Goal: Task Accomplishment & Management: Manage account settings

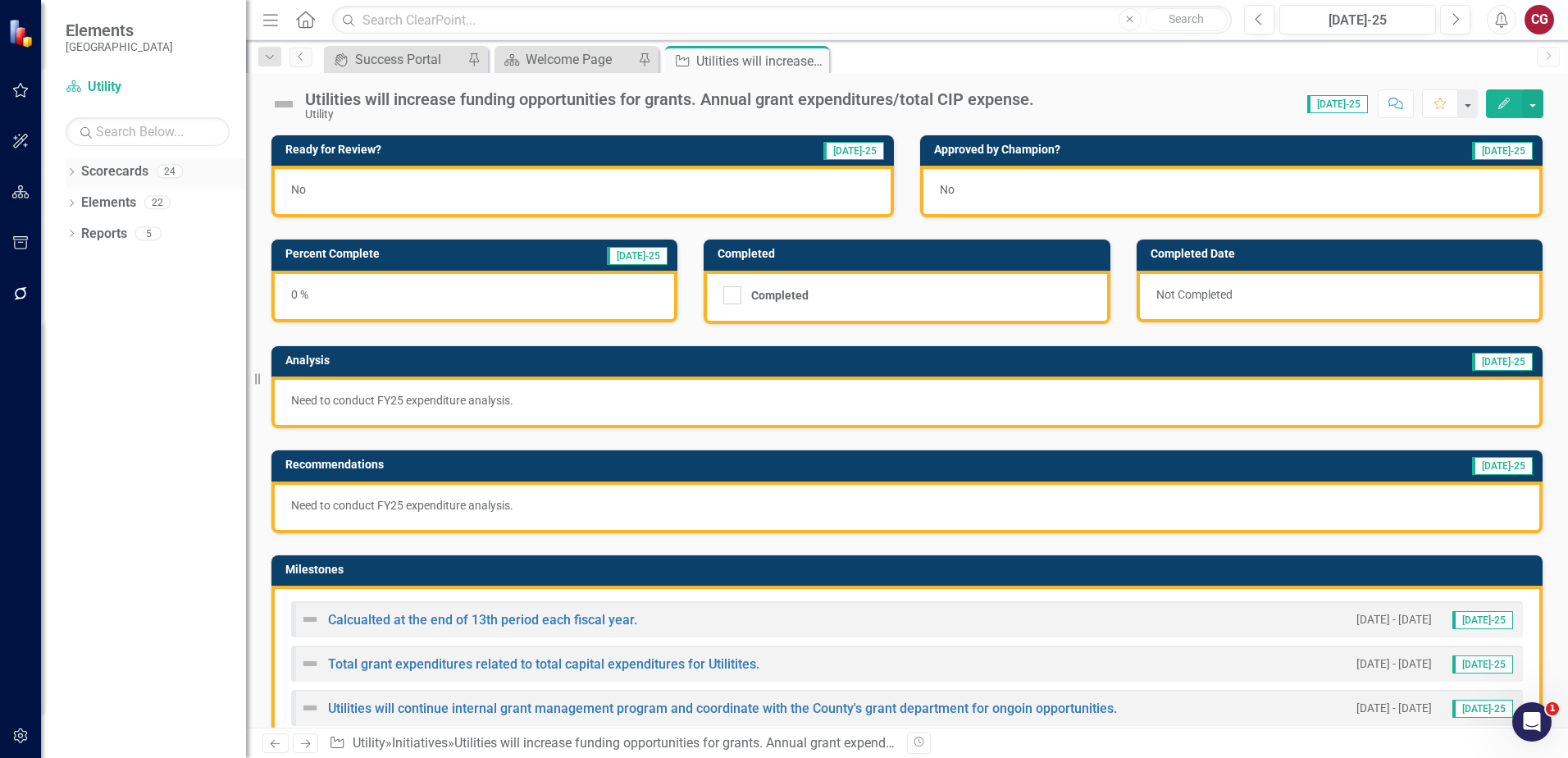
click at [76, 170] on icon "Dropdown" at bounding box center [72, 173] width 11 height 9
click at [1453, 30] on button "Next" at bounding box center [1455, 19] width 31 height 30
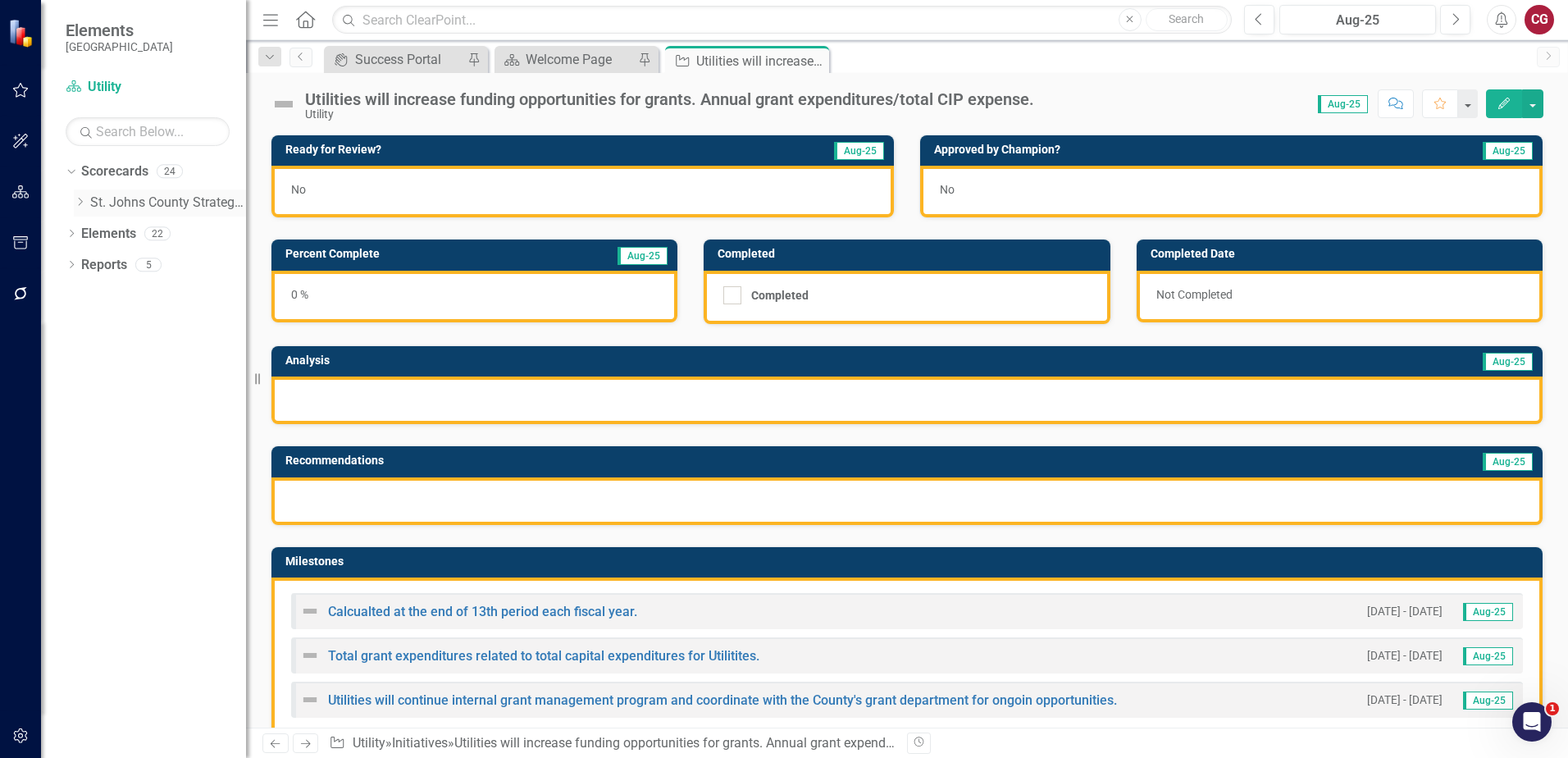
click at [82, 205] on icon "Dropdown" at bounding box center [79, 202] width 12 height 10
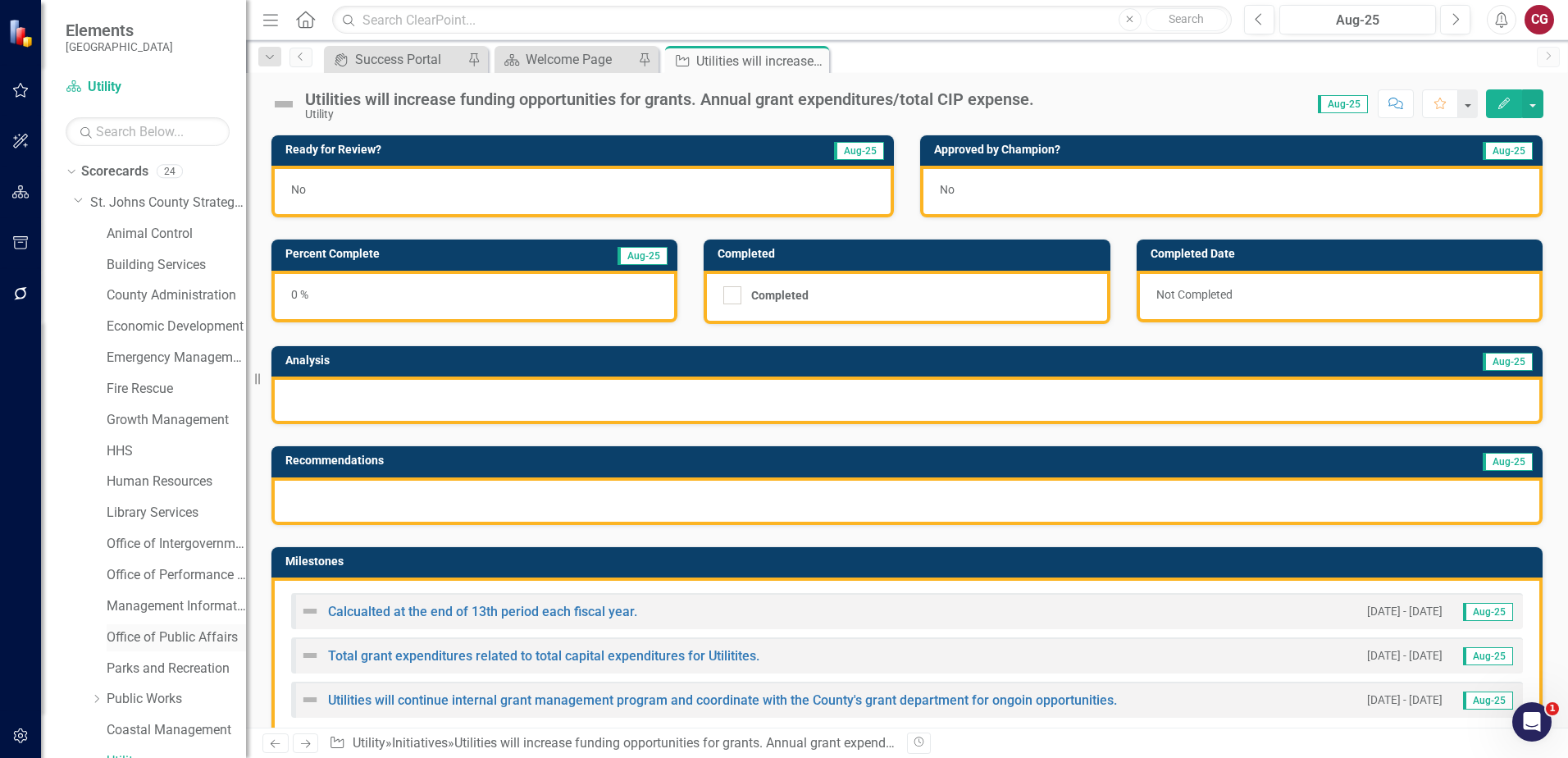
click at [155, 635] on link "Office of Public Affairs" at bounding box center [177, 638] width 140 height 19
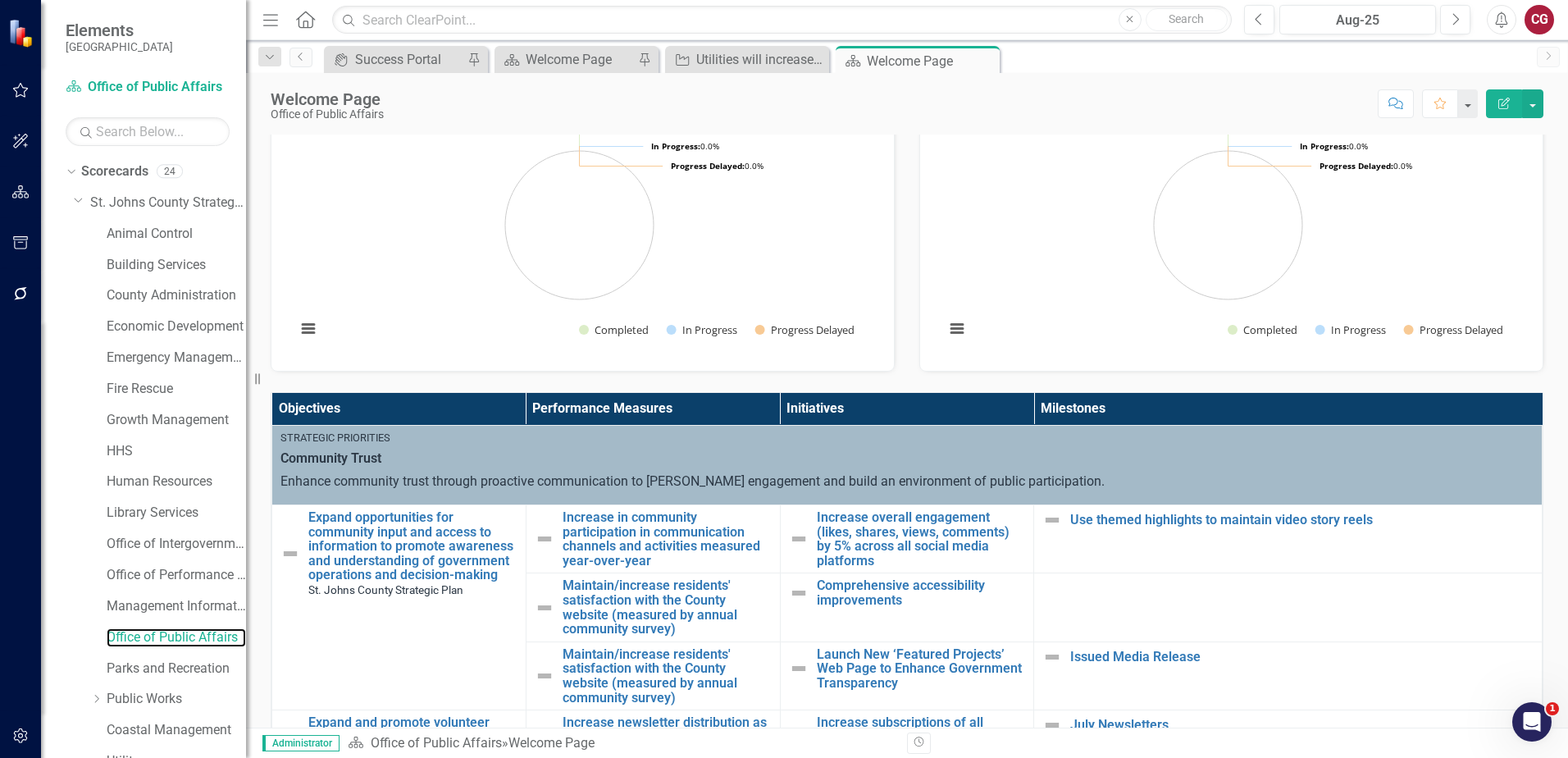
scroll to position [328, 0]
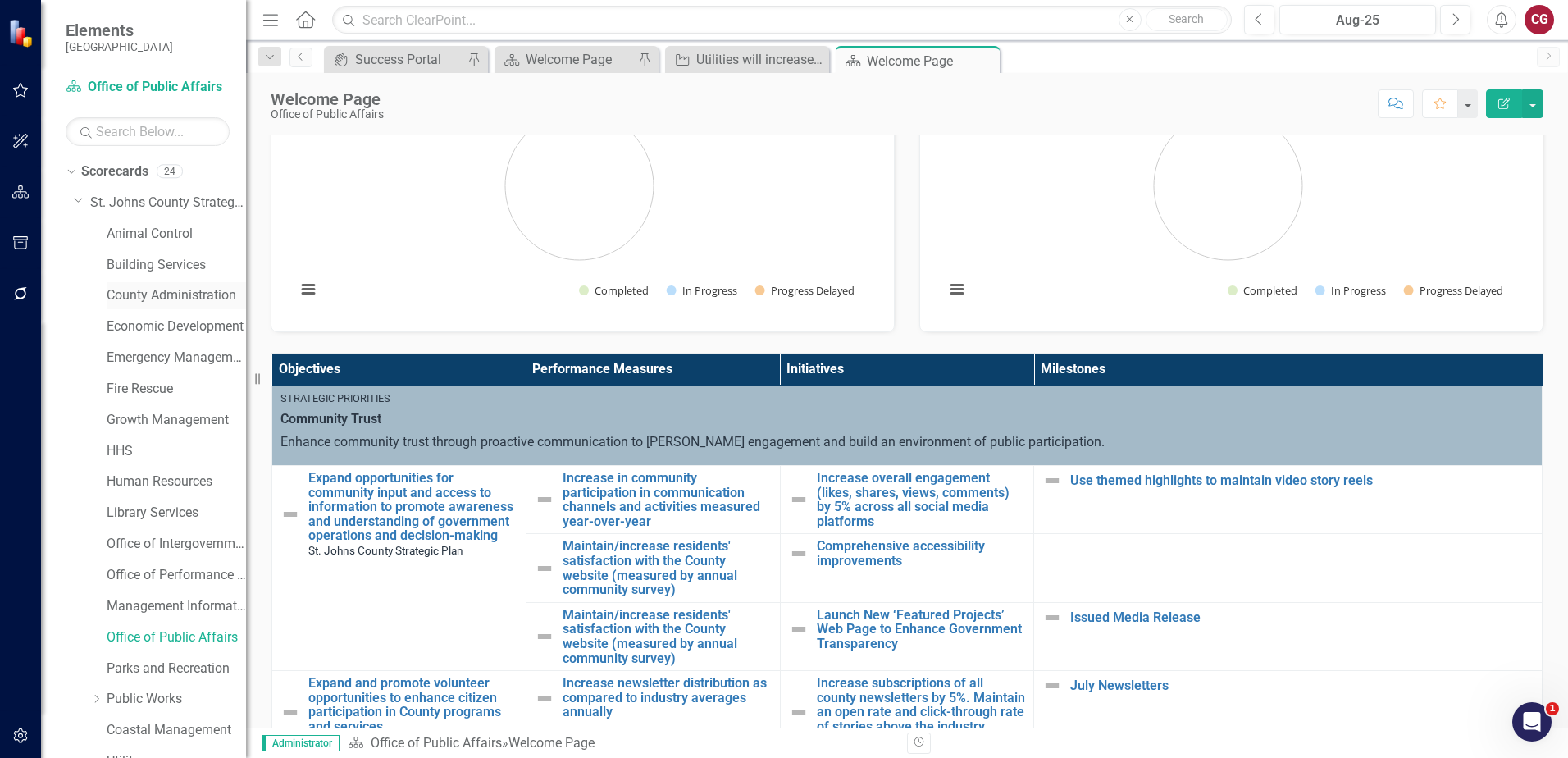
click at [174, 293] on link "County Administration" at bounding box center [177, 295] width 140 height 19
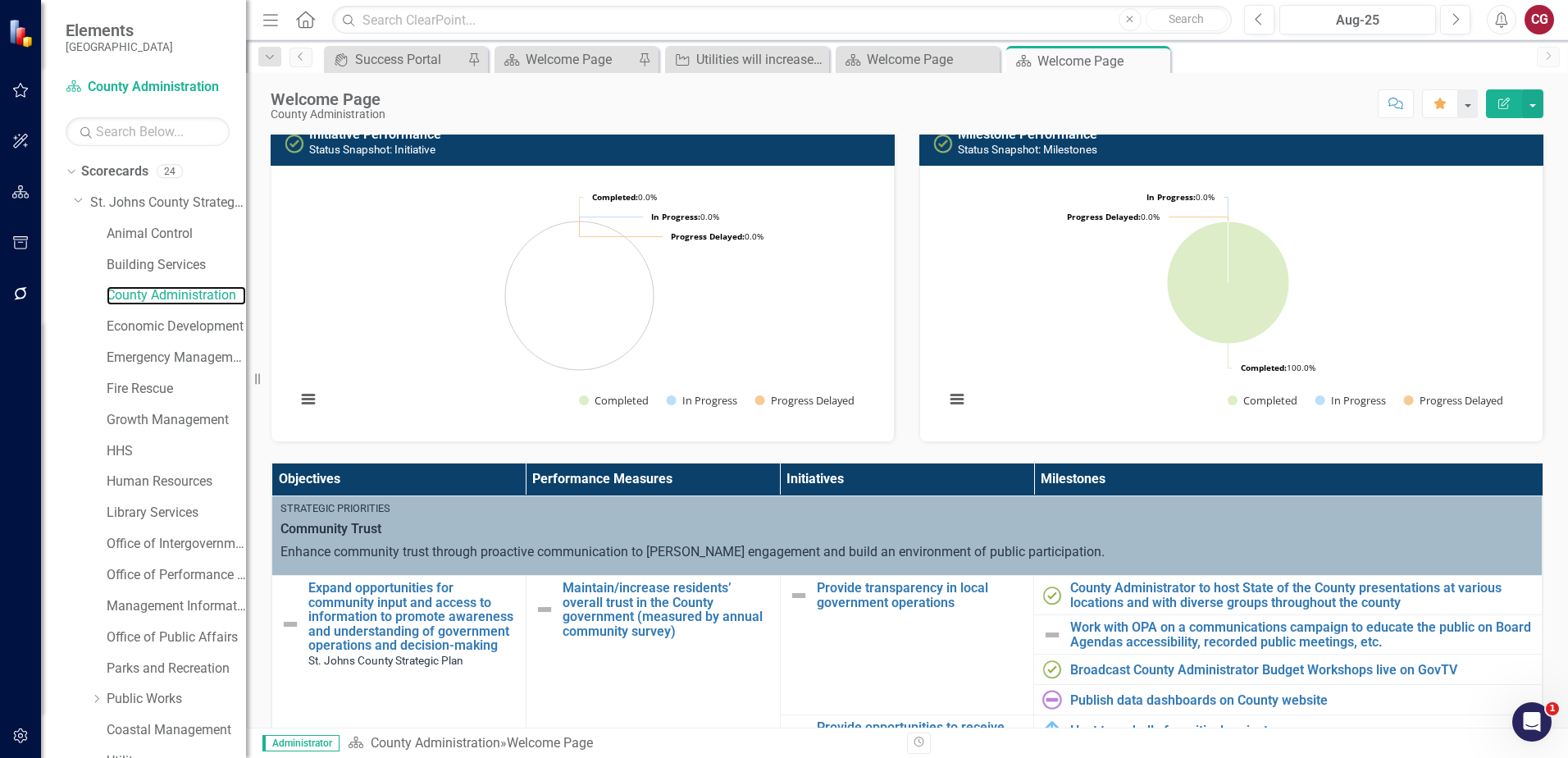
scroll to position [246, 0]
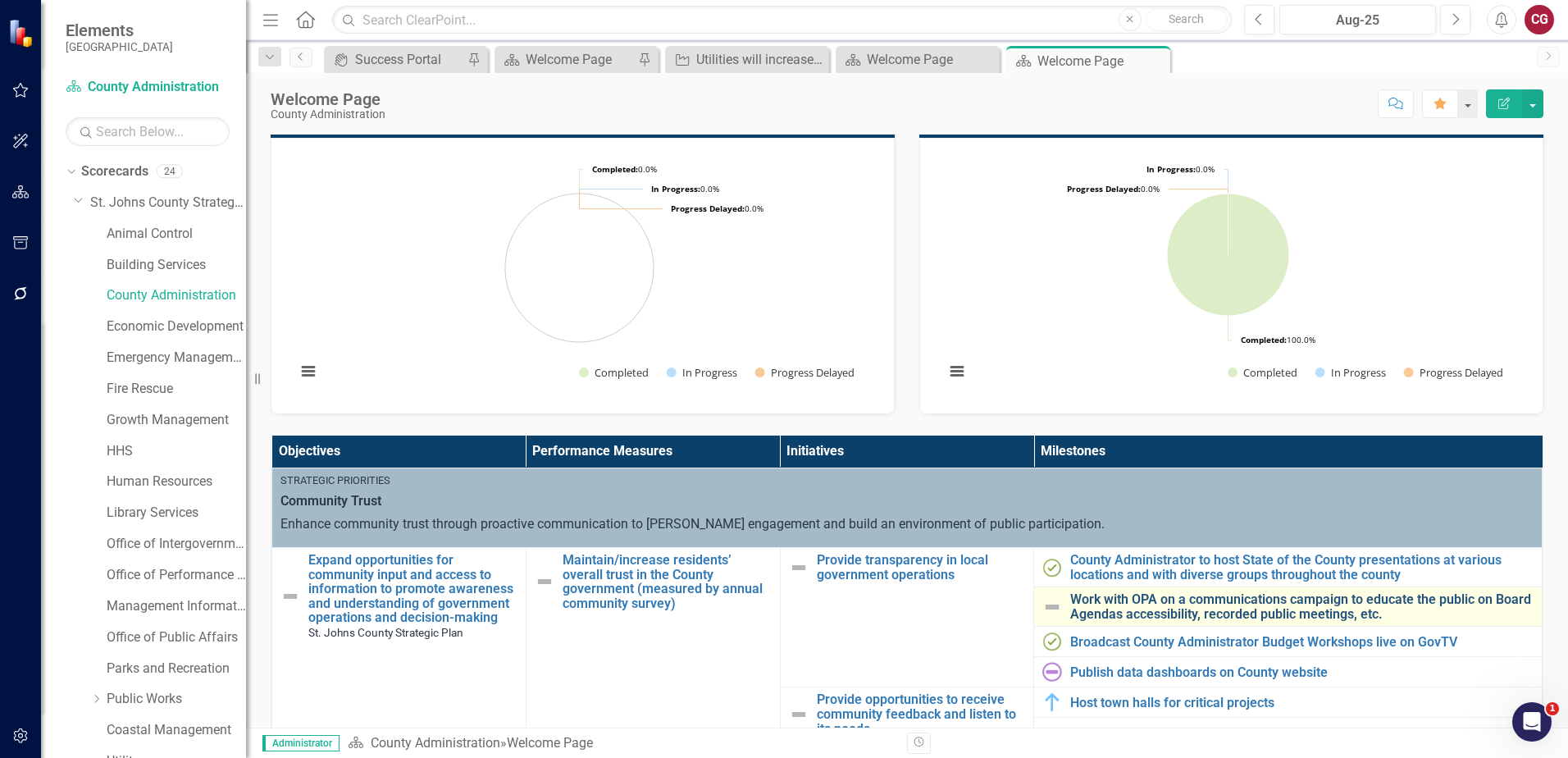
click at [1178, 608] on link "Work with OPA on a communications campaign to educate the public on Board Agend…" at bounding box center [1302, 606] width 464 height 29
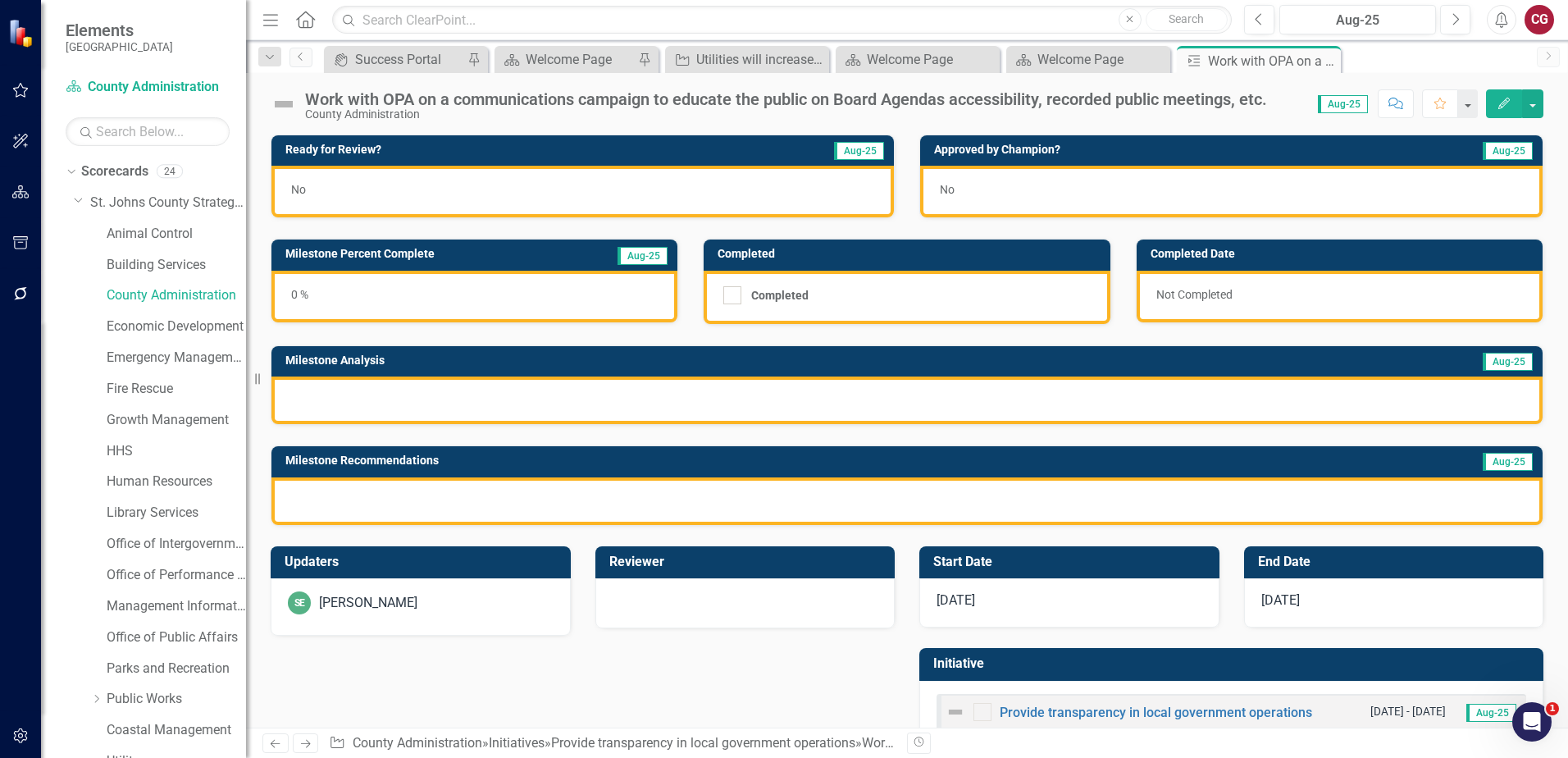
click at [482, 606] on div "SE Savannah Evans" at bounding box center [421, 603] width 266 height 23
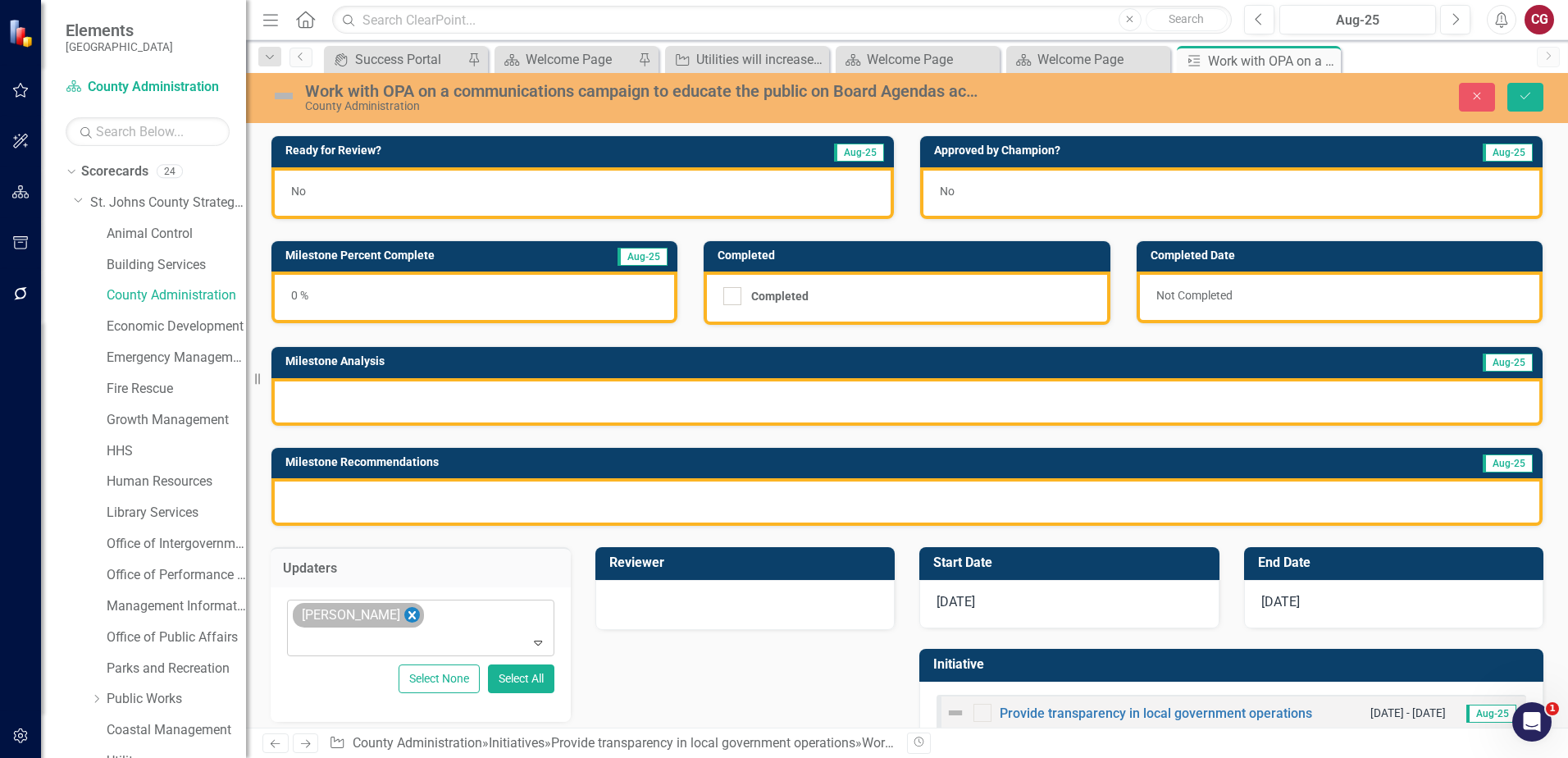
click at [408, 612] on icon "Remove Savannah Evans" at bounding box center [412, 615] width 8 height 9
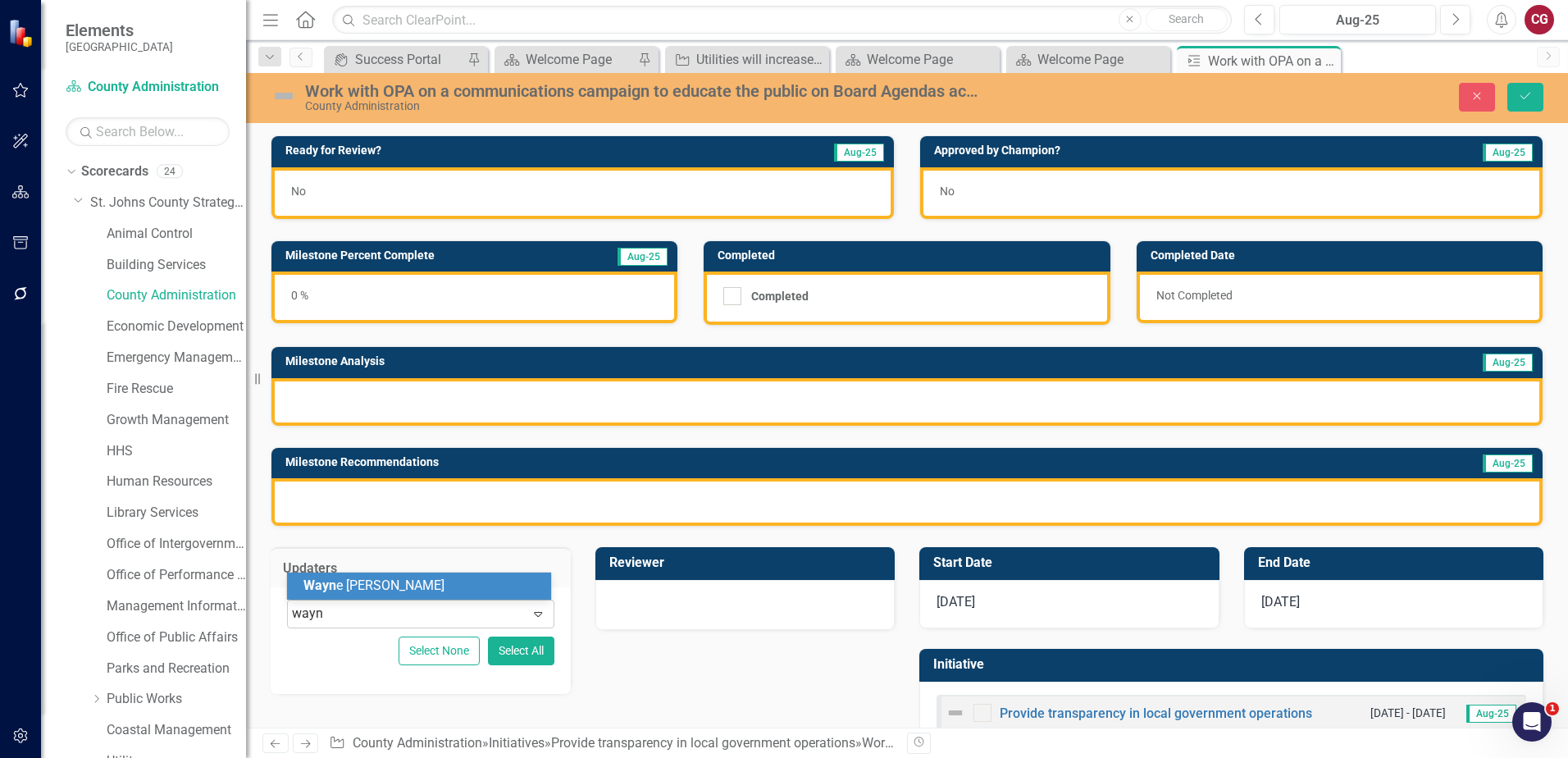
type input "wayne"
click at [348, 583] on span "Wayne Larson" at bounding box center [402, 585] width 198 height 15
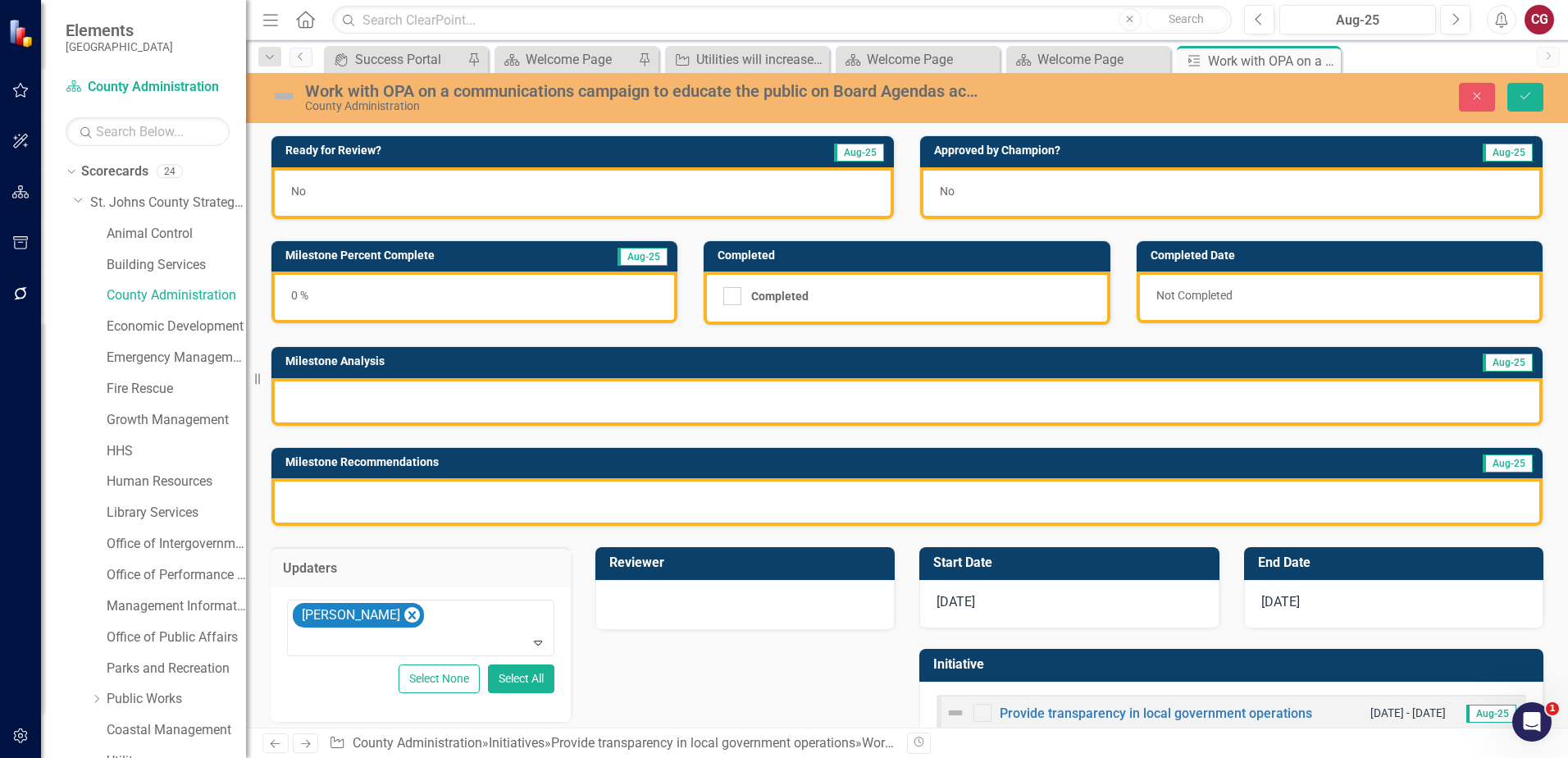
click at [801, 608] on div at bounding box center [746, 602] width 266 height 20
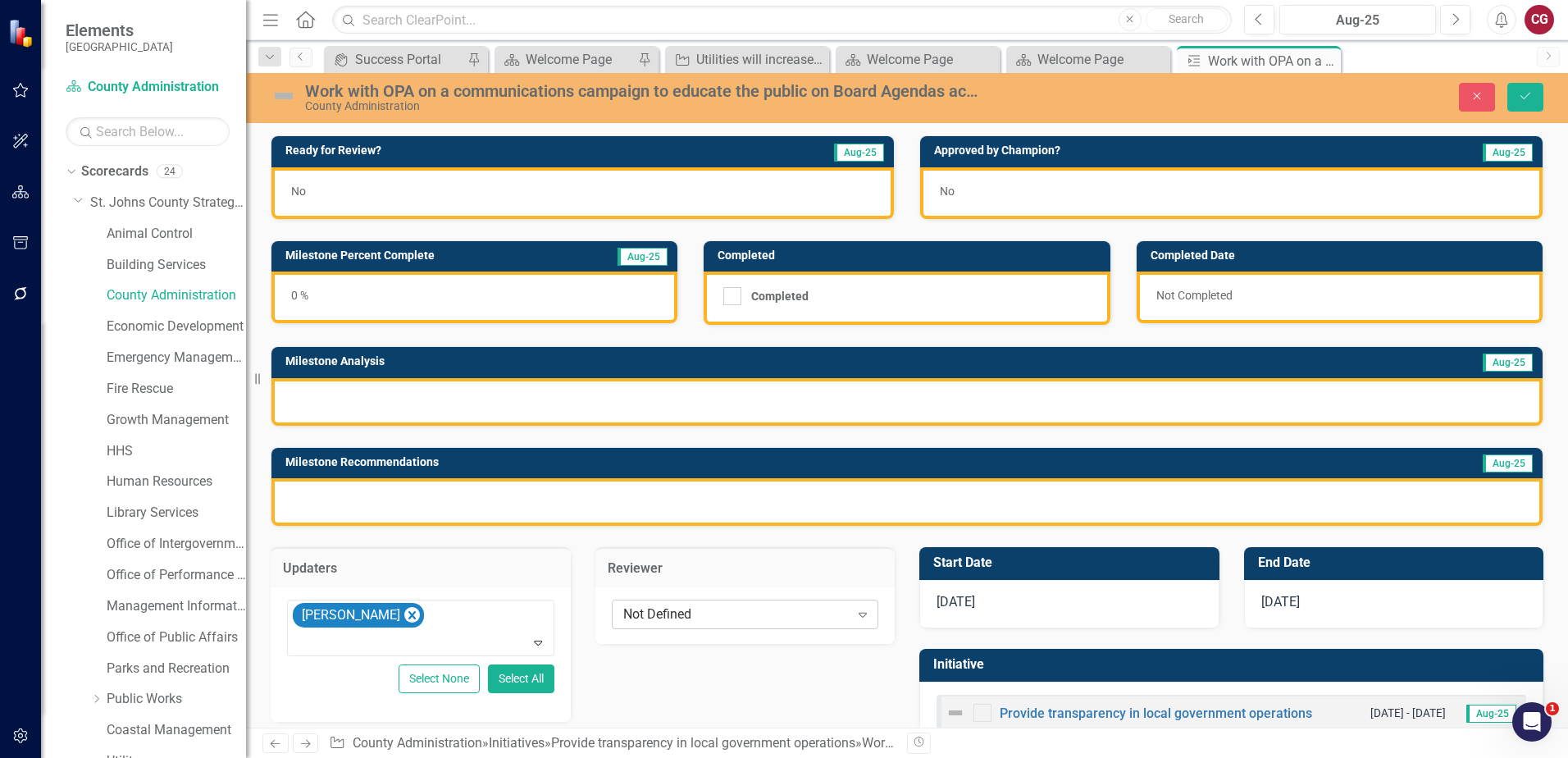
click at [801, 606] on div "Not Defined" at bounding box center [736, 614] width 227 height 19
click at [748, 617] on div "Not Defined" at bounding box center [736, 614] width 227 height 19
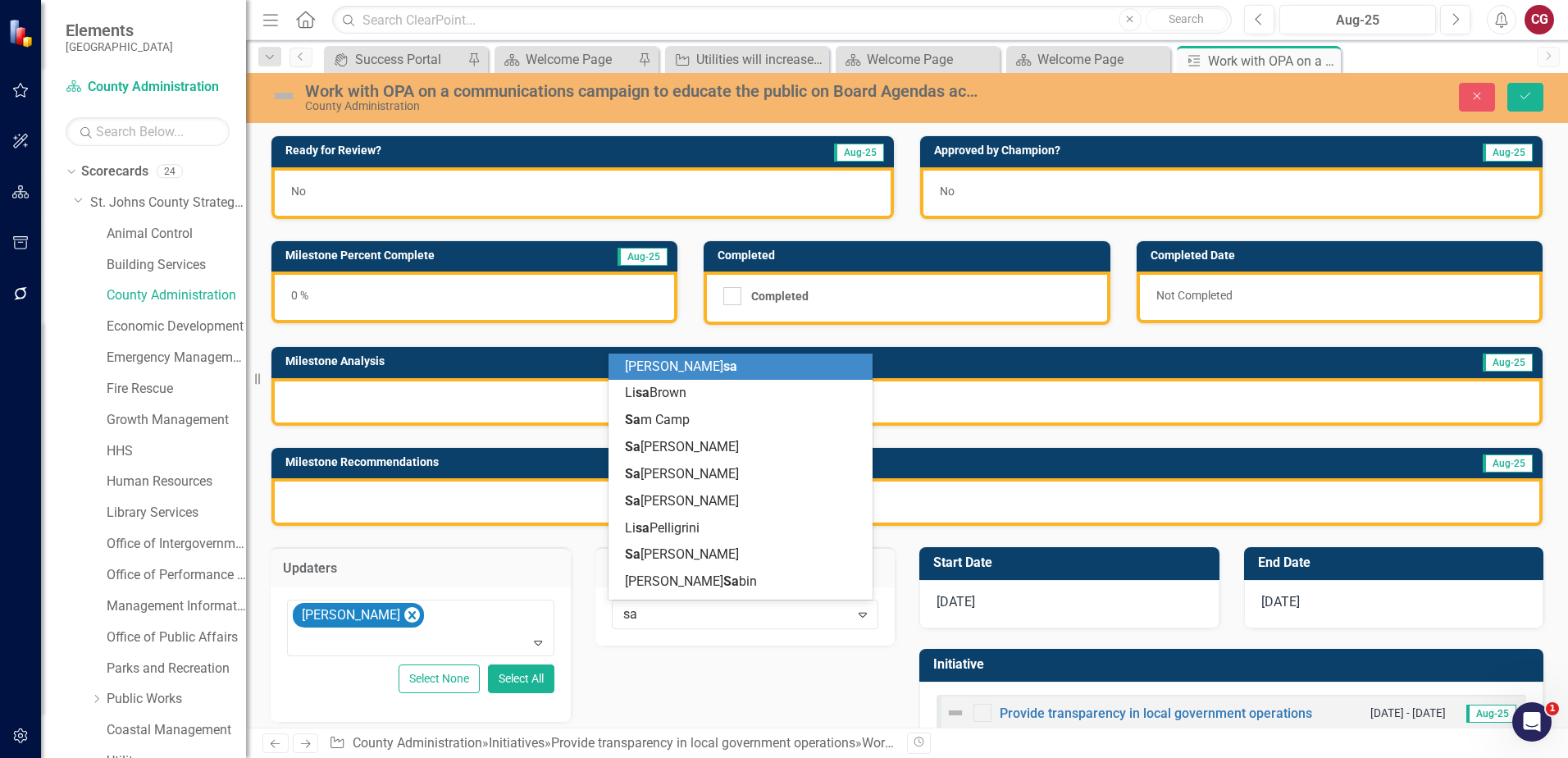
type input "sav"
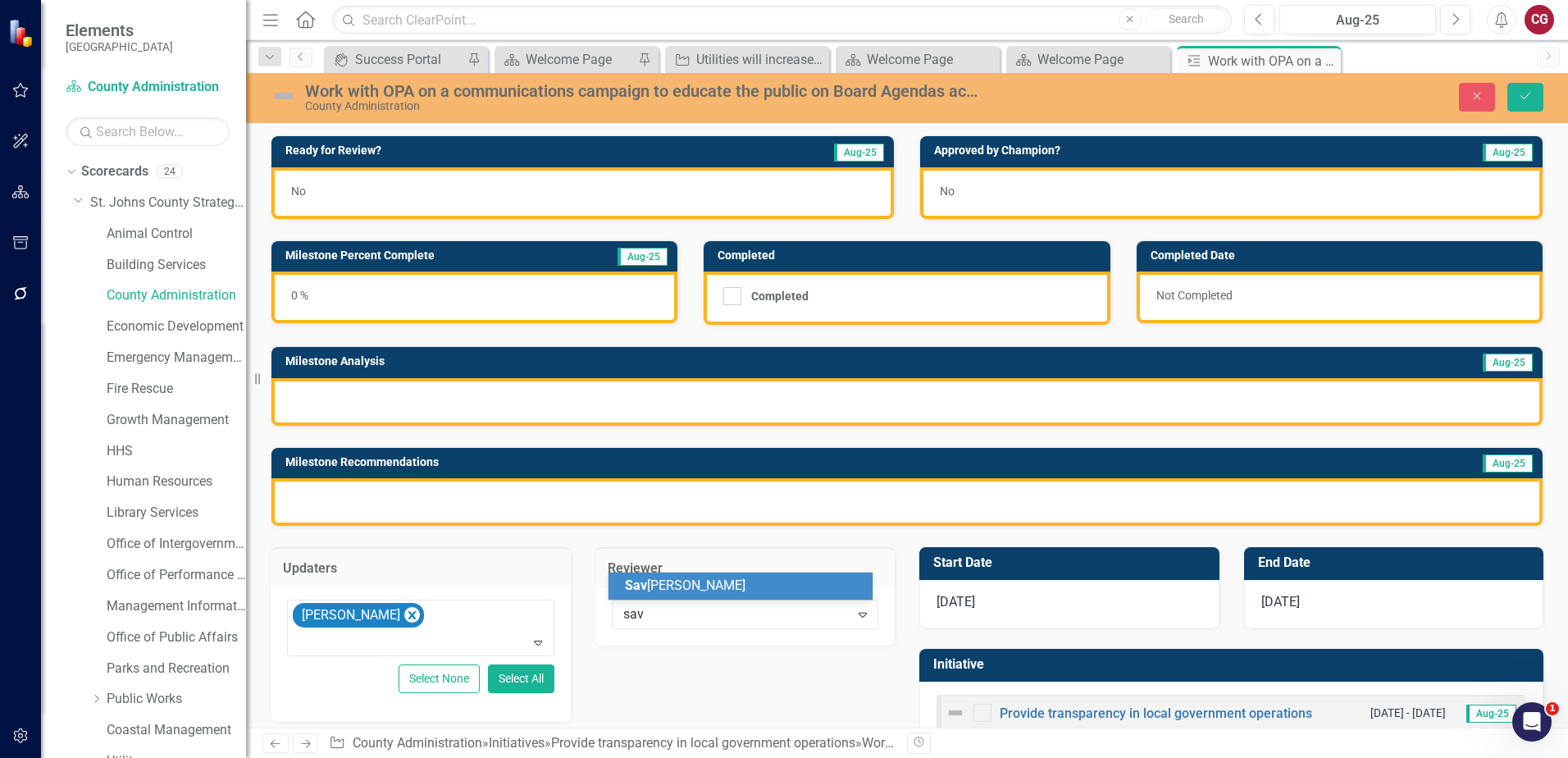
click at [760, 582] on div "Sav annah Evans" at bounding box center [744, 586] width 238 height 19
click at [1525, 108] on button "Save" at bounding box center [1526, 97] width 36 height 29
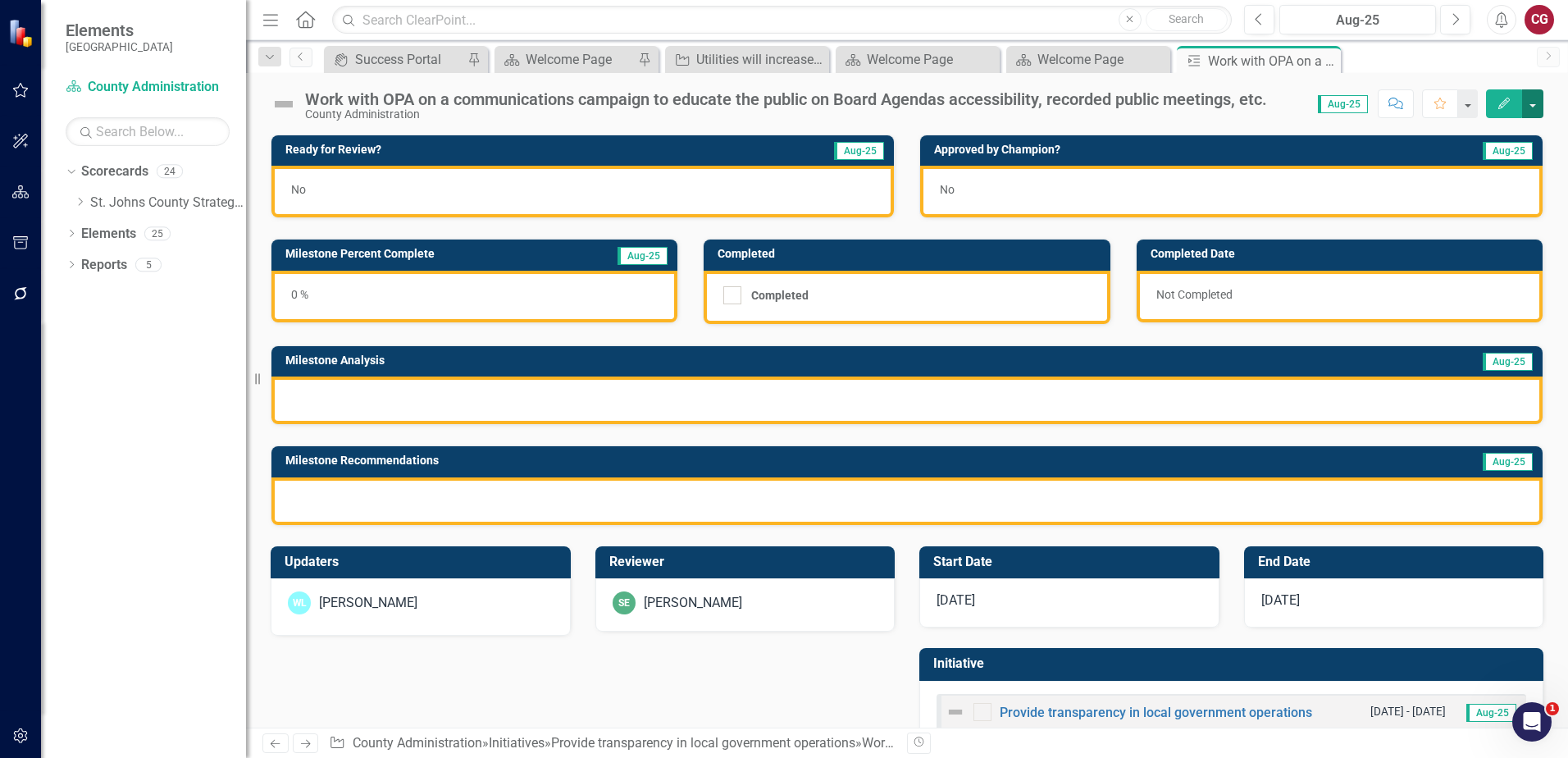
click at [1535, 111] on button "button" at bounding box center [1533, 104] width 21 height 29
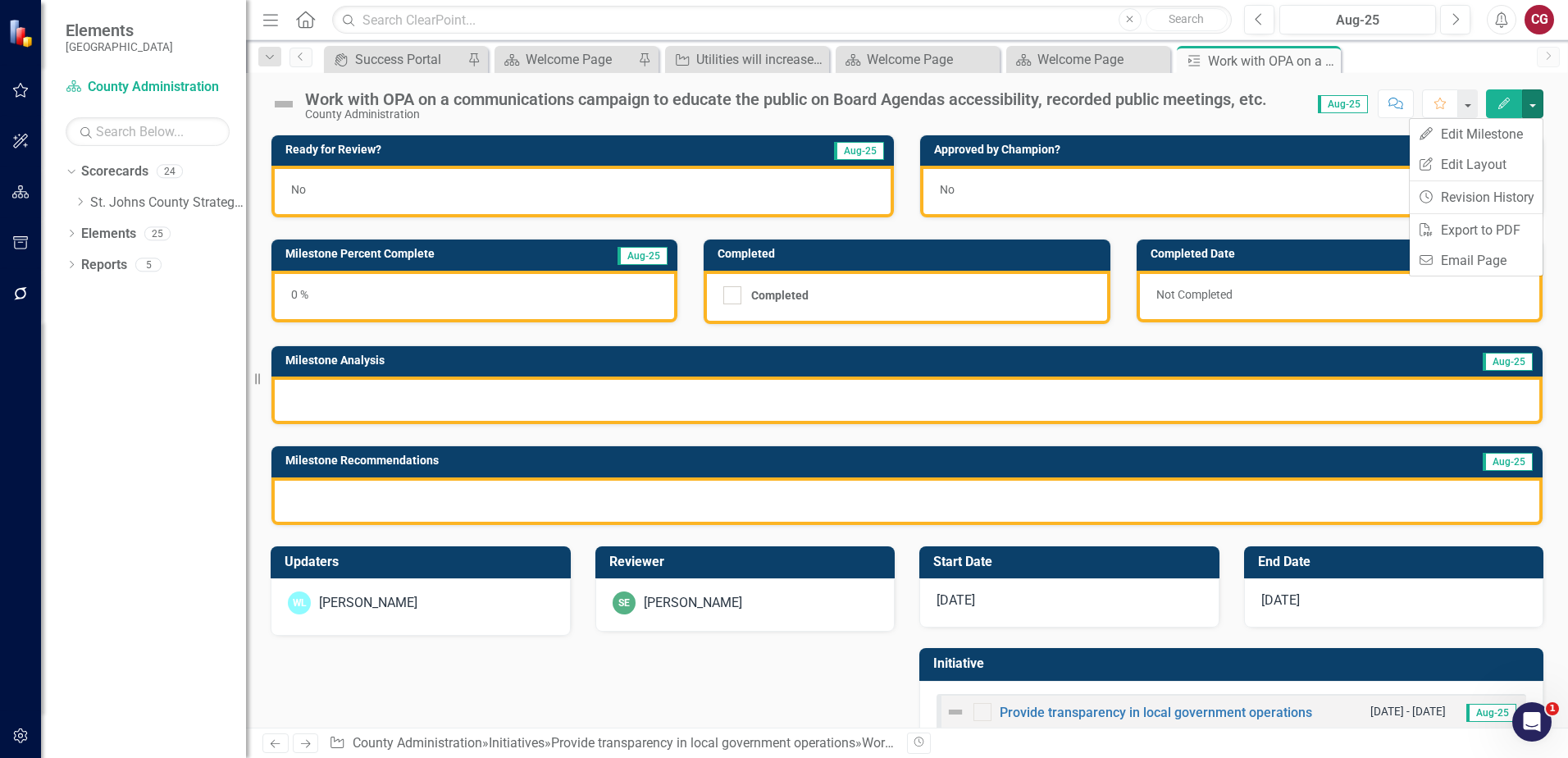
click at [1492, 66] on div "icon.portal Success Portal Pin Scorecard Welcome Page Pin Initiative Utilities …" at bounding box center [925, 58] width 1209 height 26
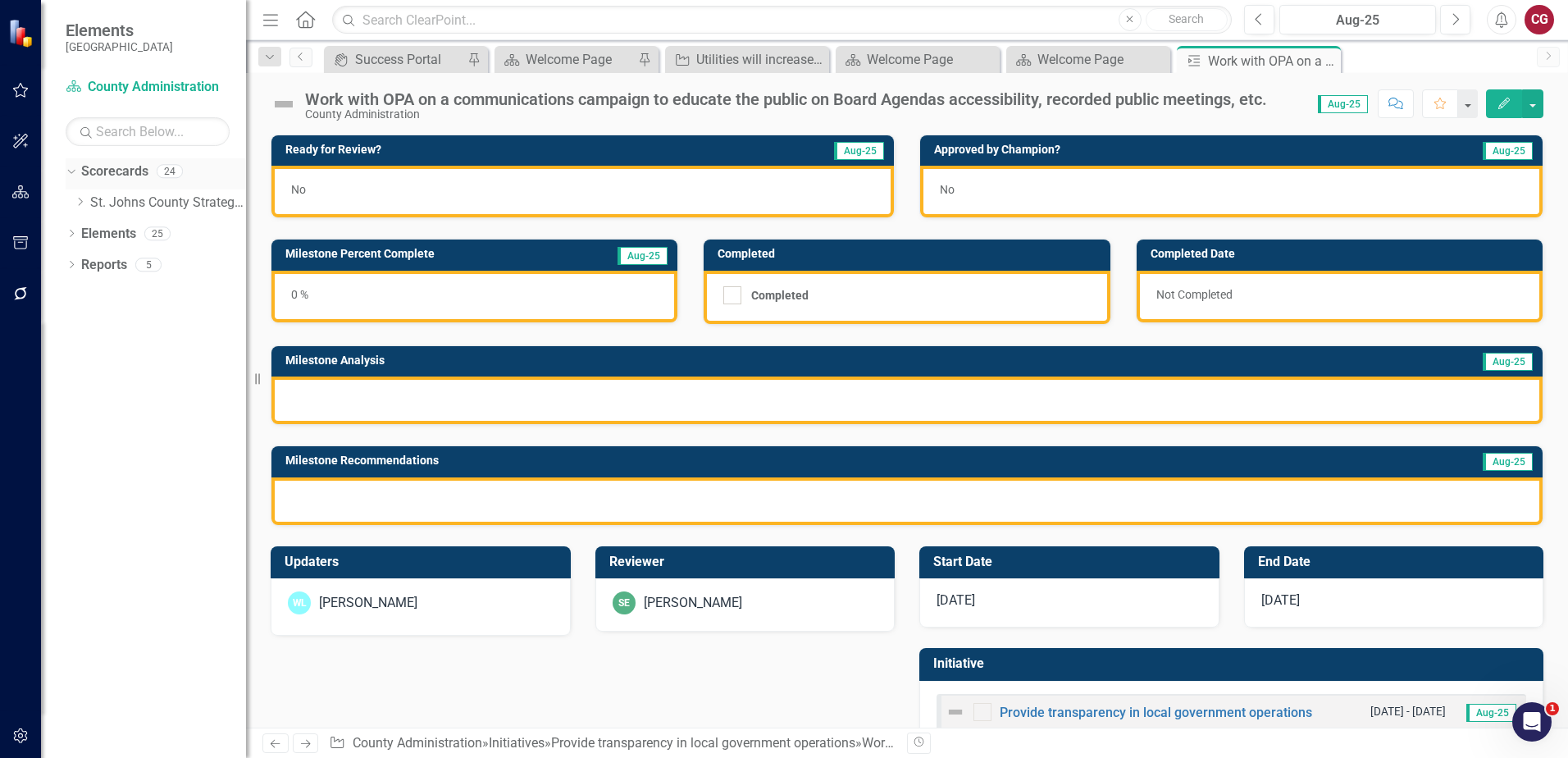
click at [74, 170] on icon at bounding box center [71, 172] width 8 height 4
click at [303, 58] on icon "Previous" at bounding box center [301, 56] width 13 height 10
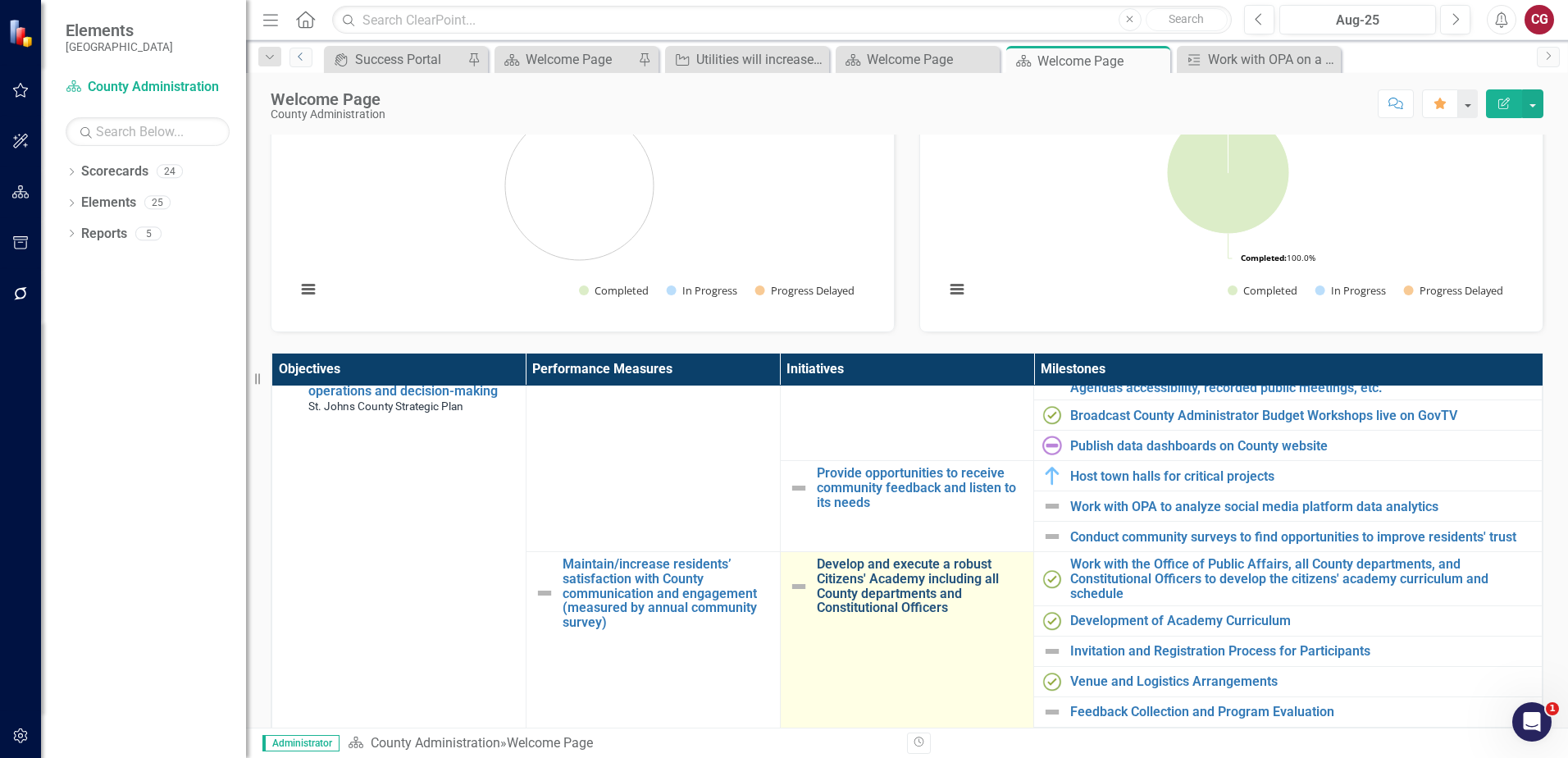
scroll to position [164, 0]
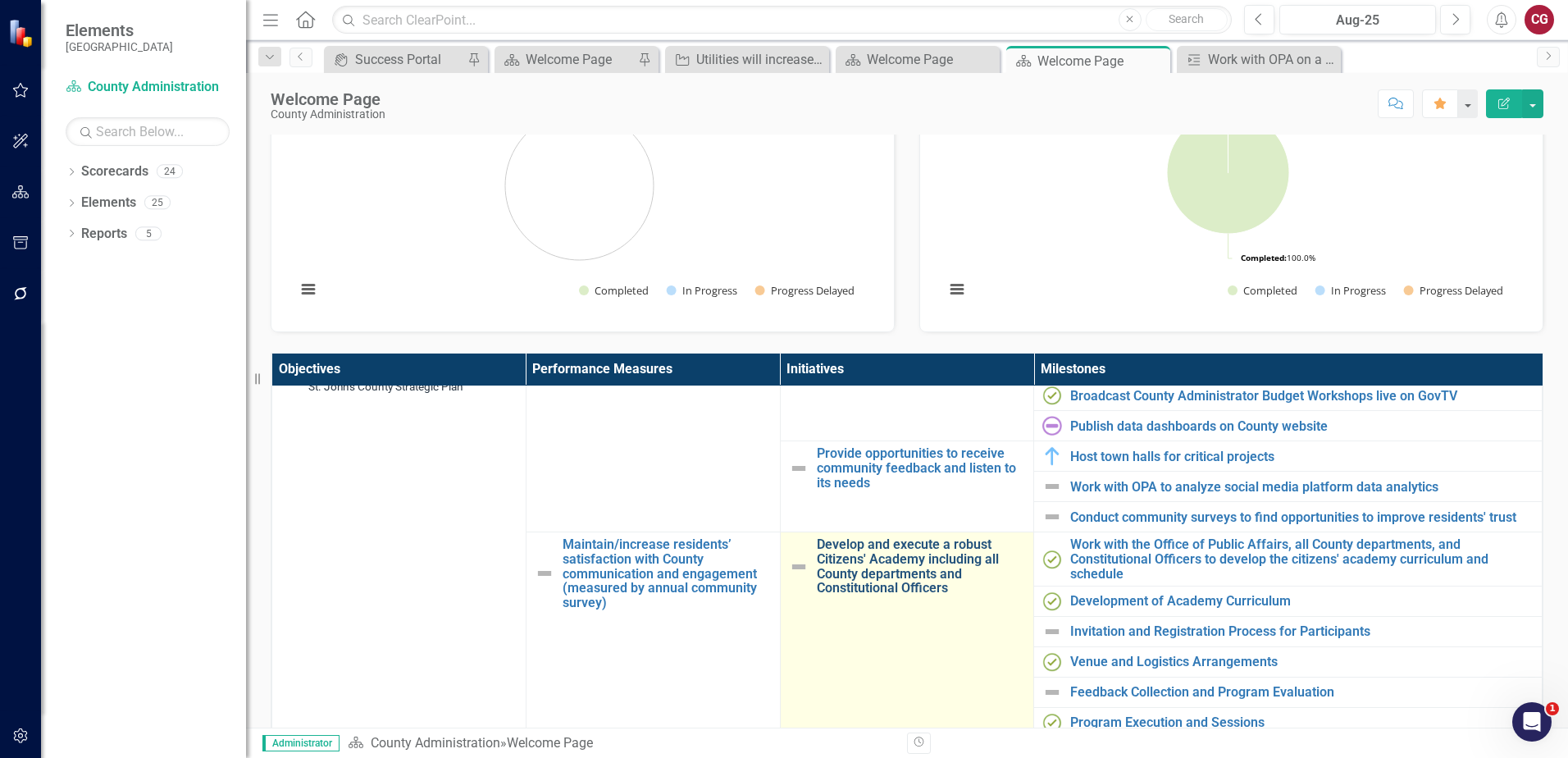
click at [867, 563] on link "Develop and execute a robust Citizens' Academy including all County departments…" at bounding box center [921, 566] width 209 height 57
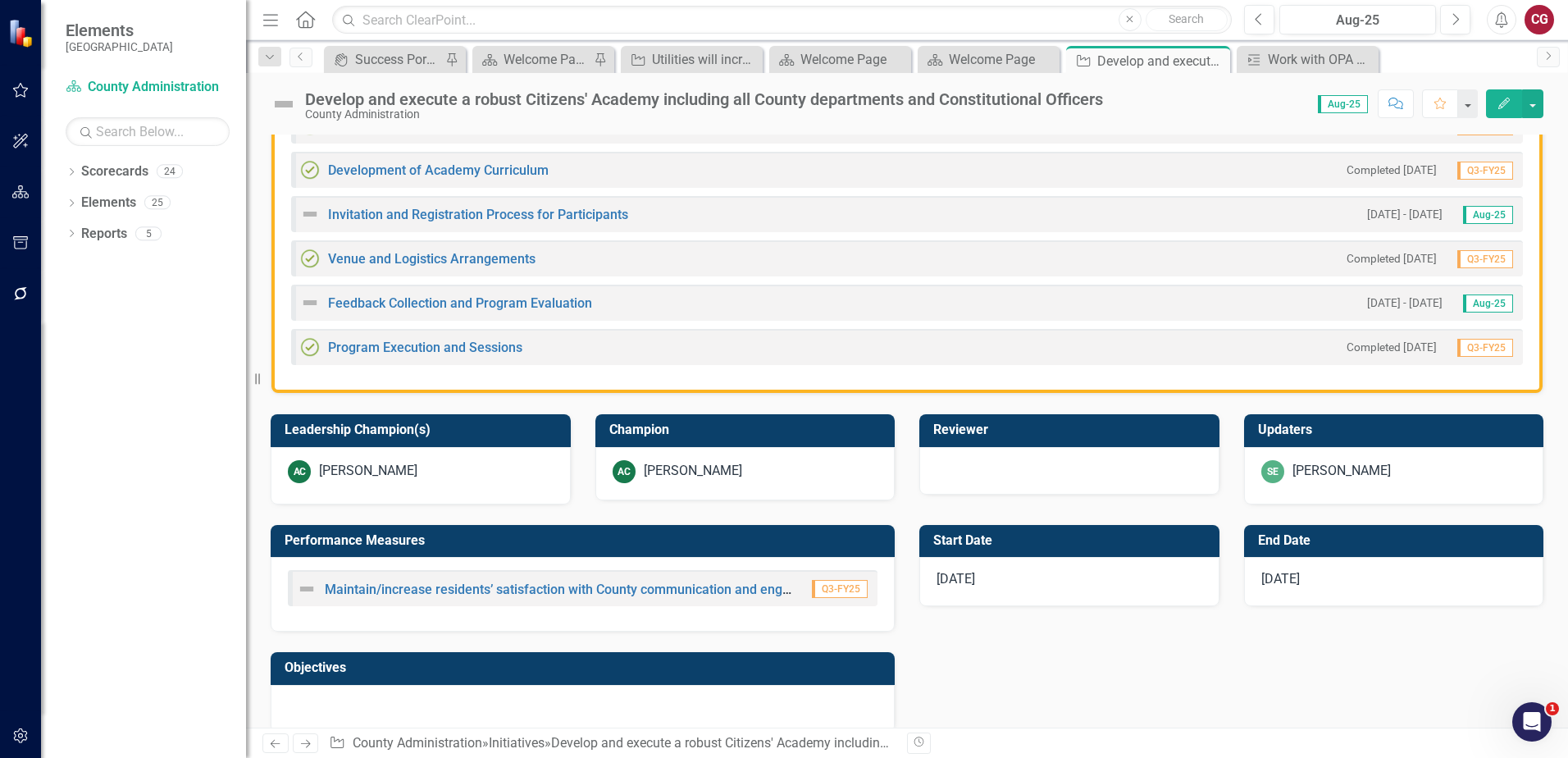
scroll to position [492, 0]
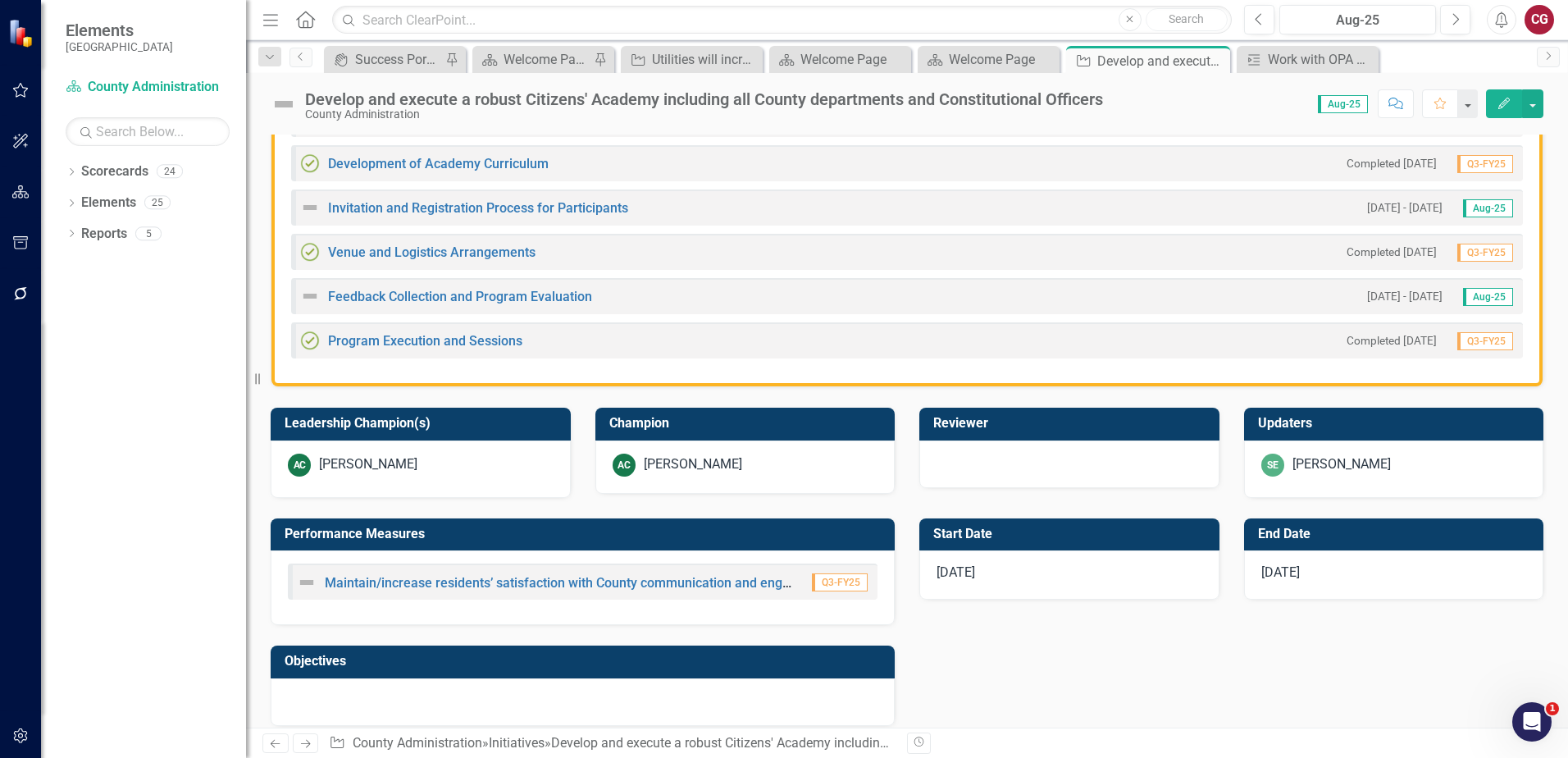
click at [692, 482] on div "AC Angie Cowling" at bounding box center [746, 467] width 300 height 54
click at [1403, 466] on div "SE Savannah Evans" at bounding box center [1394, 465] width 266 height 23
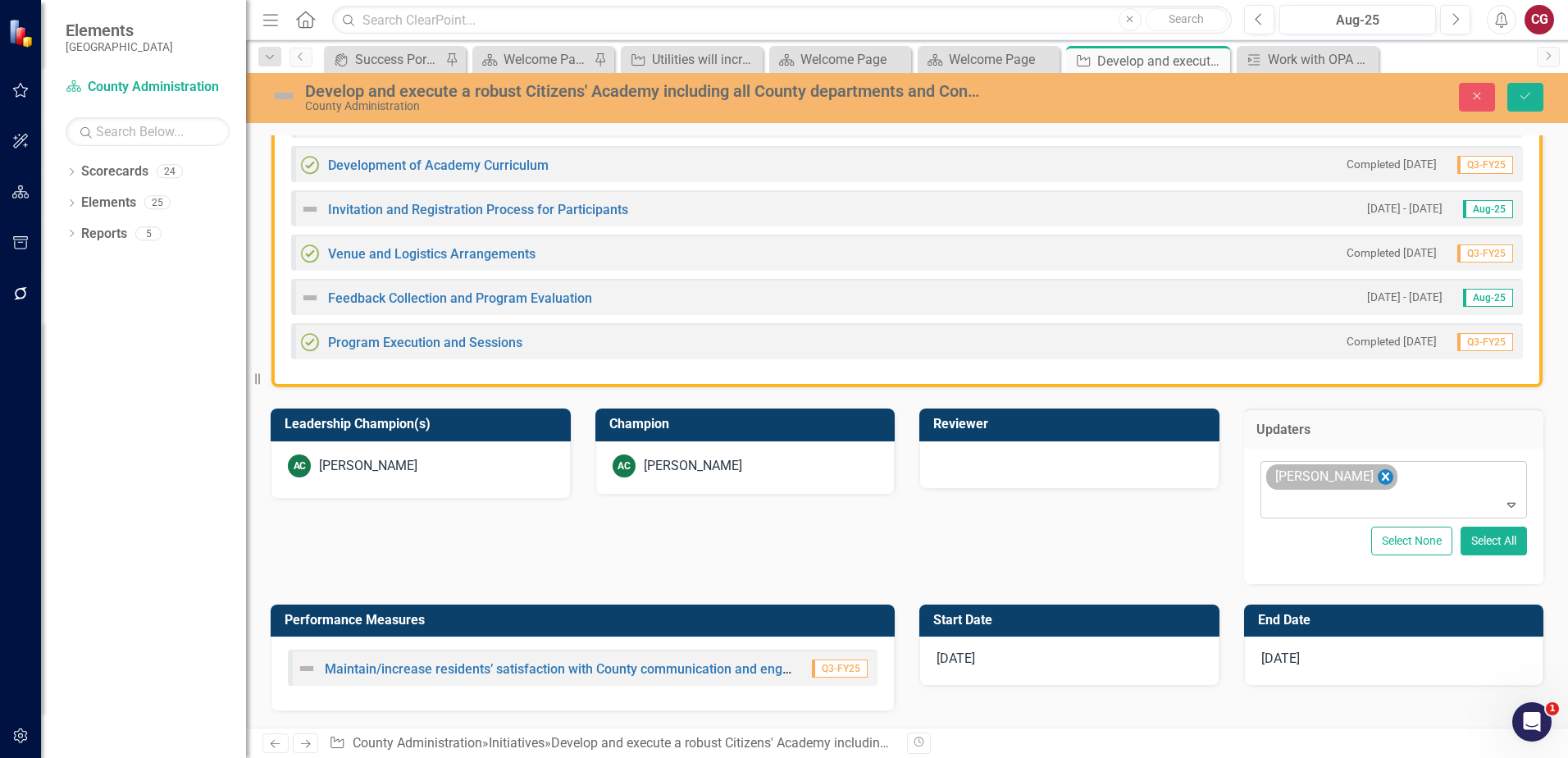
click at [1381, 475] on icon "Remove Savannah Evans" at bounding box center [1384, 476] width 15 height 20
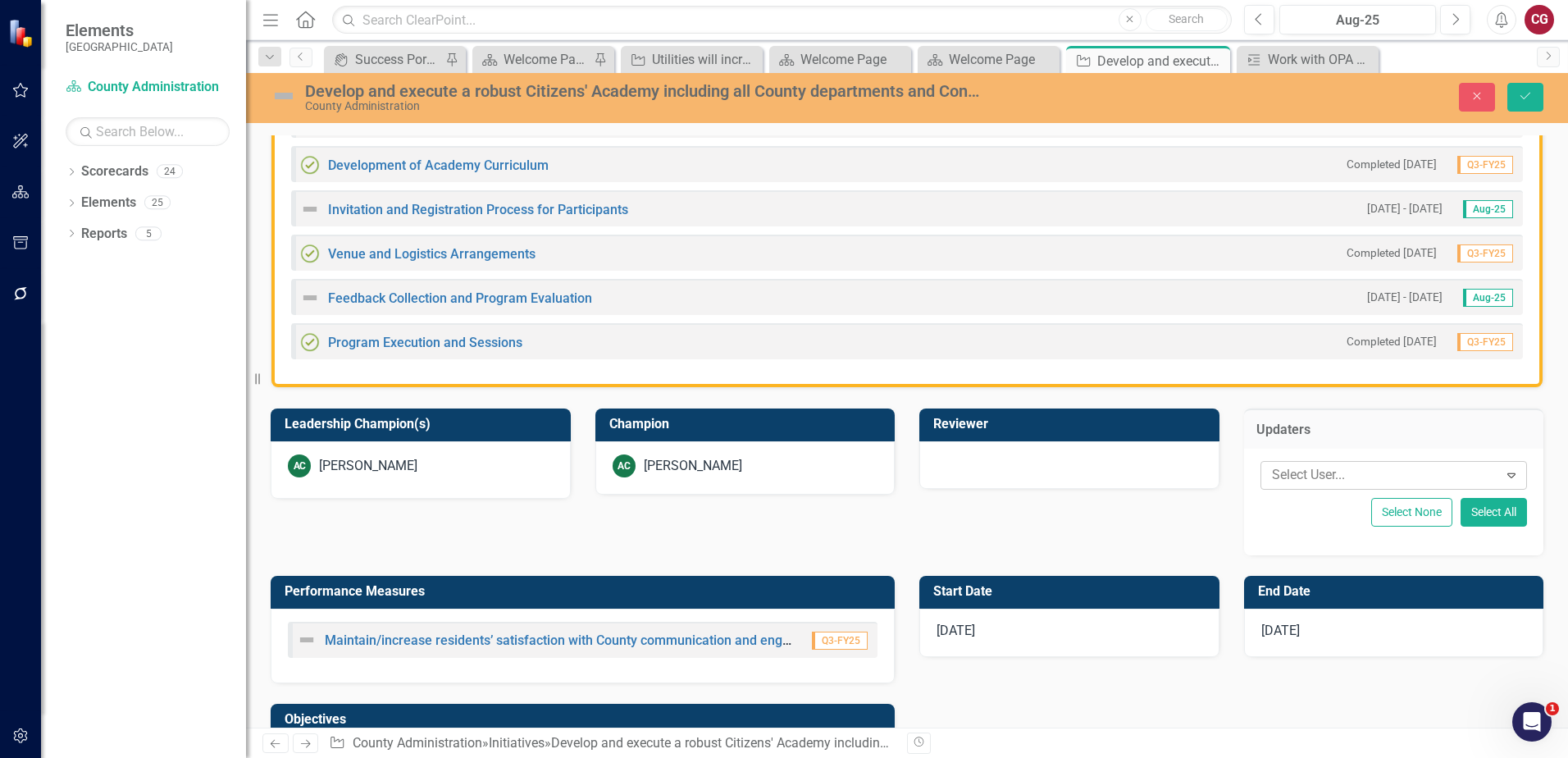
click at [772, 472] on div "AC Angie Cowling" at bounding box center [746, 466] width 266 height 23
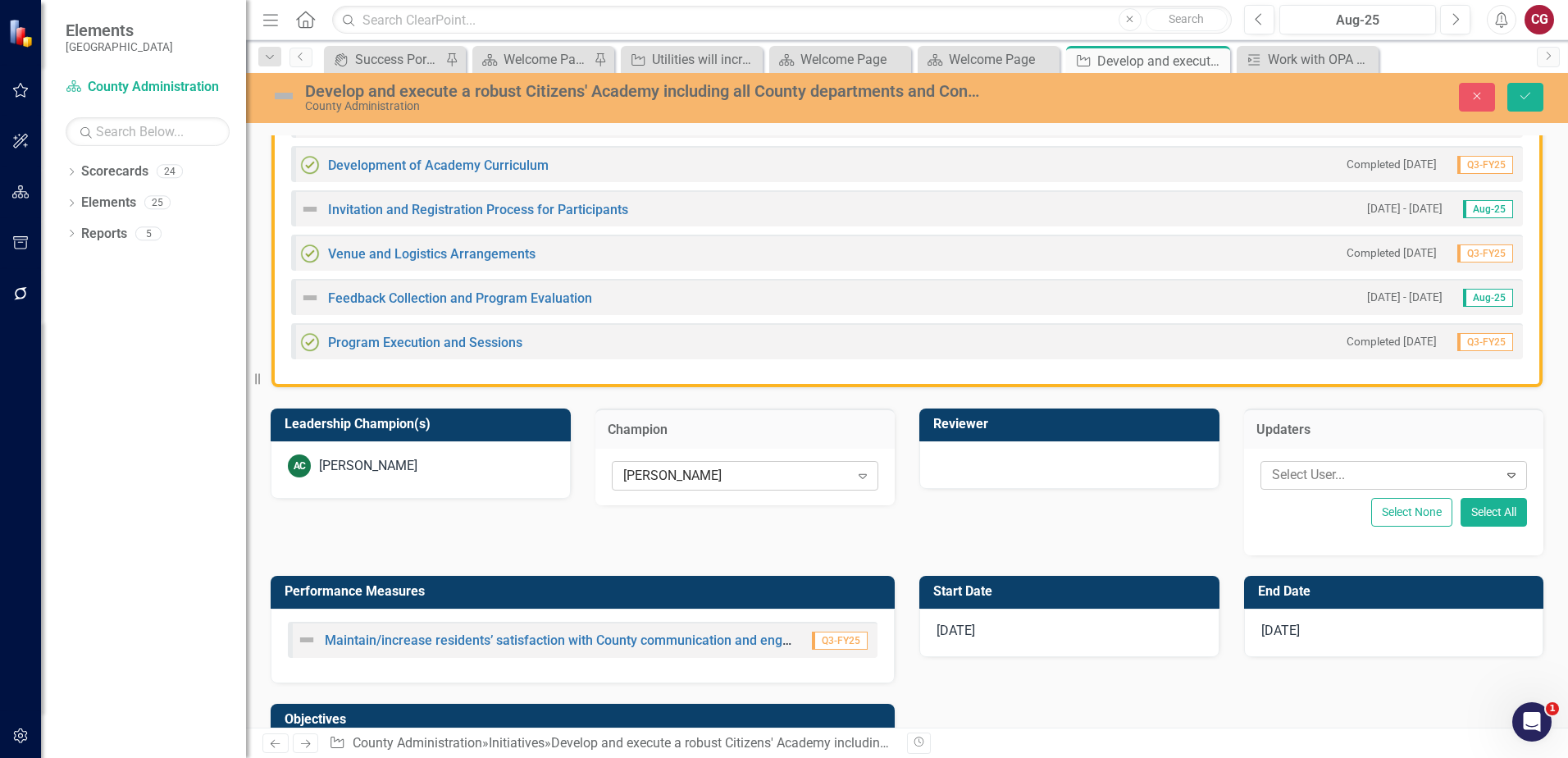
click at [765, 476] on div "[PERSON_NAME]" at bounding box center [736, 476] width 227 height 19
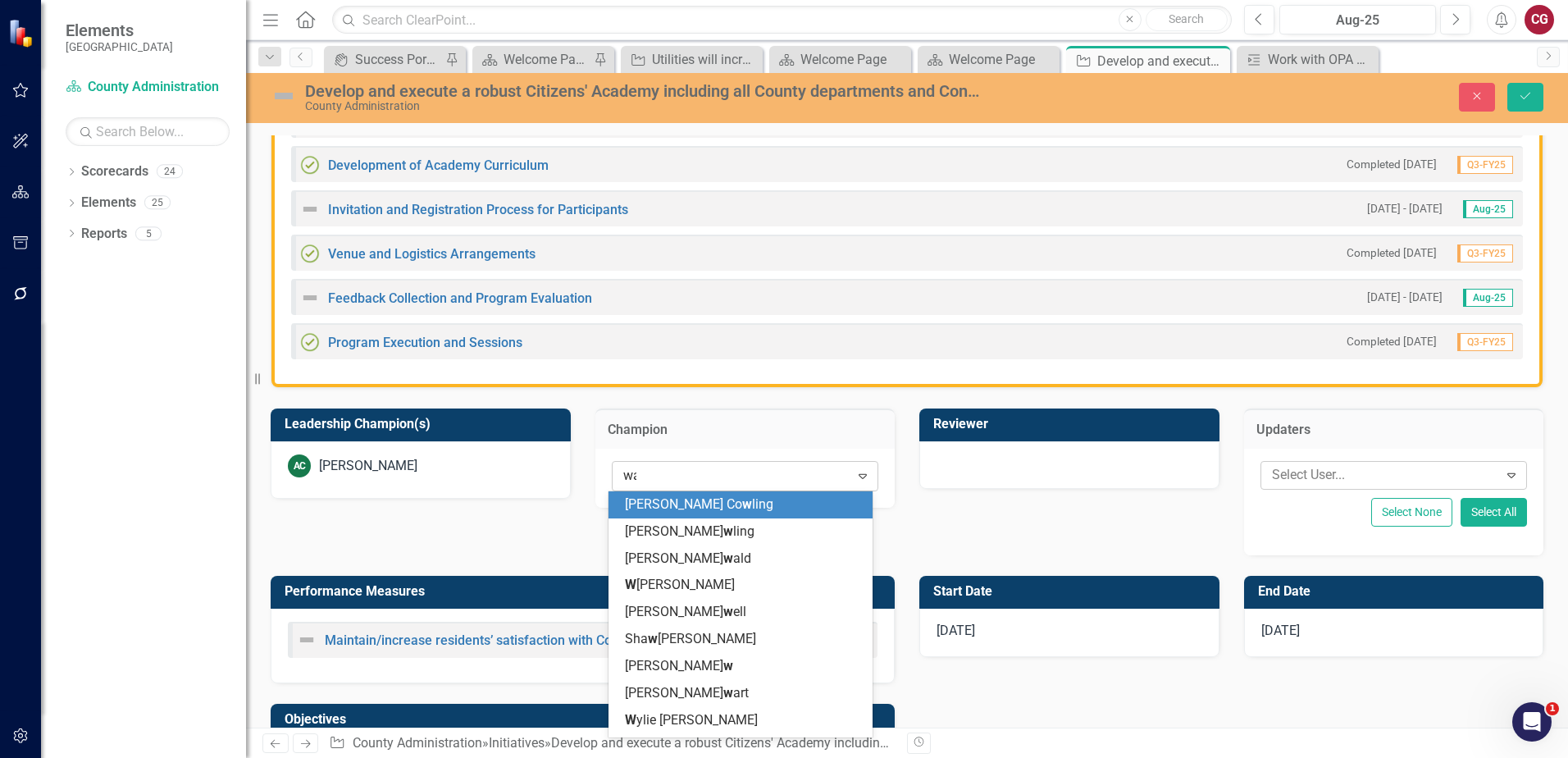
scroll to position [0, 0]
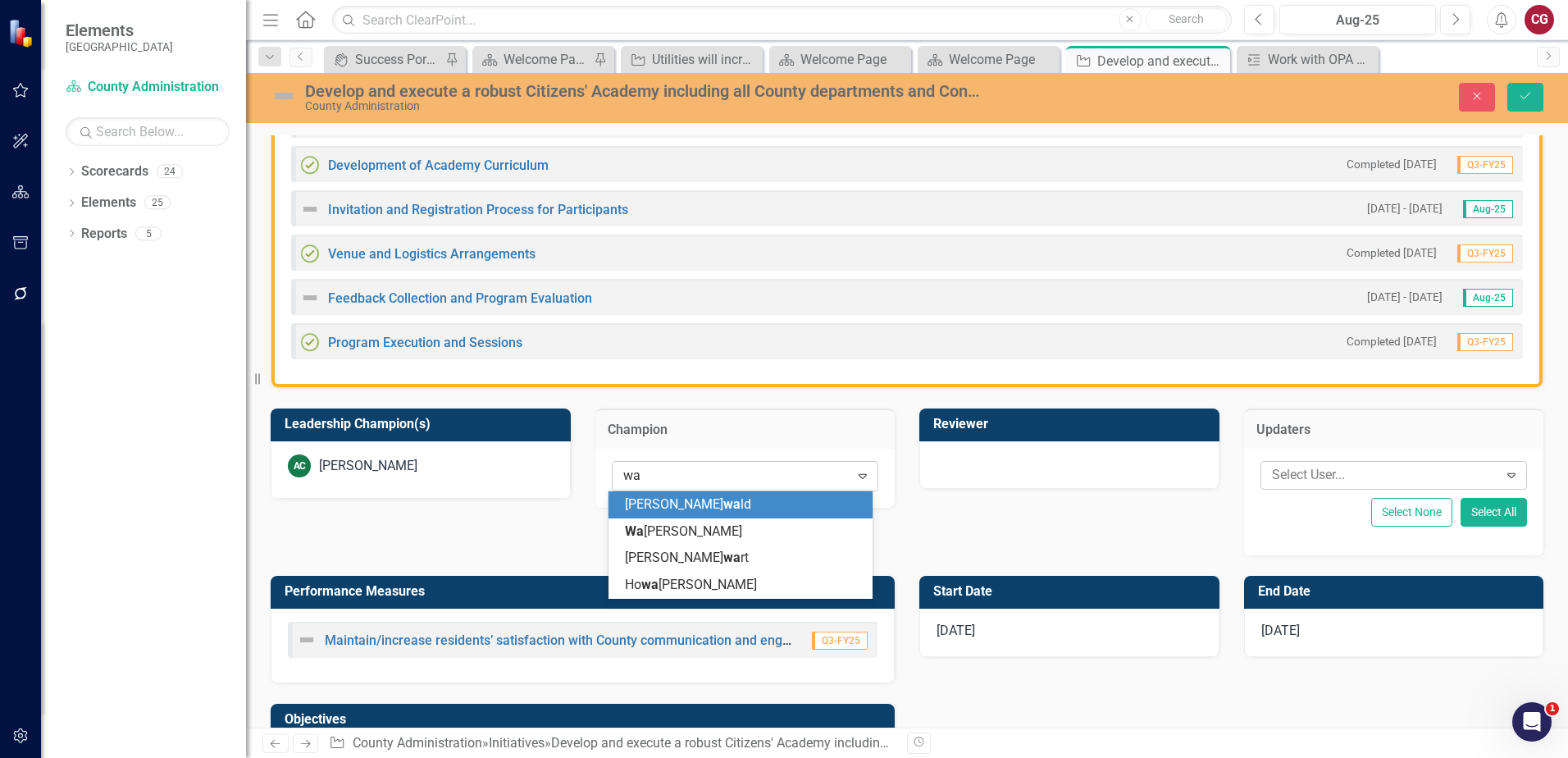
type input "way"
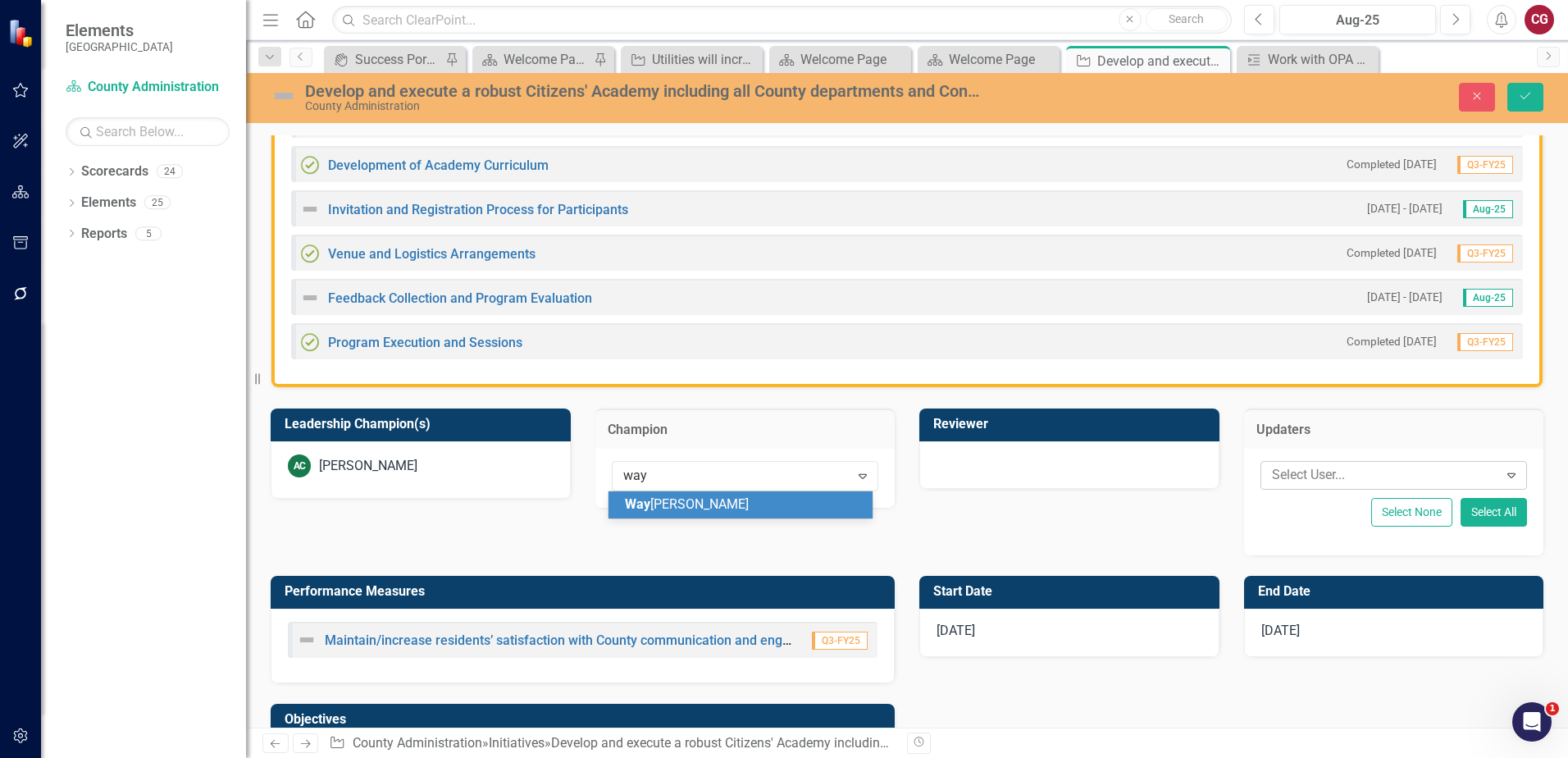
click at [689, 496] on span "Way ne Larson" at bounding box center [687, 504] width 124 height 15
click at [469, 481] on div "AC Angie Cowling" at bounding box center [421, 470] width 300 height 57
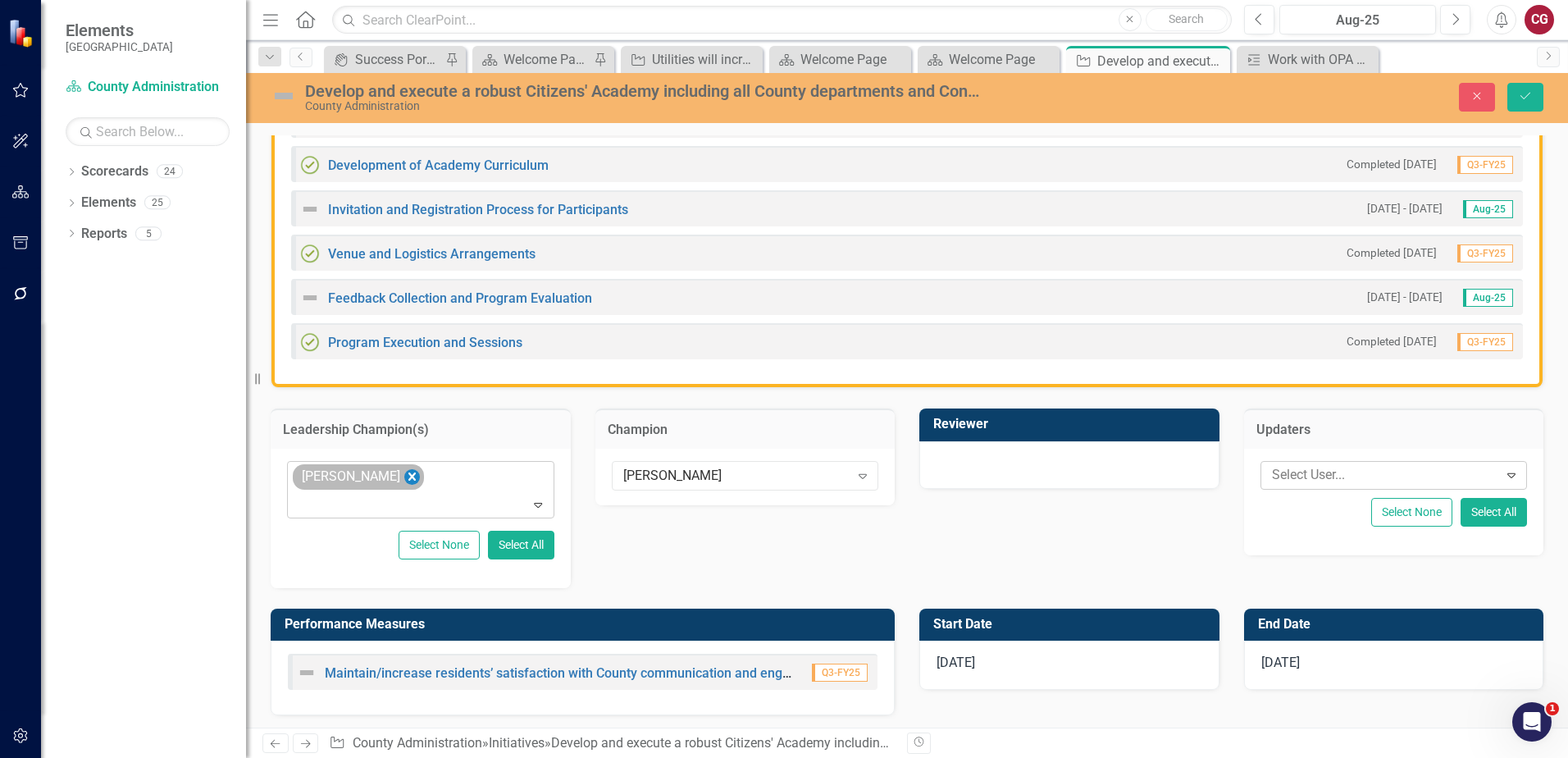
click at [404, 479] on icon "Remove Angie Cowling" at bounding box center [412, 476] width 15 height 20
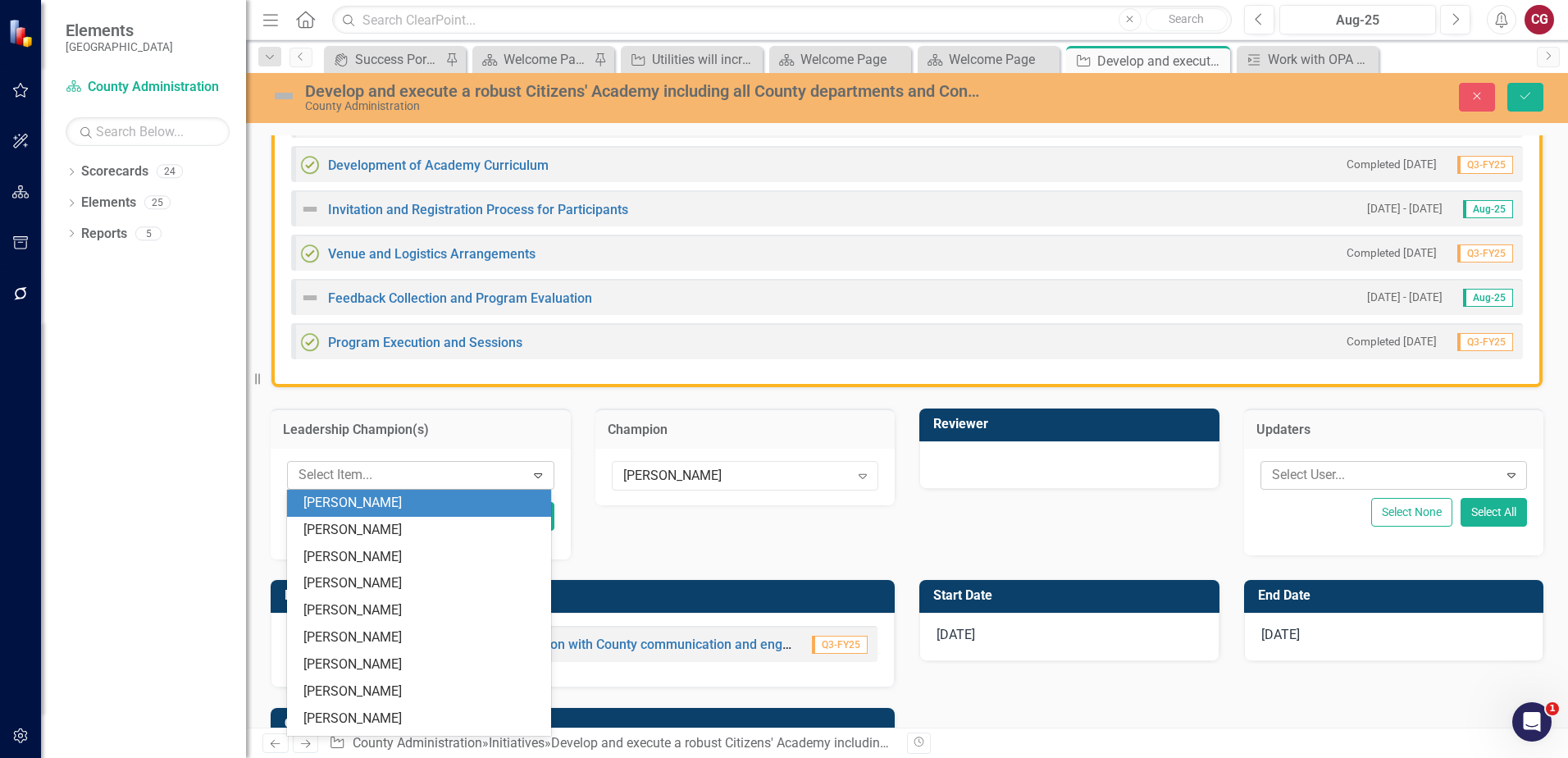
click at [409, 479] on div at bounding box center [408, 475] width 233 height 22
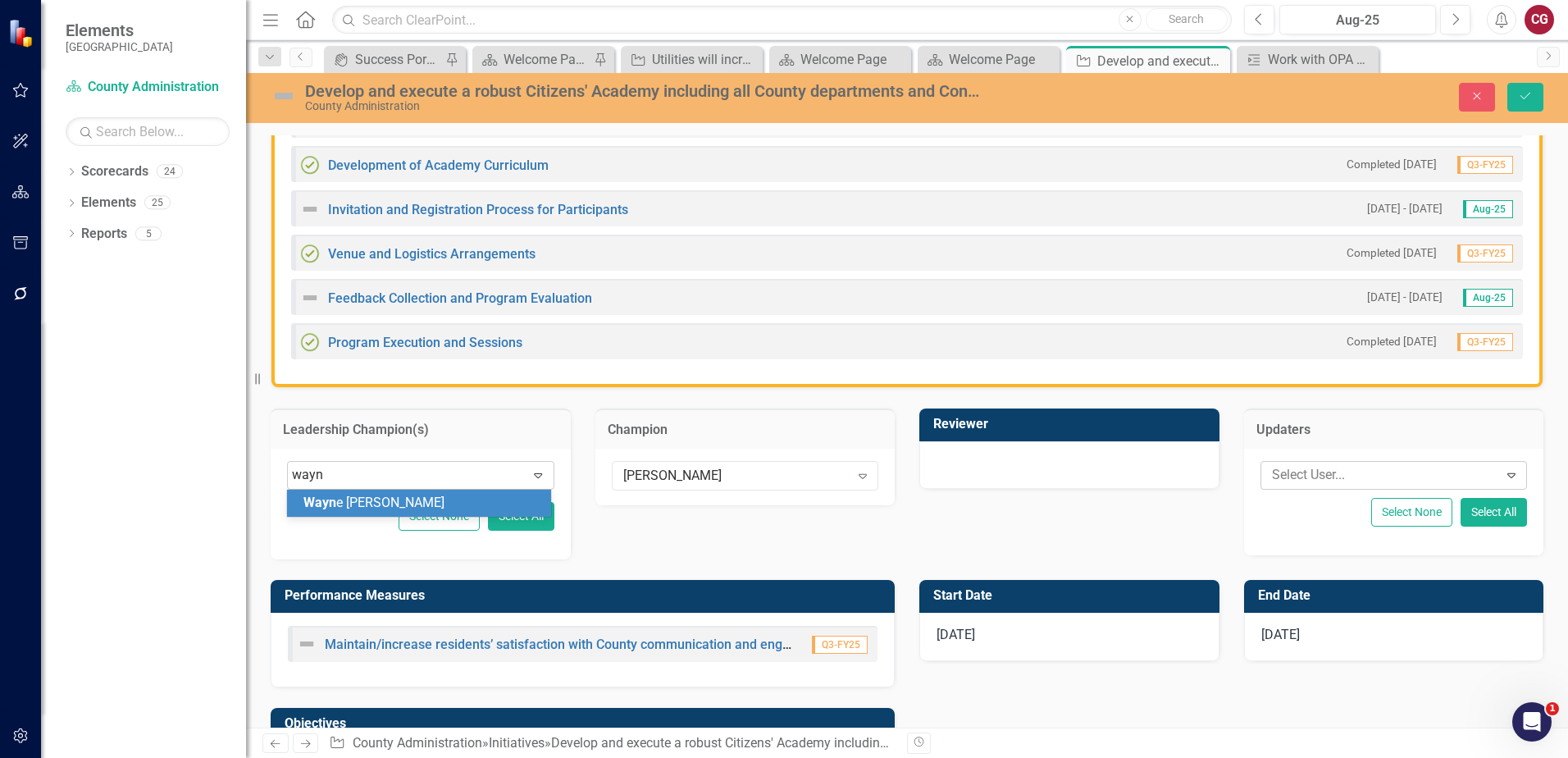
type input "wayne"
click at [410, 497] on div "Wayne Larson" at bounding box center [422, 503] width 238 height 19
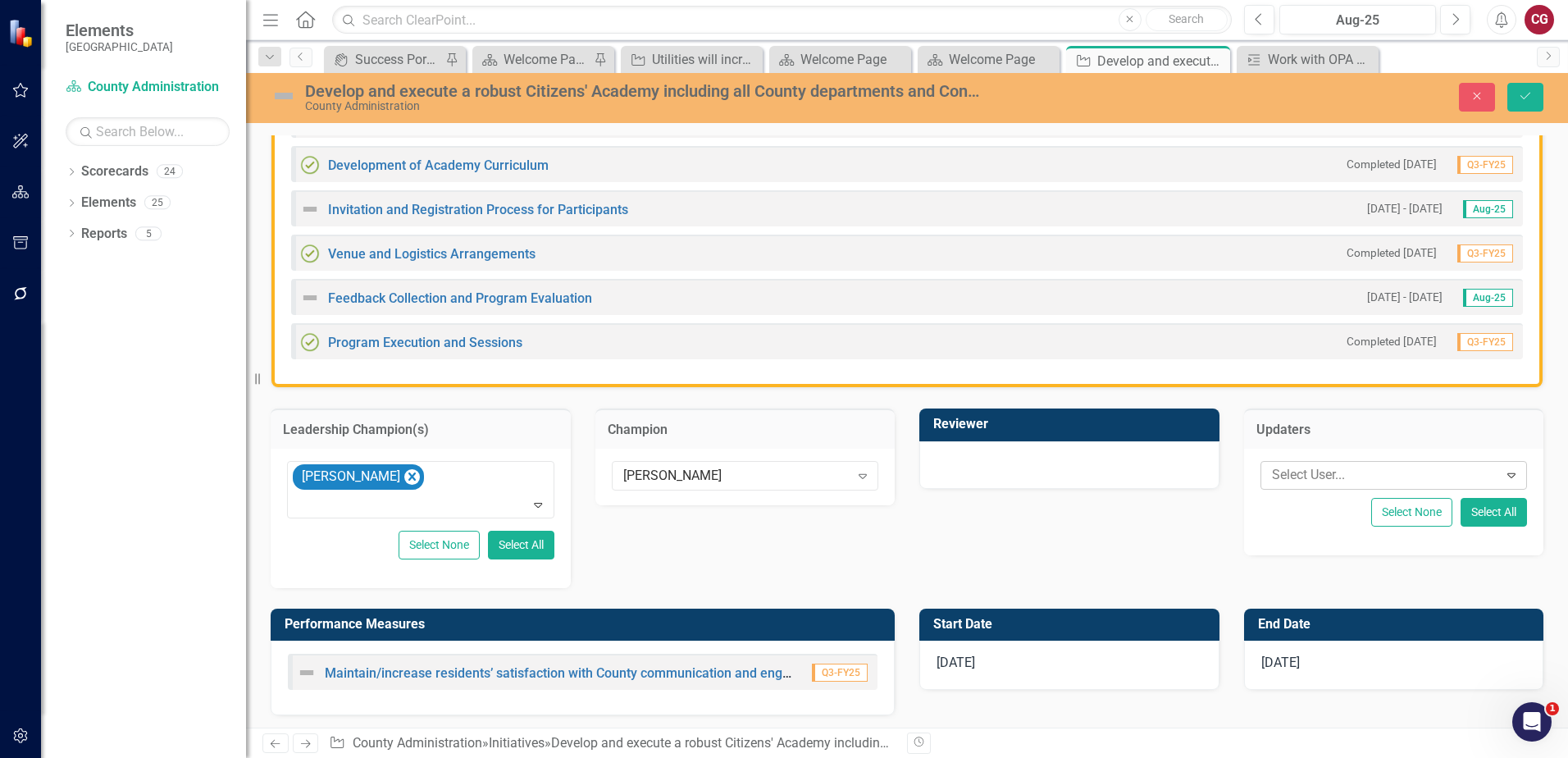
click at [1309, 498] on div "Select None Select All" at bounding box center [1395, 512] width 268 height 29
click at [1300, 474] on div at bounding box center [1383, 475] width 233 height 22
type input "wayne"
click at [1387, 497] on div "Wayne Larson" at bounding box center [1385, 503] width 238 height 19
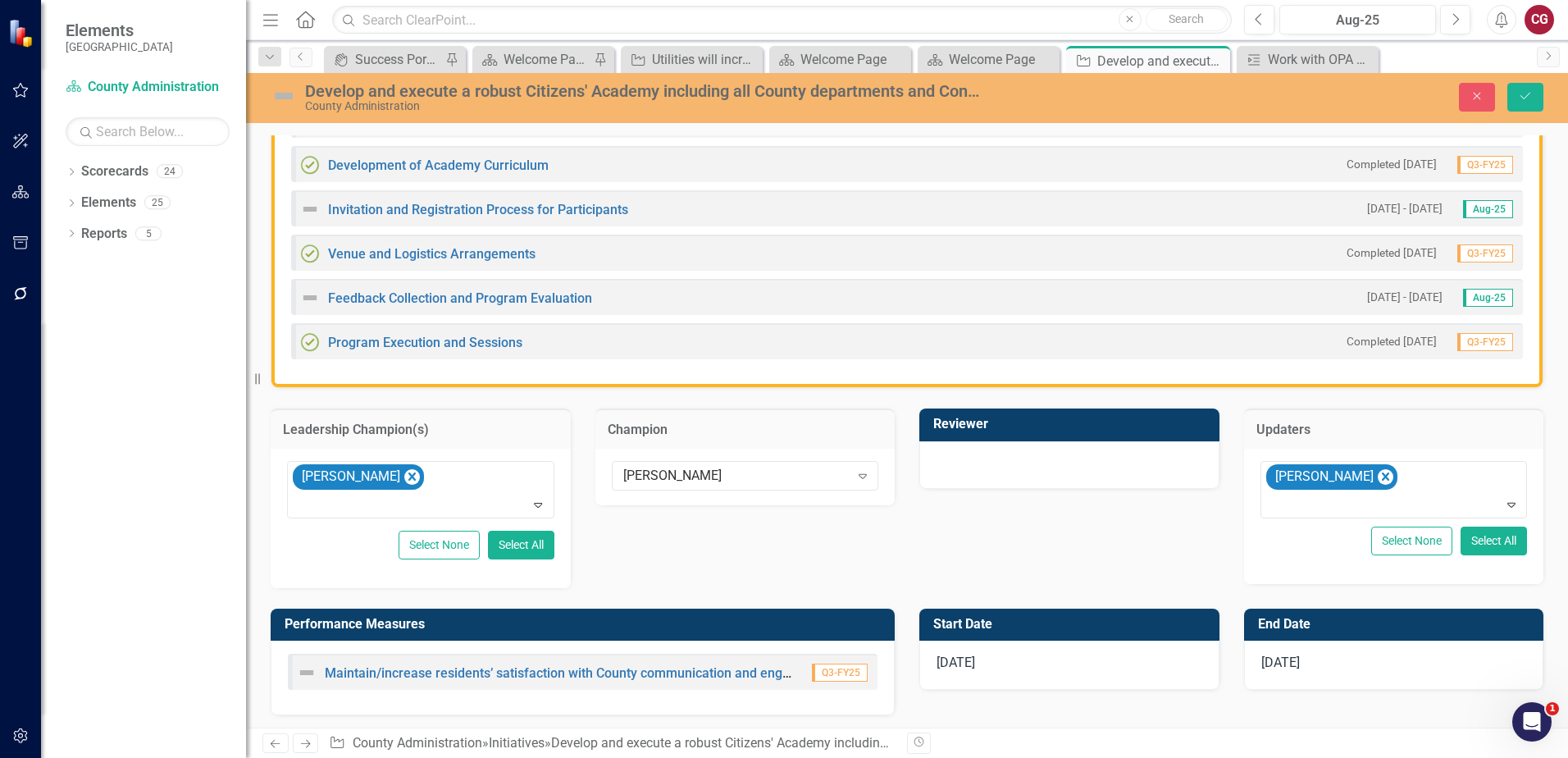
click at [1073, 461] on div at bounding box center [1070, 466] width 300 height 48
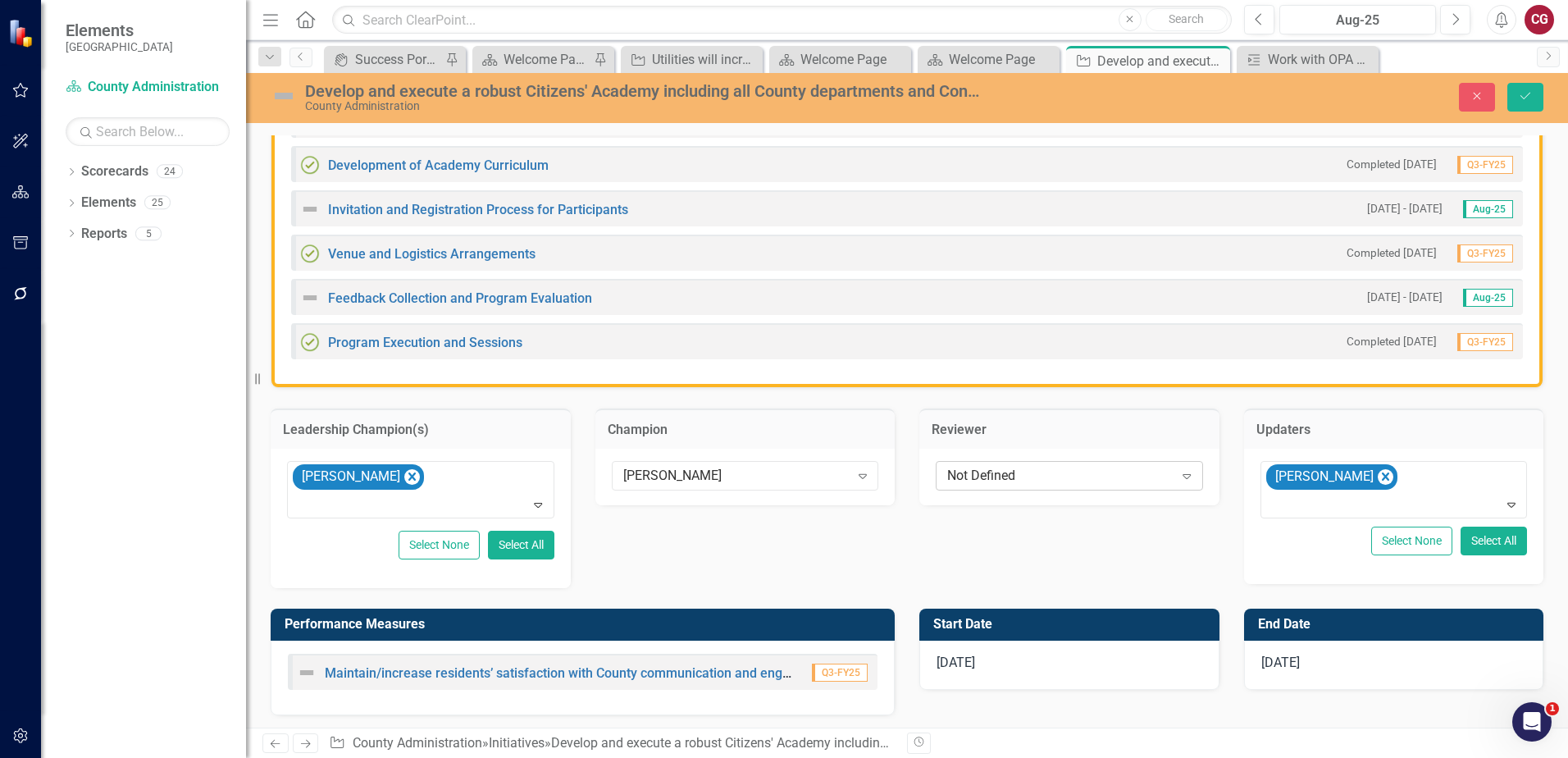
click at [1001, 467] on div "Not Defined" at bounding box center [1060, 476] width 227 height 19
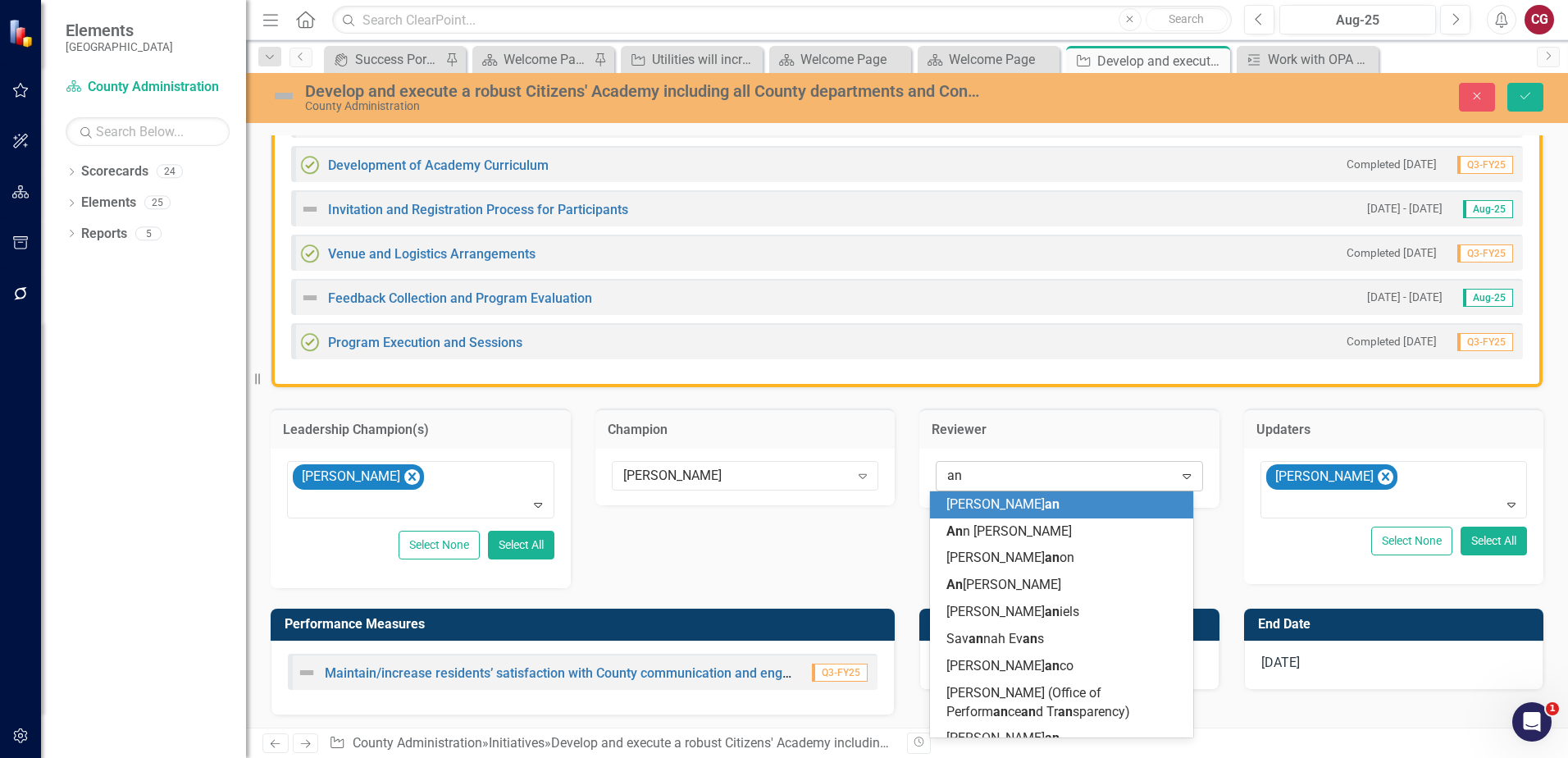
type input "ang"
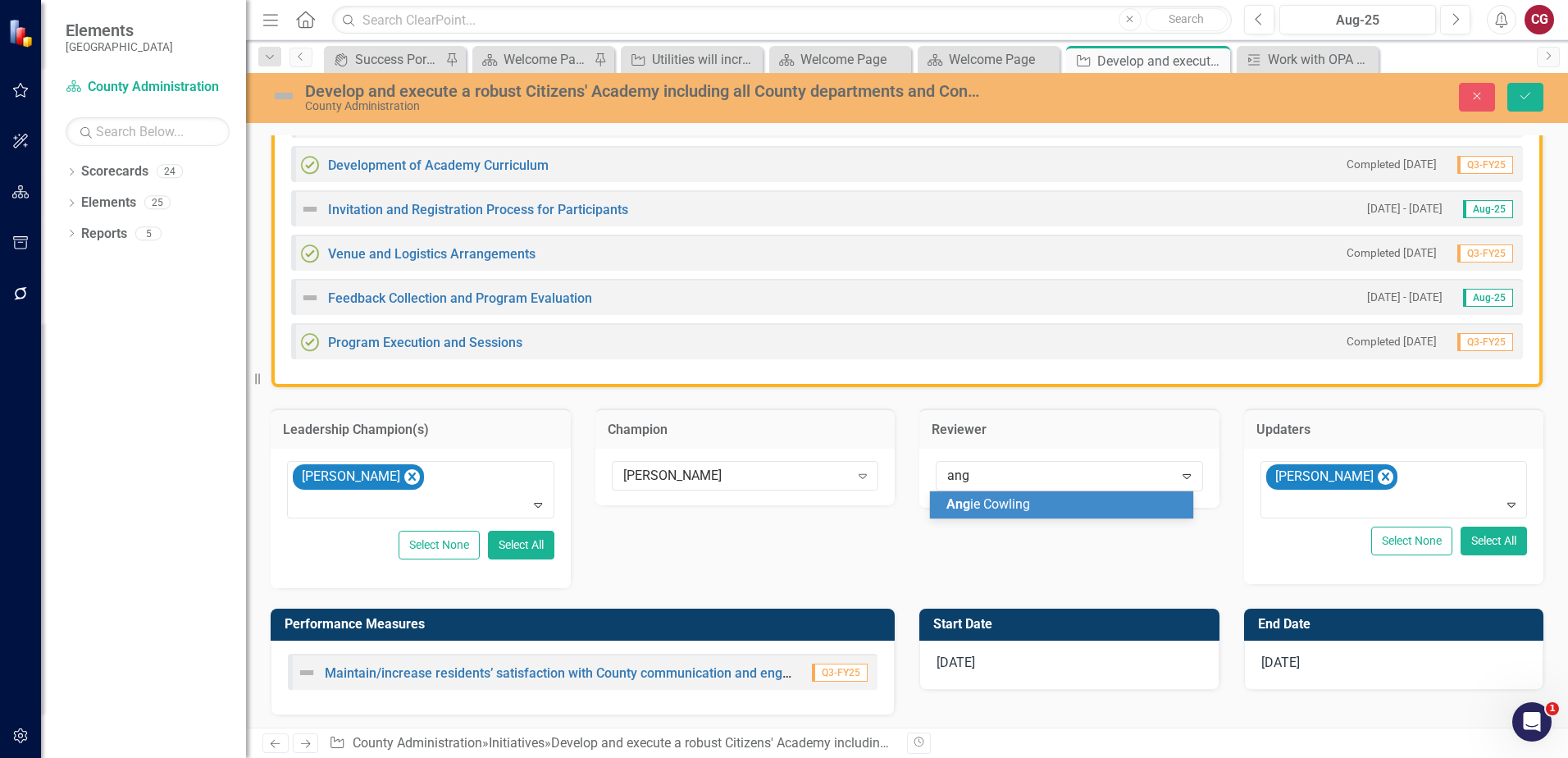
click at [955, 499] on span "Ang" at bounding box center [958, 504] width 24 height 15
click at [1149, 544] on div "Ready for Review? Aug-25 No Approved by Champion? Aug-25 No Percent Complete Au…" at bounding box center [906, 104] width 1297 height 964
click at [1537, 92] on button "Save" at bounding box center [1526, 97] width 36 height 29
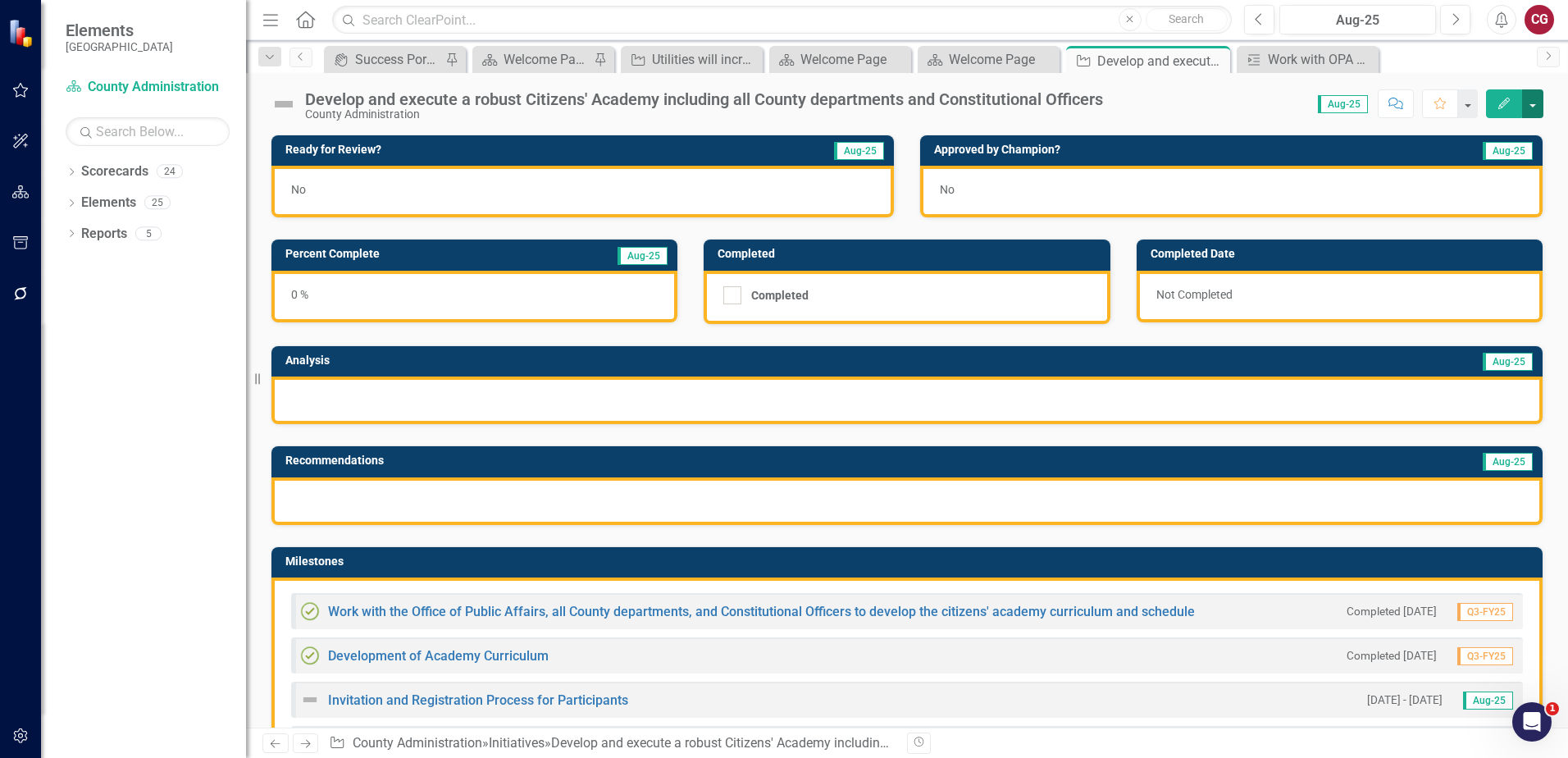
click at [1529, 106] on button "button" at bounding box center [1533, 104] width 21 height 29
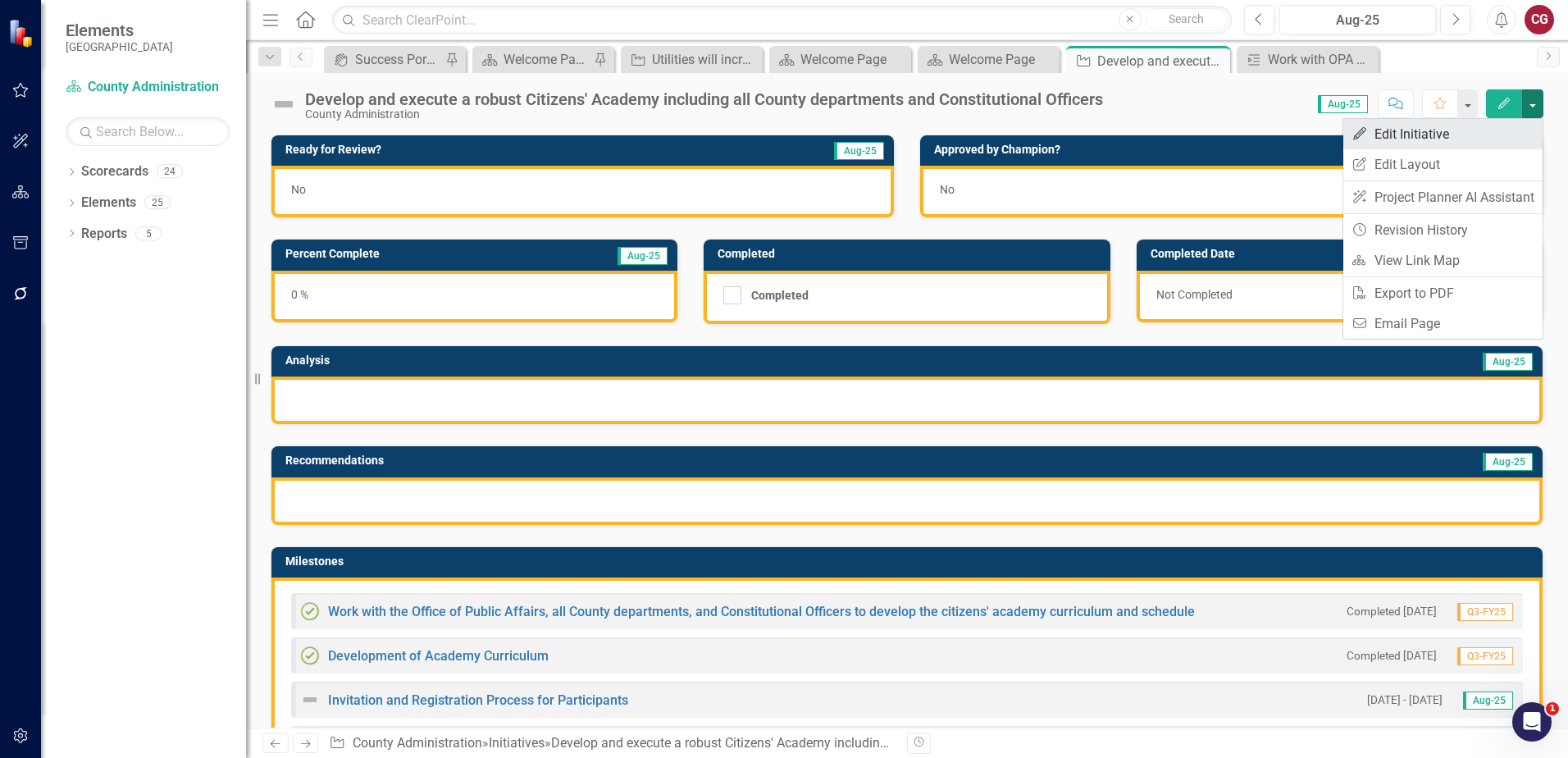
click at [1448, 128] on link "Edit Edit Initiative" at bounding box center [1443, 134] width 199 height 31
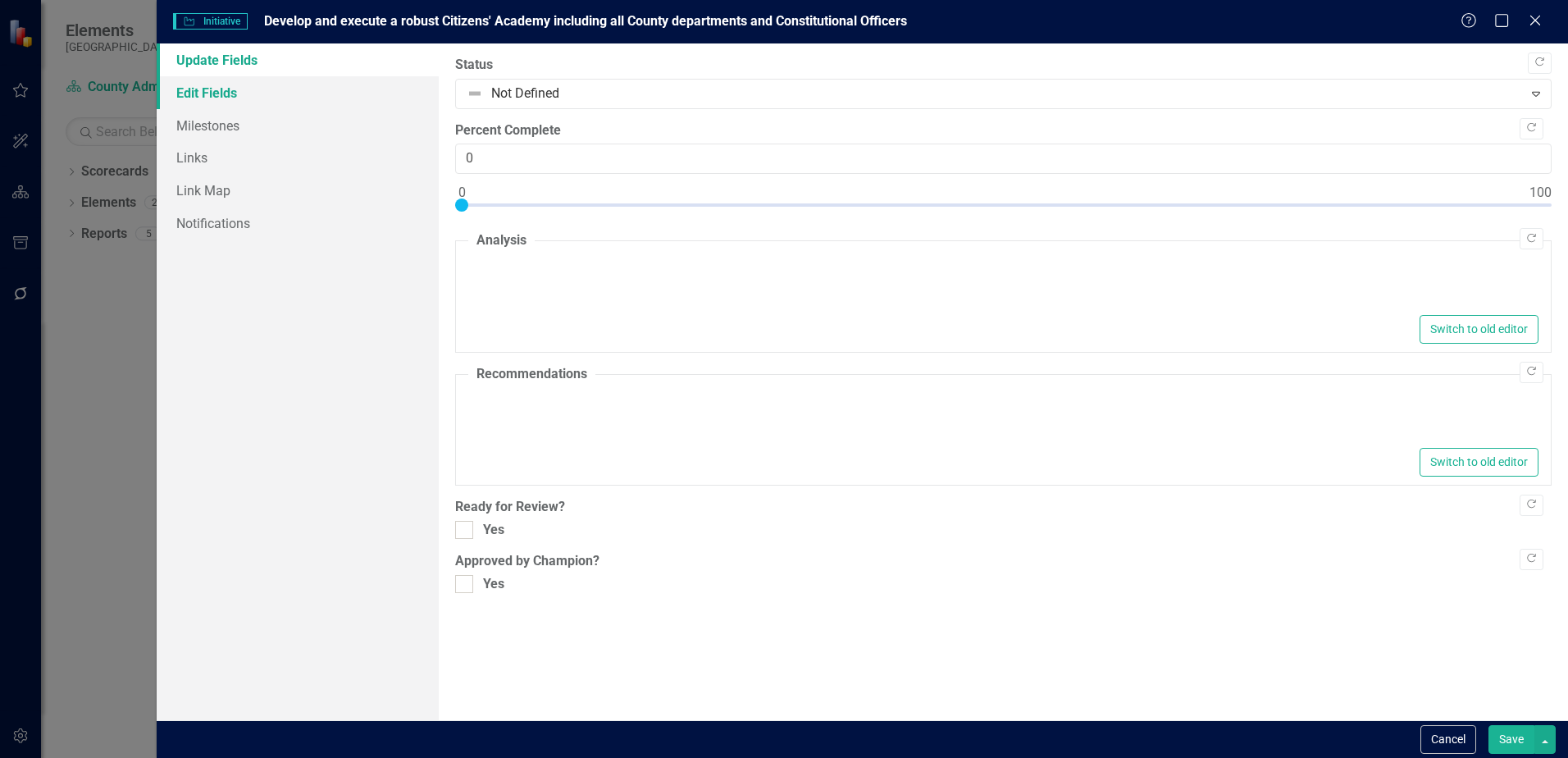
click at [226, 79] on link "Edit Fields" at bounding box center [297, 93] width 282 height 32
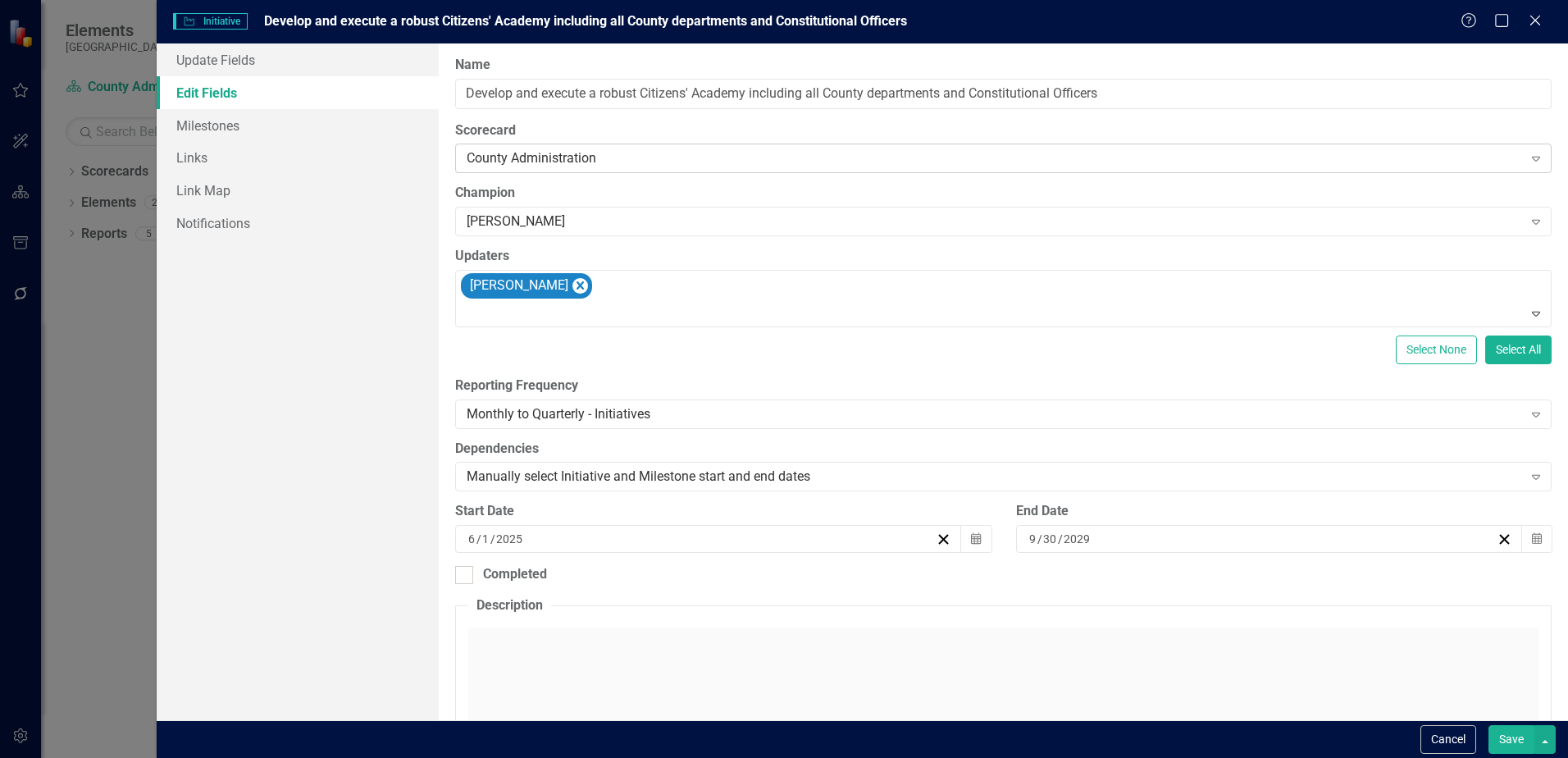
click at [553, 147] on div "County Administration Expand" at bounding box center [1003, 158] width 1097 height 30
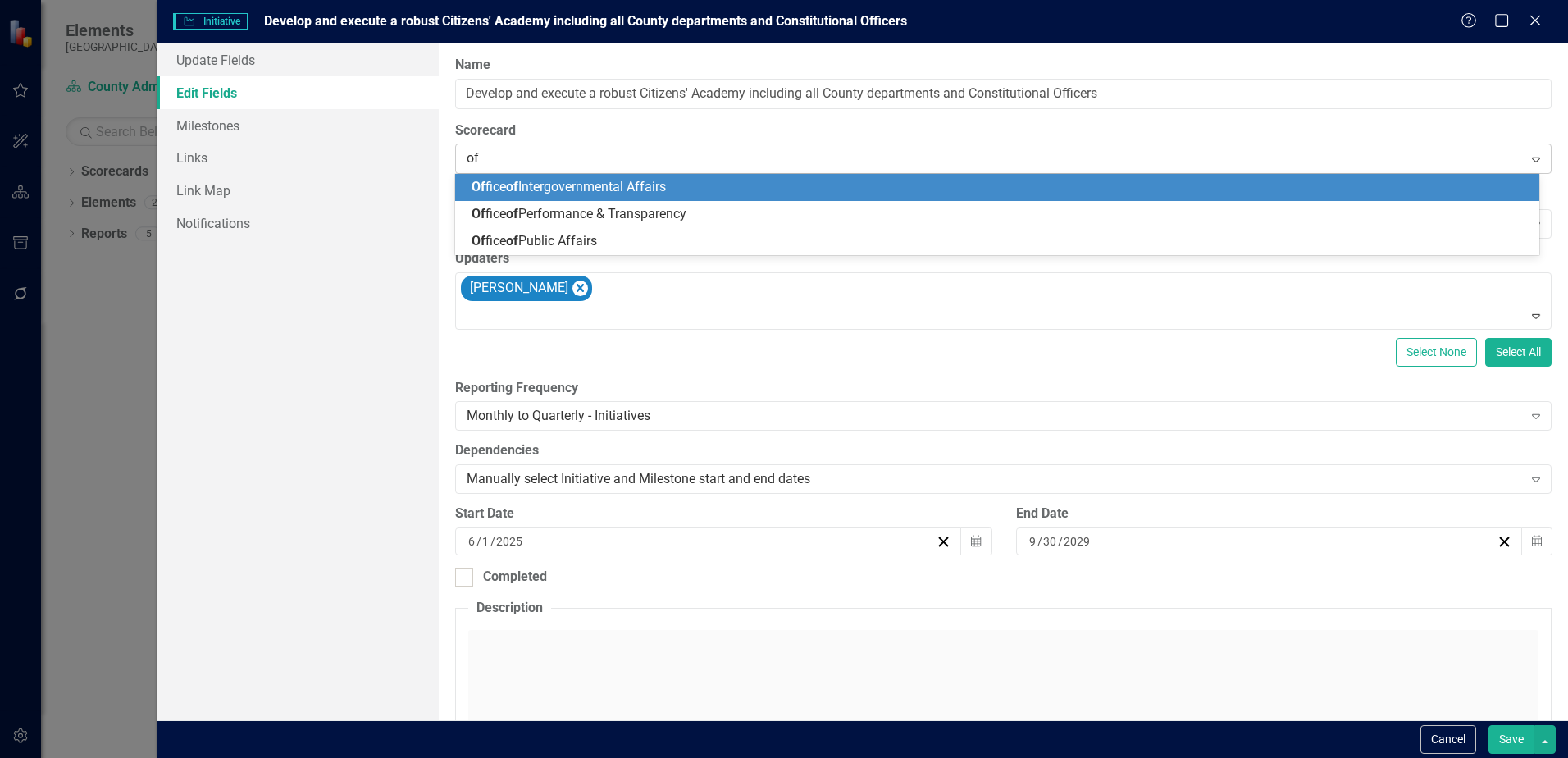
type input "off"
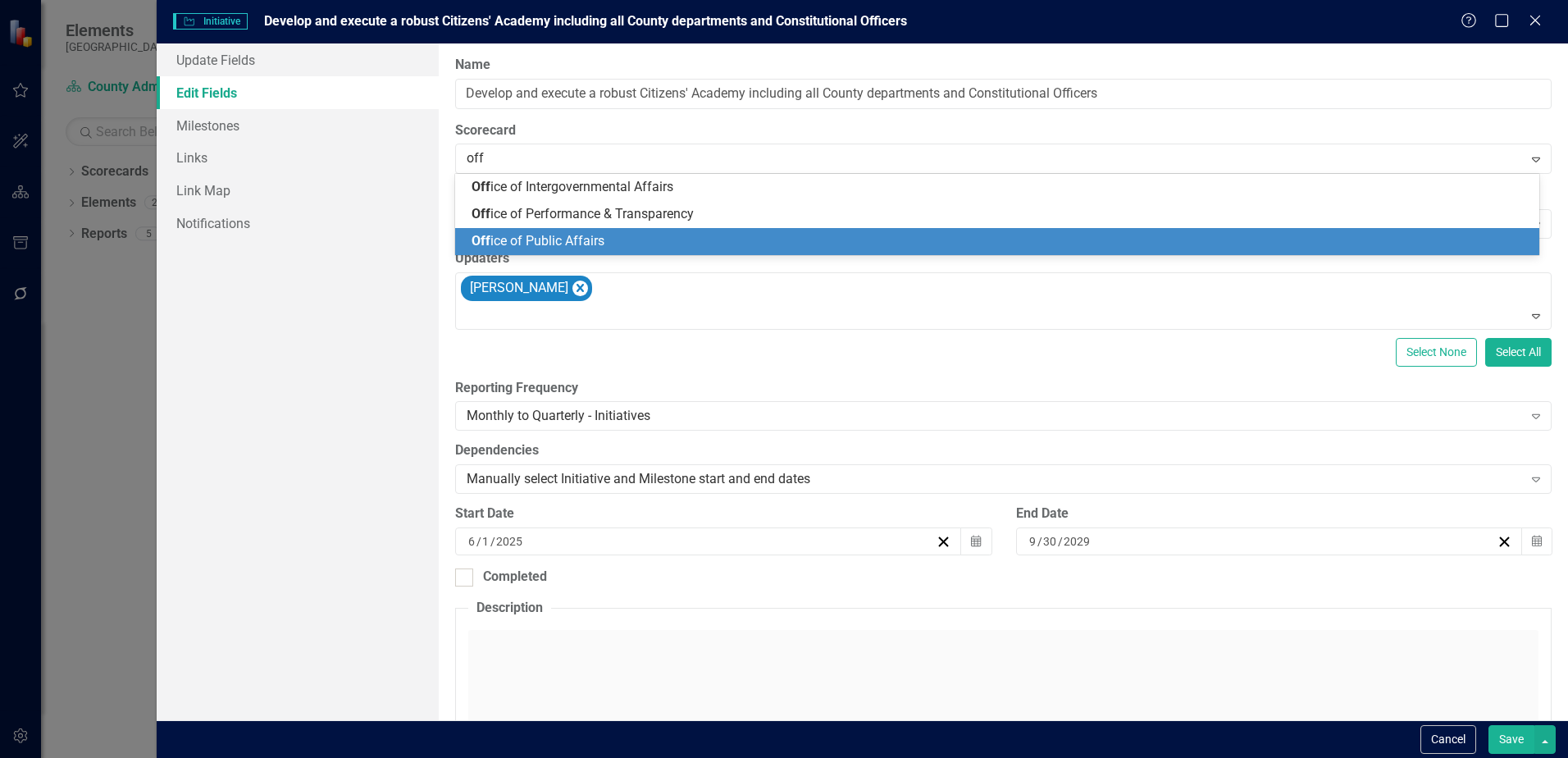
click at [548, 233] on span "Off ice of Public Affairs" at bounding box center [537, 241] width 133 height 15
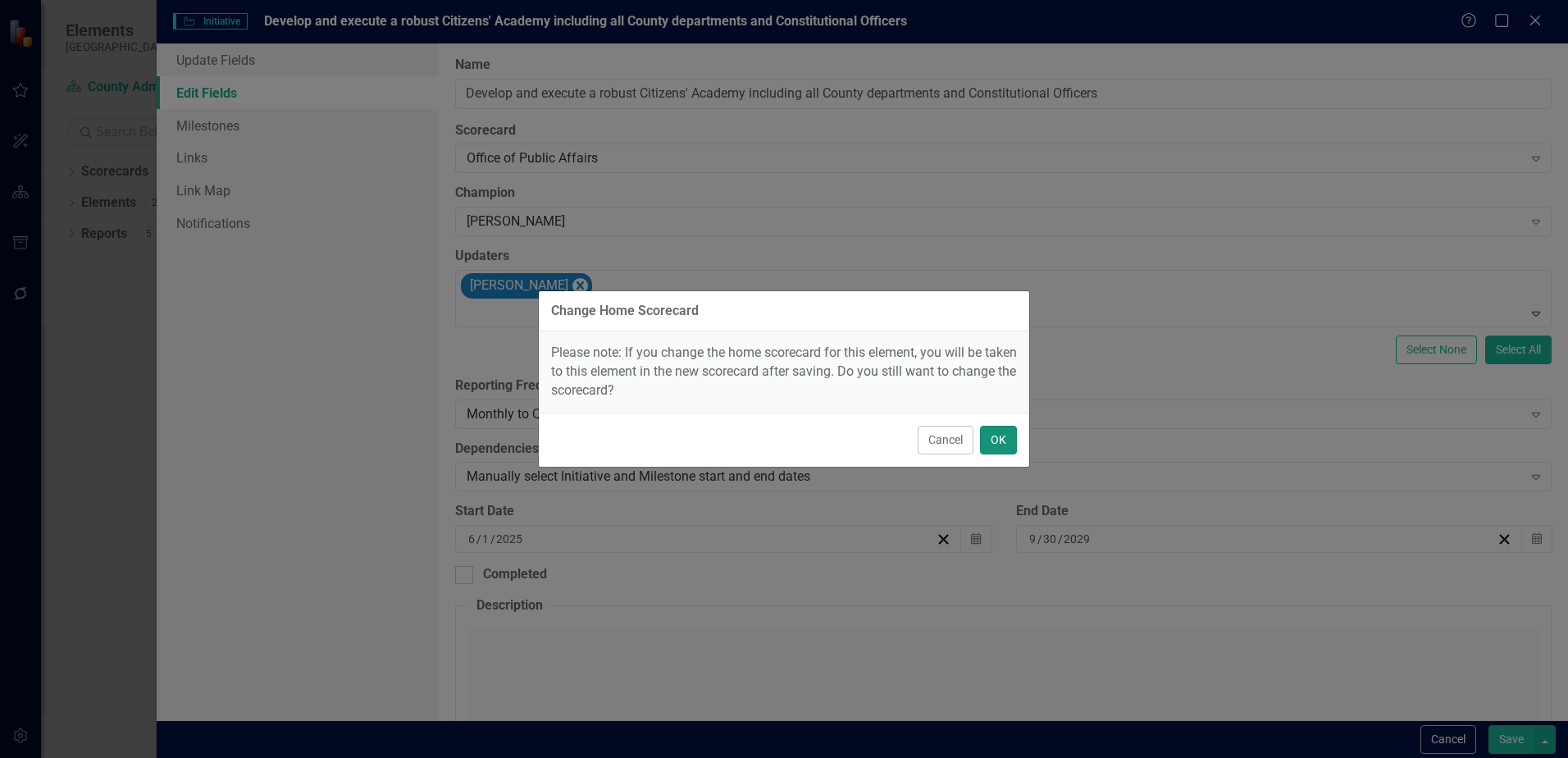
click at [991, 444] on button "OK" at bounding box center [998, 440] width 37 height 29
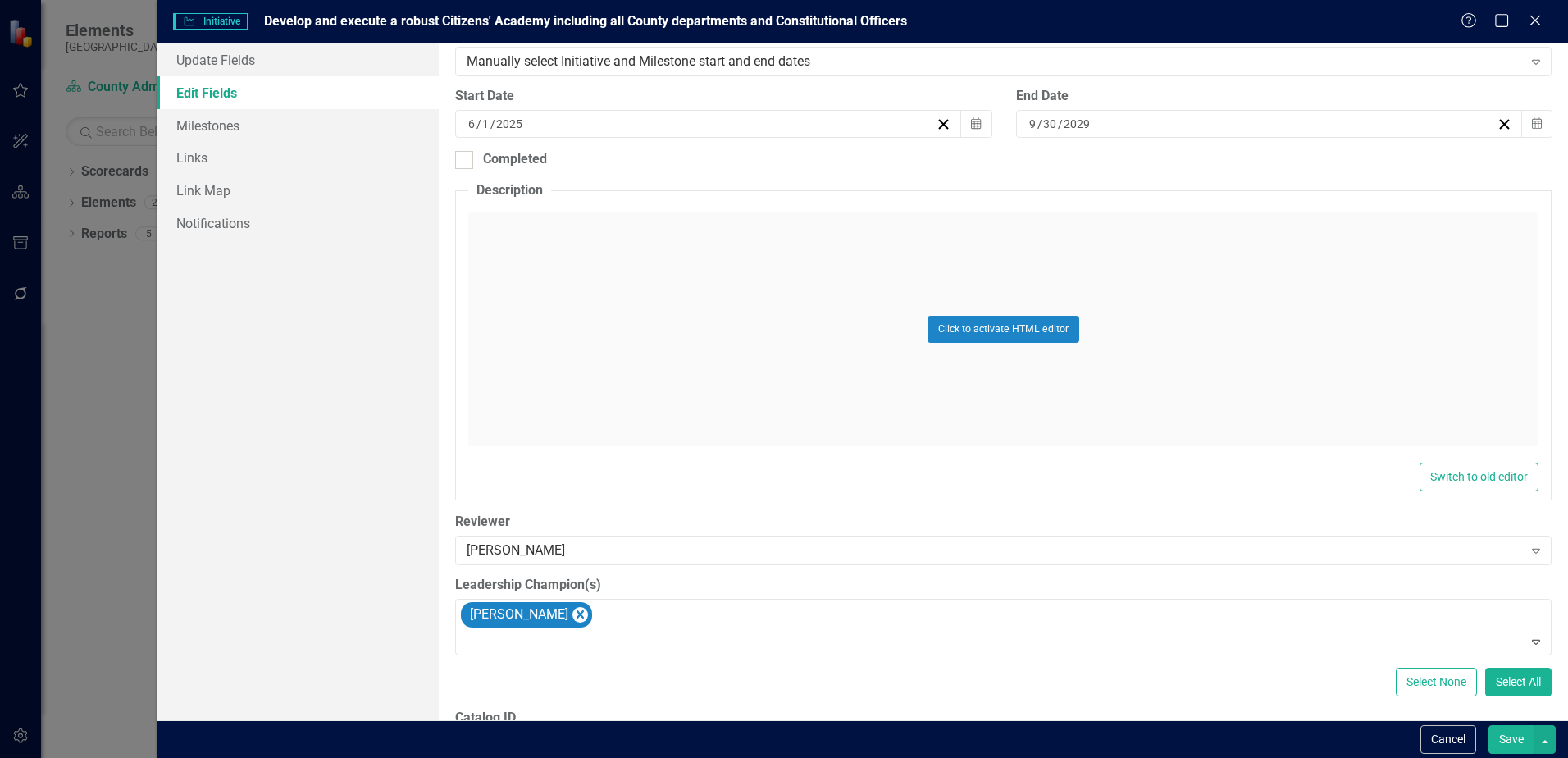
scroll to position [547, 0]
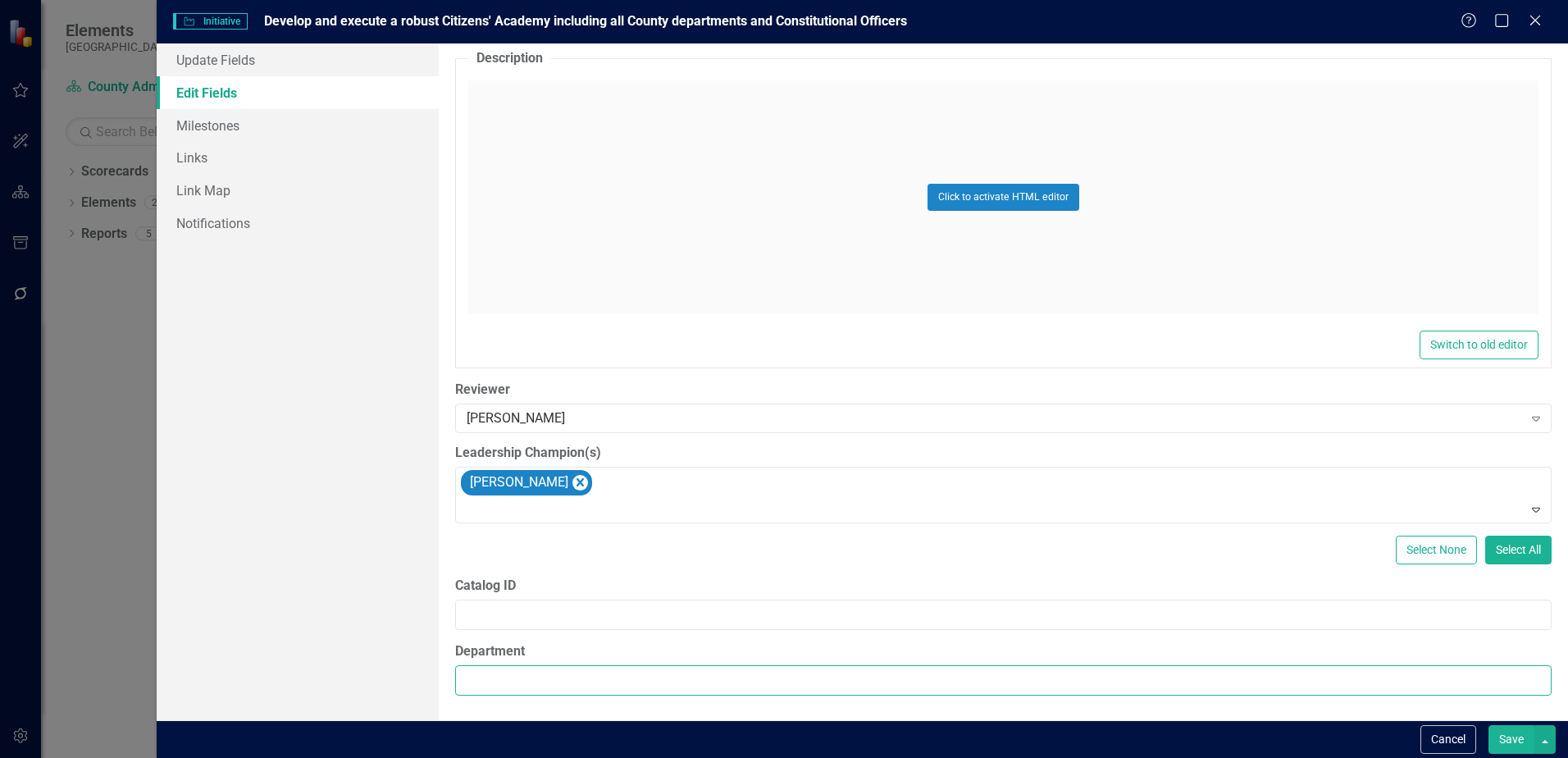
click at [564, 670] on input "Department" at bounding box center [1003, 681] width 1097 height 31
type input "Office of Public Affairs"
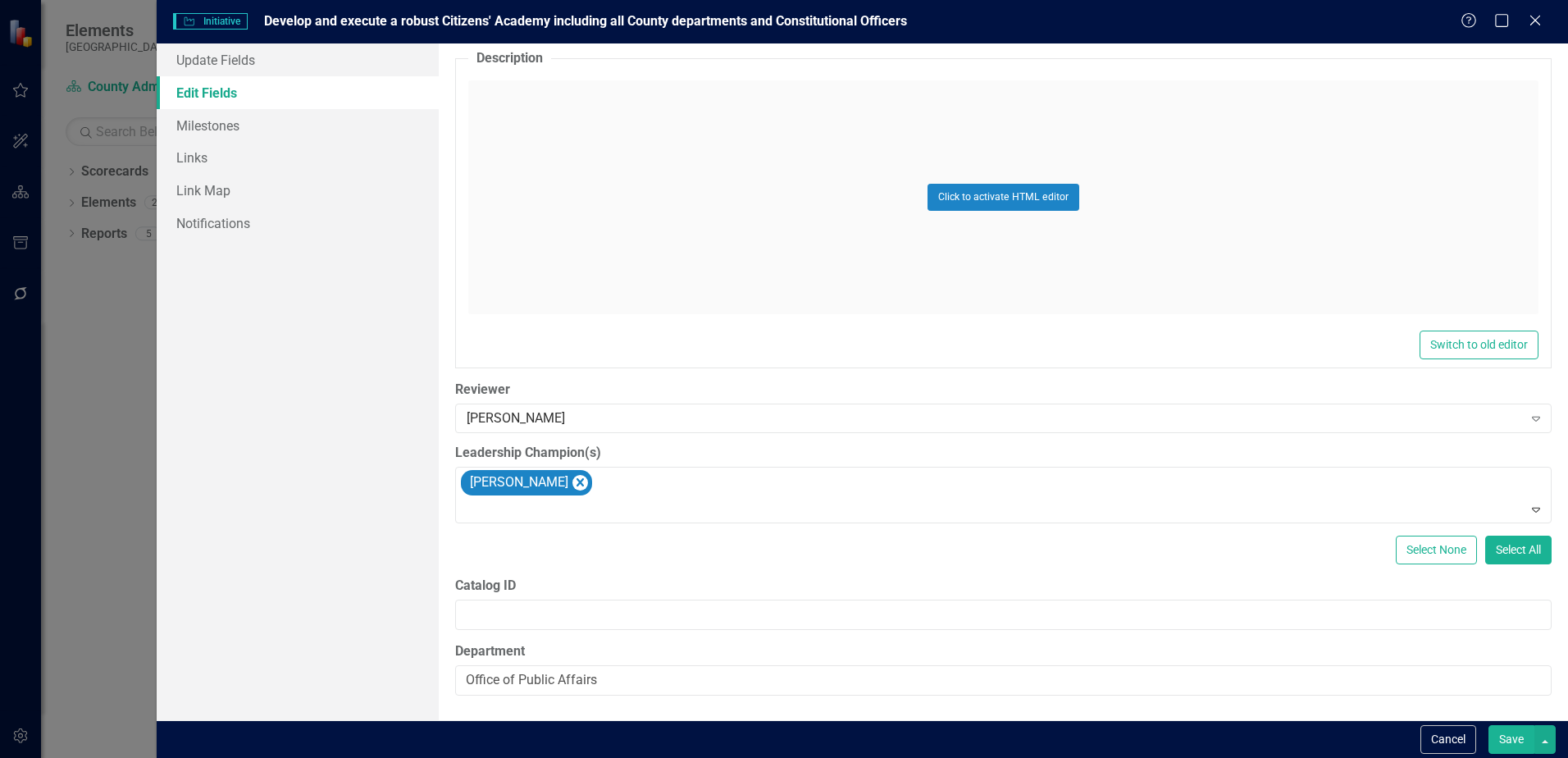
click at [1512, 746] on button "Save" at bounding box center [1512, 739] width 46 height 29
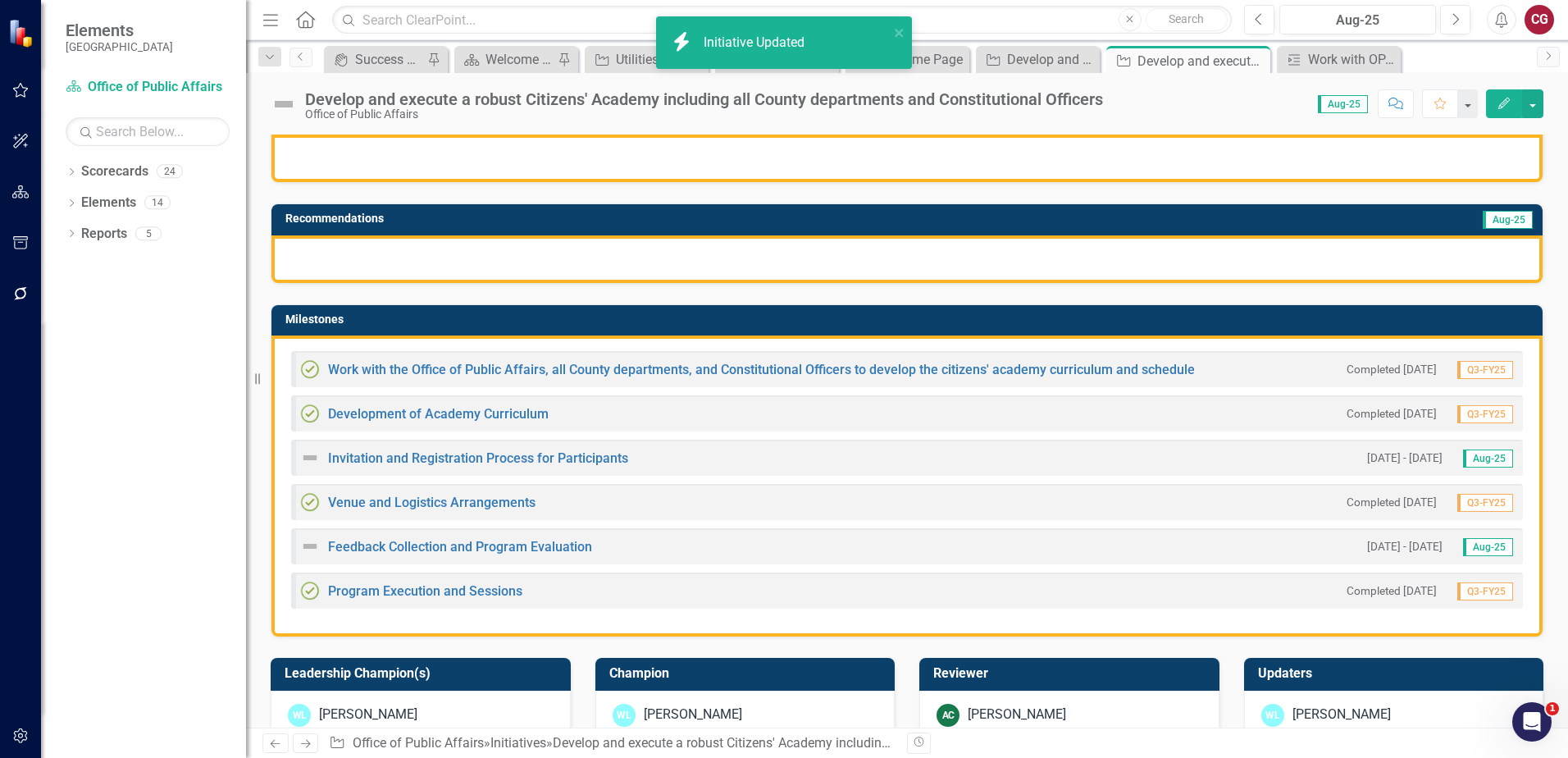
scroll to position [246, 0]
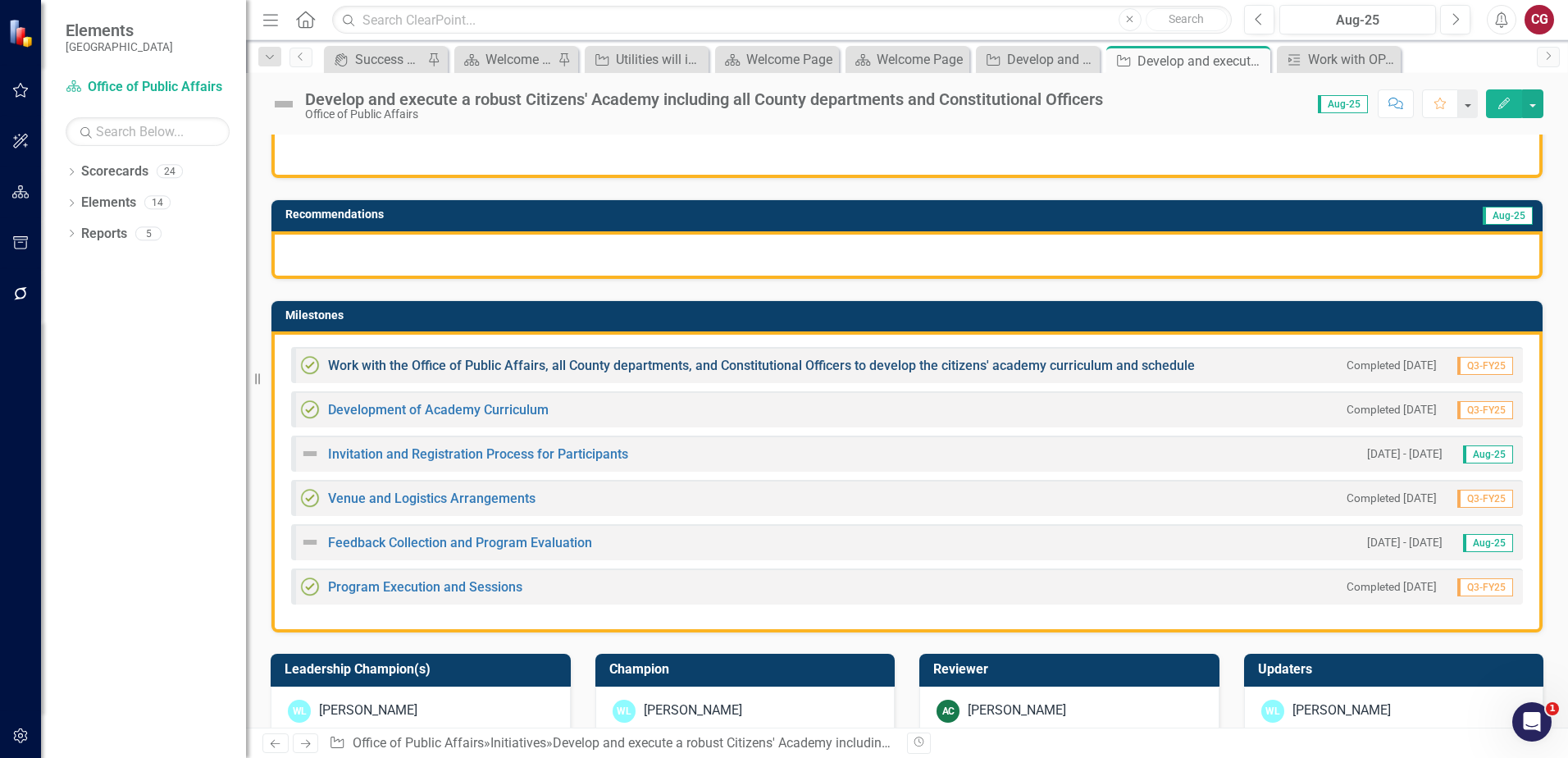
click at [612, 366] on link "Work with the Office of Public Affairs, all County departments, and Constitutio…" at bounding box center [761, 365] width 867 height 15
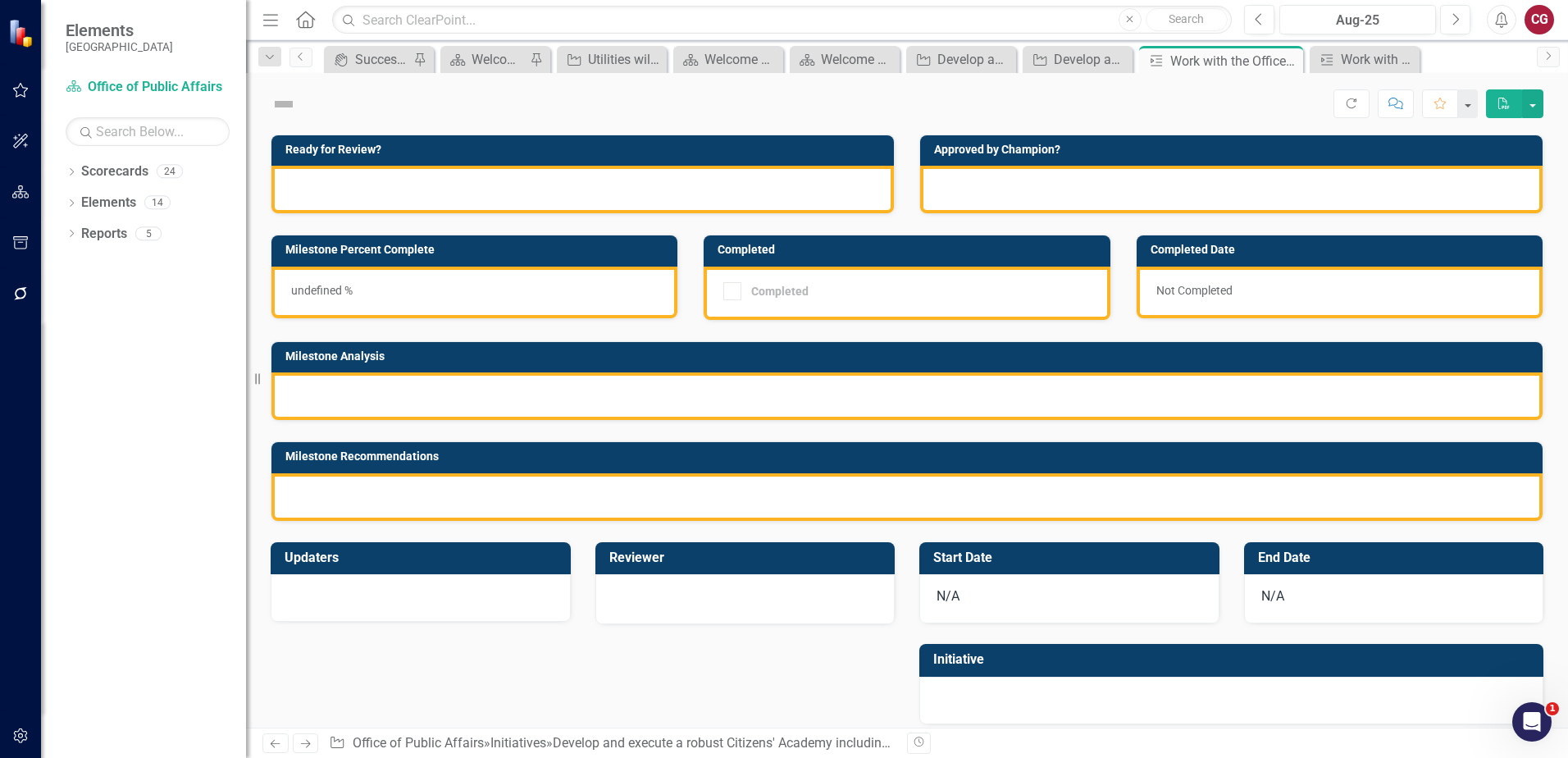
checkbox input "true"
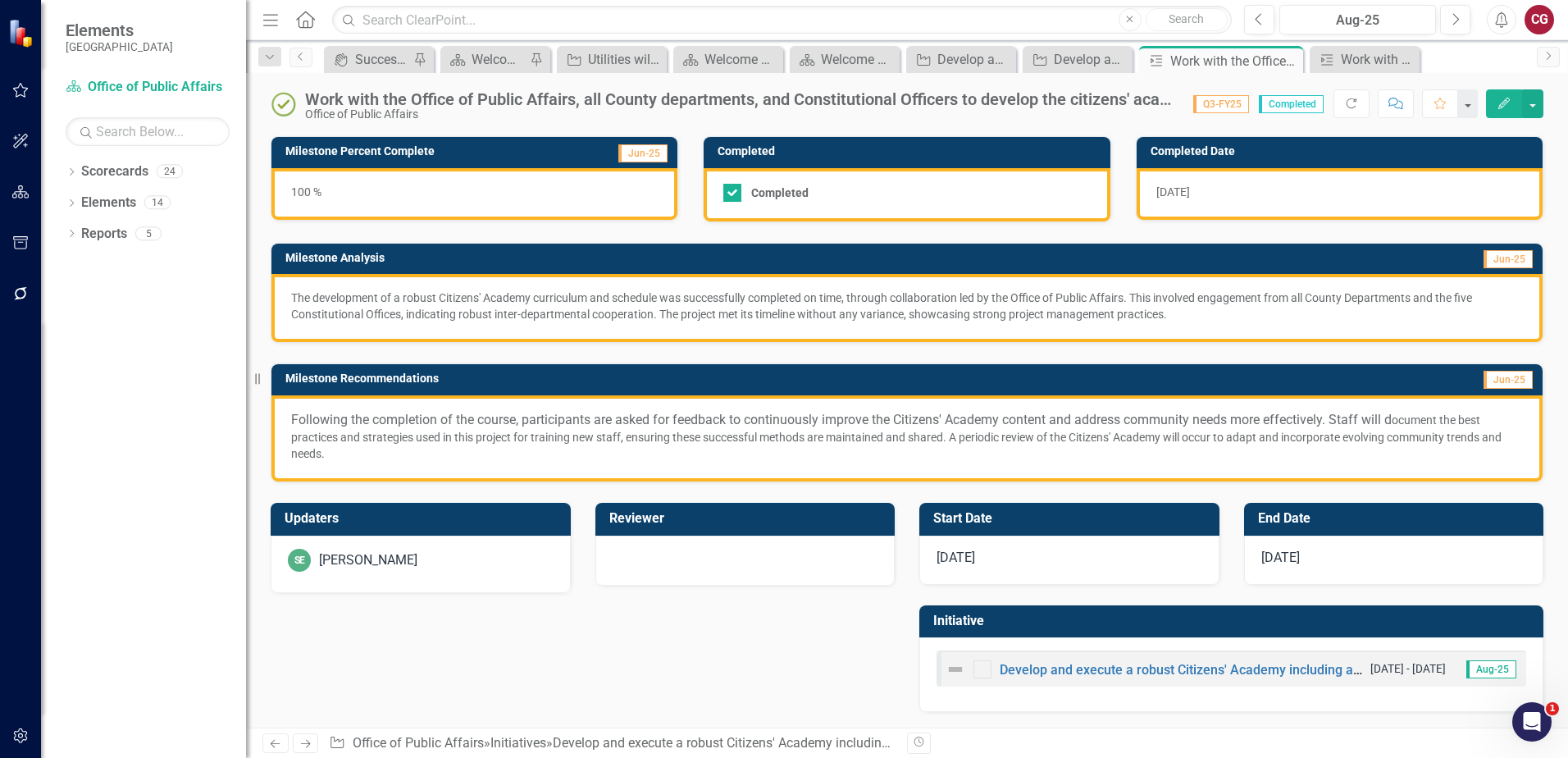
scroll to position [103, 0]
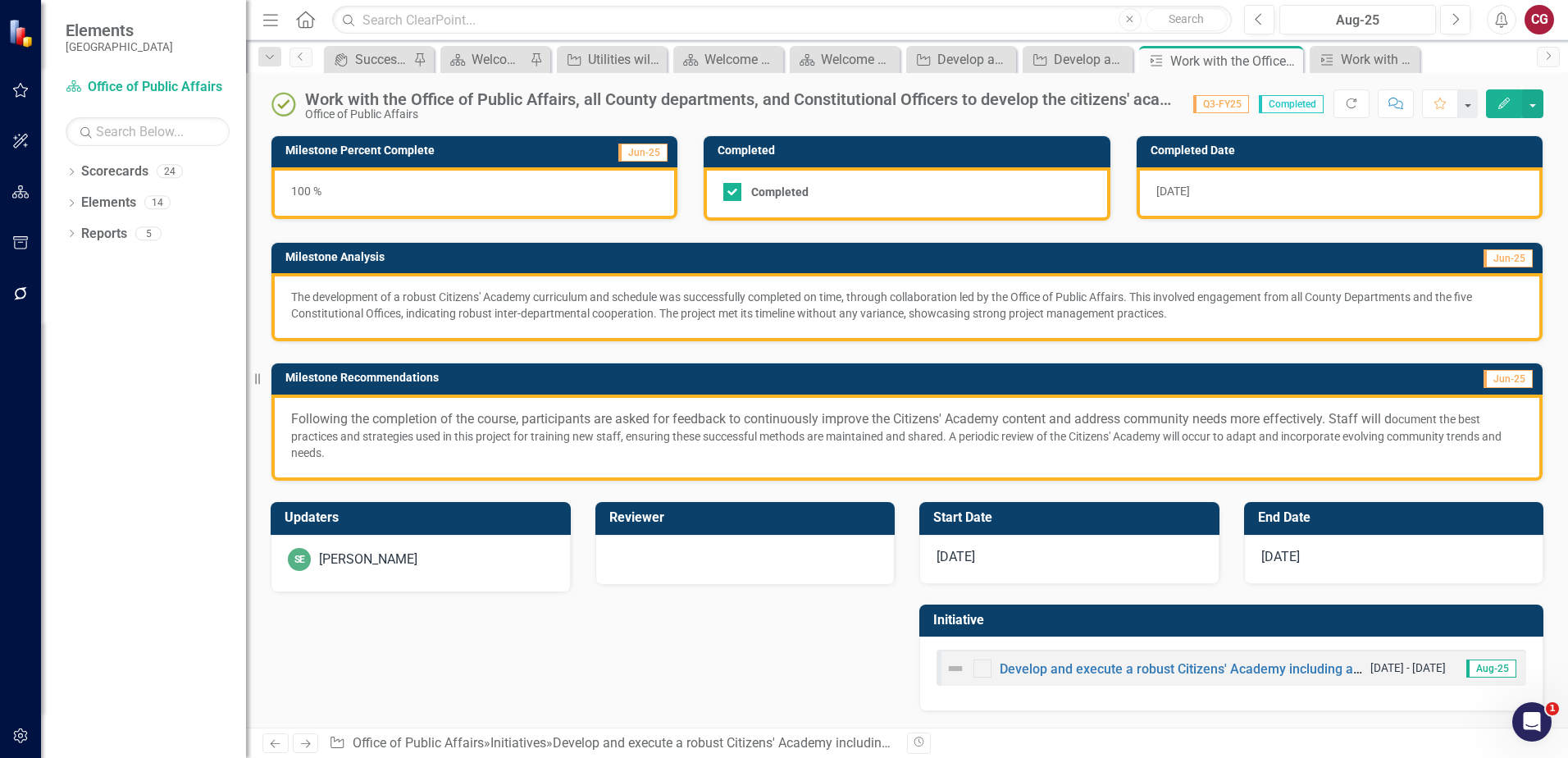
click at [481, 554] on div "SE Savannah Evans" at bounding box center [421, 559] width 266 height 23
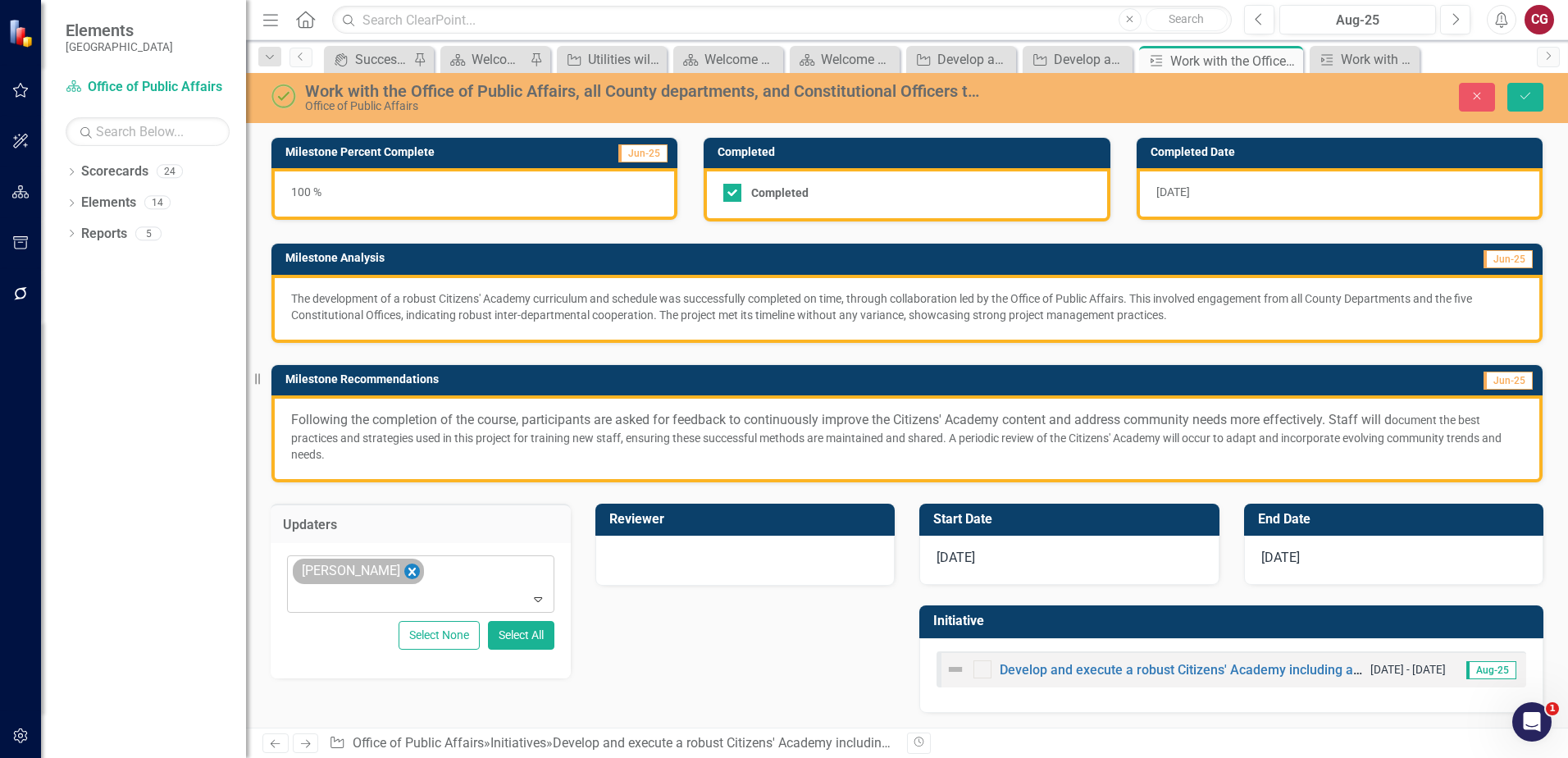
click at [411, 575] on icon "Remove Savannah Evans" at bounding box center [412, 572] width 15 height 20
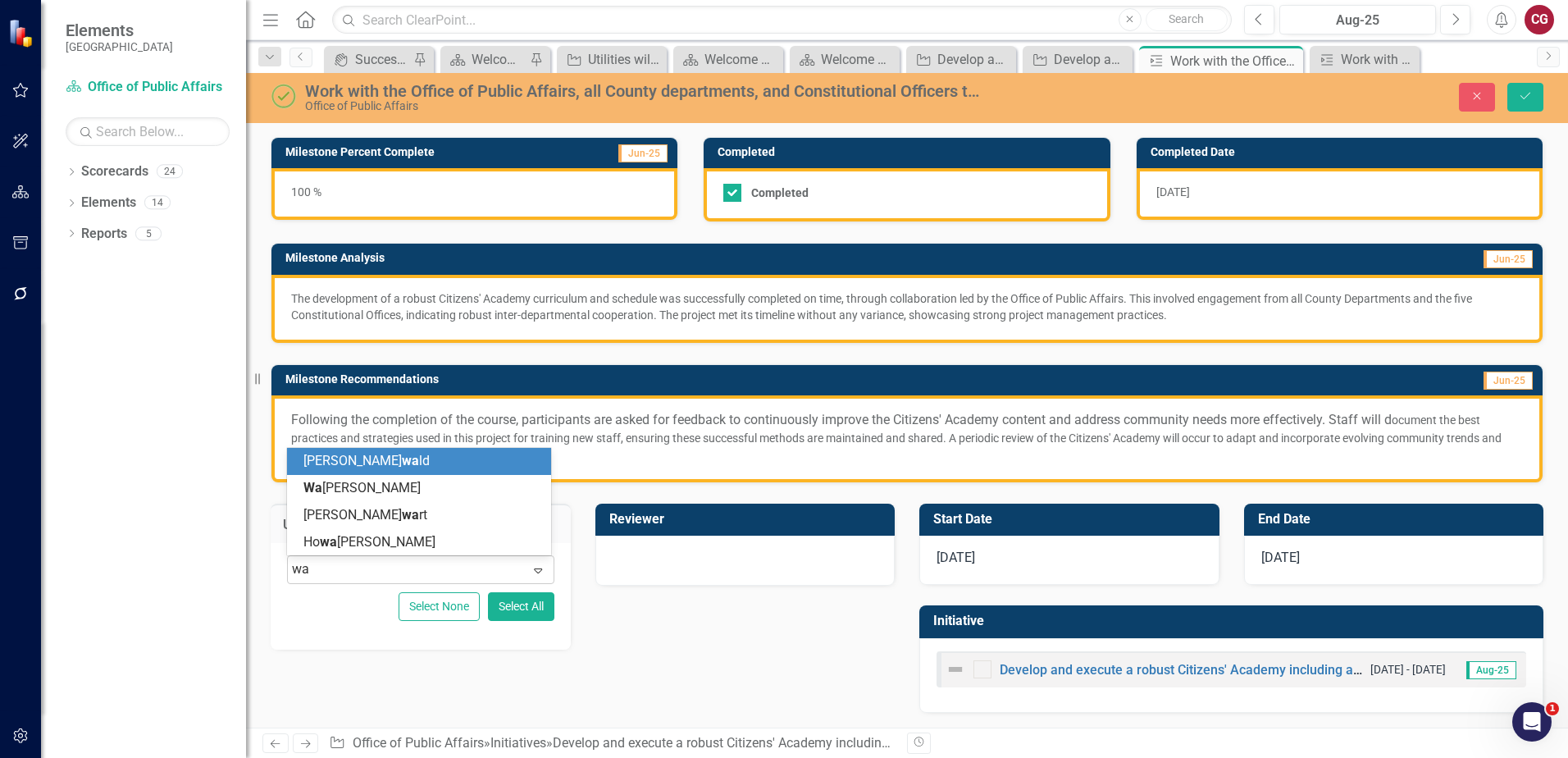
type input "way"
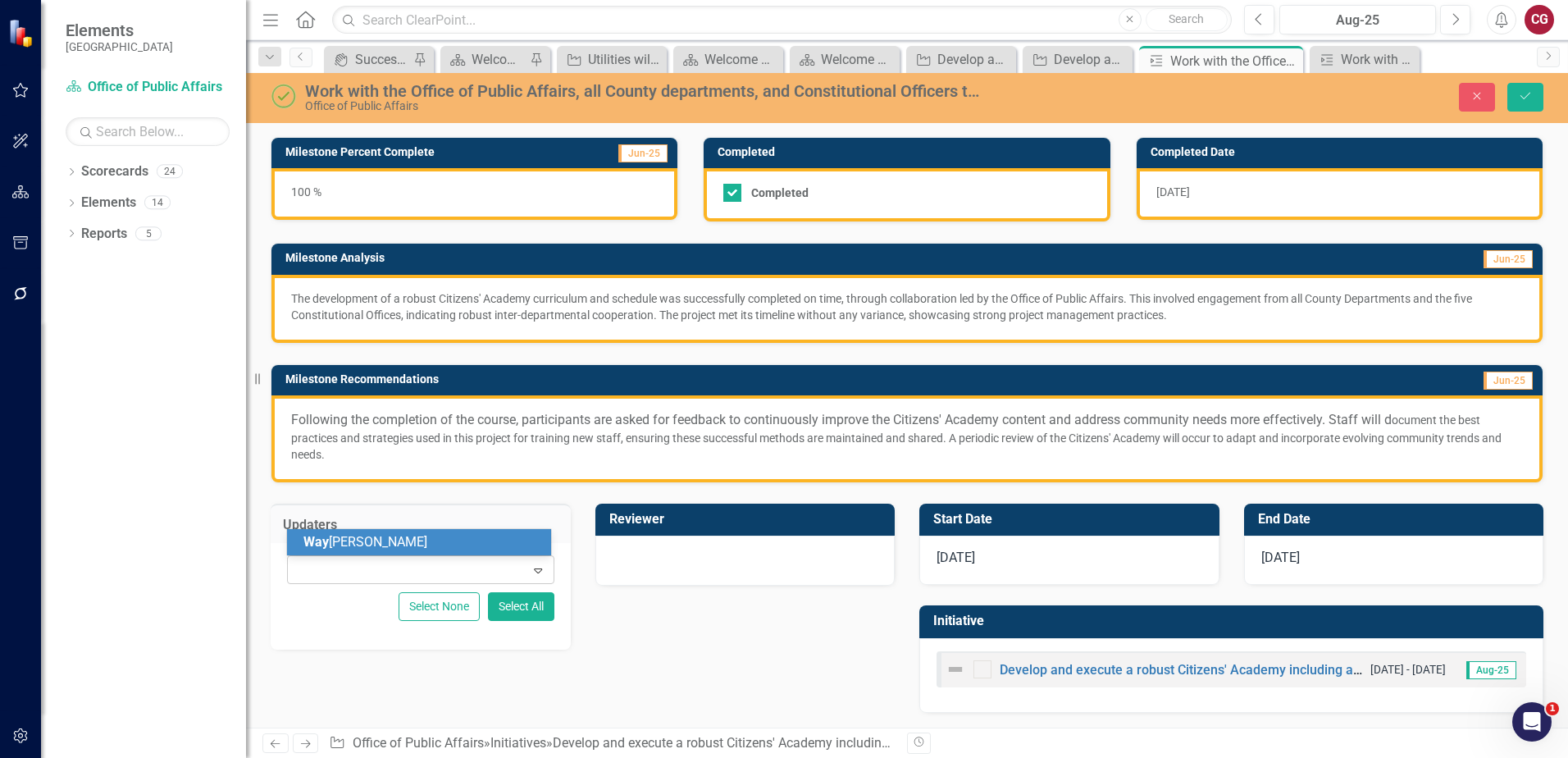
click at [423, 559] on div at bounding box center [408, 569] width 233 height 22
click at [447, 563] on div at bounding box center [408, 569] width 233 height 22
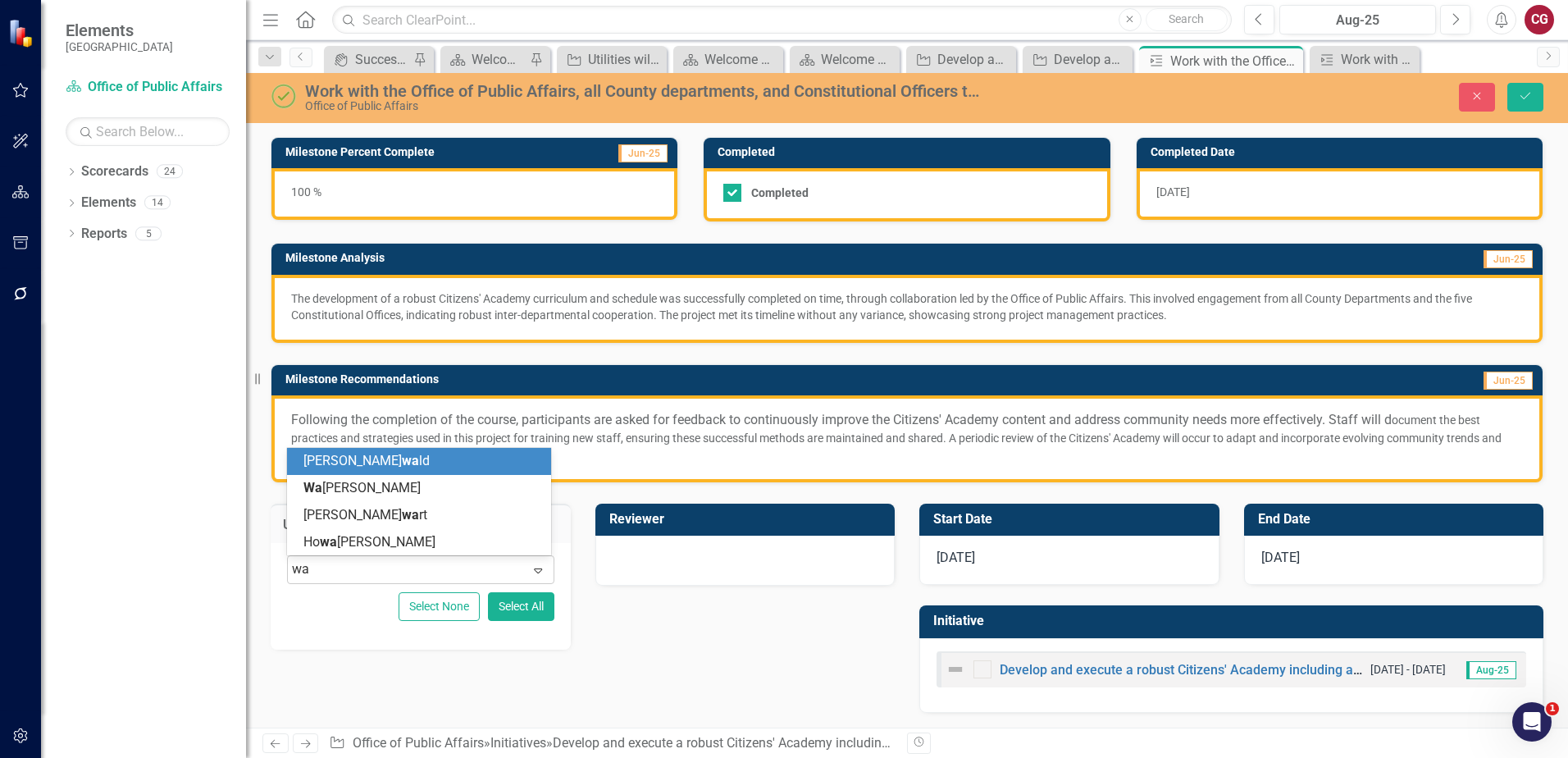
type input "way"
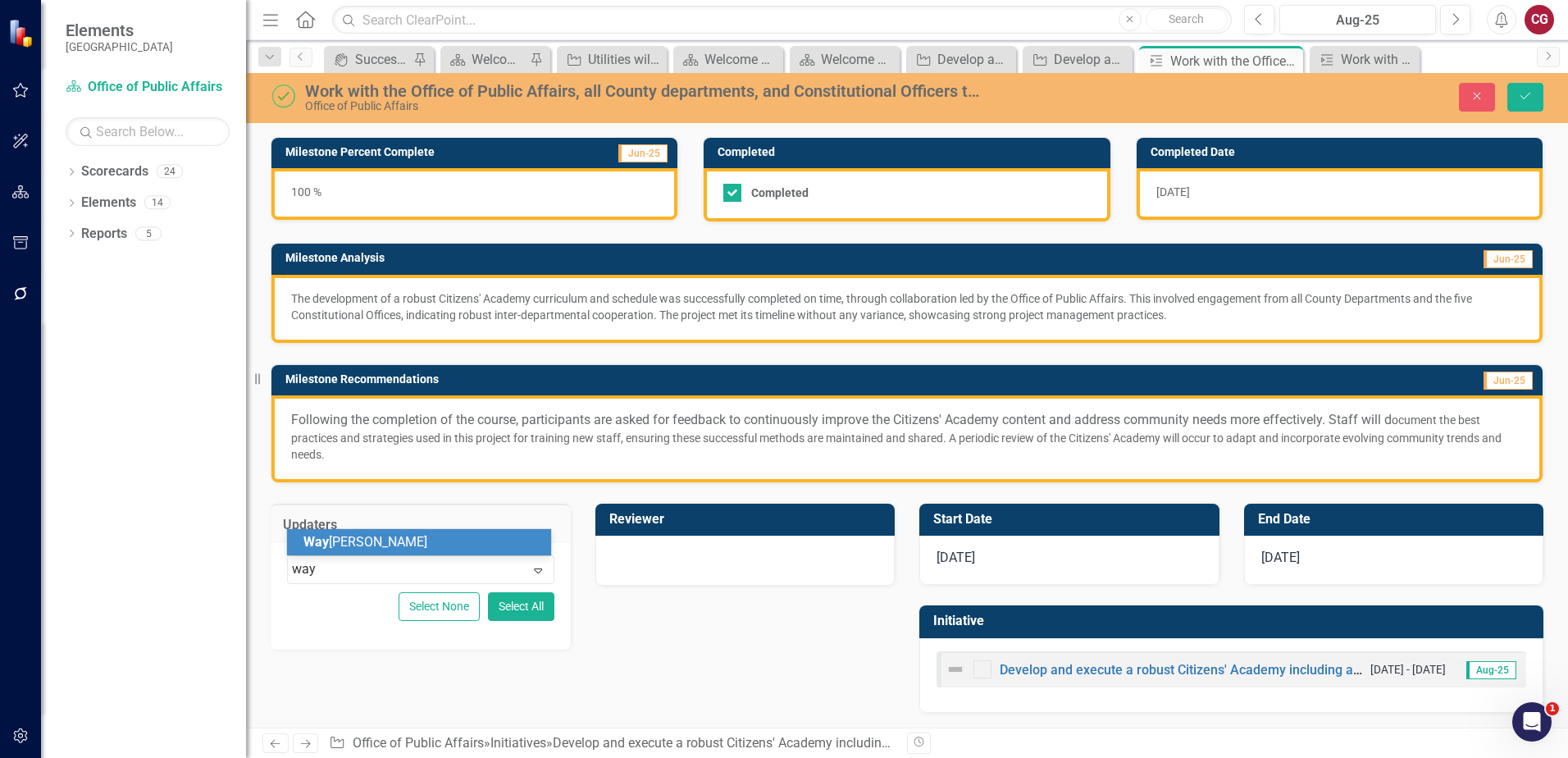
click at [438, 551] on div "Way ne Larson" at bounding box center [422, 543] width 238 height 19
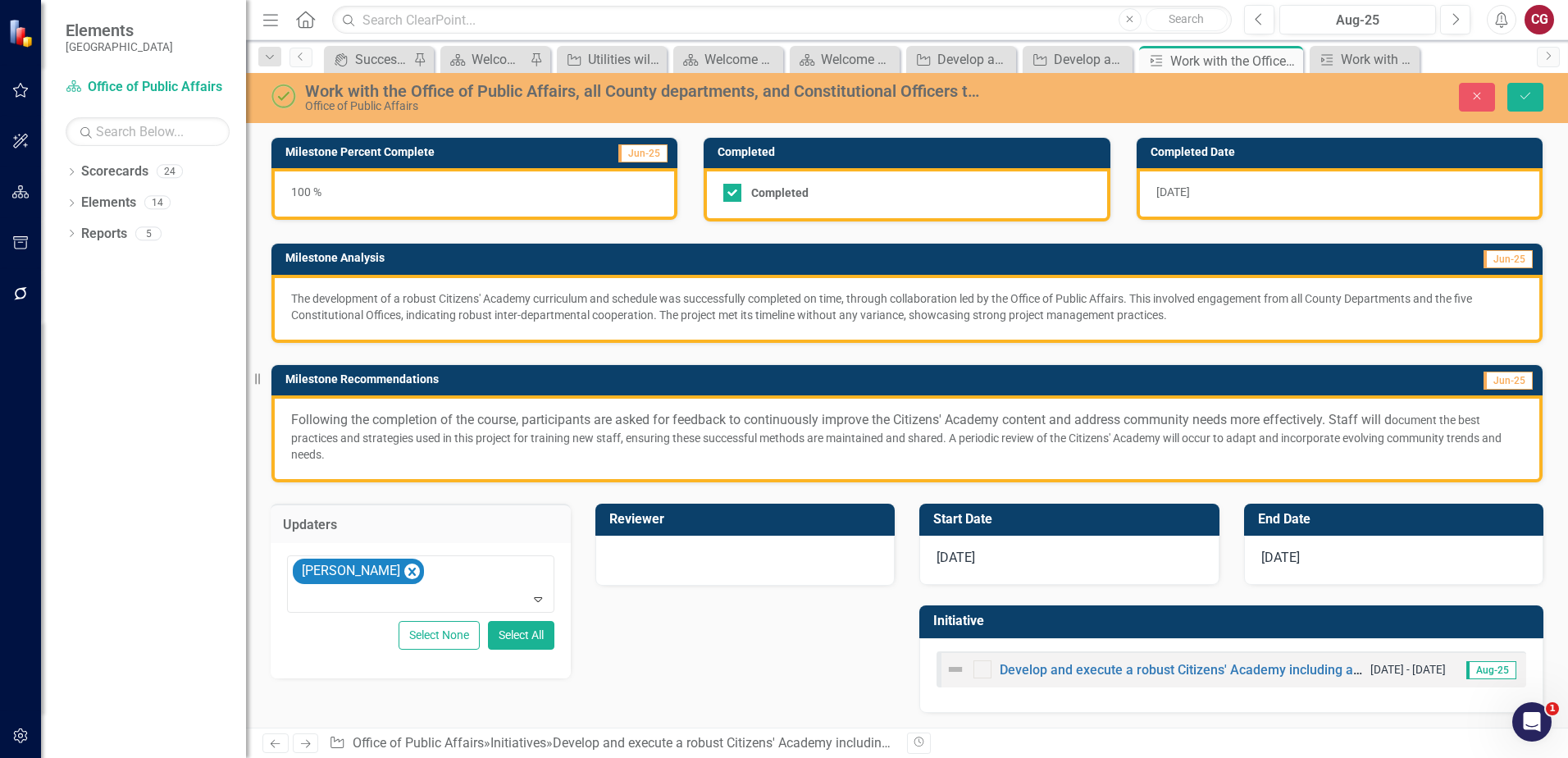
click at [760, 539] on div at bounding box center [746, 560] width 300 height 50
click at [744, 558] on div at bounding box center [746, 558] width 266 height 20
click at [705, 567] on div "Not Defined" at bounding box center [736, 571] width 227 height 19
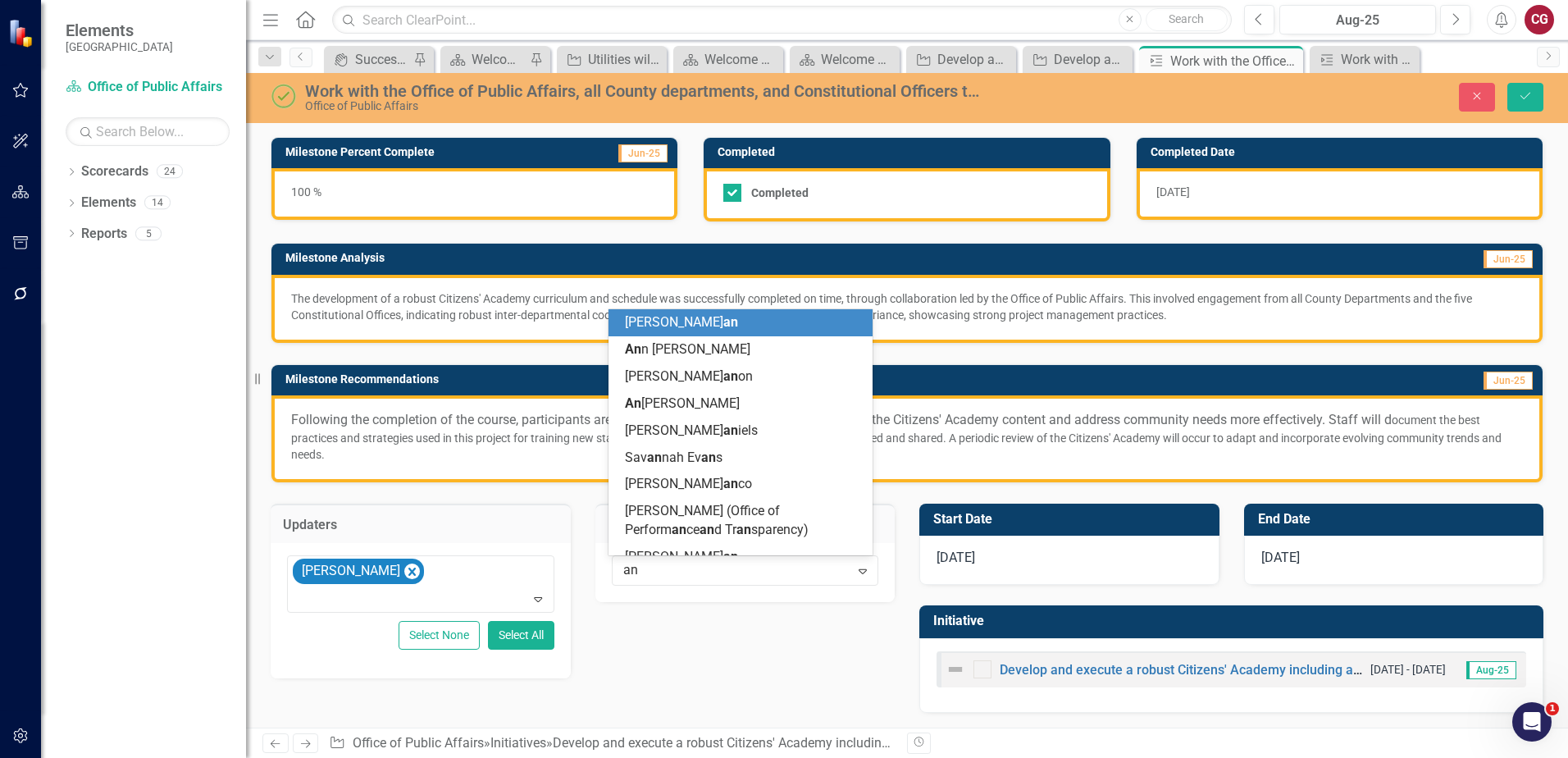
type input "ang"
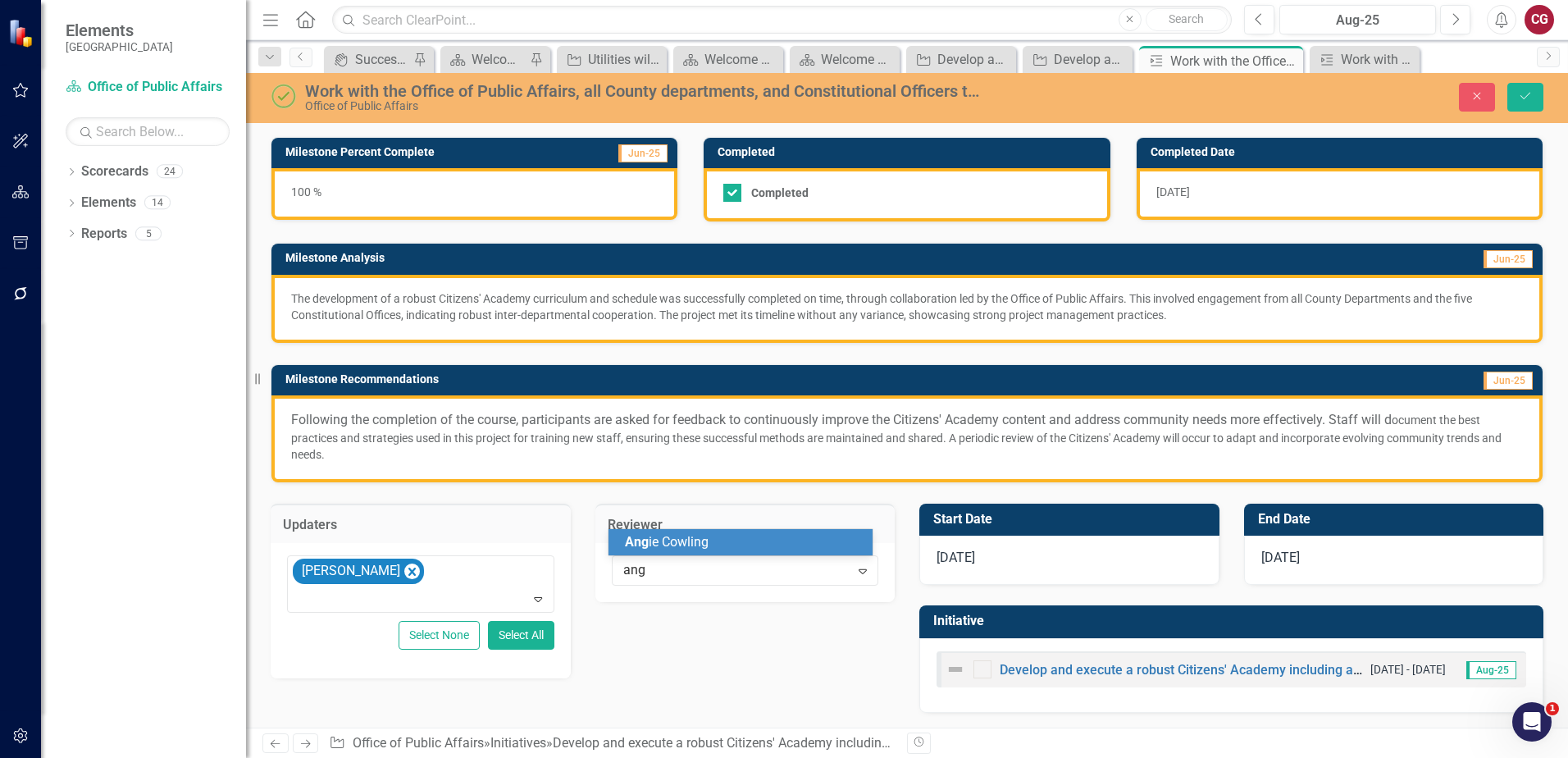
click at [738, 551] on div "Ang ie Cowling" at bounding box center [744, 543] width 238 height 19
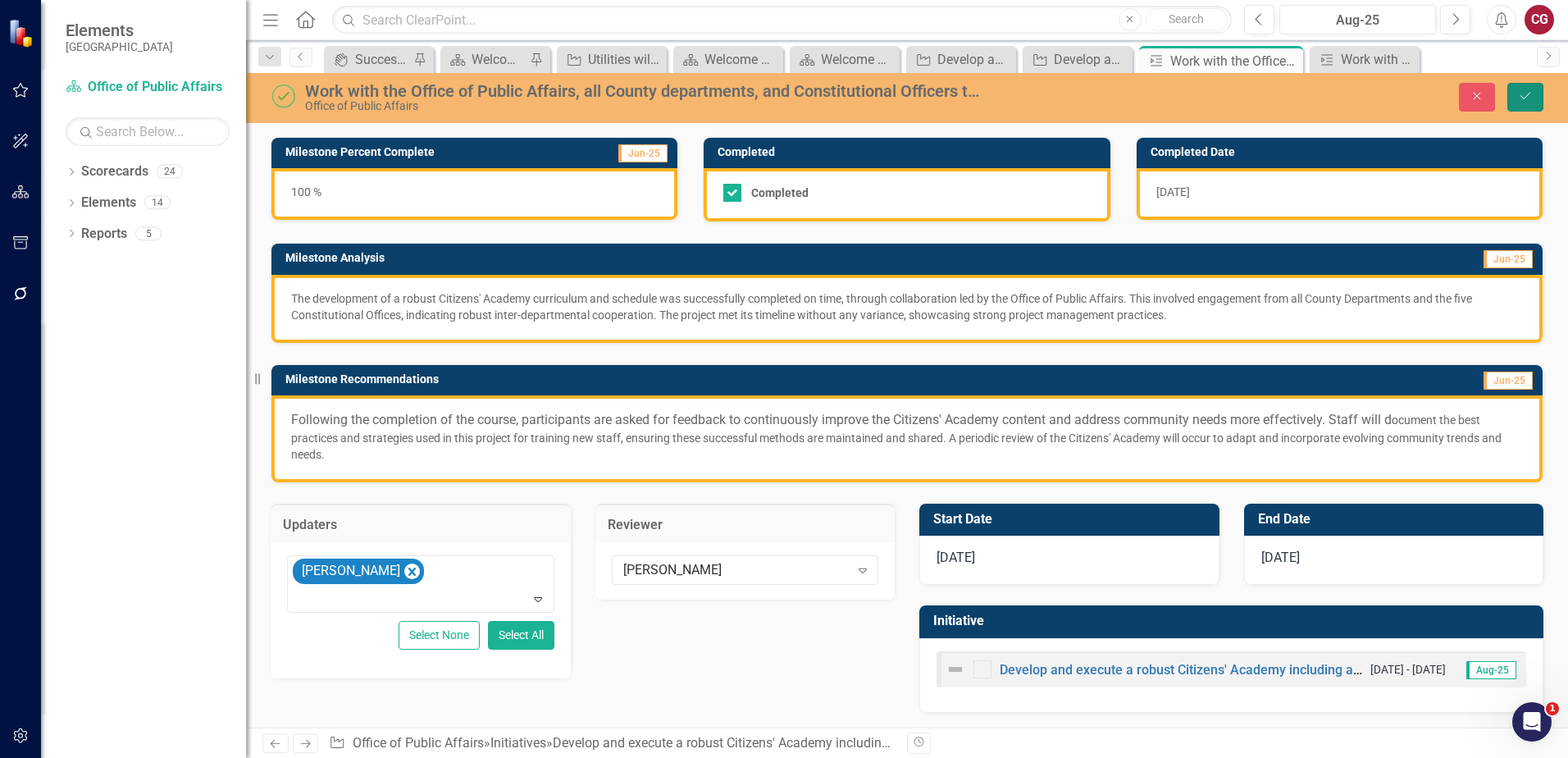
click at [1533, 104] on button "Save" at bounding box center [1526, 97] width 36 height 29
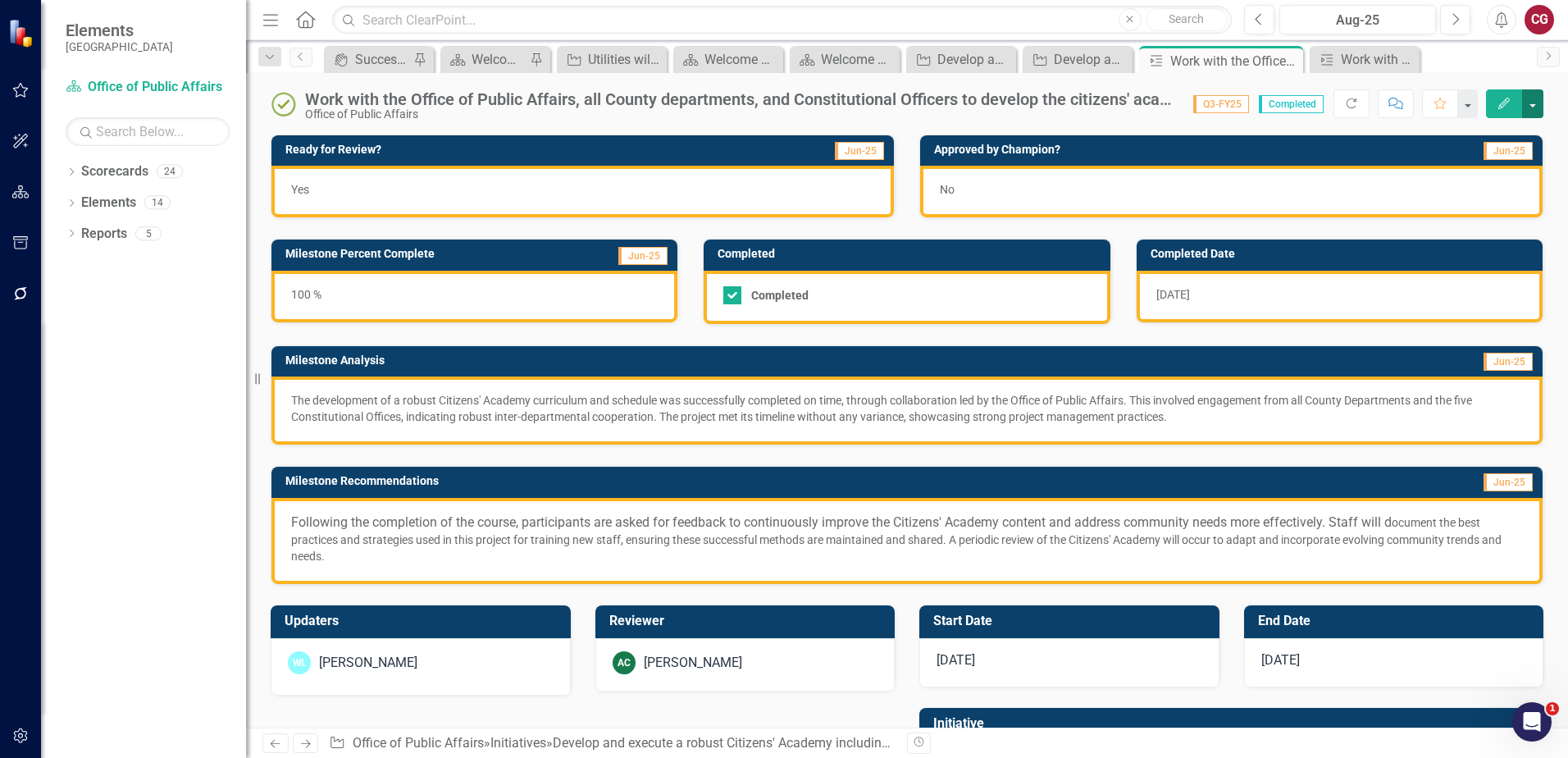
click at [1535, 104] on button "button" at bounding box center [1533, 104] width 21 height 29
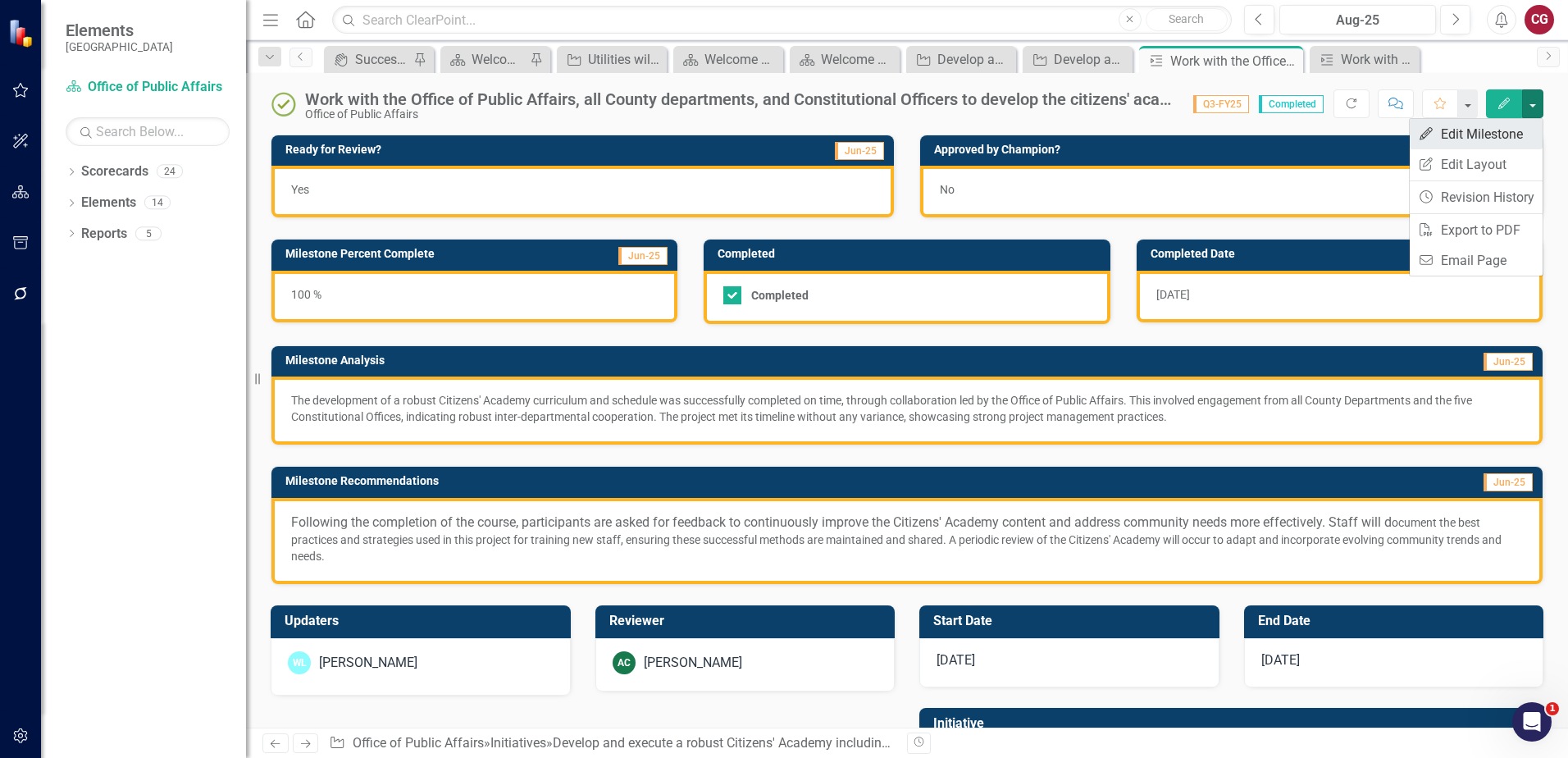
click at [1514, 126] on link "Edit Edit Milestone" at bounding box center [1476, 134] width 133 height 31
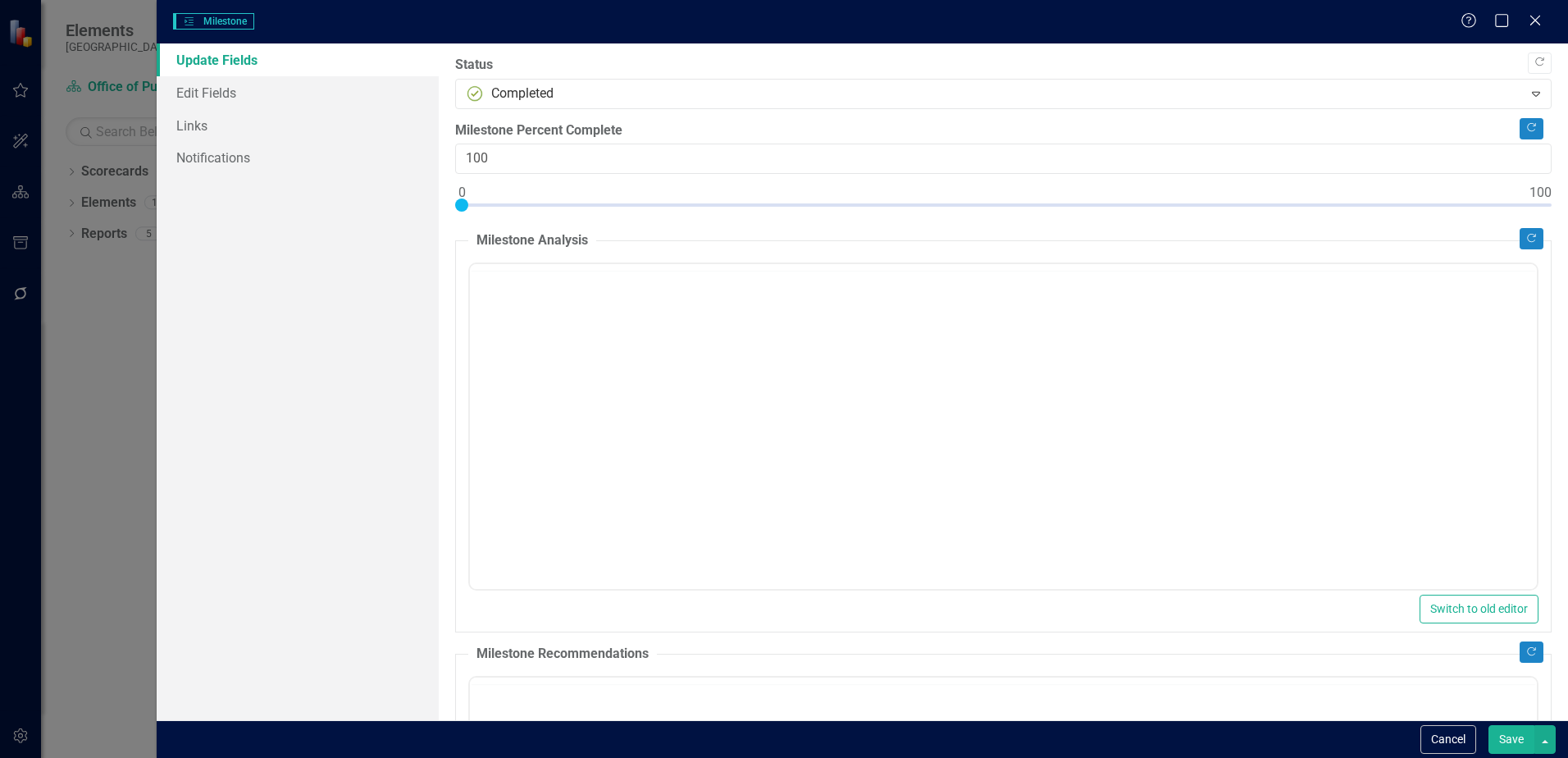
checkbox input "true"
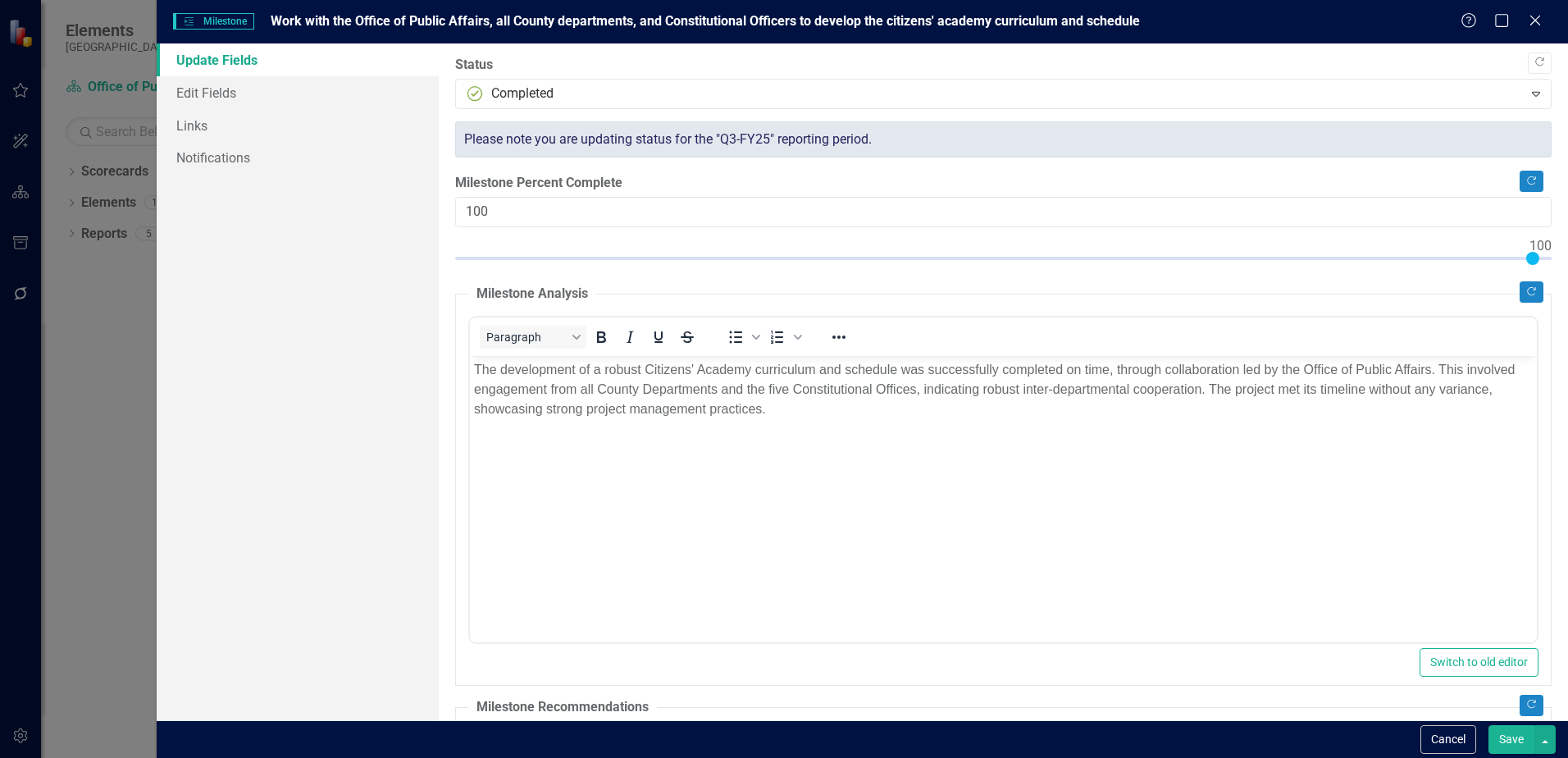
scroll to position [0, 0]
click at [225, 96] on link "Edit Fields" at bounding box center [297, 93] width 282 height 32
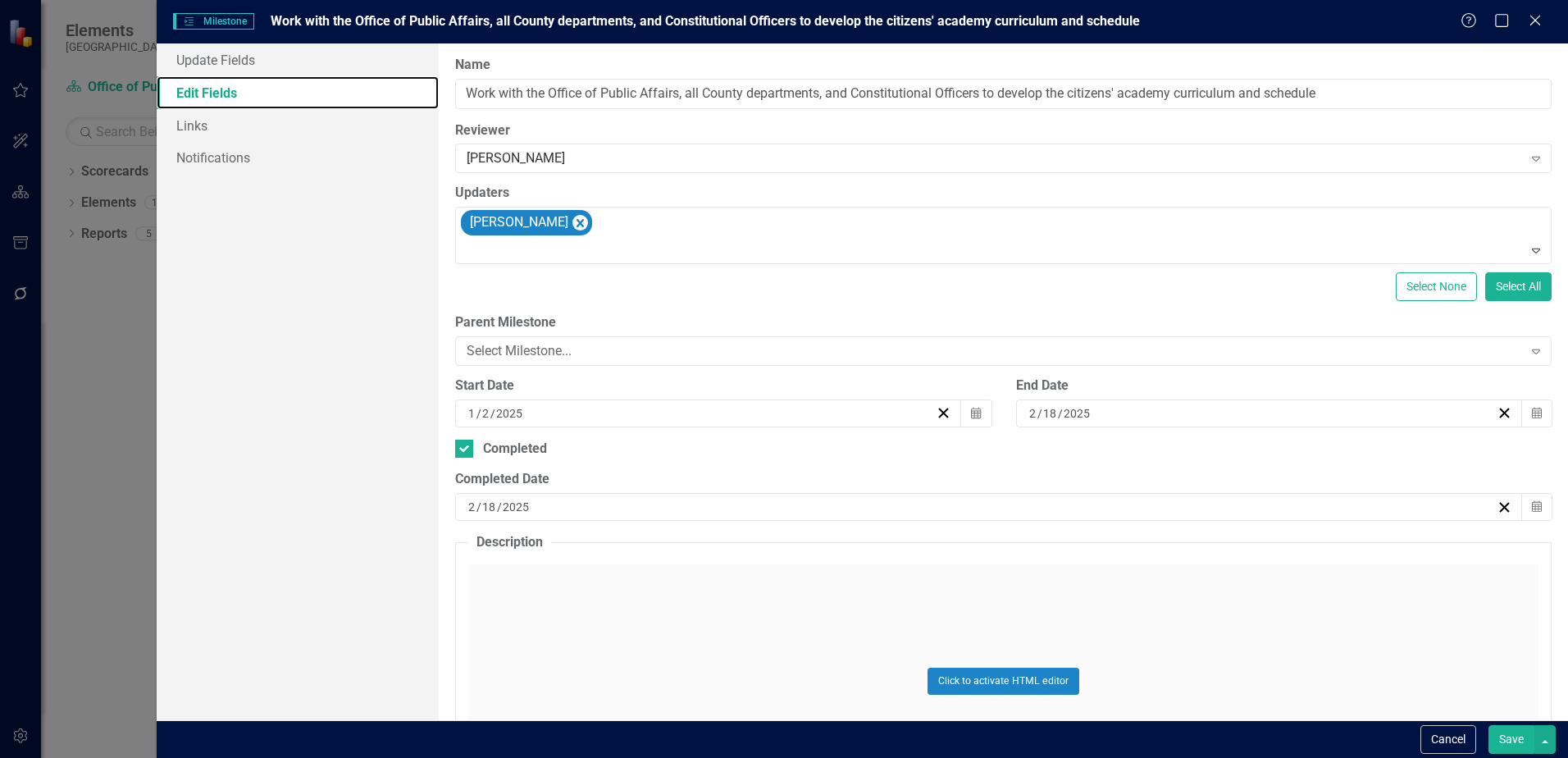
scroll to position [157, 0]
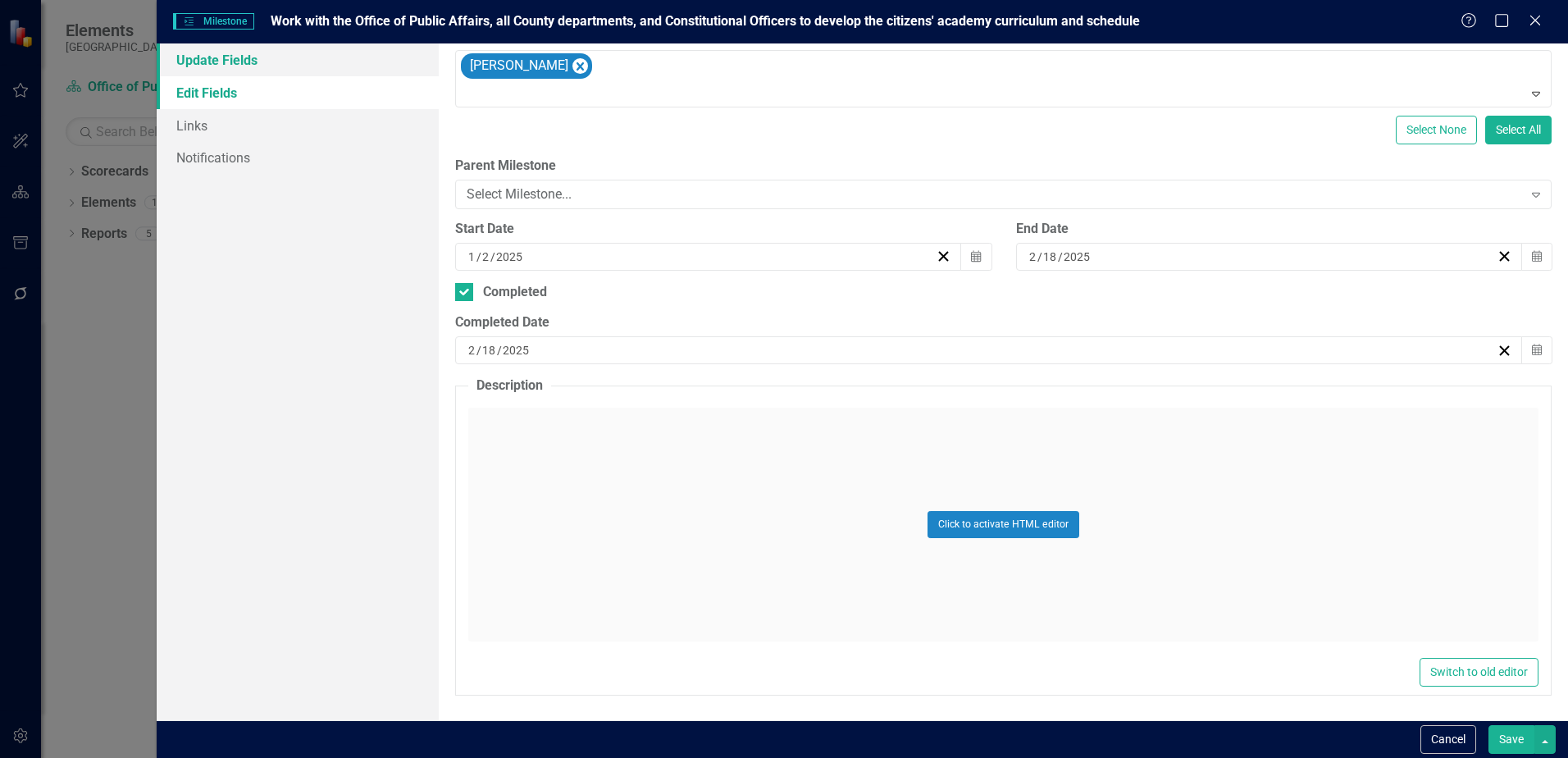
click at [259, 66] on link "Update Fields" at bounding box center [297, 59] width 282 height 32
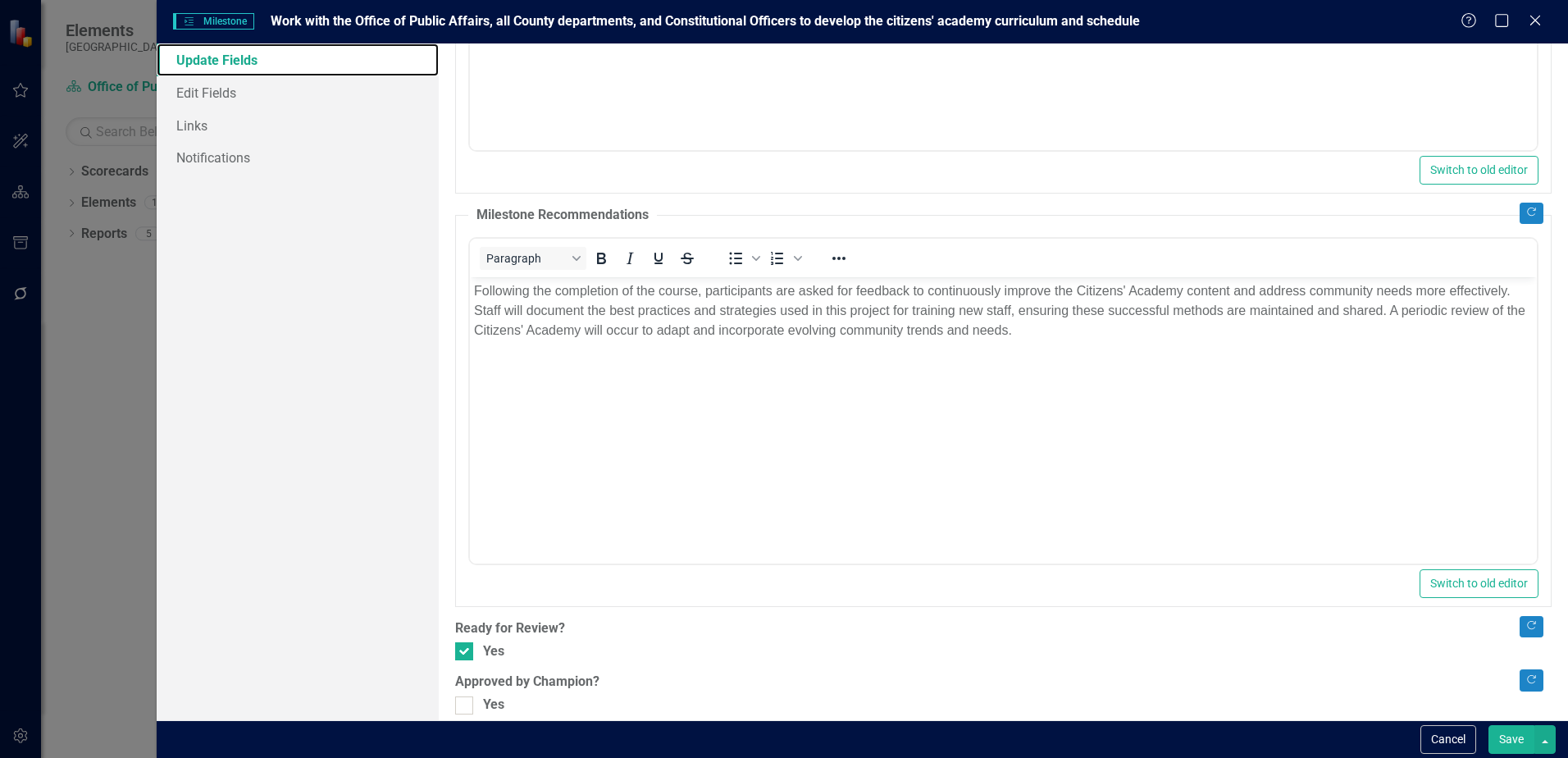
scroll to position [510, 0]
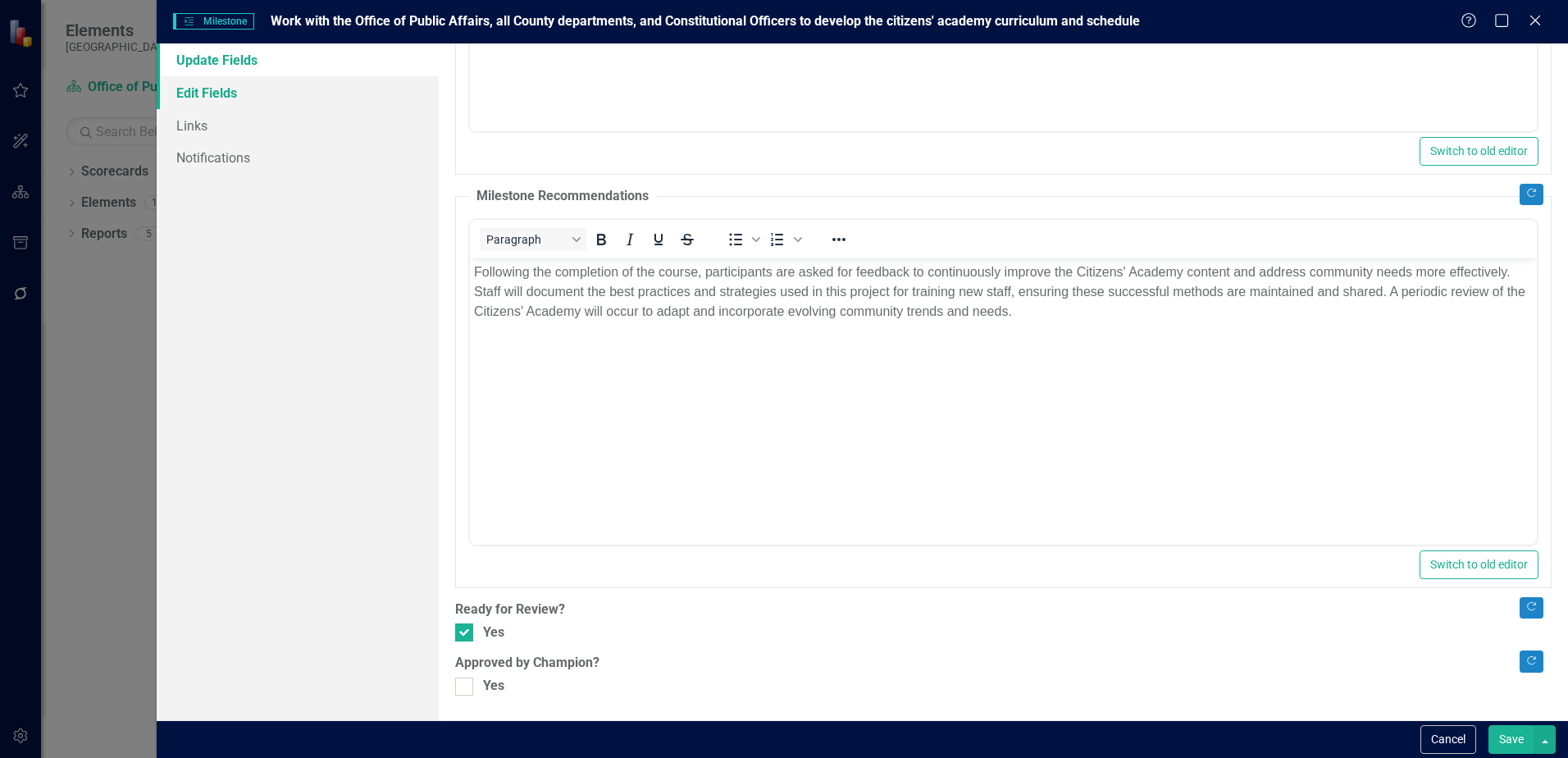
click at [223, 93] on link "Edit Fields" at bounding box center [297, 93] width 282 height 32
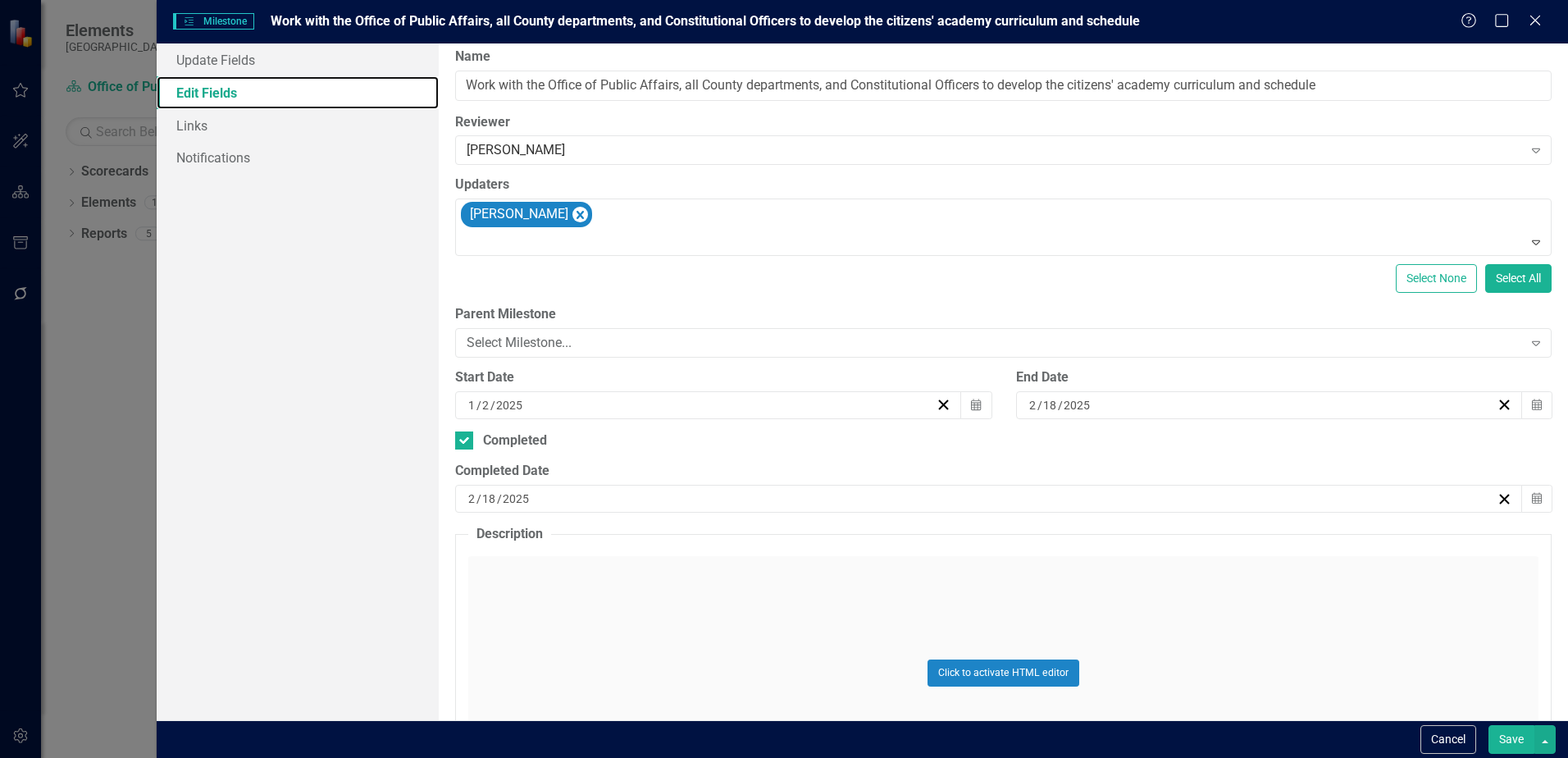
scroll to position [0, 0]
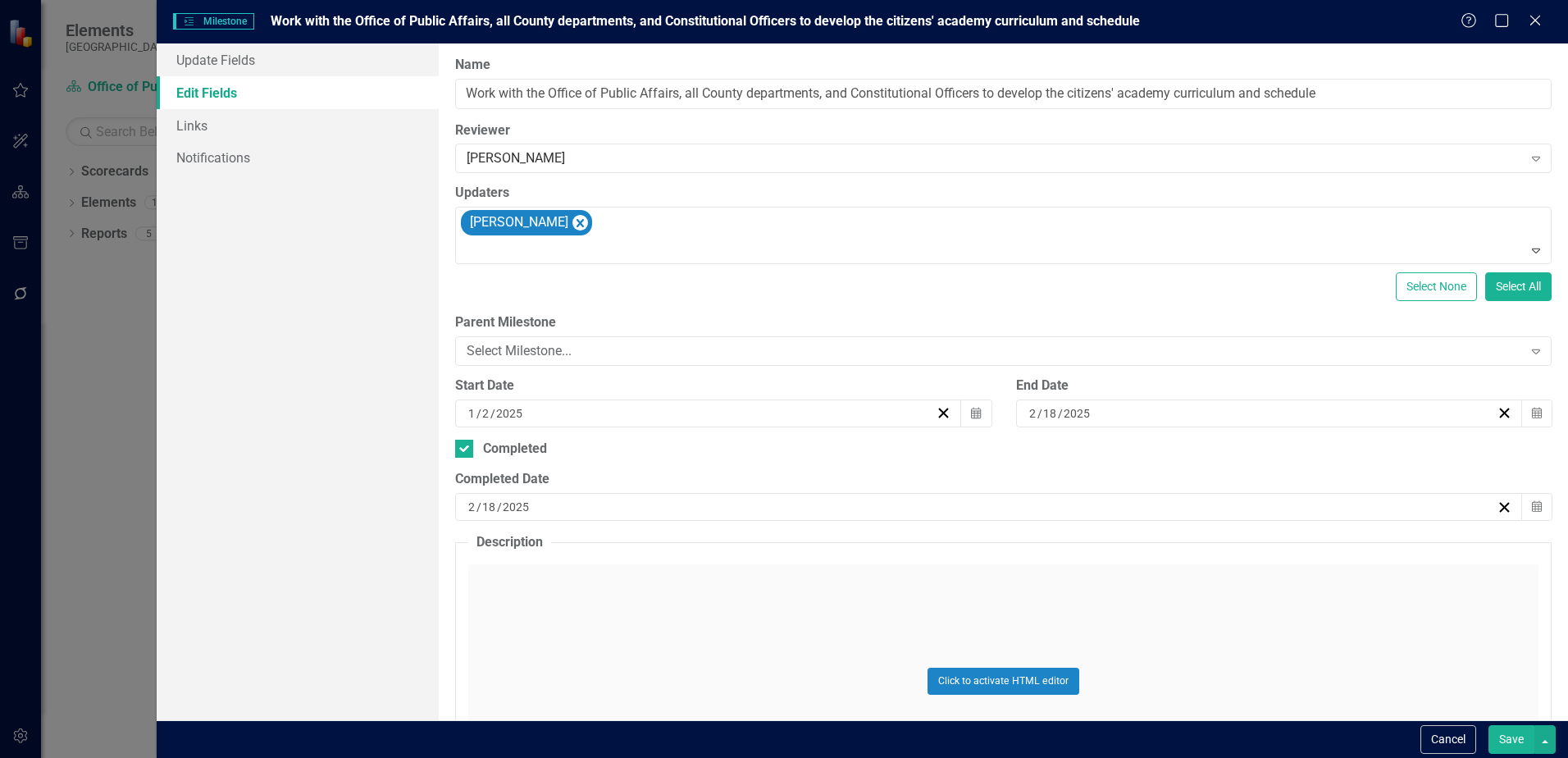
click at [1528, 742] on button "Save" at bounding box center [1512, 739] width 46 height 29
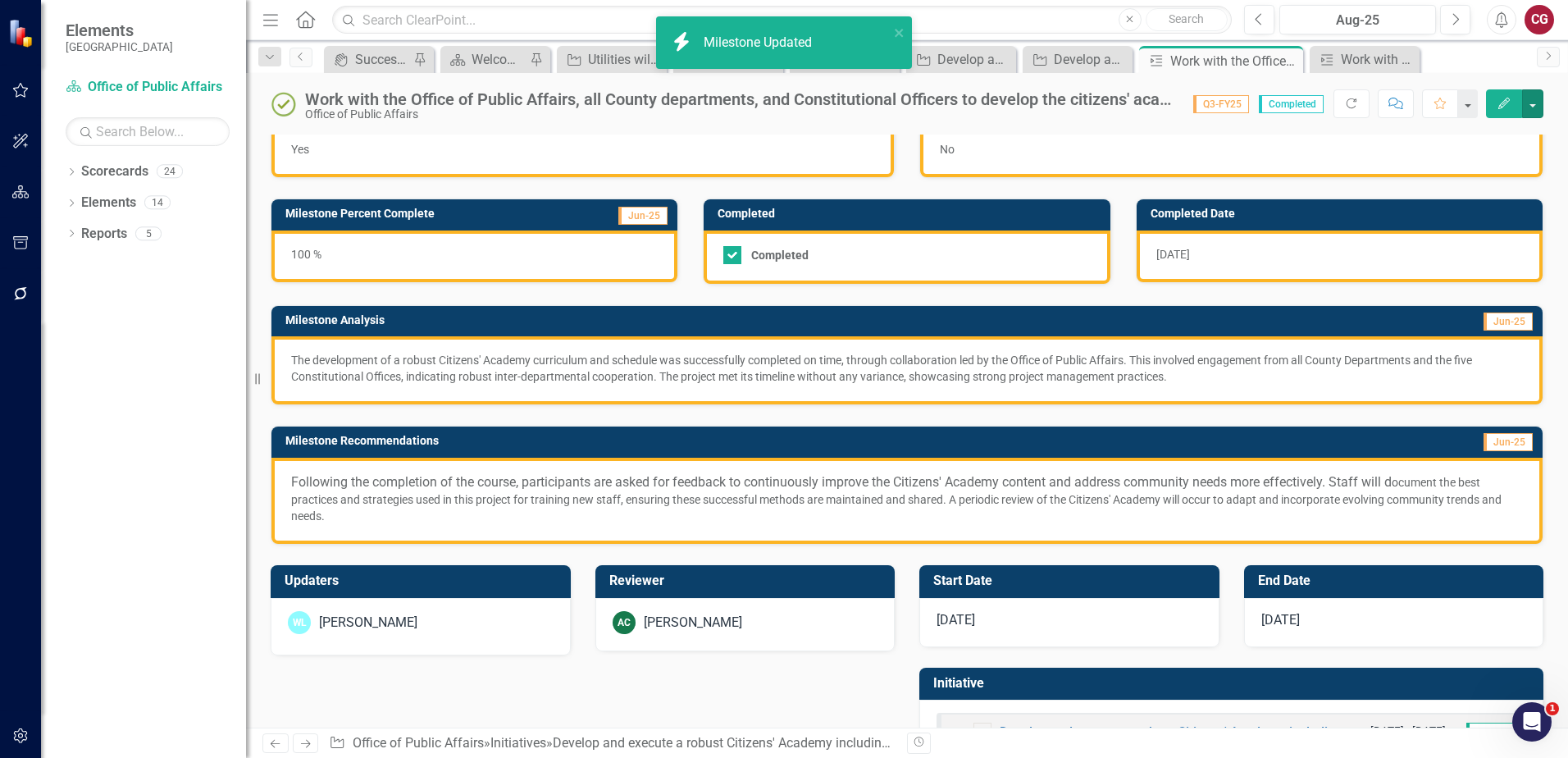
scroll to position [103, 0]
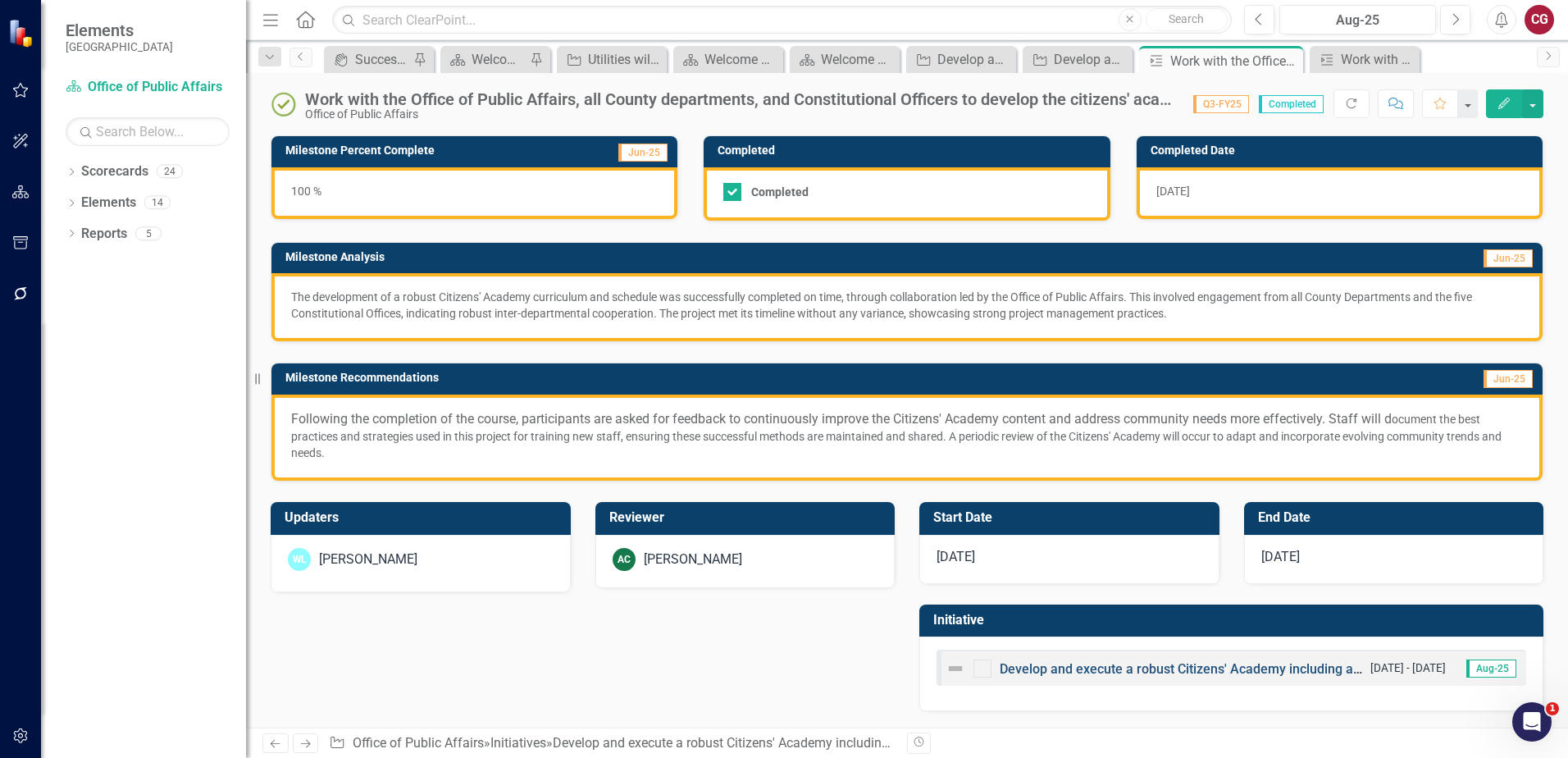
click at [1102, 670] on link "Develop and execute a robust Citizens' Academy including all County departments…" at bounding box center [1321, 668] width 642 height 15
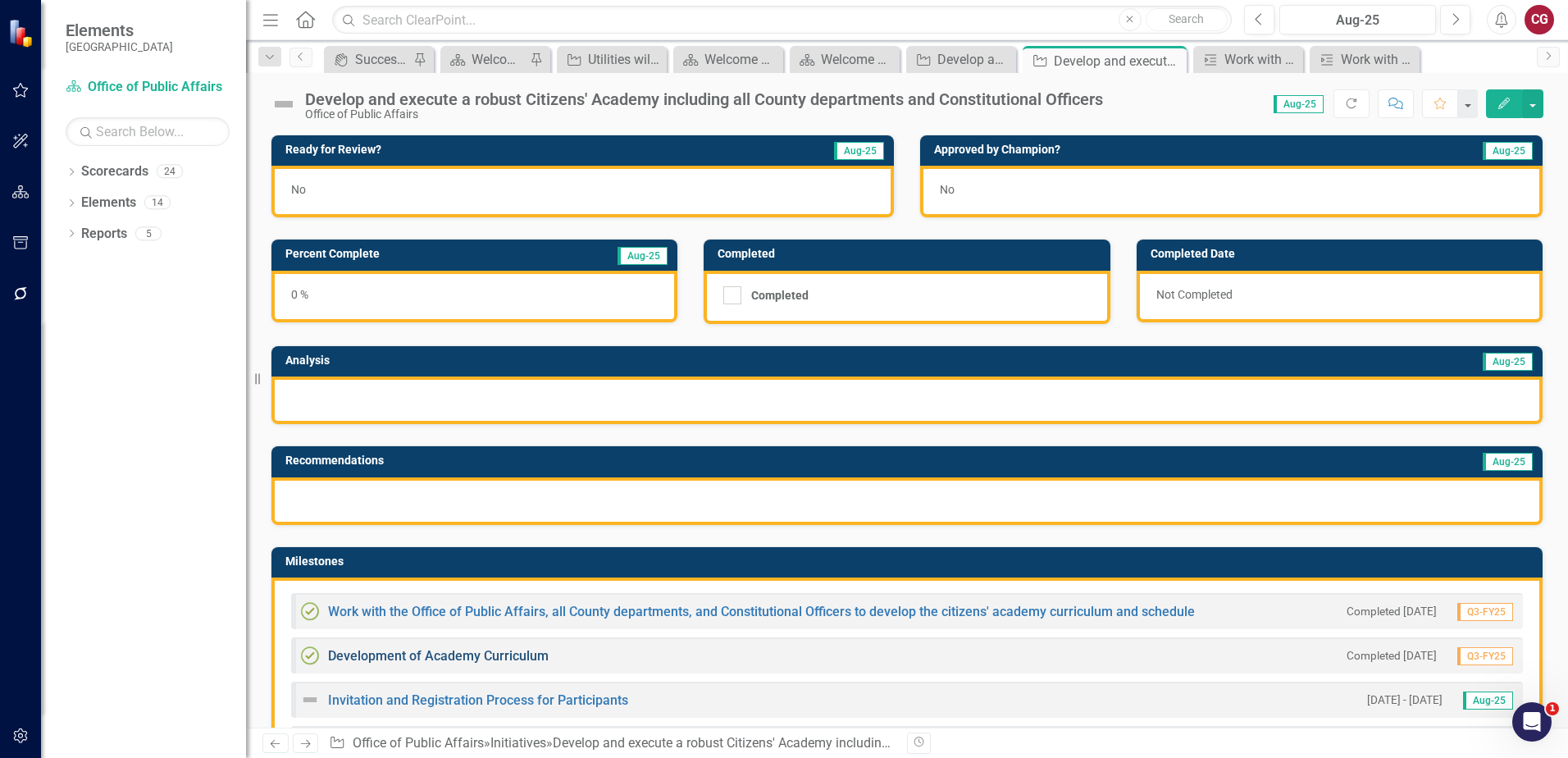
click at [477, 653] on link "Development of Academy Curriculum" at bounding box center [438, 656] width 221 height 15
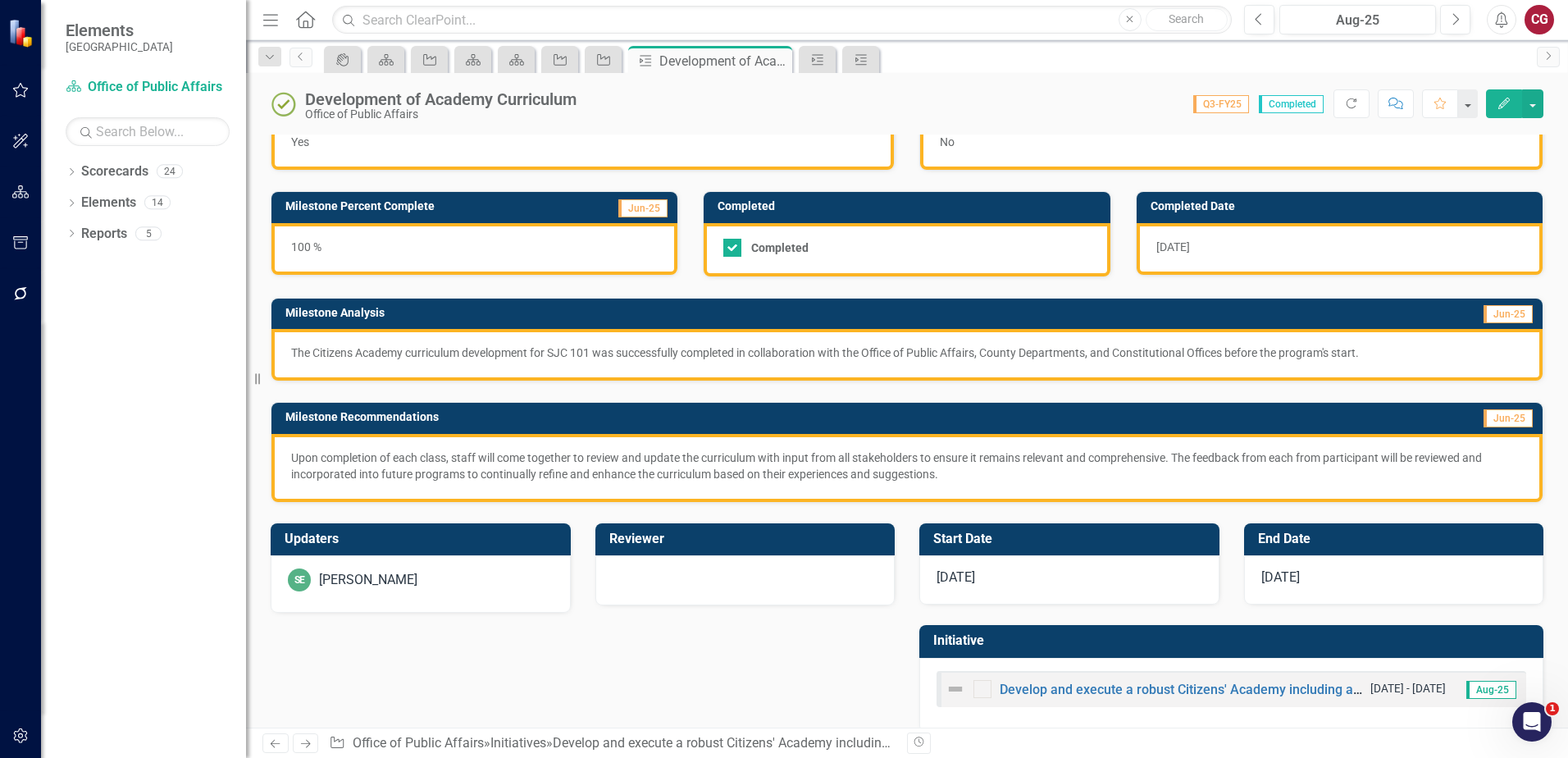
scroll to position [69, 0]
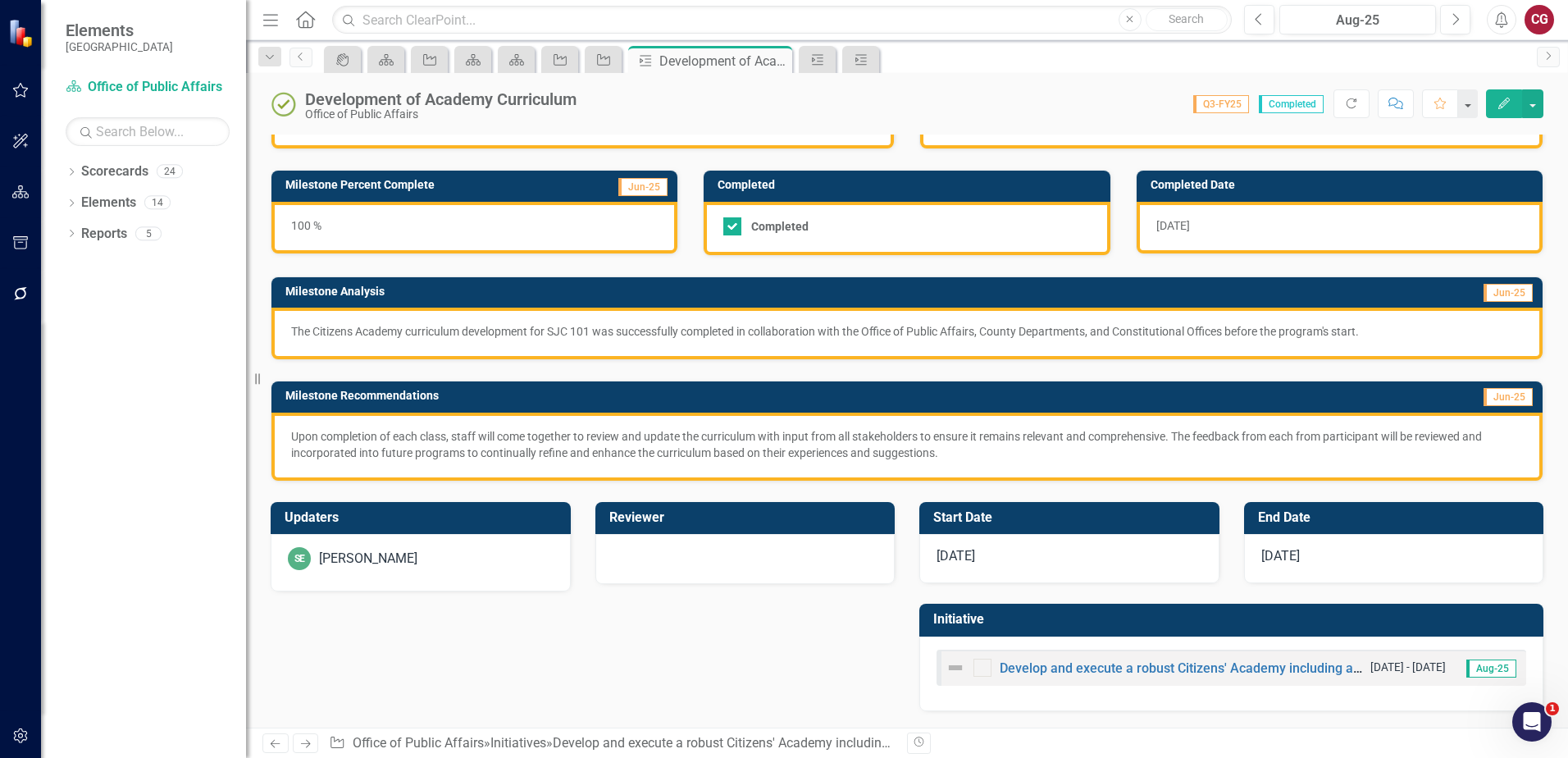
click at [489, 552] on div "SE Savannah Evans" at bounding box center [421, 558] width 266 height 23
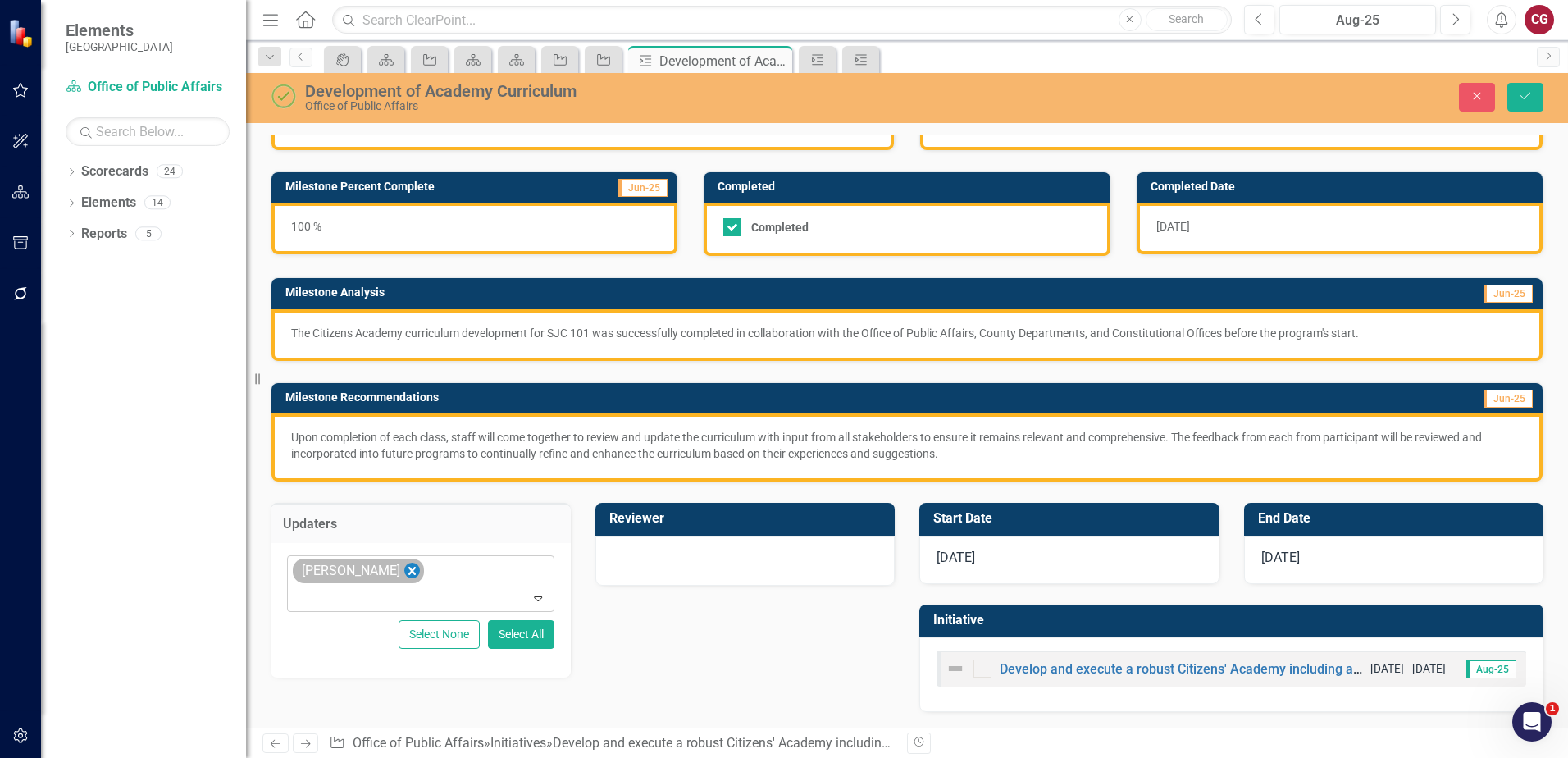
click at [411, 569] on icon "Remove Savannah Evans" at bounding box center [412, 571] width 8 height 9
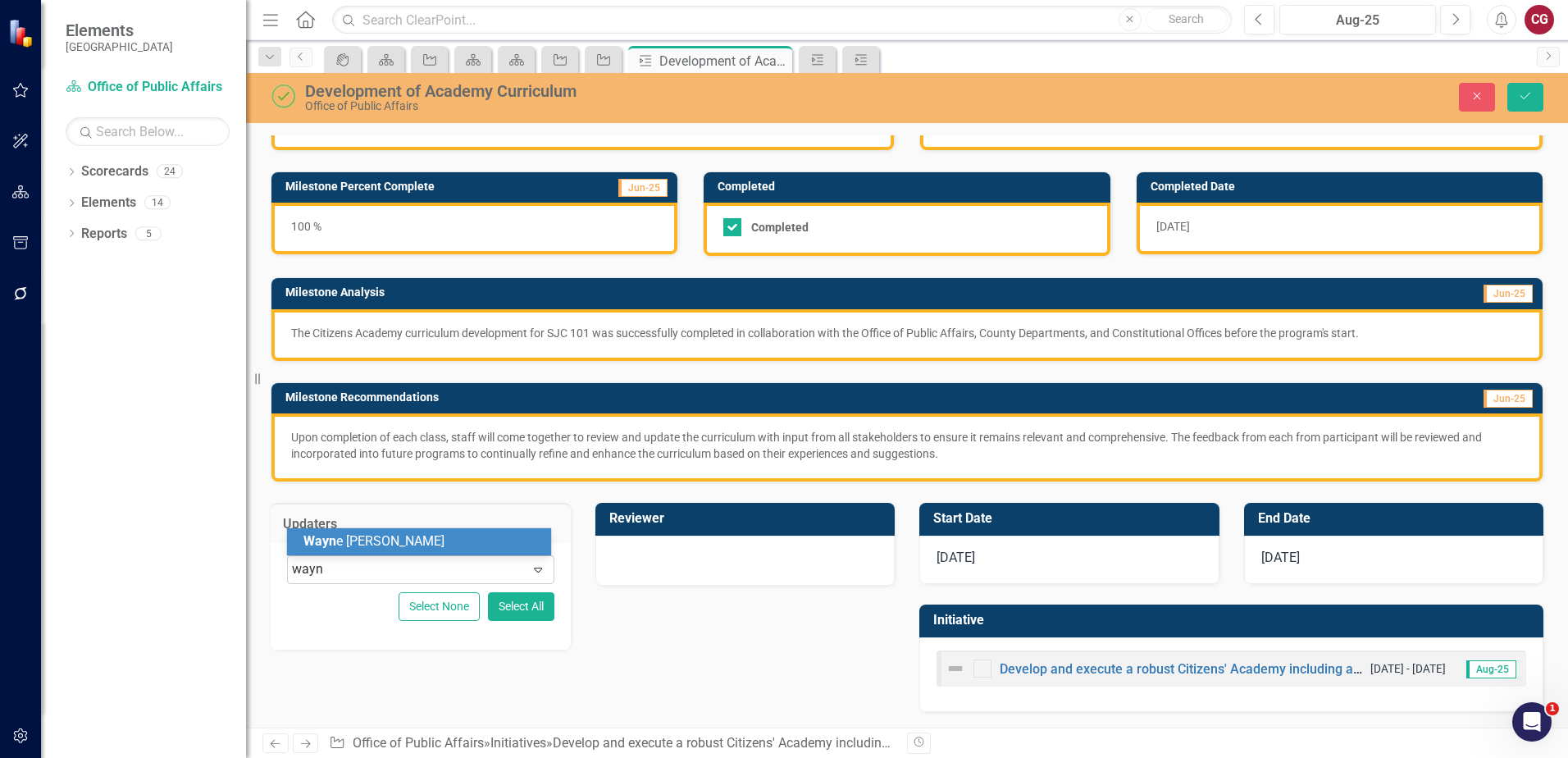
type input "wayne"
click at [404, 551] on div "Wayne Larson" at bounding box center [422, 542] width 238 height 19
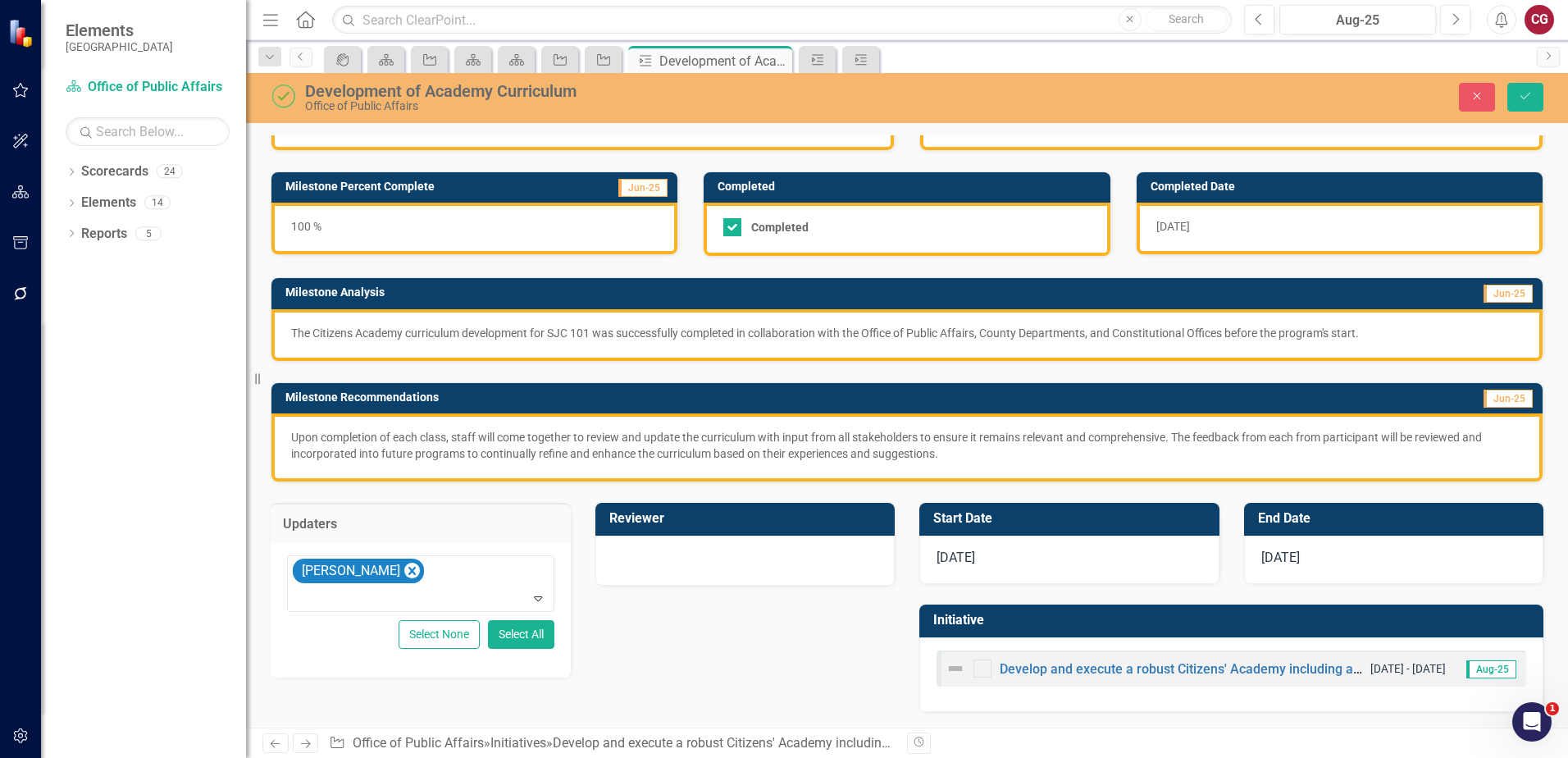
click at [674, 553] on div at bounding box center [746, 558] width 266 height 20
click at [674, 570] on div "Not Defined" at bounding box center [736, 570] width 227 height 19
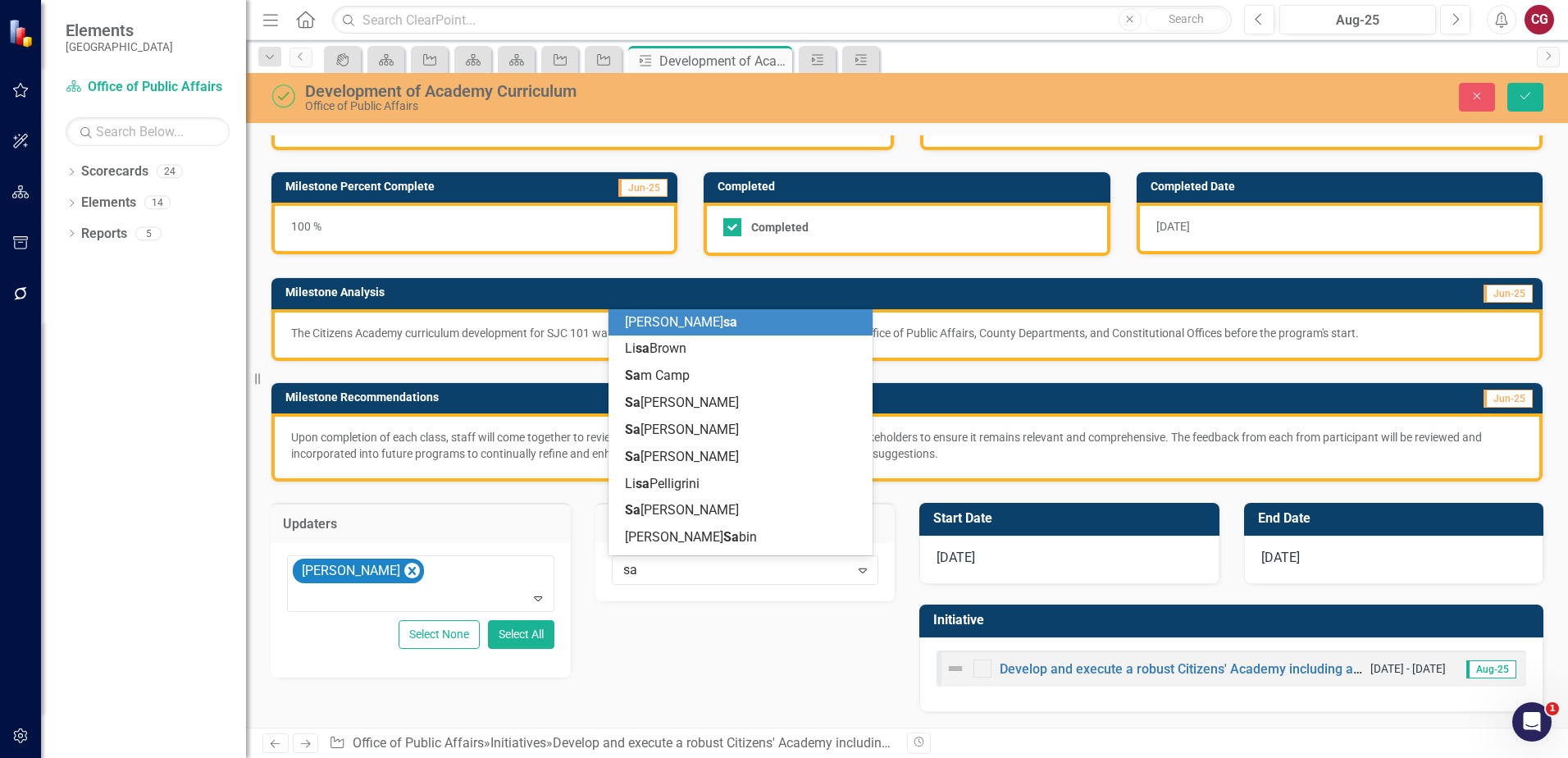
type input "sav"
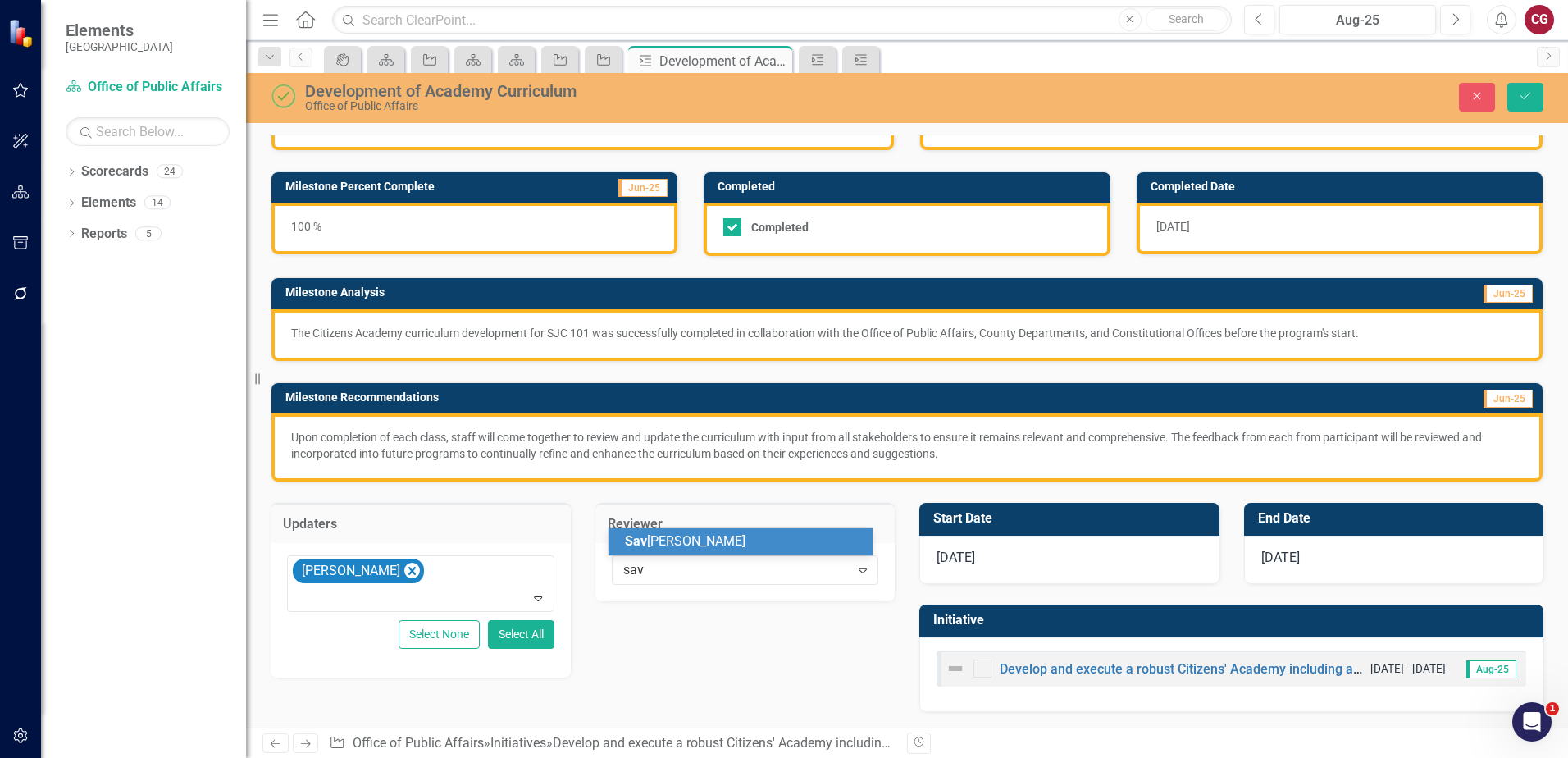
click at [689, 545] on span "Sav annah Evans" at bounding box center [686, 541] width 120 height 15
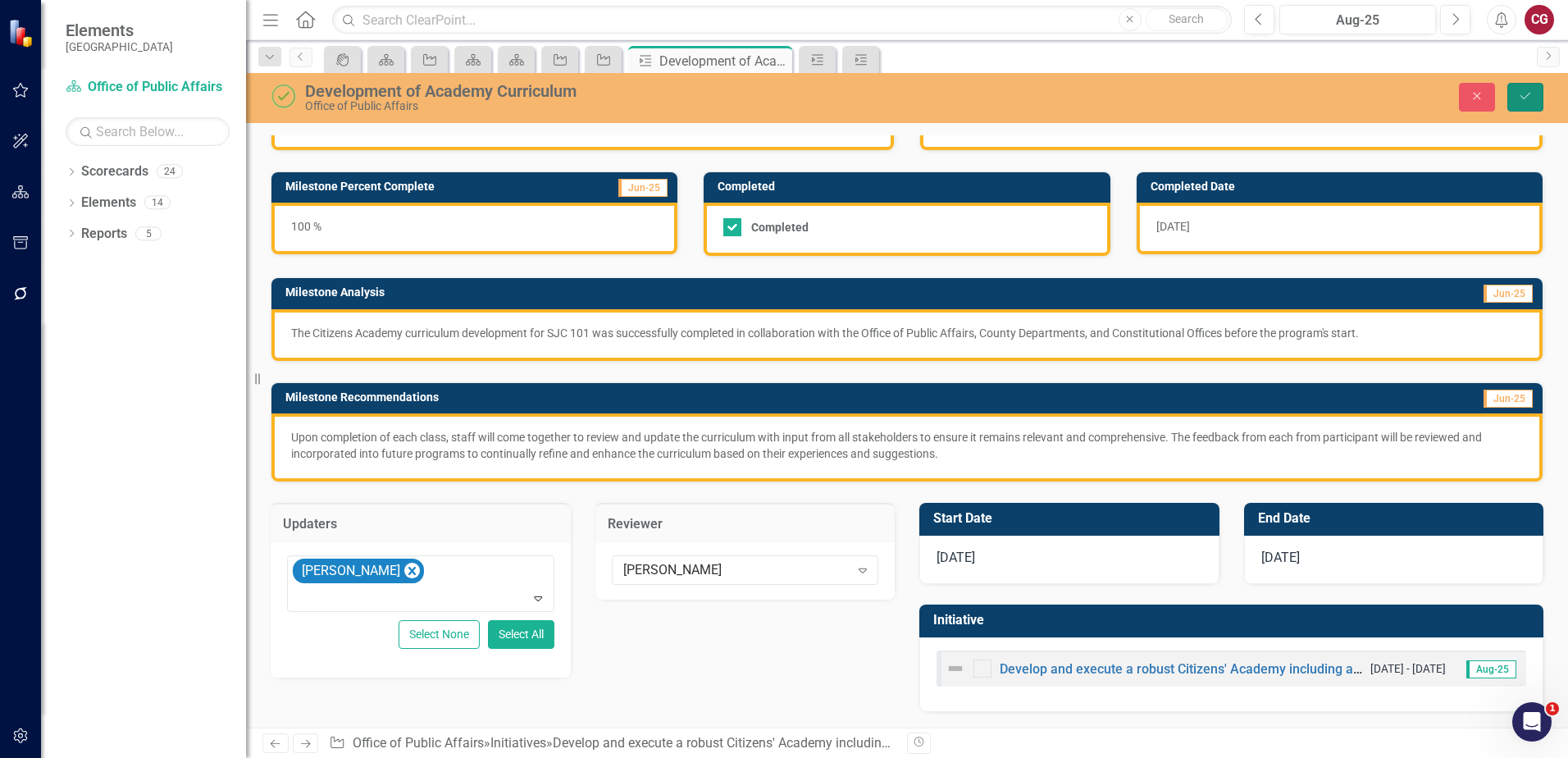
click at [1525, 106] on button "Save" at bounding box center [1526, 97] width 36 height 29
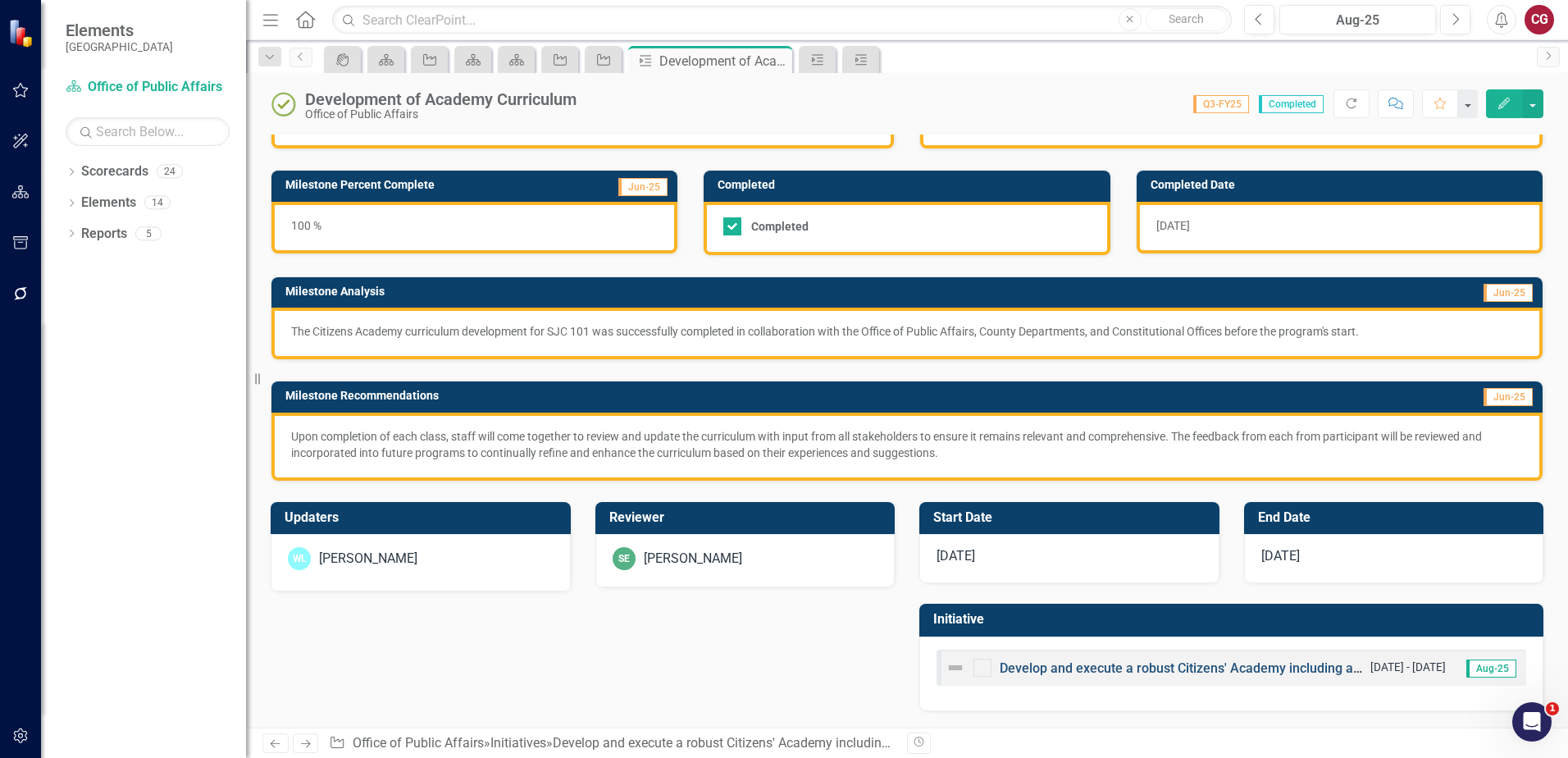
click at [1070, 668] on link "Develop and execute a robust Citizens' Academy including all County departments…" at bounding box center [1321, 668] width 642 height 15
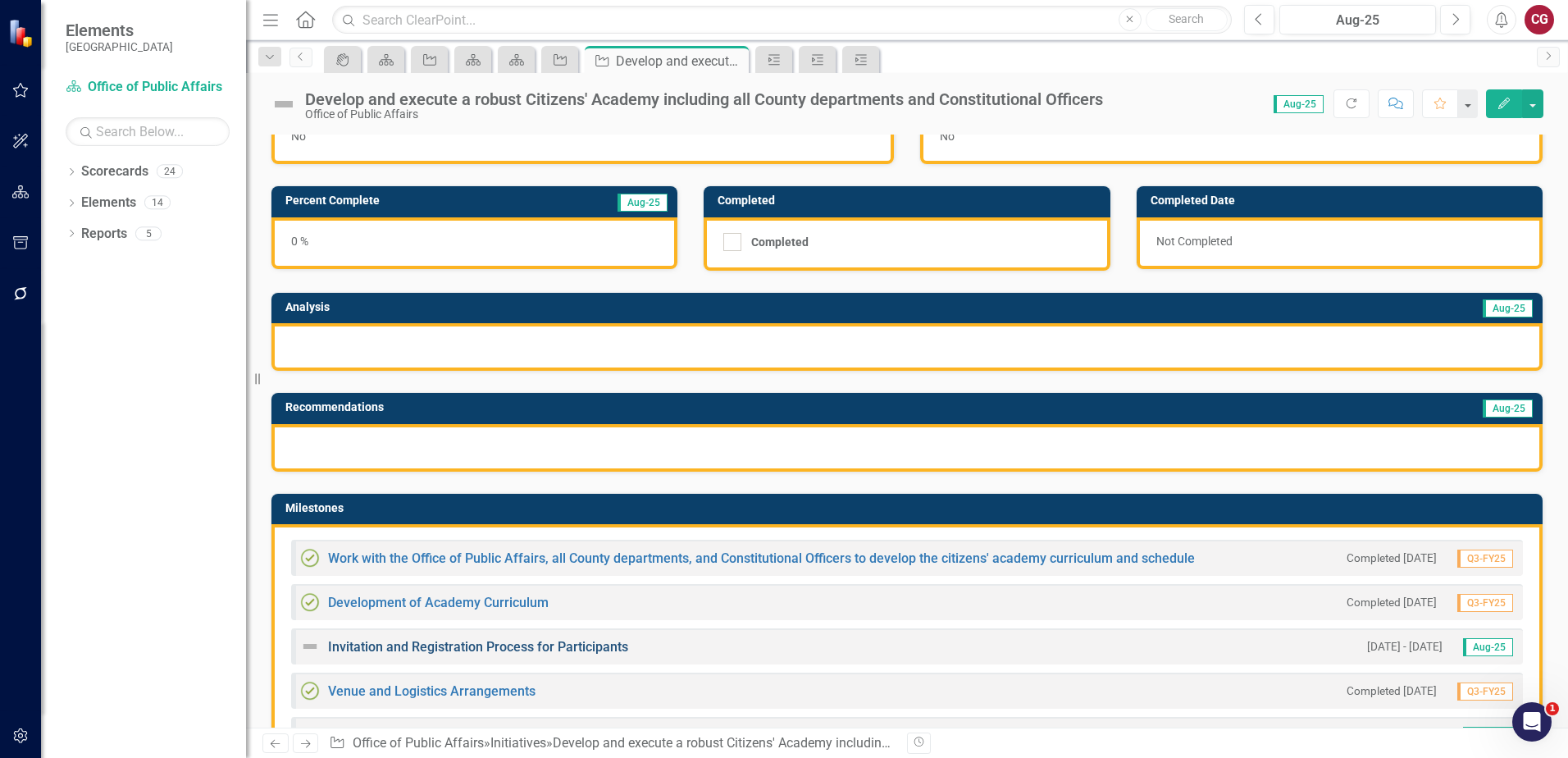
scroll to position [82, 0]
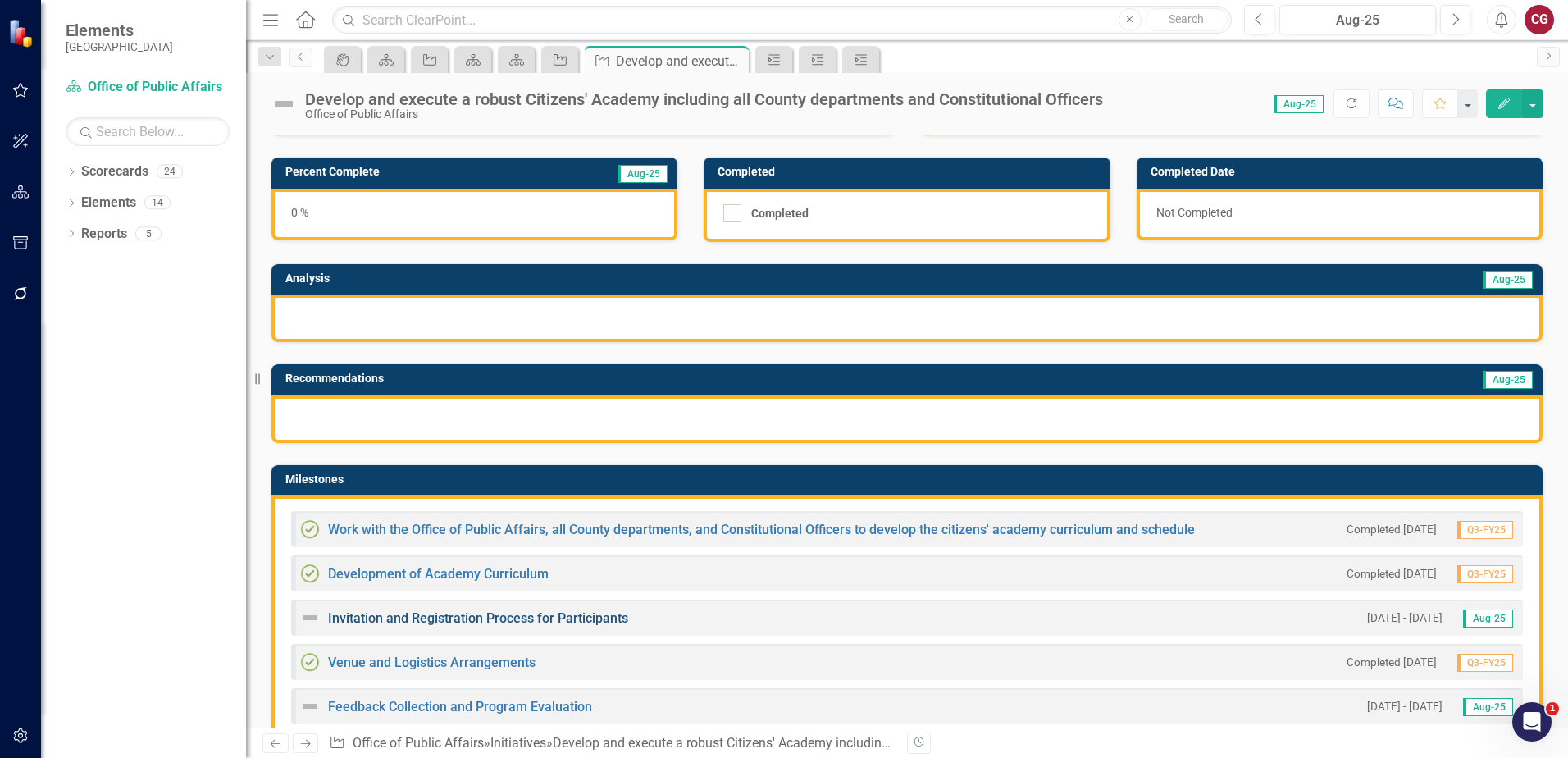
click at [373, 619] on link "Invitation and Registration Process for Participants" at bounding box center [478, 617] width 300 height 15
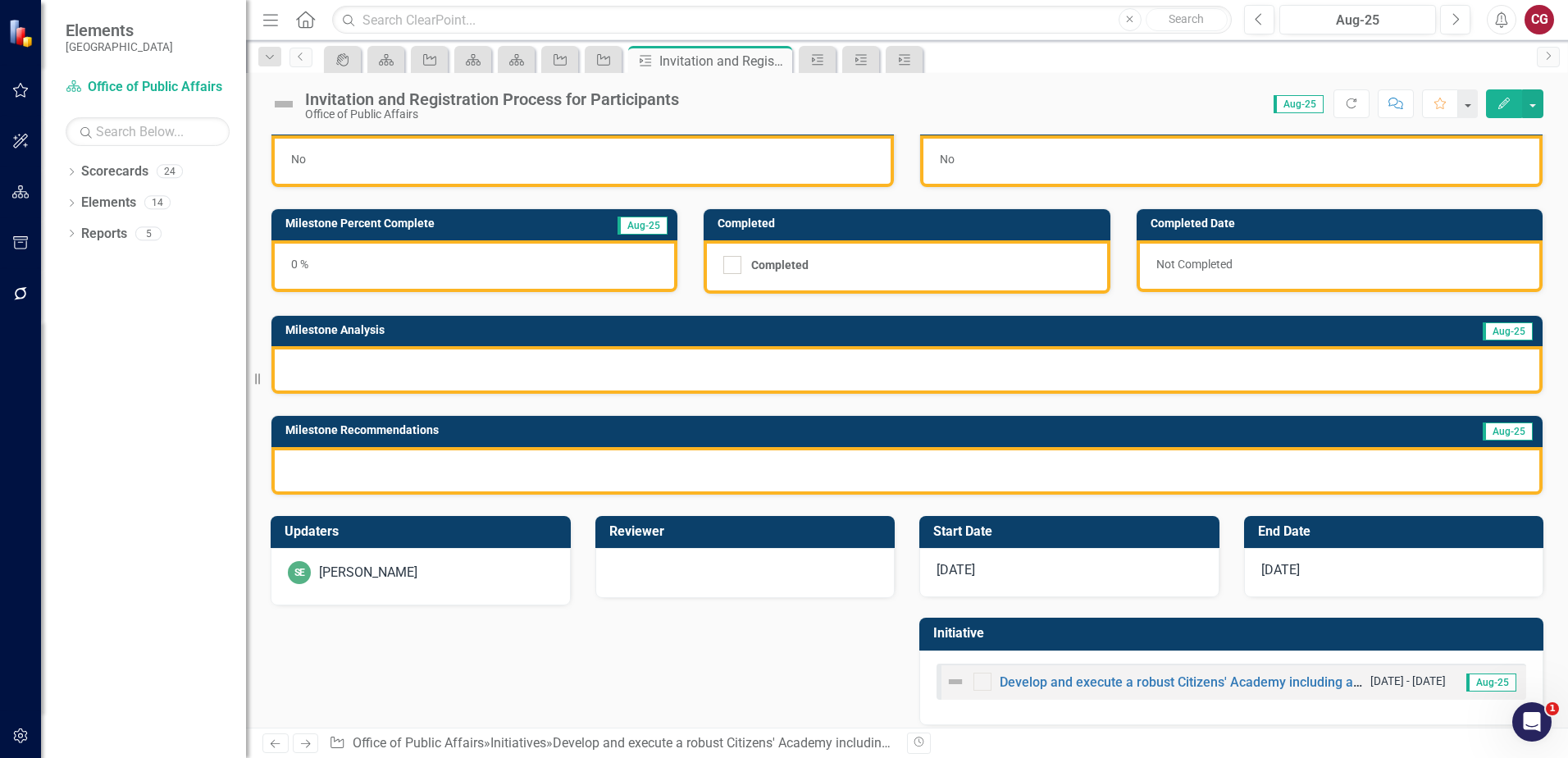
scroll to position [44, 0]
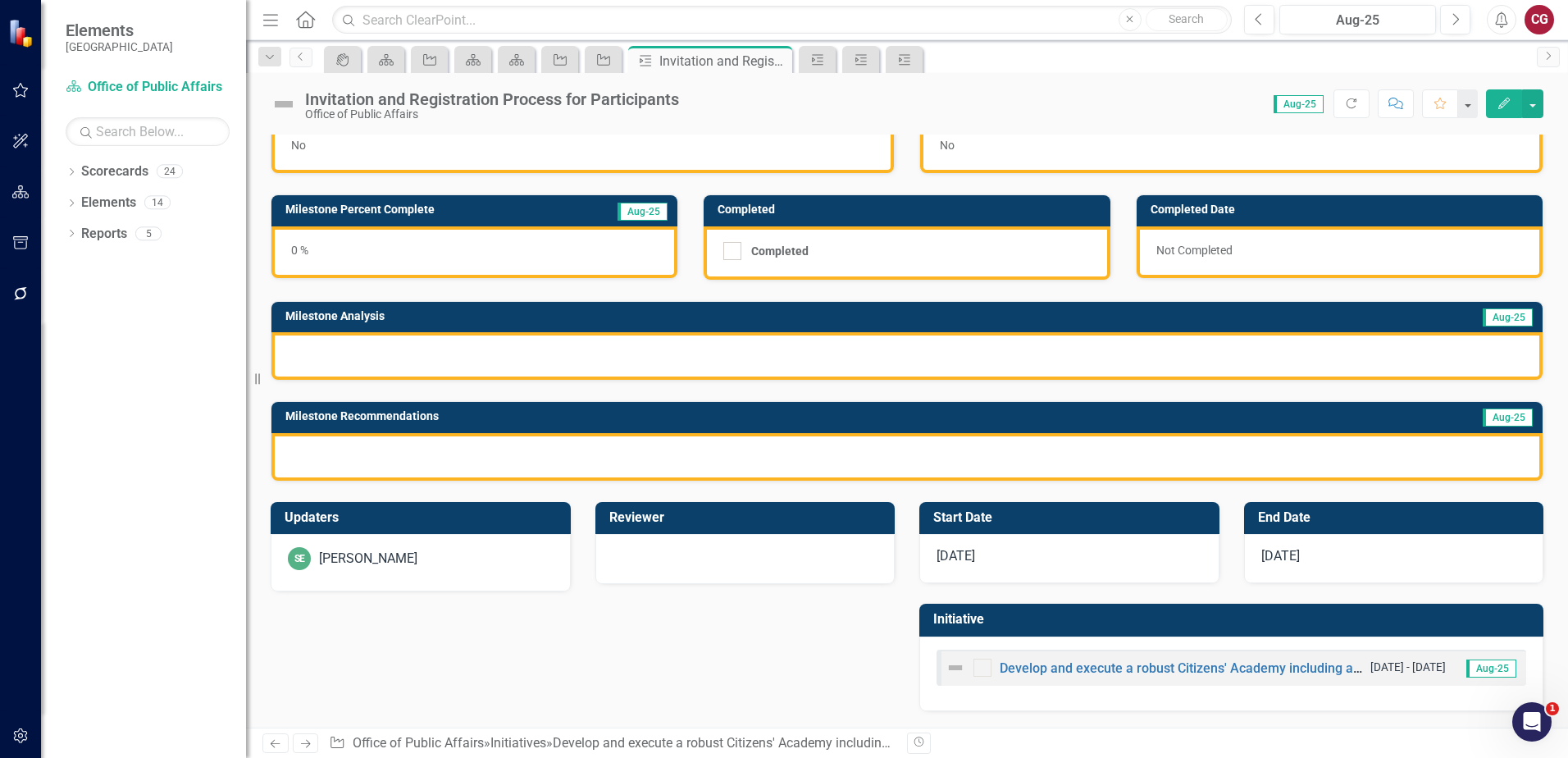
click at [454, 564] on div "SE Savannah Evans" at bounding box center [421, 558] width 266 height 23
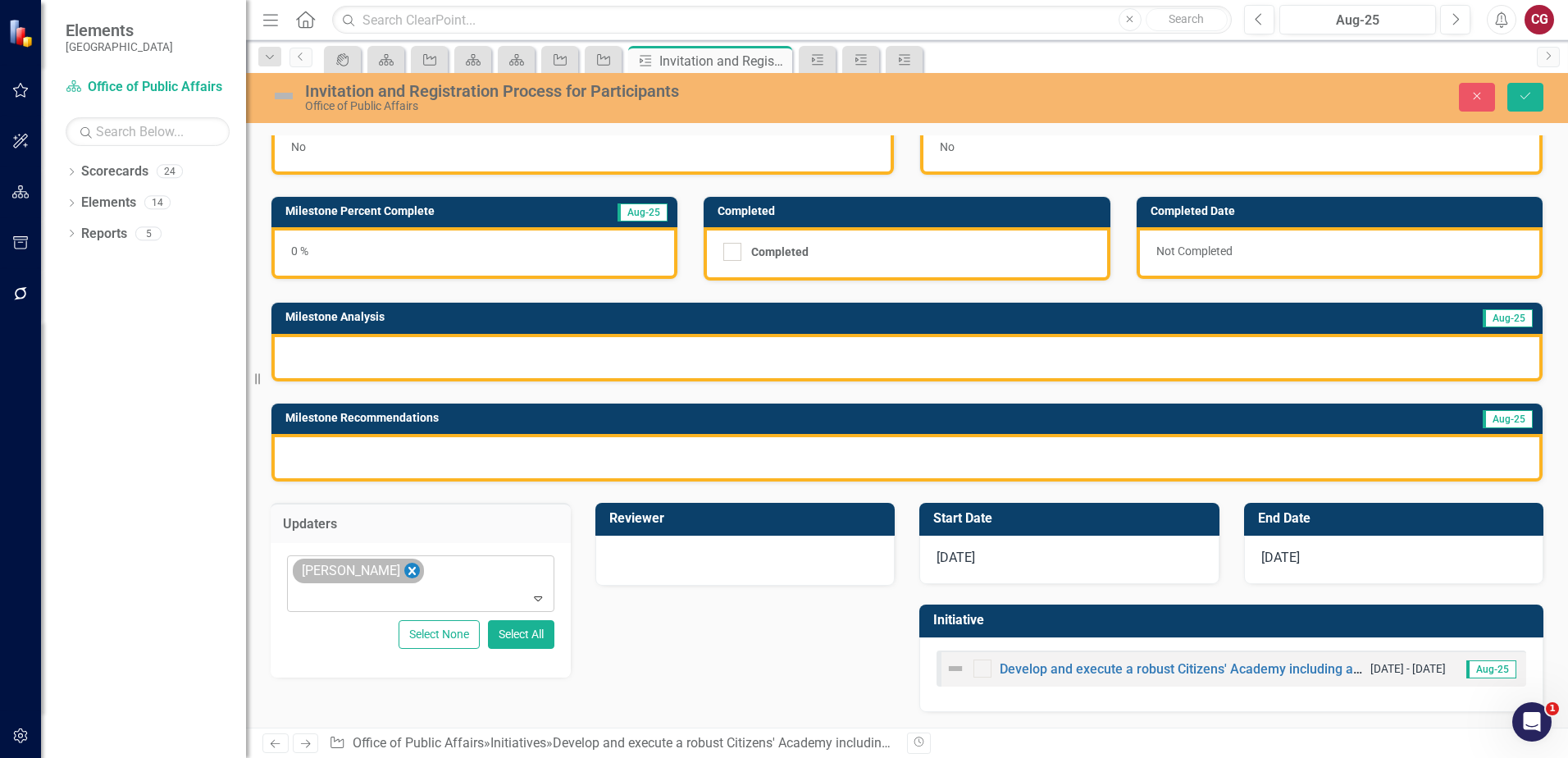
click at [414, 573] on icon "Remove Savannah Evans" at bounding box center [412, 571] width 15 height 20
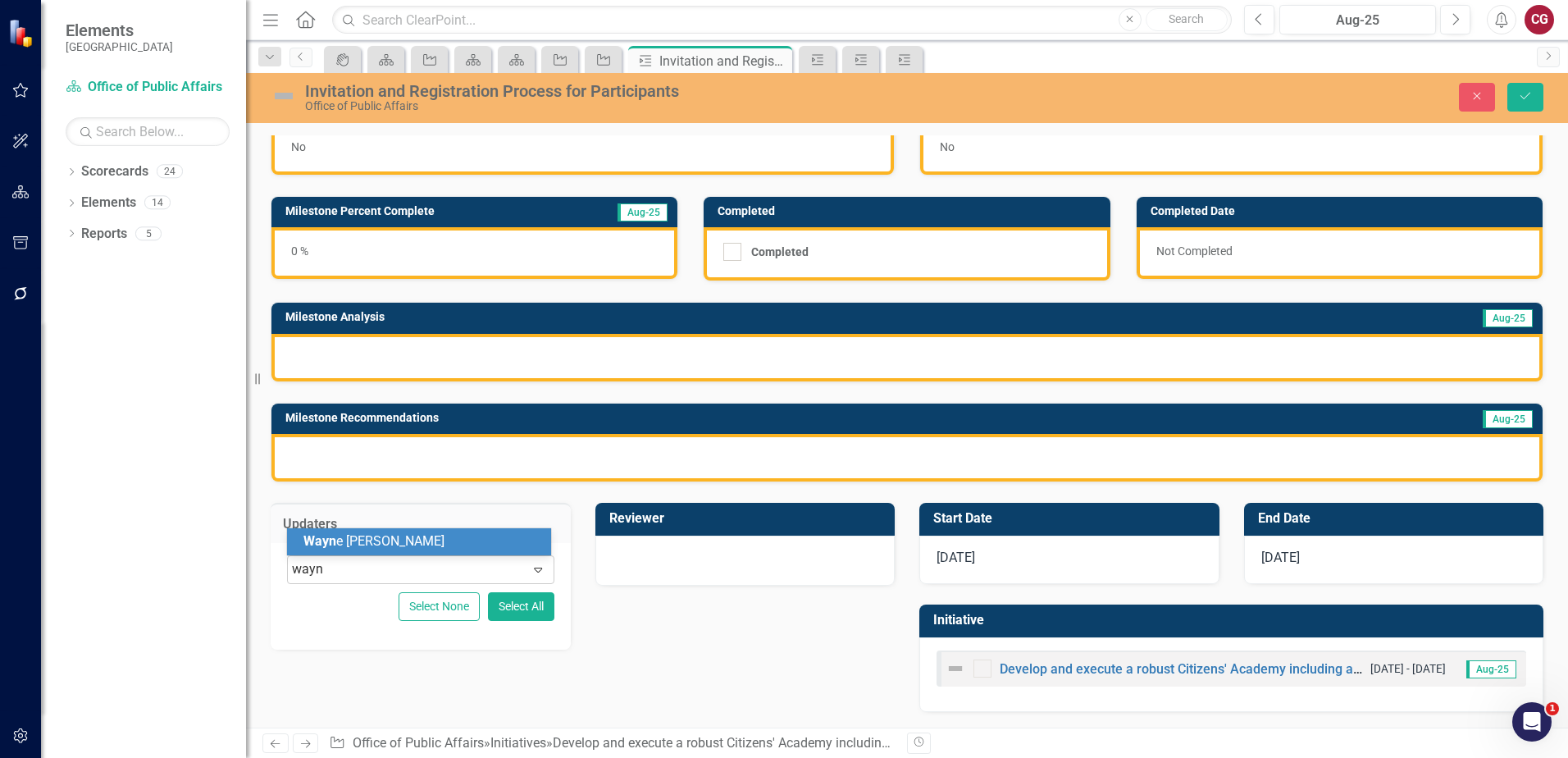
type input "wayne"
click at [413, 551] on div "Wayne Larson" at bounding box center [419, 541] width 264 height 27
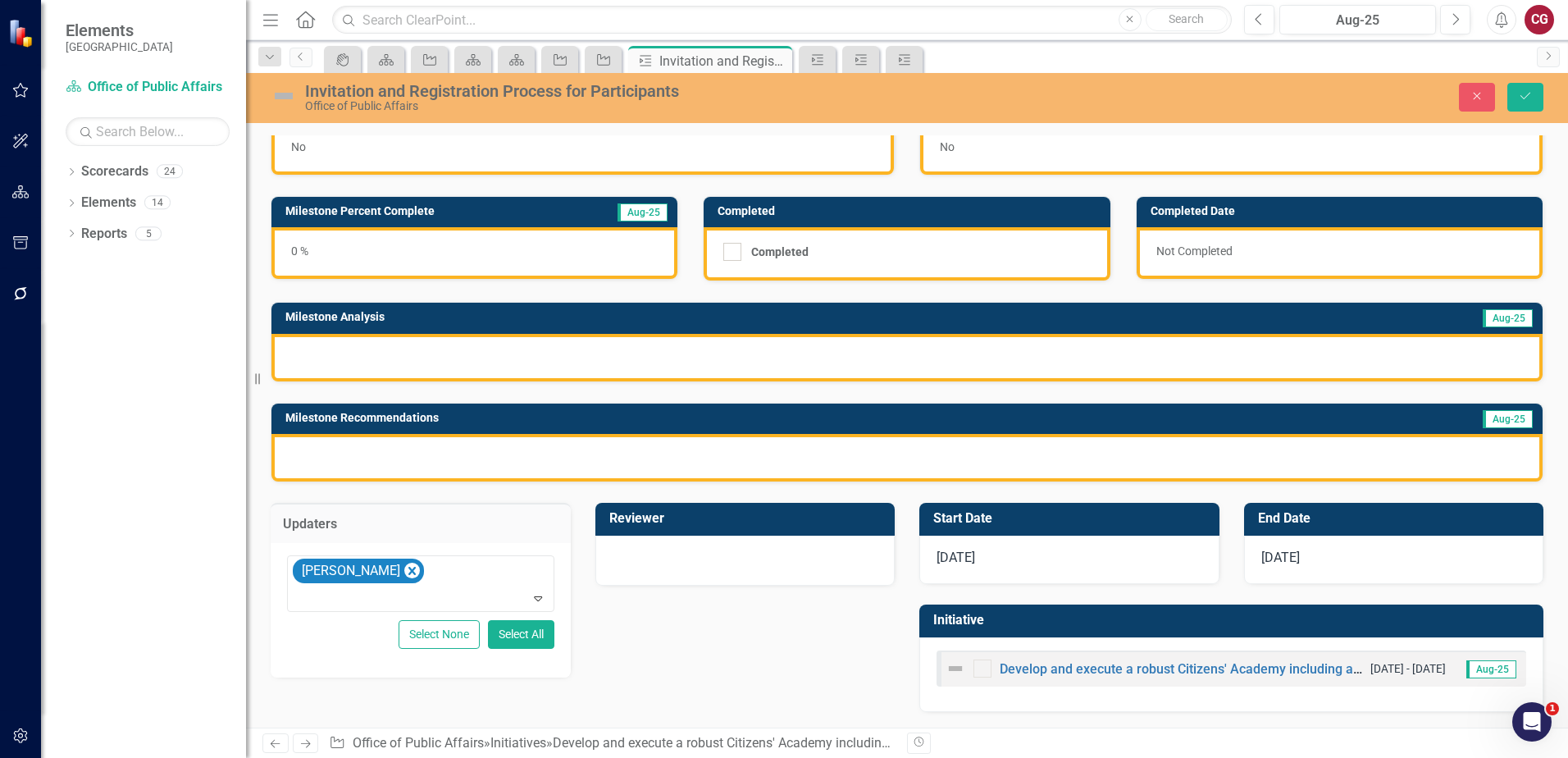
click at [684, 580] on div at bounding box center [746, 560] width 300 height 50
click at [674, 565] on div "Not Defined" at bounding box center [736, 570] width 227 height 19
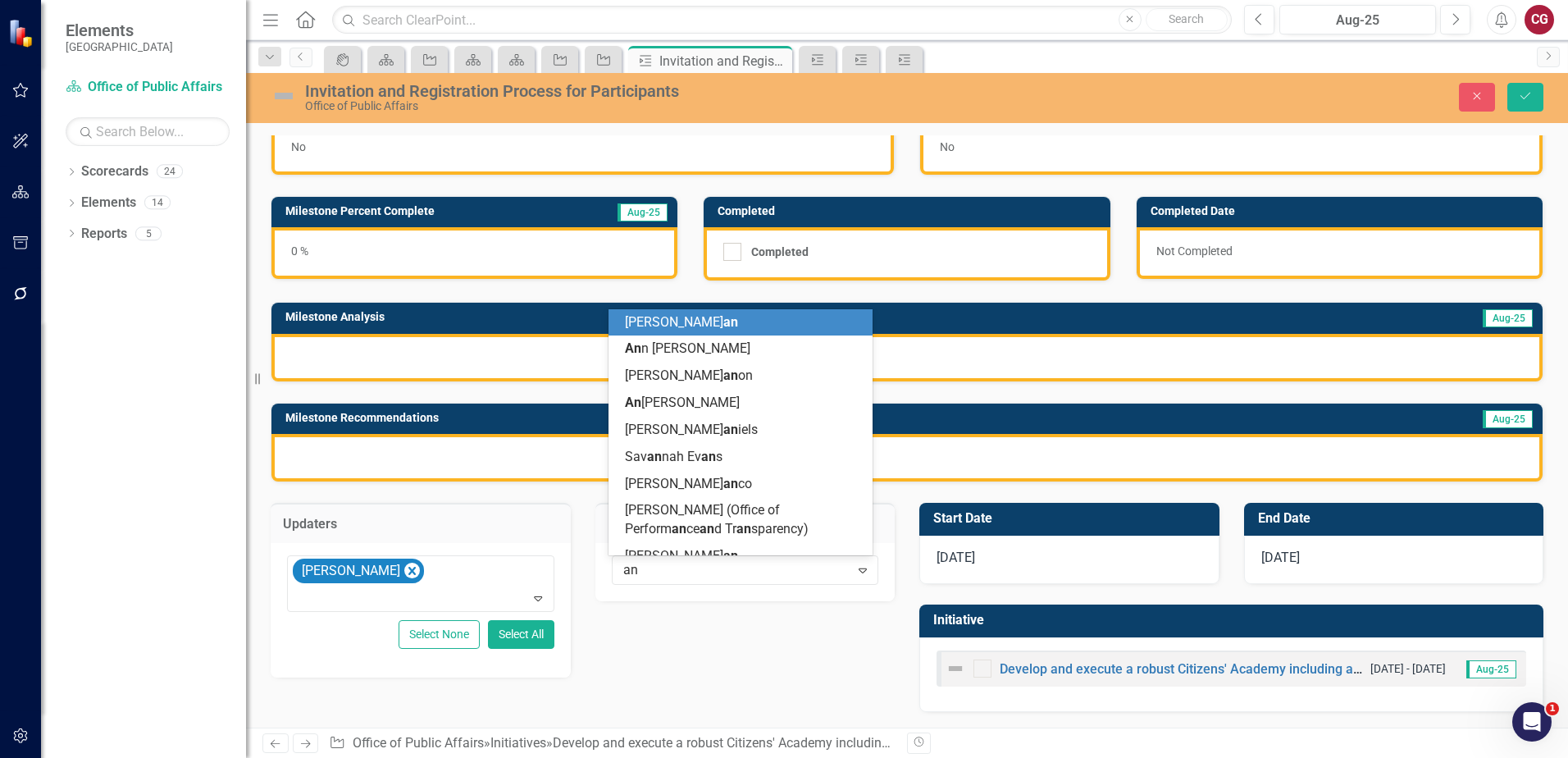
type input "ang"
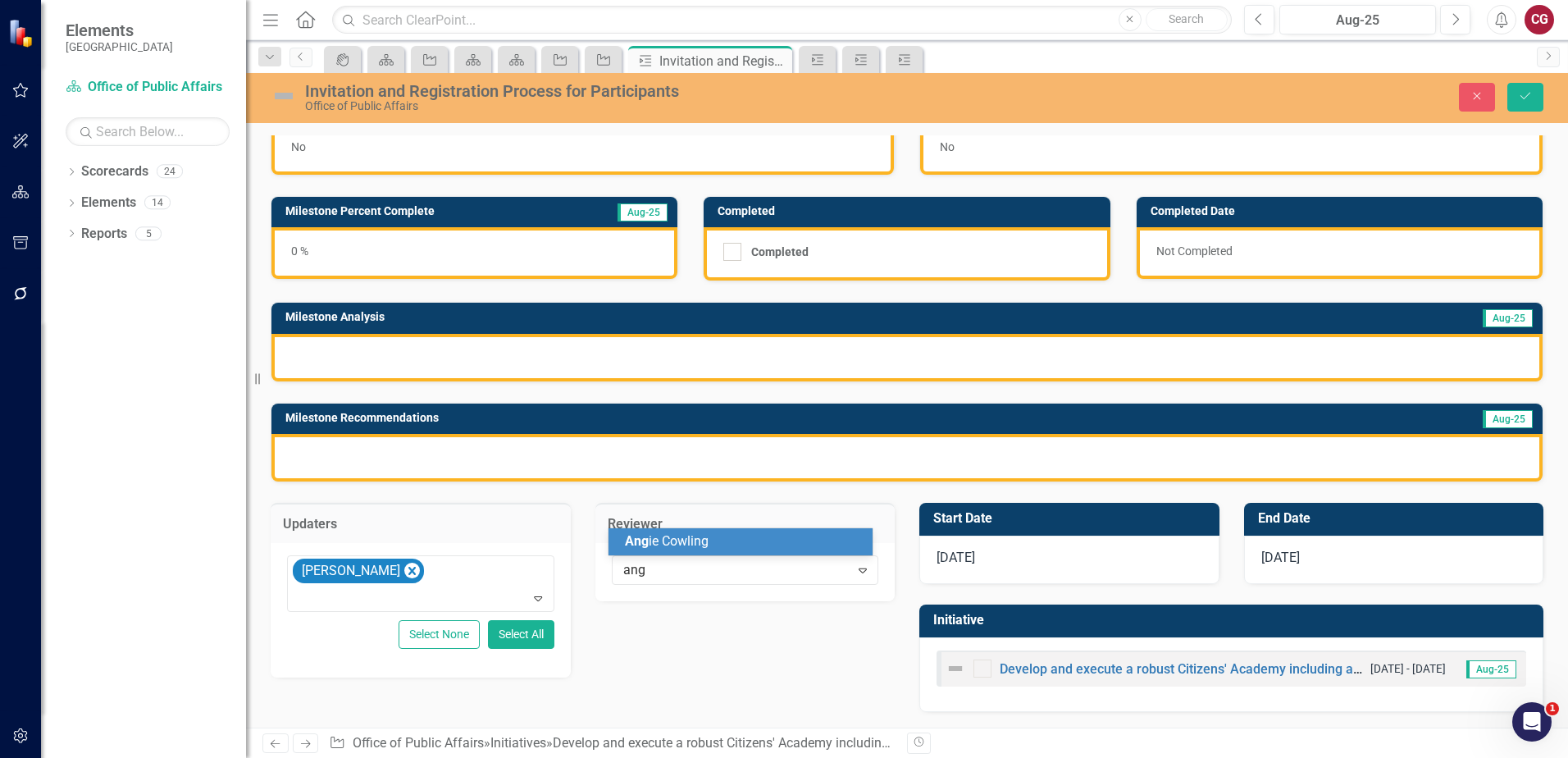
click at [689, 545] on span "Ang ie Cowling" at bounding box center [667, 541] width 84 height 15
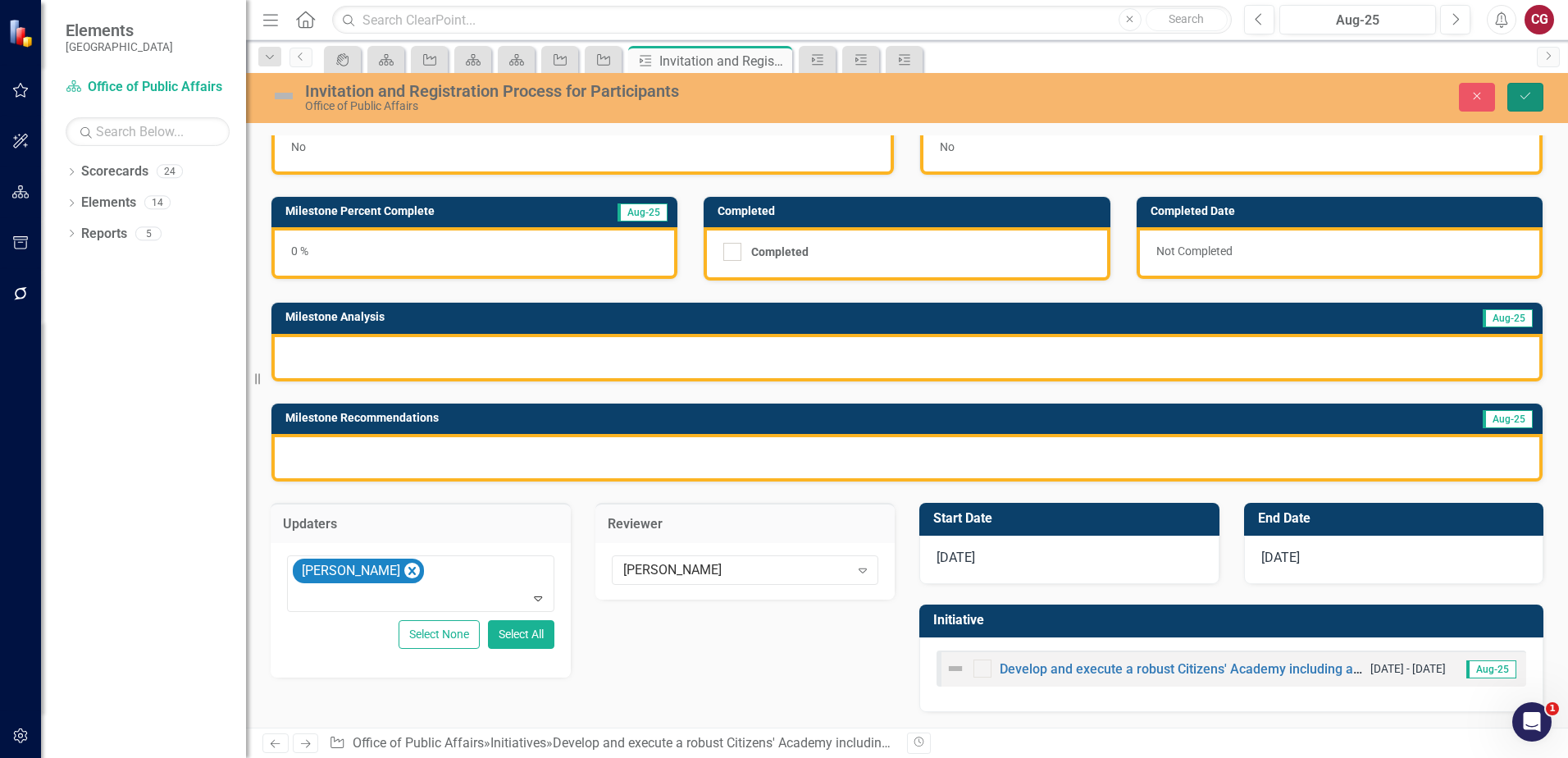
click at [1535, 95] on button "Save" at bounding box center [1526, 97] width 36 height 29
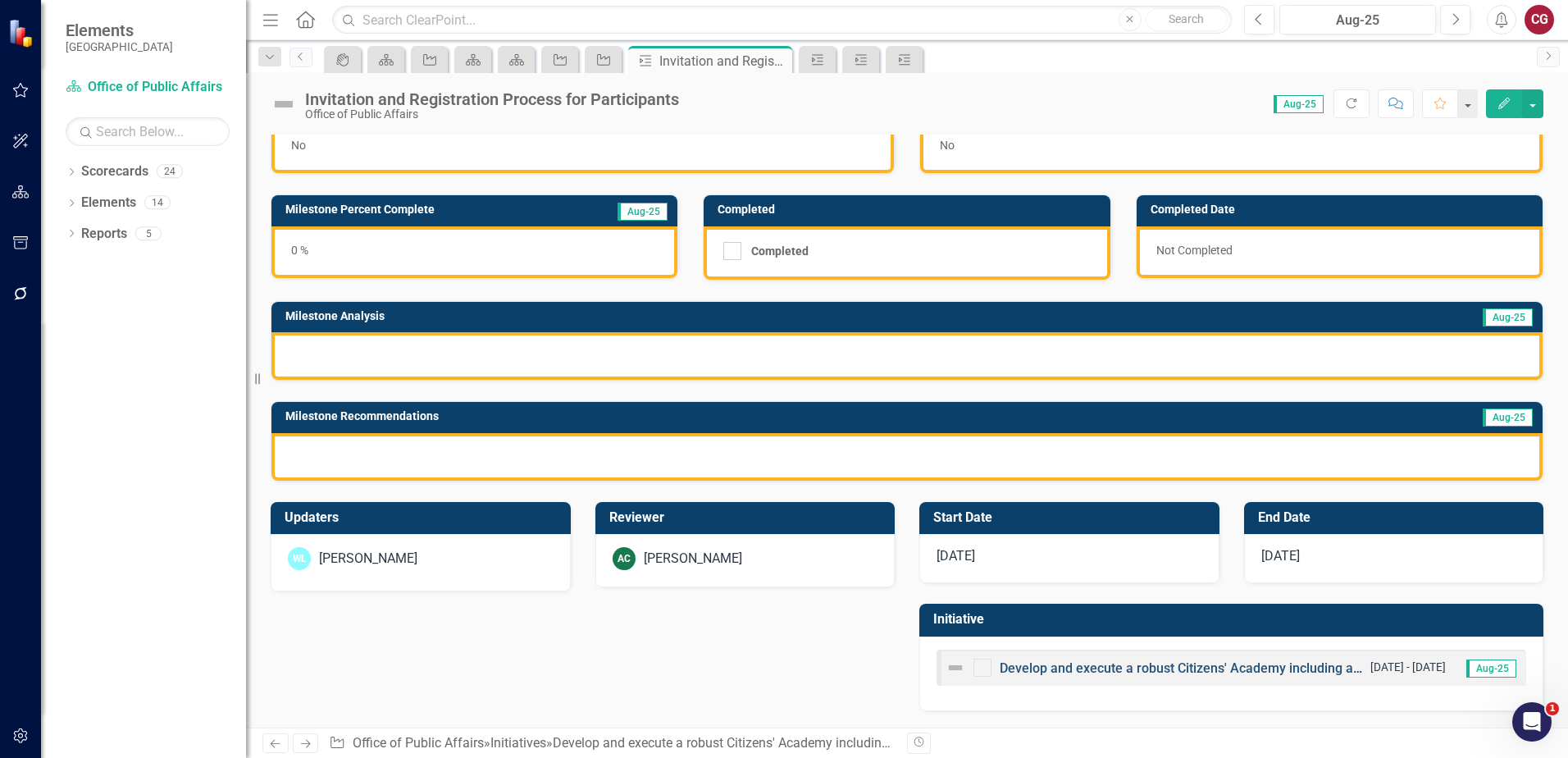
click at [1127, 670] on link "Develop and execute a robust Citizens' Academy including all County departments…" at bounding box center [1321, 668] width 642 height 15
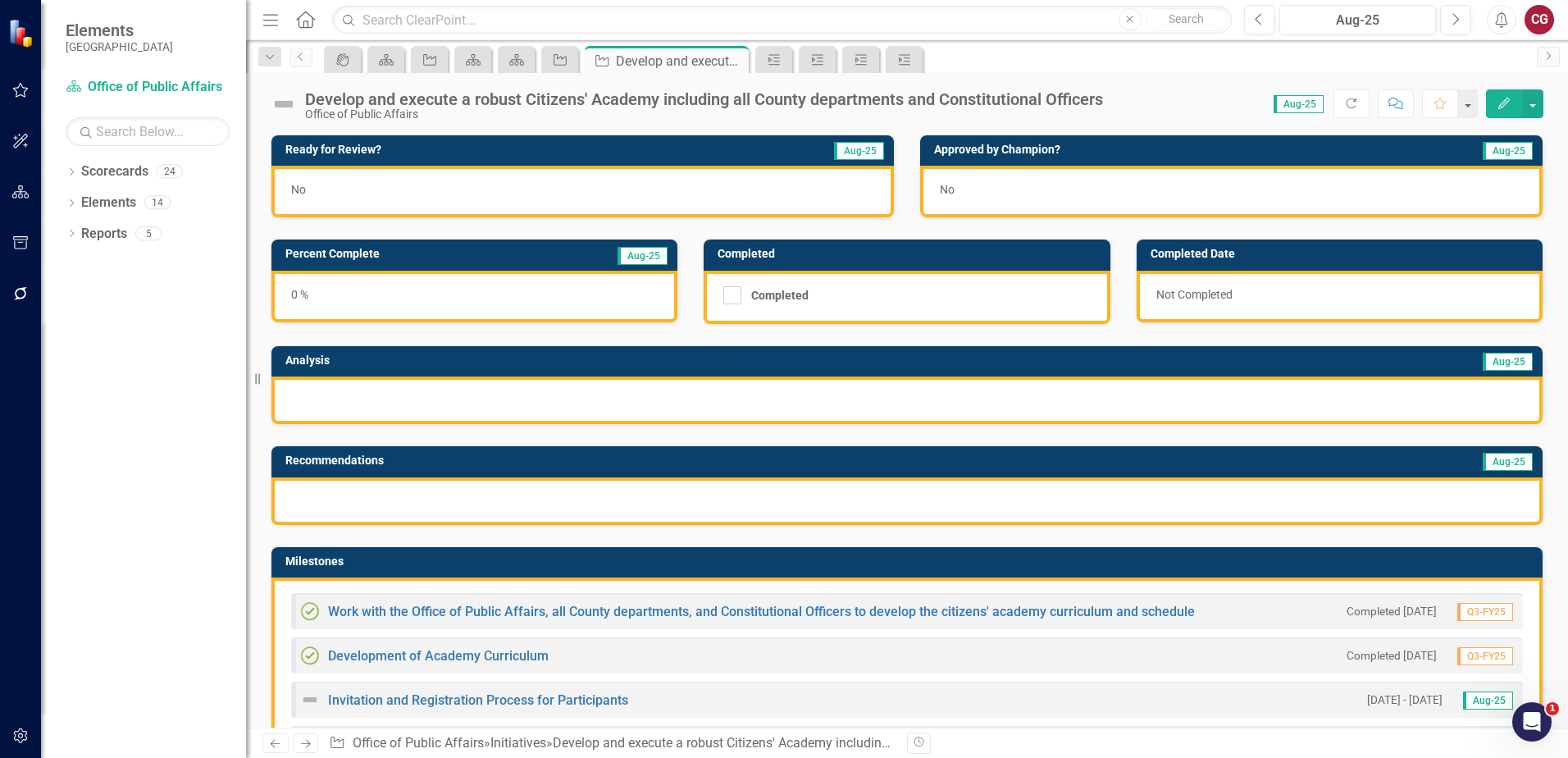
scroll to position [164, 0]
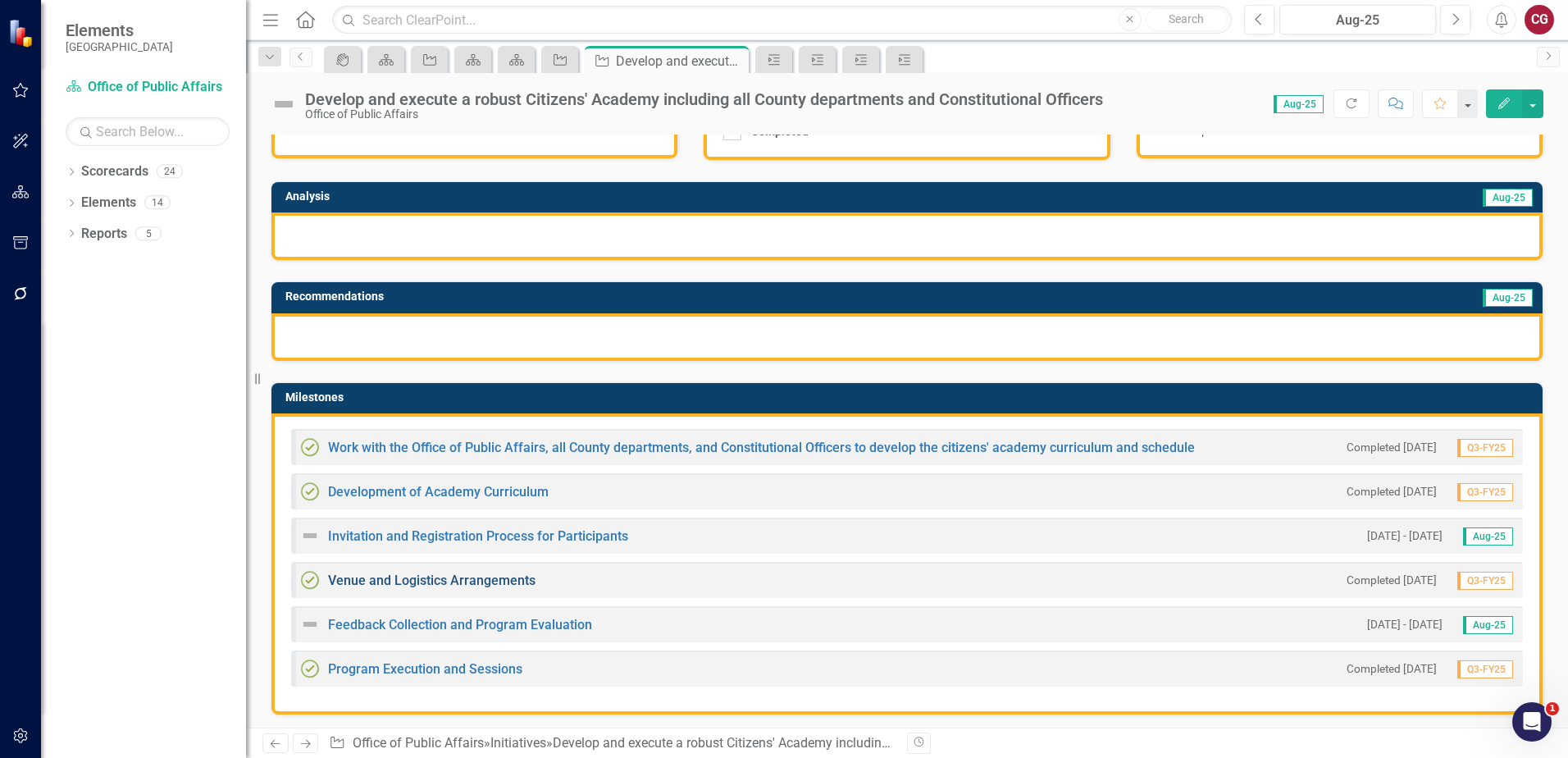
click at [372, 579] on link "Venue and Logistics Arrangements" at bounding box center [431, 580] width 207 height 15
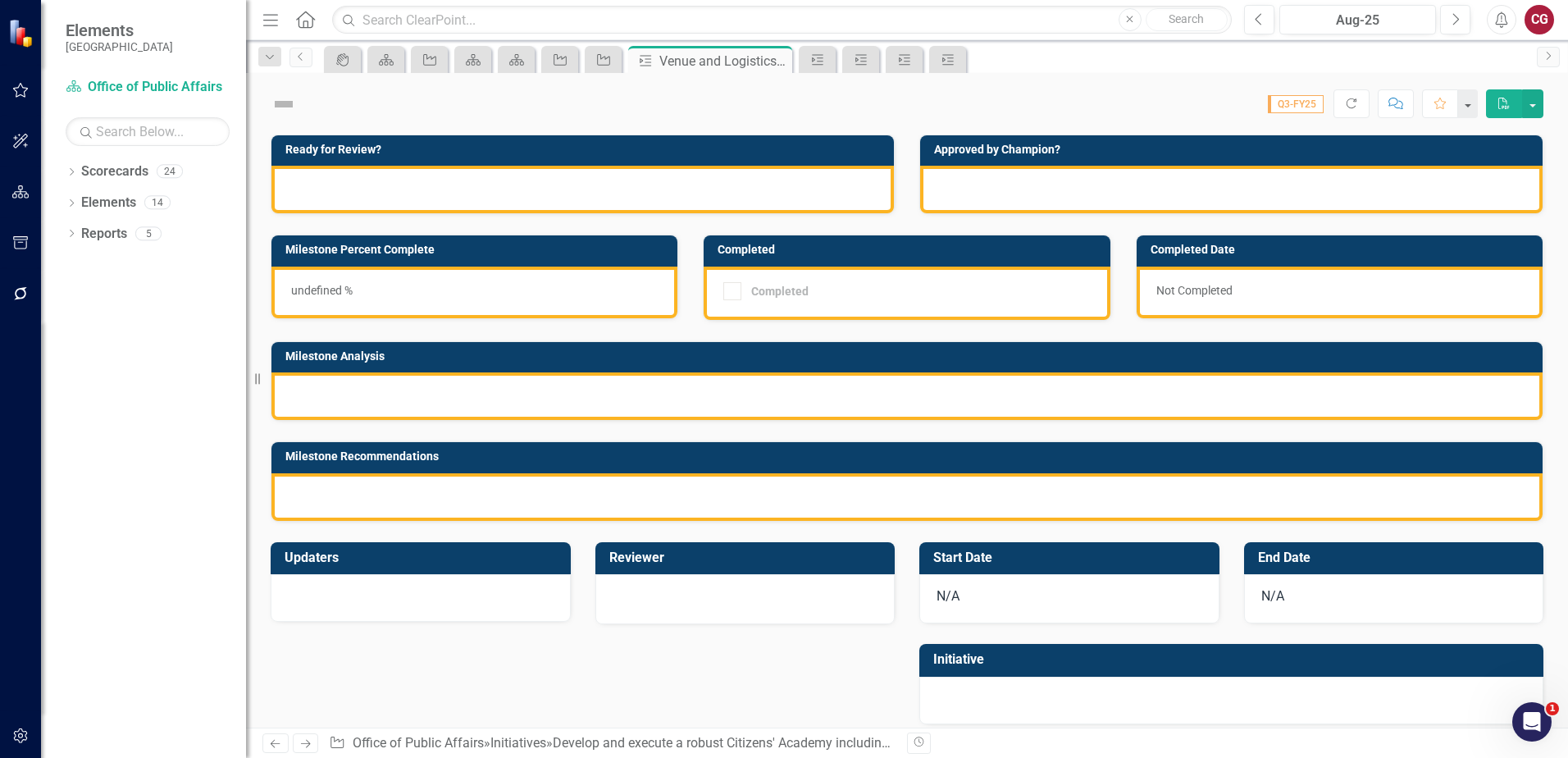
checkbox input "true"
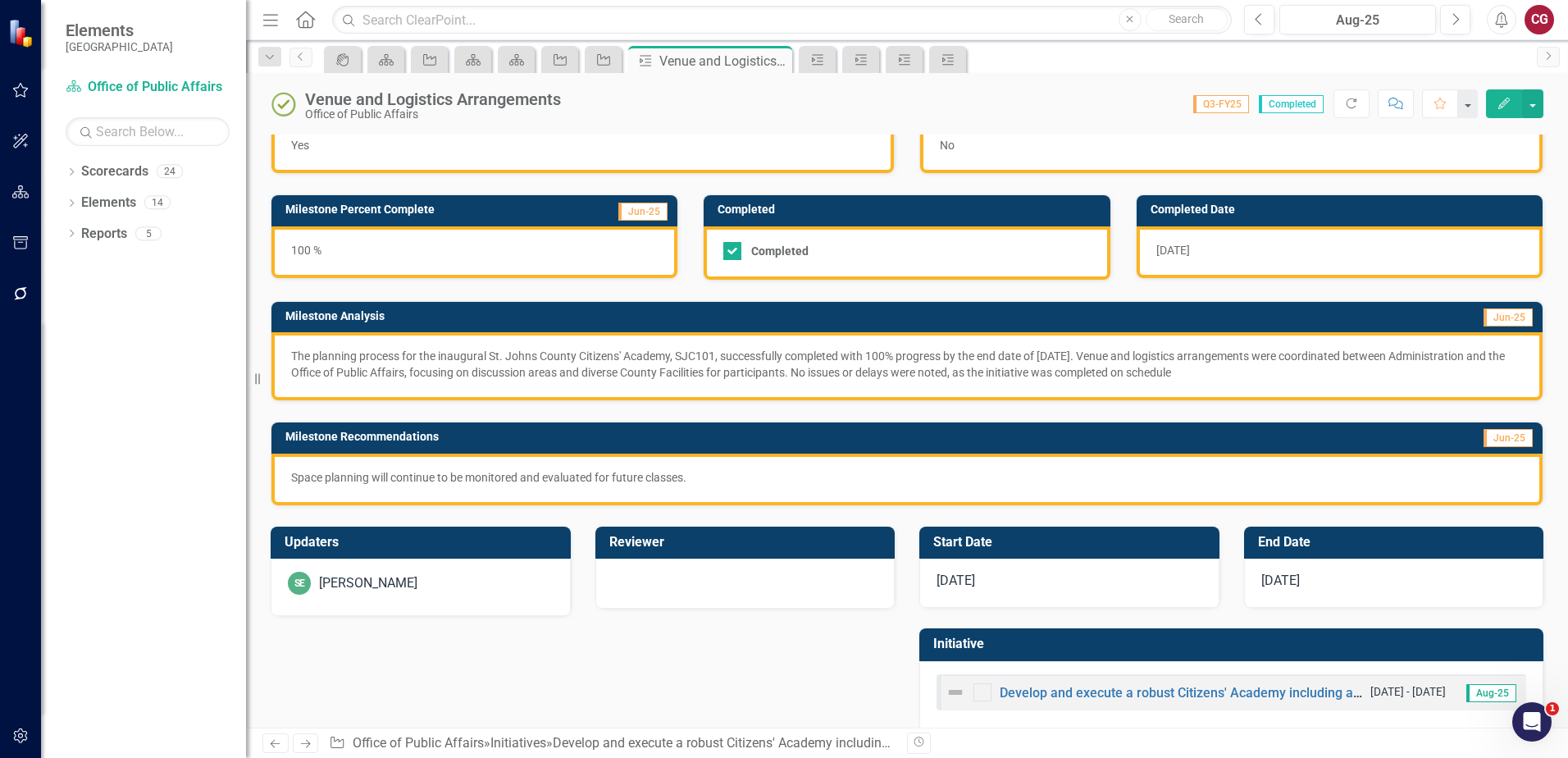
scroll to position [69, 0]
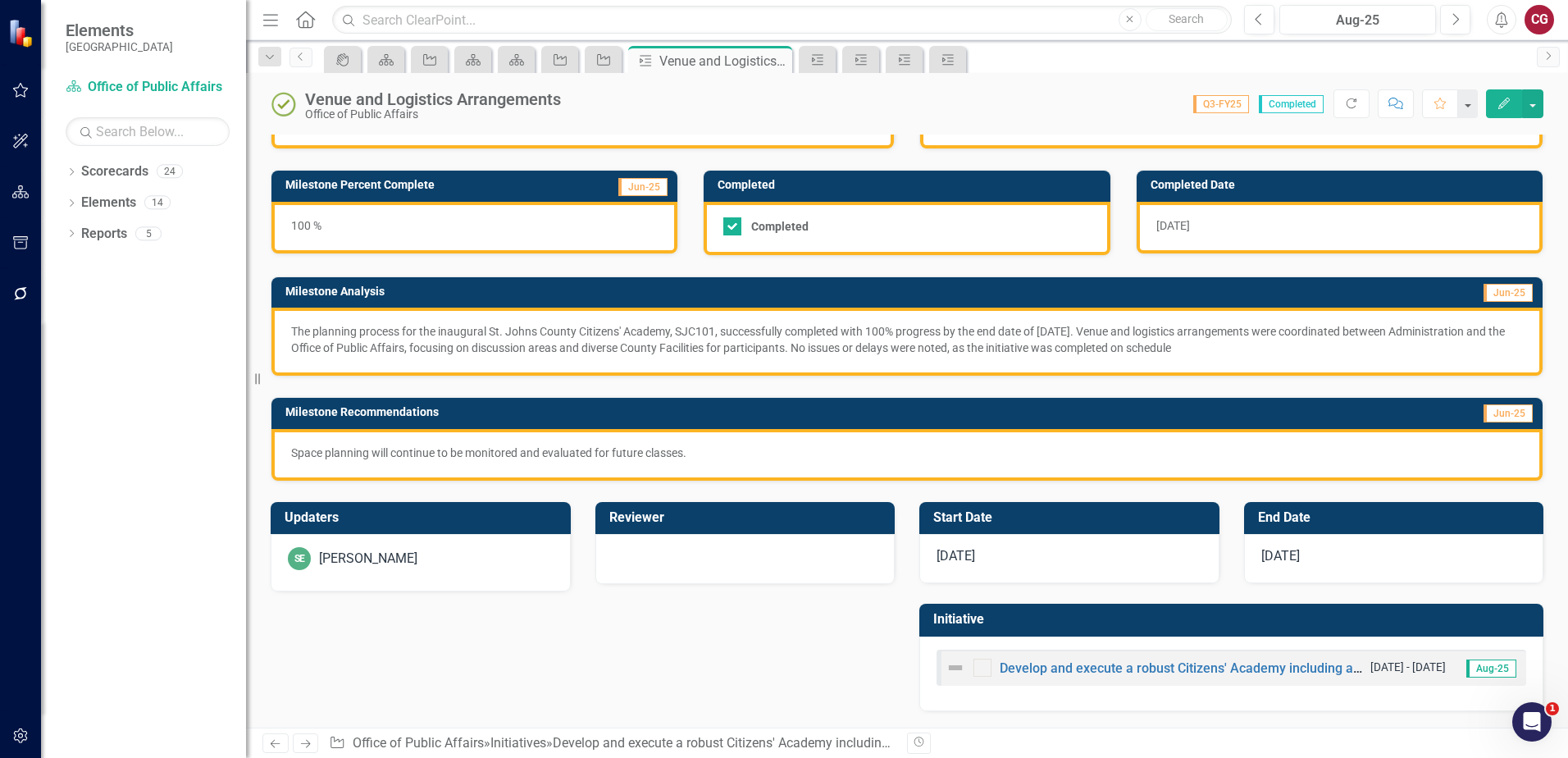
click at [485, 564] on div "SE Savannah Evans" at bounding box center [421, 558] width 266 height 23
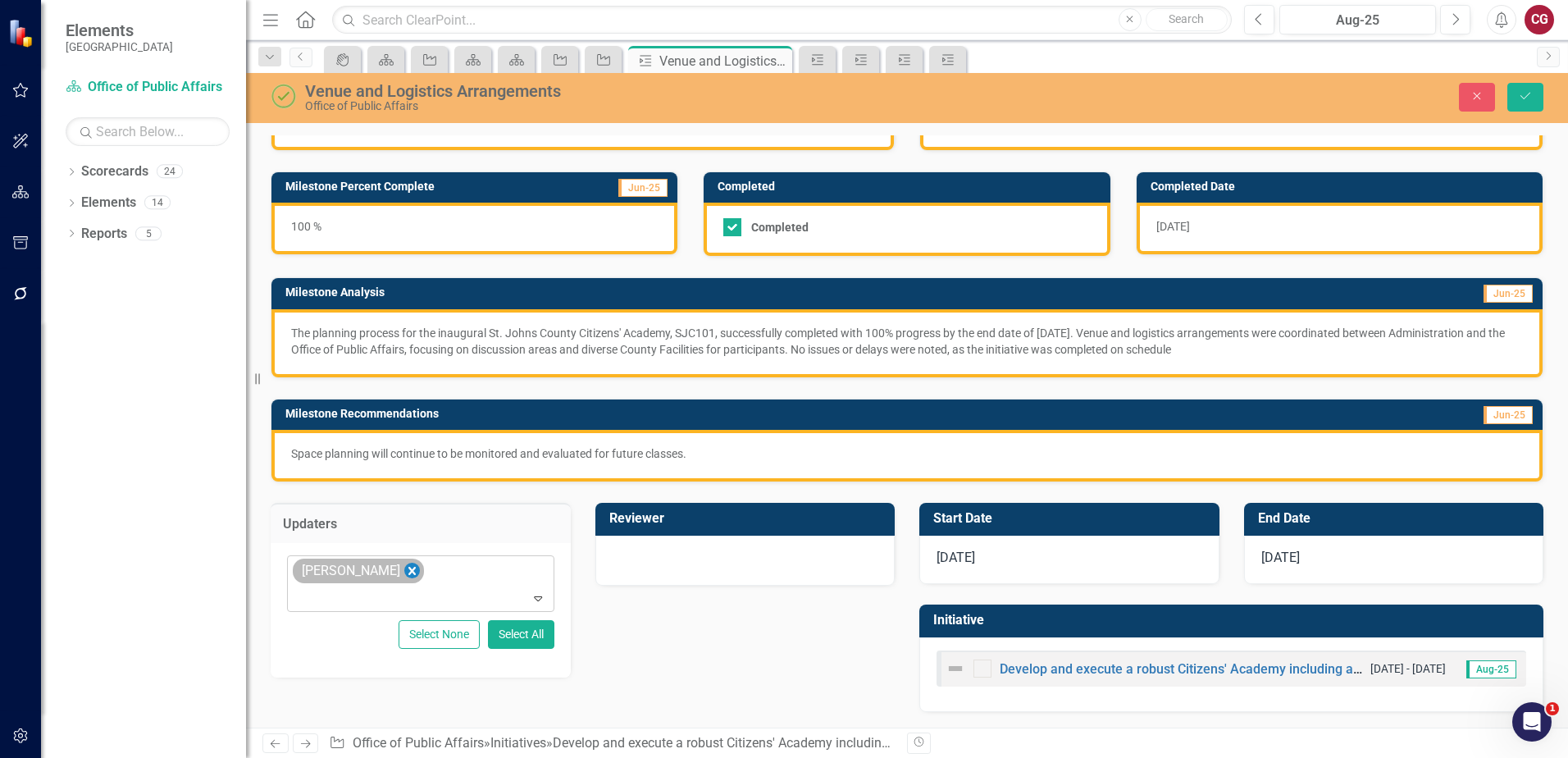
click at [413, 572] on icon "Remove Savannah Evans" at bounding box center [412, 571] width 15 height 20
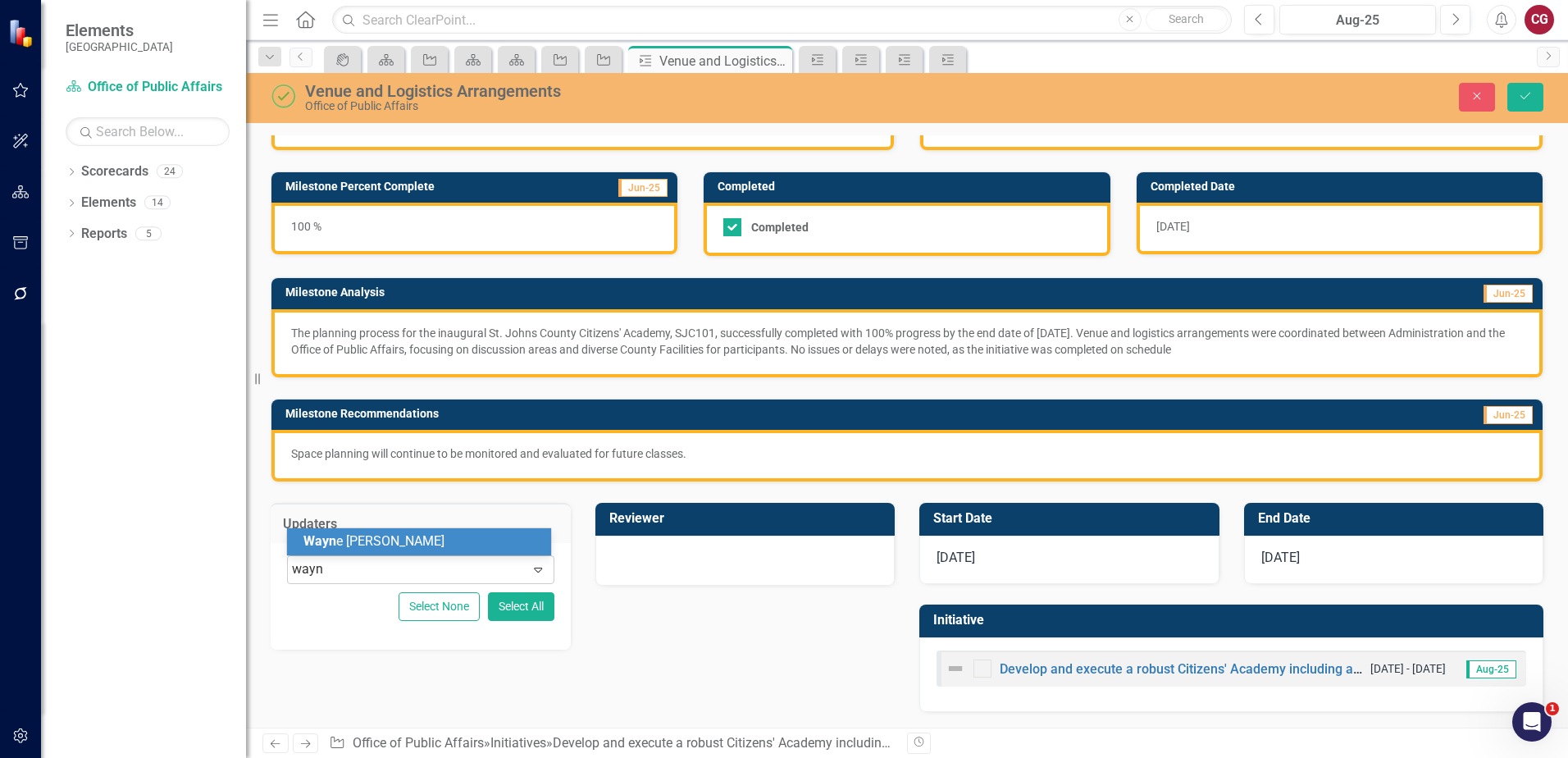
type input "wayne"
click at [419, 539] on div "Wayne Larson" at bounding box center [422, 542] width 238 height 19
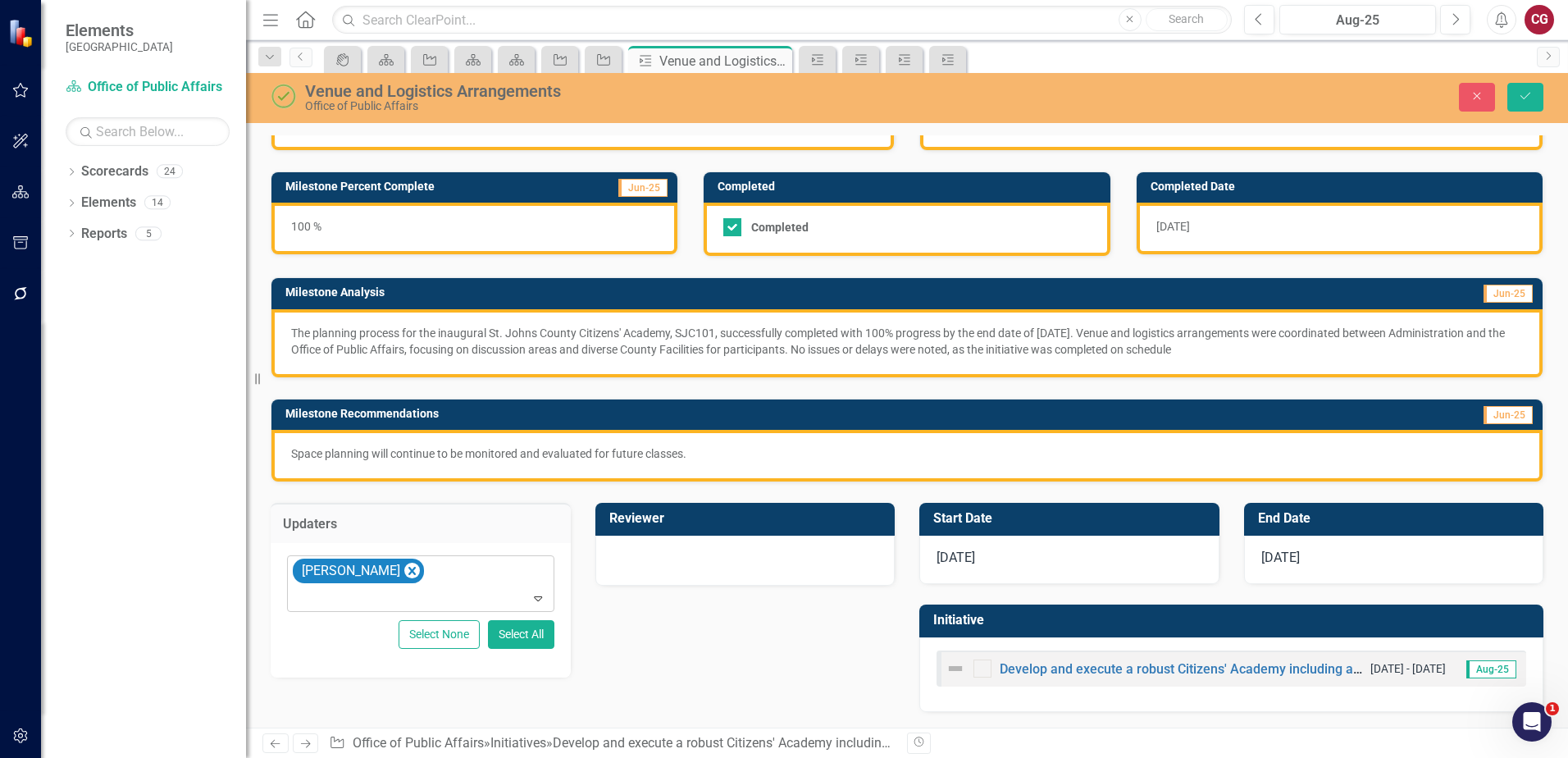
click at [682, 564] on div at bounding box center [746, 558] width 266 height 20
click at [680, 564] on div "Not Defined" at bounding box center [736, 570] width 227 height 19
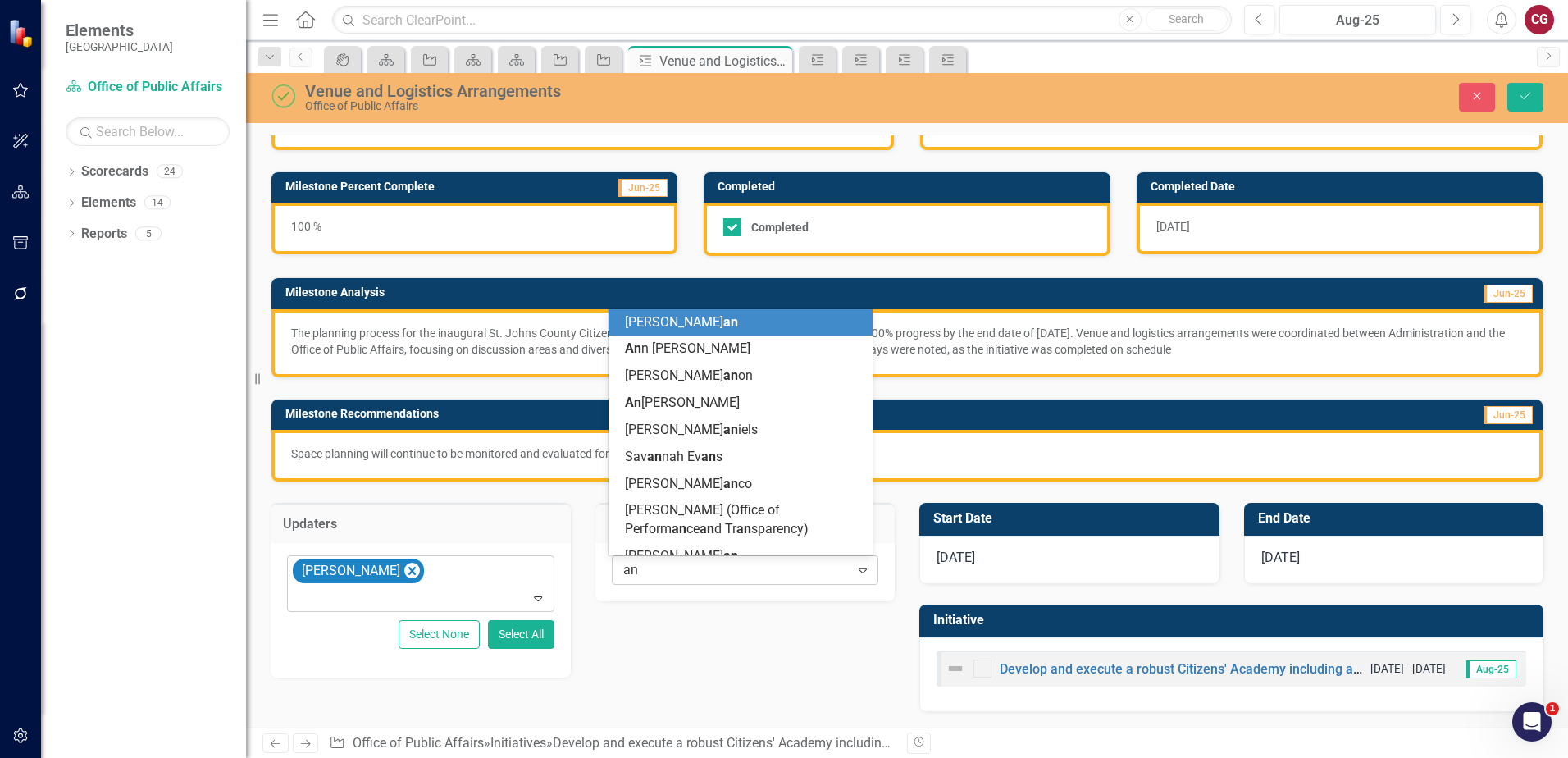
type input "ang"
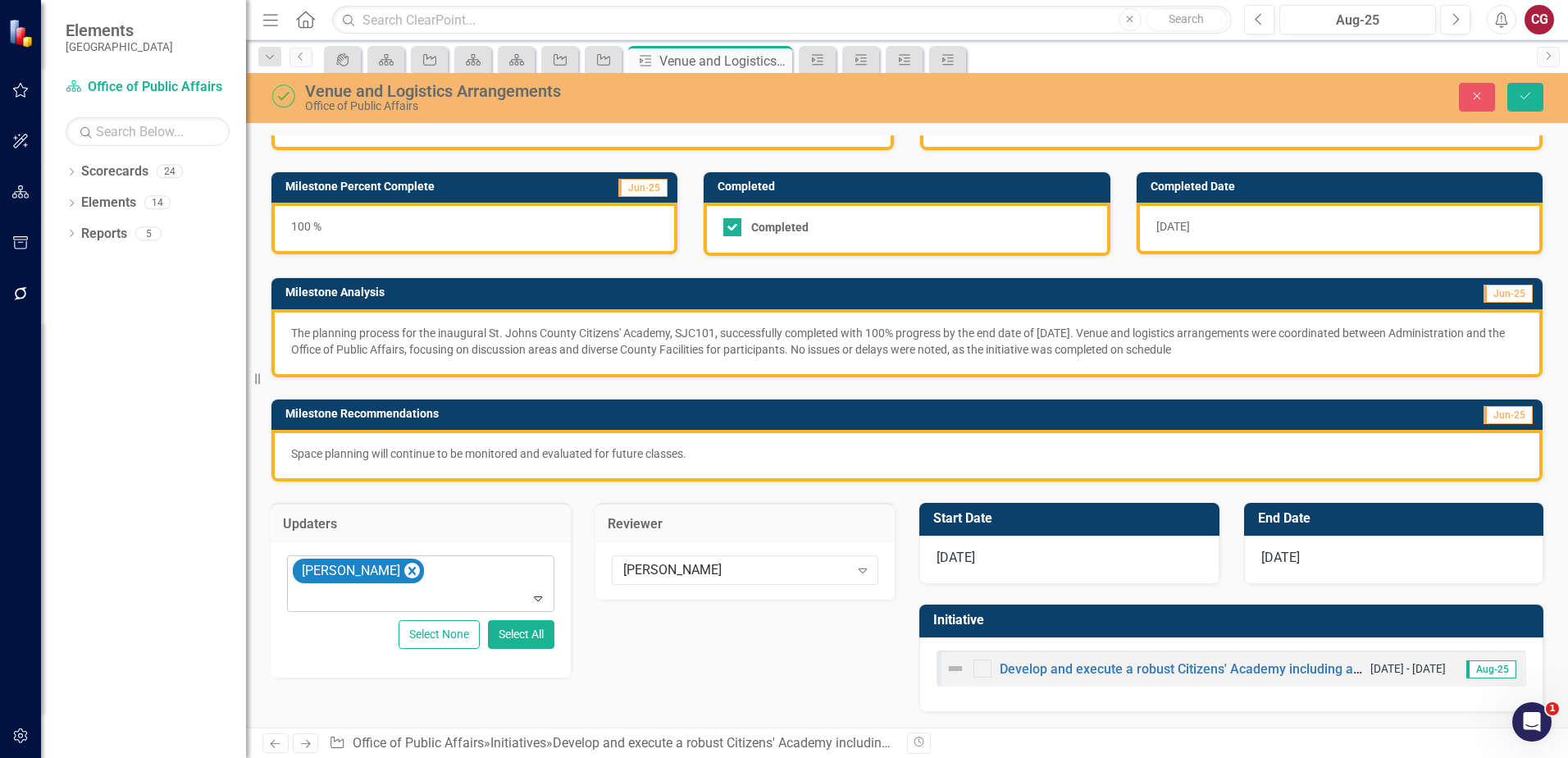
click at [739, 672] on div "Updaters Wayne Larson Expand Select None Select All Reviewer Angie Cowling Expa…" at bounding box center [582, 579] width 649 height 195
click at [1525, 94] on icon "Save" at bounding box center [1525, 96] width 14 height 11
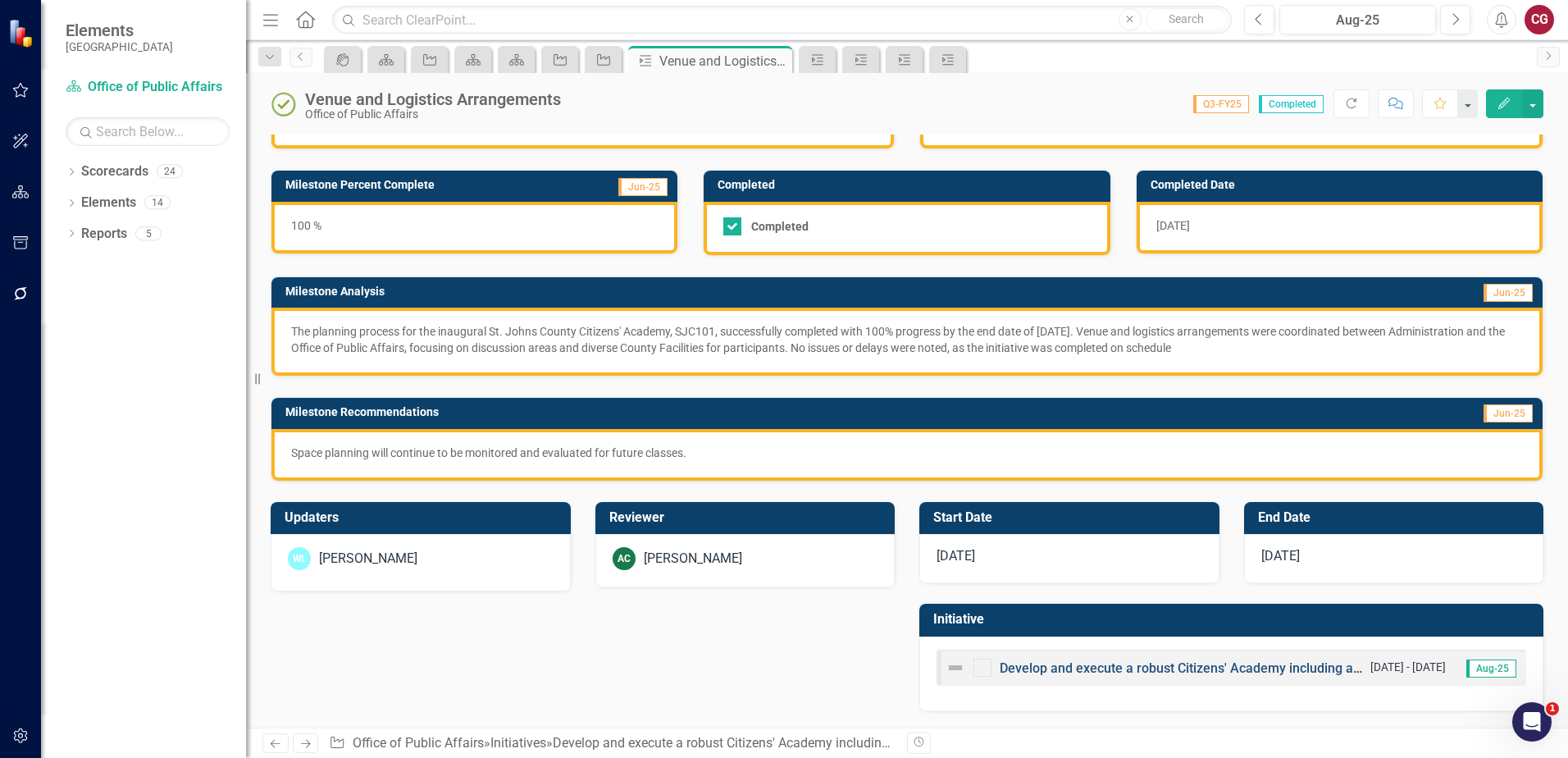
click at [1057, 672] on link "Develop and execute a robust Citizens' Academy including all County departments…" at bounding box center [1321, 668] width 642 height 15
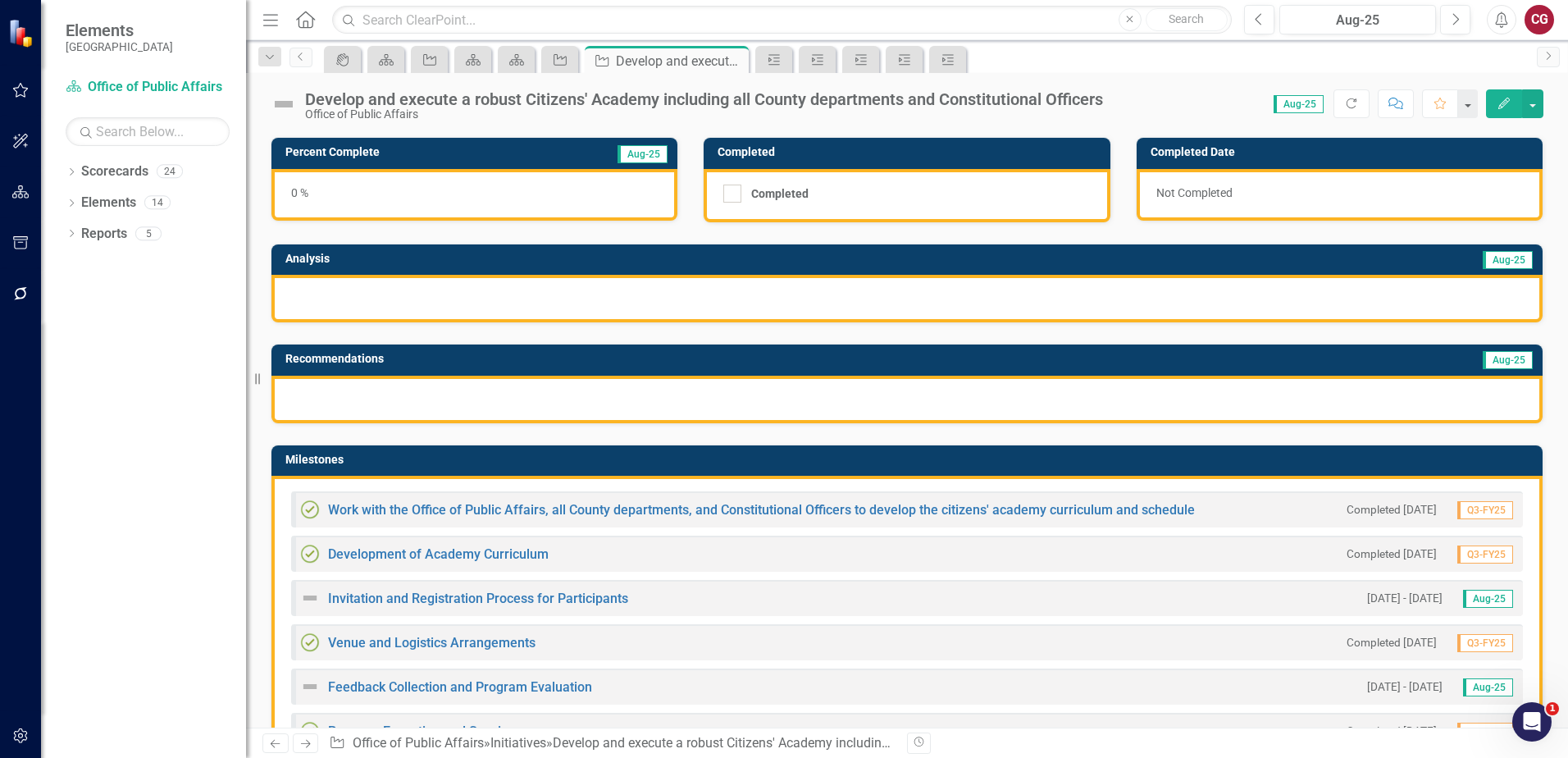
scroll to position [246, 0]
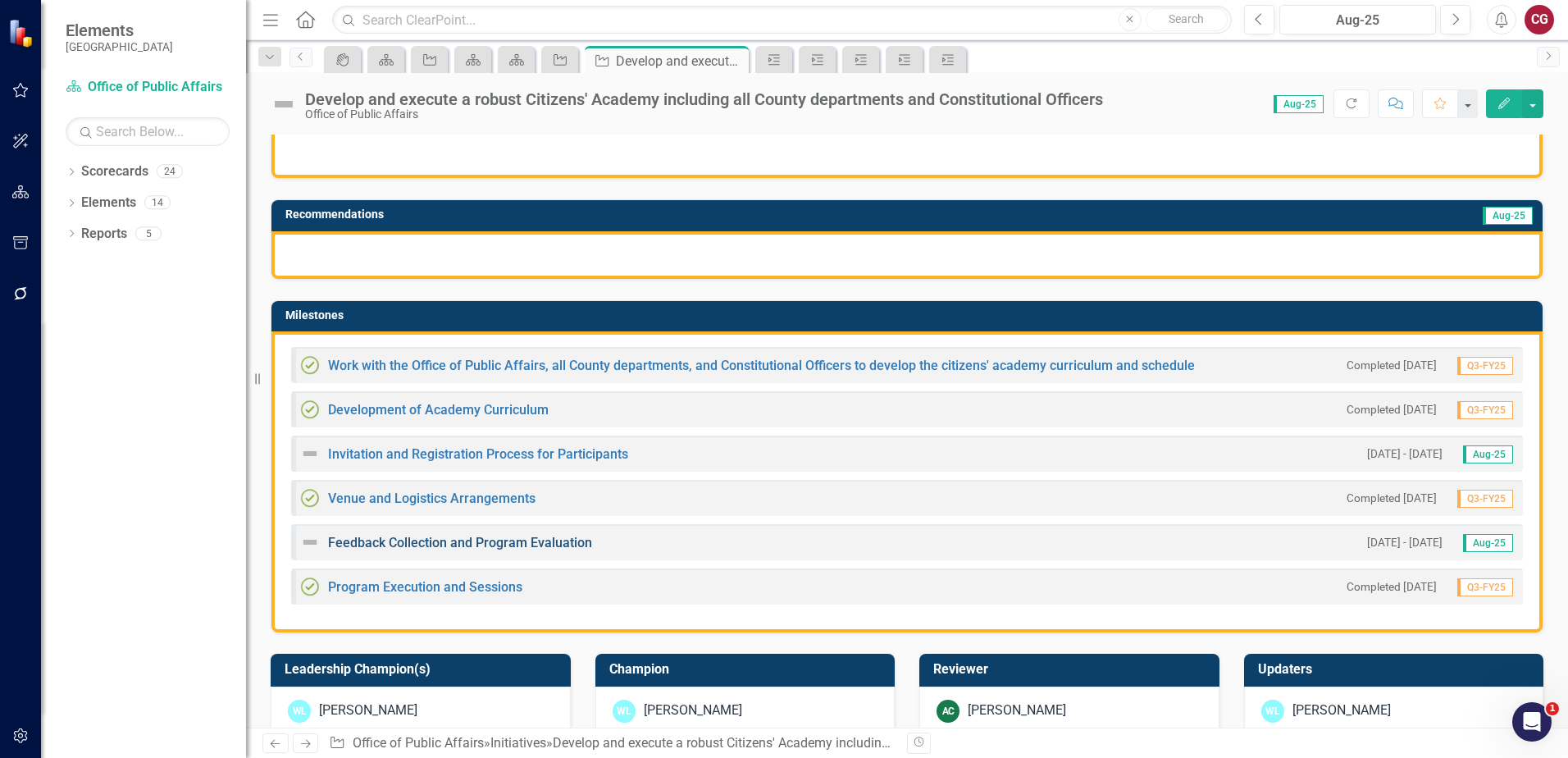
click at [379, 542] on link "Feedback Collection and Program Evaluation" at bounding box center [460, 542] width 264 height 15
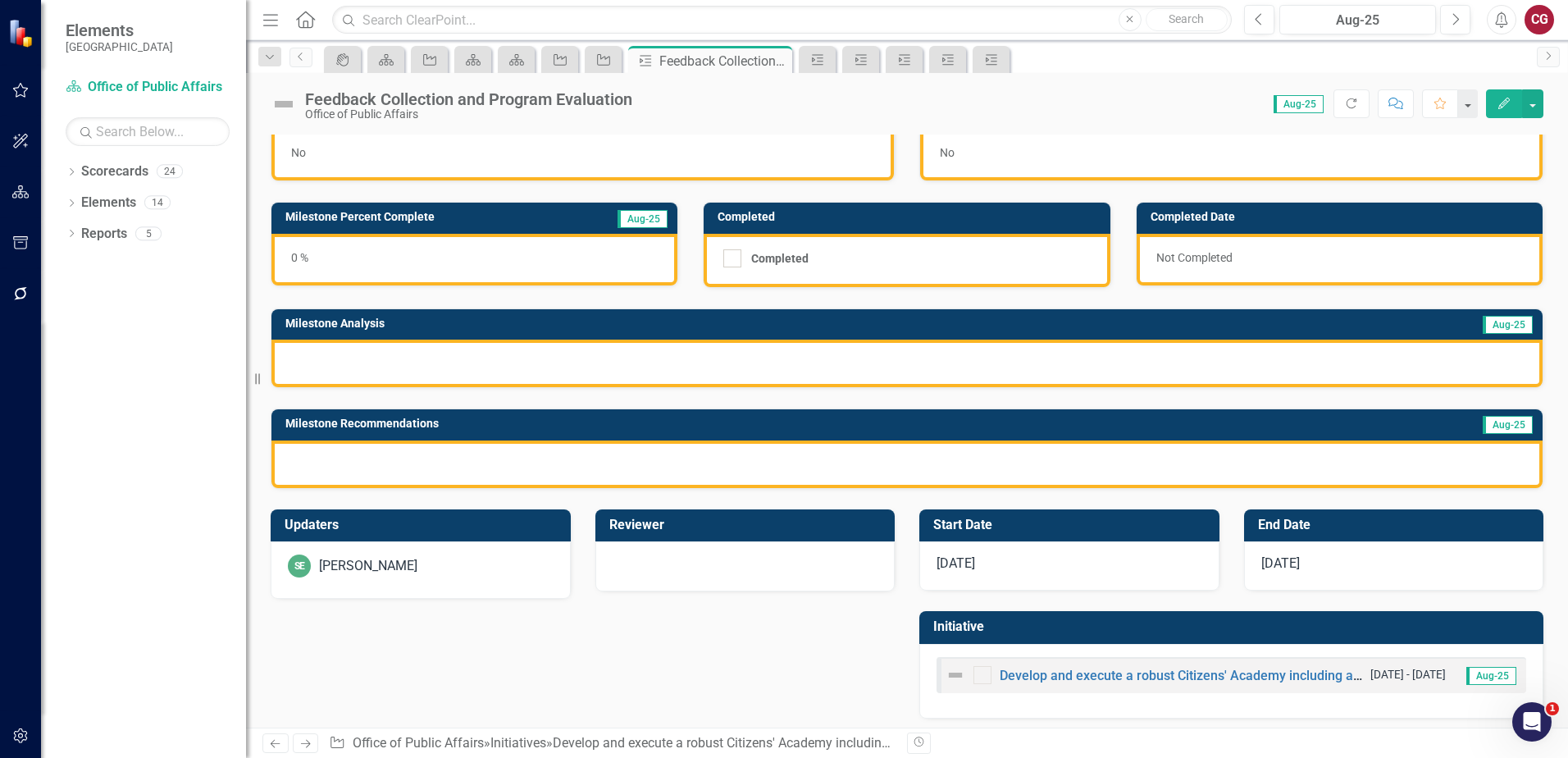
scroll to position [44, 0]
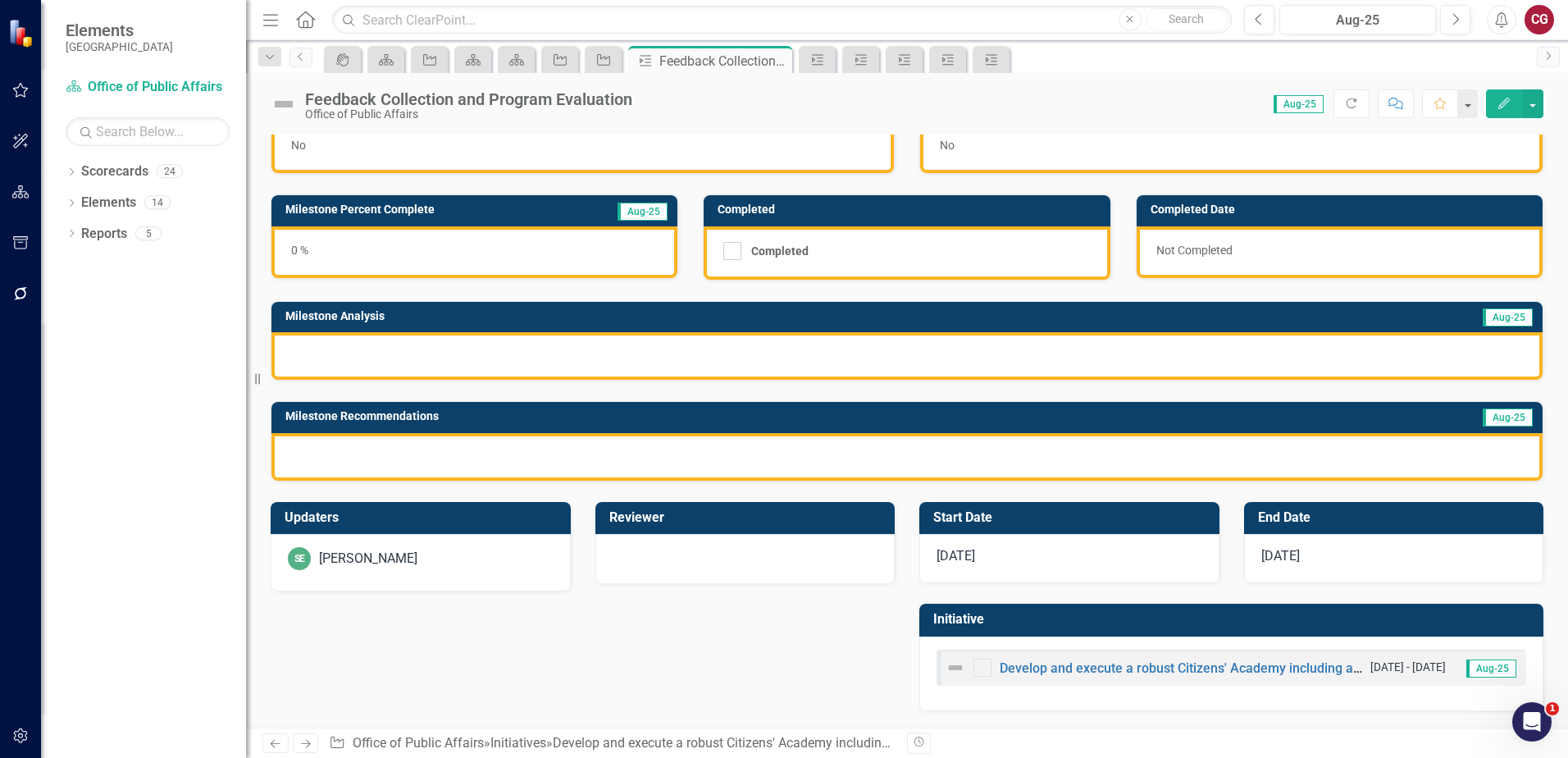
click at [448, 555] on div "SE Savannah Evans" at bounding box center [421, 558] width 266 height 23
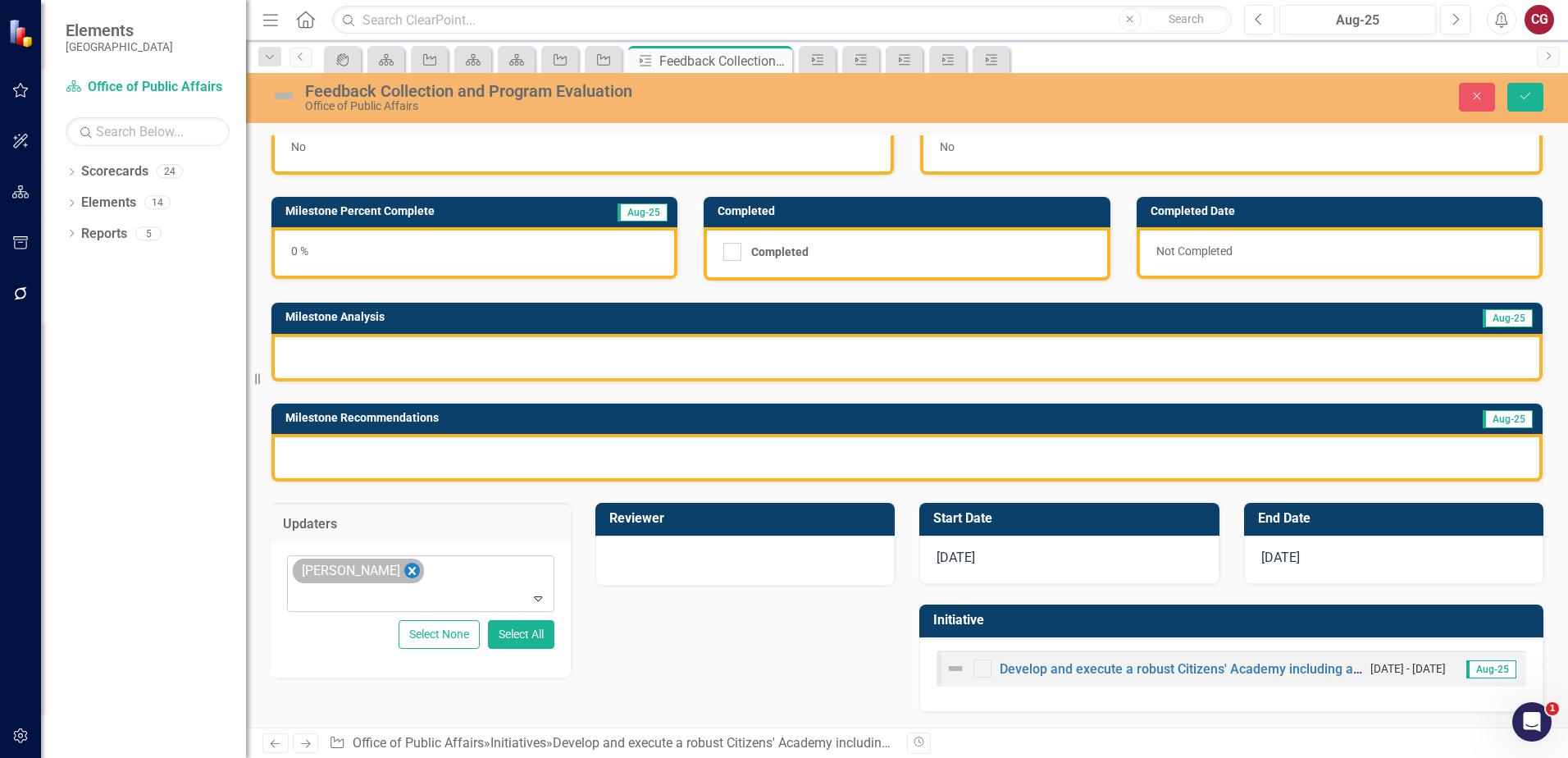
click at [413, 572] on icon "Remove Savannah Evans" at bounding box center [412, 571] width 15 height 20
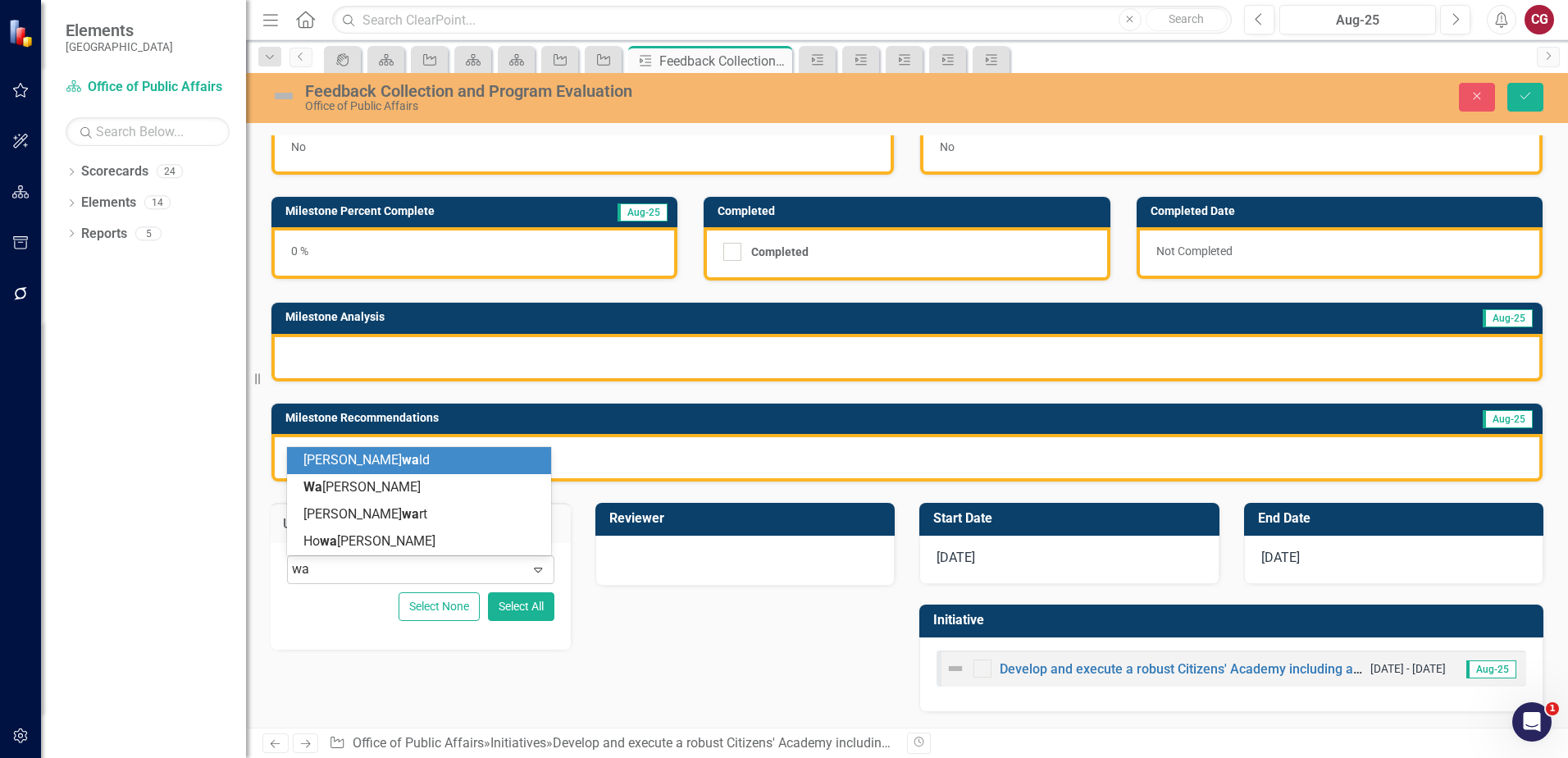
type input "way"
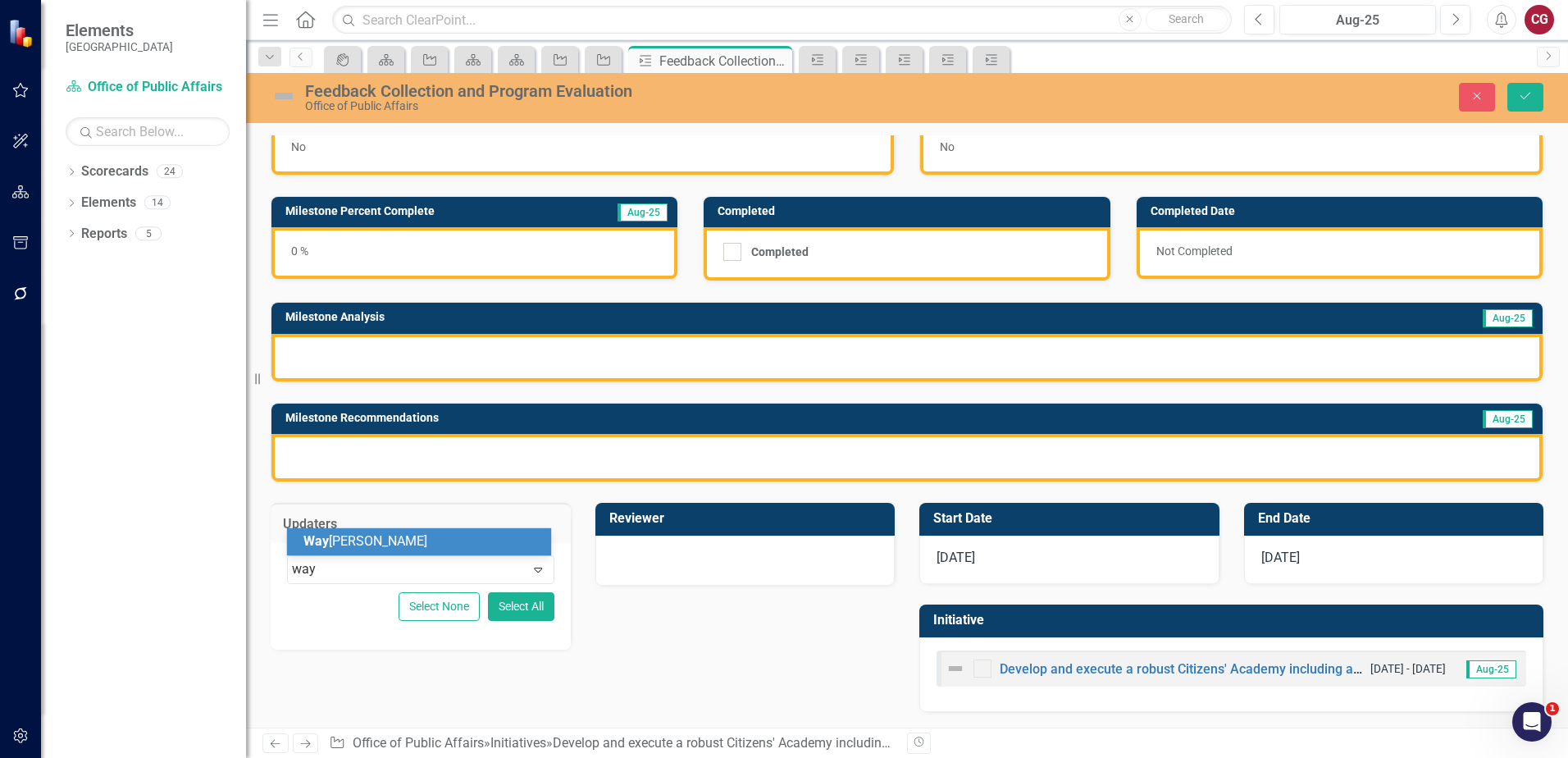
click at [413, 550] on div "Way ne Larson" at bounding box center [422, 542] width 238 height 19
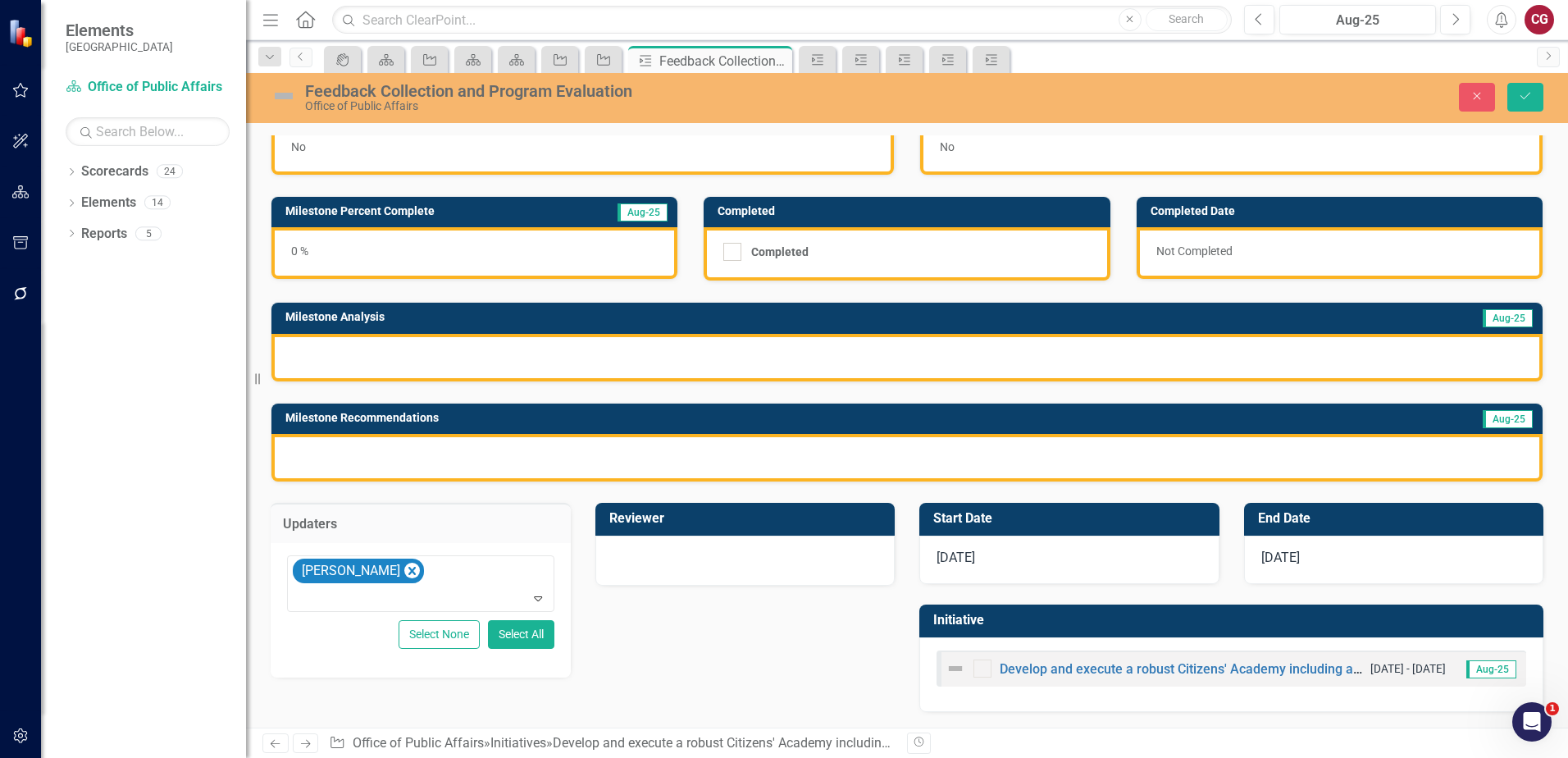
click at [685, 573] on div at bounding box center [746, 560] width 300 height 50
click at [685, 573] on div "Not Defined" at bounding box center [736, 570] width 227 height 19
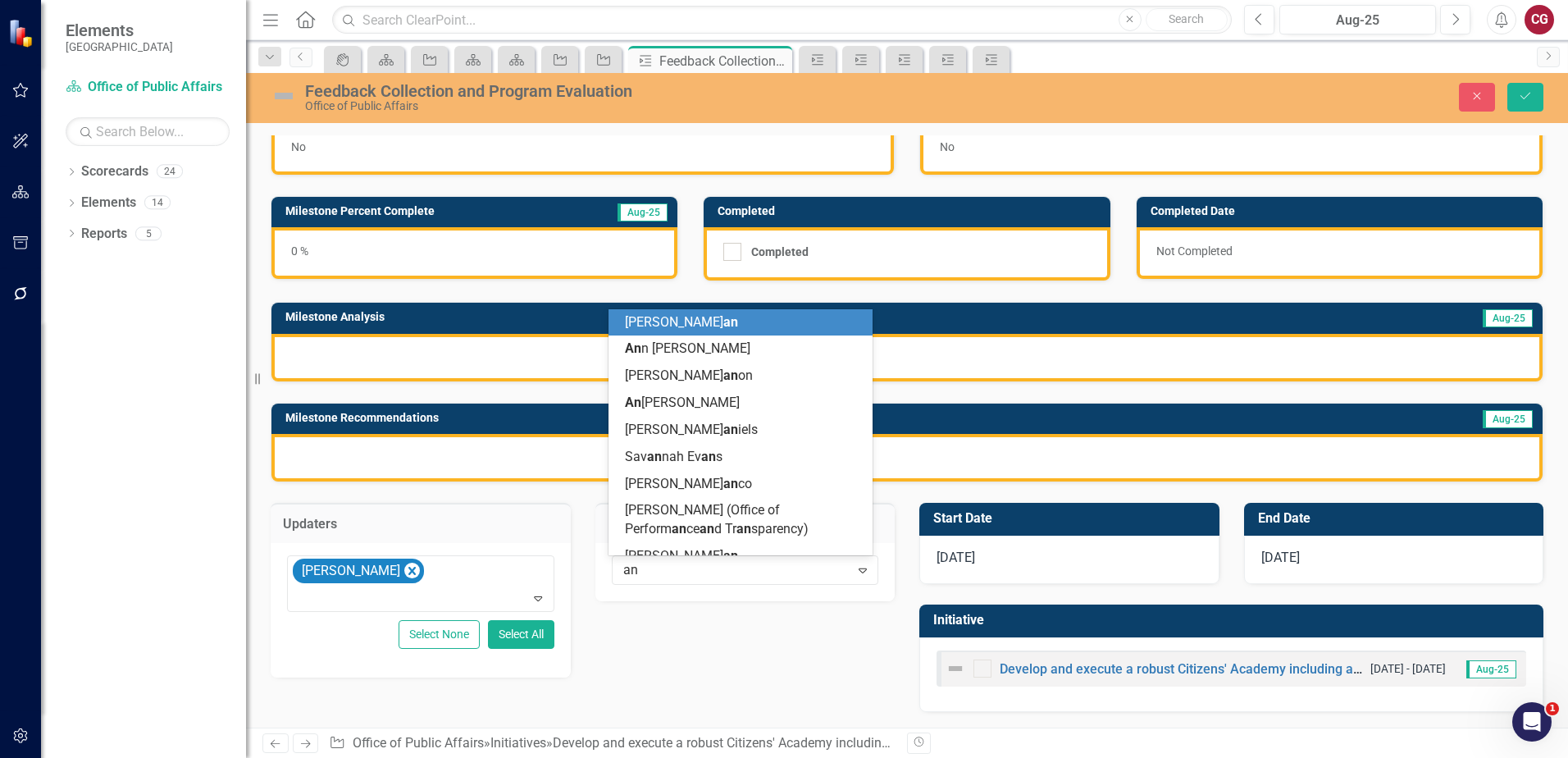
type input "ang"
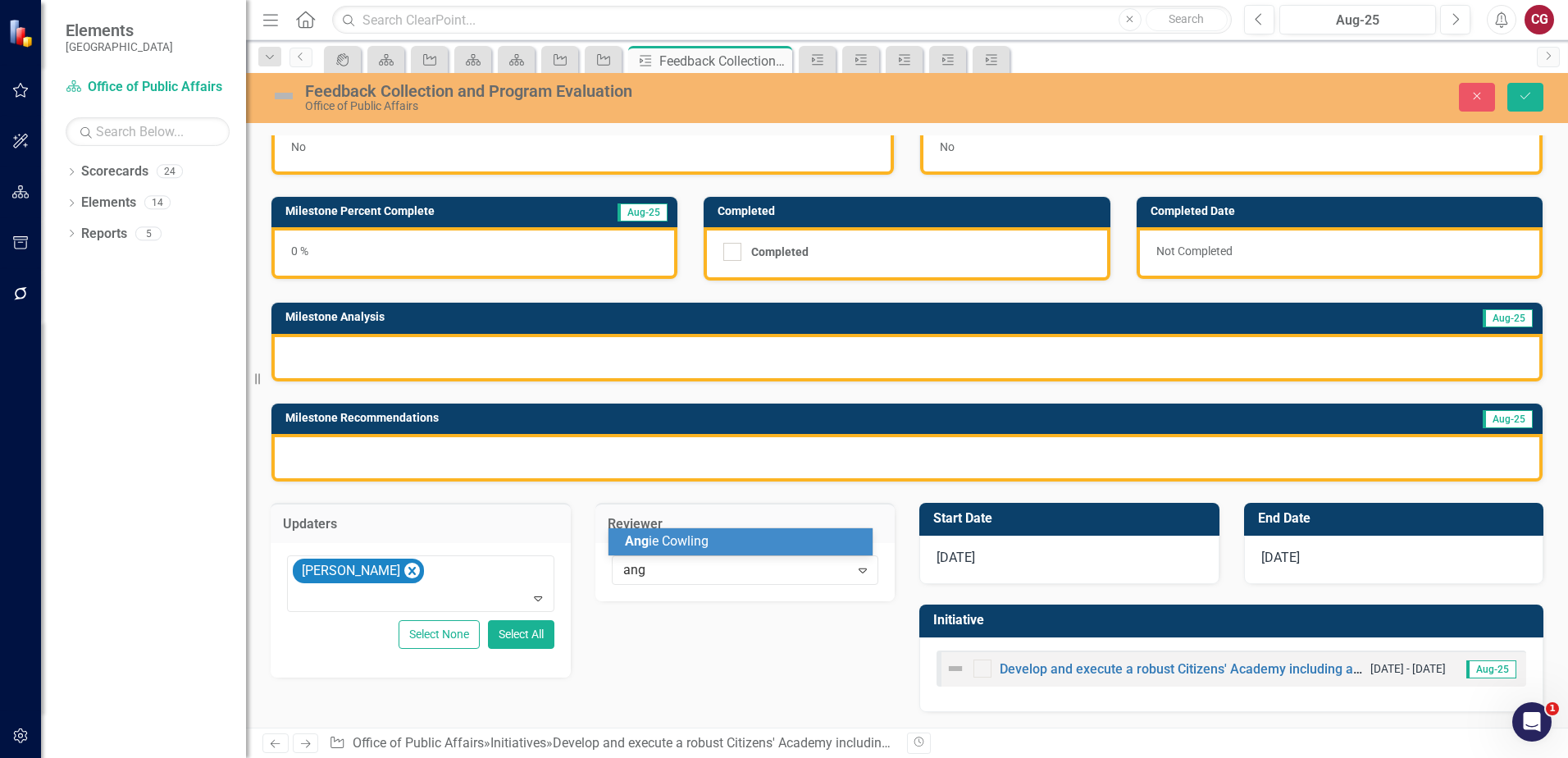
click at [716, 539] on div "Ang ie Cowling" at bounding box center [744, 542] width 238 height 19
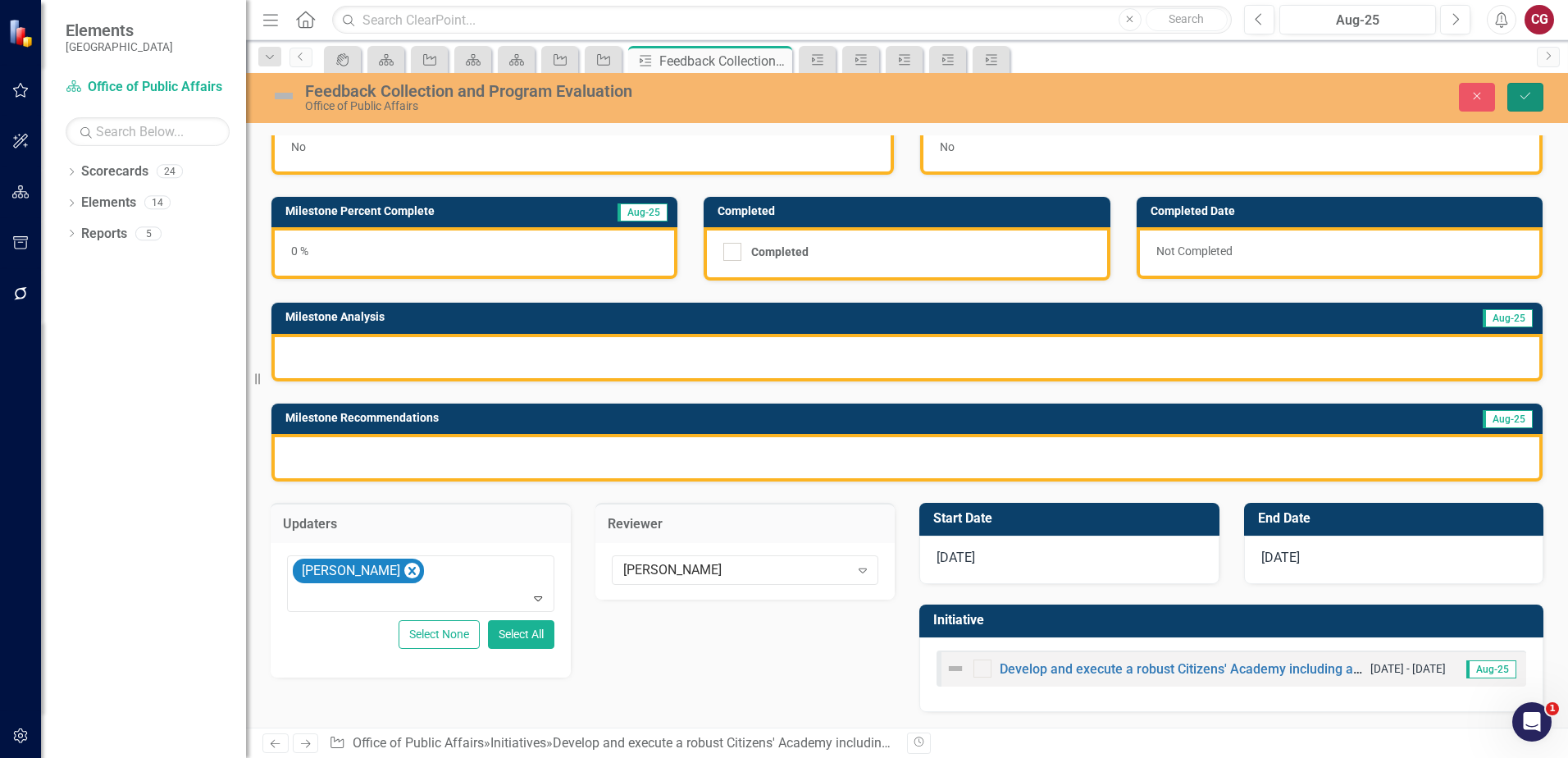
click at [1529, 105] on button "Save" at bounding box center [1526, 97] width 36 height 29
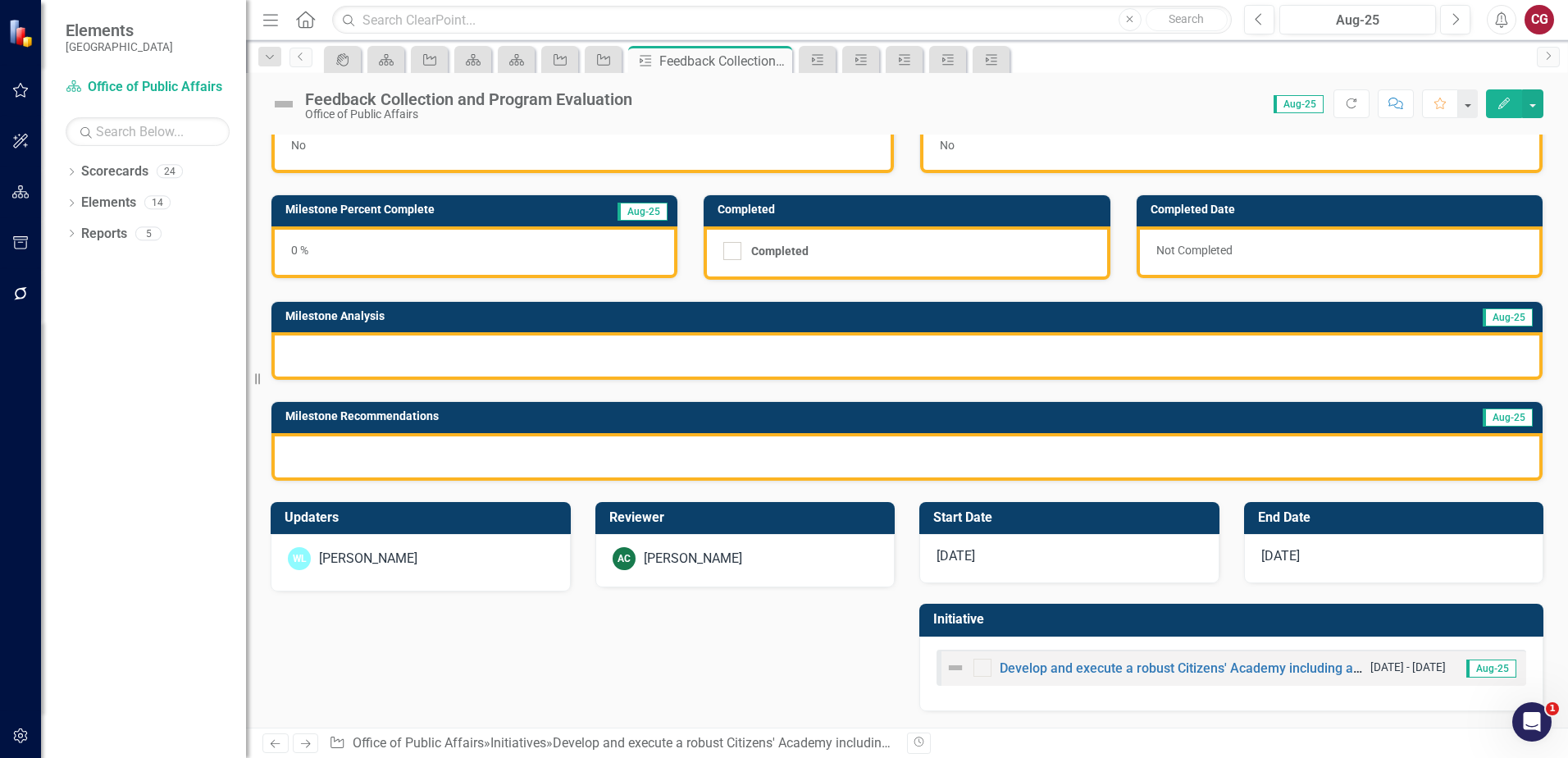
click at [1018, 679] on div "Develop and execute a robust Citizens' Academy including all County departments…" at bounding box center [1231, 667] width 590 height 36
click at [1025, 672] on link "Develop and execute a robust Citizens' Academy including all County departments…" at bounding box center [1321, 668] width 642 height 15
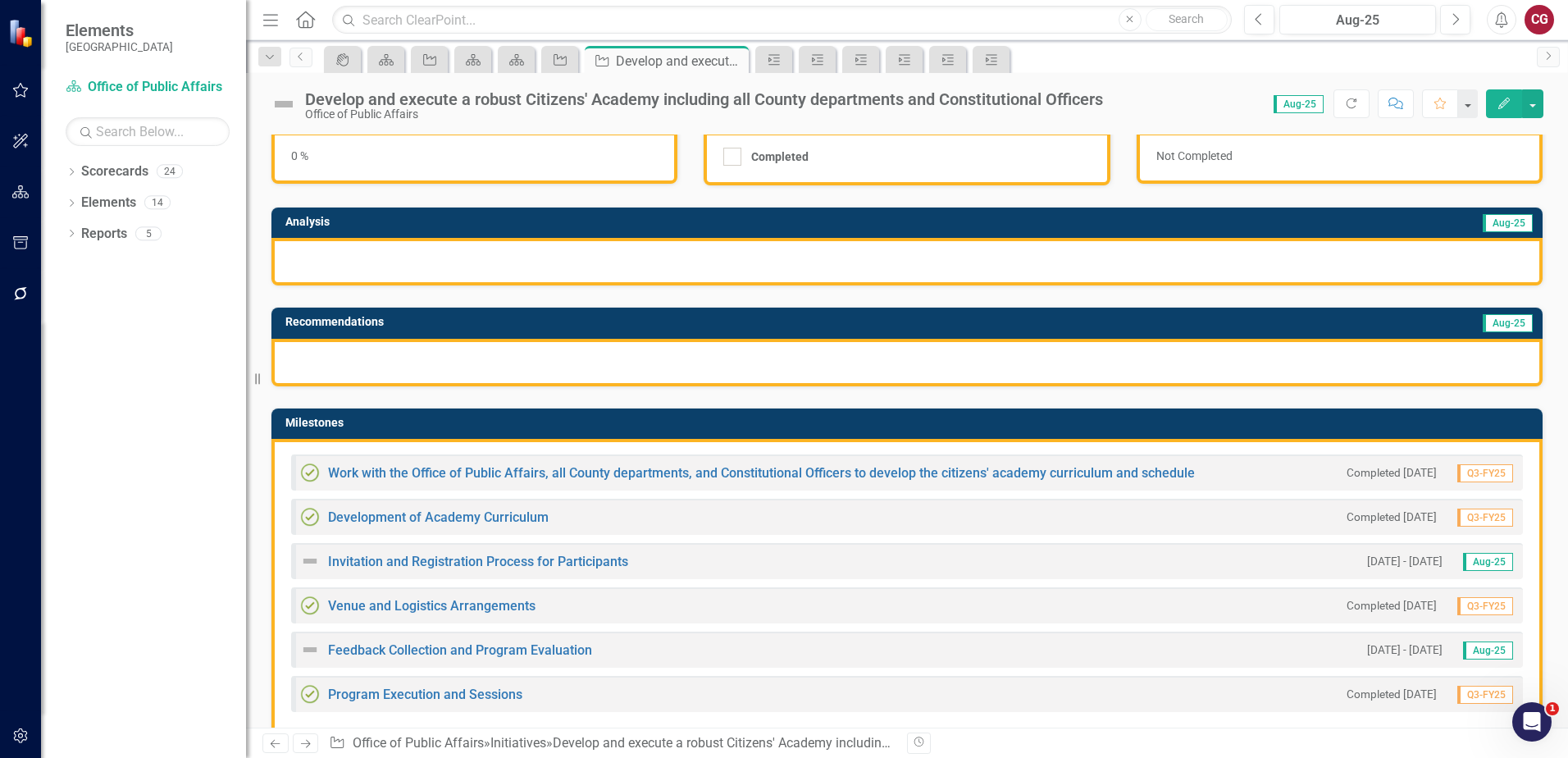
scroll to position [246, 0]
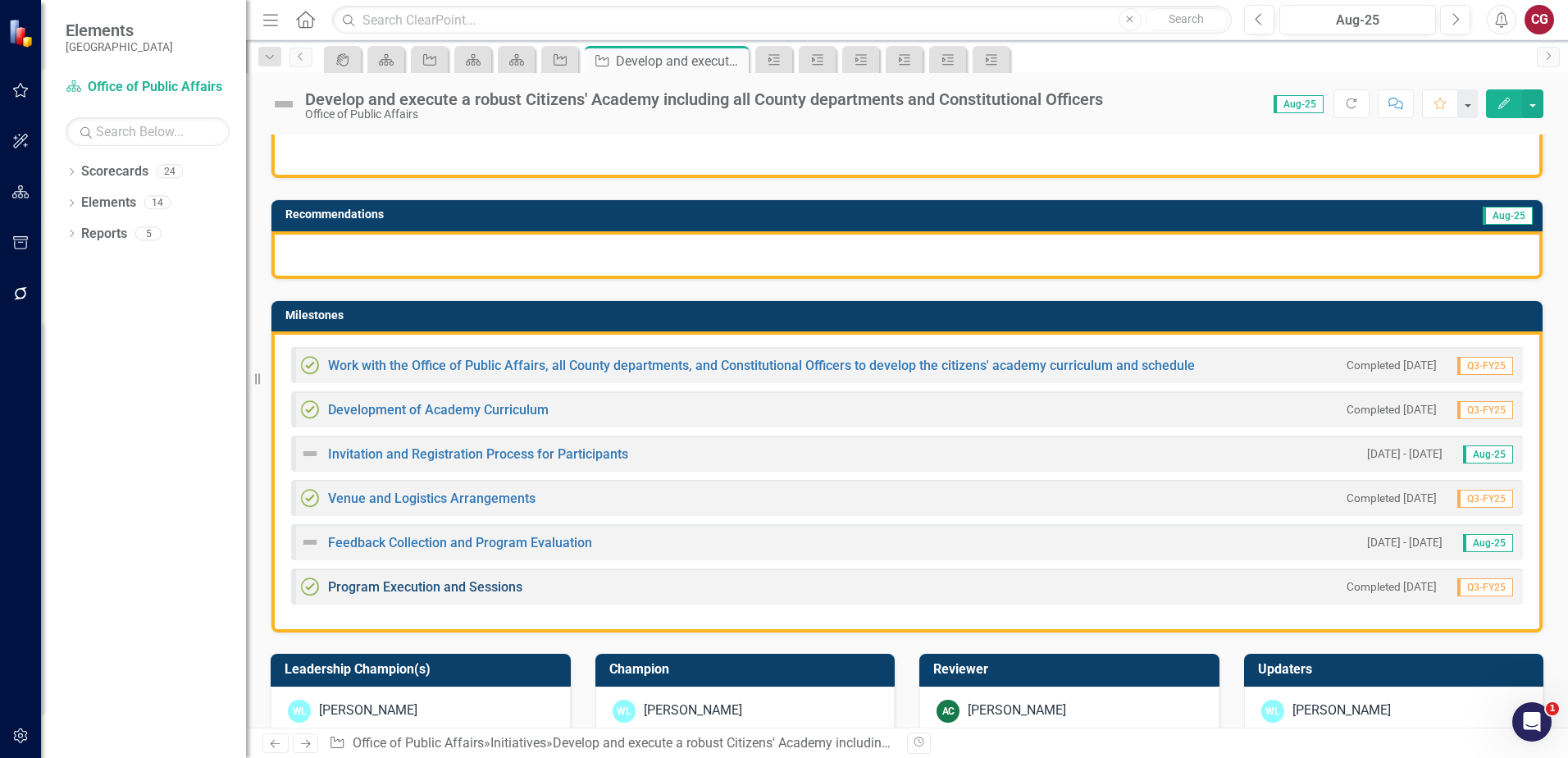
click at [423, 585] on link "Program Execution and Sessions" at bounding box center [425, 587] width 194 height 15
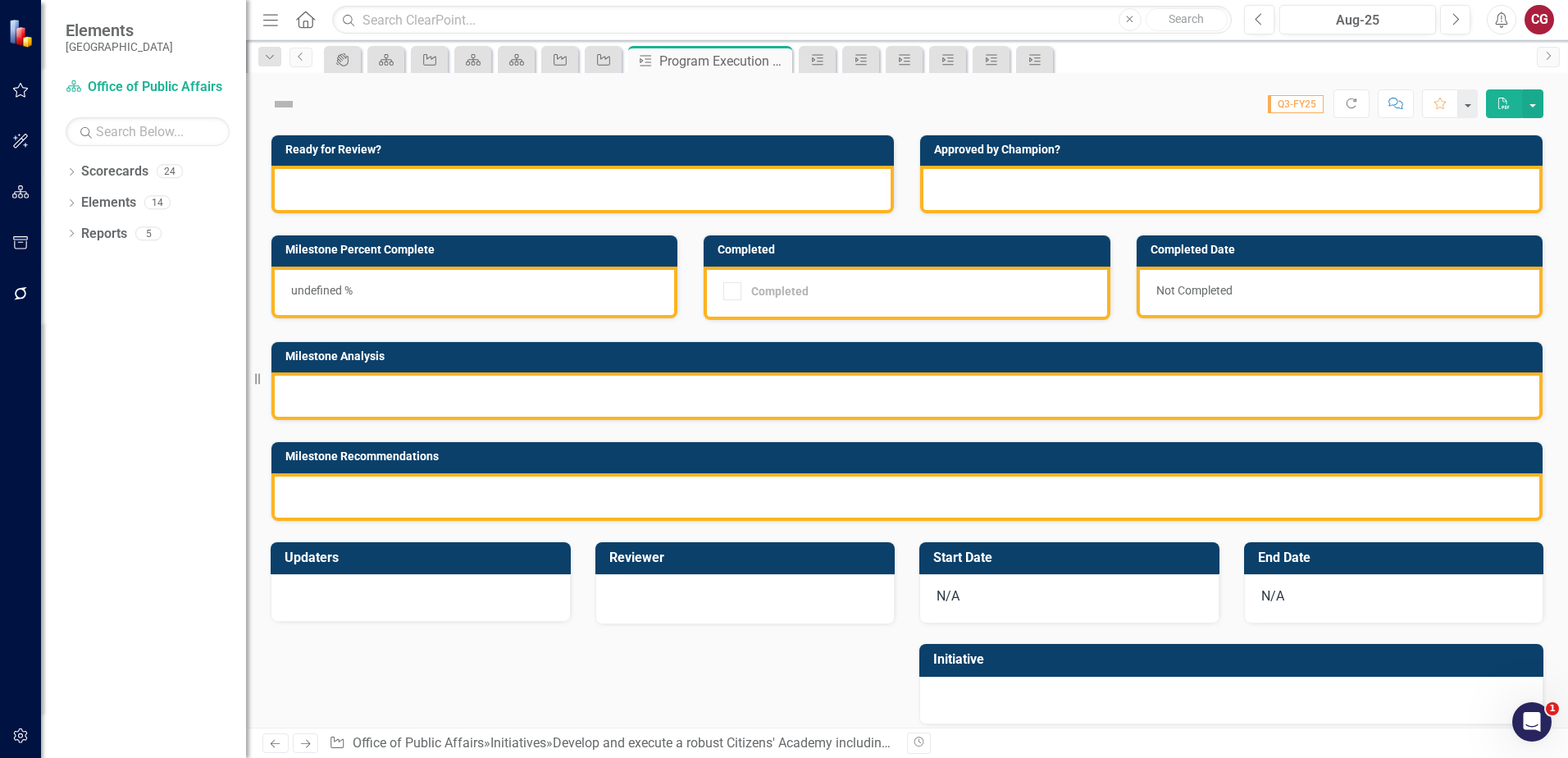
checkbox input "true"
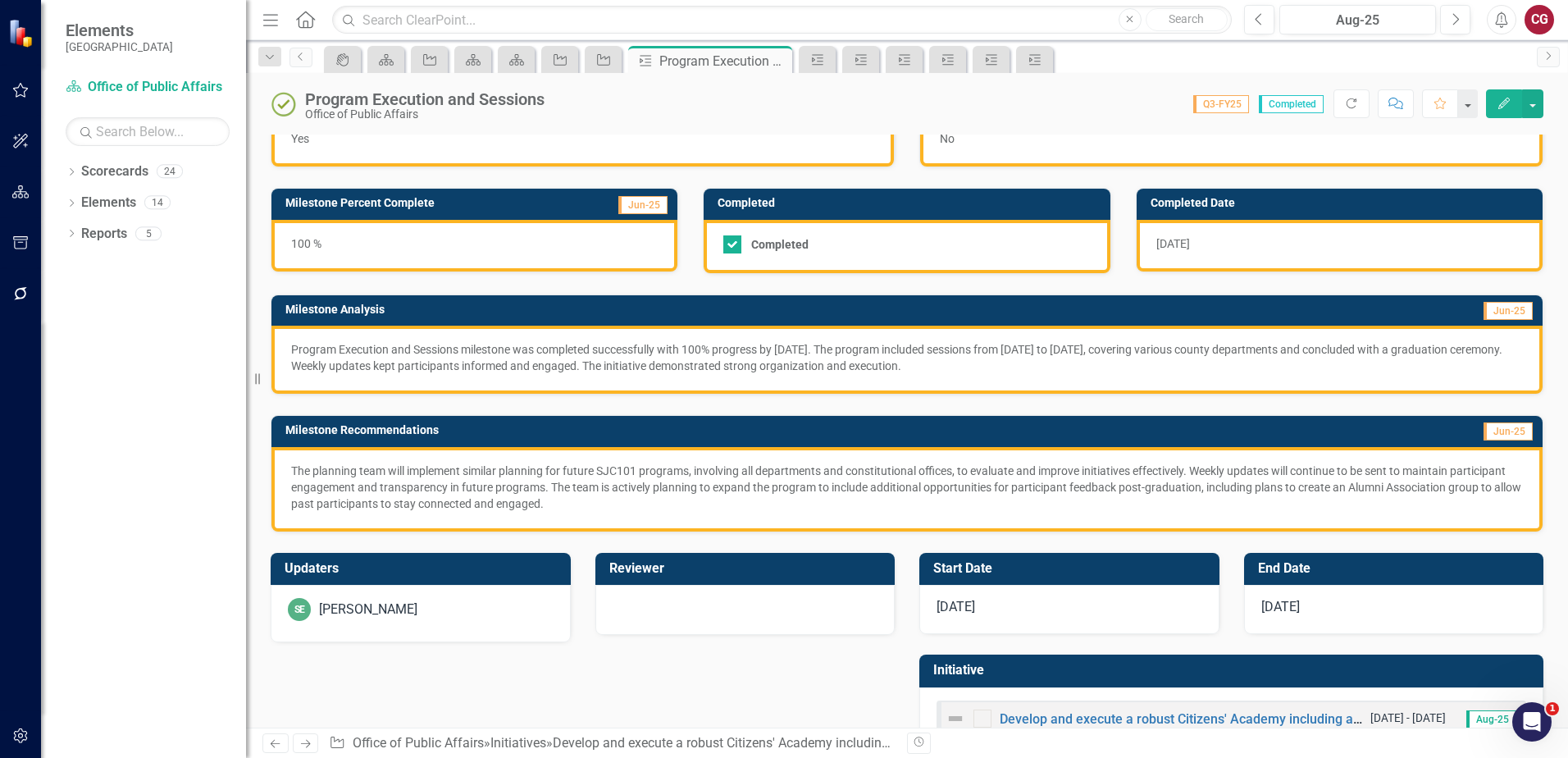
scroll to position [101, 0]
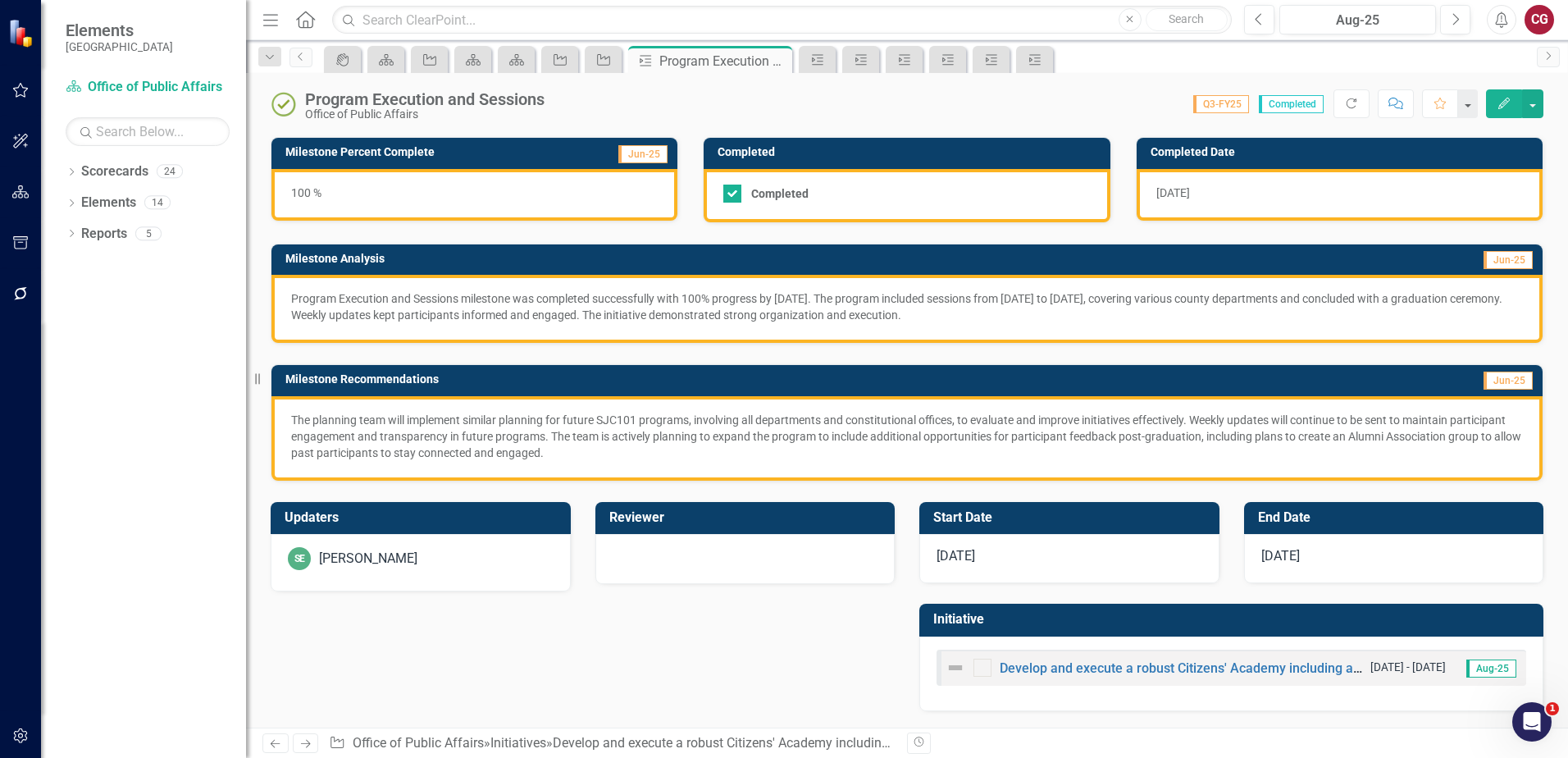
click at [453, 572] on div "SE Savannah Evans" at bounding box center [421, 562] width 300 height 57
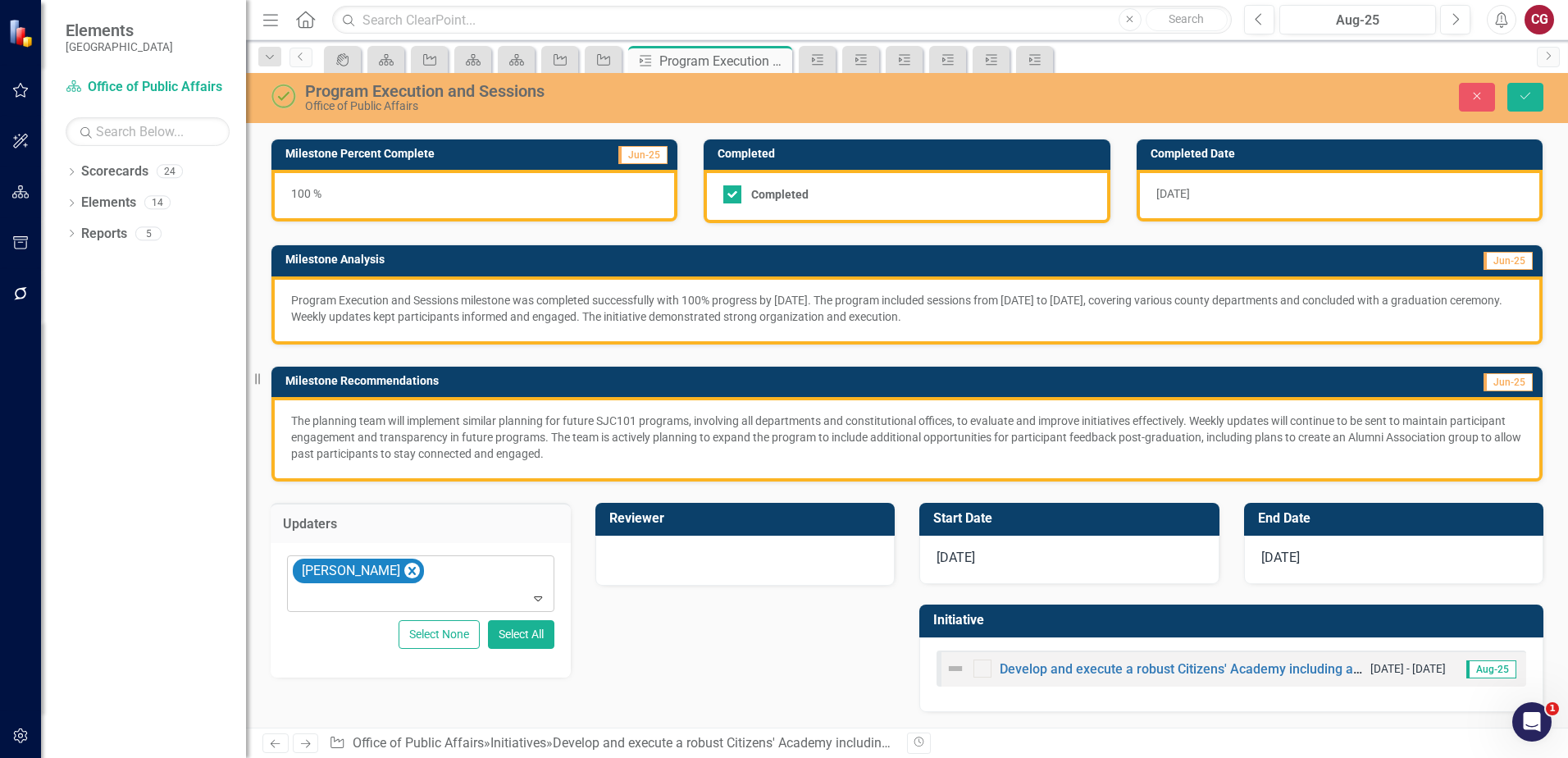
click at [411, 569] on icon "Remove Savannah Evans" at bounding box center [412, 571] width 8 height 9
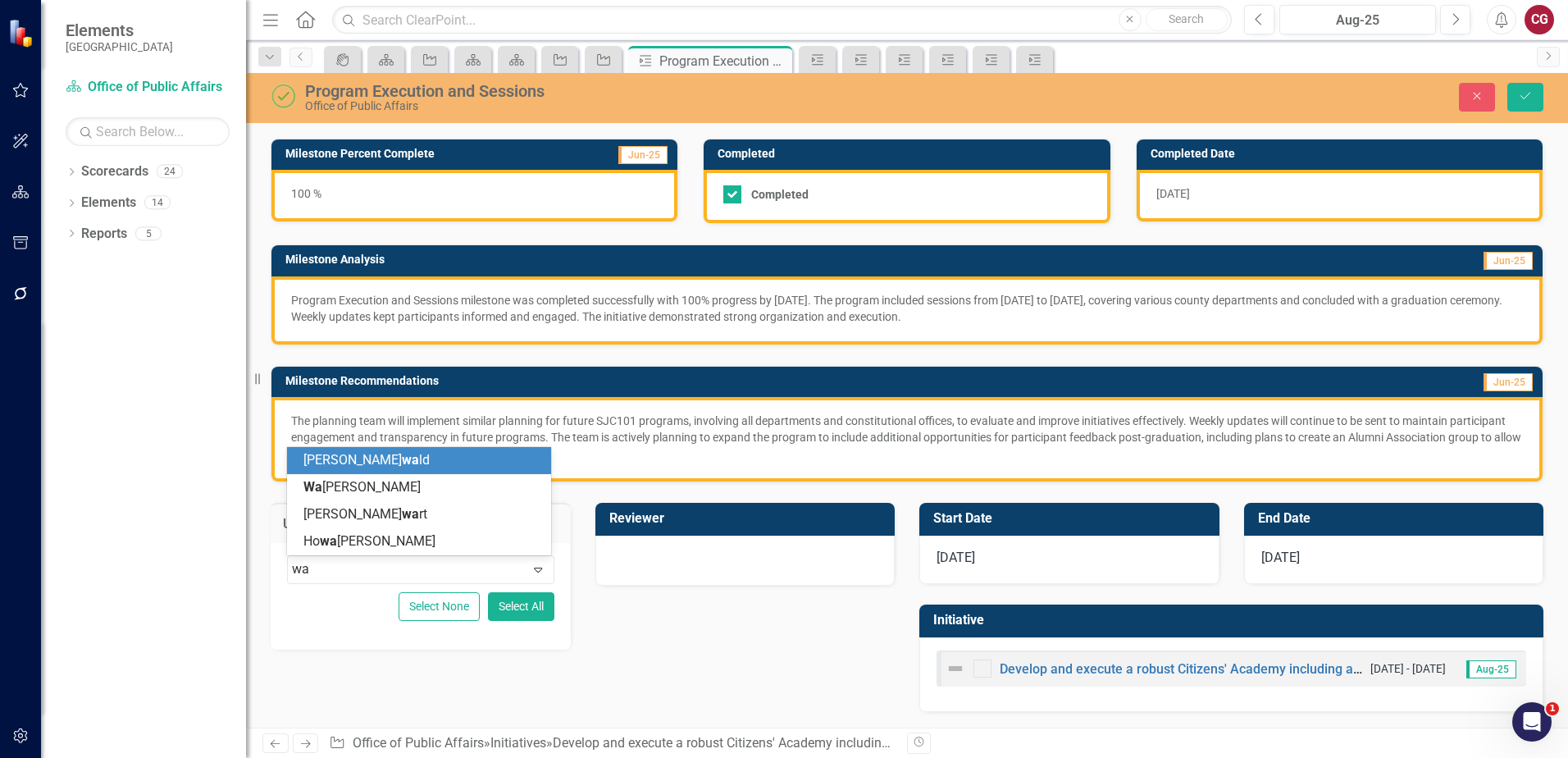
type input "way"
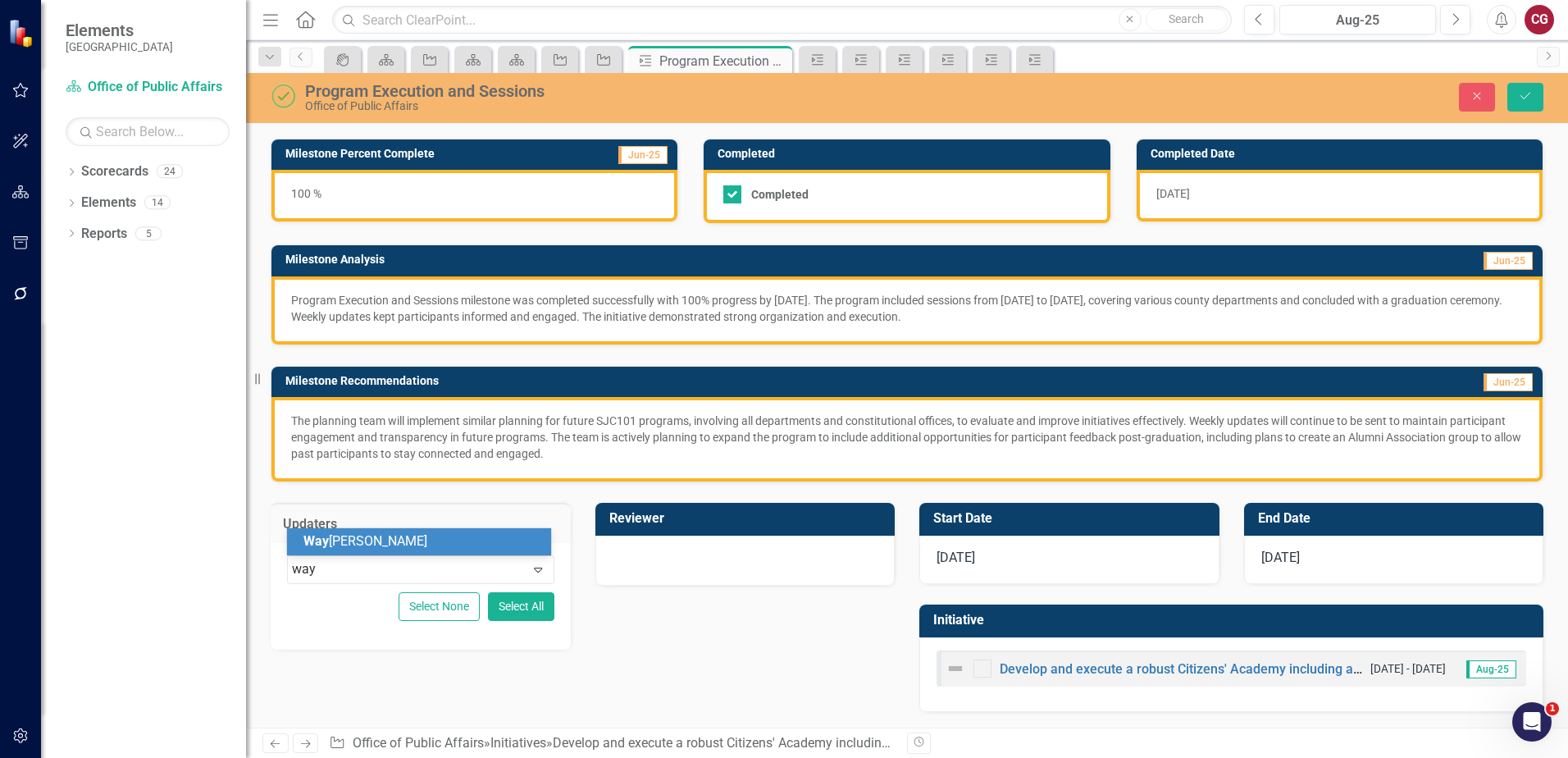
click at [428, 545] on div "Way ne Larson" at bounding box center [422, 542] width 238 height 19
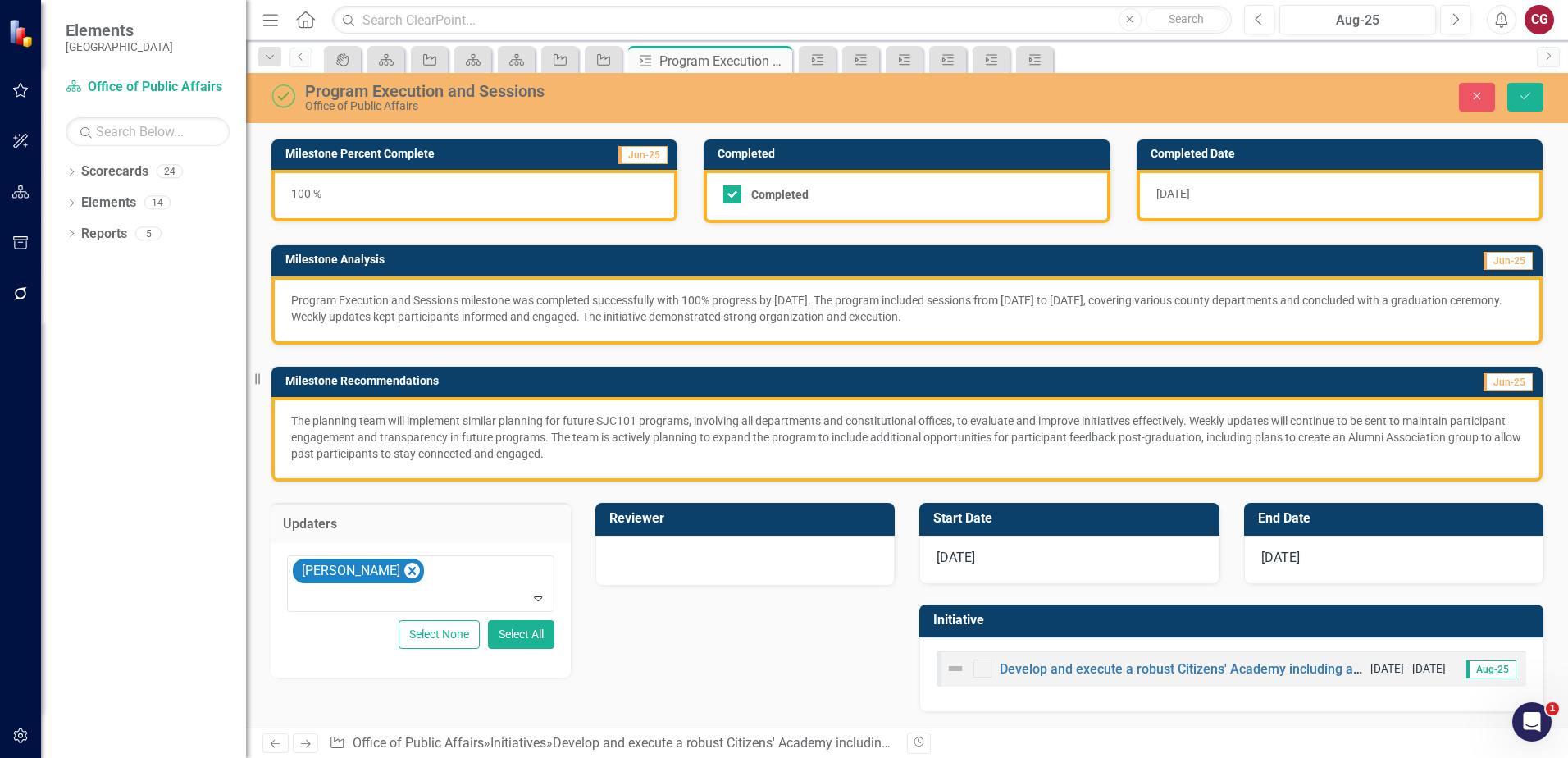
click at [731, 553] on div at bounding box center [746, 558] width 266 height 20
click at [704, 564] on div "Not Defined" at bounding box center [736, 570] width 227 height 19
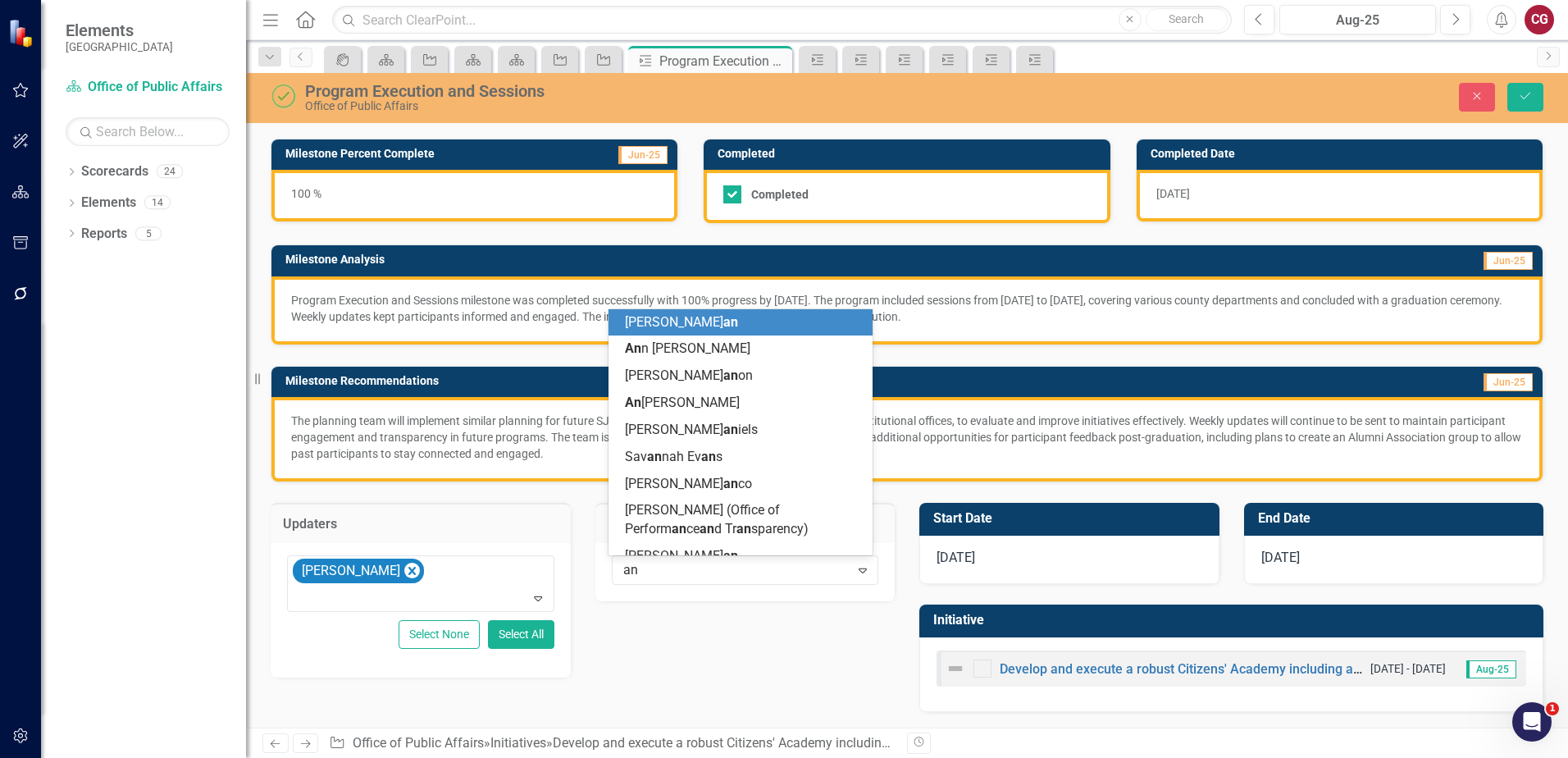
type input "ang"
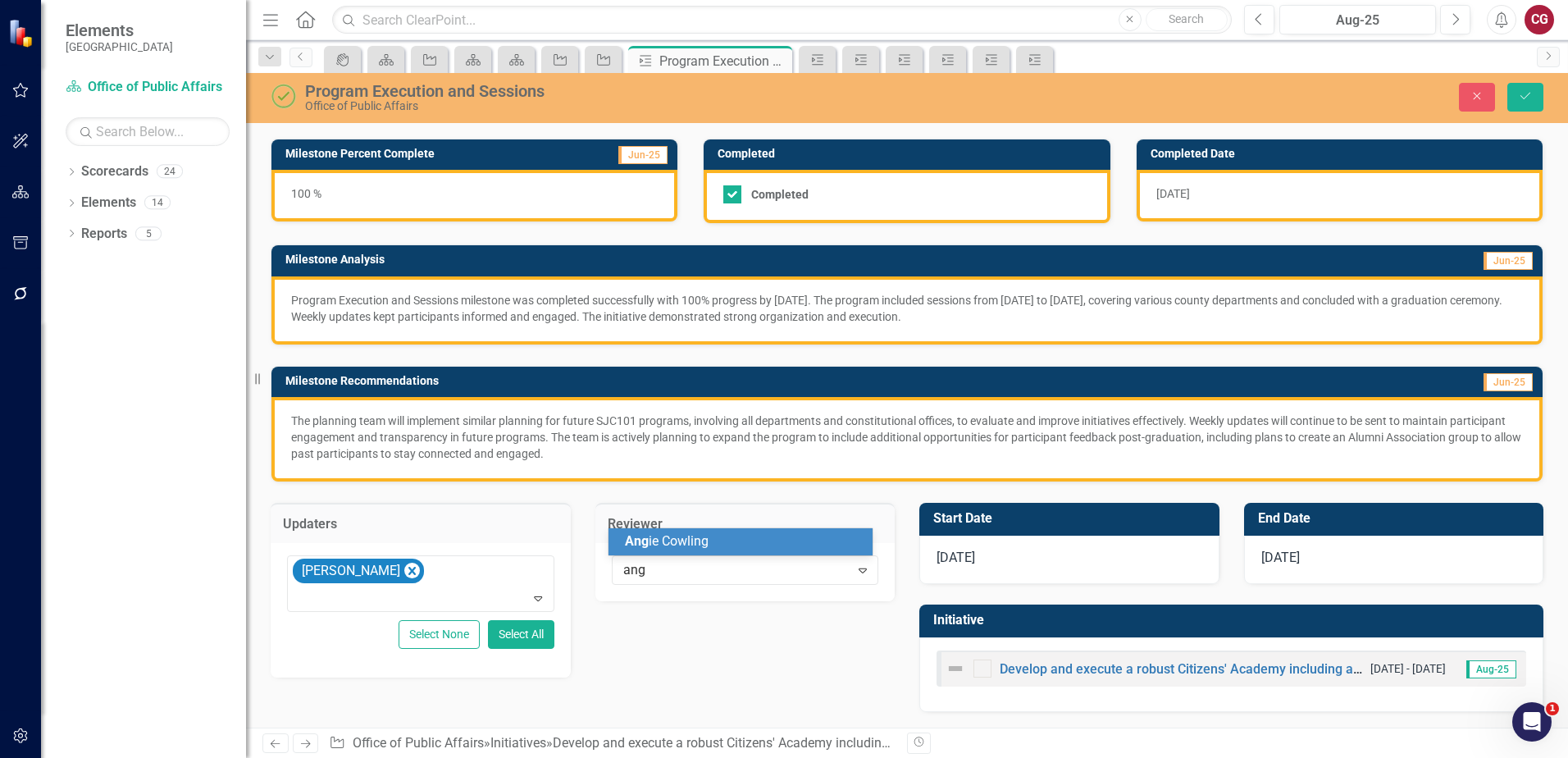
click at [714, 540] on div "Ang ie Cowling" at bounding box center [744, 542] width 238 height 19
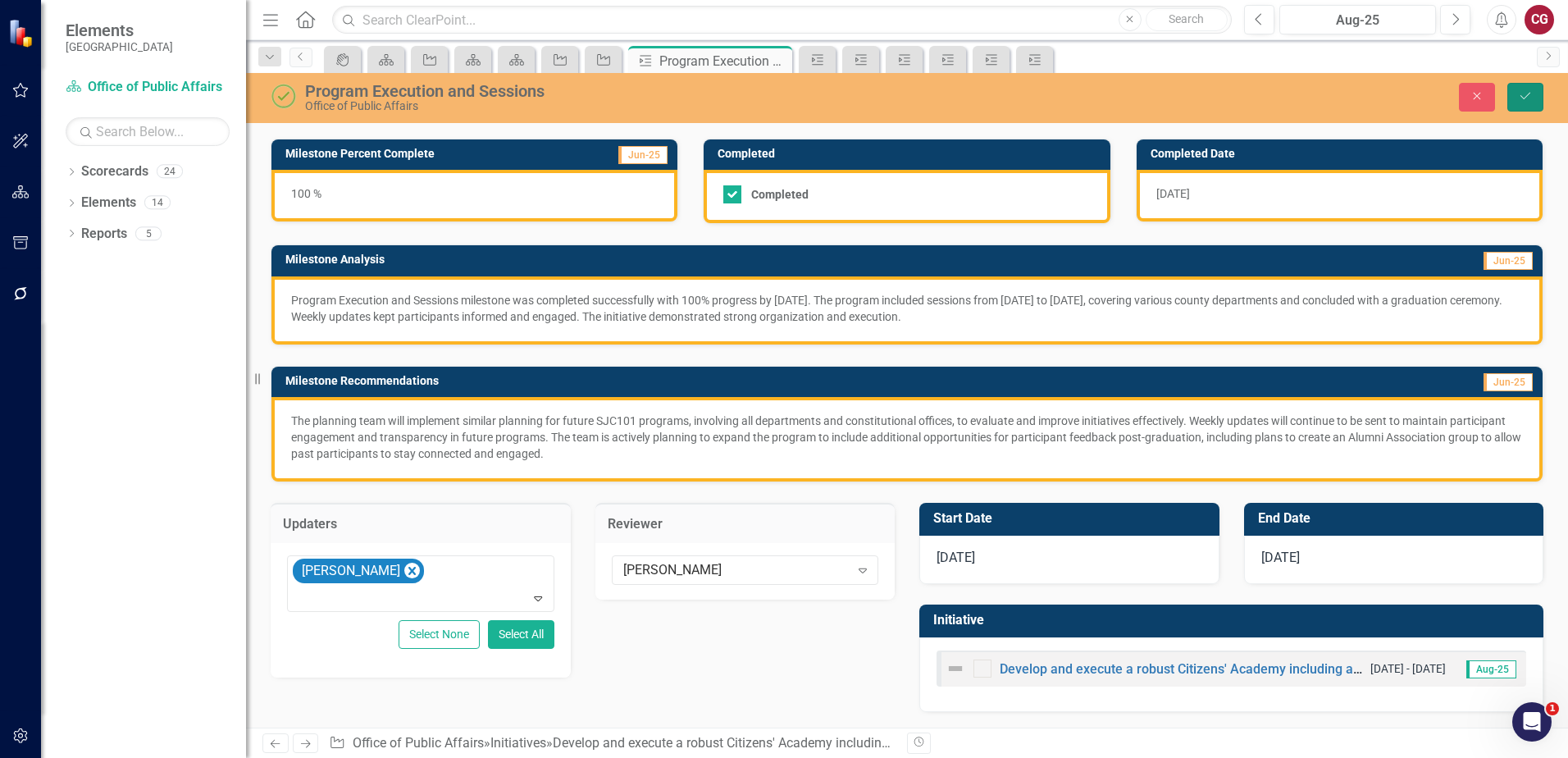
click at [1535, 101] on button "Save" at bounding box center [1526, 97] width 36 height 29
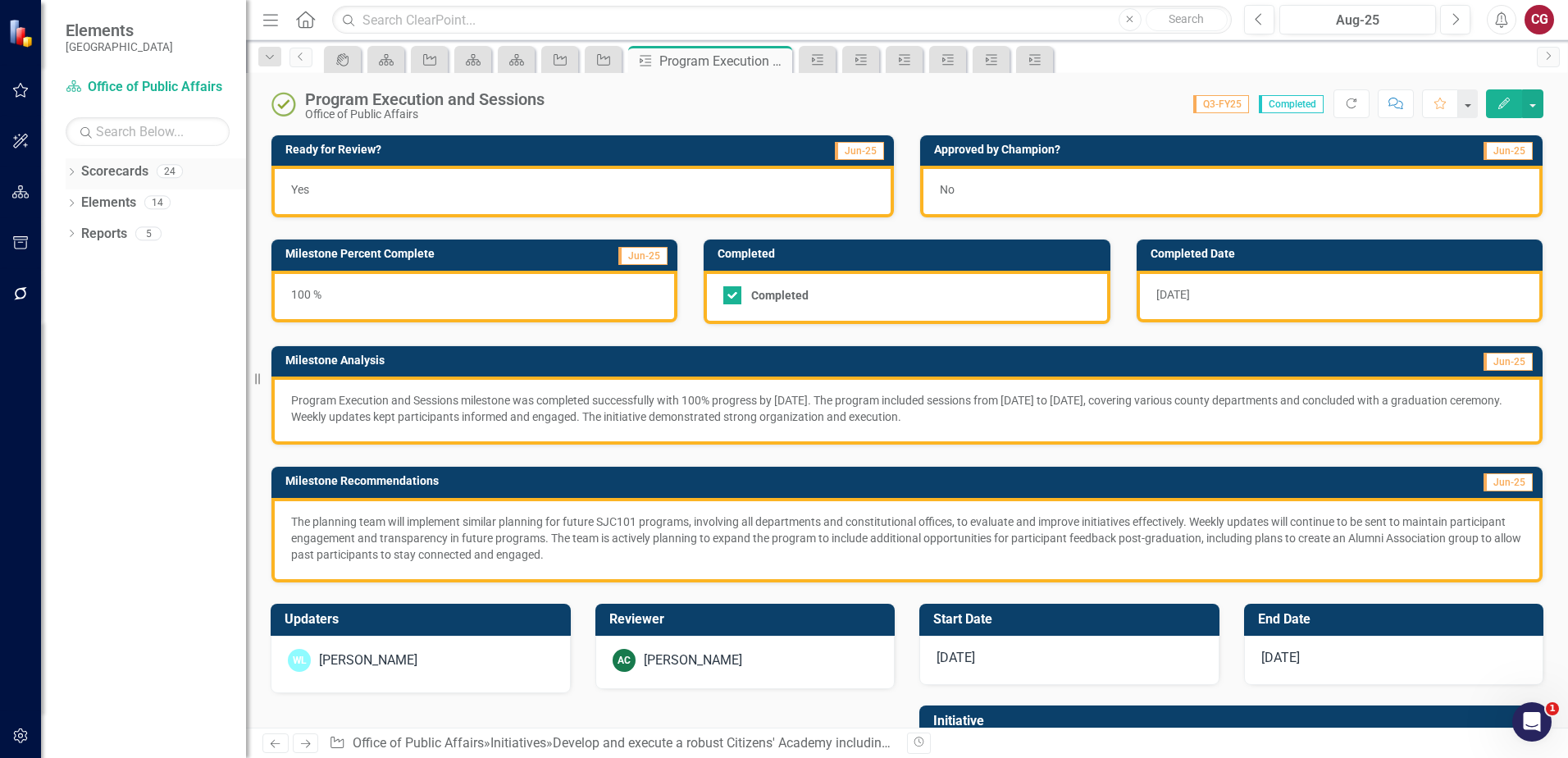
click at [74, 167] on div "Dropdown" at bounding box center [72, 173] width 11 height 14
click at [84, 204] on icon "Dropdown" at bounding box center [79, 202] width 12 height 10
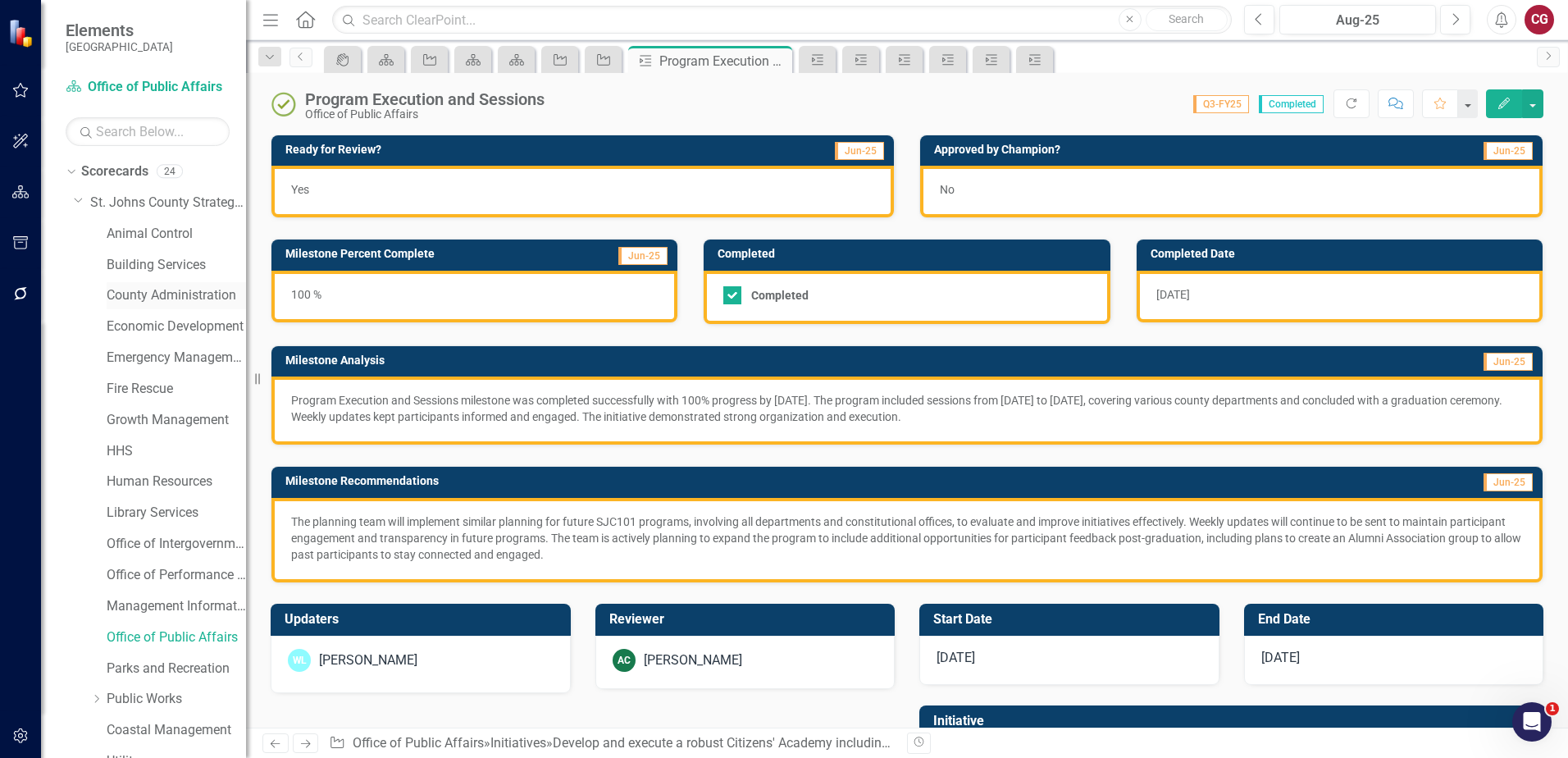
click at [141, 294] on link "County Administration" at bounding box center [177, 295] width 140 height 19
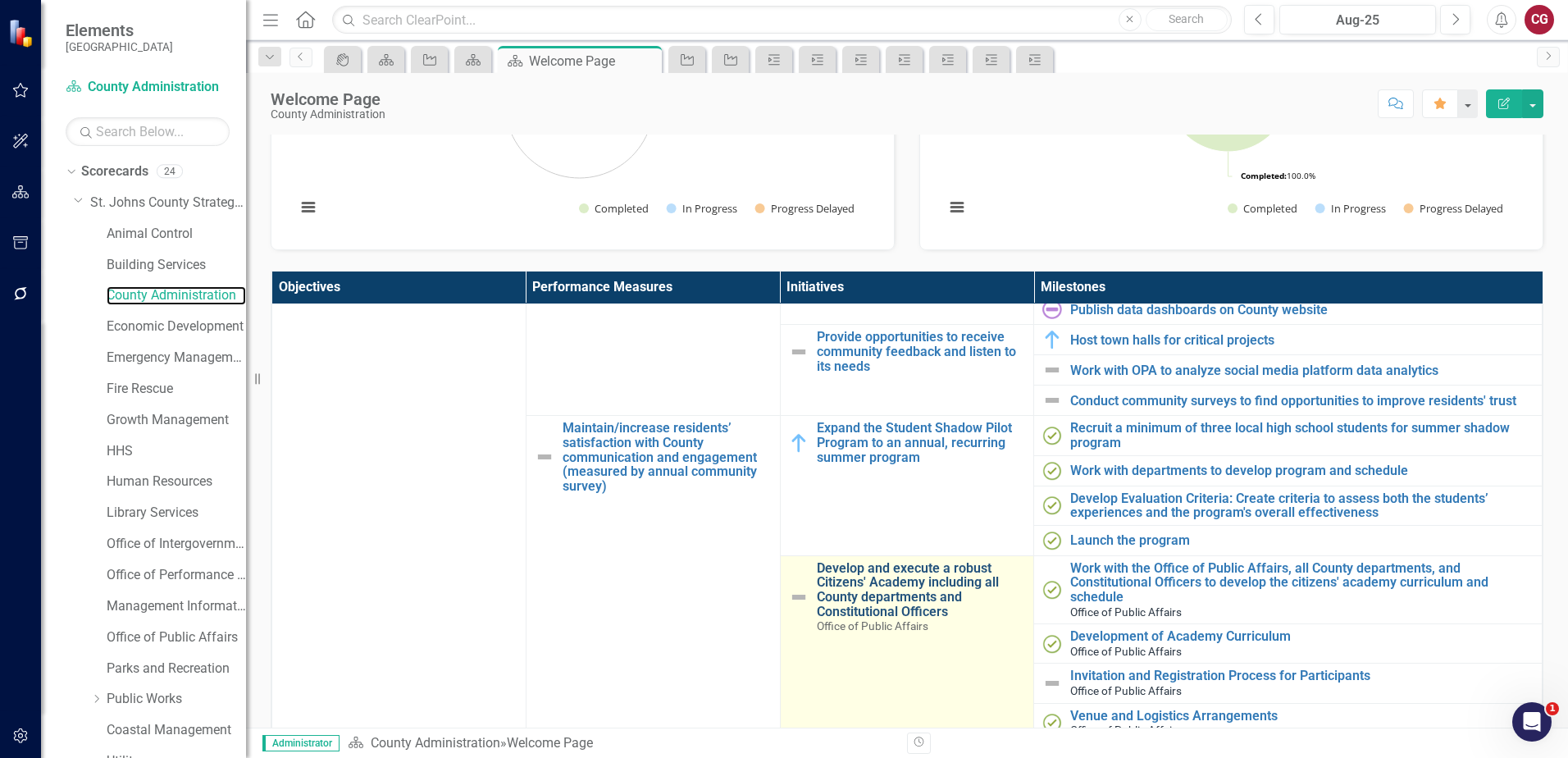
scroll to position [164, 0]
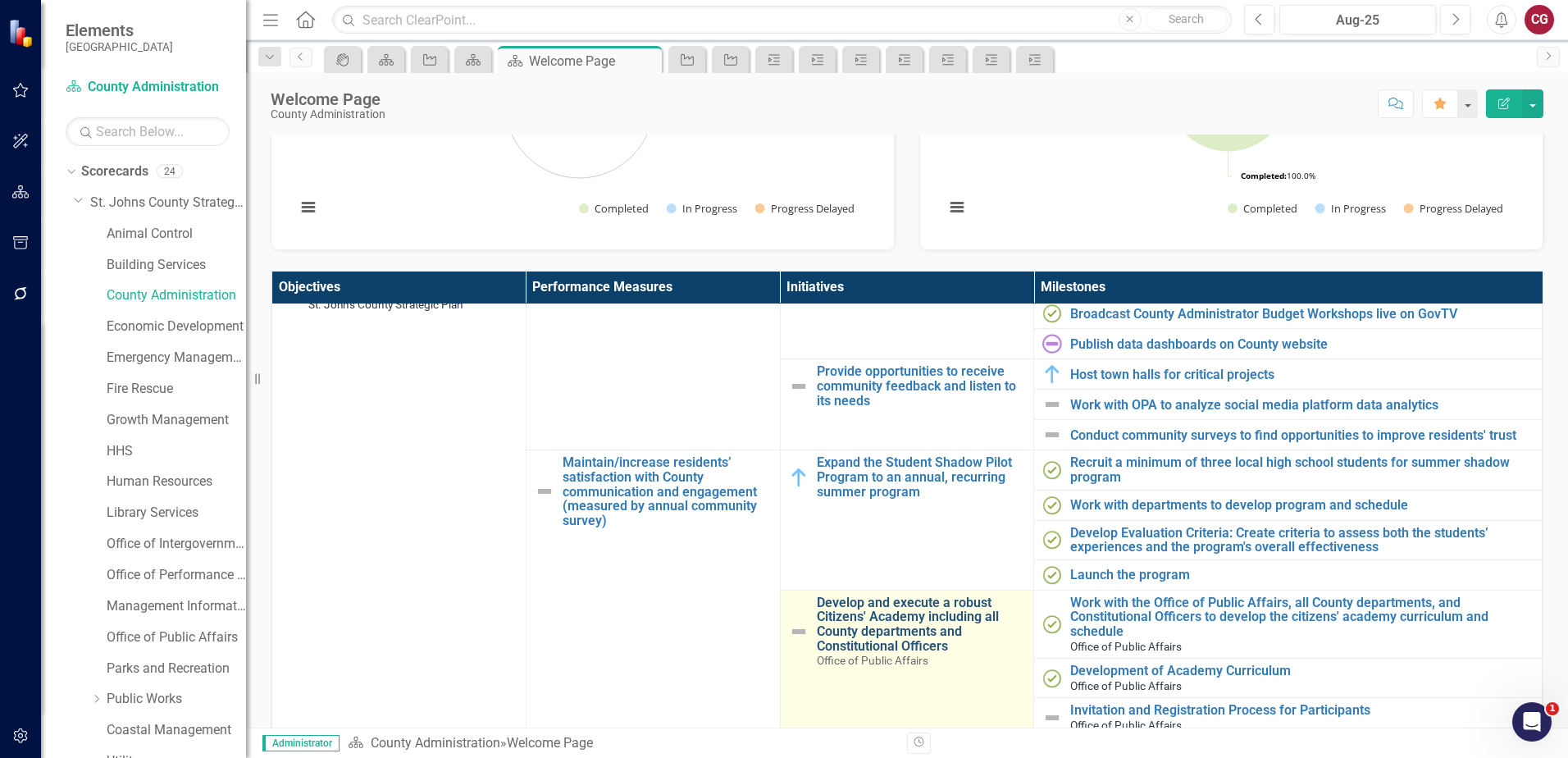
click at [859, 617] on link "Develop and execute a robust Citizens' Academy including all County departments…" at bounding box center [921, 624] width 209 height 57
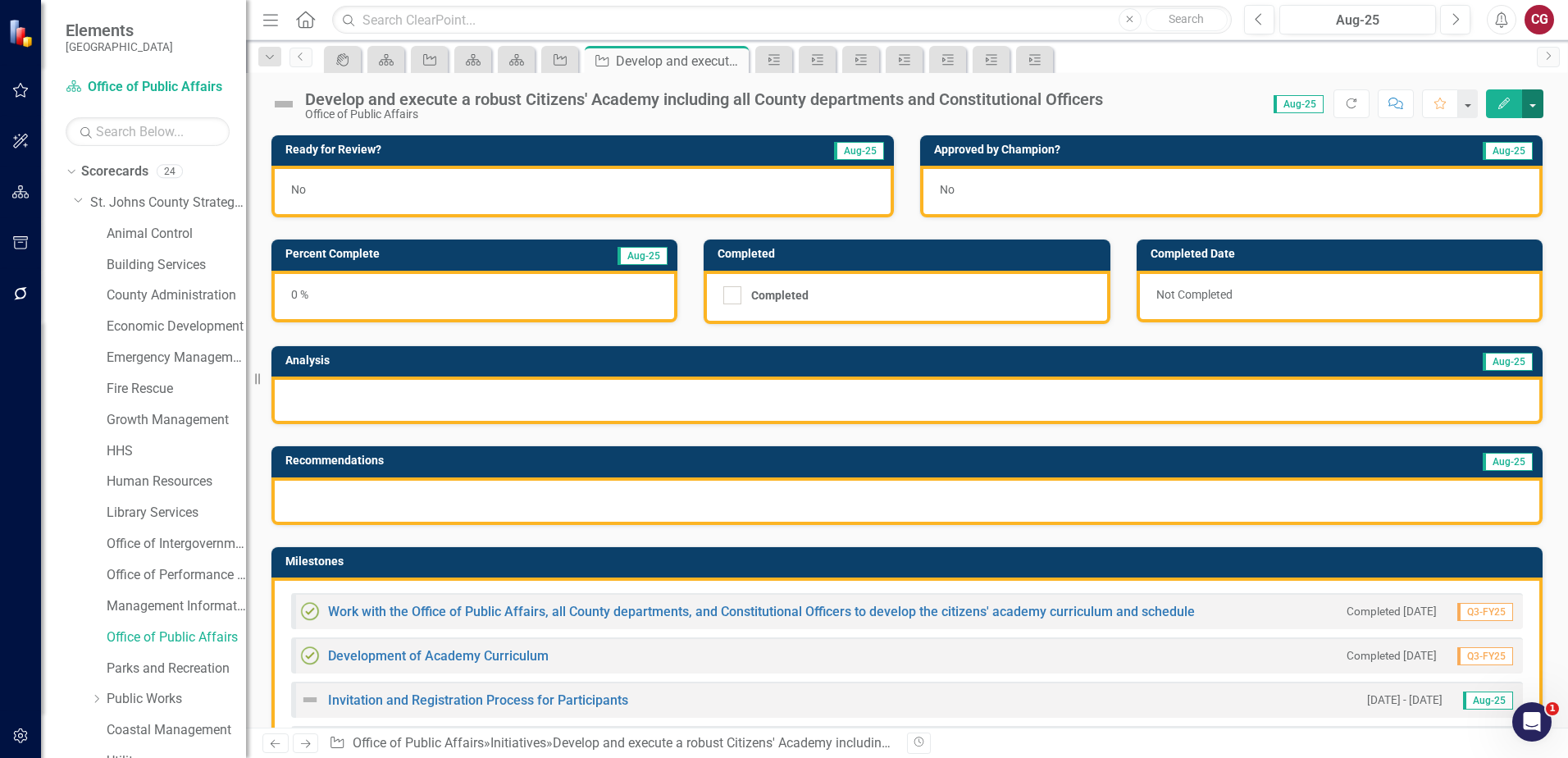
click at [1526, 104] on button "button" at bounding box center [1533, 104] width 21 height 29
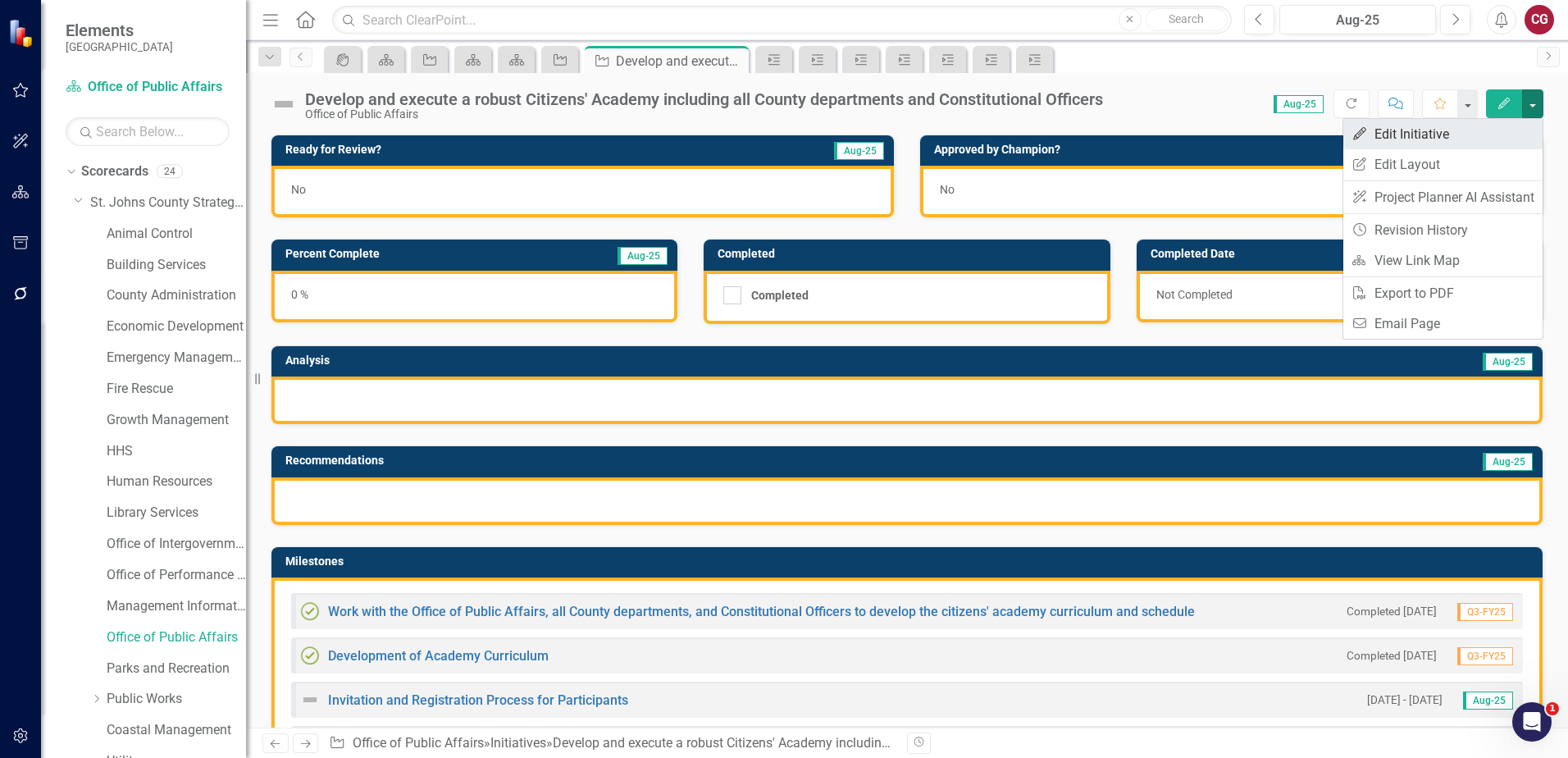
click at [1480, 146] on link "Edit Edit Initiative" at bounding box center [1443, 134] width 199 height 31
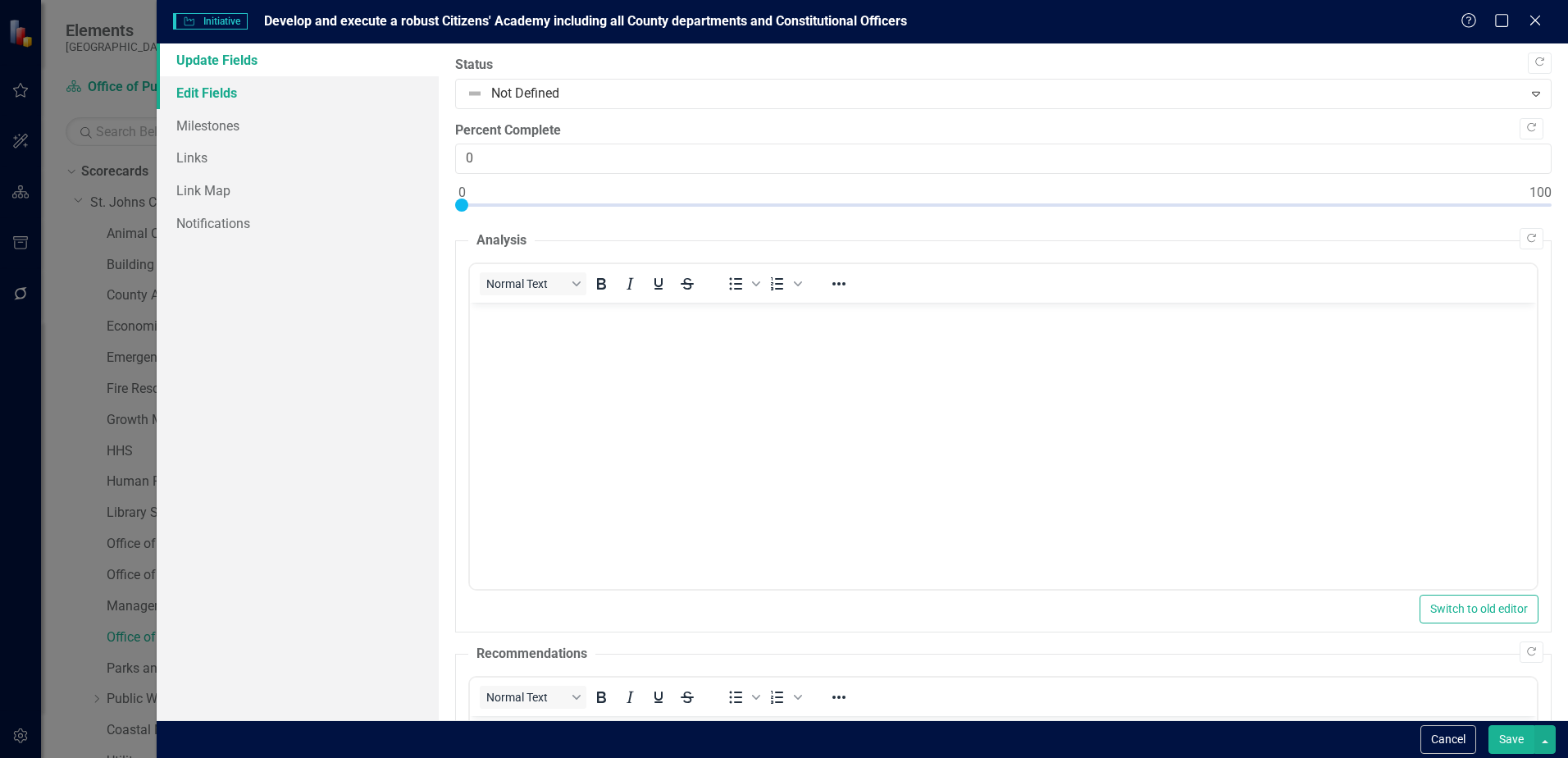
click at [210, 99] on link "Edit Fields" at bounding box center [297, 93] width 282 height 32
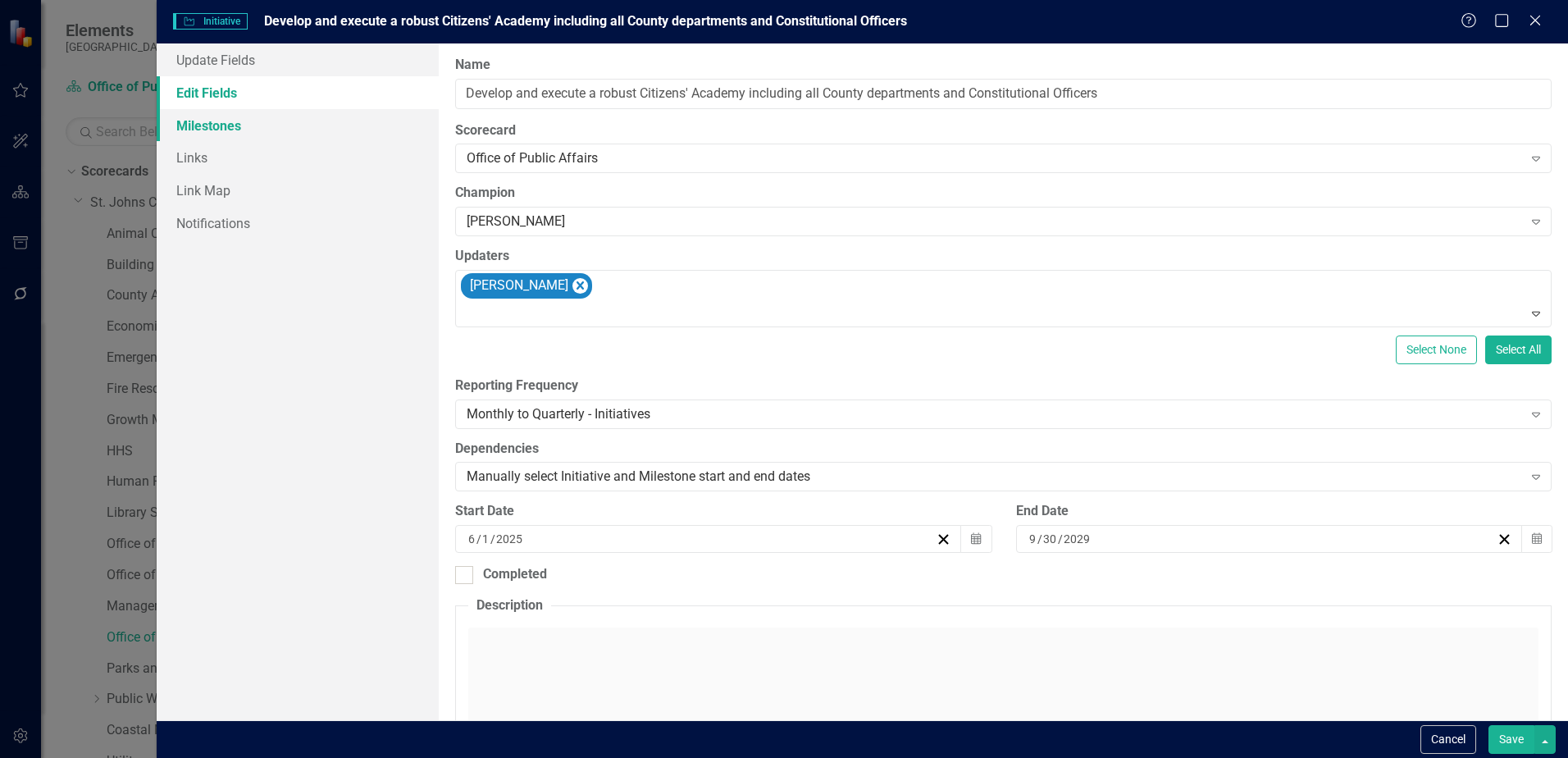
click at [263, 134] on link "Milestones" at bounding box center [297, 125] width 282 height 32
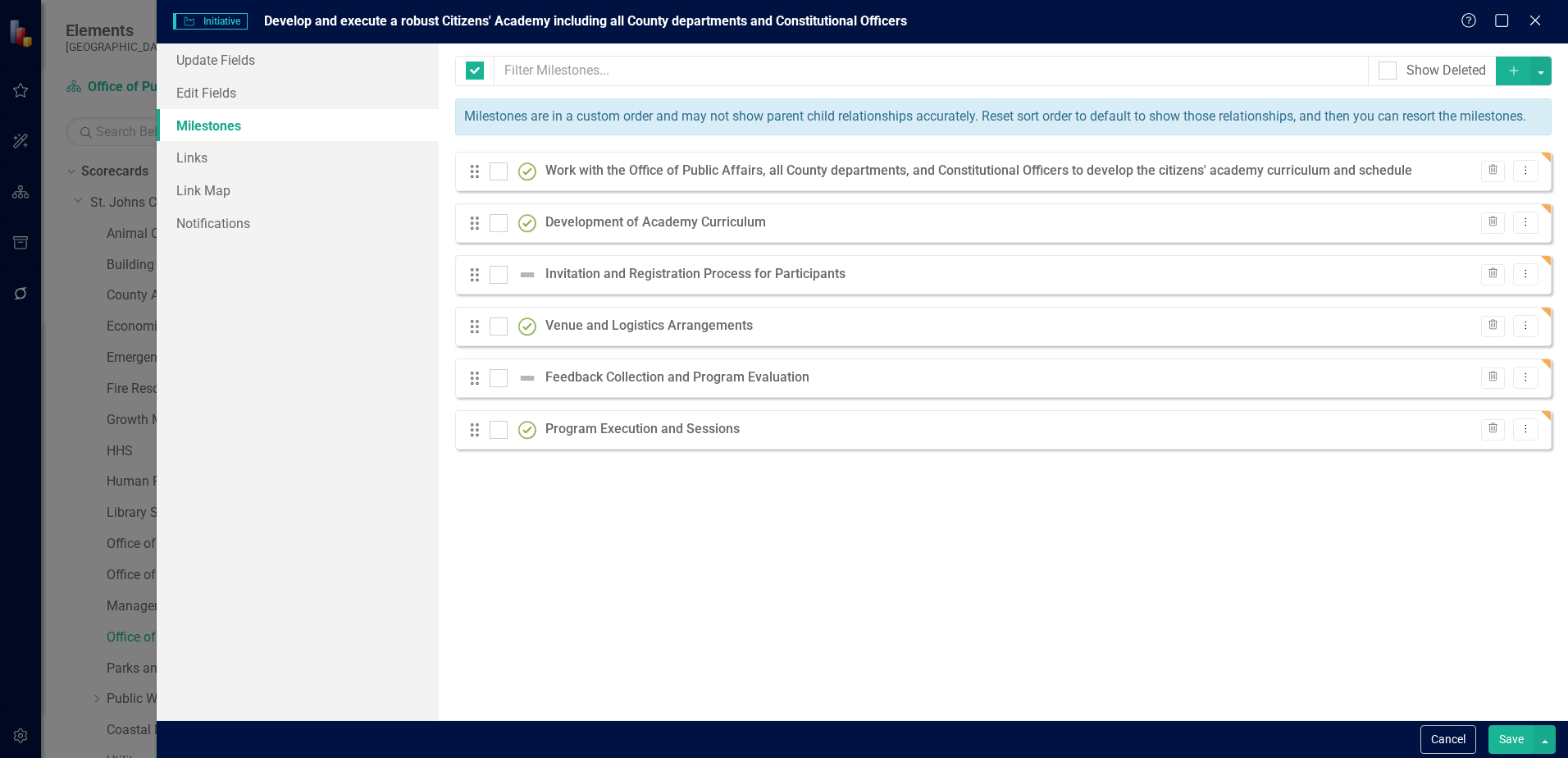
checkbox input "false"
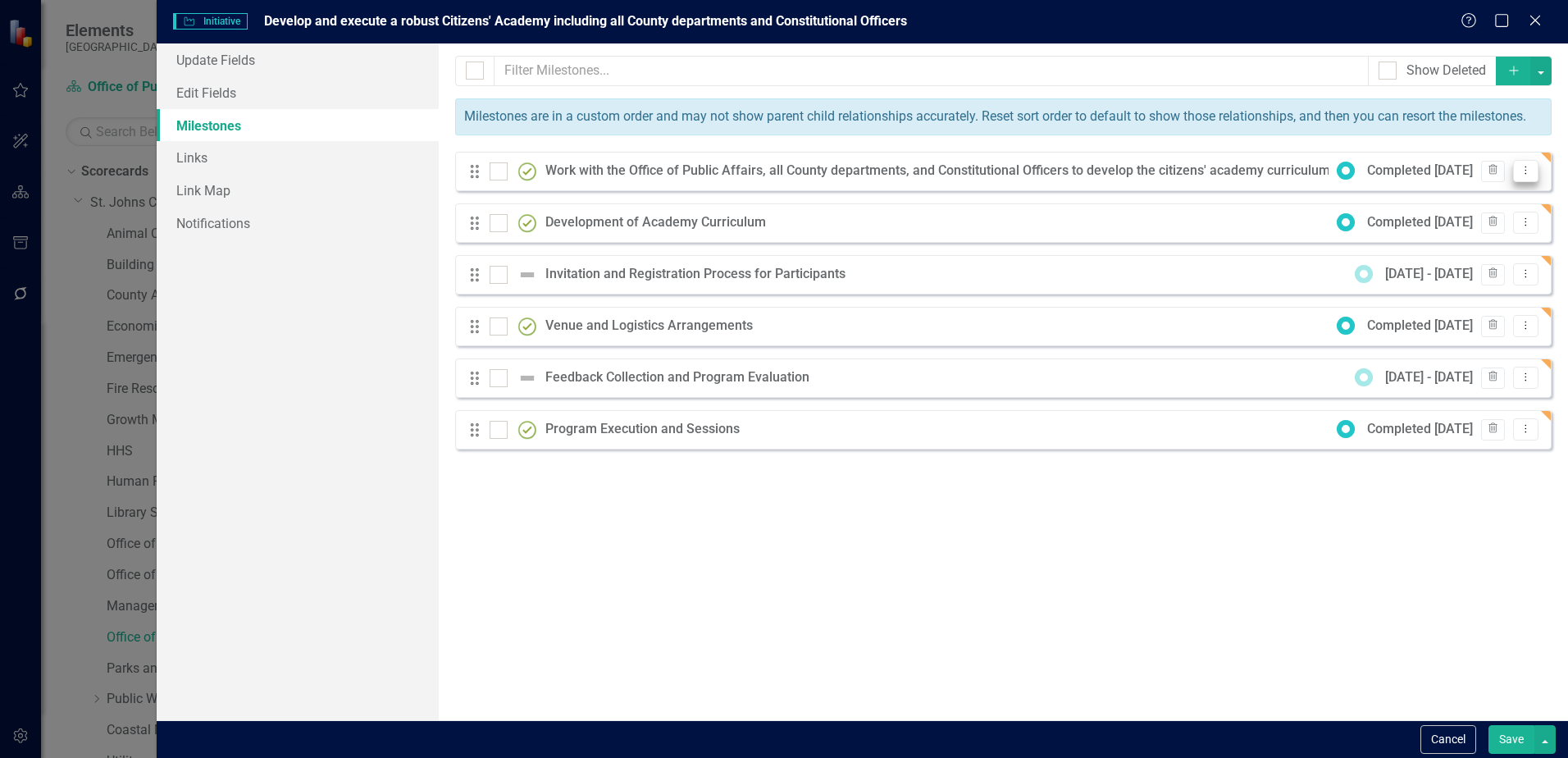
click at [1527, 172] on icon "Dropdown Menu" at bounding box center [1526, 169] width 14 height 11
click at [1509, 199] on link "Edit Edit Milestone" at bounding box center [1460, 198] width 154 height 31
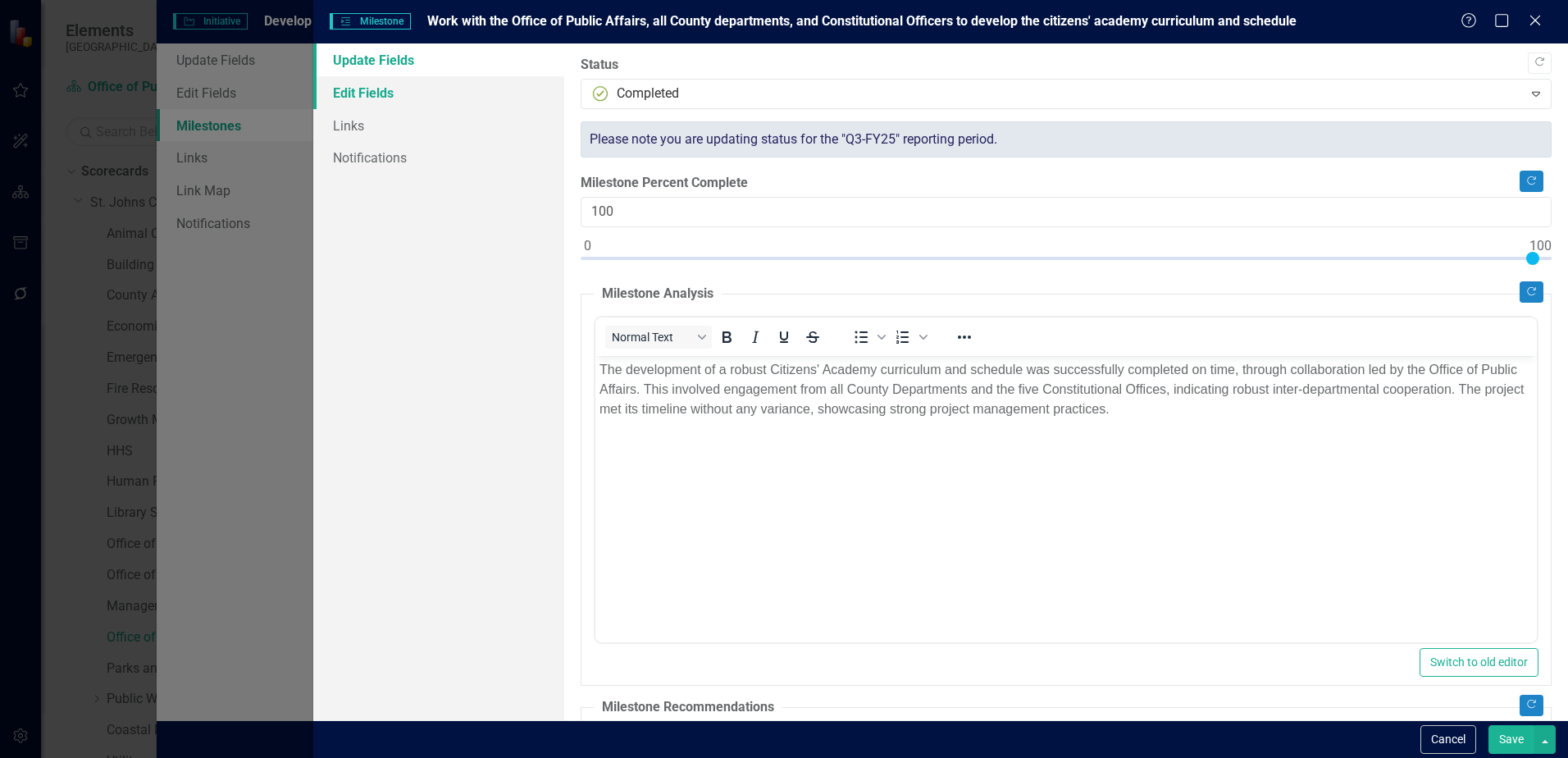
click at [396, 101] on link "Edit Fields" at bounding box center [439, 93] width 251 height 32
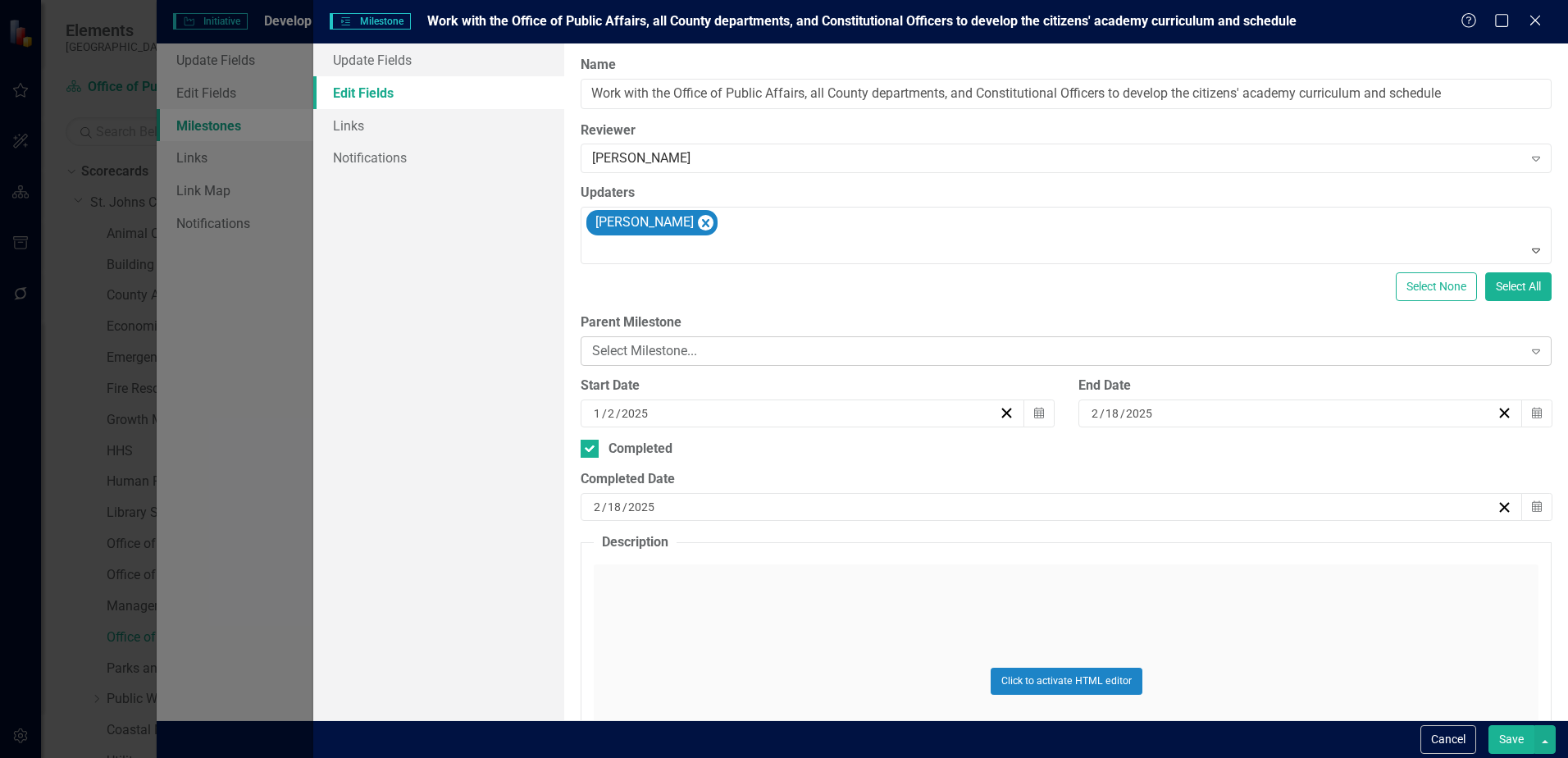
click at [811, 351] on div "Select Milestone..." at bounding box center [1056, 351] width 930 height 19
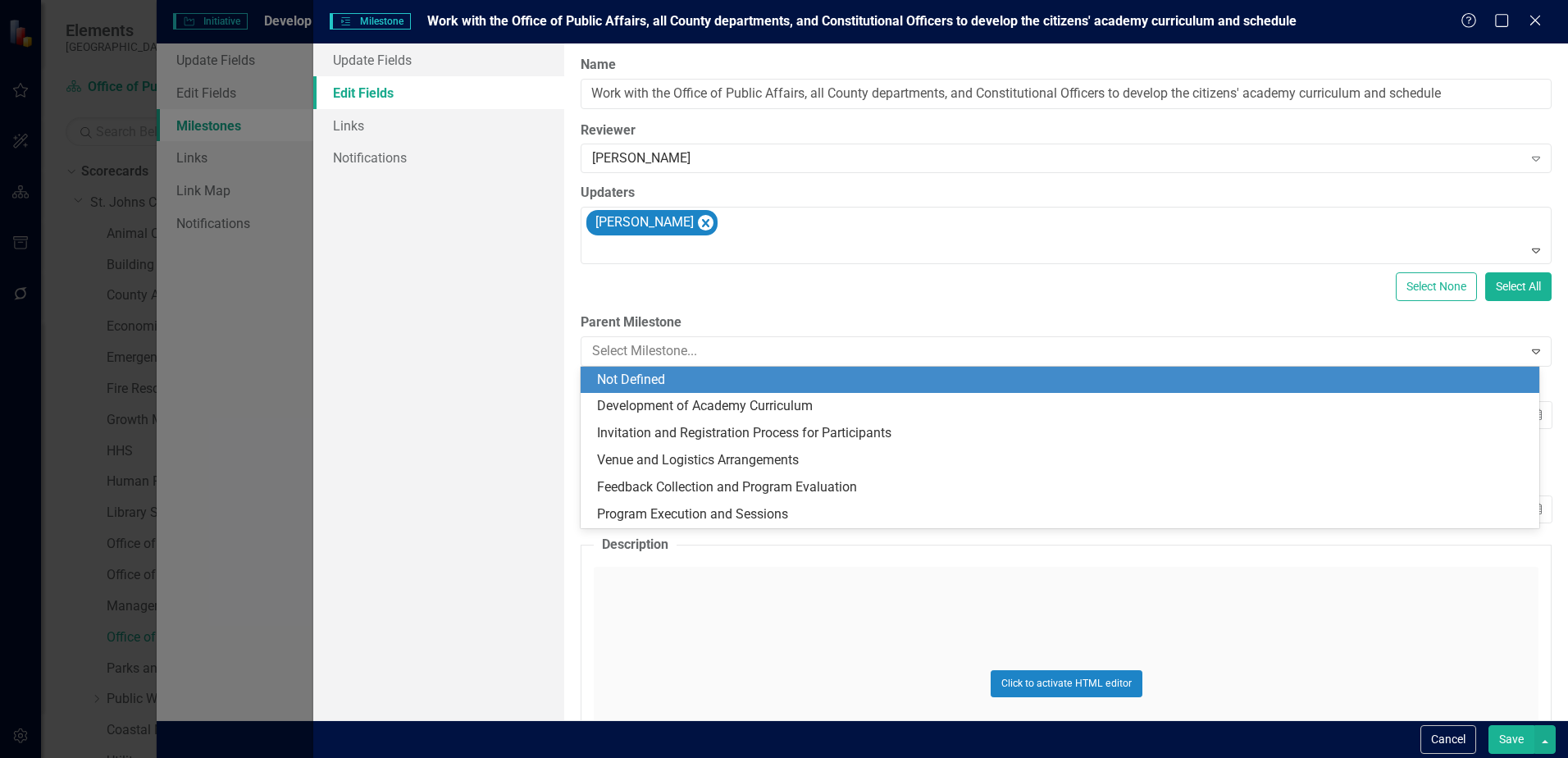
click at [417, 299] on div "Update Fields Edit Fields Links Notifications" at bounding box center [439, 381] width 251 height 677
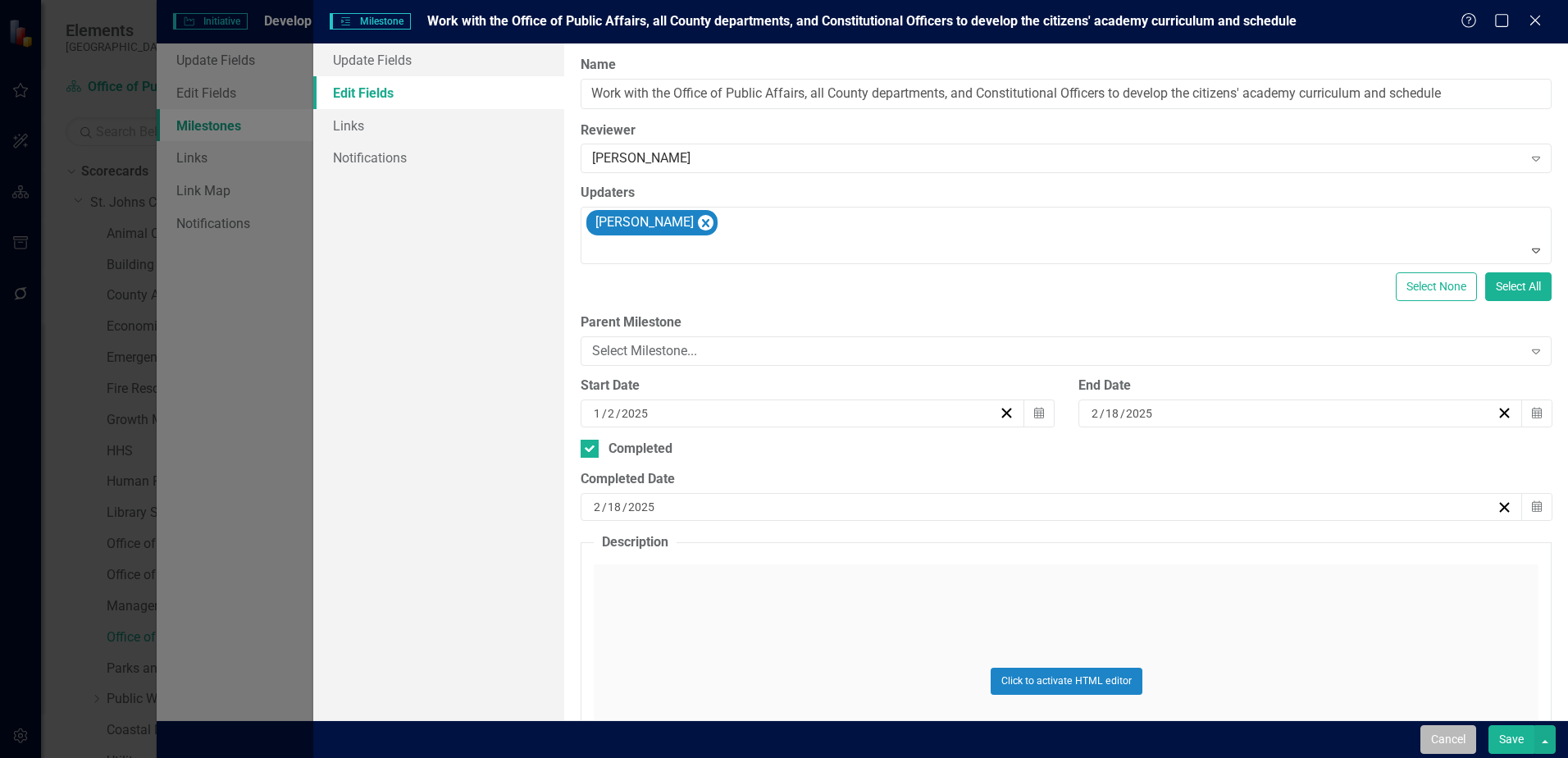
click at [1446, 733] on button "Cancel" at bounding box center [1448, 739] width 55 height 29
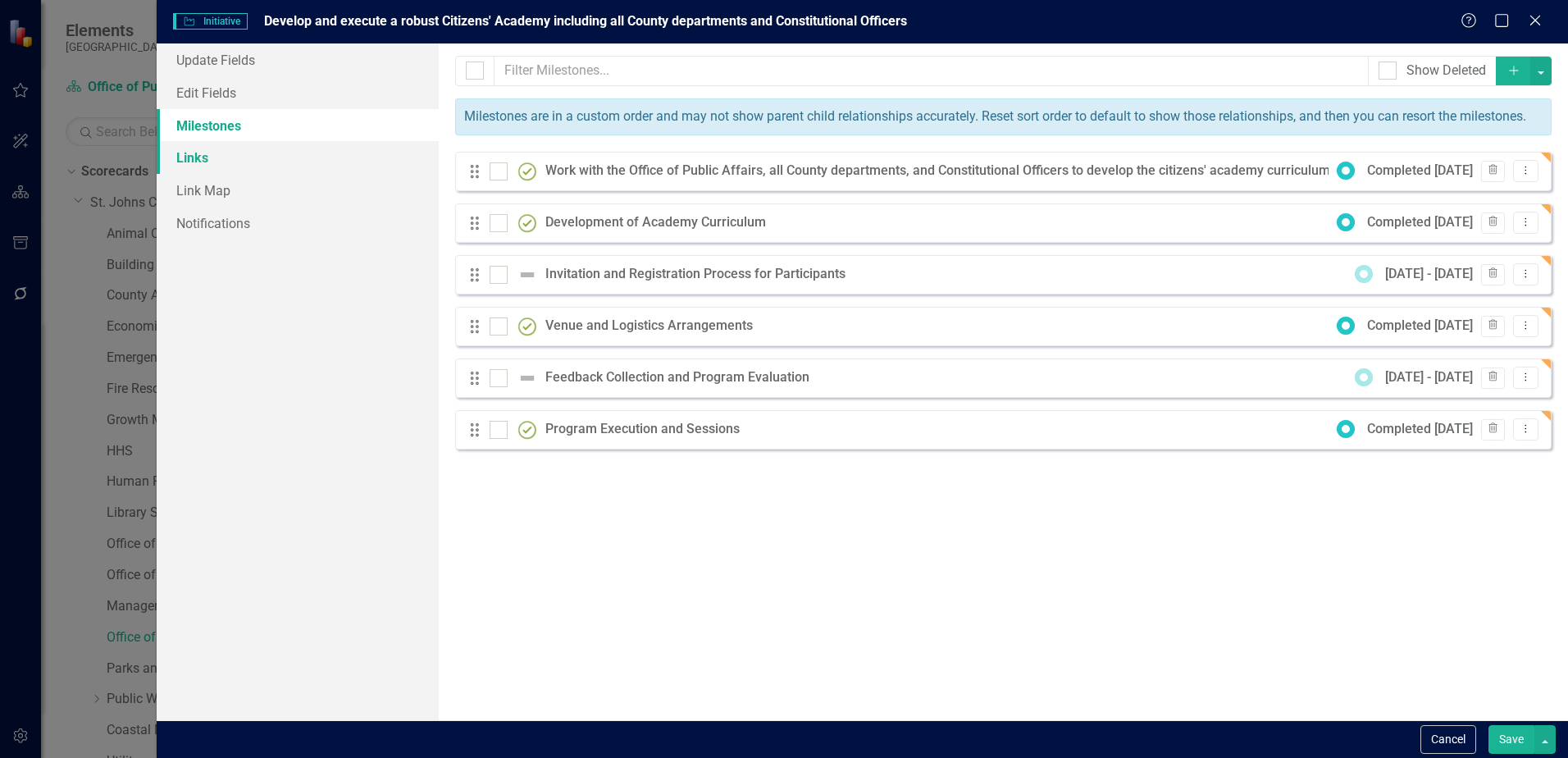
click at [223, 162] on link "Links" at bounding box center [297, 158] width 282 height 32
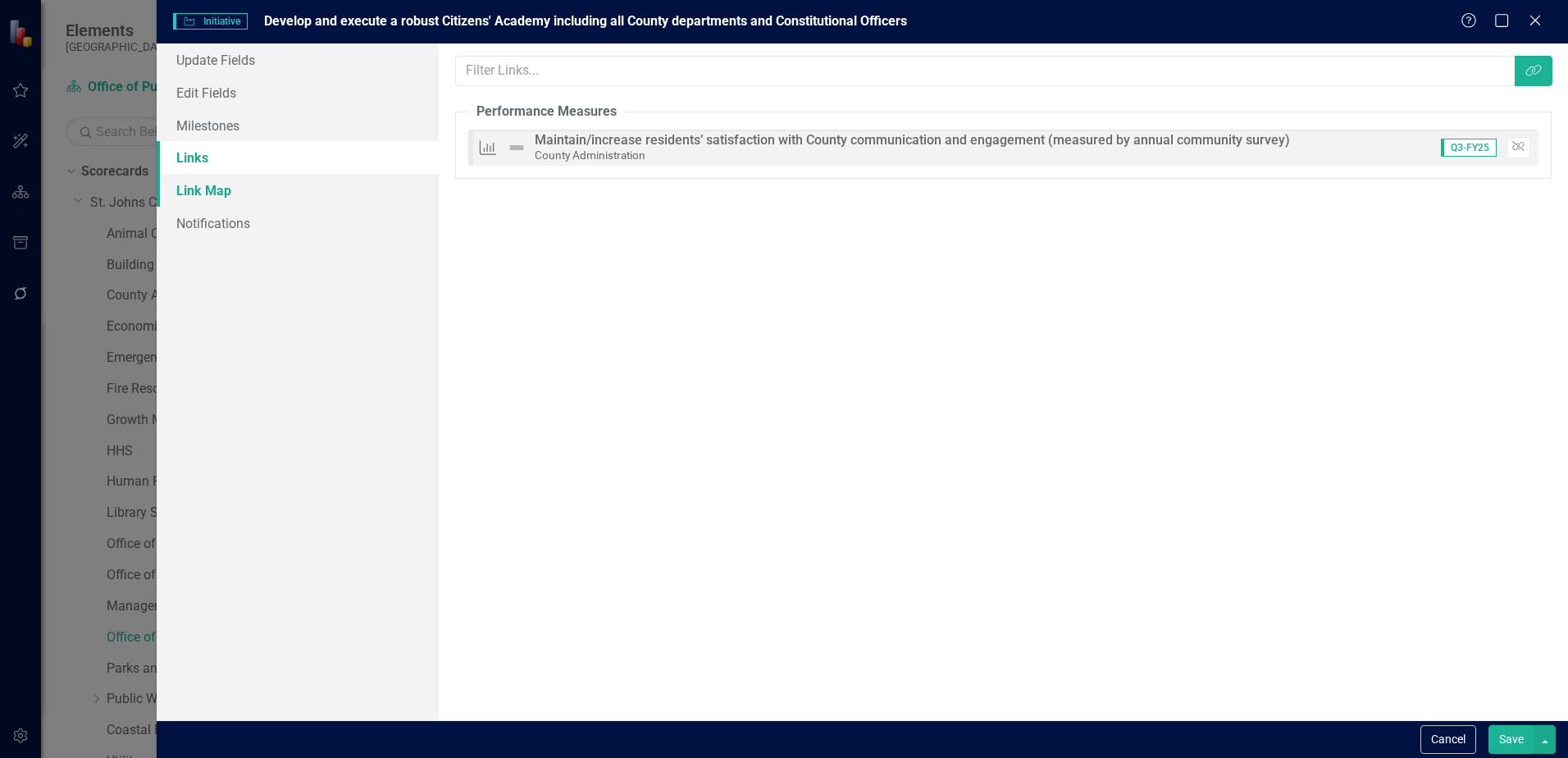
click at [216, 194] on link "Link Map" at bounding box center [297, 190] width 282 height 32
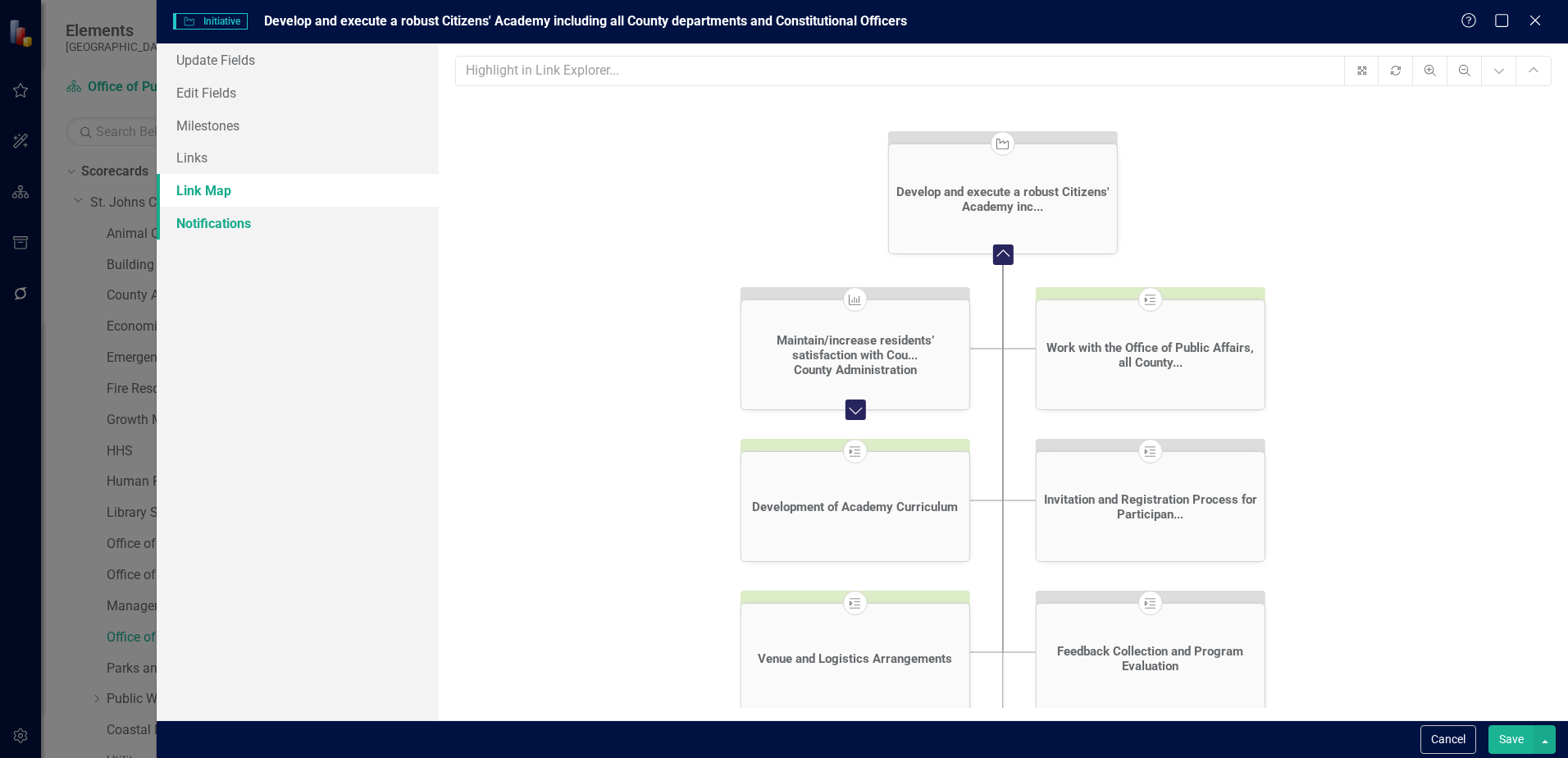
click at [228, 227] on link "Notifications" at bounding box center [297, 223] width 282 height 32
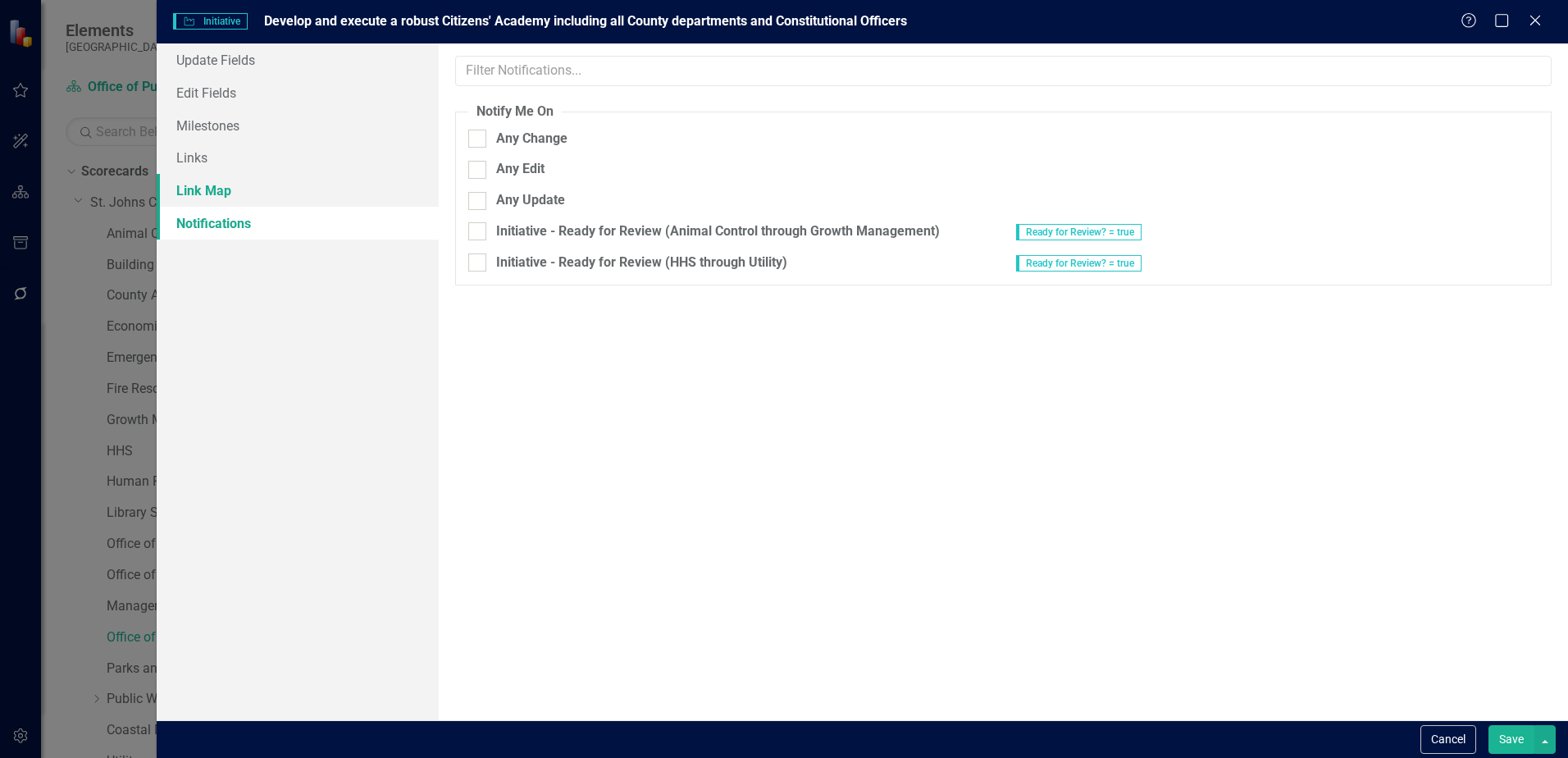
click at [234, 193] on link "Link Map" at bounding box center [297, 190] width 282 height 32
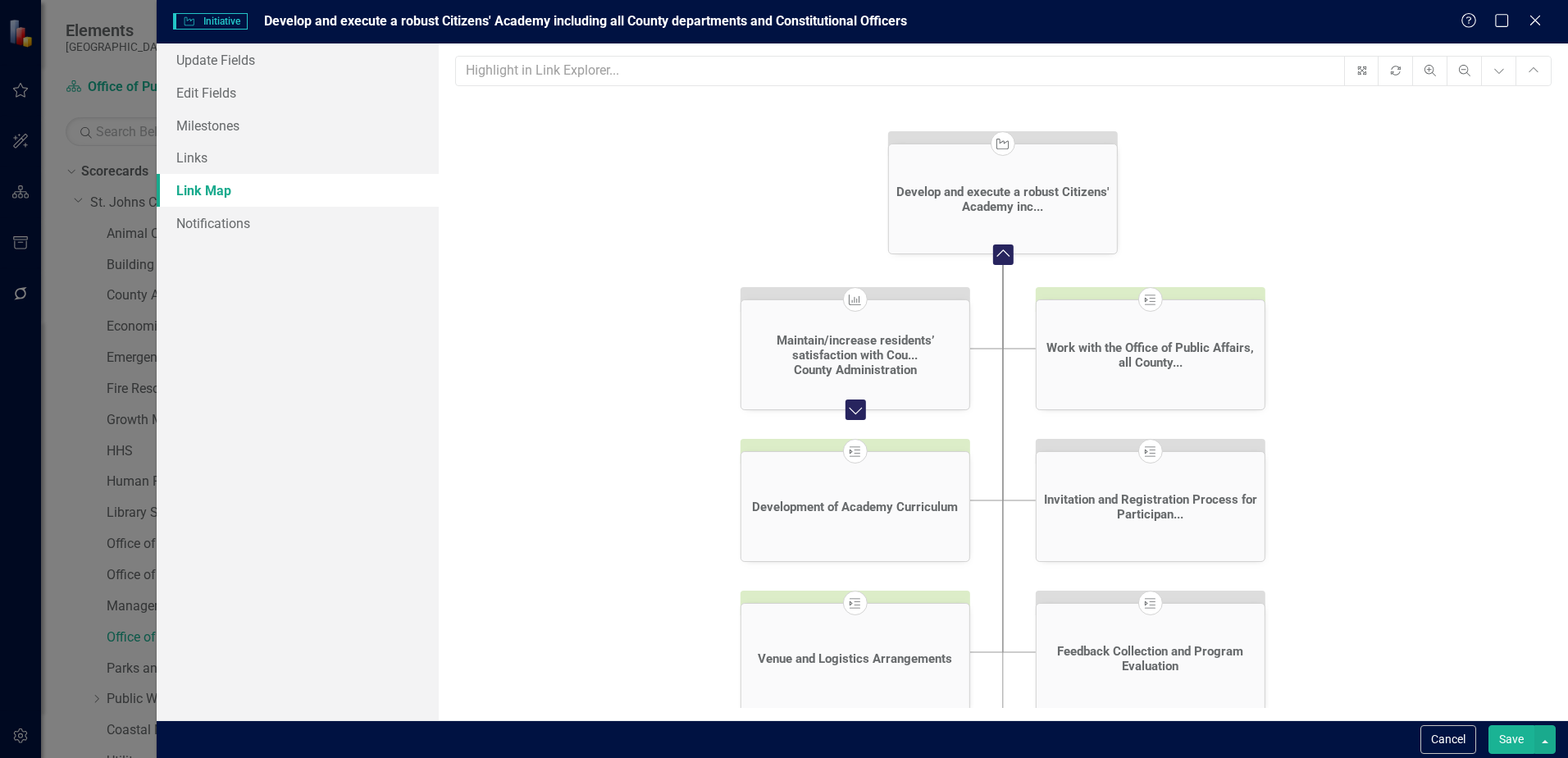
click at [1316, 358] on icon "Initiative Develop and execute a robust Citizens' Academy inc... Collapse Chart…" at bounding box center [1003, 436] width 1096 height 676
click at [1391, 143] on icon "Initiative Develop and execute a robust Citizens' Academy inc... Collapse Chart…" at bounding box center [1003, 436] width 1096 height 676
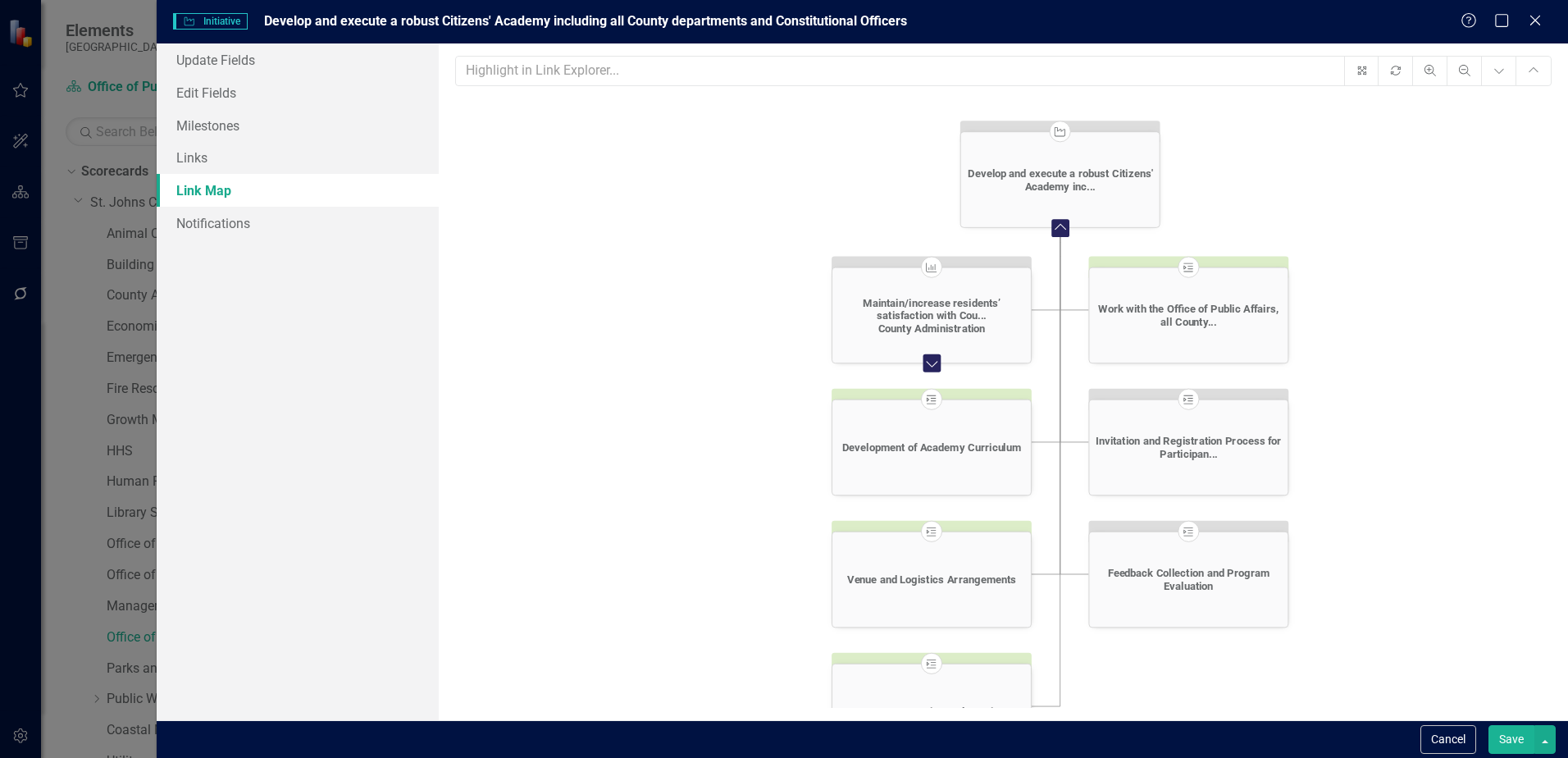
drag, startPoint x: 1471, startPoint y: 430, endPoint x: 1450, endPoint y: 357, distance: 76.0
click at [1450, 357] on icon "Initiative Develop and execute a robust Citizens' Academy inc... Collapse Chart…" at bounding box center [1003, 436] width 1096 height 676
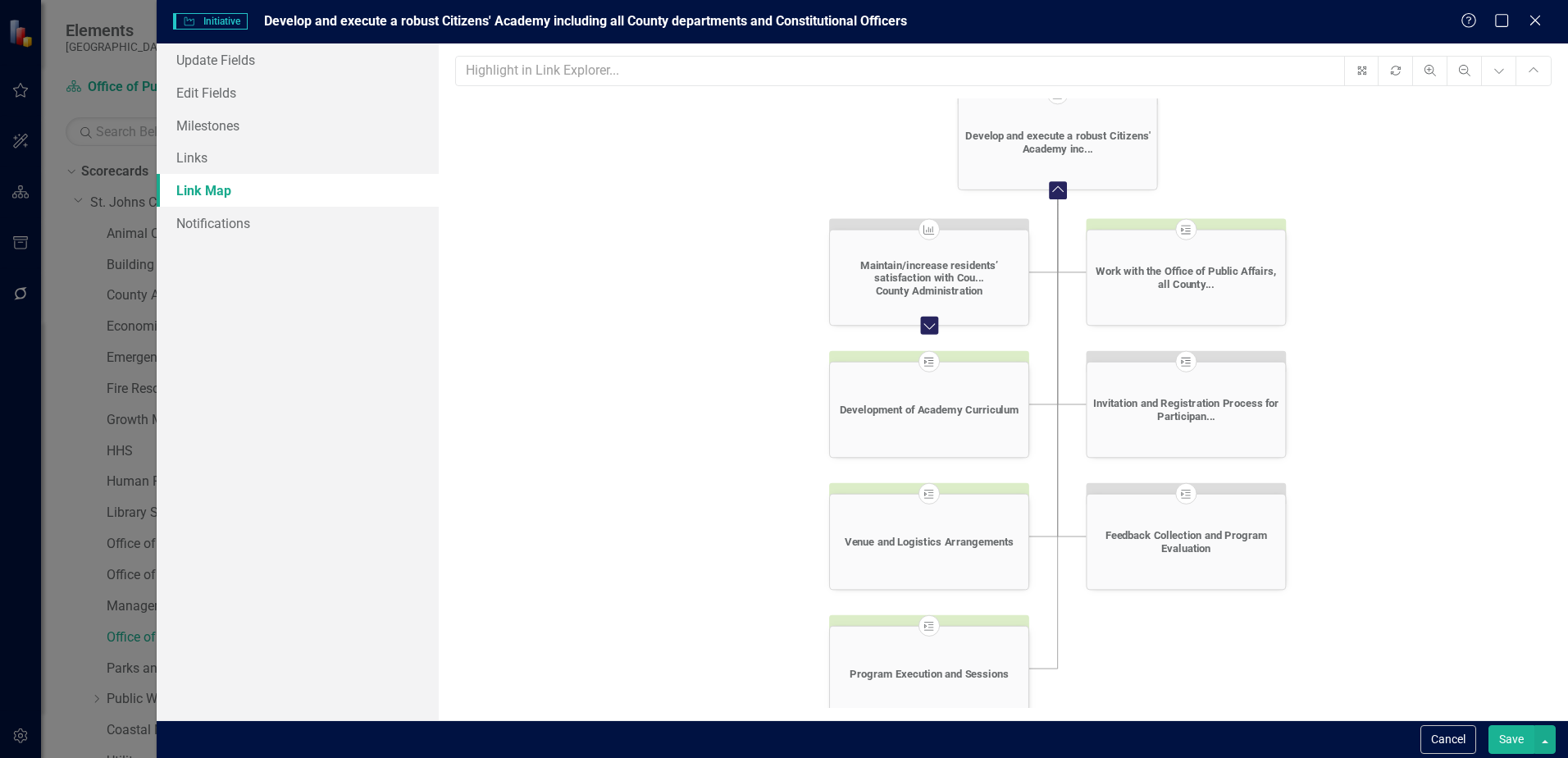
drag, startPoint x: 1407, startPoint y: 480, endPoint x: 1426, endPoint y: 517, distance: 41.6
click at [1426, 517] on icon "Initiative Develop and execute a robust Citizens' Academy inc... Collapse Chart…" at bounding box center [1003, 436] width 1096 height 676
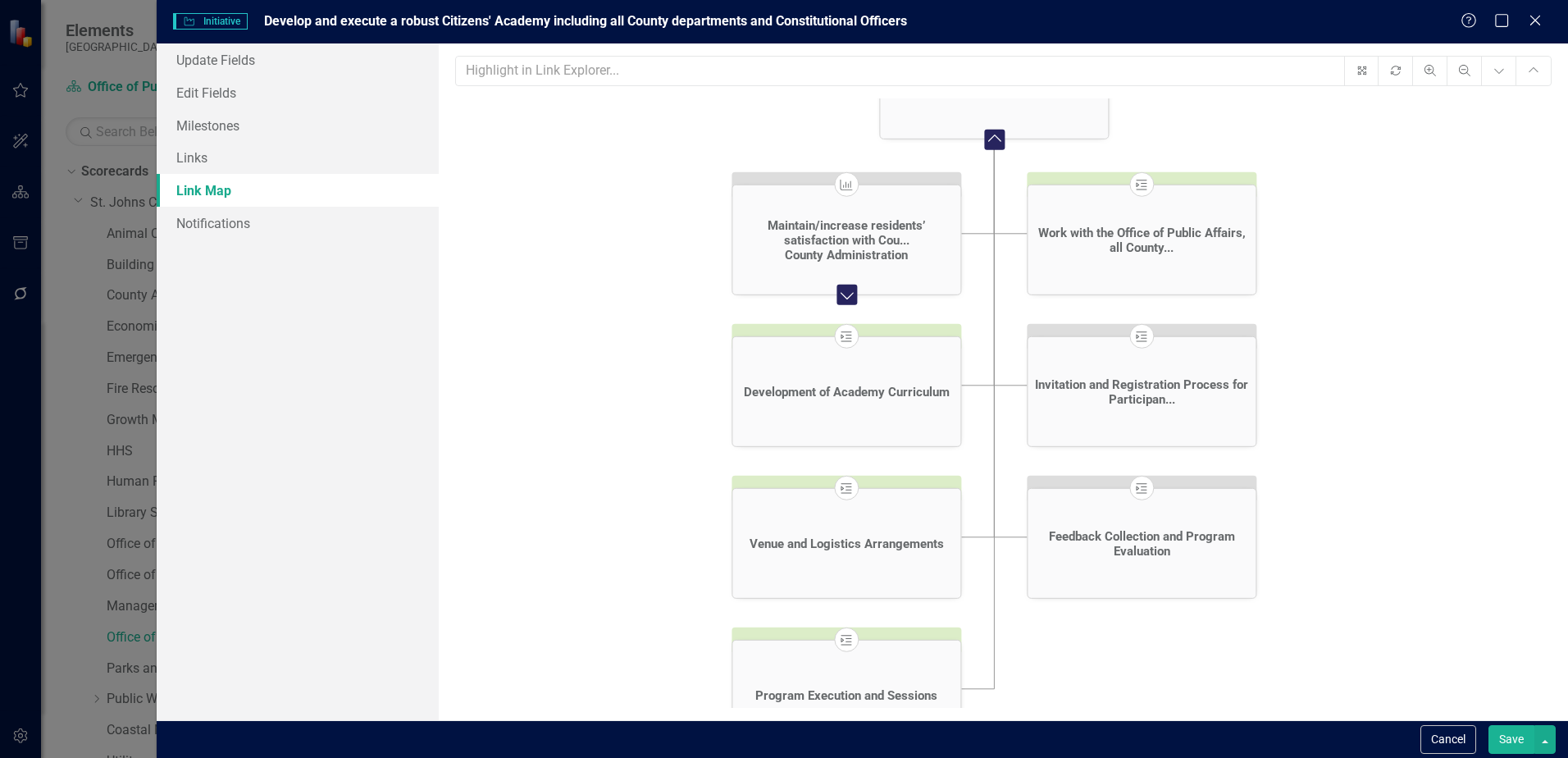
click at [1444, 380] on icon "Initiative Develop and execute a robust Citizens' Academy inc... Collapse Chart…" at bounding box center [1003, 436] width 1096 height 676
click at [1409, 422] on icon "Initiative Develop and execute a robust Citizens' Academy inc... Collapse Chart…" at bounding box center [1003, 436] width 1096 height 676
click at [1427, 247] on icon "Initiative Develop and execute a robust Citizens' Academy inc... Collapse Chart…" at bounding box center [1003, 436] width 1096 height 676
click at [1519, 747] on button "Save" at bounding box center [1512, 739] width 46 height 29
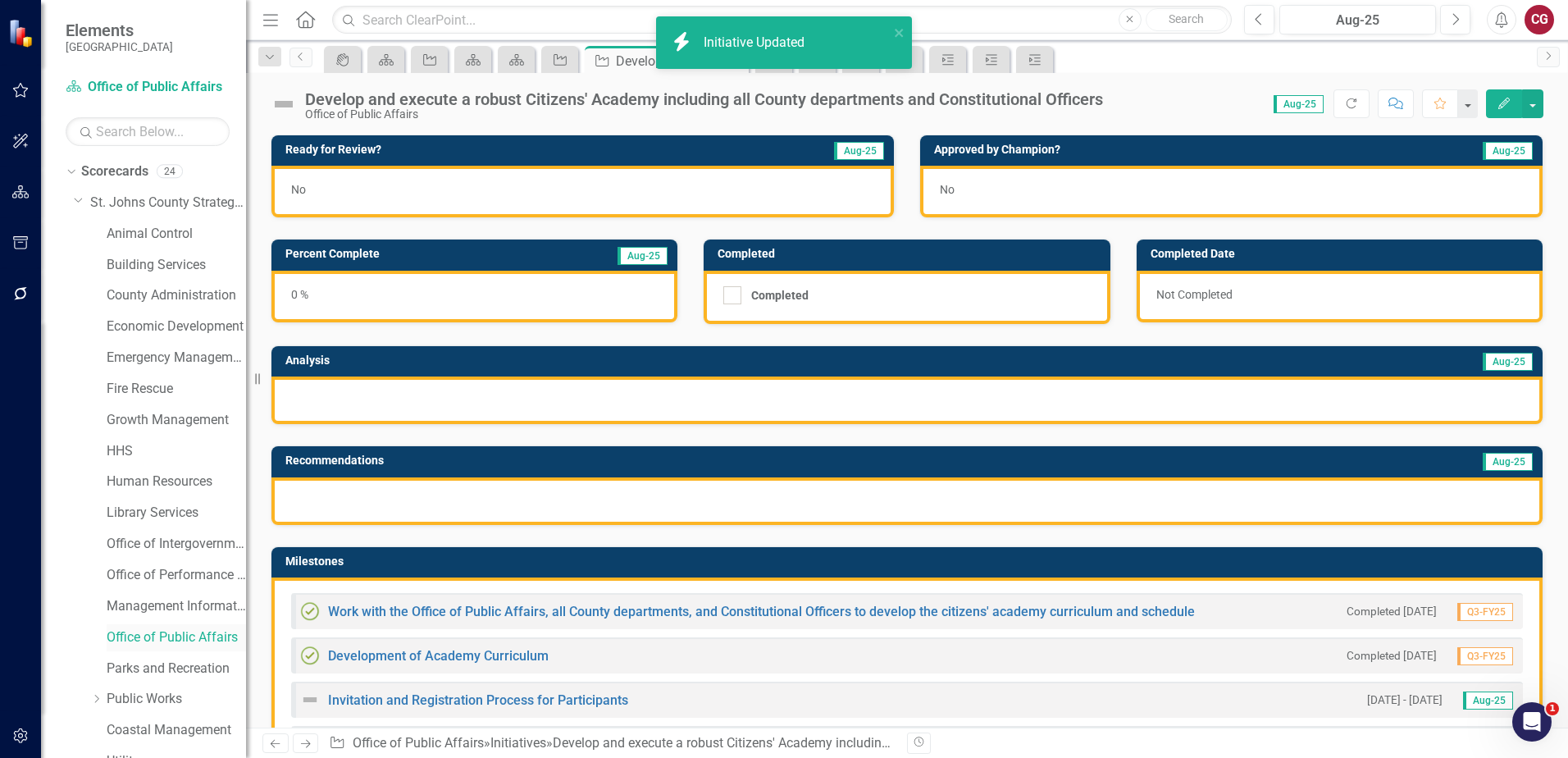
click at [162, 630] on link "Office of Public Affairs" at bounding box center [177, 638] width 140 height 19
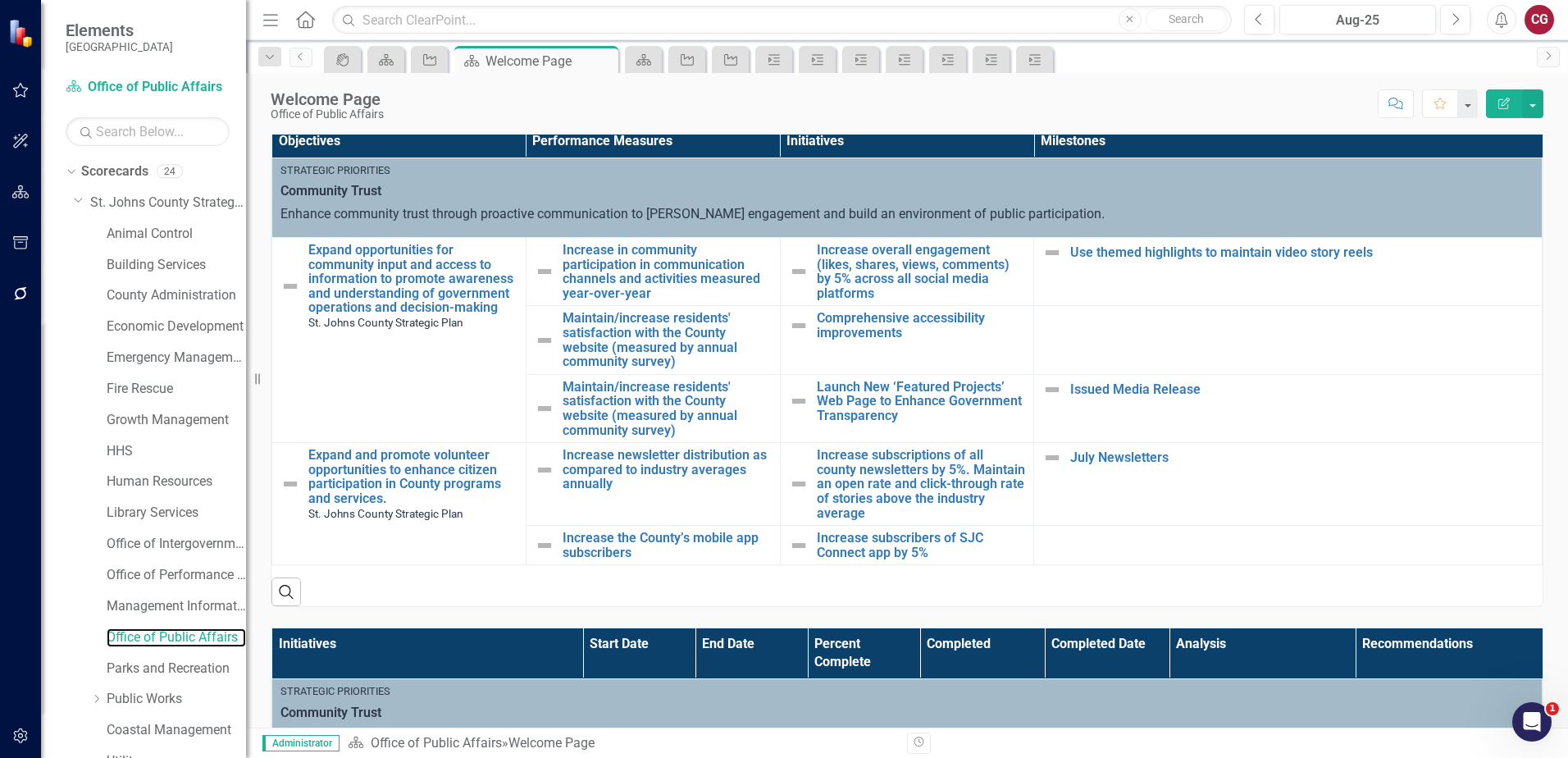
scroll to position [465, 0]
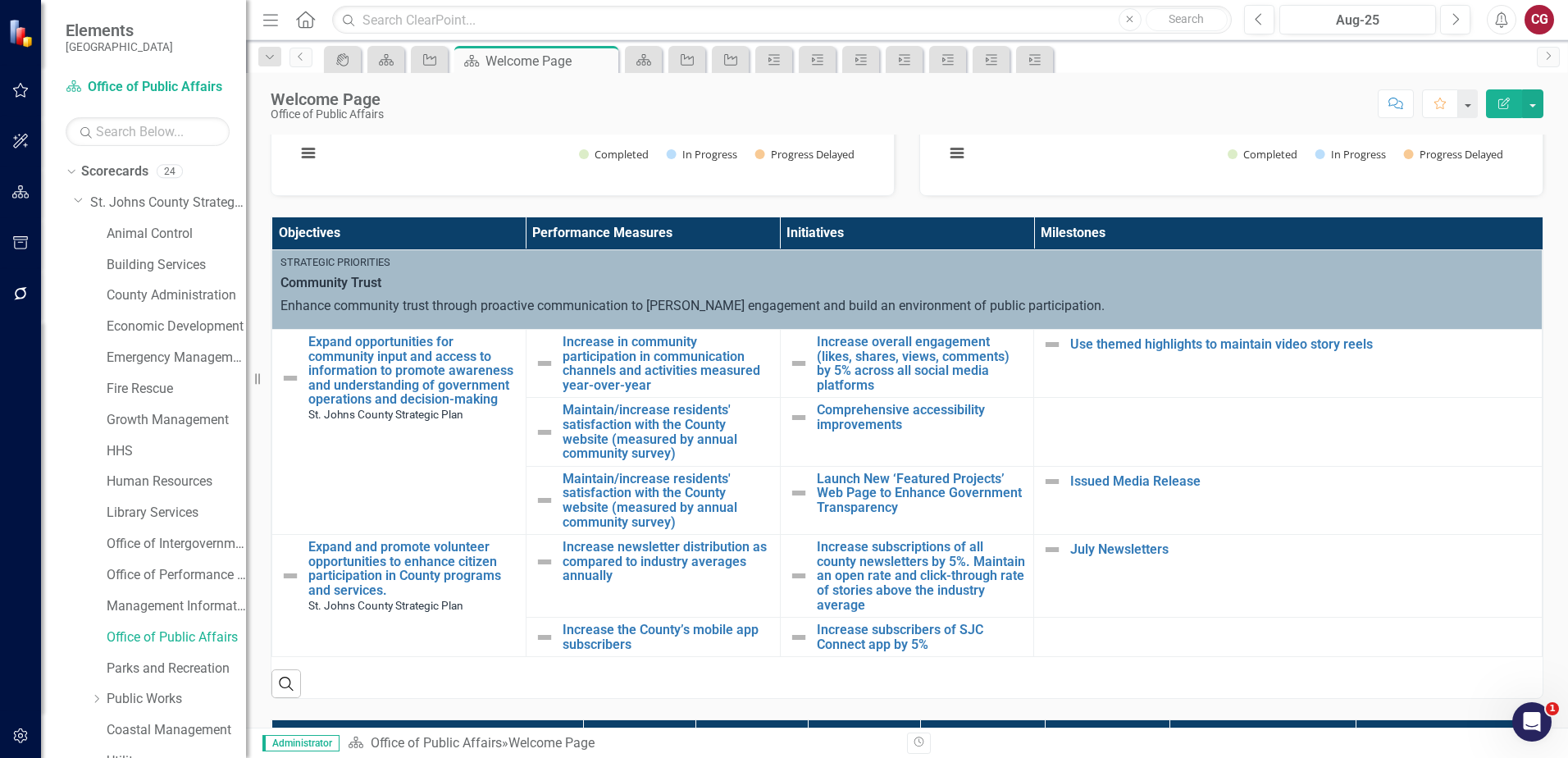
click at [147, 311] on div "County Administration" at bounding box center [167, 297] width 156 height 32
click at [148, 294] on link "County Administration" at bounding box center [177, 295] width 140 height 19
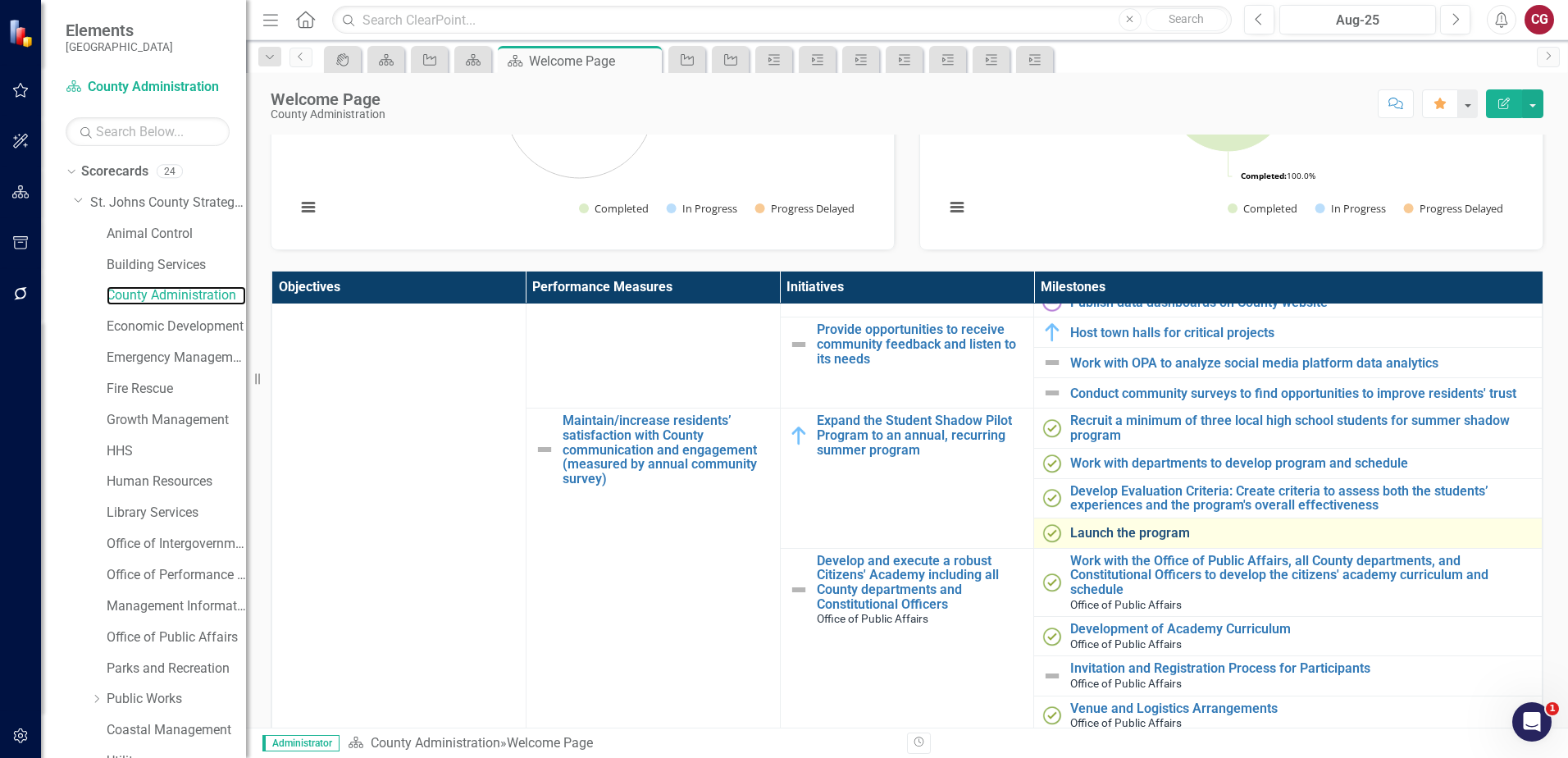
scroll to position [246, 0]
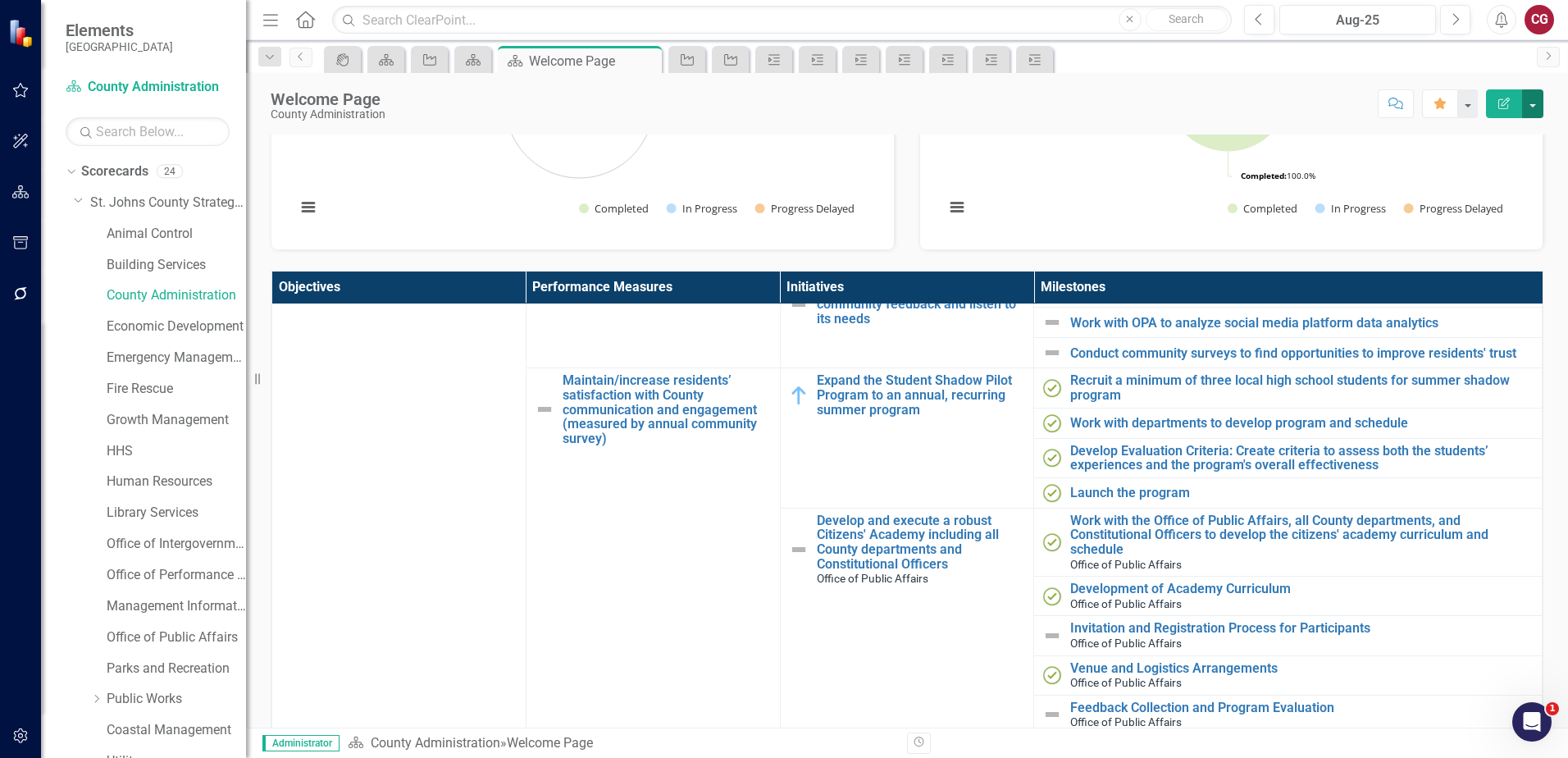
click at [1531, 107] on button "button" at bounding box center [1533, 104] width 21 height 29
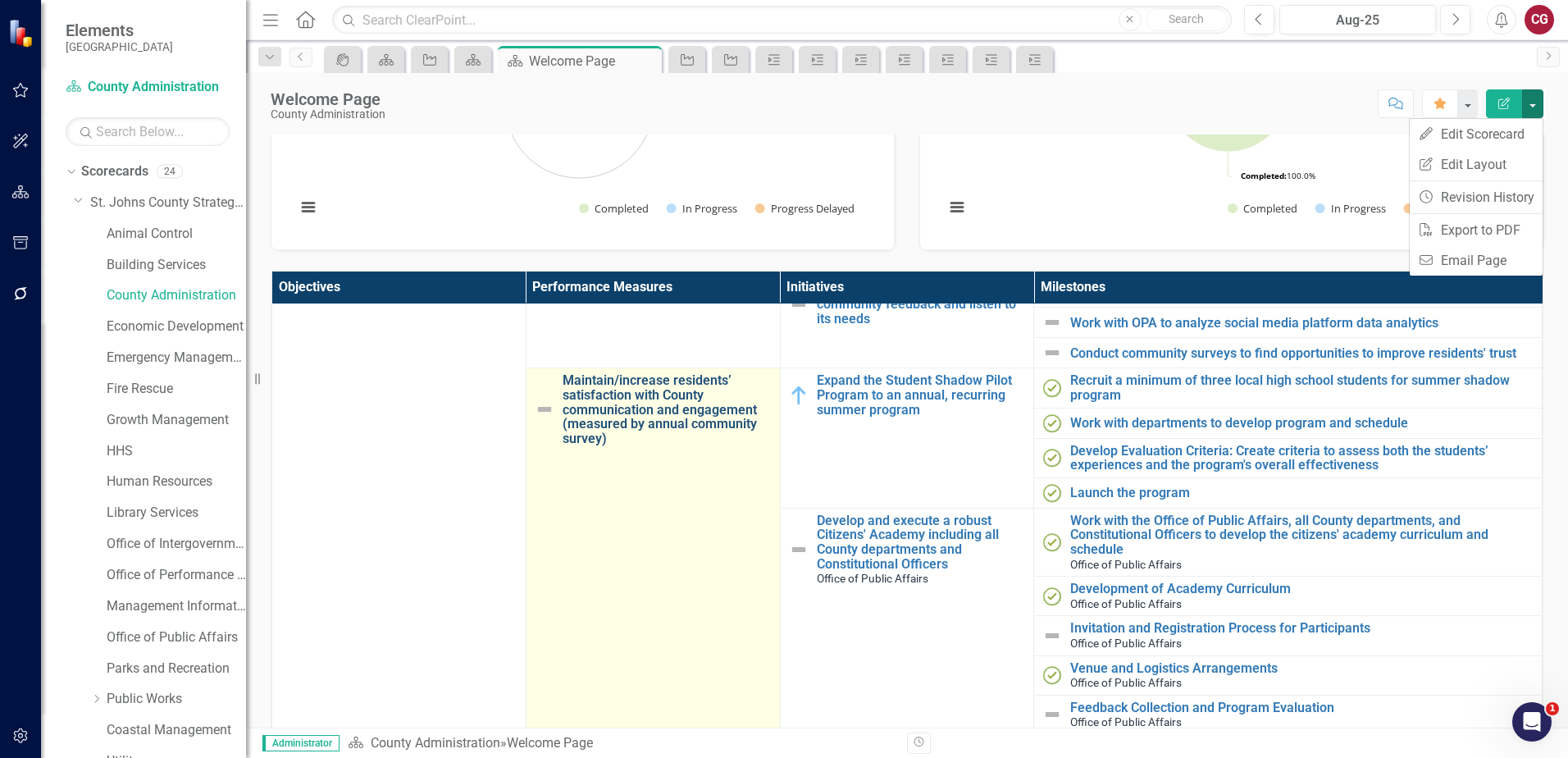
click at [686, 415] on link "Maintain/increase residents’ satisfaction with County communication and engagem…" at bounding box center [667, 408] width 209 height 72
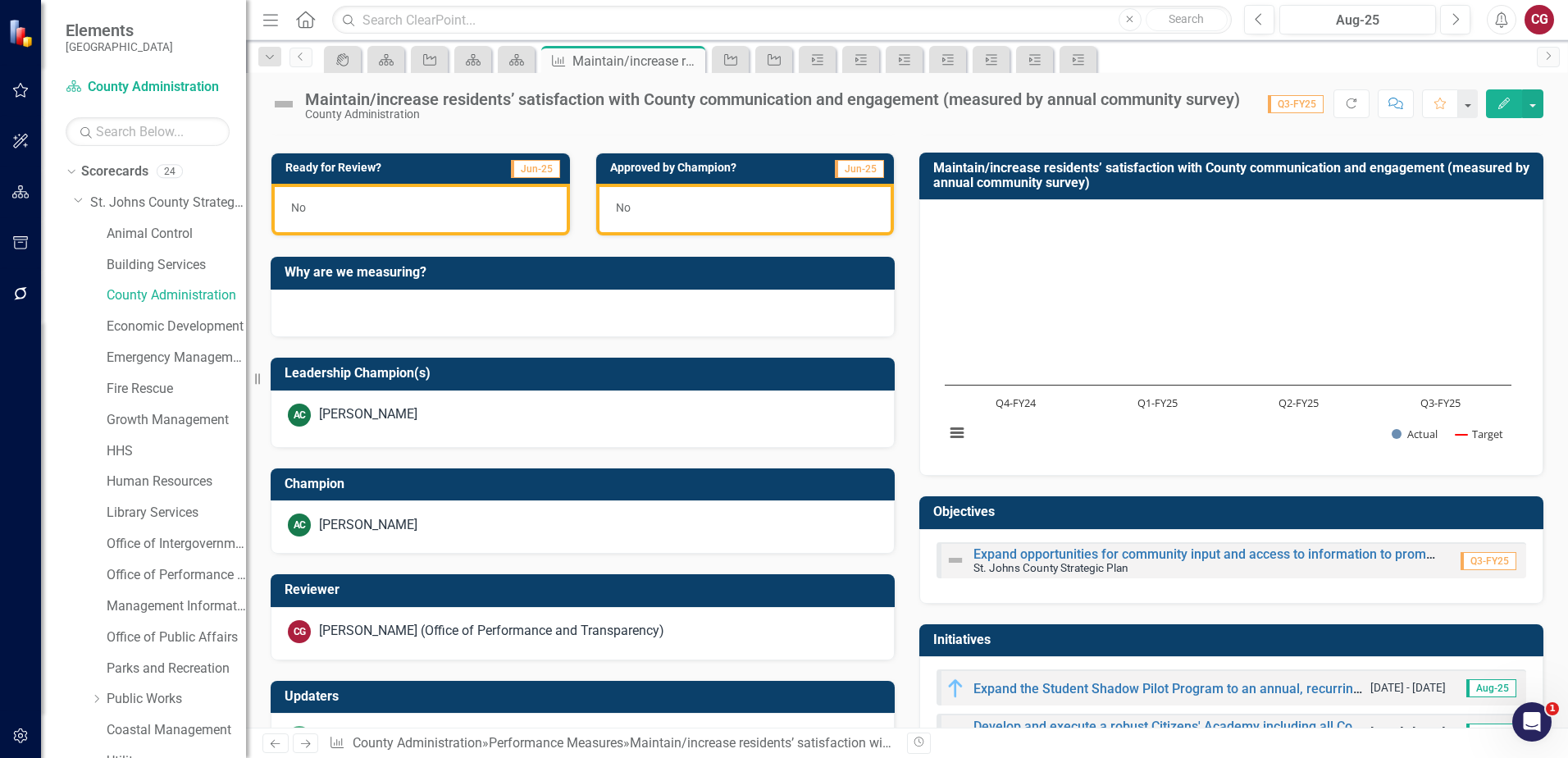
scroll to position [446, 0]
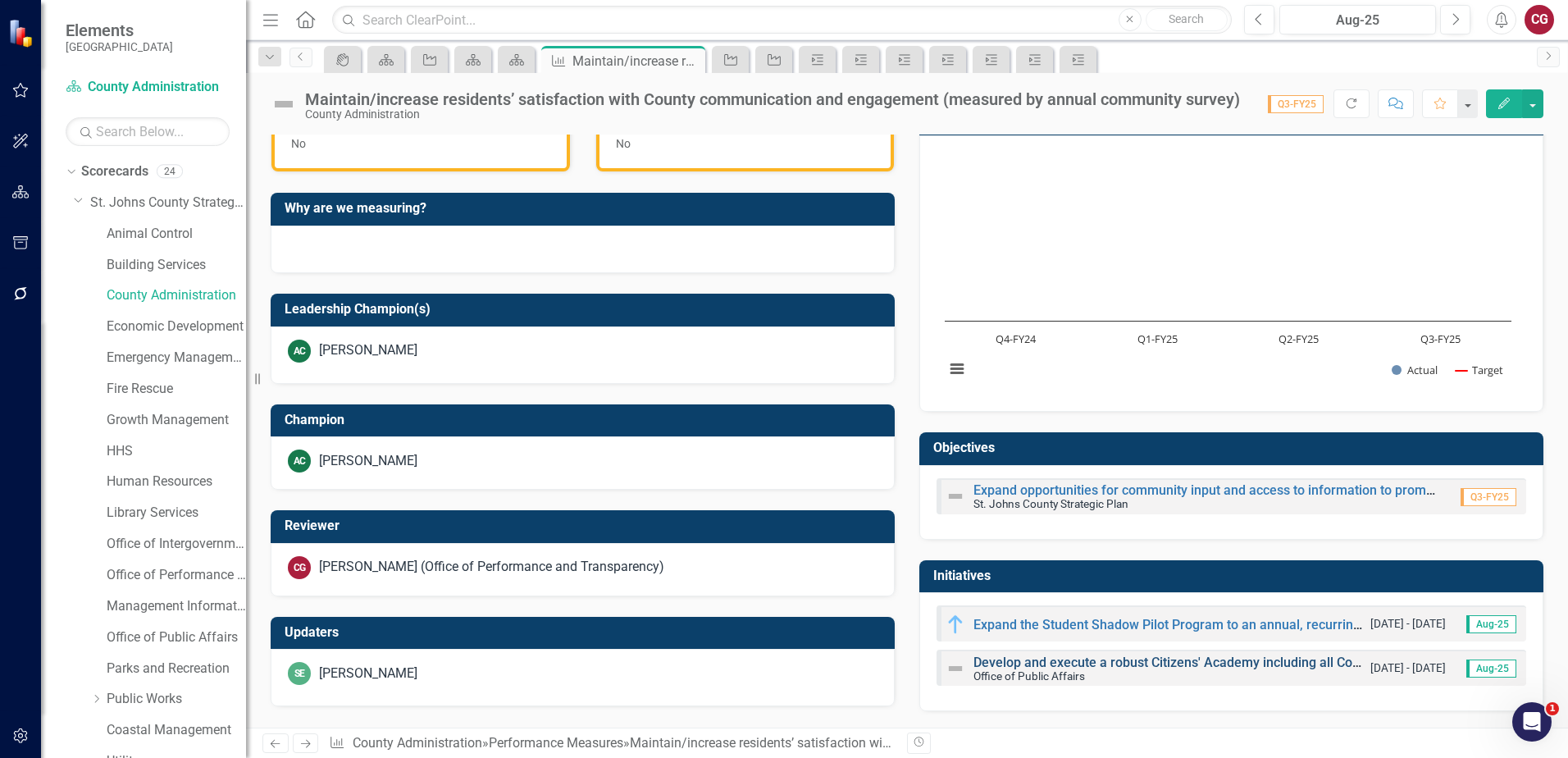
click at [1026, 661] on link "Develop and execute a robust Citizens' Academy including all County departments…" at bounding box center [1295, 662] width 642 height 15
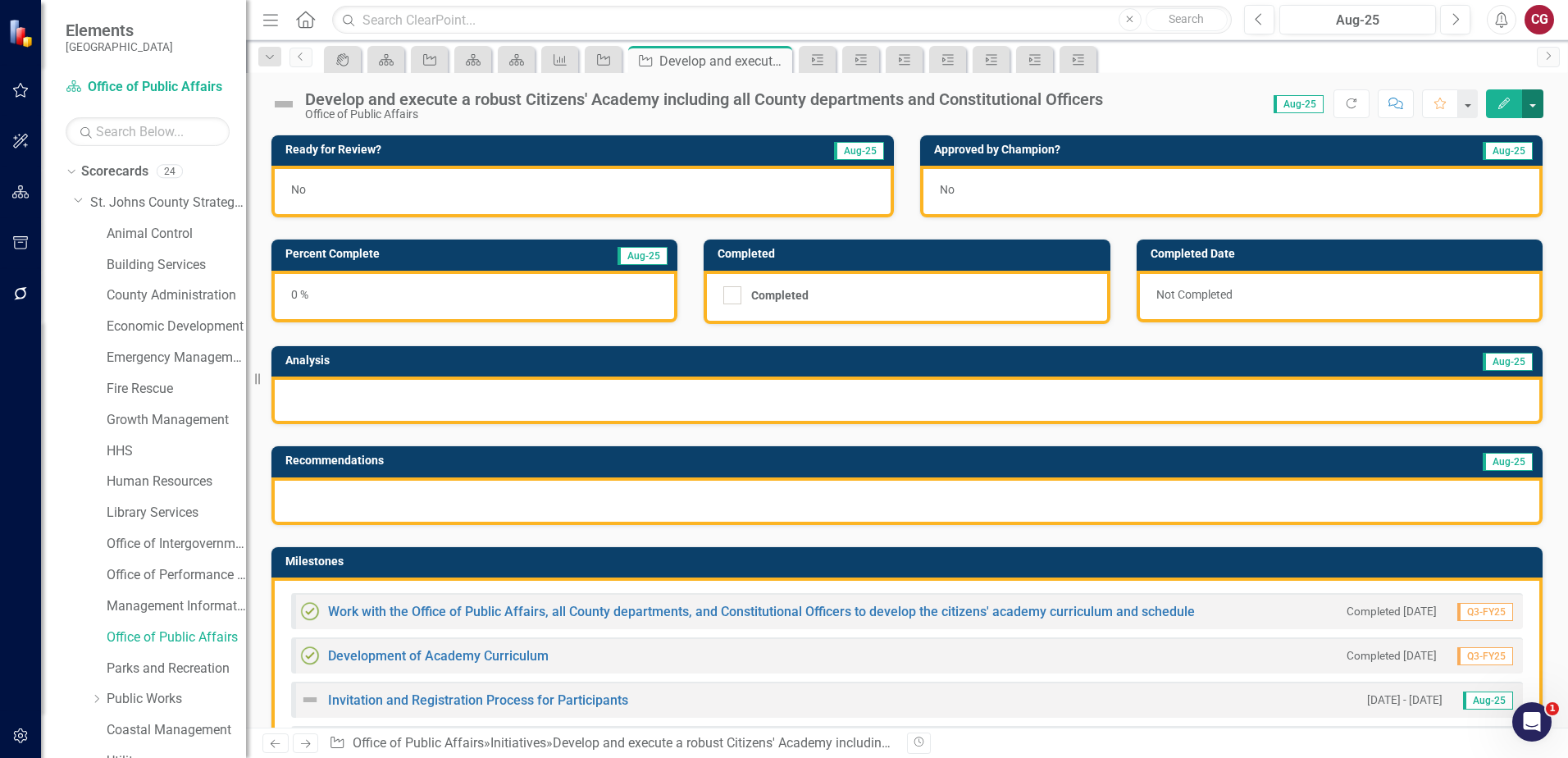
click at [1534, 109] on button "button" at bounding box center [1533, 104] width 21 height 29
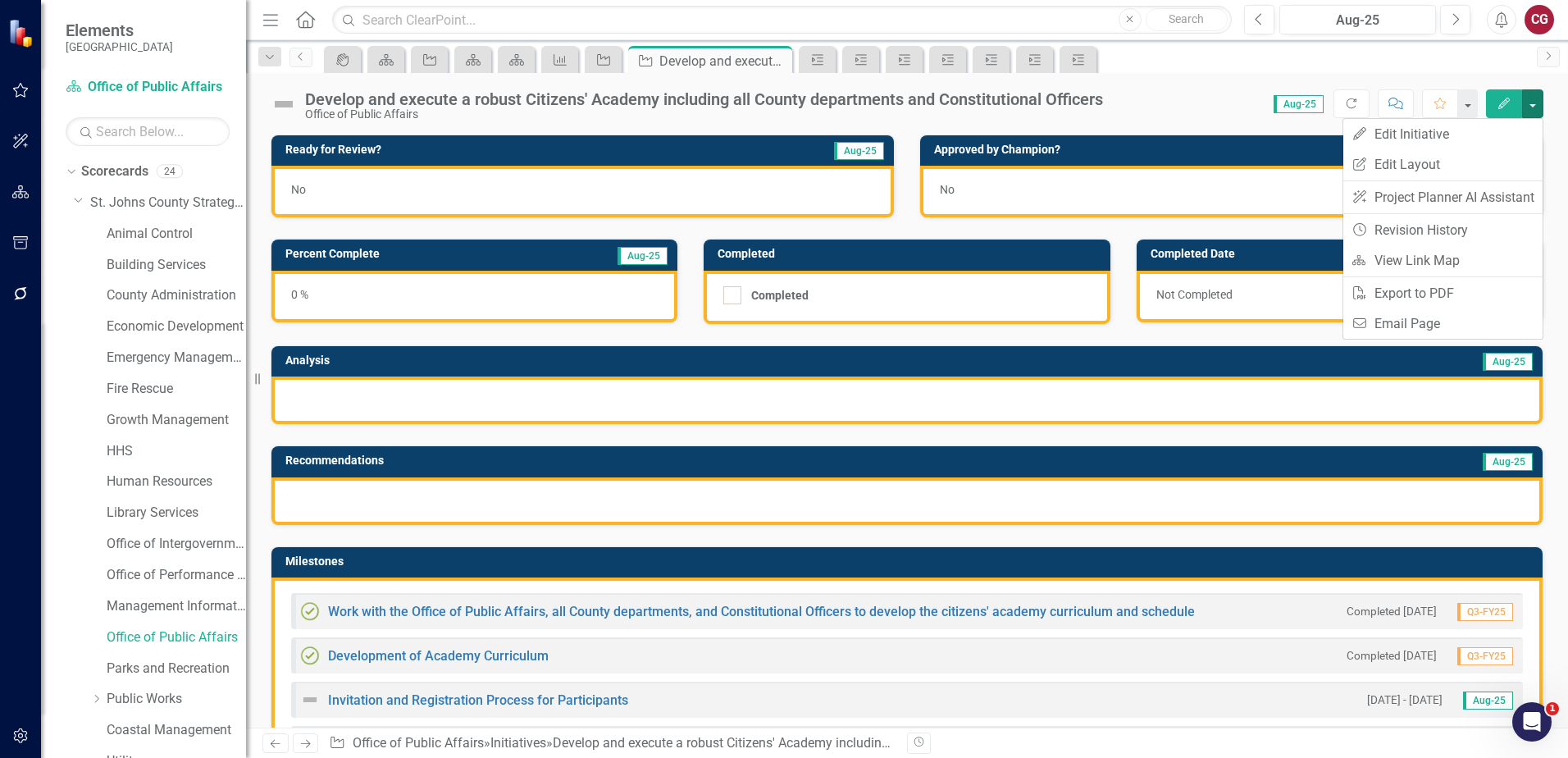
click at [1209, 77] on div "Develop and execute a robust Citizens' Academy including all County departments…" at bounding box center [906, 97] width 1322 height 49
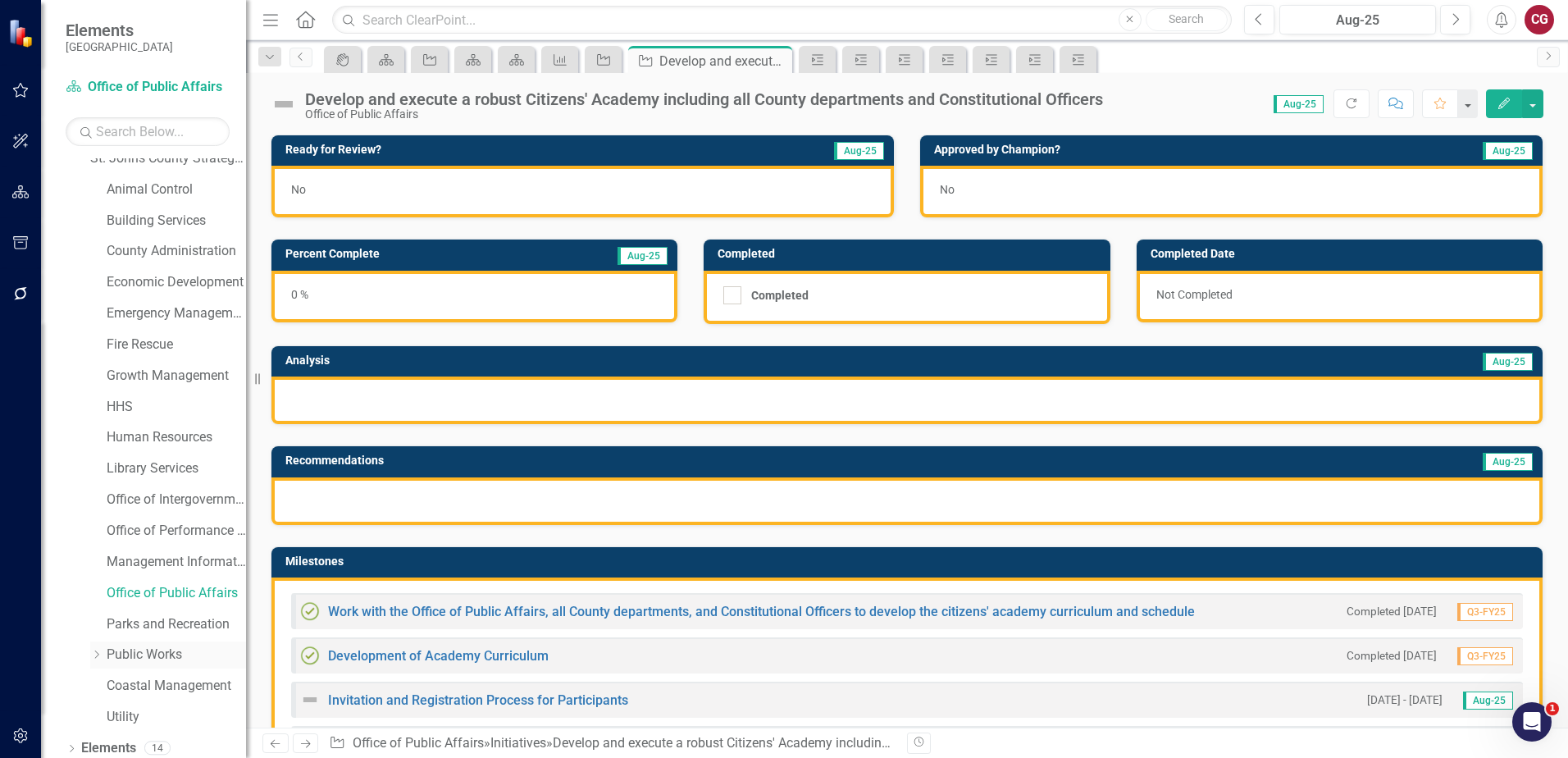
scroll to position [84, 0]
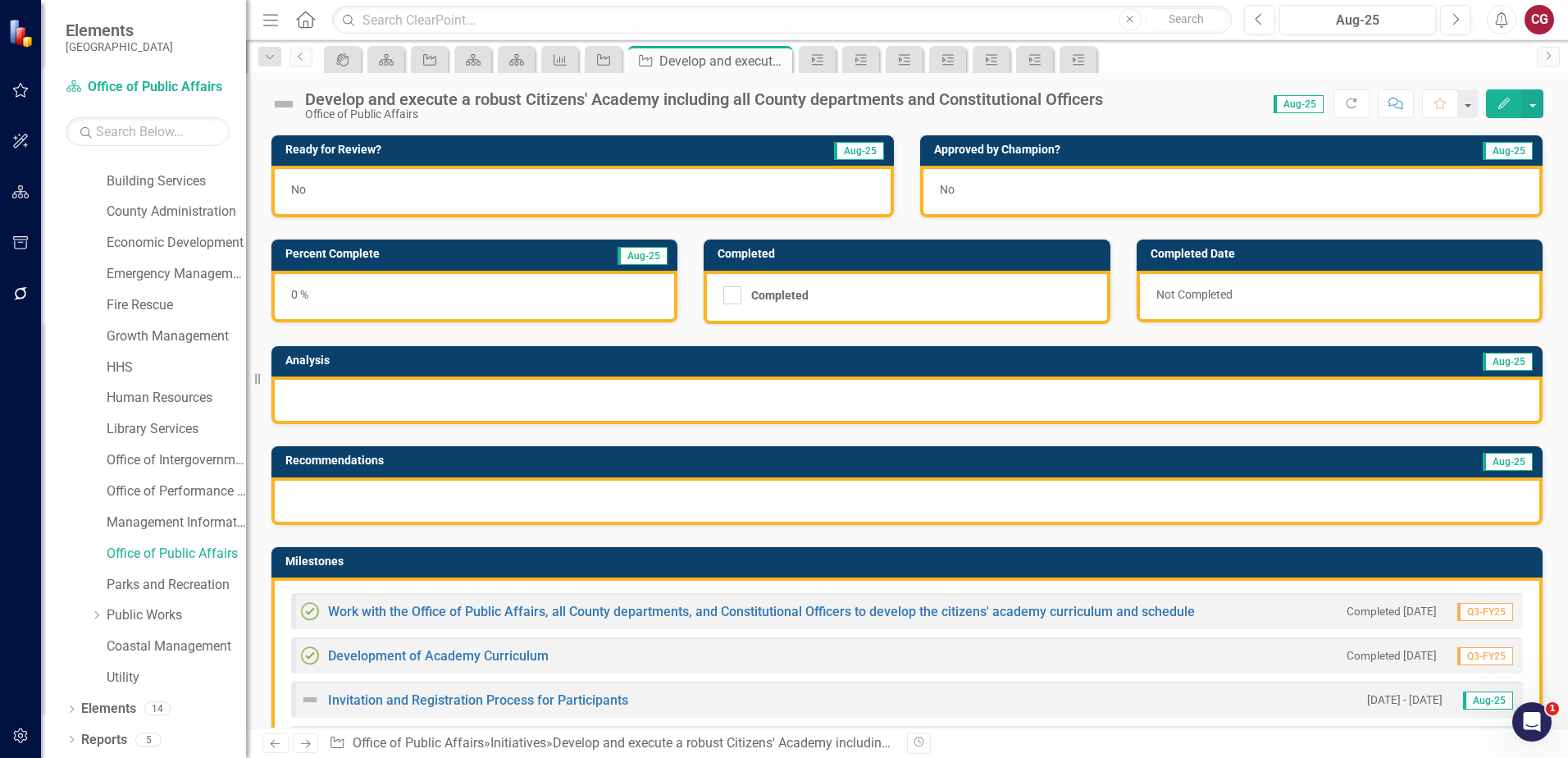
click at [1546, 32] on div "CG" at bounding box center [1539, 19] width 30 height 30
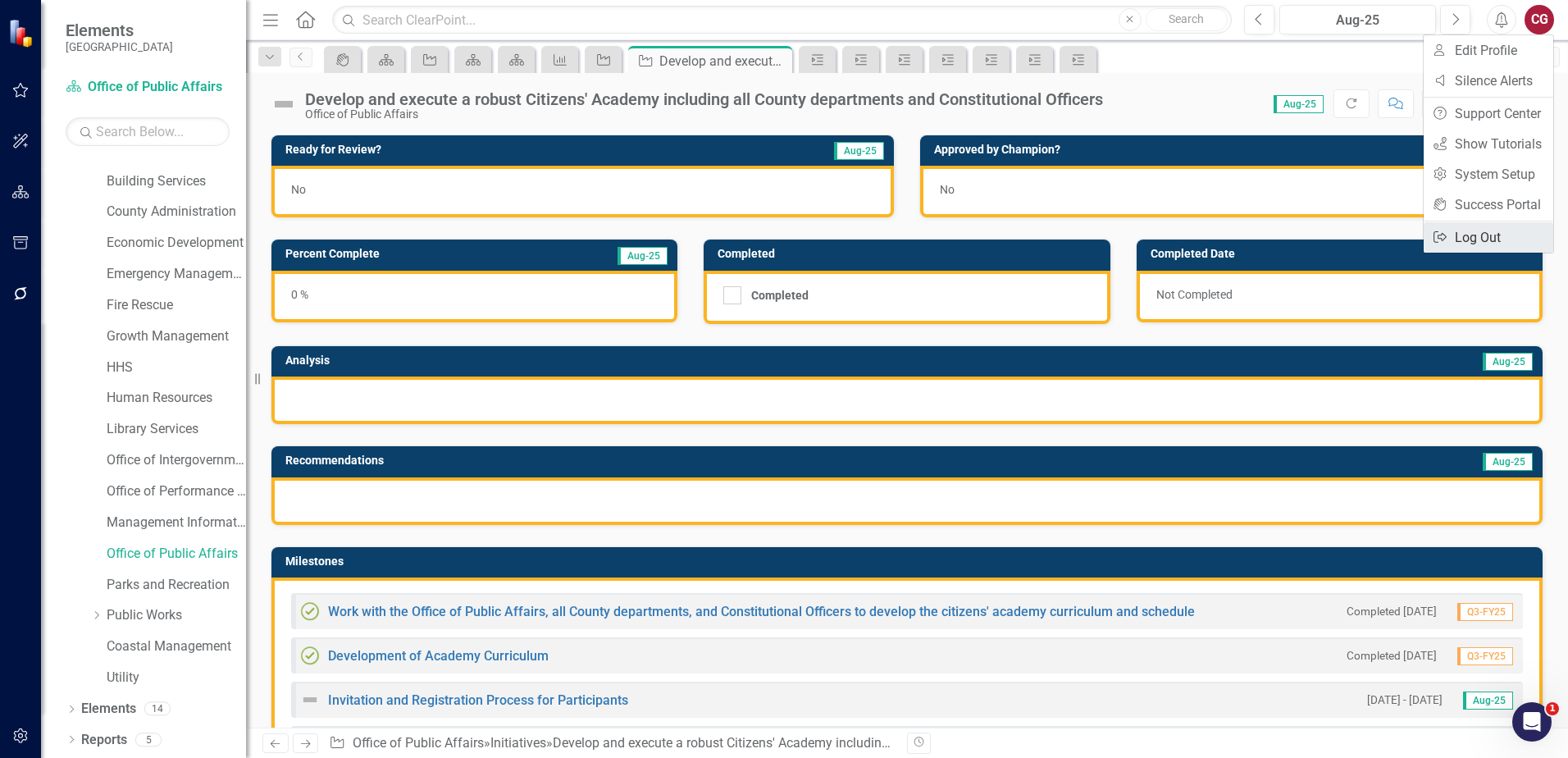
click at [1451, 231] on link "Logout Log Out" at bounding box center [1489, 237] width 130 height 31
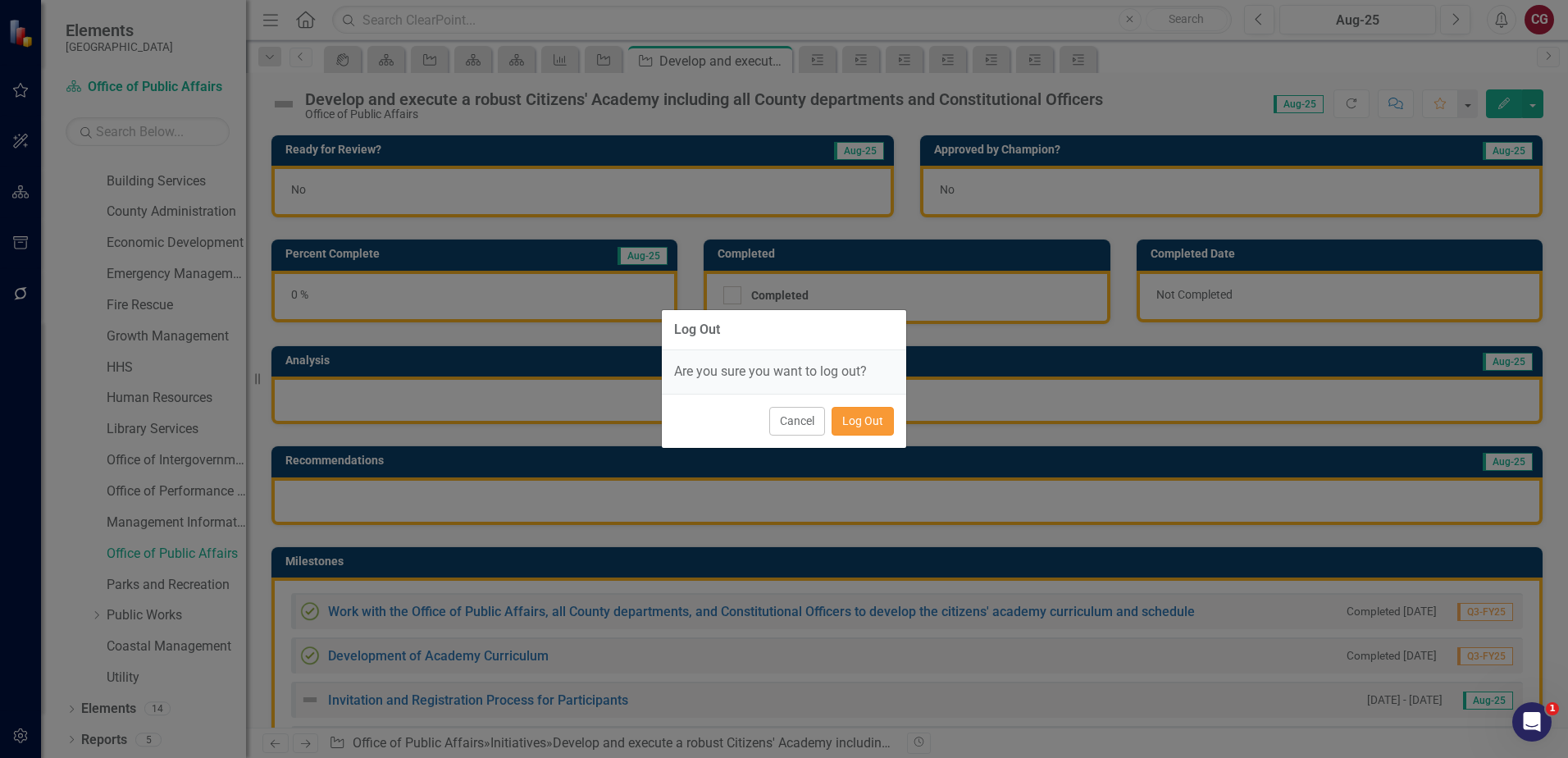
click at [857, 425] on button "Log Out" at bounding box center [862, 422] width 62 height 29
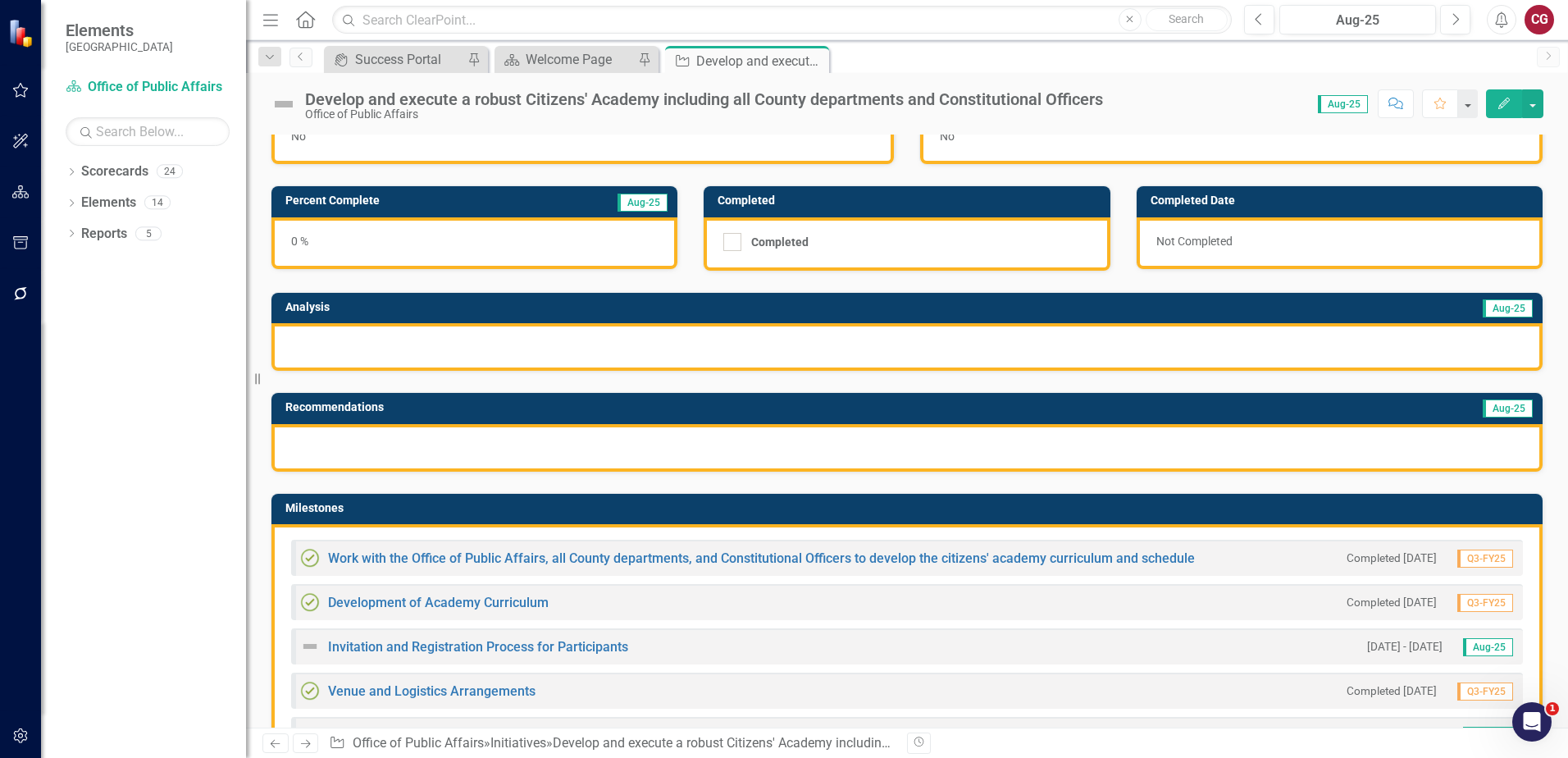
scroll to position [82, 0]
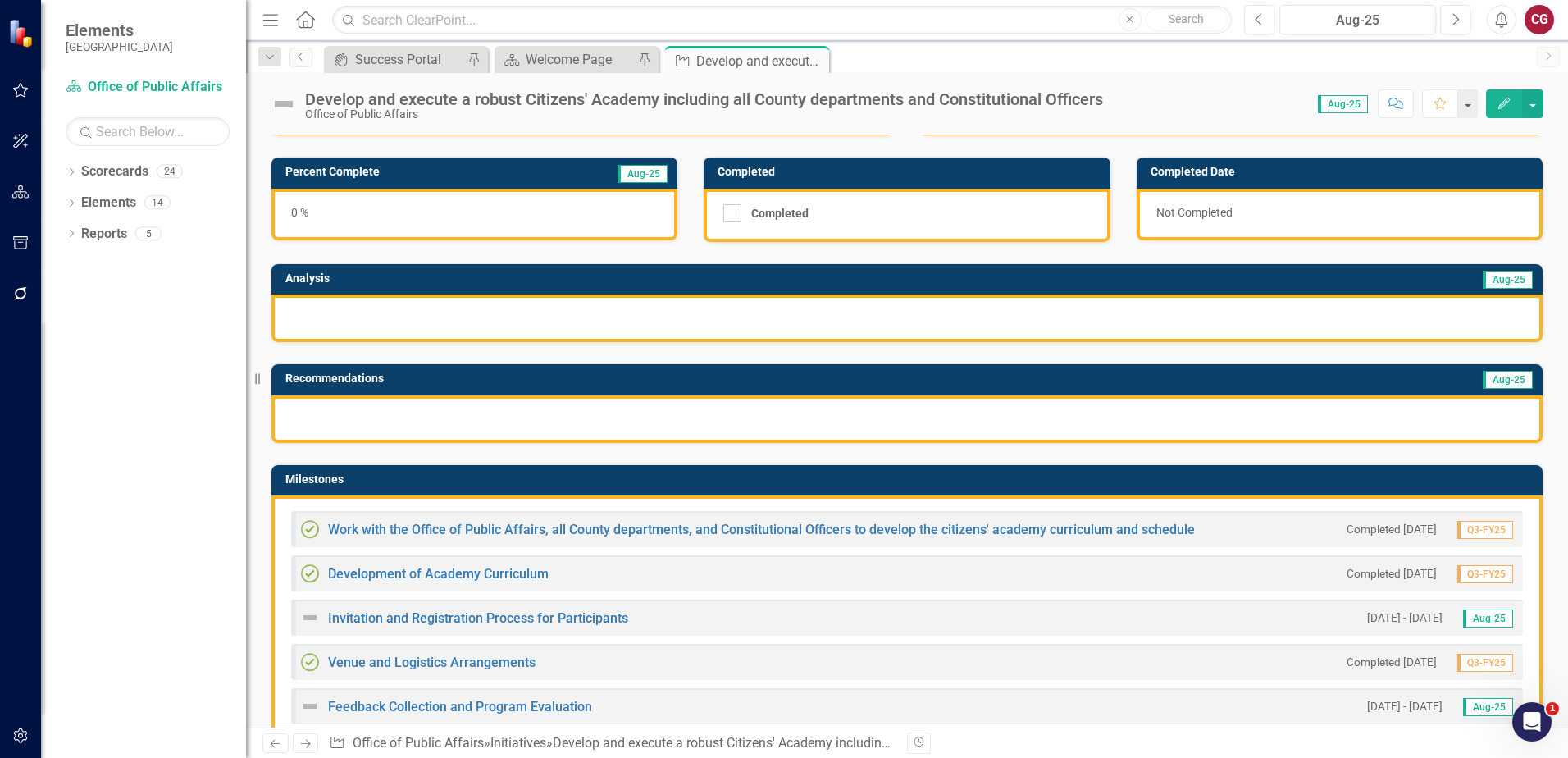
click at [1545, 17] on div "CG" at bounding box center [1539, 19] width 30 height 30
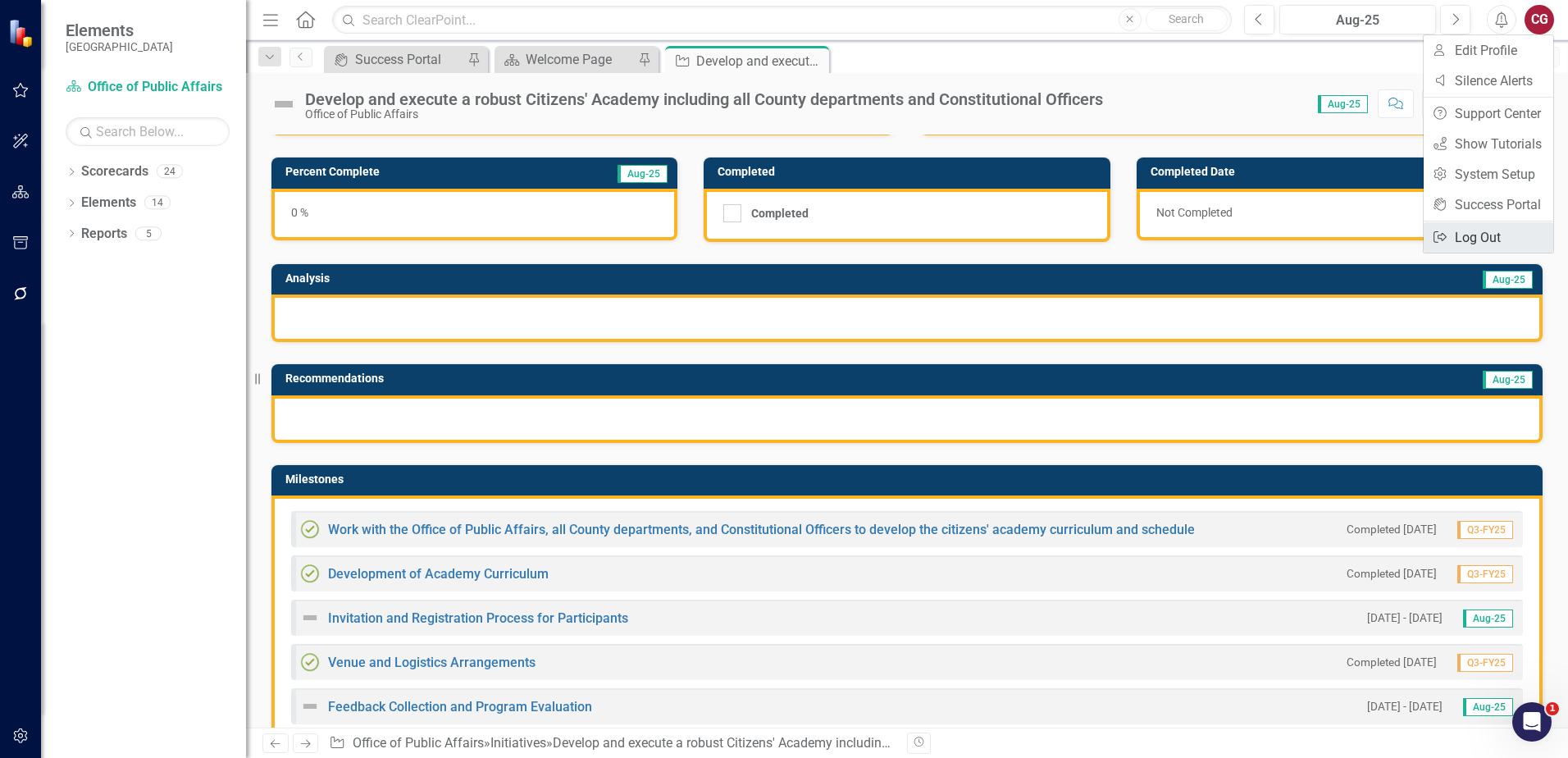
click at [1512, 227] on link "Logout Log Out" at bounding box center [1489, 237] width 130 height 31
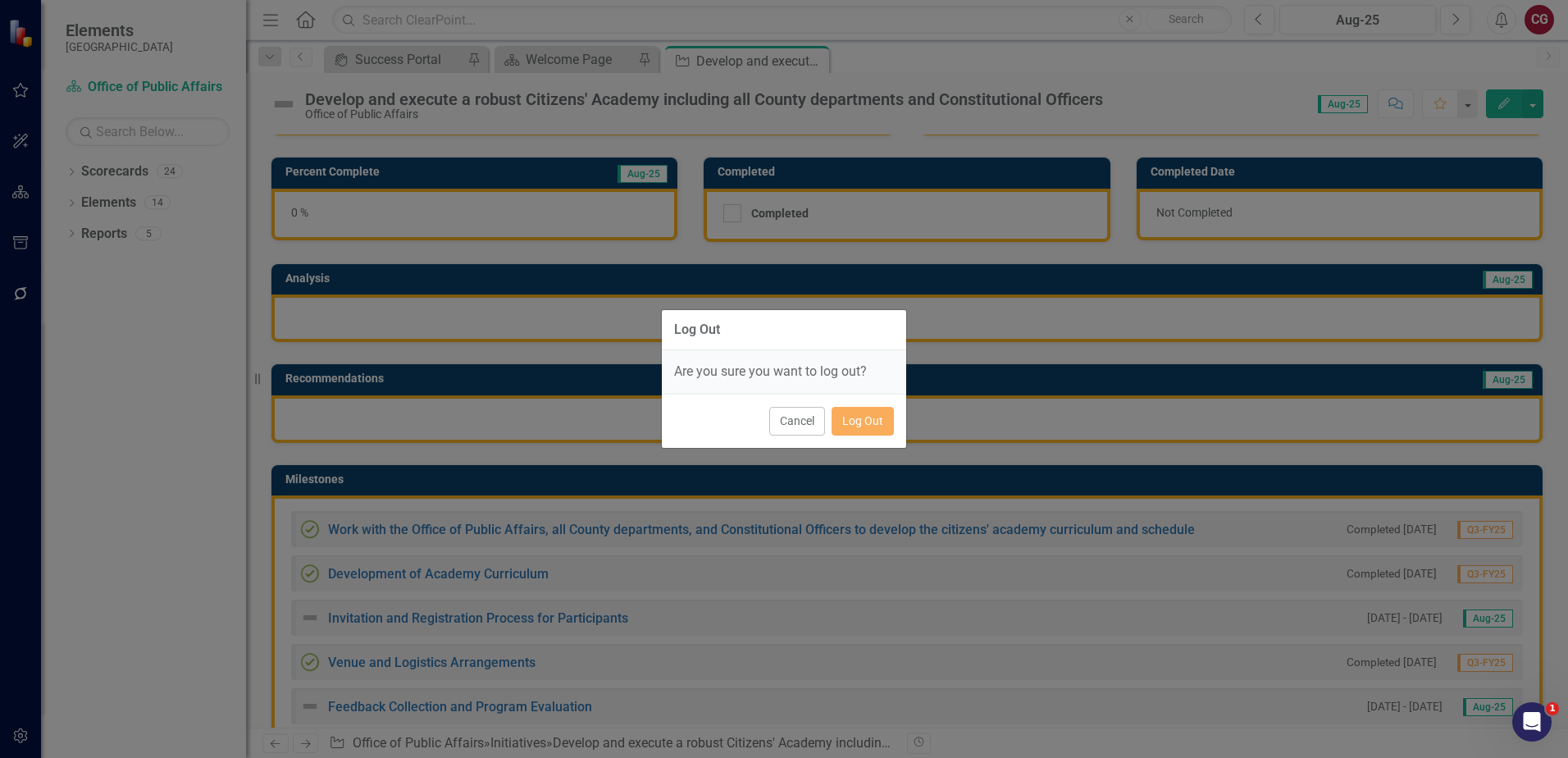
click at [862, 436] on div "Cancel Log Out" at bounding box center [784, 421] width 245 height 54
click at [862, 424] on button "Log Out" at bounding box center [862, 422] width 62 height 29
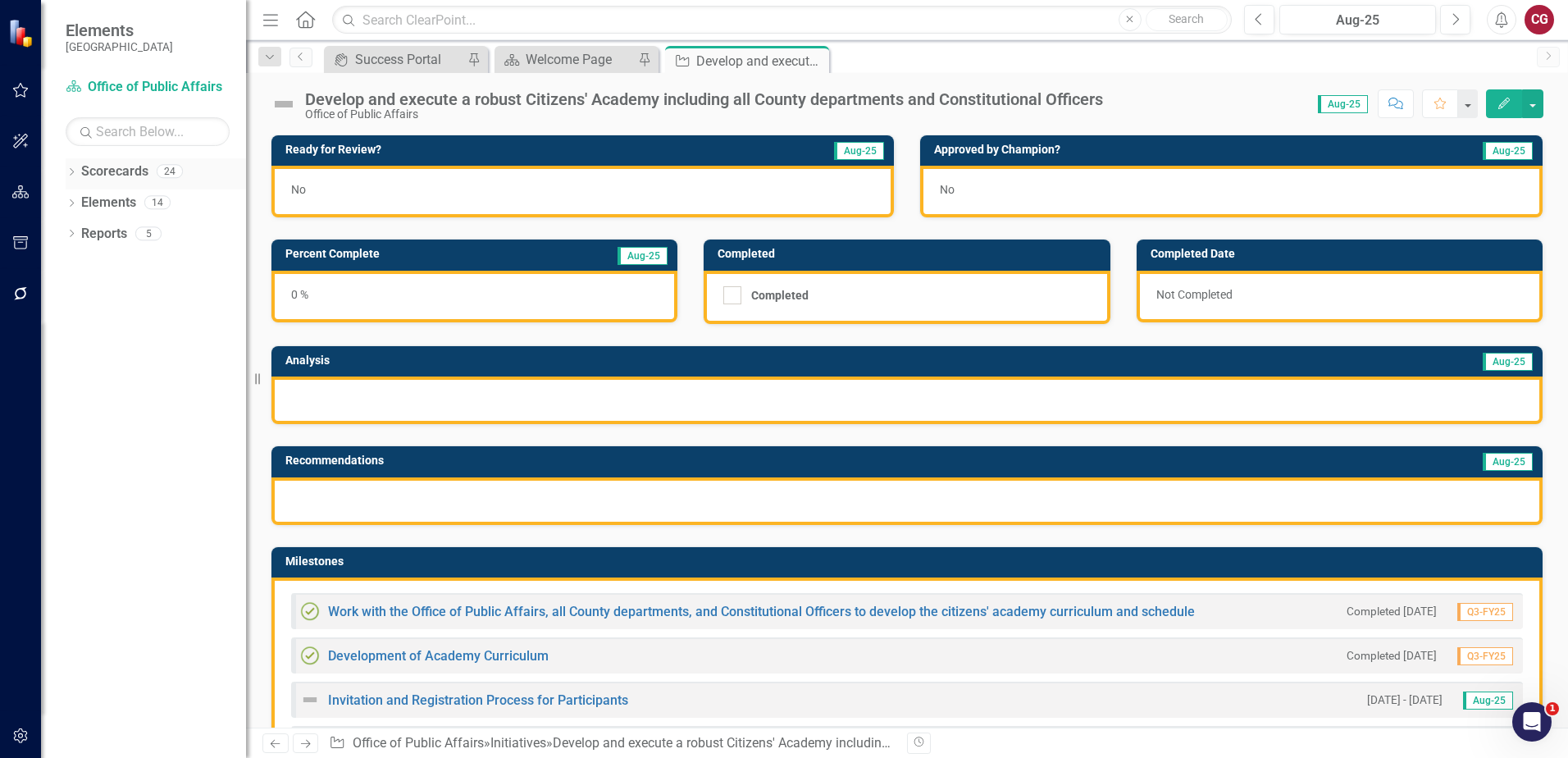
click at [73, 170] on icon at bounding box center [72, 172] width 4 height 8
click at [79, 205] on icon at bounding box center [80, 202] width 4 height 9
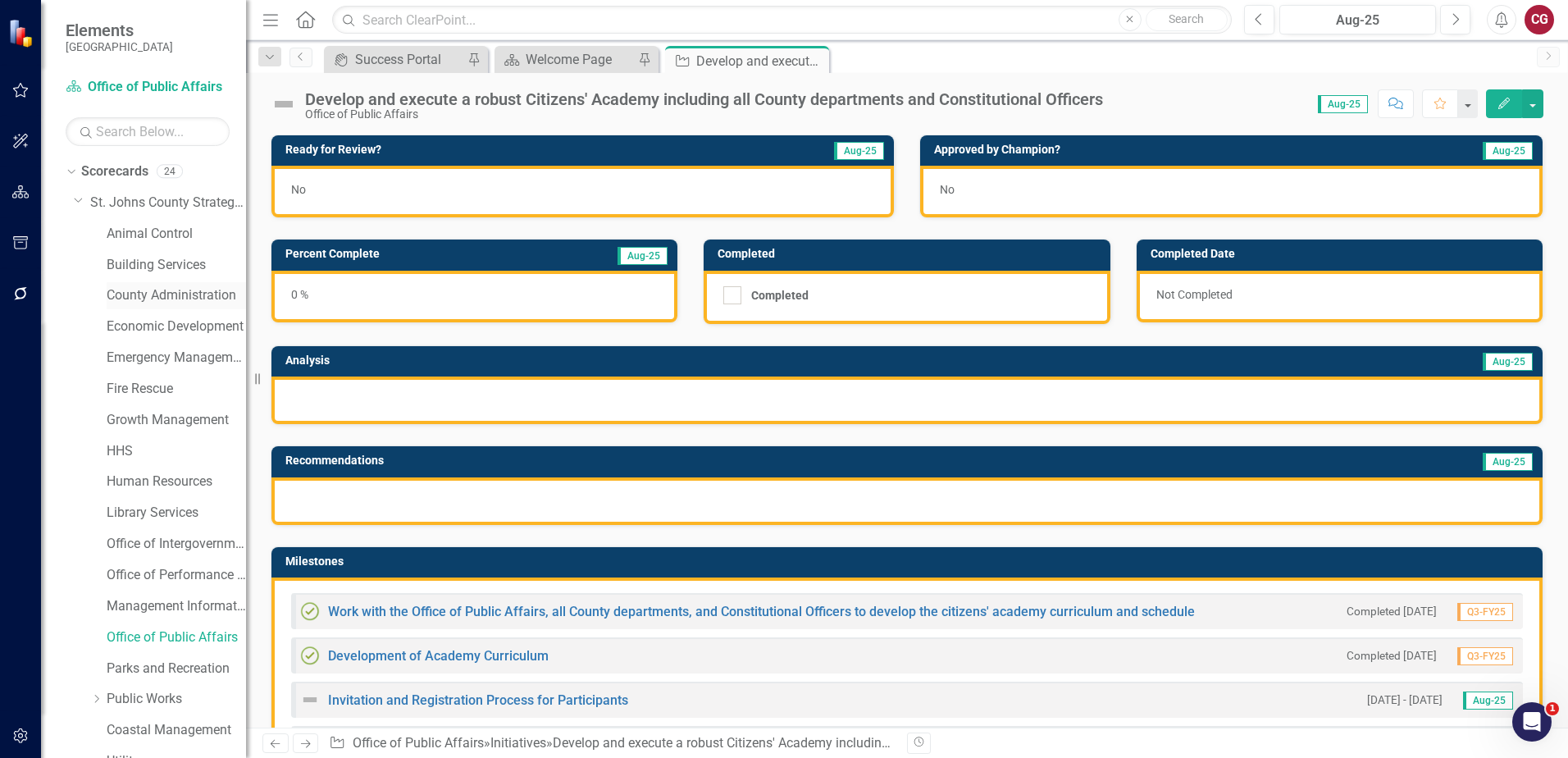
click at [153, 291] on link "County Administration" at bounding box center [177, 295] width 140 height 19
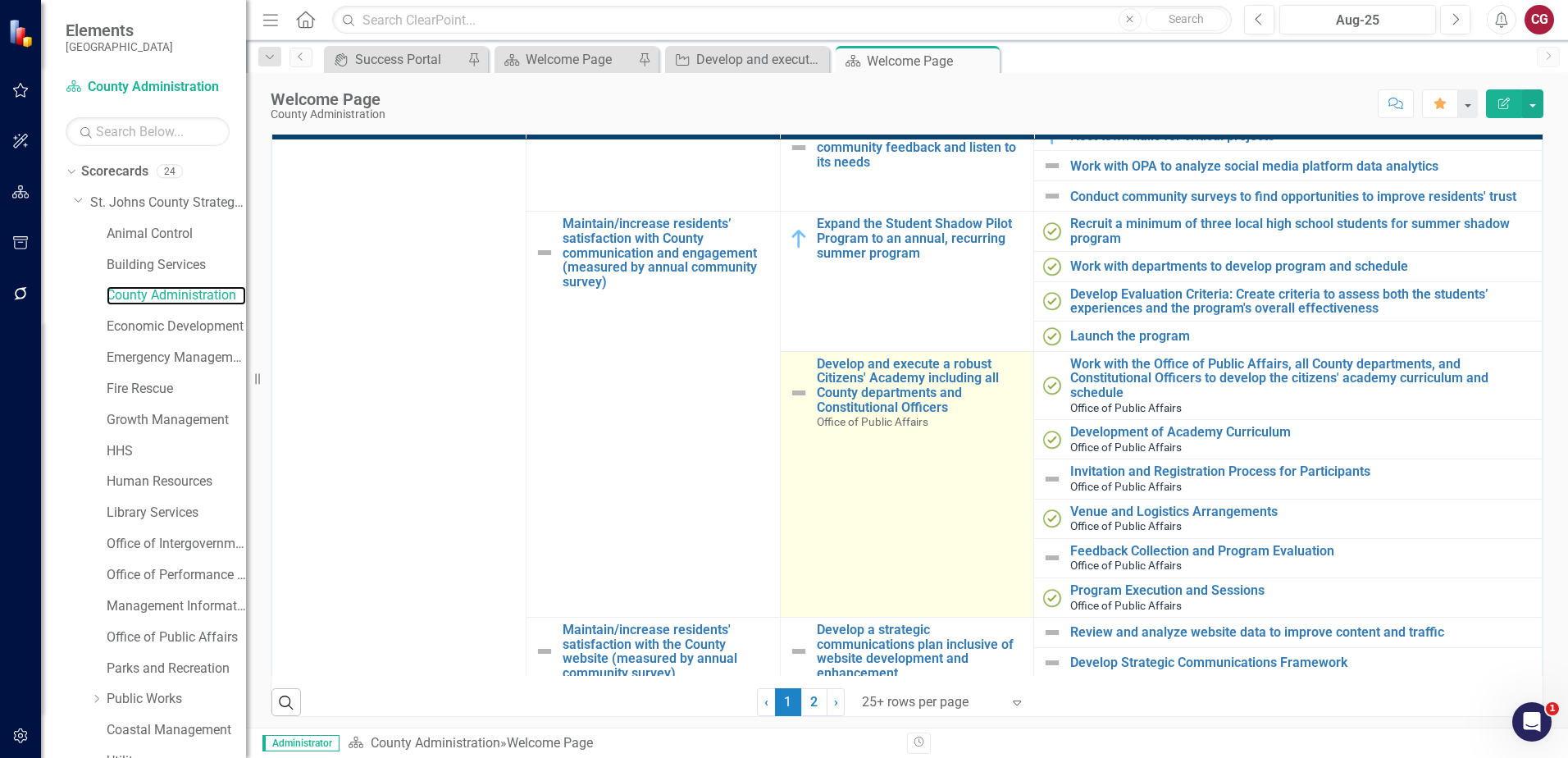
scroll to position [246, 0]
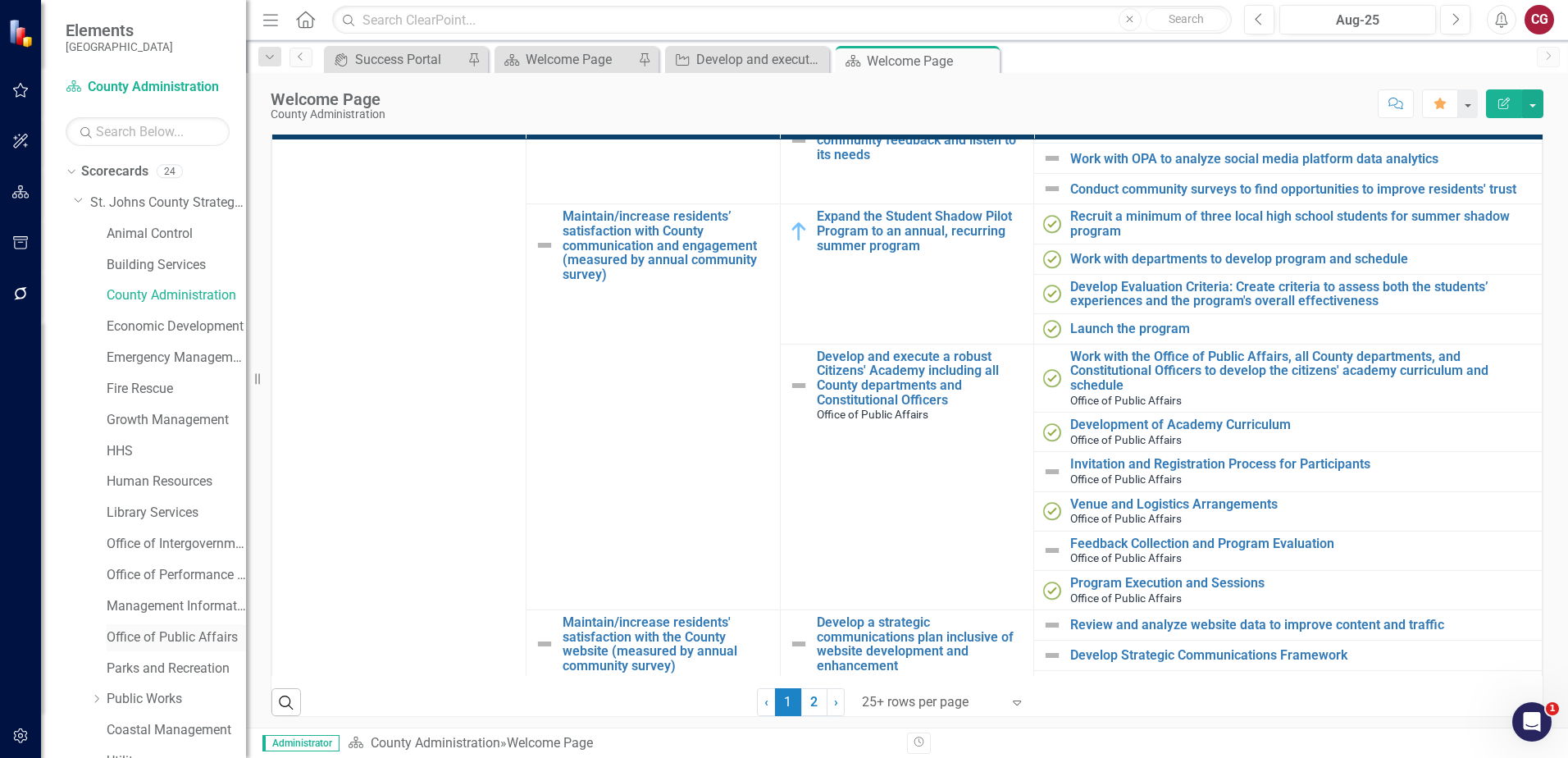
click at [176, 636] on link "Office of Public Affairs" at bounding box center [177, 638] width 140 height 19
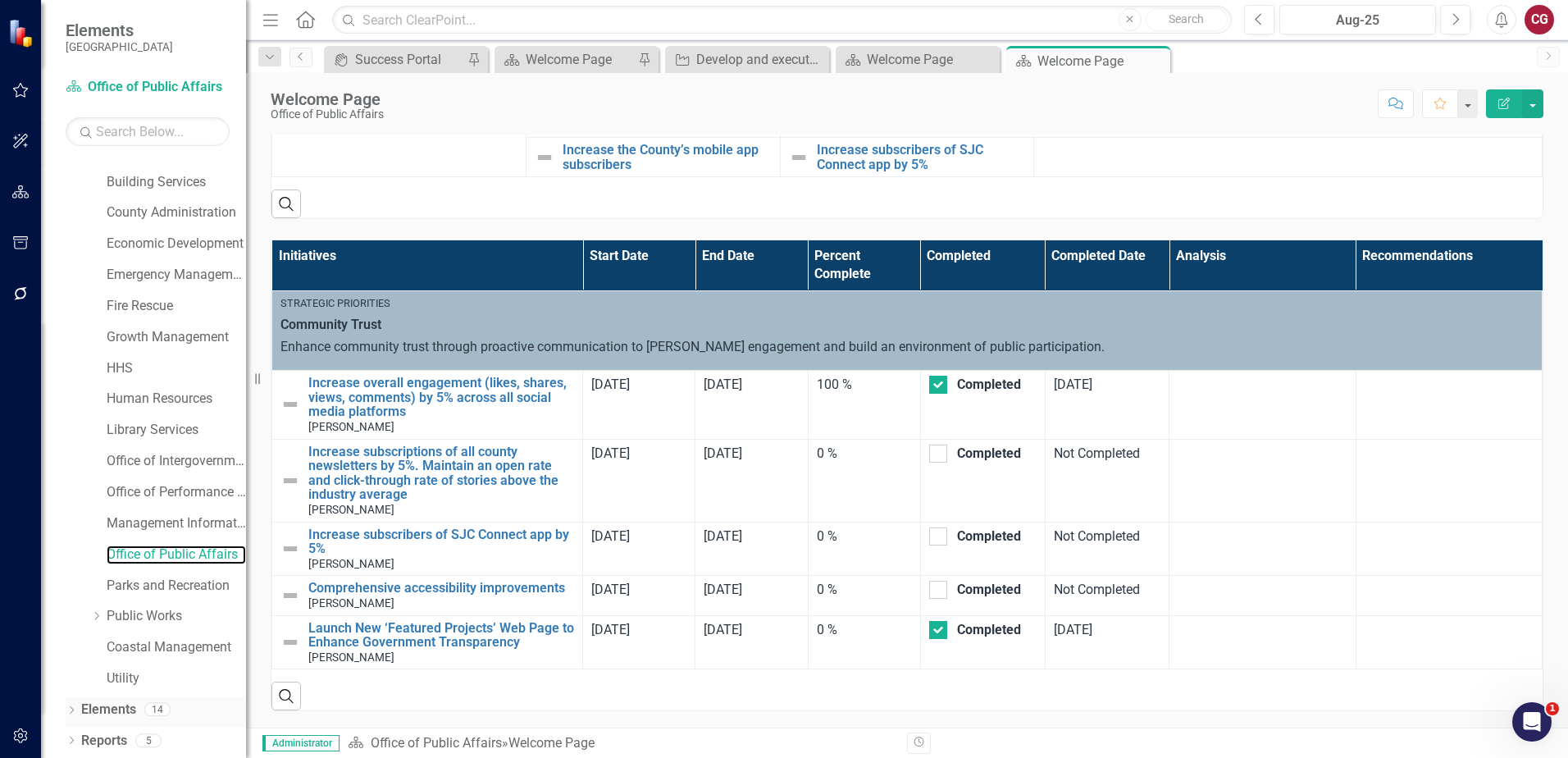
scroll to position [84, 0]
click at [131, 709] on link "Elements" at bounding box center [108, 709] width 54 height 19
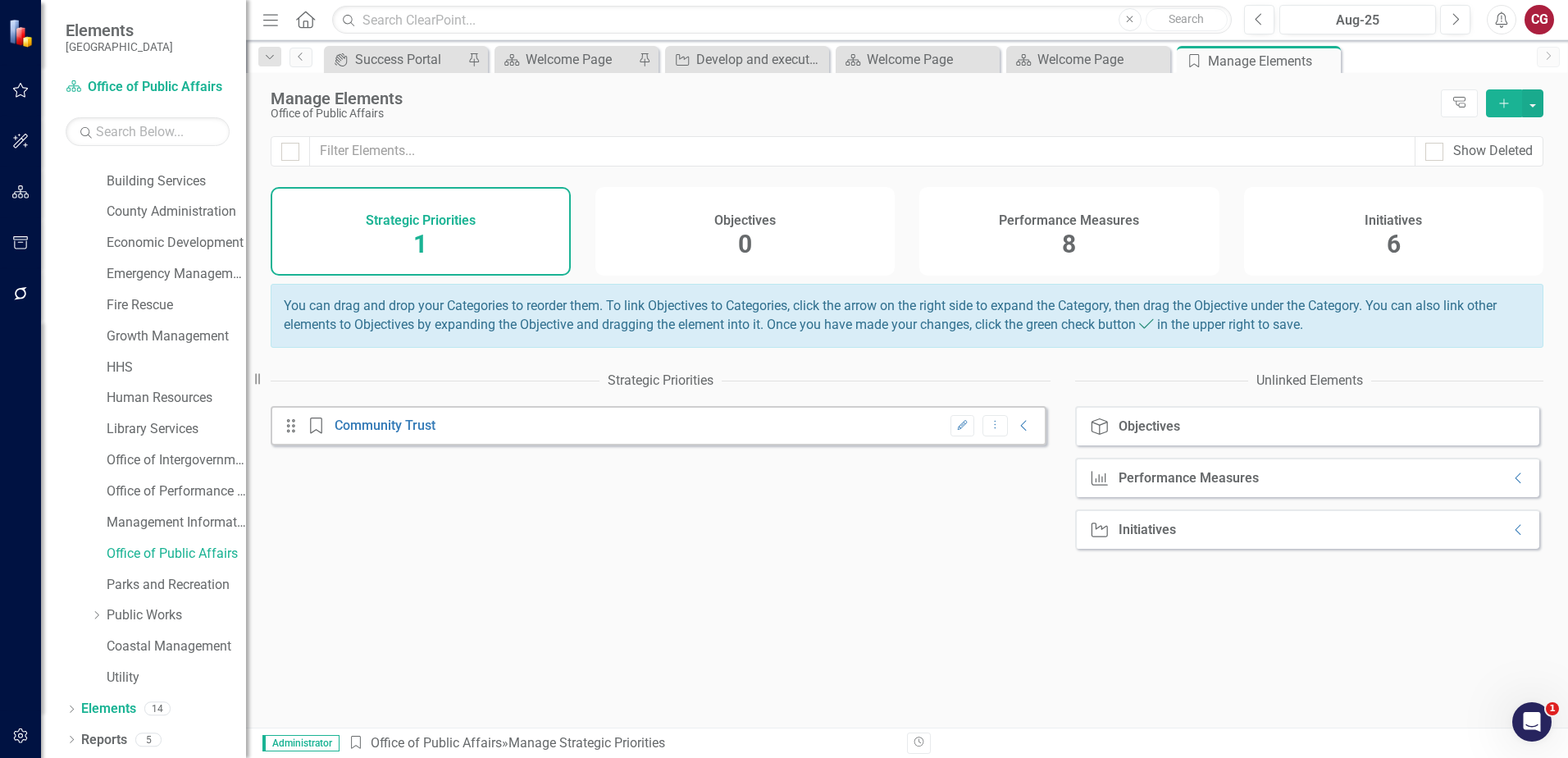
click at [1097, 230] on div "Performance Measures 8" at bounding box center [1070, 231] width 300 height 89
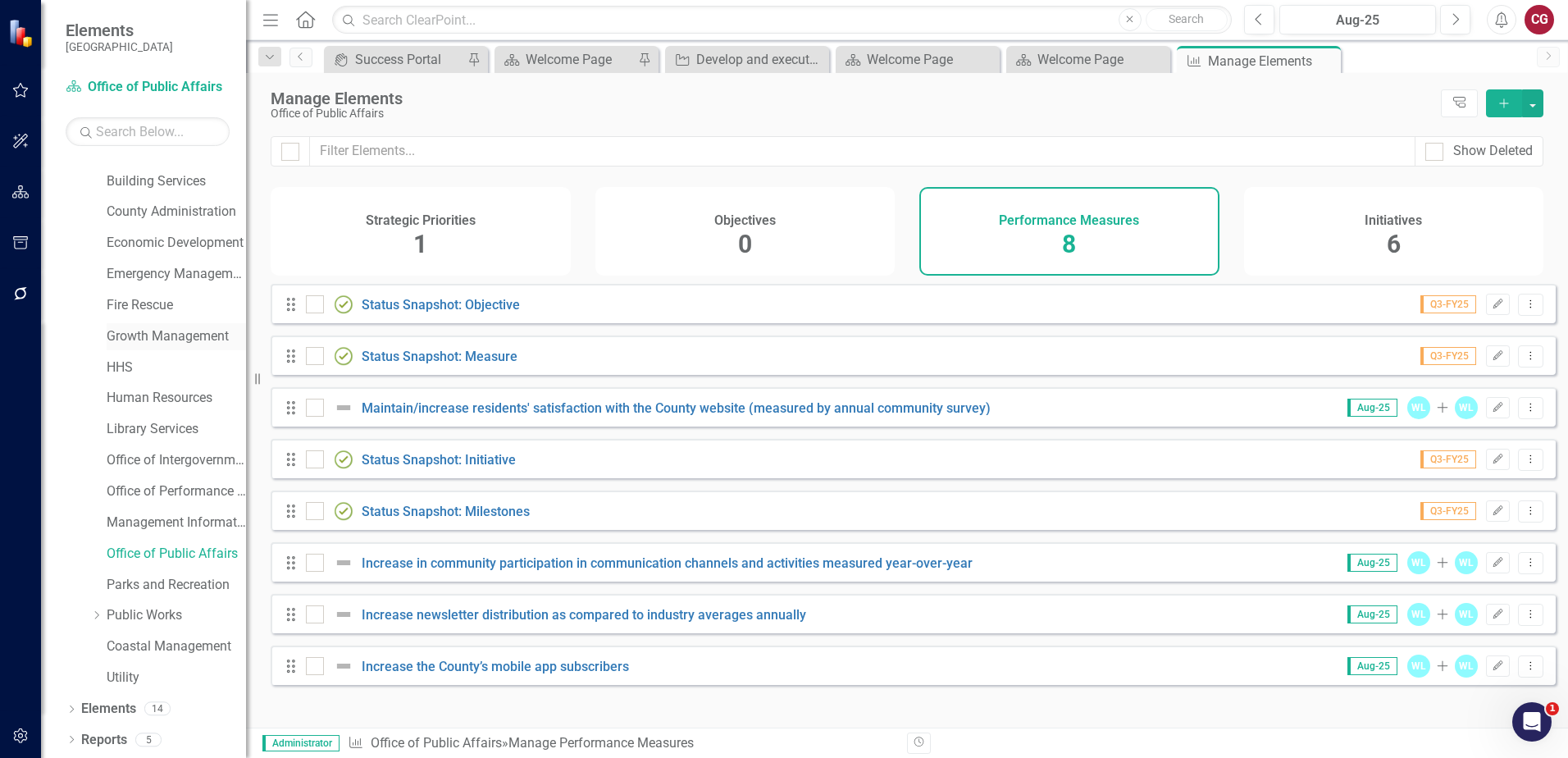
scroll to position [2, 0]
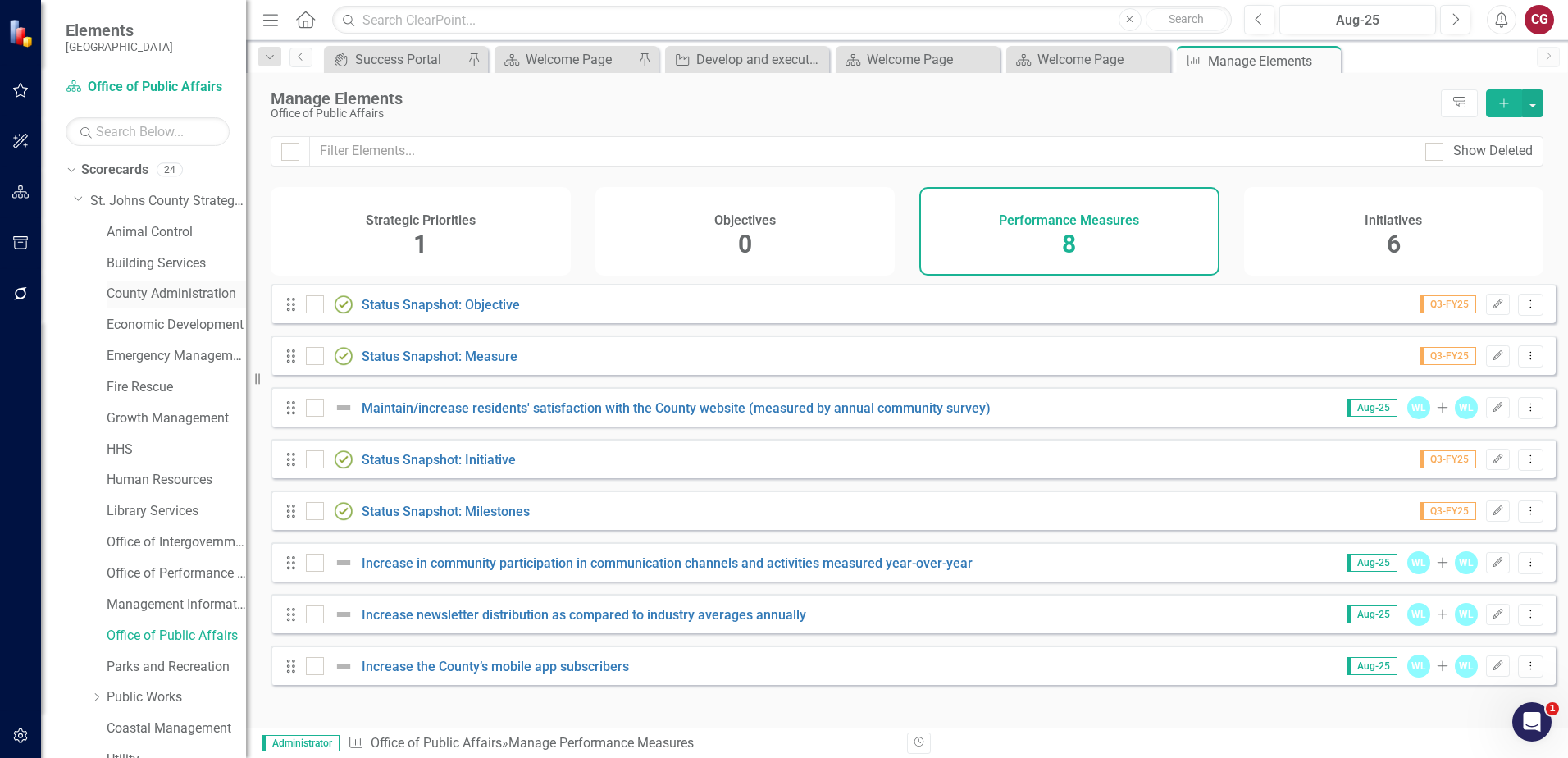
click at [133, 286] on link "County Administration" at bounding box center [177, 294] width 140 height 19
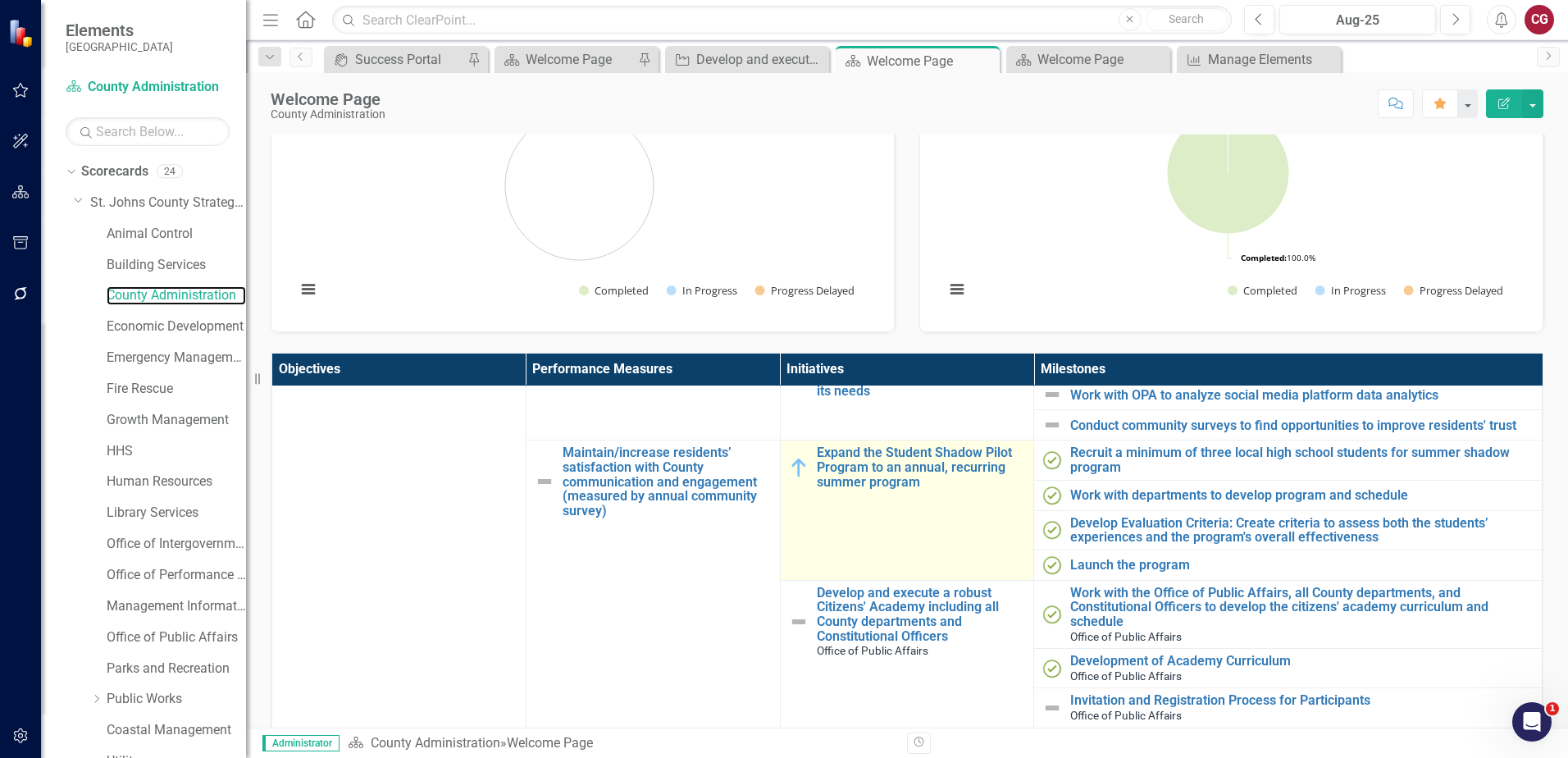
scroll to position [246, 0]
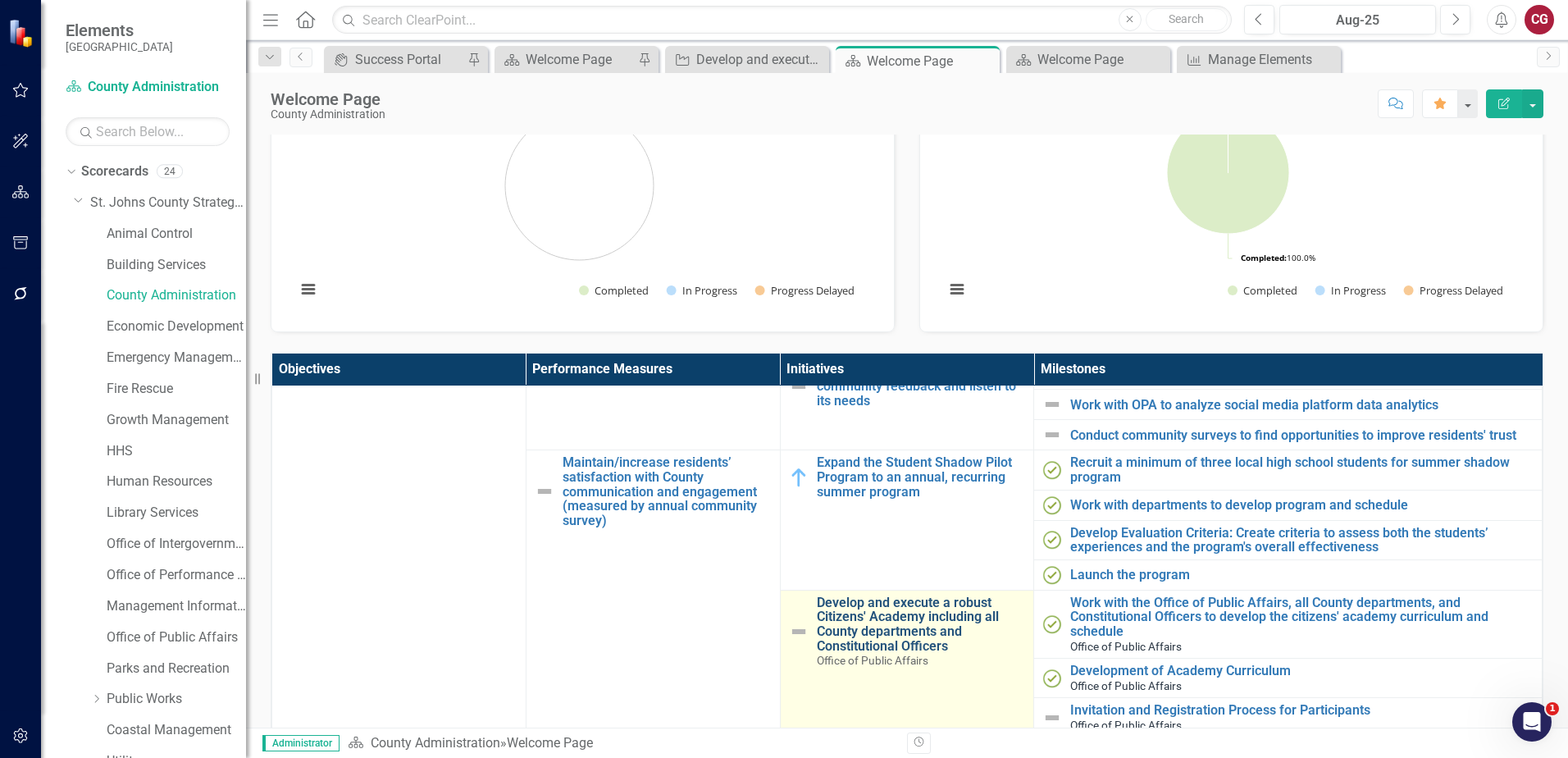
click at [878, 616] on link "Develop and execute a robust Citizens' Academy including all County departments…" at bounding box center [921, 624] width 209 height 57
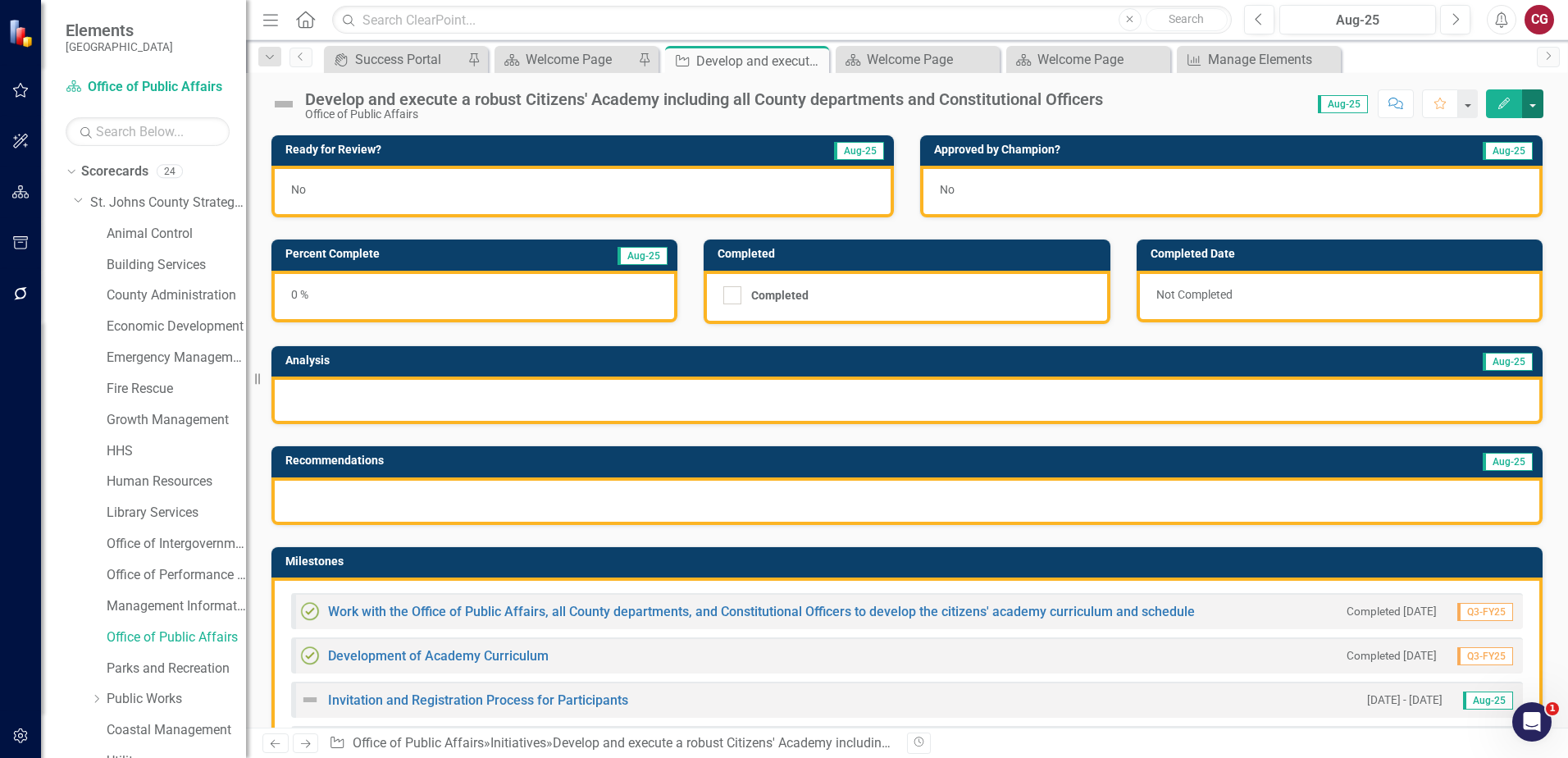
click at [1537, 112] on button "button" at bounding box center [1533, 104] width 21 height 29
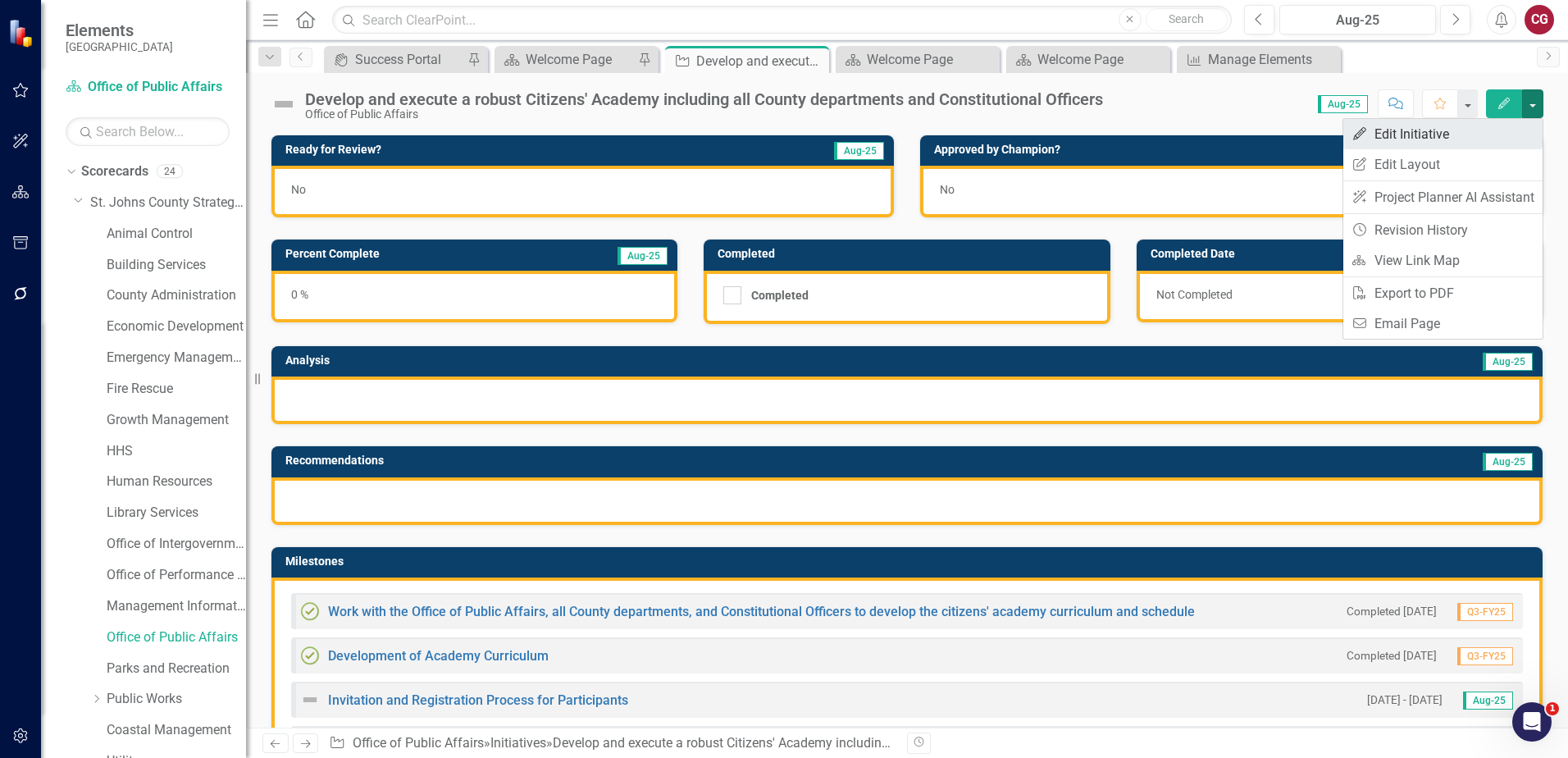
click at [1469, 147] on link "Edit Edit Initiative" at bounding box center [1443, 134] width 199 height 31
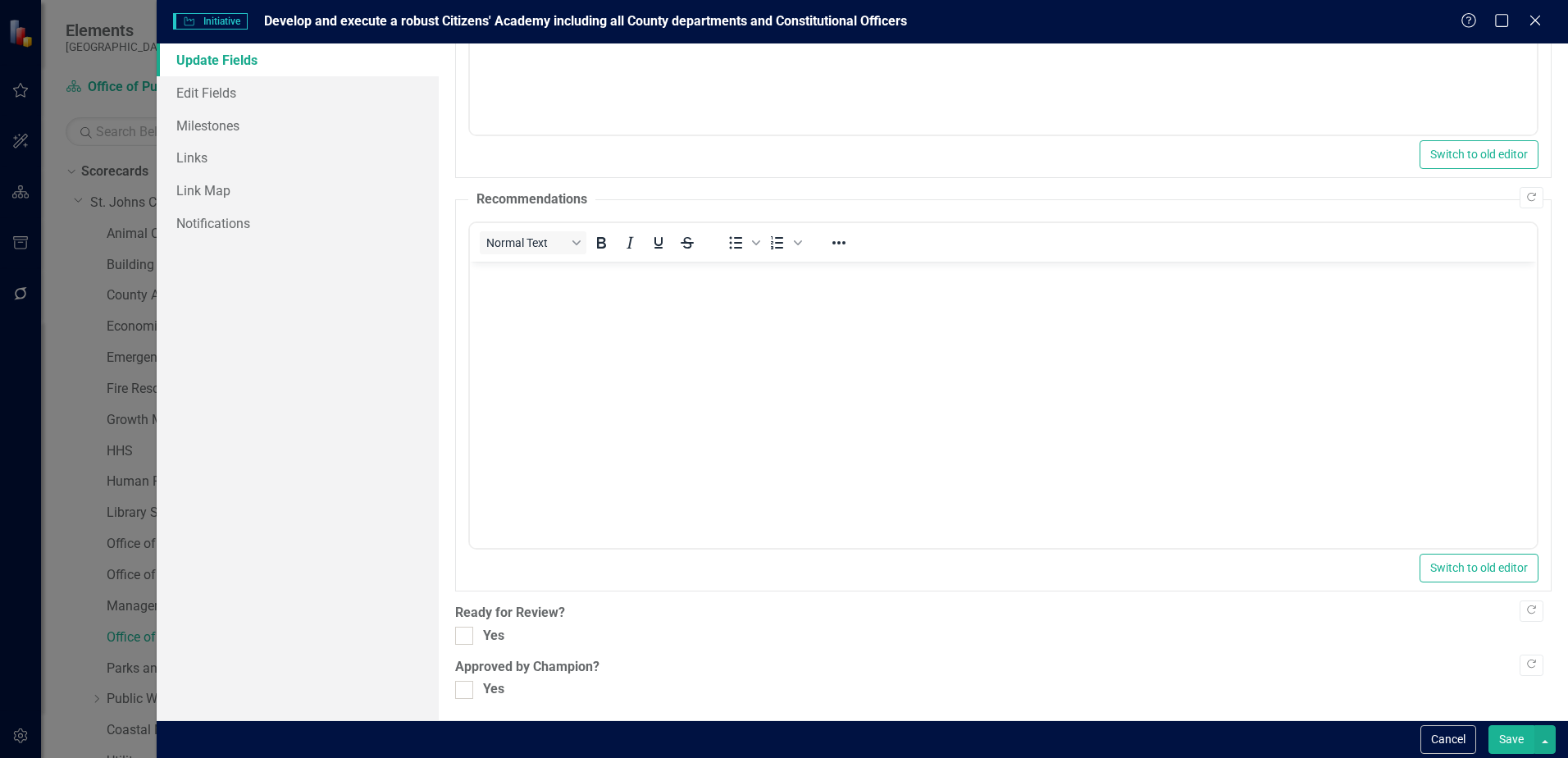
scroll to position [458, 0]
click at [208, 102] on link "Edit Fields" at bounding box center [297, 93] width 282 height 32
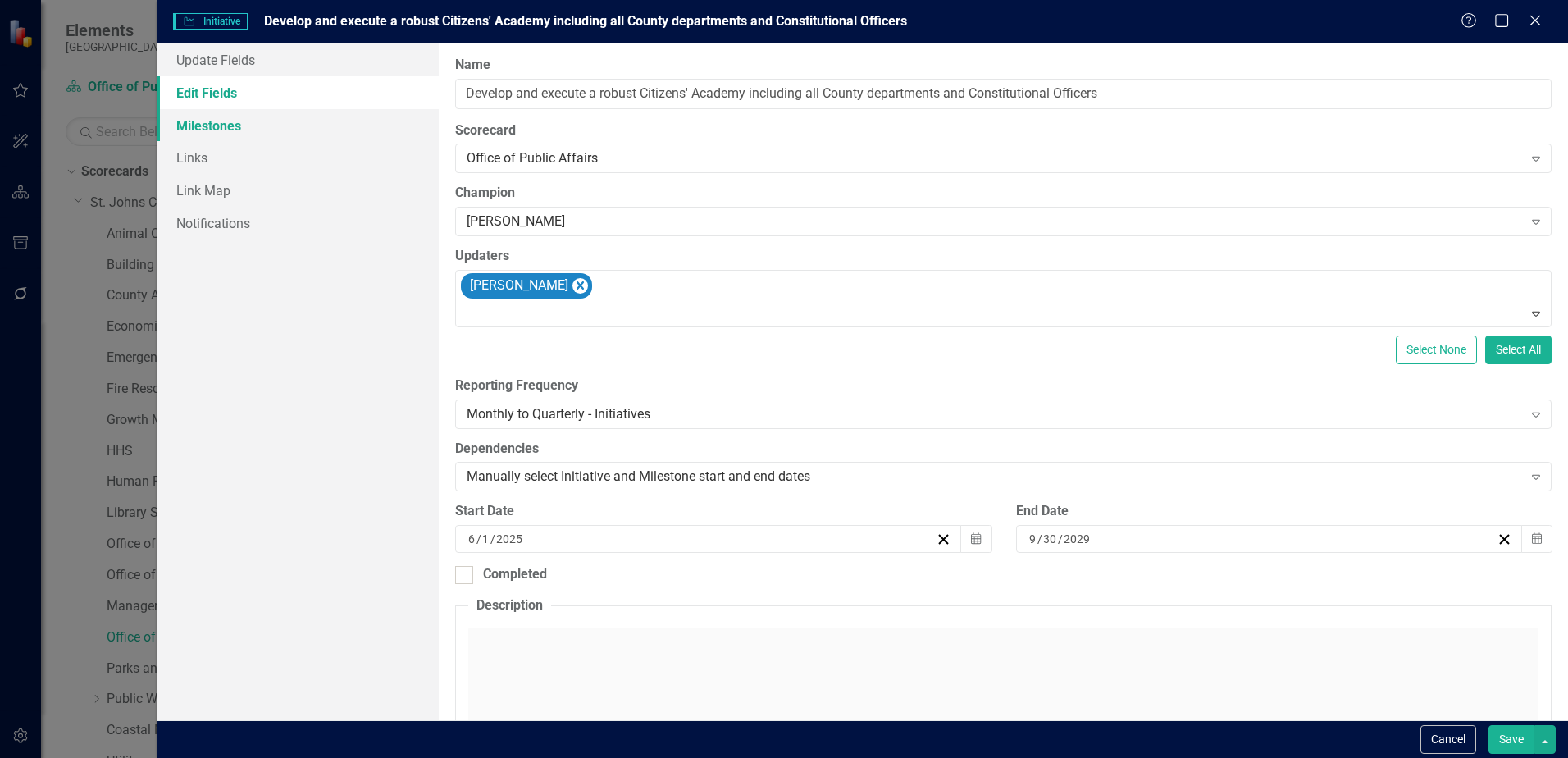
click at [201, 130] on link "Milestones" at bounding box center [297, 125] width 282 height 32
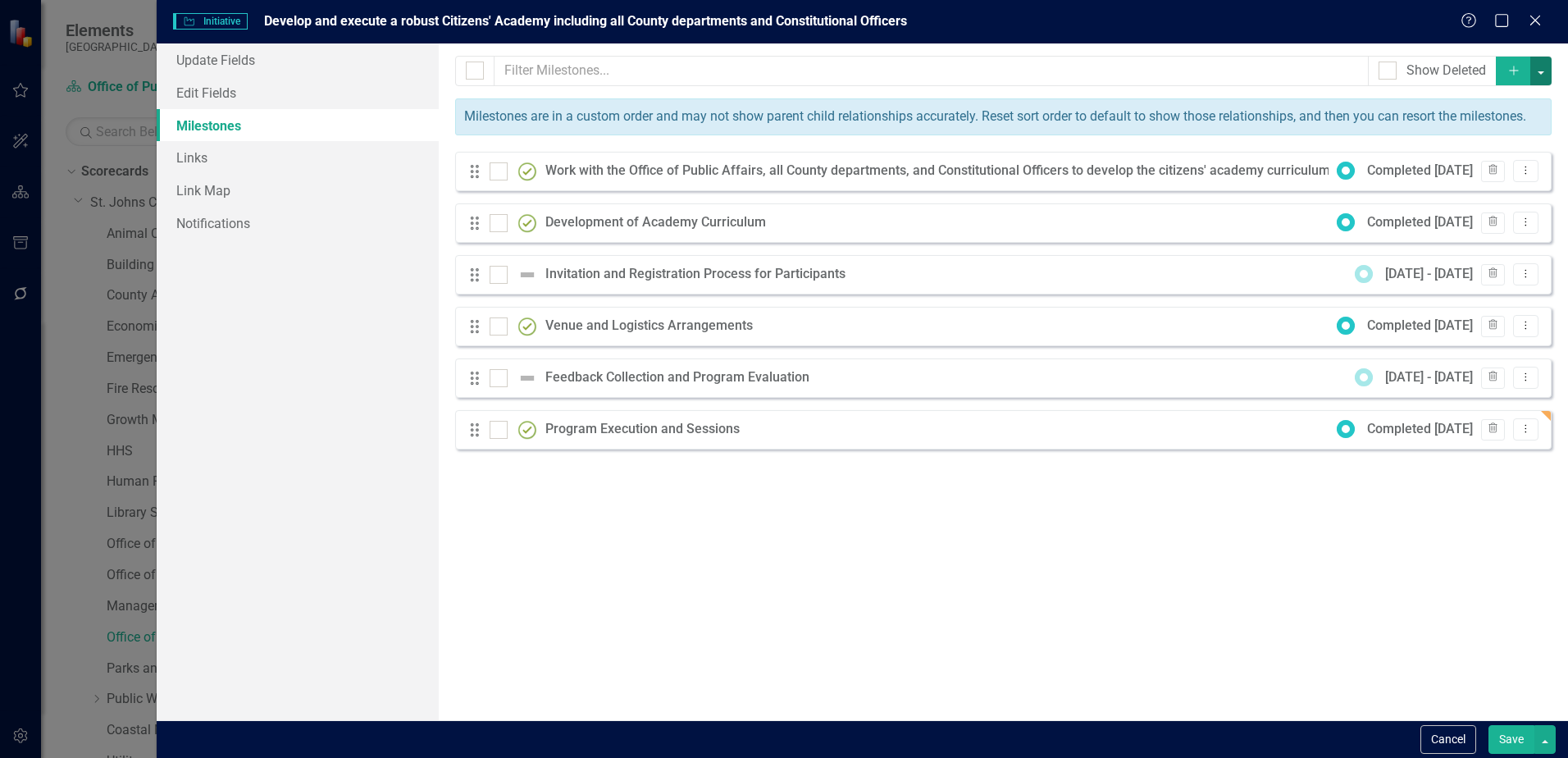
click at [1538, 73] on button "button" at bounding box center [1541, 71] width 21 height 29
drag, startPoint x: 1309, startPoint y: 619, endPoint x: 1317, endPoint y: 318, distance: 301.1
click at [1309, 617] on div "Milestones allow you to break down your projects (or initiatives) into smaller …" at bounding box center [1003, 381] width 1129 height 677
click at [1525, 169] on icon "Dropdown Menu" at bounding box center [1526, 169] width 14 height 11
click at [1472, 197] on link "Edit Edit Milestone" at bounding box center [1460, 198] width 154 height 31
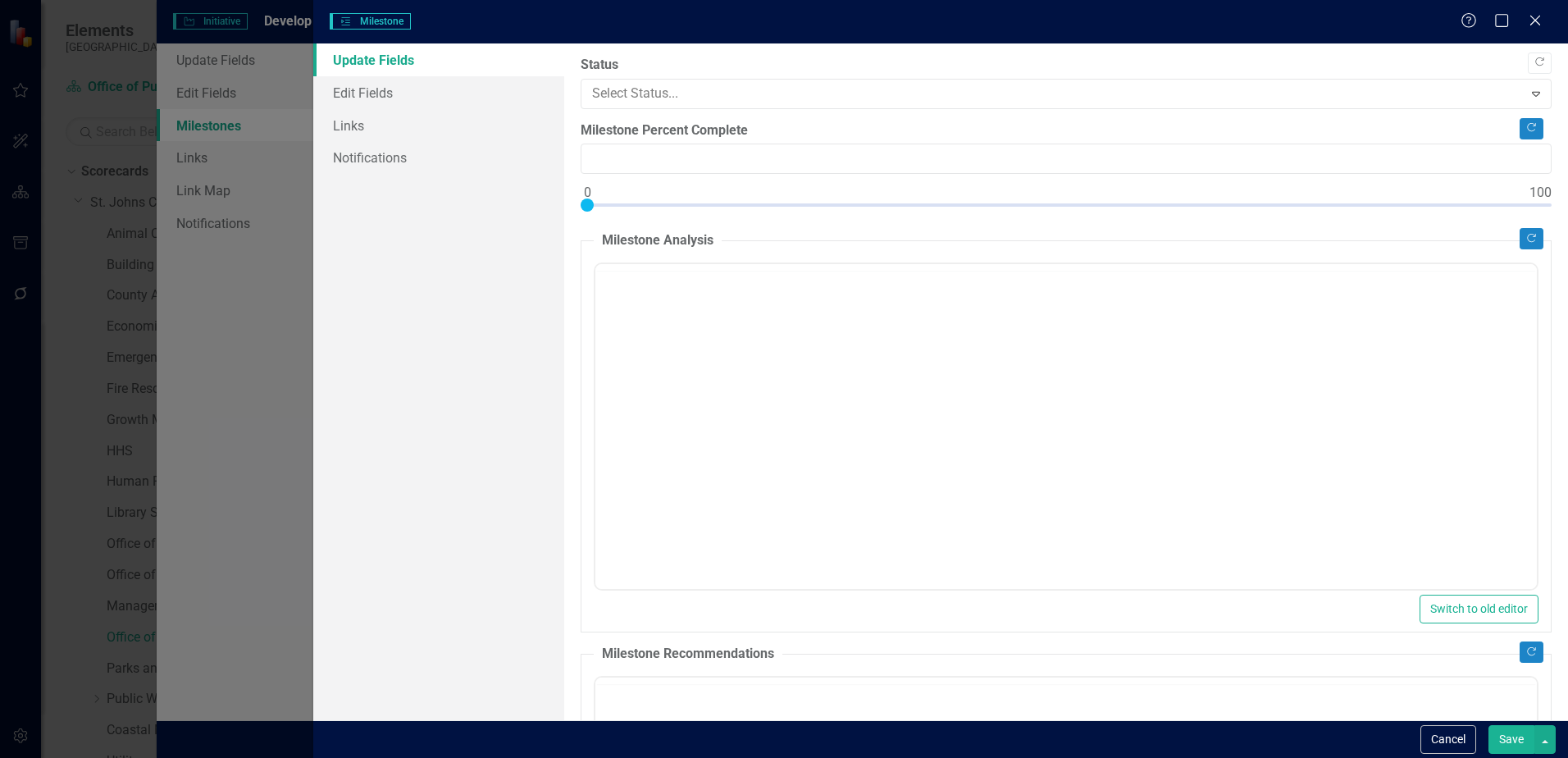
type input "100"
checkbox input "true"
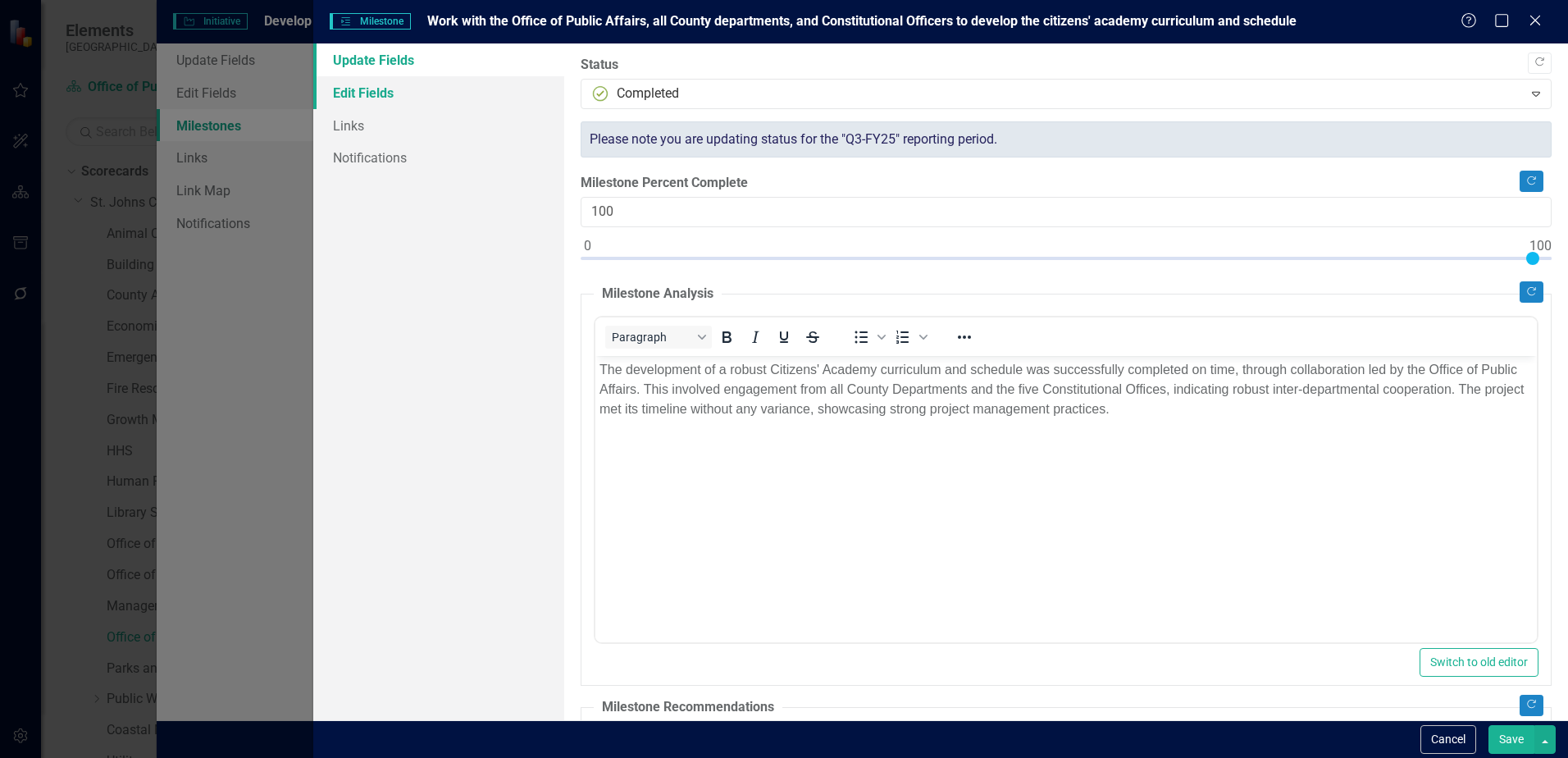
scroll to position [0, 0]
click at [393, 95] on link "Edit Fields" at bounding box center [439, 93] width 251 height 32
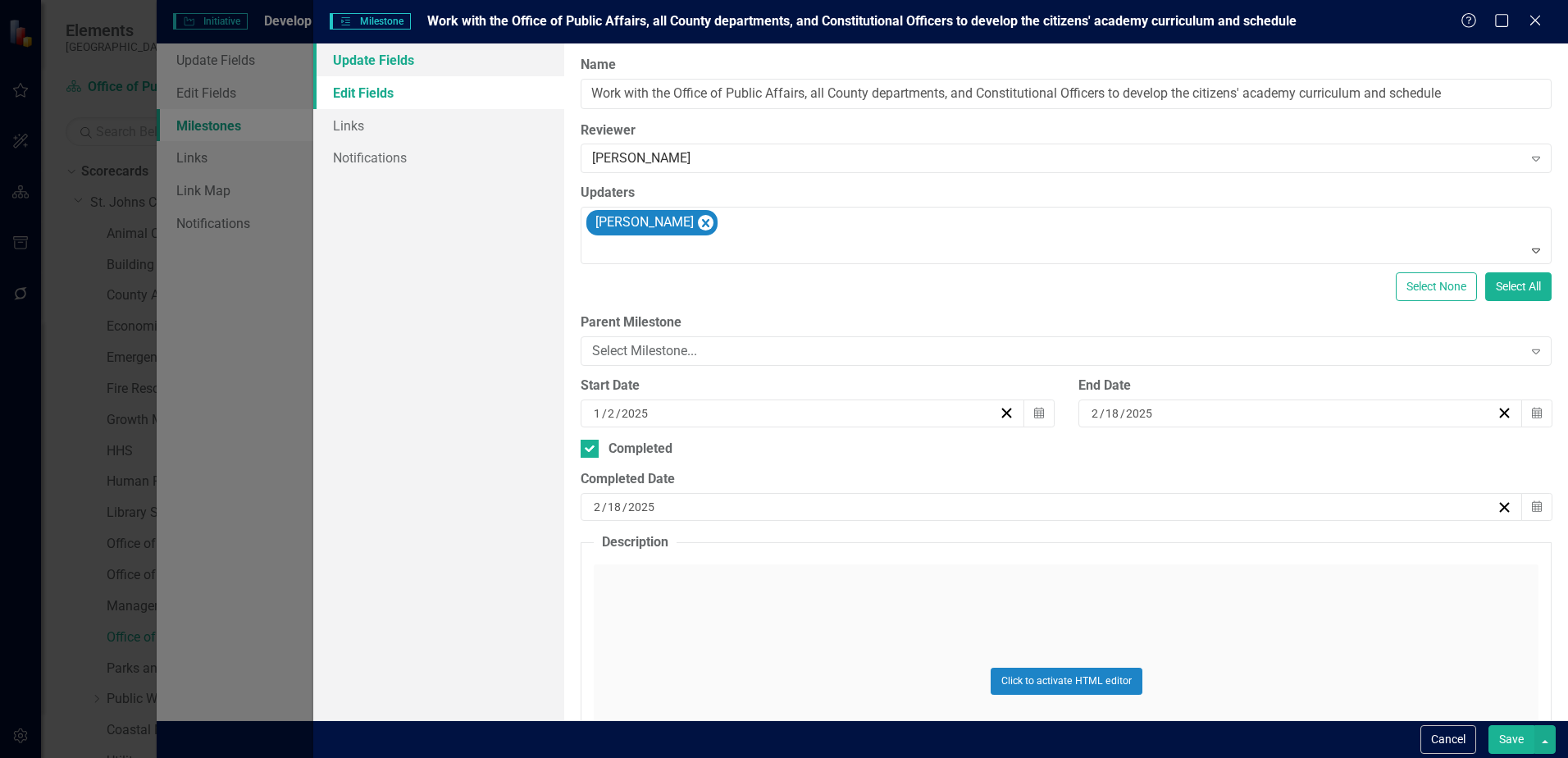
click at [387, 71] on link "Update Fields" at bounding box center [439, 59] width 251 height 32
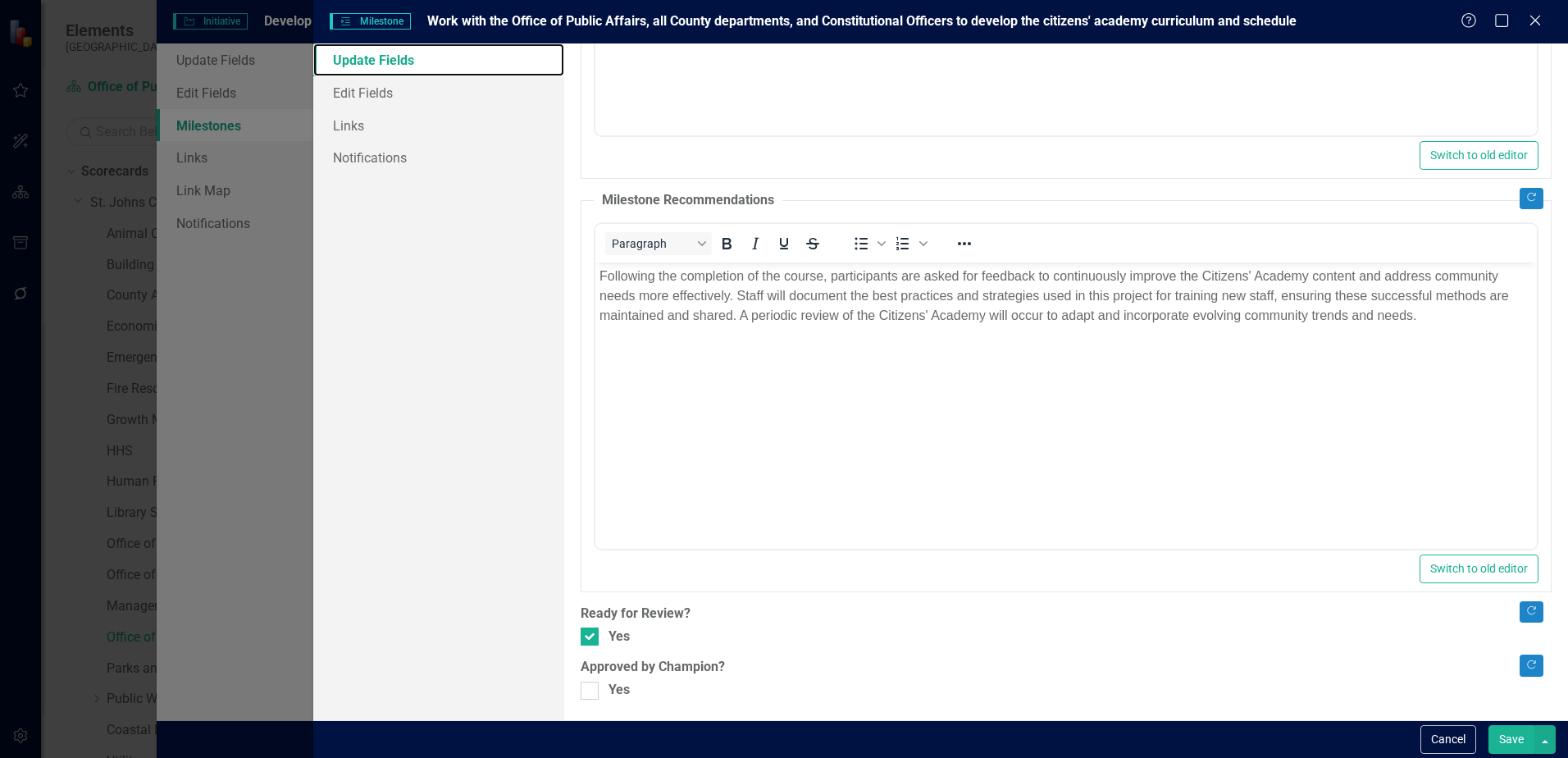
scroll to position [510, 0]
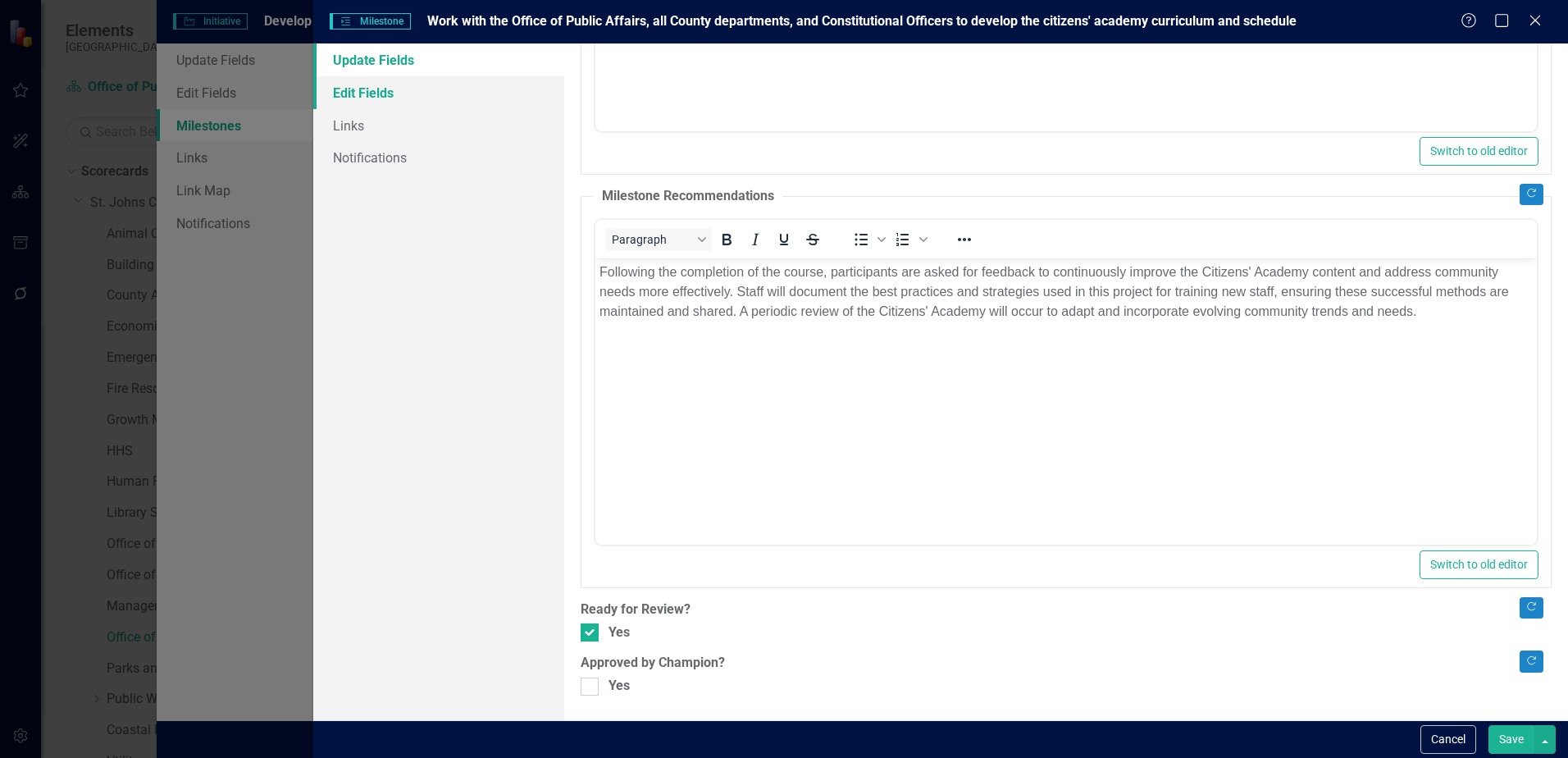
click at [376, 77] on link "Edit Fields" at bounding box center [439, 93] width 251 height 32
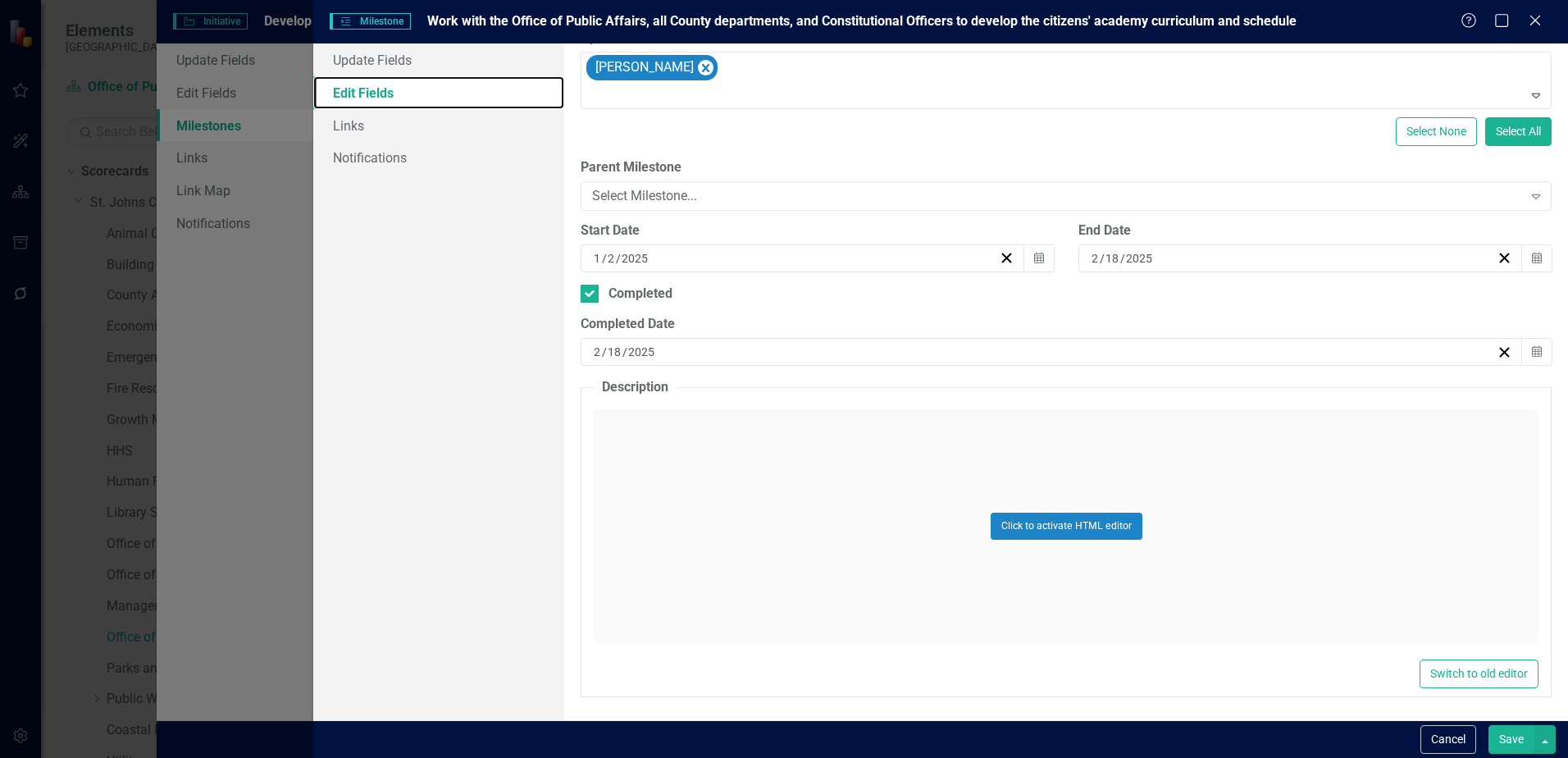
scroll to position [157, 0]
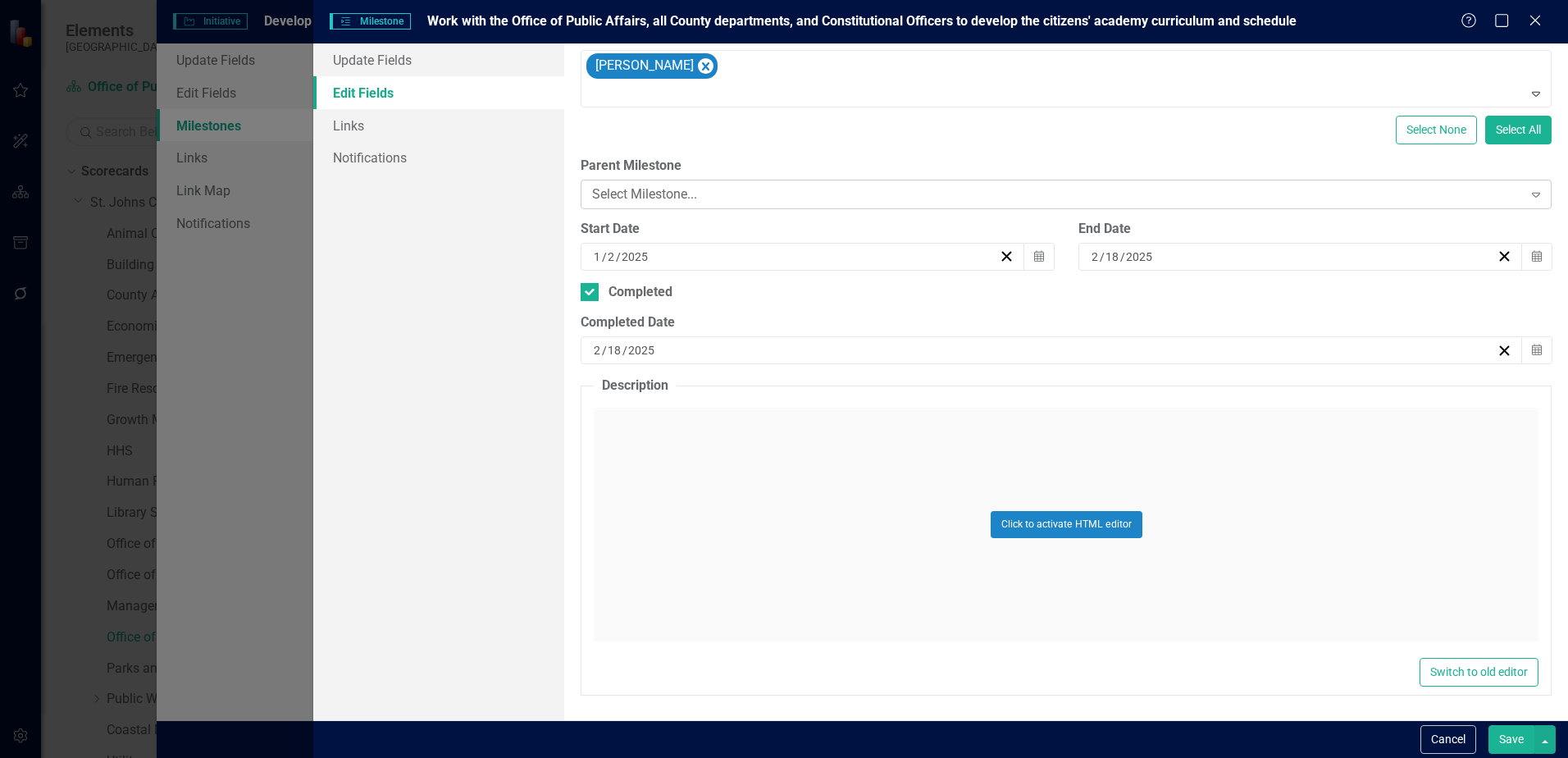
click at [757, 193] on div "Select Milestone..." at bounding box center [1056, 194] width 930 height 19
drag, startPoint x: 395, startPoint y: 300, endPoint x: 342, endPoint y: 162, distance: 147.8
click at [395, 299] on div "Update Fields Edit Fields Links Notifications" at bounding box center [439, 381] width 251 height 677
click at [338, 123] on link "Links" at bounding box center [439, 125] width 251 height 32
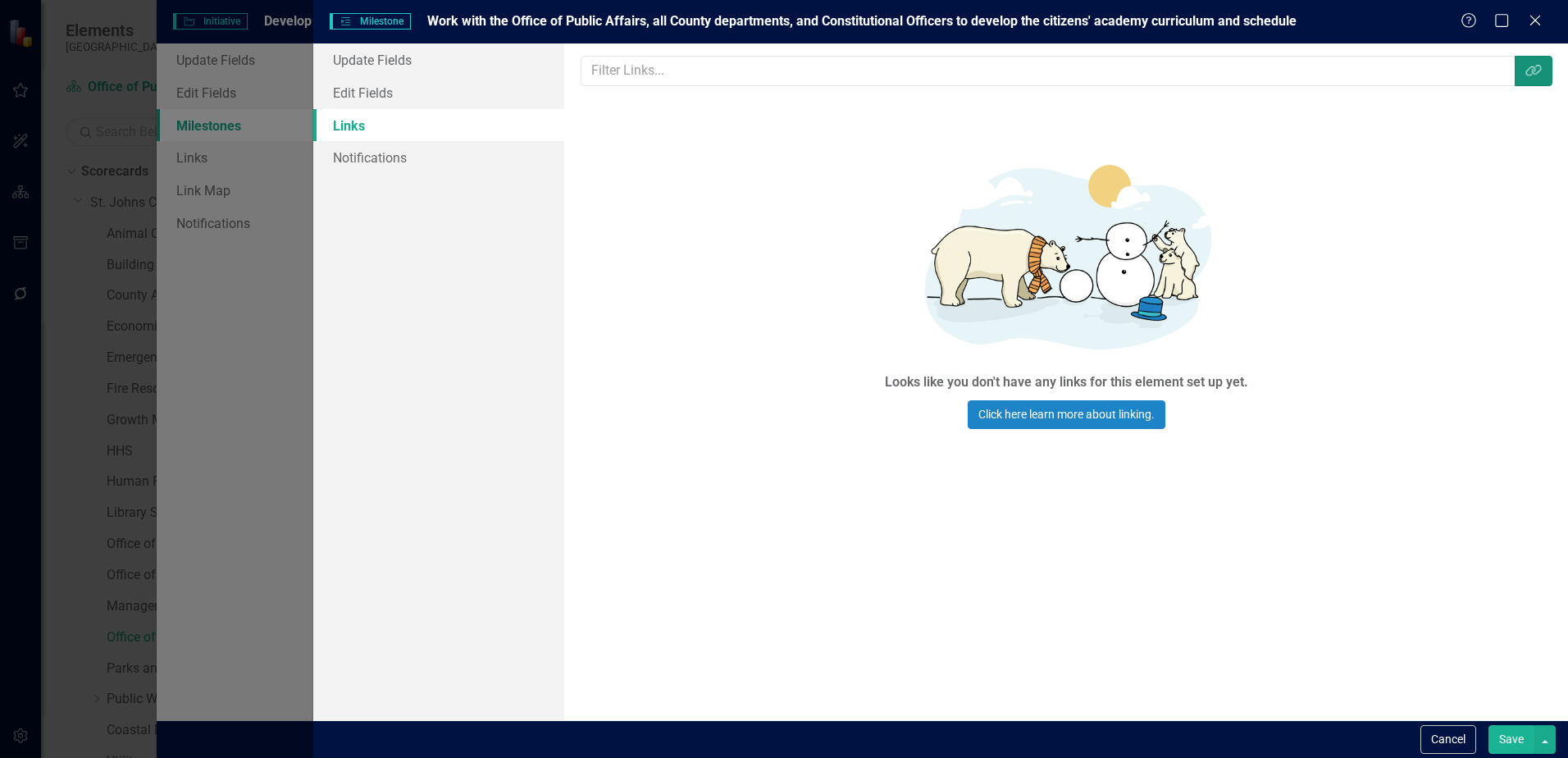
click at [1537, 76] on icon "Link Tag" at bounding box center [1534, 71] width 16 height 13
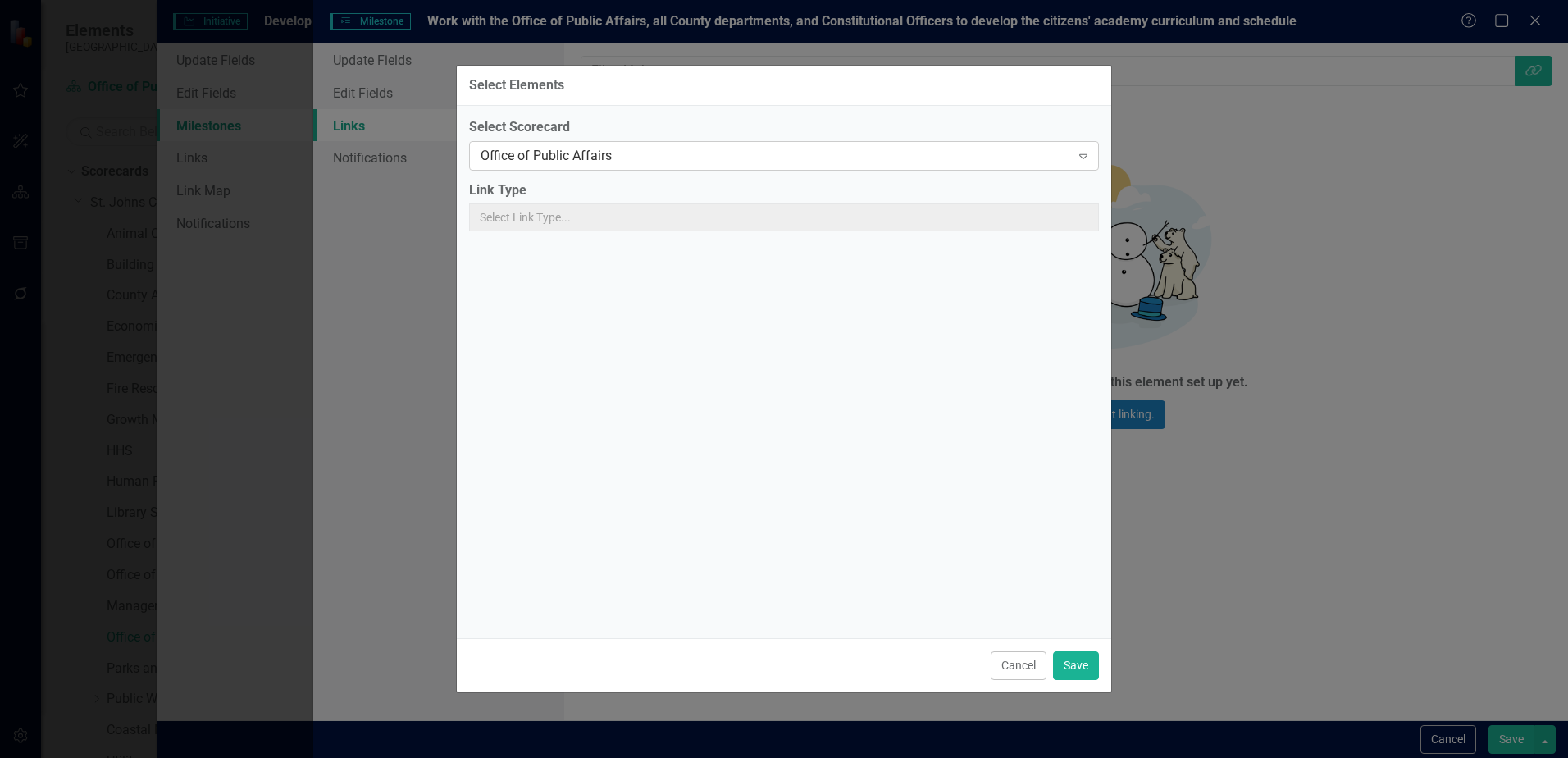
click at [661, 163] on div "Office of Public Affairs" at bounding box center [775, 156] width 590 height 19
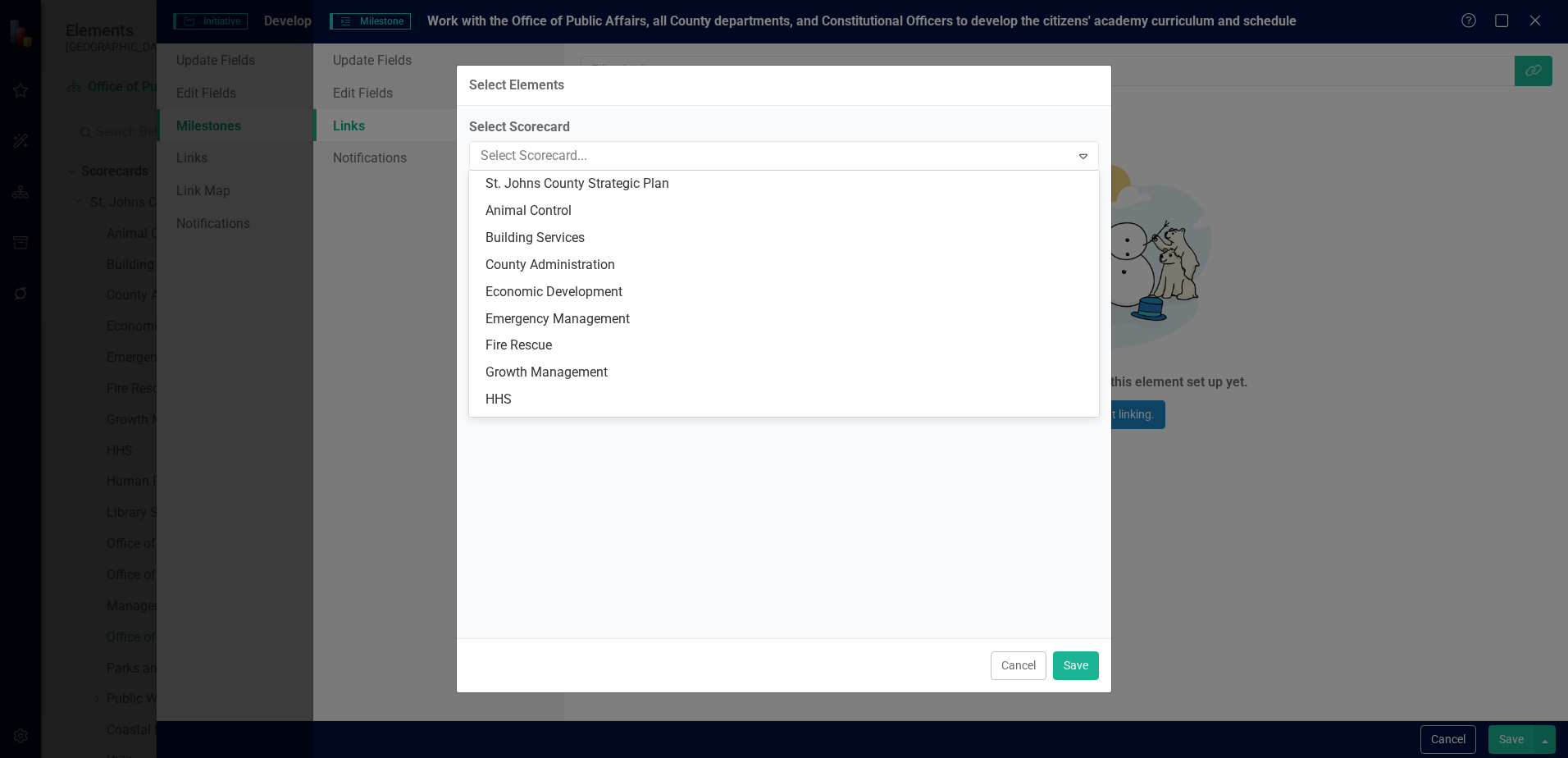
scroll to position [378, 0]
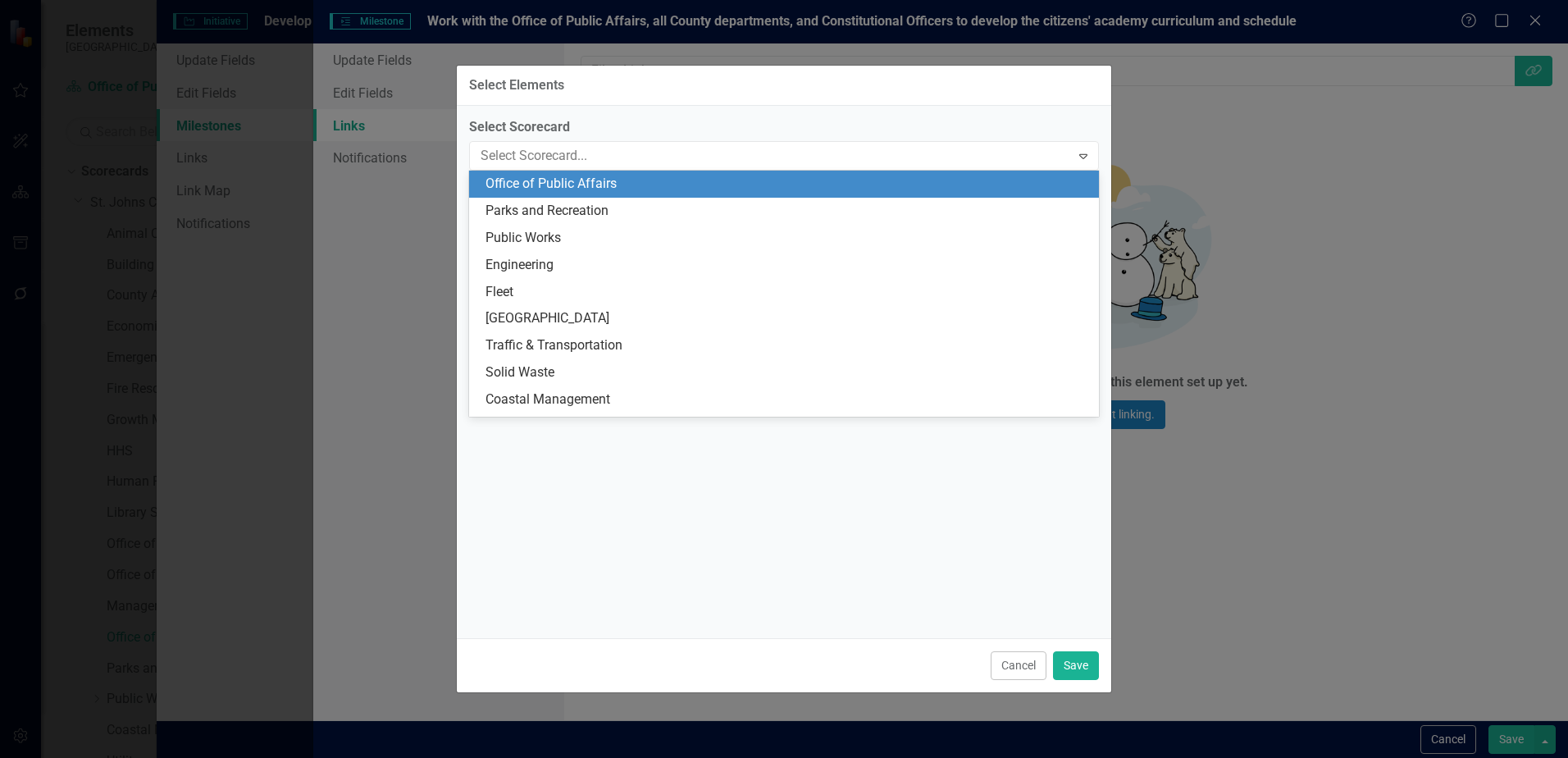
click at [616, 184] on div "Office of Public Affairs" at bounding box center [787, 184] width 603 height 19
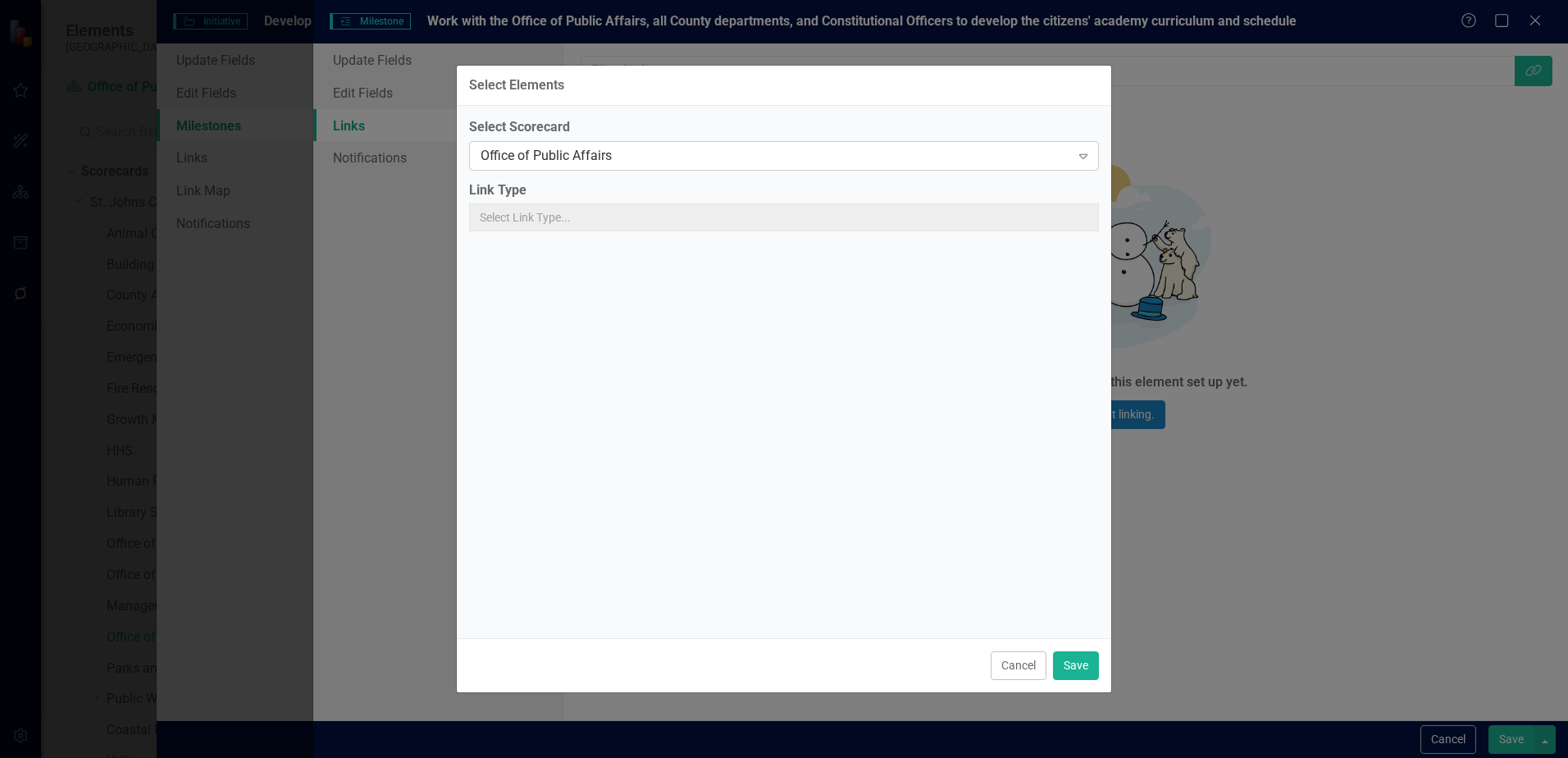
click at [604, 164] on div "Office of Public Affairs" at bounding box center [775, 156] width 590 height 19
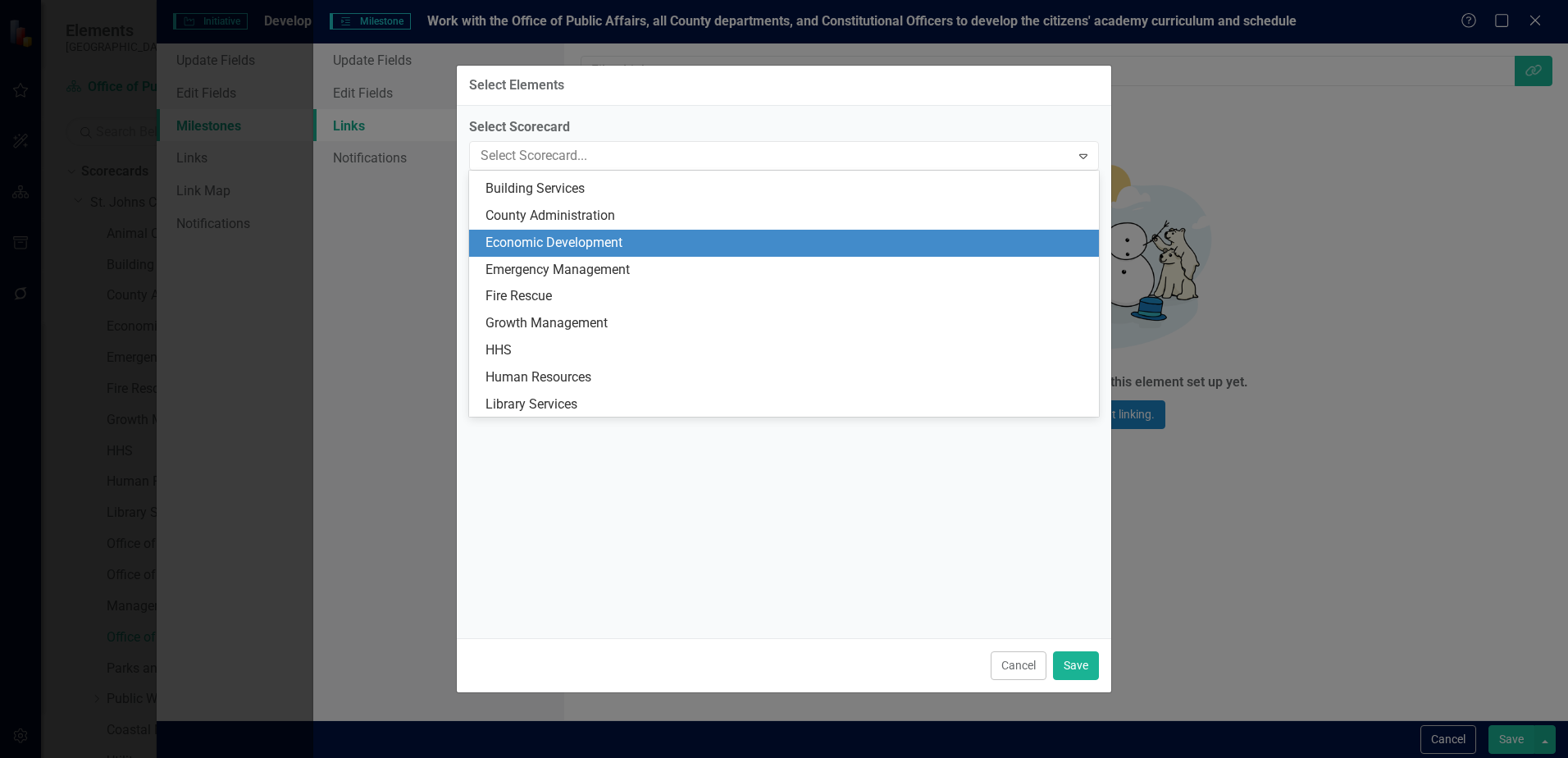
scroll to position [0, 0]
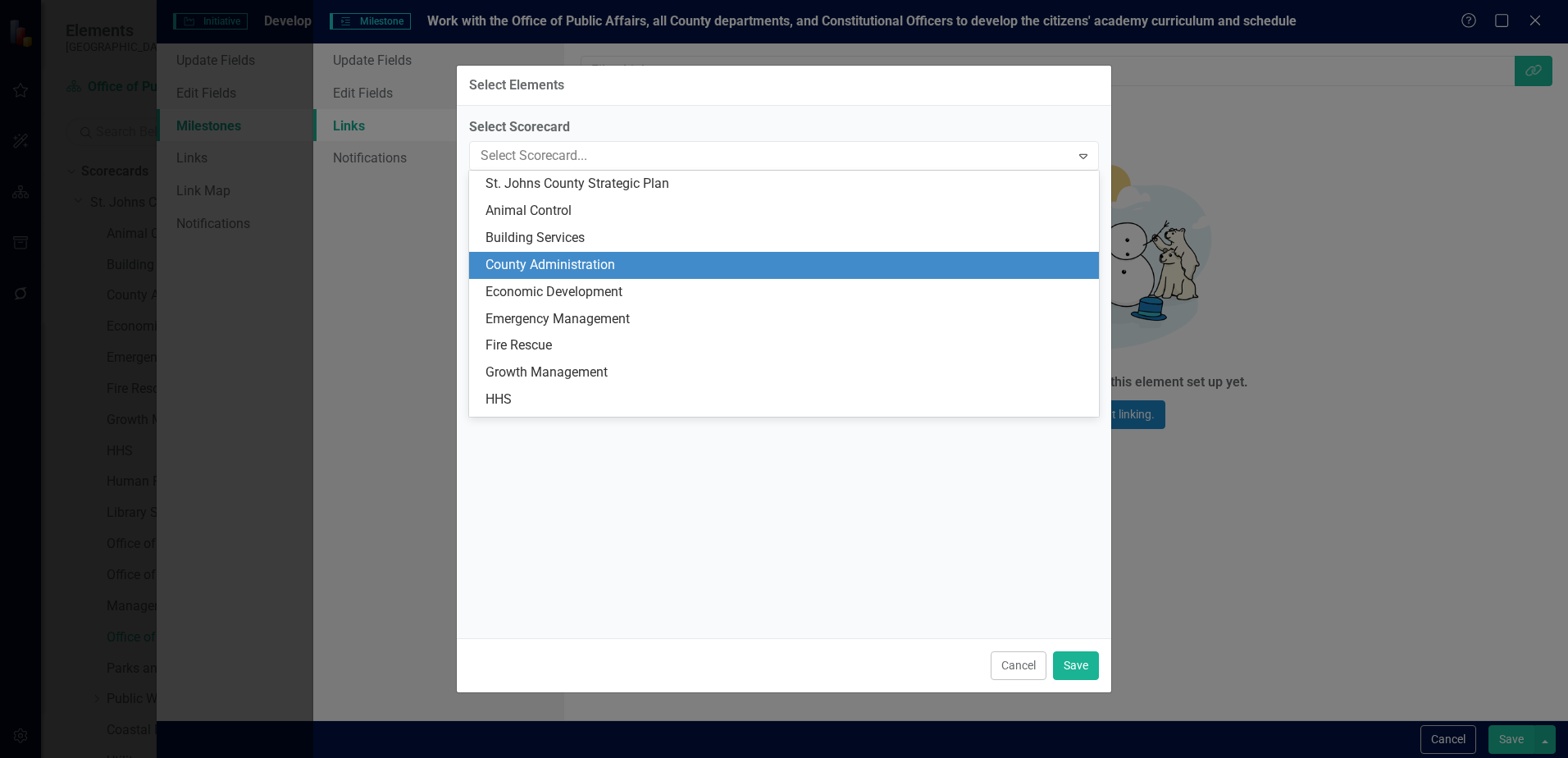
click at [571, 261] on div "County Administration" at bounding box center [787, 266] width 603 height 19
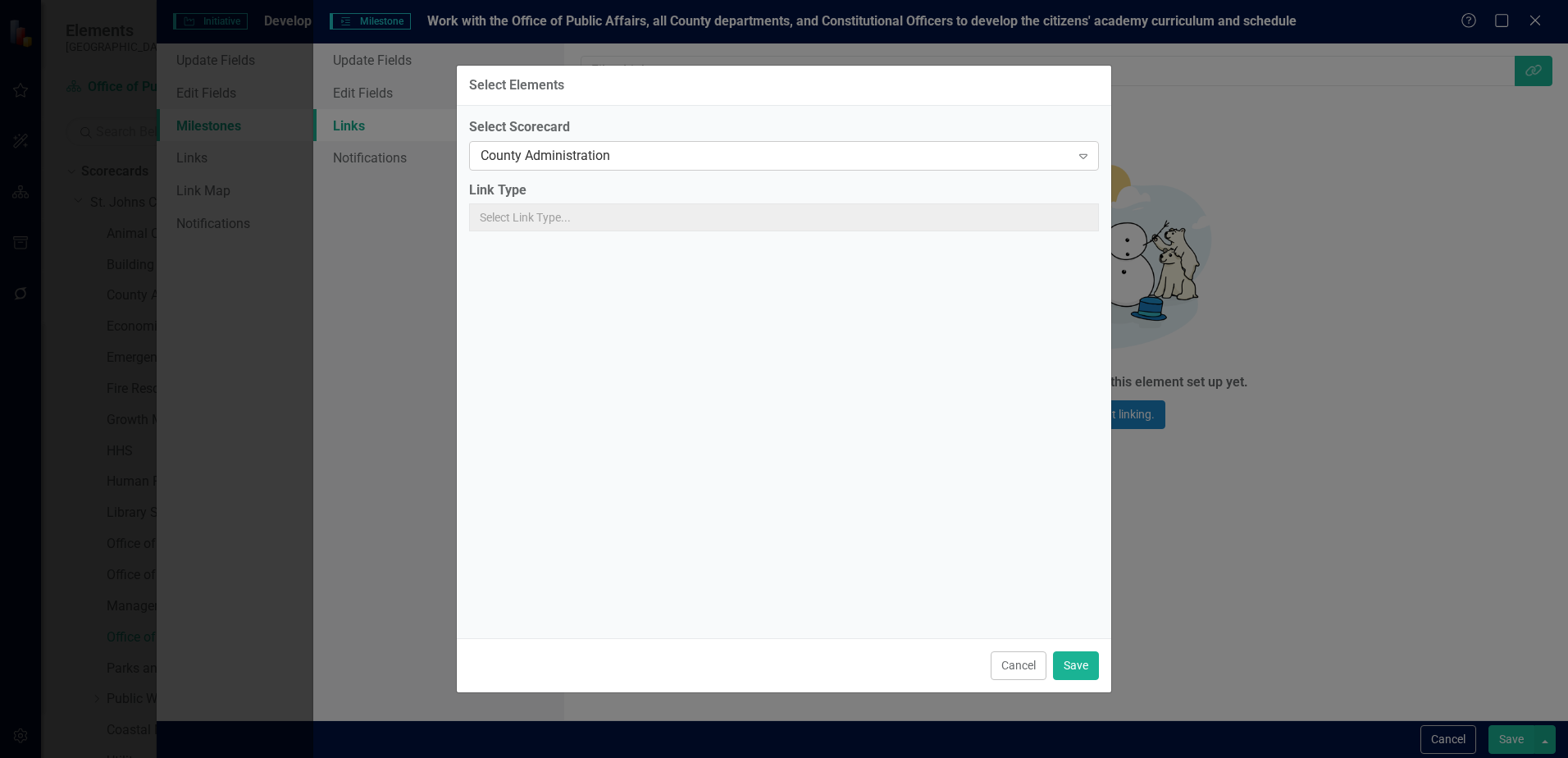
click at [836, 159] on div "County Administration" at bounding box center [775, 156] width 590 height 19
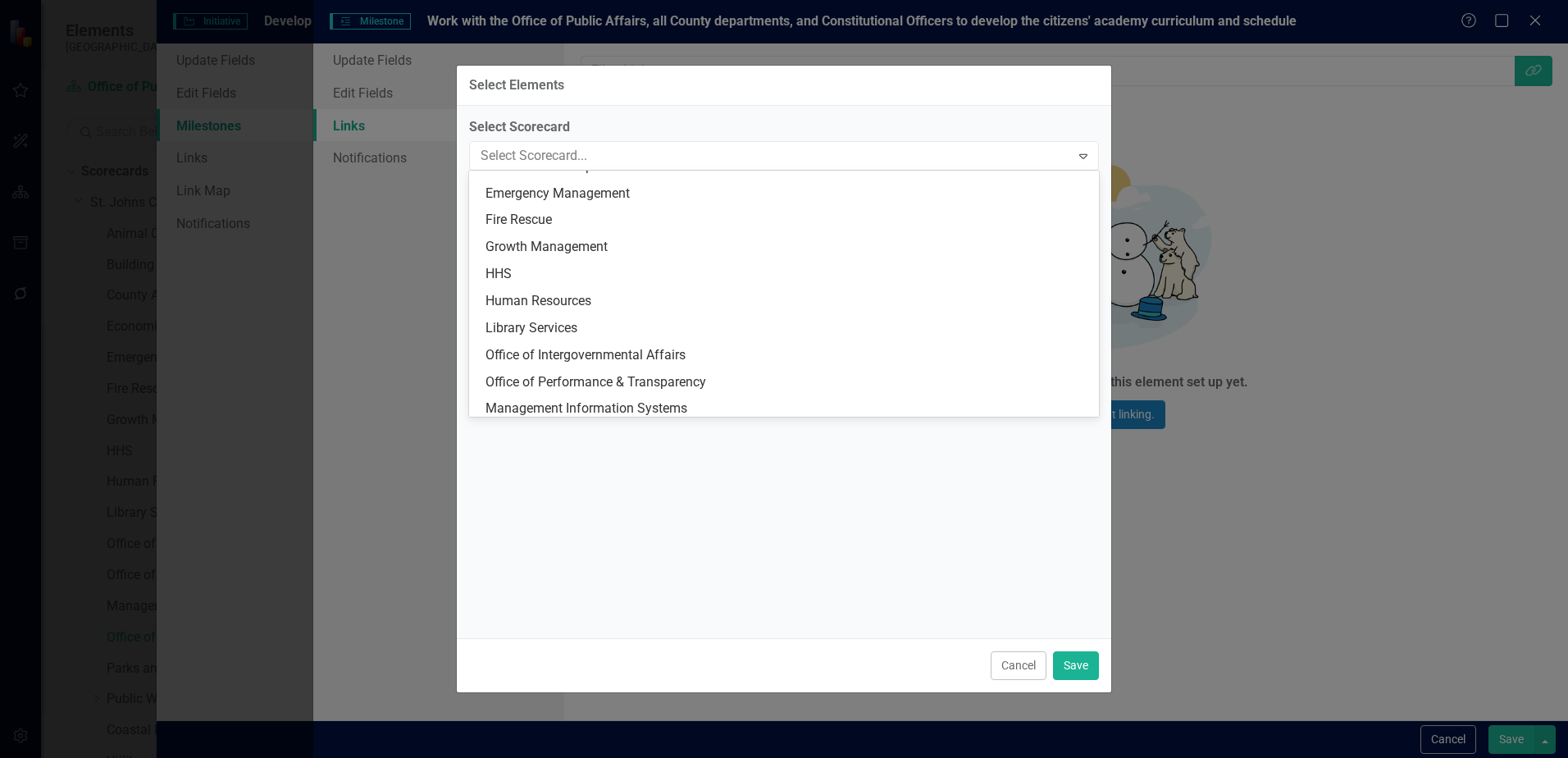
scroll to position [154, 0]
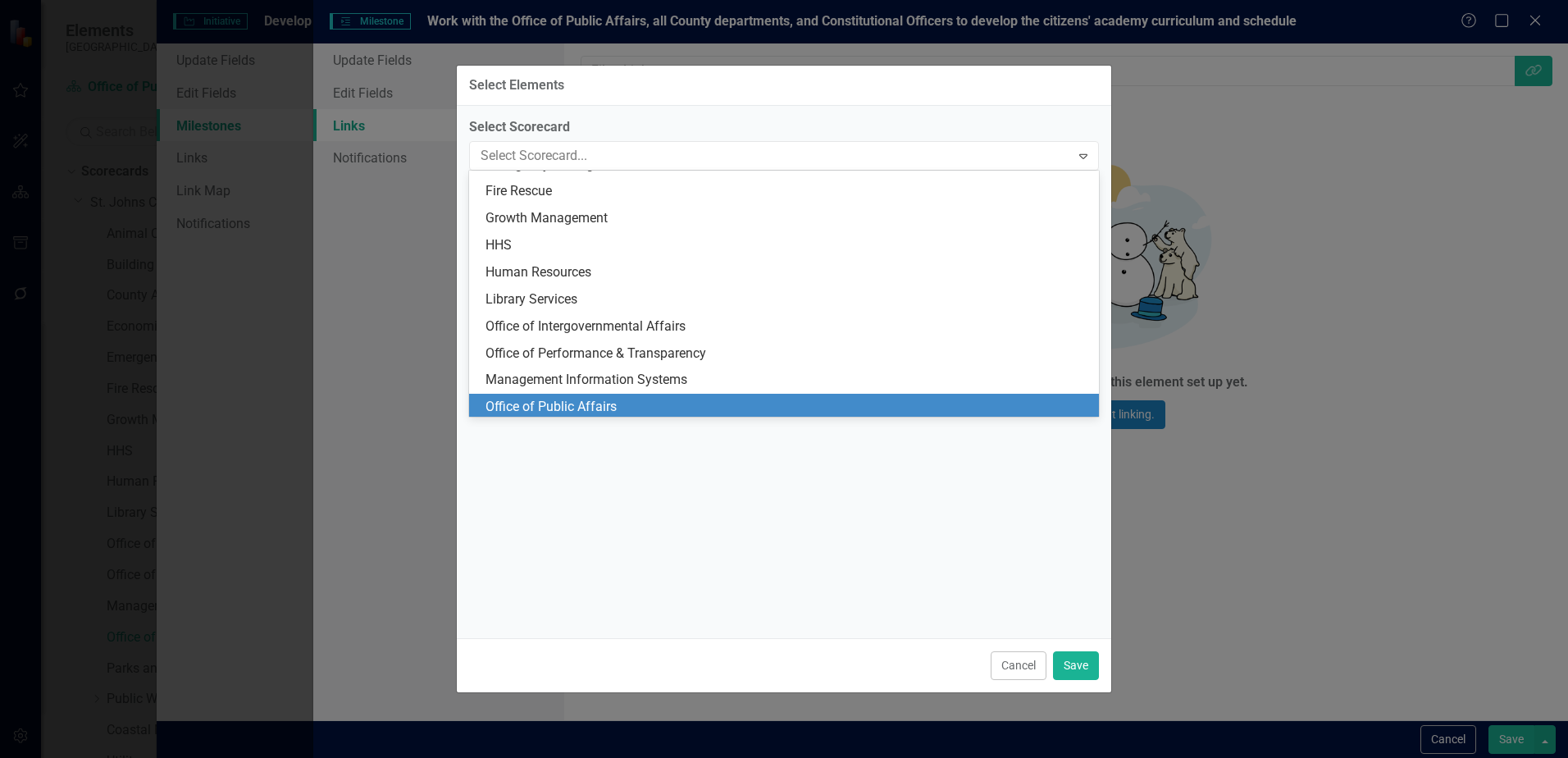
click at [597, 400] on div "Office of Public Affairs" at bounding box center [787, 407] width 603 height 19
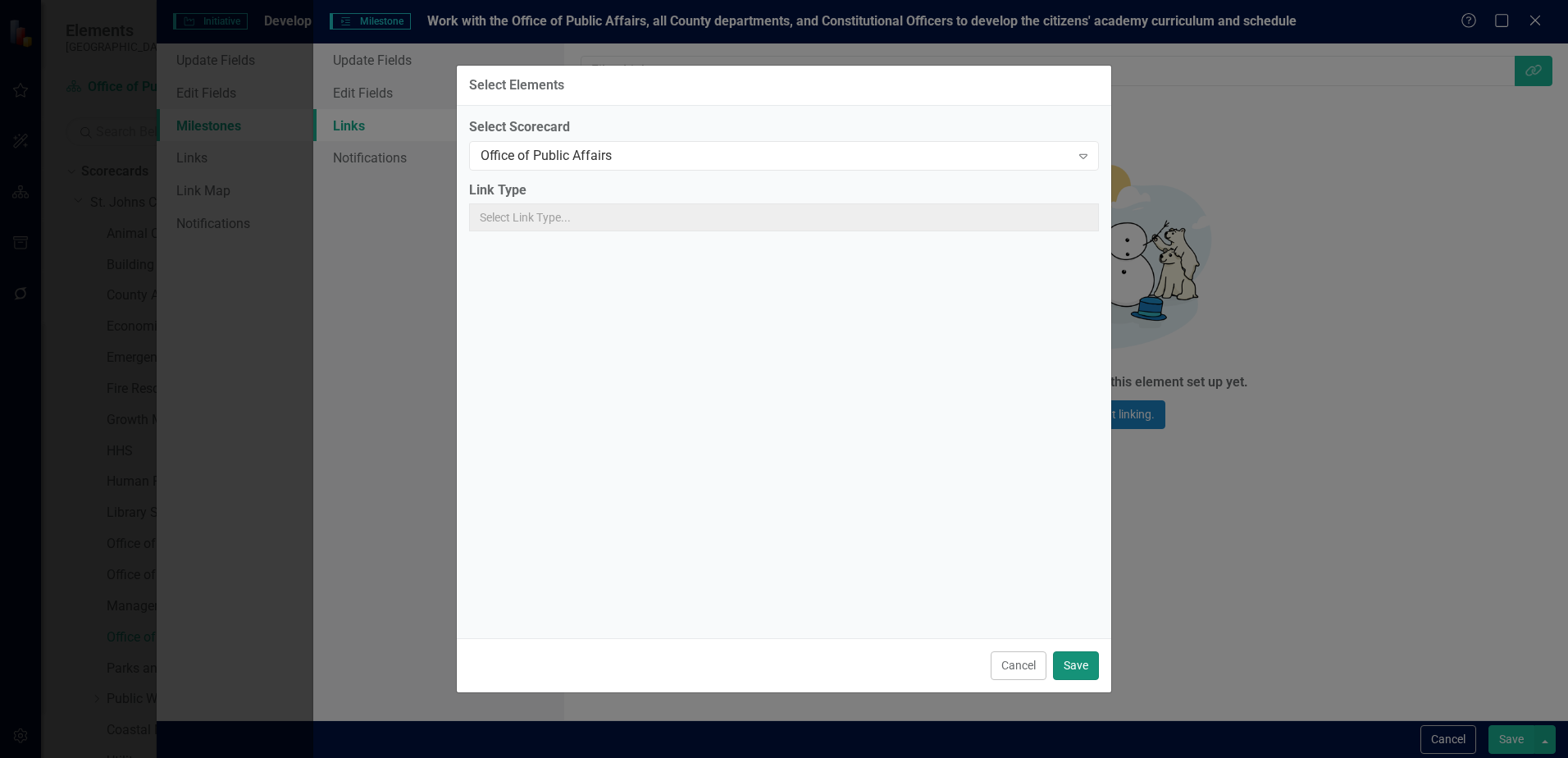
click at [1076, 664] on button "Save" at bounding box center [1077, 665] width 46 height 29
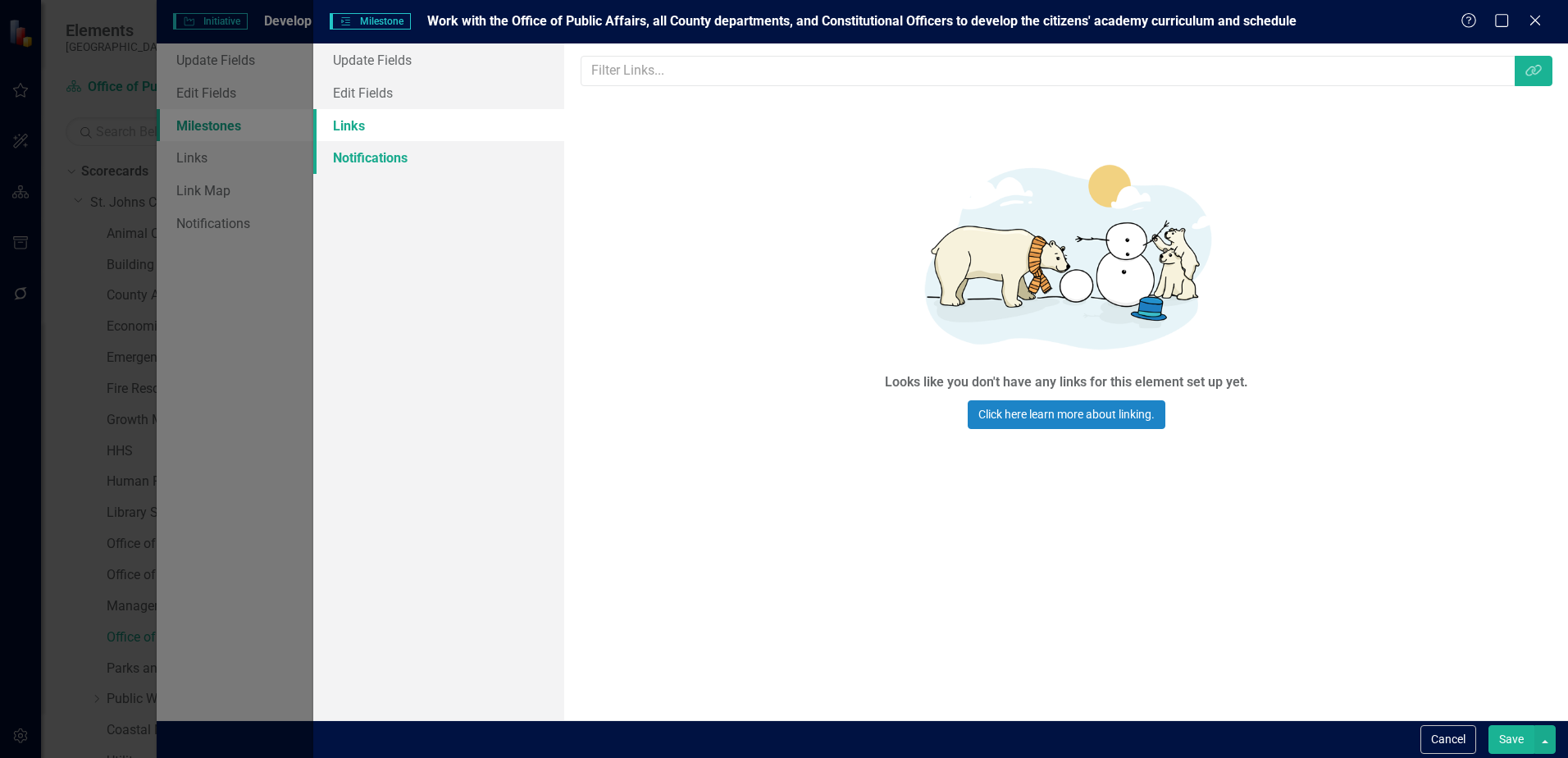
click at [421, 161] on link "Notifications" at bounding box center [439, 158] width 251 height 32
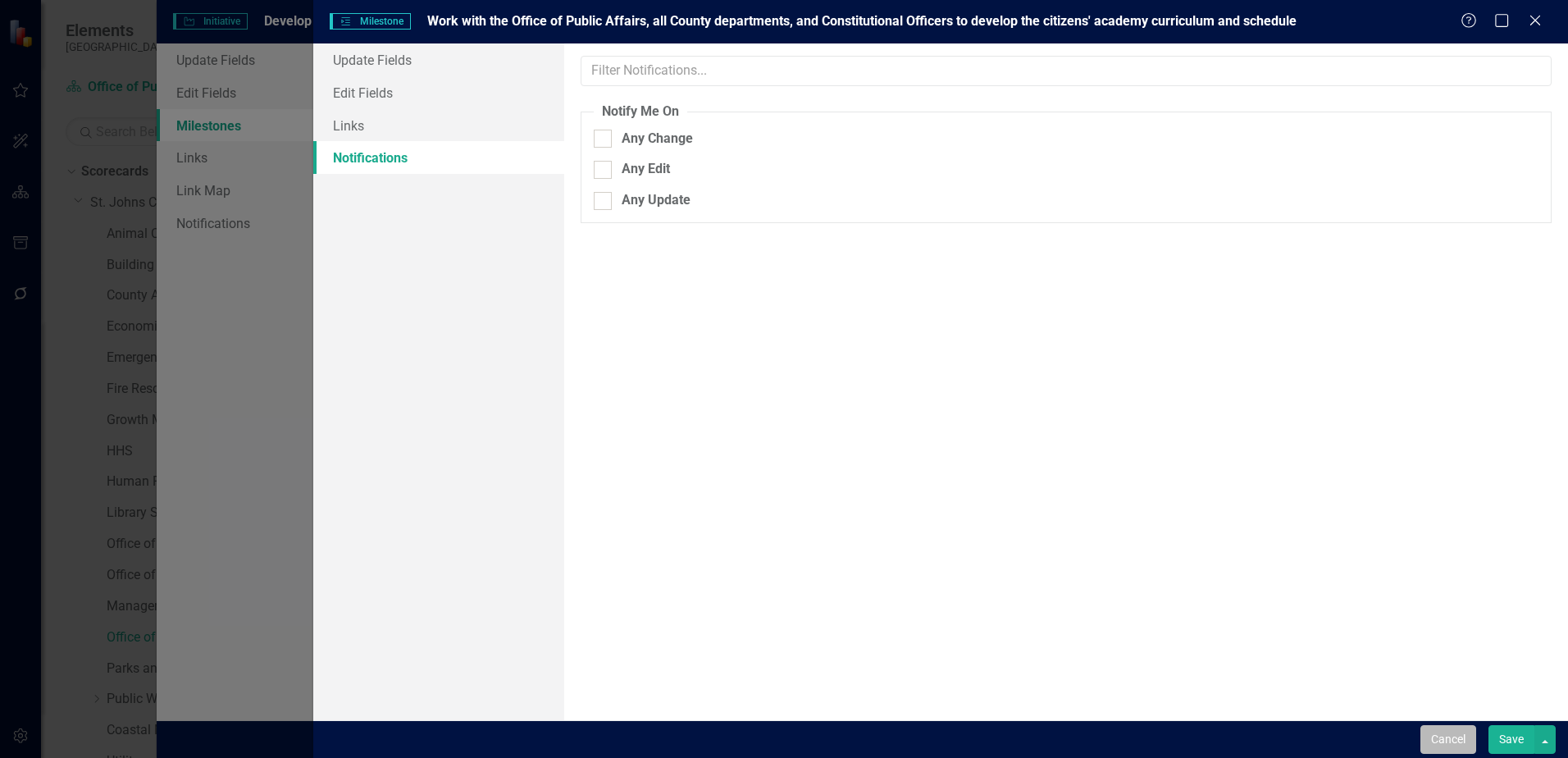
click at [1448, 747] on button "Cancel" at bounding box center [1448, 739] width 55 height 29
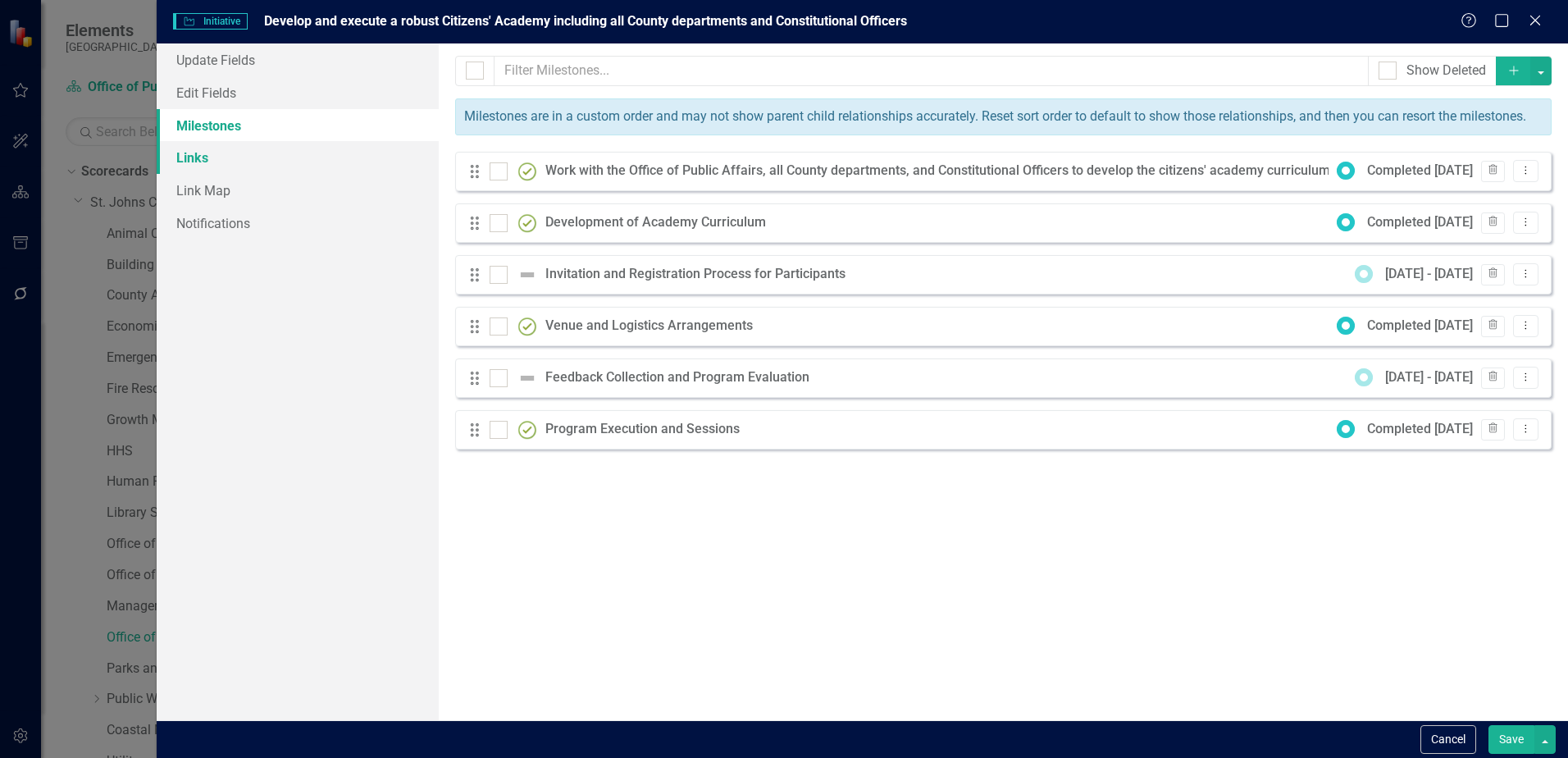
click at [190, 151] on link "Links" at bounding box center [297, 158] width 282 height 32
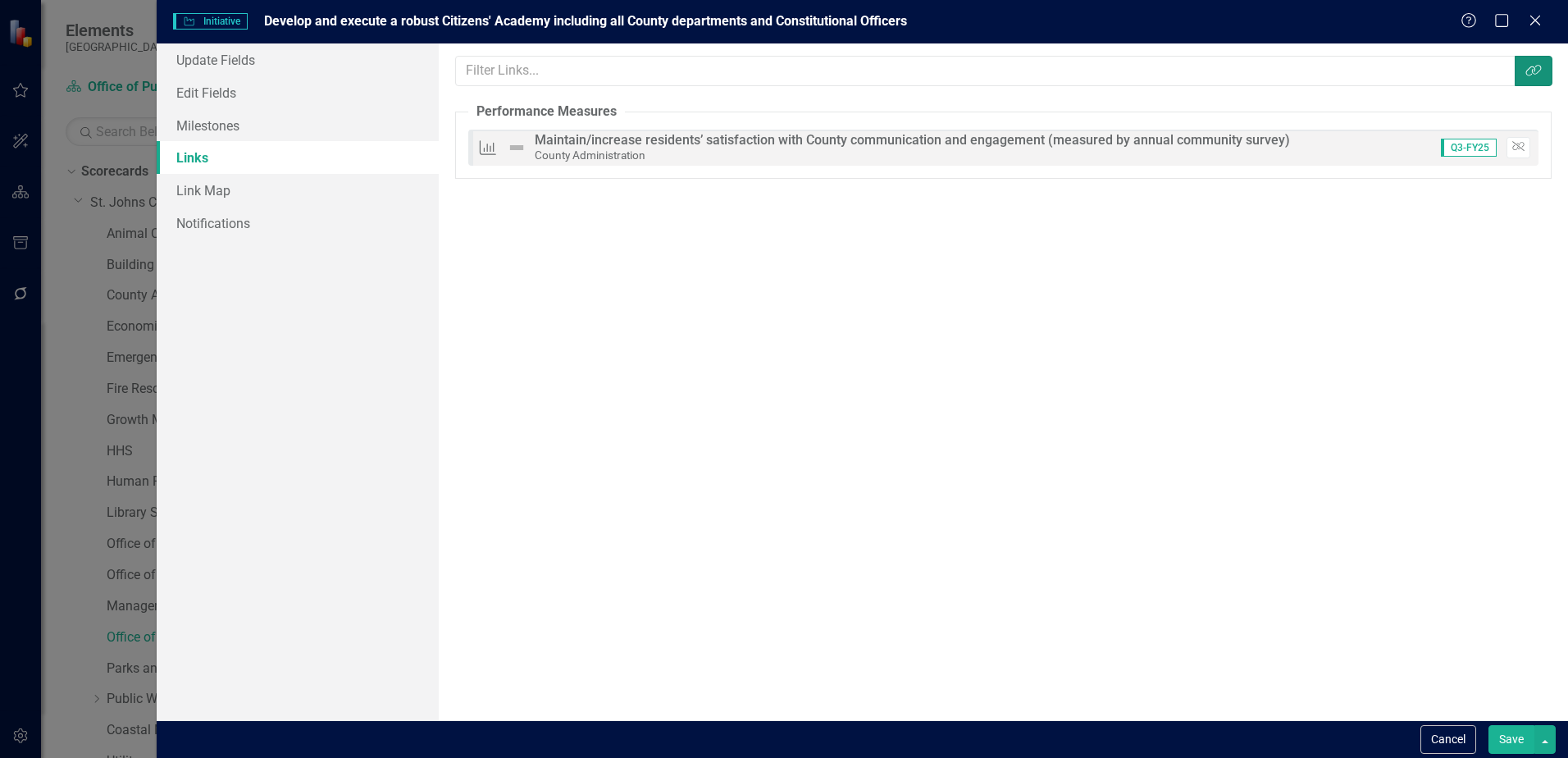
click at [1528, 78] on button "Link Tag" at bounding box center [1533, 71] width 37 height 31
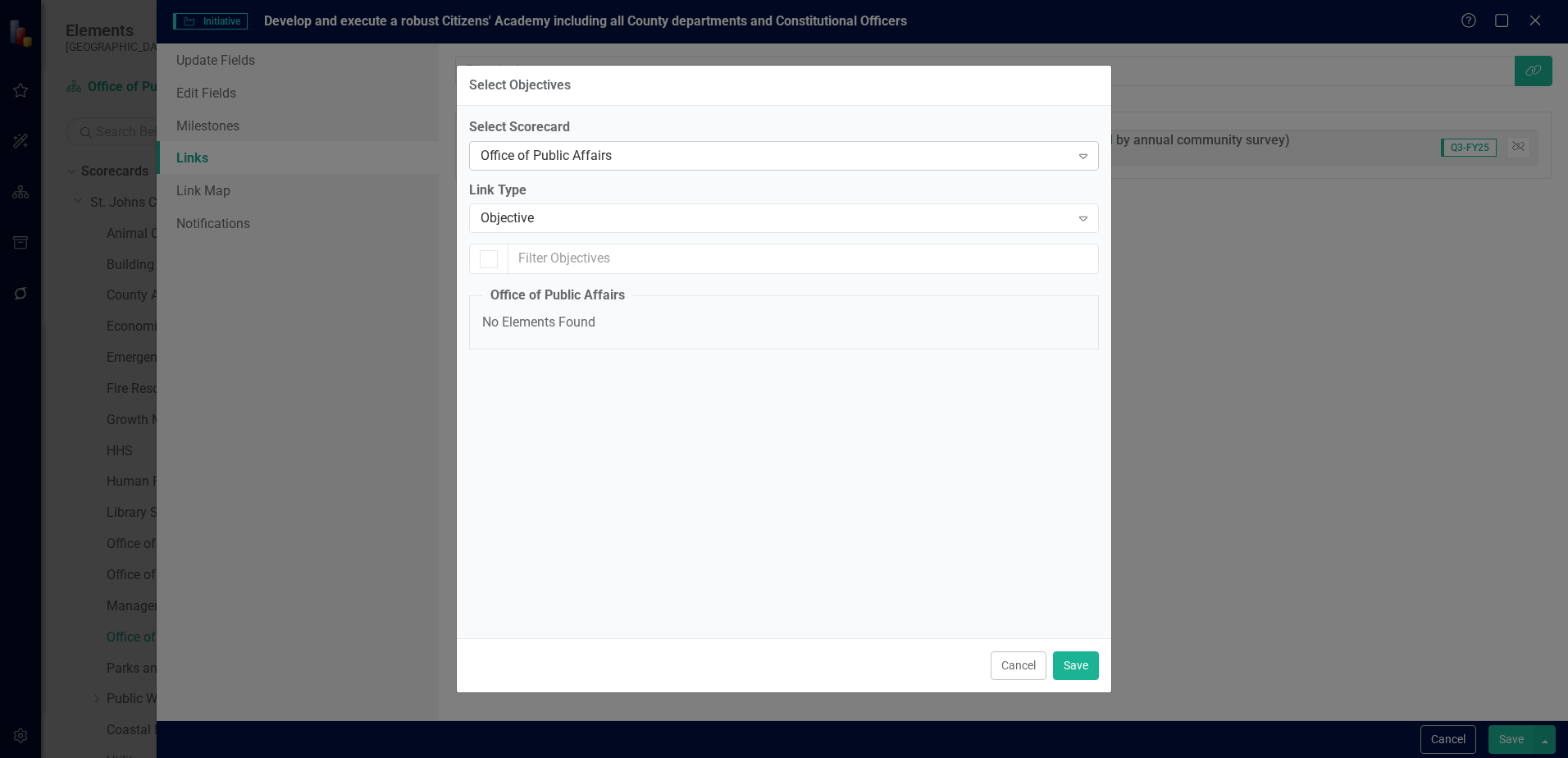
click at [569, 159] on div "Office of Public Affairs" at bounding box center [775, 156] width 590 height 19
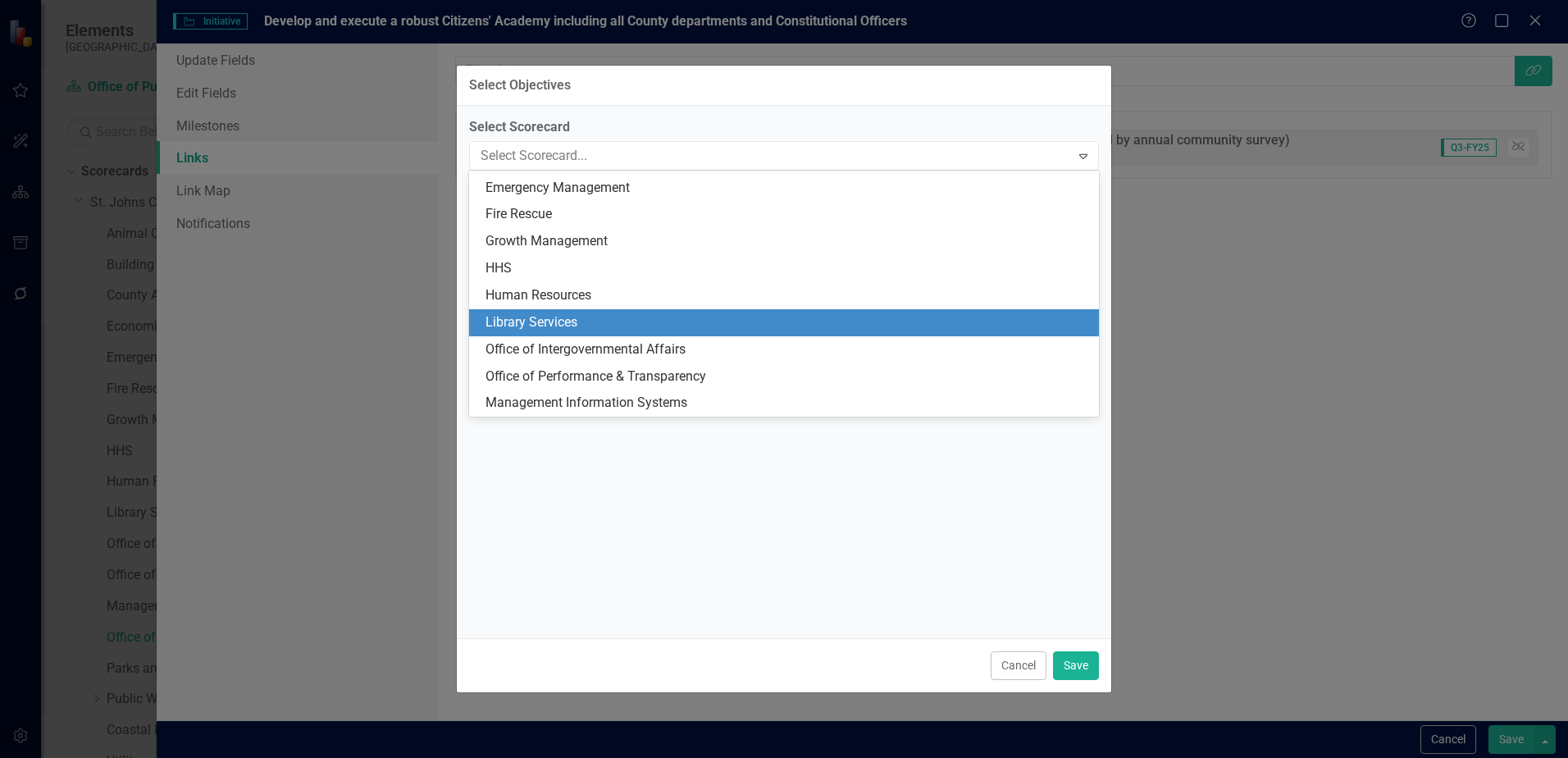
scroll to position [49, 0]
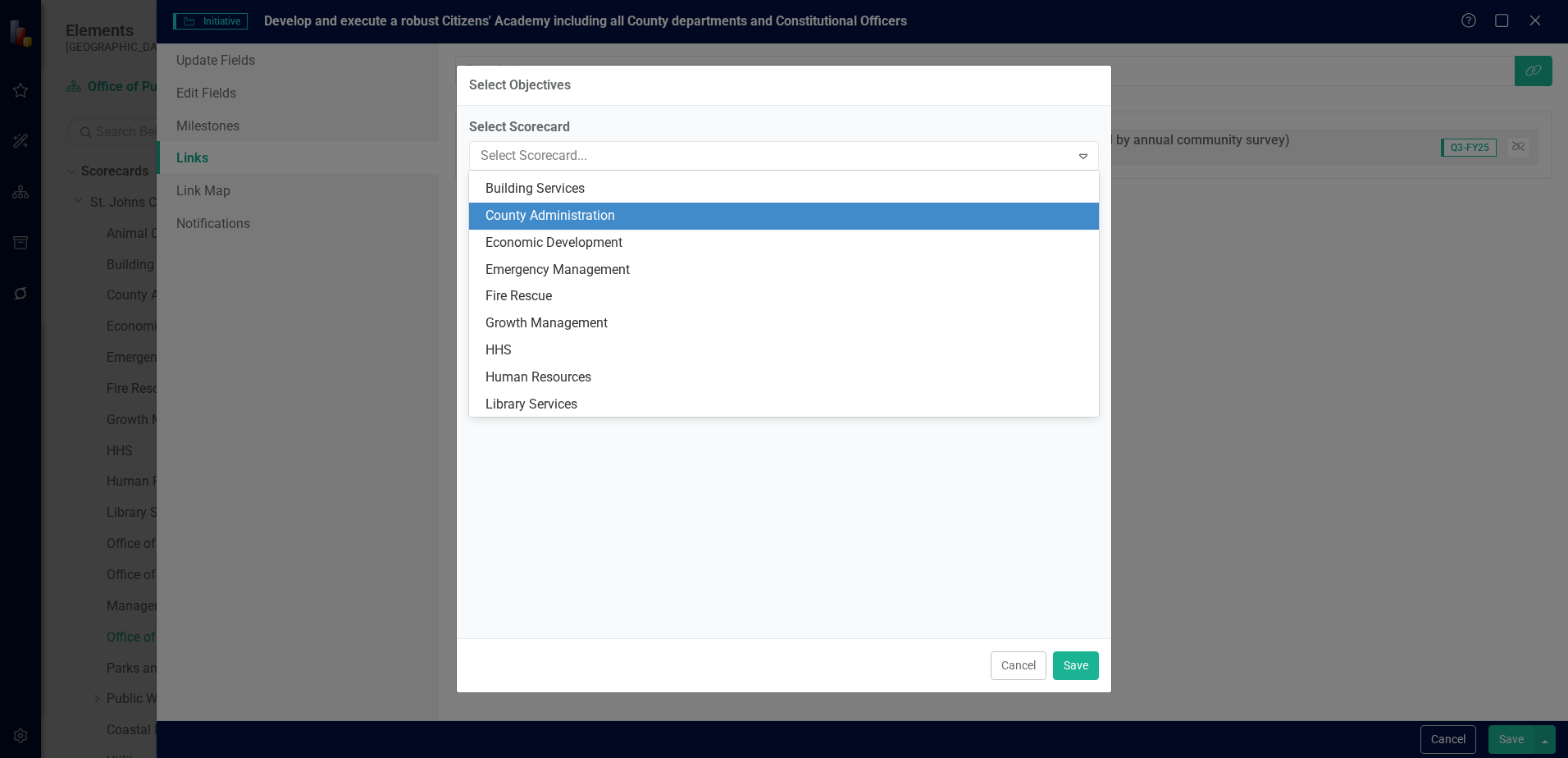
click at [577, 216] on div "County Administration" at bounding box center [787, 216] width 603 height 19
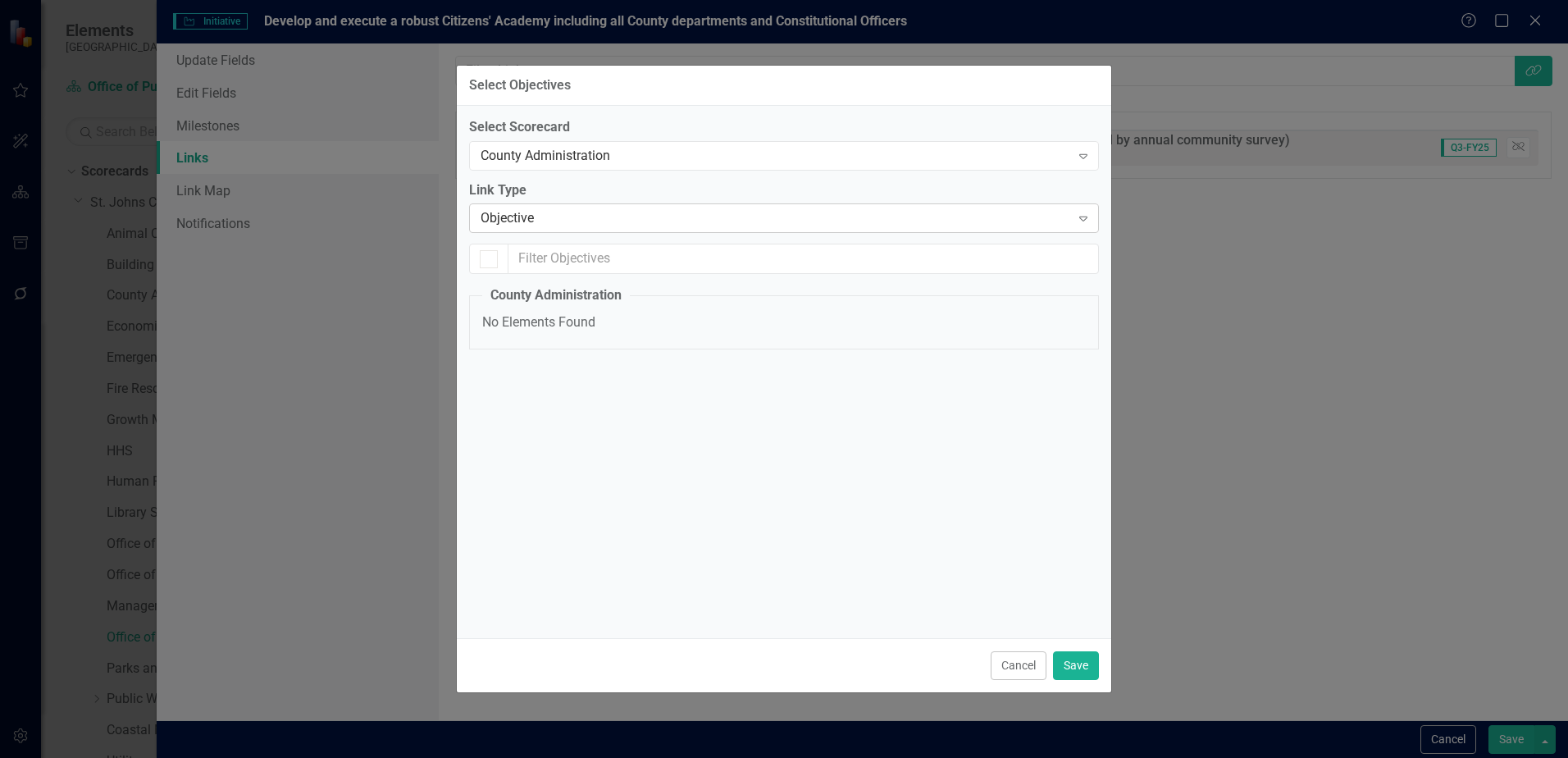
click at [573, 222] on div "Objective" at bounding box center [775, 219] width 590 height 19
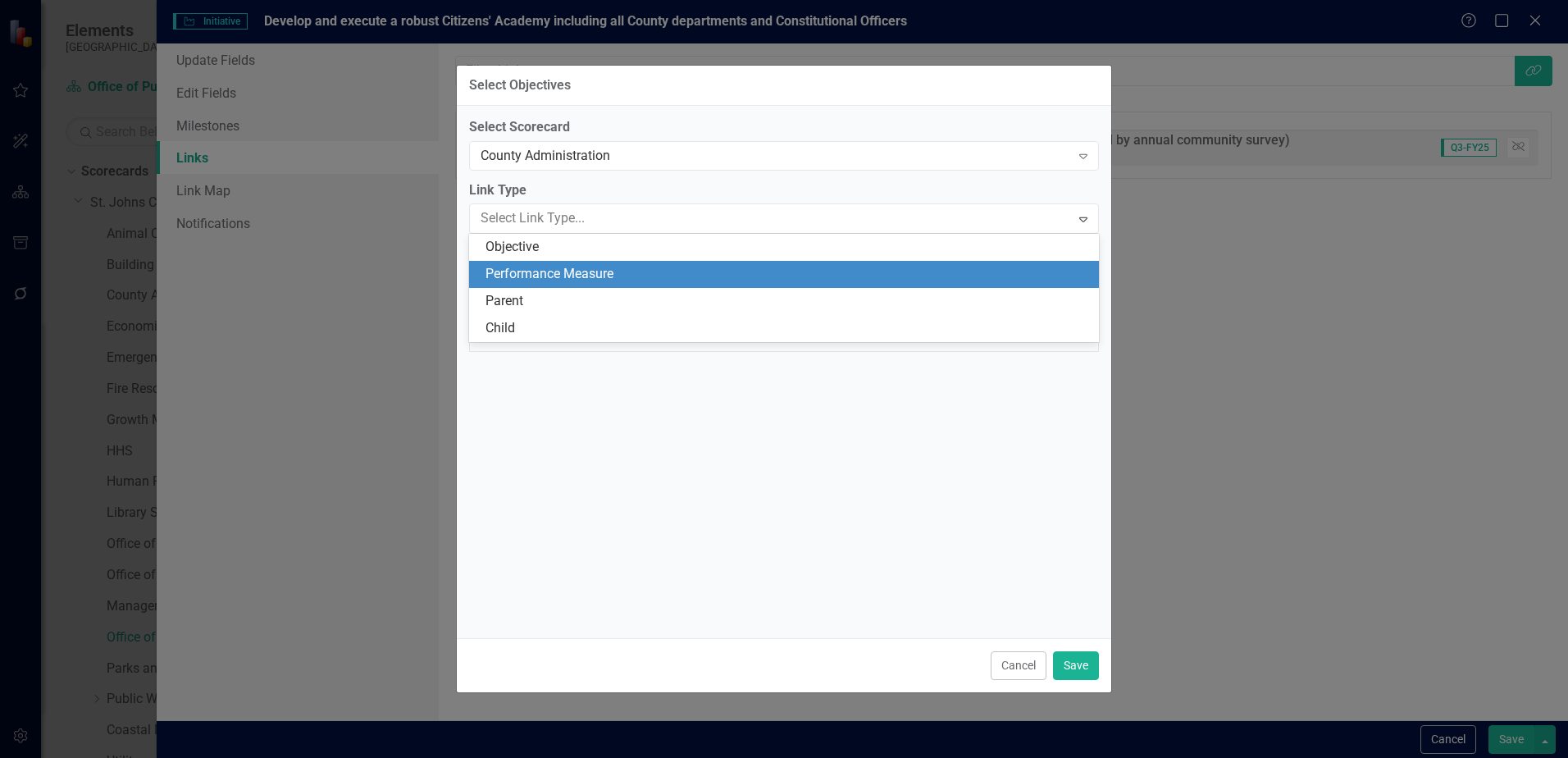
click at [568, 272] on div "Performance Measure" at bounding box center [787, 274] width 603 height 19
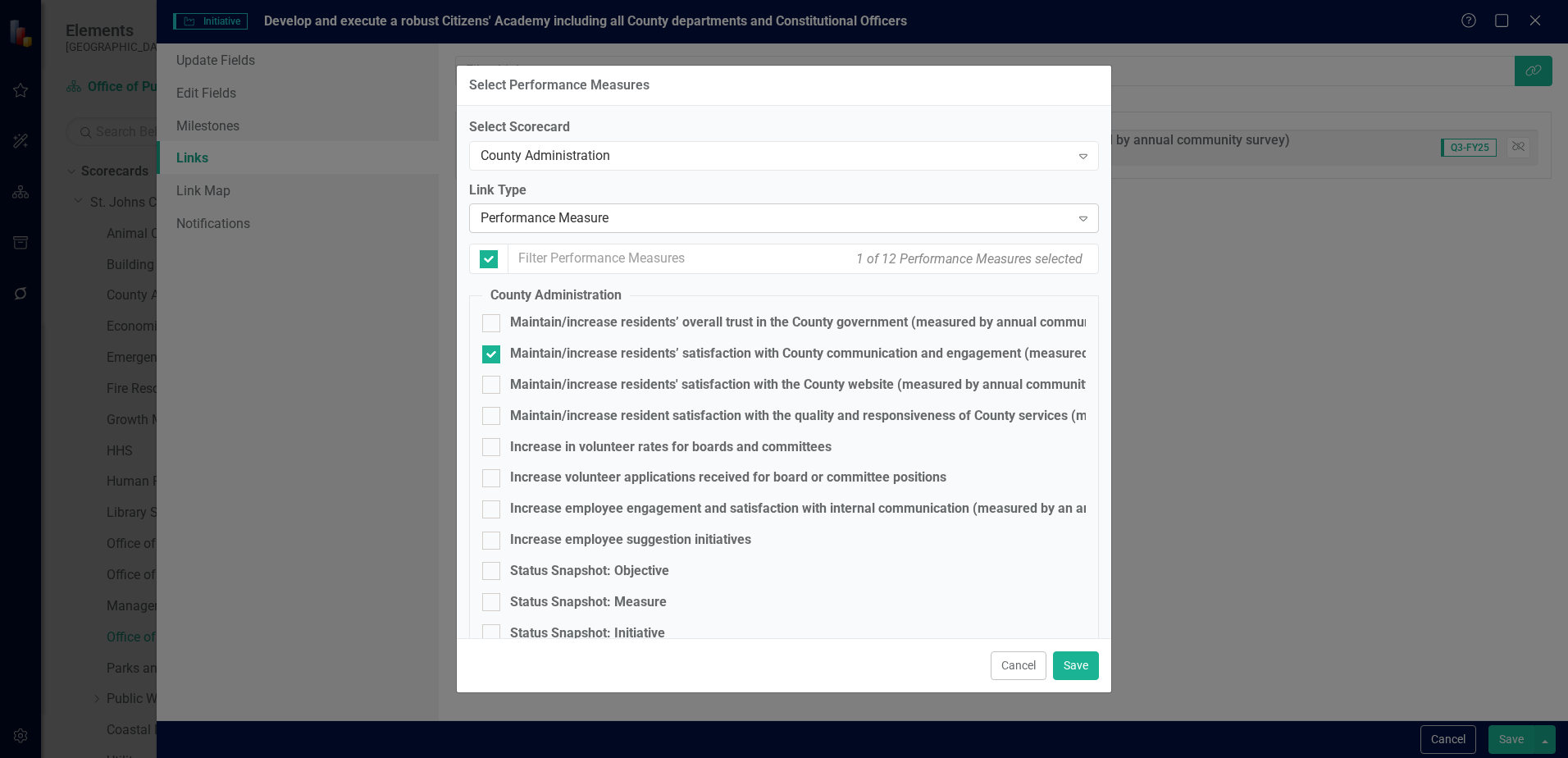
checkbox input "false"
click at [502, 354] on div "Maintain/increase residents’ satisfaction with County communication and engagem…" at bounding box center [783, 354] width 603 height 19
click at [493, 354] on input "Maintain/increase residents’ satisfaction with County communication and engagem…" at bounding box center [487, 350] width 11 height 11
click at [490, 348] on input "Maintain/increase residents’ satisfaction with County communication and engagem…" at bounding box center [487, 350] width 11 height 11
checkbox input "true"
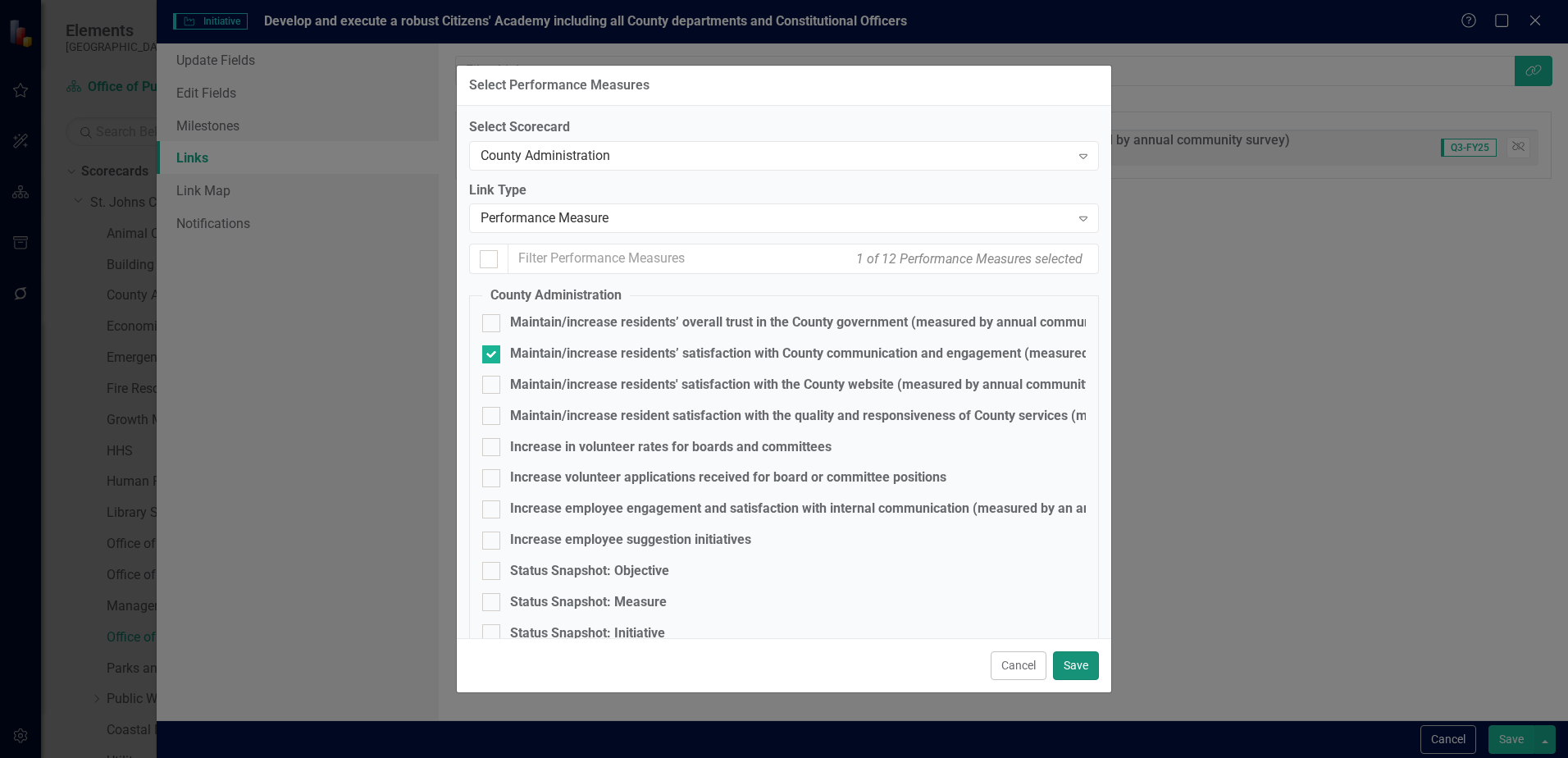
click at [1087, 669] on button "Save" at bounding box center [1077, 665] width 46 height 29
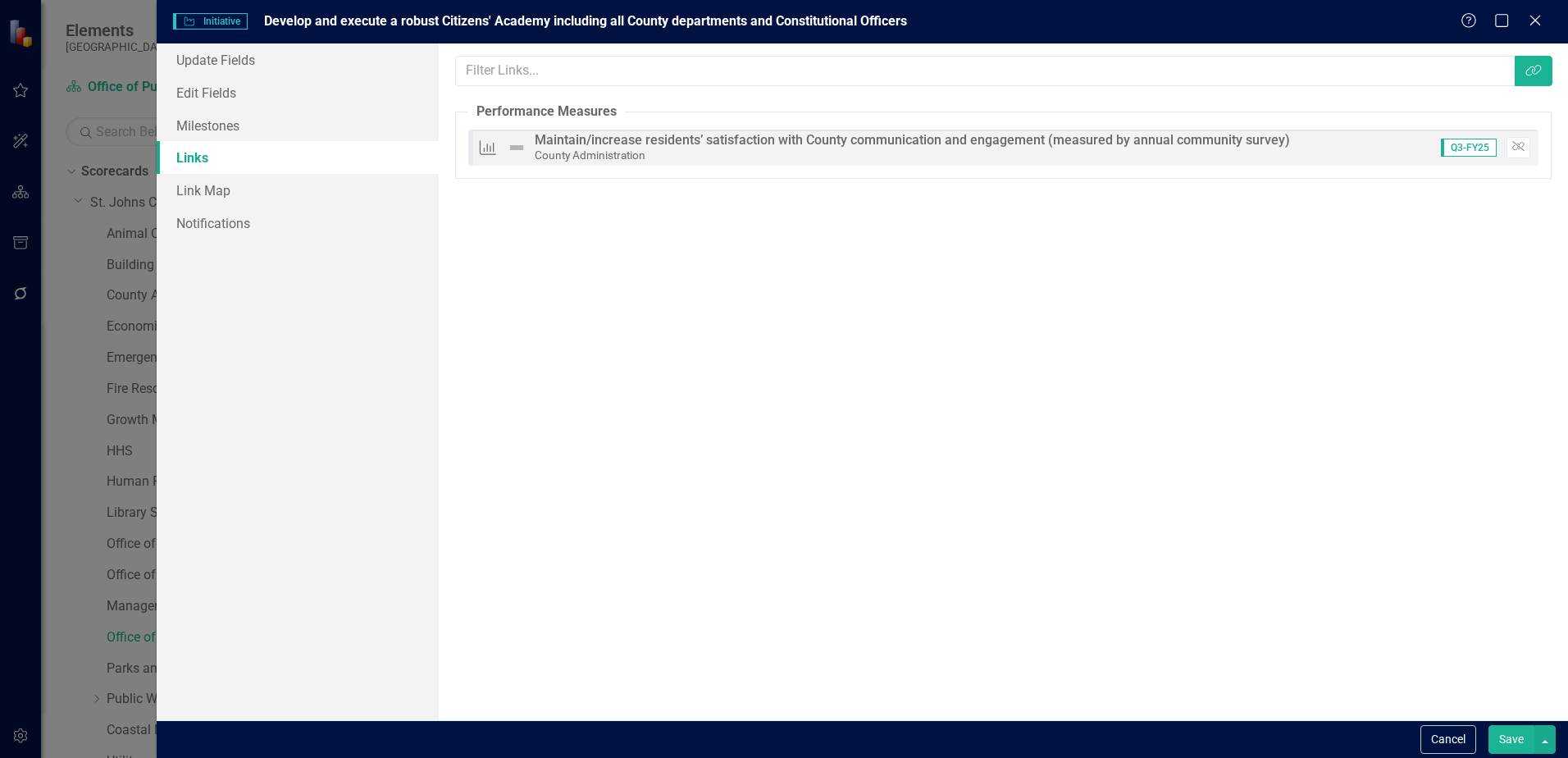
click at [1507, 742] on button "Save" at bounding box center [1512, 739] width 46 height 29
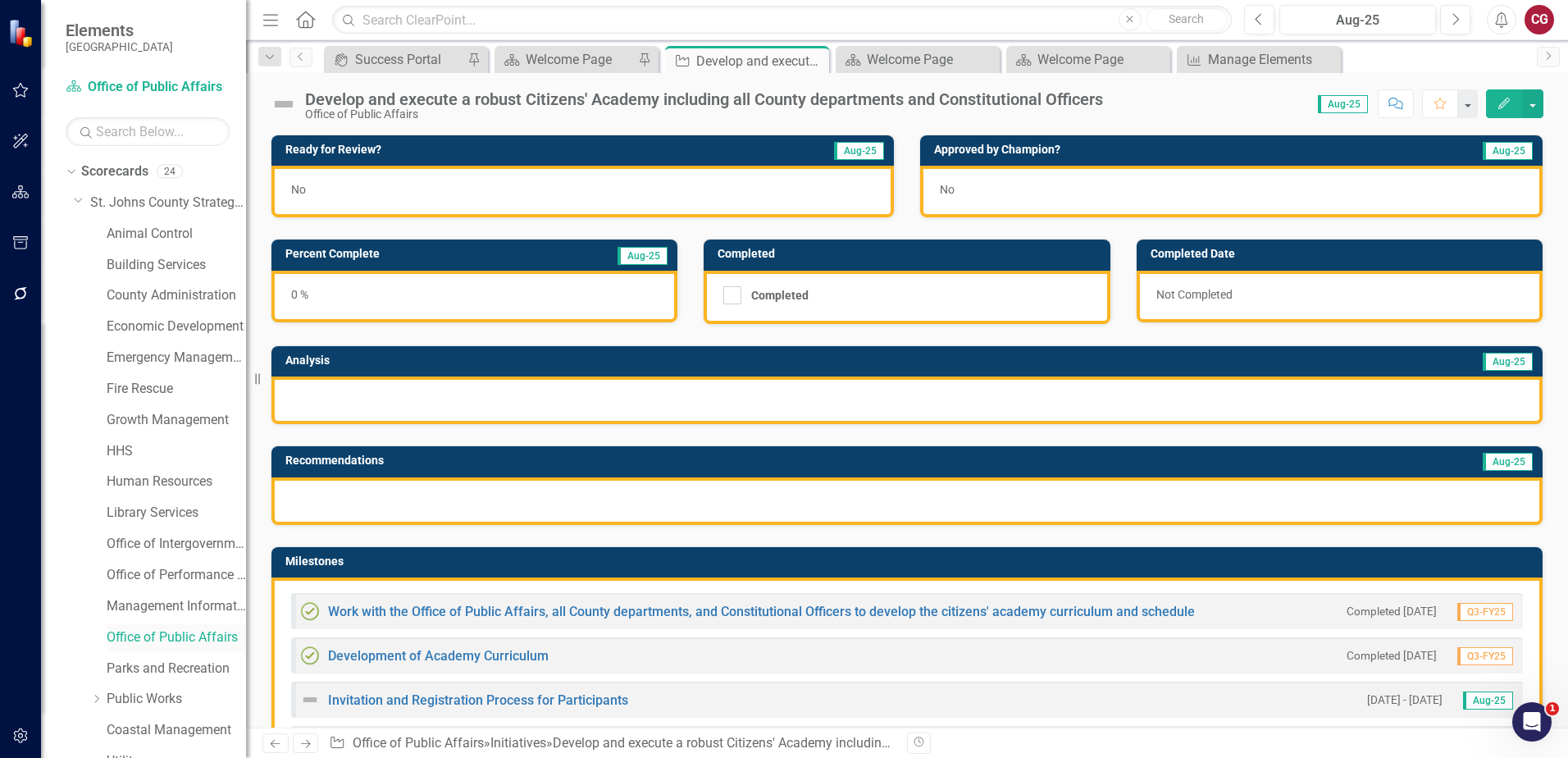
click at [159, 639] on link "Office of Public Affairs" at bounding box center [177, 638] width 140 height 19
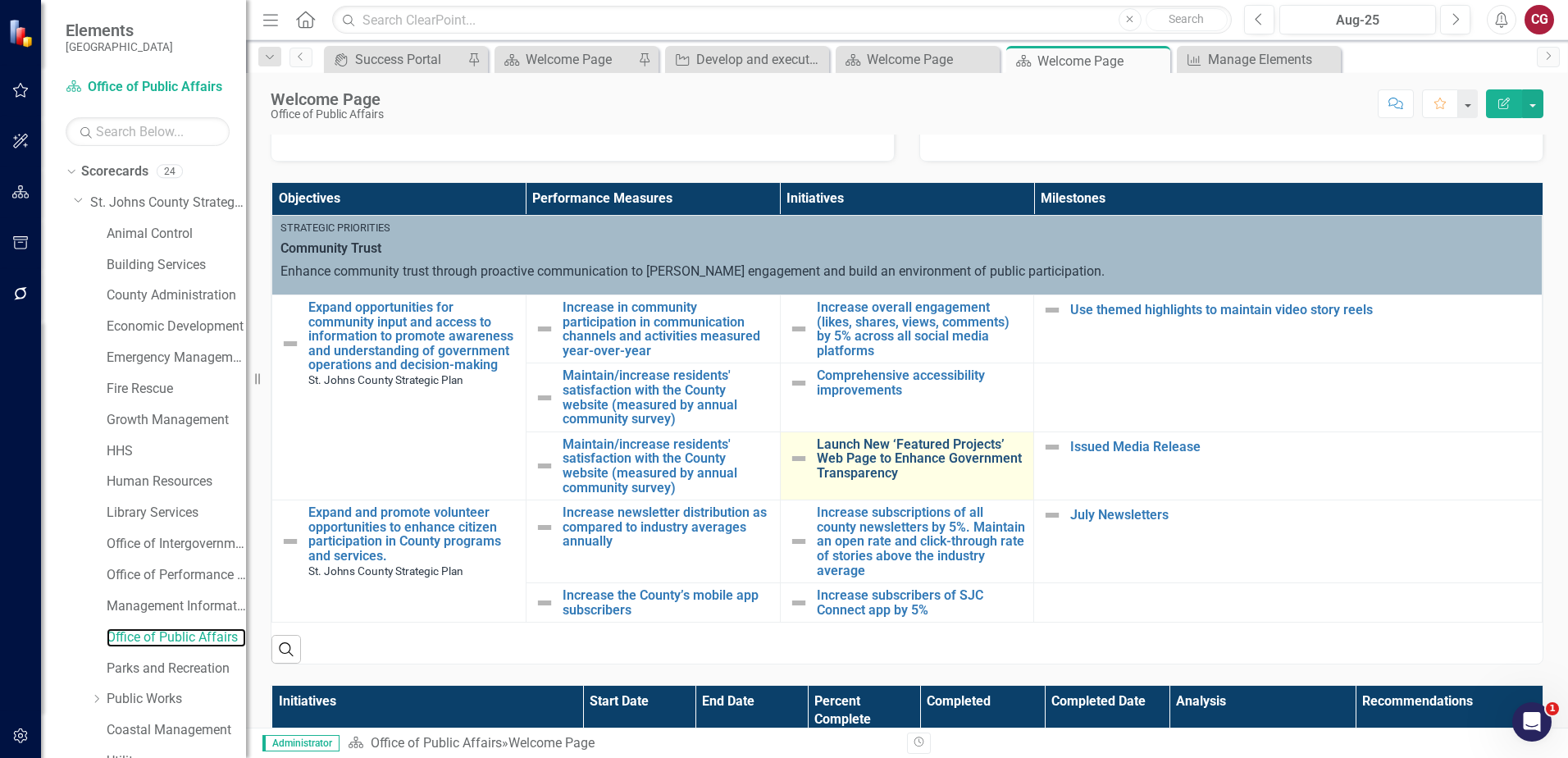
scroll to position [492, 0]
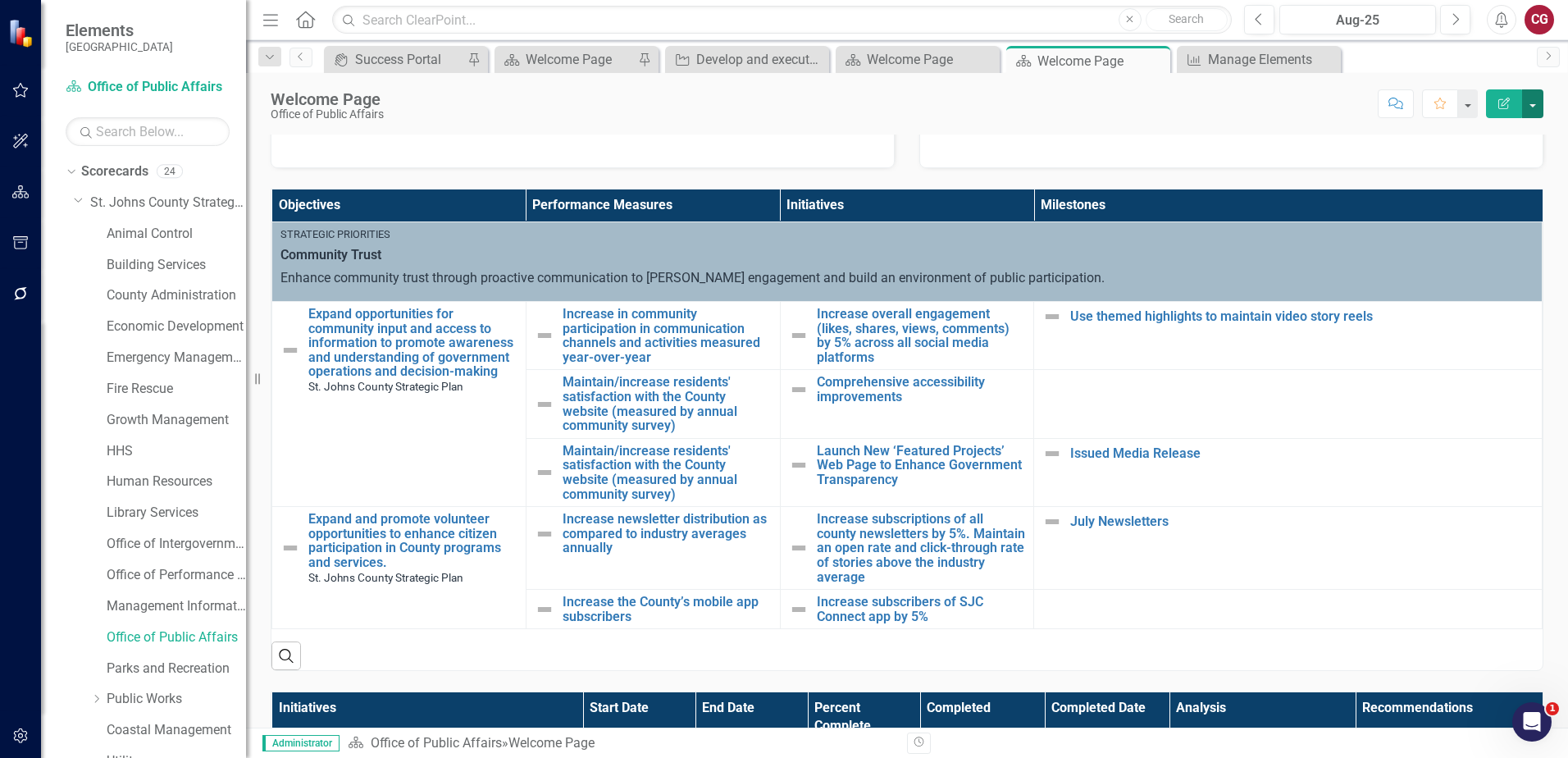
click at [1535, 114] on button "button" at bounding box center [1533, 104] width 21 height 29
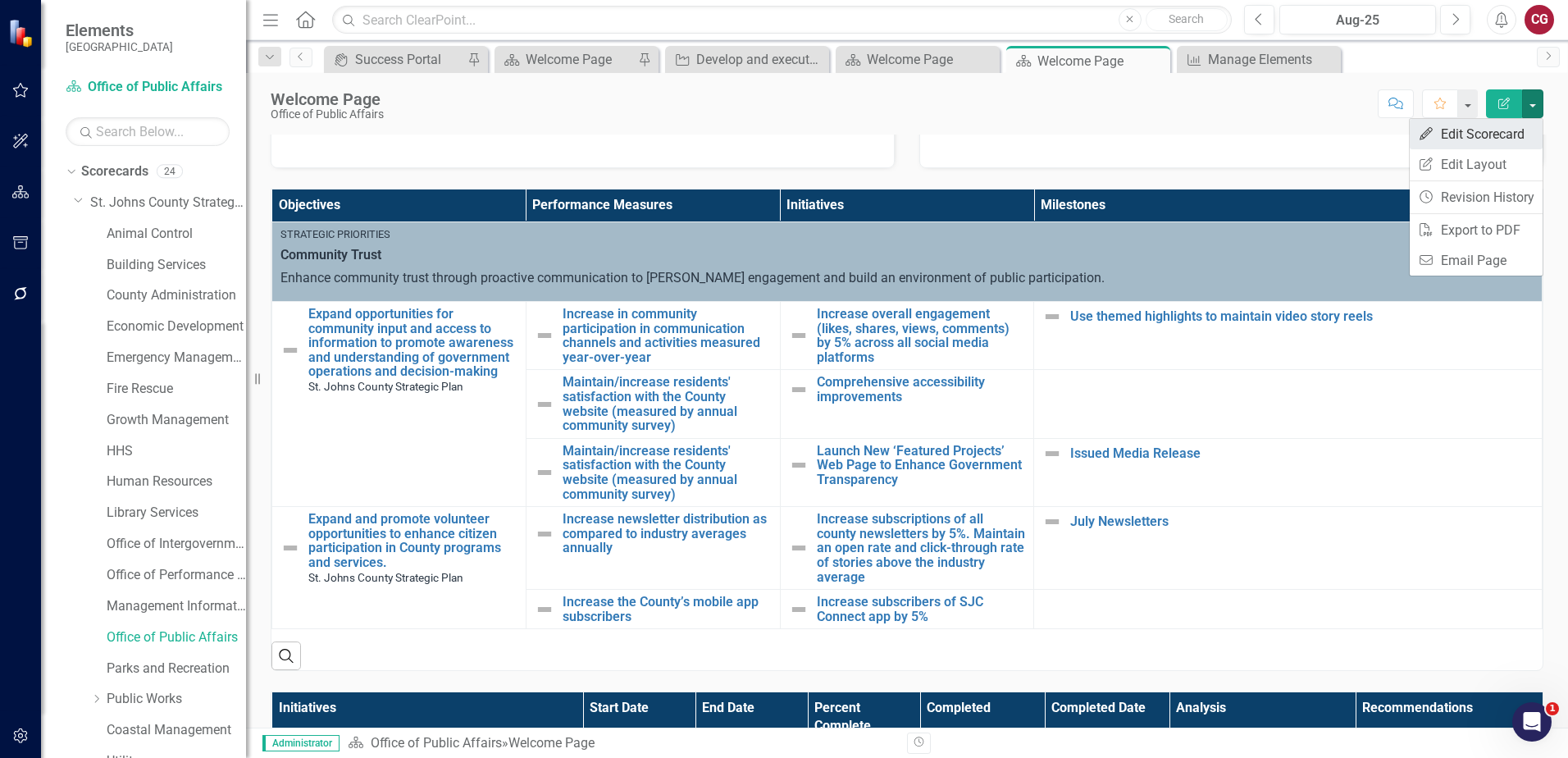
click at [1503, 131] on link "Edit Edit Scorecard" at bounding box center [1476, 134] width 133 height 31
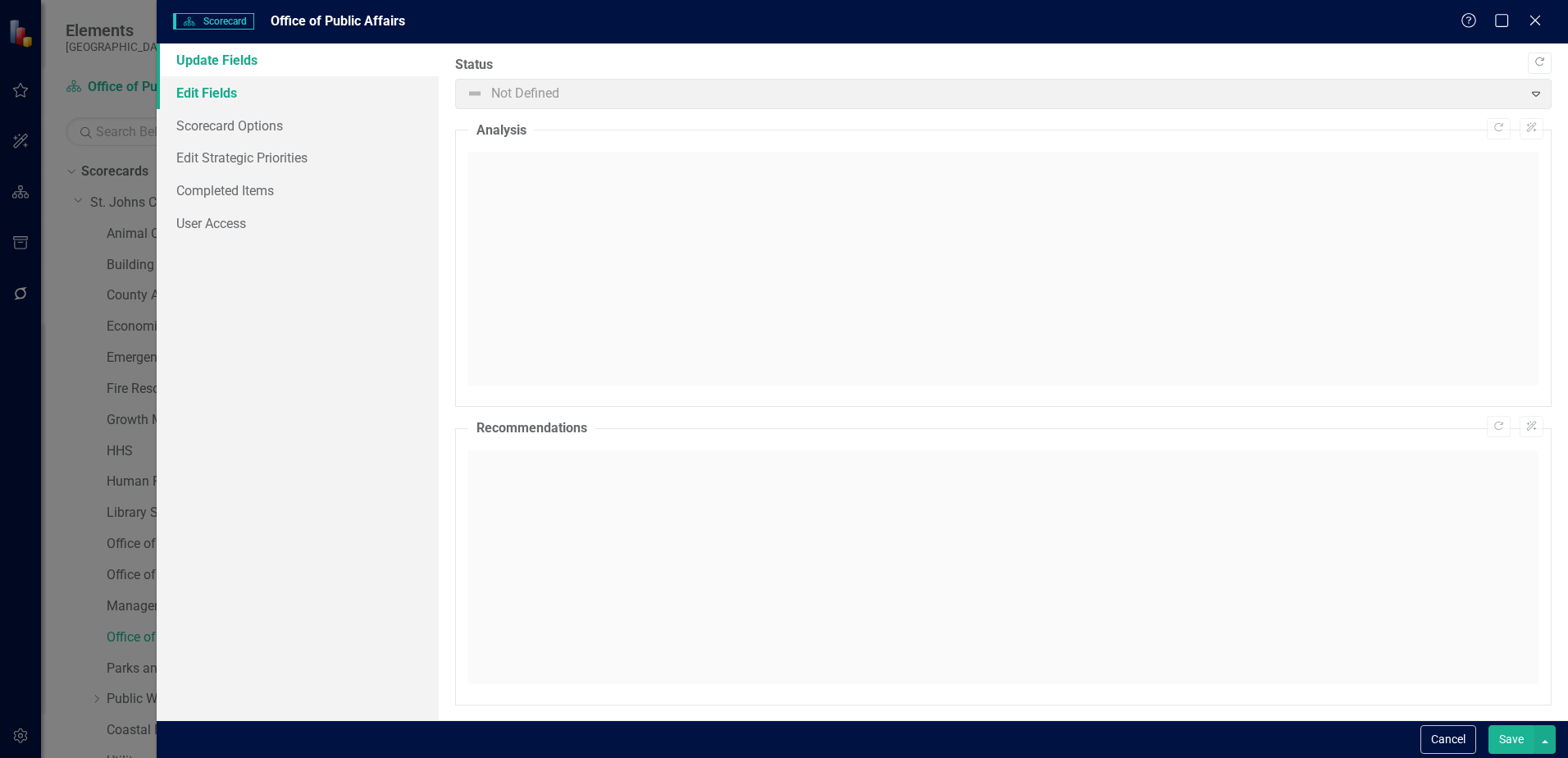
click at [233, 93] on link "Edit Fields" at bounding box center [297, 93] width 282 height 32
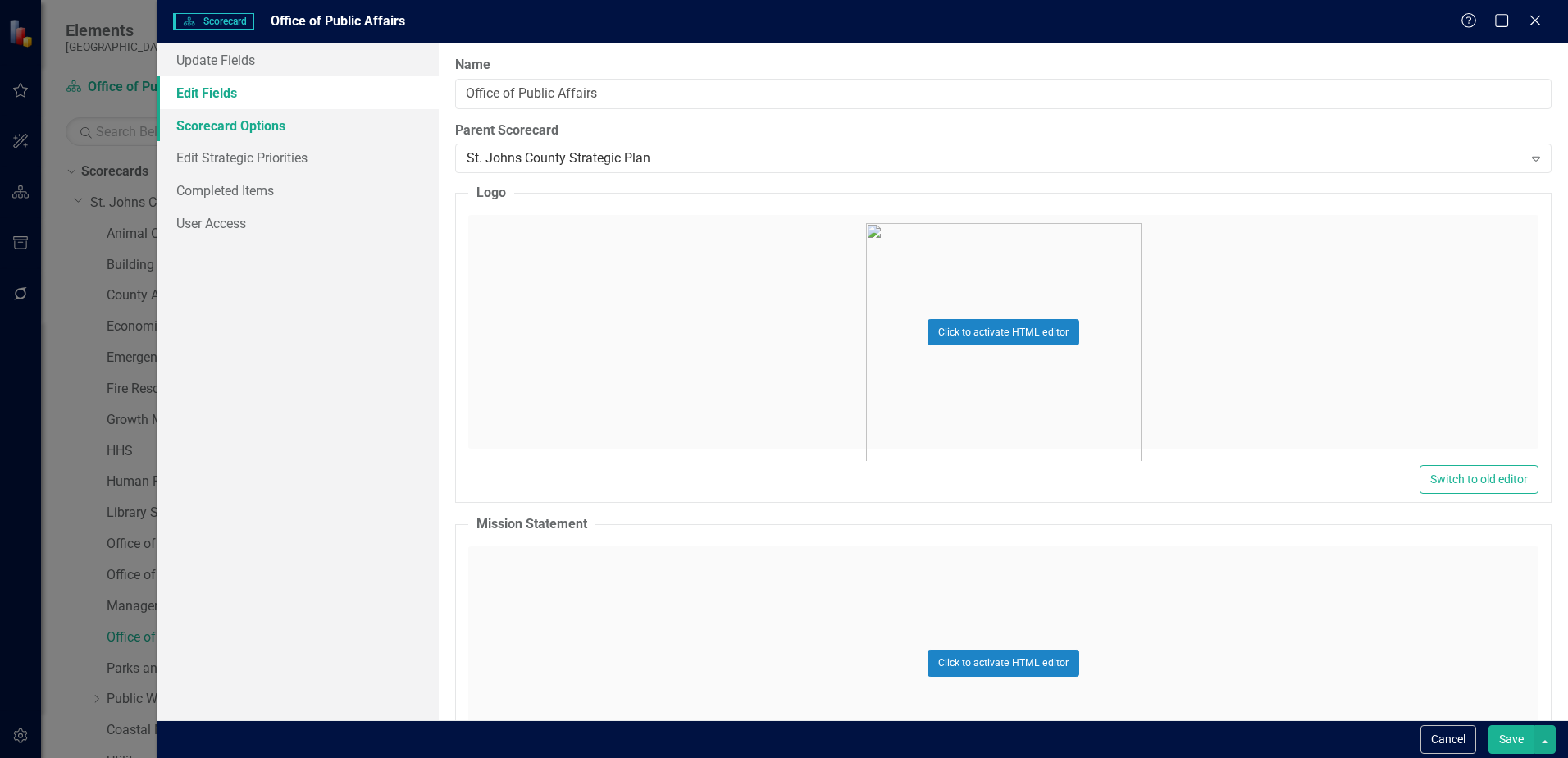
click at [235, 121] on link "Scorecard Options" at bounding box center [297, 125] width 282 height 32
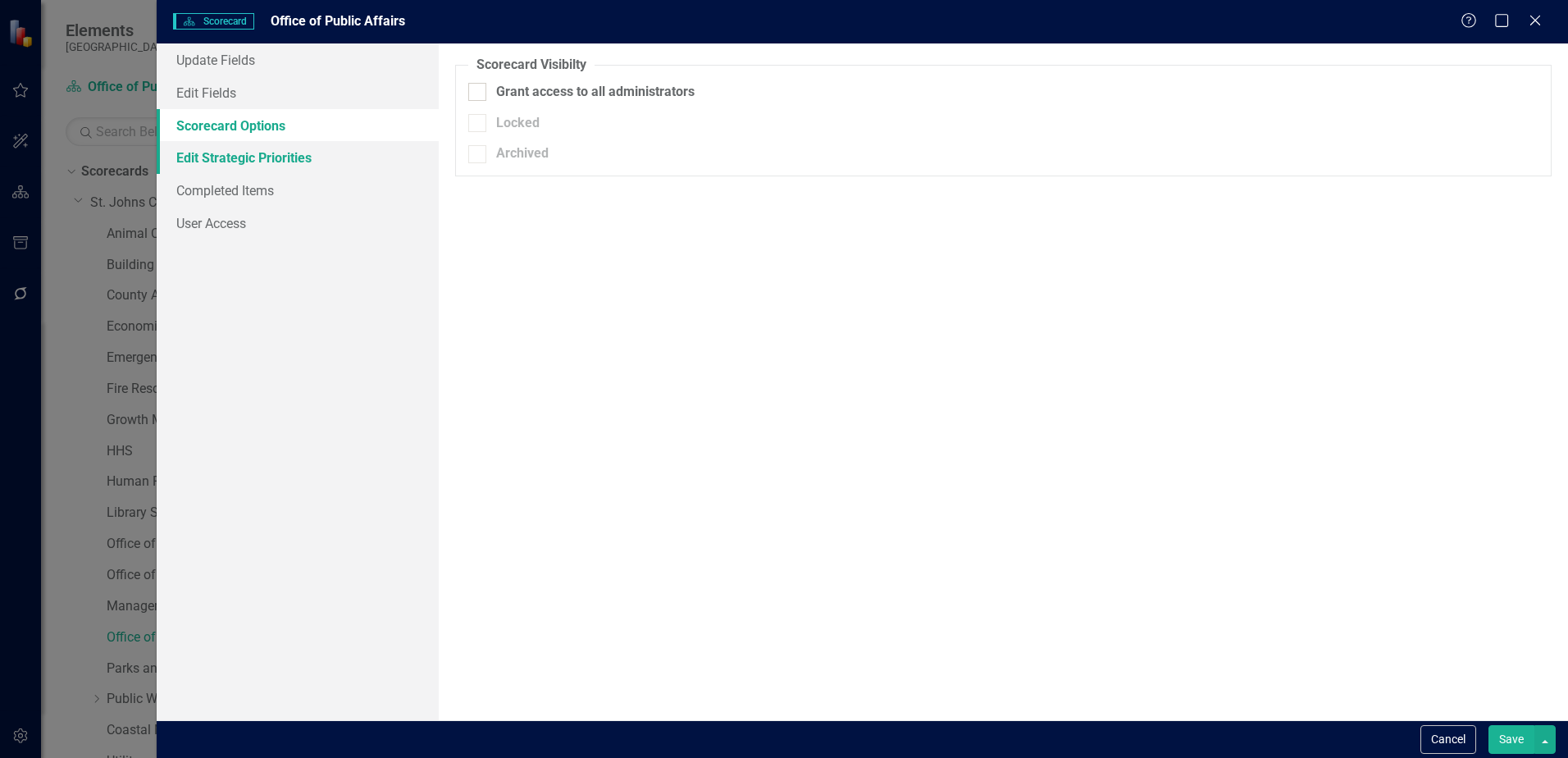
click at [235, 155] on link "Edit Strategic Priorities" at bounding box center [297, 158] width 282 height 32
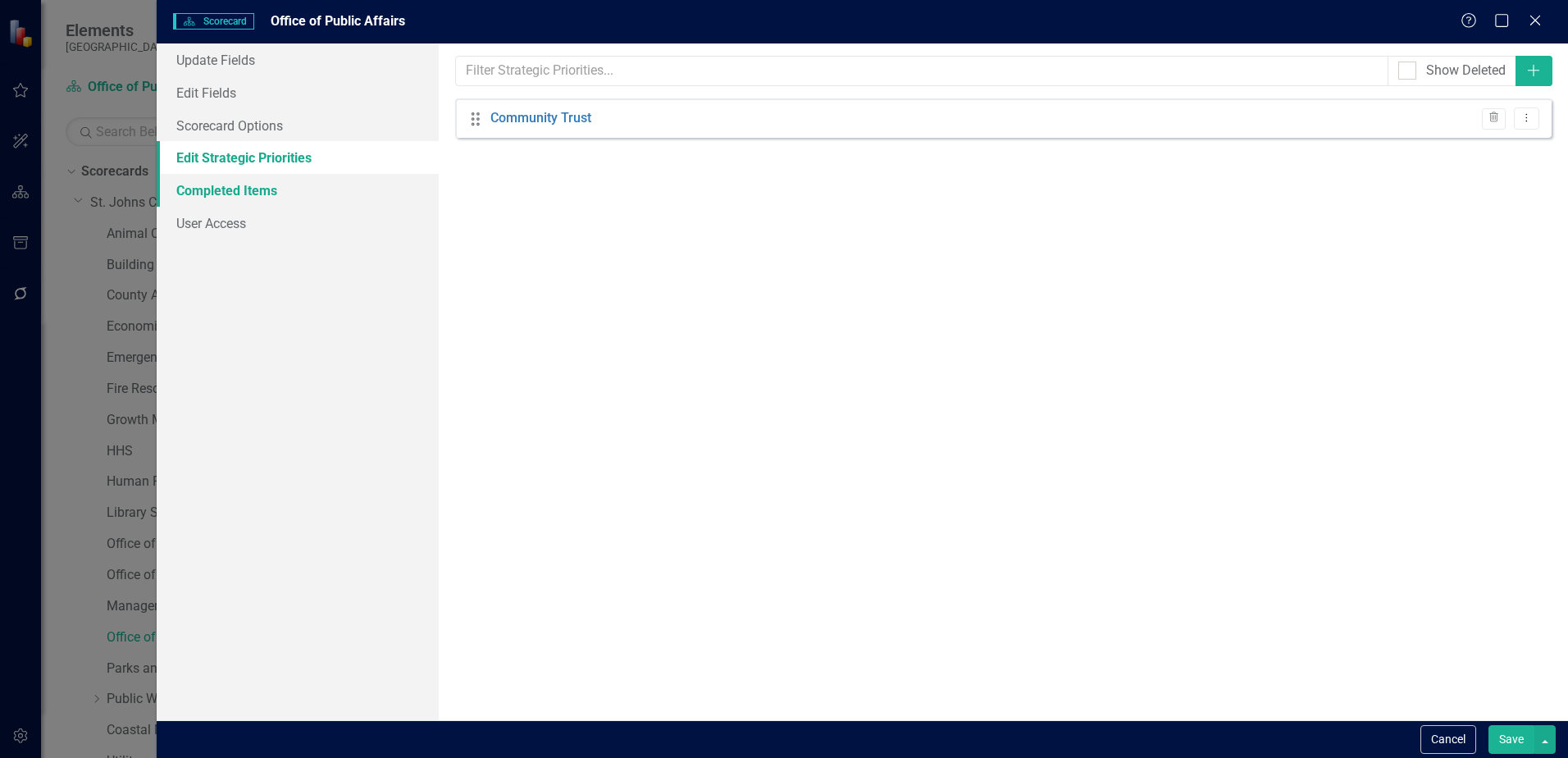
click at [316, 201] on link "Completed Items" at bounding box center [297, 190] width 282 height 32
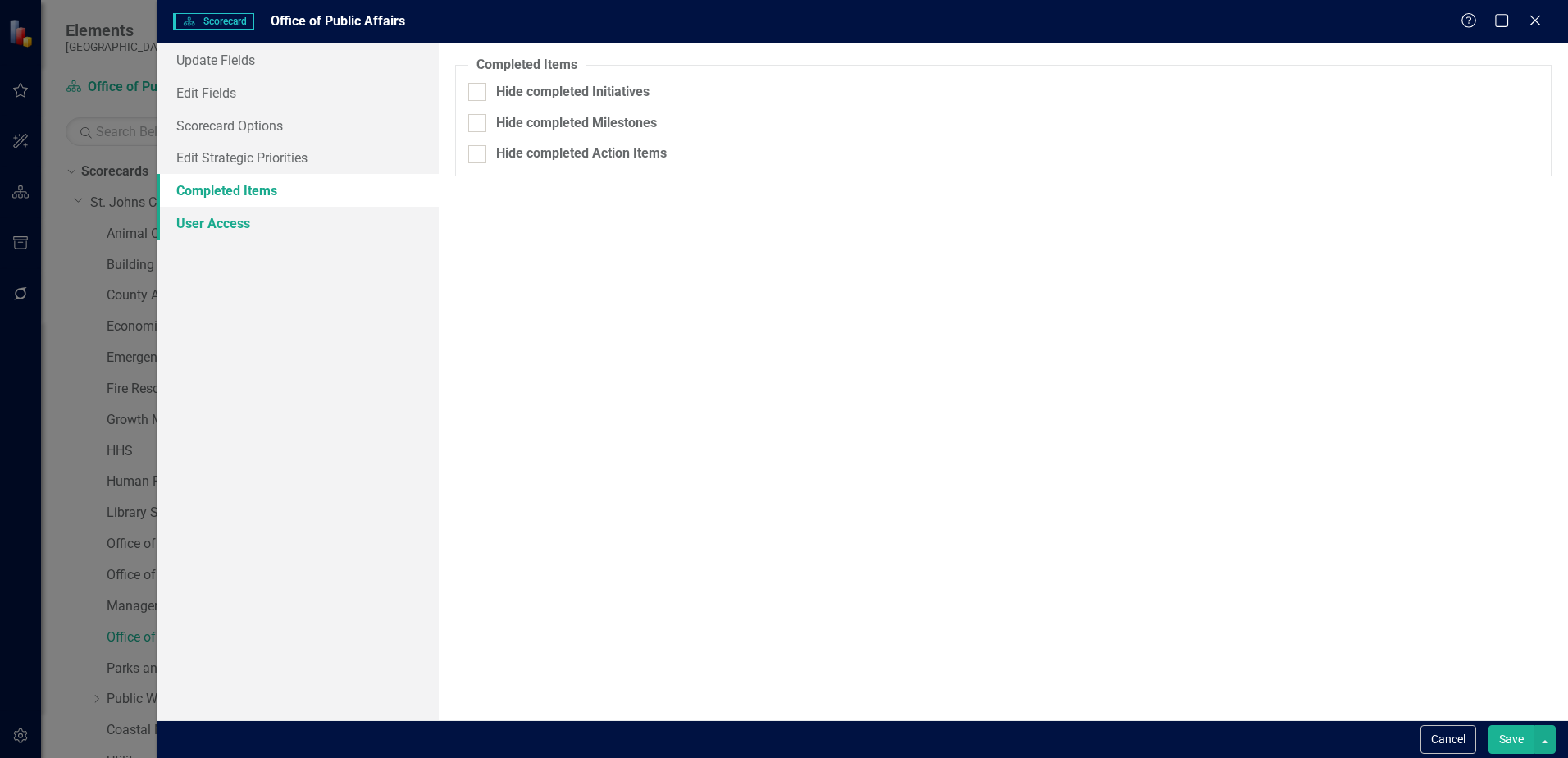
click at [250, 230] on link "User Access" at bounding box center [297, 223] width 282 height 32
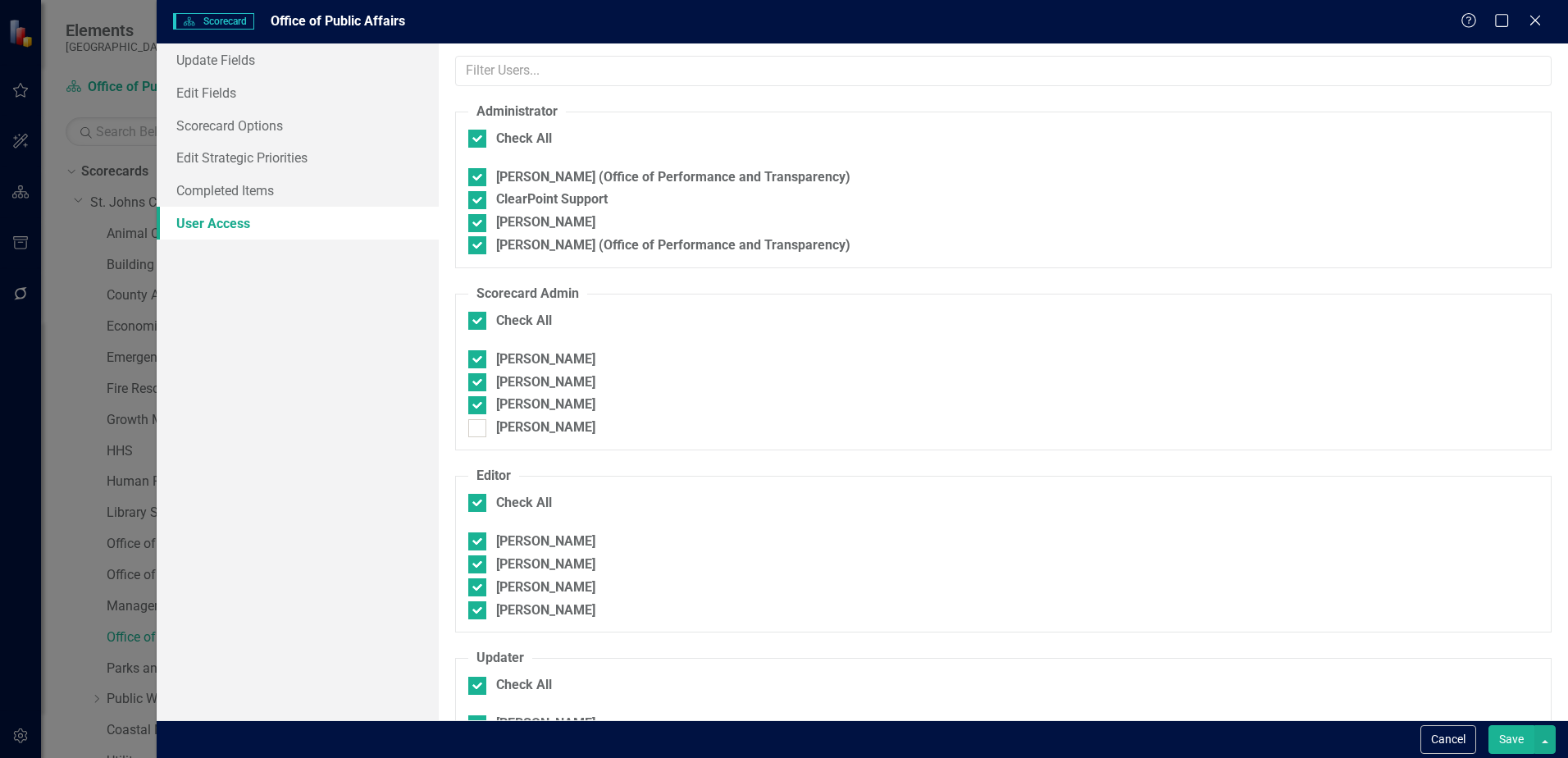
checkbox input "false"
click at [242, 119] on link "Scorecard Options" at bounding box center [297, 125] width 282 height 32
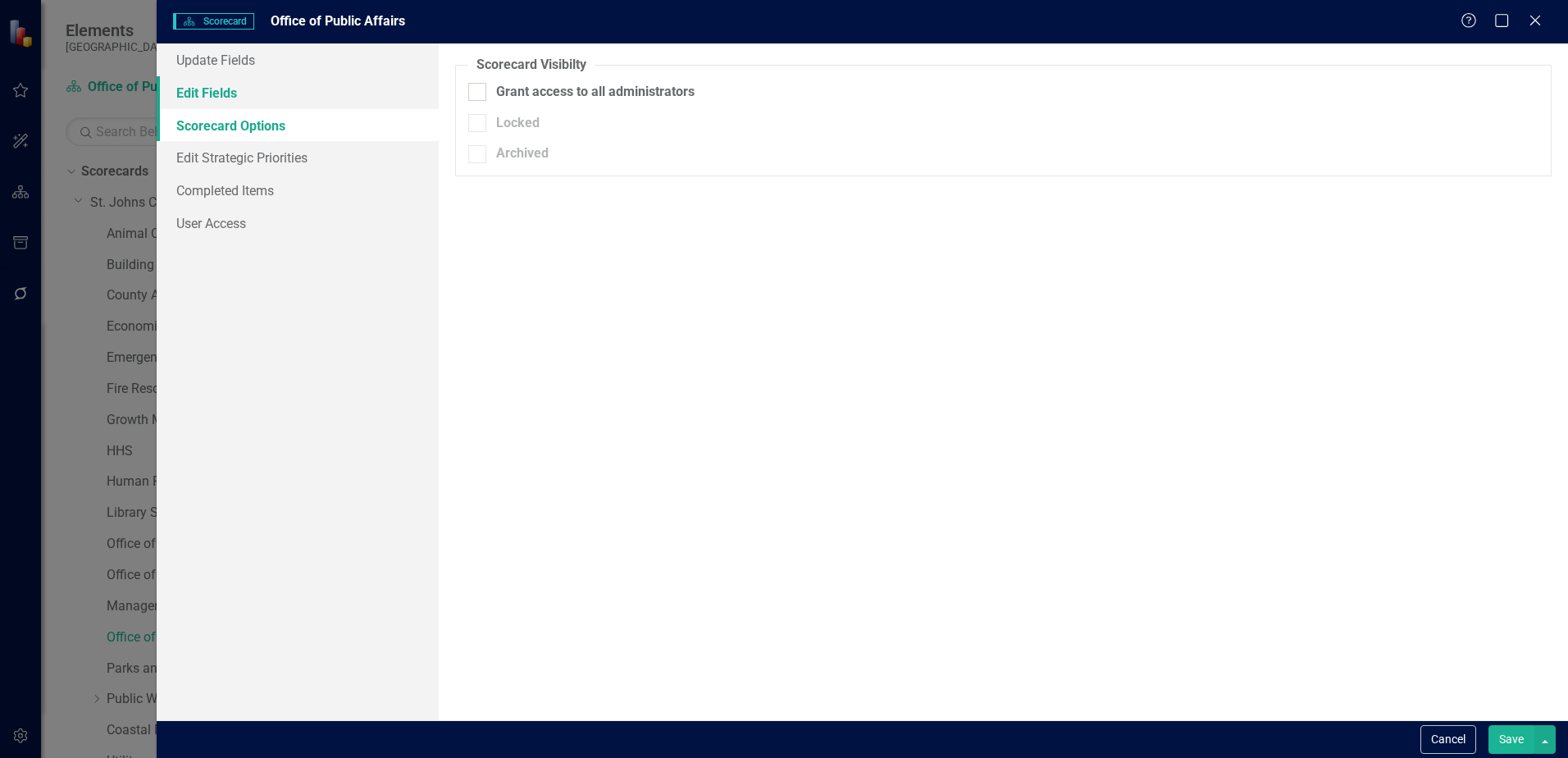
click at [207, 98] on link "Edit Fields" at bounding box center [297, 93] width 282 height 32
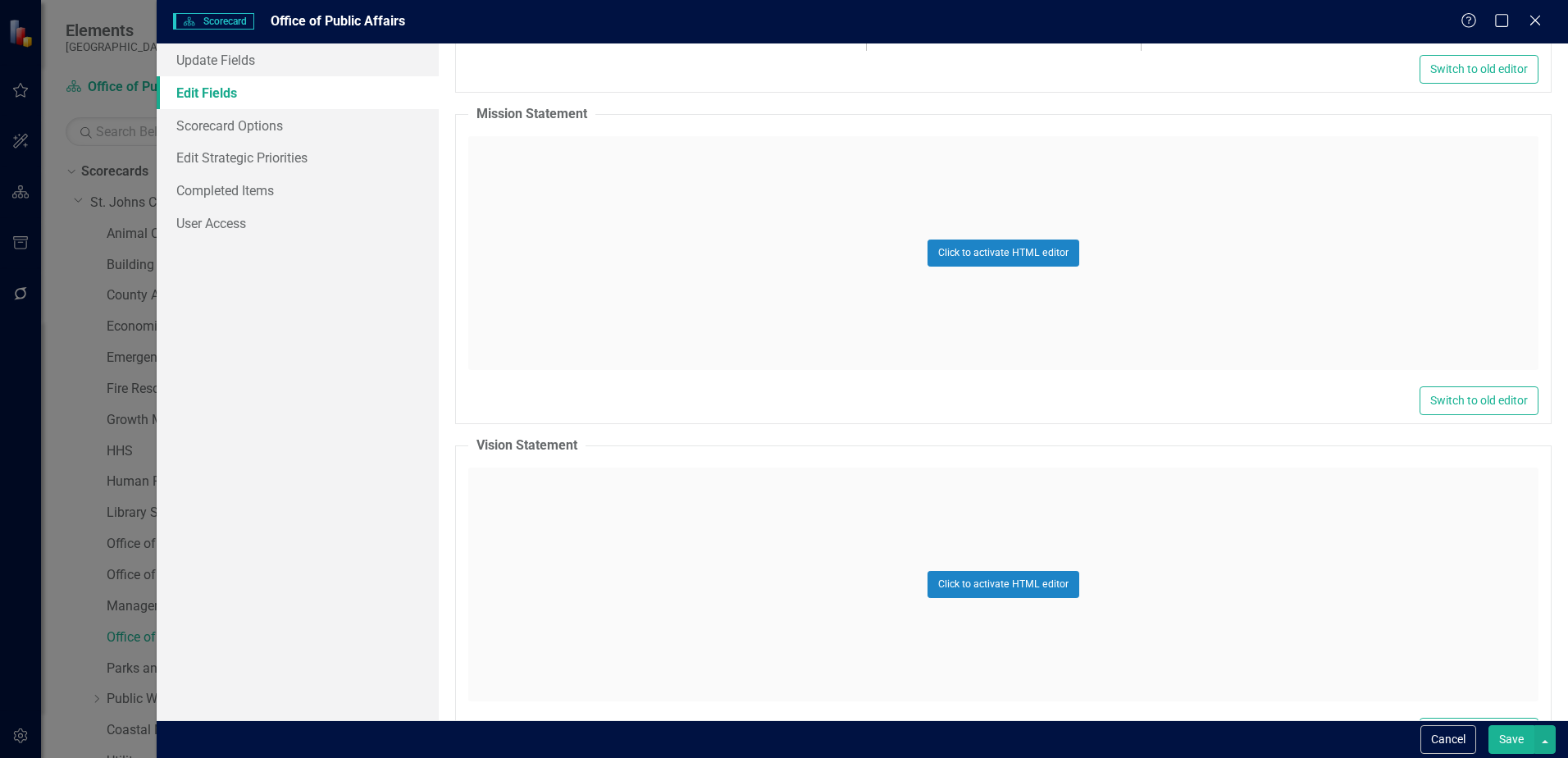
drag, startPoint x: 735, startPoint y: 472, endPoint x: 730, endPoint y: 484, distance: 13.0
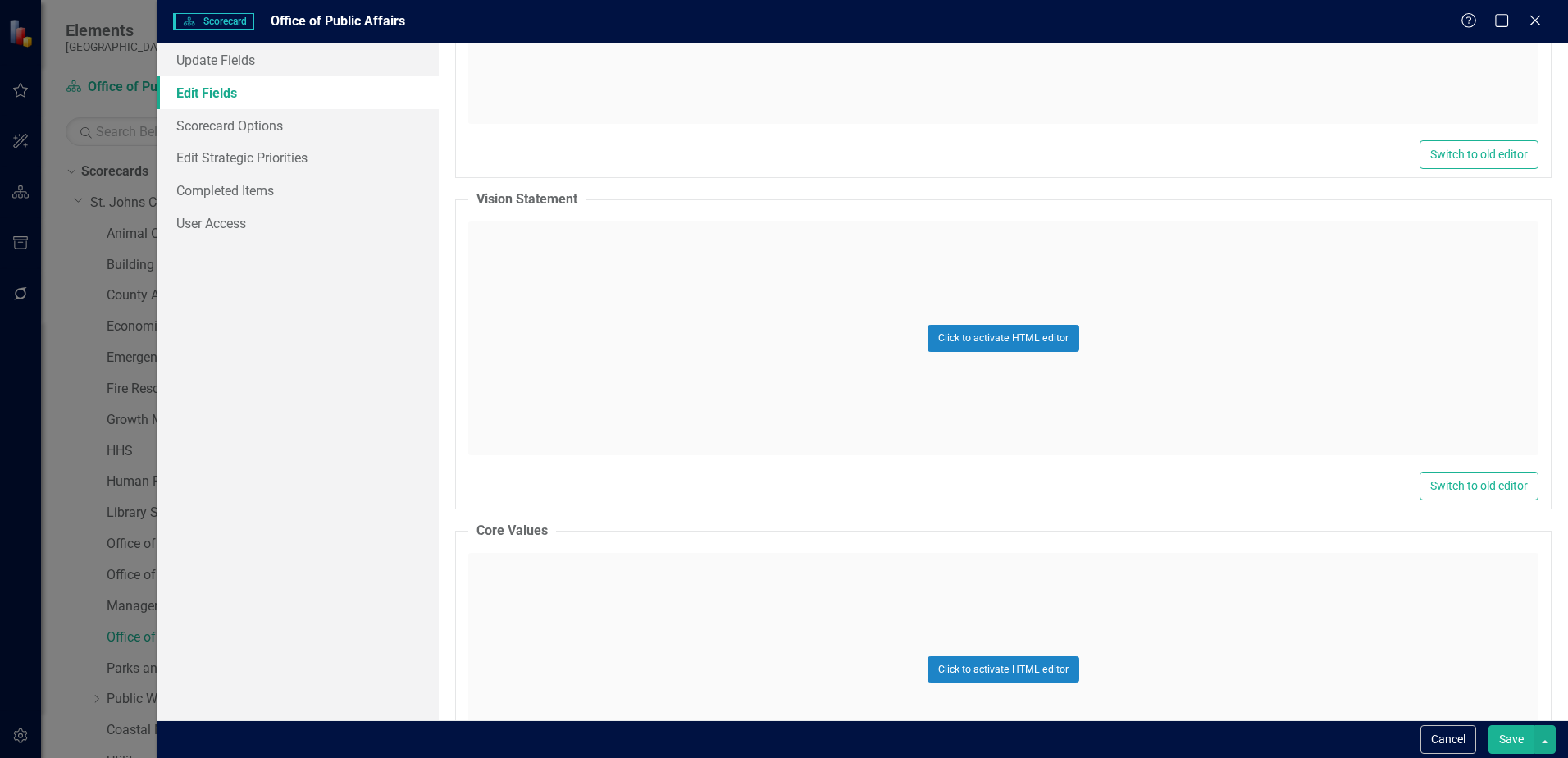
drag, startPoint x: 730, startPoint y: 484, endPoint x: 240, endPoint y: 474, distance: 490.1
click at [240, 475] on div "Update Fields Edit Fields Scorecard Options Edit Strategic Priorities Completed…" at bounding box center [297, 381] width 282 height 677
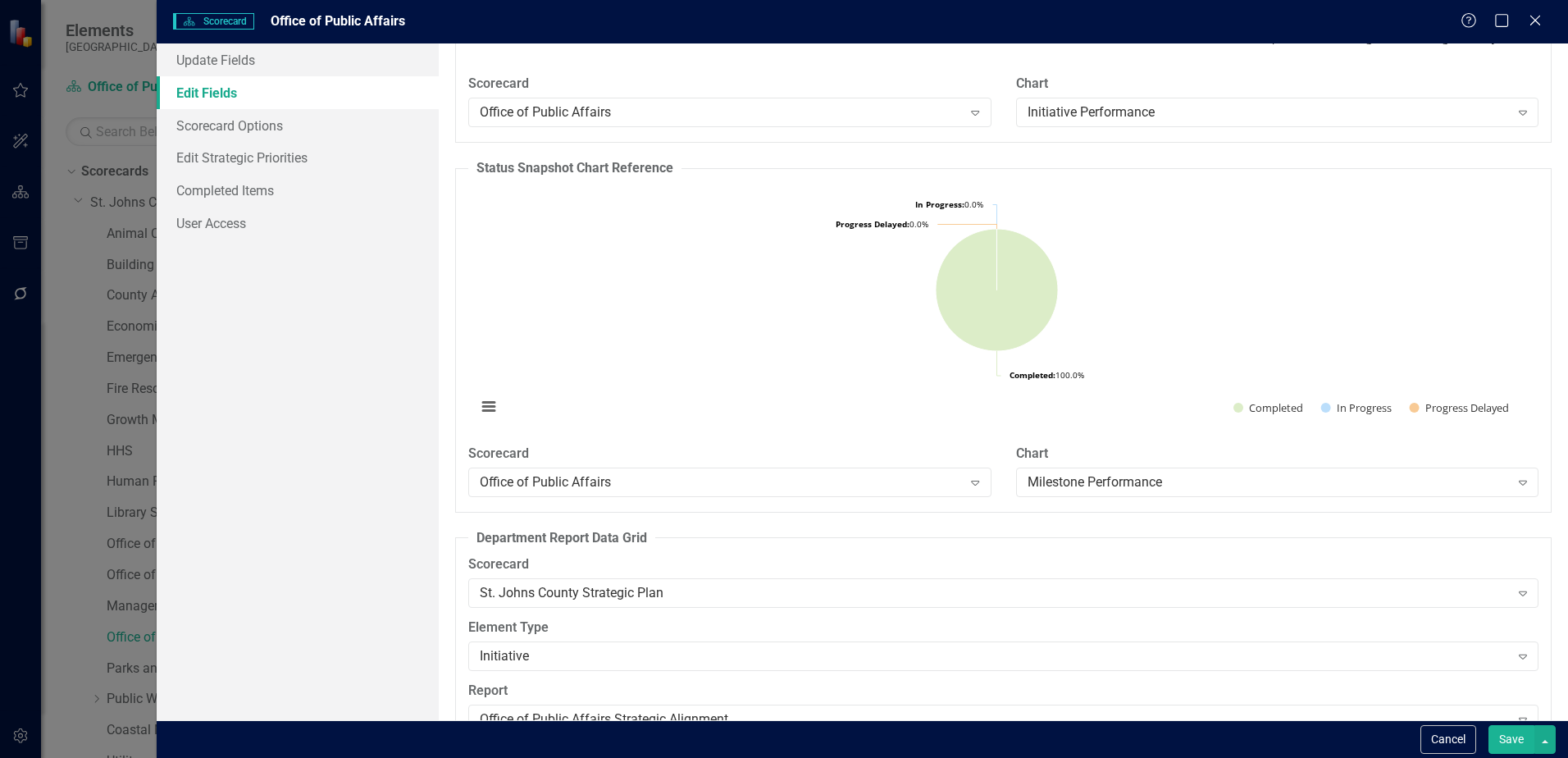
scroll to position [2003, 0]
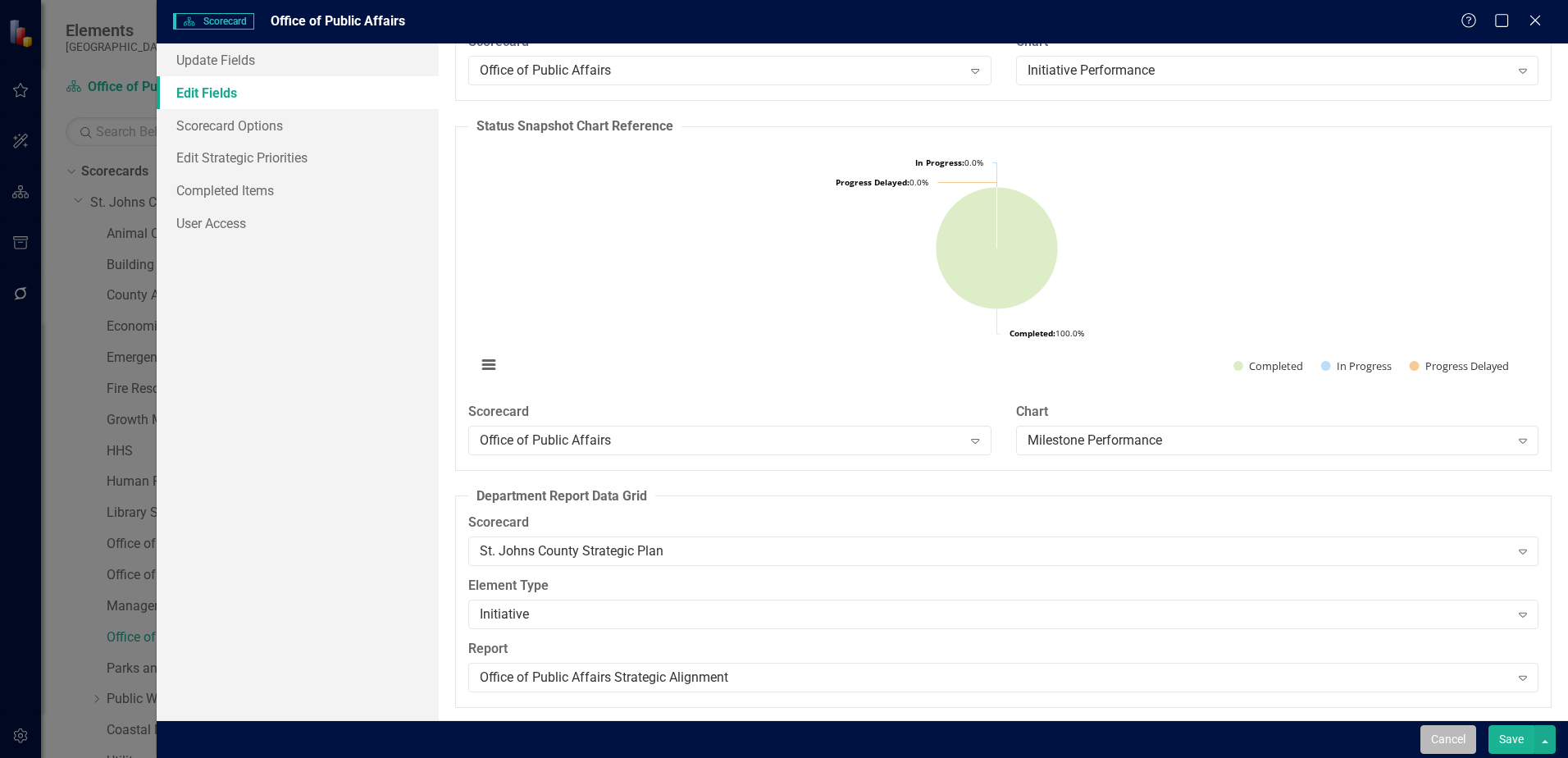
click at [1441, 742] on button "Cancel" at bounding box center [1448, 739] width 55 height 29
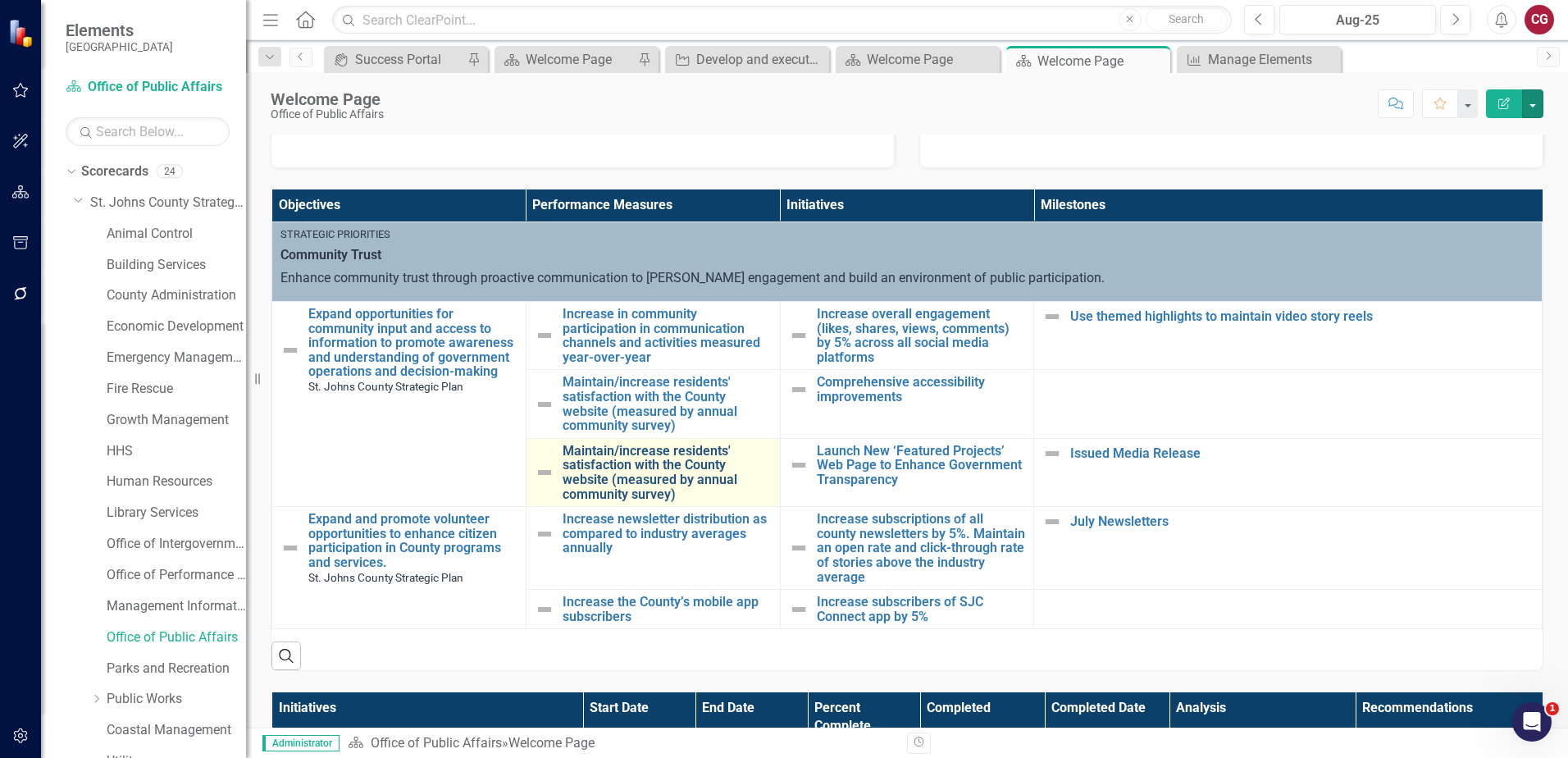
scroll to position [656, 0]
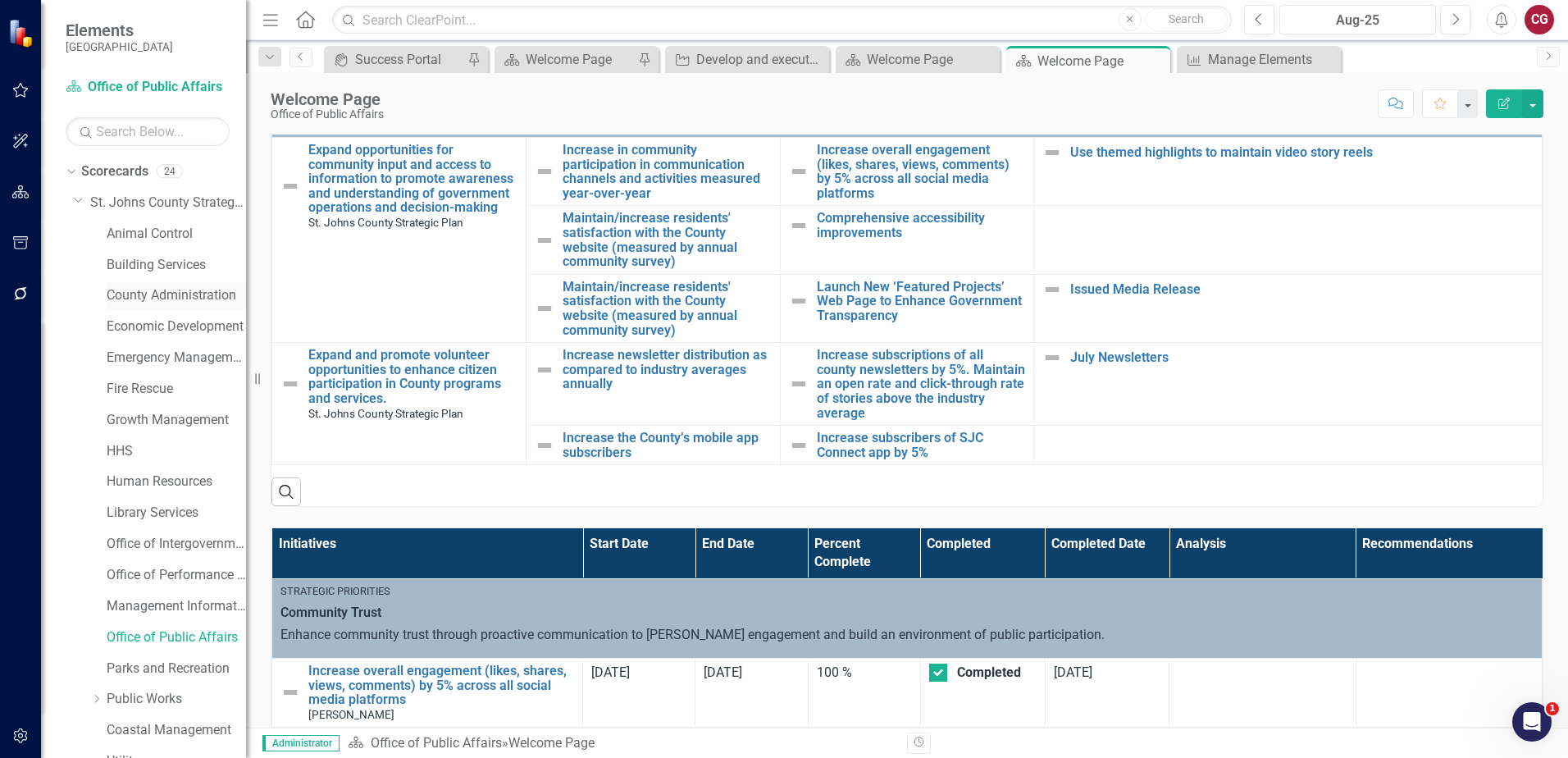
click at [174, 296] on link "County Administration" at bounding box center [177, 295] width 140 height 19
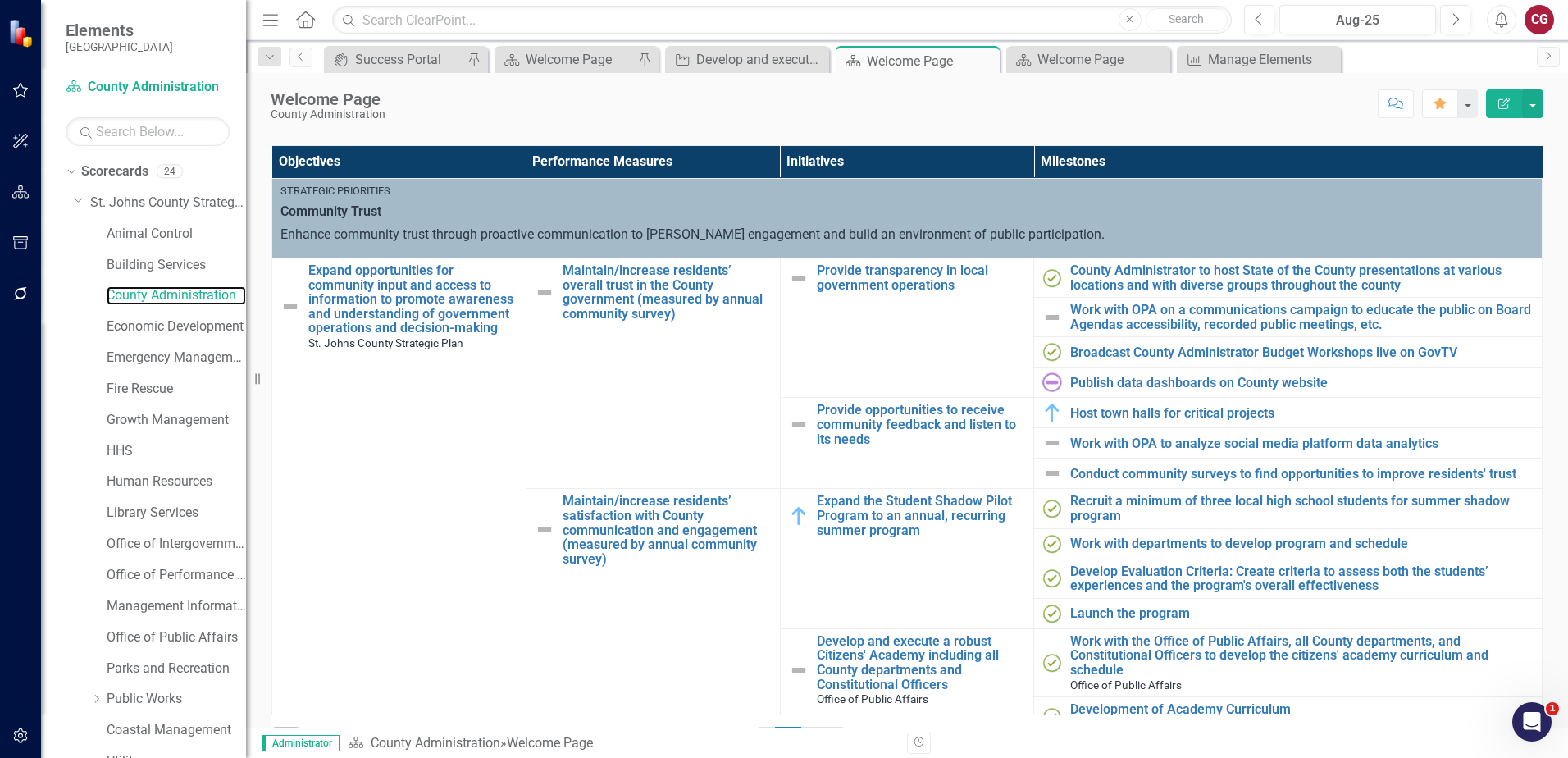
scroll to position [574, 0]
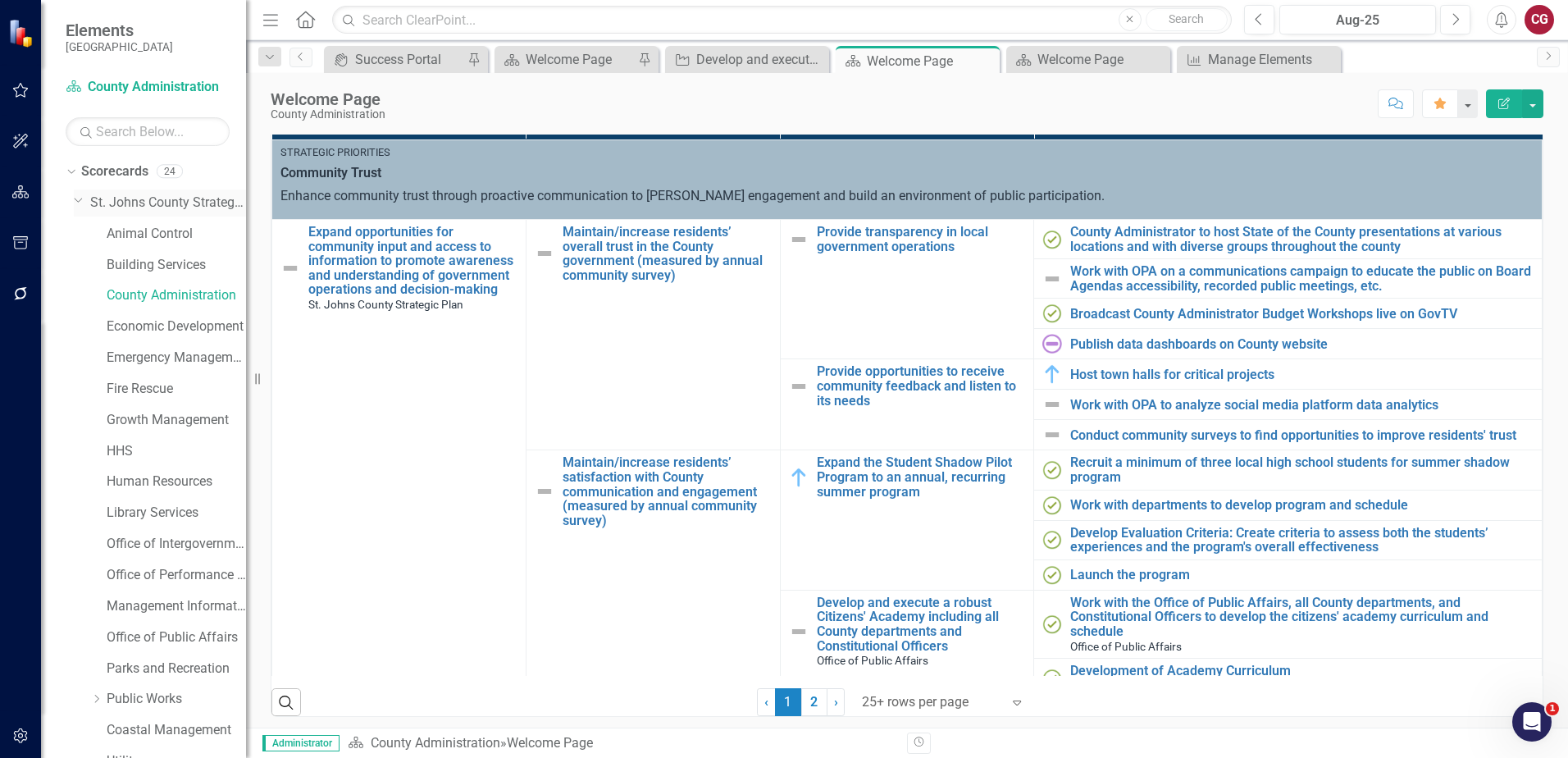
click at [140, 199] on link "St. Johns County Strategic Plan" at bounding box center [167, 203] width 156 height 19
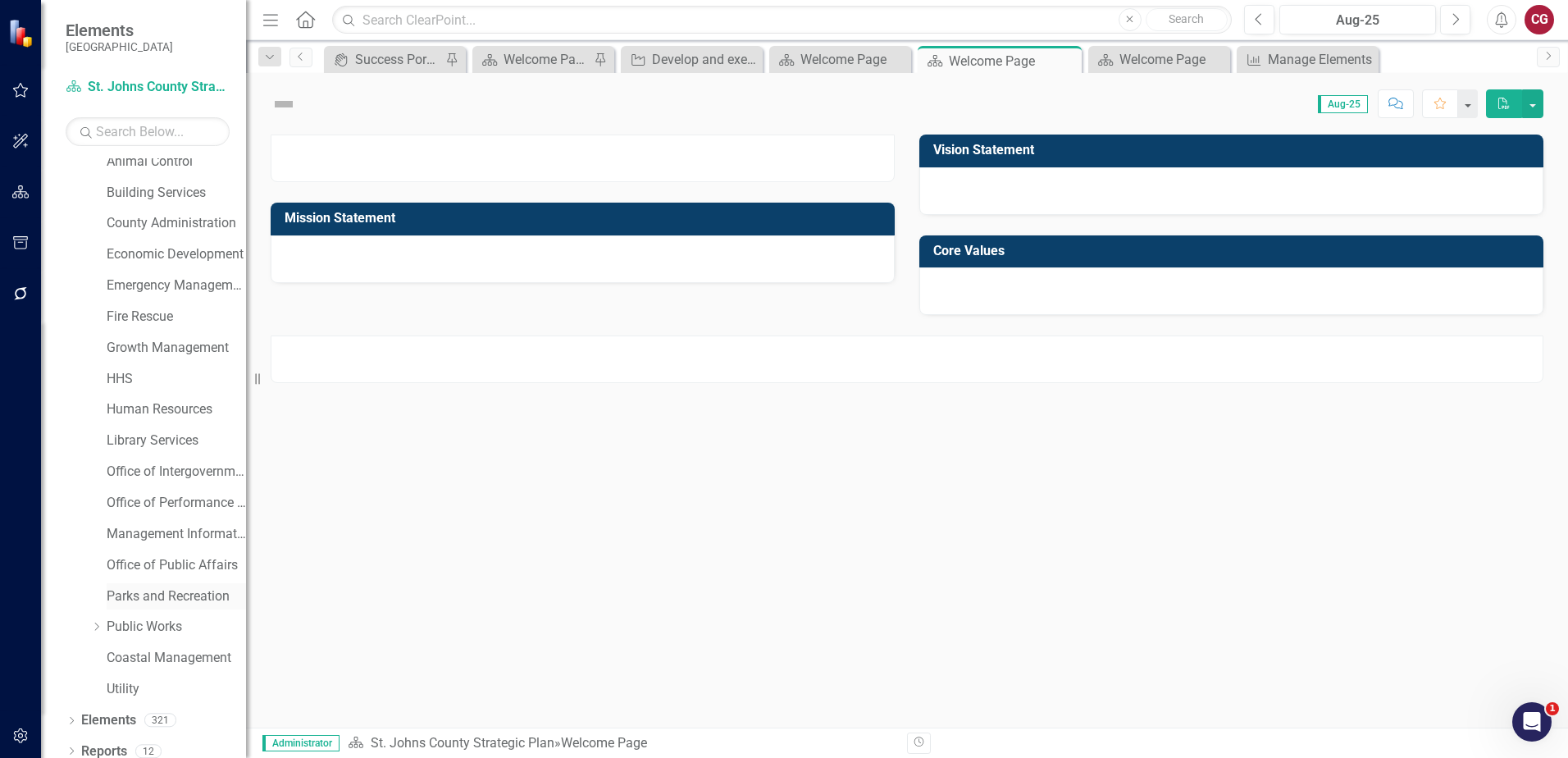
scroll to position [84, 0]
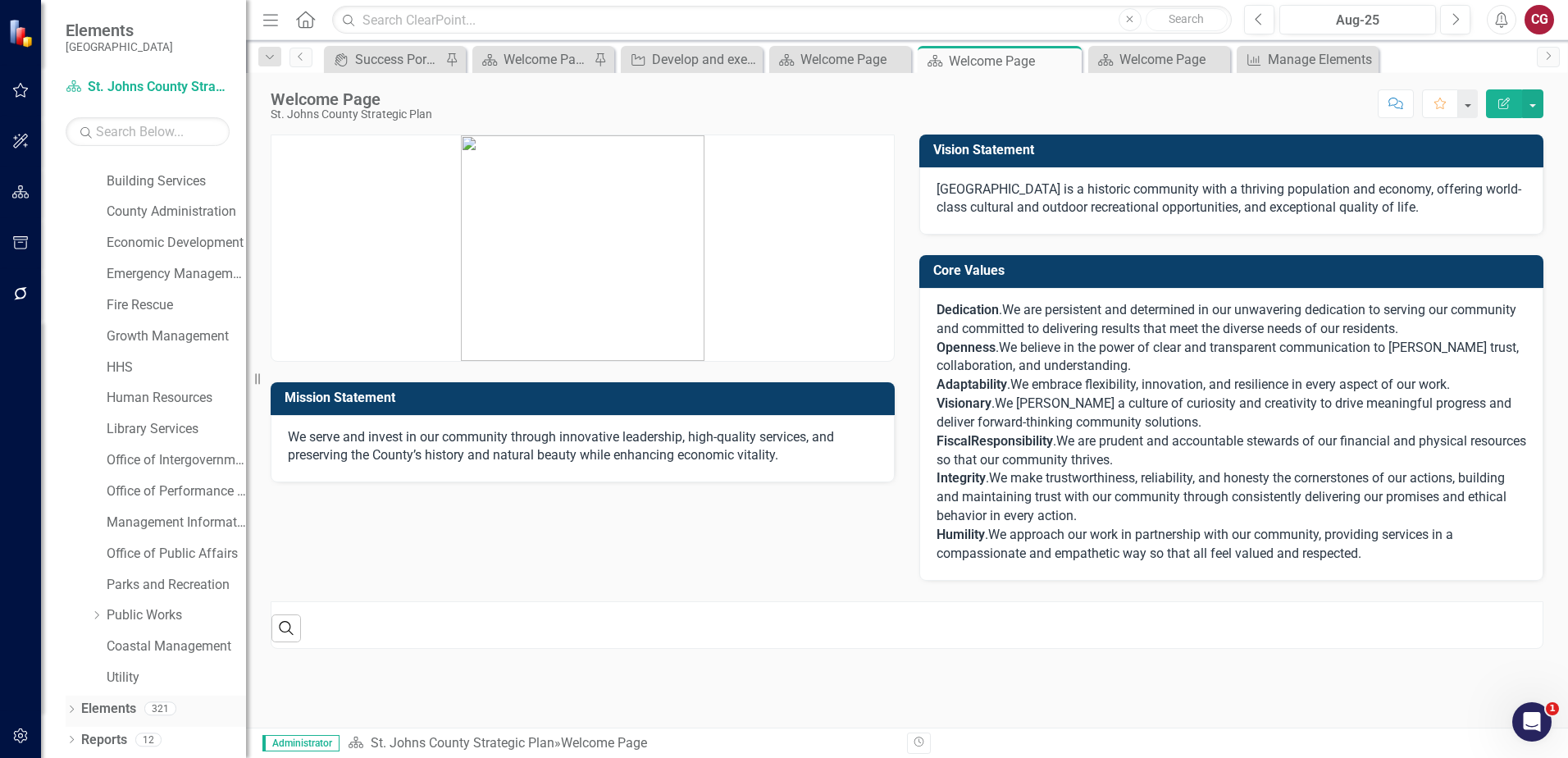
click at [147, 703] on div "321" at bounding box center [160, 708] width 32 height 14
click at [107, 708] on link "Elements" at bounding box center [108, 709] width 54 height 19
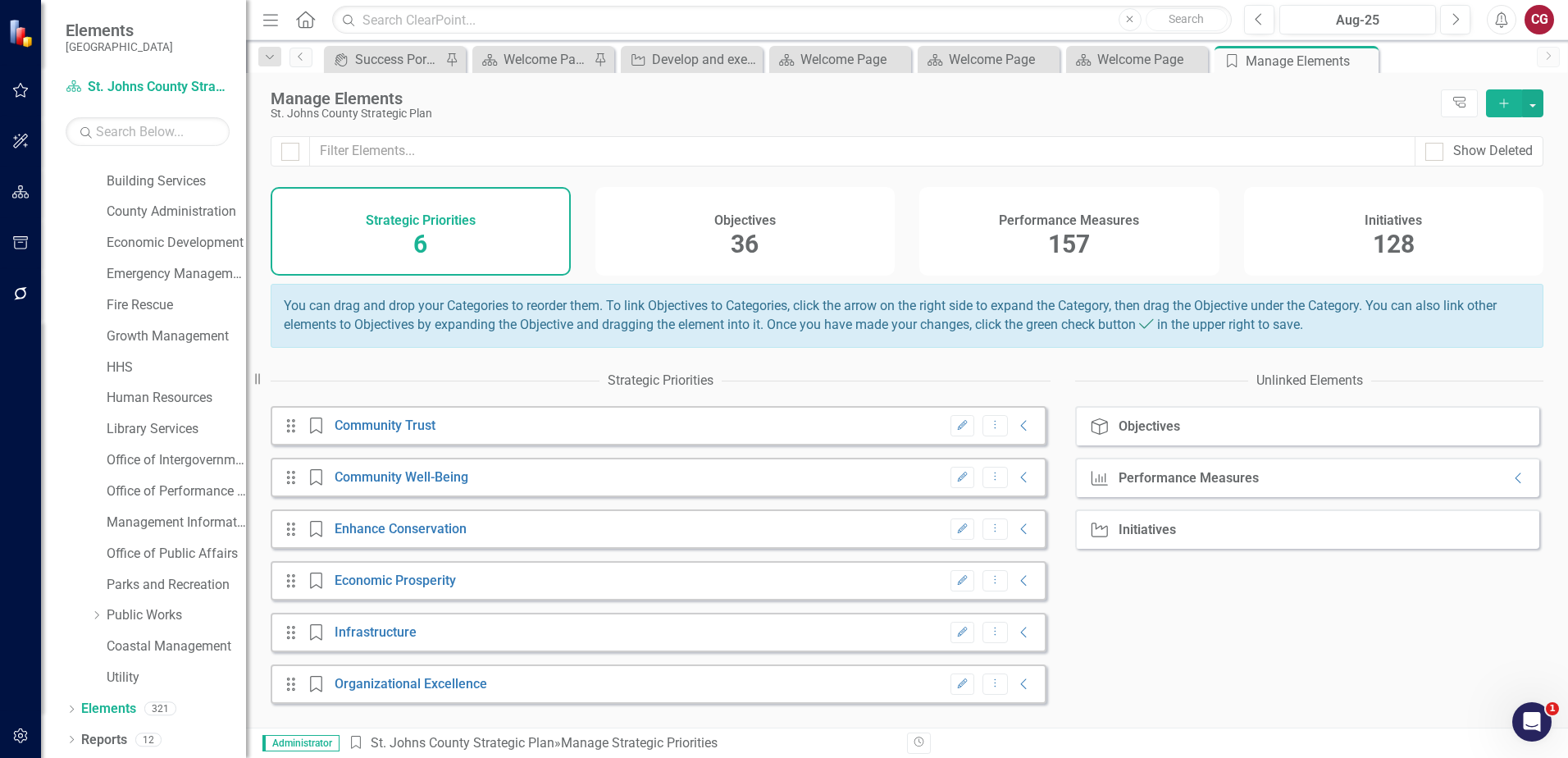
click at [1409, 242] on span "128" at bounding box center [1394, 244] width 42 height 29
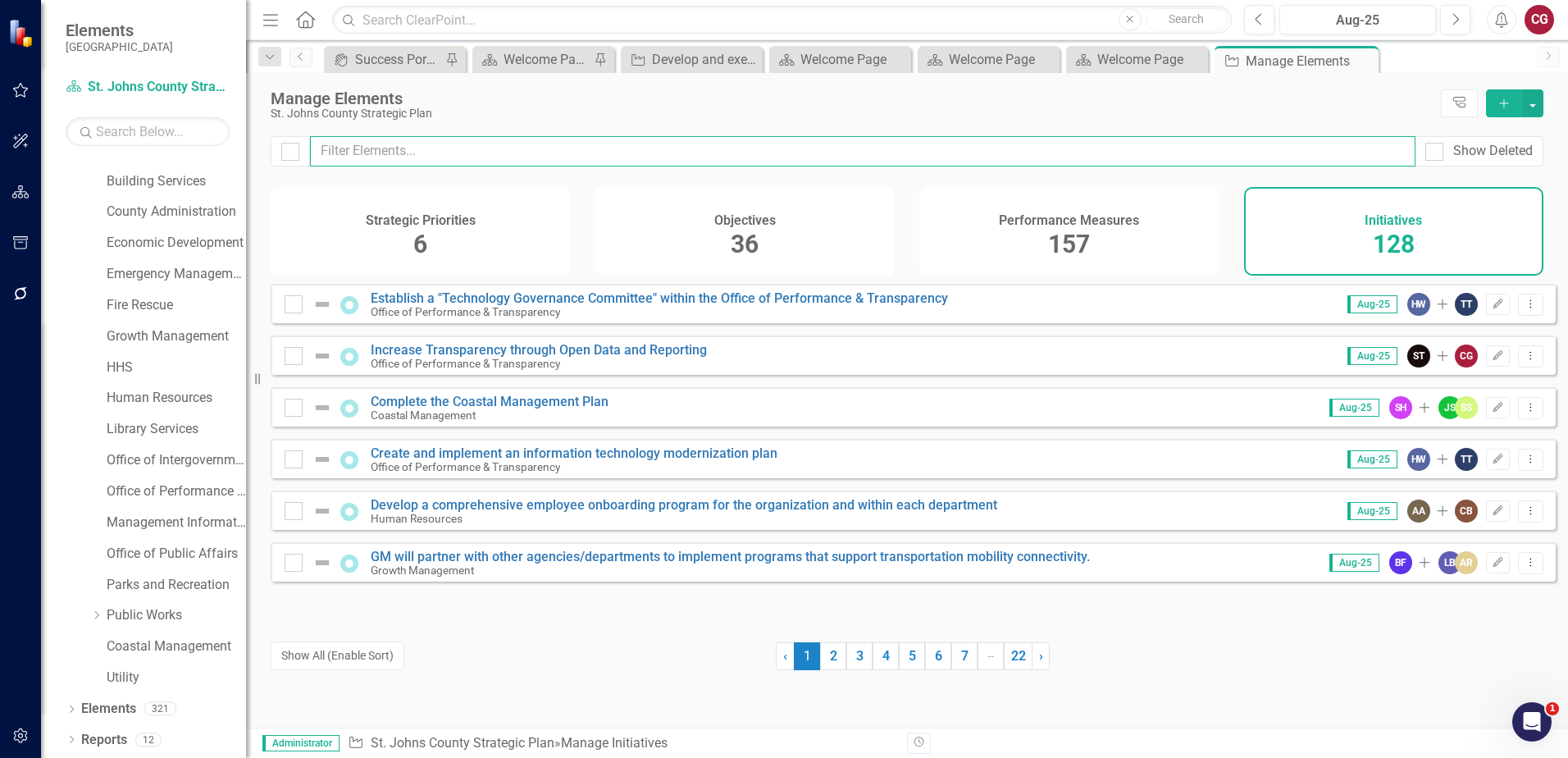
click at [679, 148] on input "text" at bounding box center [862, 151] width 1105 height 31
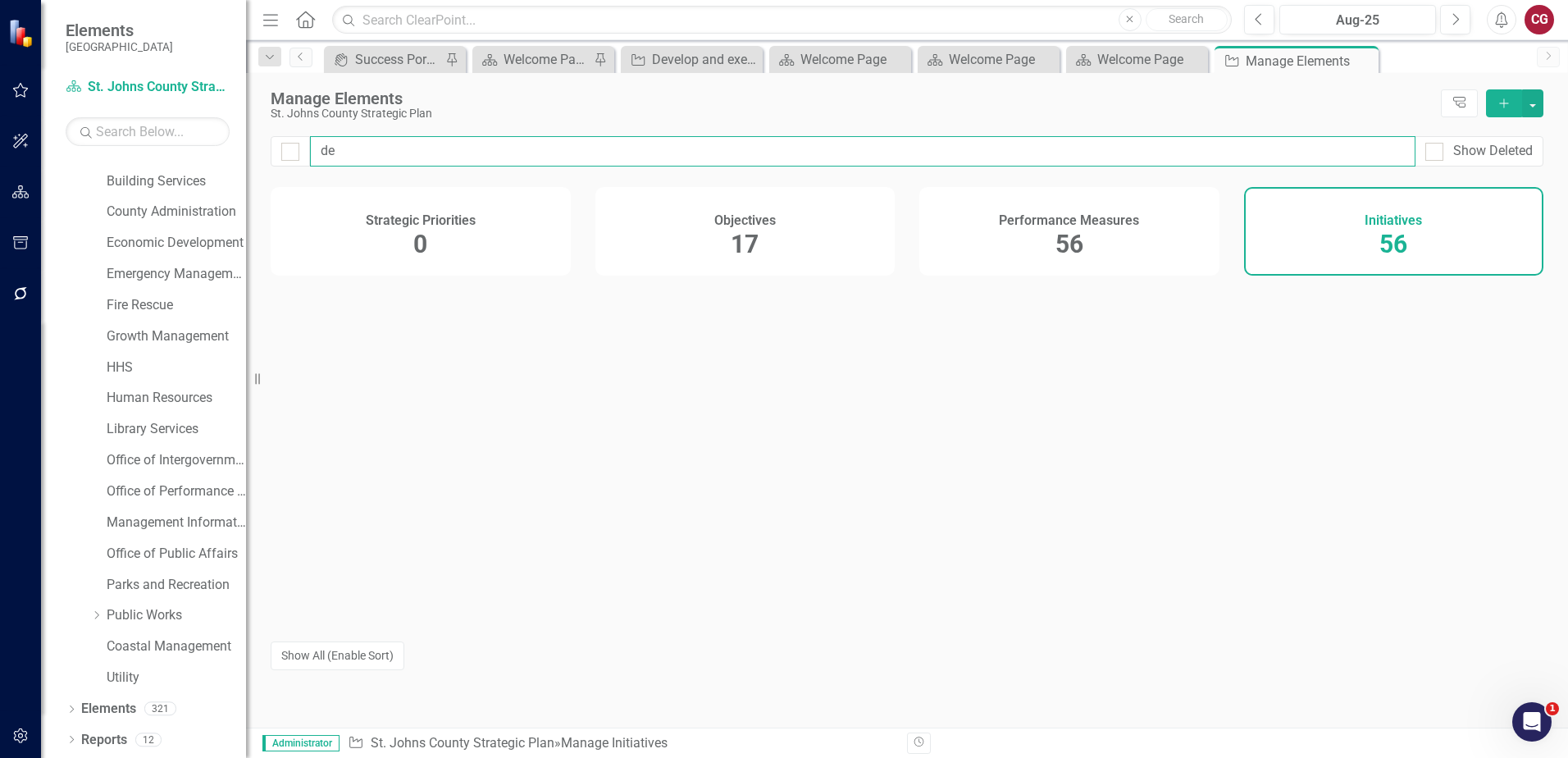
type input "d"
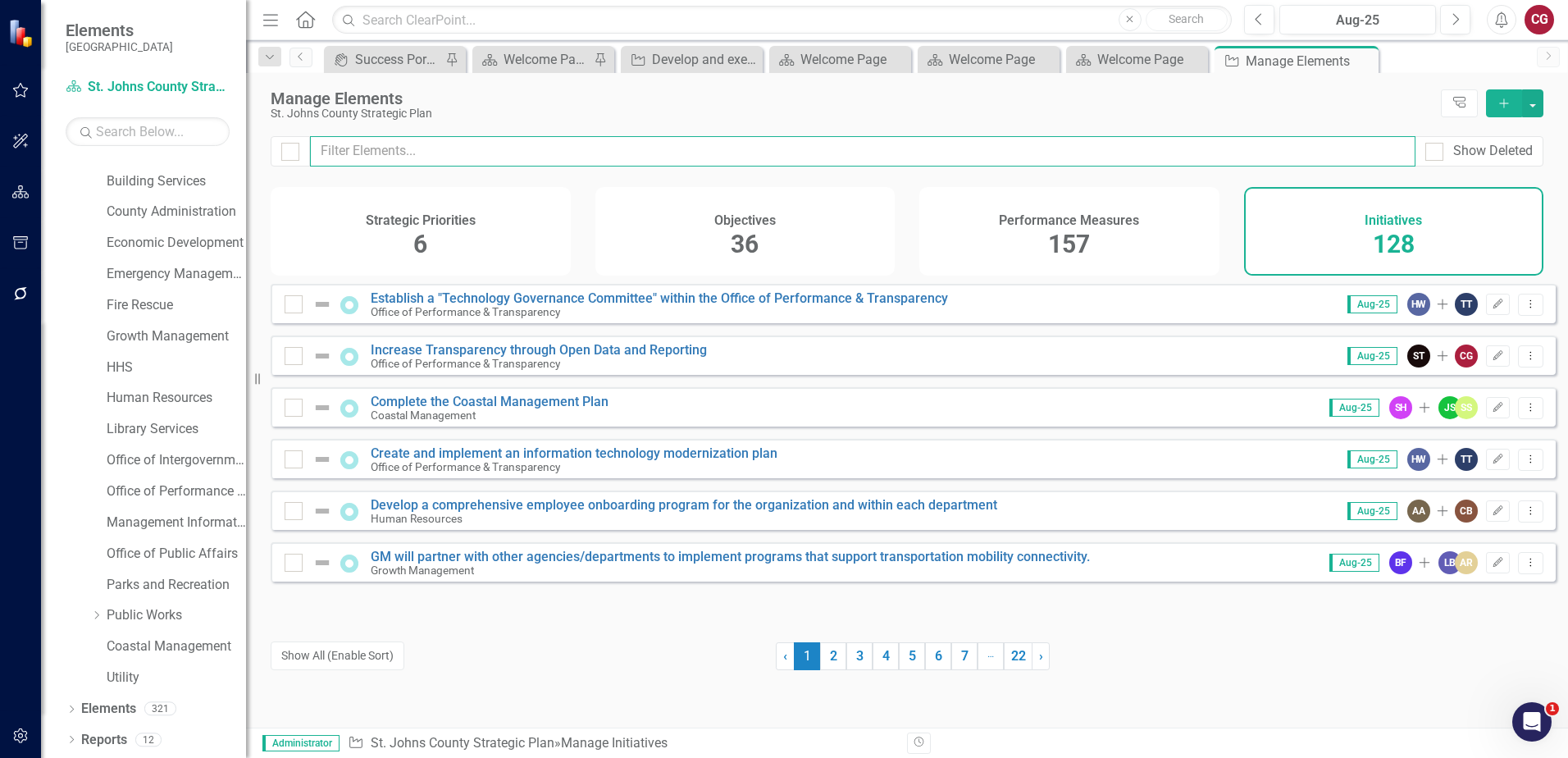
click at [562, 141] on input "text" at bounding box center [862, 151] width 1105 height 31
click at [556, 13] on input "text" at bounding box center [781, 20] width 900 height 29
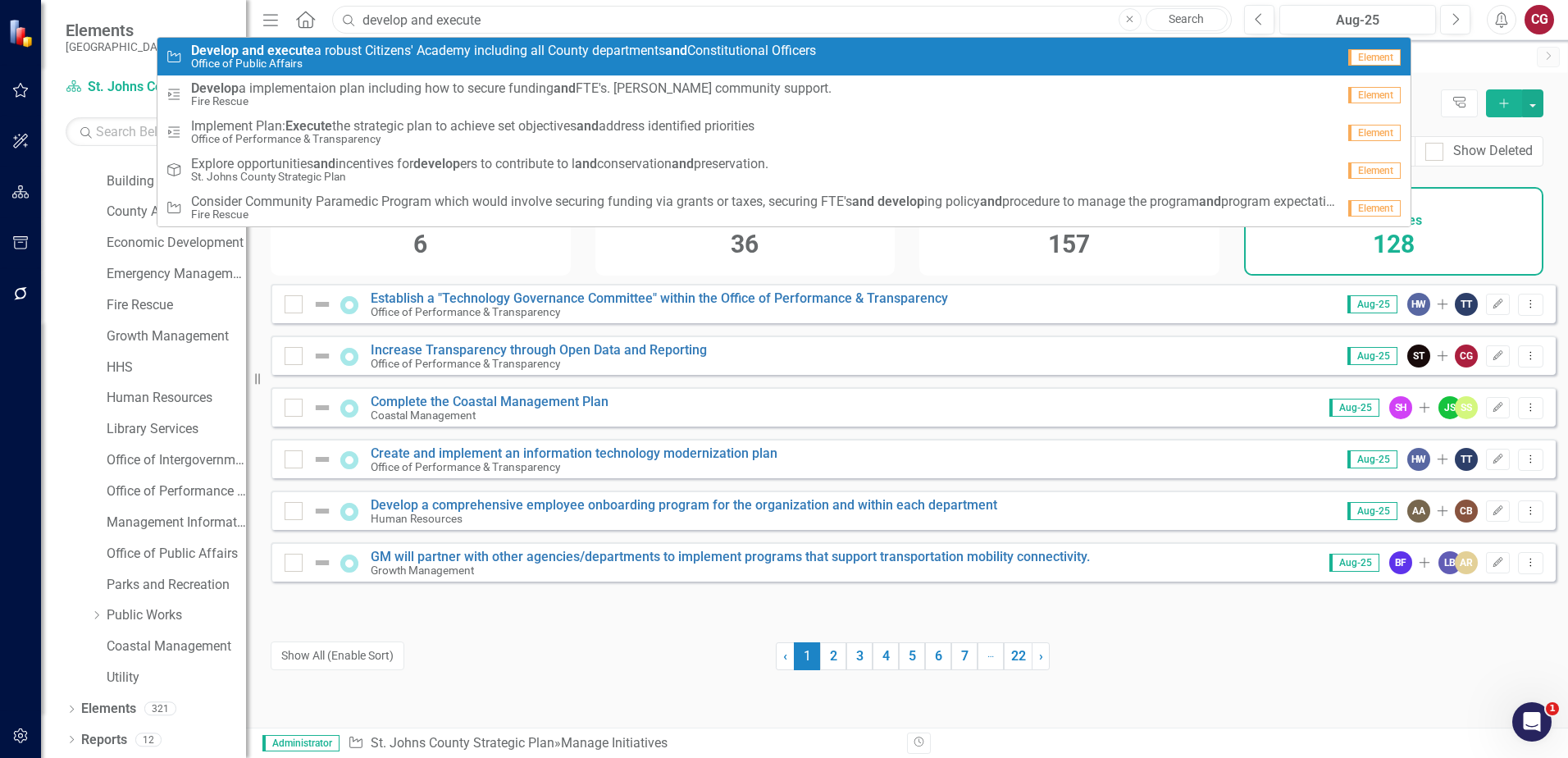
type input "develop and execute"
click at [497, 49] on span "Develop and execute a robust Citizens' Academy including all County departments…" at bounding box center [504, 50] width 625 height 14
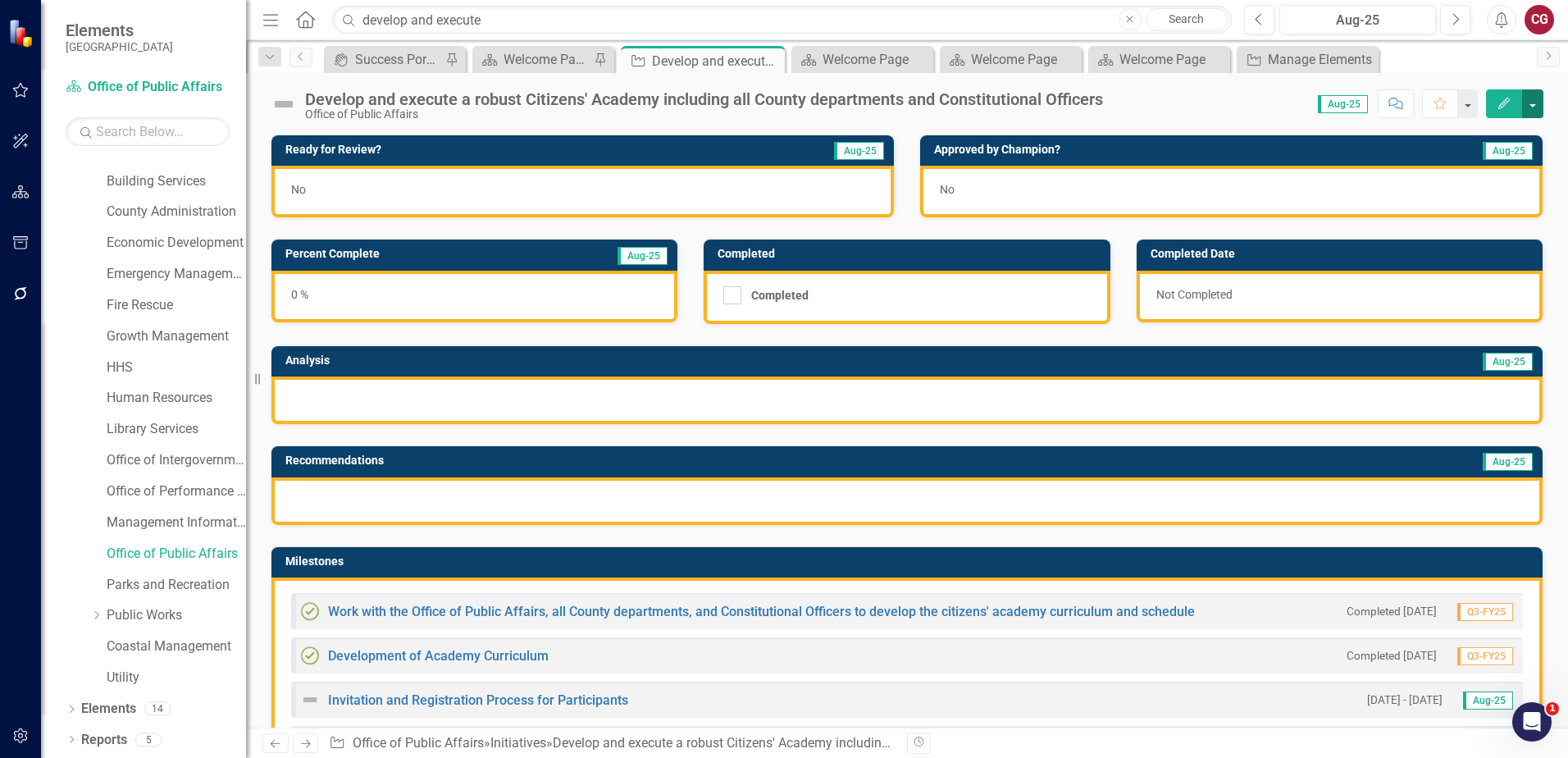
click at [1533, 105] on button "button" at bounding box center [1533, 104] width 21 height 29
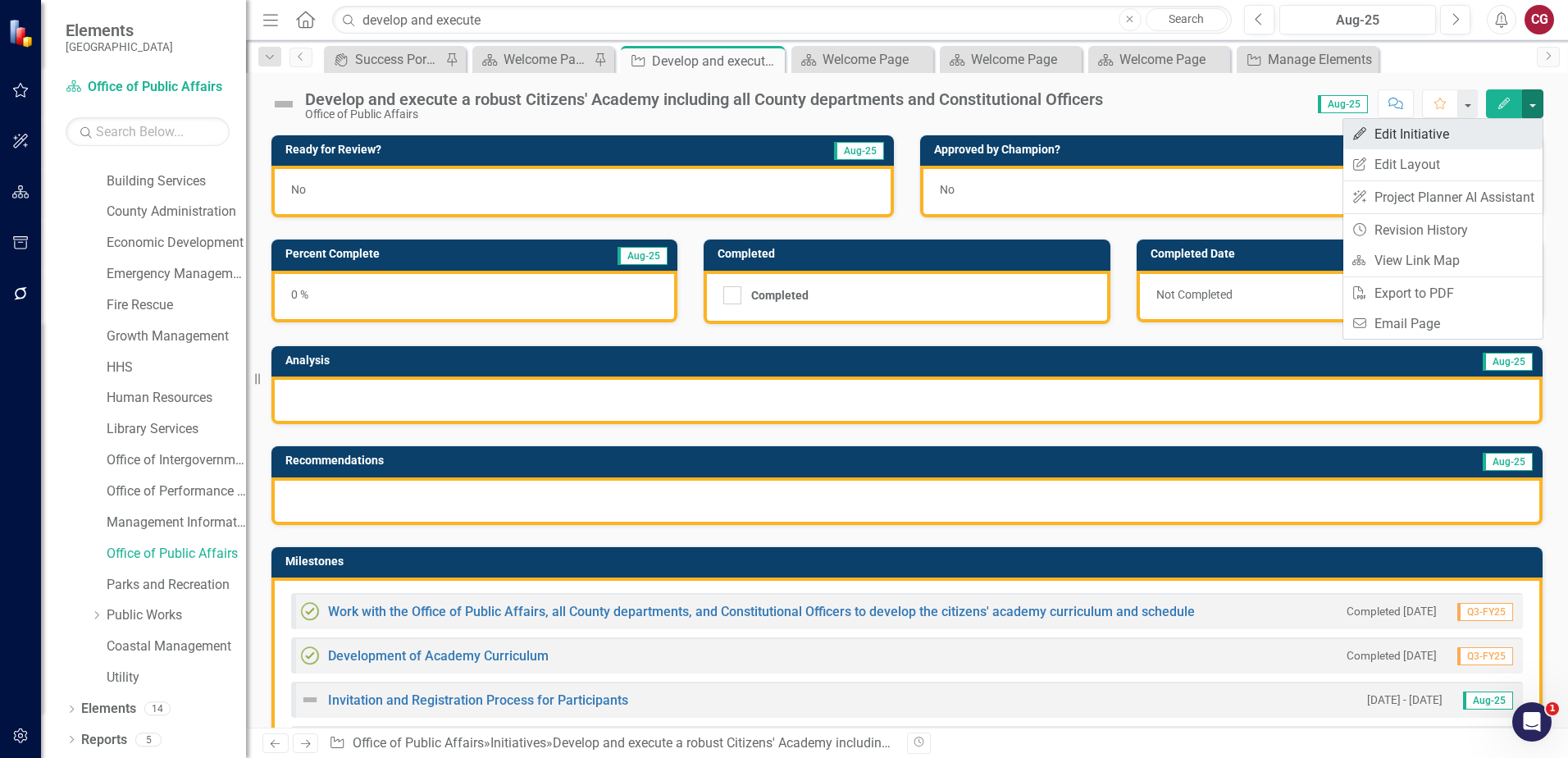
click at [1478, 147] on link "Edit Edit Initiative" at bounding box center [1443, 134] width 199 height 31
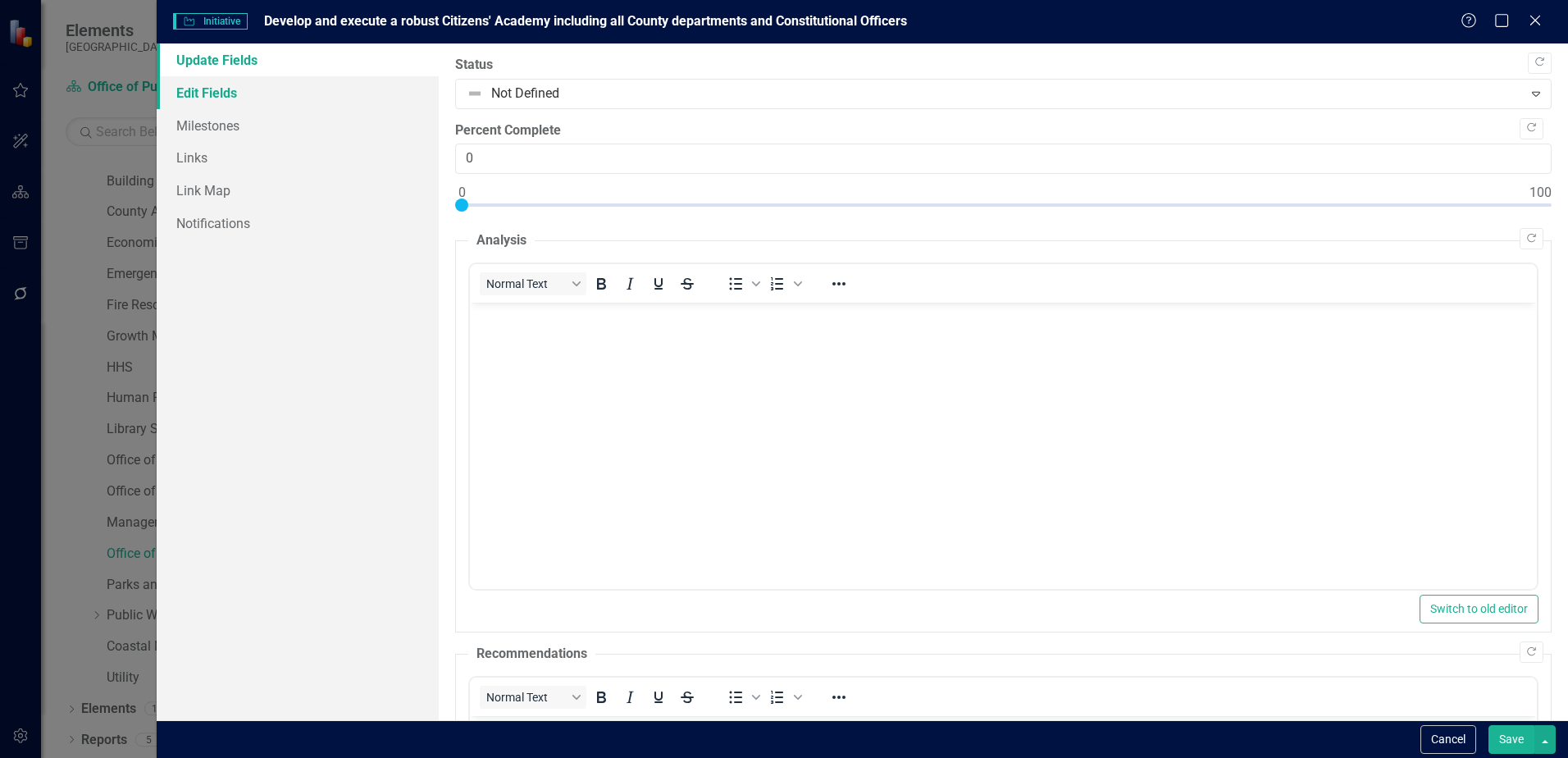
click at [267, 97] on link "Edit Fields" at bounding box center [297, 93] width 282 height 32
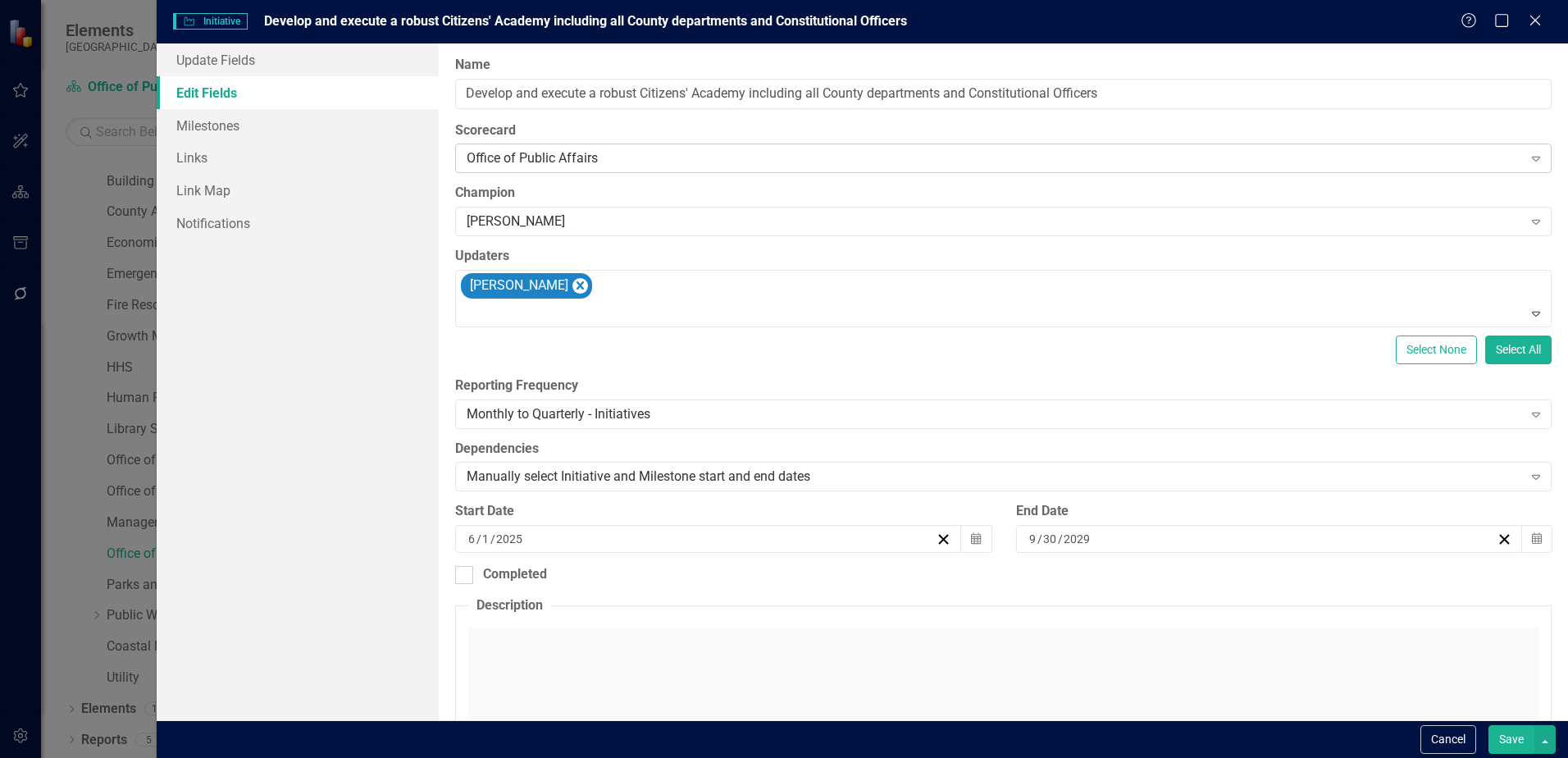
click at [580, 157] on div "Office of Public Affairs" at bounding box center [994, 159] width 1056 height 19
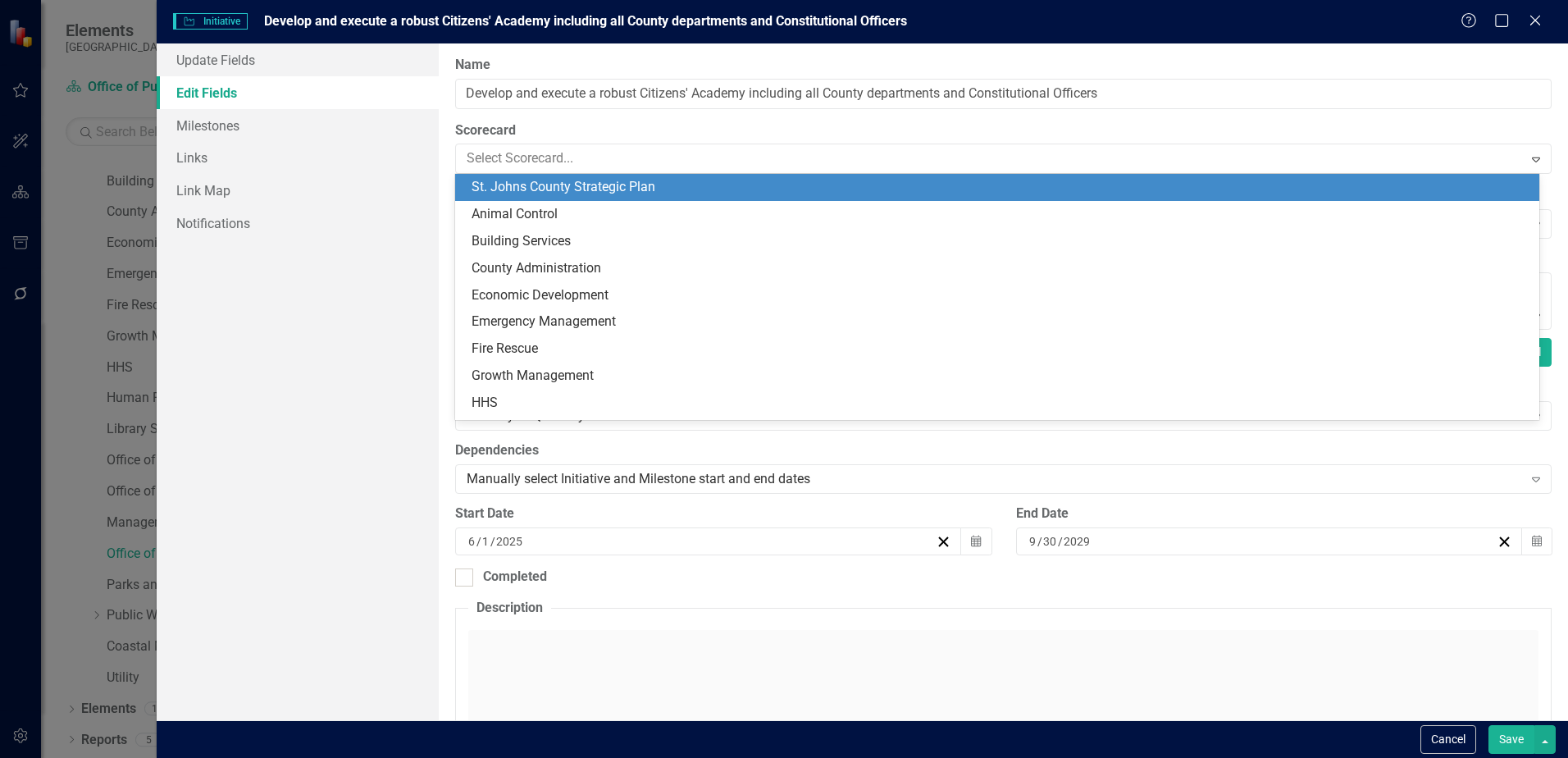
click at [554, 177] on div "St. Johns County Strategic Plan" at bounding box center [997, 187] width 1084 height 27
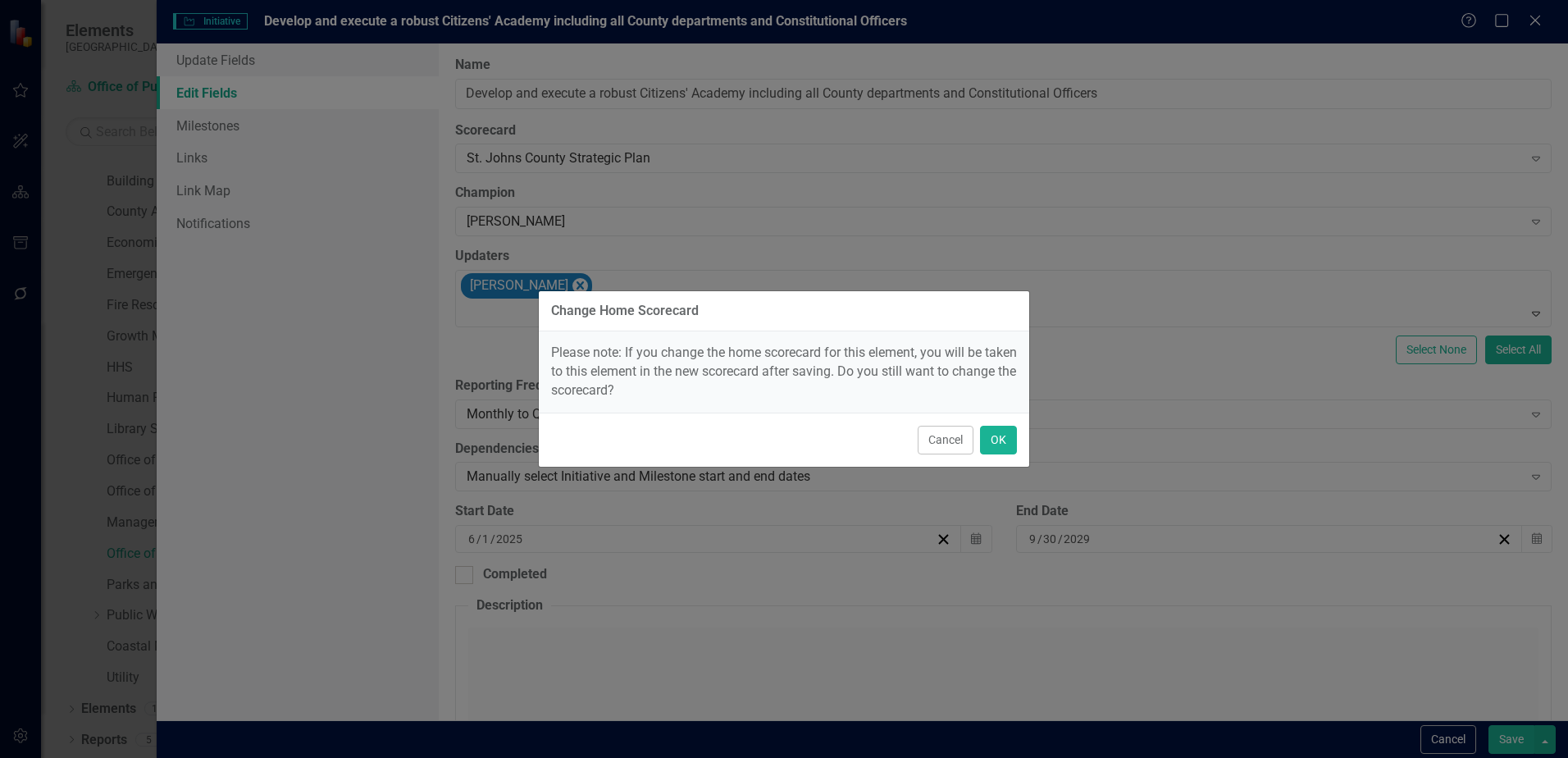
click at [1017, 442] on div "Cancel OK" at bounding box center [784, 440] width 490 height 54
click at [1008, 442] on button "OK" at bounding box center [998, 440] width 37 height 29
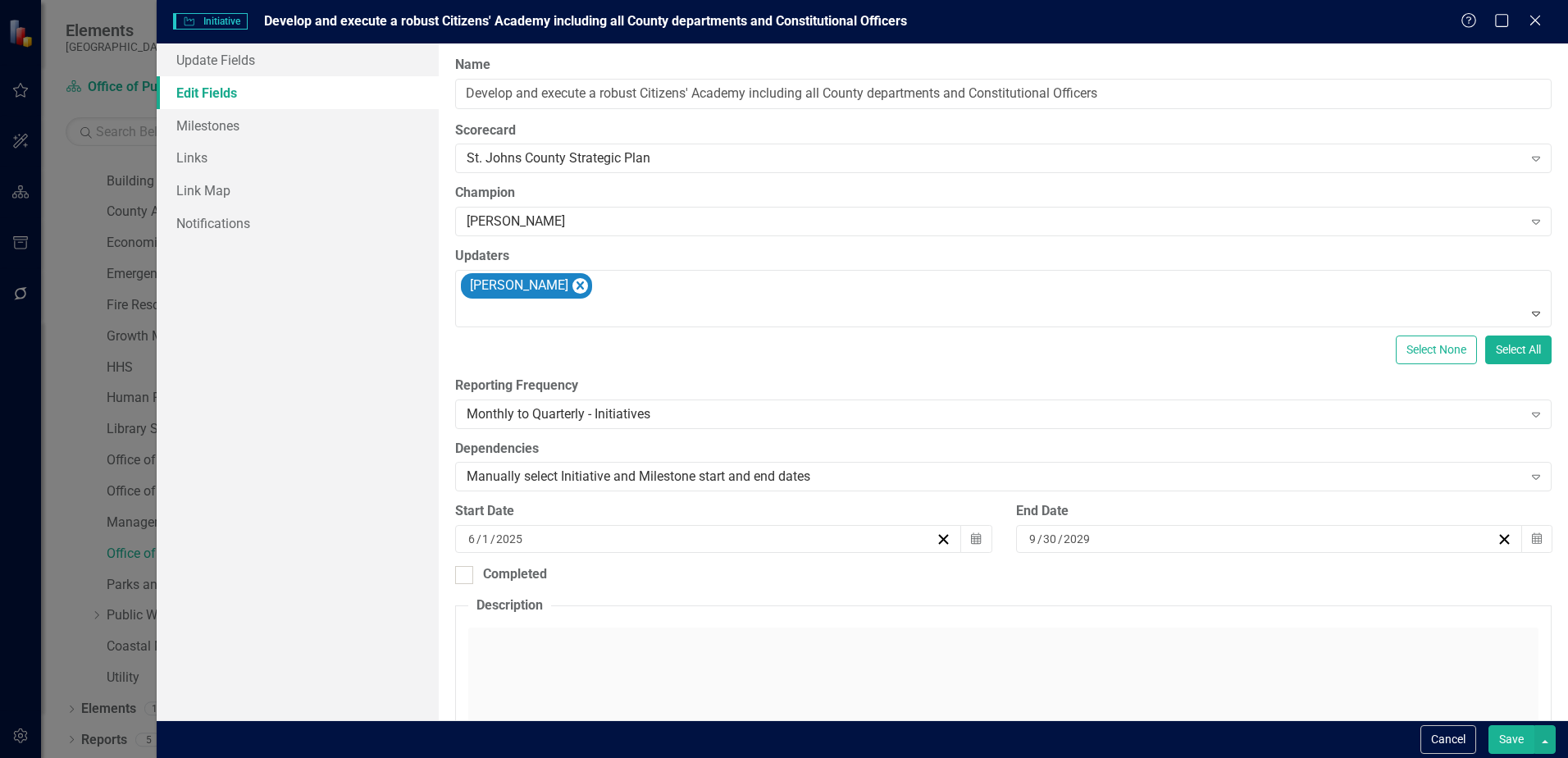
click at [1503, 737] on button "Save" at bounding box center [1512, 739] width 46 height 29
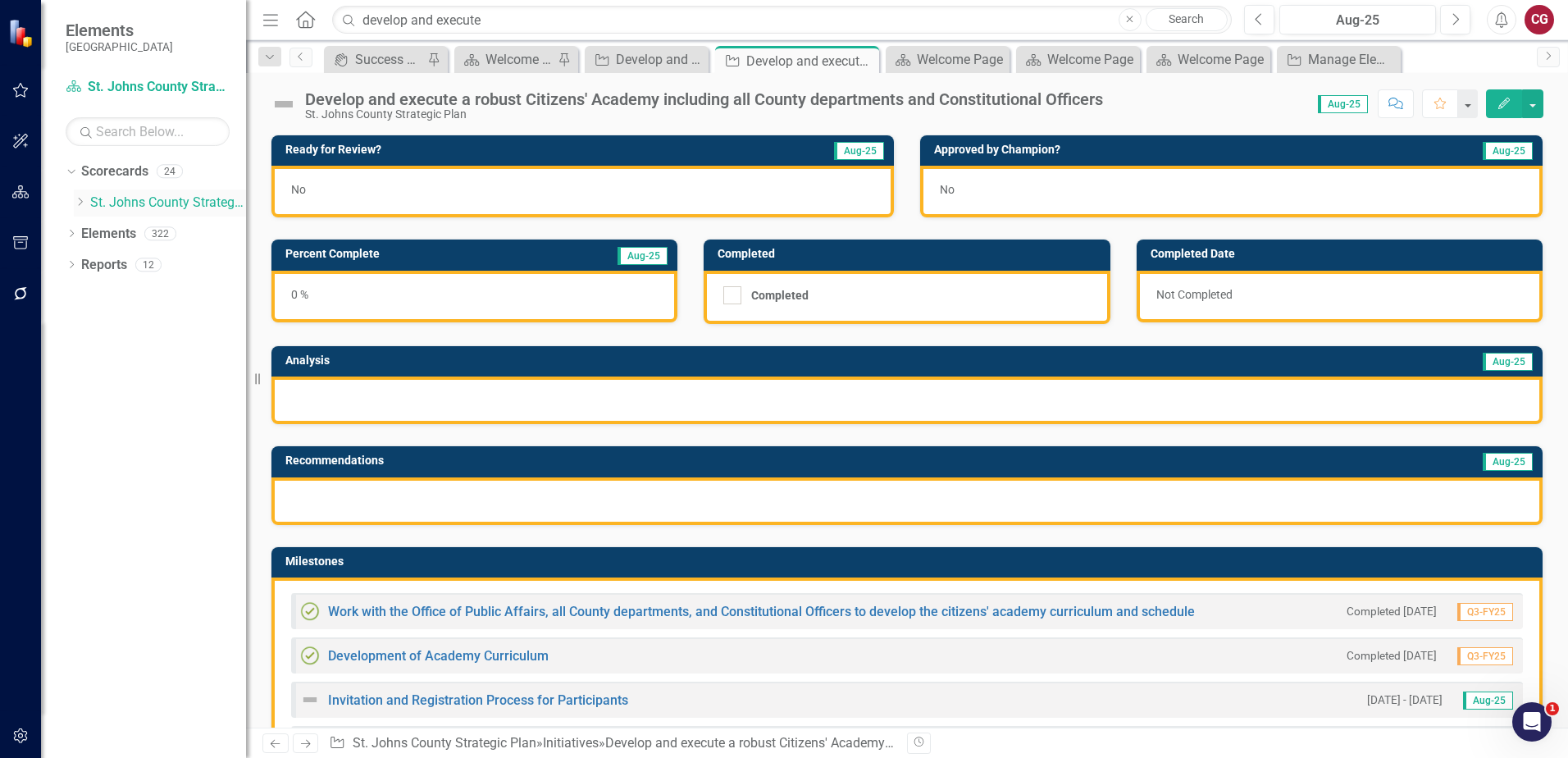
click at [112, 203] on link "St. Johns County Strategic Plan" at bounding box center [167, 203] width 156 height 19
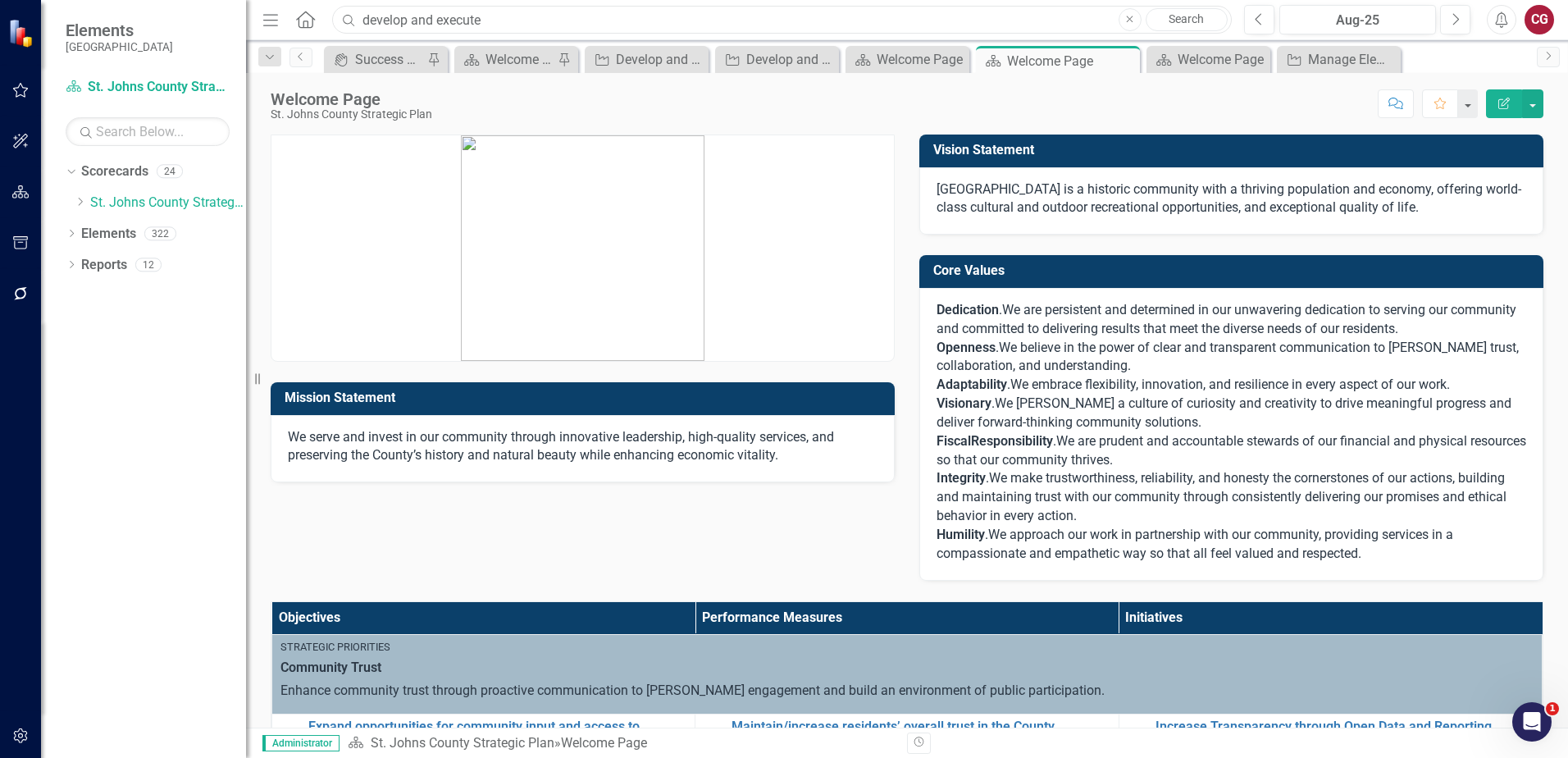
click at [630, 14] on input "develop and execute" at bounding box center [781, 20] width 900 height 29
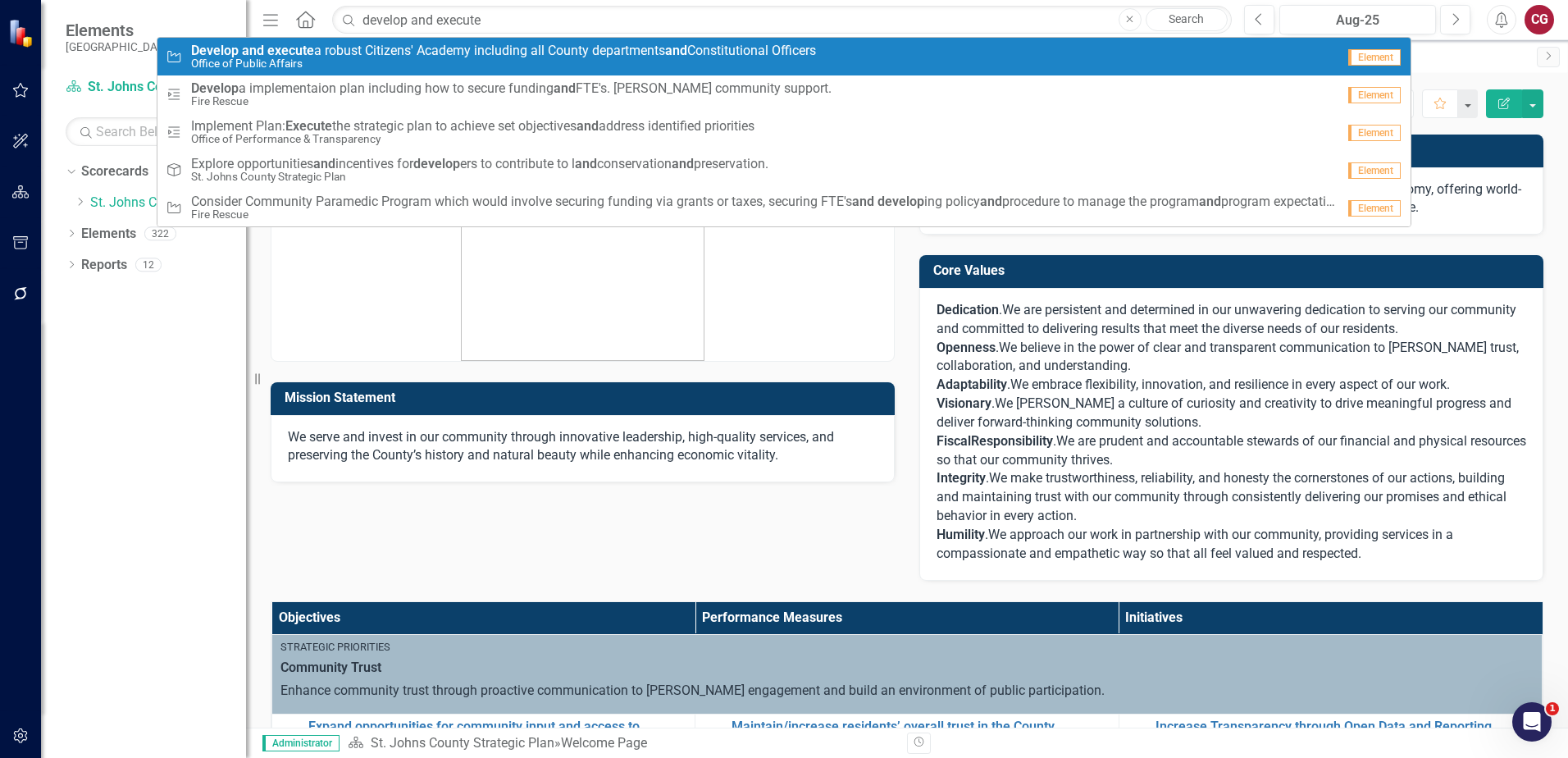
click at [569, 49] on span "Develop and execute a robust Citizens' Academy including all County departments…" at bounding box center [504, 50] width 625 height 14
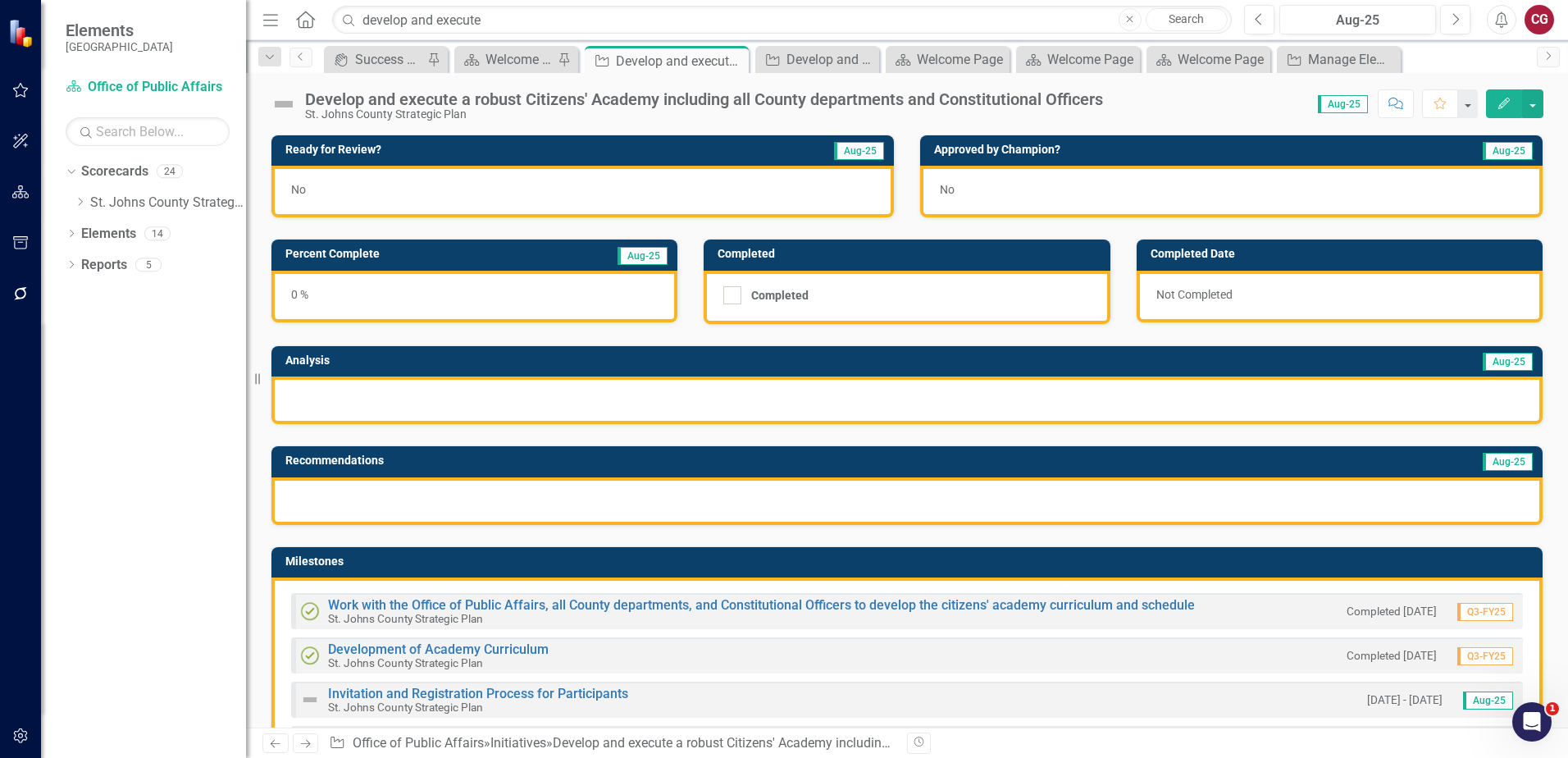
click at [72, 202] on div "Dropdown Scorecards 24 Dropdown St. Johns County Strategic Plan Animal Control …" at bounding box center [156, 189] width 181 height 62
click at [77, 204] on icon "Dropdown" at bounding box center [79, 202] width 12 height 10
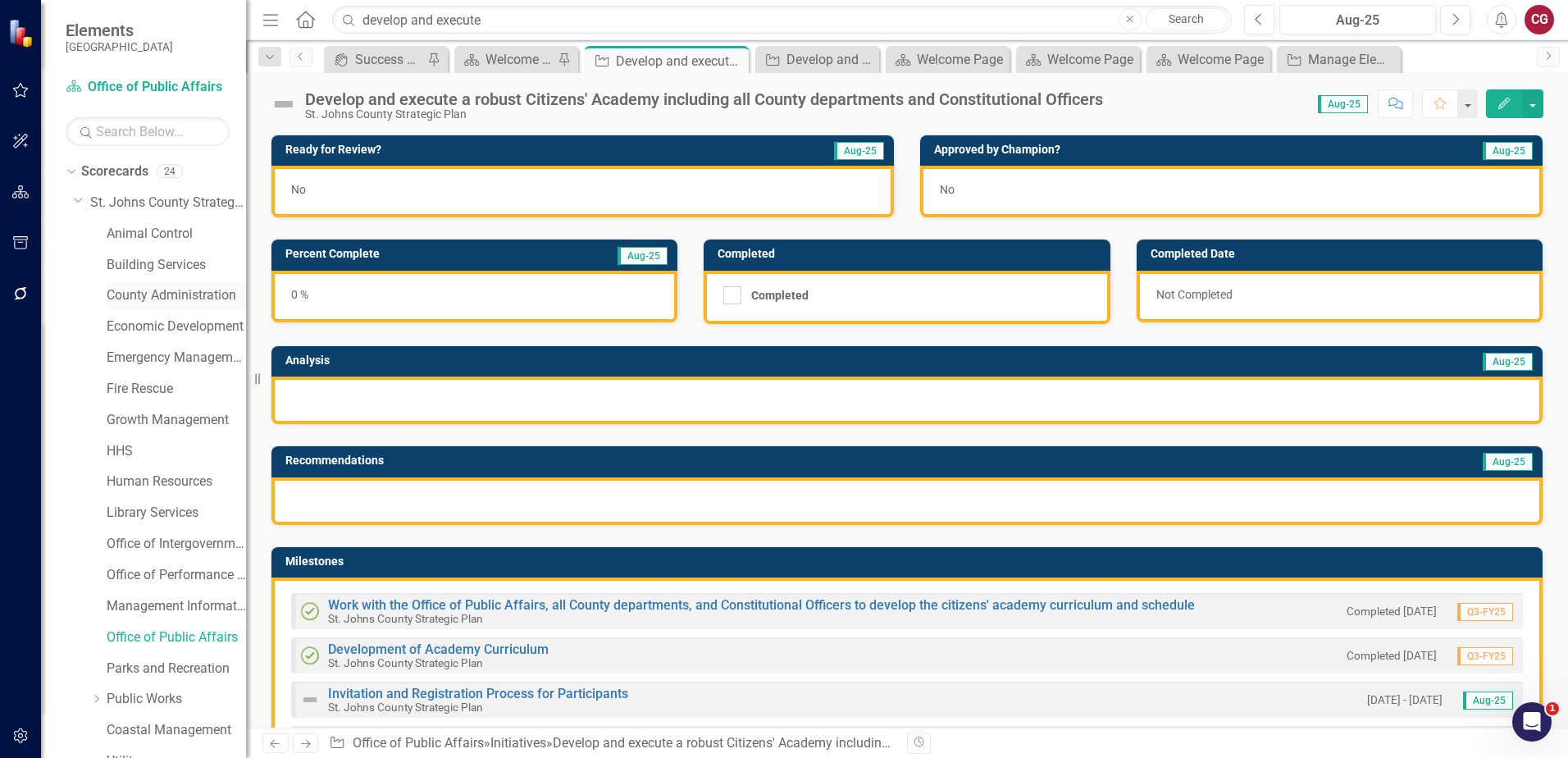
click at [142, 296] on link "County Administration" at bounding box center [177, 295] width 140 height 19
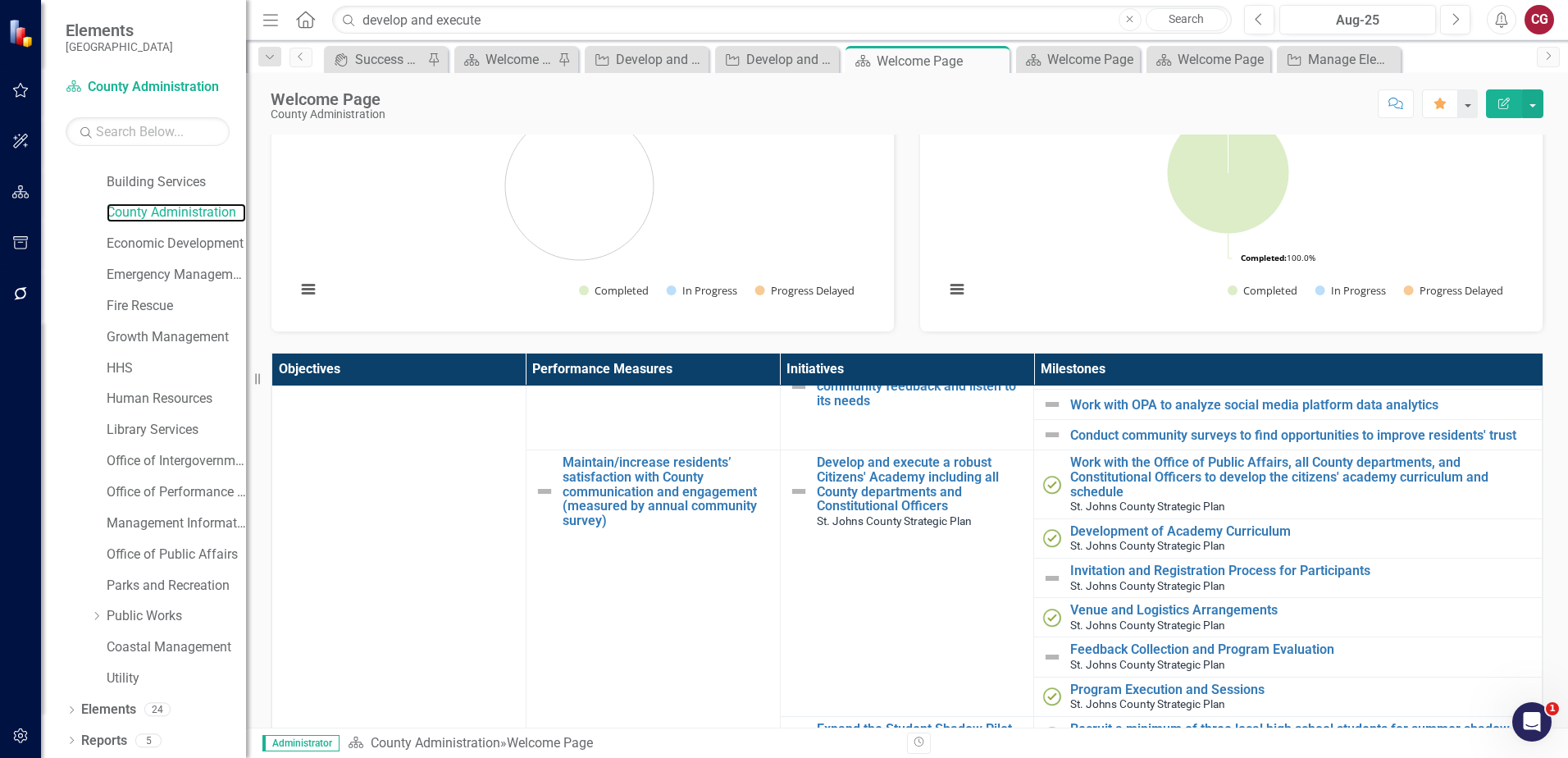
scroll to position [84, 0]
click at [129, 708] on link "Elements" at bounding box center [108, 709] width 54 height 19
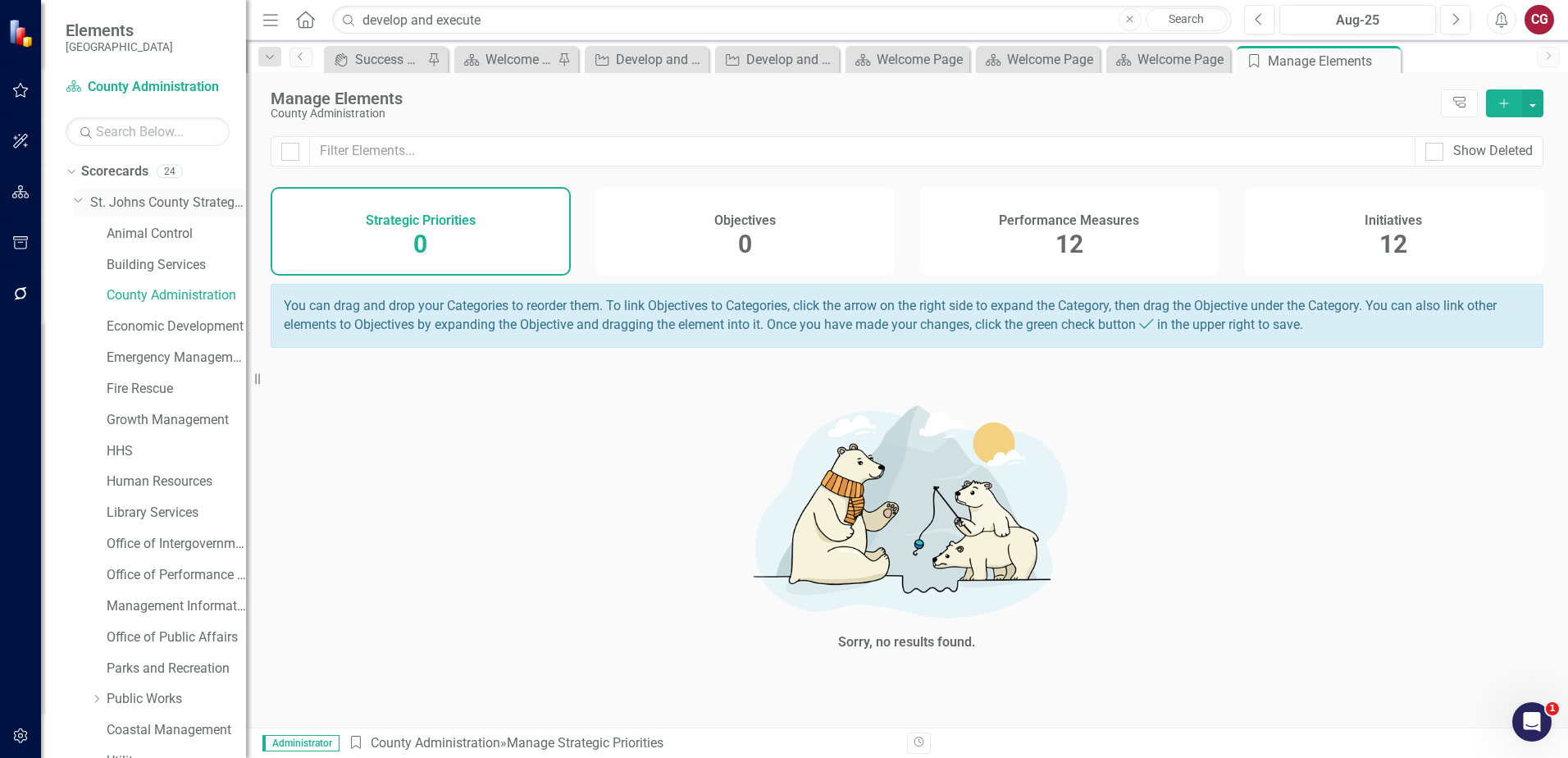
click at [140, 199] on link "St. Johns County Strategic Plan" at bounding box center [167, 203] width 156 height 19
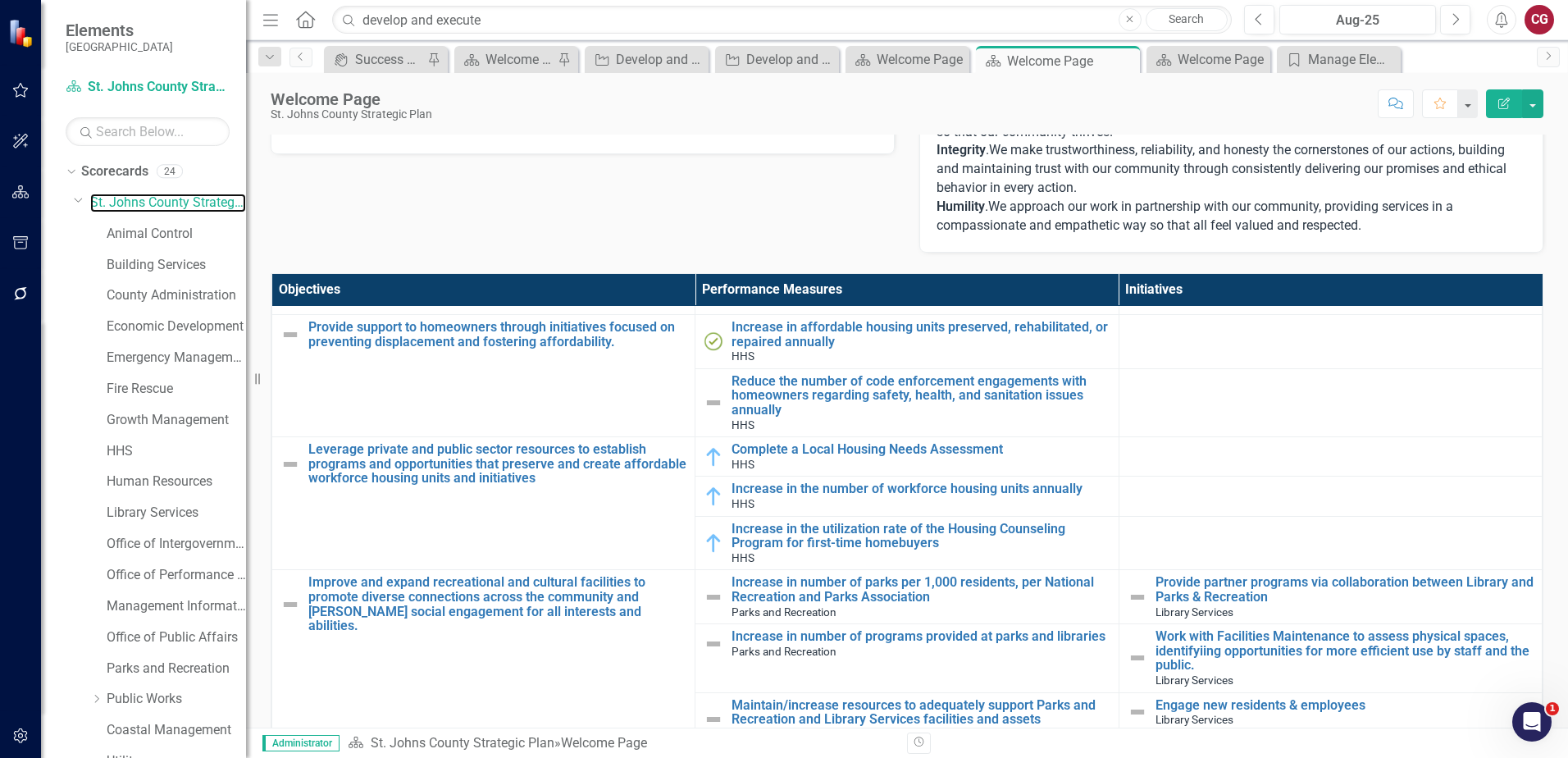
scroll to position [2460, 0]
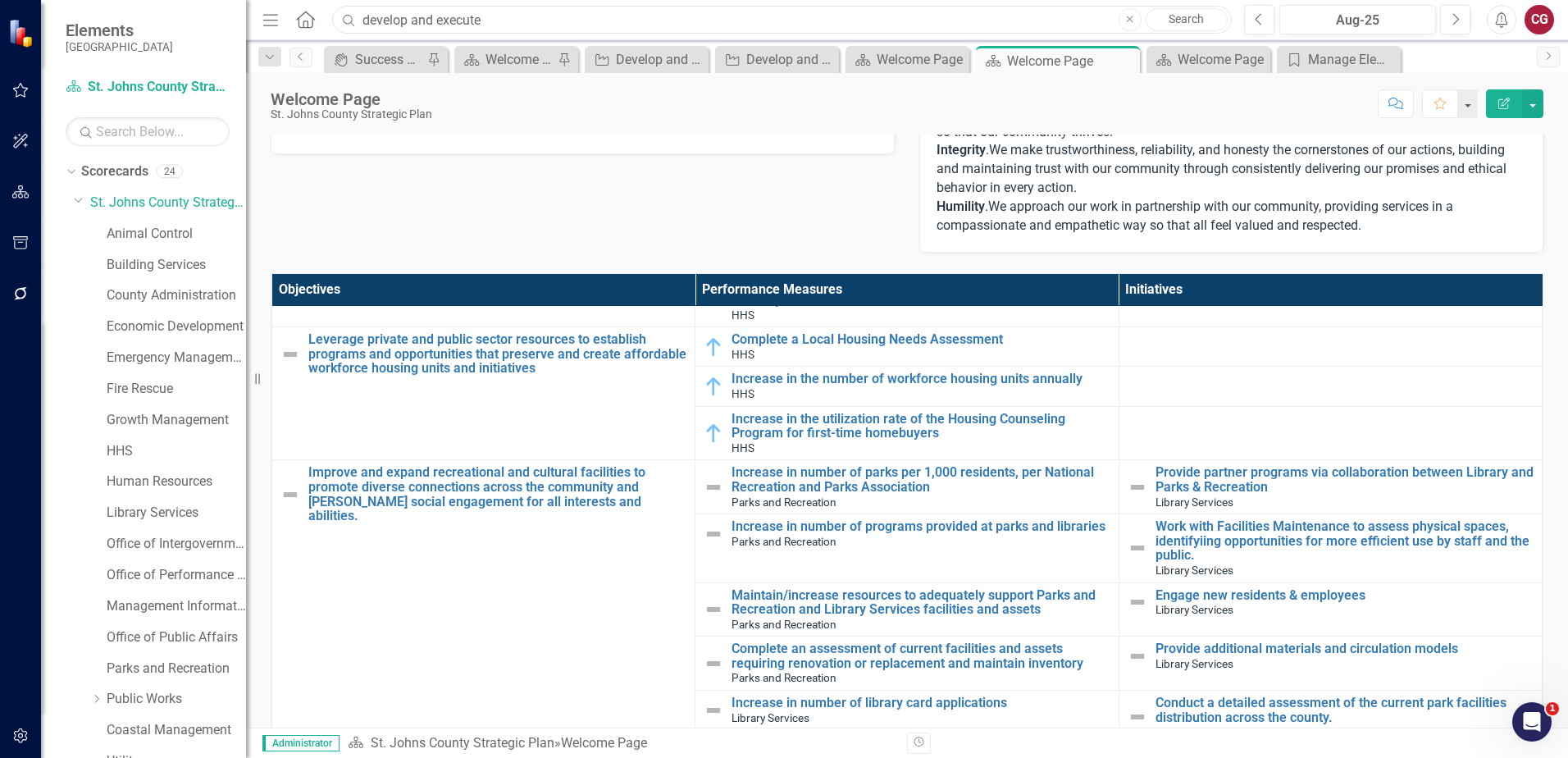
click at [688, 24] on input "develop and execute" at bounding box center [781, 20] width 900 height 29
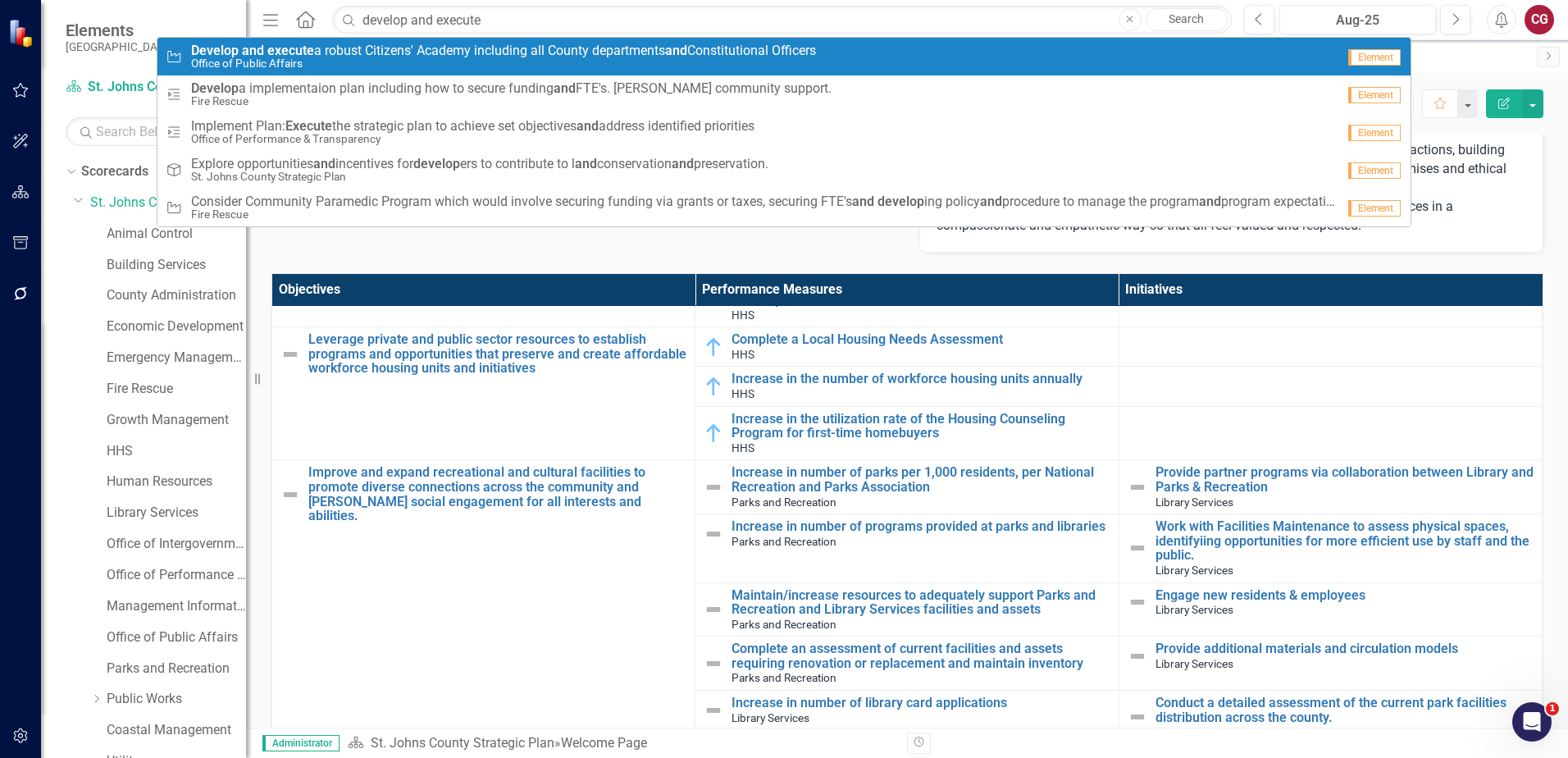
click at [615, 60] on small "Office of Public Affairs" at bounding box center [504, 63] width 625 height 12
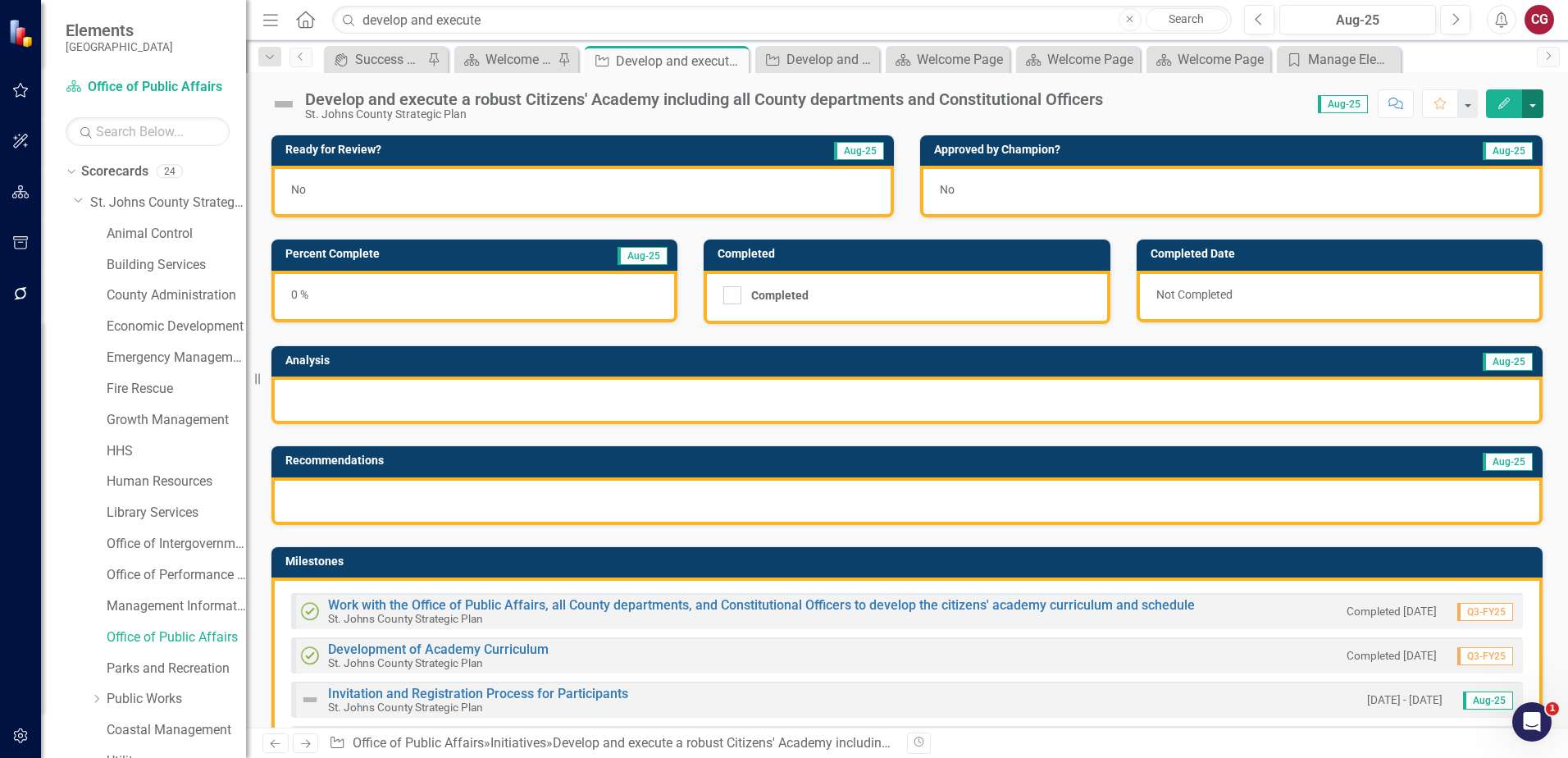
click at [1533, 106] on button "button" at bounding box center [1533, 104] width 21 height 29
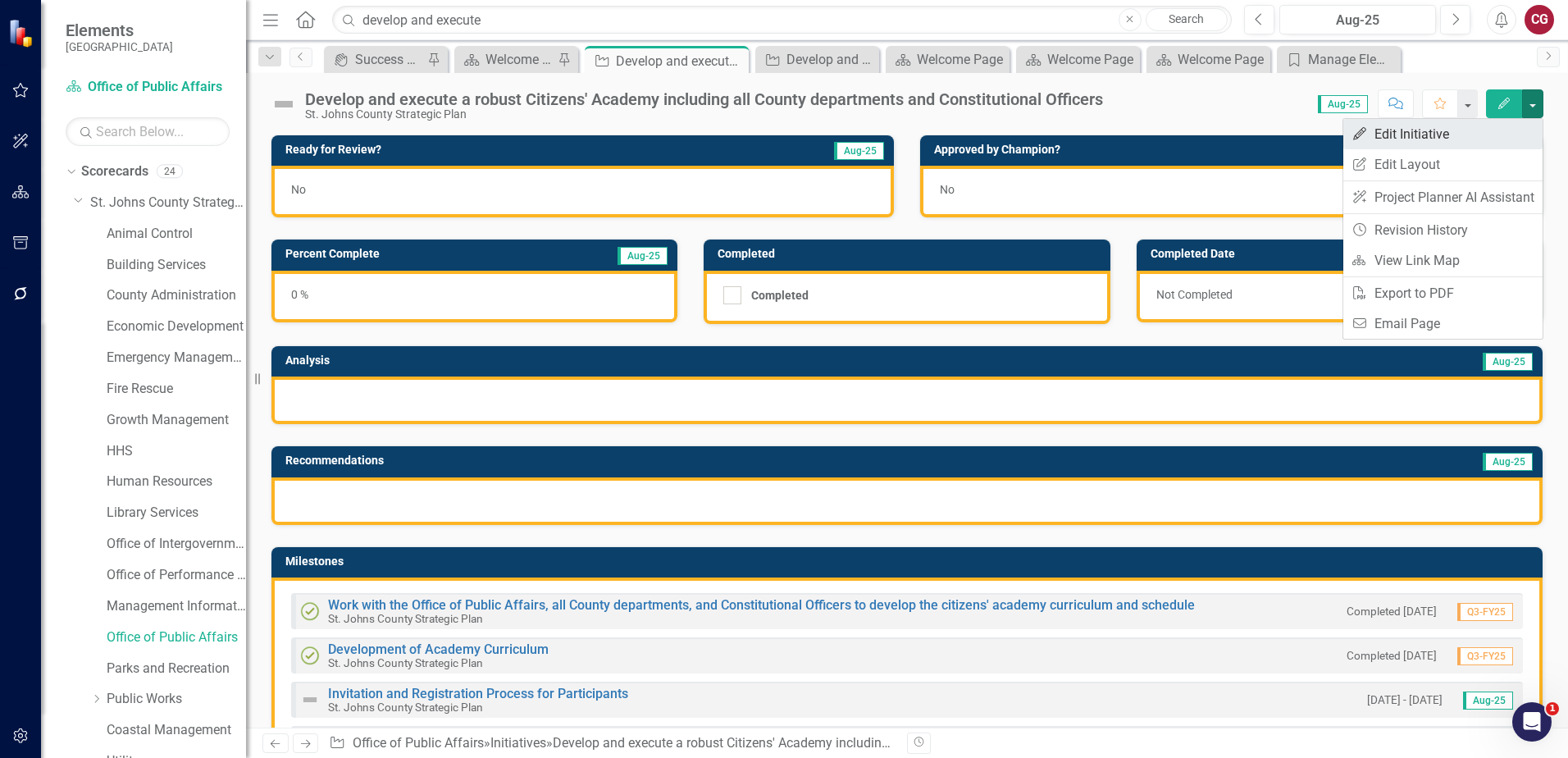
click at [1452, 147] on link "Edit Edit Initiative" at bounding box center [1443, 134] width 199 height 31
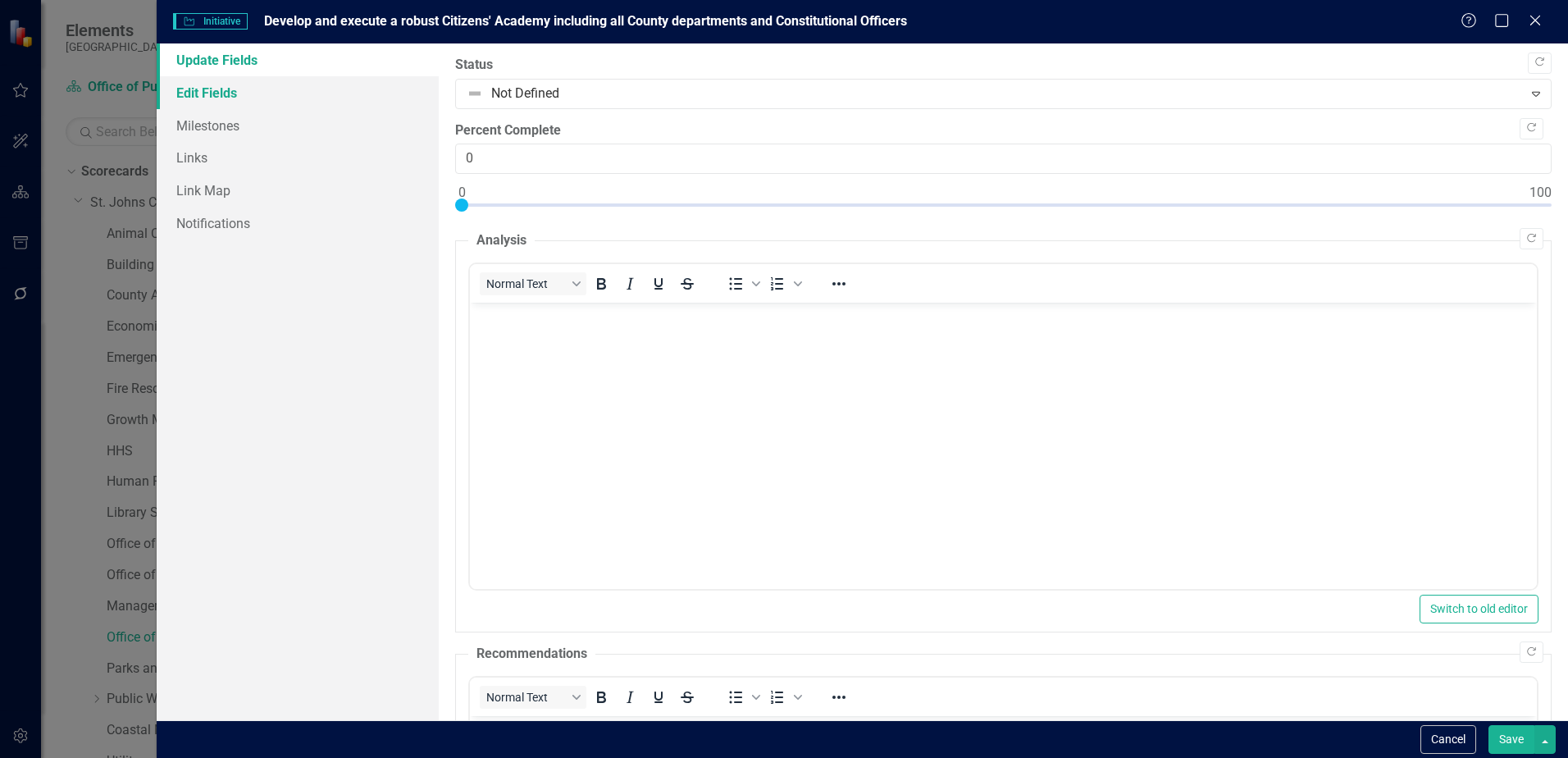
click at [360, 101] on link "Edit Fields" at bounding box center [297, 93] width 282 height 32
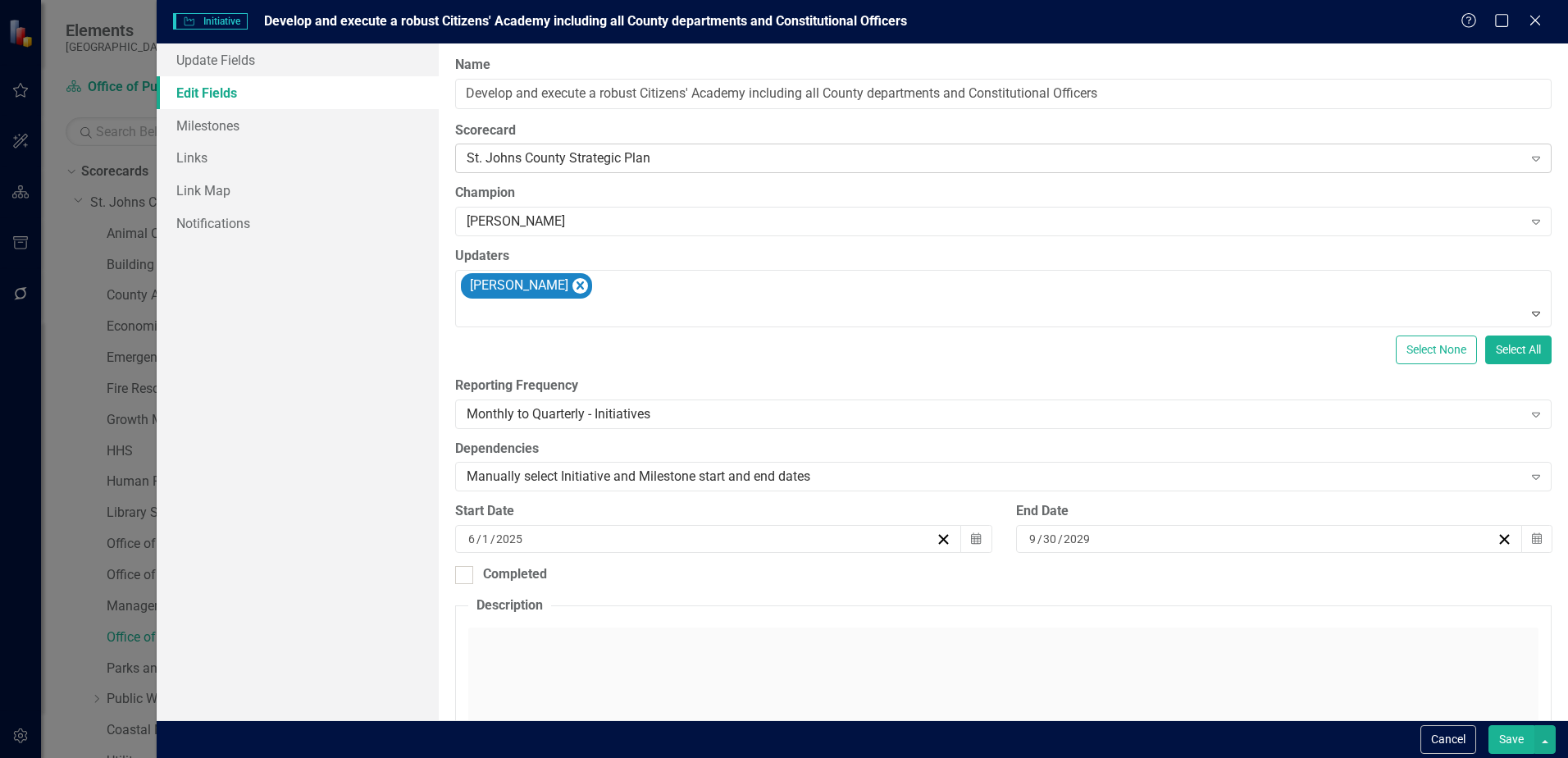
click at [592, 159] on div "St. Johns County Strategic Plan" at bounding box center [994, 159] width 1056 height 19
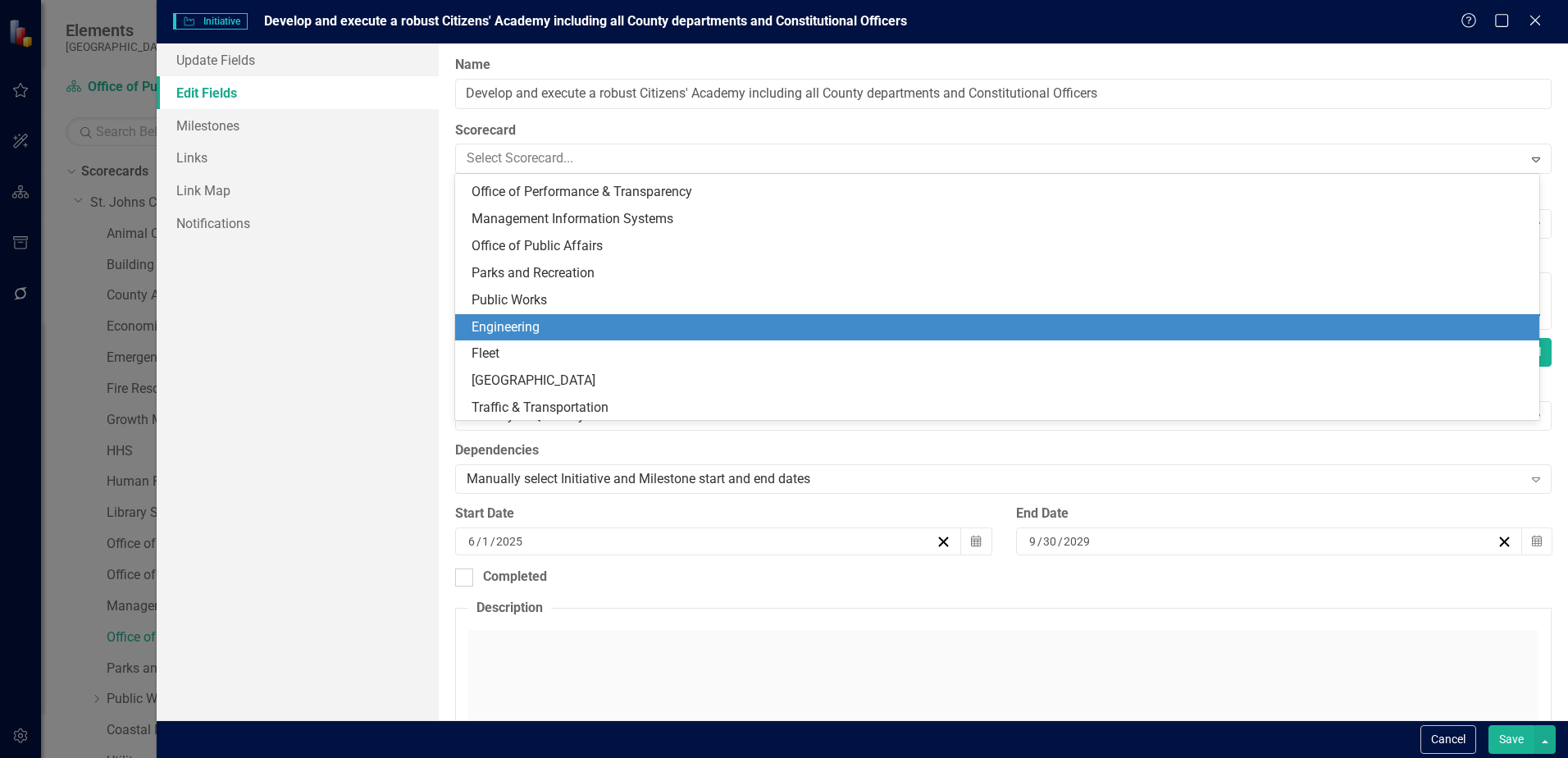
scroll to position [236, 0]
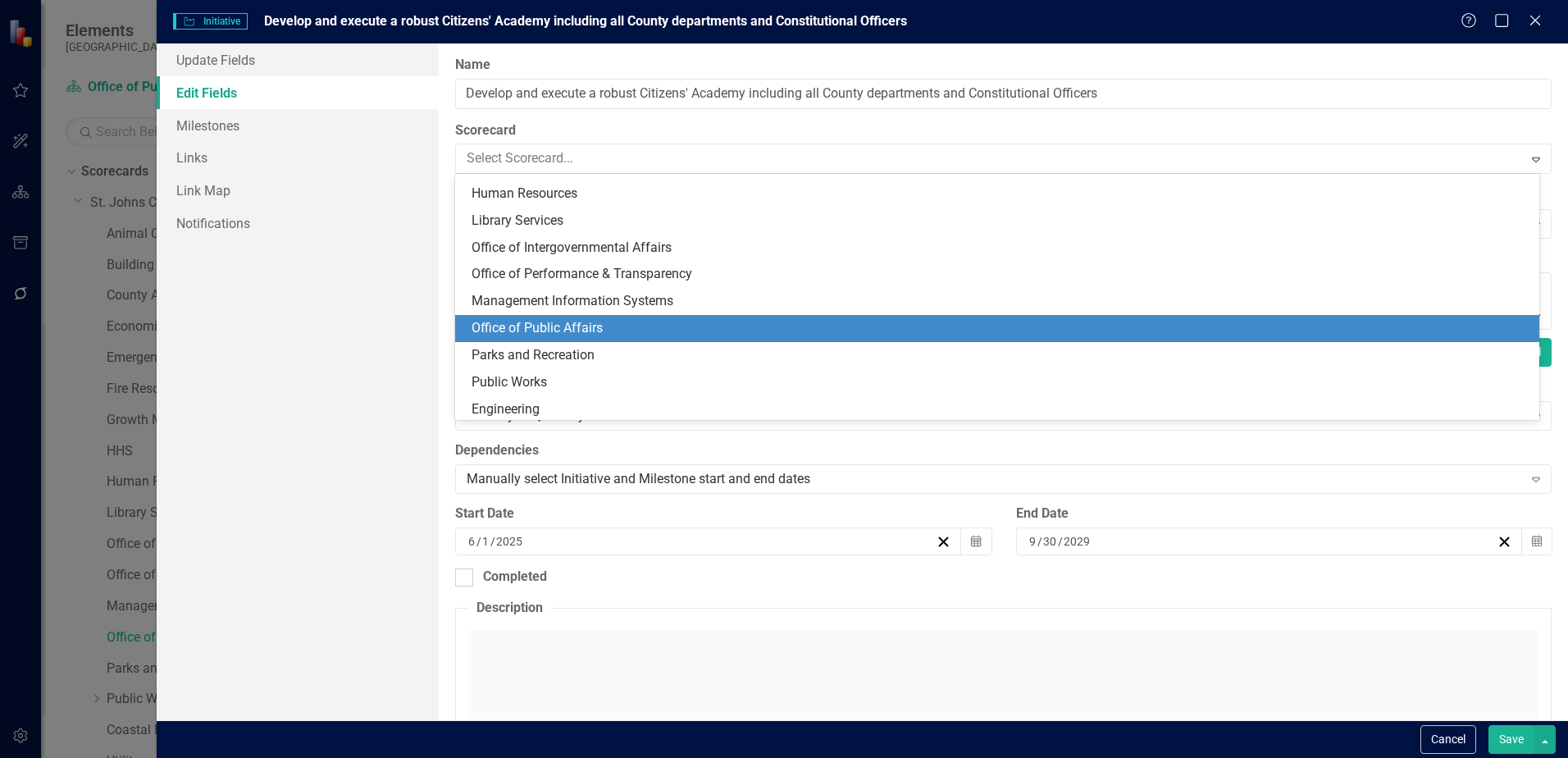
click at [562, 333] on div "Office of Public Affairs" at bounding box center [1000, 329] width 1058 height 19
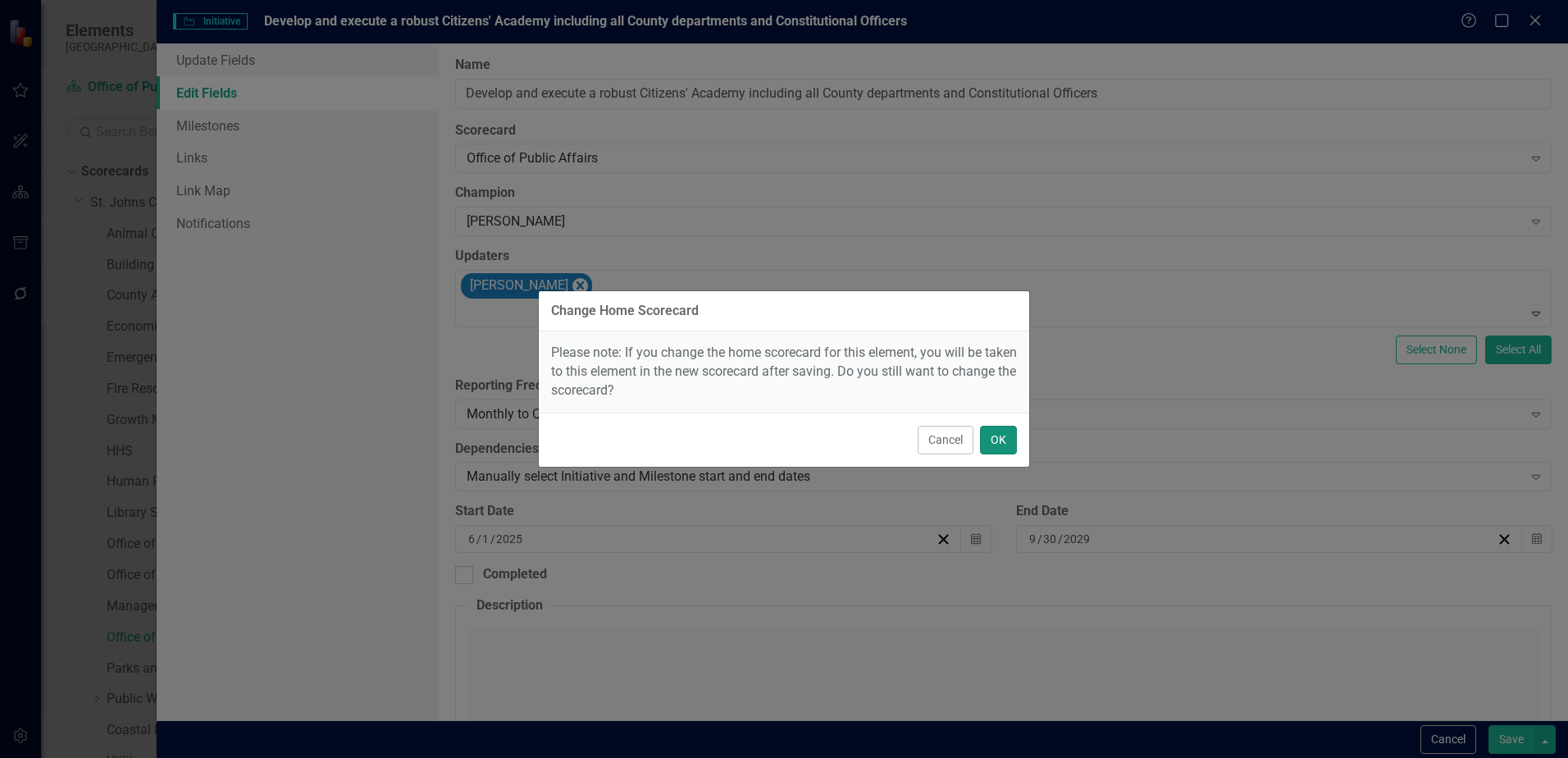
click at [1003, 442] on button "OK" at bounding box center [998, 440] width 37 height 29
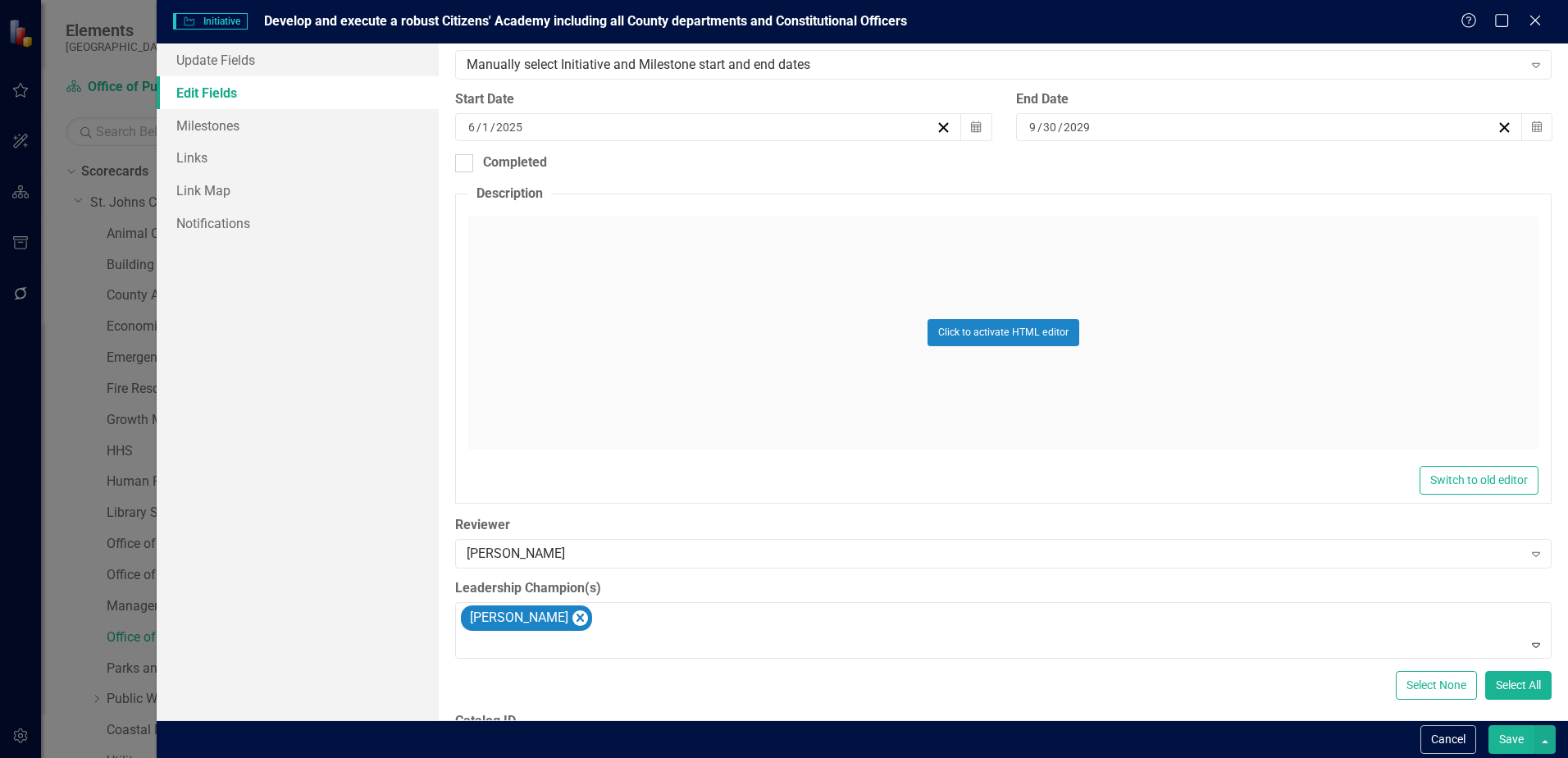
scroll to position [547, 0]
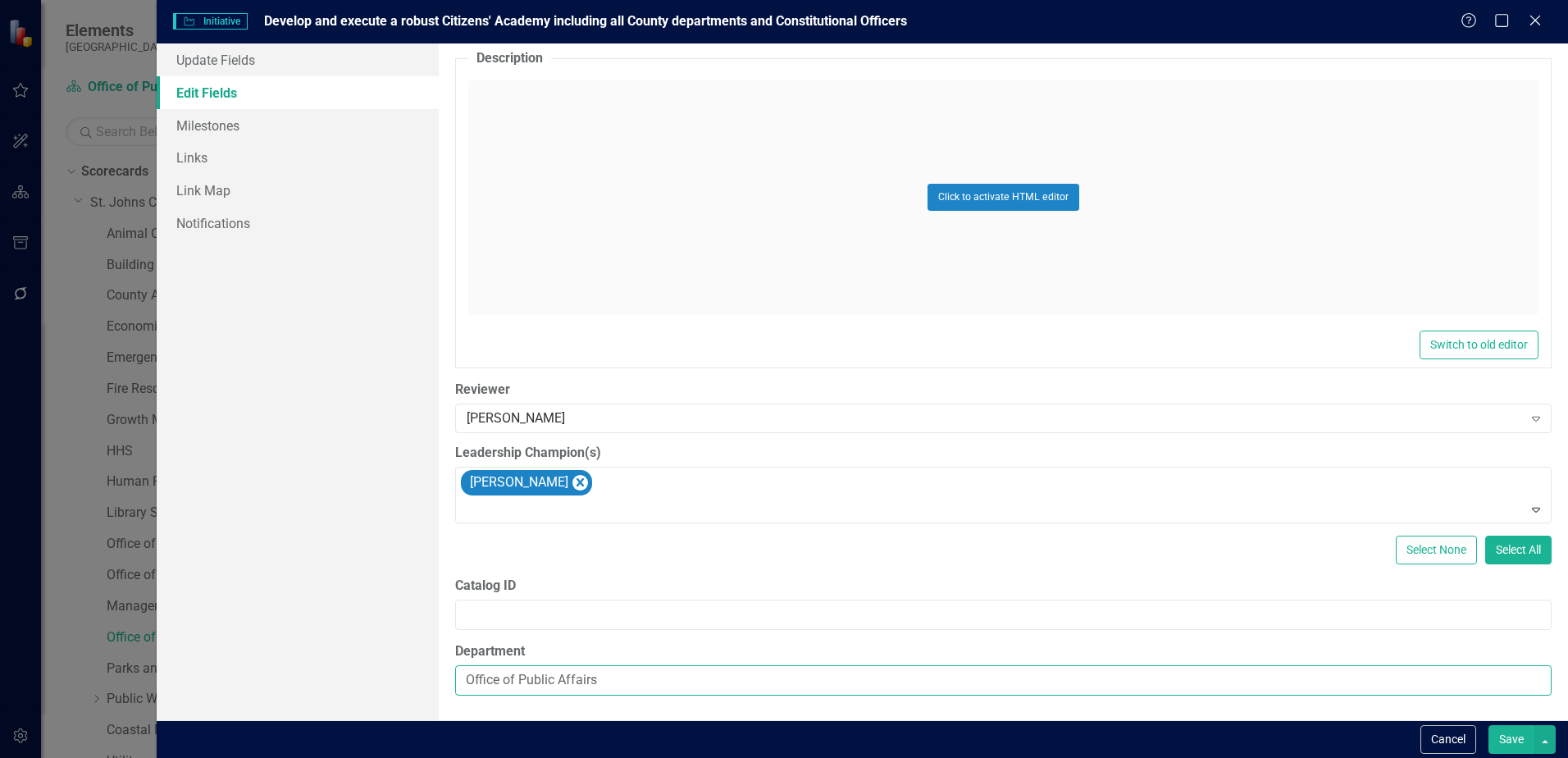
click at [652, 682] on input "Office of Public Affairs" at bounding box center [1003, 681] width 1097 height 31
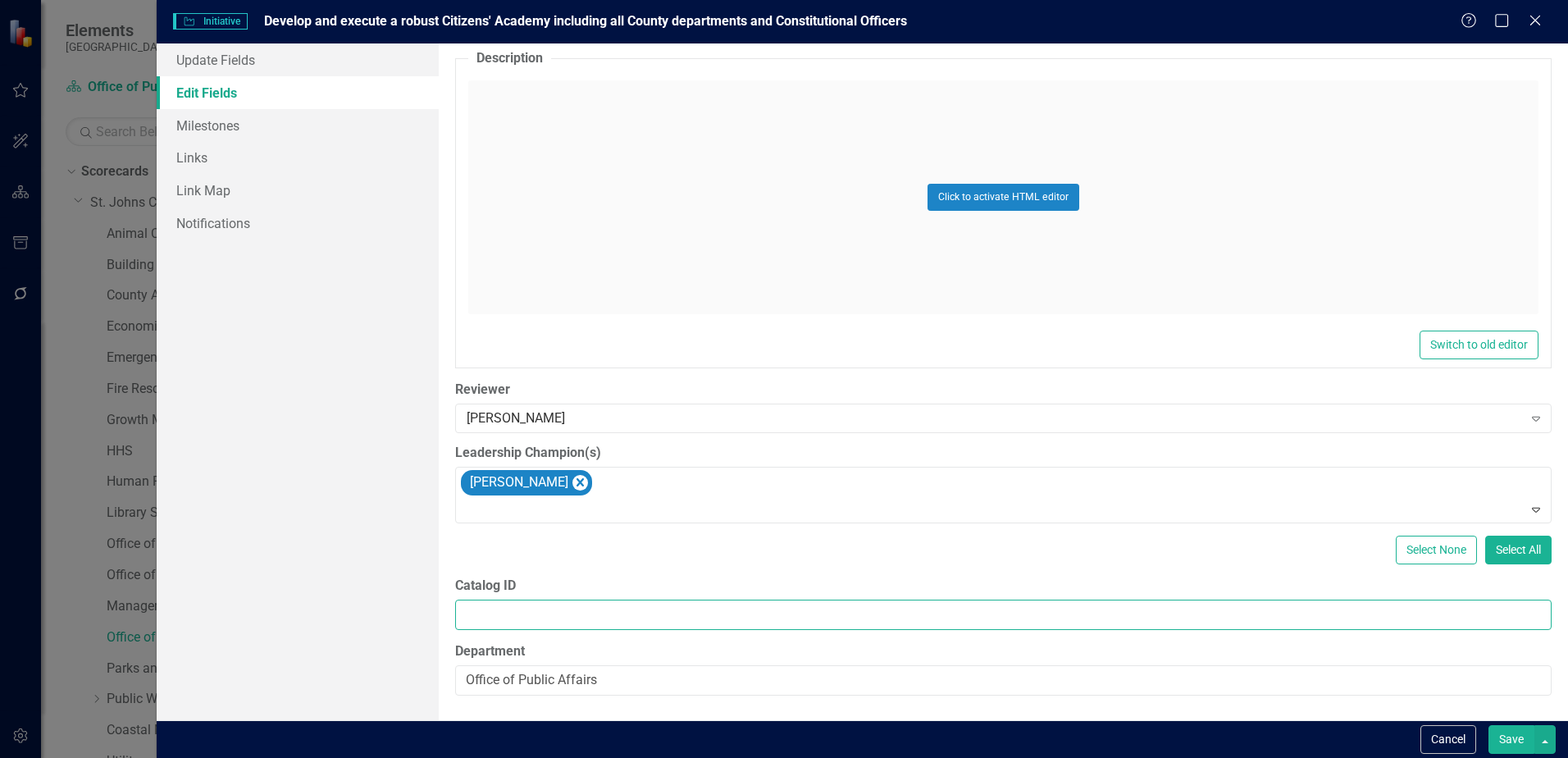
click at [645, 609] on input "Catalog ID" at bounding box center [1003, 615] width 1097 height 31
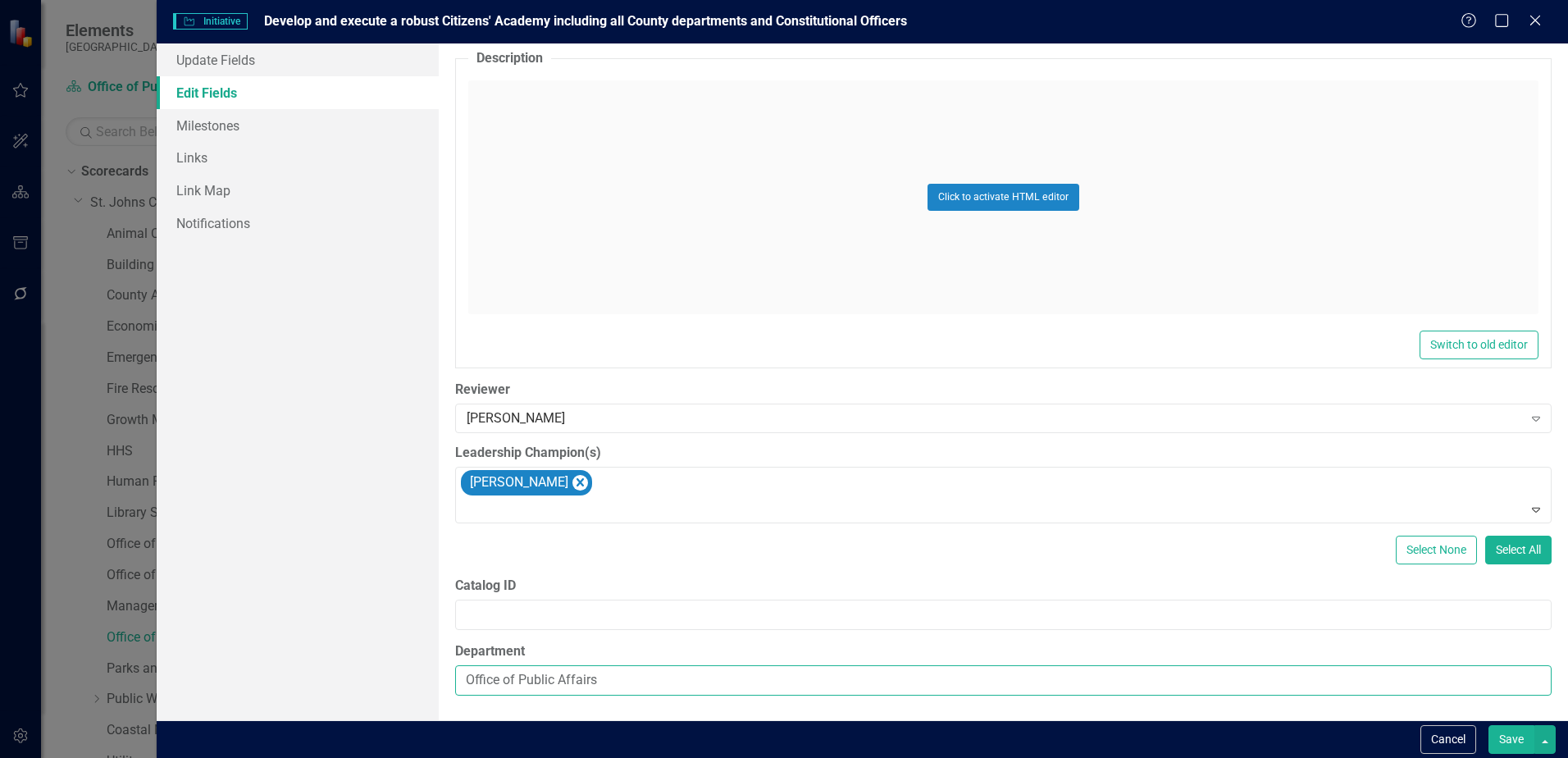
click at [659, 667] on input "Office of Public Affairs" at bounding box center [1003, 681] width 1097 height 31
click at [1531, 736] on button "Save" at bounding box center [1512, 739] width 46 height 29
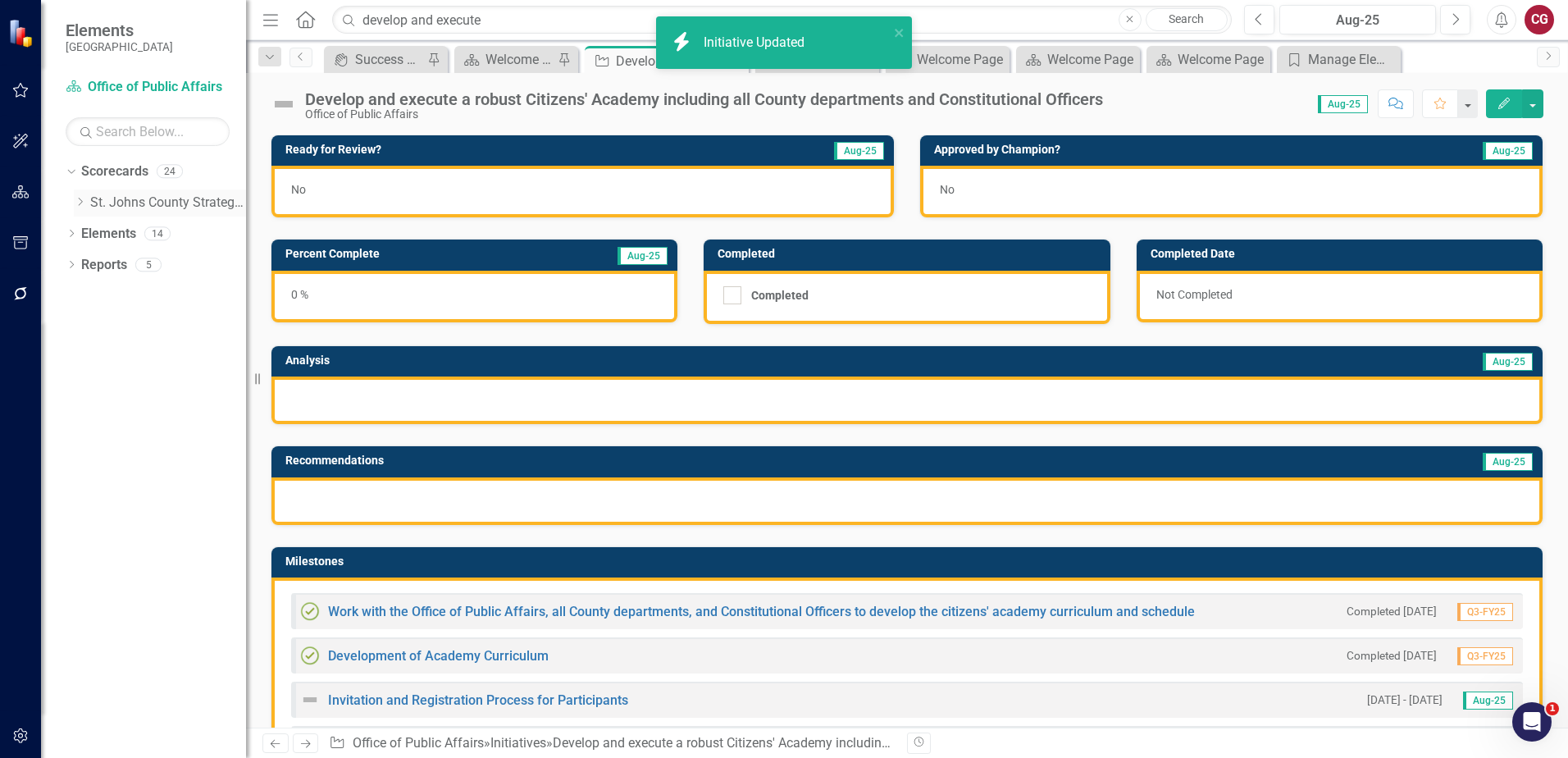
click at [100, 205] on link "St. Johns County Strategic Plan" at bounding box center [167, 203] width 156 height 19
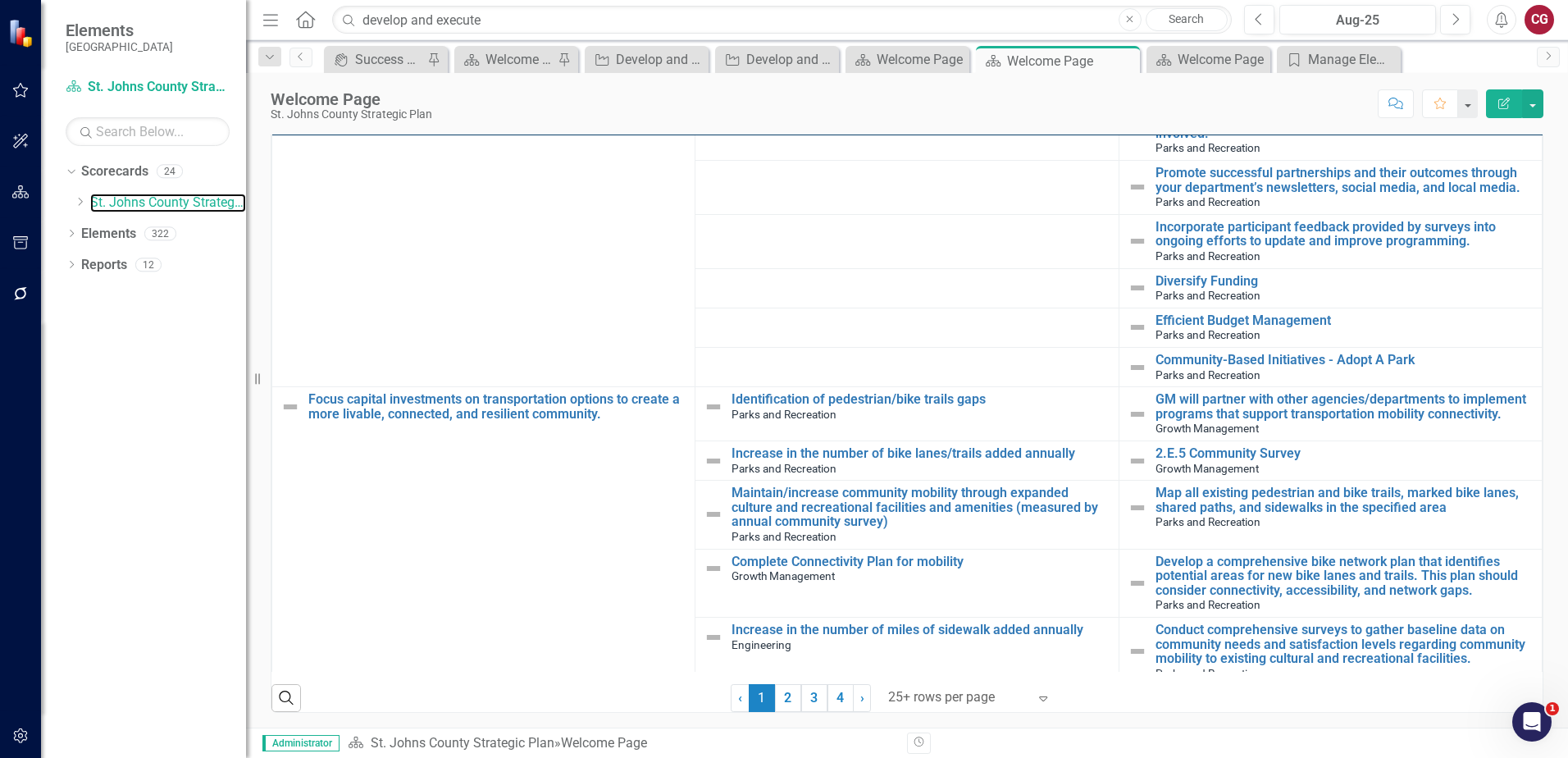
scroll to position [500, 0]
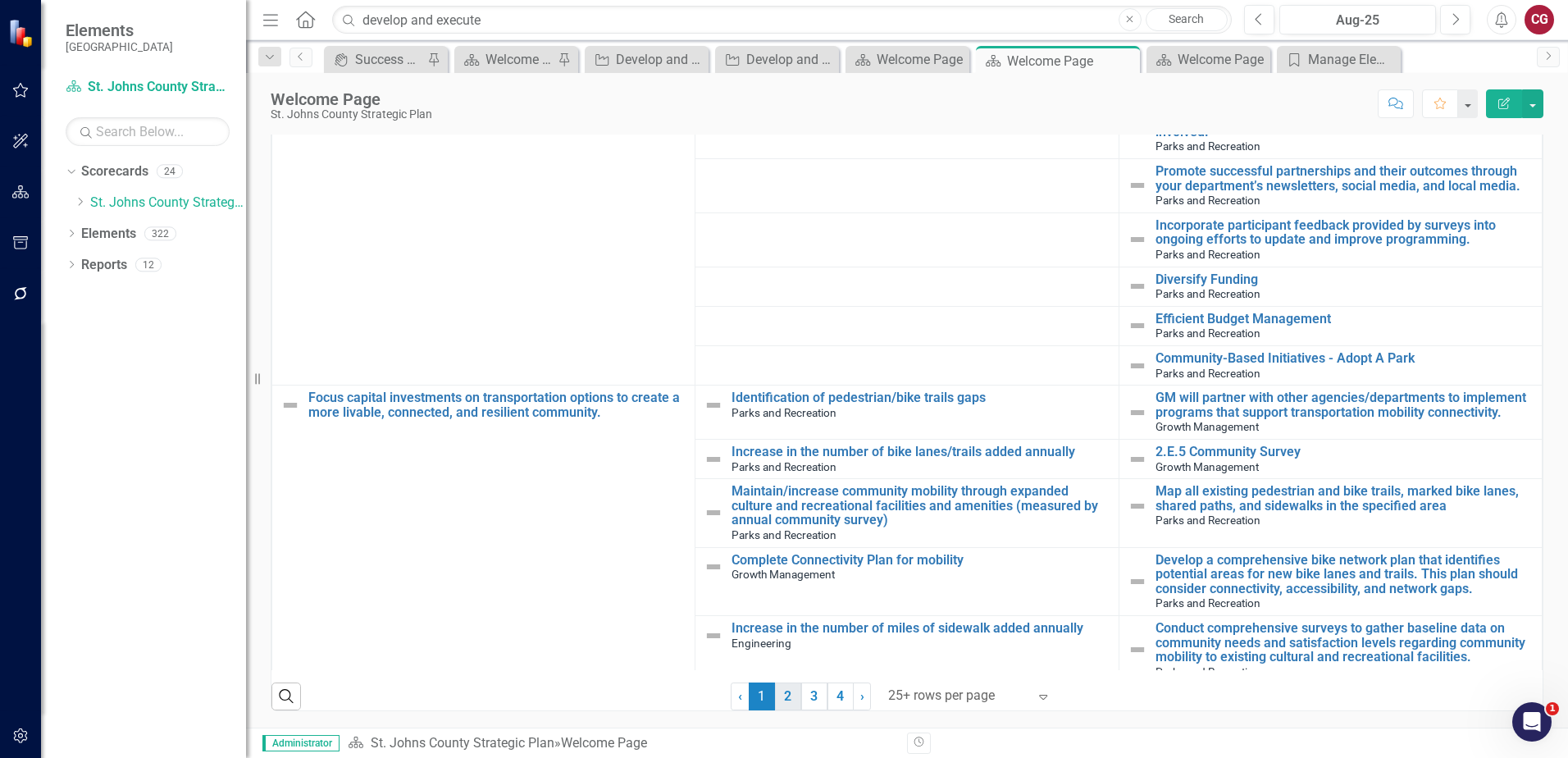
click at [787, 698] on link "2" at bounding box center [788, 696] width 26 height 28
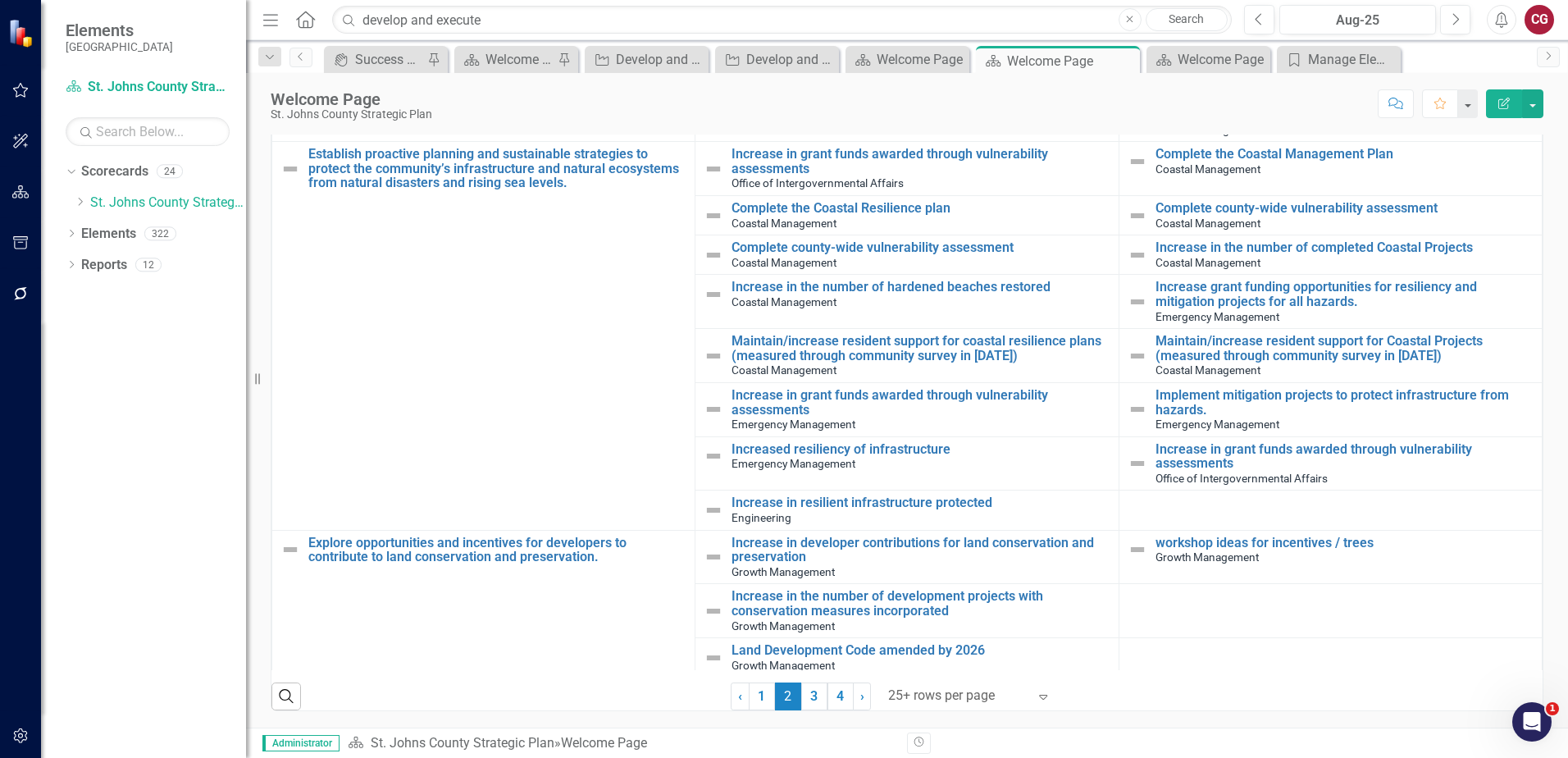
scroll to position [0, 0]
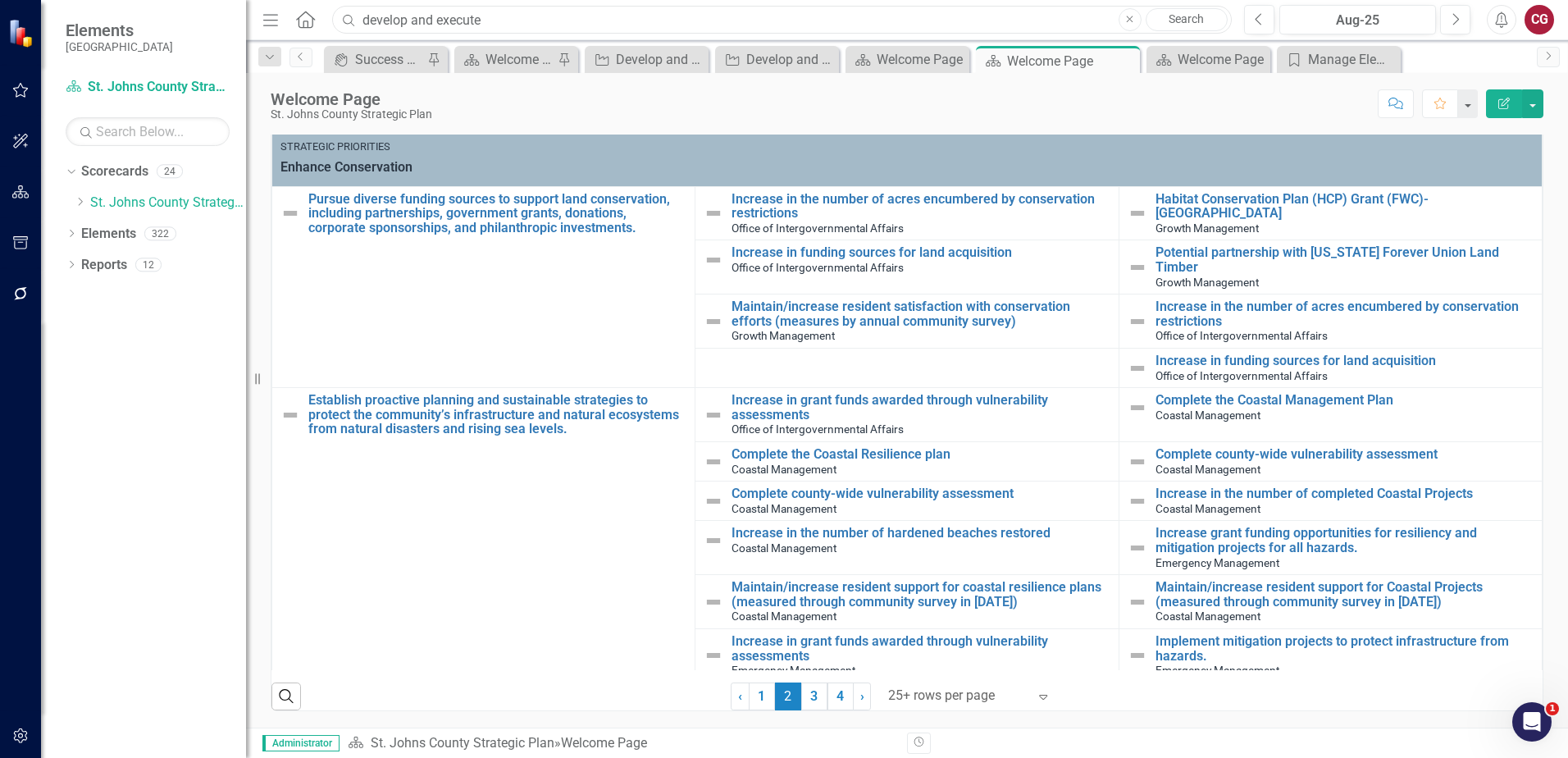
click at [492, 18] on input "develop and execute" at bounding box center [781, 20] width 900 height 29
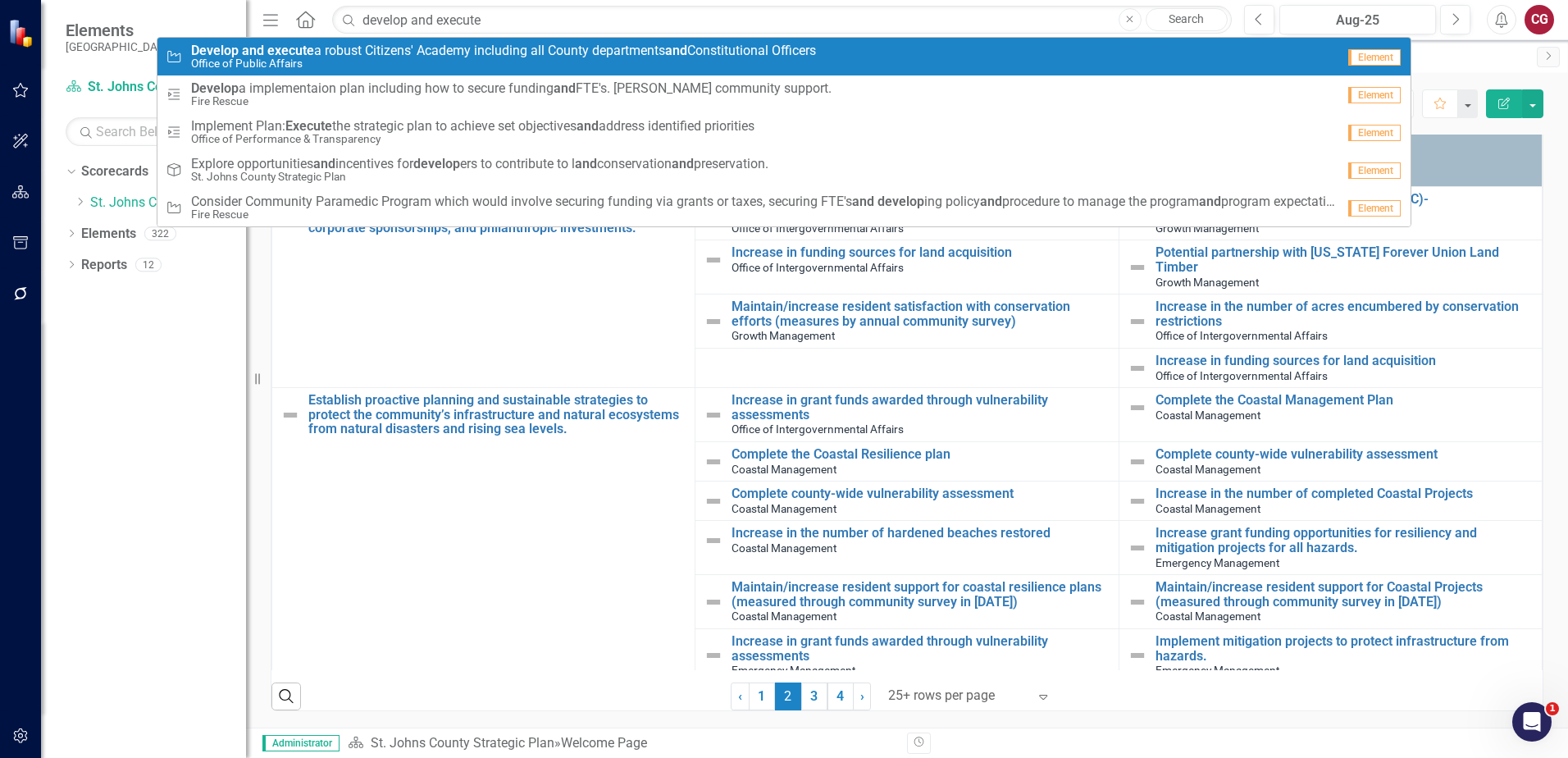
click at [430, 51] on span "Develop and execute a robust Citizens' Academy including all County departments…" at bounding box center [504, 50] width 625 height 14
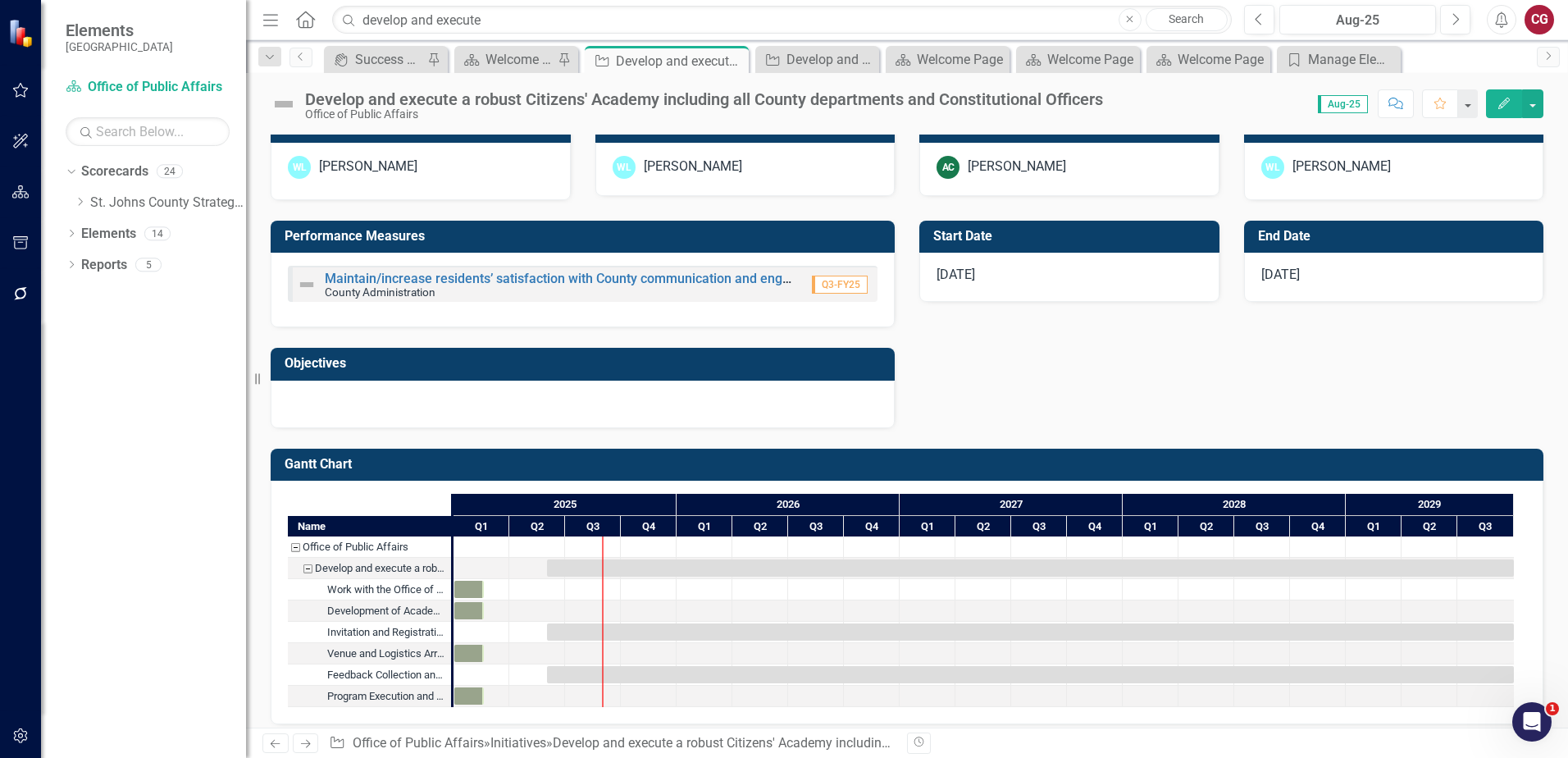
scroll to position [803, 0]
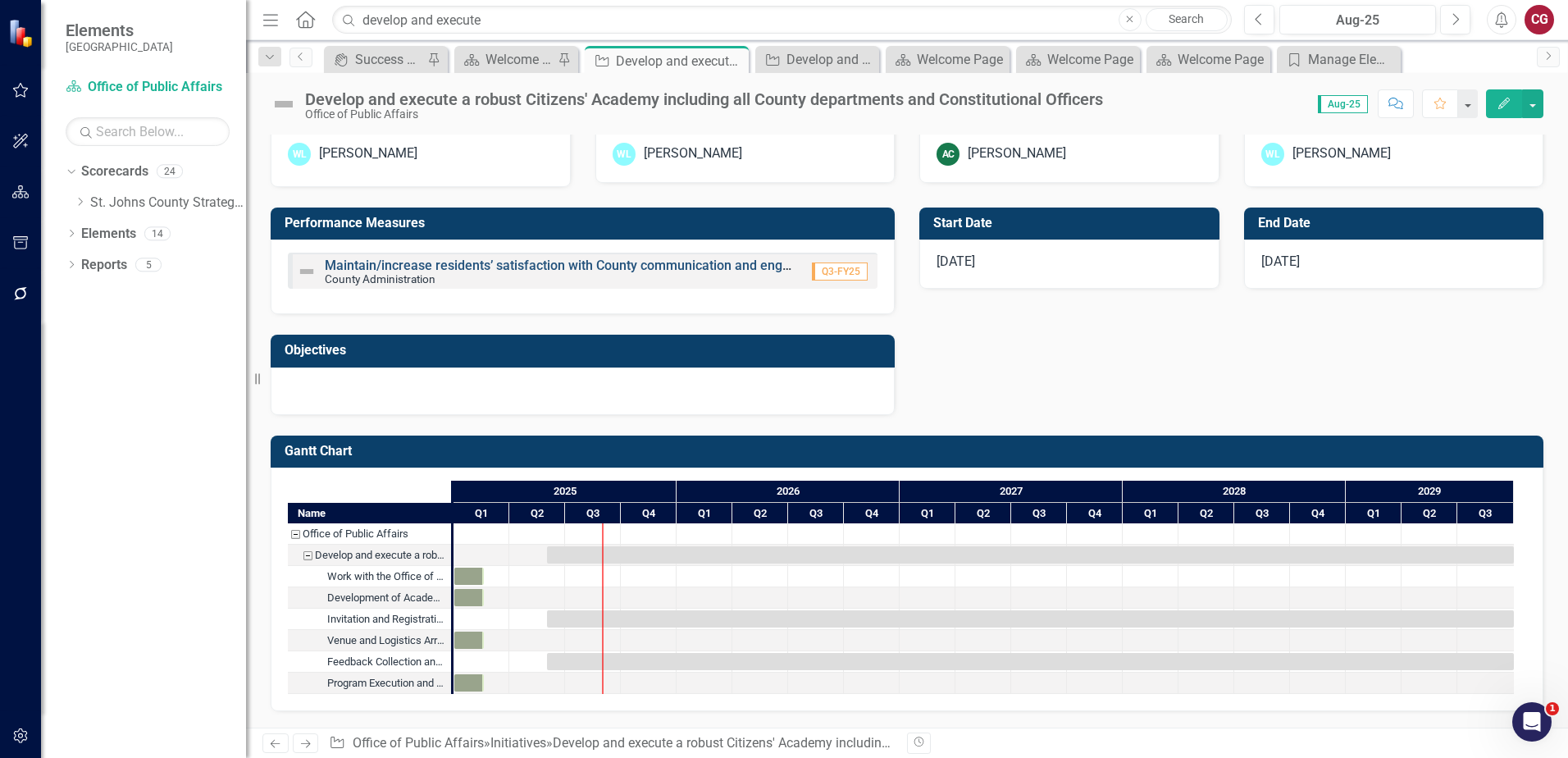
click at [663, 264] on link "Maintain/increase residents’ satisfaction with County communication and engagem…" at bounding box center [703, 265] width 755 height 15
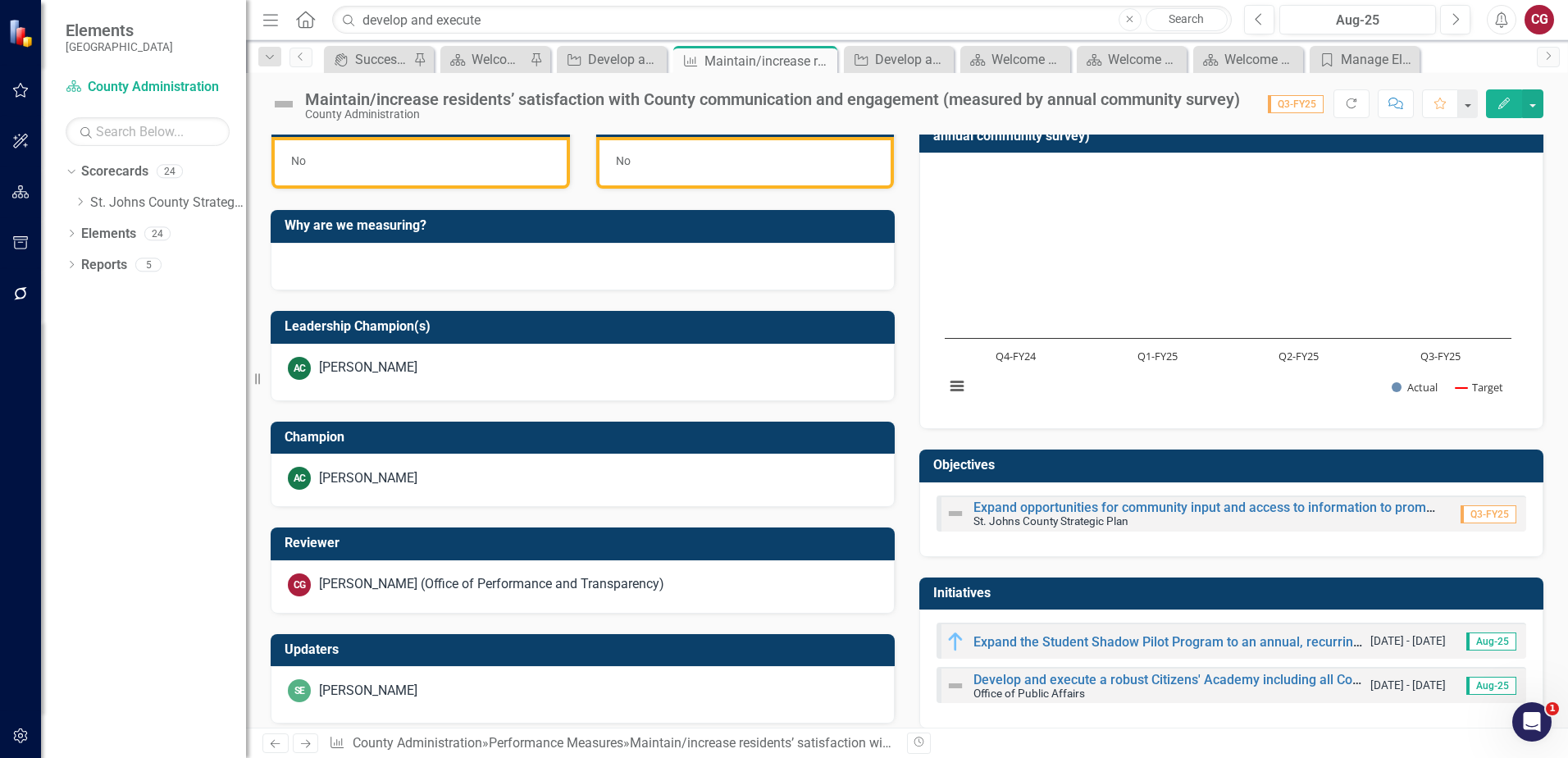
scroll to position [446, 0]
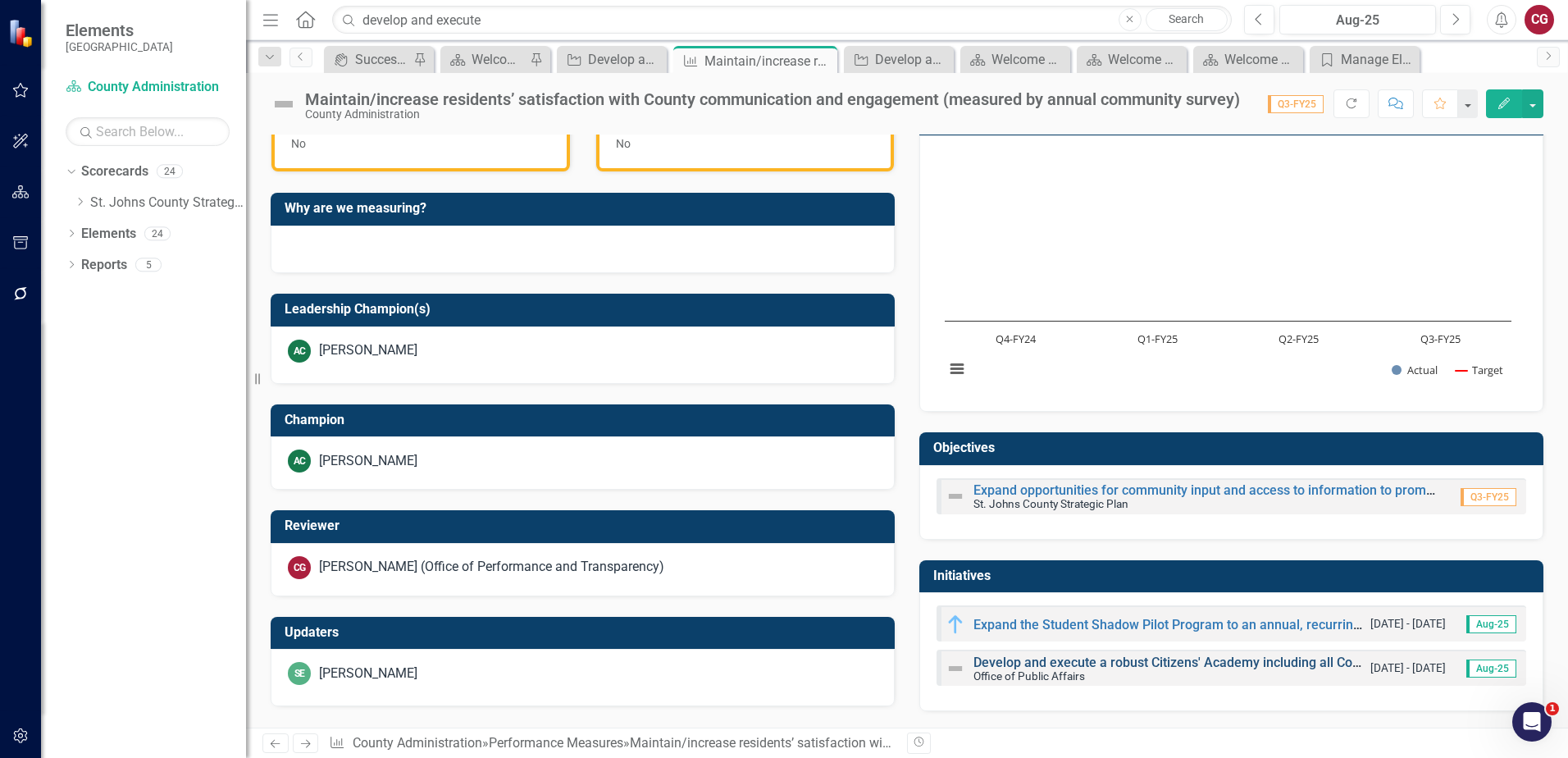
click at [1039, 665] on link "Develop and execute a robust Citizens' Academy including all County departments…" at bounding box center [1295, 662] width 642 height 15
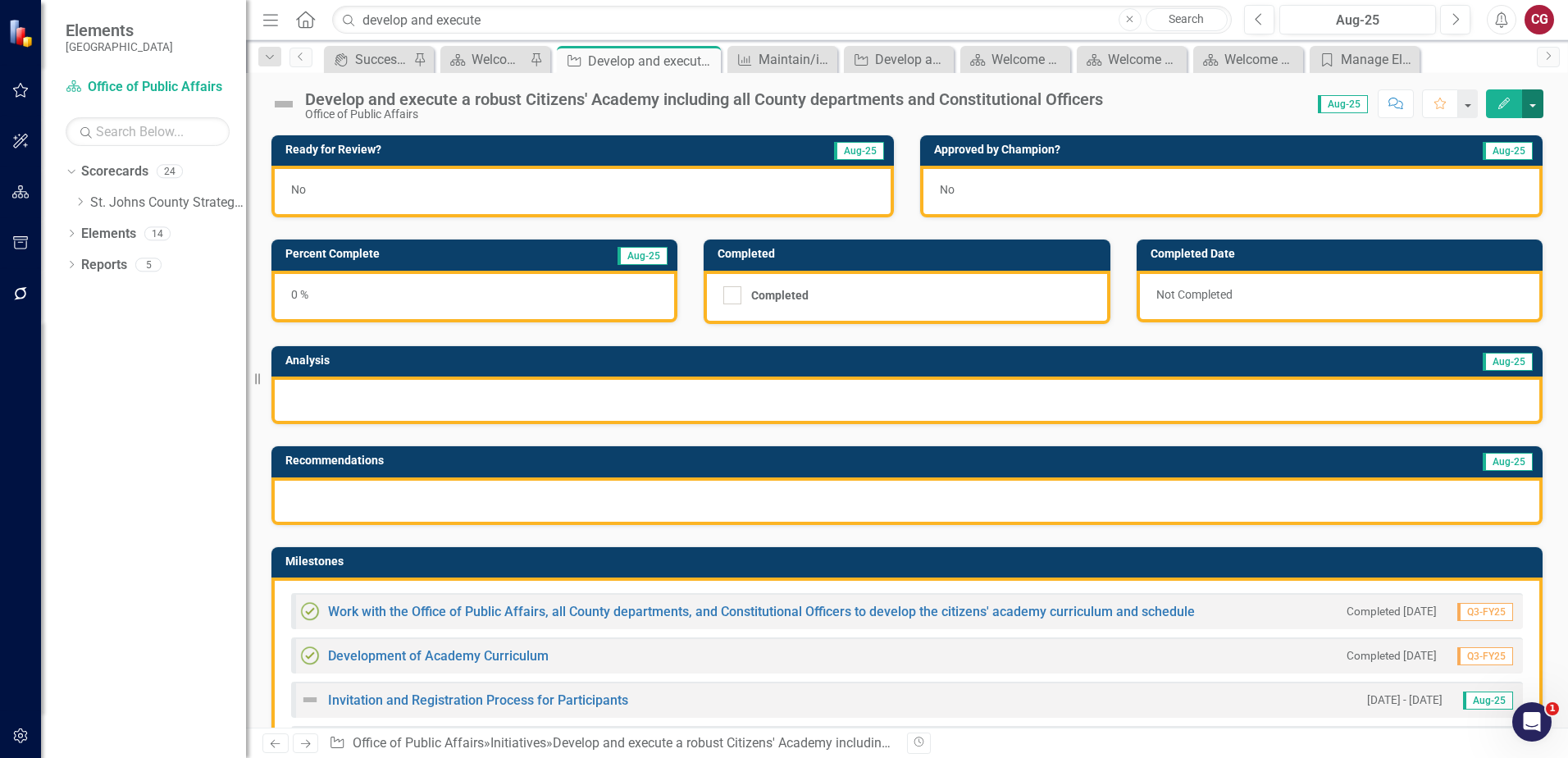
click at [1536, 109] on button "button" at bounding box center [1533, 104] width 21 height 29
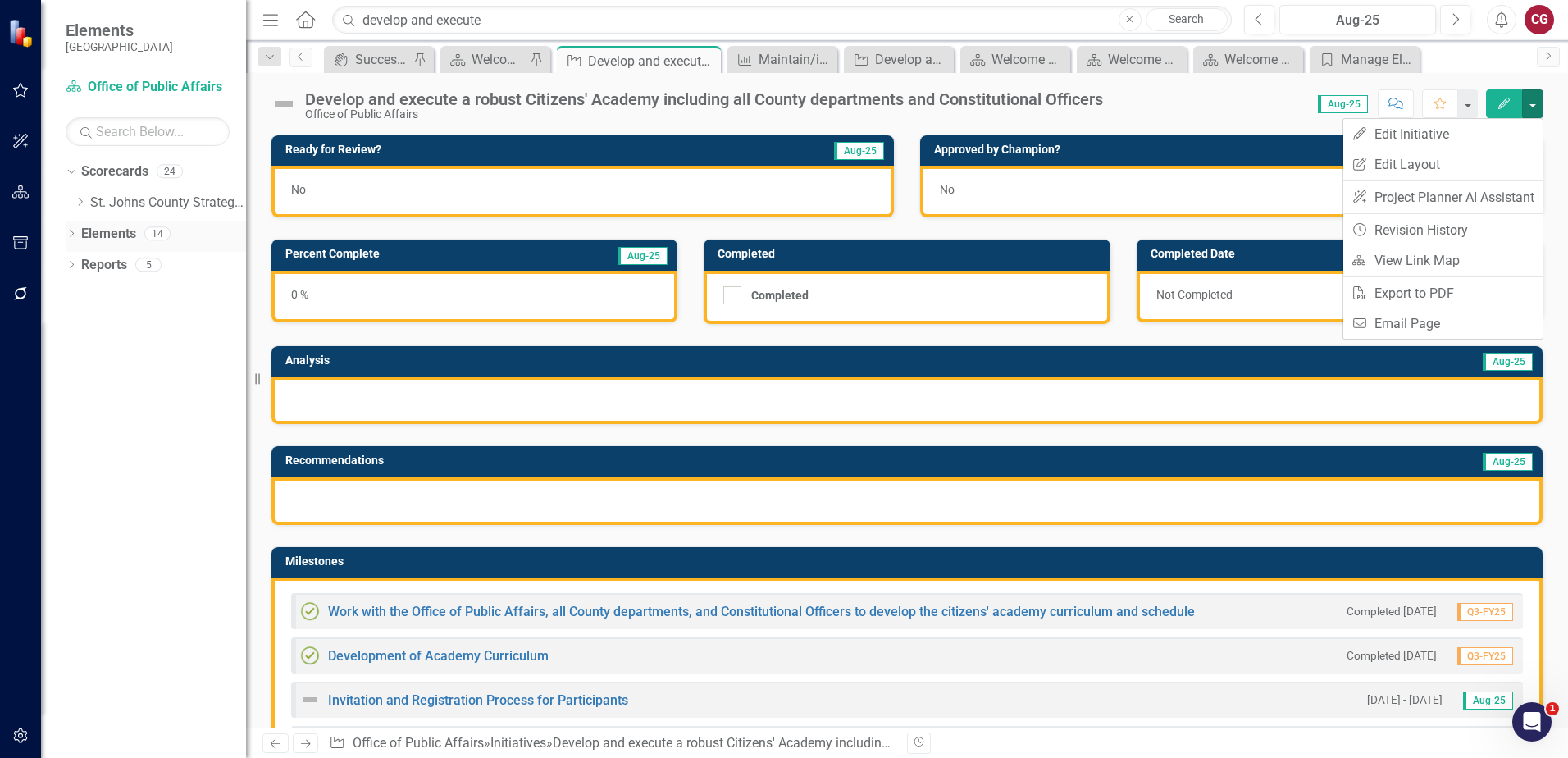
click at [122, 238] on link "Elements" at bounding box center [108, 234] width 54 height 19
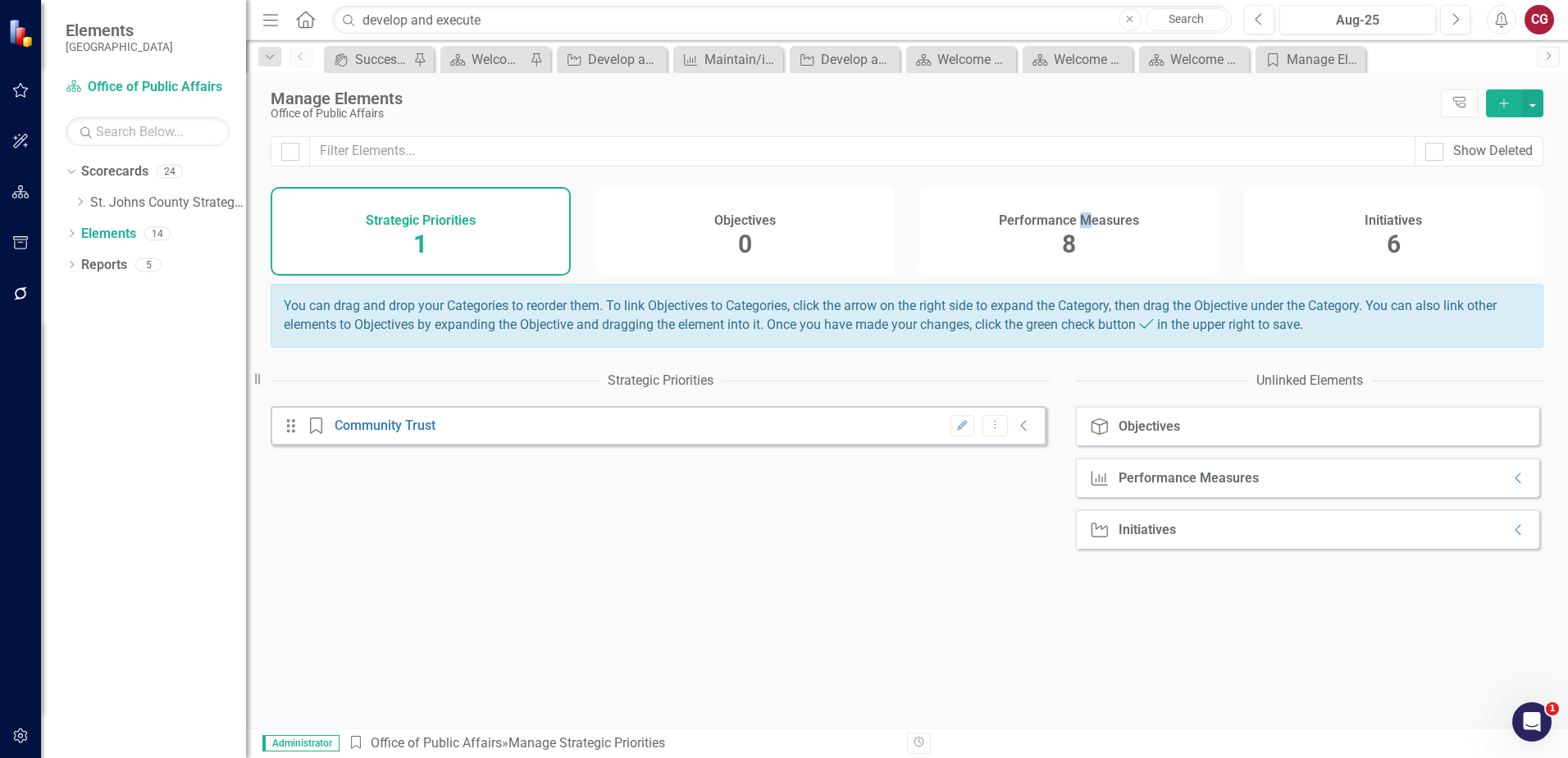
click at [1088, 231] on div "Performance Measures 8" at bounding box center [1070, 231] width 300 height 89
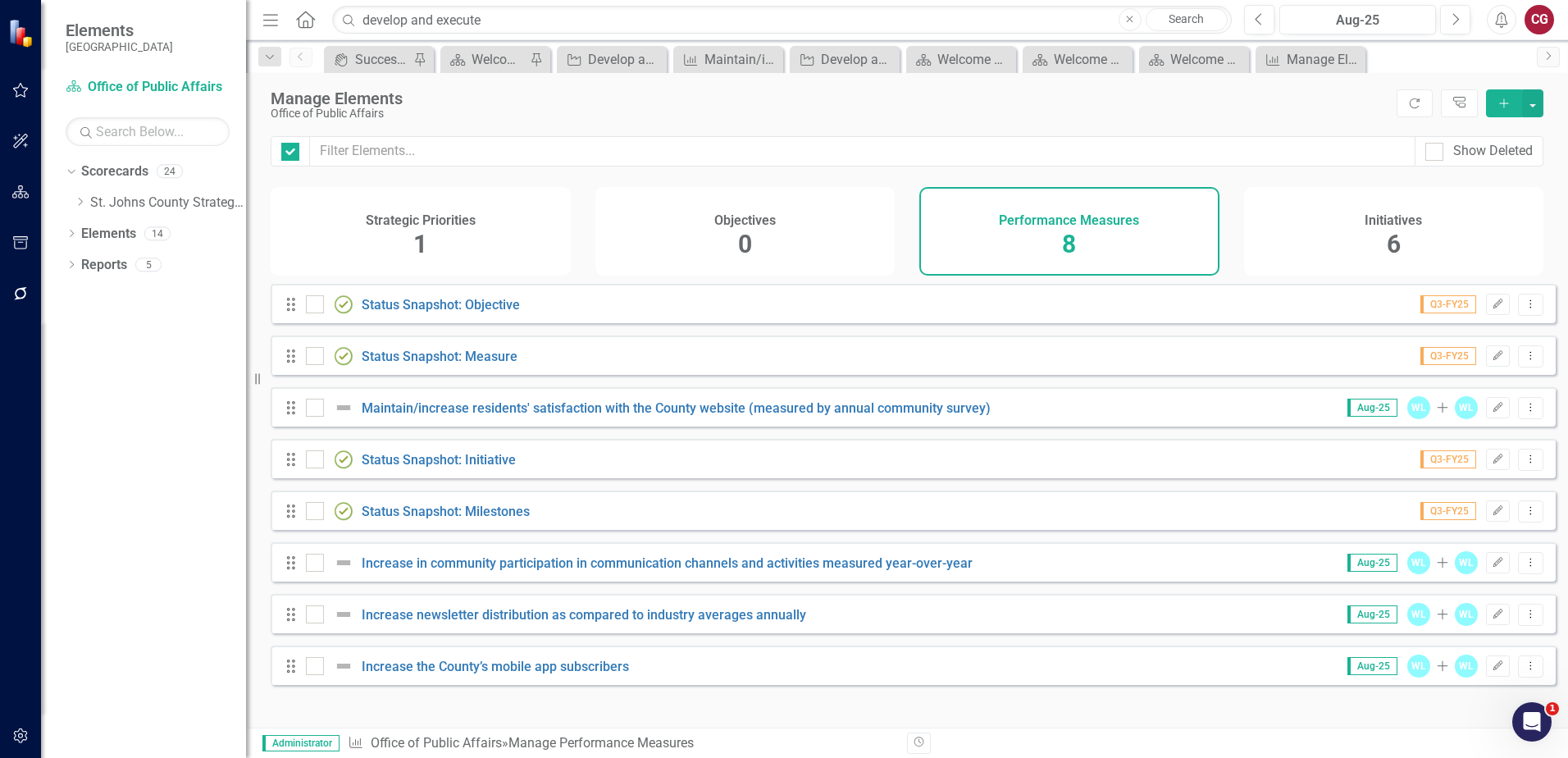
checkbox input "false"
click at [1397, 237] on span "6" at bounding box center [1394, 244] width 14 height 29
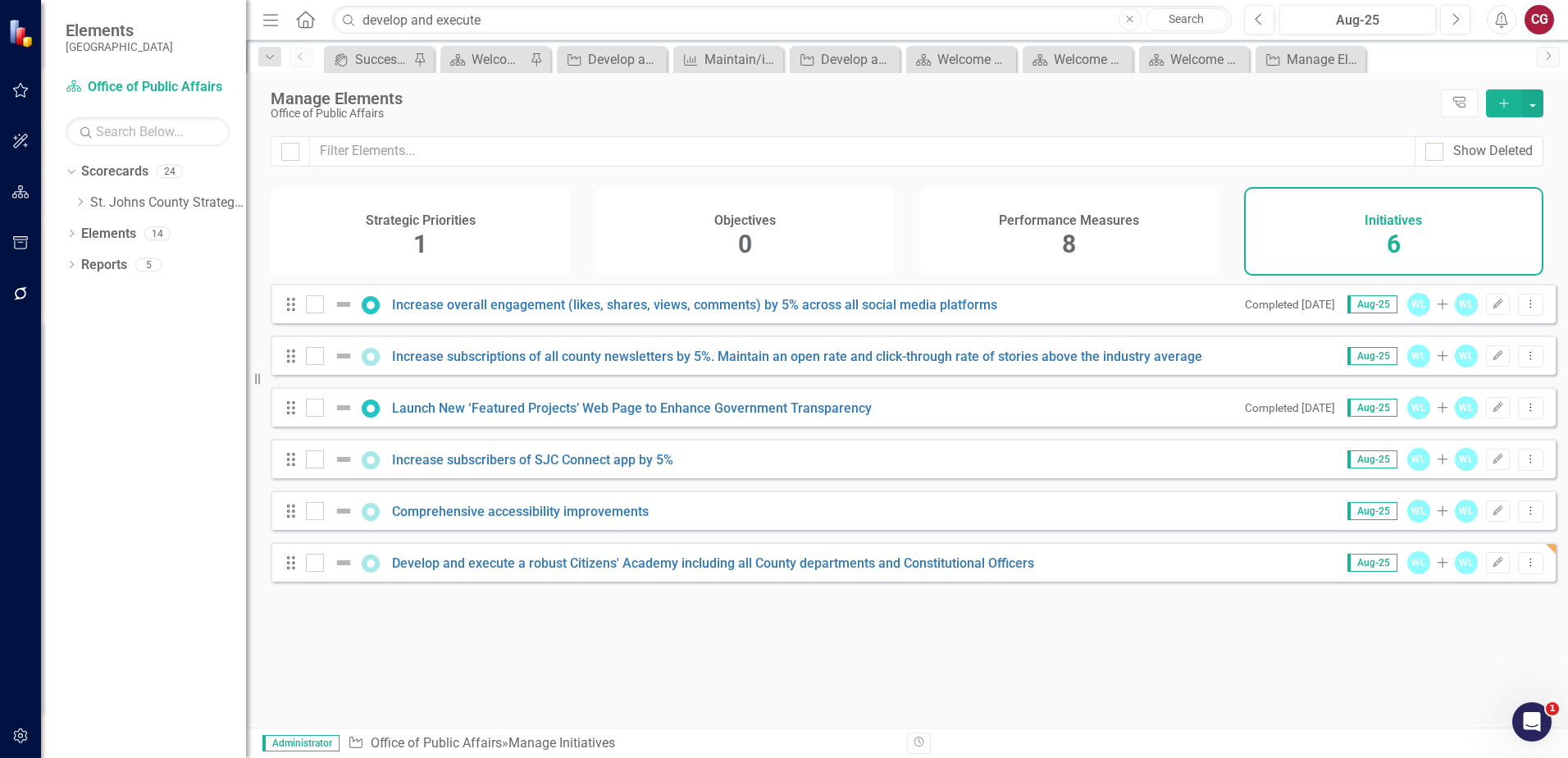
click at [1034, 229] on div "Performance Measures 8" at bounding box center [1070, 231] width 300 height 89
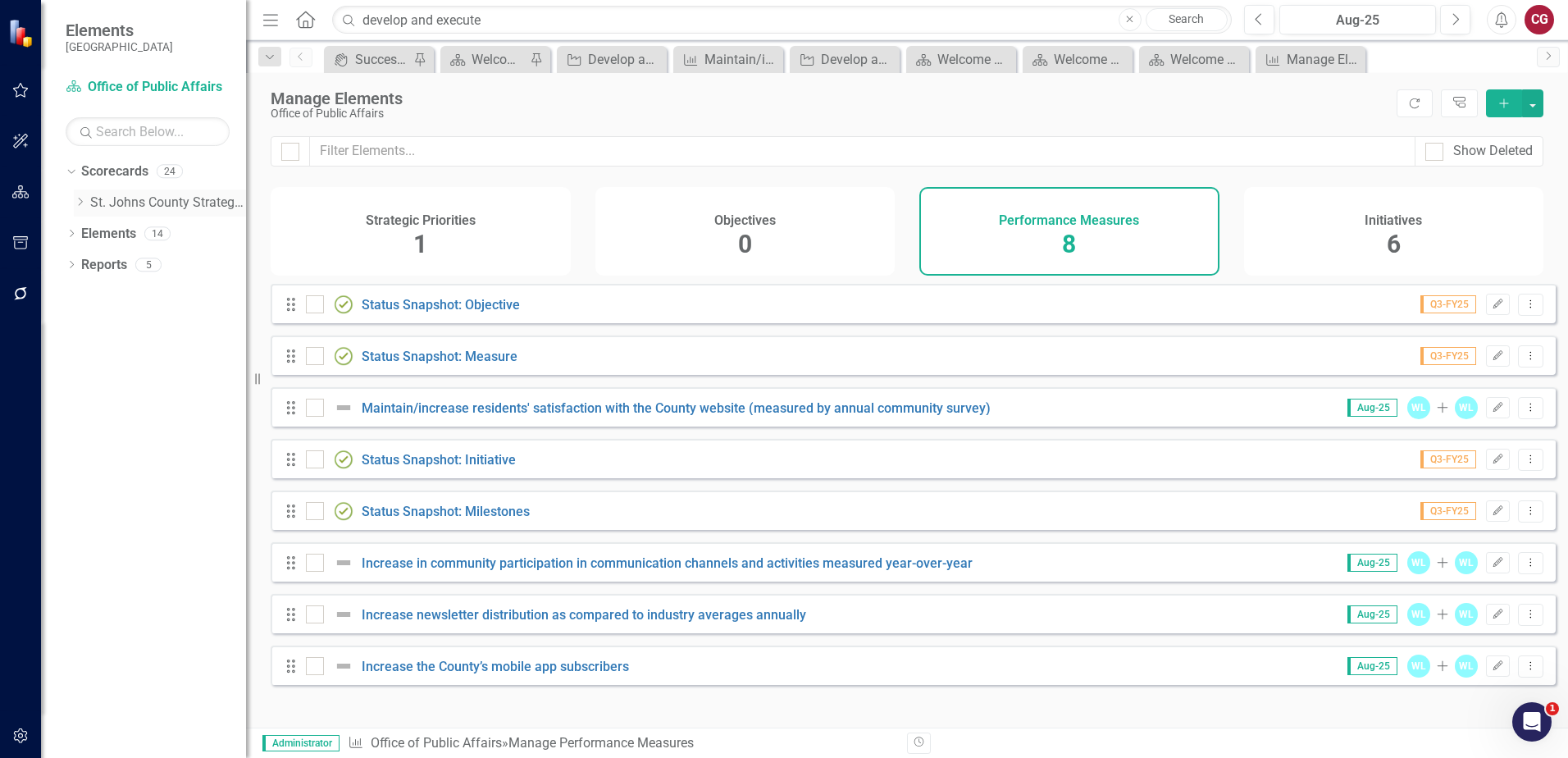
click at [81, 203] on icon "Dropdown" at bounding box center [79, 202] width 12 height 10
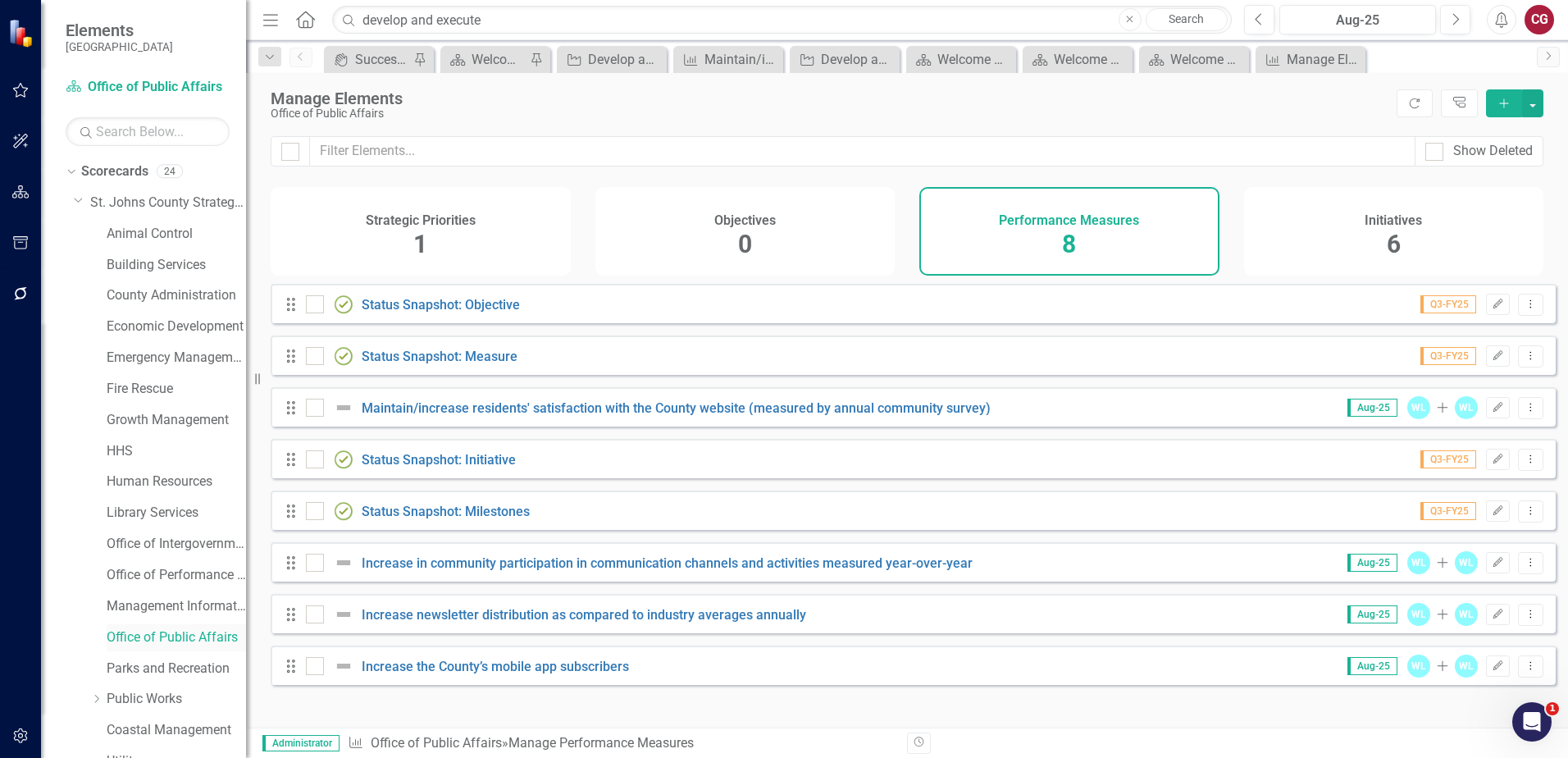
click at [177, 636] on link "Office of Public Affairs" at bounding box center [177, 638] width 140 height 19
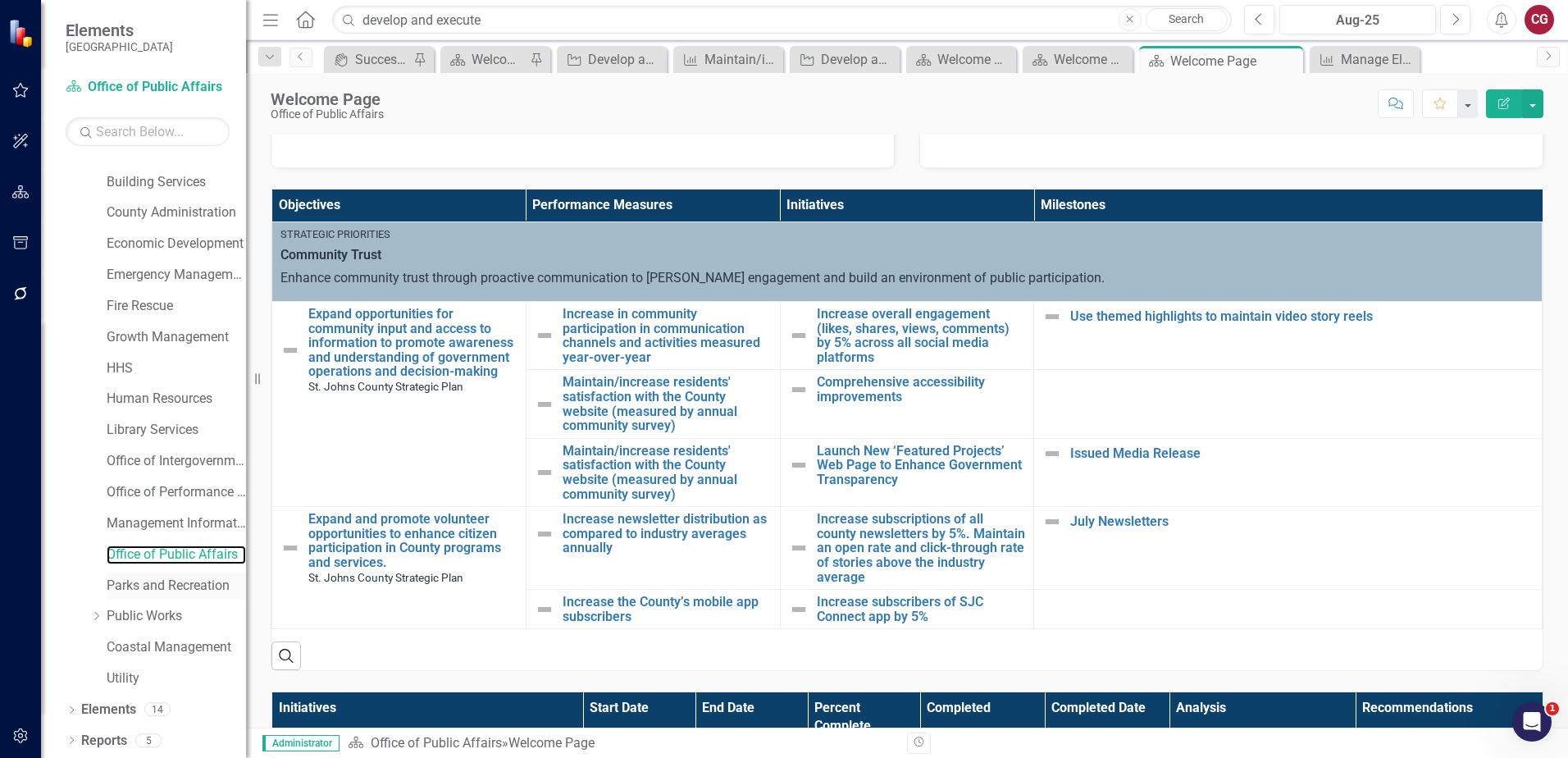
scroll to position [84, 0]
click at [153, 708] on div "14" at bounding box center [157, 708] width 26 height 14
click at [80, 710] on div "Dropdown Elements 14" at bounding box center [156, 710] width 181 height 32
click at [106, 718] on div "Elements" at bounding box center [108, 708] width 54 height 27
click at [103, 712] on link "Elements" at bounding box center [108, 709] width 54 height 19
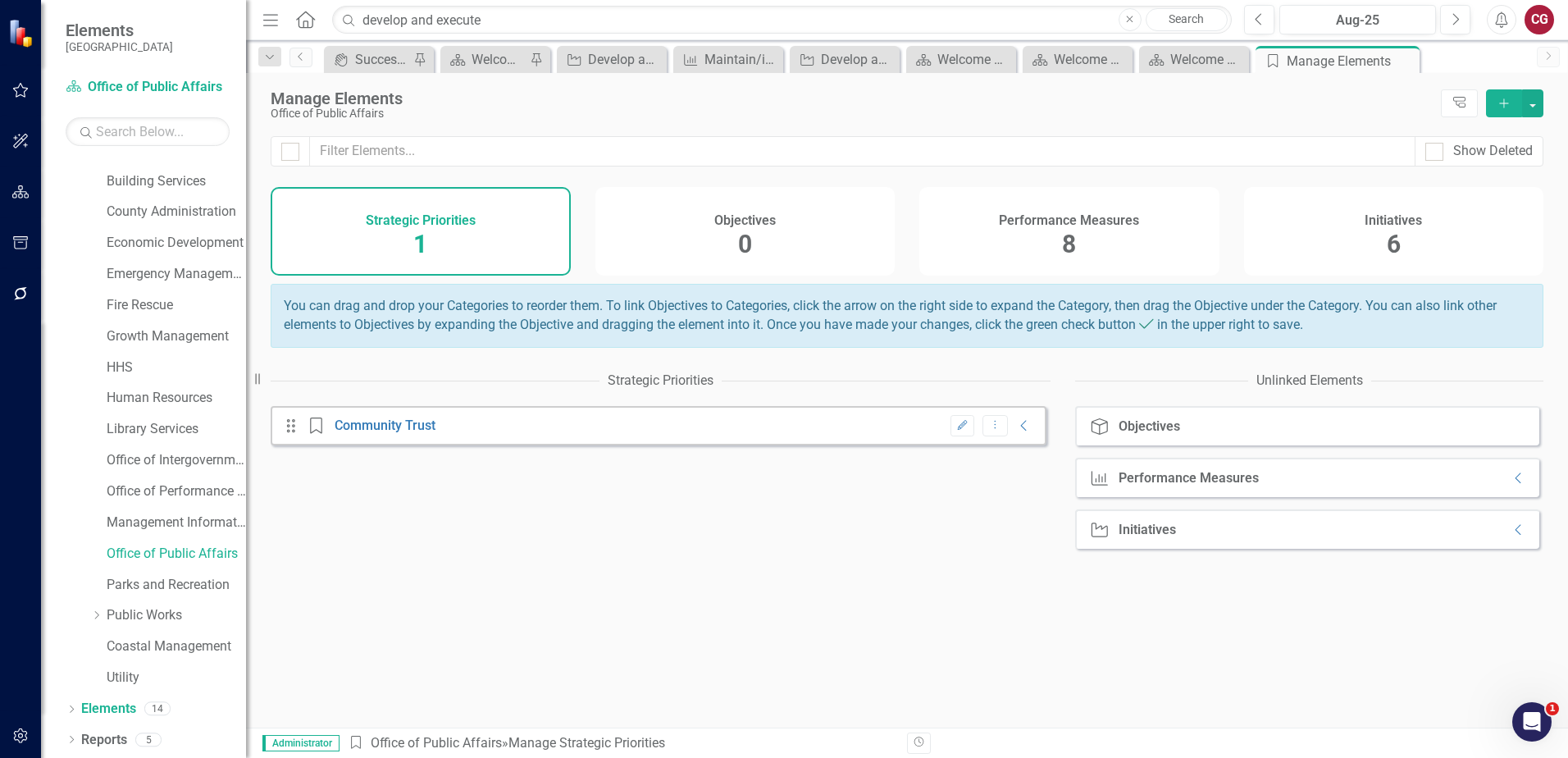
click at [1157, 242] on div "Performance Measures 8" at bounding box center [1070, 231] width 300 height 89
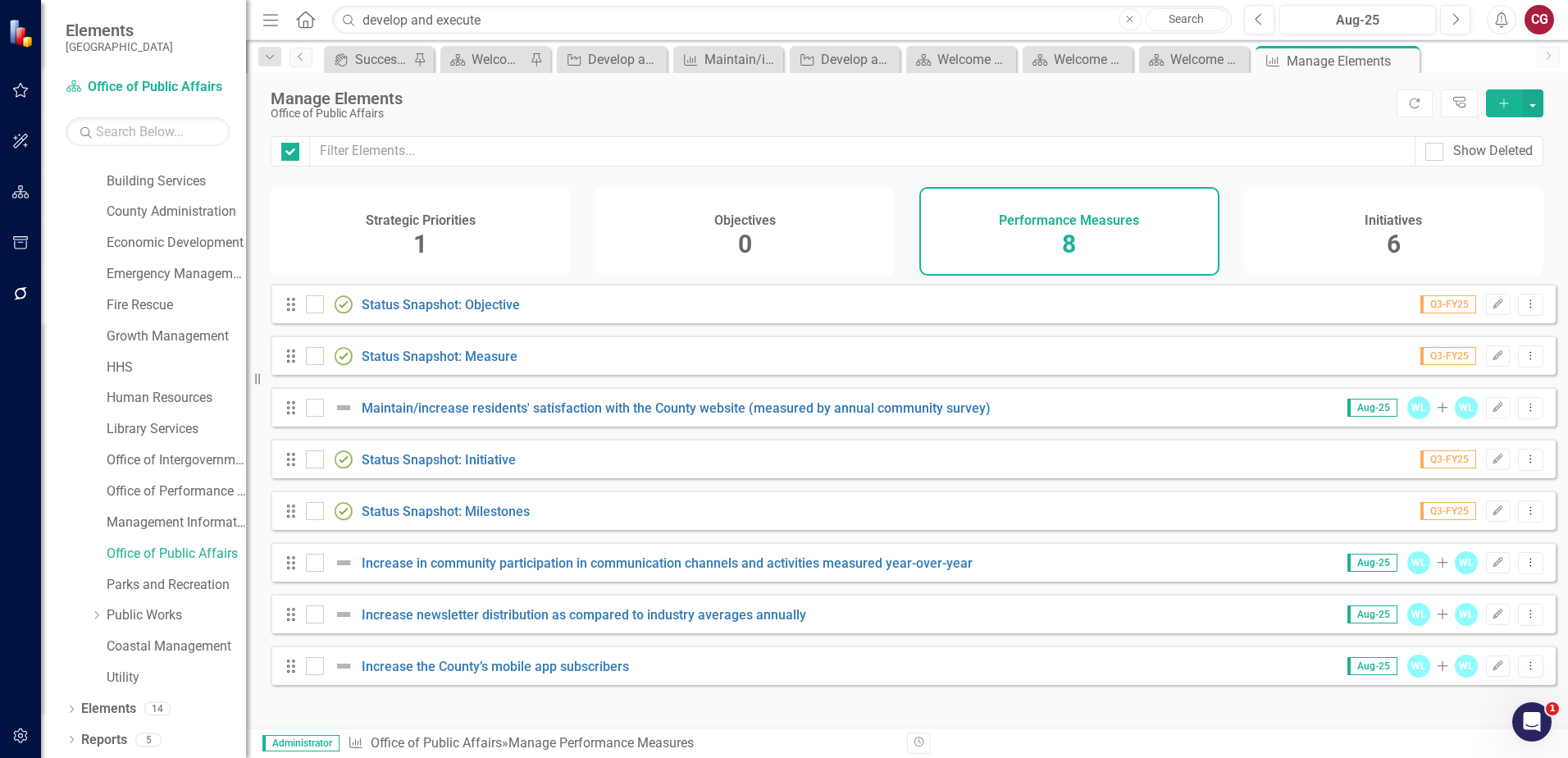
checkbox input "false"
click at [1526, 106] on button "button" at bounding box center [1533, 103] width 21 height 28
click at [1203, 109] on div "Office of Public Affairs" at bounding box center [829, 113] width 1118 height 12
click at [1506, 104] on icon "Add" at bounding box center [1504, 103] width 14 height 11
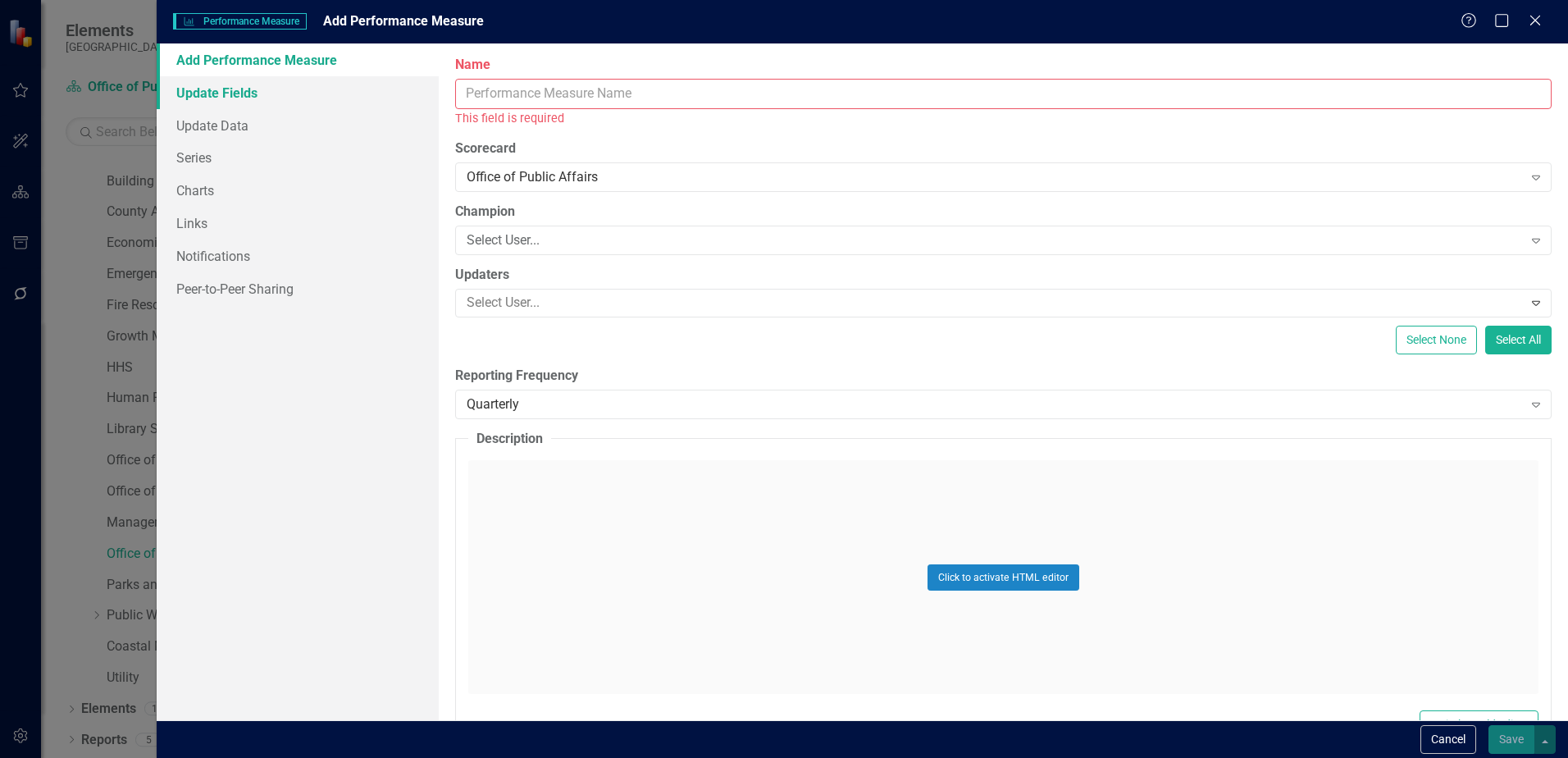
click at [254, 95] on link "Update Fields" at bounding box center [297, 93] width 282 height 32
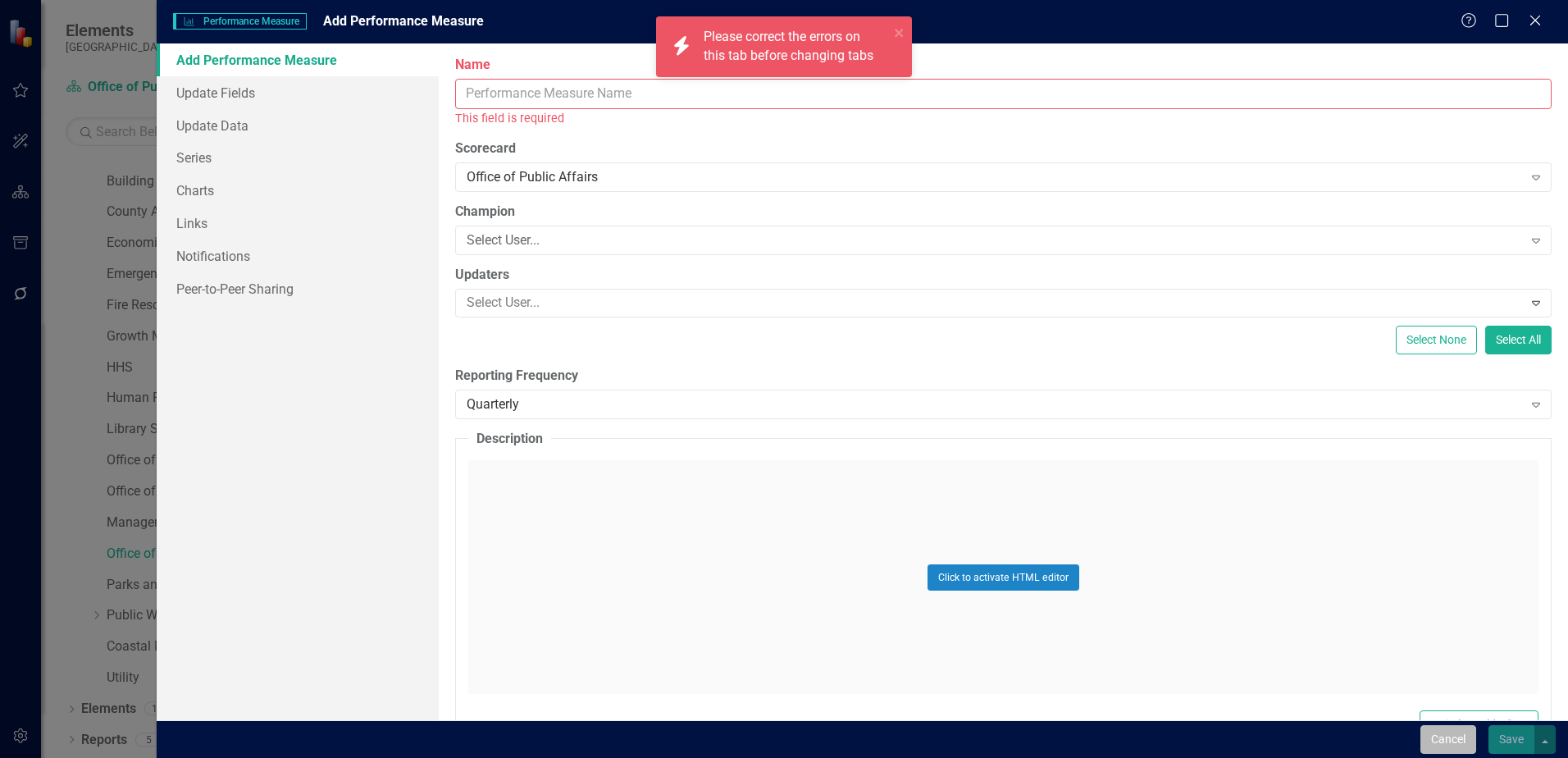
click at [1439, 730] on button "Cancel" at bounding box center [1448, 739] width 55 height 29
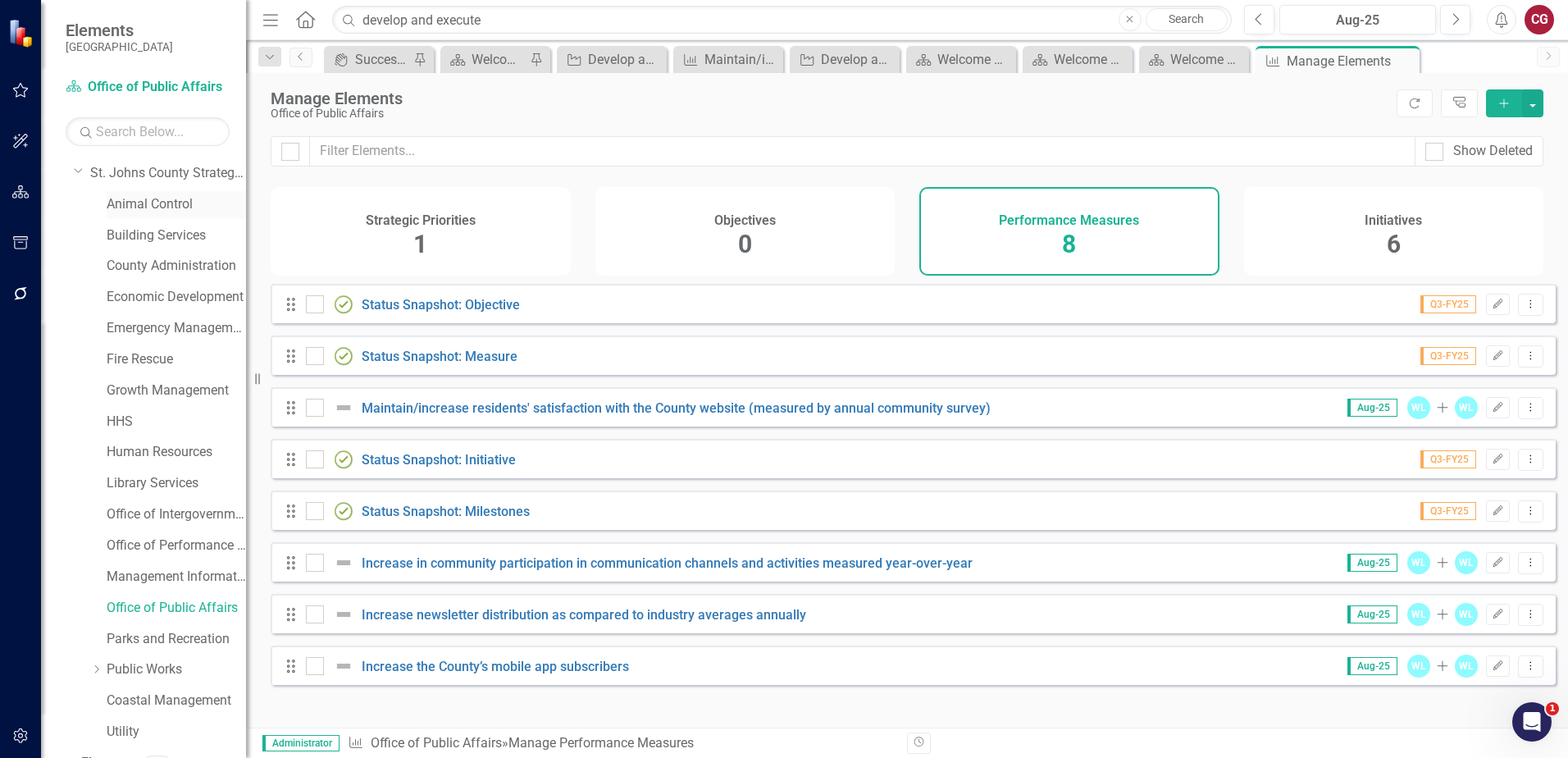
scroll to position [2, 0]
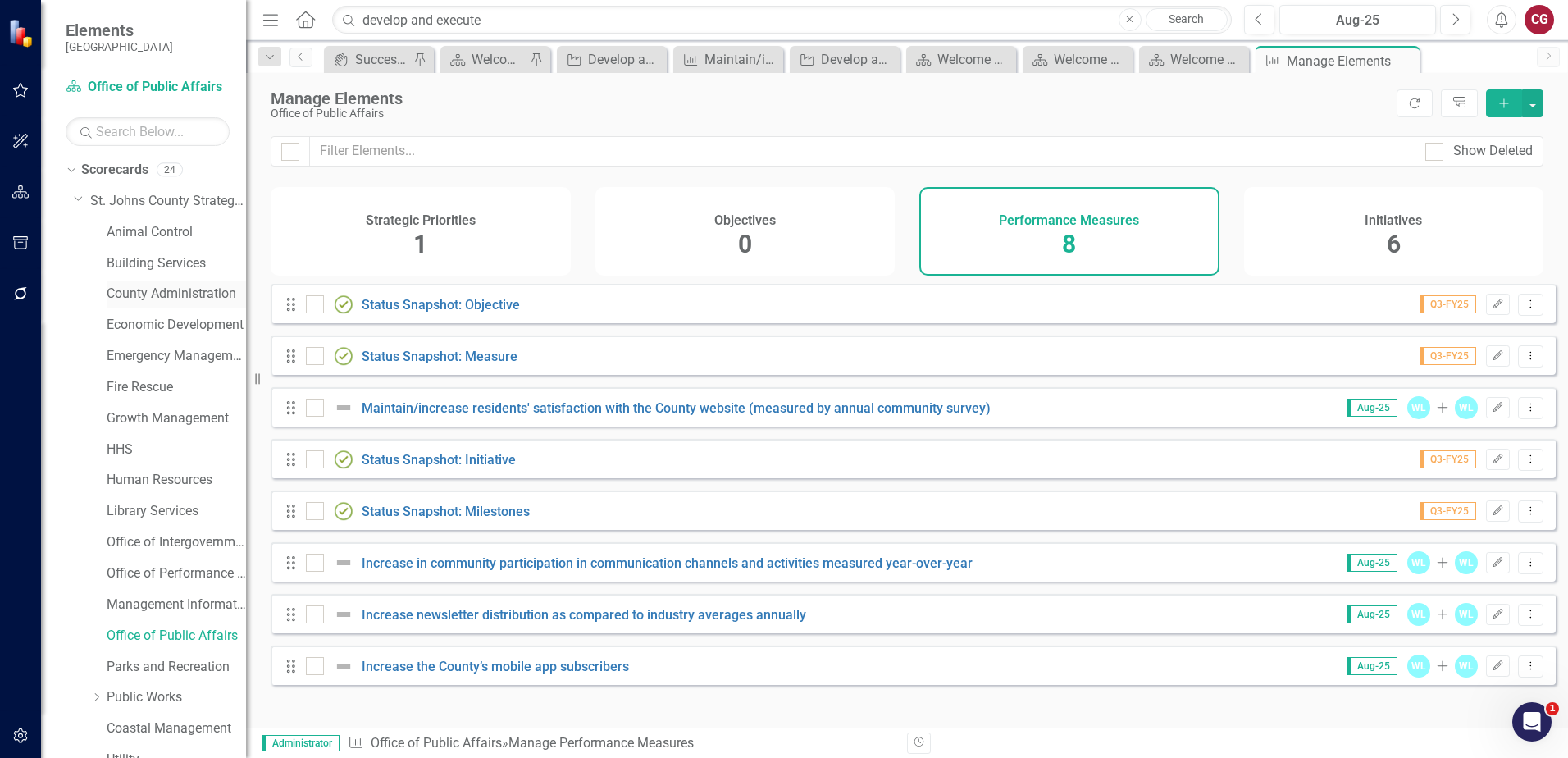
click at [149, 297] on link "County Administration" at bounding box center [177, 294] width 140 height 19
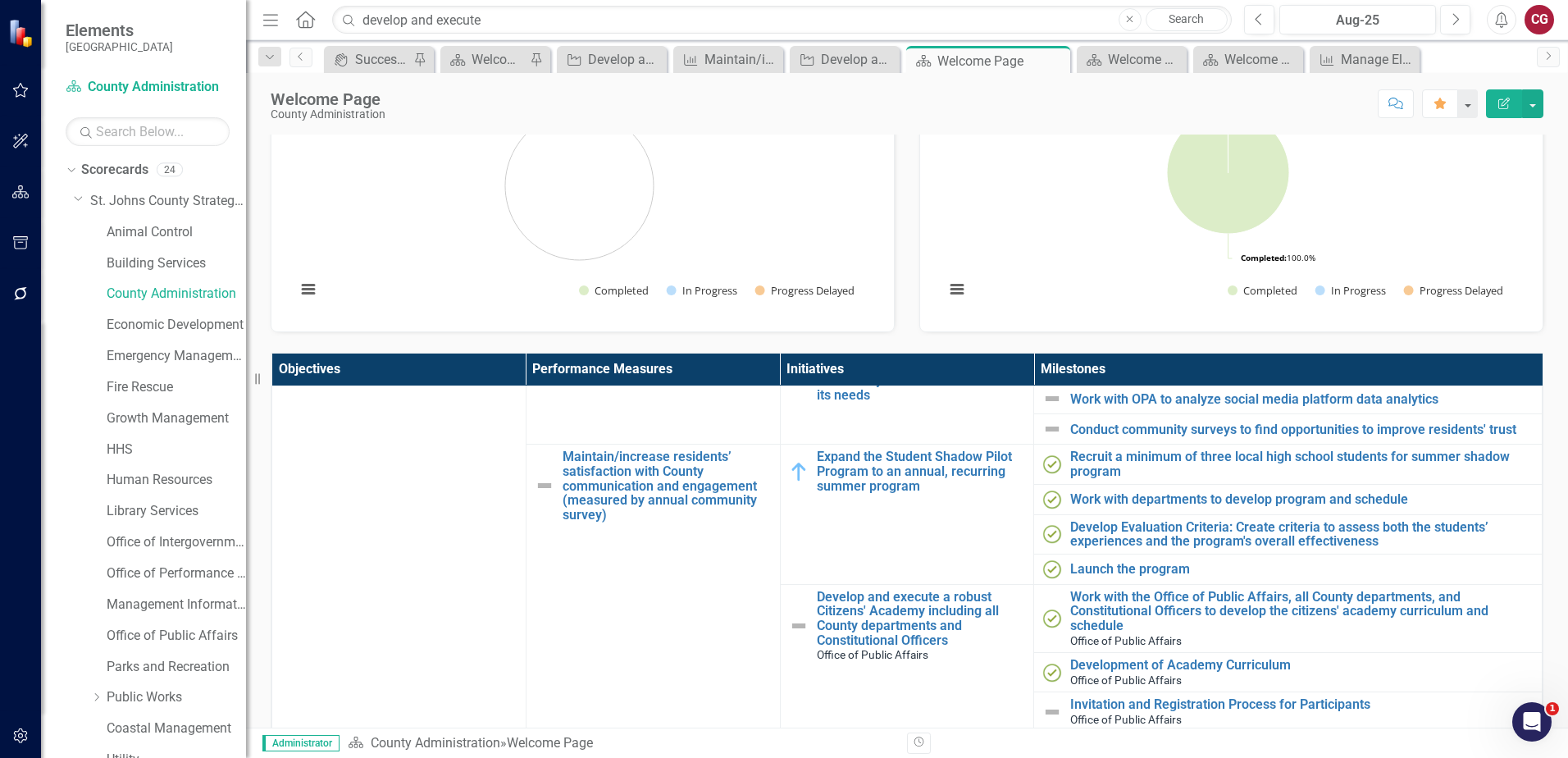
scroll to position [410, 0]
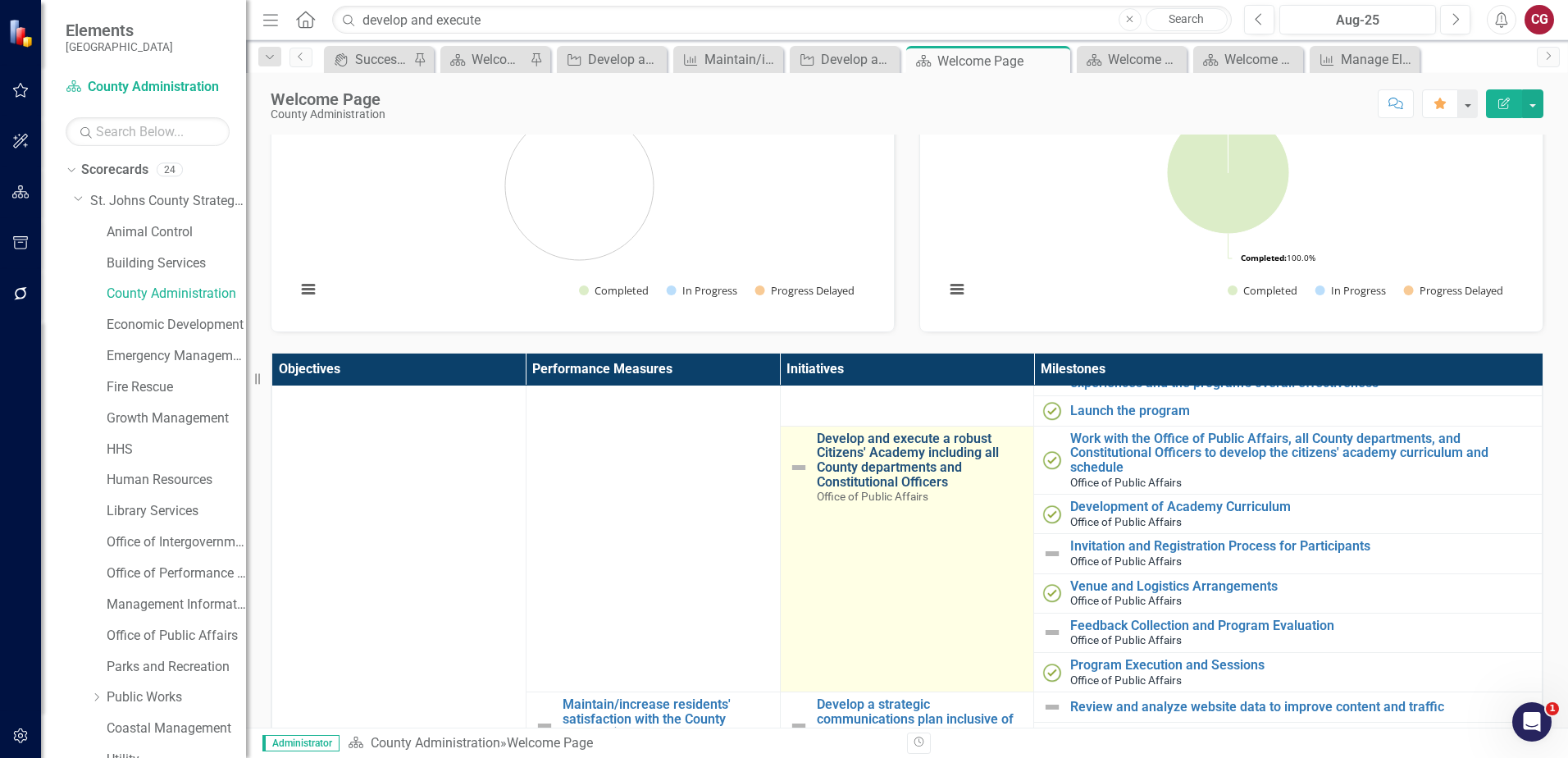
click at [892, 451] on link "Develop and execute a robust Citizens' Academy including all County departments…" at bounding box center [921, 460] width 209 height 57
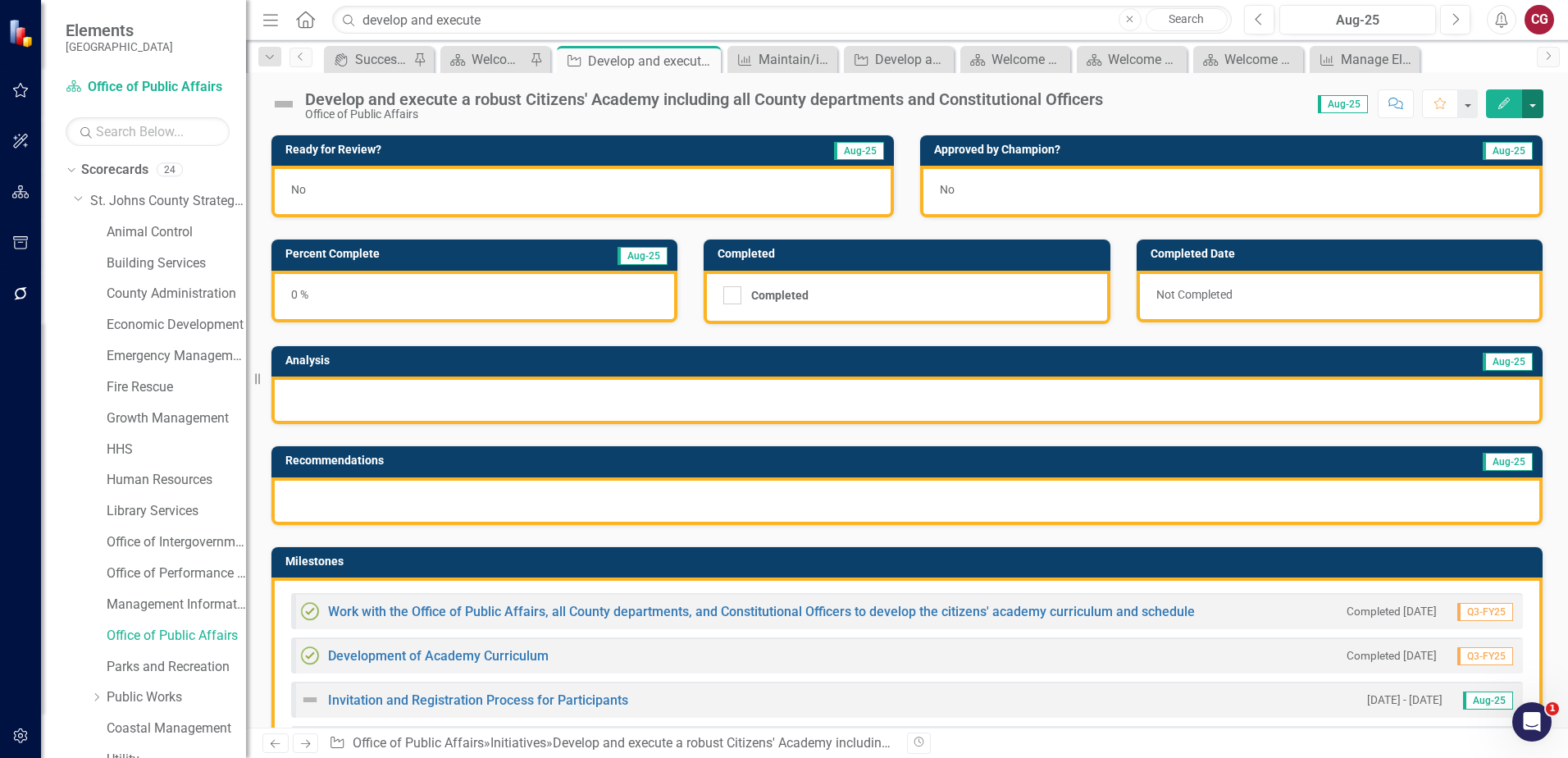
click at [1536, 103] on button "button" at bounding box center [1533, 104] width 21 height 29
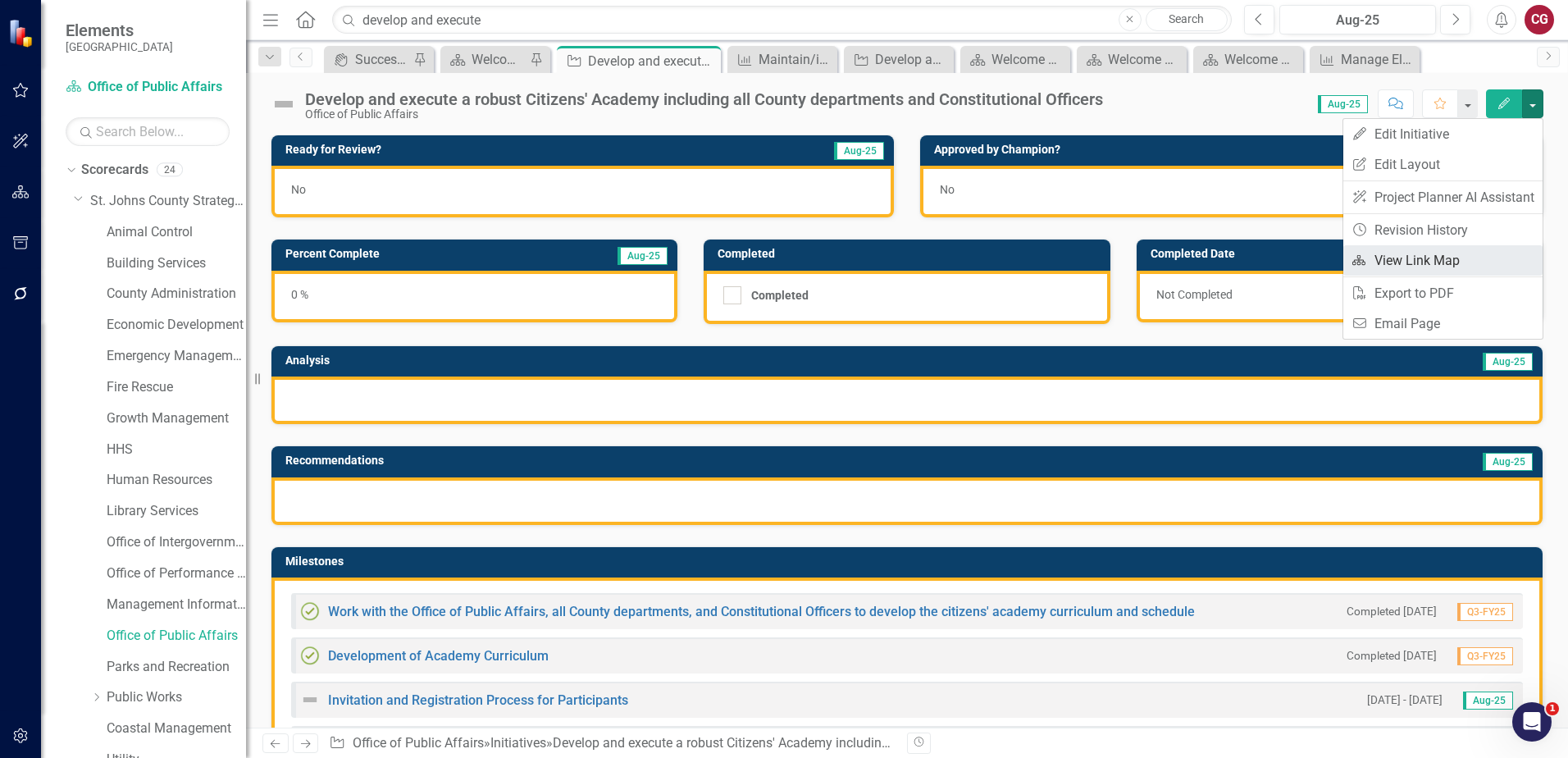
click at [1455, 257] on link "Link Map View Link Map" at bounding box center [1443, 261] width 199 height 31
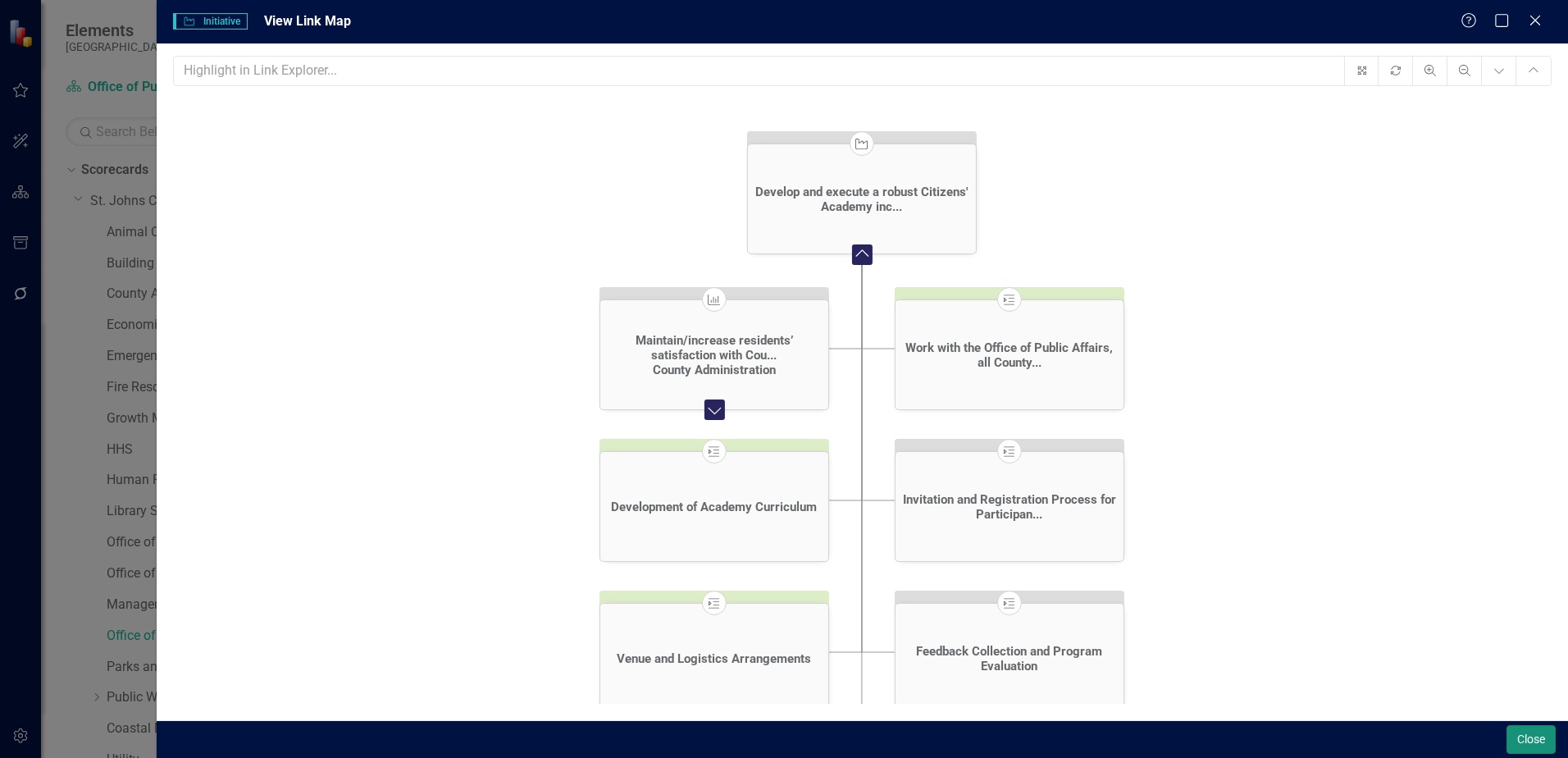
click at [1541, 725] on button "Close" at bounding box center [1531, 739] width 49 height 29
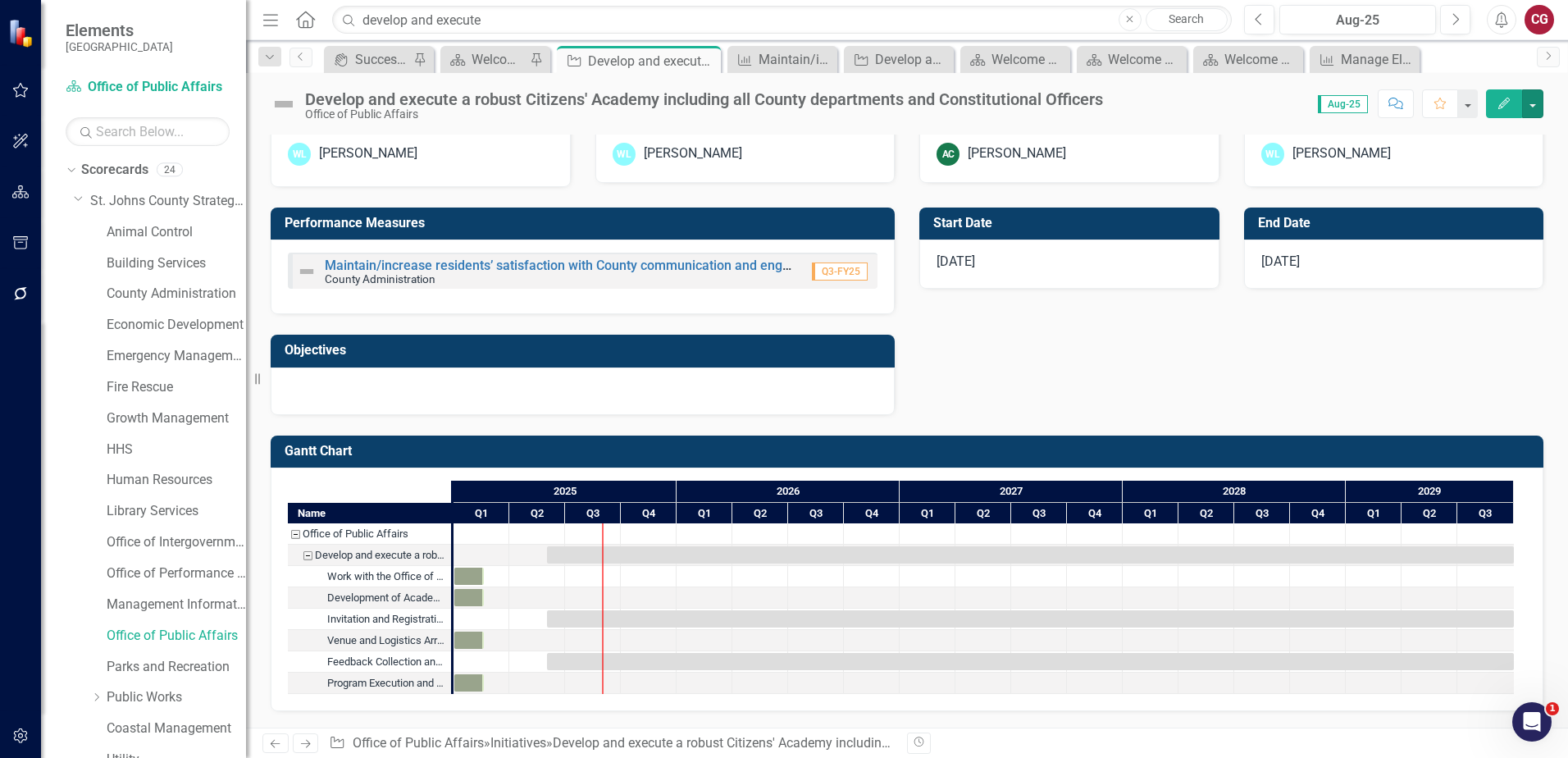
scroll to position [721, 0]
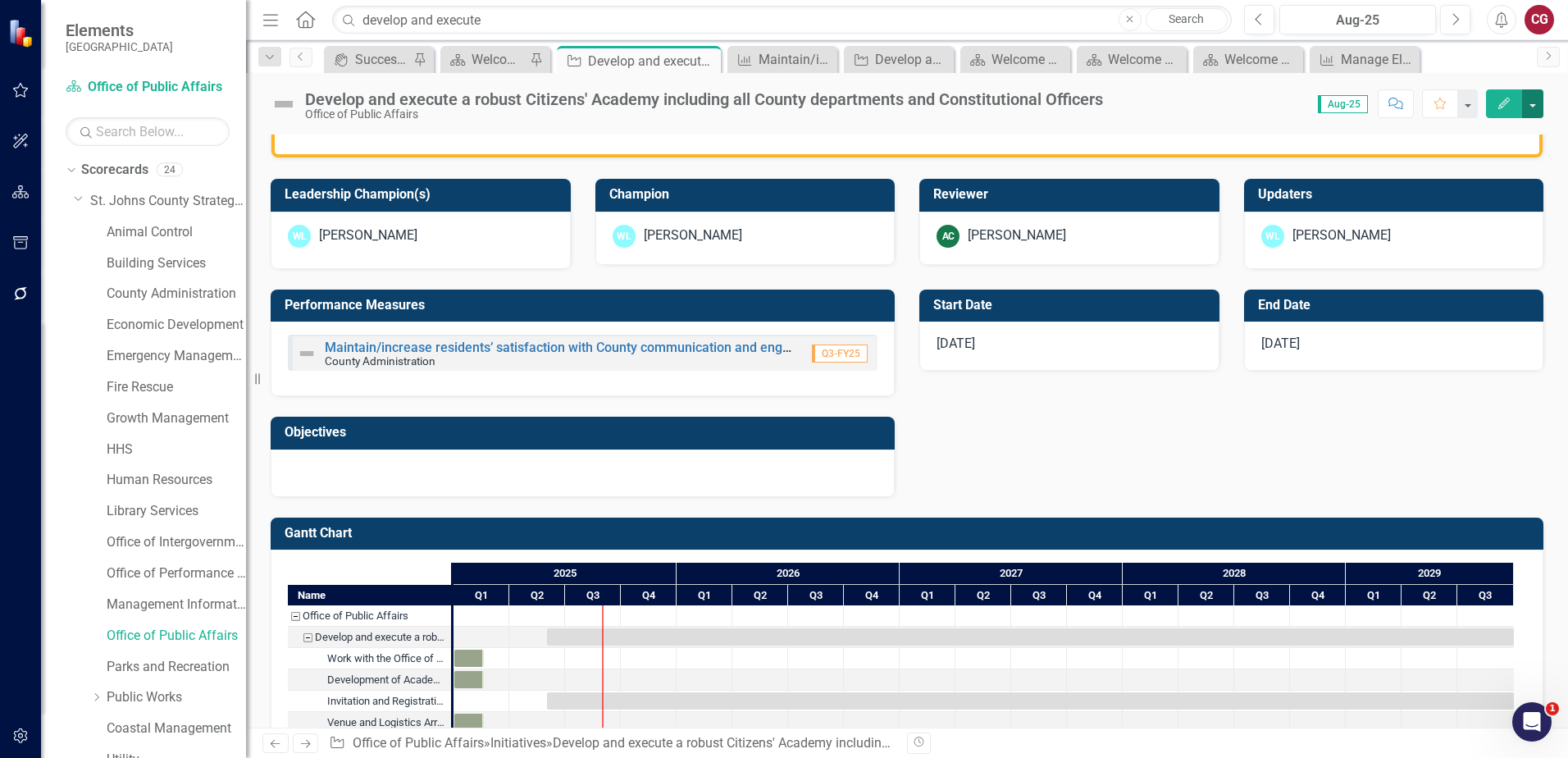
click at [1530, 109] on button "button" at bounding box center [1533, 104] width 21 height 29
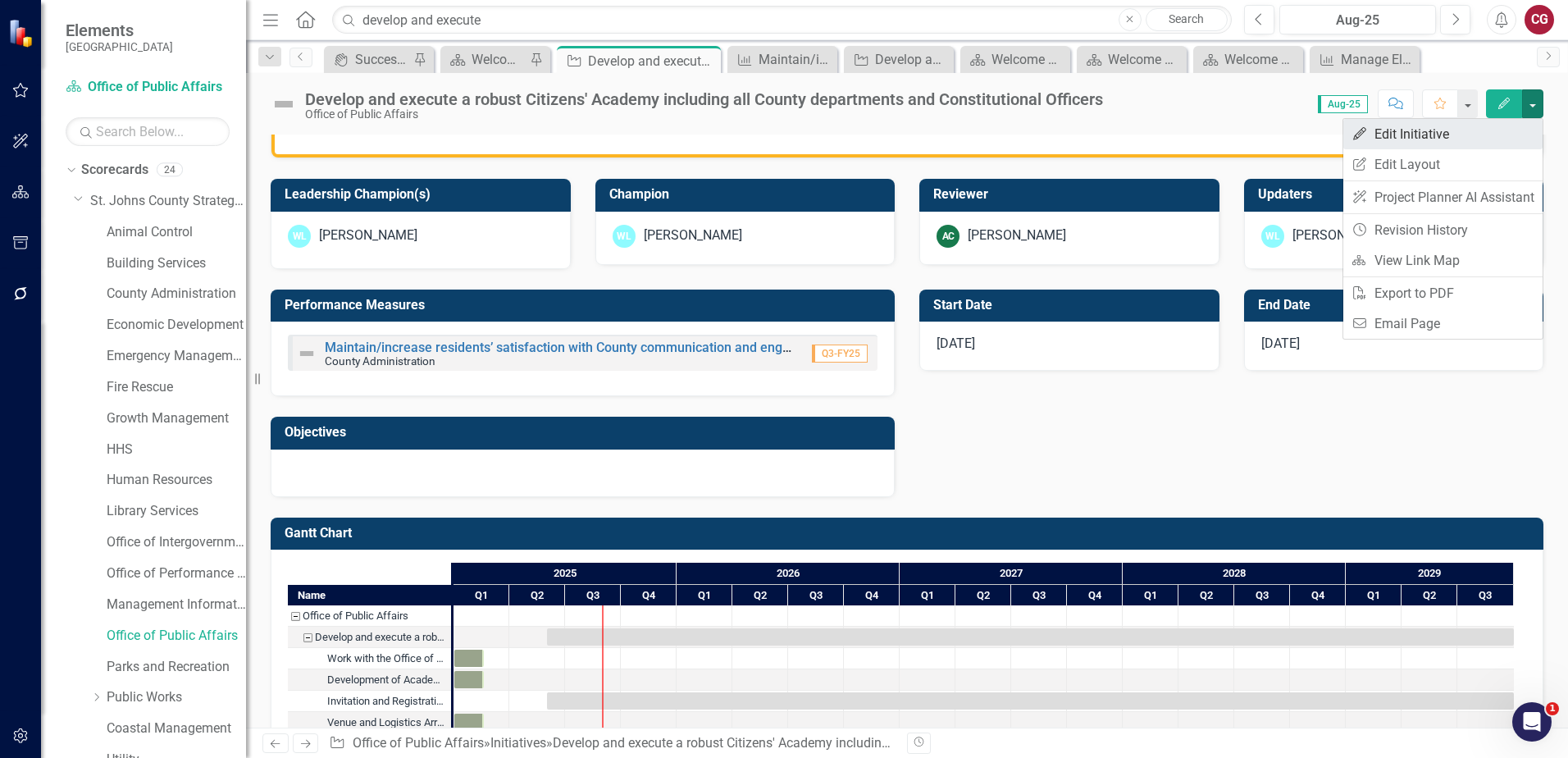
click at [1453, 147] on link "Edit Edit Initiative" at bounding box center [1443, 134] width 199 height 31
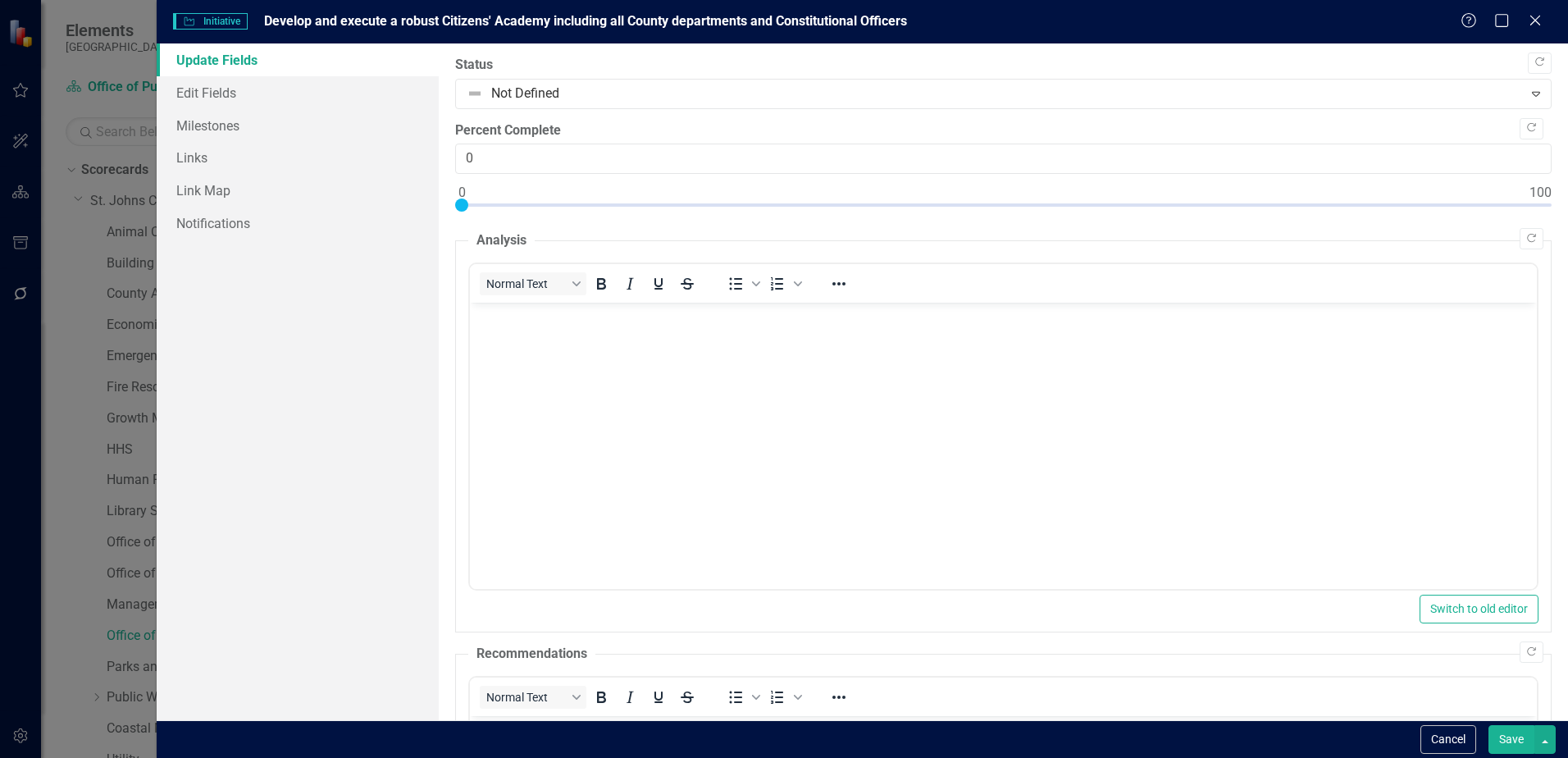
scroll to position [0, 0]
click at [177, 92] on link "Edit Fields" at bounding box center [297, 93] width 282 height 32
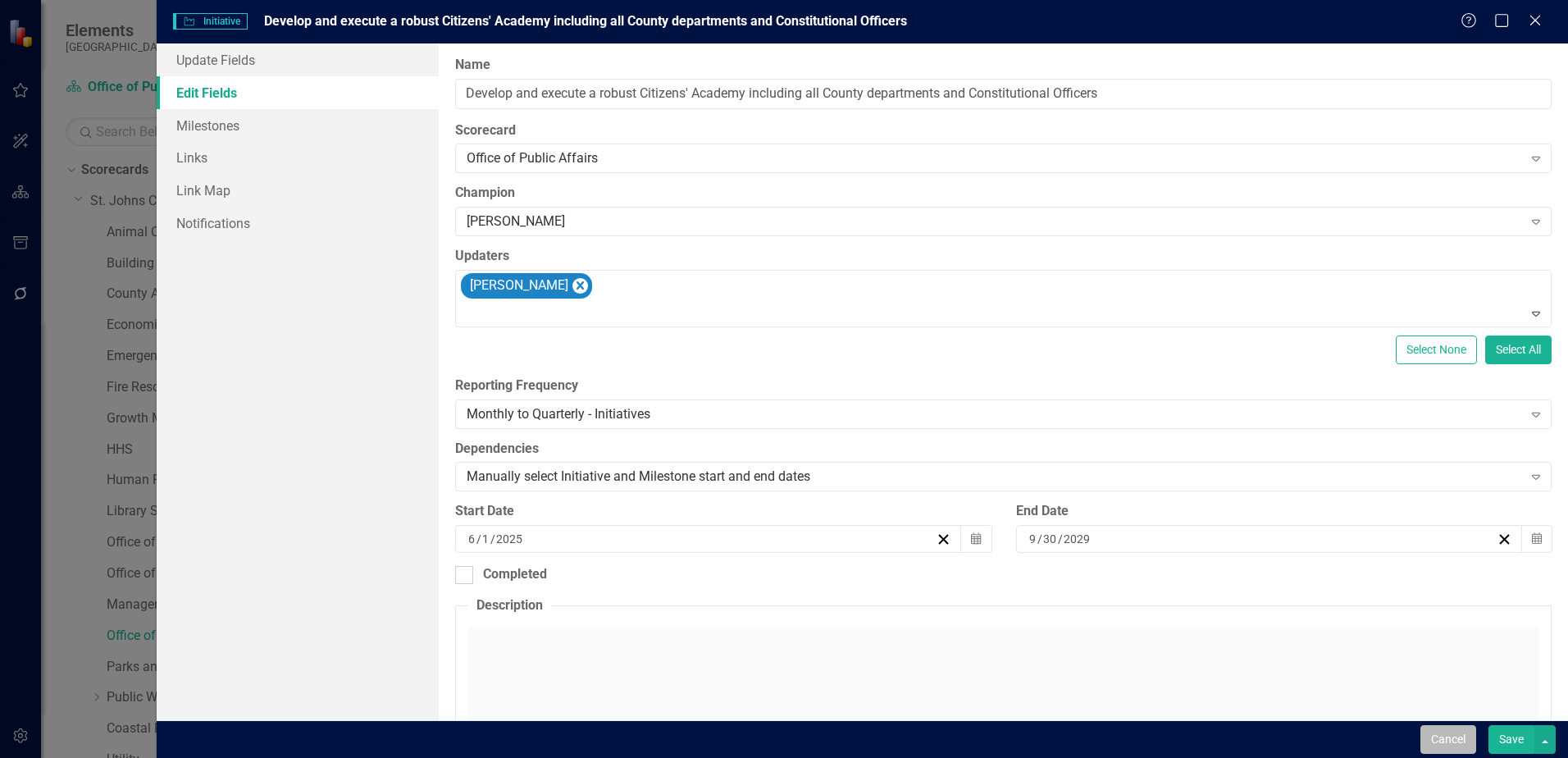
click at [1426, 732] on button "Cancel" at bounding box center [1448, 739] width 55 height 29
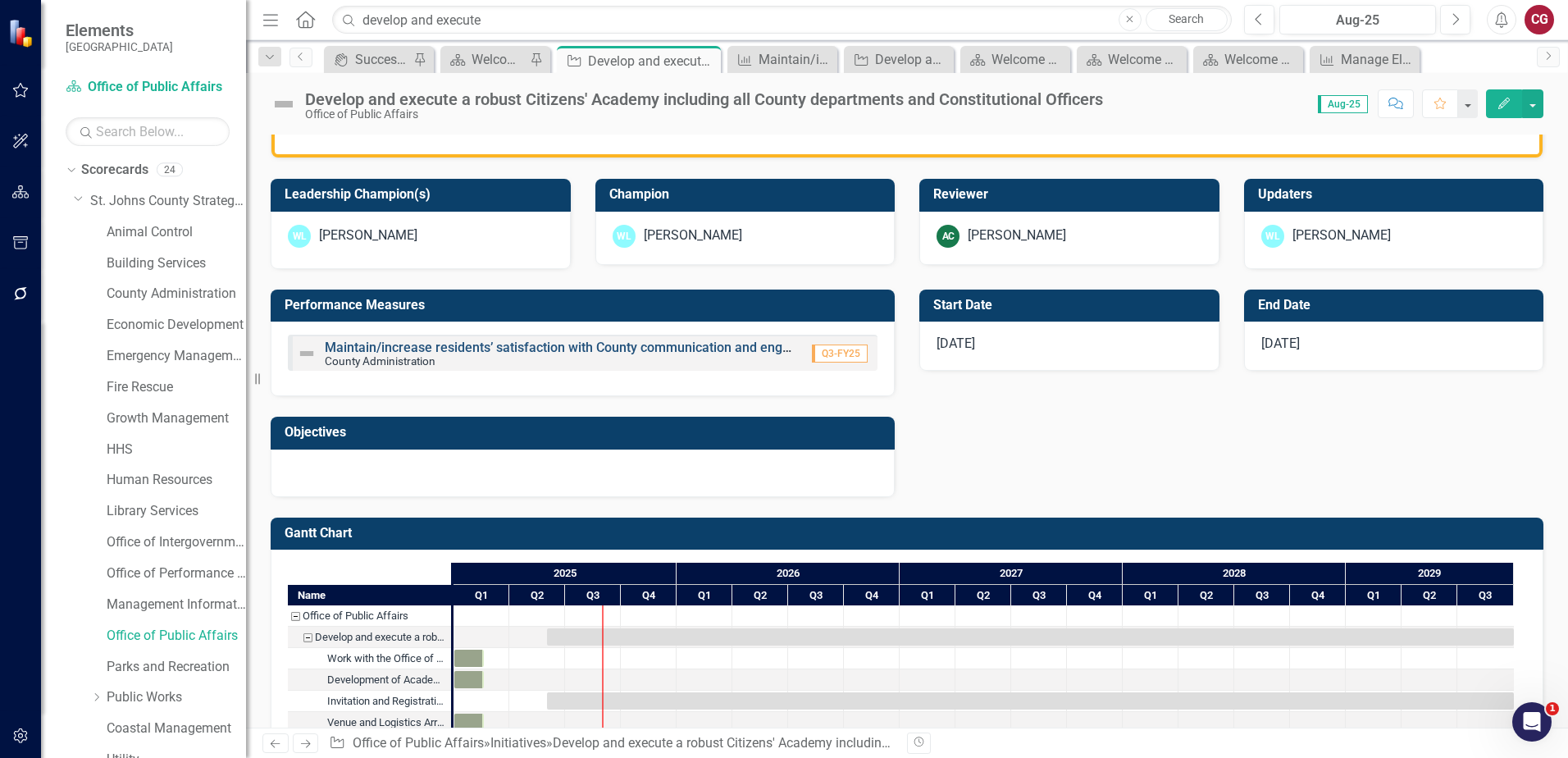
click at [381, 349] on link "Maintain/increase residents’ satisfaction with County communication and engagem…" at bounding box center [703, 347] width 755 height 15
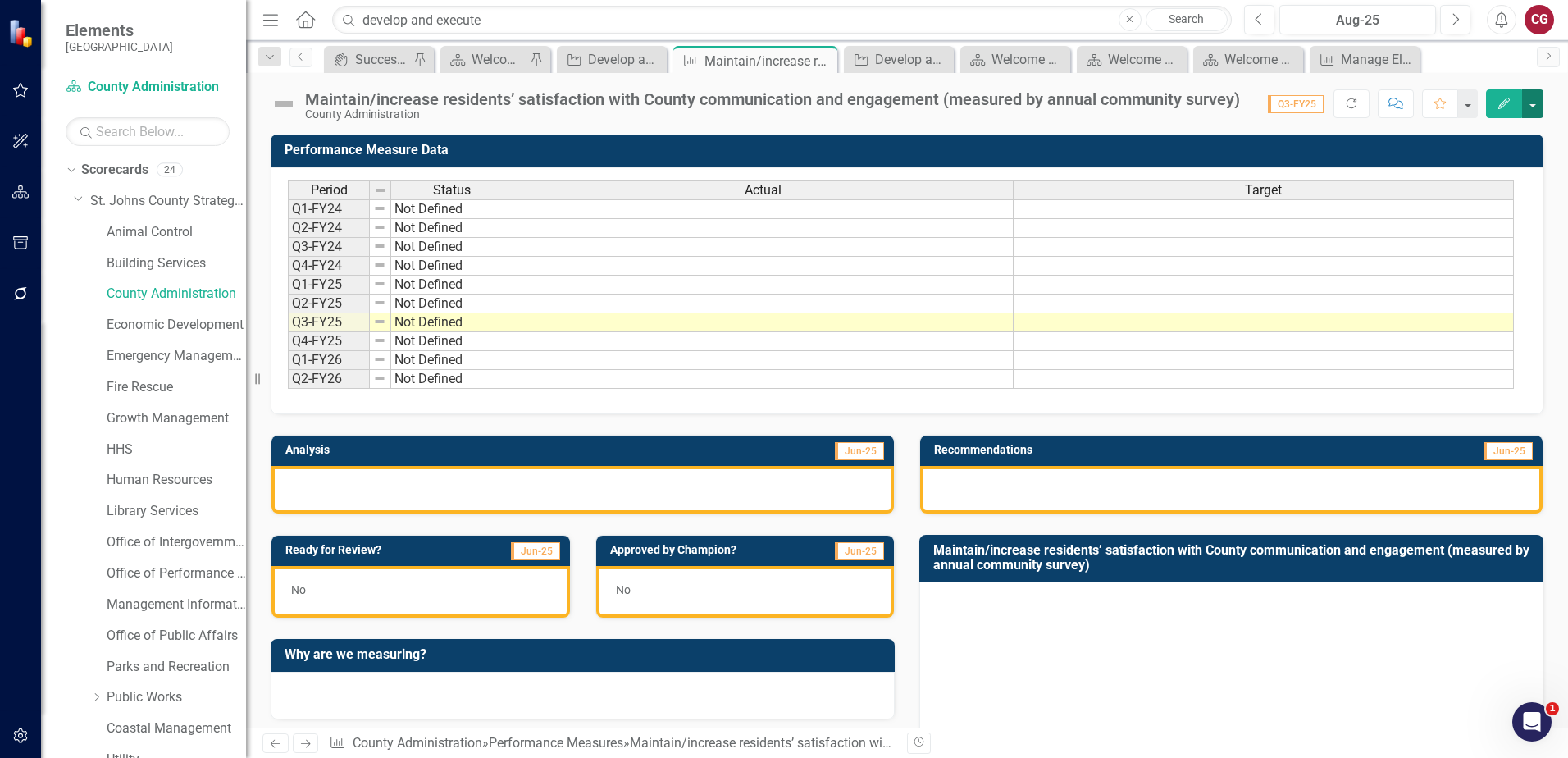
click at [1539, 102] on button "button" at bounding box center [1533, 104] width 21 height 29
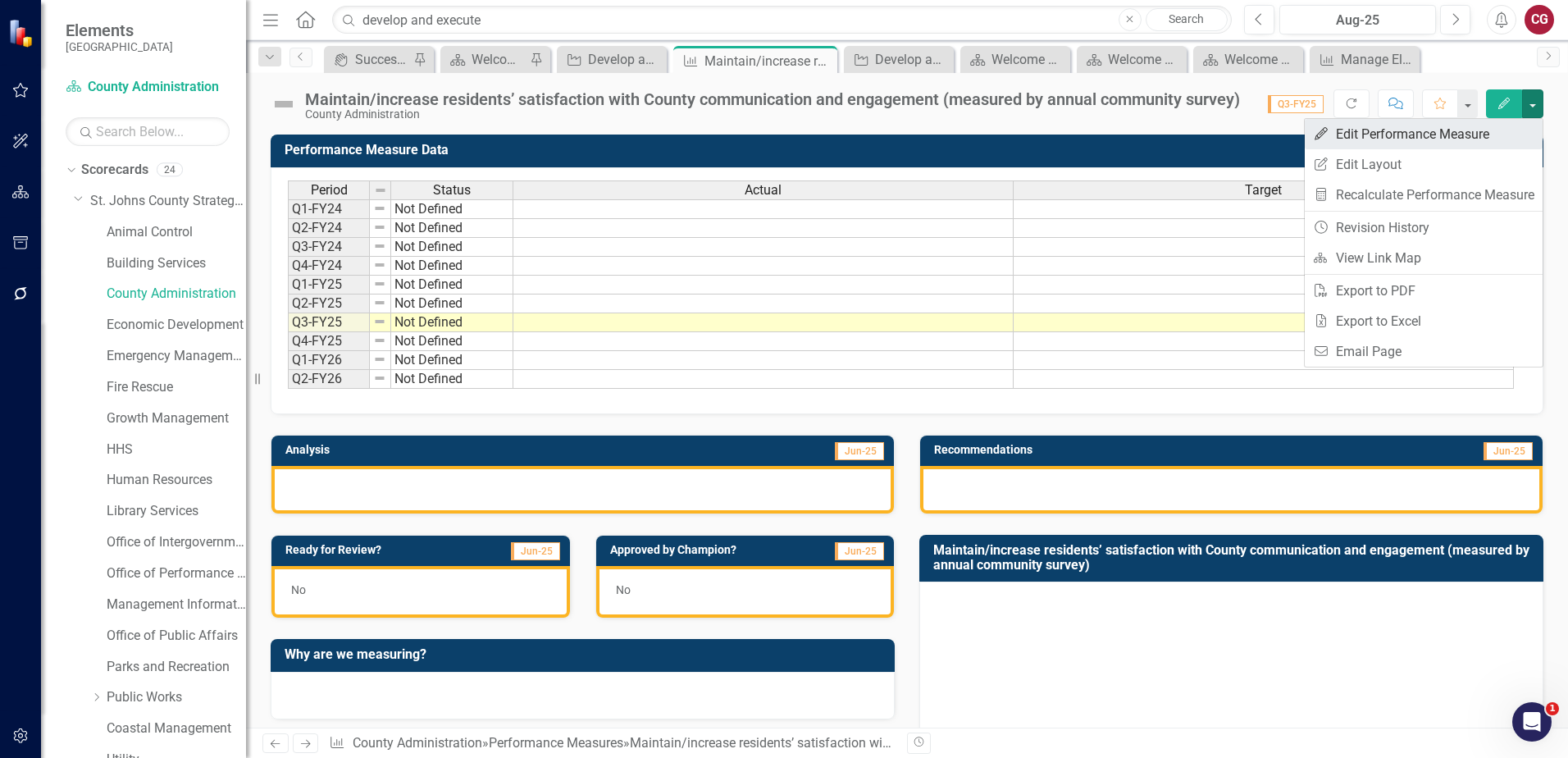
click at [1500, 125] on link "Edit Edit Performance Measure" at bounding box center [1424, 134] width 238 height 31
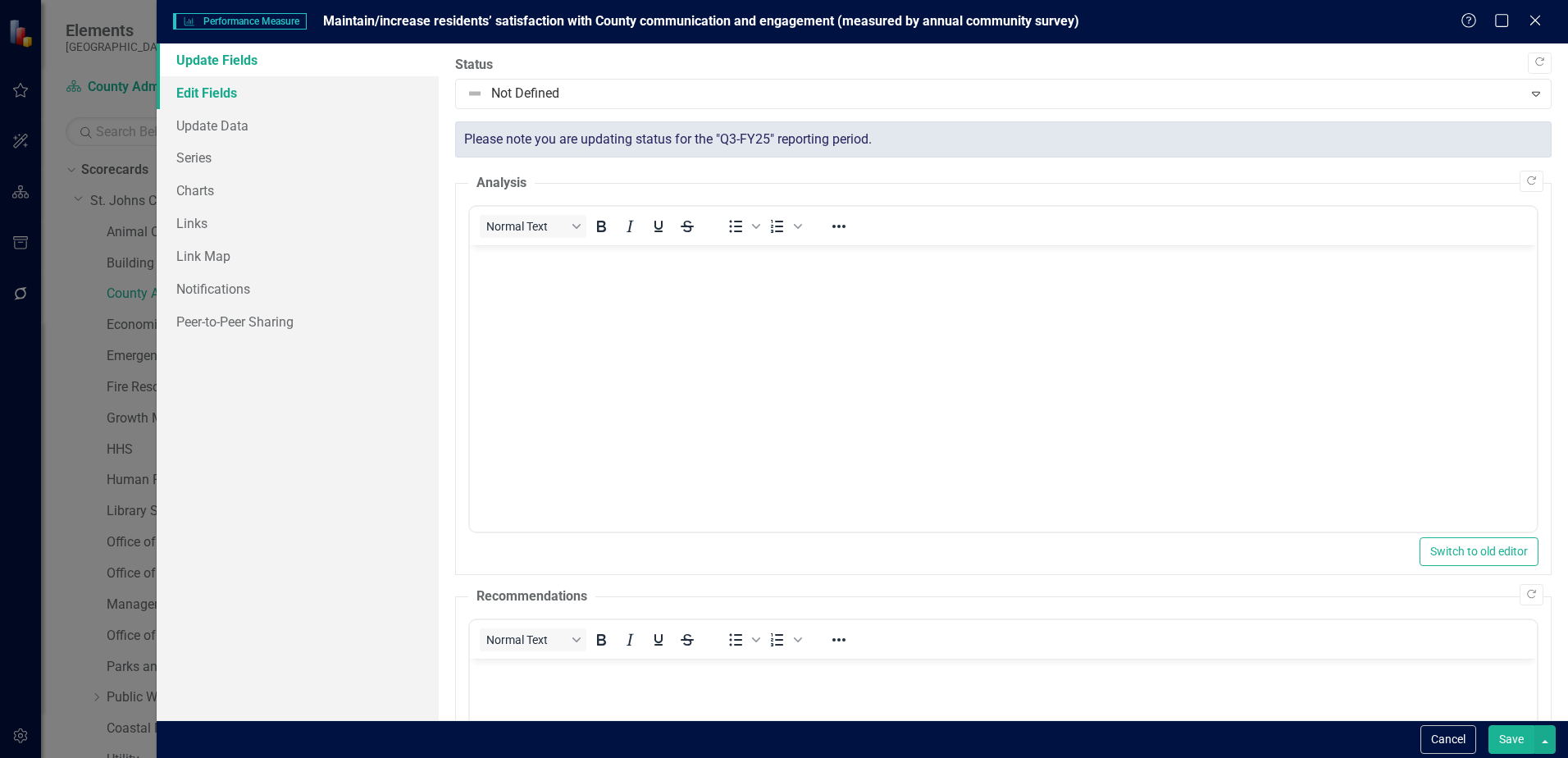
click at [200, 96] on link "Edit Fields" at bounding box center [297, 93] width 282 height 32
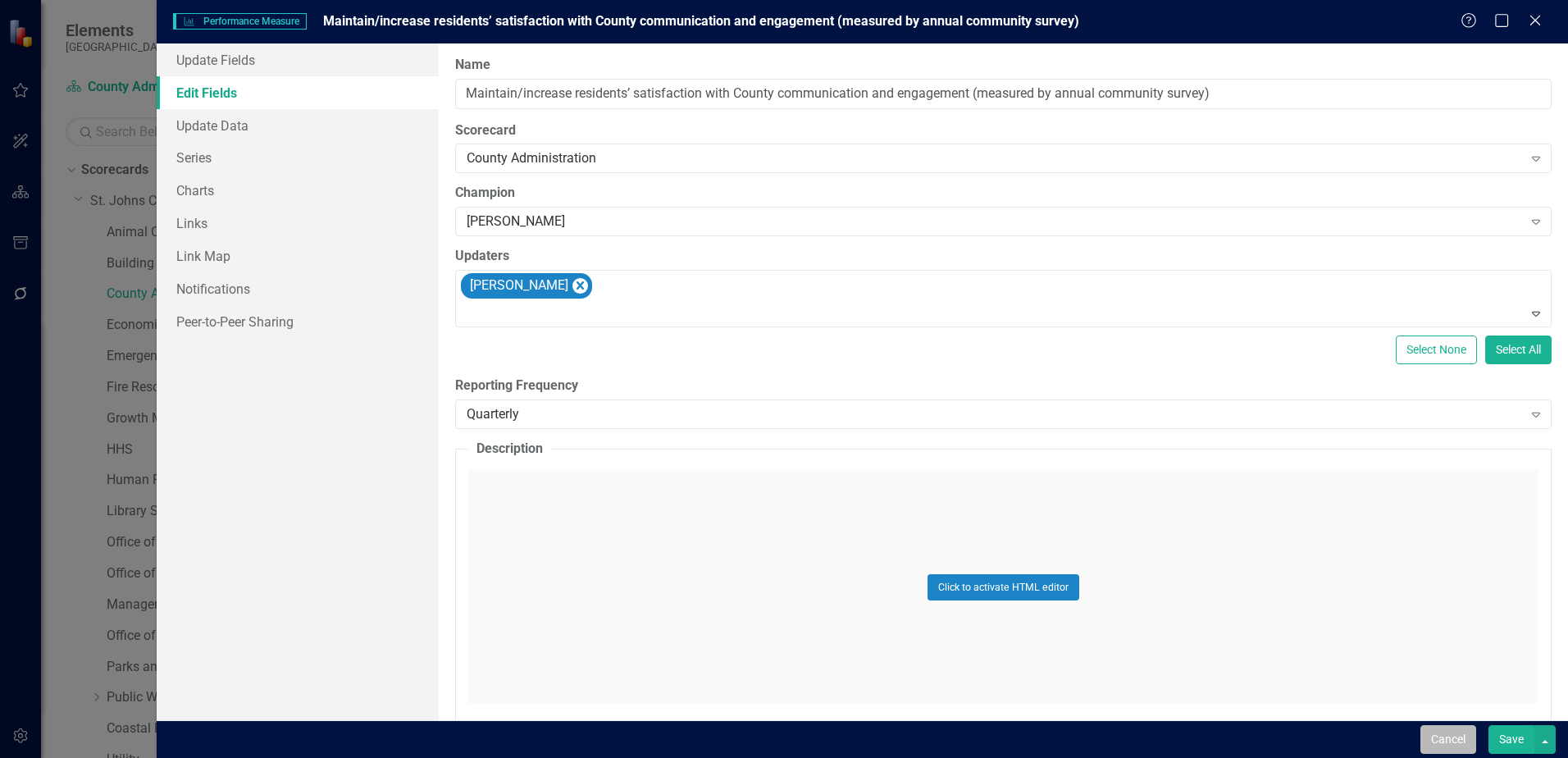
click at [1455, 735] on button "Cancel" at bounding box center [1448, 739] width 55 height 29
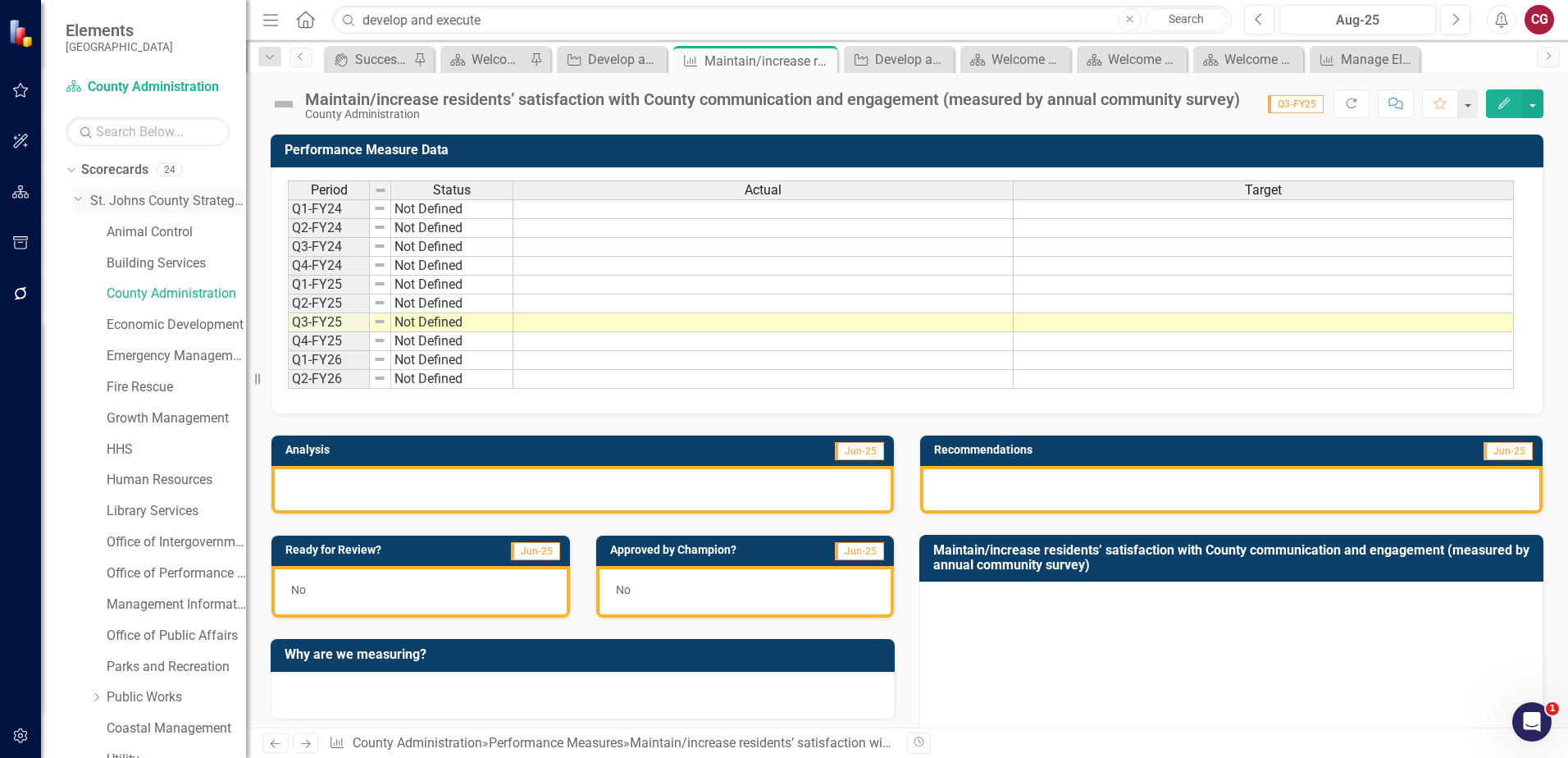
click at [198, 201] on link "St. Johns County Strategic Plan" at bounding box center [167, 202] width 156 height 19
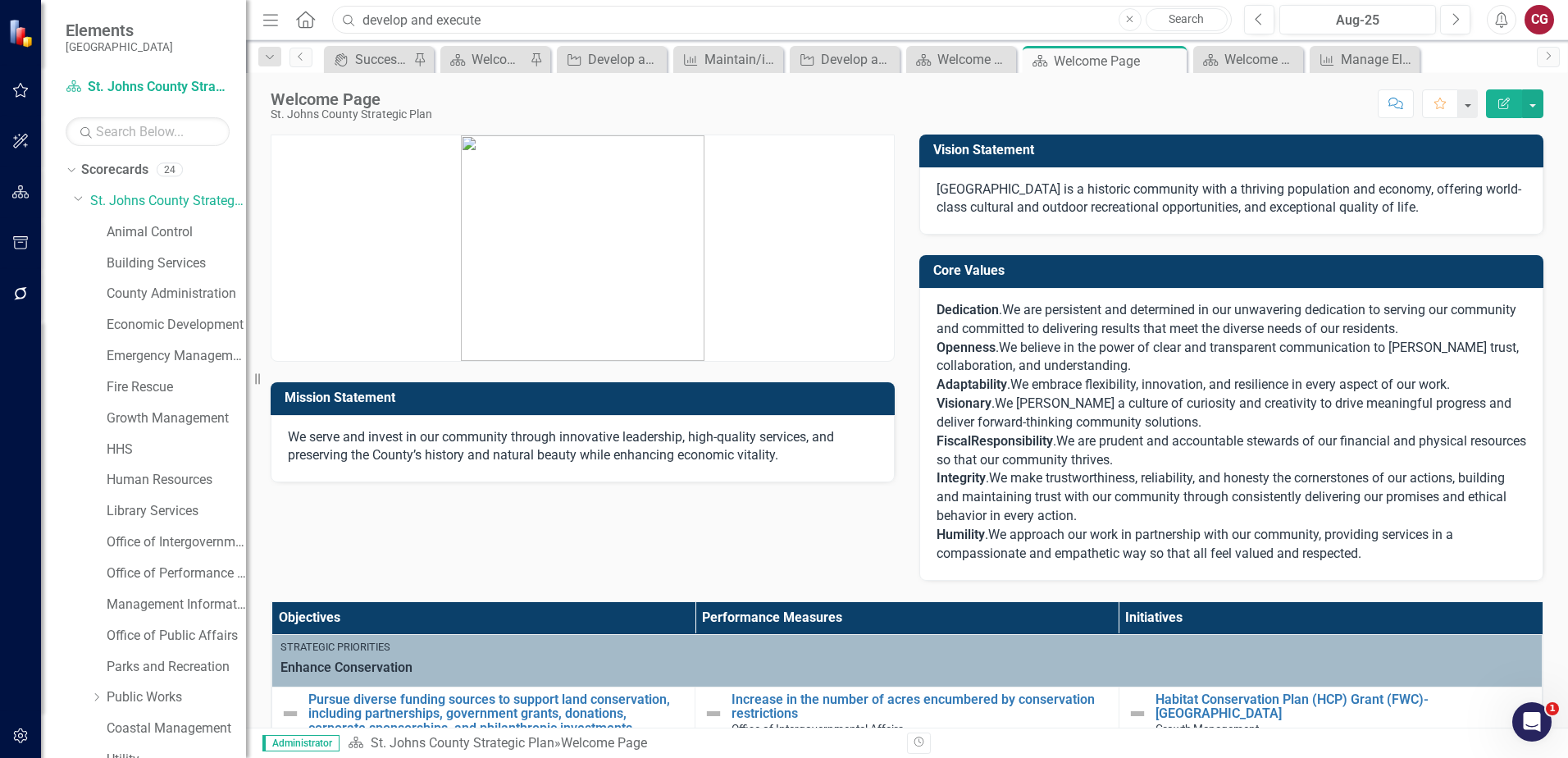
click at [958, 12] on input "develop and execute" at bounding box center [781, 20] width 900 height 29
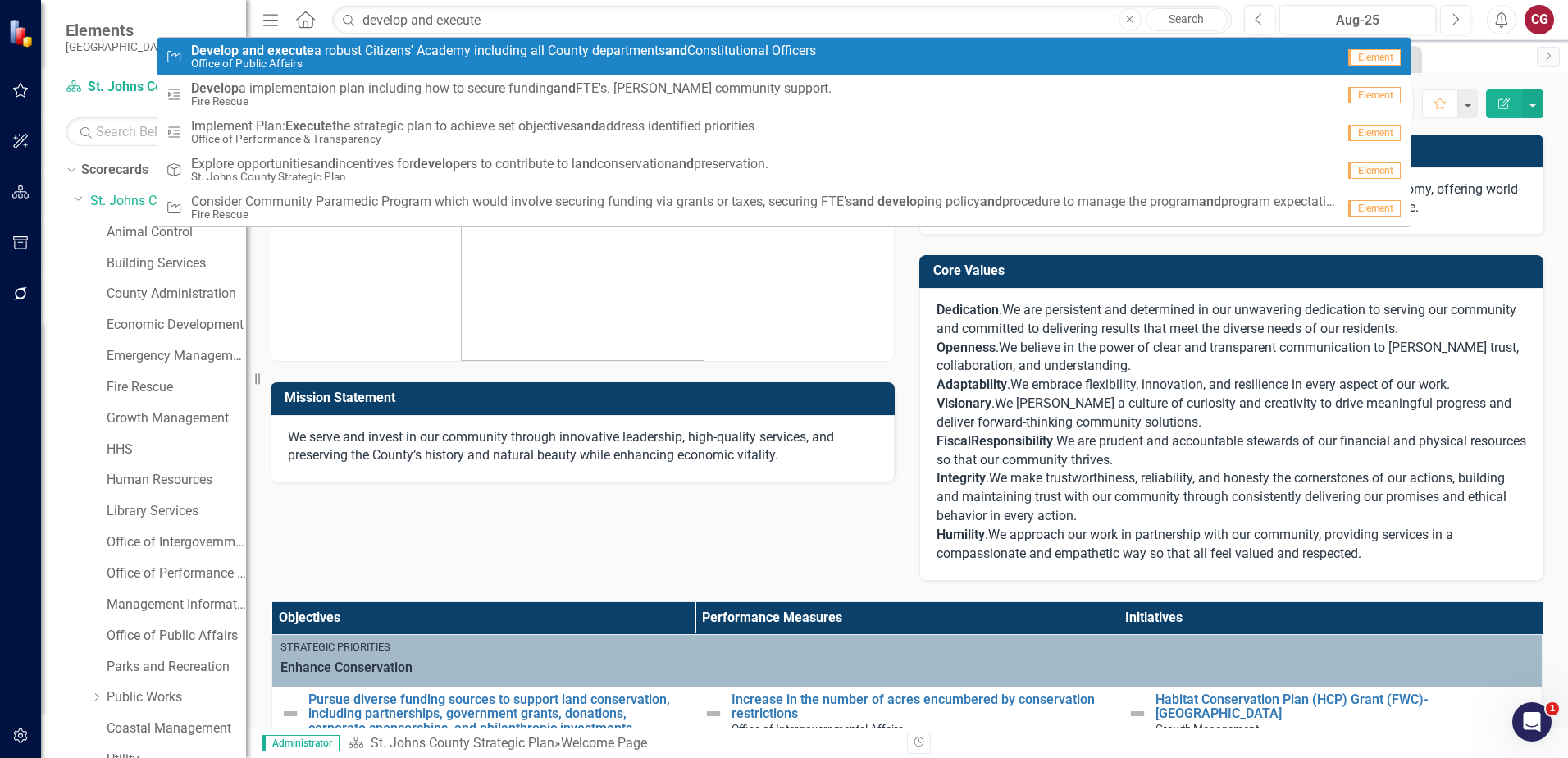
click at [577, 65] on small "Office of Public Affairs" at bounding box center [504, 63] width 625 height 12
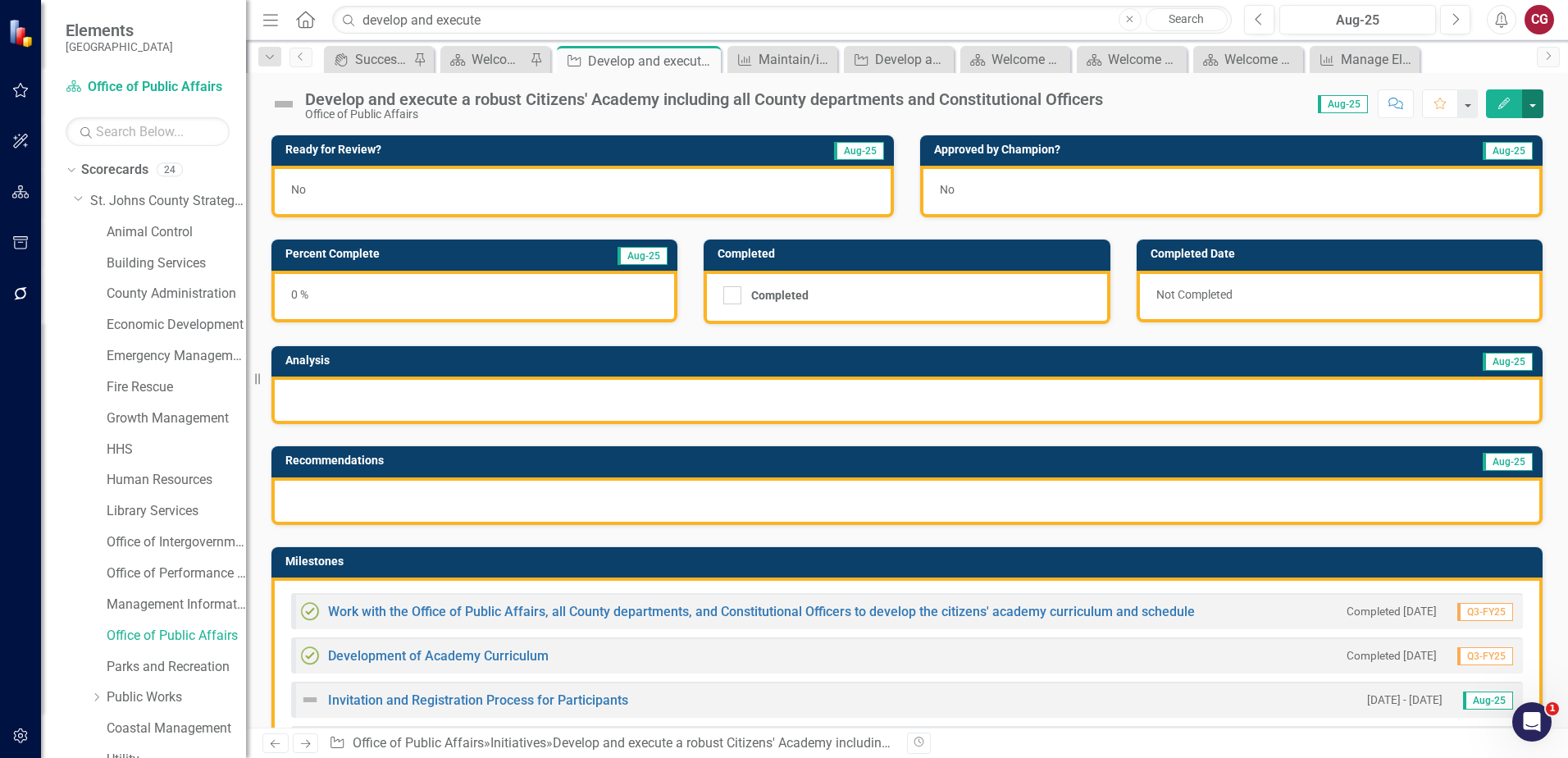
click at [1533, 107] on button "button" at bounding box center [1533, 104] width 21 height 29
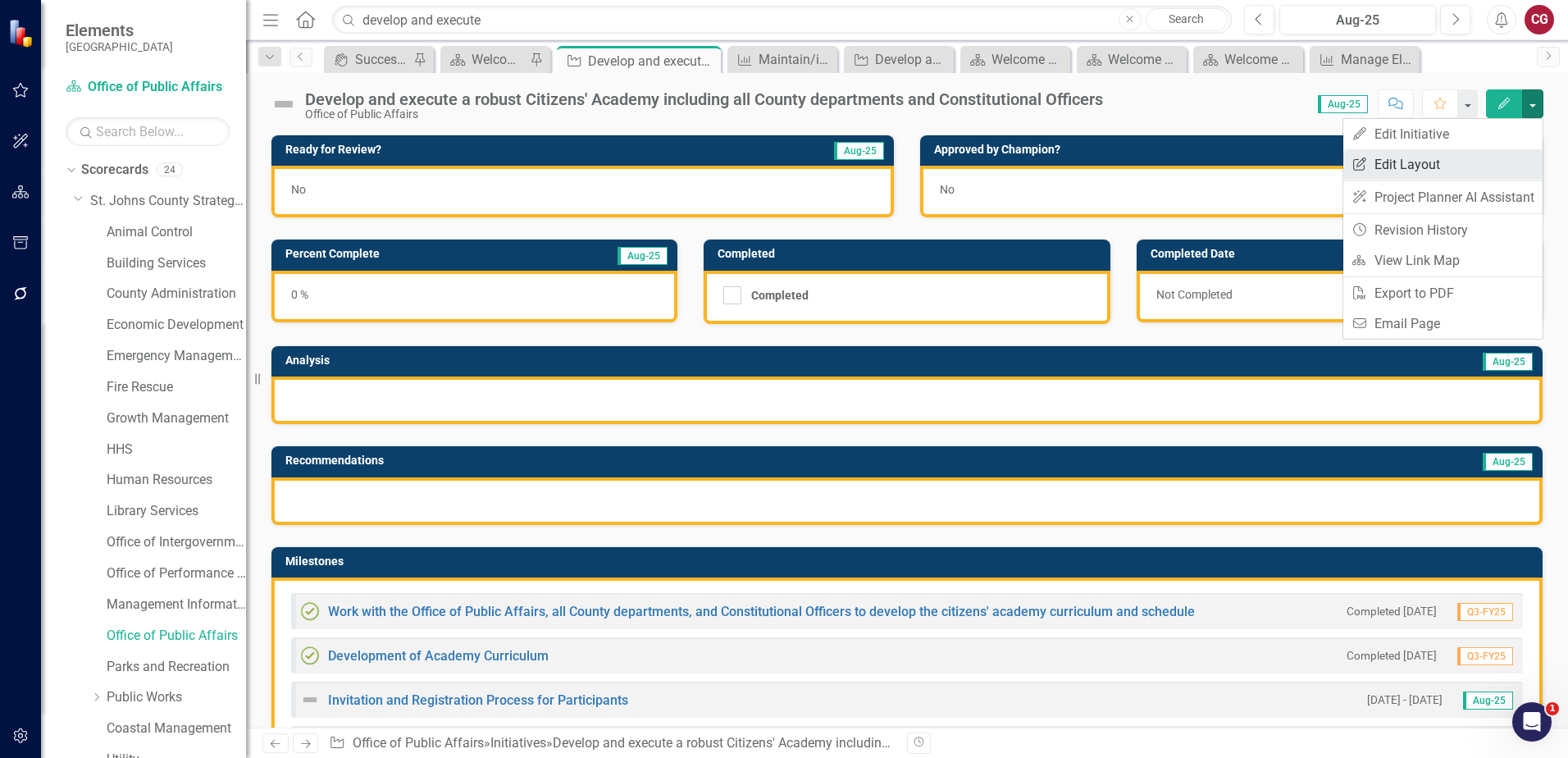
click at [1478, 159] on link "Edit Report Edit Layout" at bounding box center [1443, 164] width 199 height 31
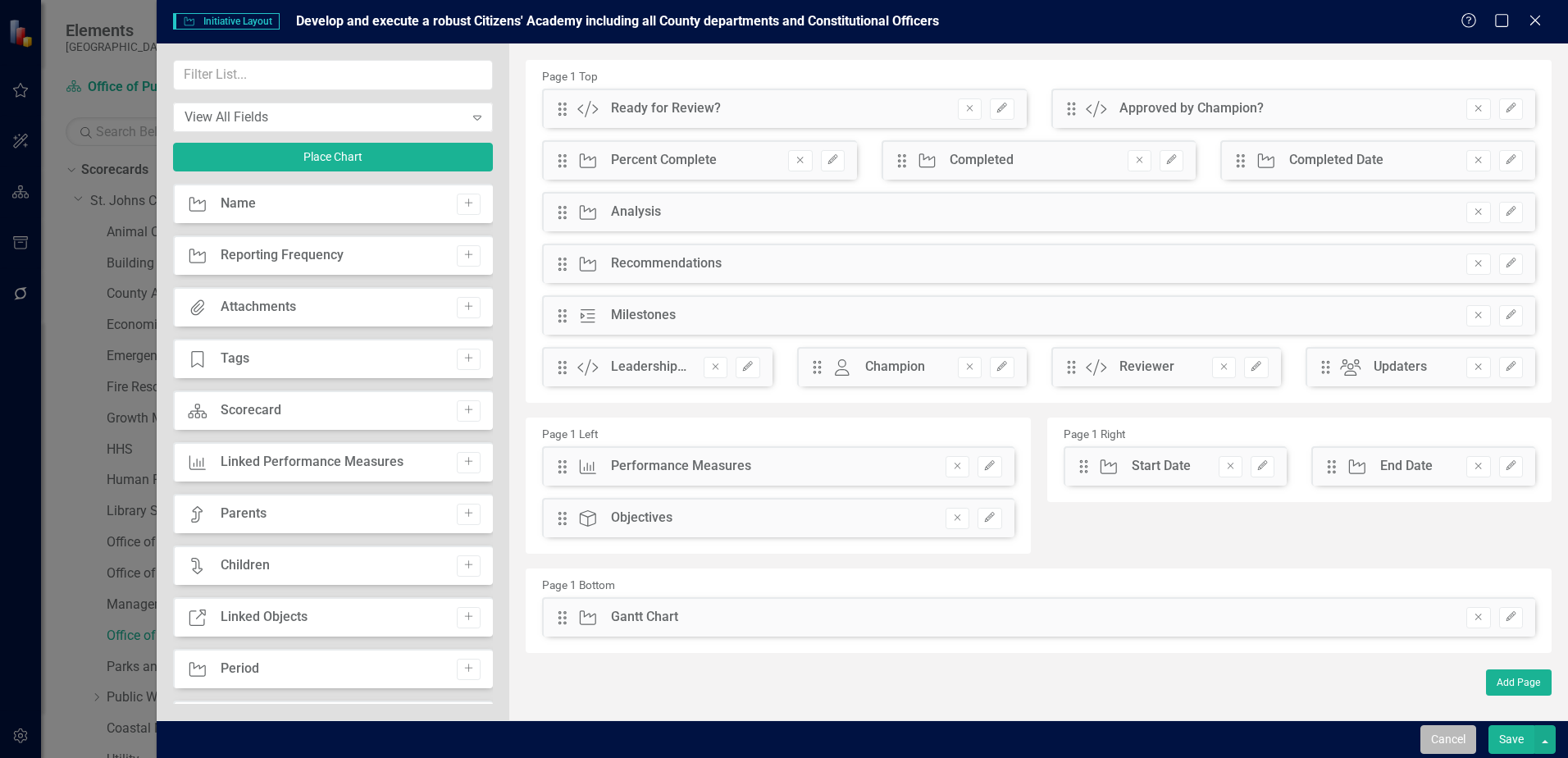
click at [1448, 747] on button "Cancel" at bounding box center [1448, 739] width 55 height 29
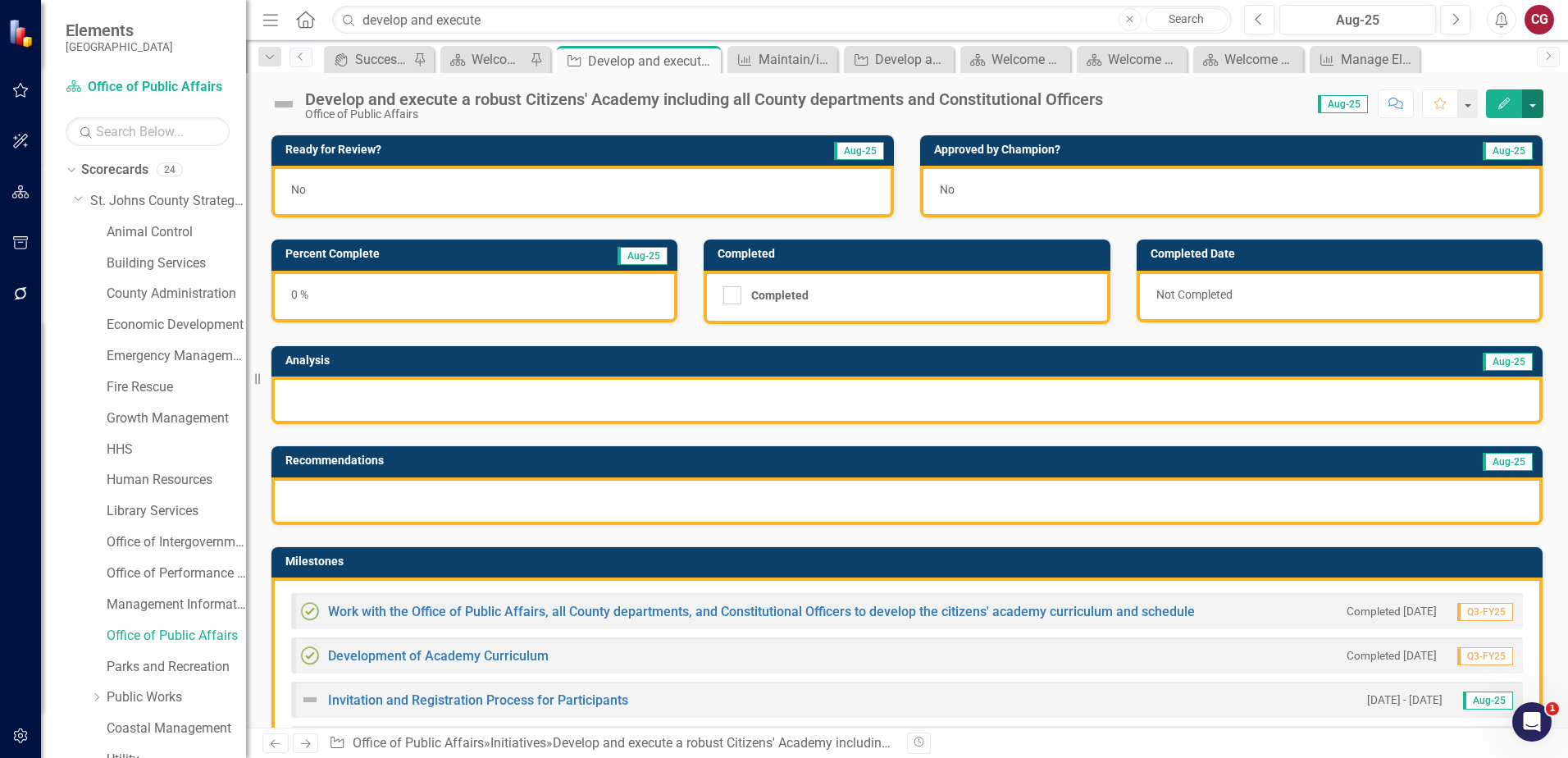
click at [1532, 109] on button "button" at bounding box center [1533, 104] width 21 height 29
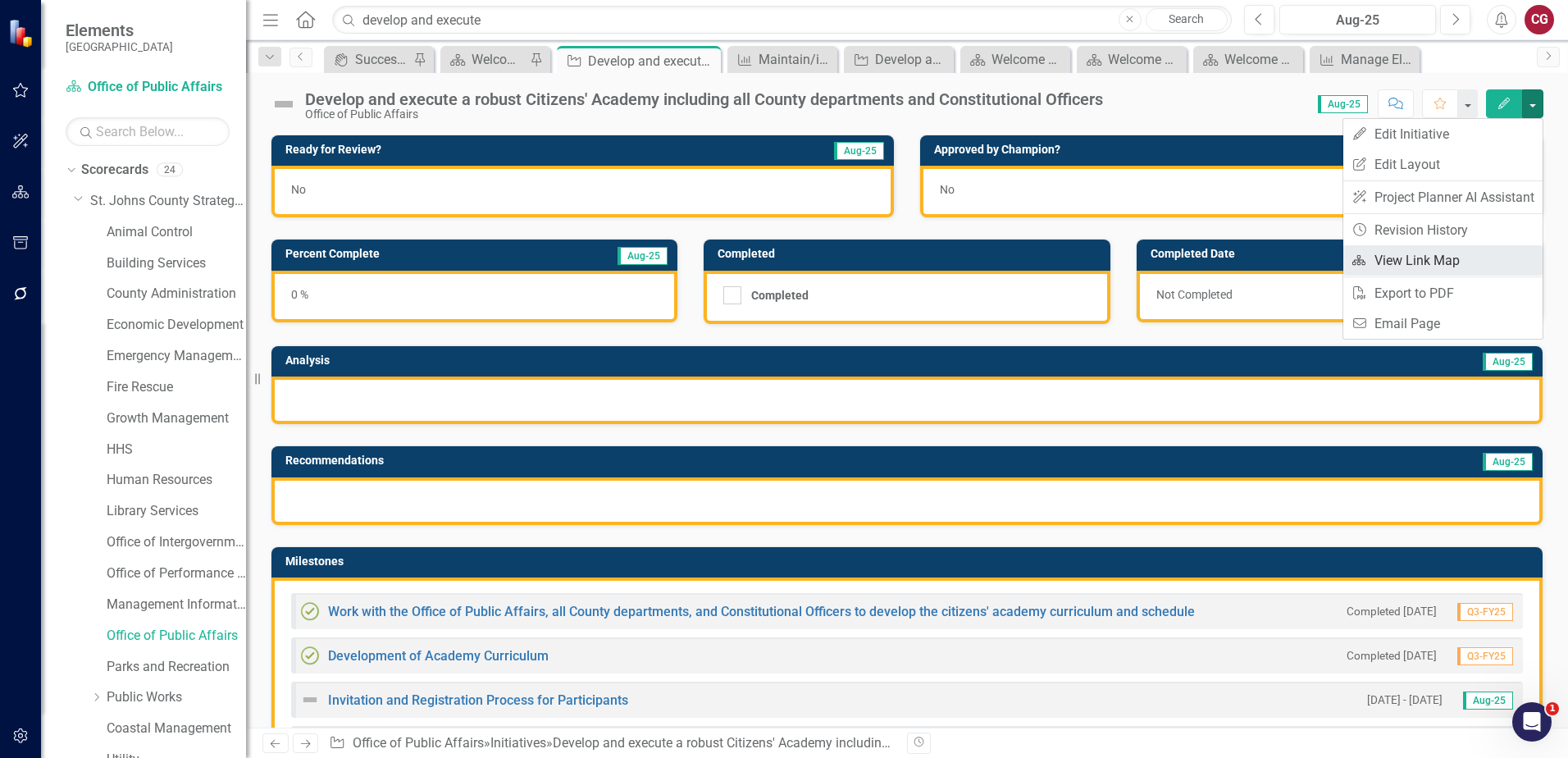
click at [1446, 263] on link "Link Map View Link Map" at bounding box center [1443, 261] width 199 height 31
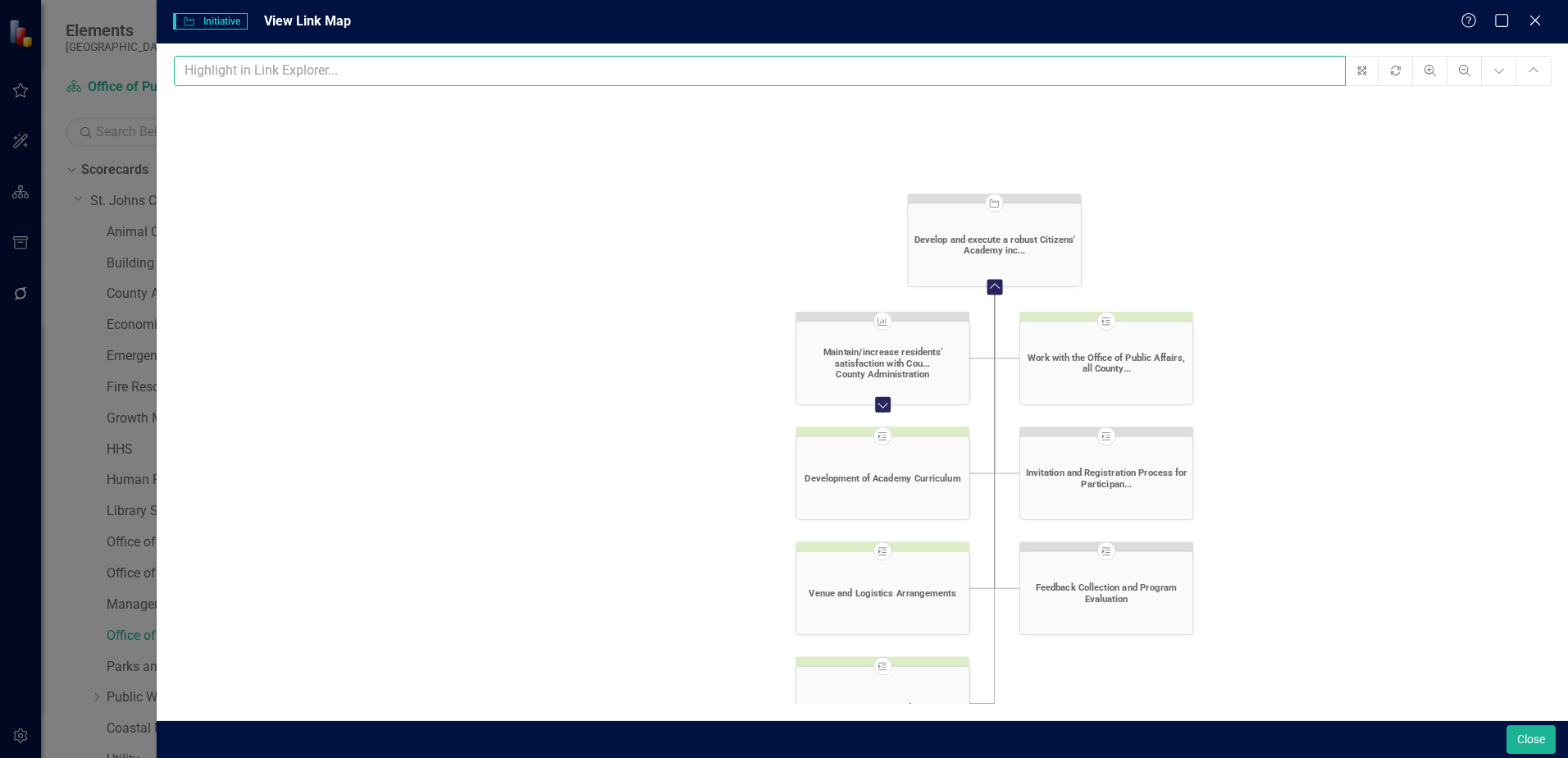
click at [1323, 80] on input "text" at bounding box center [759, 71] width 1171 height 31
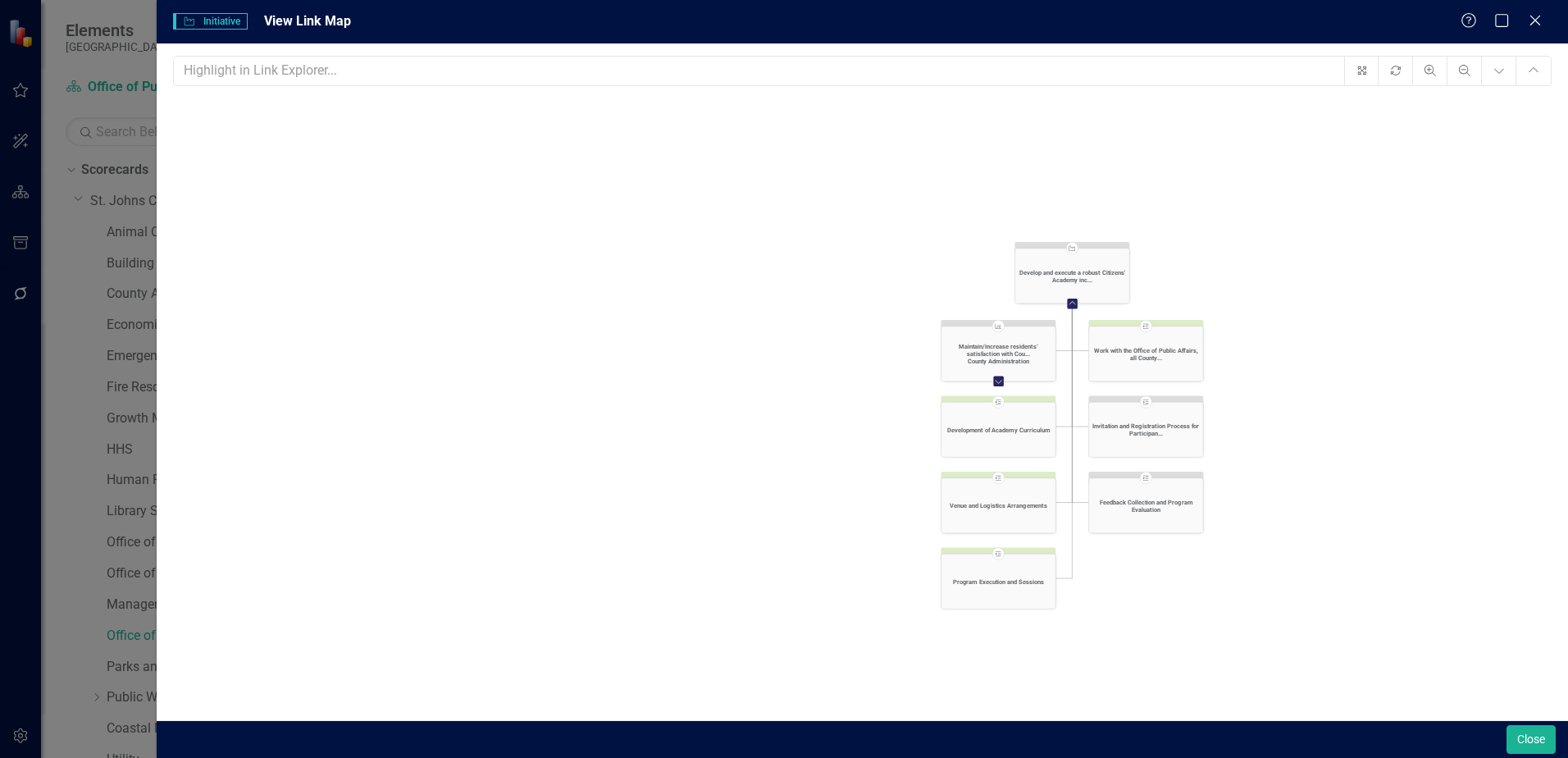
drag, startPoint x: 1318, startPoint y: 332, endPoint x: 1237, endPoint y: 334, distance: 81.0
click at [1237, 334] on icon "Initiative Develop and execute a robust Citizens' Academy inc... Collapse Chart…" at bounding box center [861, 436] width 1378 height 676
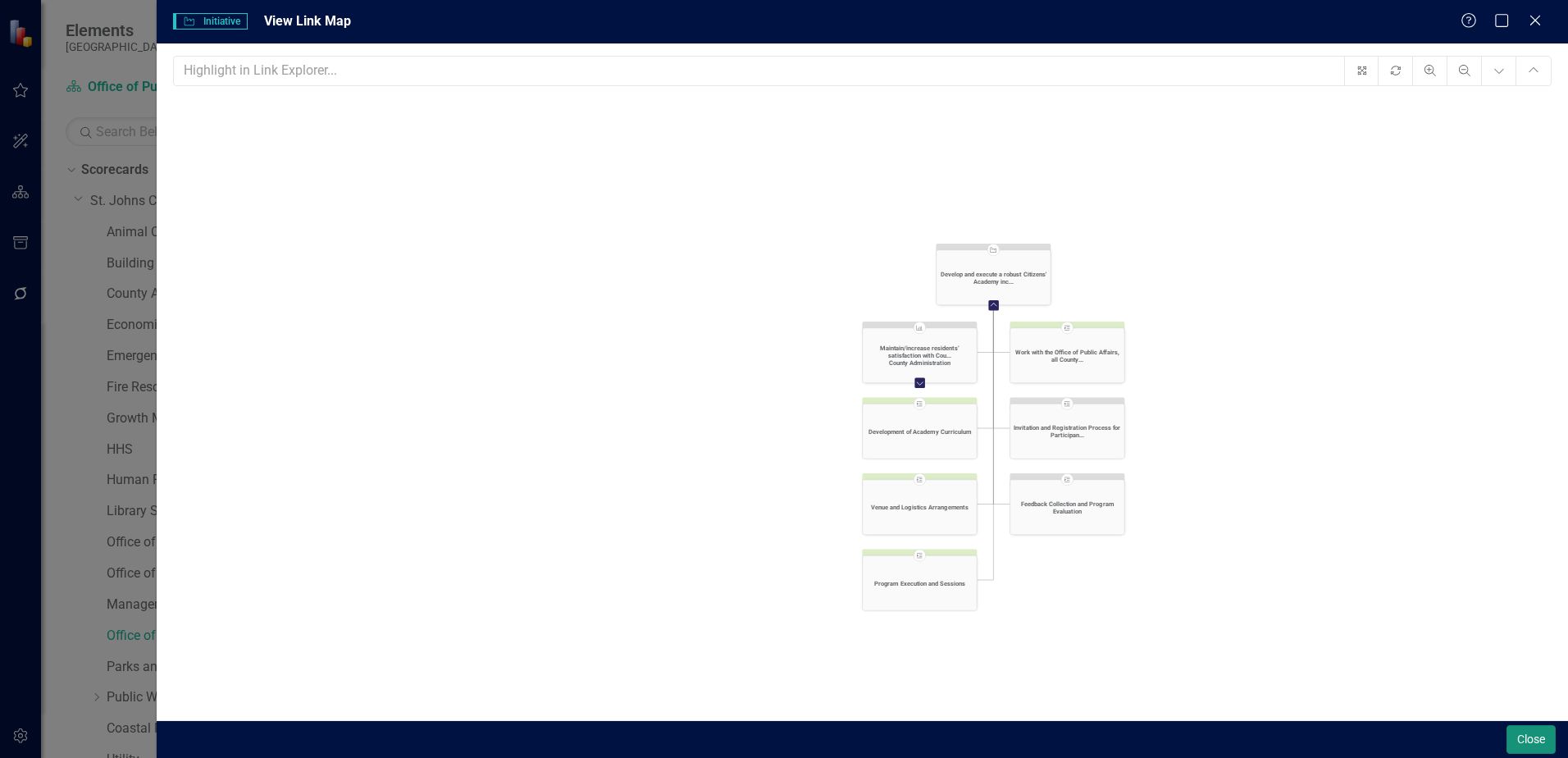
click at [1520, 750] on button "Close" at bounding box center [1531, 739] width 49 height 29
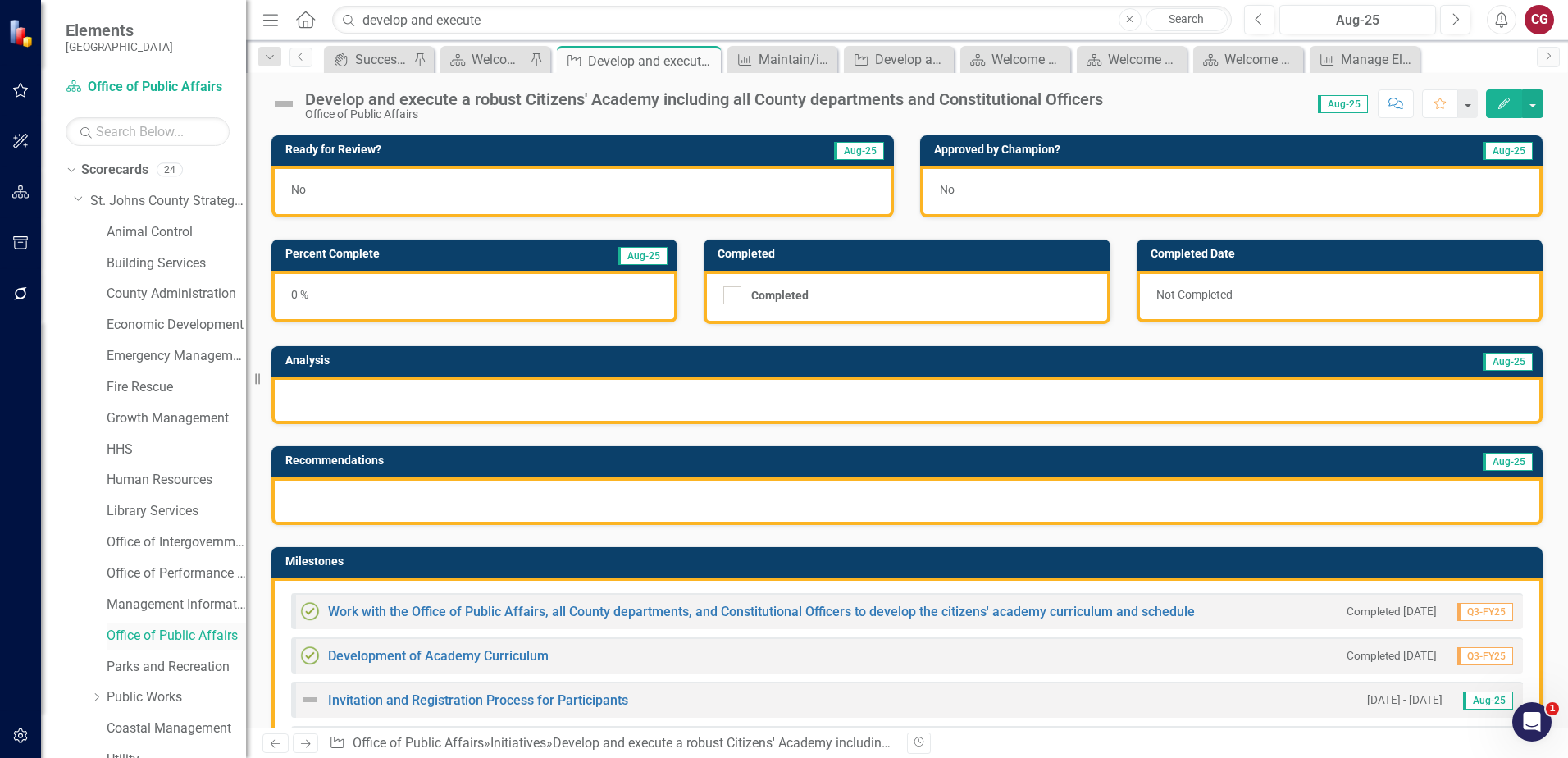
click at [211, 625] on div "Office of Public Affairs" at bounding box center [177, 636] width 140 height 27
click at [160, 291] on link "County Administration" at bounding box center [177, 294] width 140 height 19
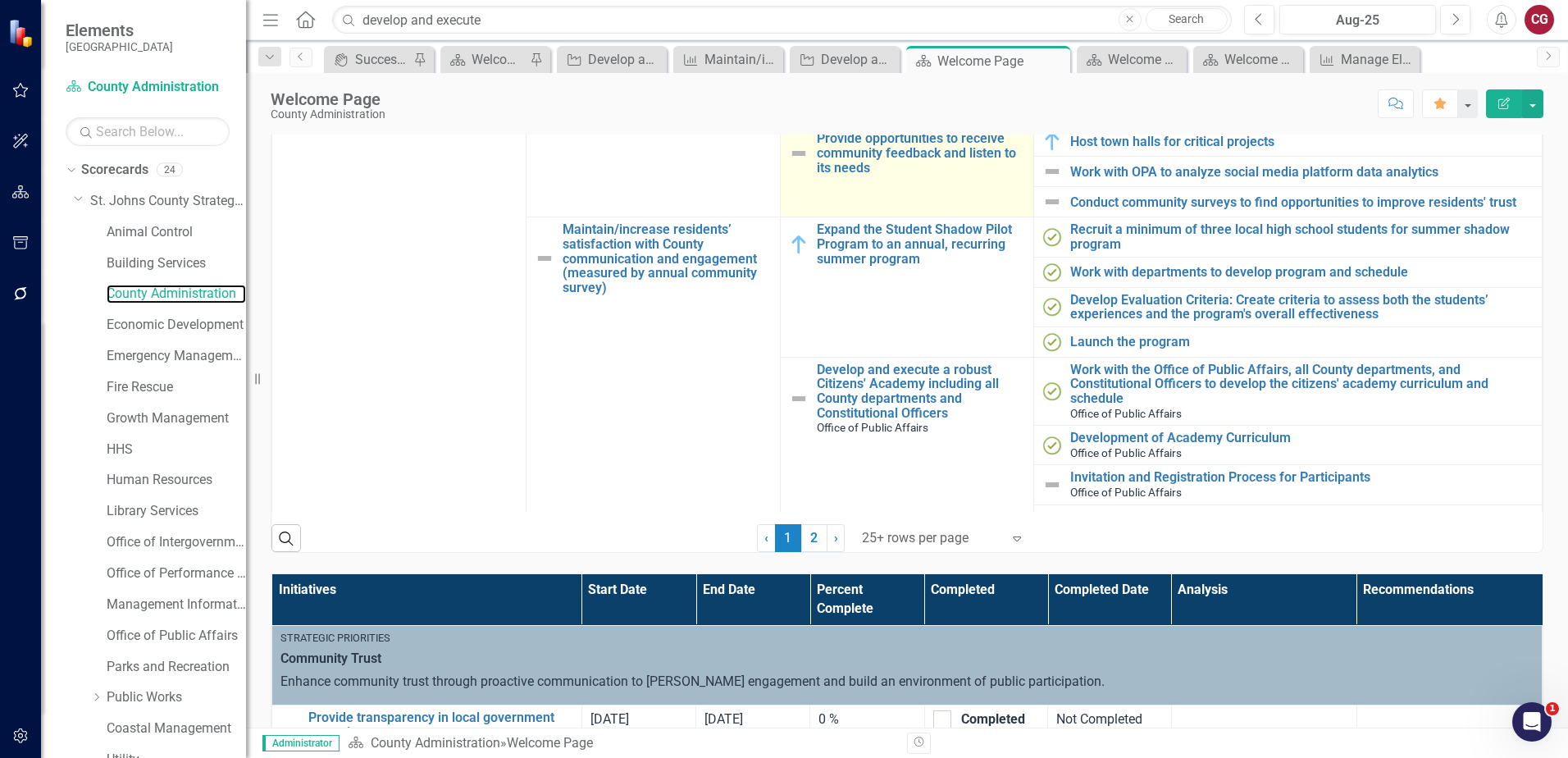
scroll to position [164, 0]
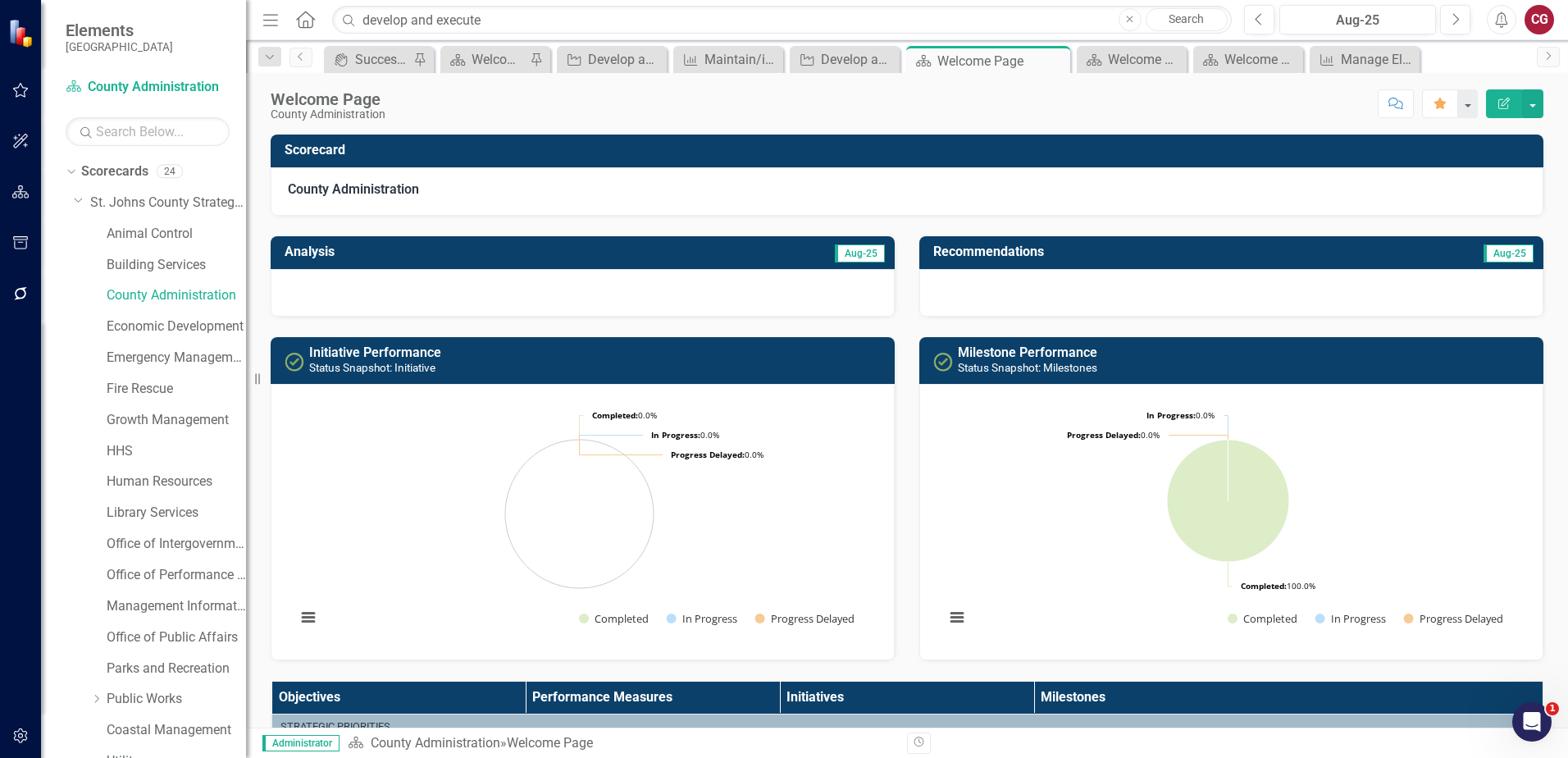
scroll to position [164, 0]
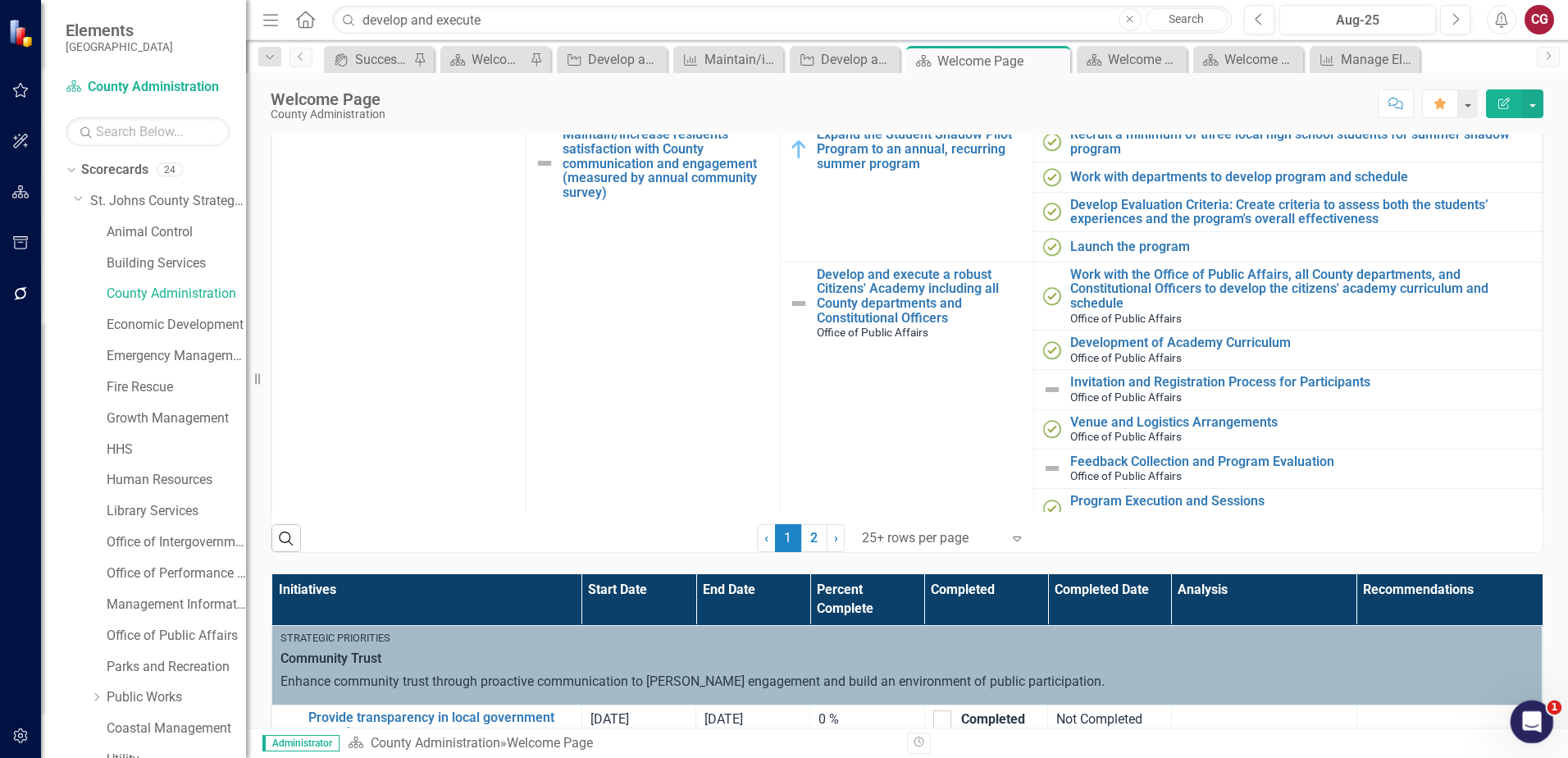
click at [1509, 725] on div "Open Intercom Messenger" at bounding box center [1530, 719] width 54 height 54
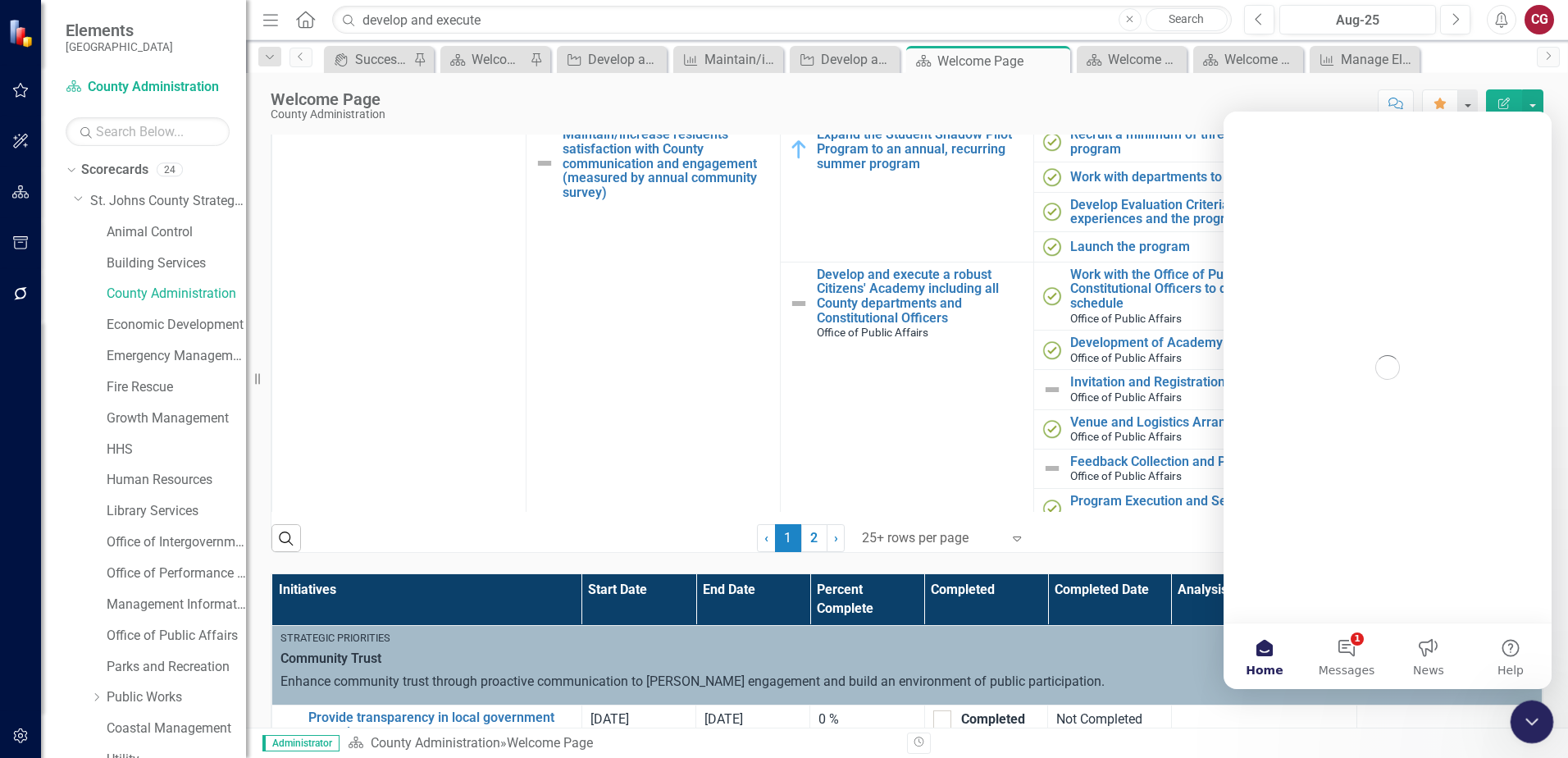
scroll to position [0, 0]
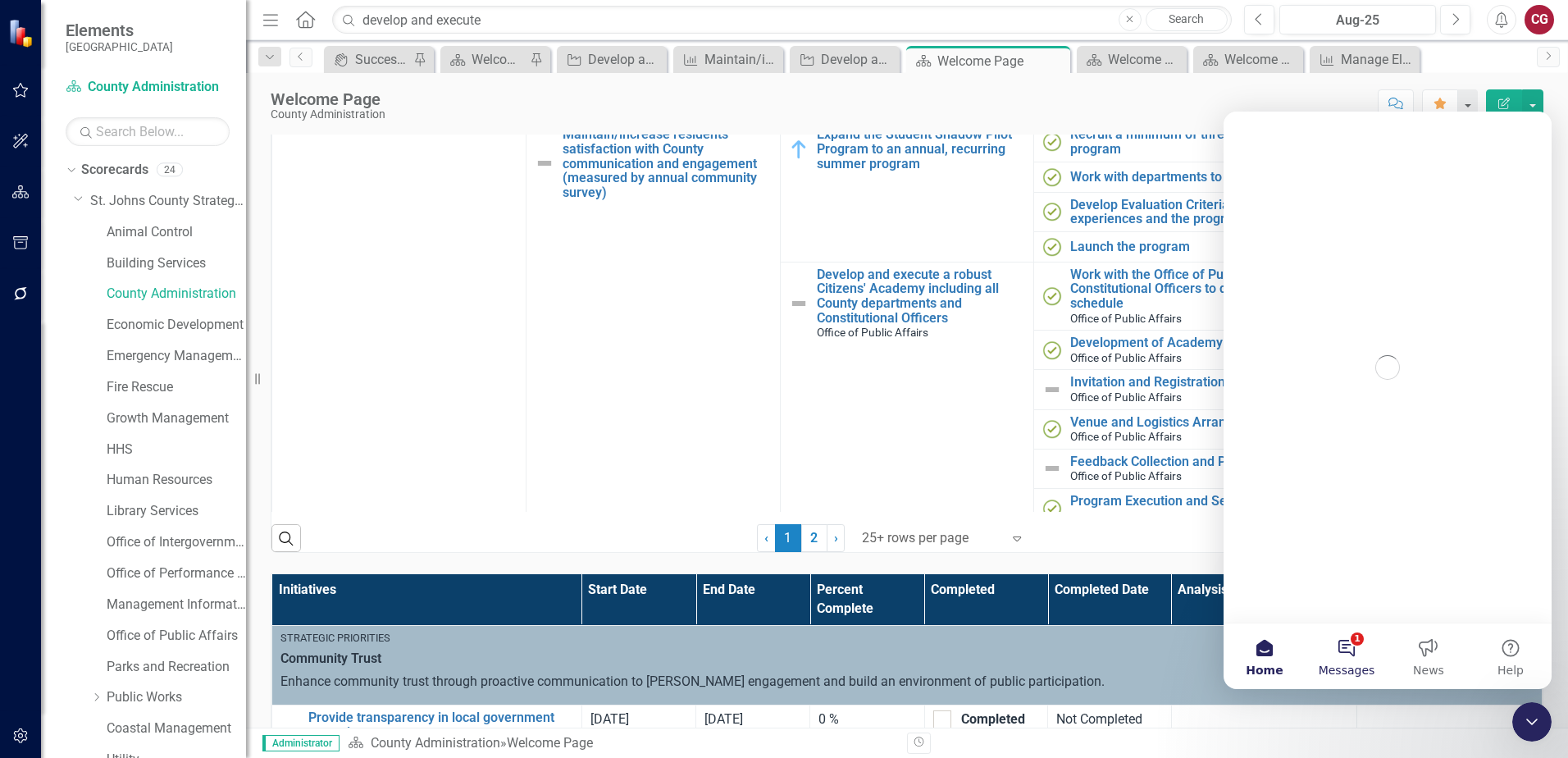
click at [1353, 655] on button "1 Messages" at bounding box center [1347, 656] width 82 height 66
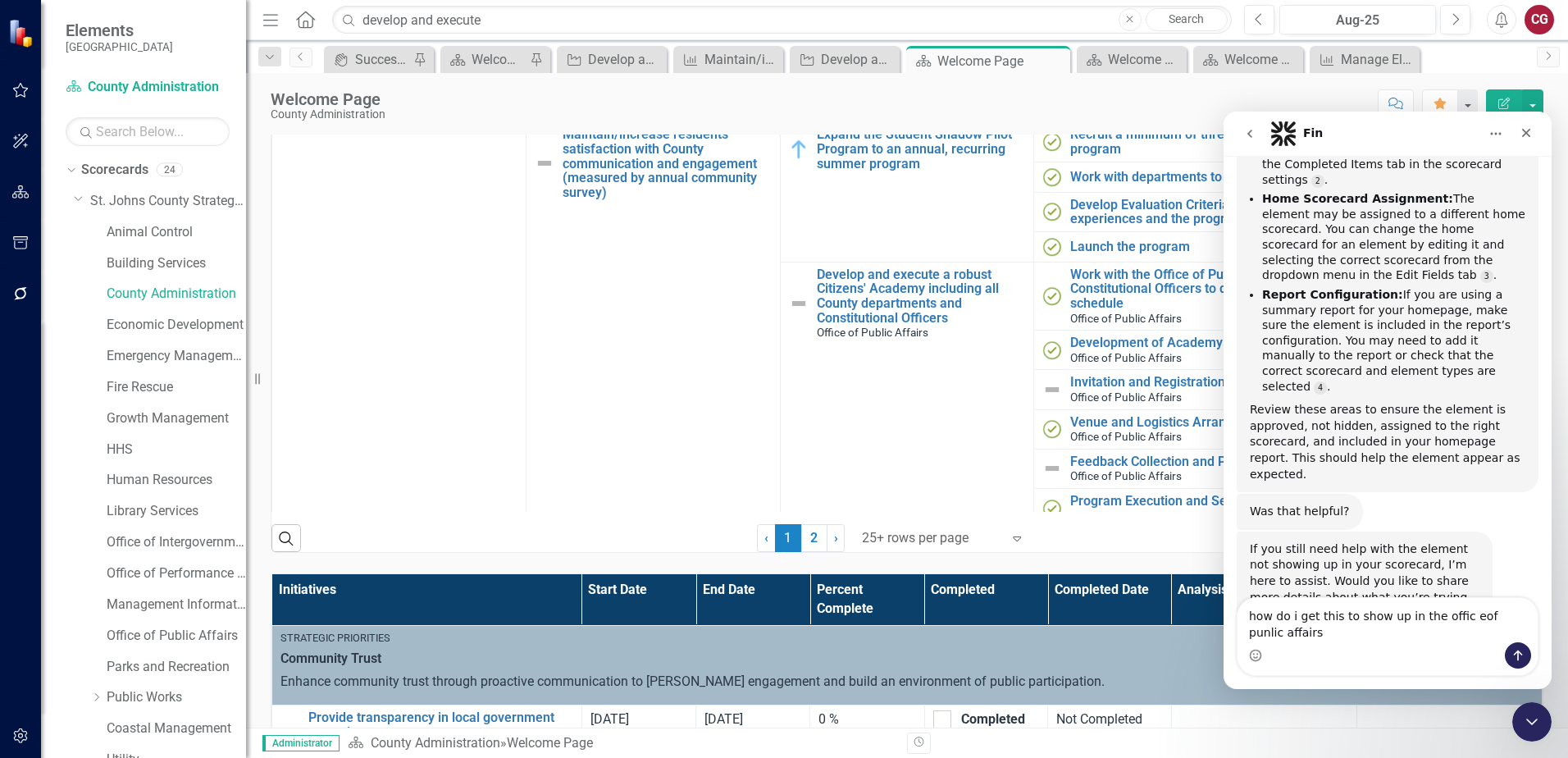
scroll to position [1924, 0]
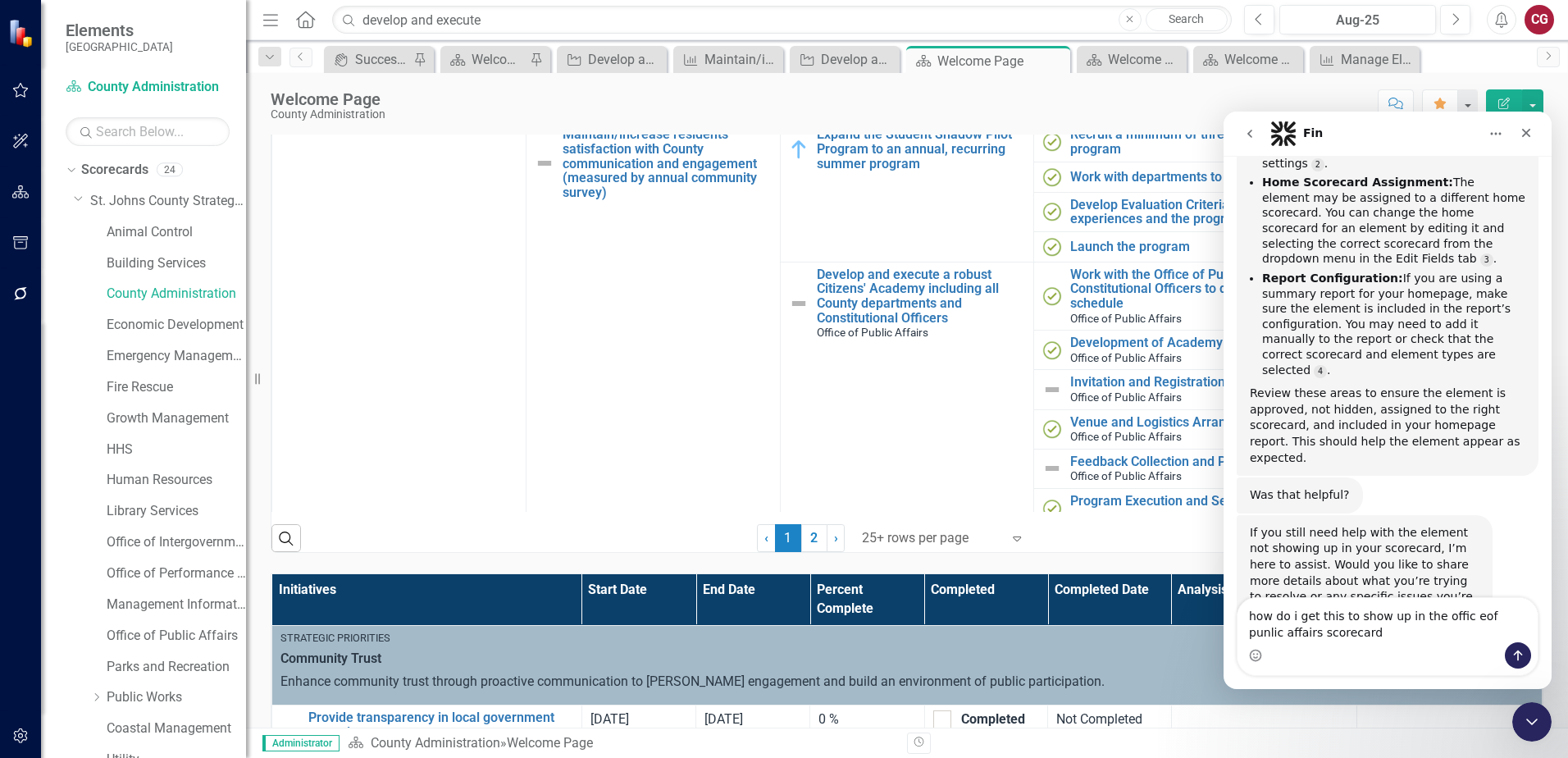
type textarea "how do i get this to show up in the offic eof punlic affairs scorecard?"
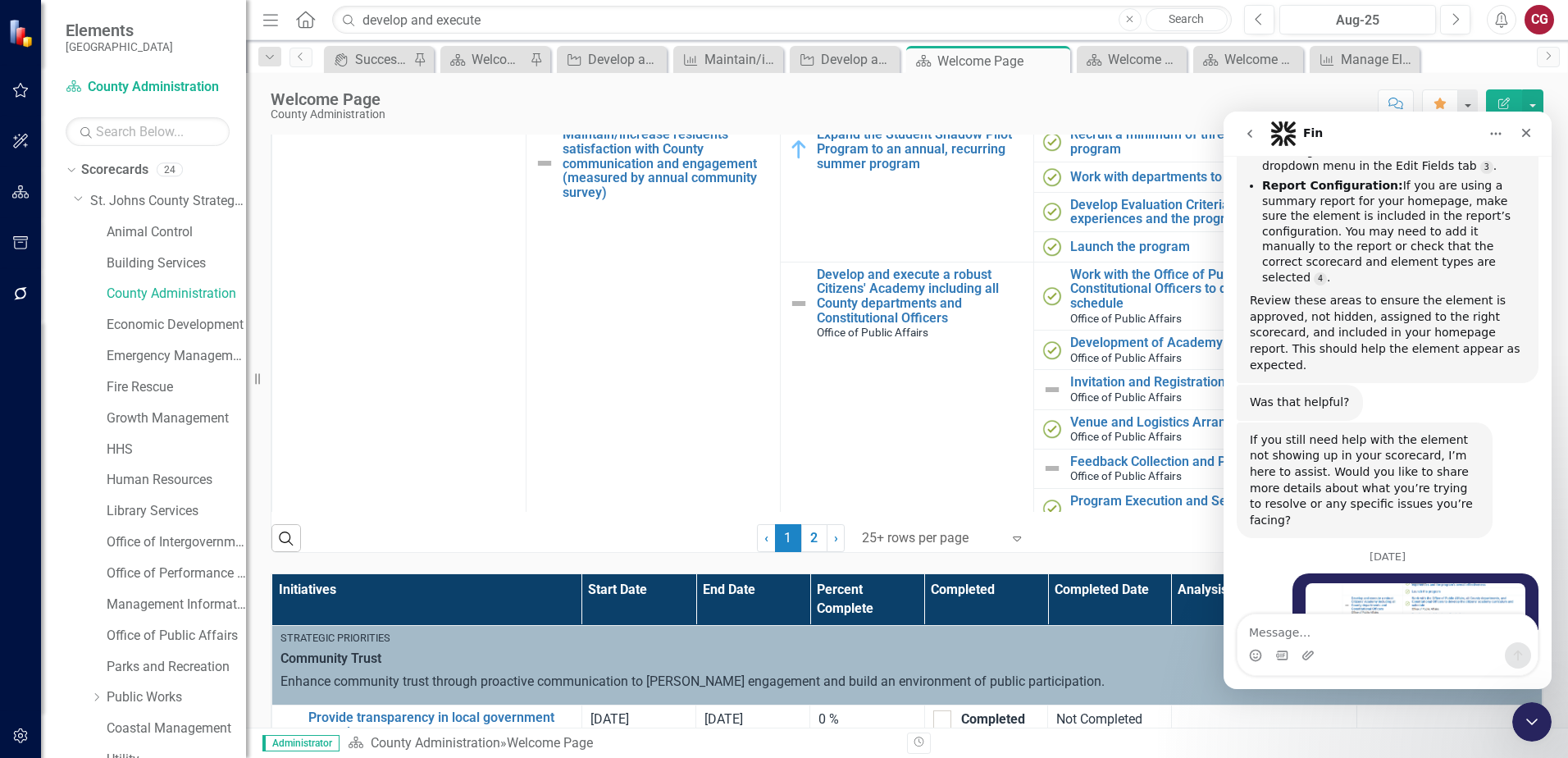
scroll to position [2021, 0]
click at [1301, 629] on textarea "Message…" at bounding box center [1388, 628] width 300 height 28
type textarea "y"
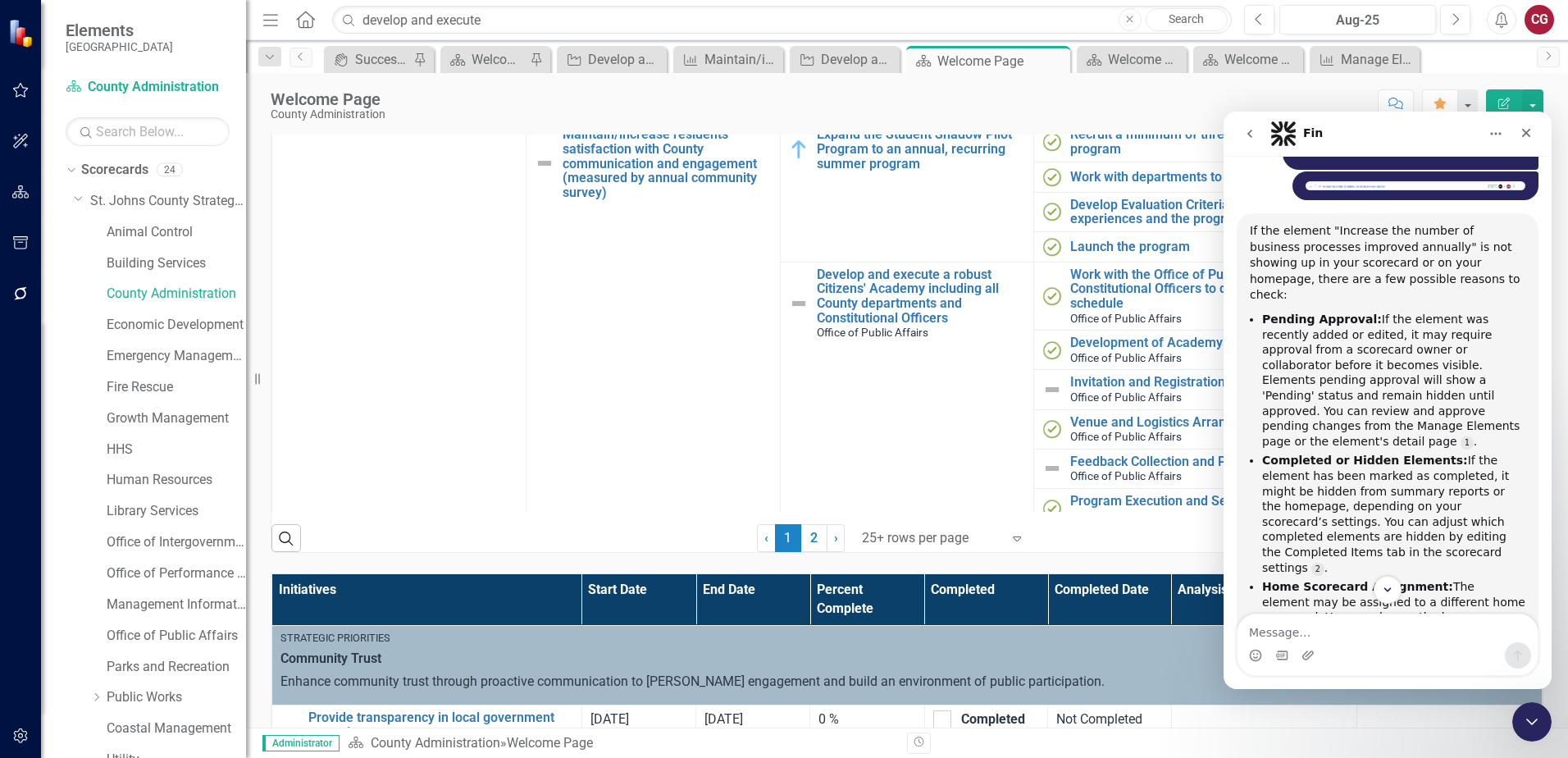
scroll to position [1528, 0]
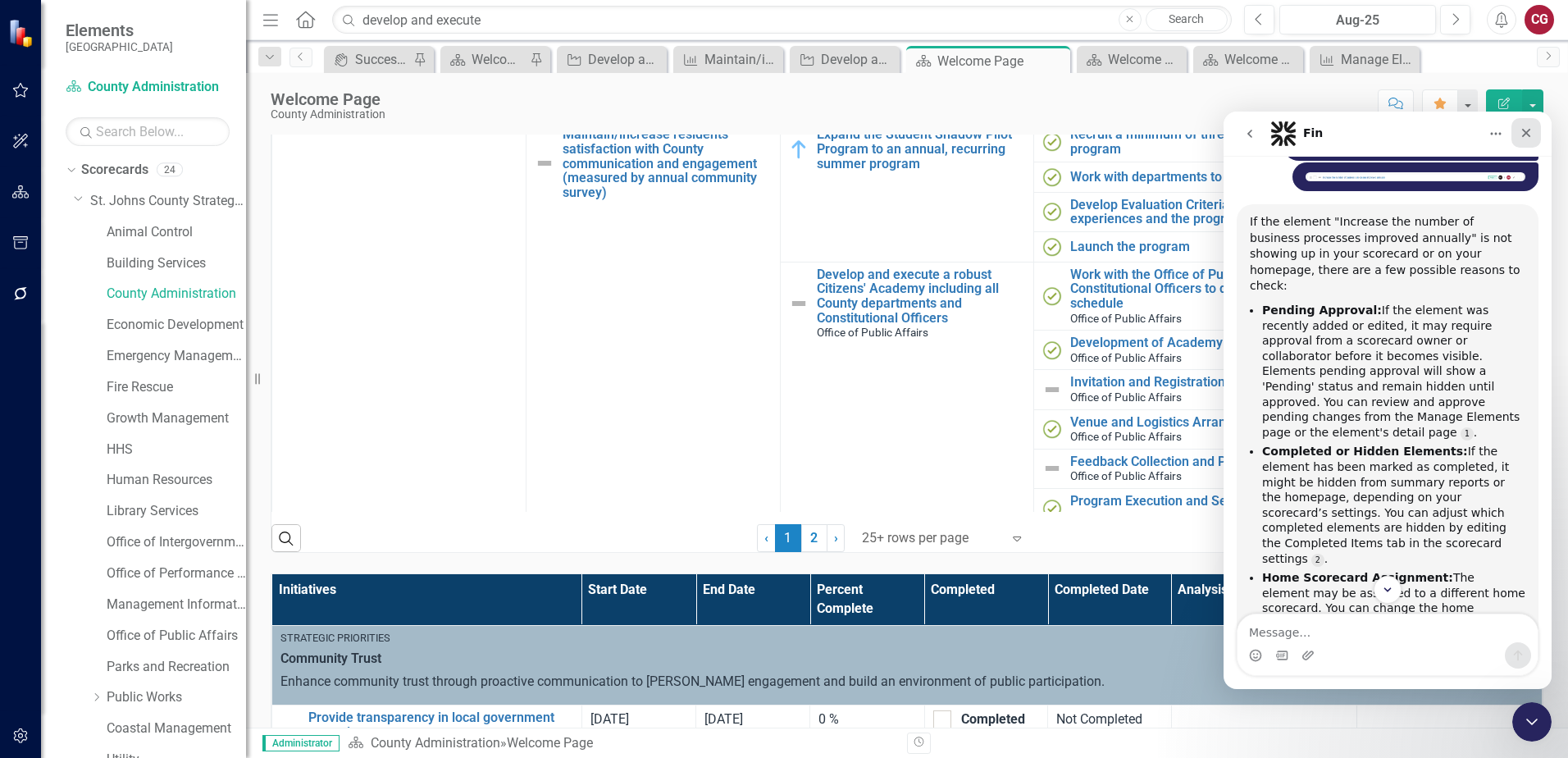
click at [1529, 138] on icon "Close" at bounding box center [1527, 133] width 13 height 13
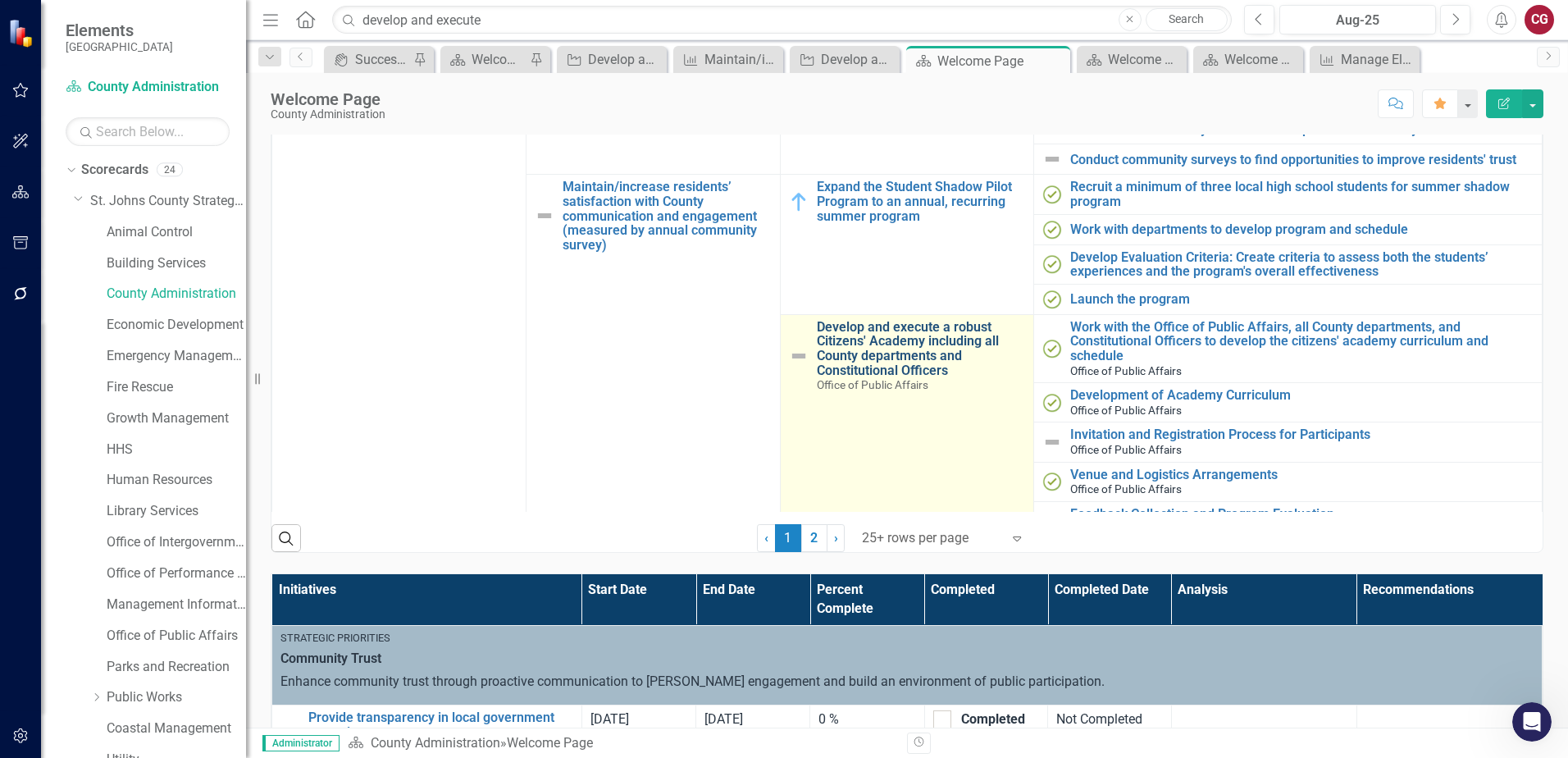
scroll to position [82, 0]
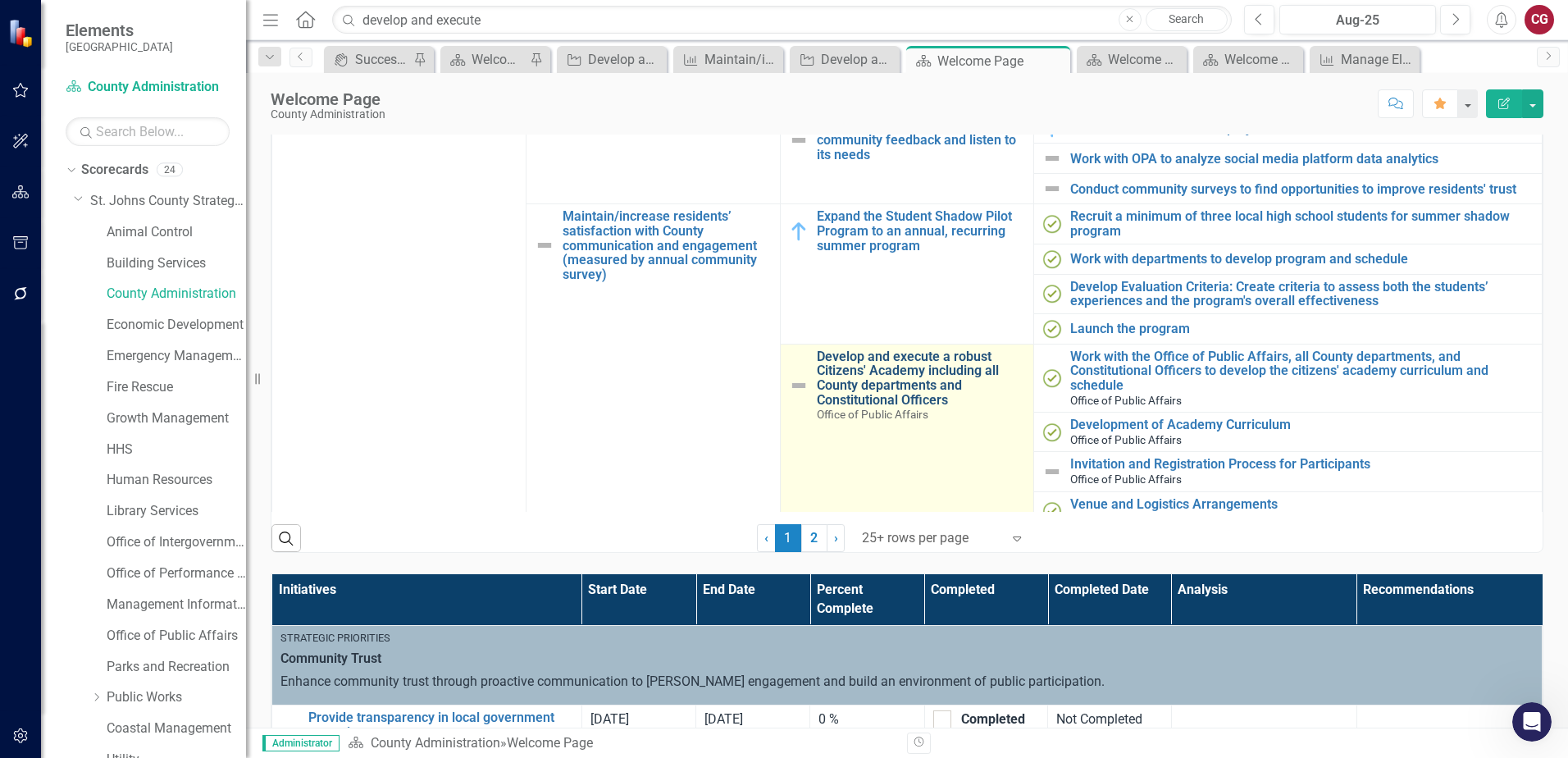
click at [889, 378] on link "Develop and execute a robust Citizens' Academy including all County departments…" at bounding box center [921, 378] width 209 height 57
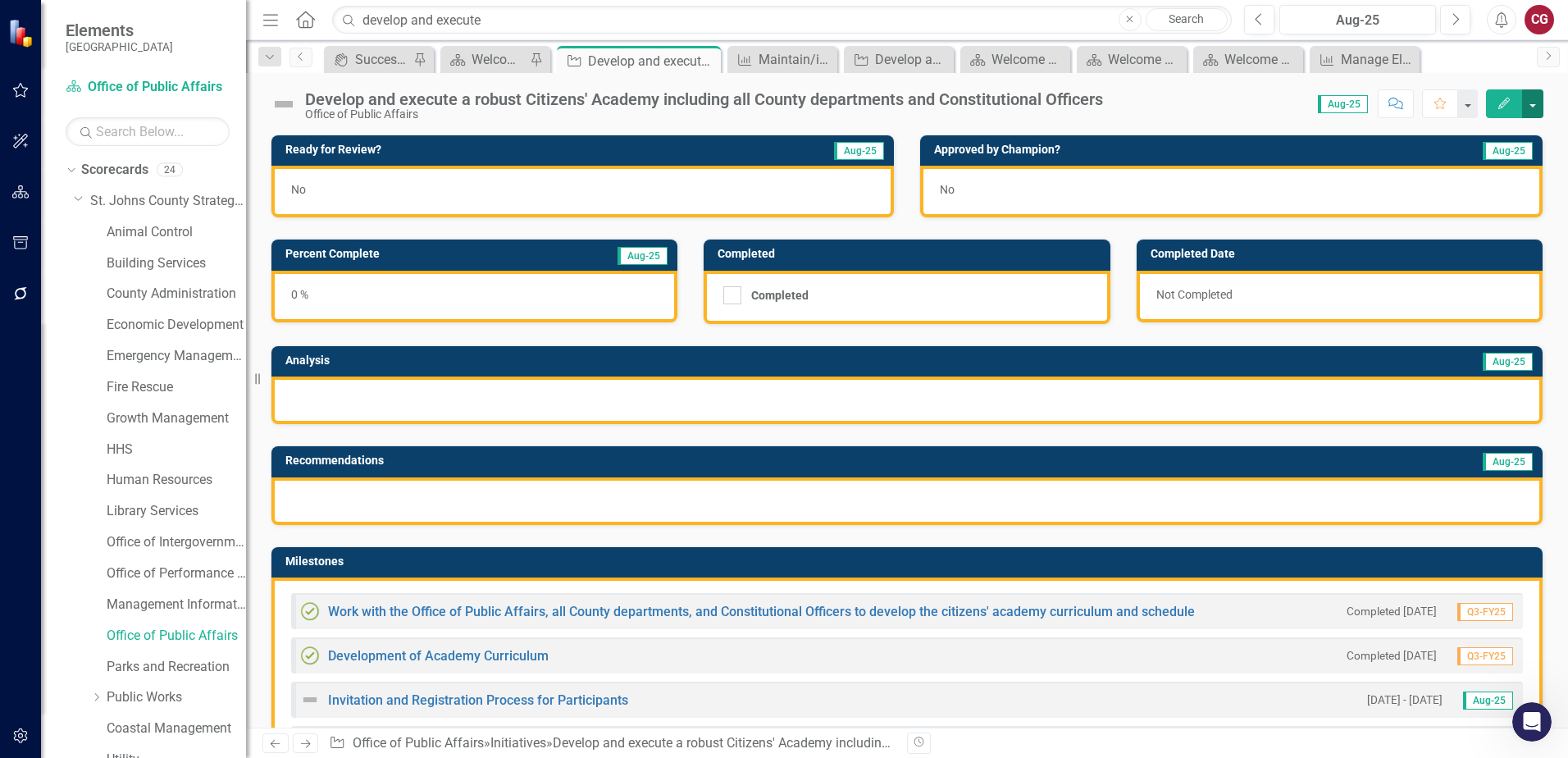
click at [1530, 111] on button "button" at bounding box center [1533, 104] width 21 height 29
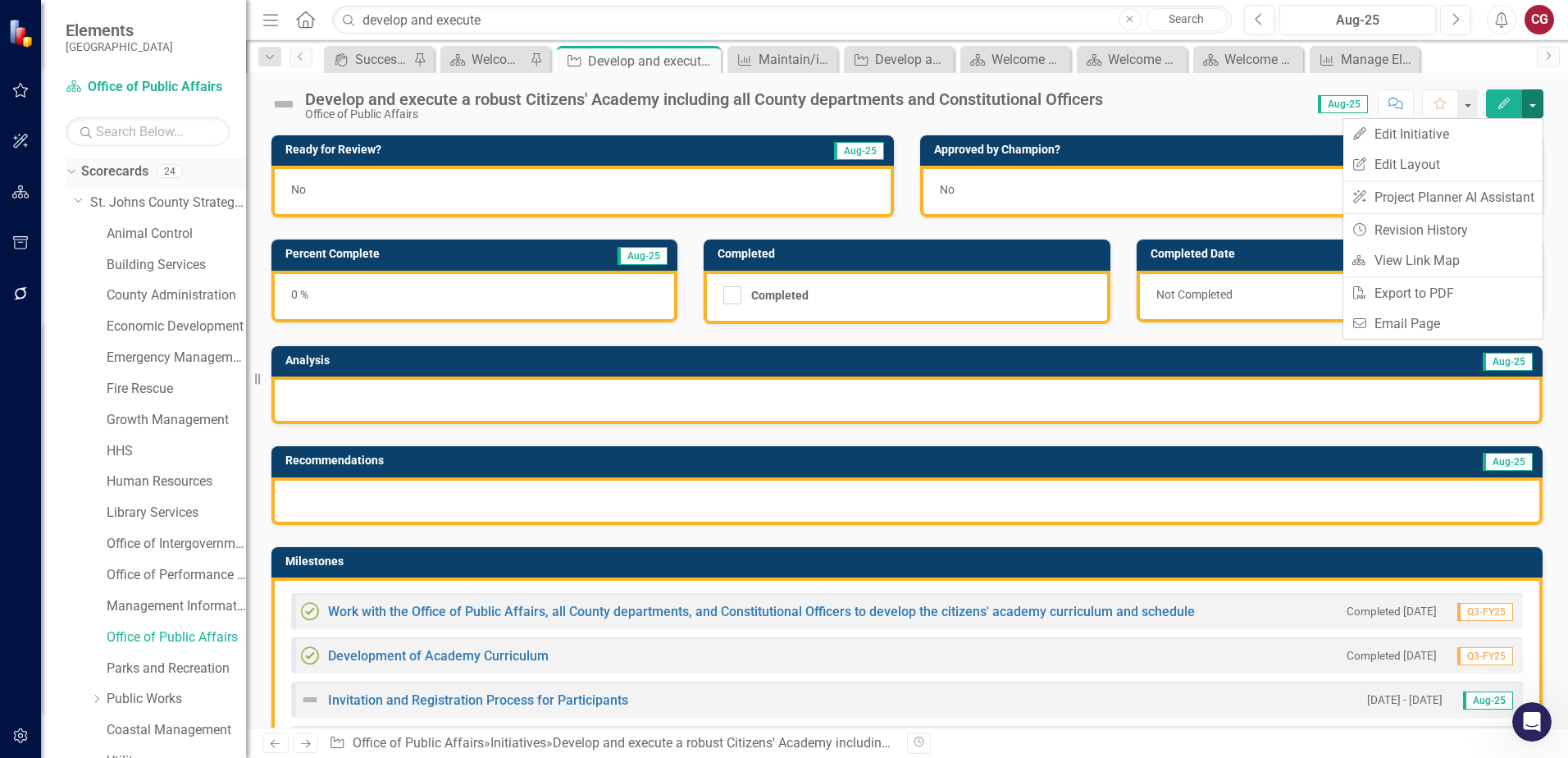
click at [144, 168] on link "Scorecards" at bounding box center [115, 172] width 67 height 19
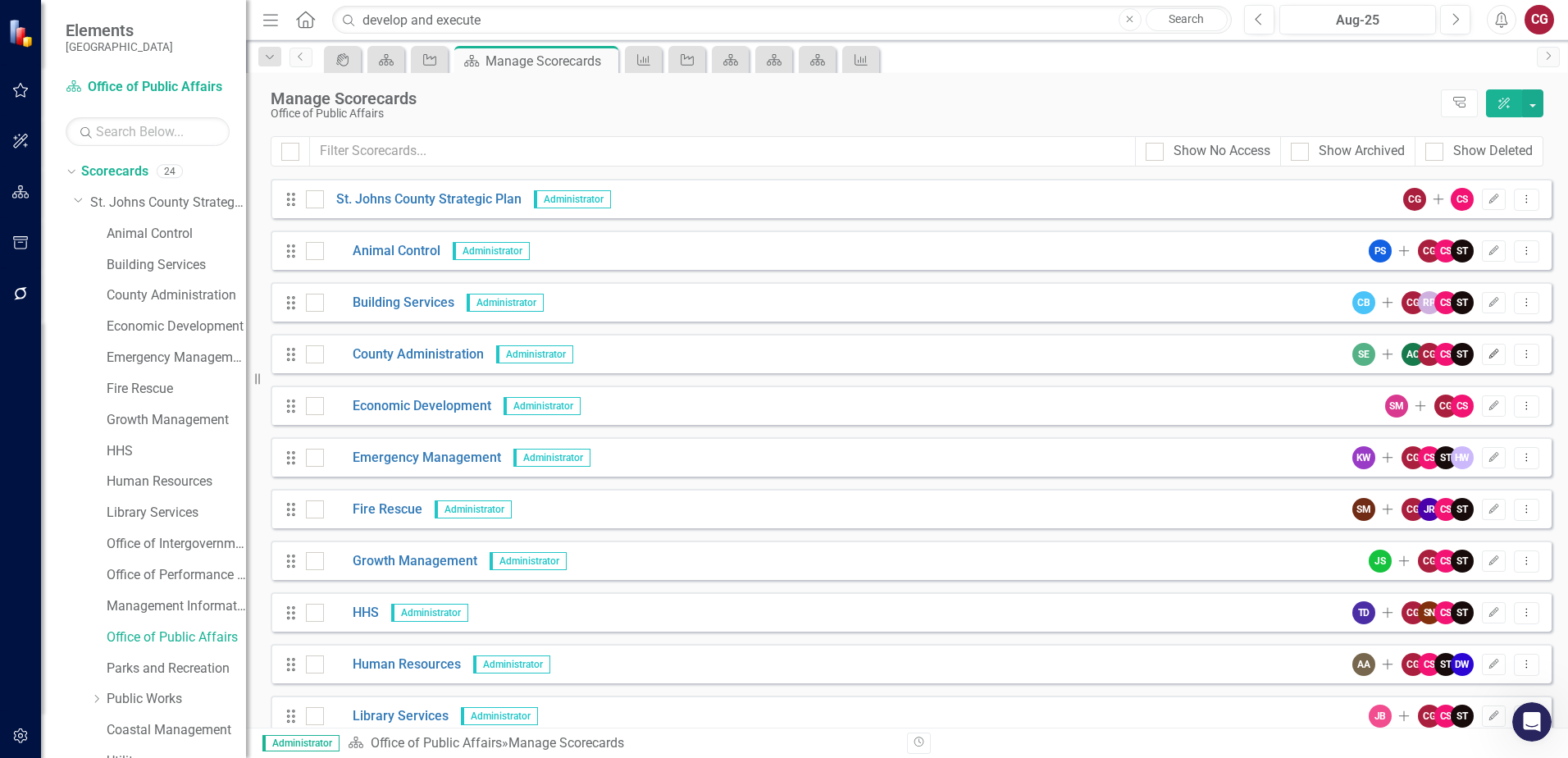
click at [1488, 357] on icon "Edit" at bounding box center [1493, 354] width 12 height 10
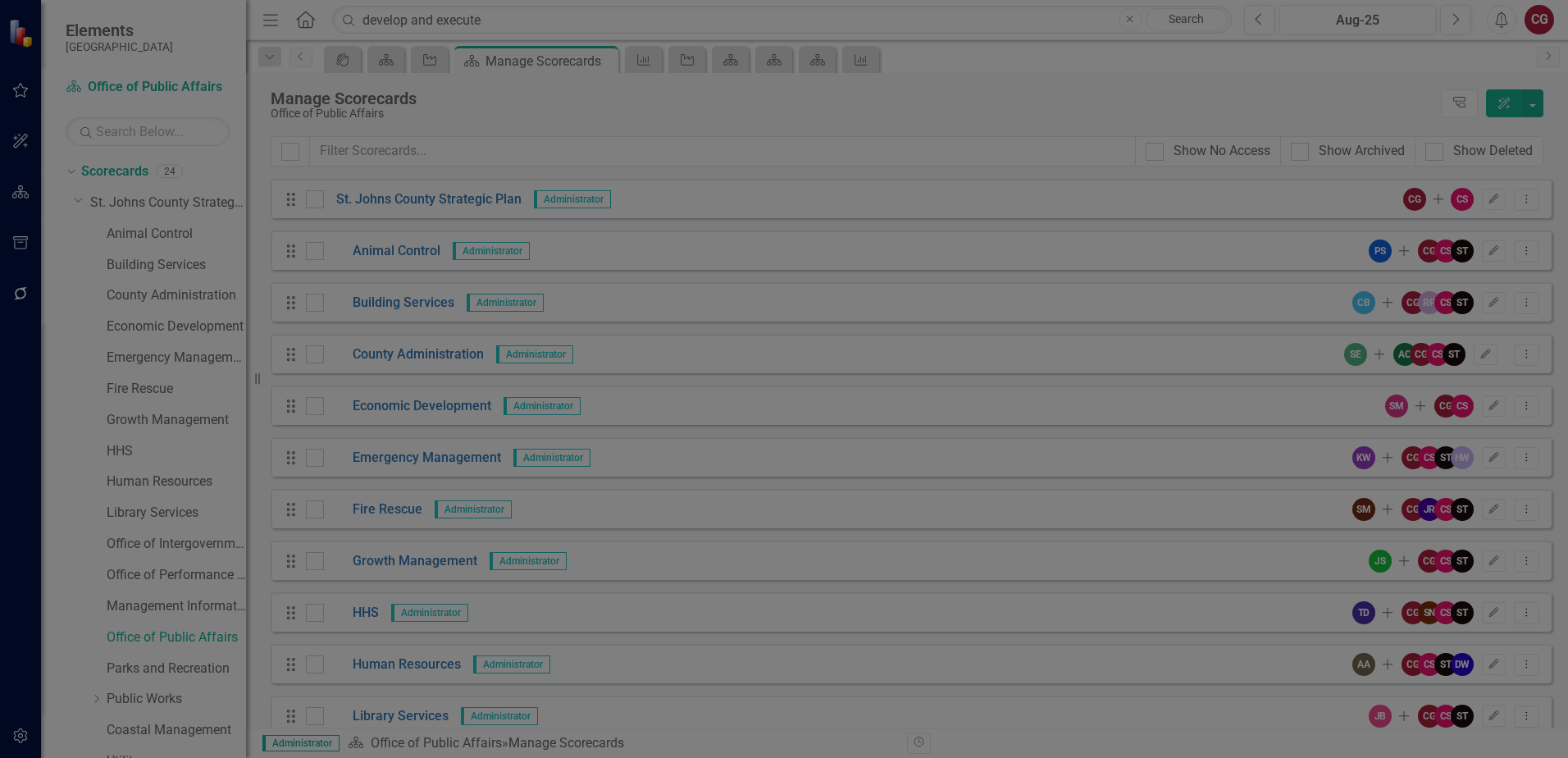
click at [233, 97] on link "Edit Fields" at bounding box center [297, 93] width 282 height 32
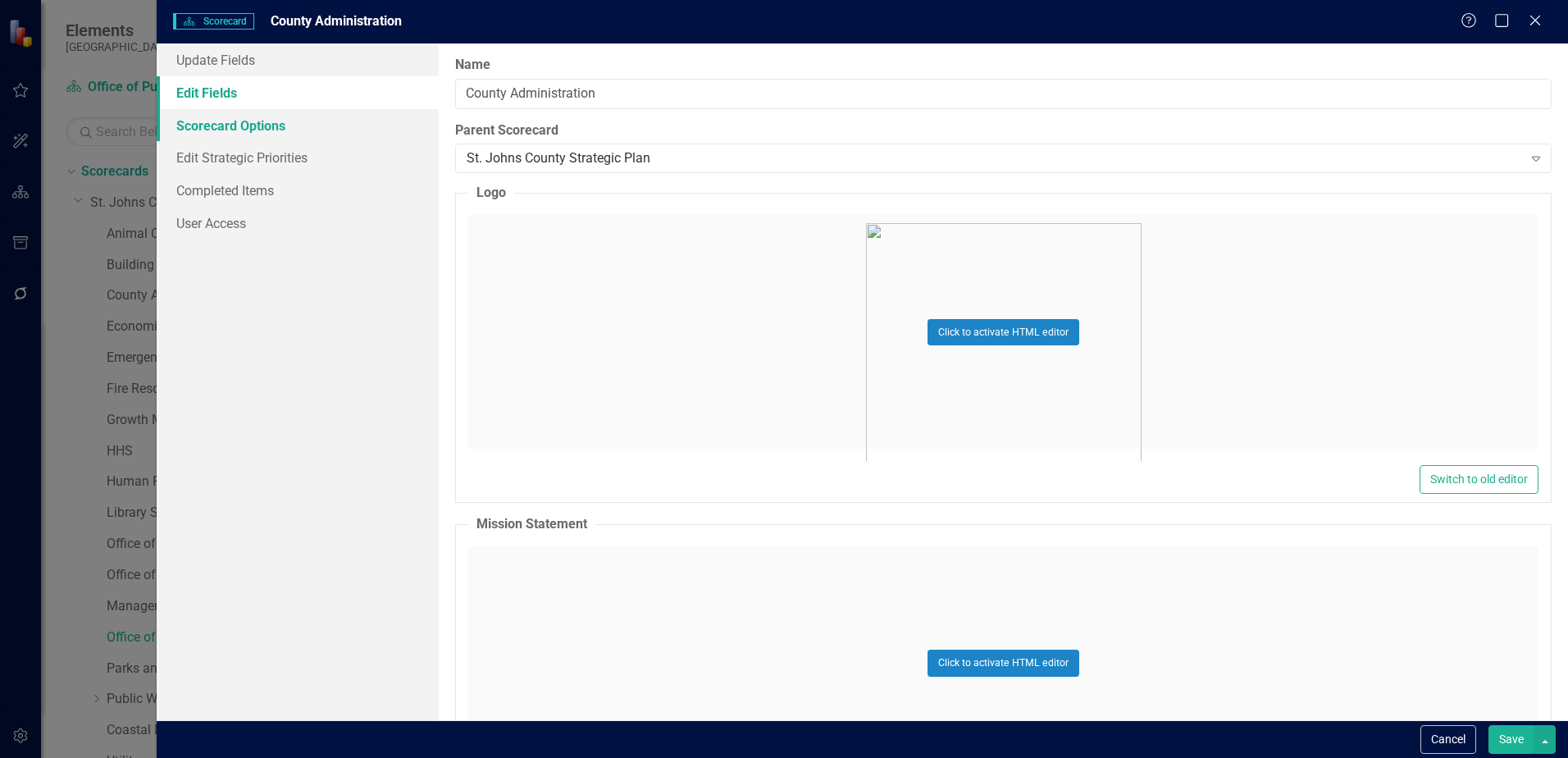
click at [243, 121] on link "Scorecard Options" at bounding box center [297, 125] width 282 height 32
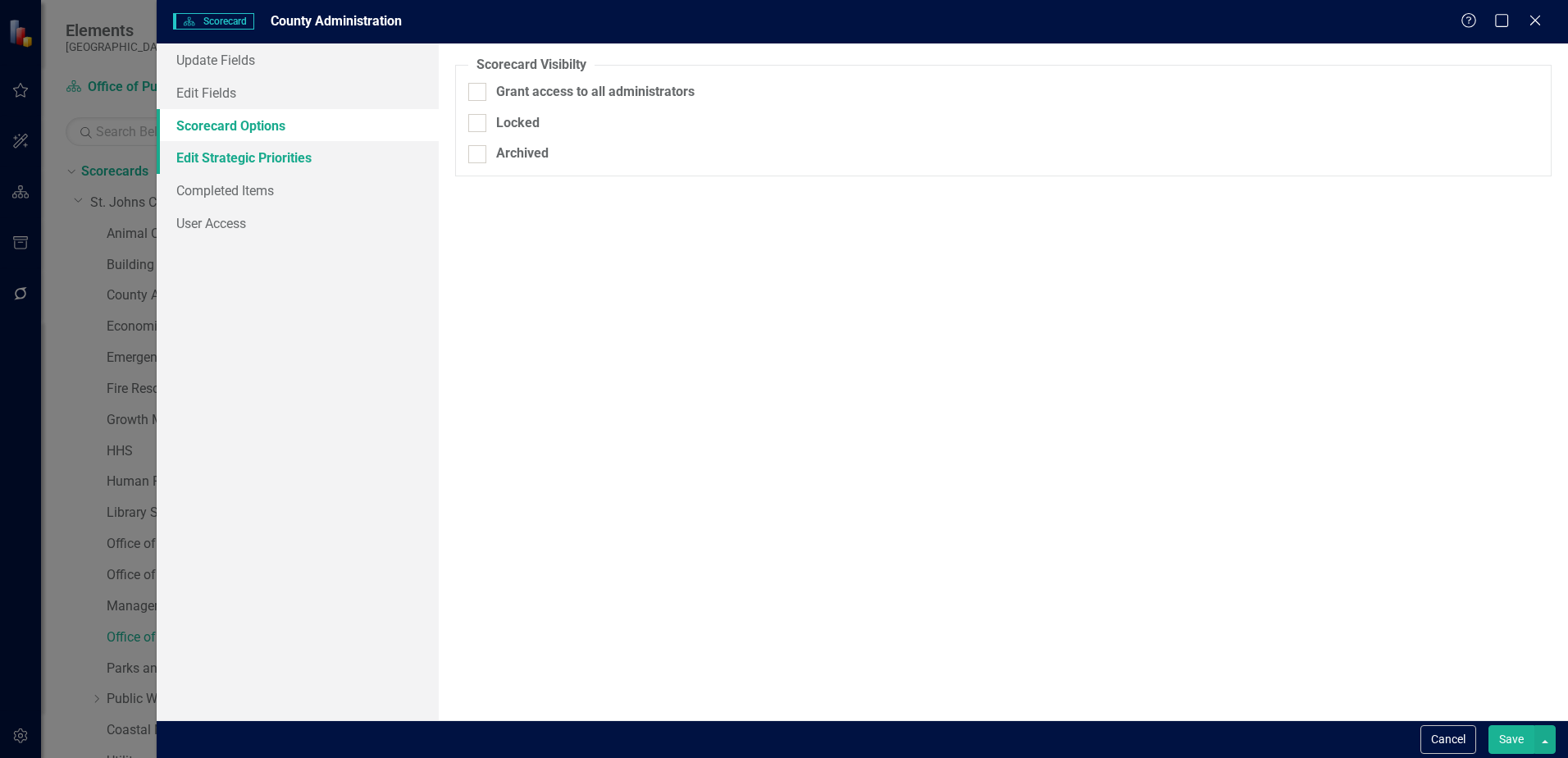
click at [224, 144] on link "Edit Strategic Priorities" at bounding box center [297, 158] width 282 height 32
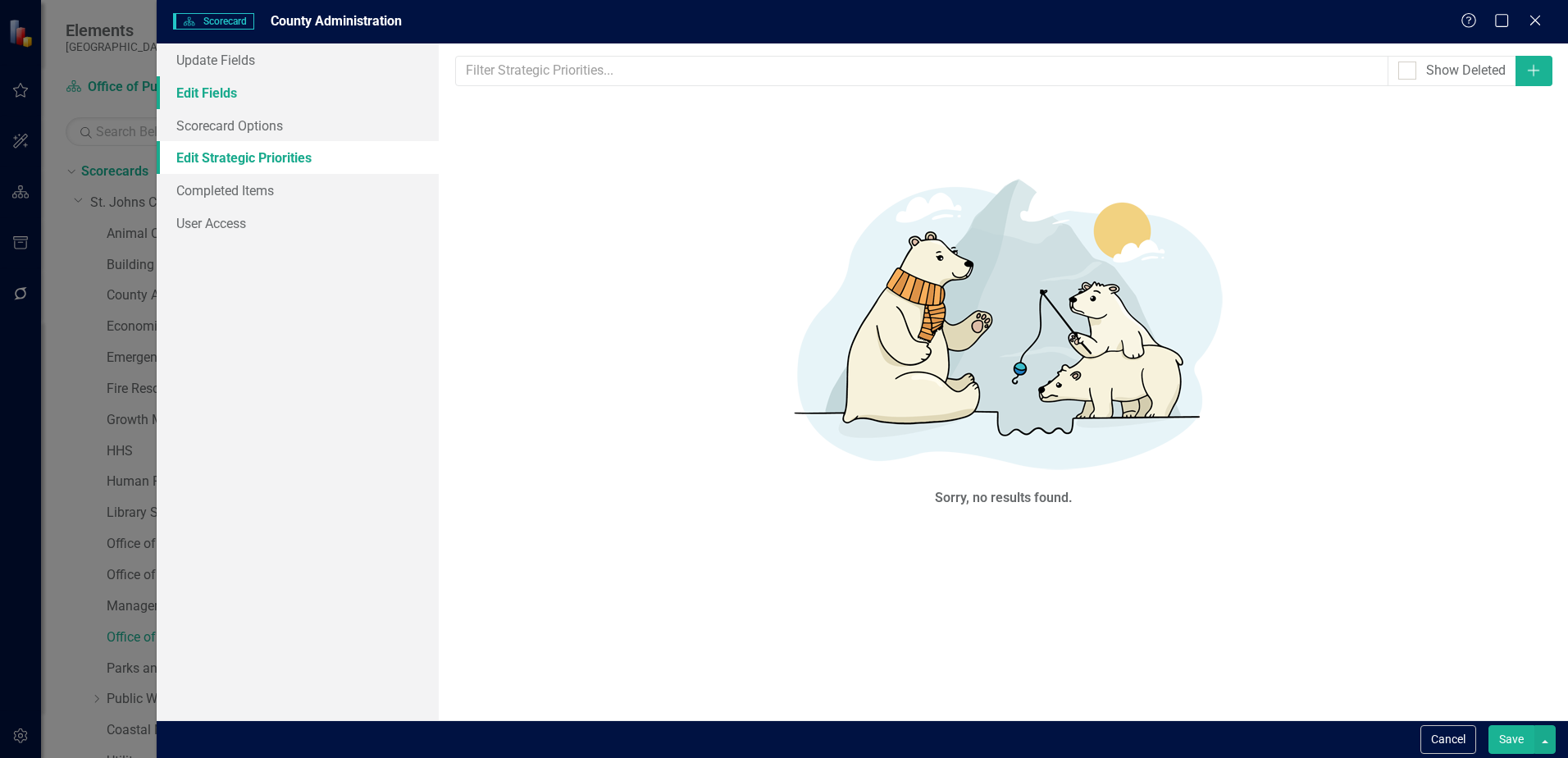
click at [216, 91] on link "Edit Fields" at bounding box center [297, 93] width 282 height 32
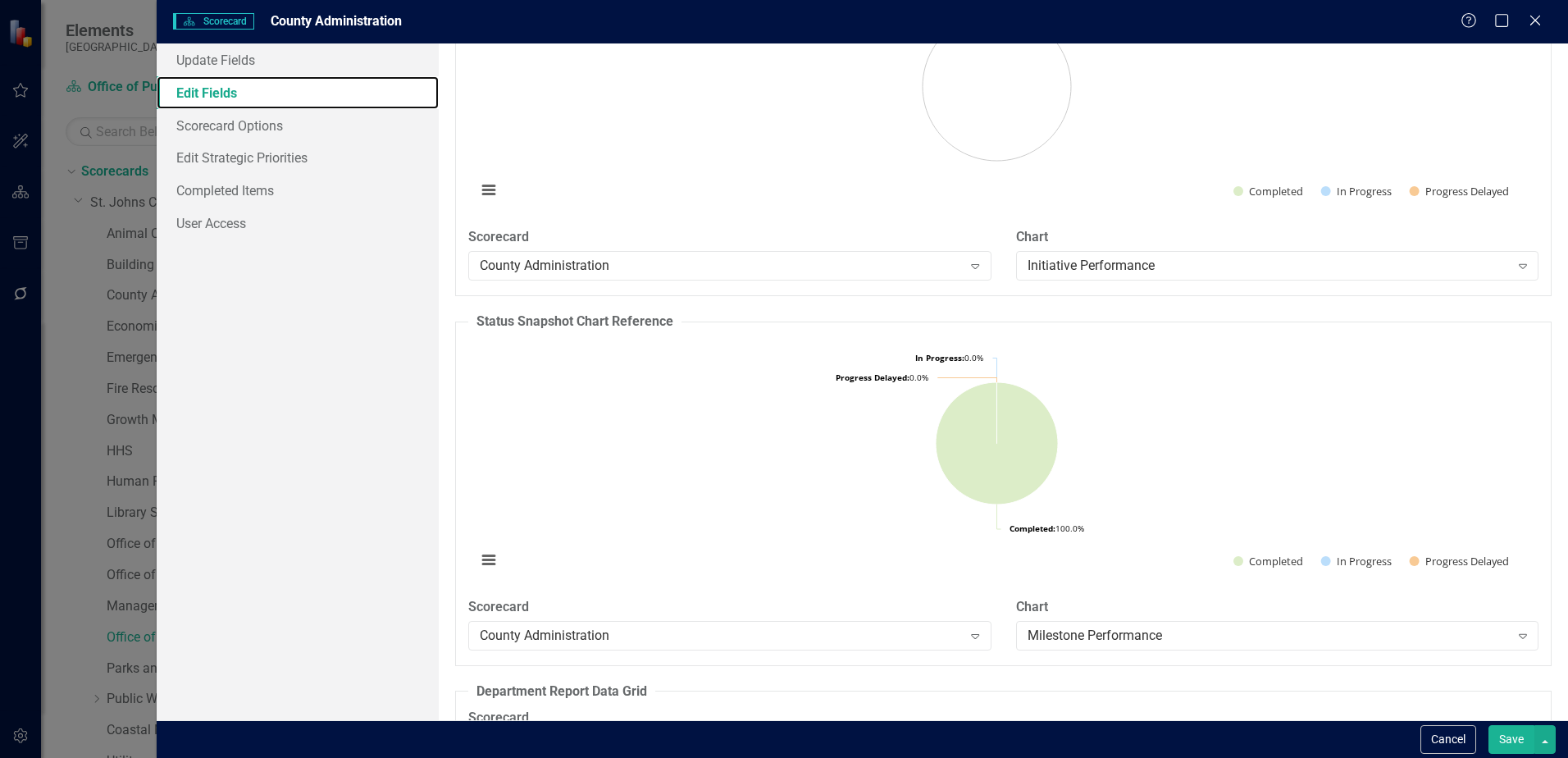
scroll to position [2003, 0]
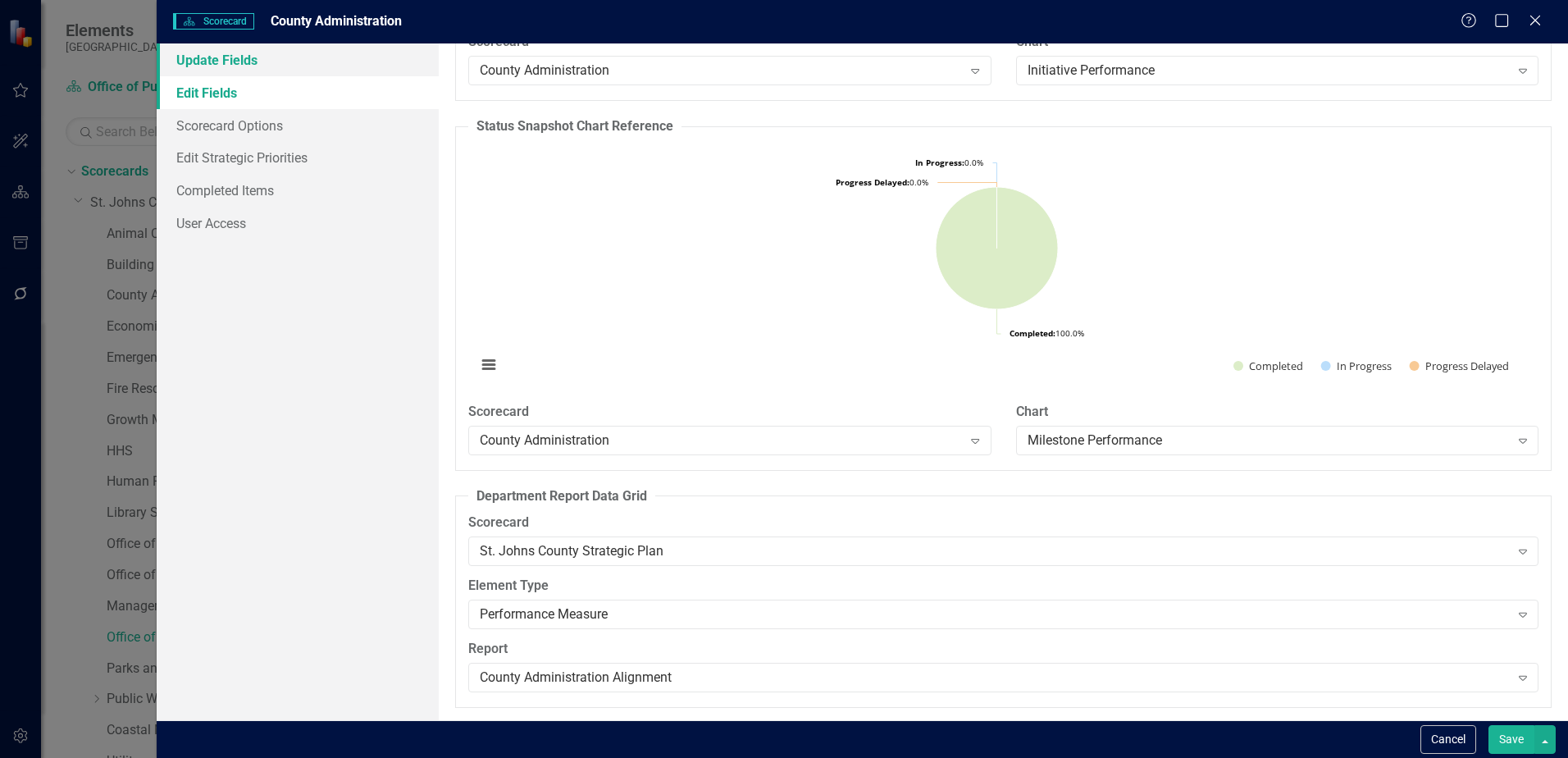
click at [242, 55] on link "Update Fields" at bounding box center [297, 59] width 282 height 32
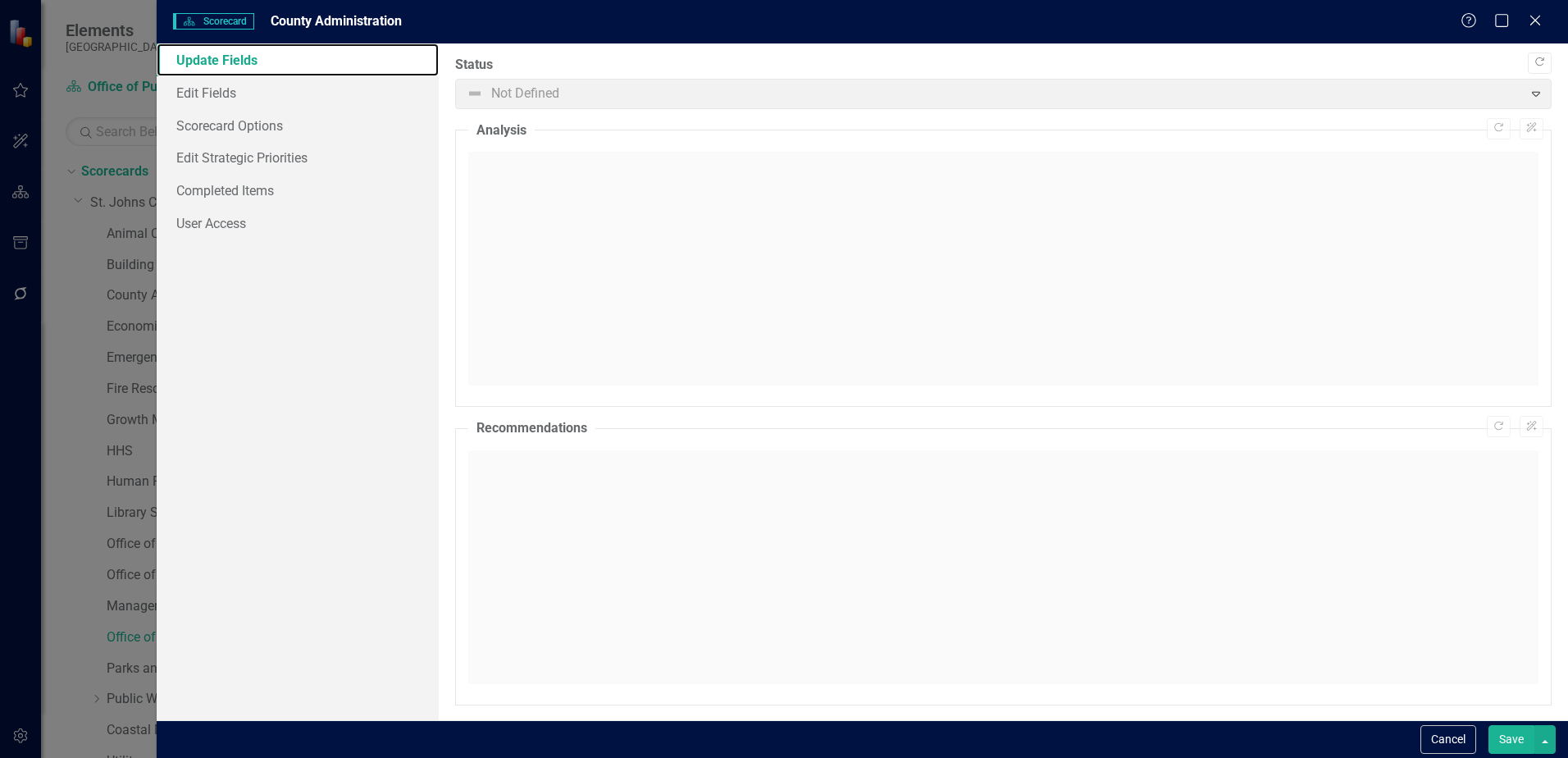
scroll to position [10, 0]
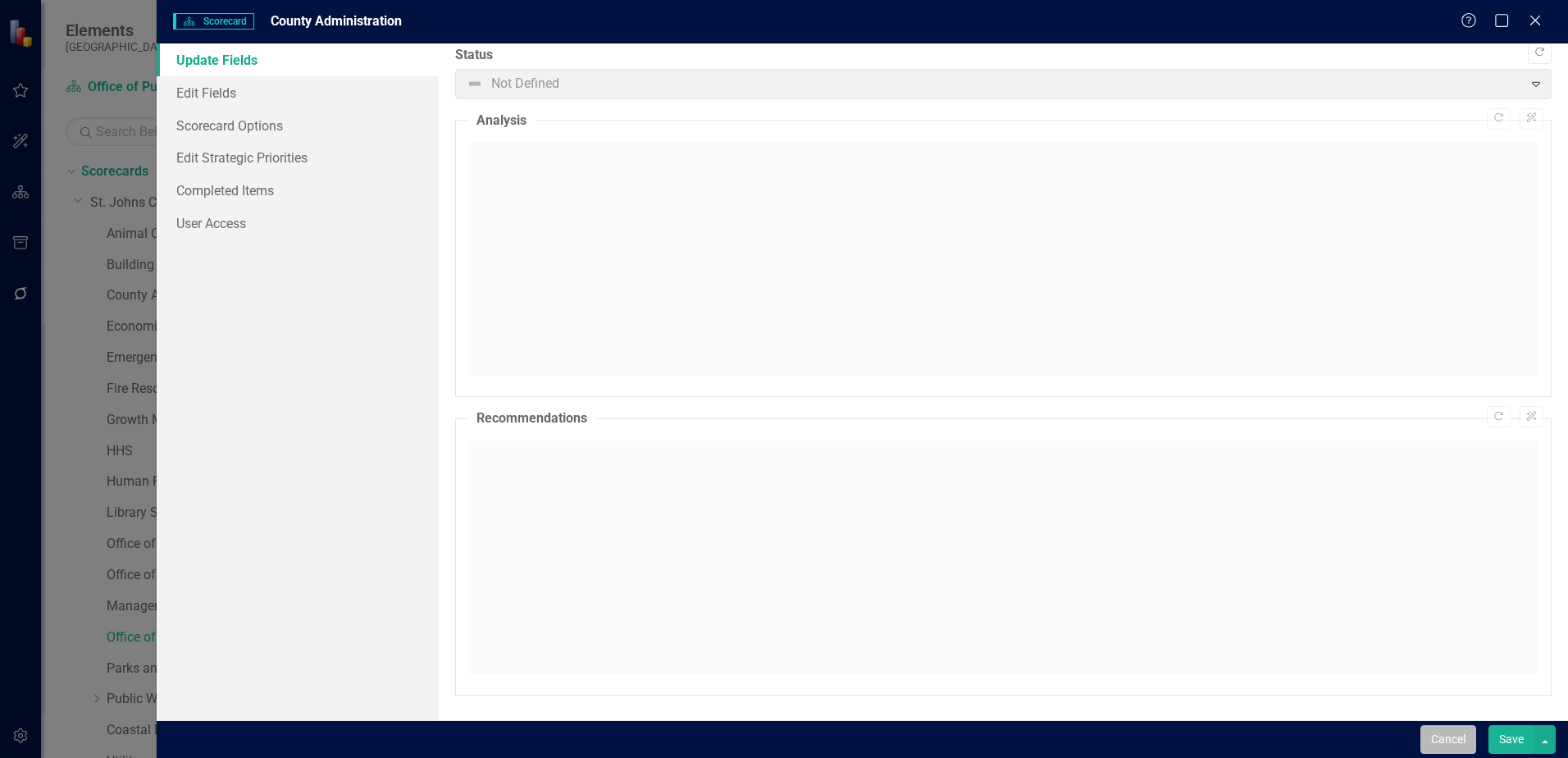
click at [1466, 747] on button "Cancel" at bounding box center [1448, 739] width 55 height 29
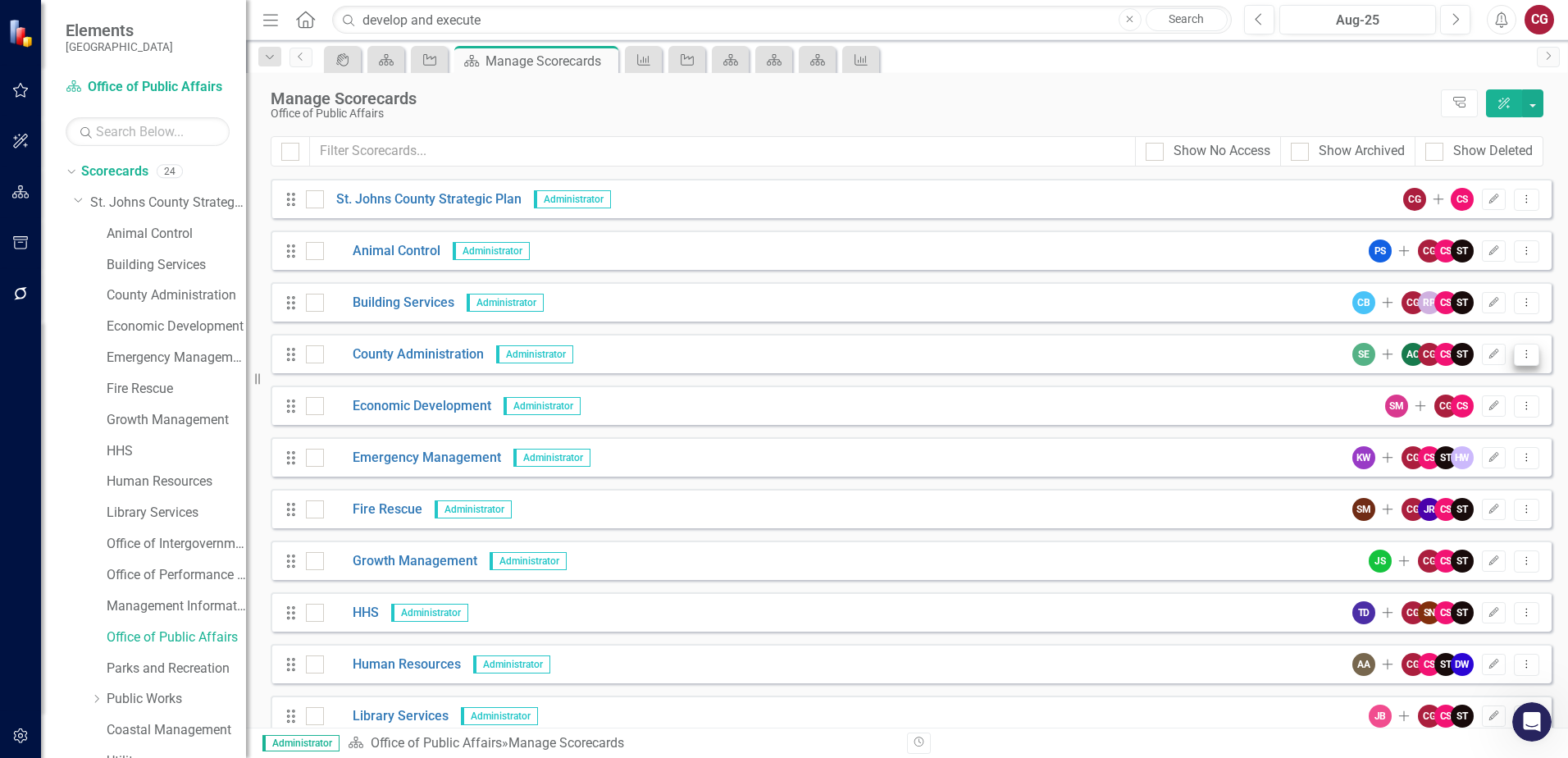
click at [1520, 357] on icon "Dropdown Menu" at bounding box center [1527, 354] width 14 height 11
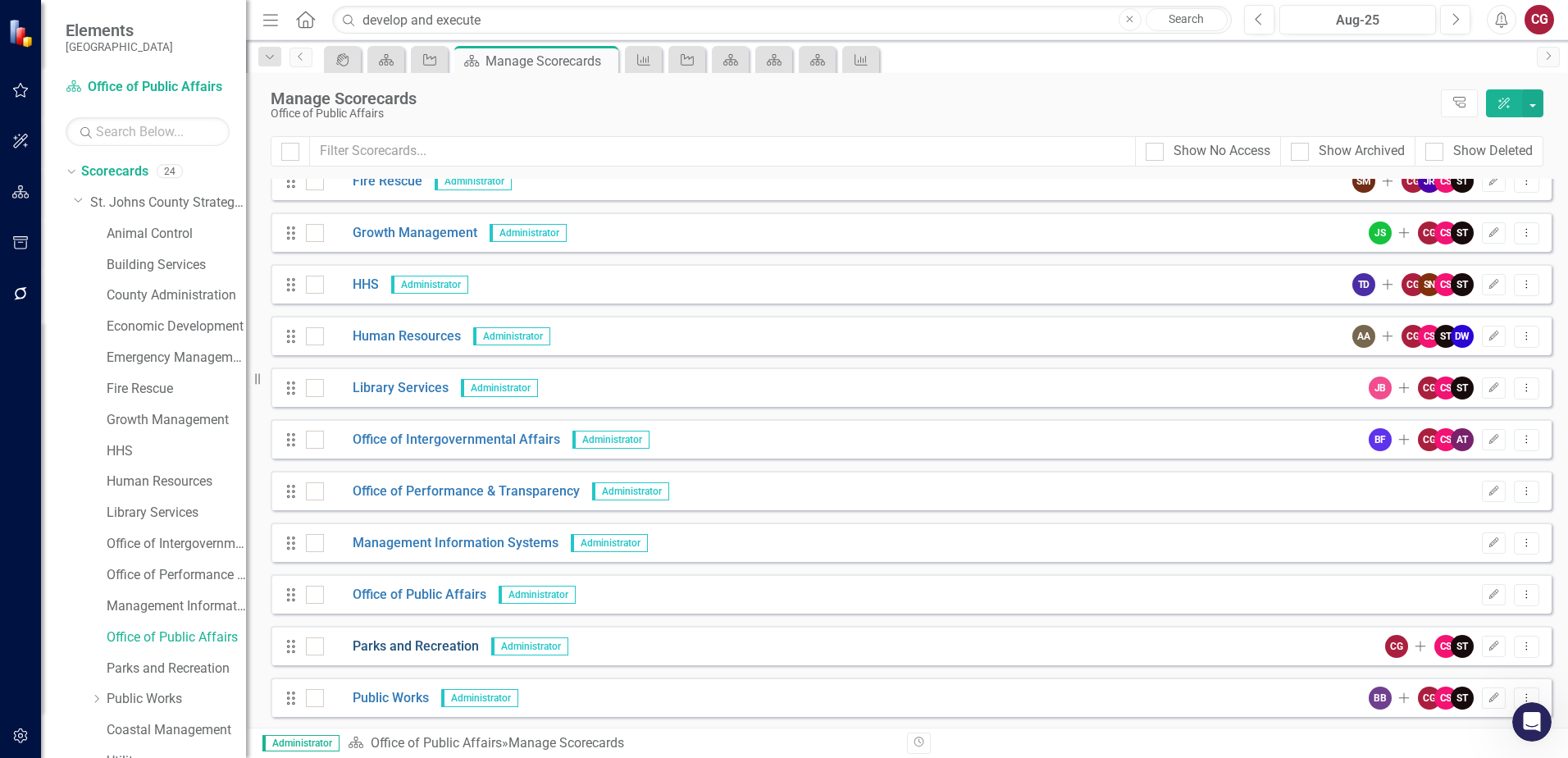
scroll to position [410, 0]
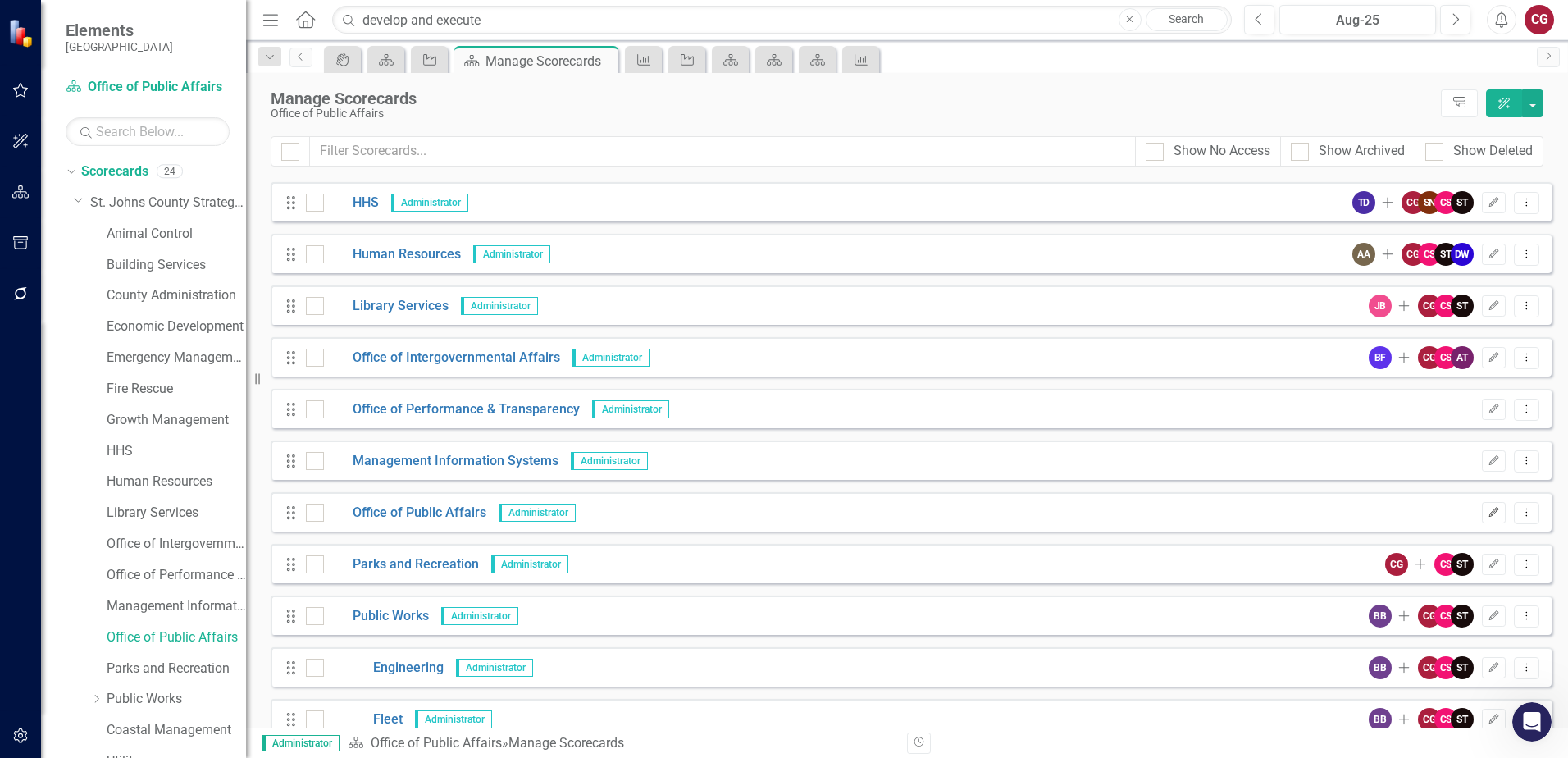
click at [1490, 513] on icon "button" at bounding box center [1494, 511] width 10 height 10
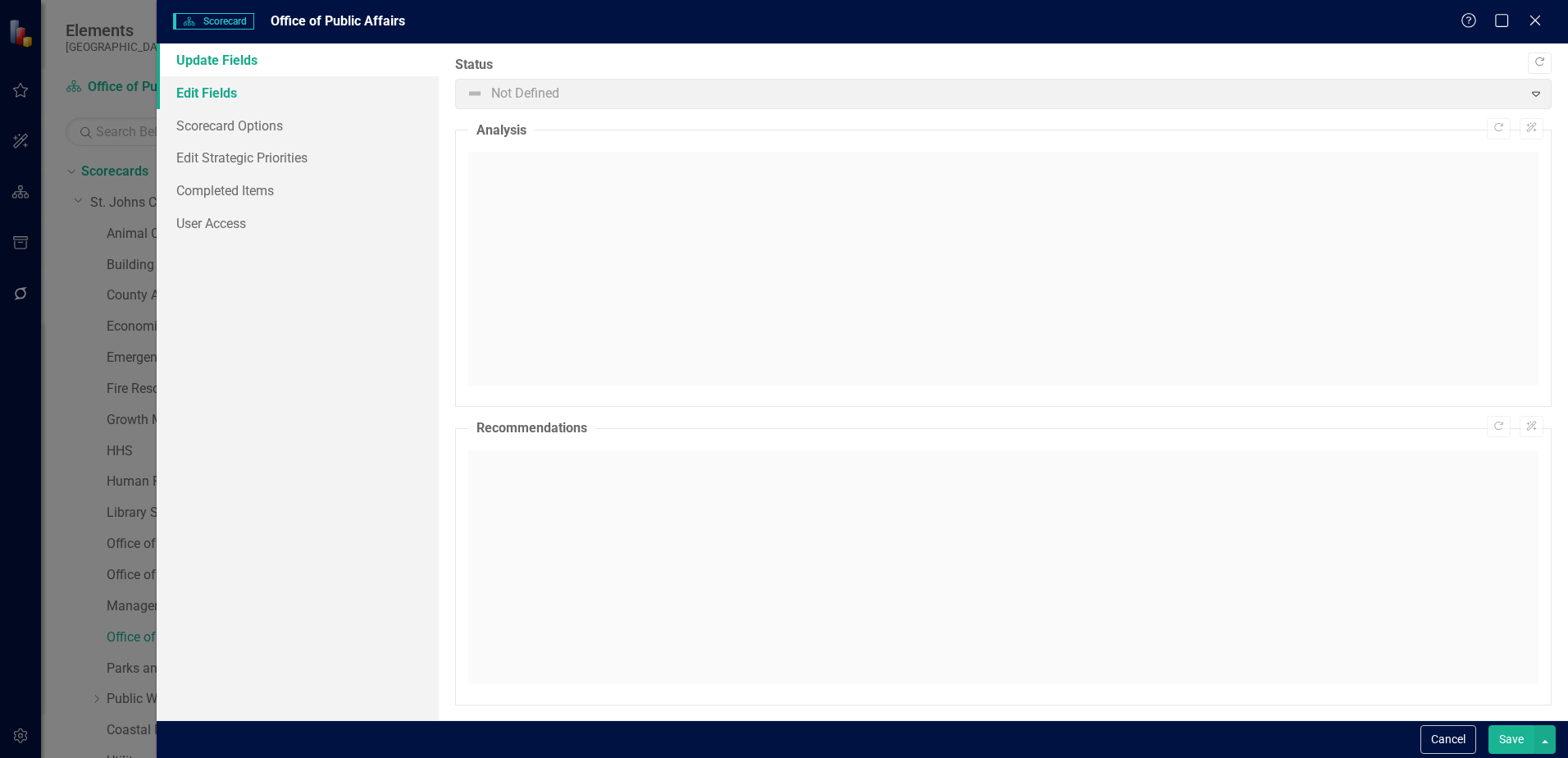
click at [241, 95] on link "Edit Fields" at bounding box center [297, 93] width 282 height 32
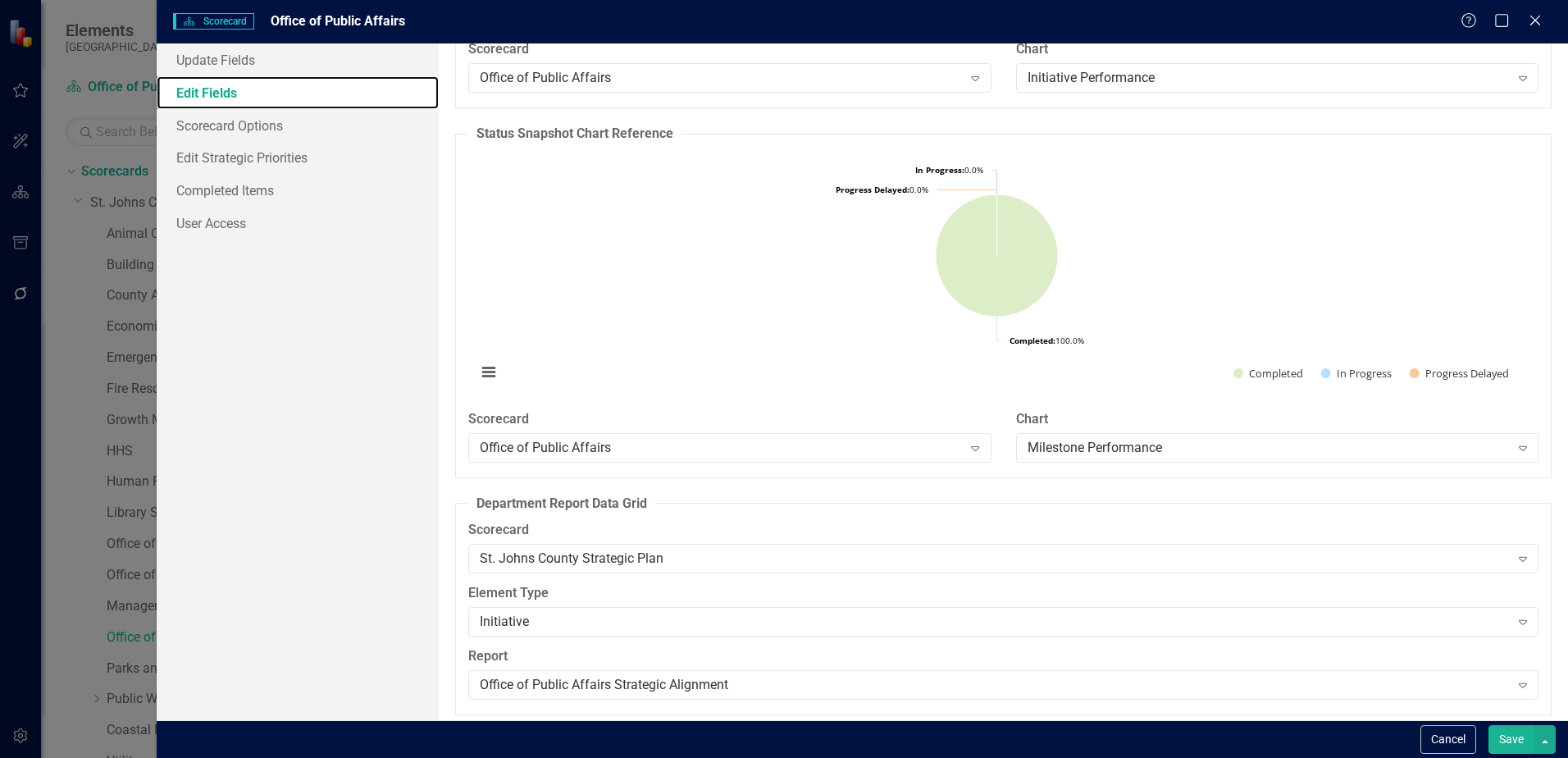
scroll to position [2003, 0]
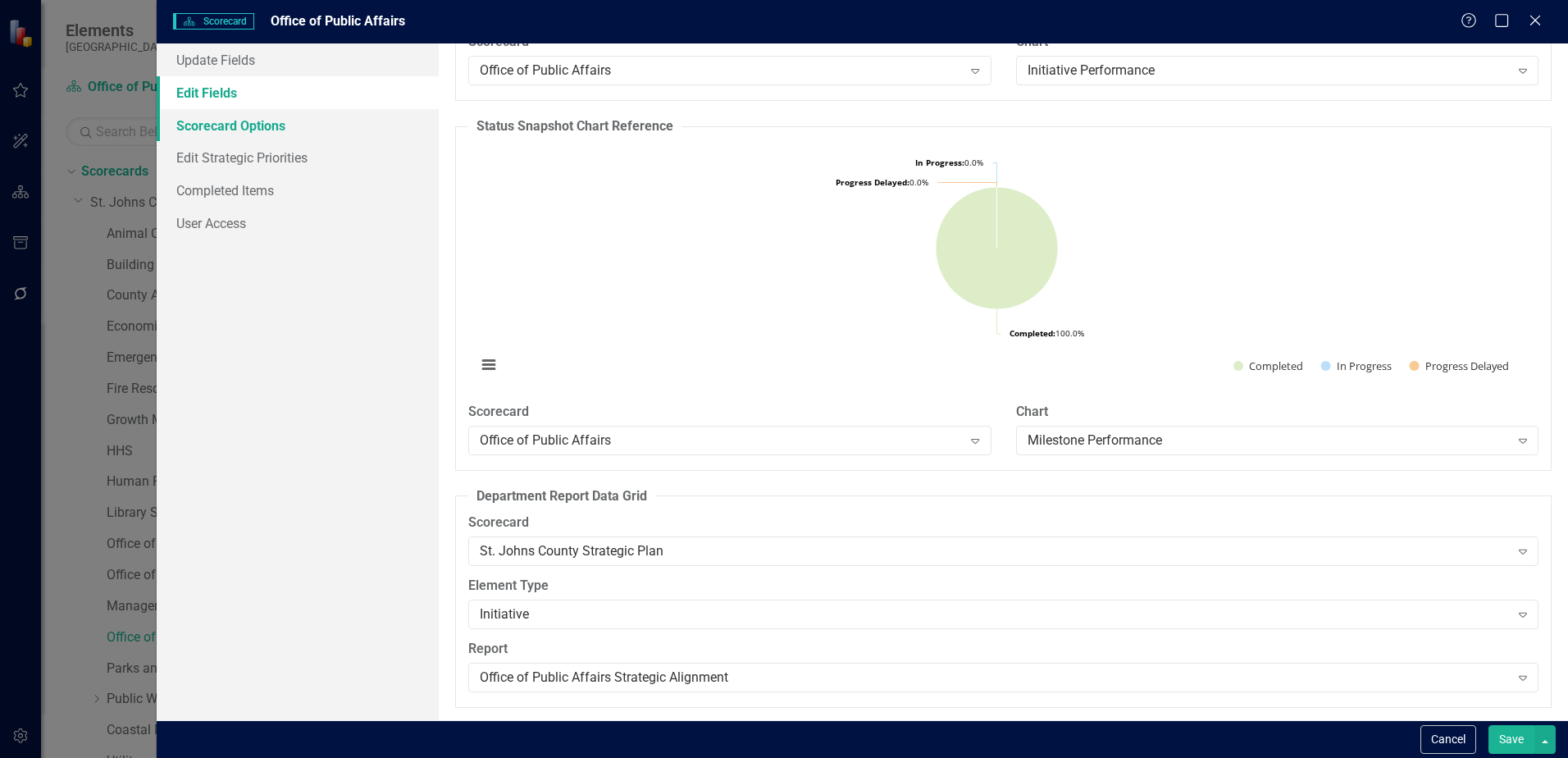
click at [195, 132] on link "Scorecard Options" at bounding box center [297, 125] width 282 height 32
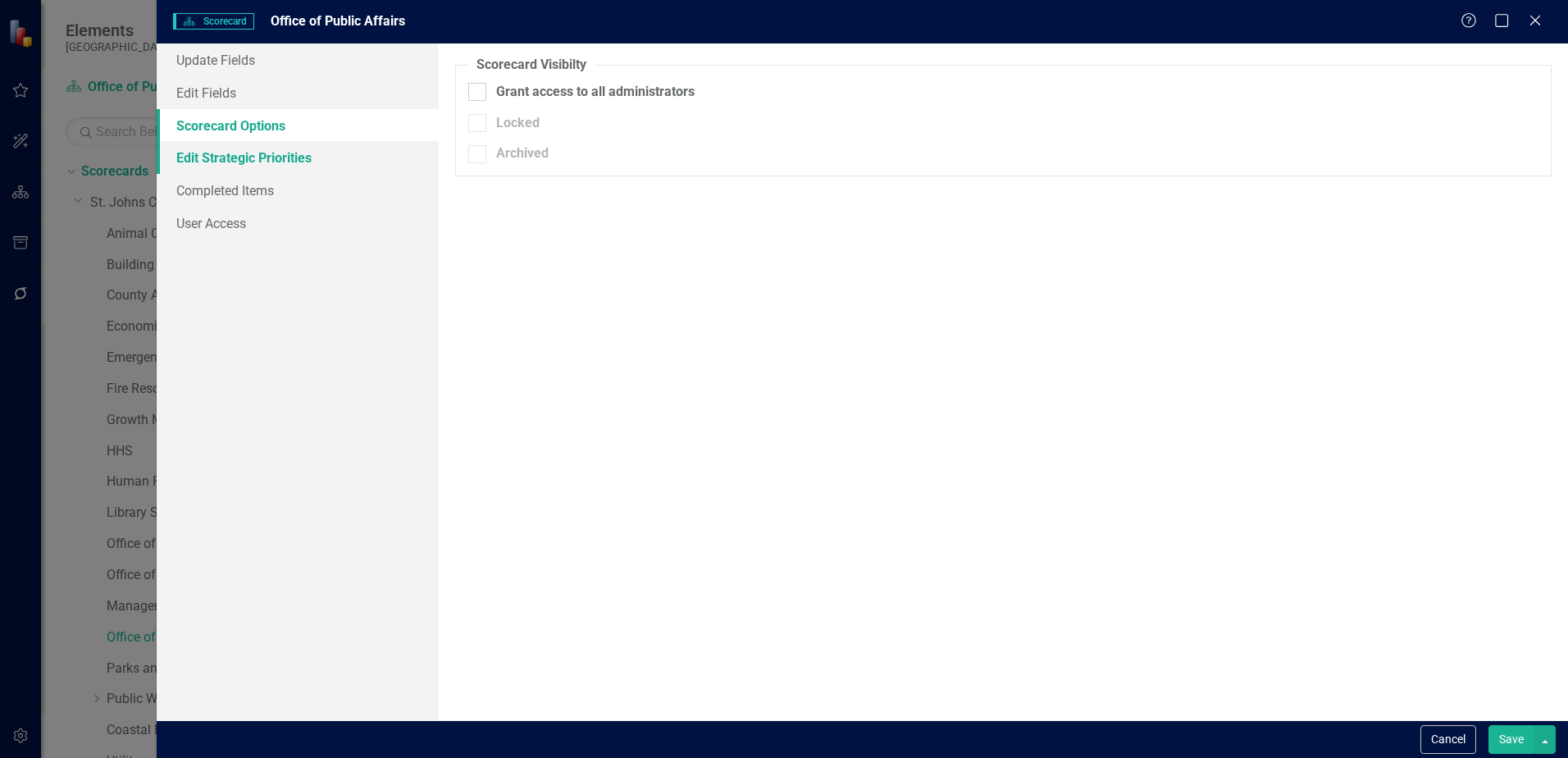
click at [257, 162] on link "Edit Strategic Priorities" at bounding box center [297, 158] width 282 height 32
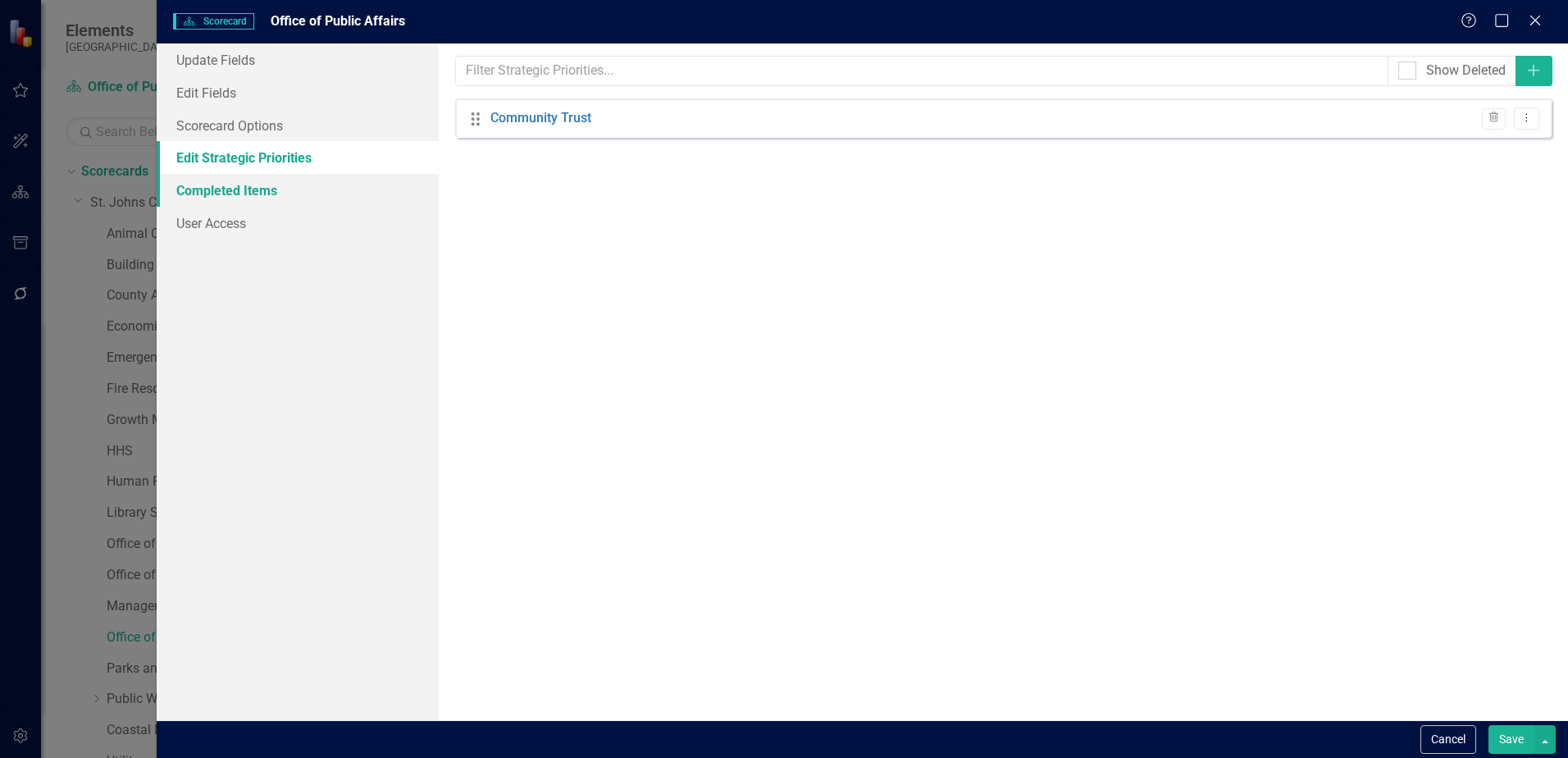
click at [259, 195] on link "Completed Items" at bounding box center [297, 190] width 282 height 32
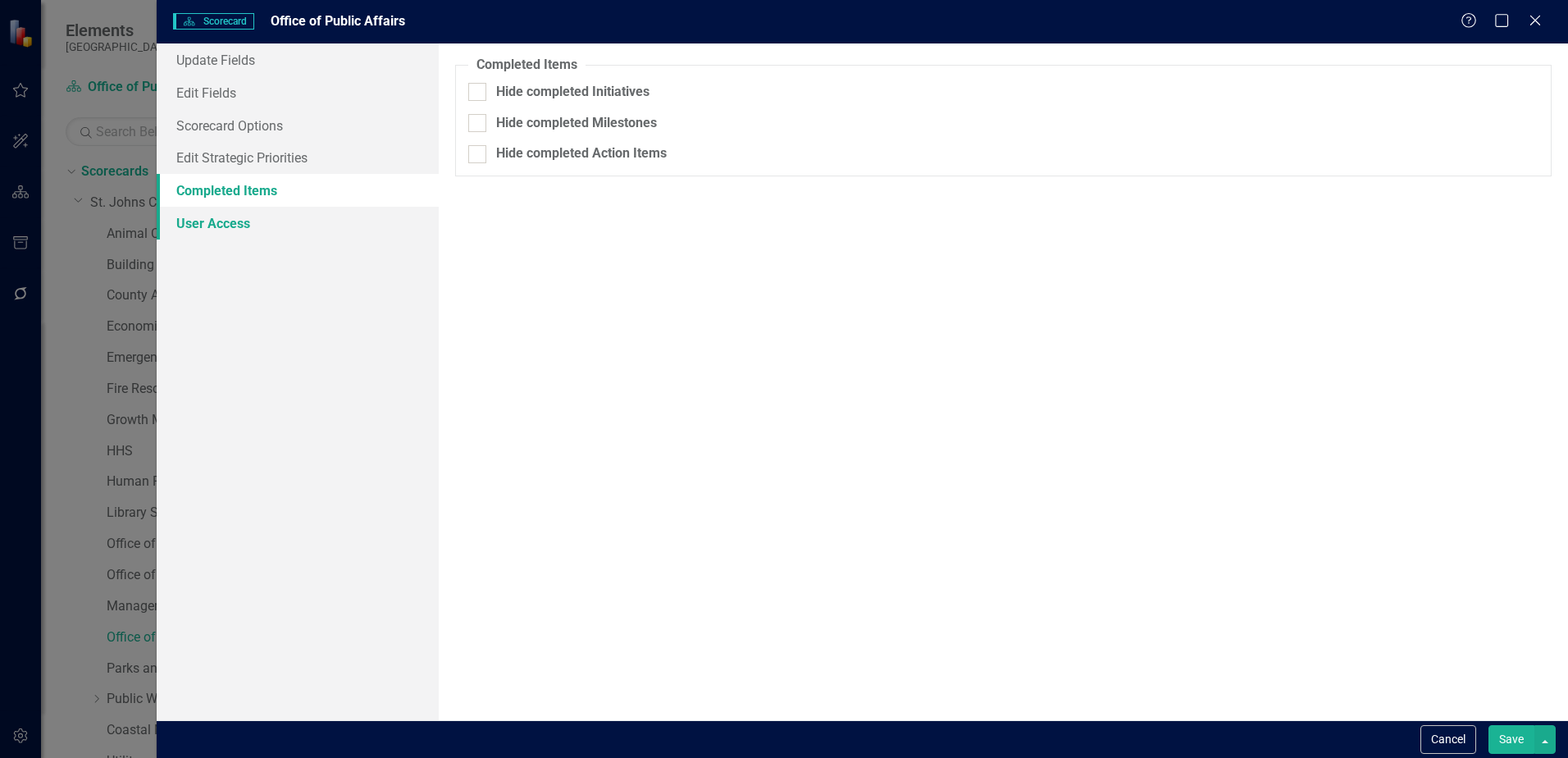
click at [252, 220] on link "User Access" at bounding box center [297, 223] width 282 height 32
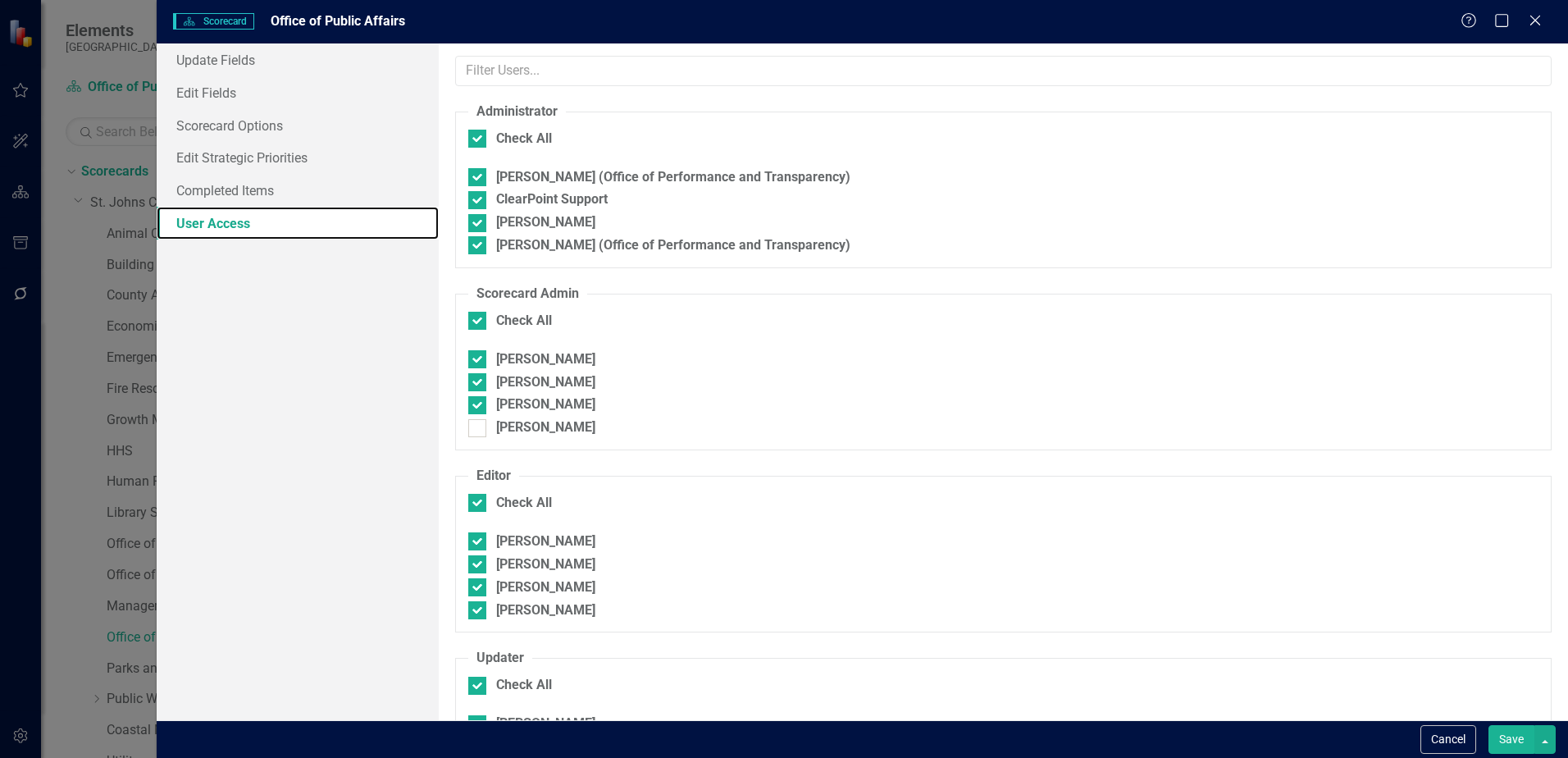
checkbox input "false"
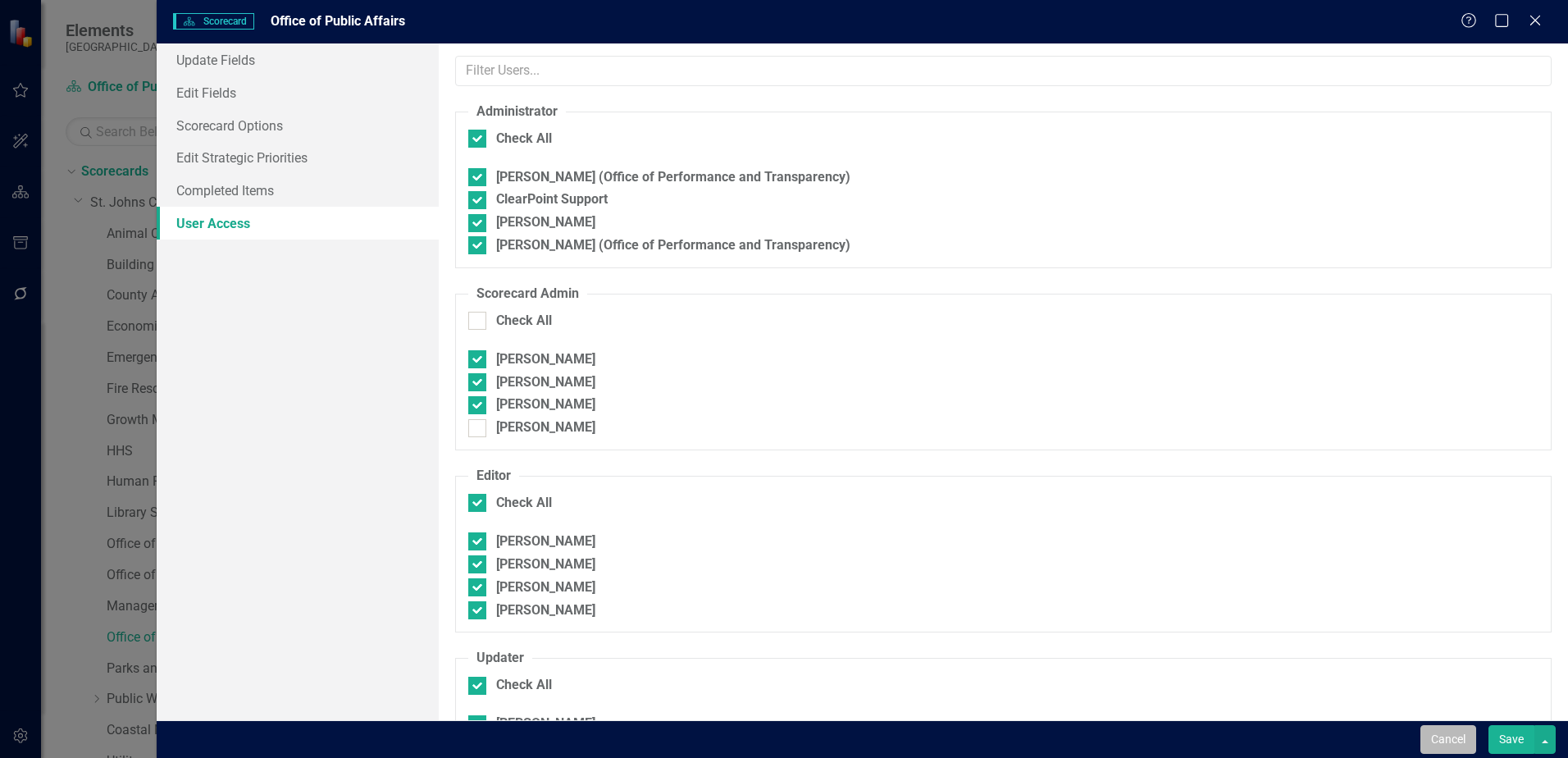
click at [1436, 730] on button "Cancel" at bounding box center [1448, 739] width 55 height 29
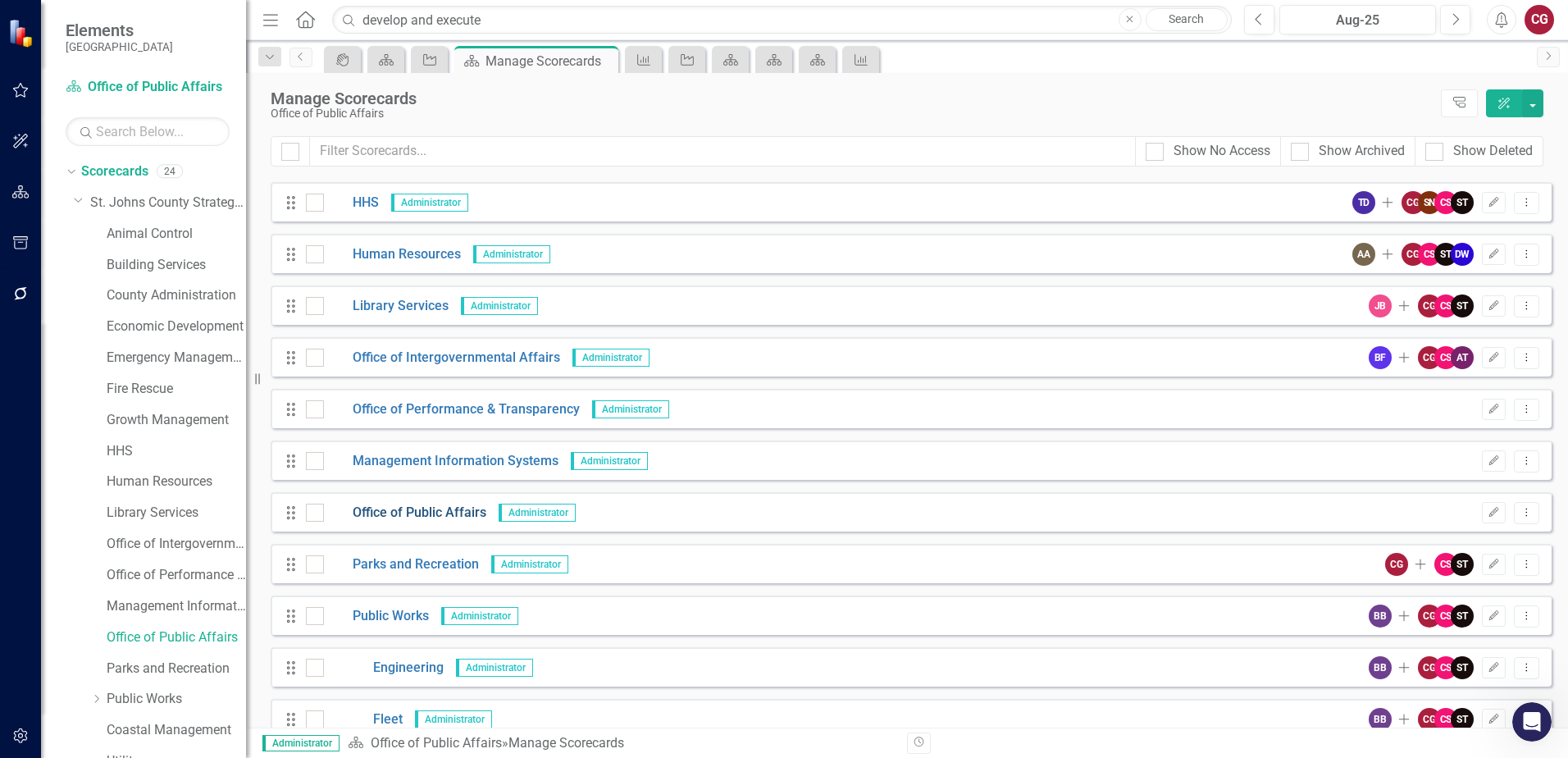
click at [419, 518] on link "Office of Public Affairs" at bounding box center [405, 513] width 163 height 19
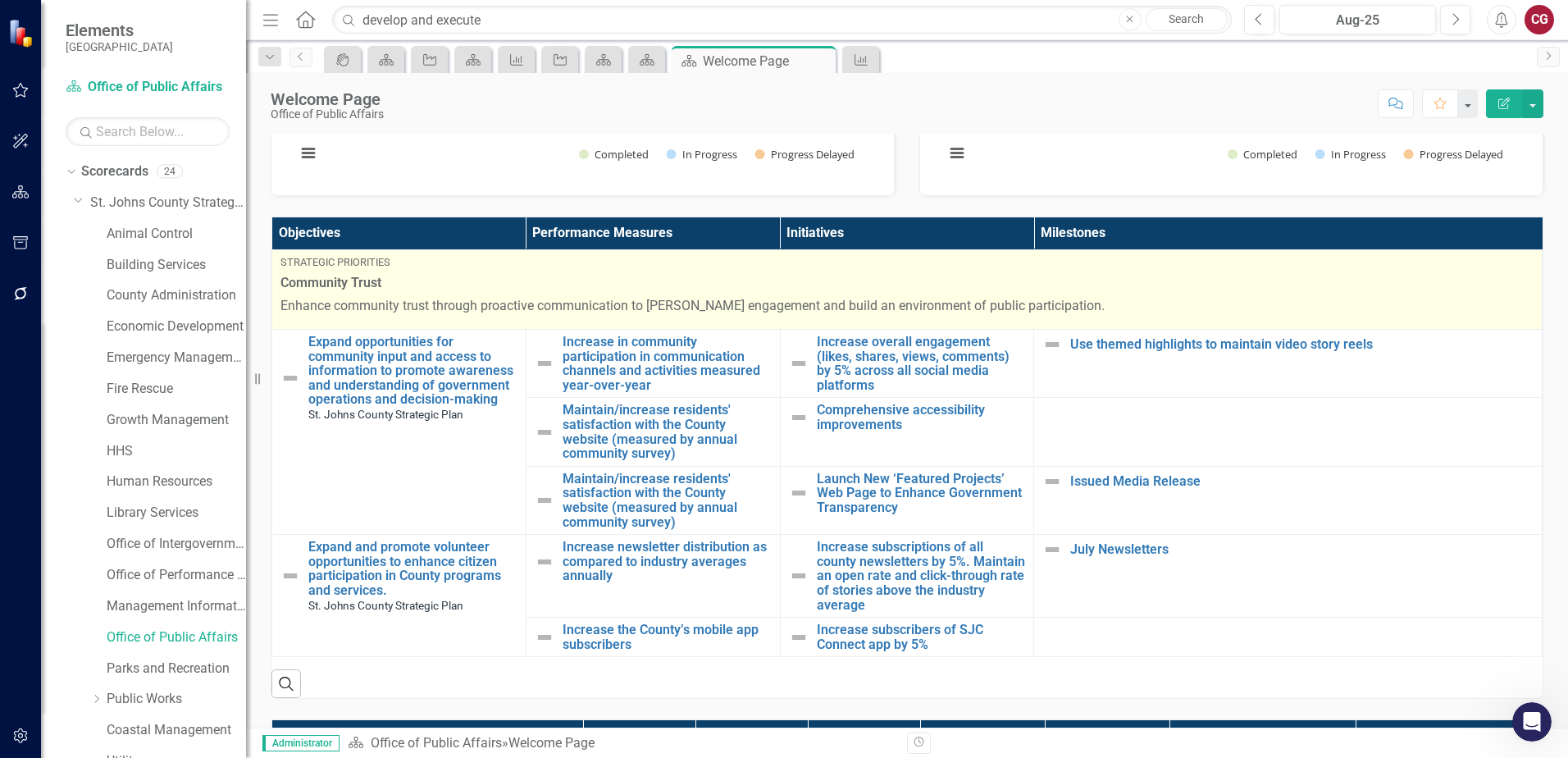
scroll to position [546, 0]
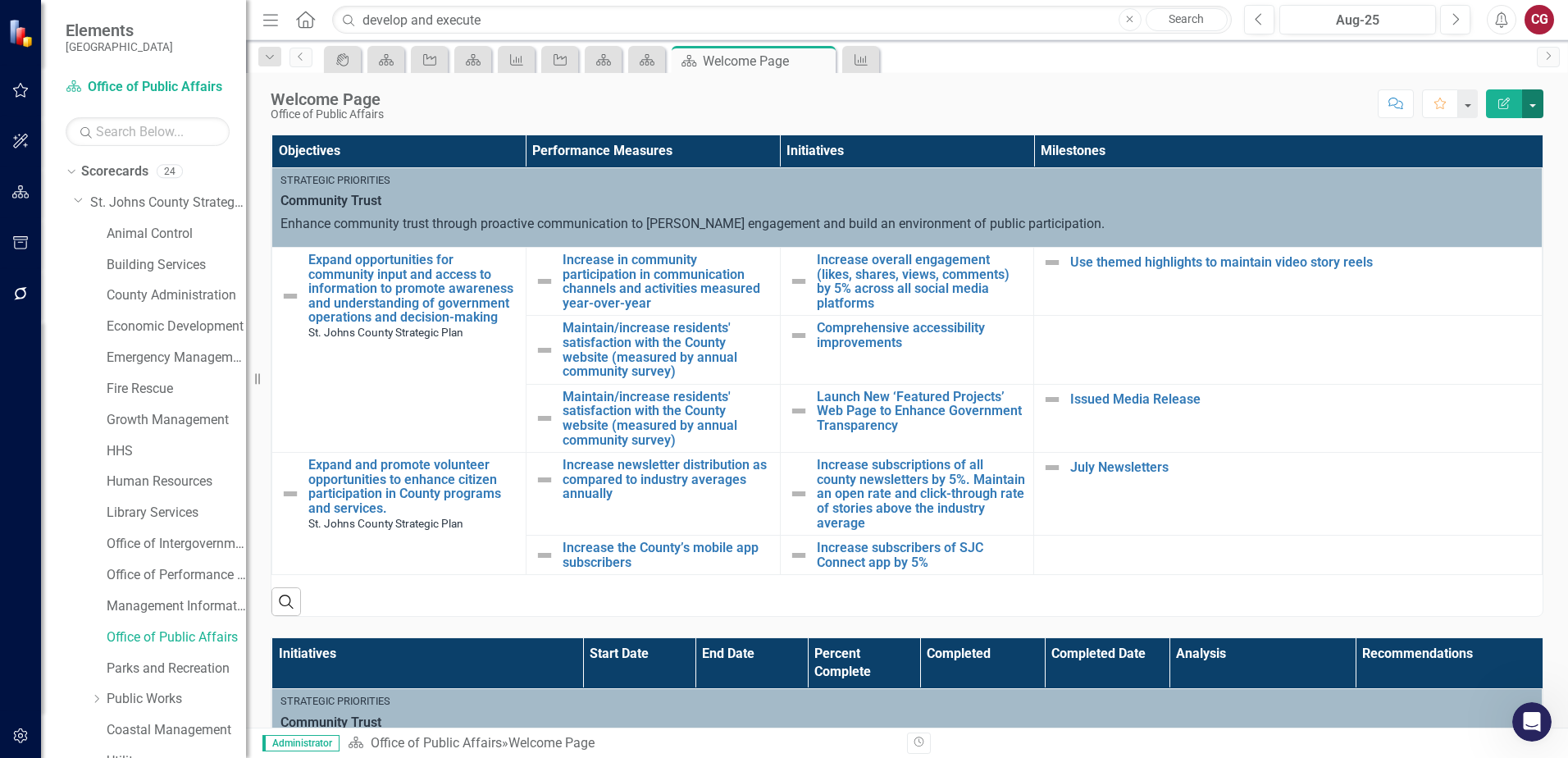
click at [1530, 105] on button "button" at bounding box center [1533, 104] width 21 height 29
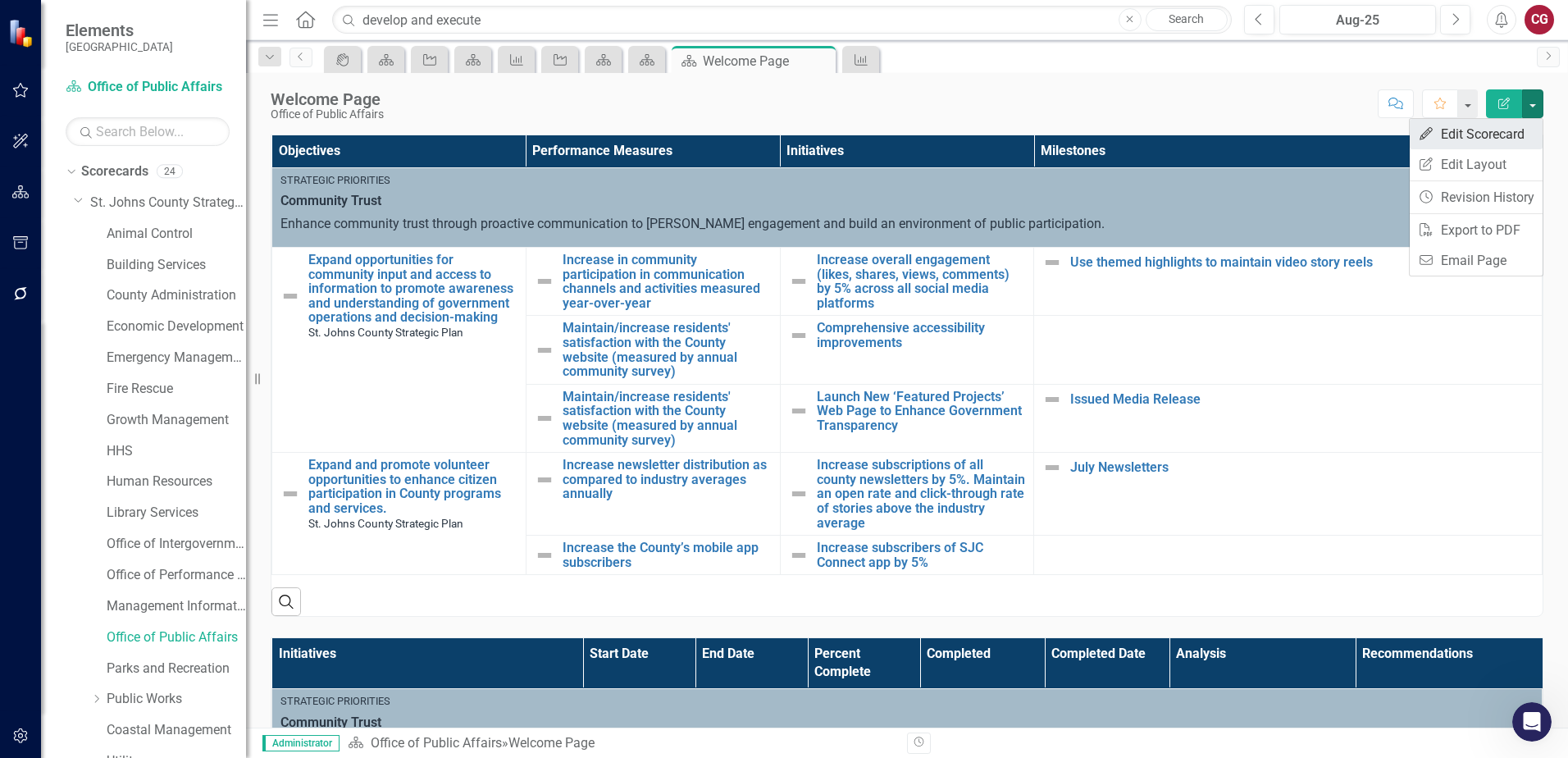
click at [1494, 129] on link "Edit Edit Scorecard" at bounding box center [1476, 134] width 133 height 31
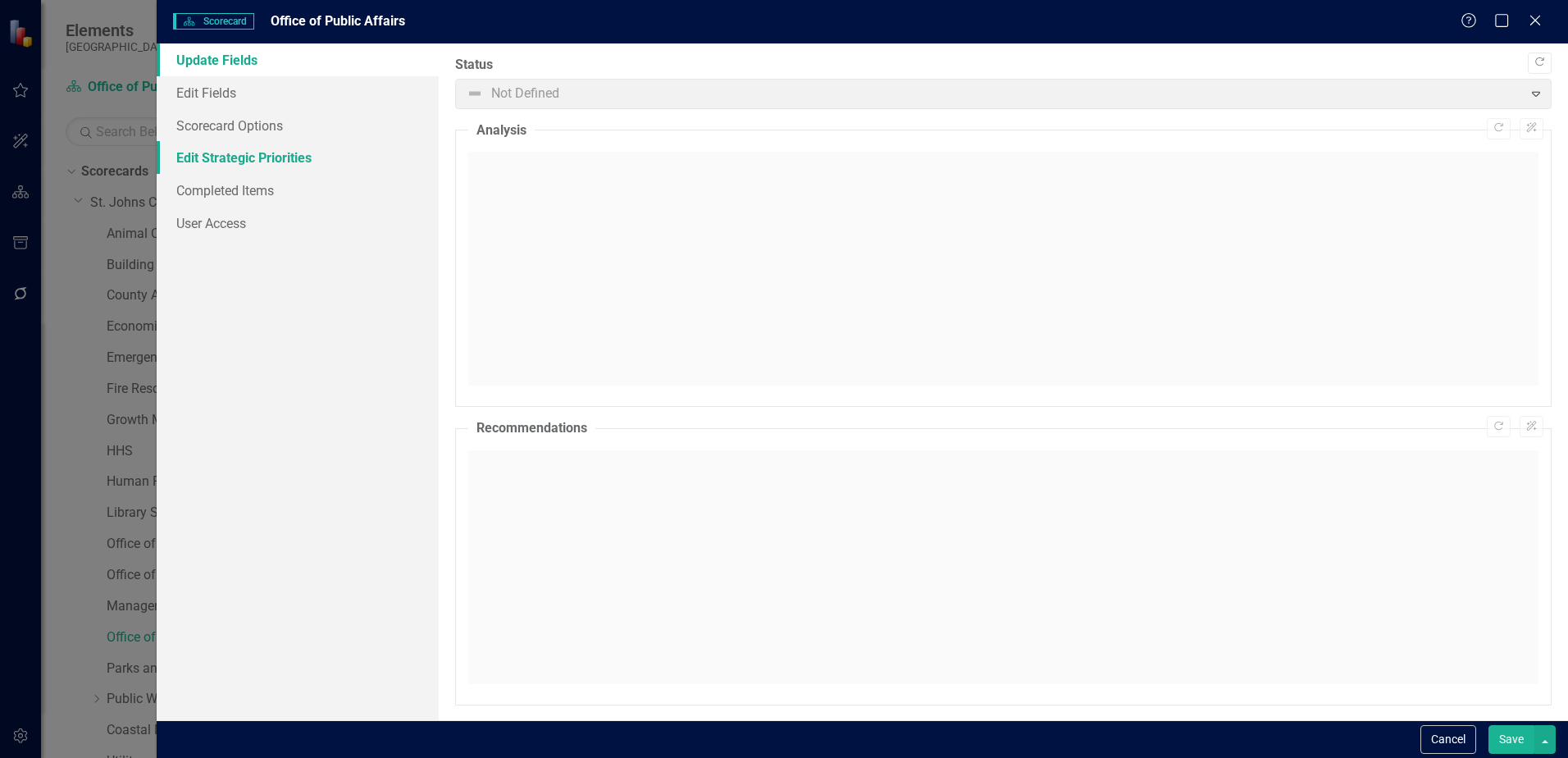
click at [236, 152] on link "Edit Strategic Priorities" at bounding box center [297, 158] width 282 height 32
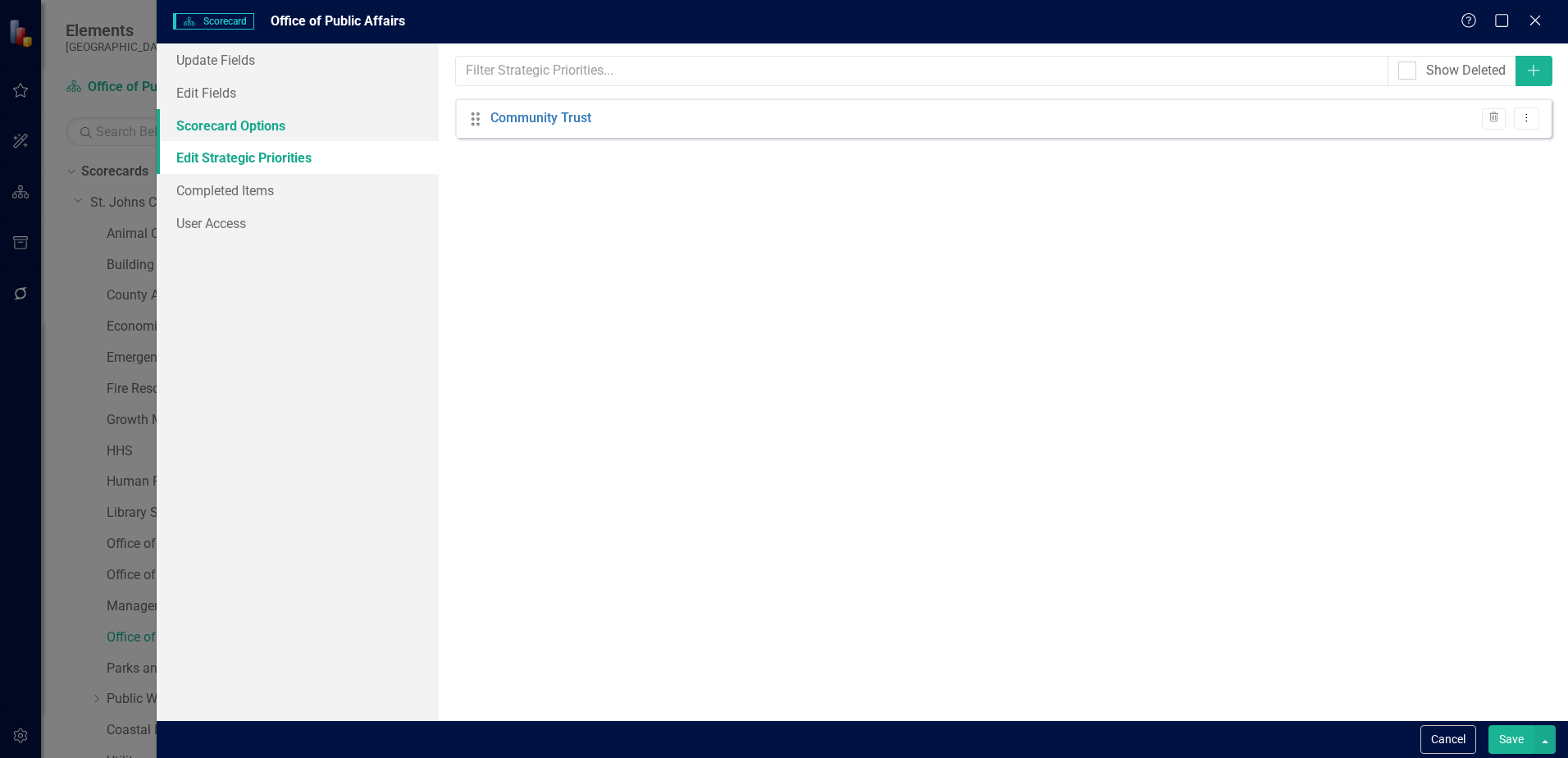
click at [235, 119] on link "Scorecard Options" at bounding box center [297, 125] width 282 height 32
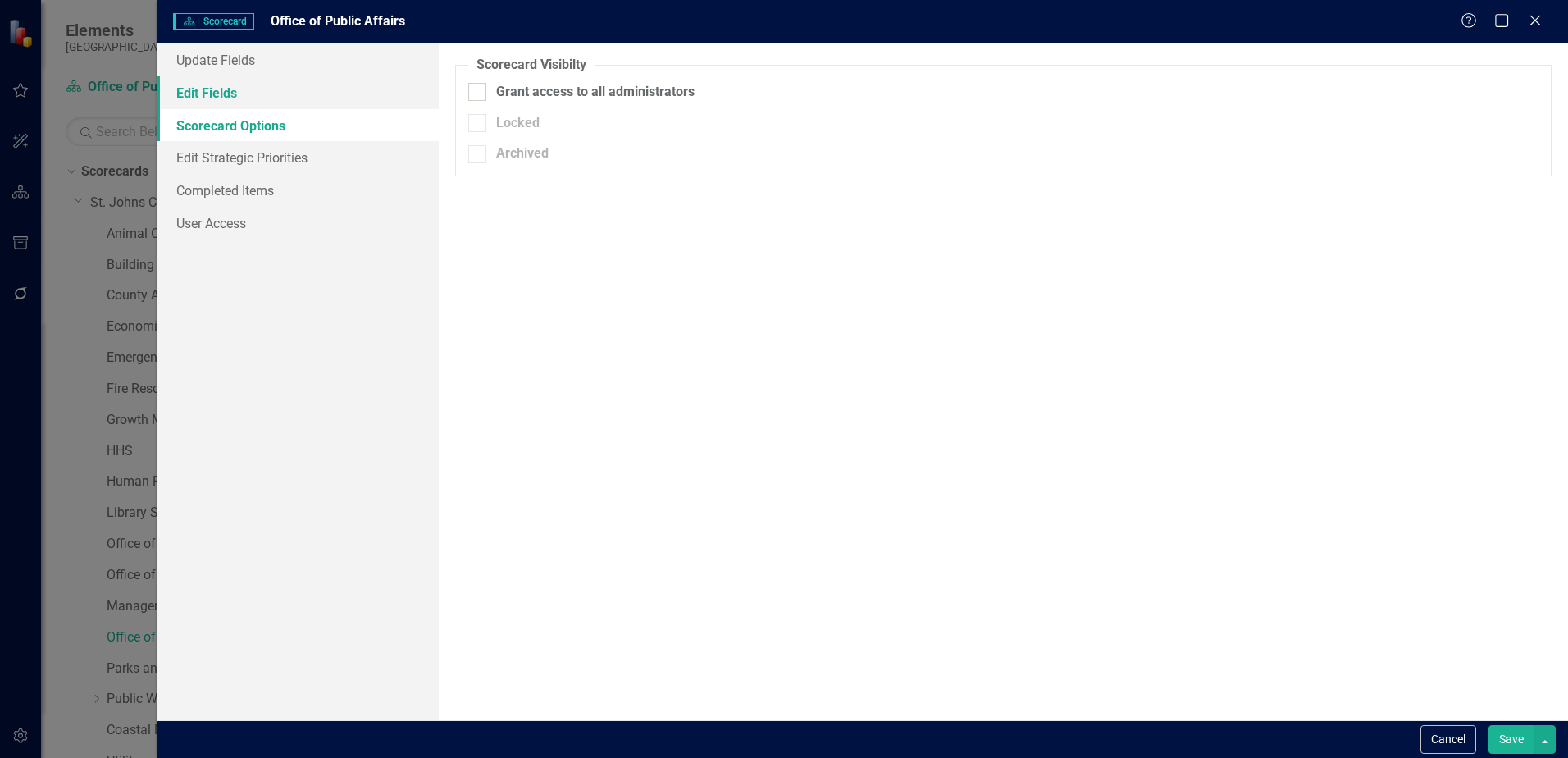
click at [230, 92] on link "Edit Fields" at bounding box center [297, 93] width 282 height 32
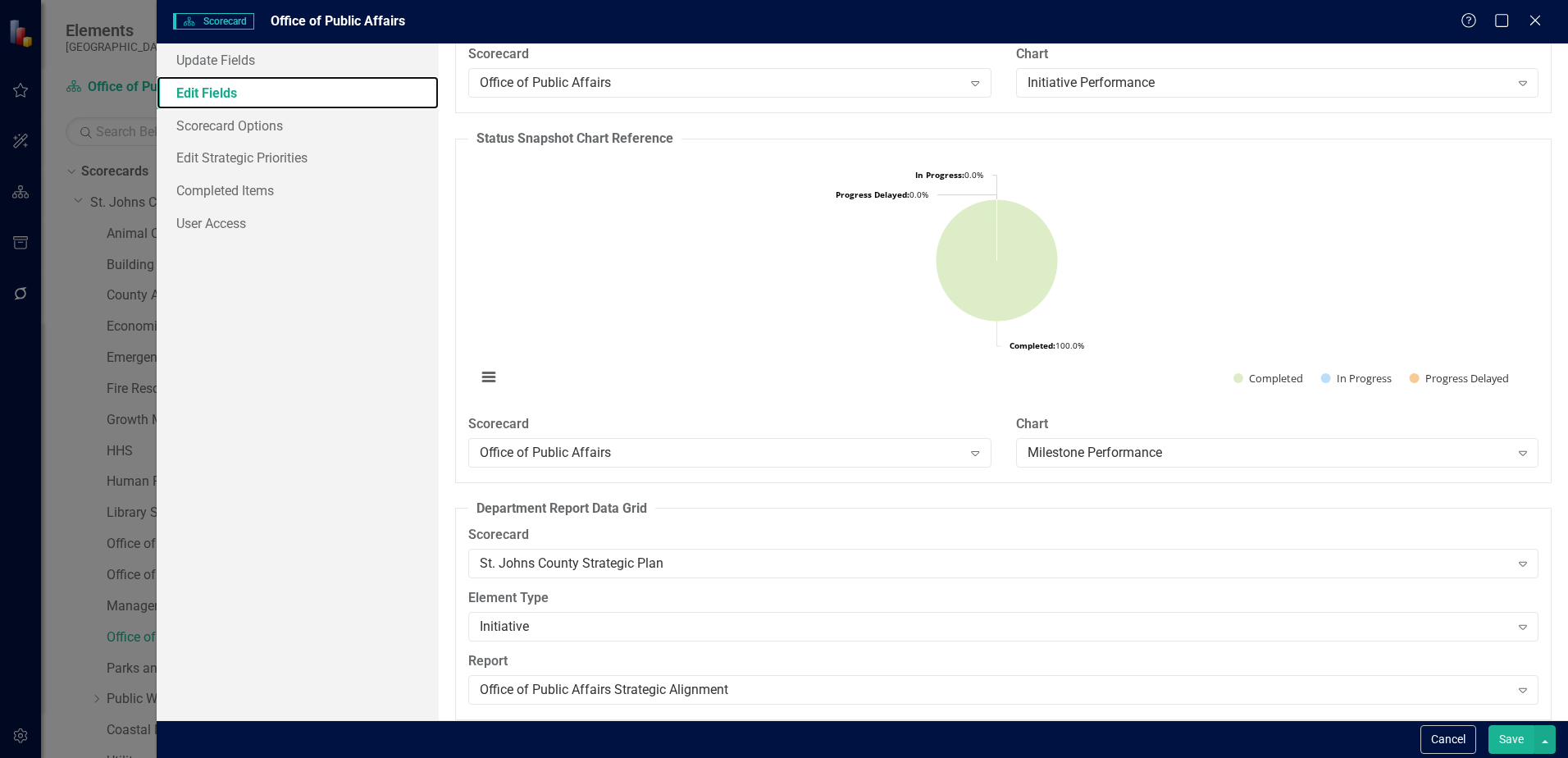
scroll to position [2003, 0]
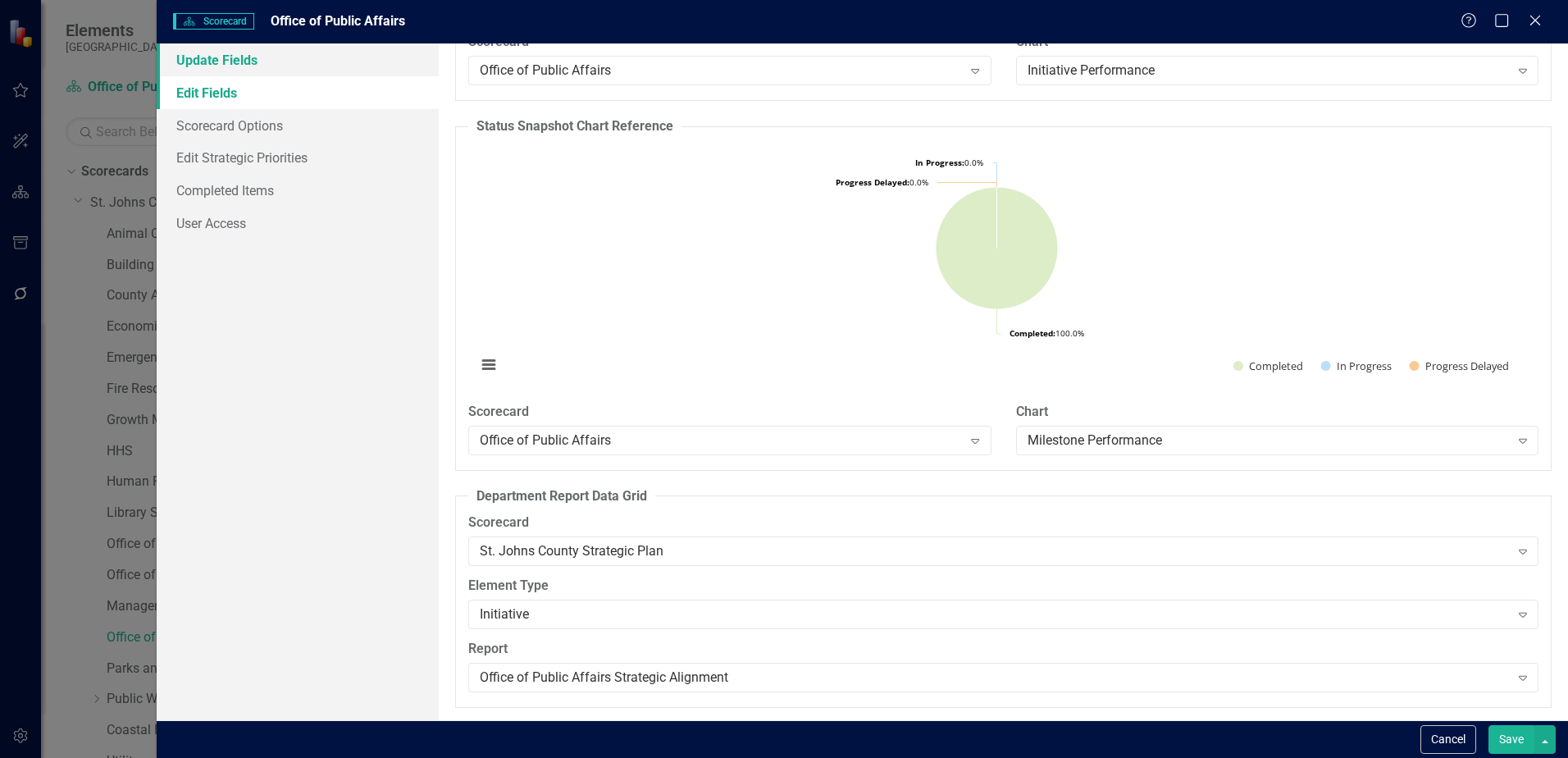
click at [240, 60] on link "Update Fields" at bounding box center [297, 59] width 282 height 32
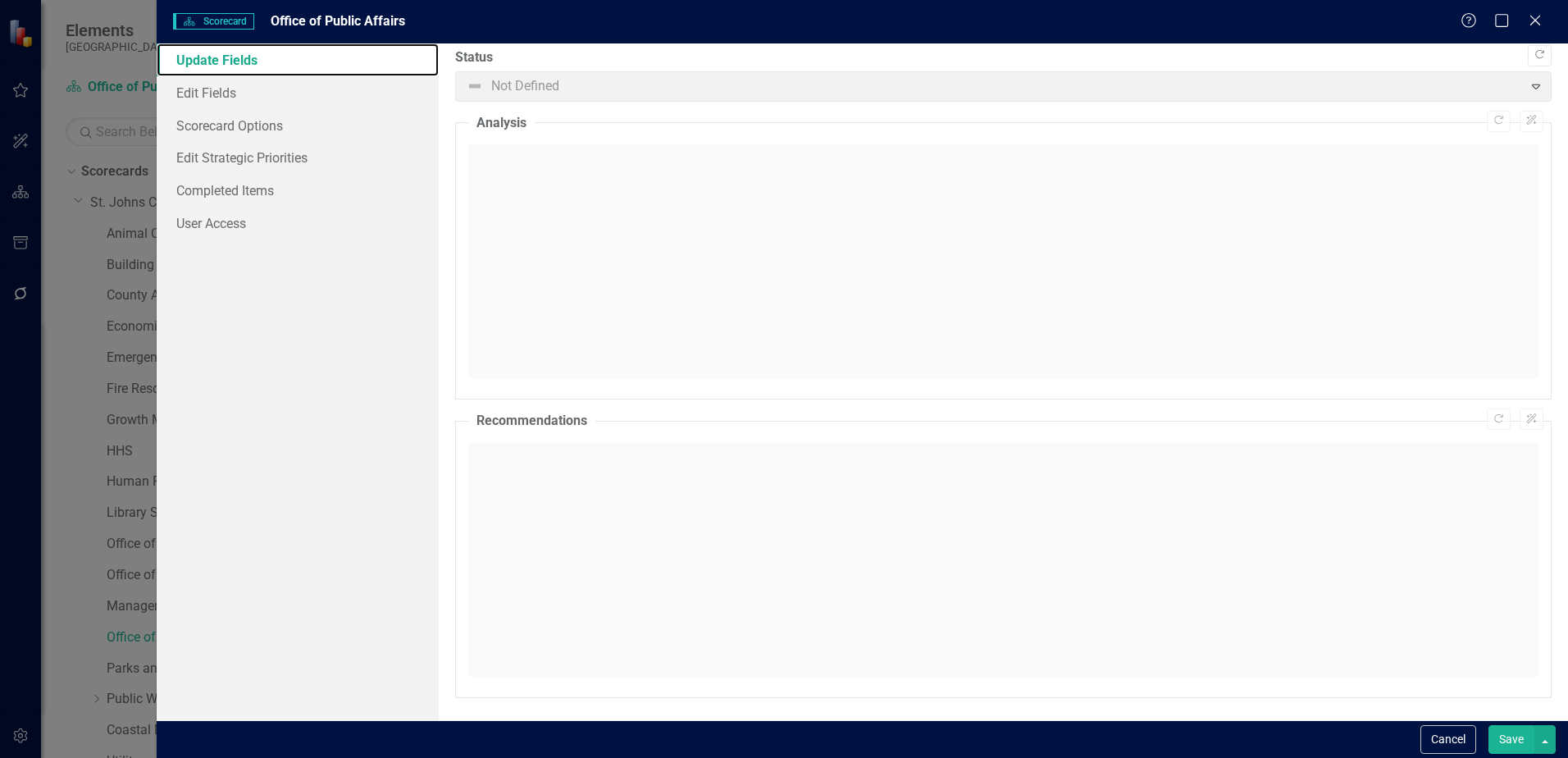
scroll to position [10, 0]
click at [1440, 727] on button "Cancel" at bounding box center [1448, 739] width 55 height 29
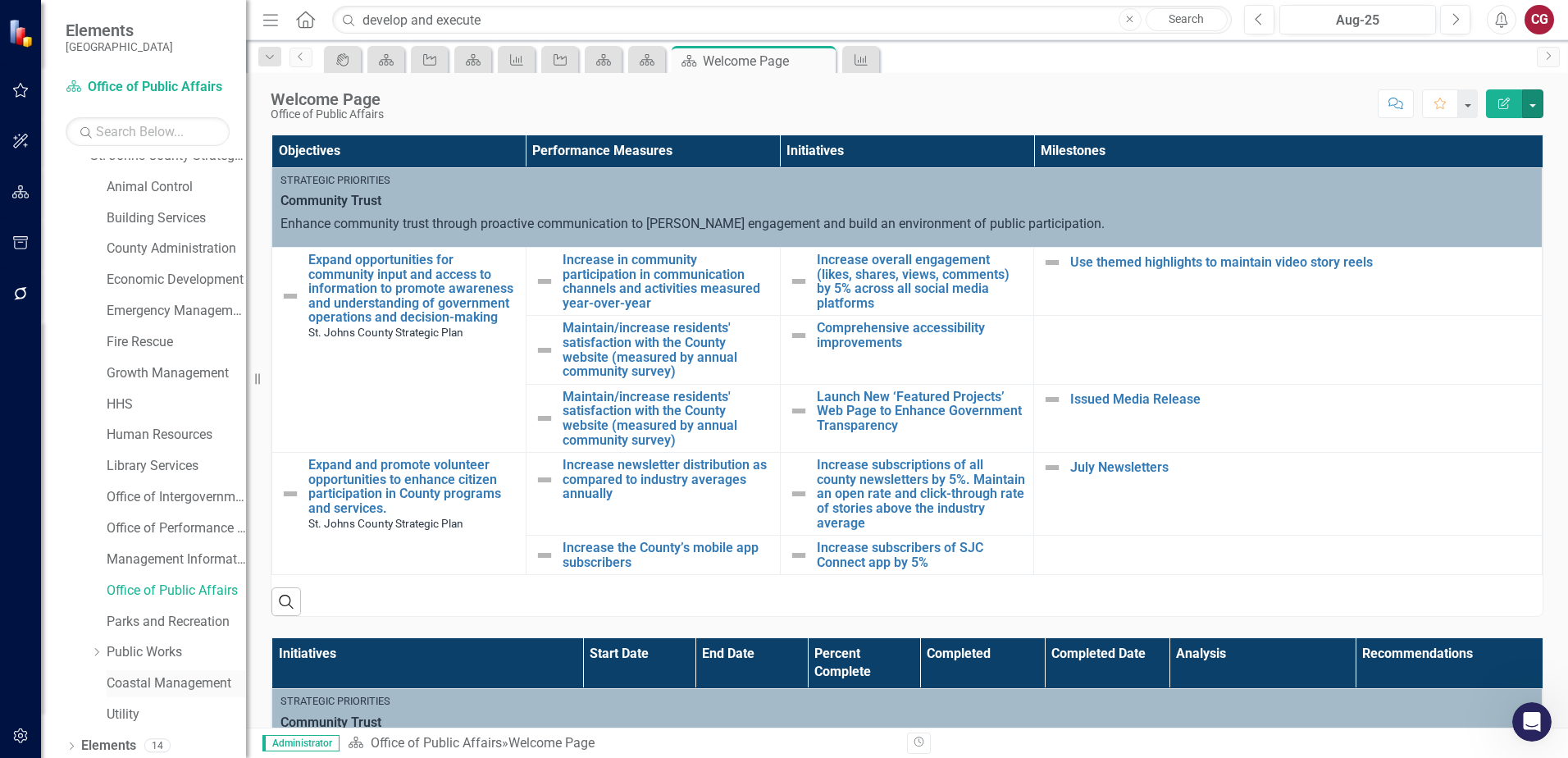
scroll to position [84, 0]
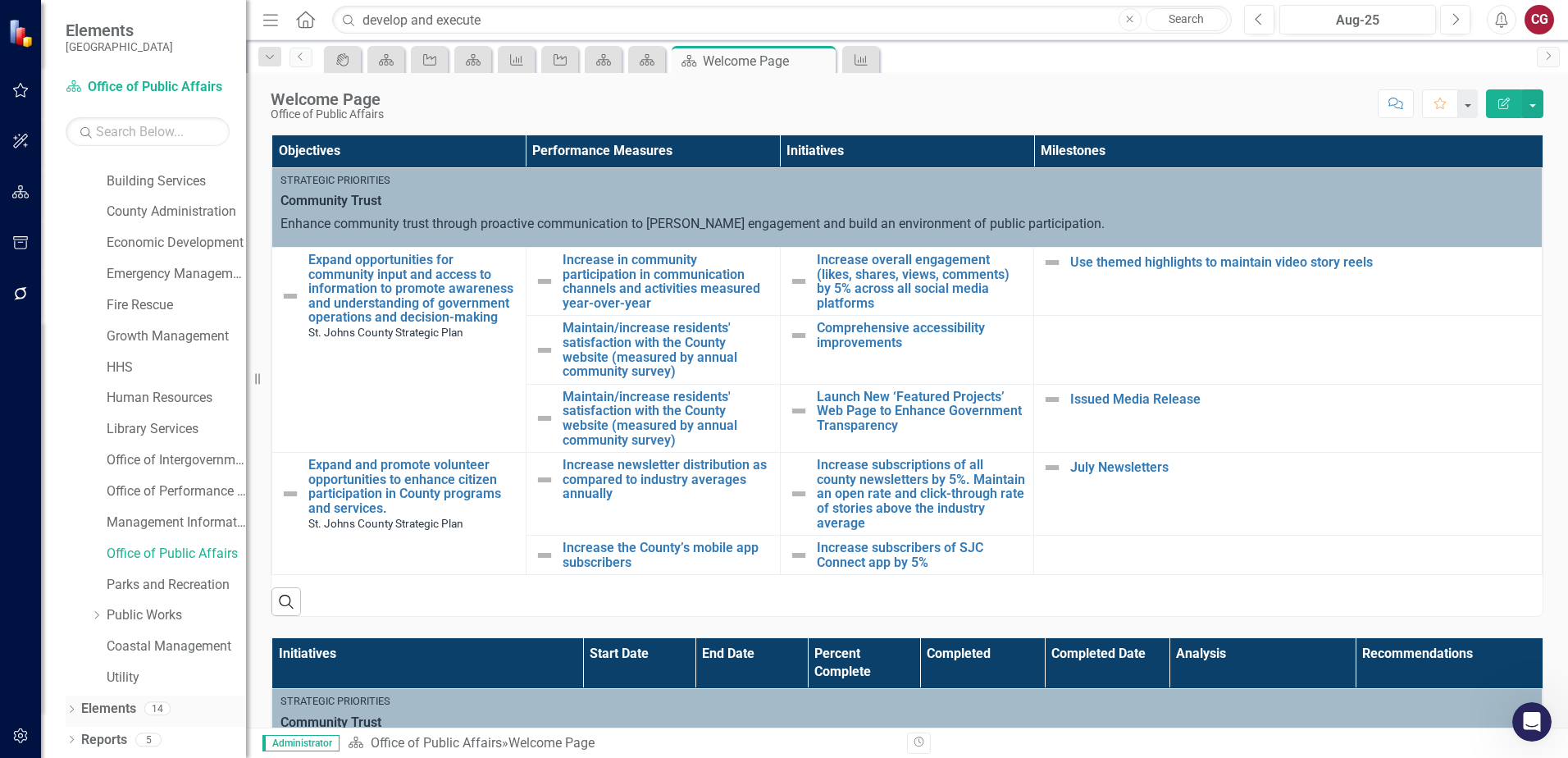
click at [124, 713] on link "Elements" at bounding box center [108, 709] width 54 height 19
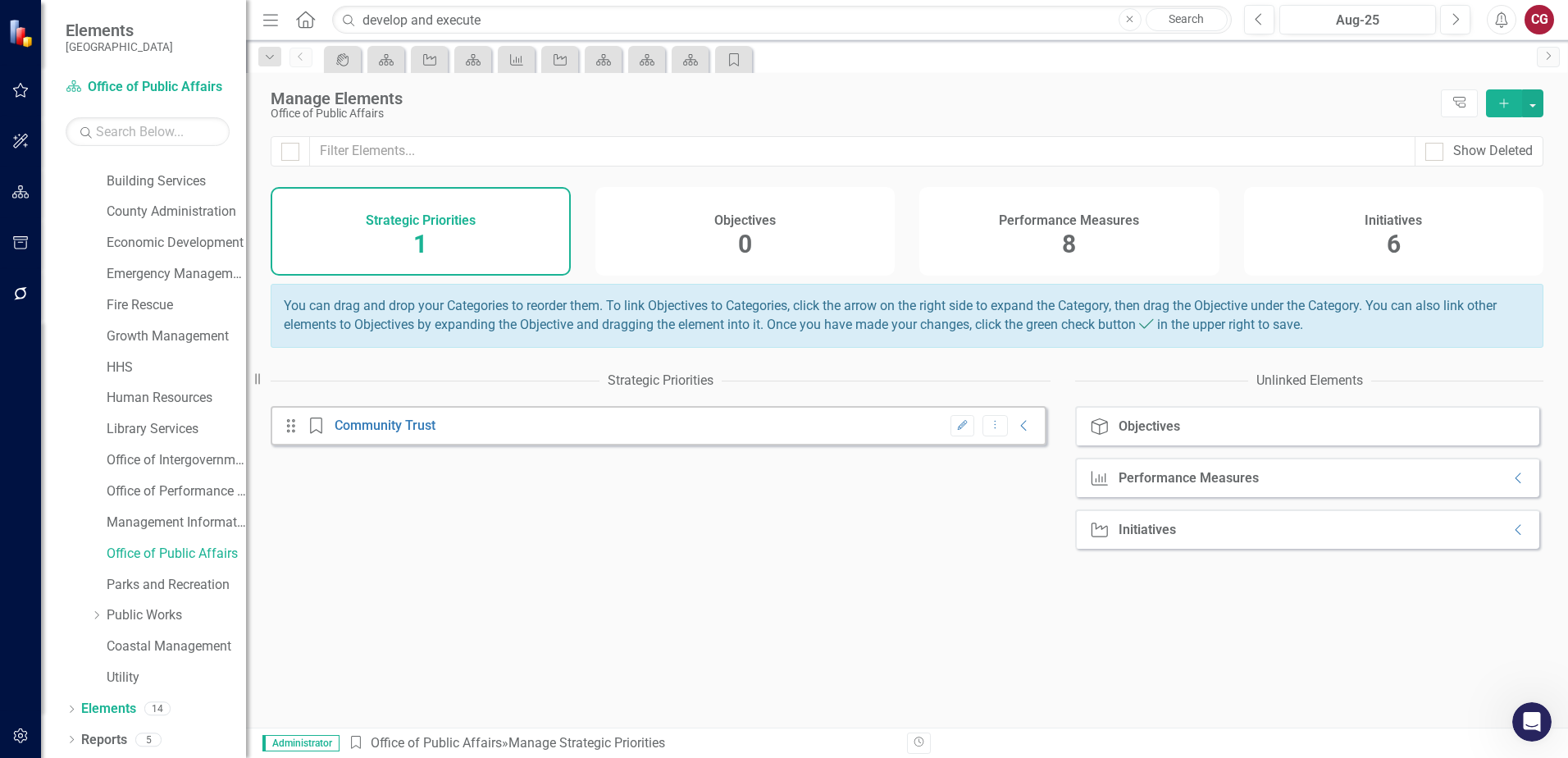
click at [1071, 246] on span "8" at bounding box center [1069, 244] width 14 height 29
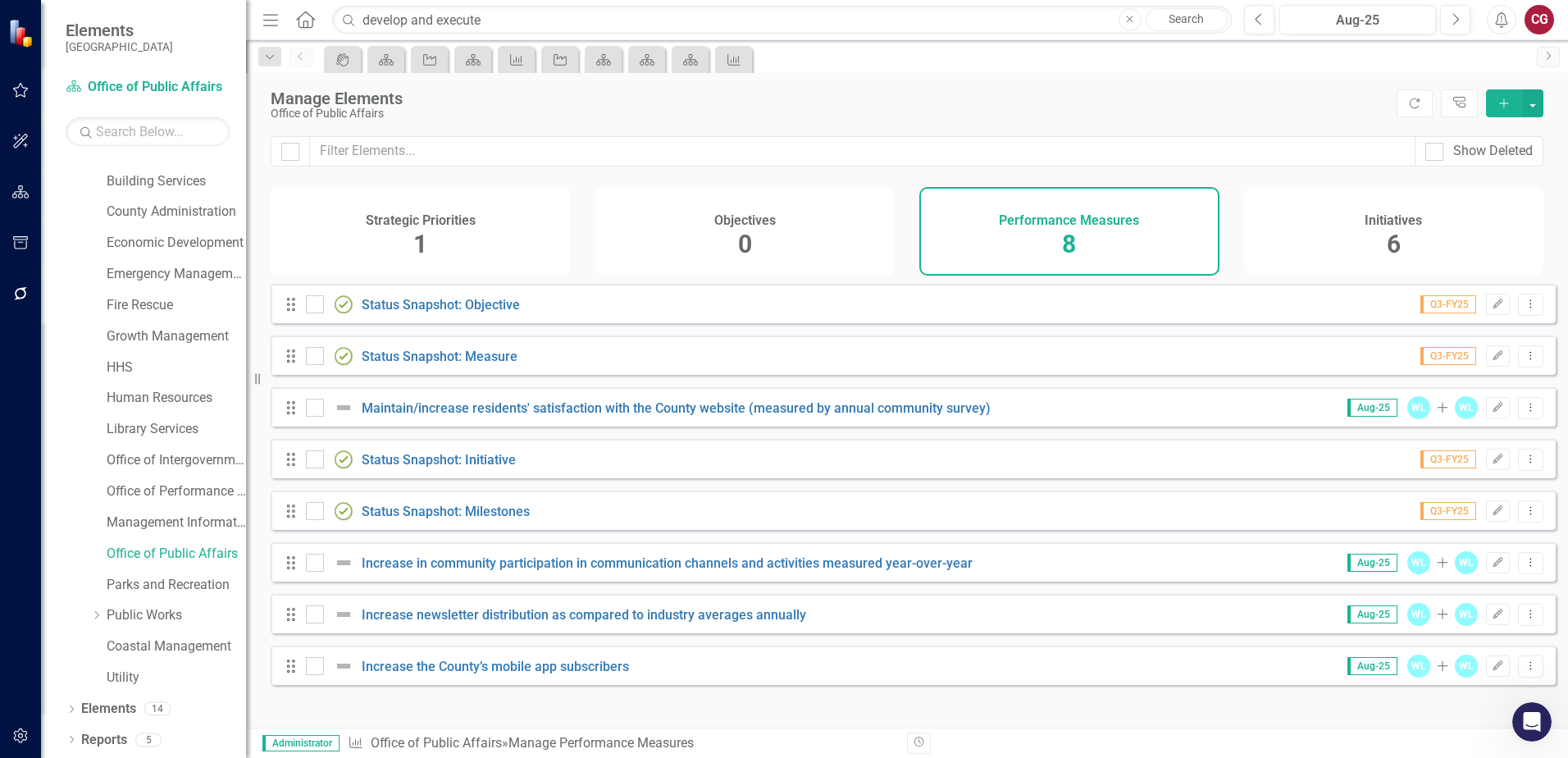
click at [1387, 249] on span "6" at bounding box center [1394, 244] width 14 height 29
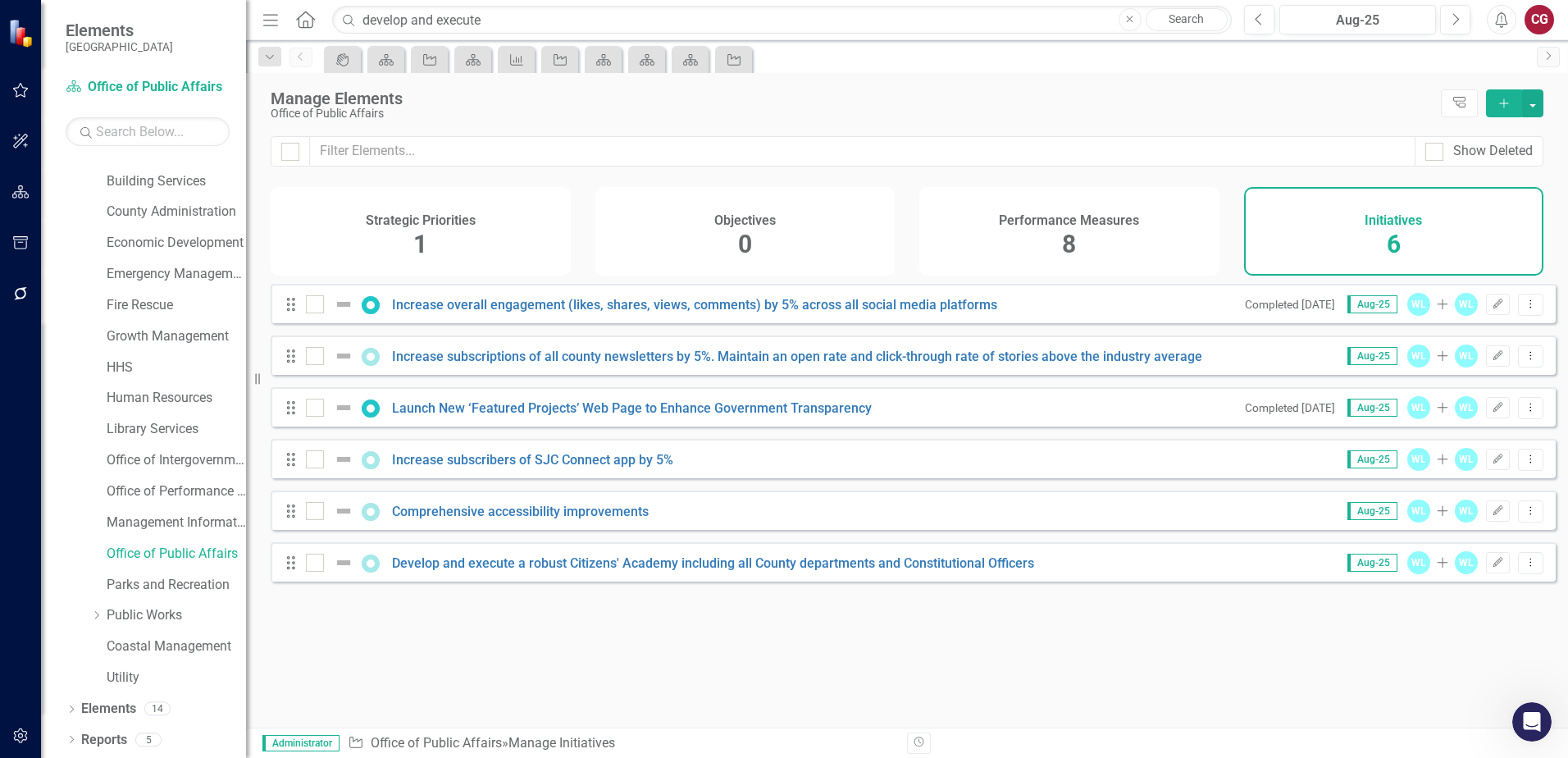
click at [1065, 242] on span "8" at bounding box center [1069, 244] width 14 height 29
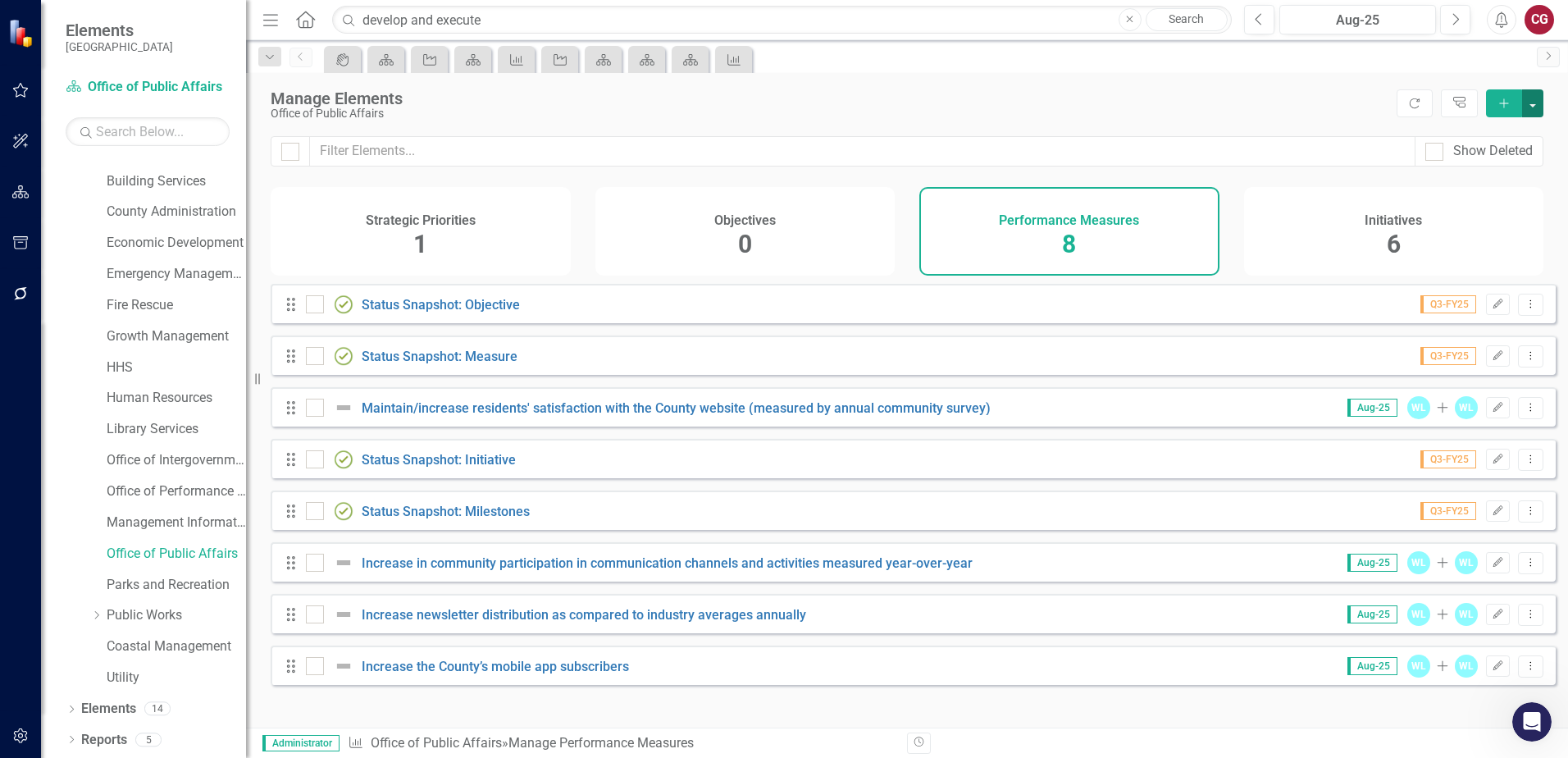
click at [1529, 107] on button "button" at bounding box center [1533, 103] width 21 height 28
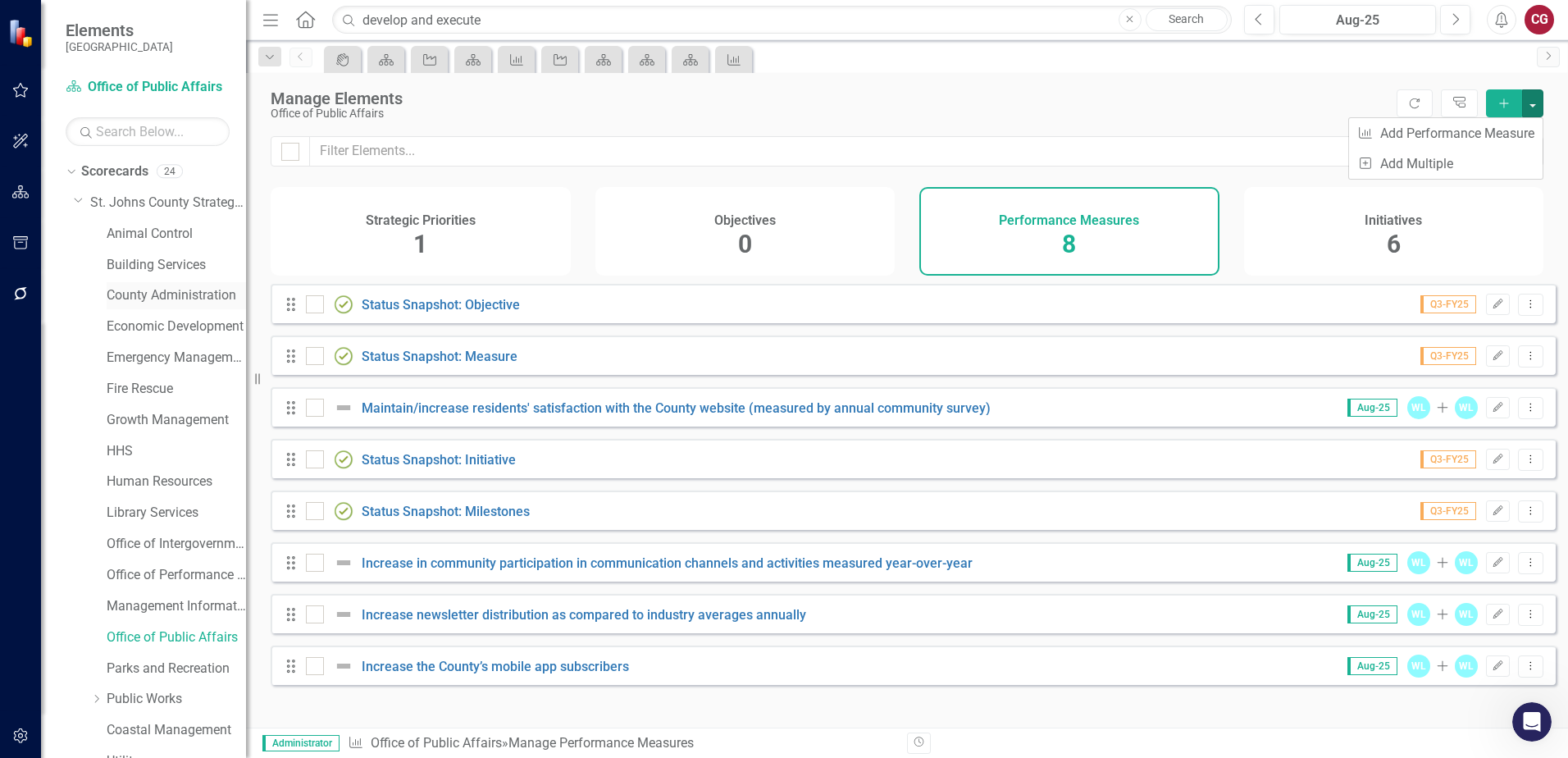
click at [150, 294] on link "County Administration" at bounding box center [177, 295] width 140 height 19
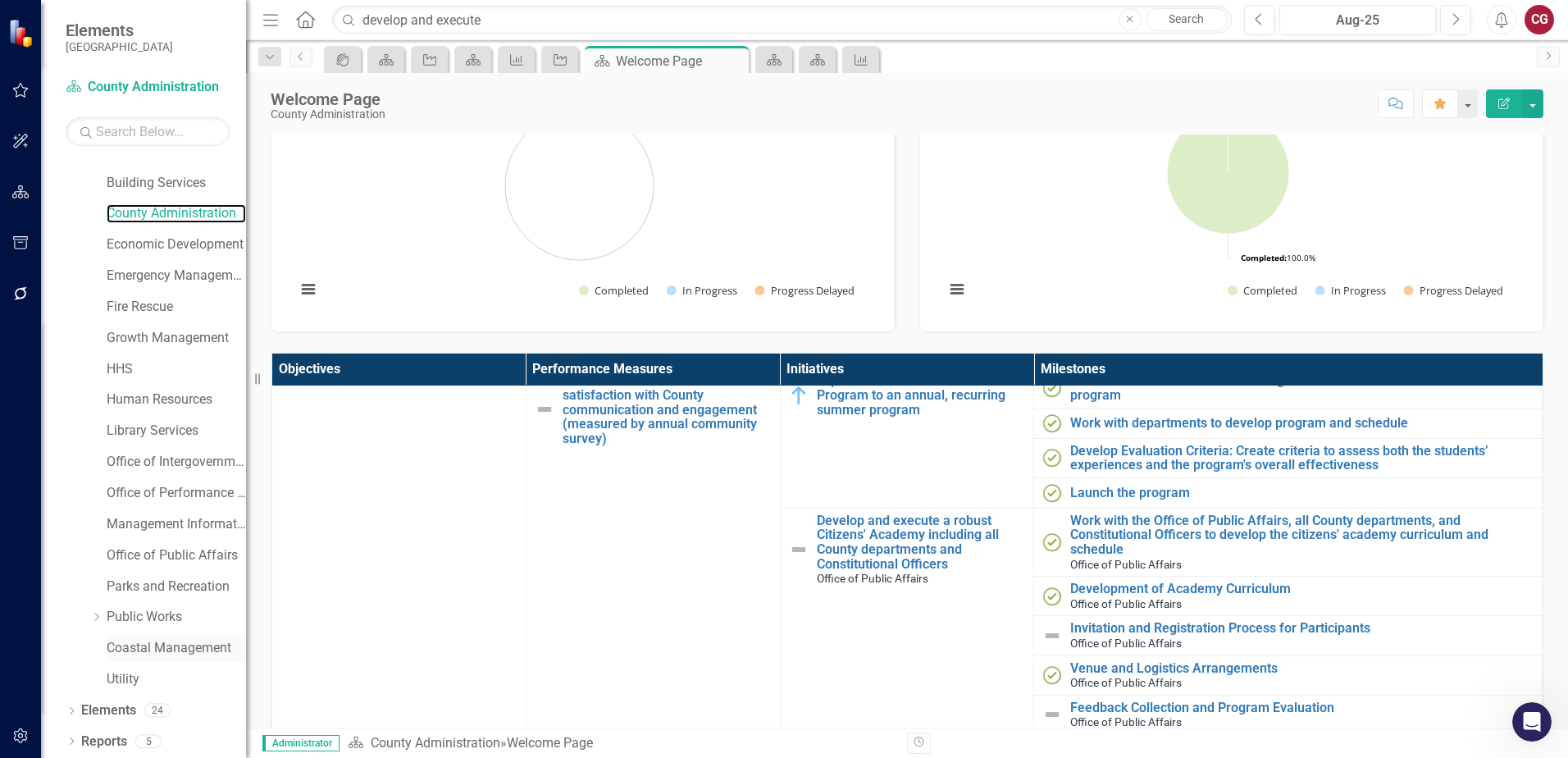
scroll to position [84, 0]
click at [113, 706] on link "Elements" at bounding box center [108, 709] width 54 height 19
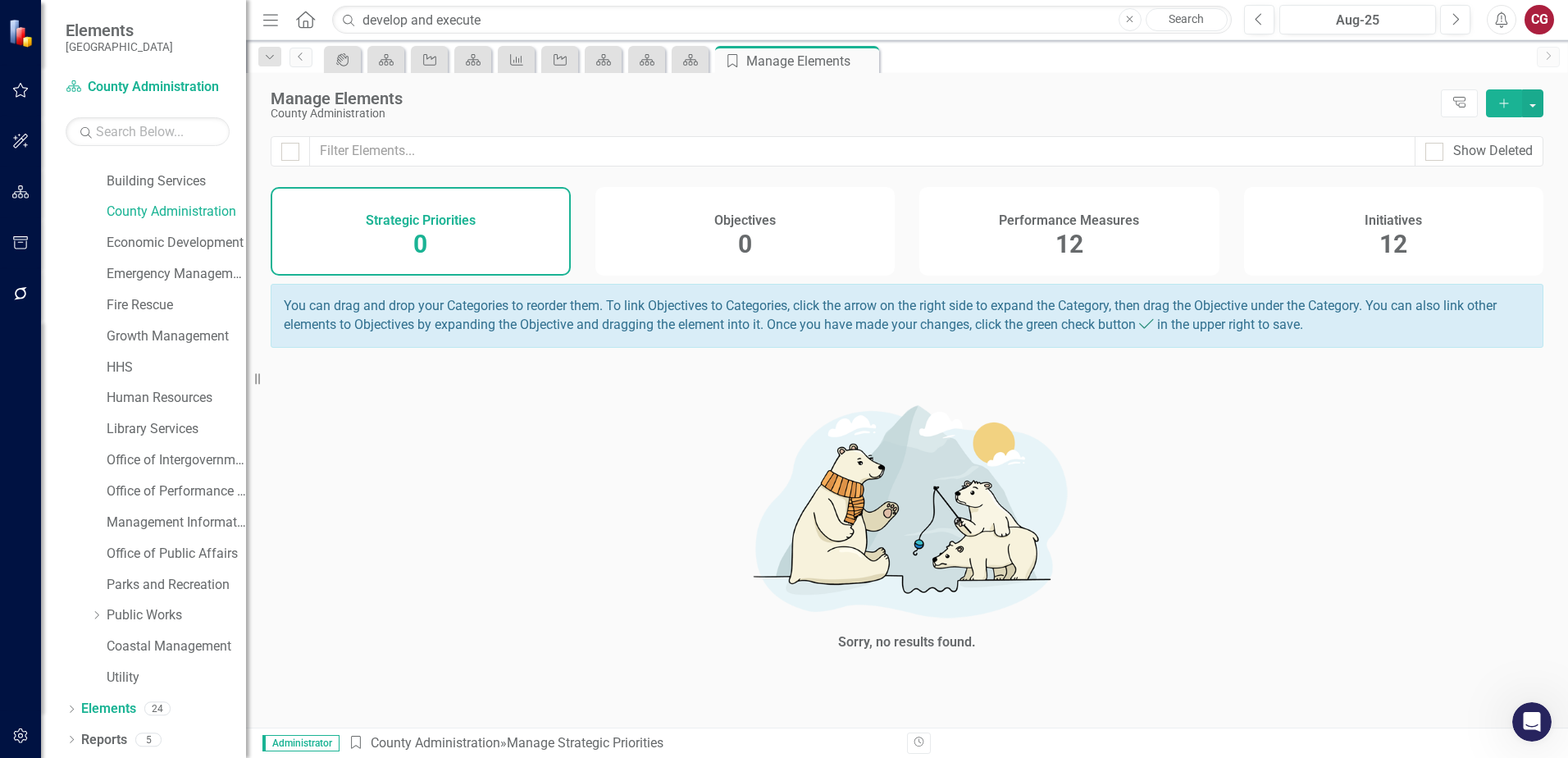
click at [1400, 222] on h4 "Initiatives" at bounding box center [1394, 220] width 57 height 14
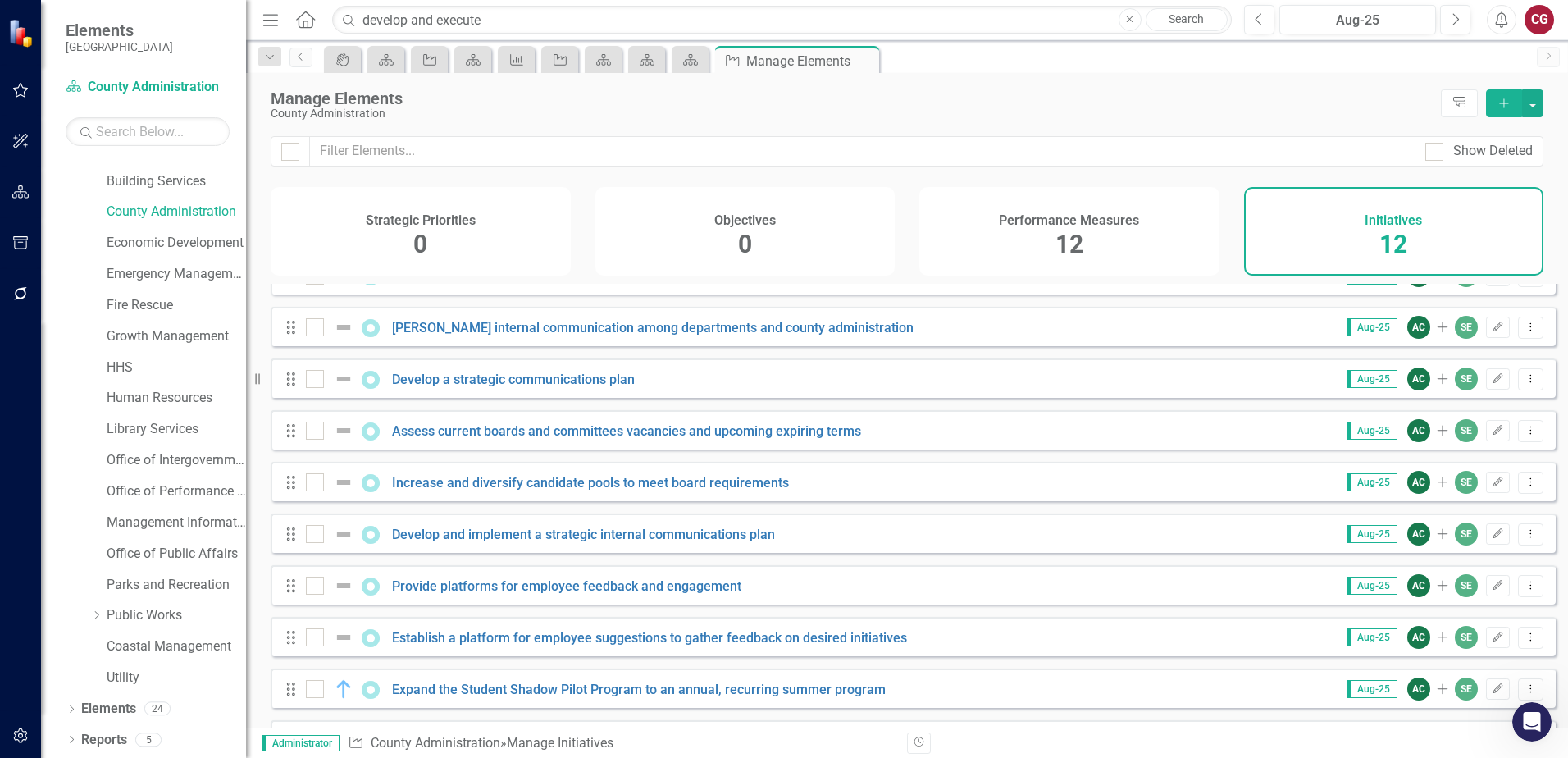
scroll to position [188, 0]
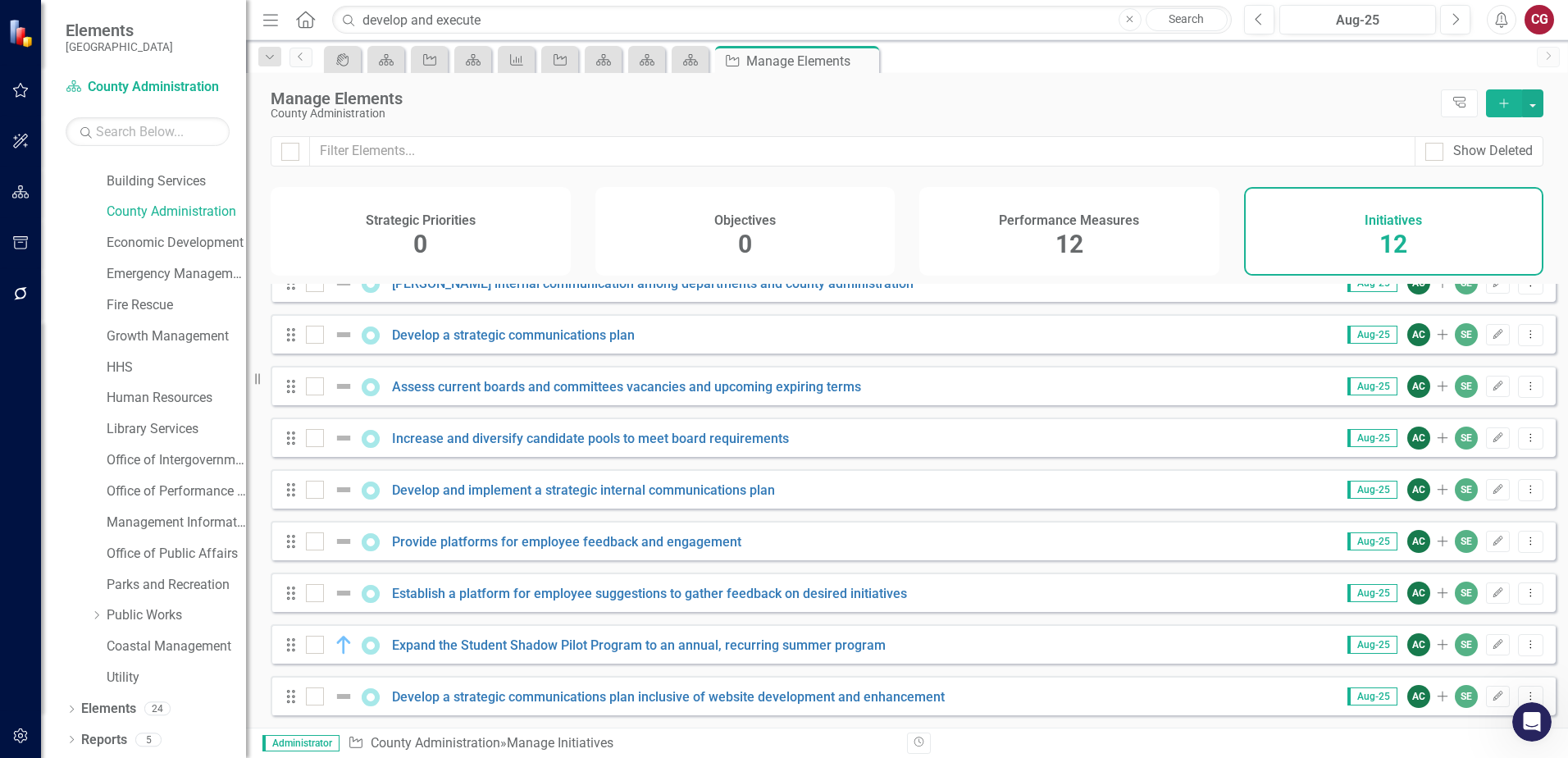
click at [1077, 230] on span "12" at bounding box center [1069, 244] width 28 height 29
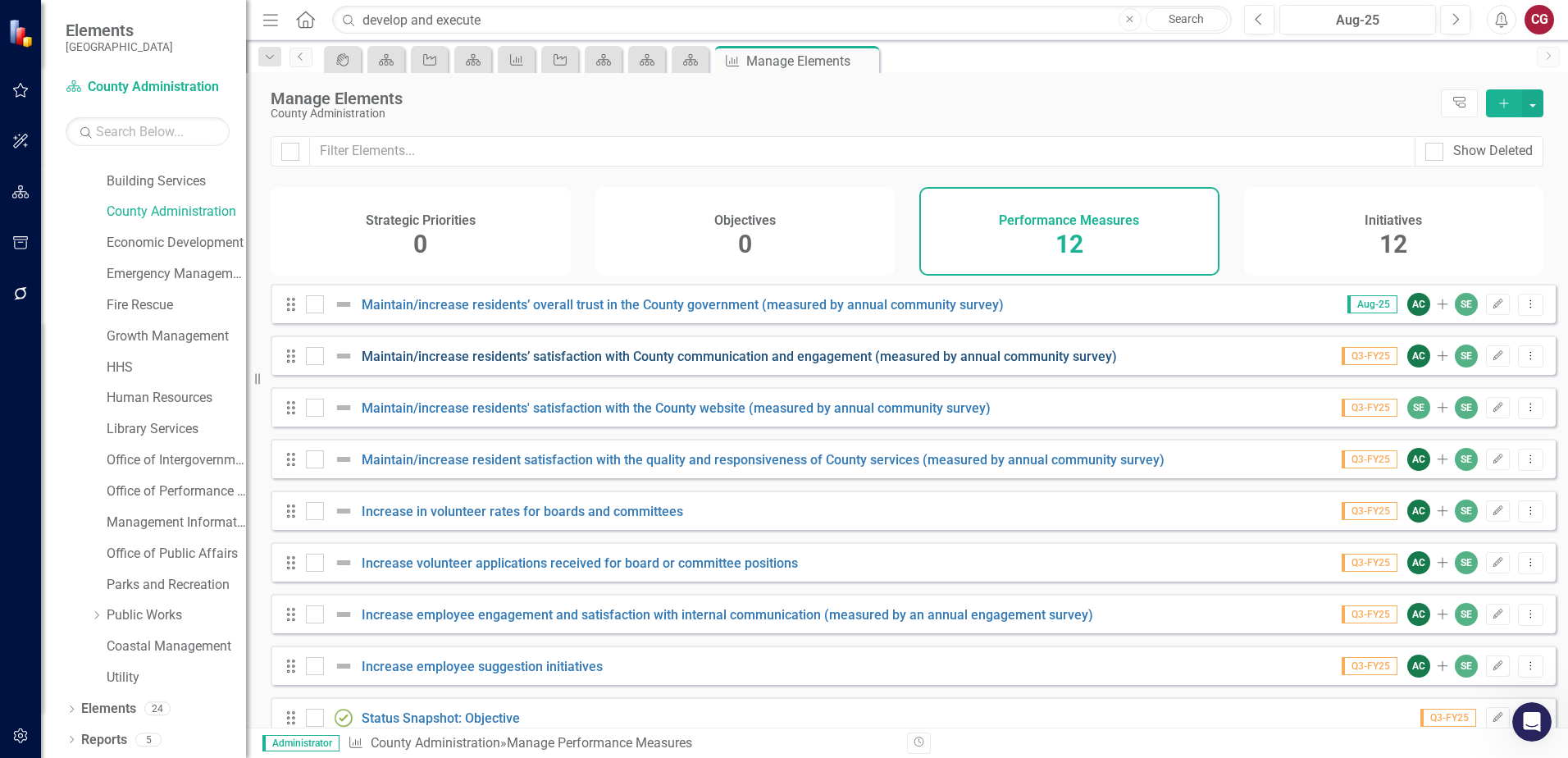
click at [787, 364] on link "Maintain/increase residents’ satisfaction with County communication and engagem…" at bounding box center [739, 357] width 755 height 15
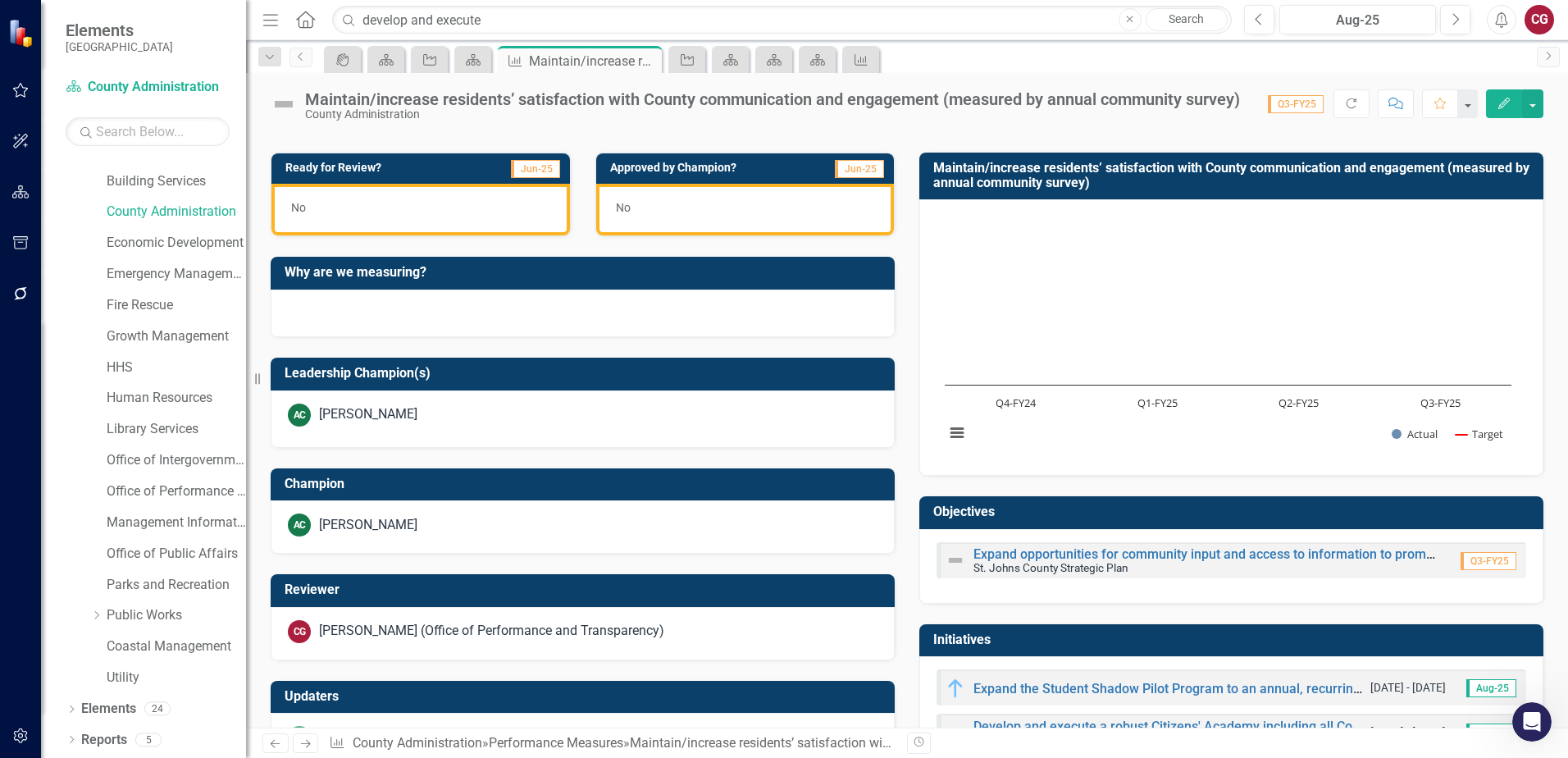
scroll to position [446, 0]
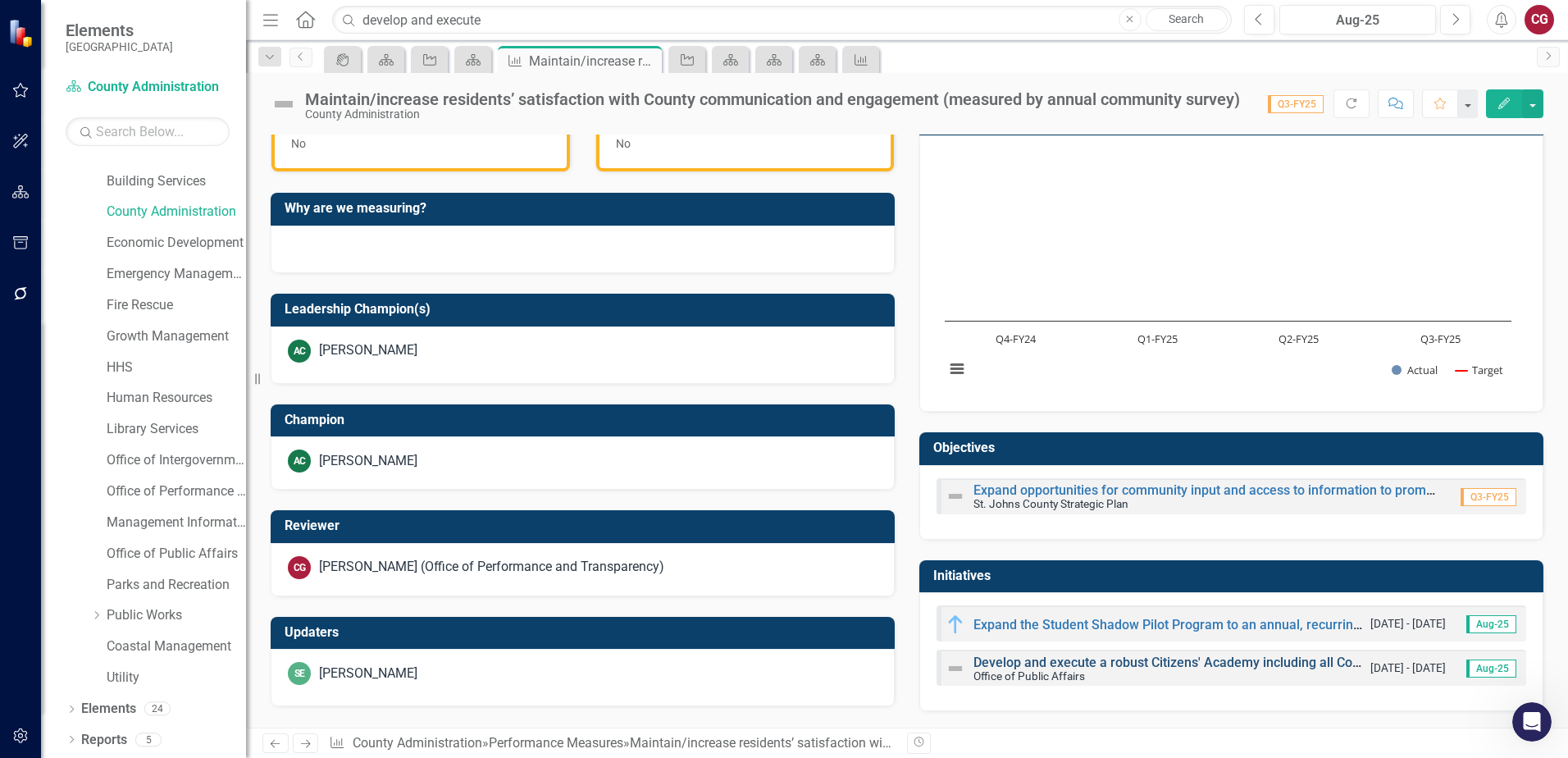
click at [1013, 666] on link "Develop and execute a robust Citizens' Academy including all County departments…" at bounding box center [1295, 662] width 642 height 15
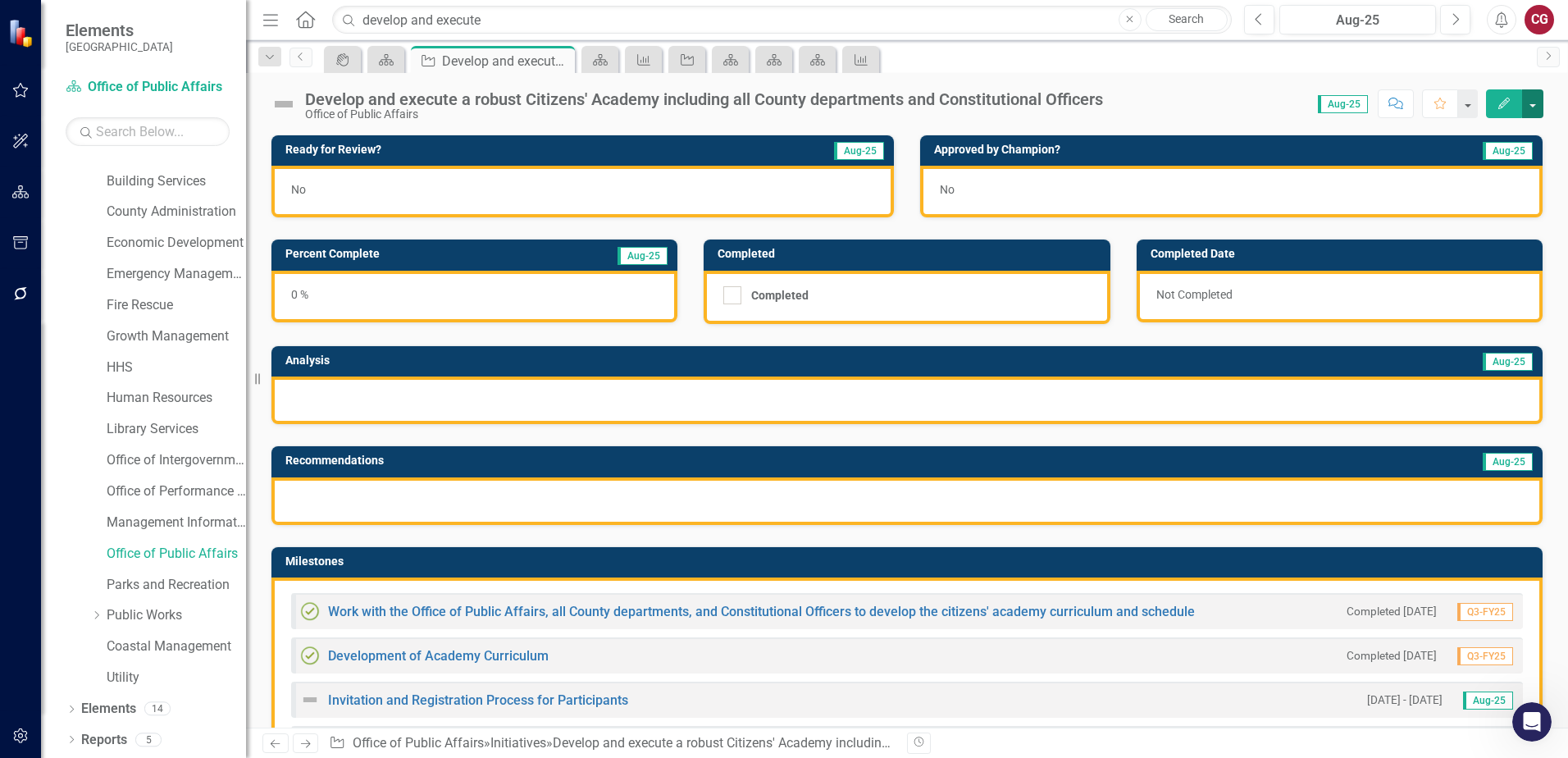
click at [1538, 101] on button "button" at bounding box center [1533, 104] width 21 height 29
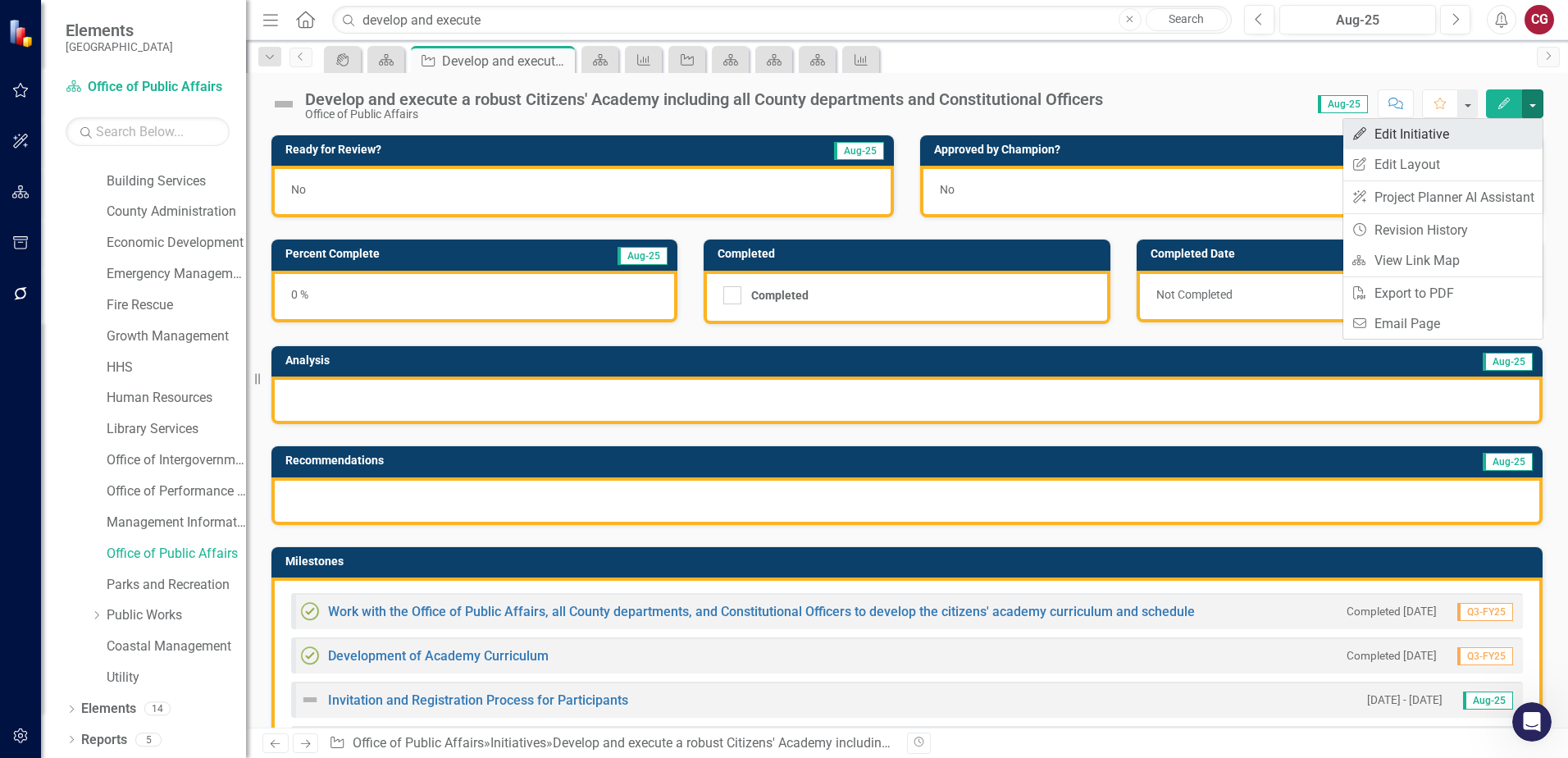
click at [1422, 144] on link "Edit Edit Initiative" at bounding box center [1443, 134] width 199 height 31
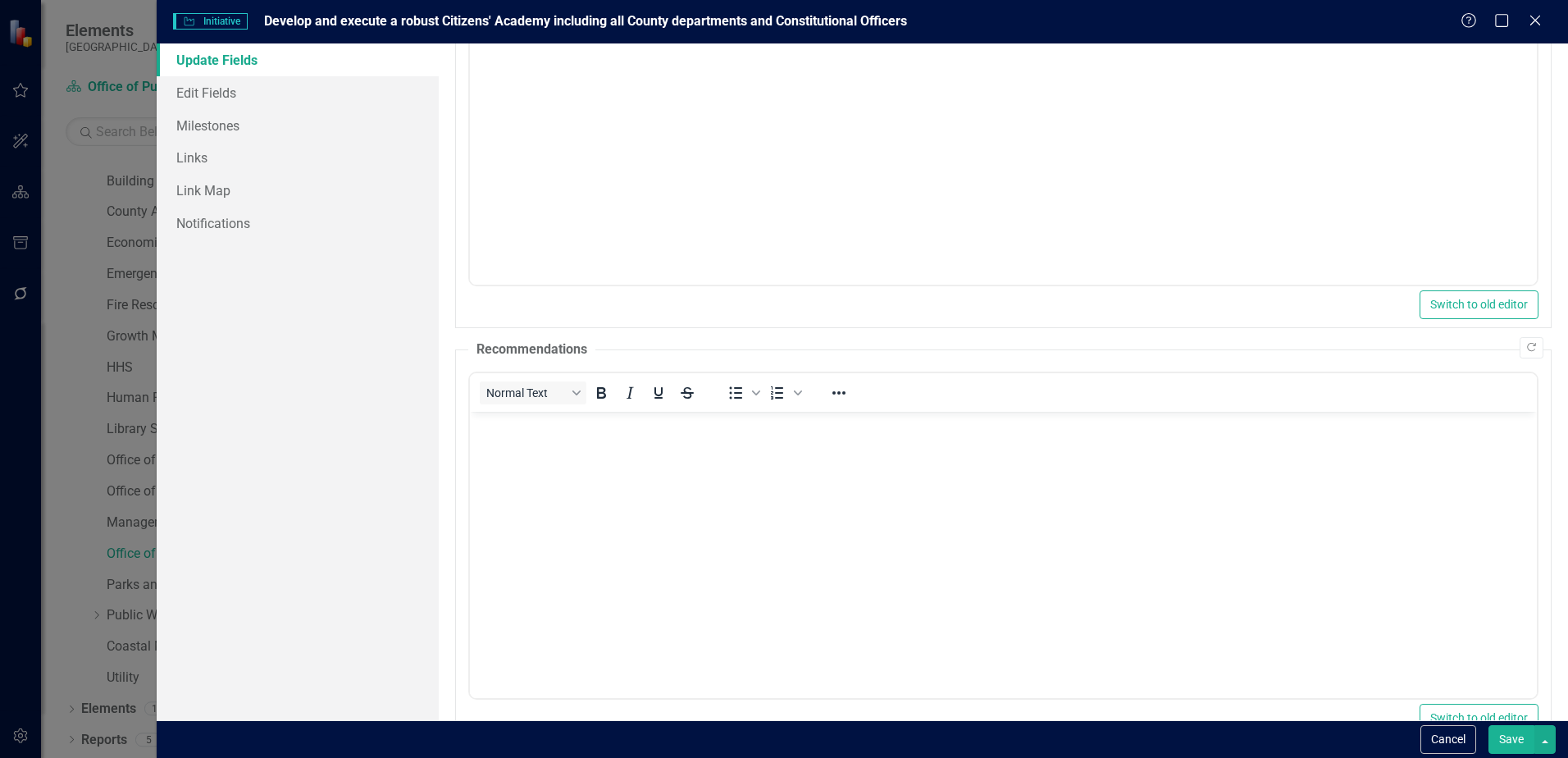
scroll to position [458, 0]
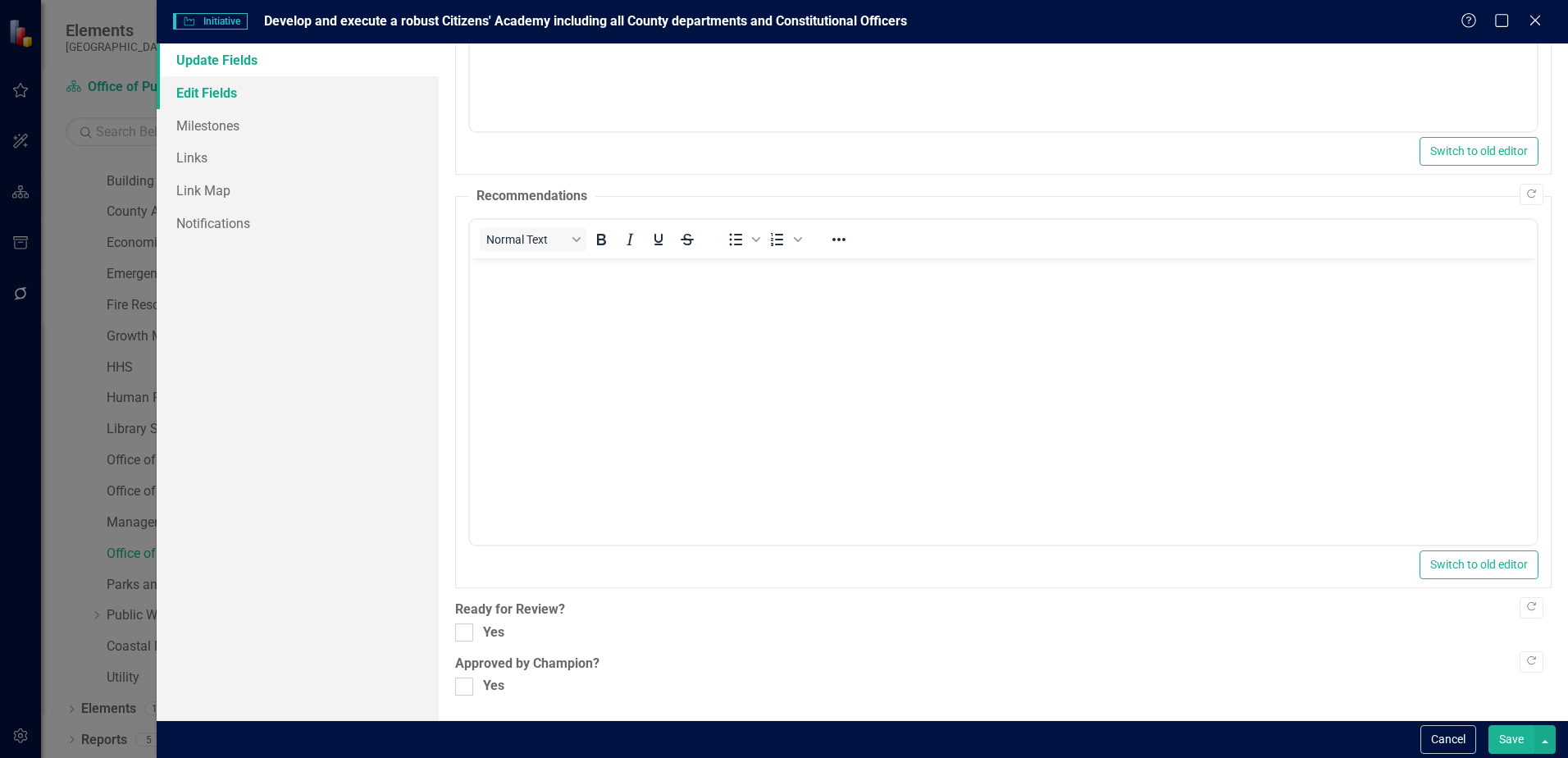
click at [195, 95] on link "Edit Fields" at bounding box center [297, 93] width 282 height 32
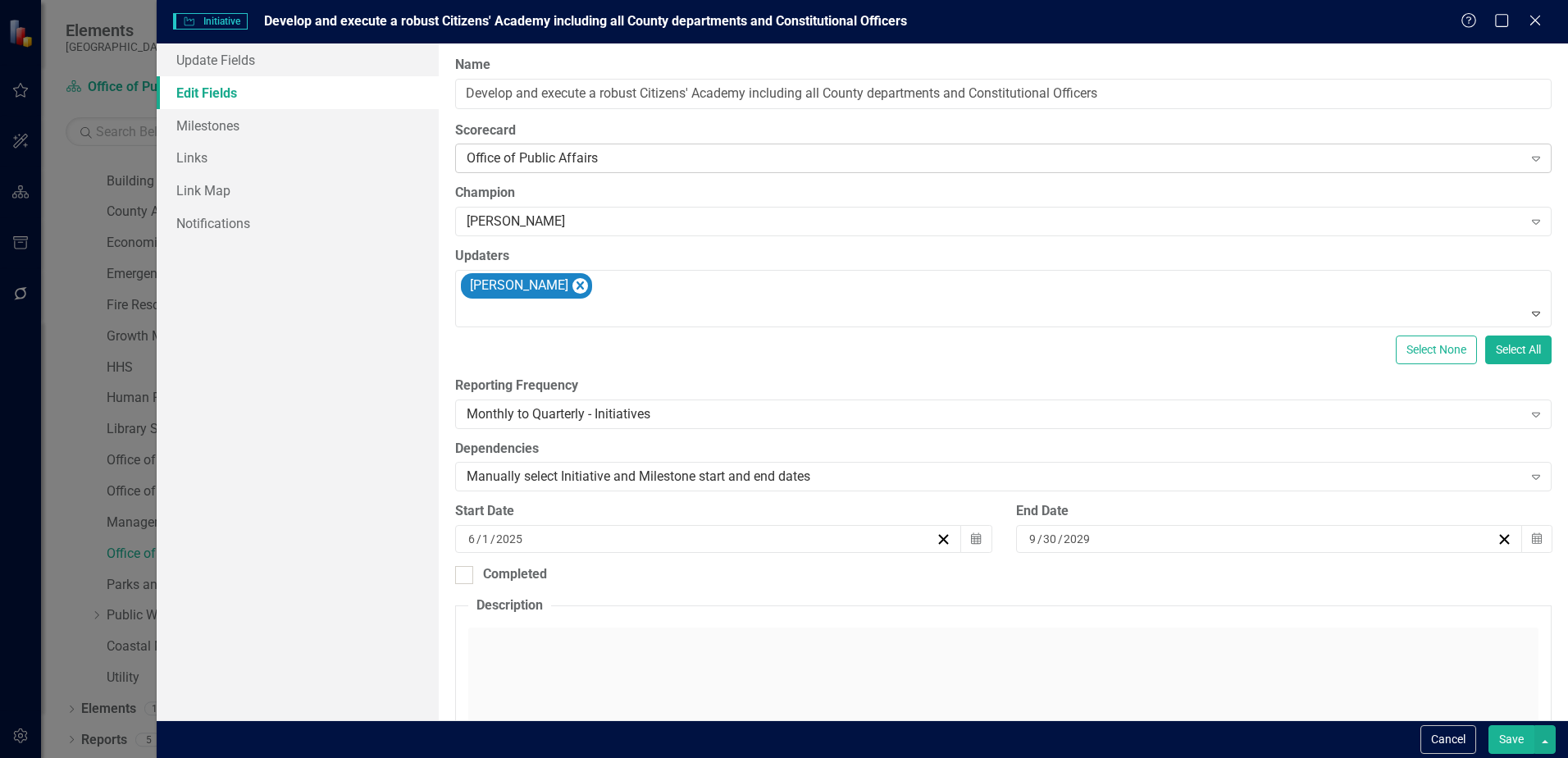
click at [740, 156] on div "Office of Public Affairs" at bounding box center [994, 159] width 1056 height 19
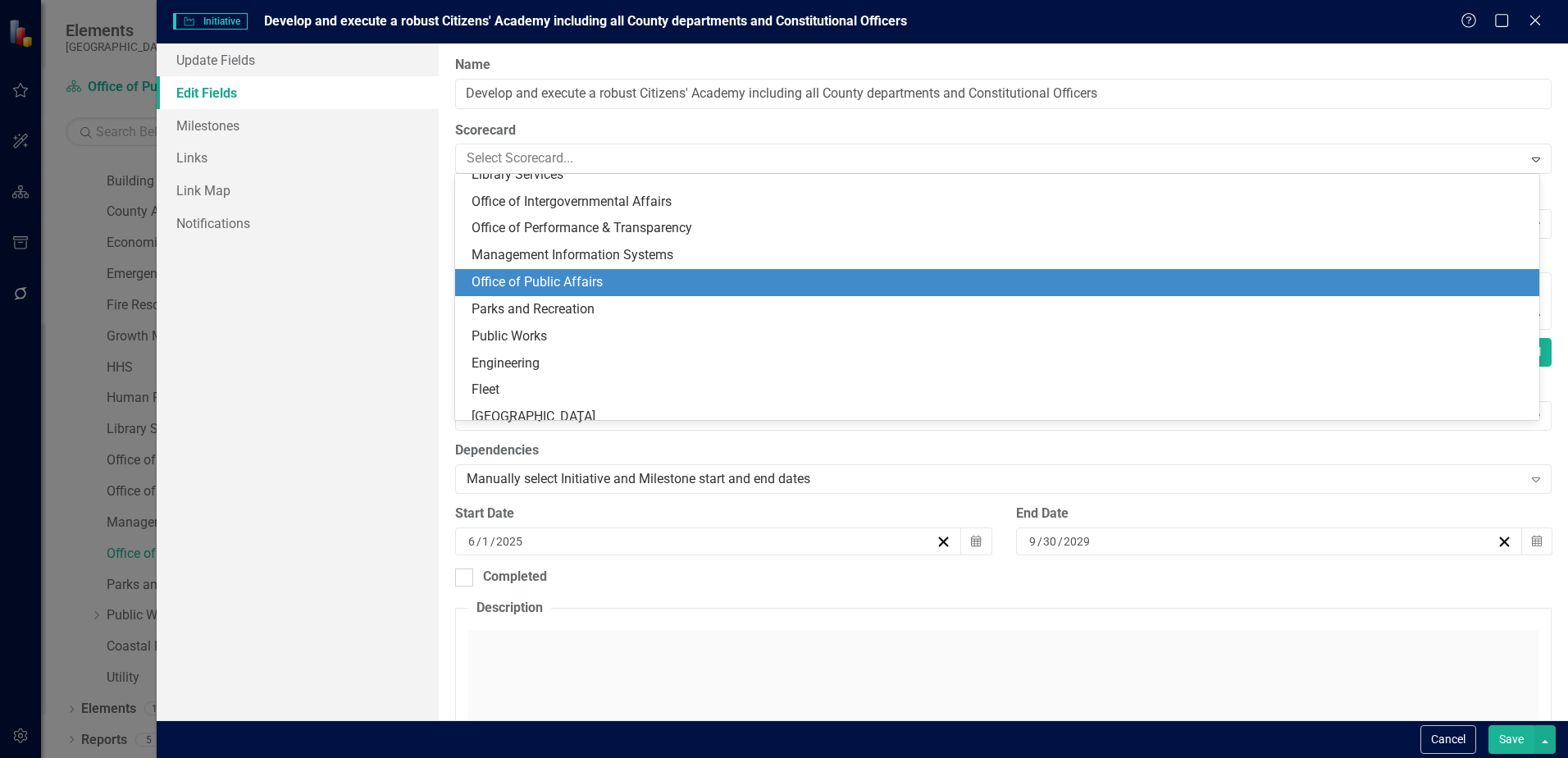
scroll to position [378, 0]
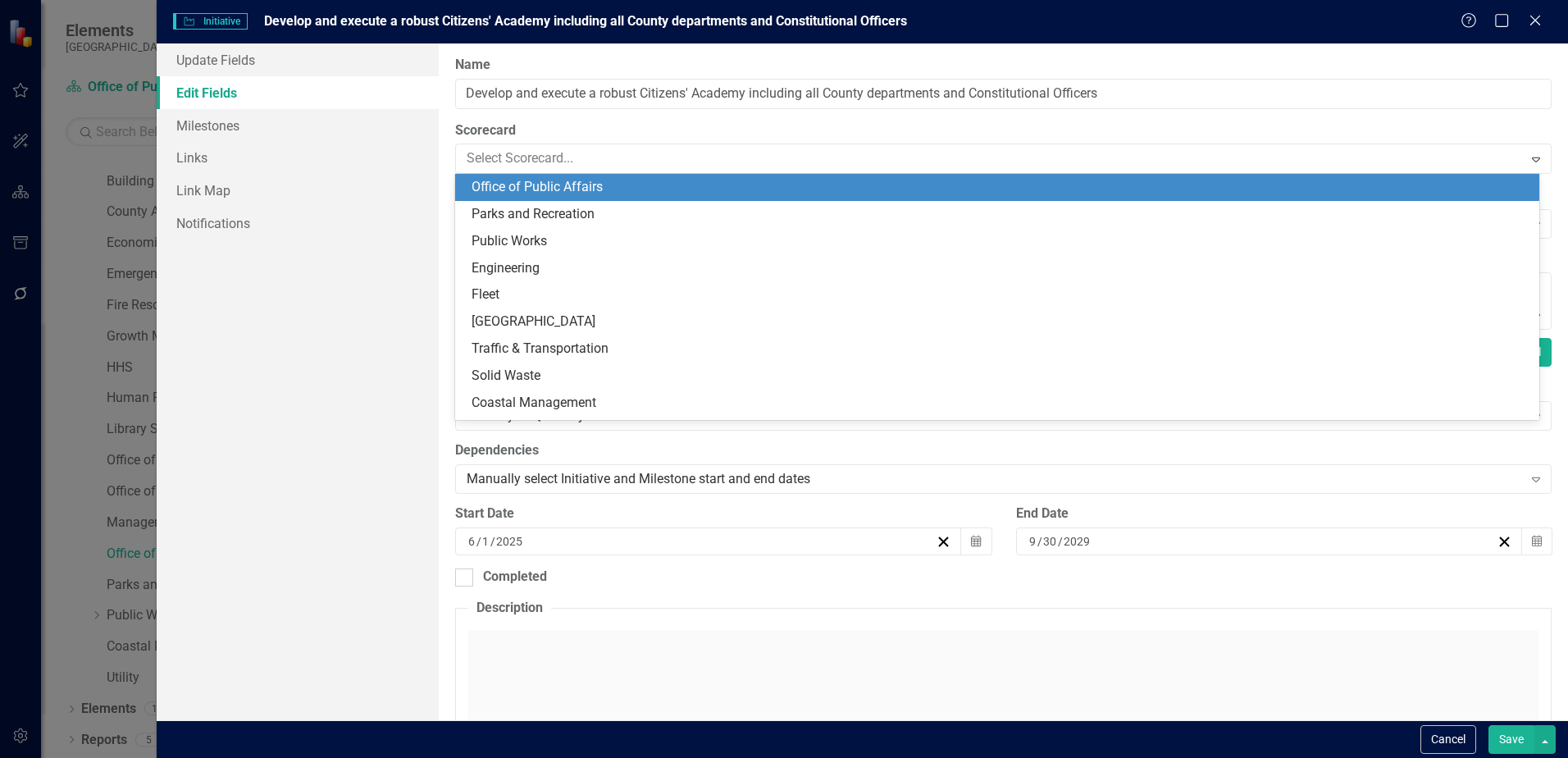
click at [771, 187] on div "Office of Public Affairs" at bounding box center [1000, 187] width 1058 height 19
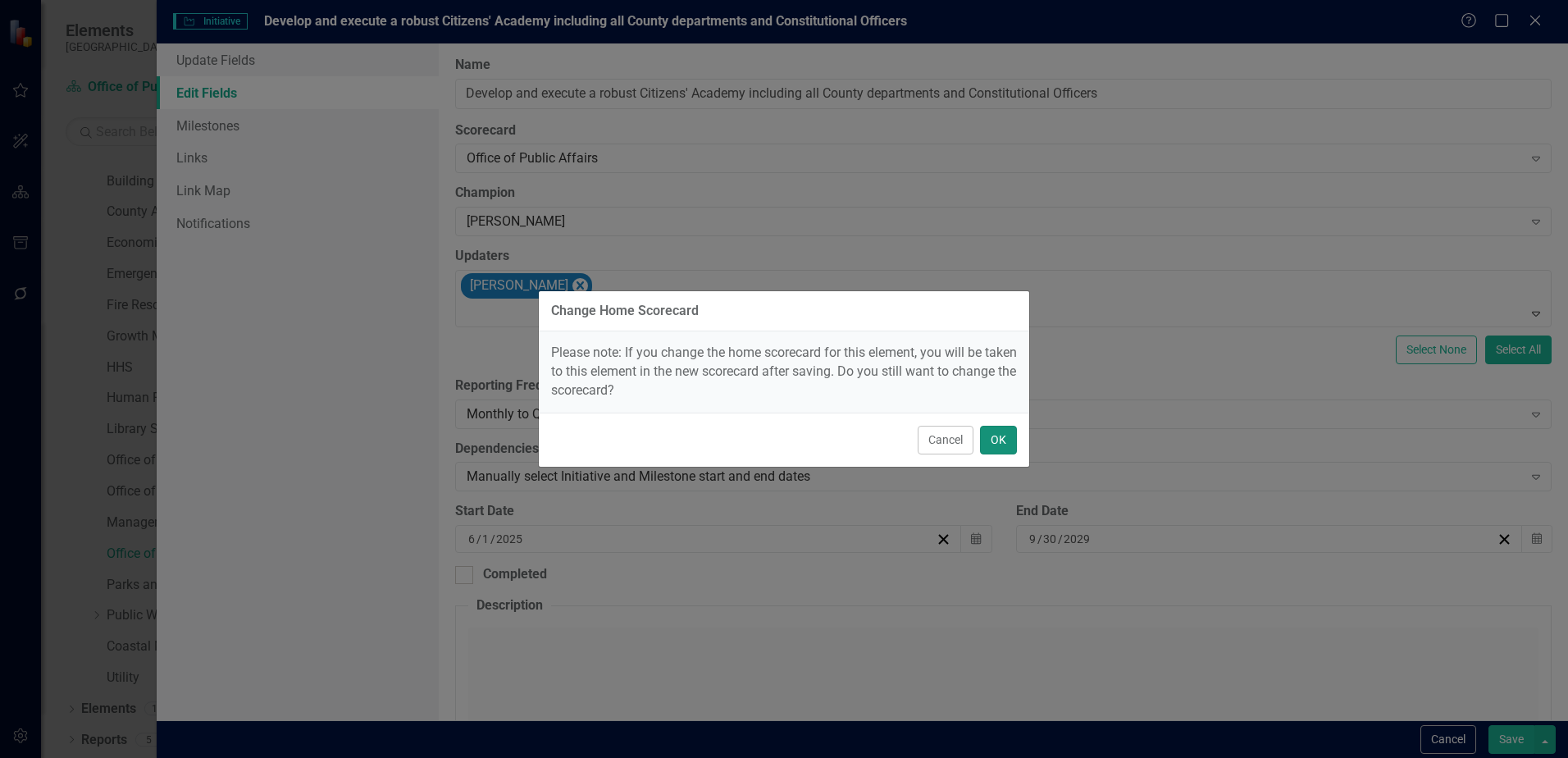
click at [995, 435] on button "OK" at bounding box center [998, 440] width 37 height 29
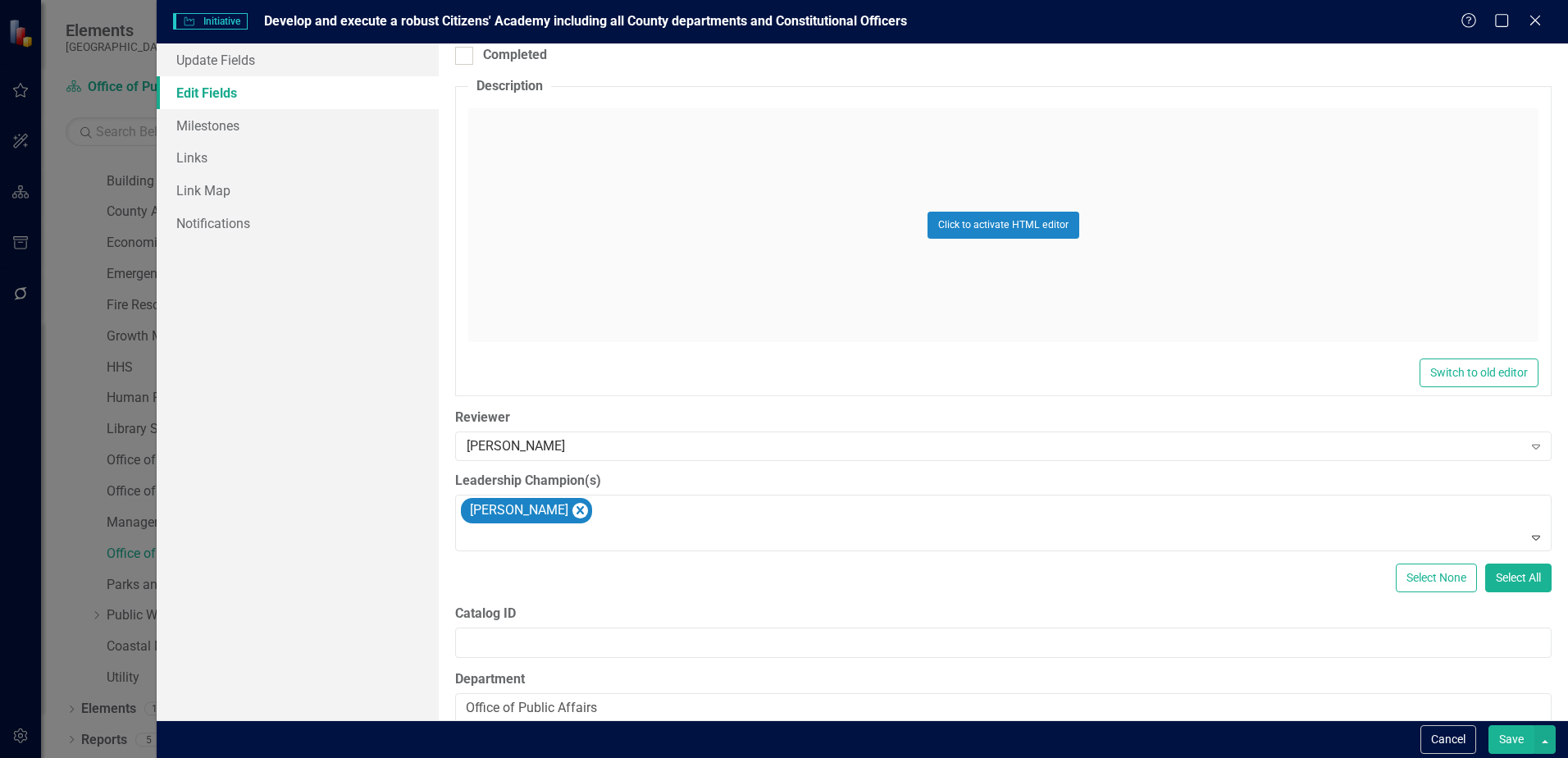
scroll to position [547, 0]
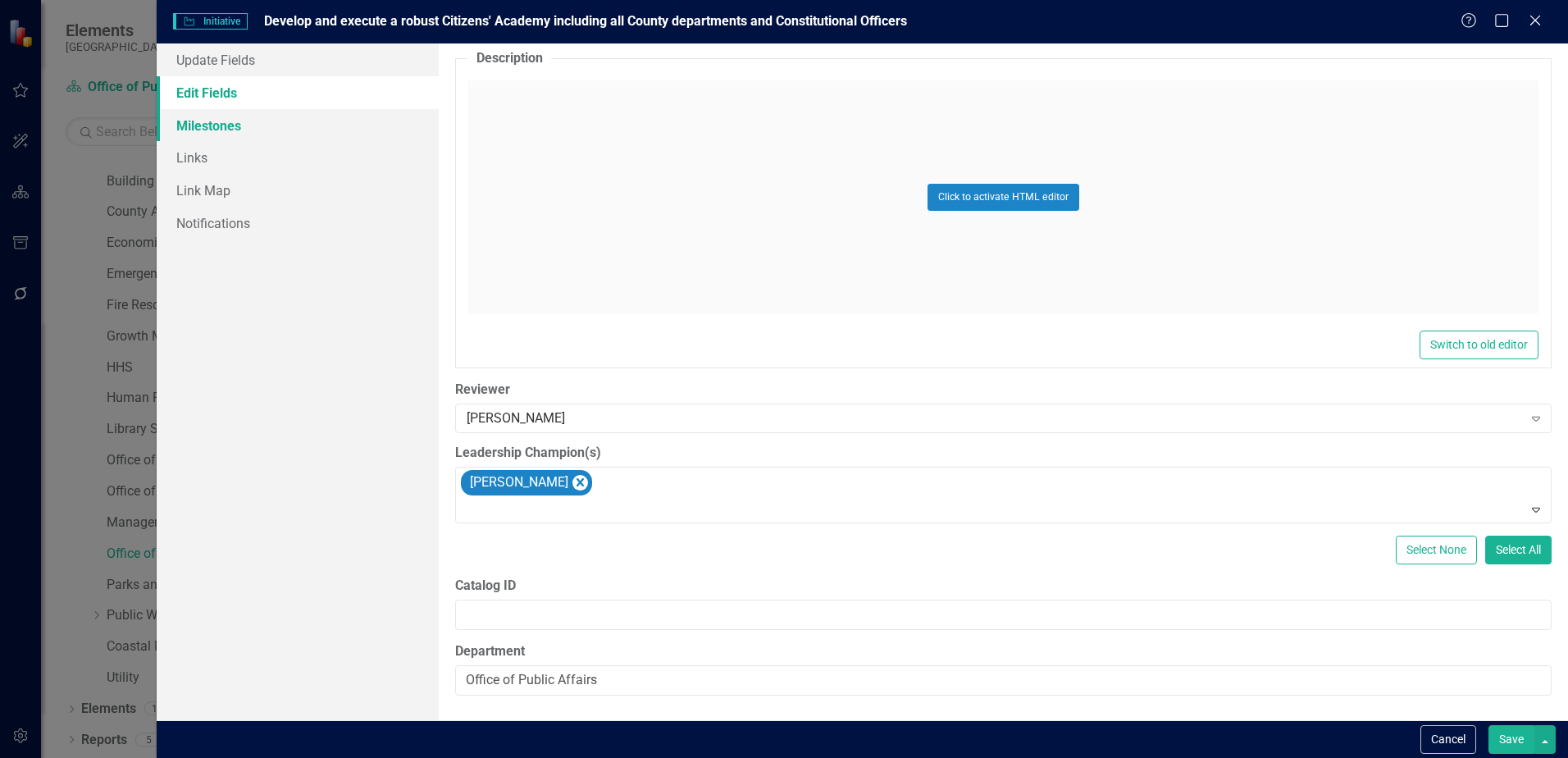
click at [221, 118] on link "Milestones" at bounding box center [297, 125] width 282 height 32
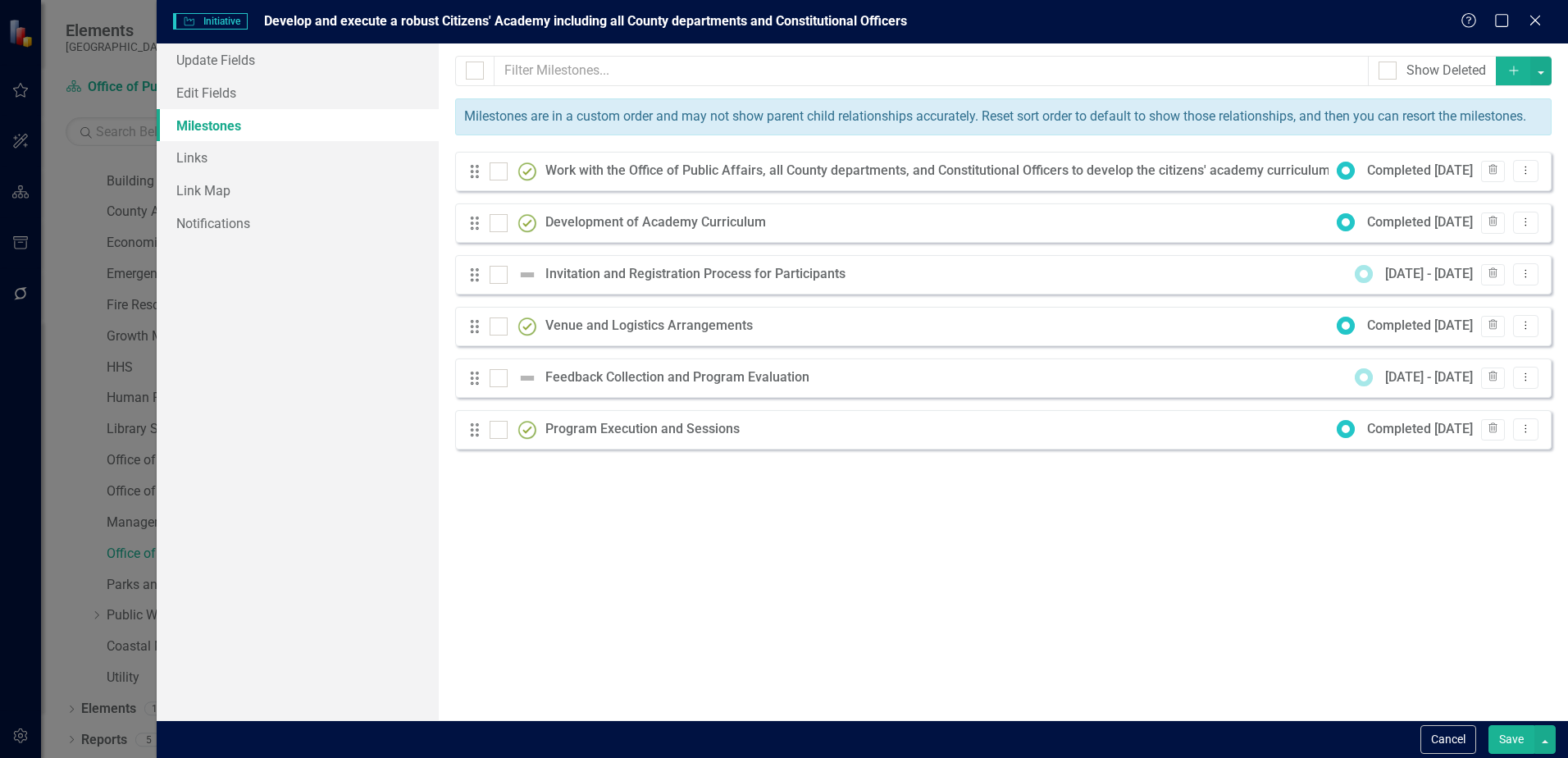
click at [1509, 730] on button "Save" at bounding box center [1512, 739] width 46 height 29
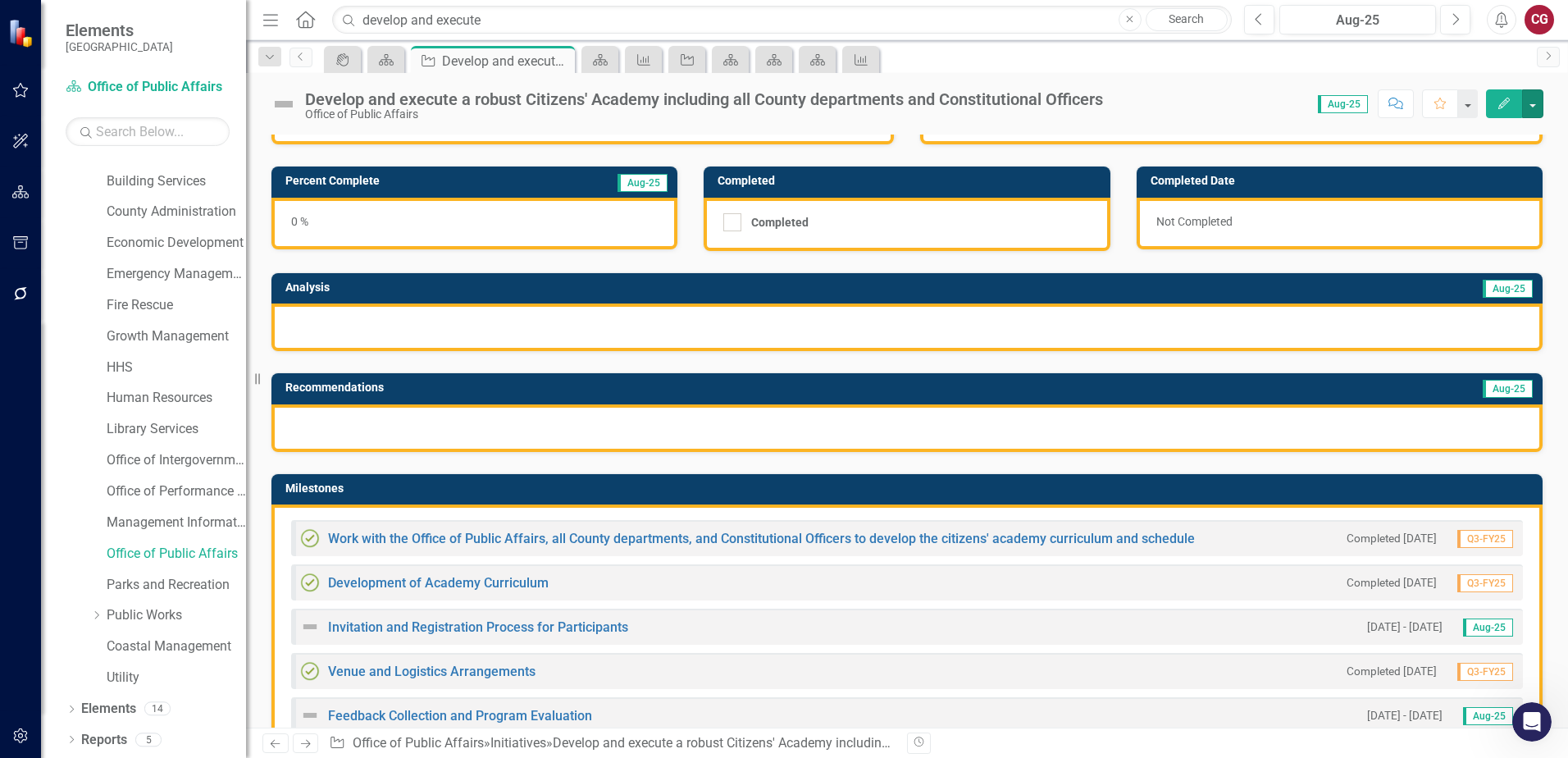
scroll to position [410, 0]
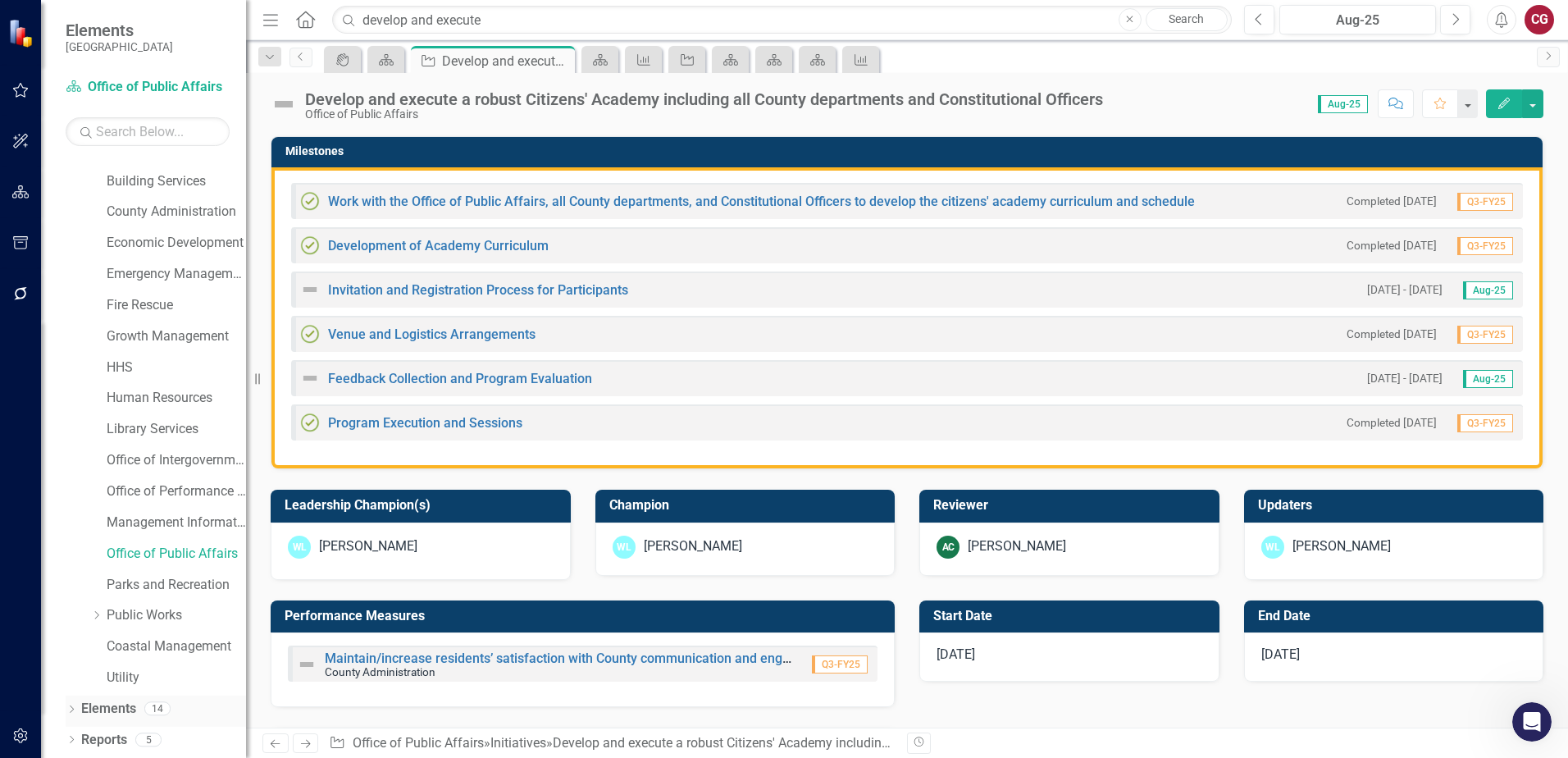
click at [90, 705] on link "Elements" at bounding box center [108, 709] width 54 height 19
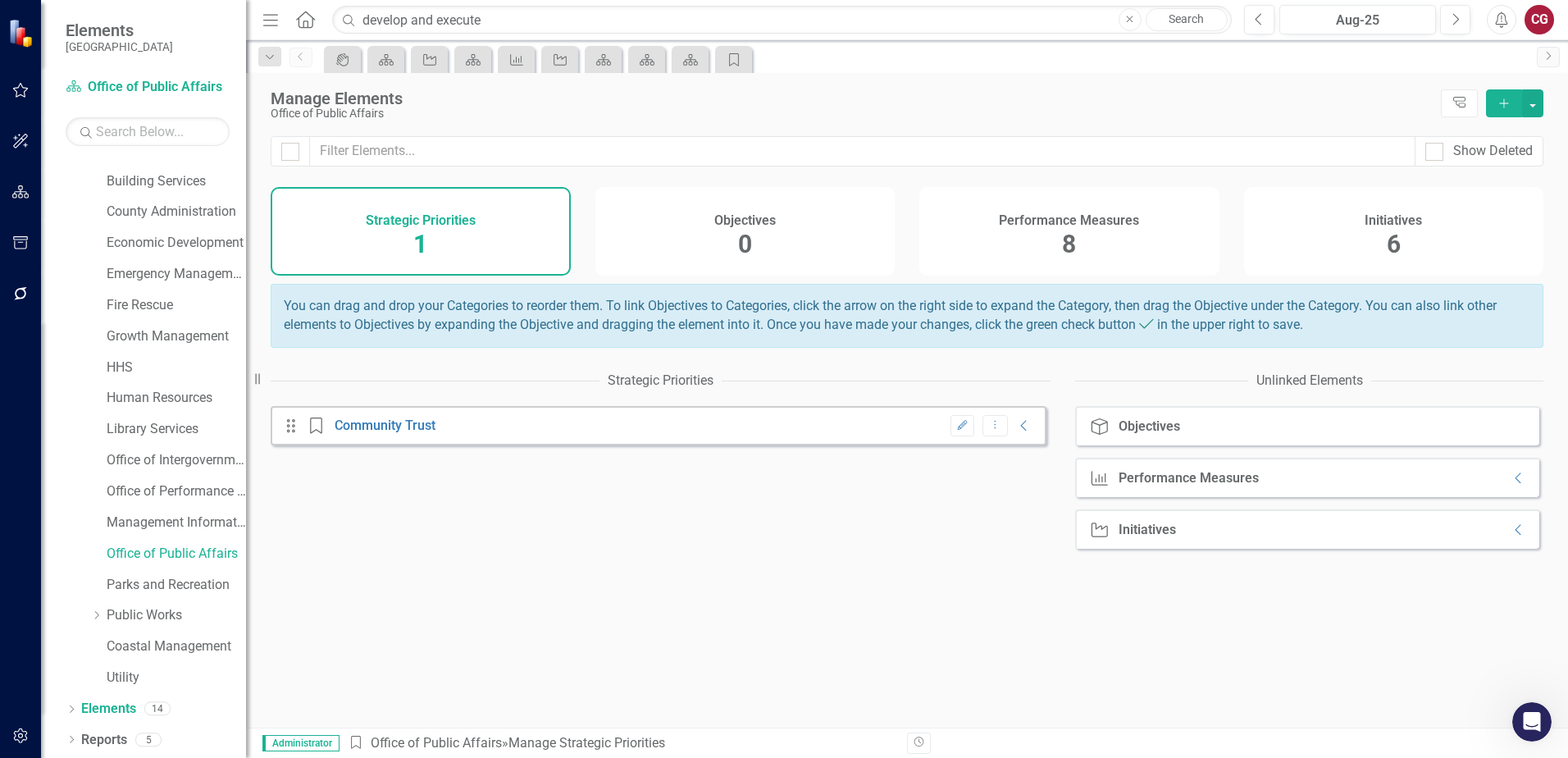
click at [735, 252] on div "Objectives 0" at bounding box center [746, 231] width 300 height 89
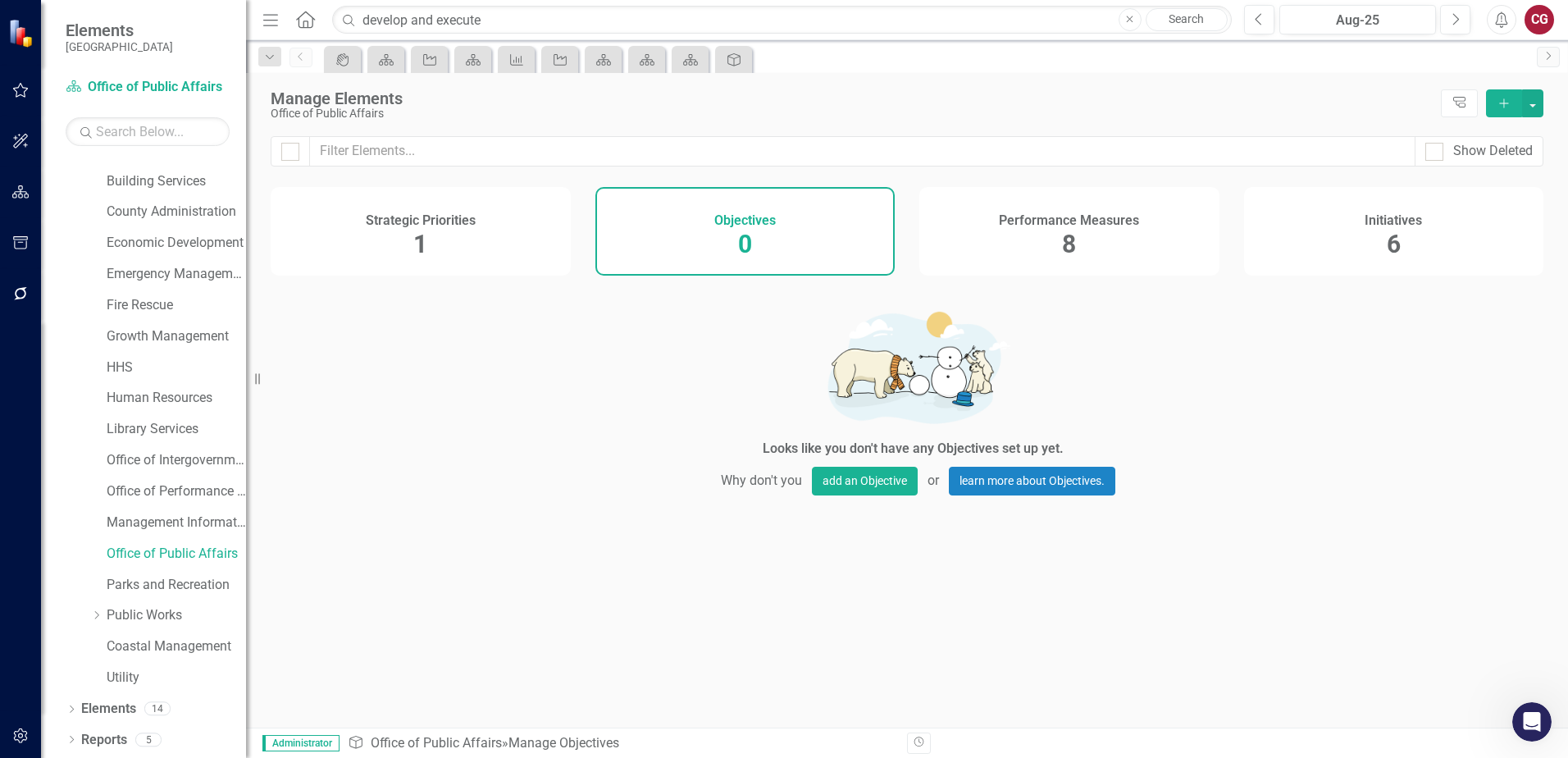
click at [1044, 225] on h4 "Performance Measures" at bounding box center [1069, 220] width 141 height 14
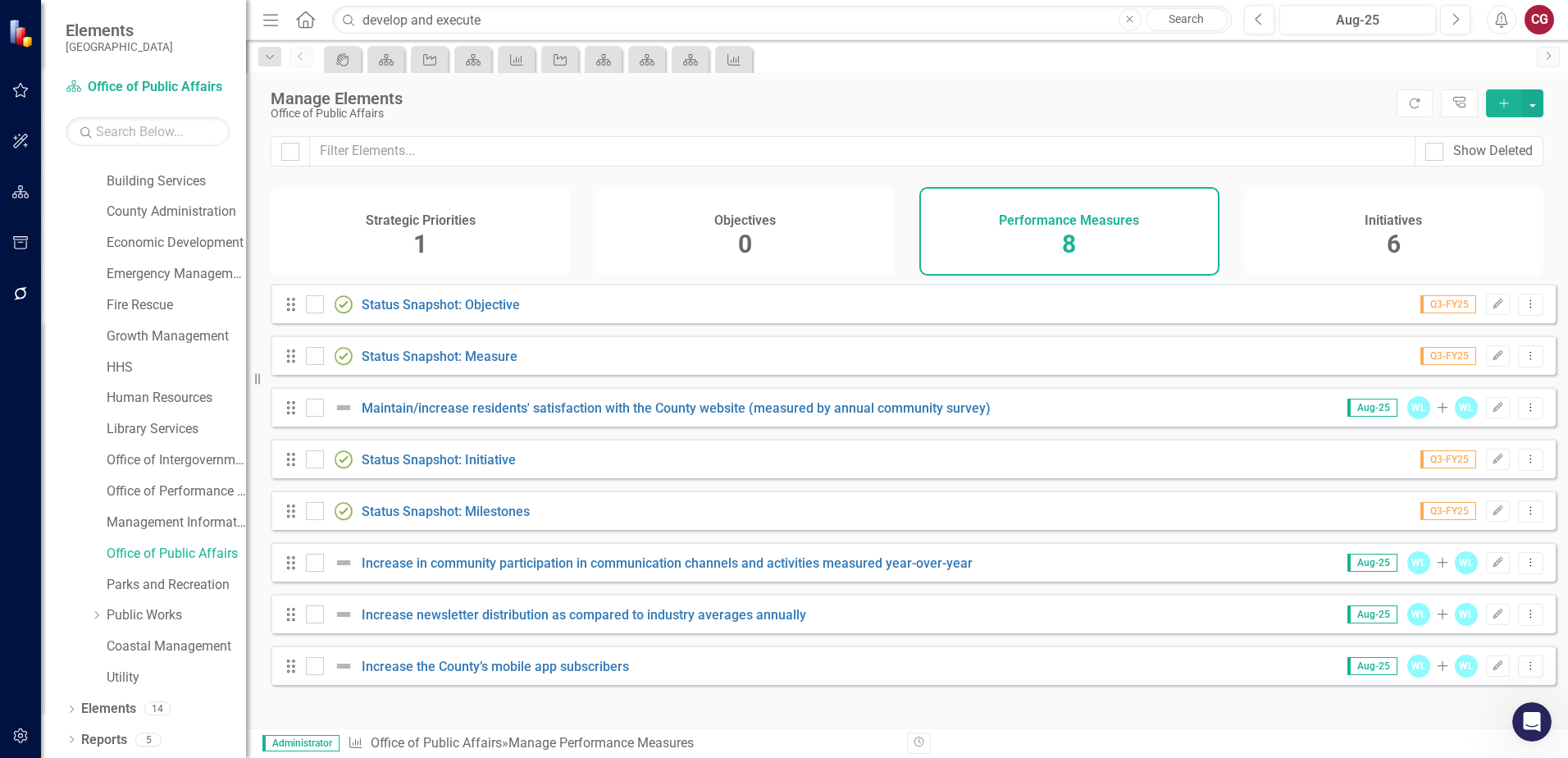
click at [1389, 239] on span "6" at bounding box center [1394, 244] width 14 height 29
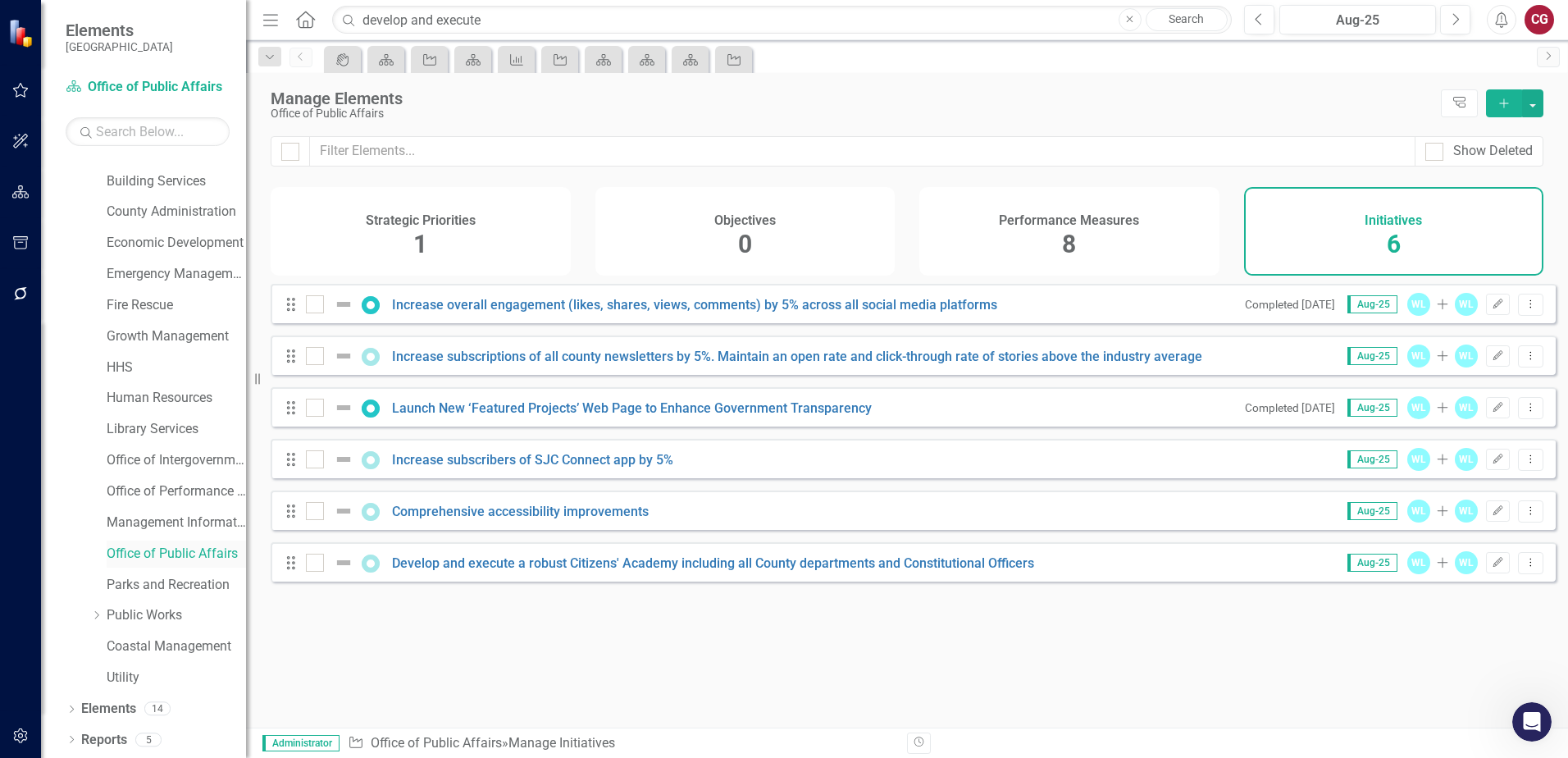
click at [147, 556] on link "Office of Public Affairs" at bounding box center [177, 554] width 140 height 19
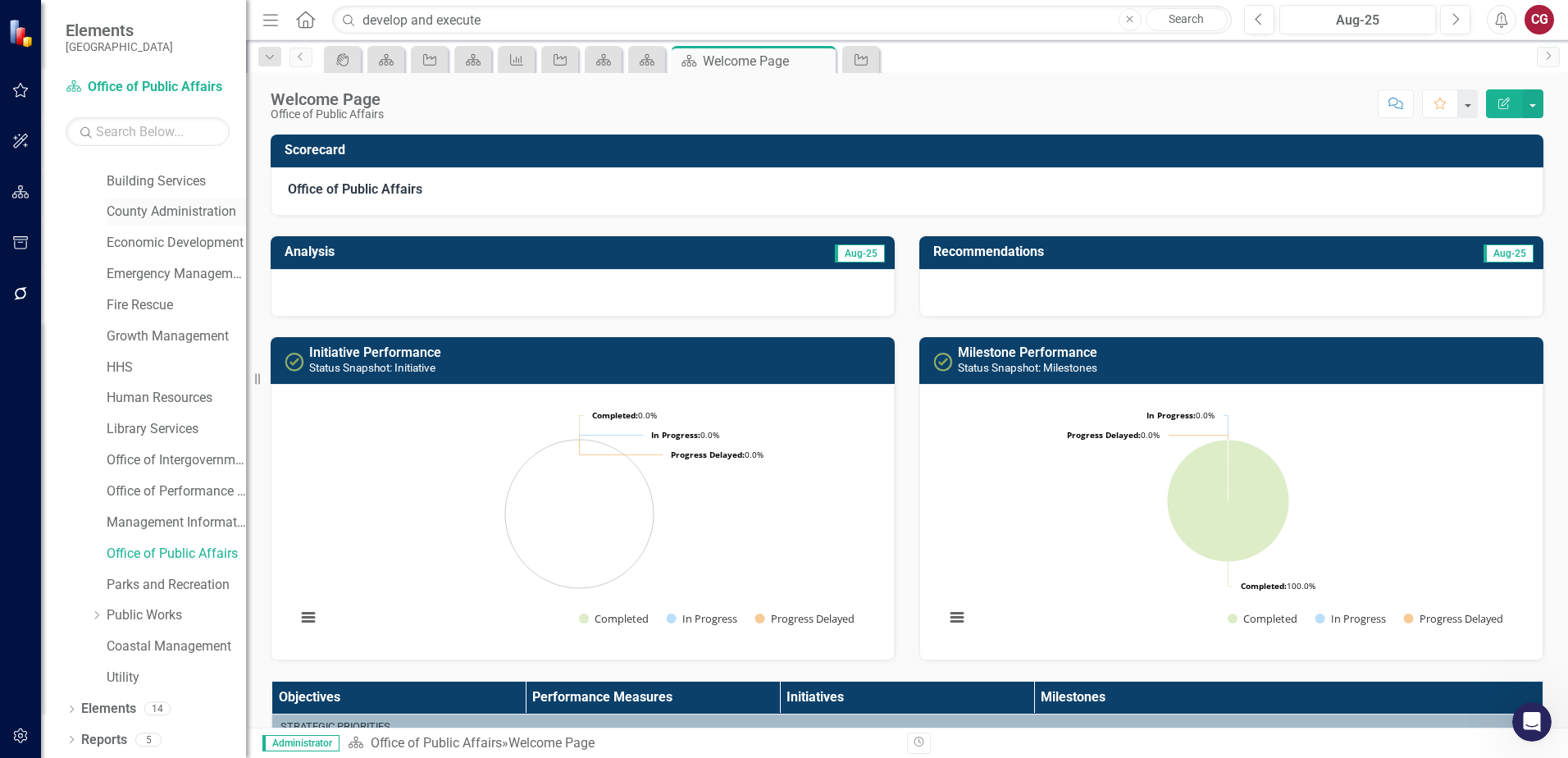
click at [160, 206] on link "County Administration" at bounding box center [177, 212] width 140 height 19
click at [1539, 107] on button "button" at bounding box center [1533, 104] width 21 height 29
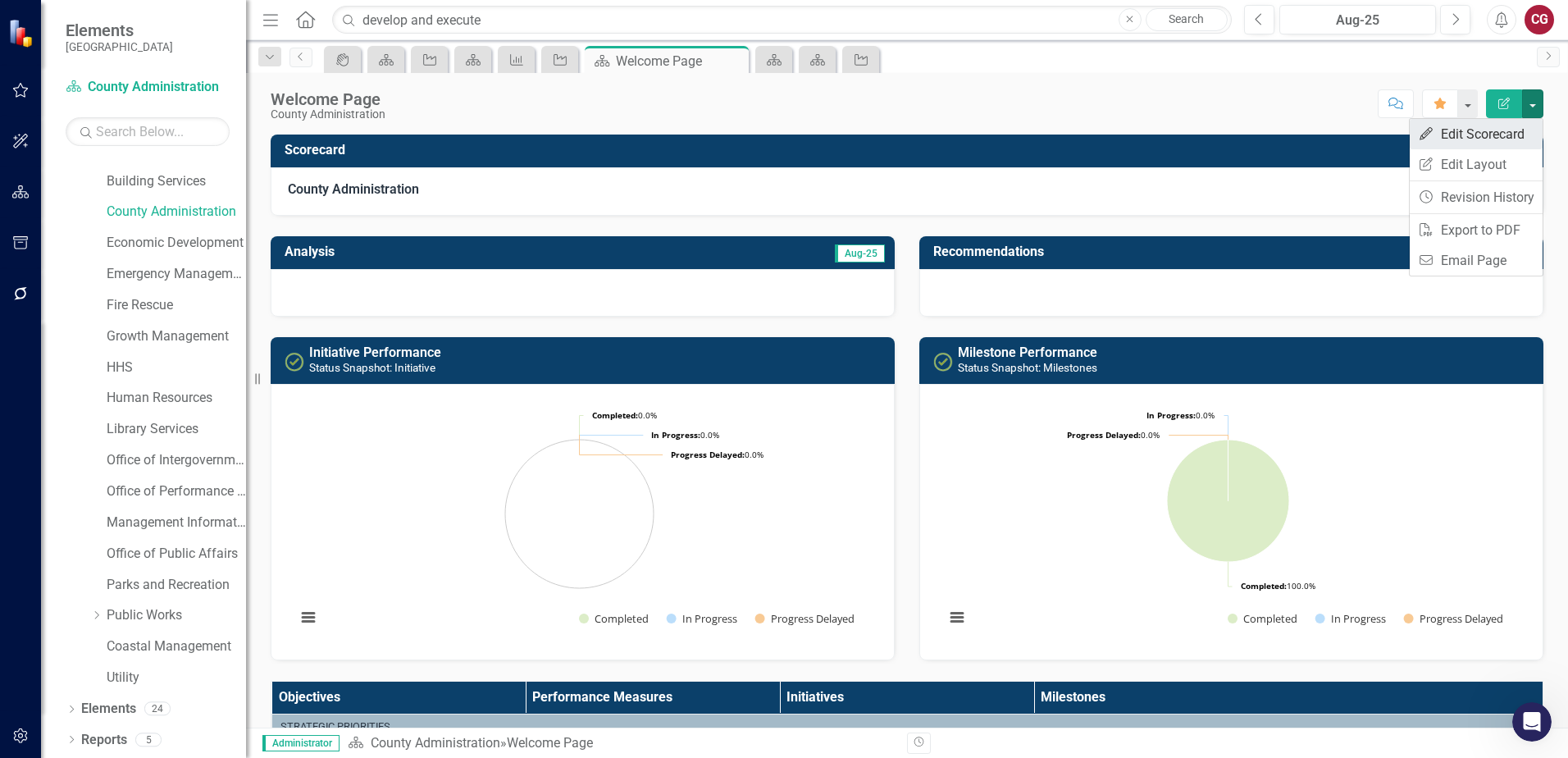
click at [1470, 140] on link "Edit Edit Scorecard" at bounding box center [1476, 134] width 133 height 31
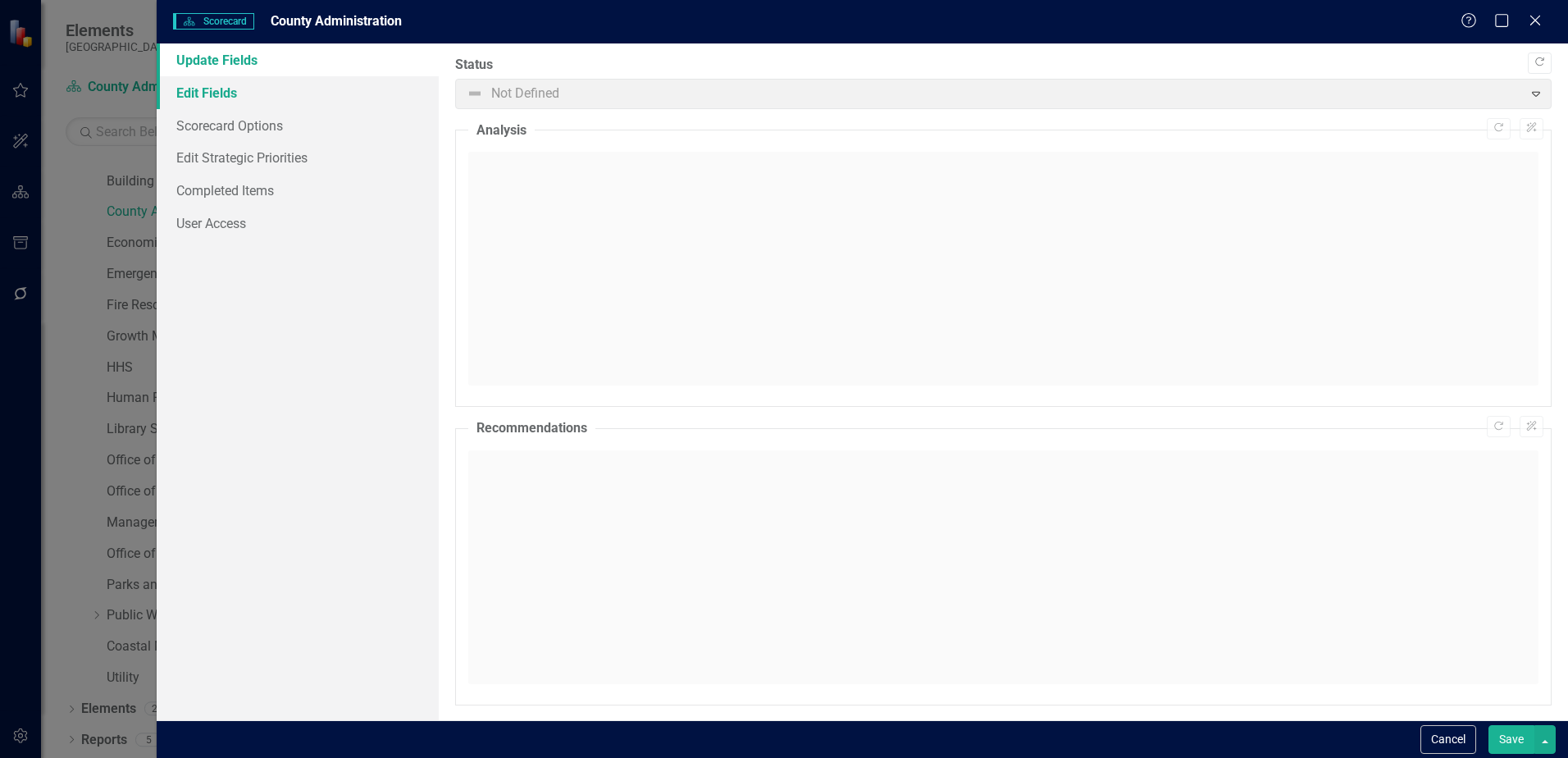
click at [209, 89] on link "Edit Fields" at bounding box center [297, 93] width 282 height 32
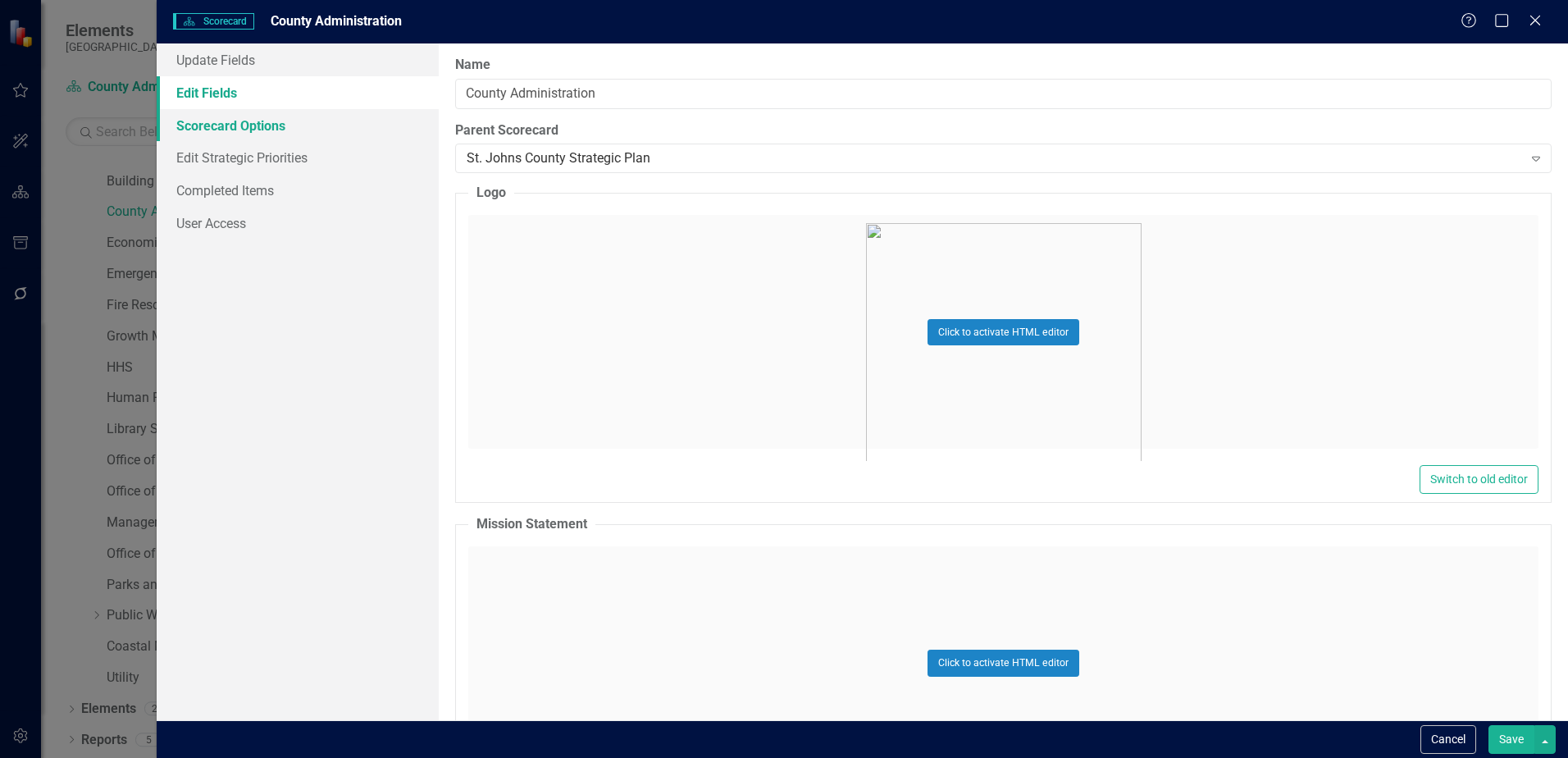
click at [211, 139] on link "Scorecard Options" at bounding box center [297, 125] width 282 height 32
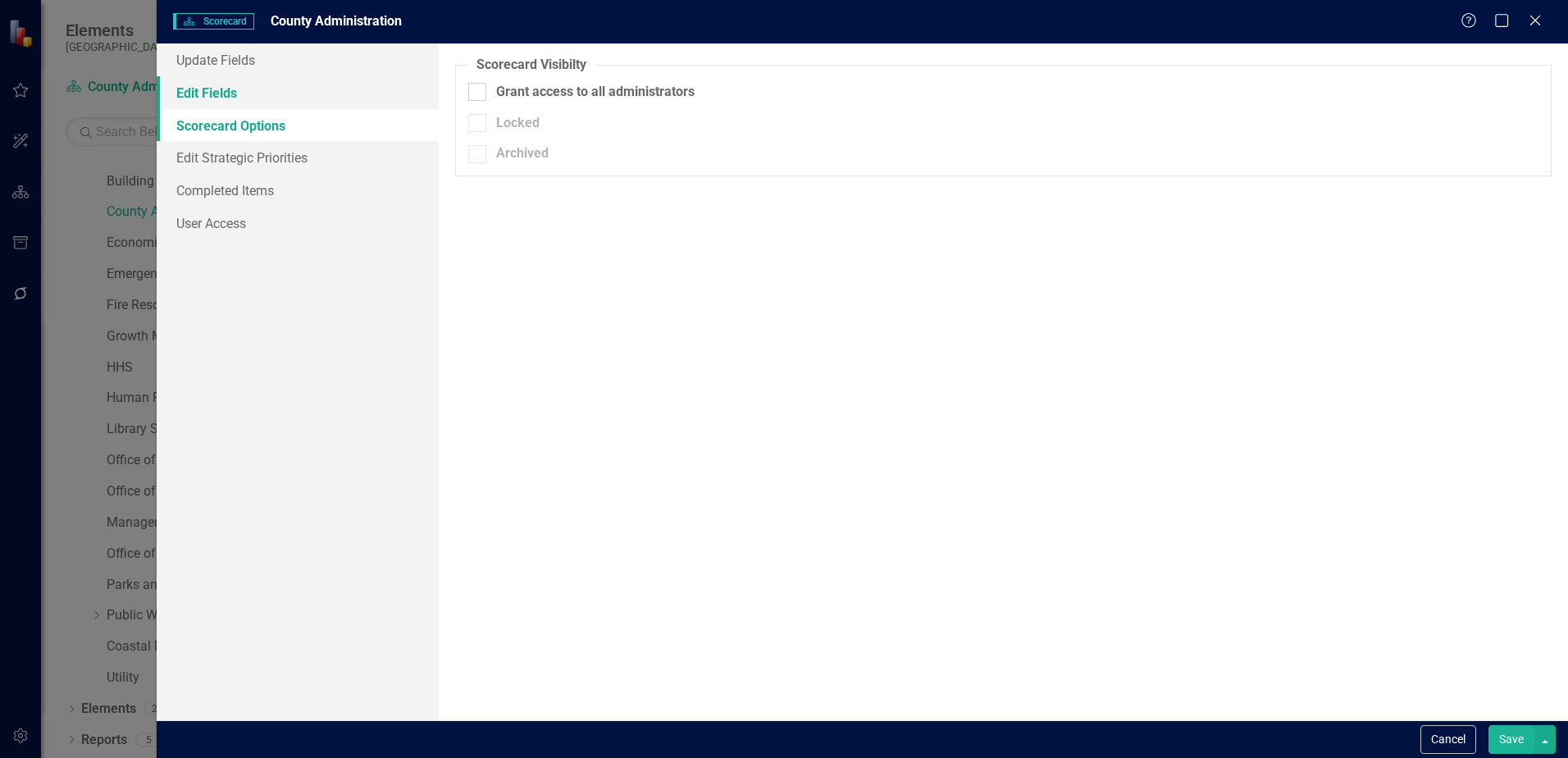
click at [213, 84] on link "Edit Fields" at bounding box center [297, 93] width 282 height 32
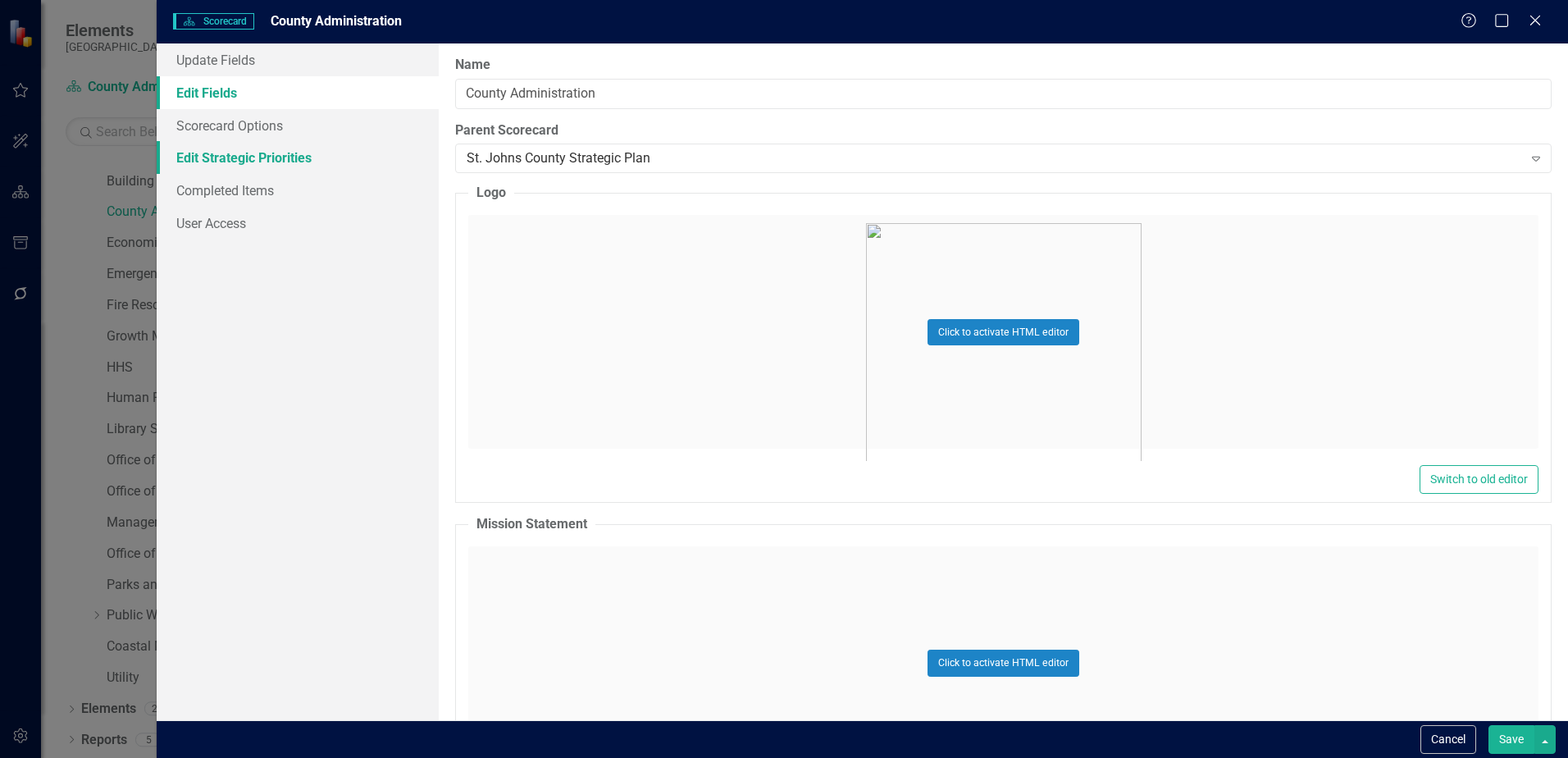
click at [265, 158] on link "Edit Strategic Priorities" at bounding box center [297, 158] width 282 height 32
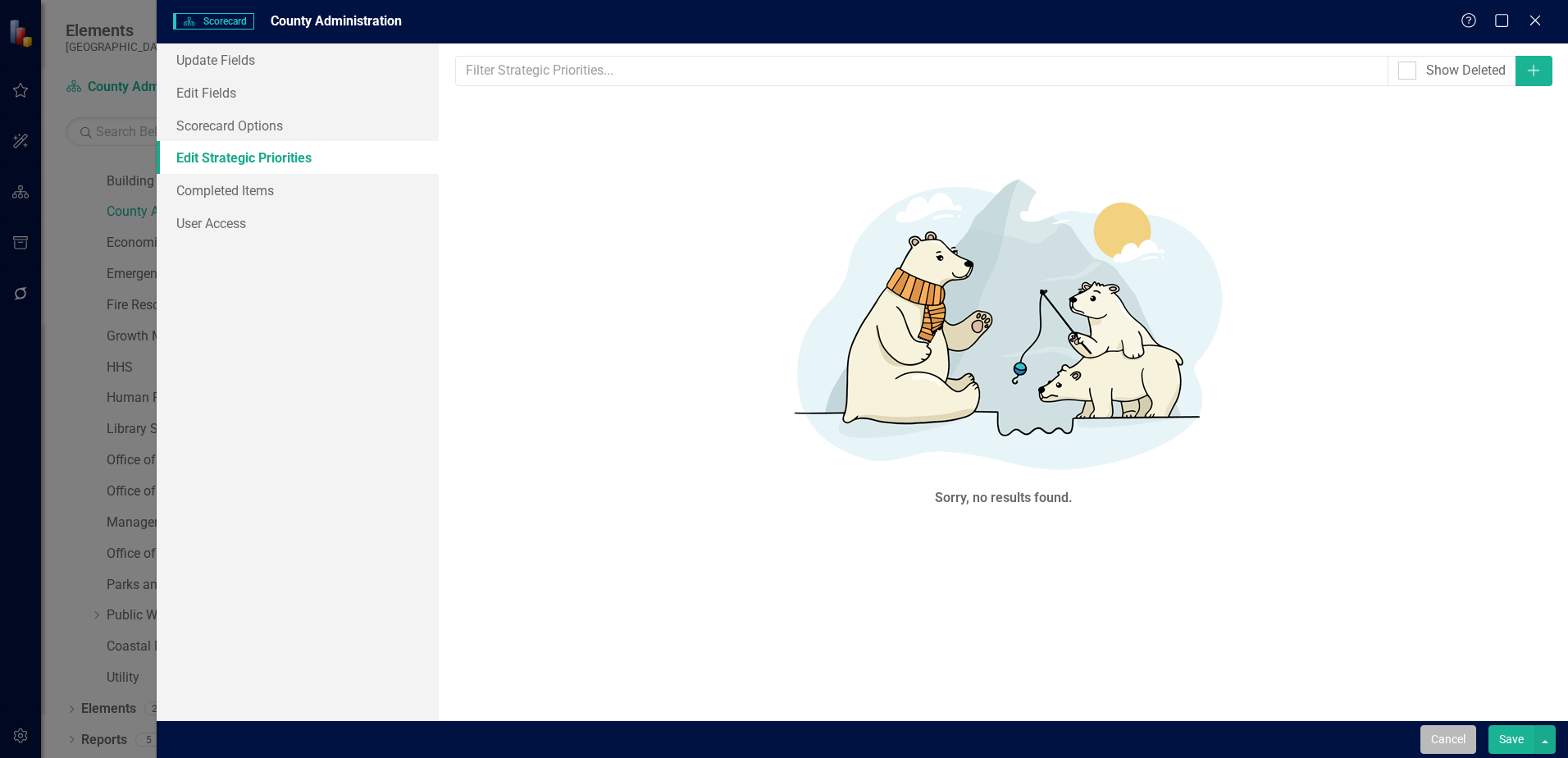
click at [1459, 732] on button "Cancel" at bounding box center [1448, 739] width 55 height 29
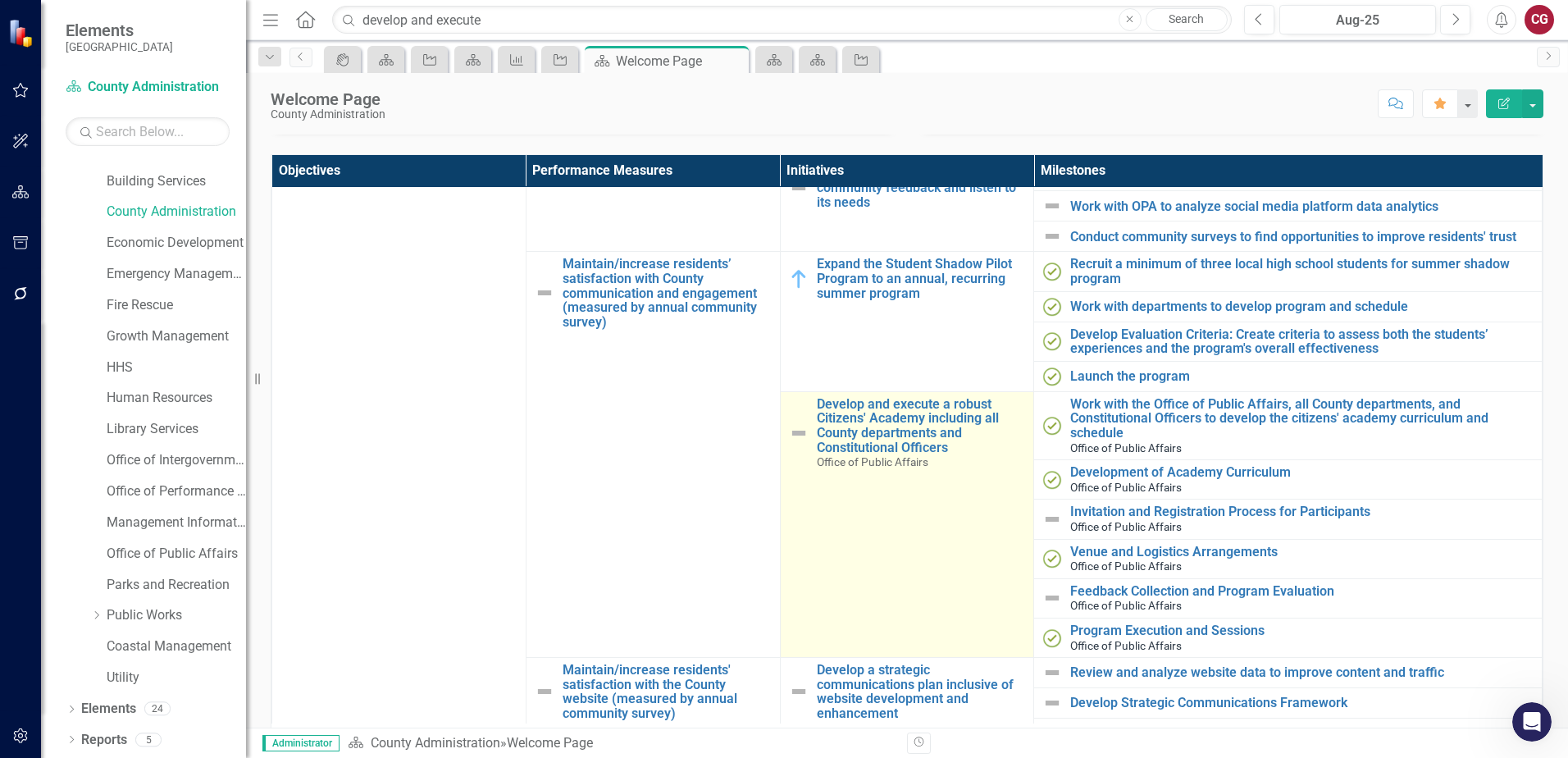
scroll to position [574, 0]
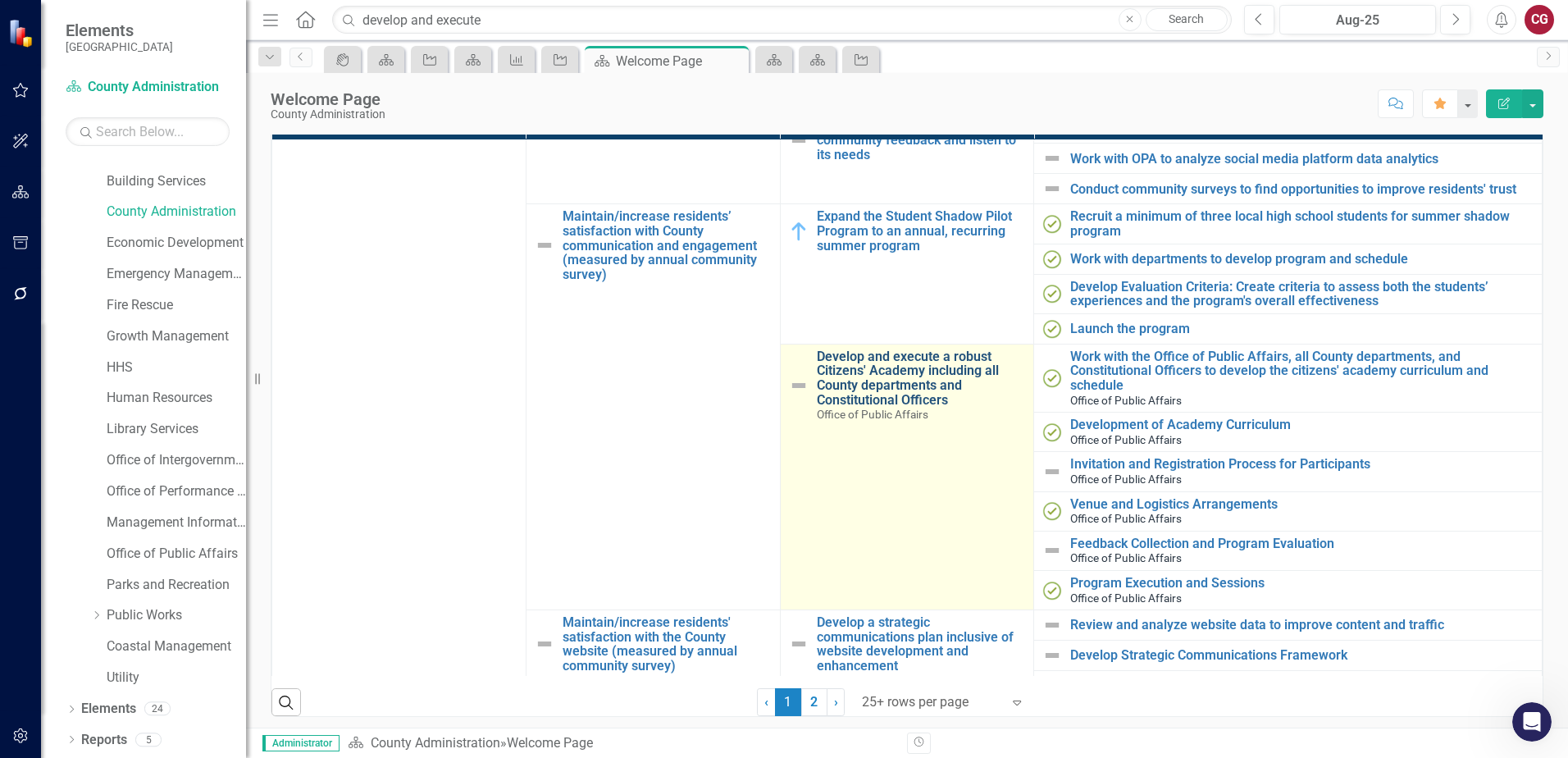
click at [880, 382] on link "Develop and execute a robust Citizens' Academy including all County departments…" at bounding box center [921, 378] width 209 height 57
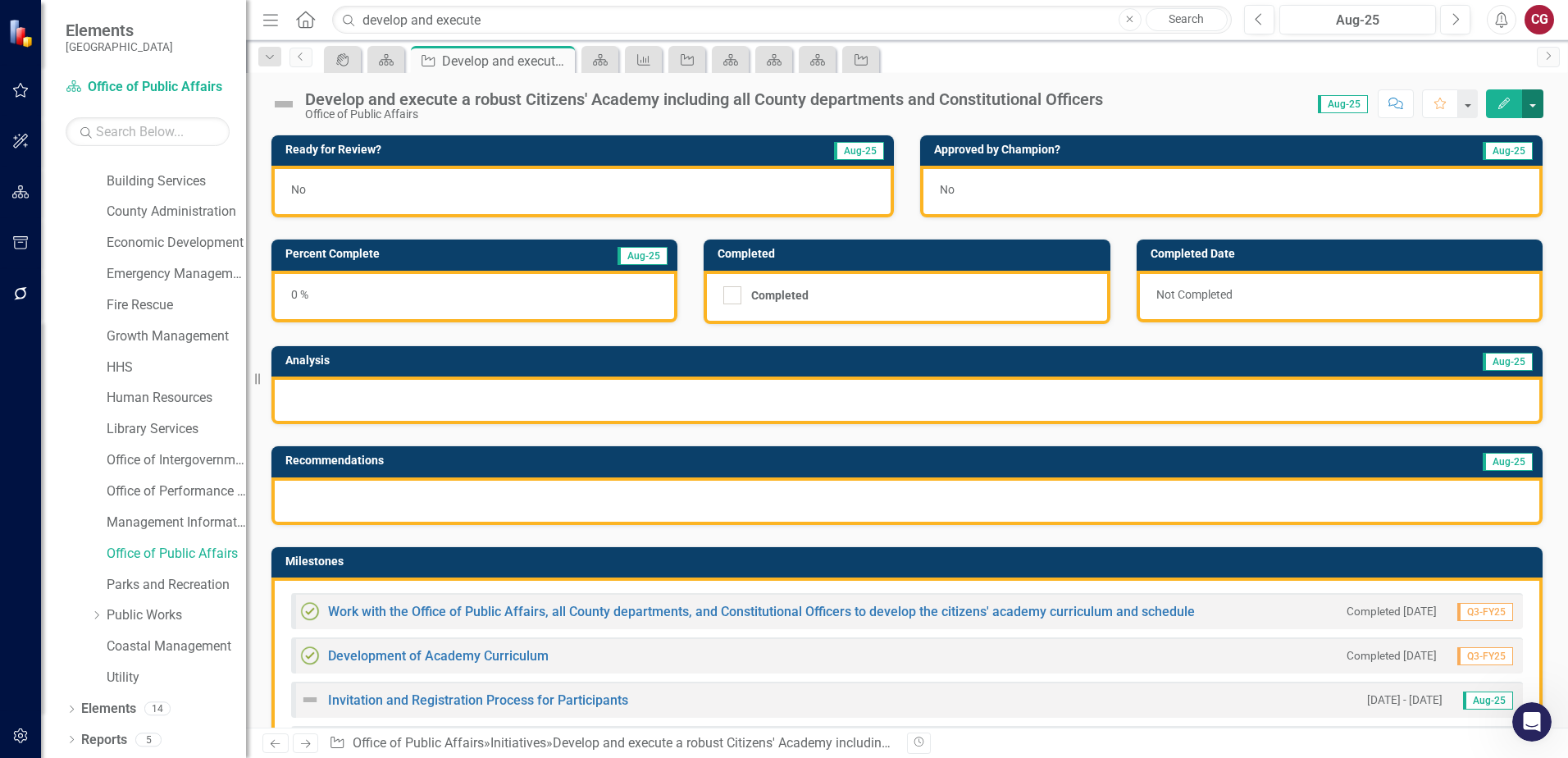
click at [1527, 113] on button "button" at bounding box center [1533, 104] width 21 height 29
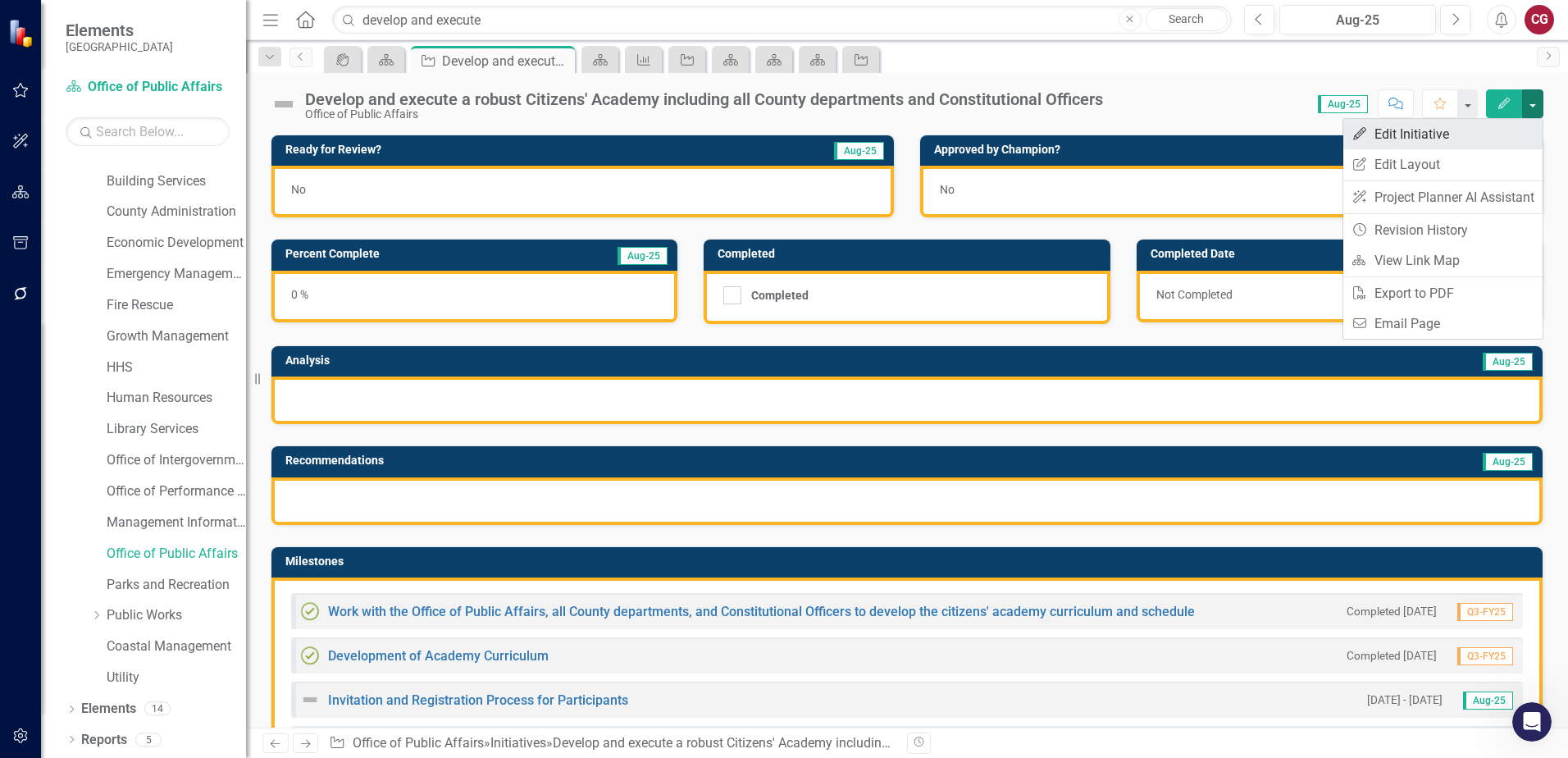
click at [1480, 141] on link "Edit Edit Initiative" at bounding box center [1443, 134] width 199 height 31
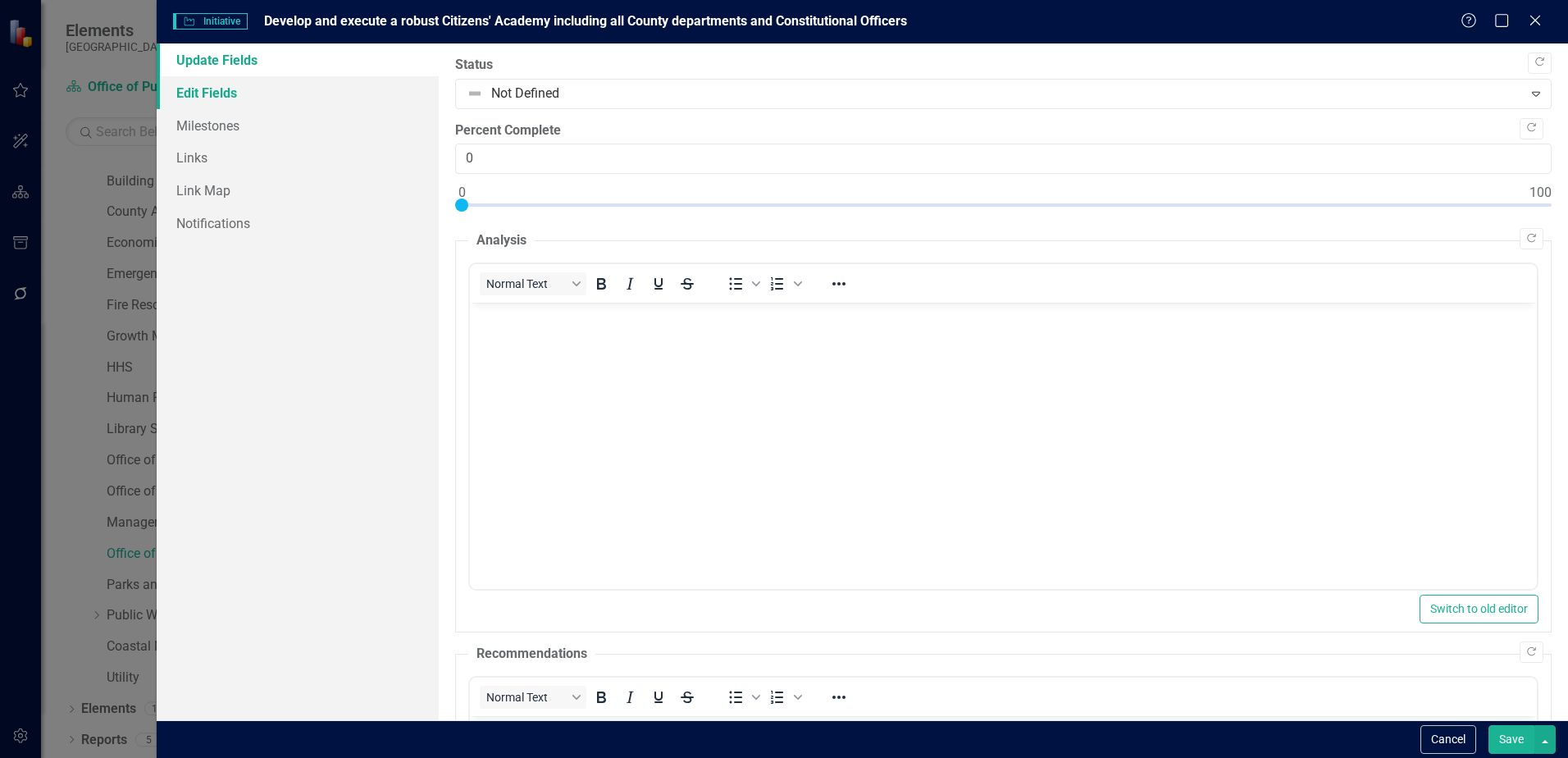
click at [222, 96] on link "Edit Fields" at bounding box center [297, 93] width 282 height 32
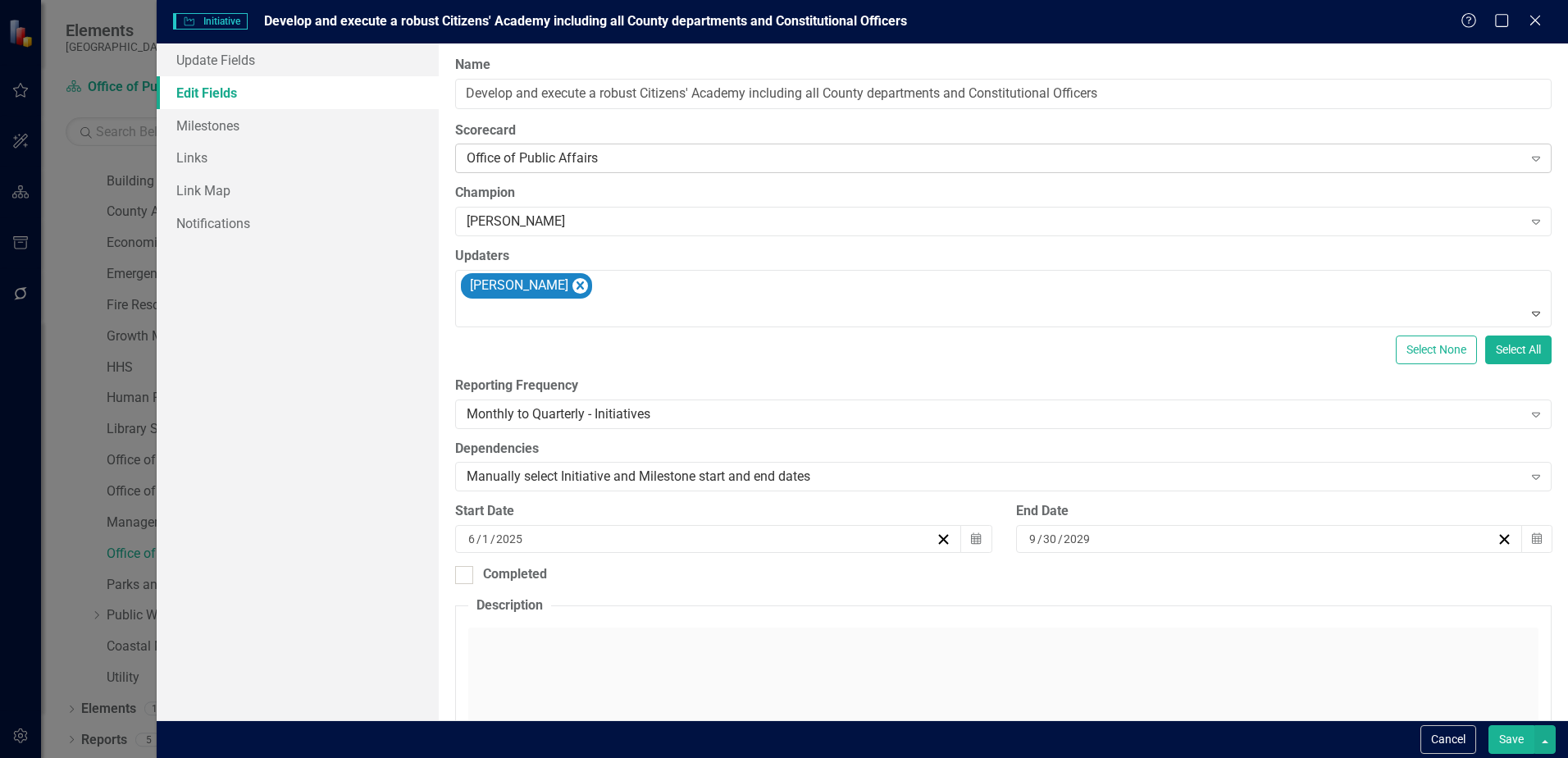
click at [579, 155] on div "Office of Public Affairs" at bounding box center [994, 159] width 1056 height 19
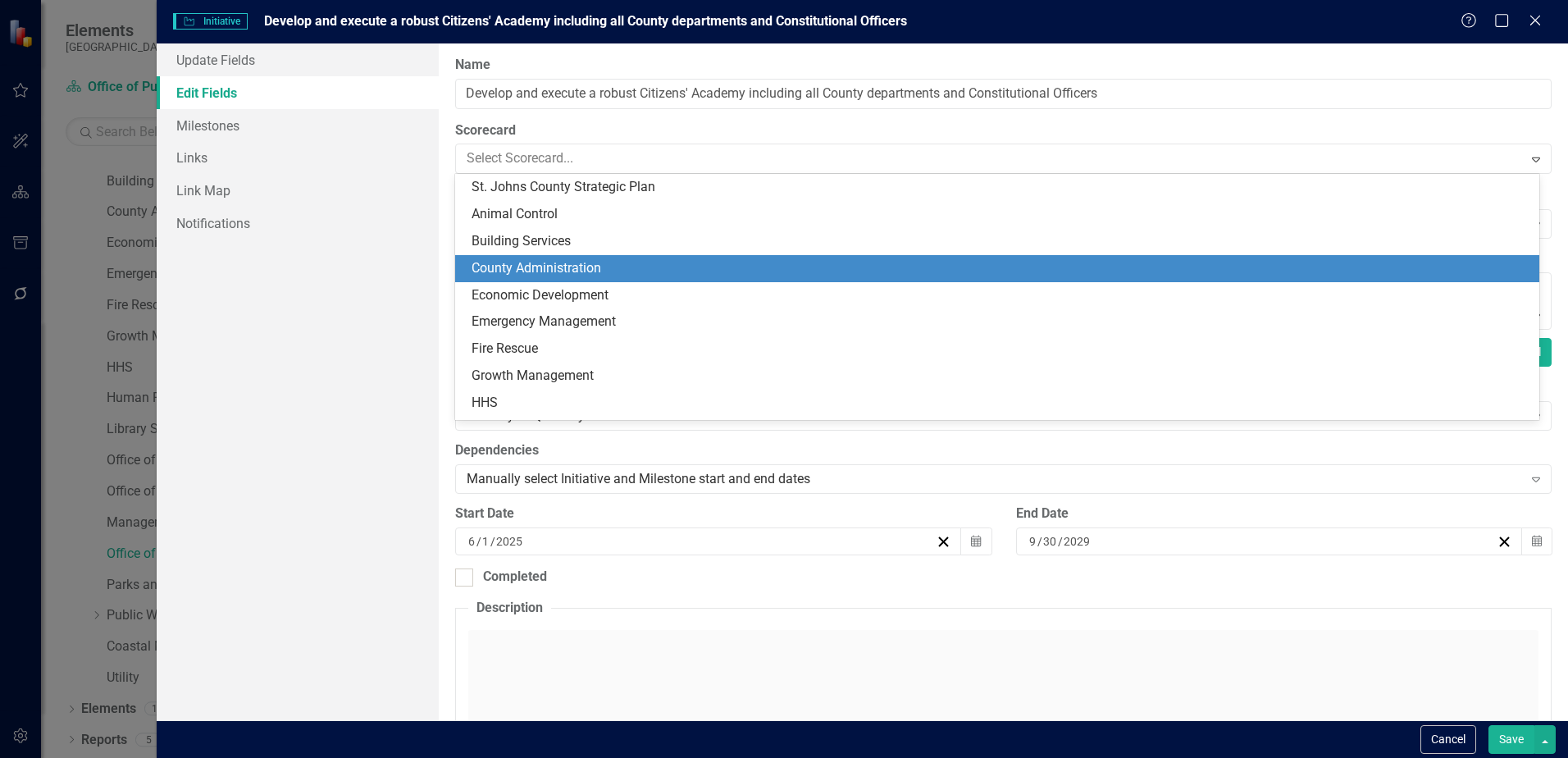
click at [584, 268] on div "County Administration" at bounding box center [1000, 269] width 1058 height 19
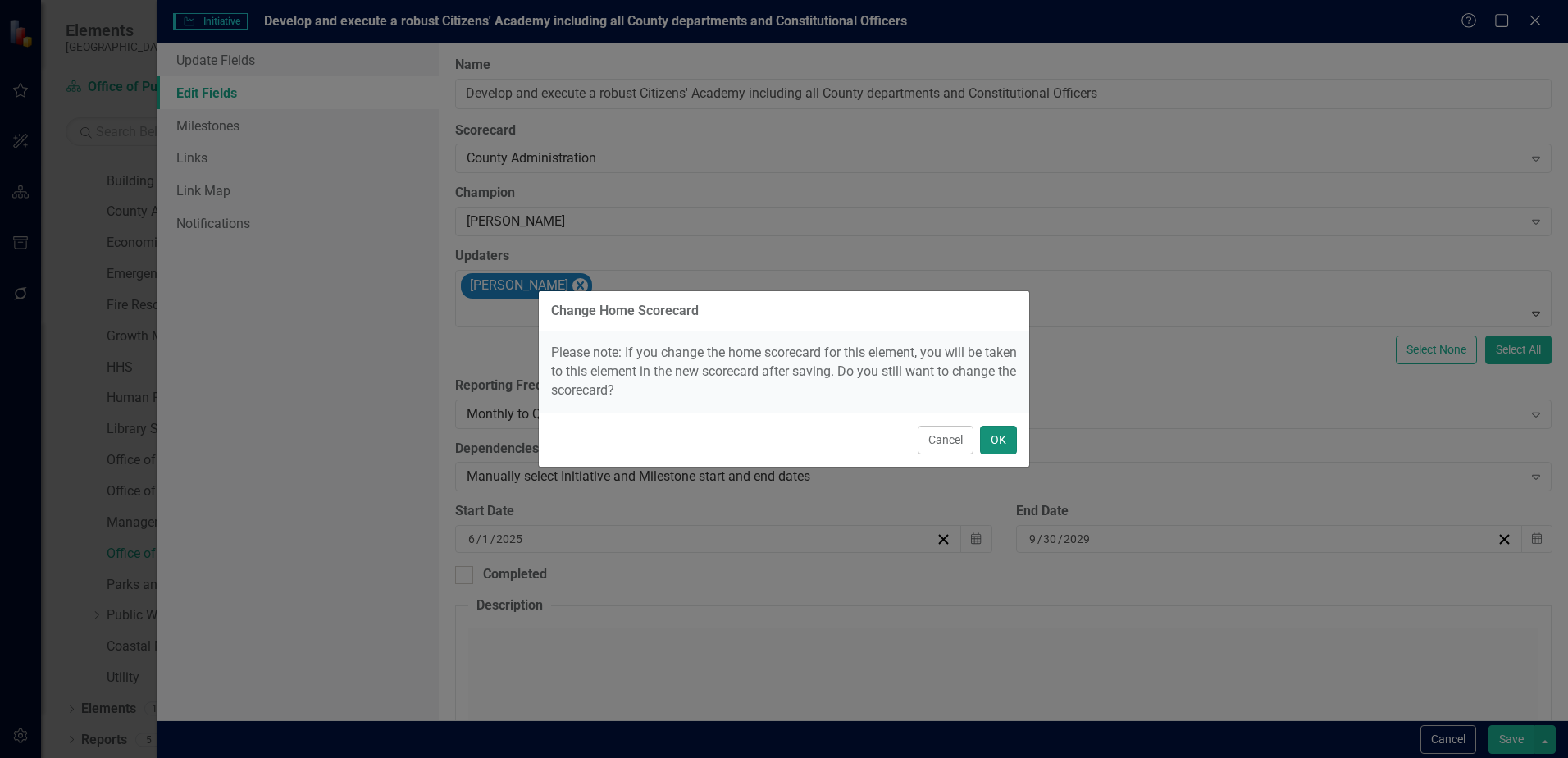
click at [1013, 451] on button "OK" at bounding box center [998, 440] width 37 height 29
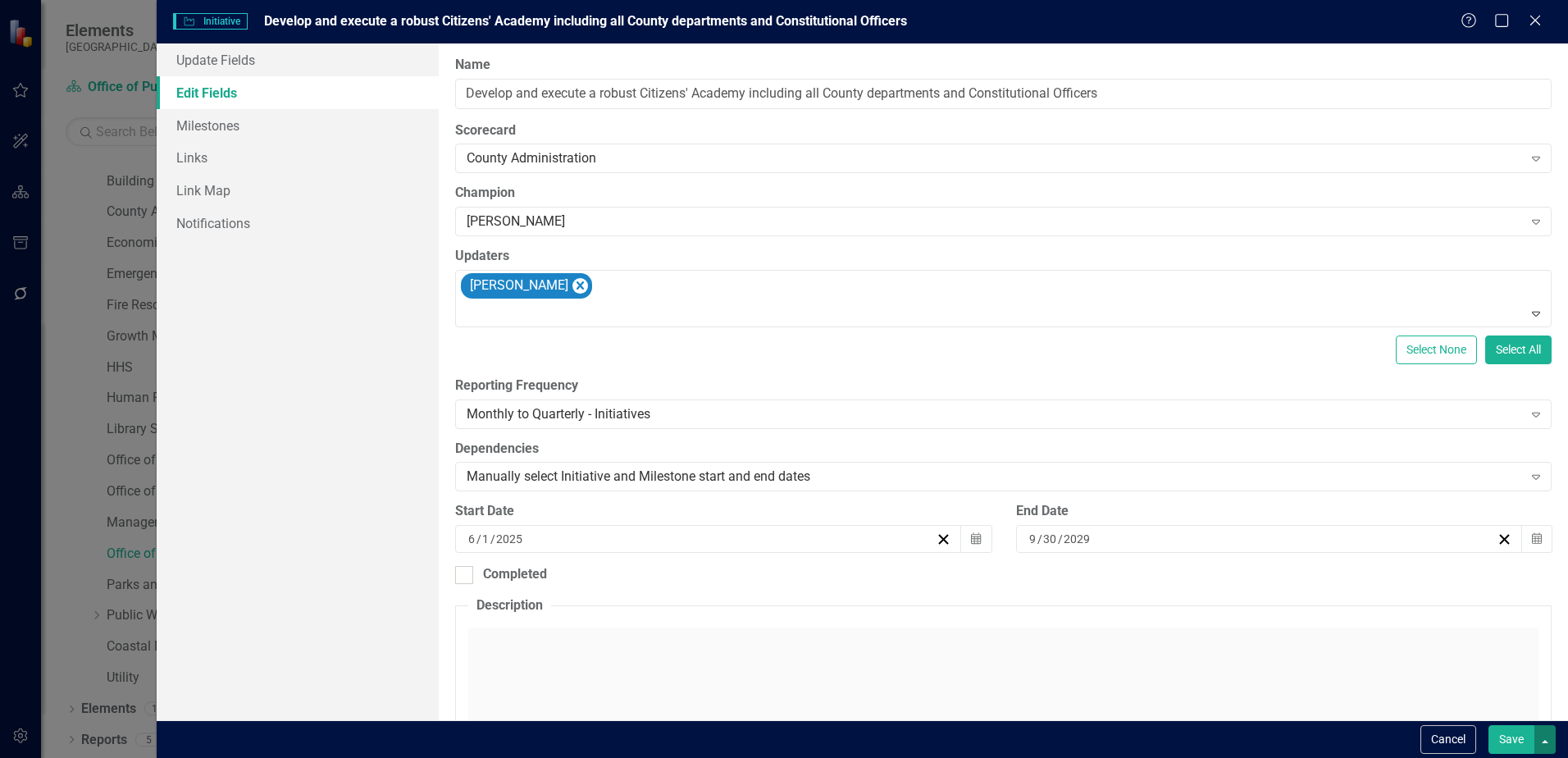
click at [1543, 741] on button "button" at bounding box center [1545, 739] width 21 height 29
click at [1509, 740] on button "Save" at bounding box center [1512, 739] width 46 height 29
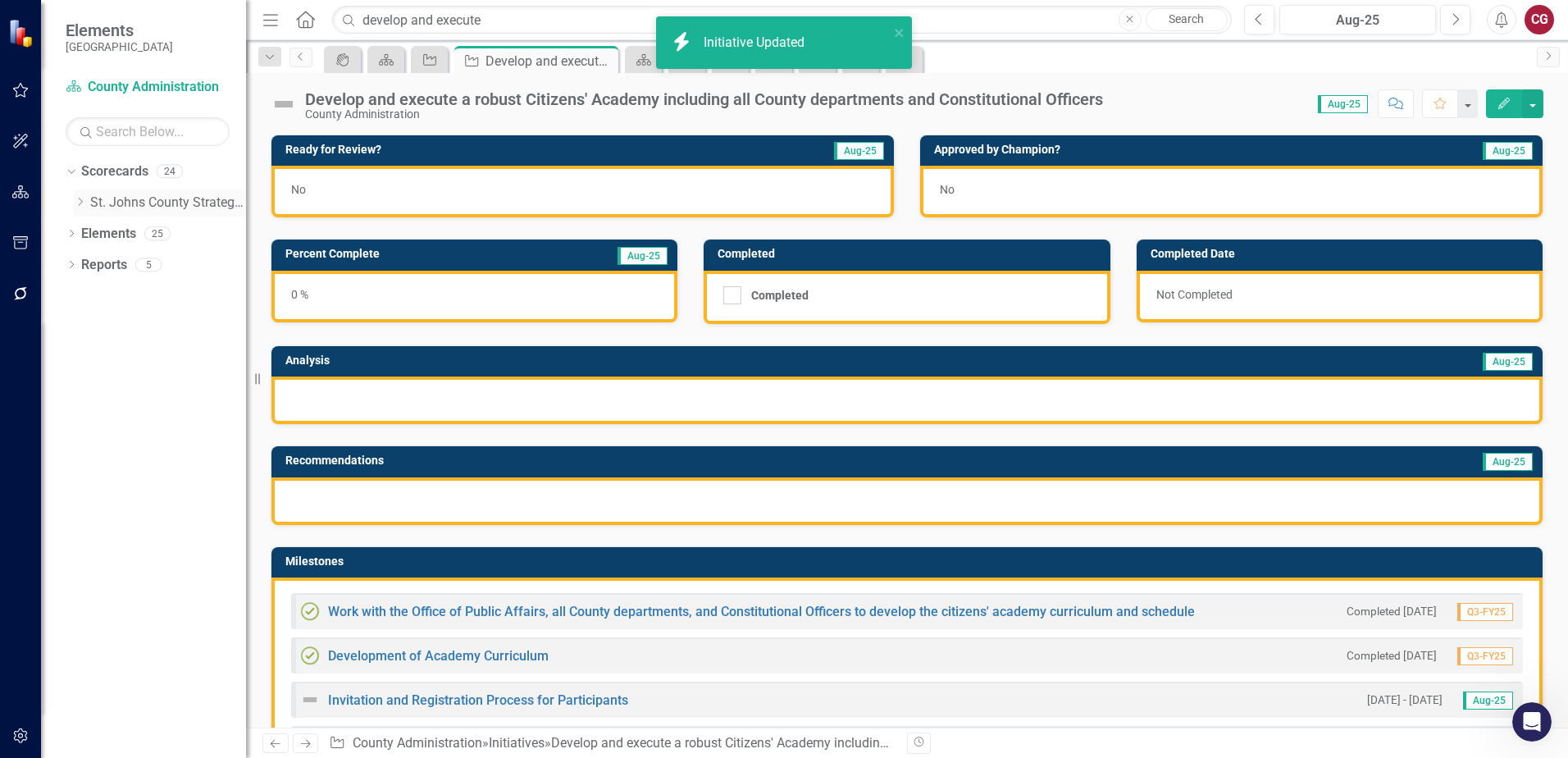
click at [82, 199] on icon "Dropdown" at bounding box center [79, 202] width 12 height 10
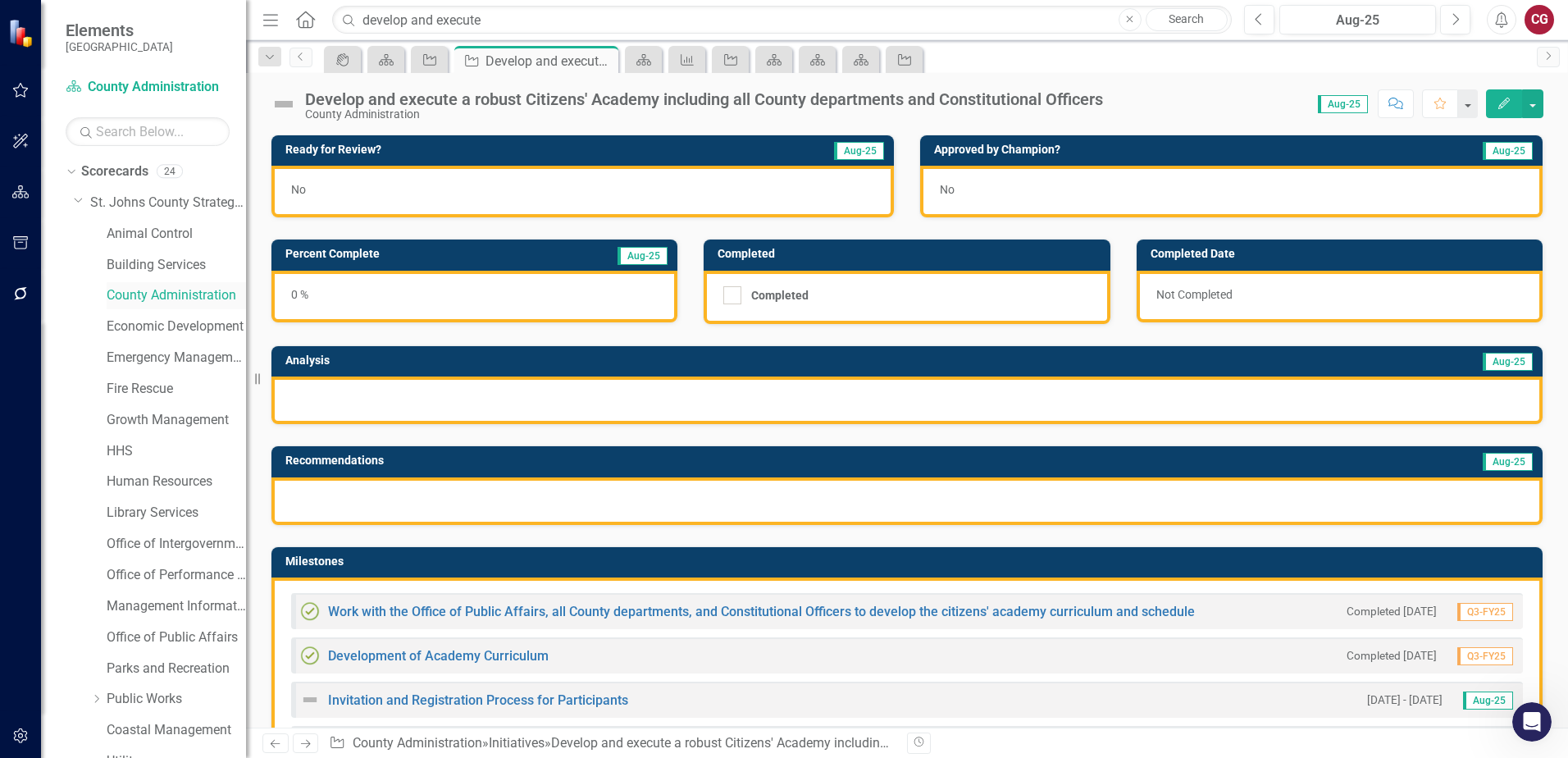
click at [131, 292] on link "County Administration" at bounding box center [177, 295] width 140 height 19
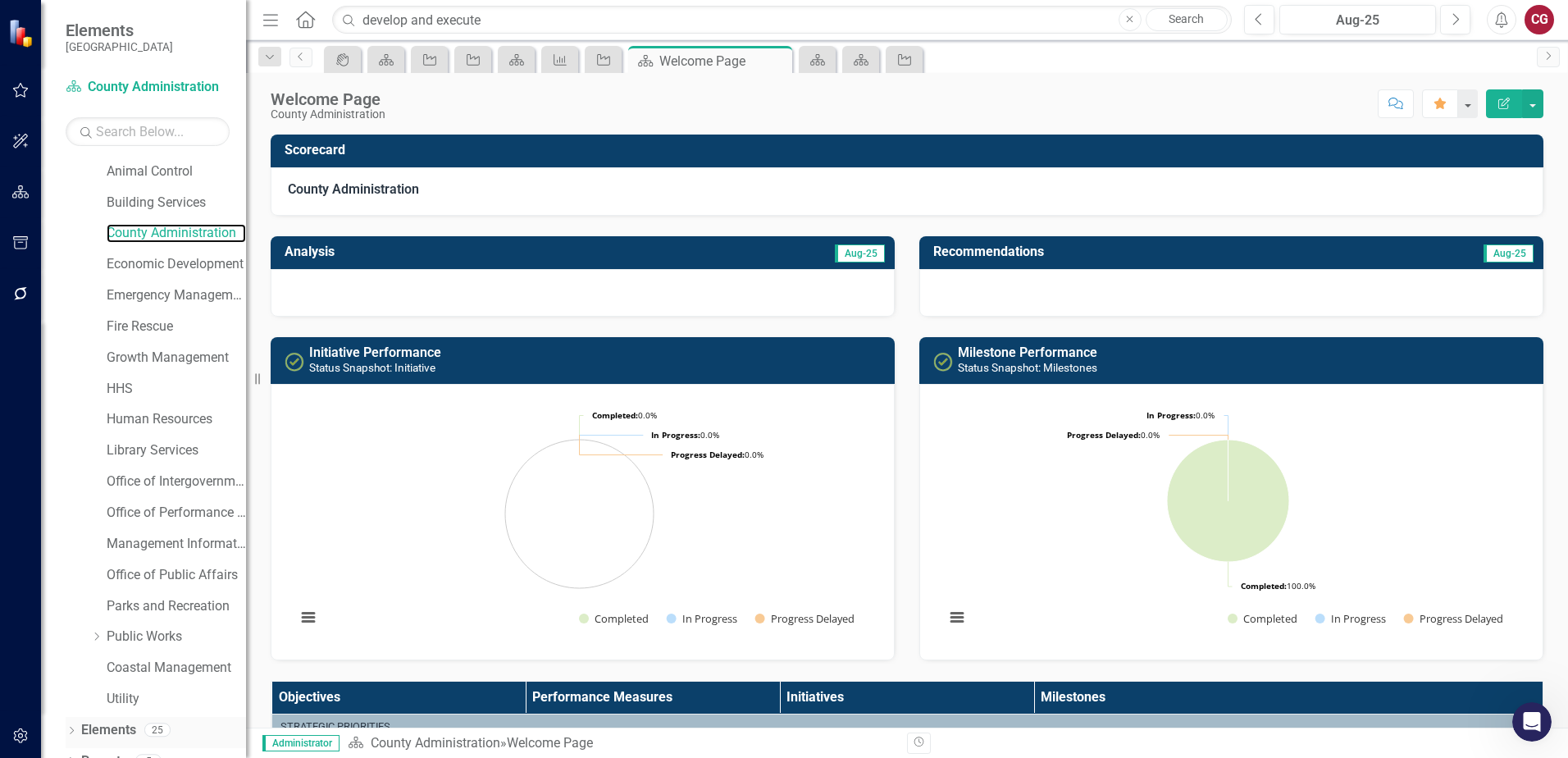
scroll to position [84, 0]
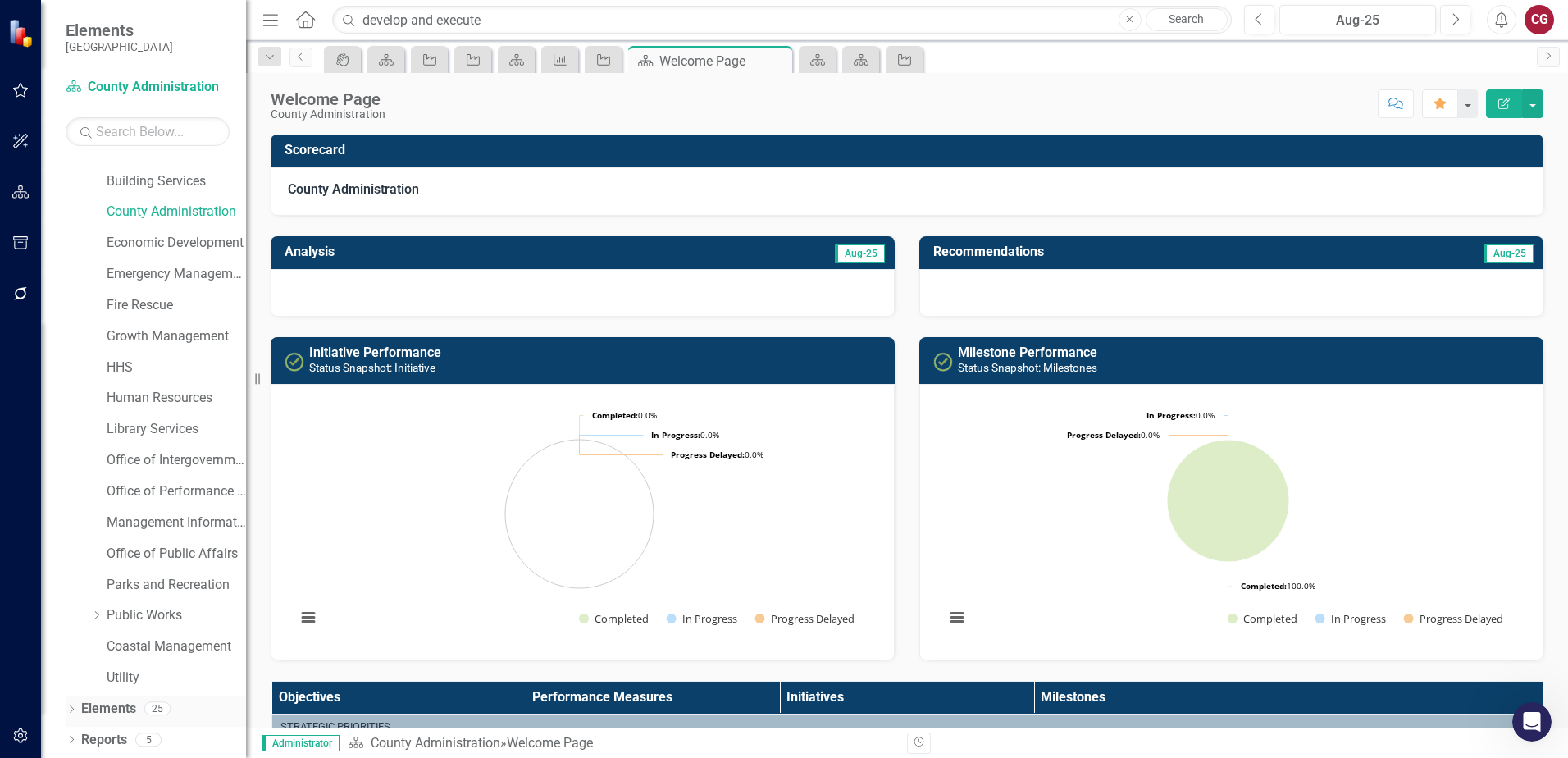
click at [115, 714] on link "Elements" at bounding box center [108, 709] width 54 height 19
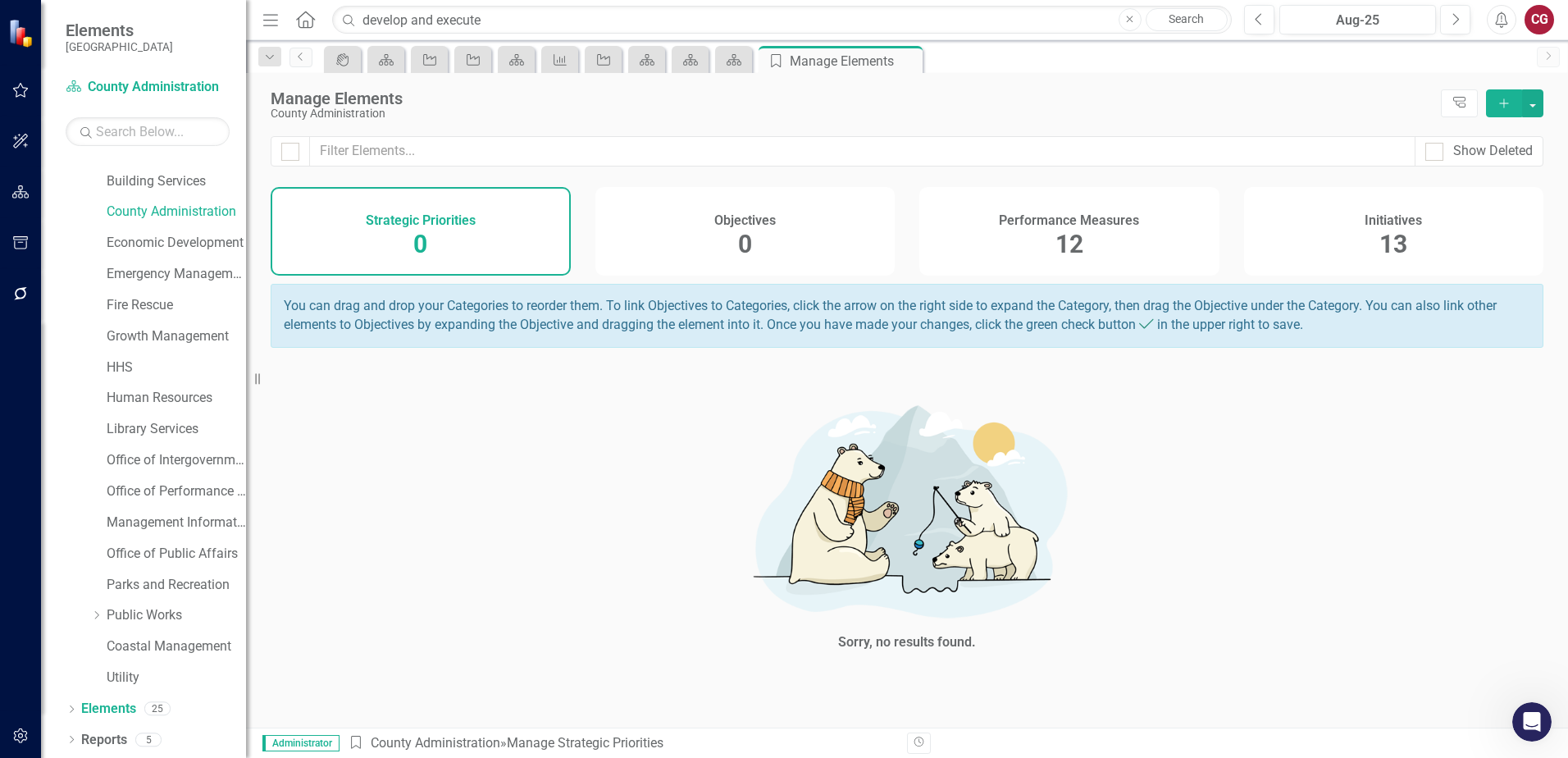
click at [1108, 239] on div "Performance Measures 12" at bounding box center [1070, 231] width 300 height 89
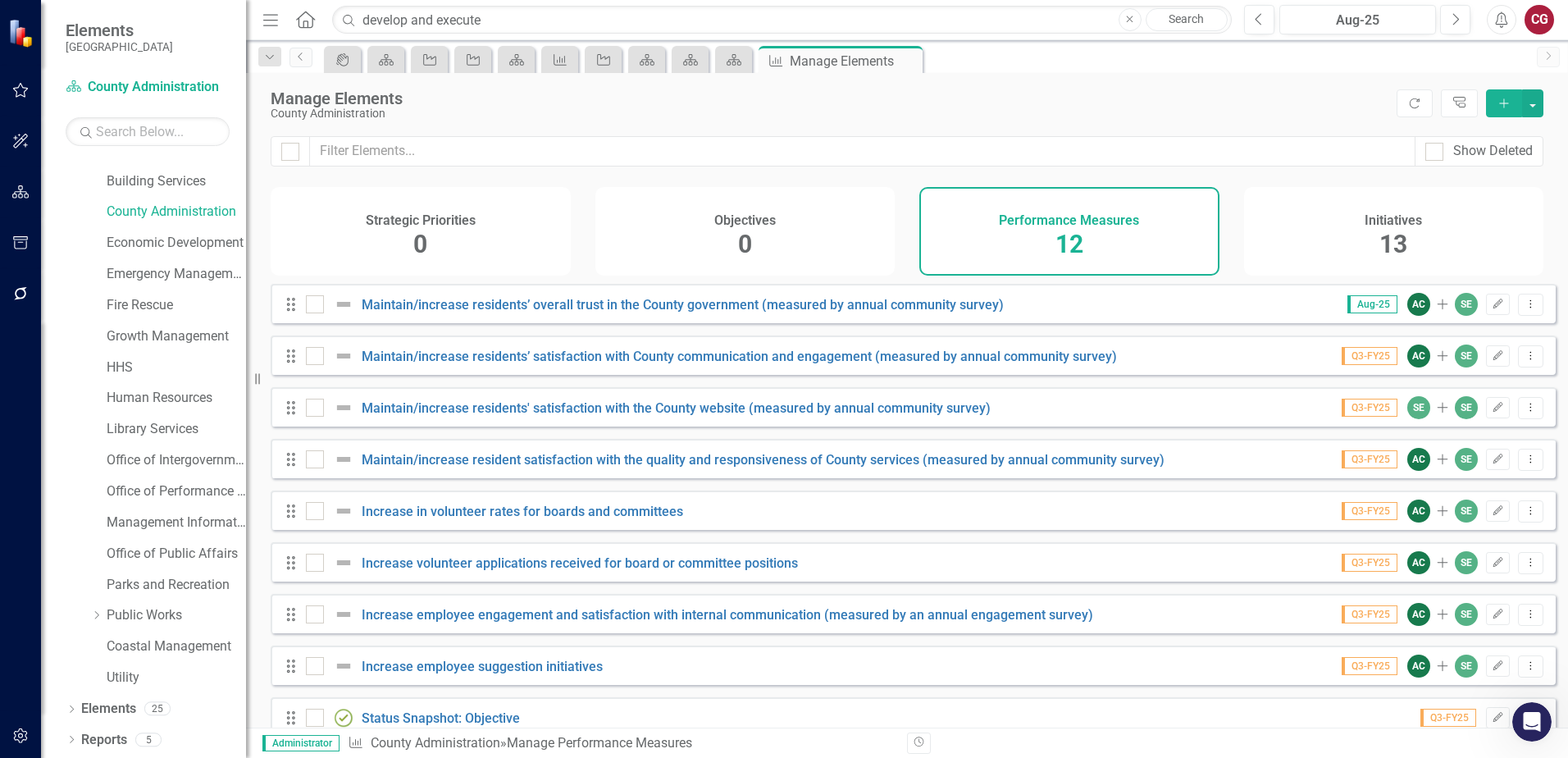
click at [1394, 234] on span "13" at bounding box center [1393, 244] width 28 height 29
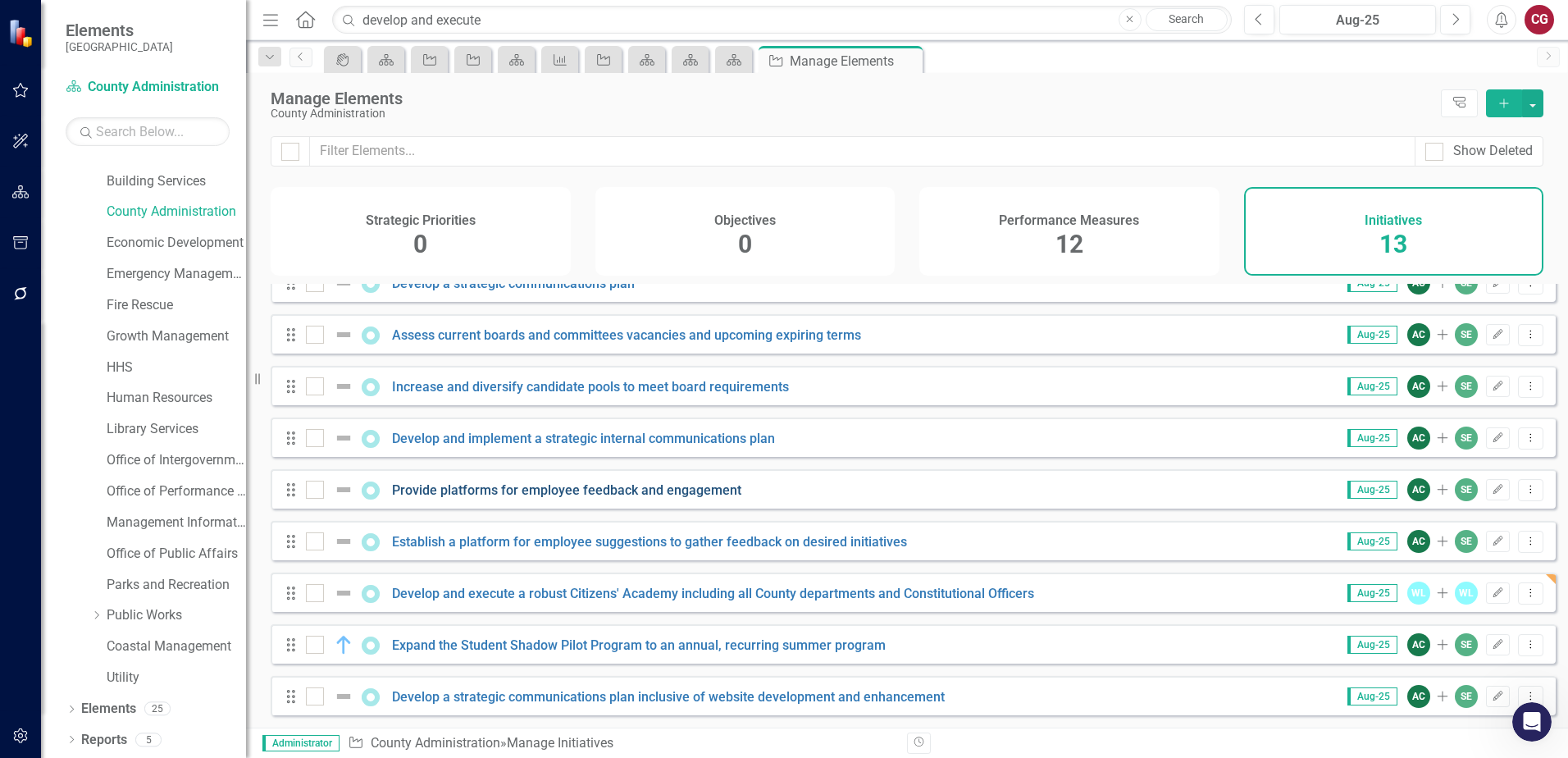
scroll to position [240, 0]
click at [1492, 595] on icon "Edit" at bounding box center [1497, 593] width 12 height 10
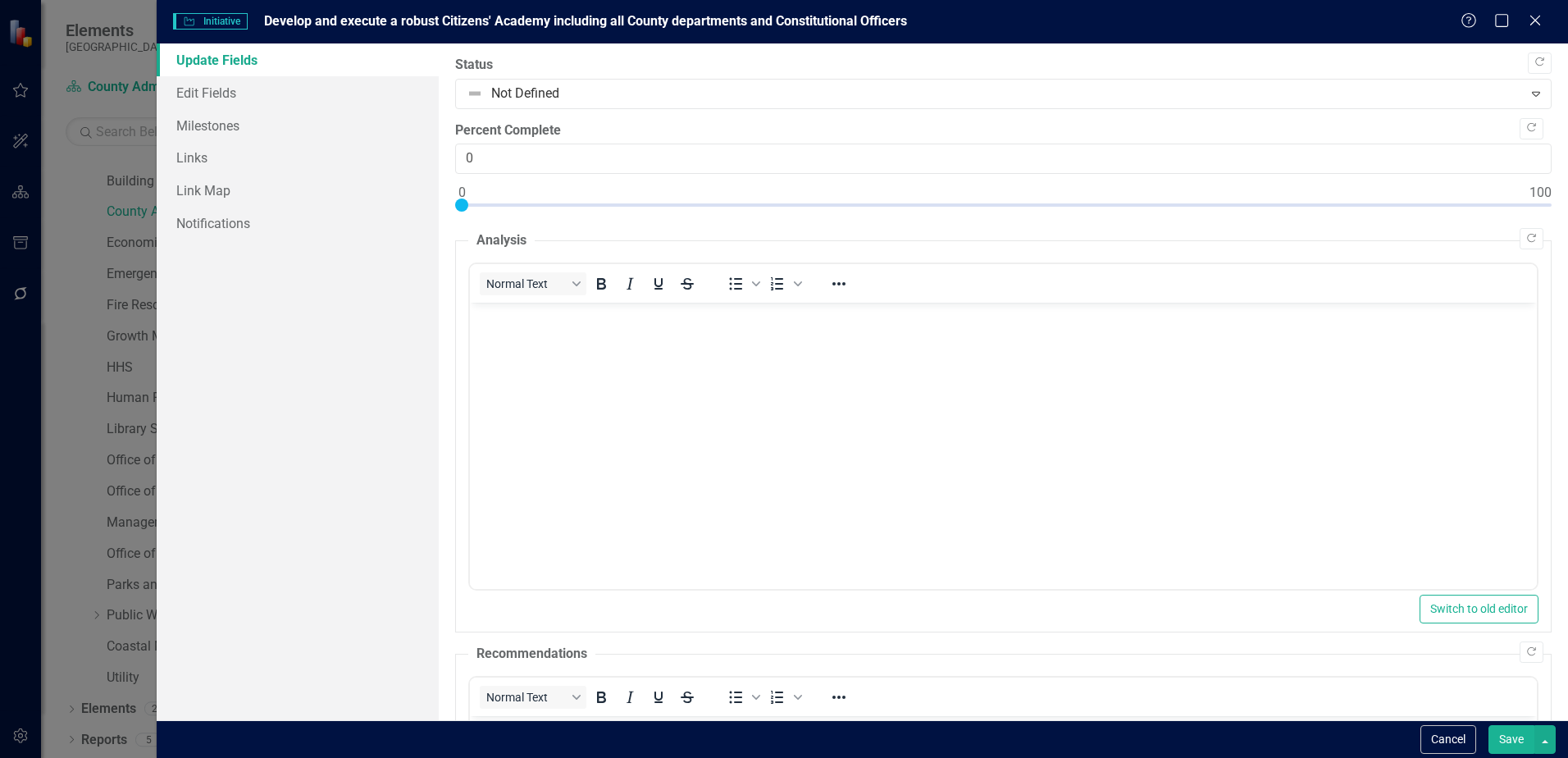
scroll to position [0, 0]
click at [1440, 738] on button "Cancel" at bounding box center [1448, 739] width 55 height 29
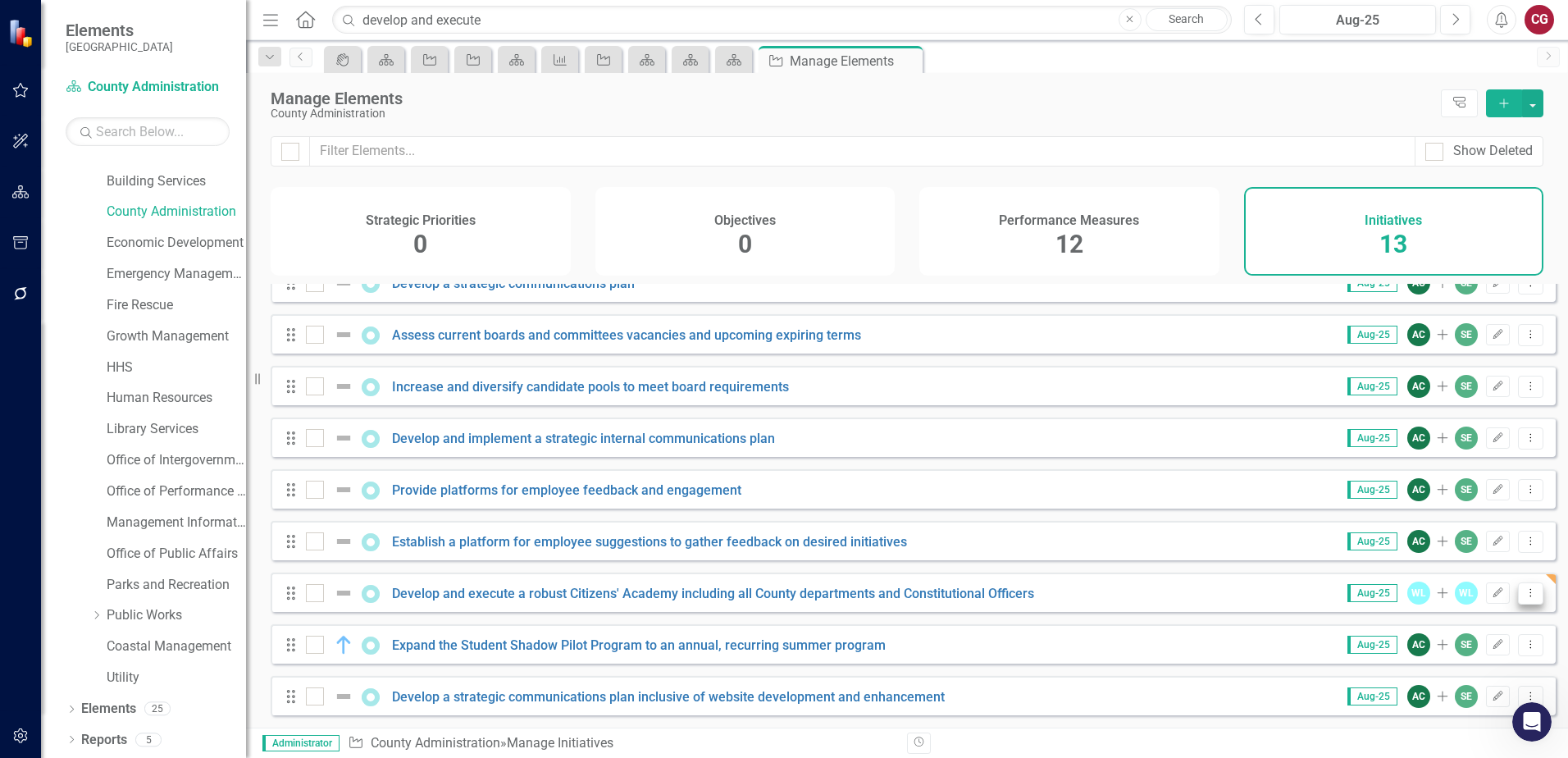
click at [1524, 597] on icon "Dropdown Menu" at bounding box center [1531, 592] width 14 height 11
click at [1535, 107] on button "button" at bounding box center [1533, 103] width 21 height 28
click at [307, 592] on input "checkbox" at bounding box center [311, 589] width 11 height 11
click at [311, 597] on div at bounding box center [315, 593] width 18 height 18
click at [311, 595] on input "checkbox" at bounding box center [311, 589] width 11 height 11
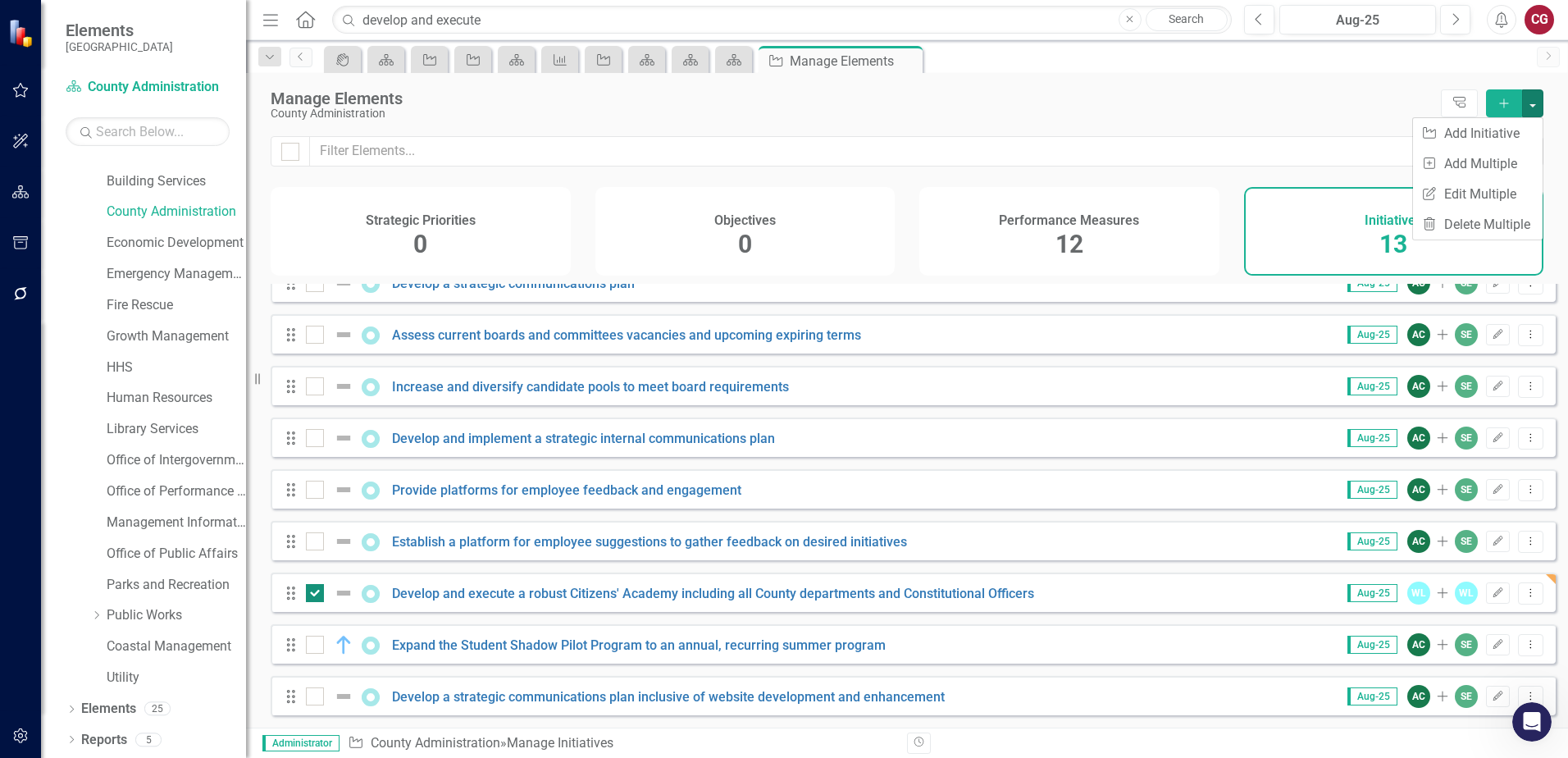
checkbox input "false"
click at [1492, 593] on icon "Edit" at bounding box center [1497, 593] width 12 height 10
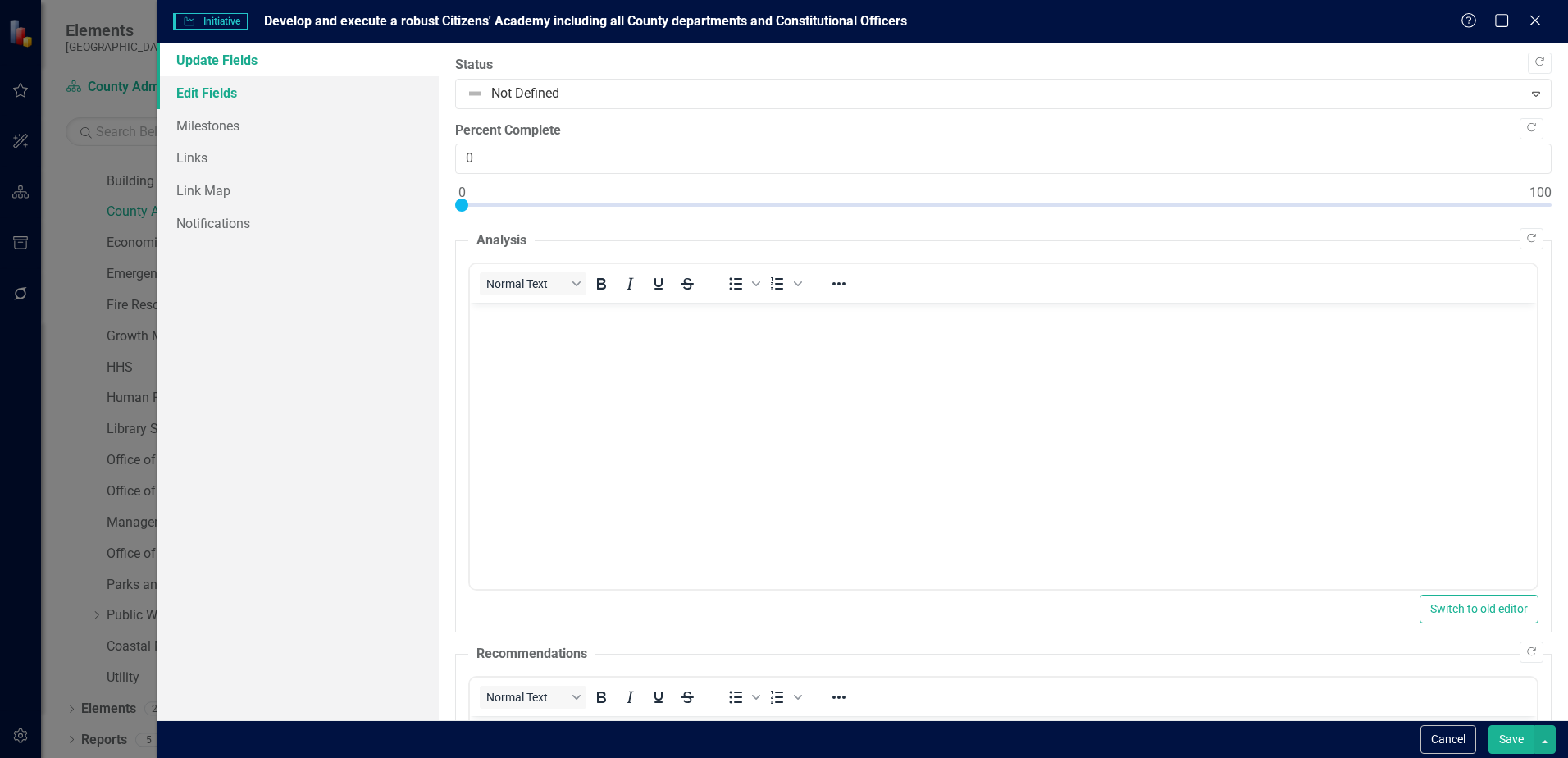
click at [232, 96] on link "Edit Fields" at bounding box center [297, 93] width 282 height 32
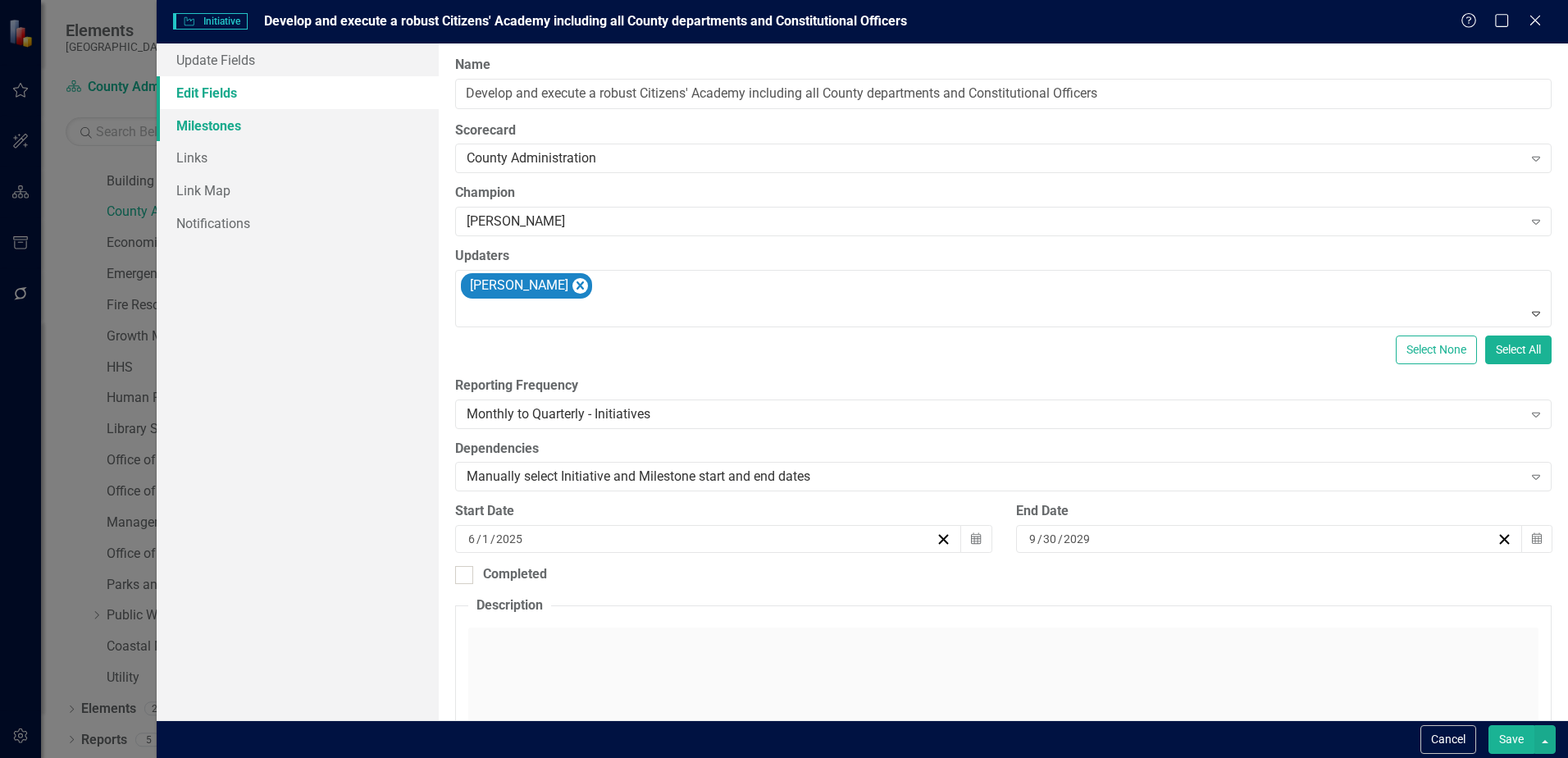
click at [195, 121] on link "Milestones" at bounding box center [297, 125] width 282 height 32
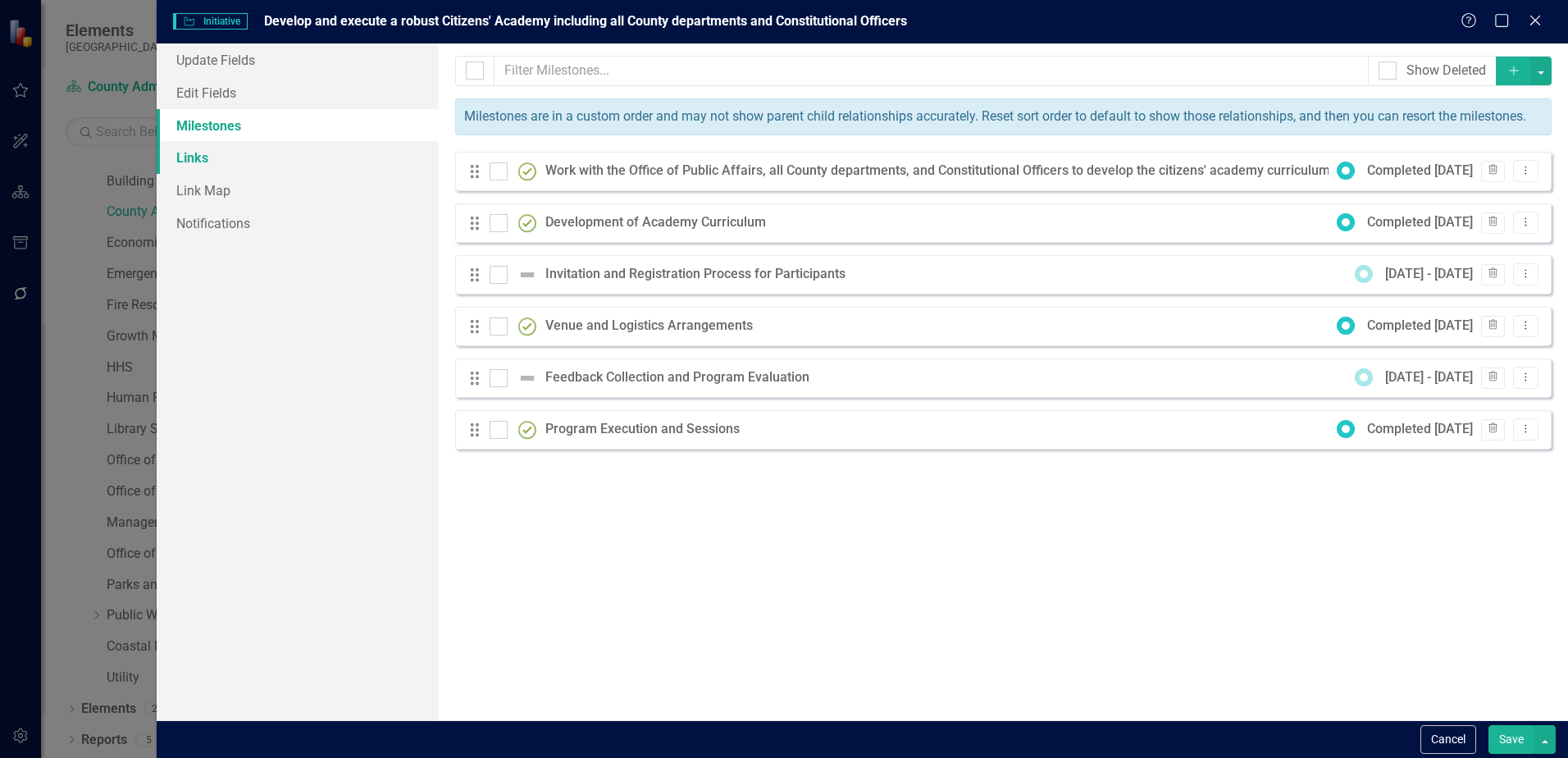
click at [212, 163] on link "Links" at bounding box center [297, 158] width 282 height 32
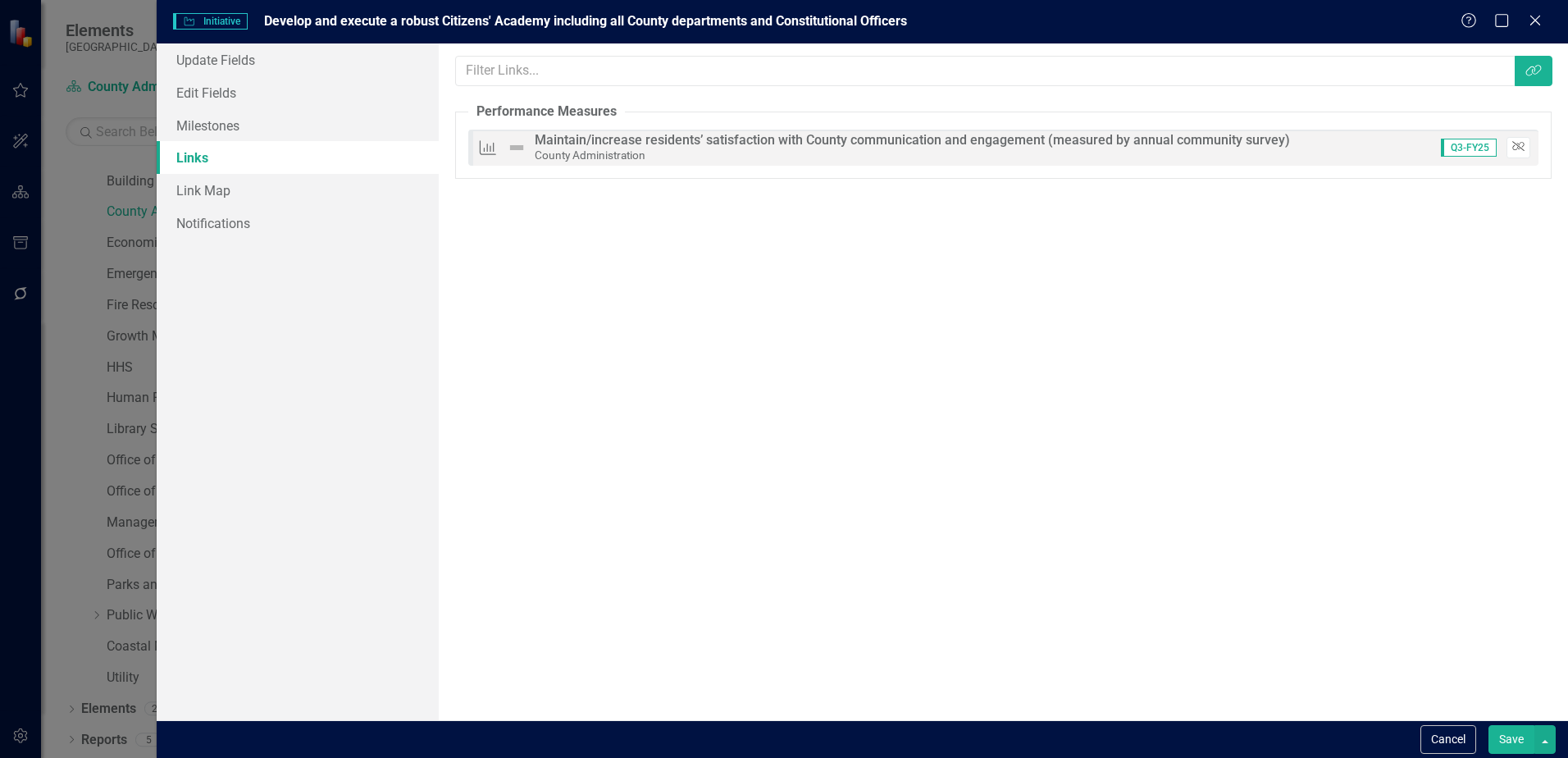
click at [1525, 148] on button "Unlink" at bounding box center [1518, 147] width 24 height 21
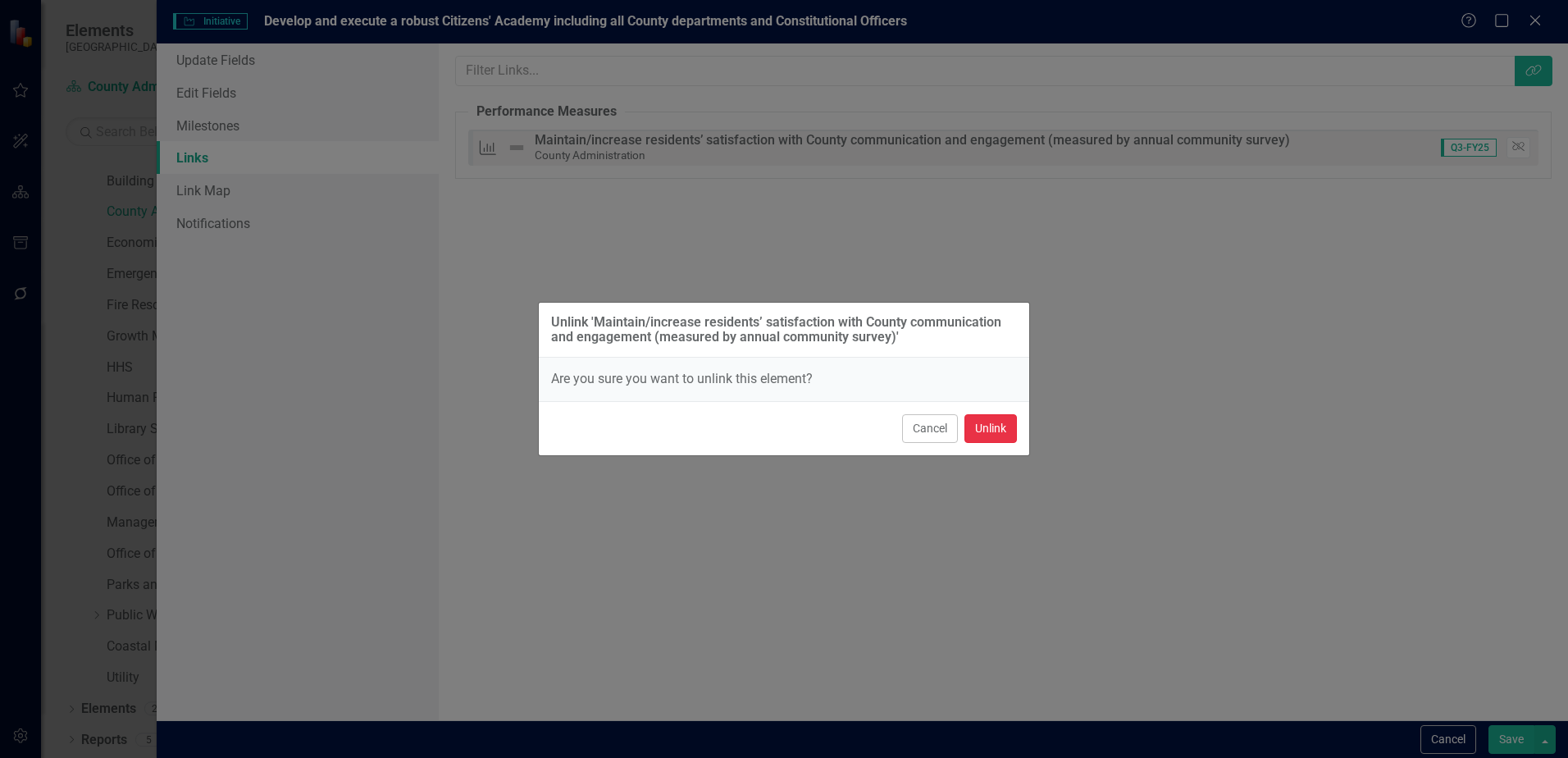
click at [1011, 428] on button "Unlink" at bounding box center [991, 428] width 53 height 29
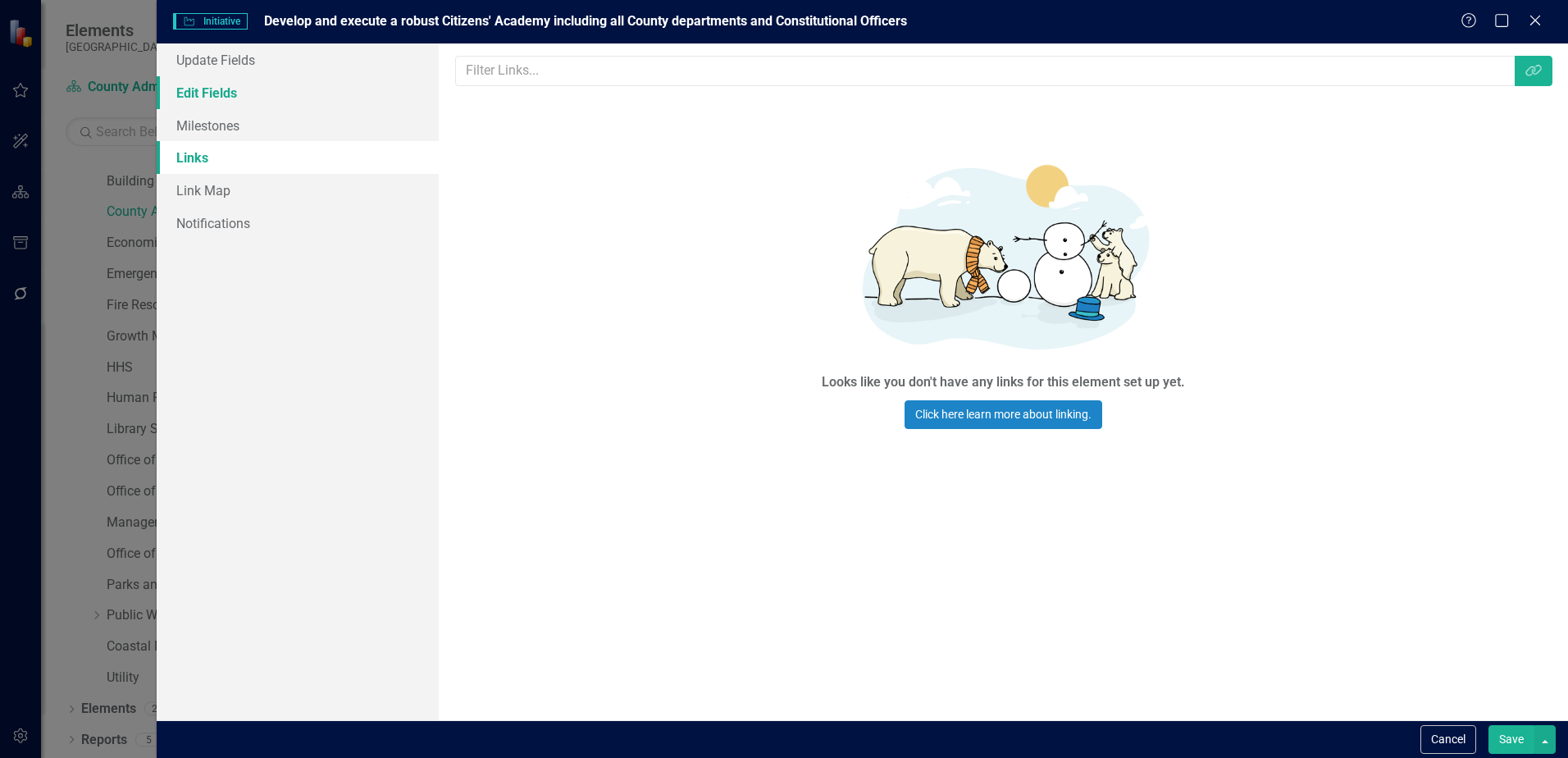
click at [229, 87] on link "Edit Fields" at bounding box center [297, 93] width 282 height 32
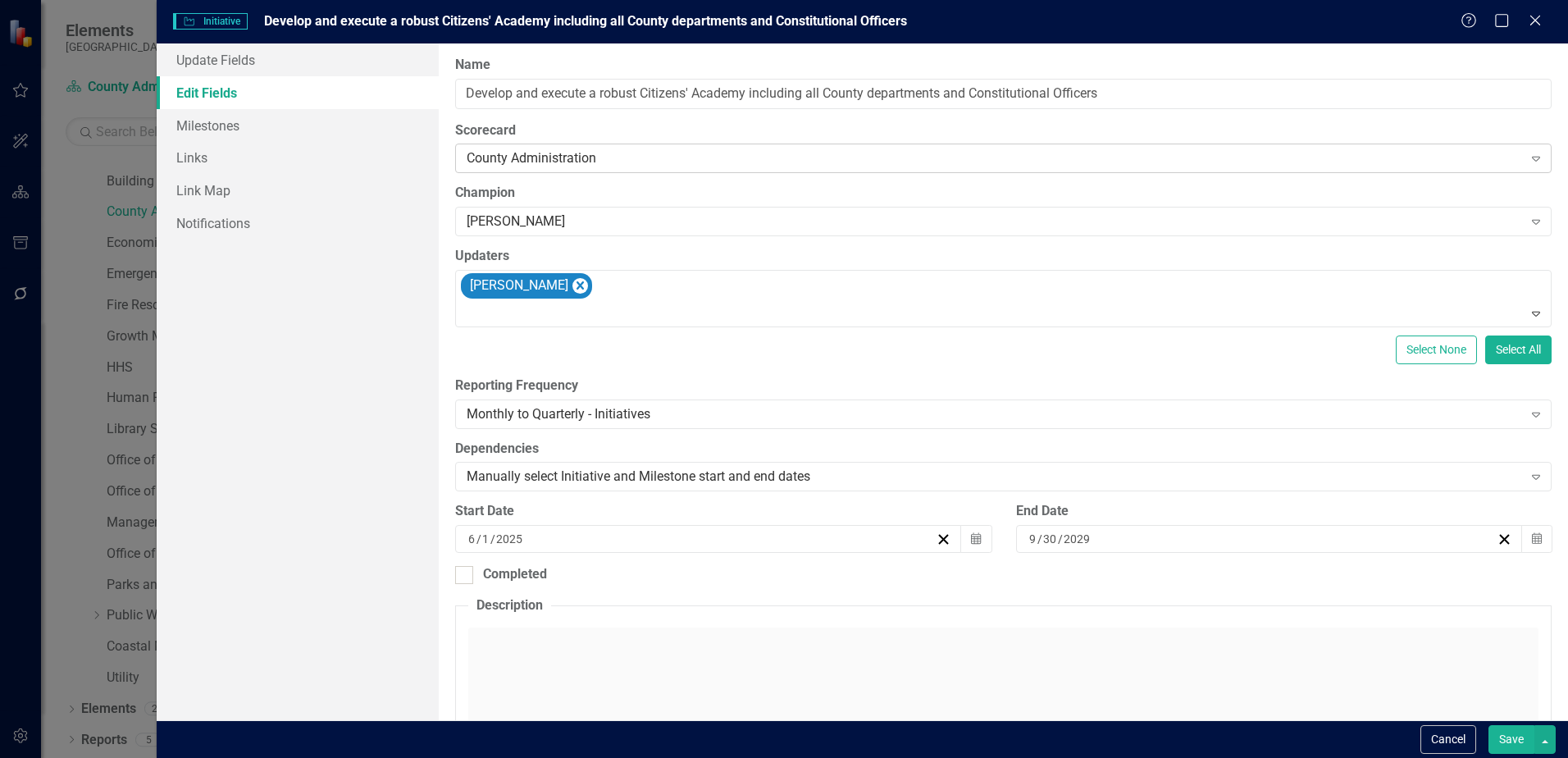
click at [569, 159] on div "County Administration" at bounding box center [994, 159] width 1056 height 19
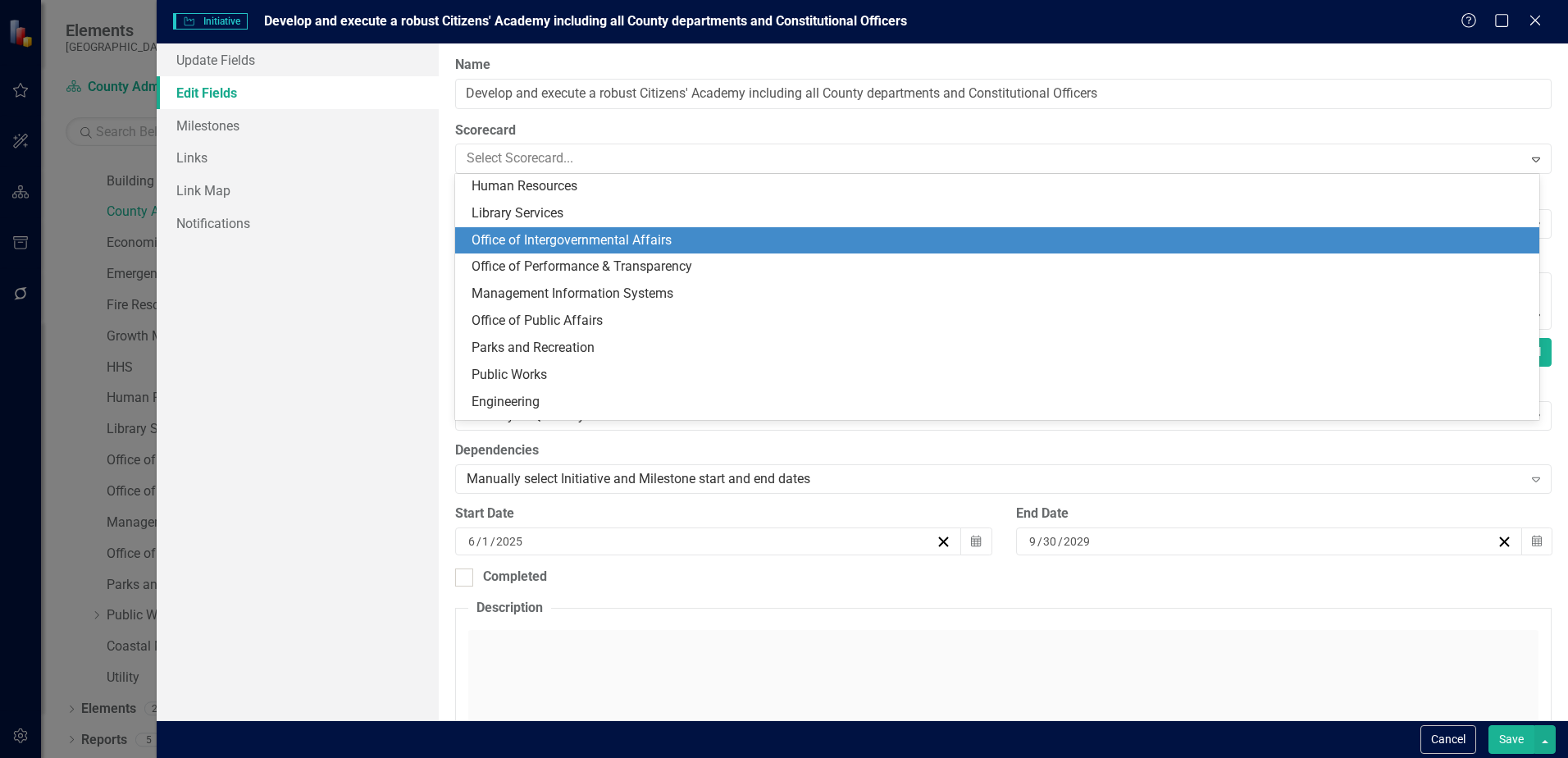
scroll to position [328, 0]
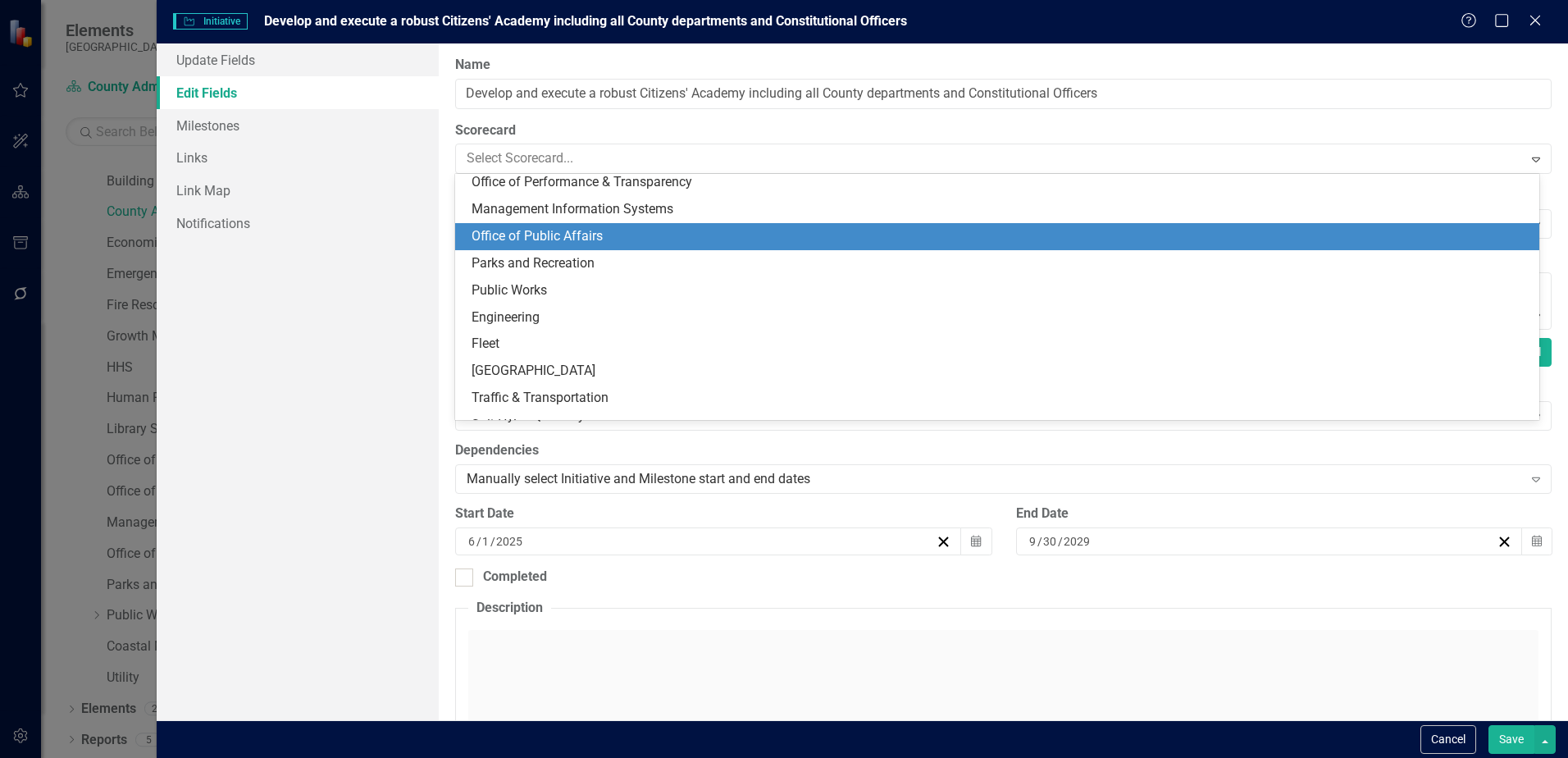
click at [575, 237] on div "Office of Public Affairs" at bounding box center [1000, 237] width 1058 height 19
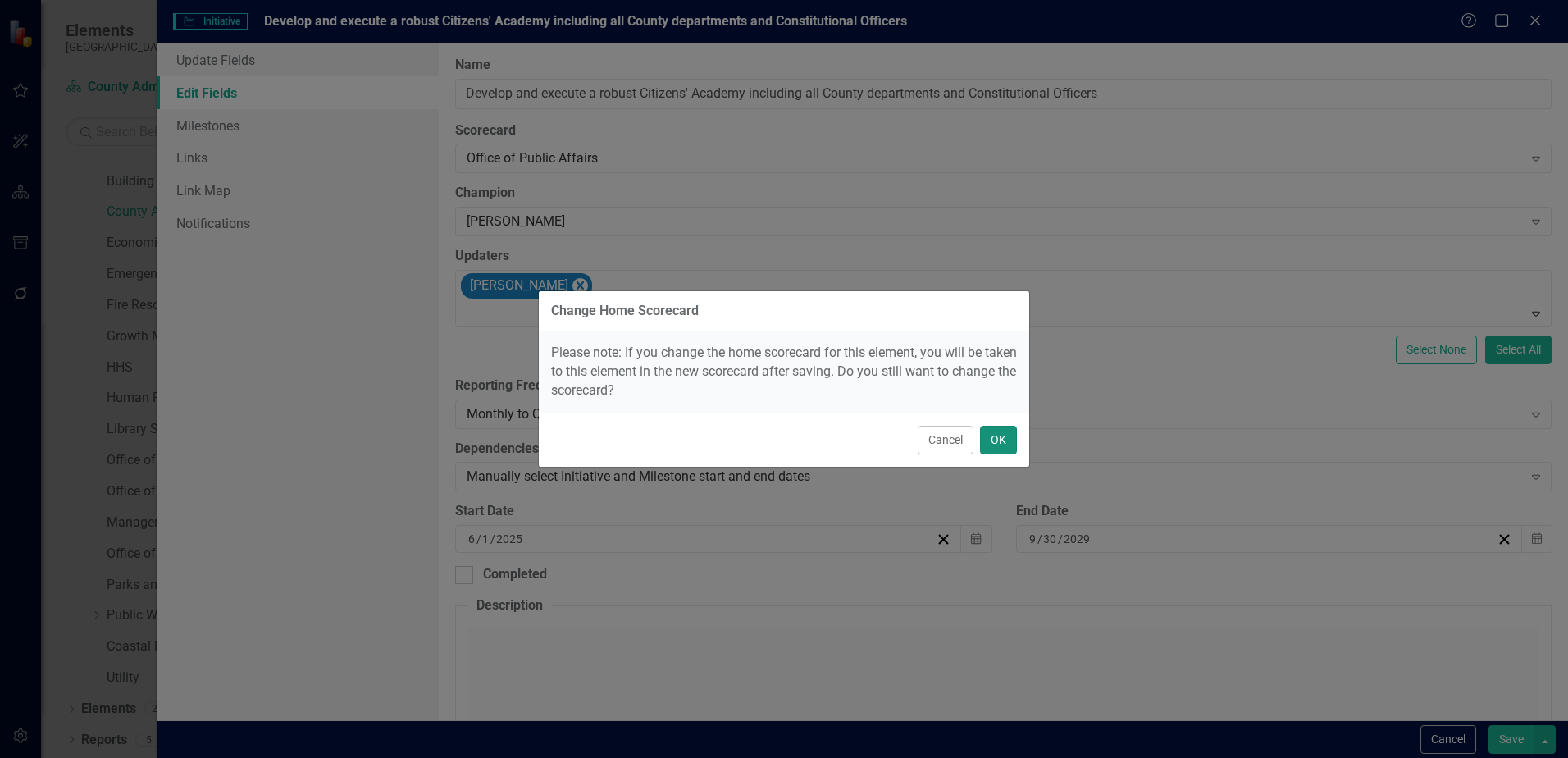
click at [994, 442] on button "OK" at bounding box center [998, 440] width 37 height 29
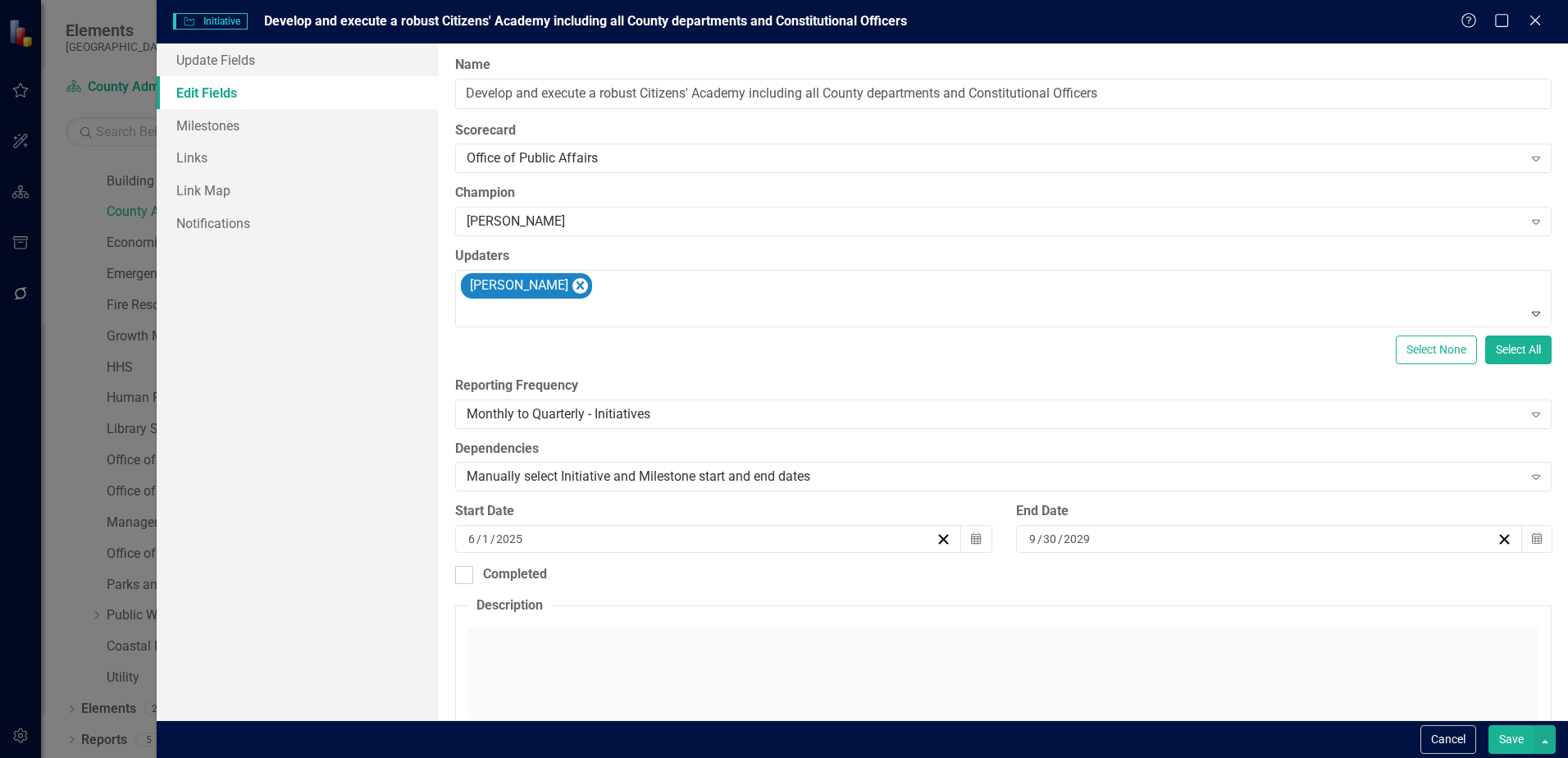
click at [1519, 736] on button "Save" at bounding box center [1512, 739] width 46 height 29
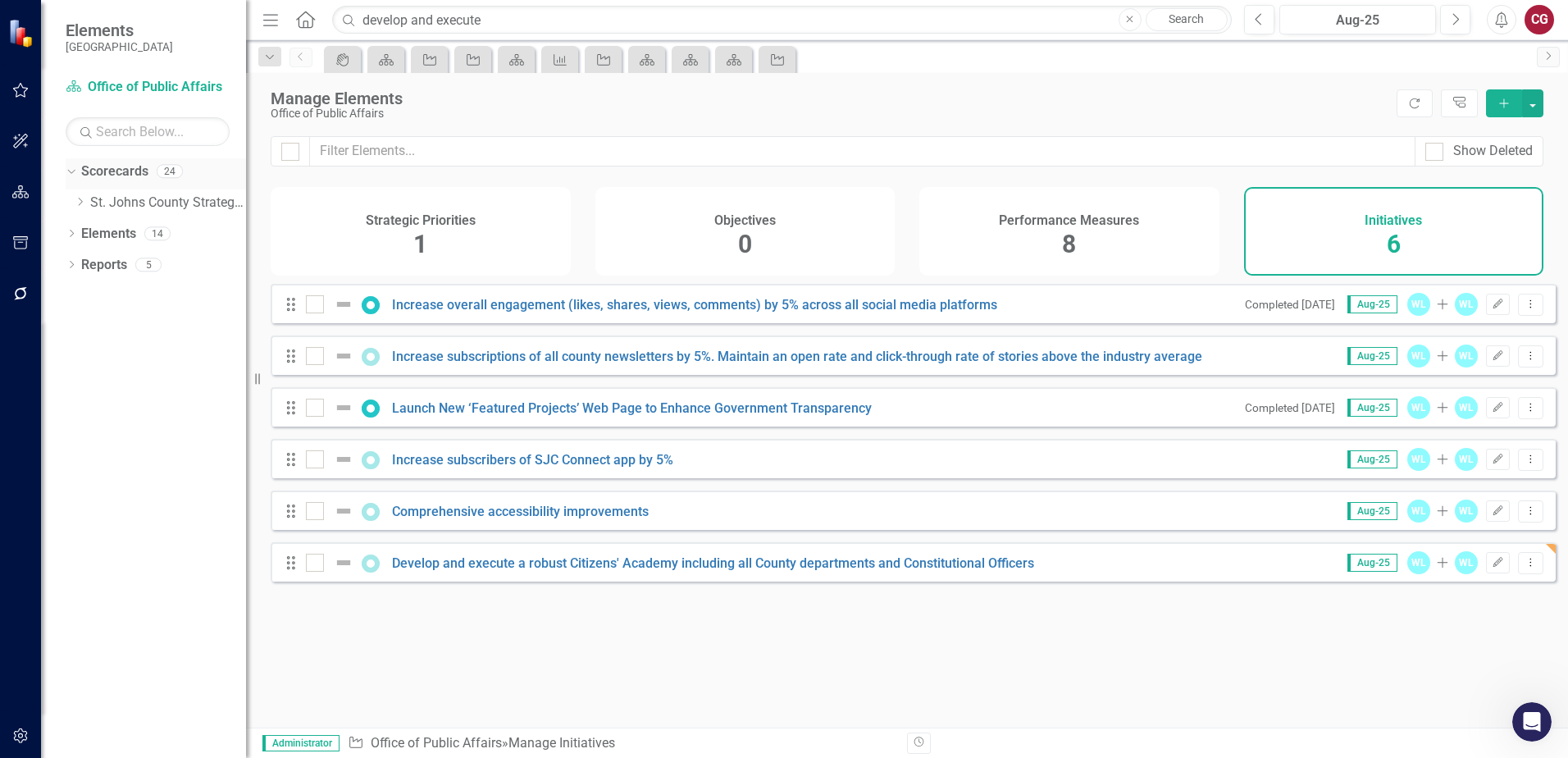
click at [72, 171] on icon "Dropdown" at bounding box center [69, 170] width 9 height 11
click at [76, 172] on icon "Dropdown" at bounding box center [72, 173] width 11 height 9
click at [81, 200] on icon at bounding box center [80, 202] width 4 height 9
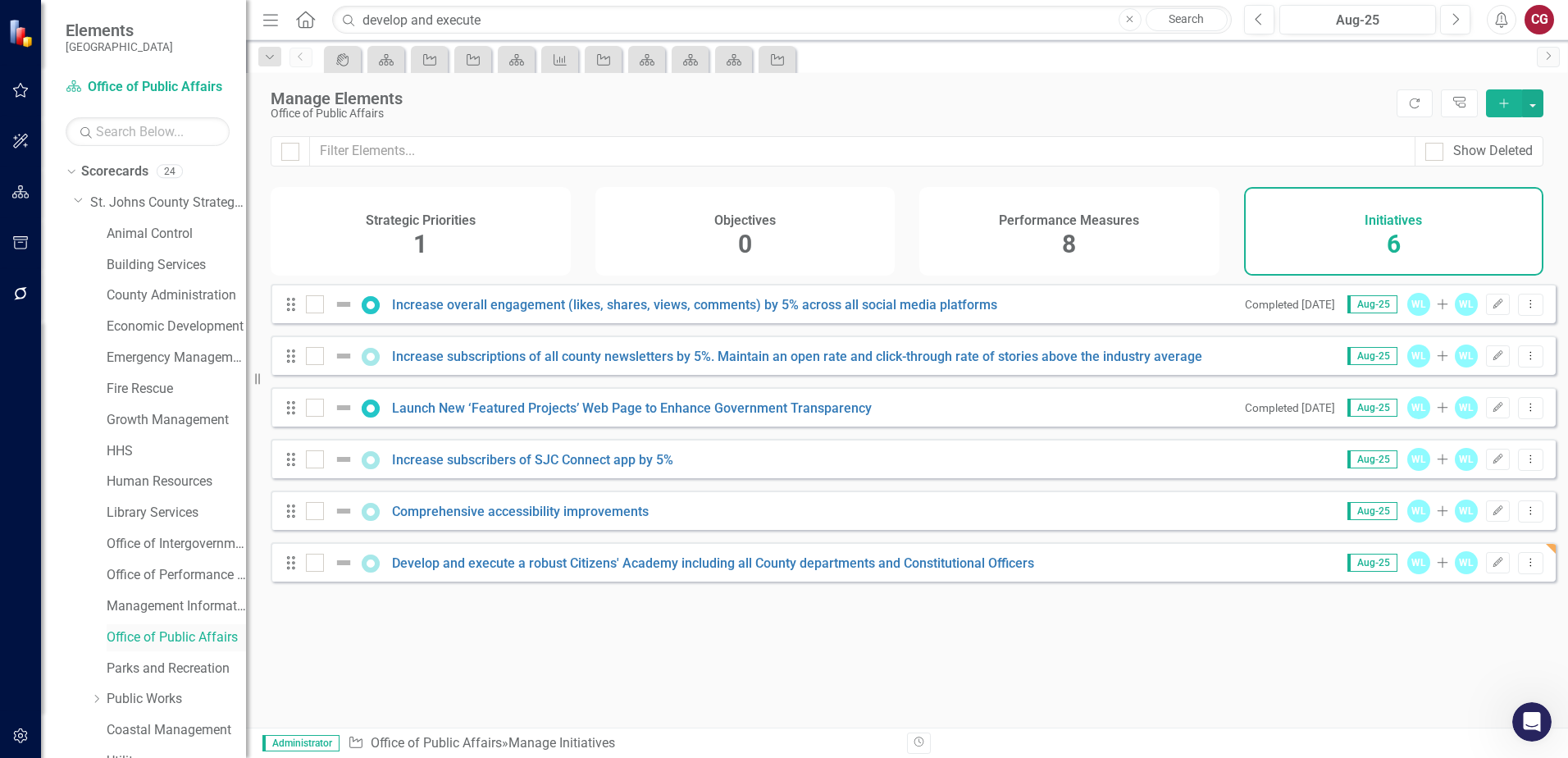
click at [173, 638] on link "Office of Public Affairs" at bounding box center [177, 638] width 140 height 19
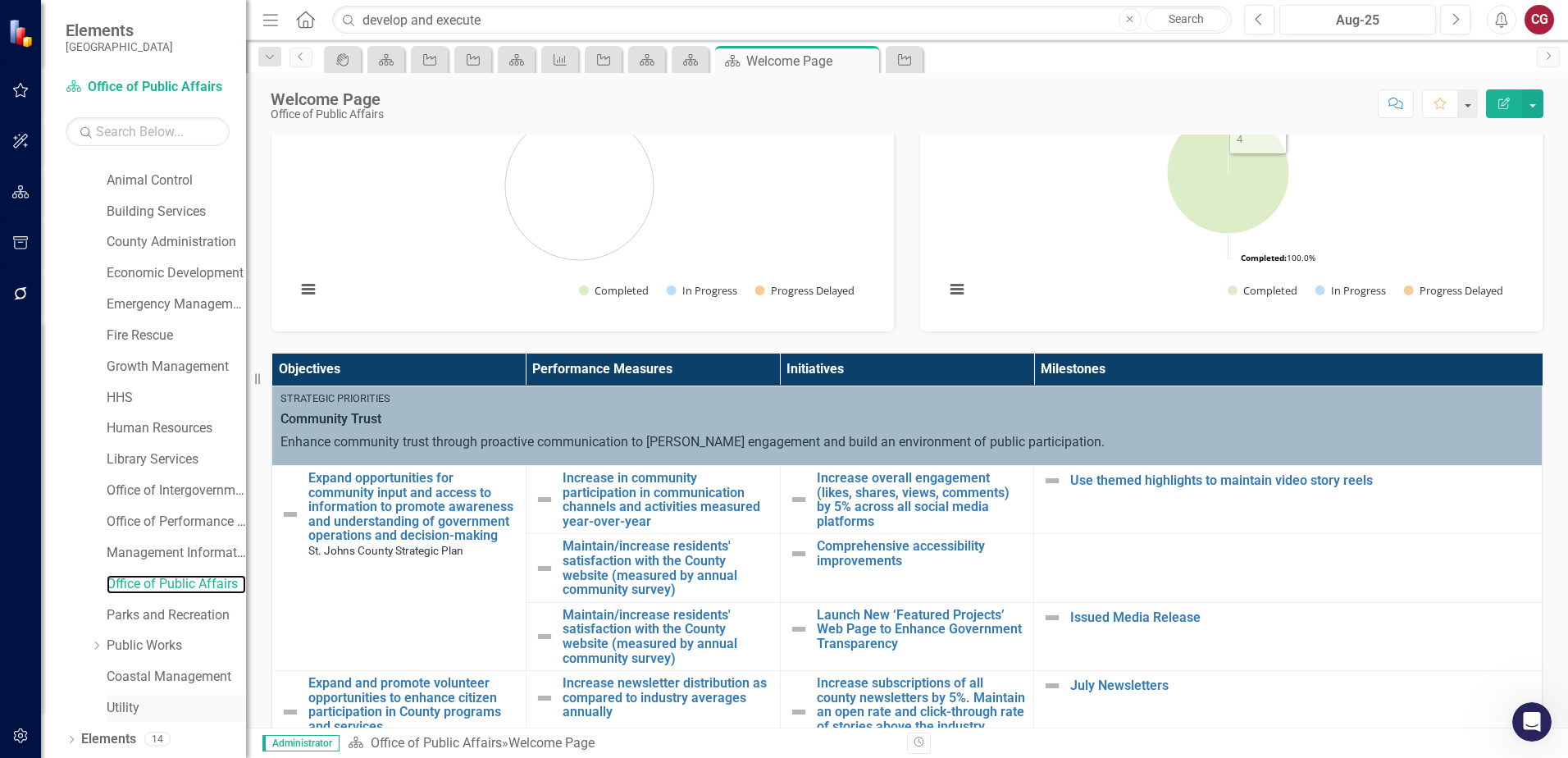
scroll to position [84, 0]
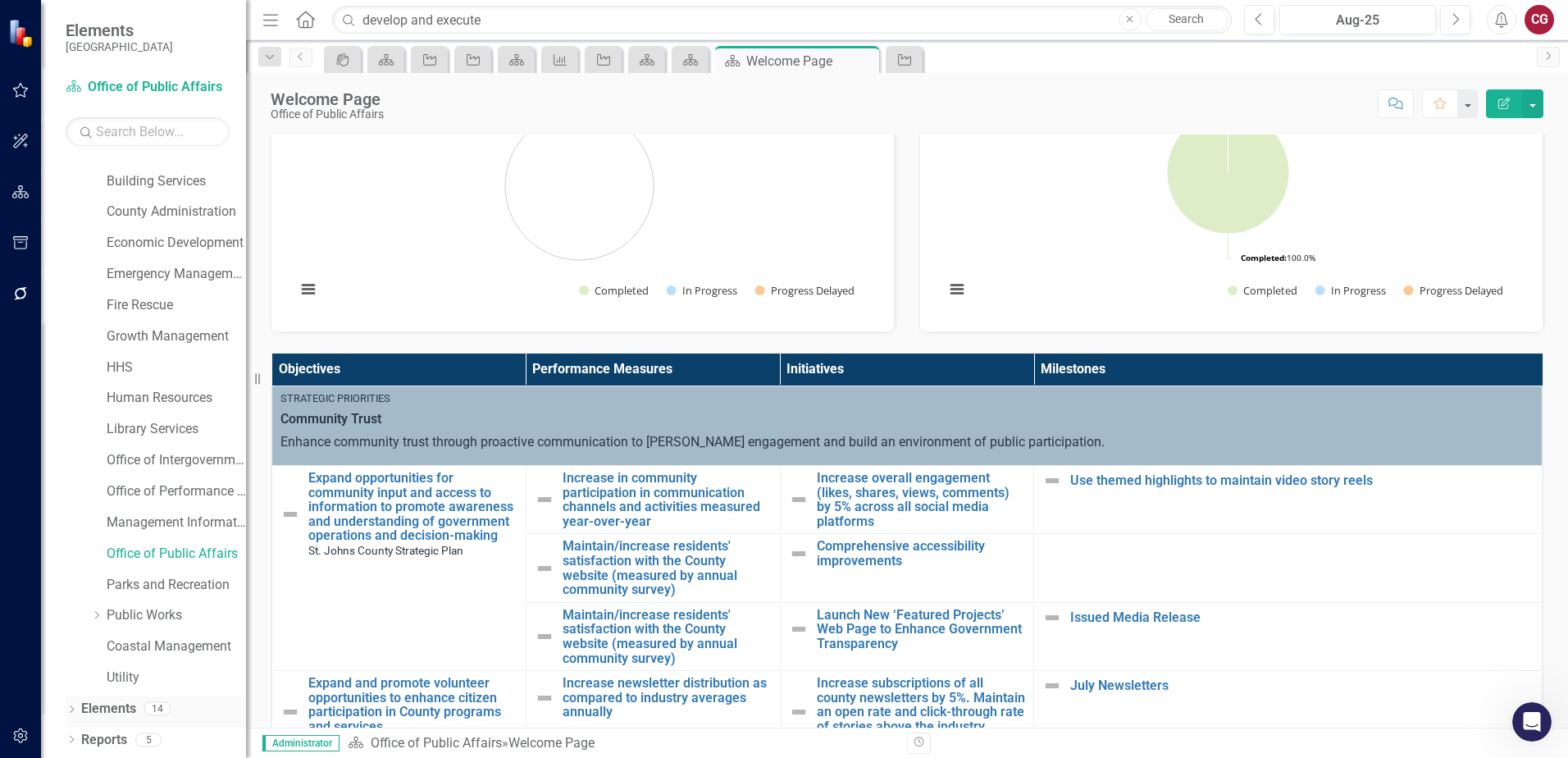
click at [120, 710] on link "Elements" at bounding box center [108, 709] width 54 height 19
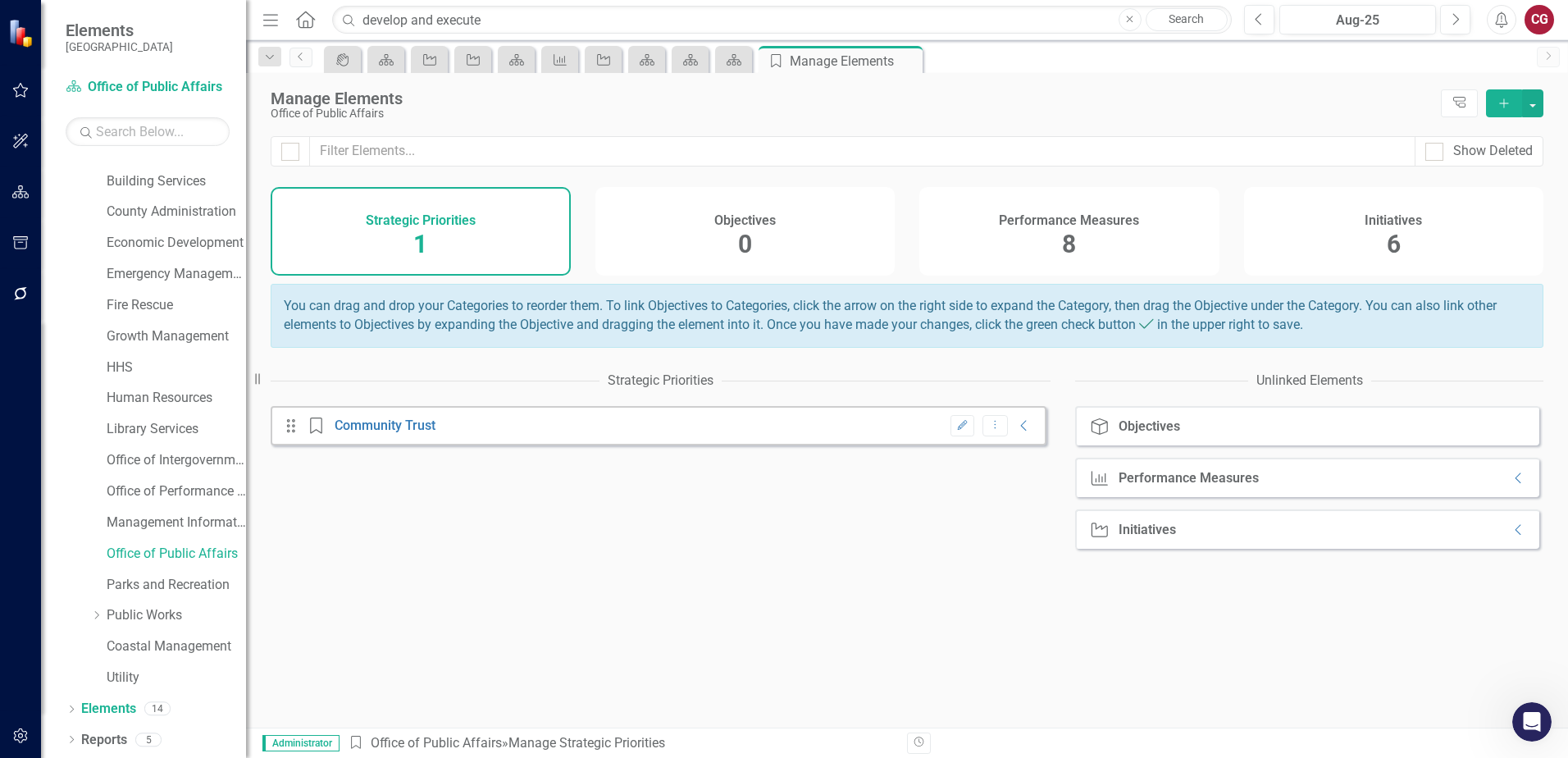
click at [1429, 239] on div "Initiatives 6" at bounding box center [1394, 231] width 300 height 89
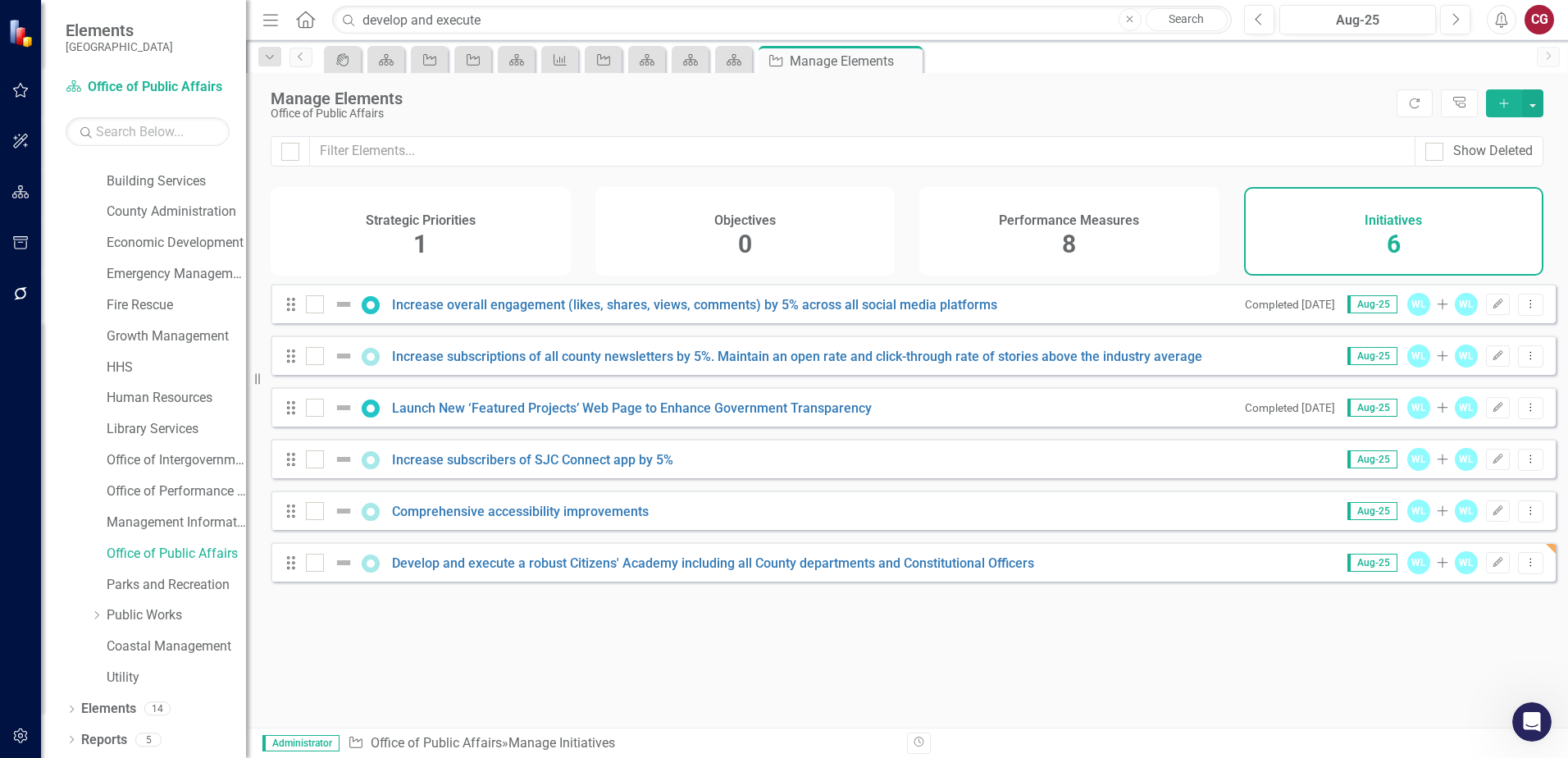
click at [1069, 227] on div "8" at bounding box center [1069, 245] width 14 height 35
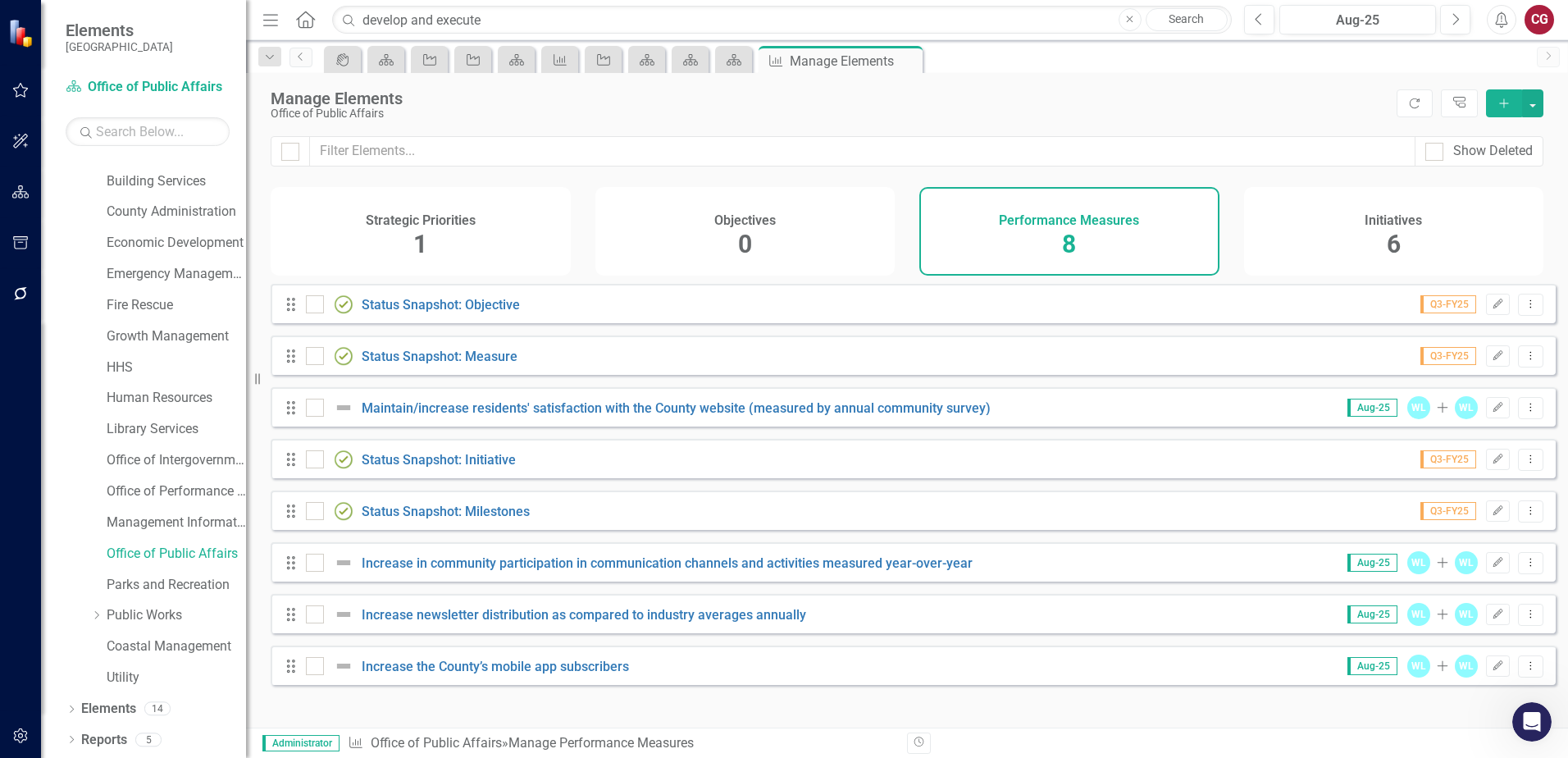
click at [1429, 229] on div "Initiatives 6" at bounding box center [1394, 231] width 300 height 89
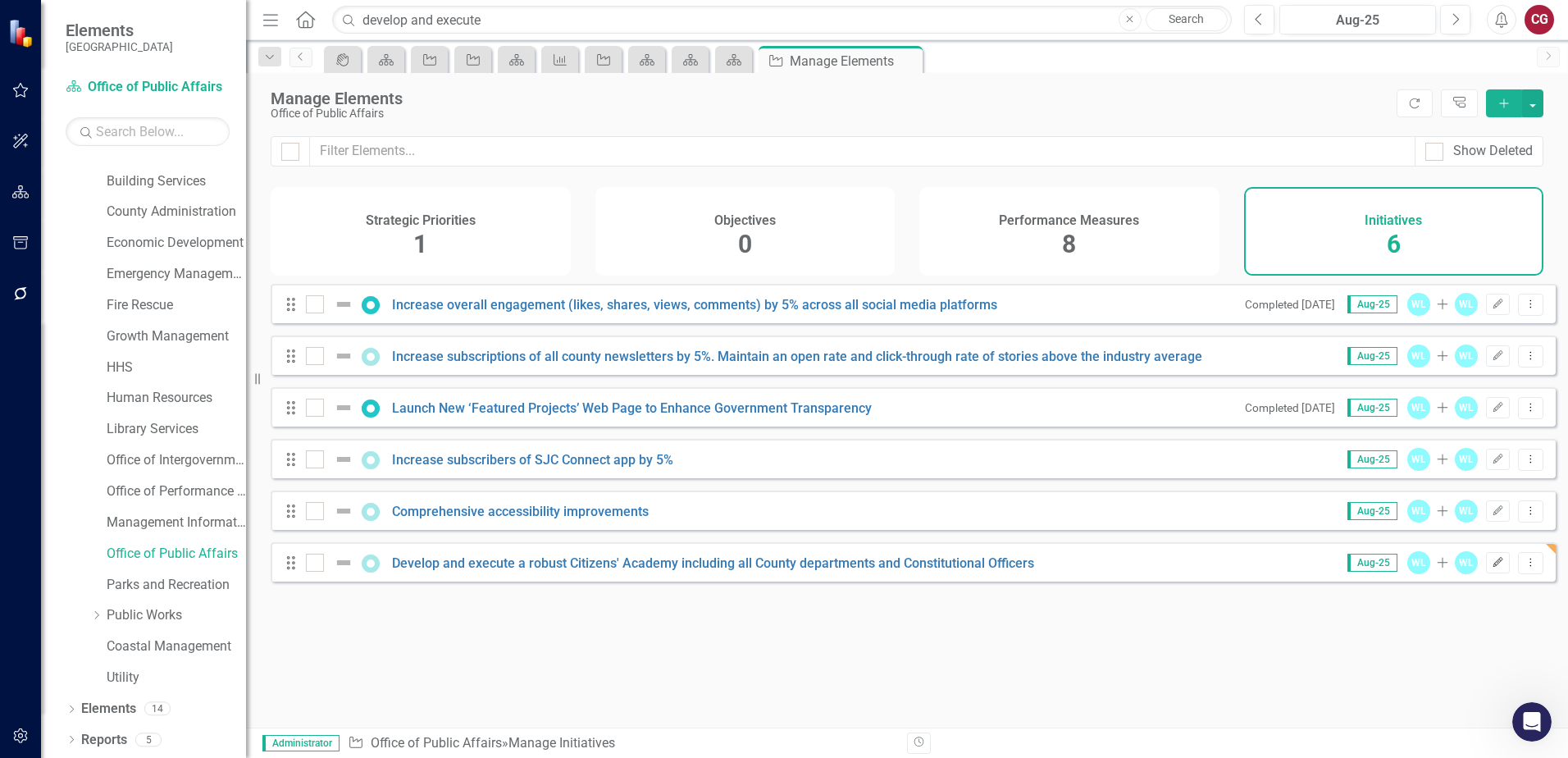
click at [1492, 568] on icon "Edit" at bounding box center [1497, 562] width 12 height 10
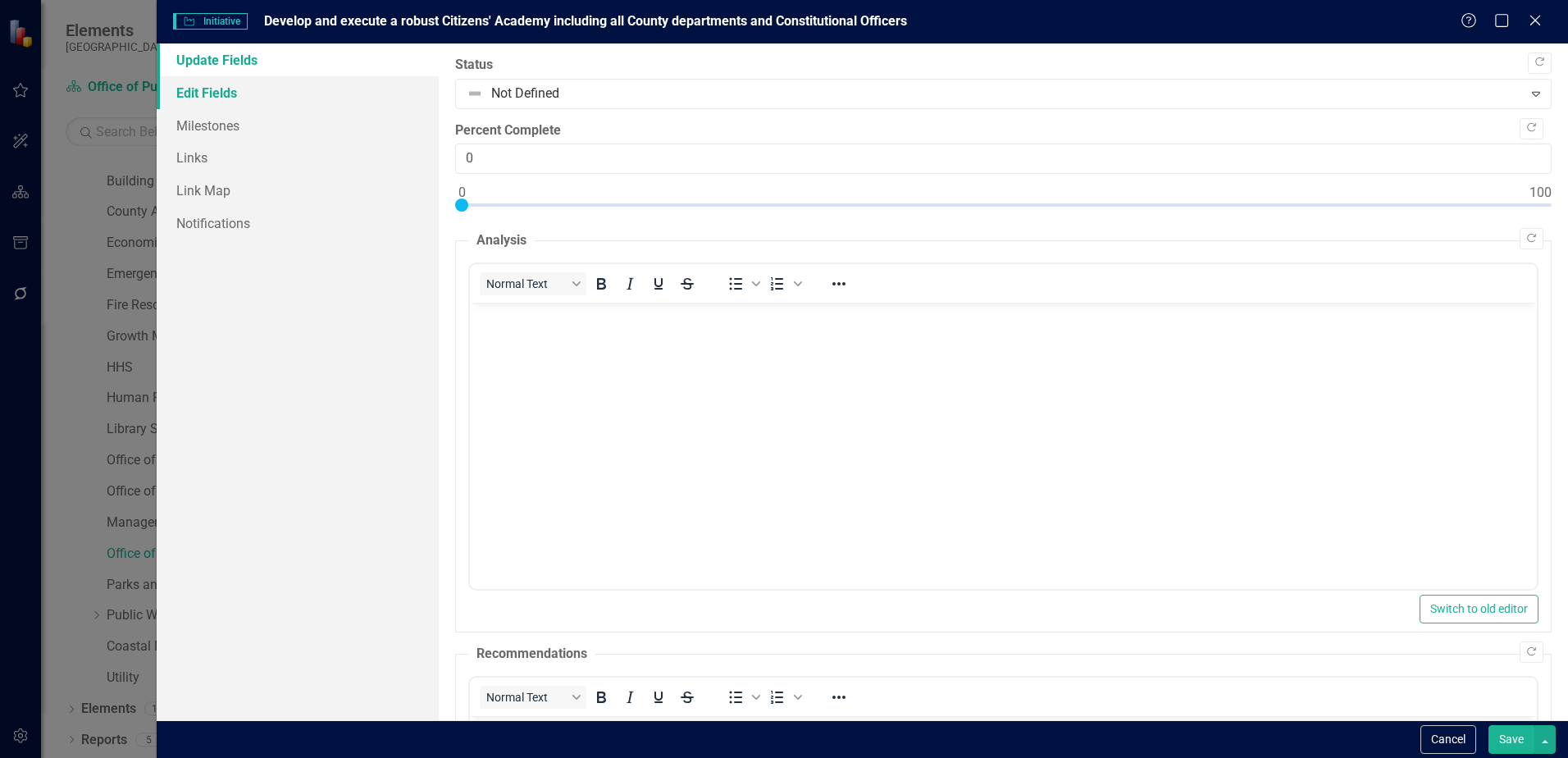
click at [207, 90] on link "Edit Fields" at bounding box center [297, 93] width 282 height 32
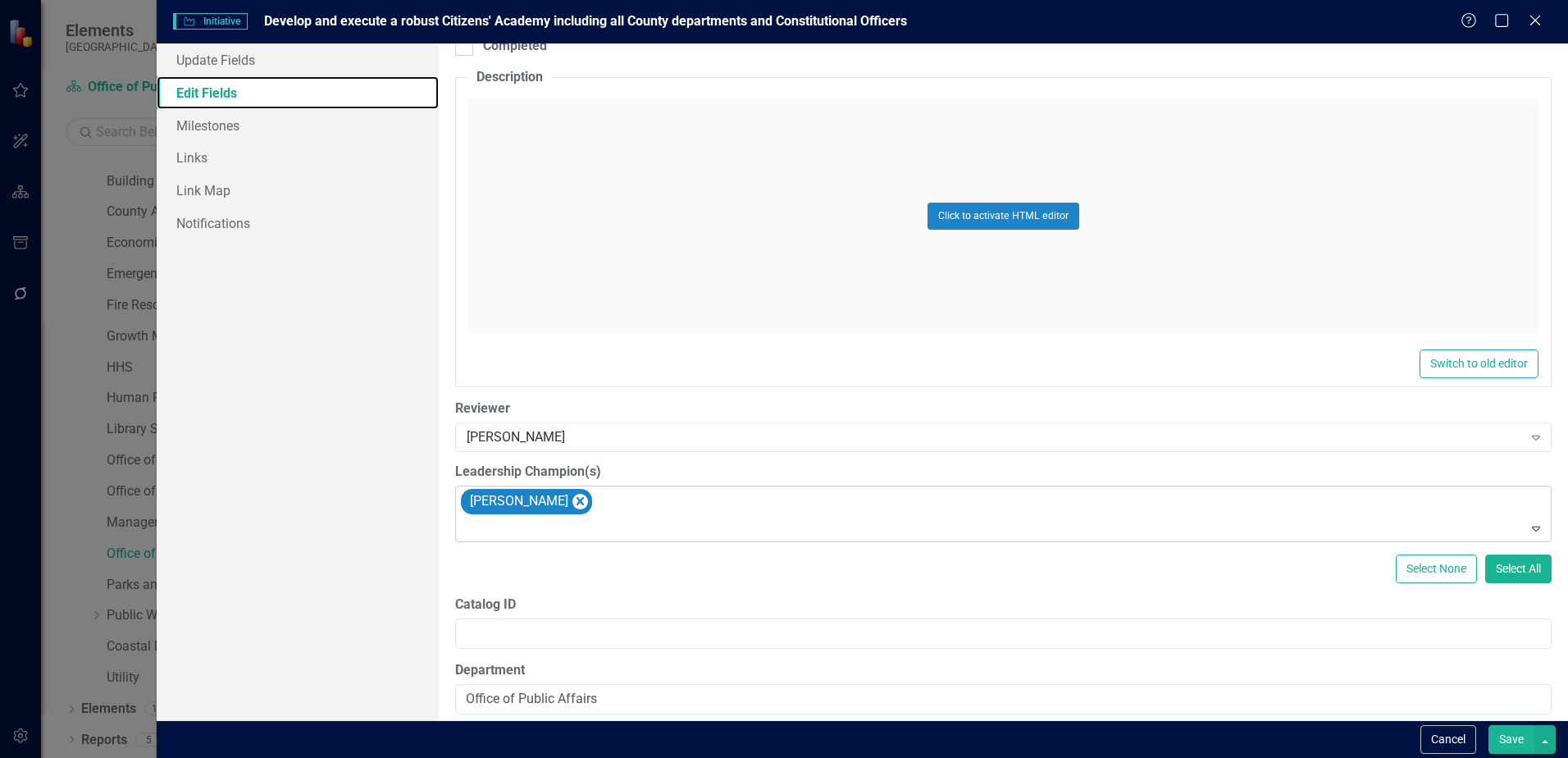
scroll to position [547, 0]
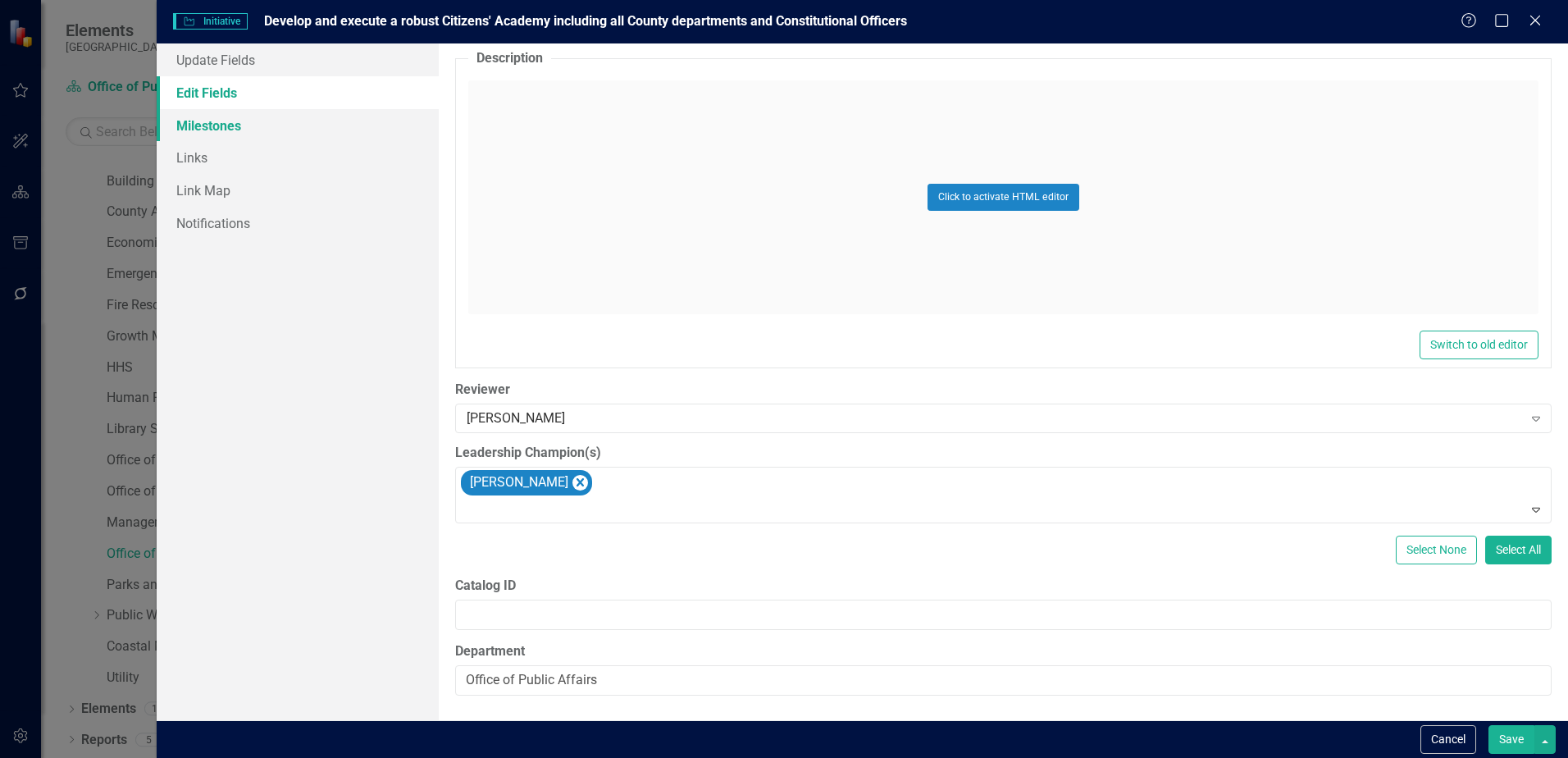
click at [232, 116] on link "Milestones" at bounding box center [297, 125] width 282 height 32
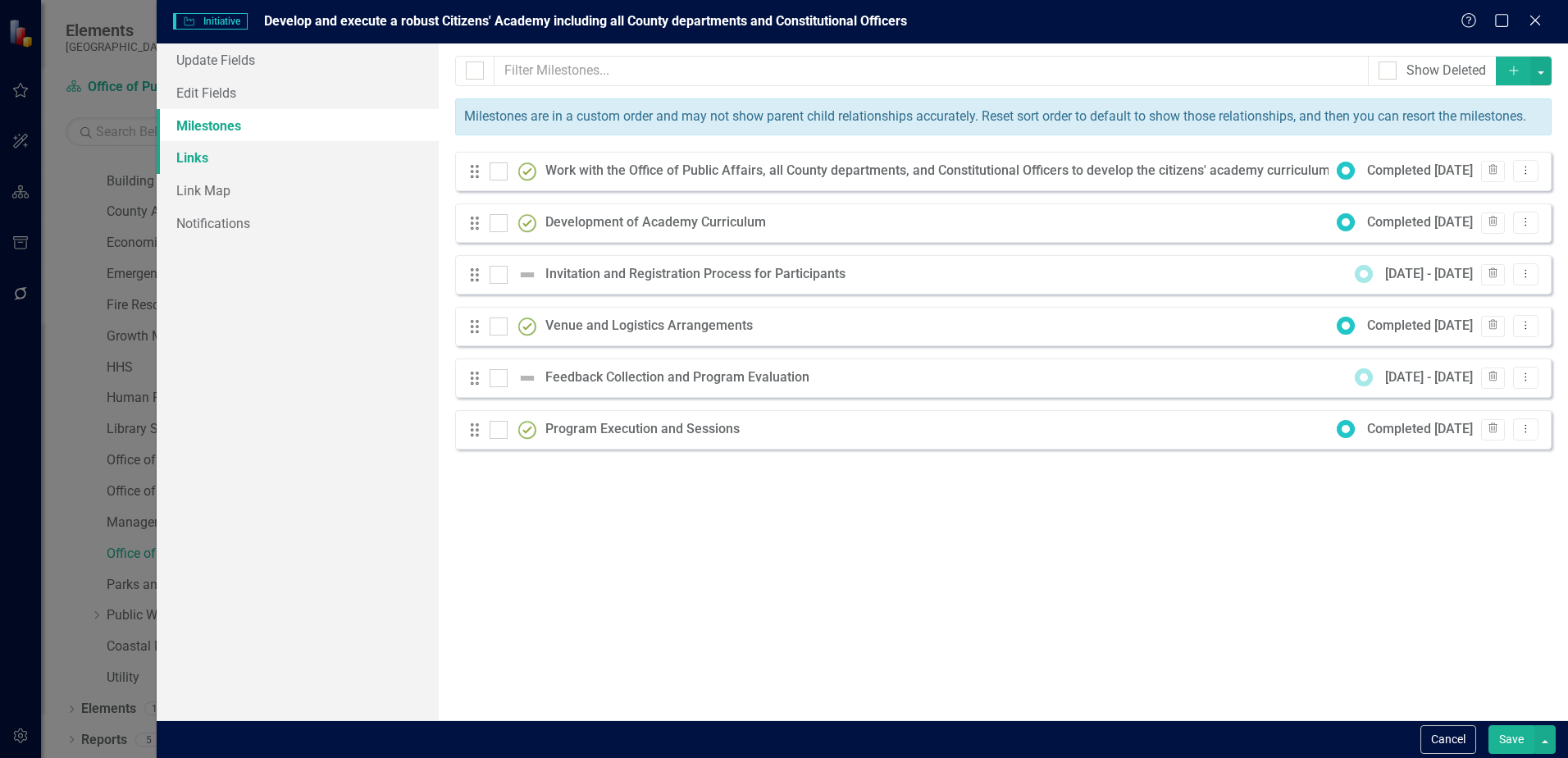
click at [210, 159] on link "Links" at bounding box center [297, 158] width 282 height 32
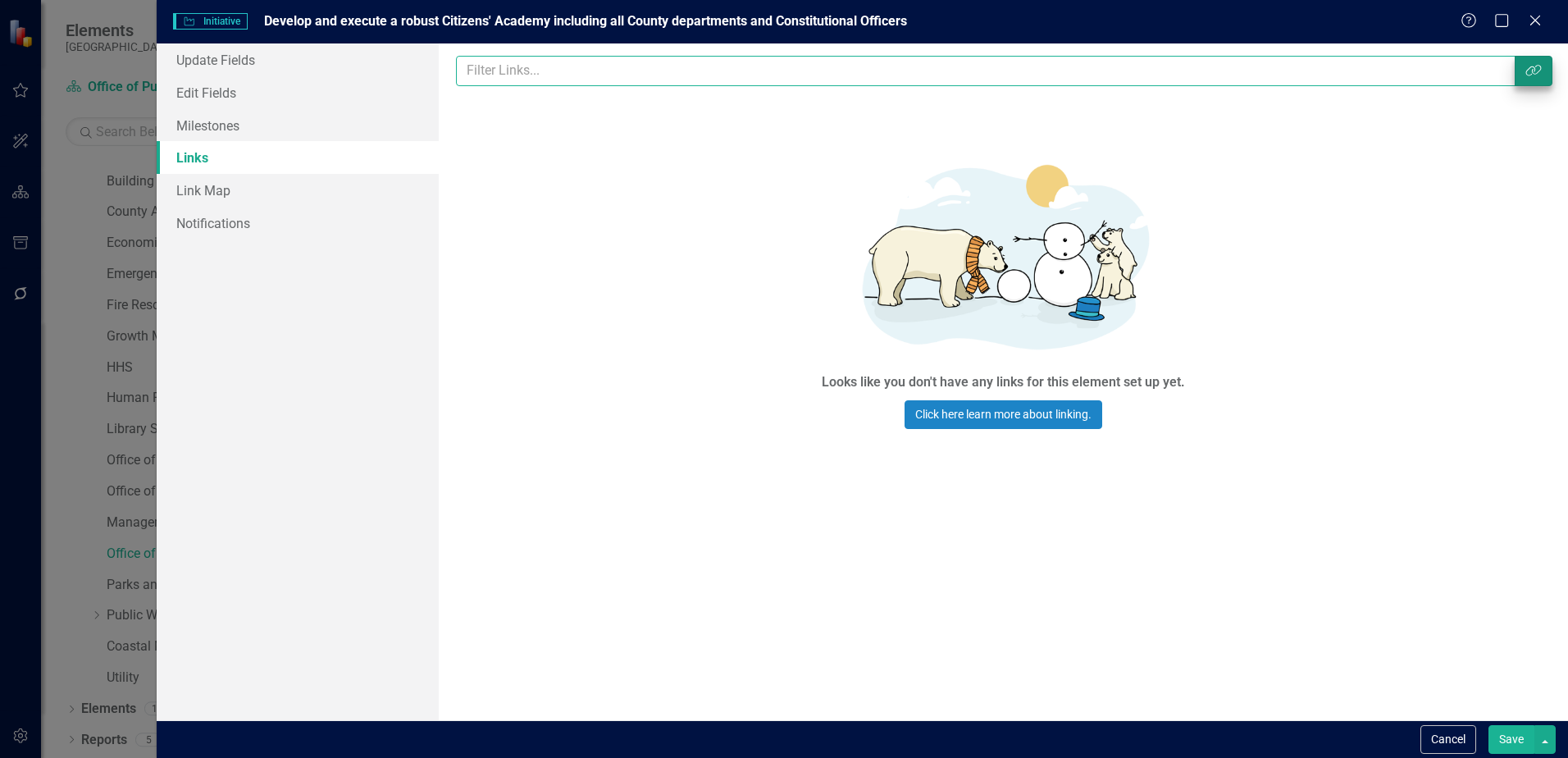
click at [1514, 72] on input "text" at bounding box center [986, 71] width 1059 height 31
click at [1536, 73] on icon "Link Tag" at bounding box center [1534, 71] width 16 height 13
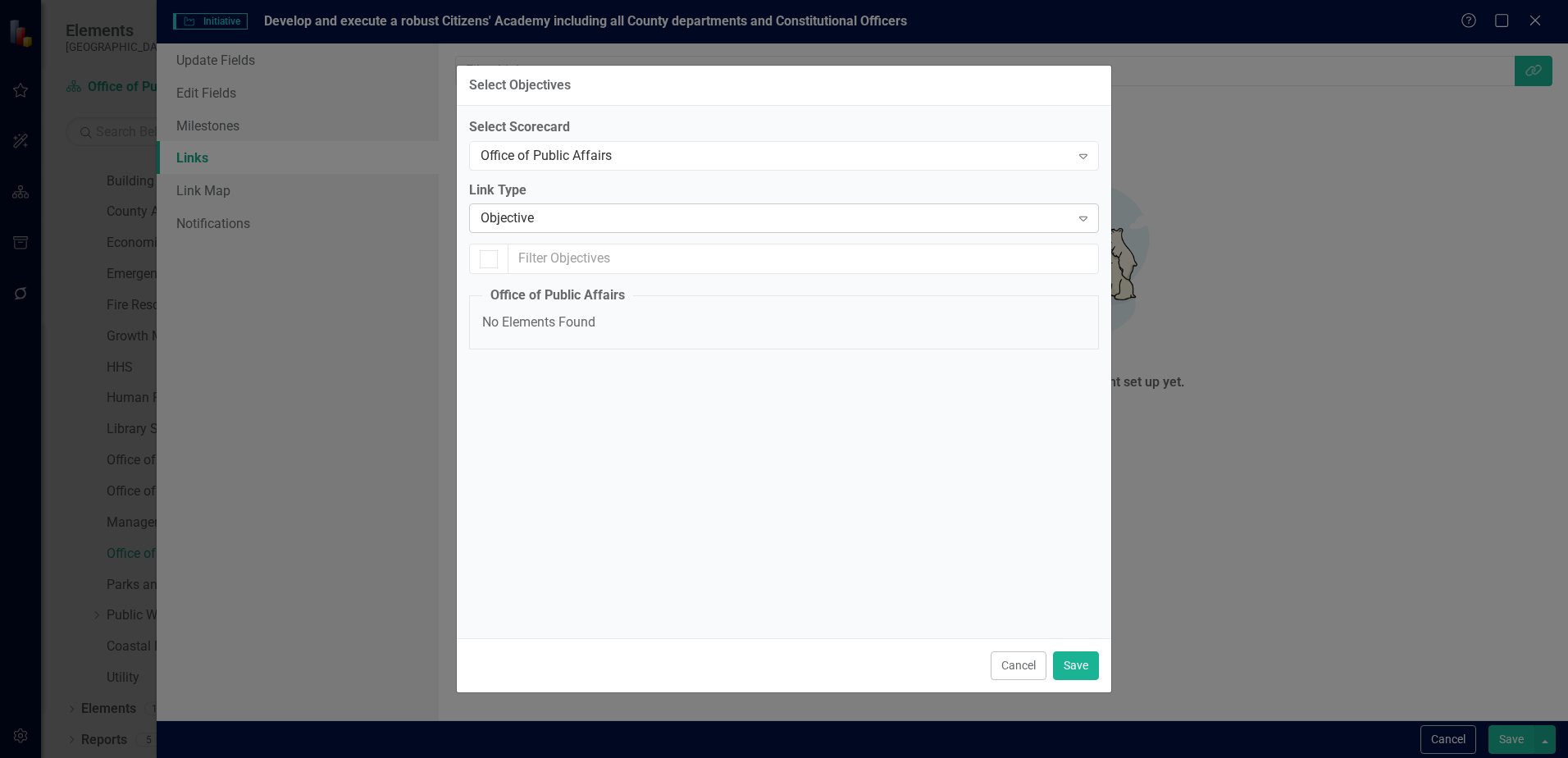
click at [557, 218] on div "Objective" at bounding box center [775, 219] width 590 height 19
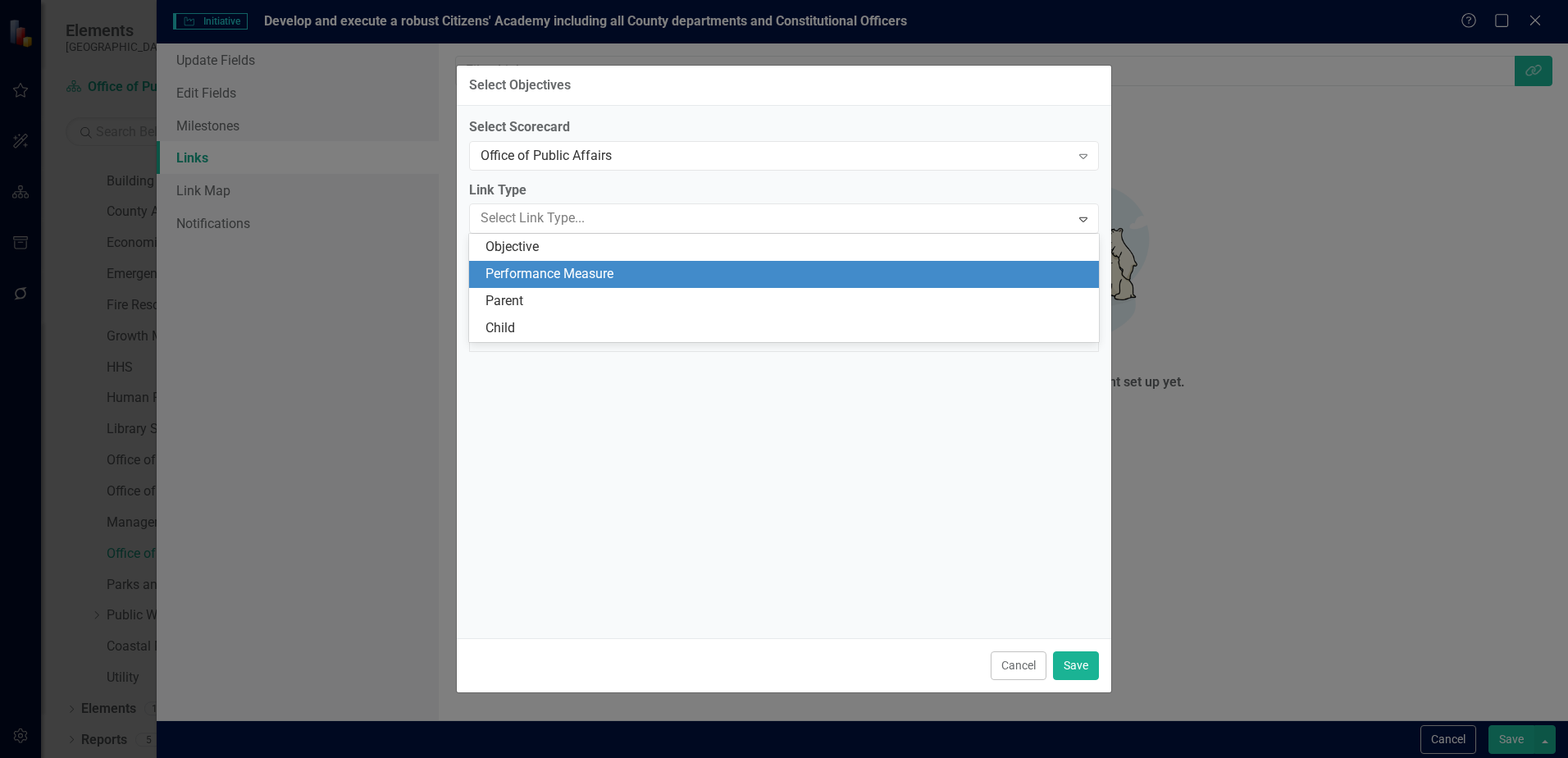
click at [618, 273] on div "Performance Measure" at bounding box center [787, 274] width 603 height 19
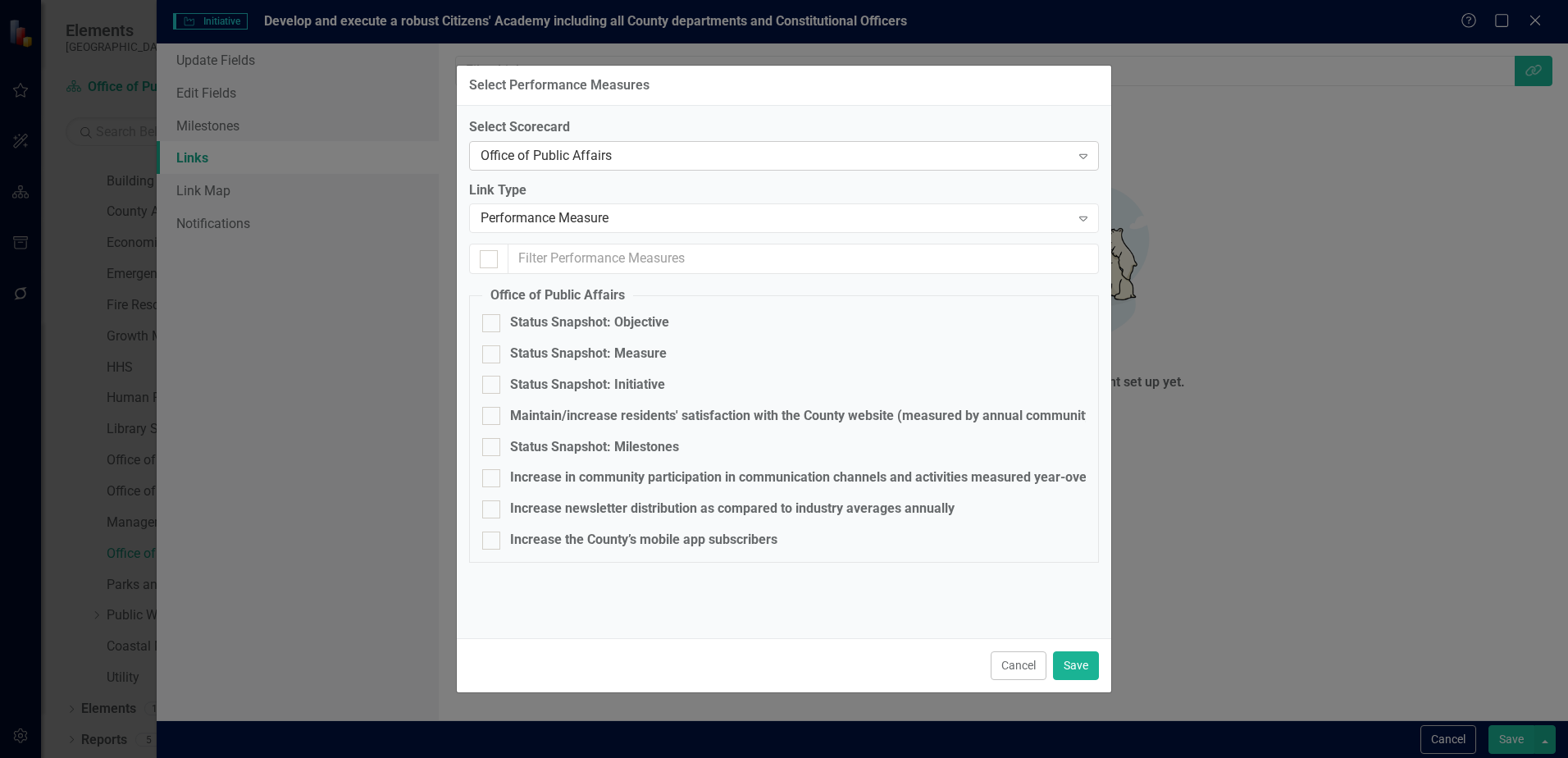
click at [561, 153] on div "Office of Public Affairs" at bounding box center [775, 156] width 590 height 19
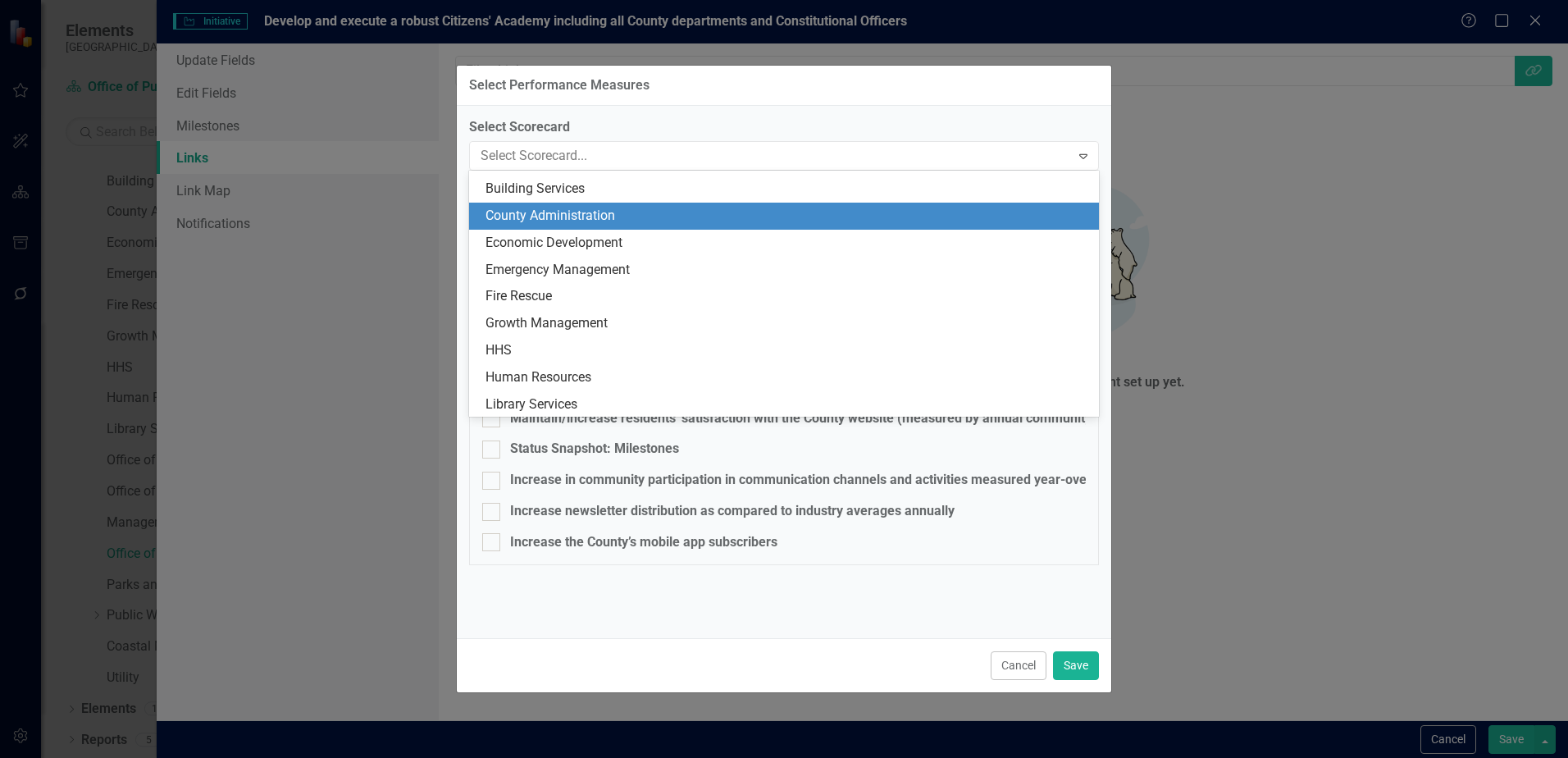
scroll to position [0, 0]
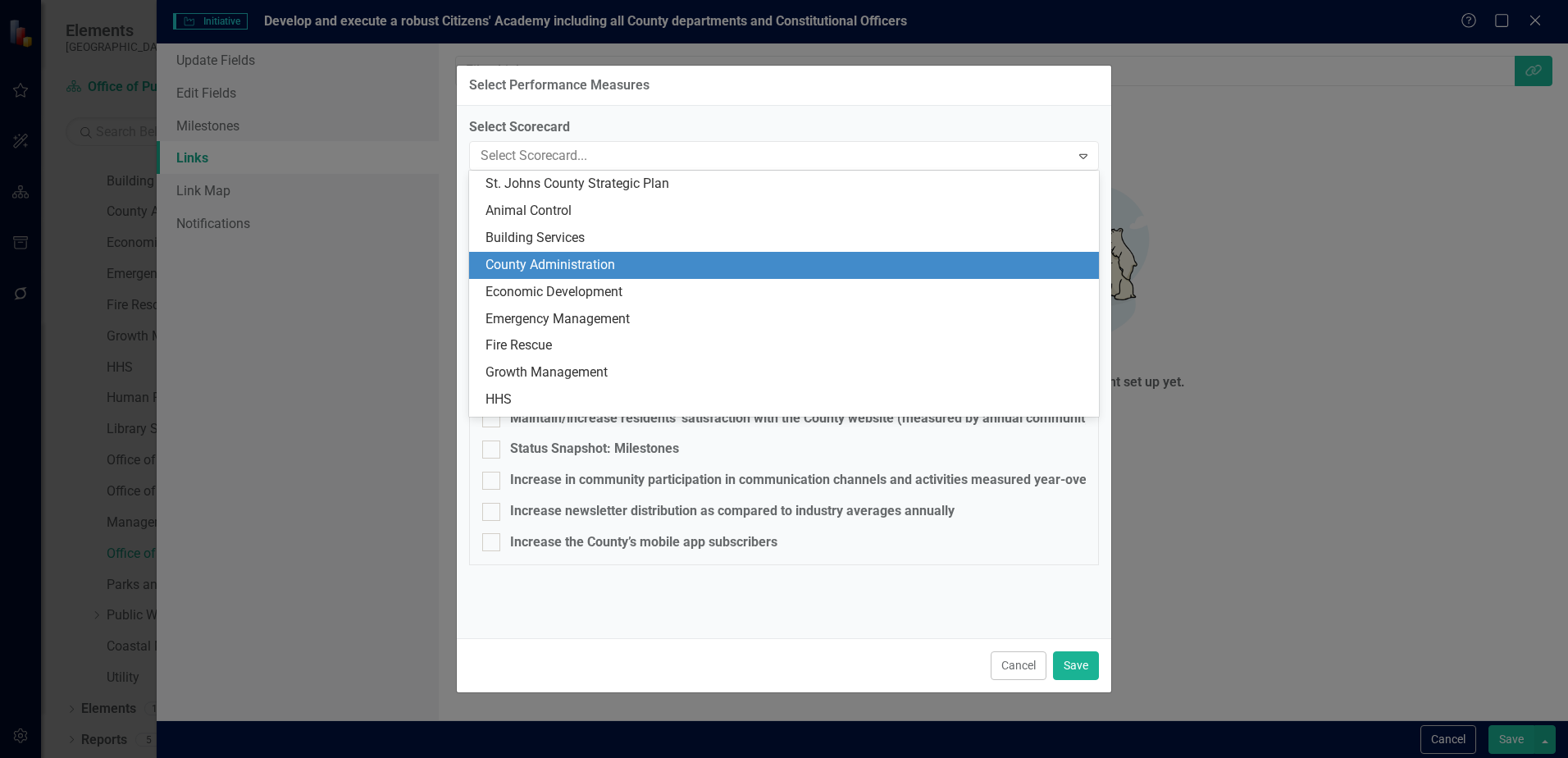
click at [589, 269] on div "County Administration" at bounding box center [787, 266] width 603 height 19
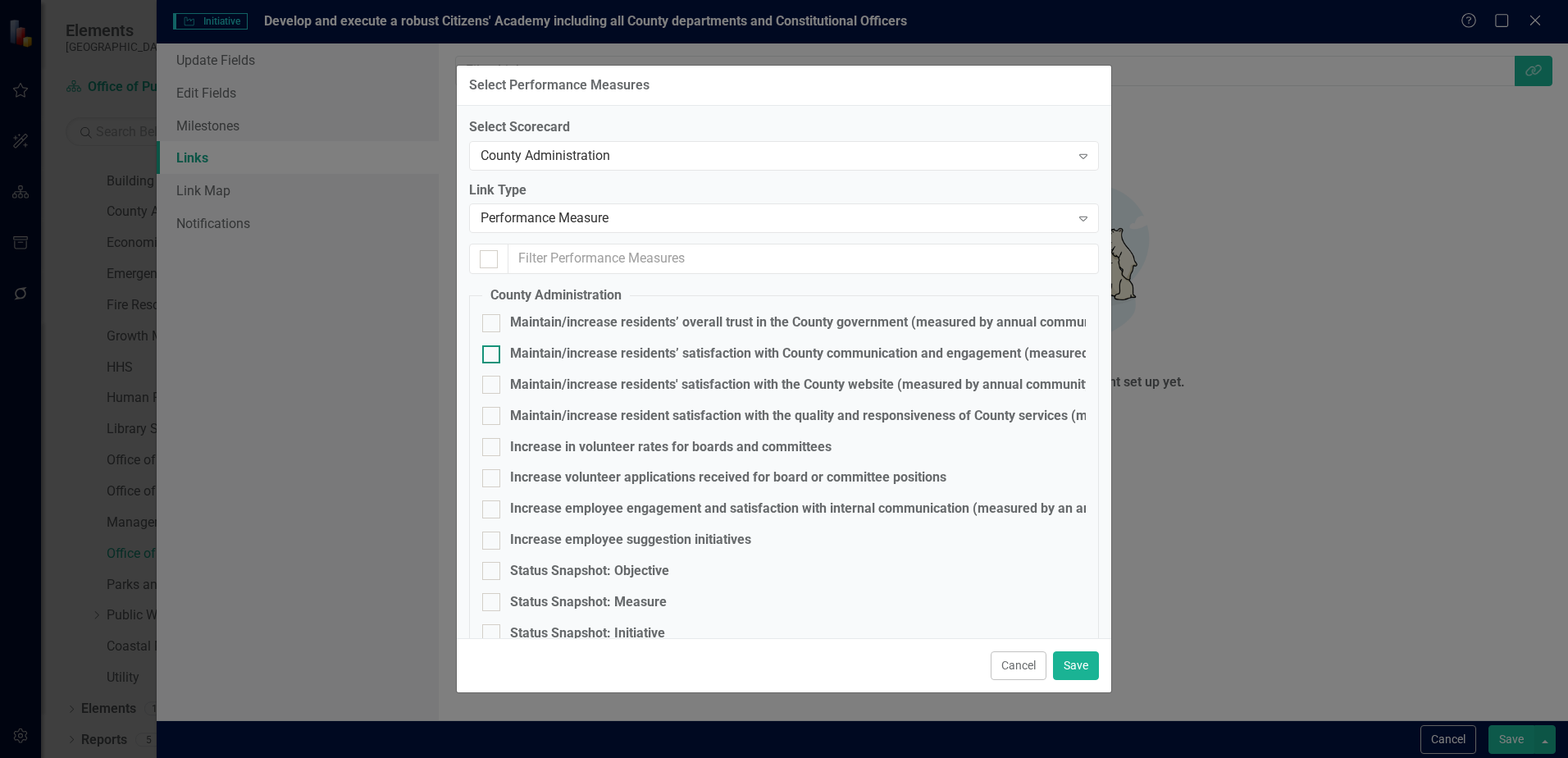
click at [496, 354] on div at bounding box center [490, 354] width 18 height 18
click at [493, 354] on input "Maintain/increase residents’ satisfaction with County communication and engagem…" at bounding box center [487, 350] width 11 height 11
checkbox input "true"
click at [1083, 668] on button "Save" at bounding box center [1077, 665] width 46 height 29
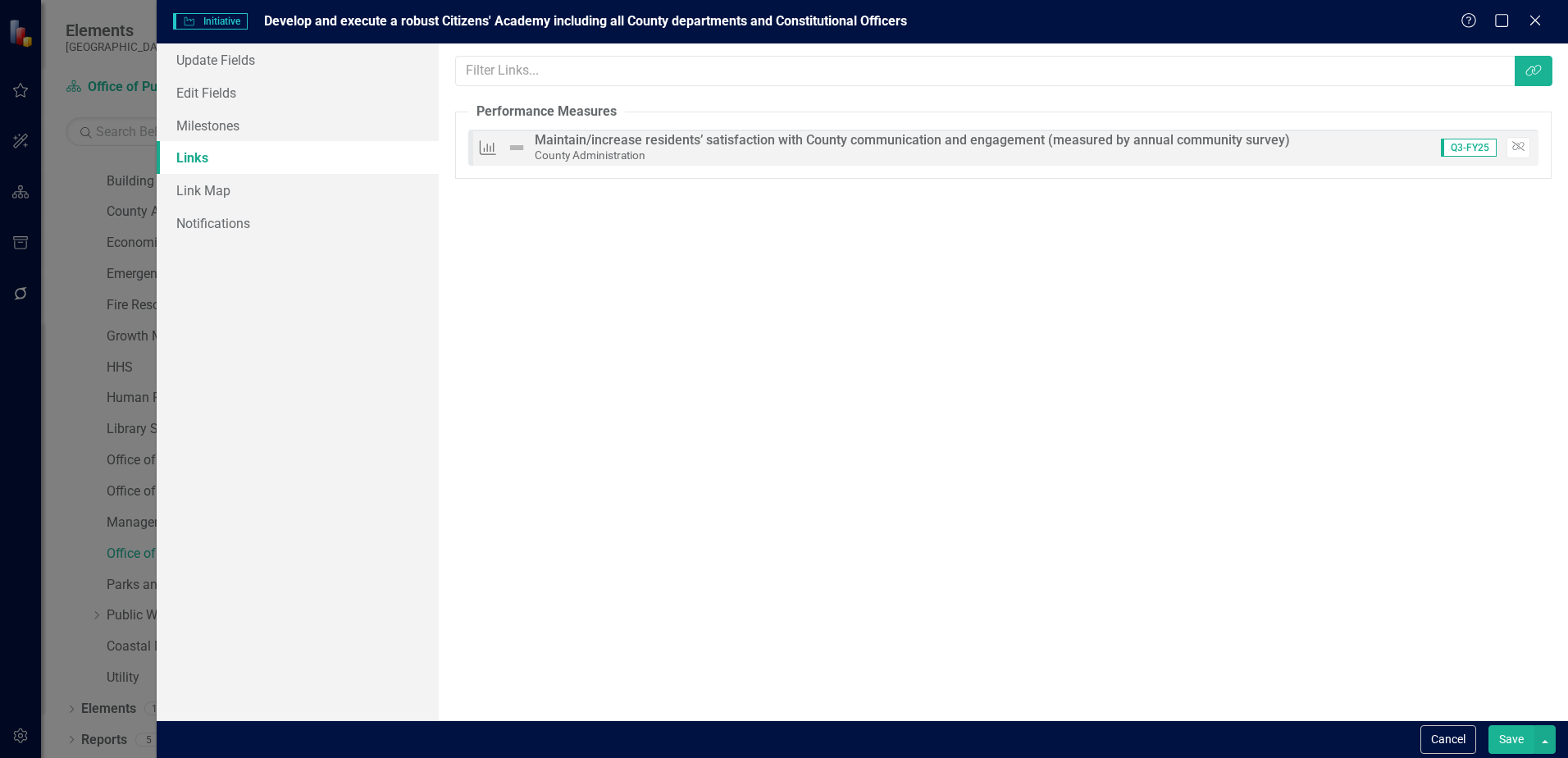
click at [1534, 744] on button "Save" at bounding box center [1512, 739] width 46 height 29
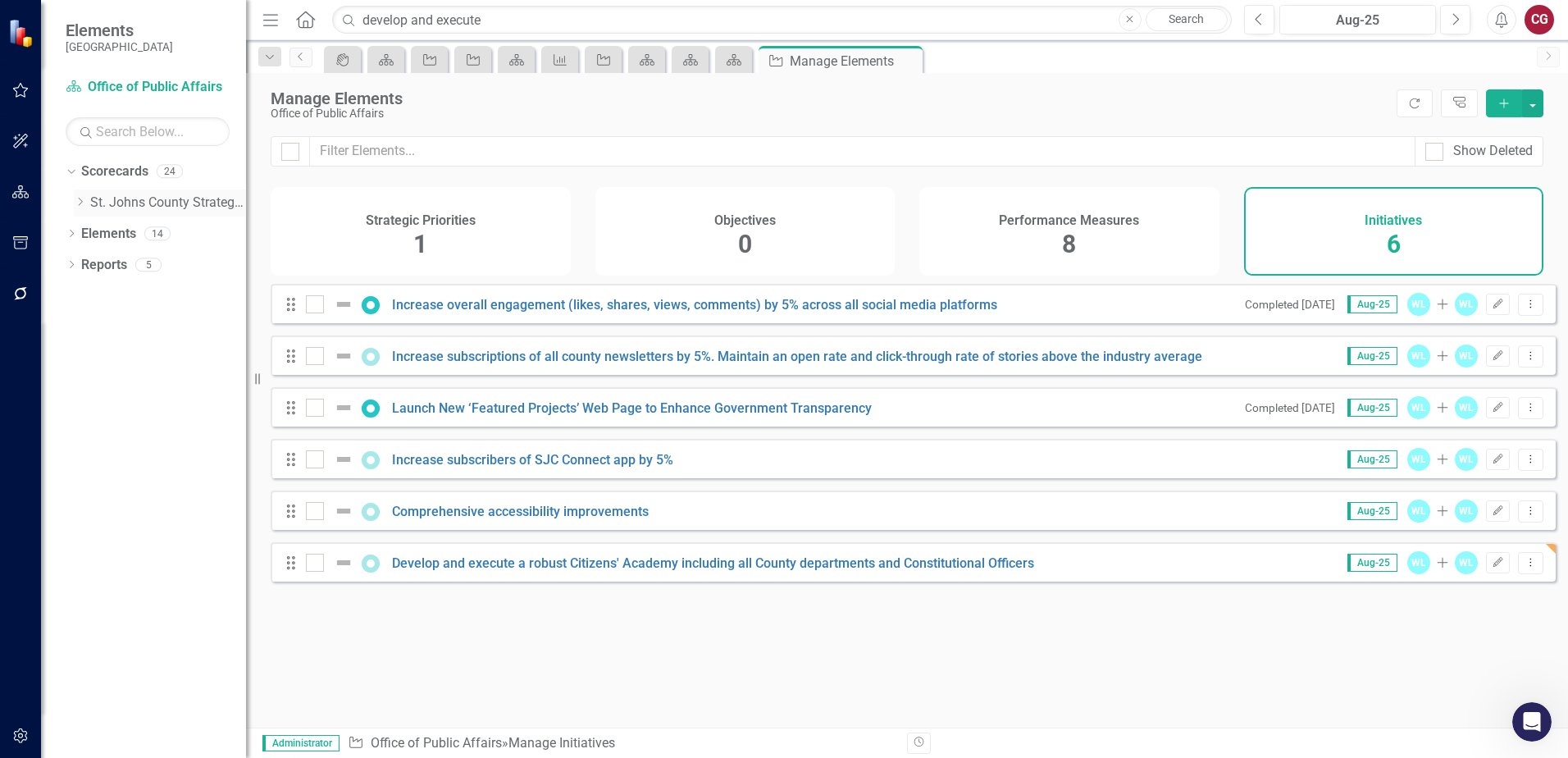
click at [77, 205] on icon "Dropdown" at bounding box center [79, 202] width 12 height 10
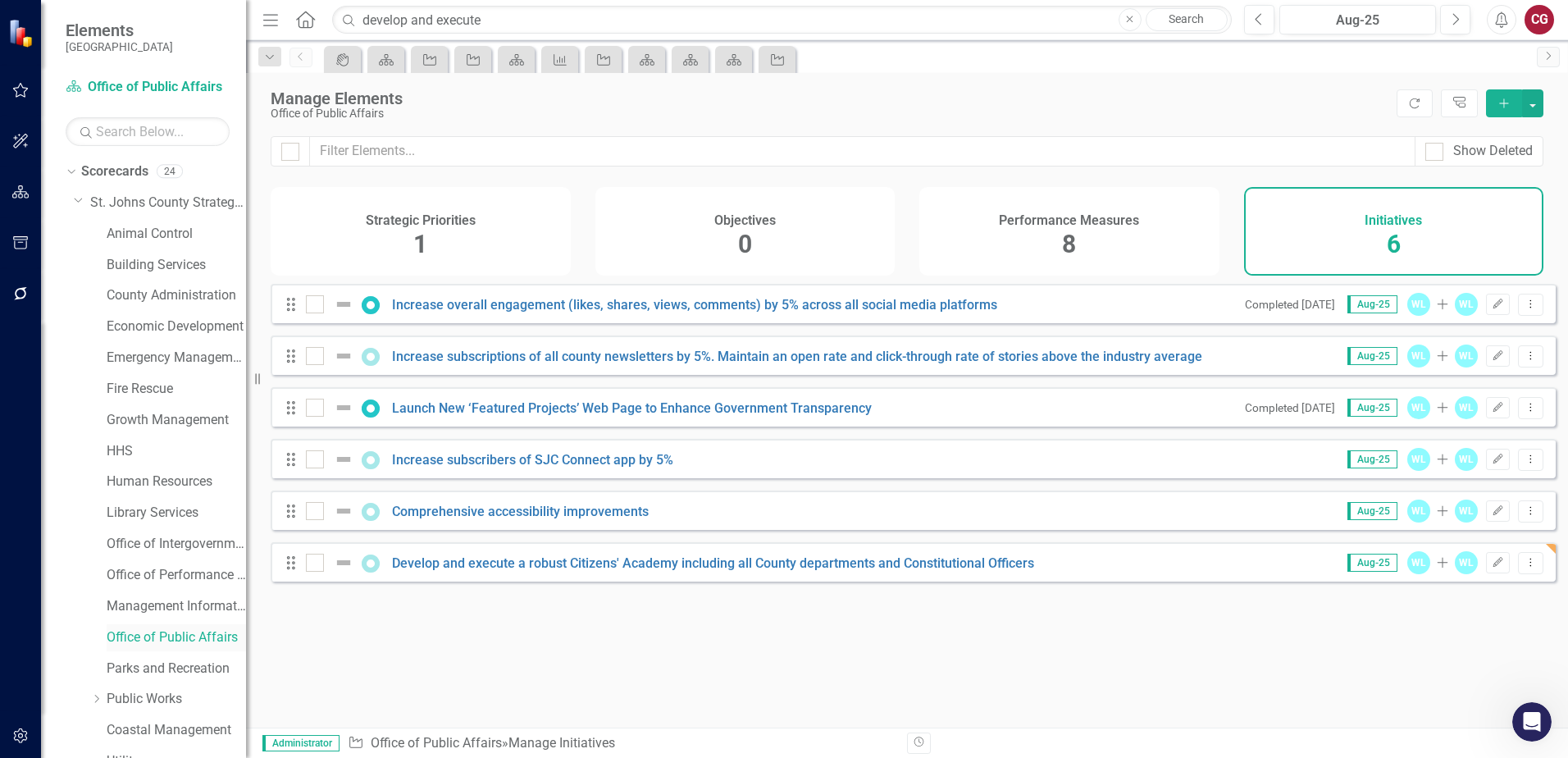
click at [180, 630] on link "Office of Public Affairs" at bounding box center [177, 638] width 140 height 19
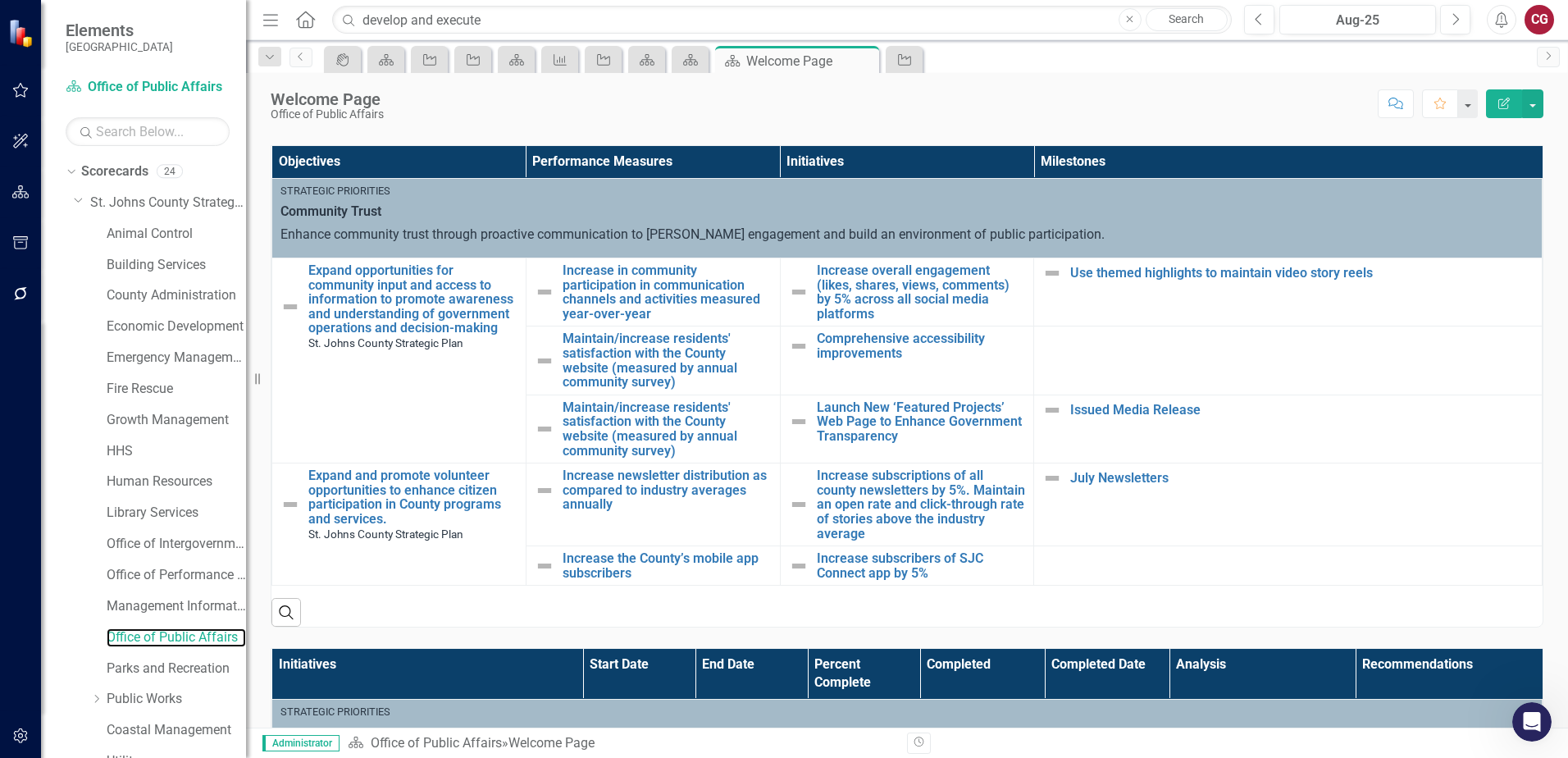
scroll to position [492, 0]
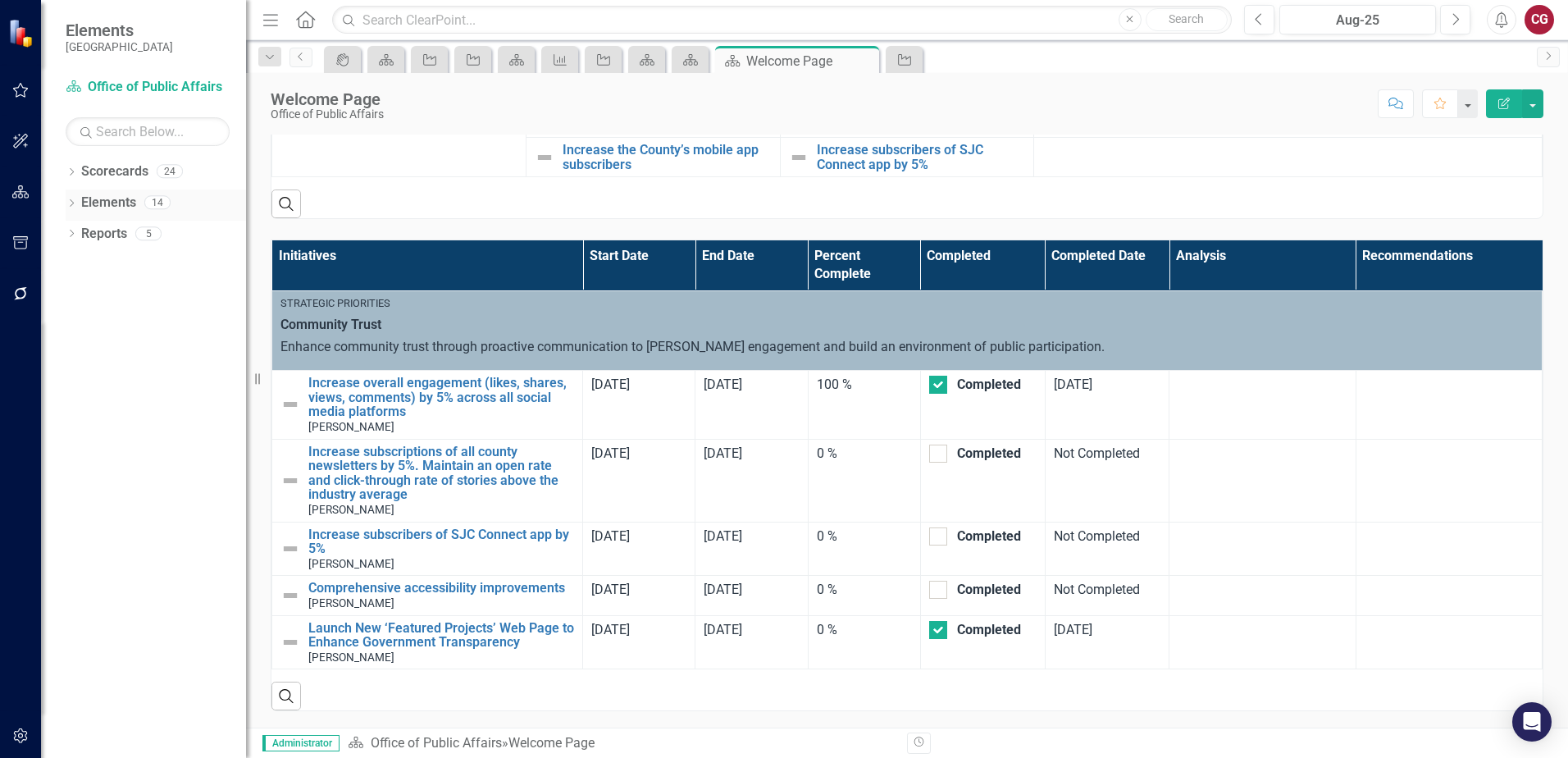
scroll to position [628, 0]
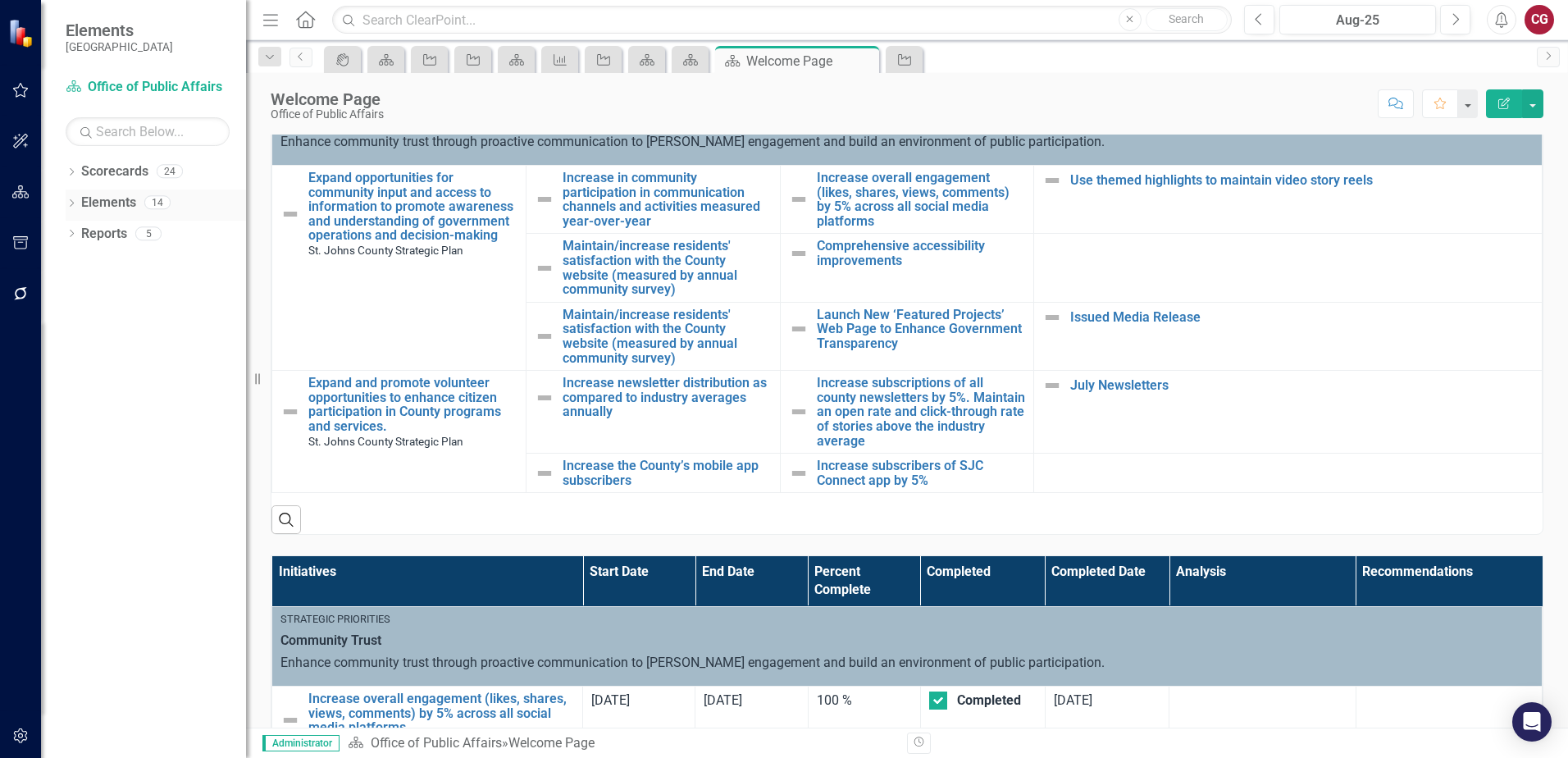
click at [85, 209] on link "Elements" at bounding box center [108, 203] width 54 height 19
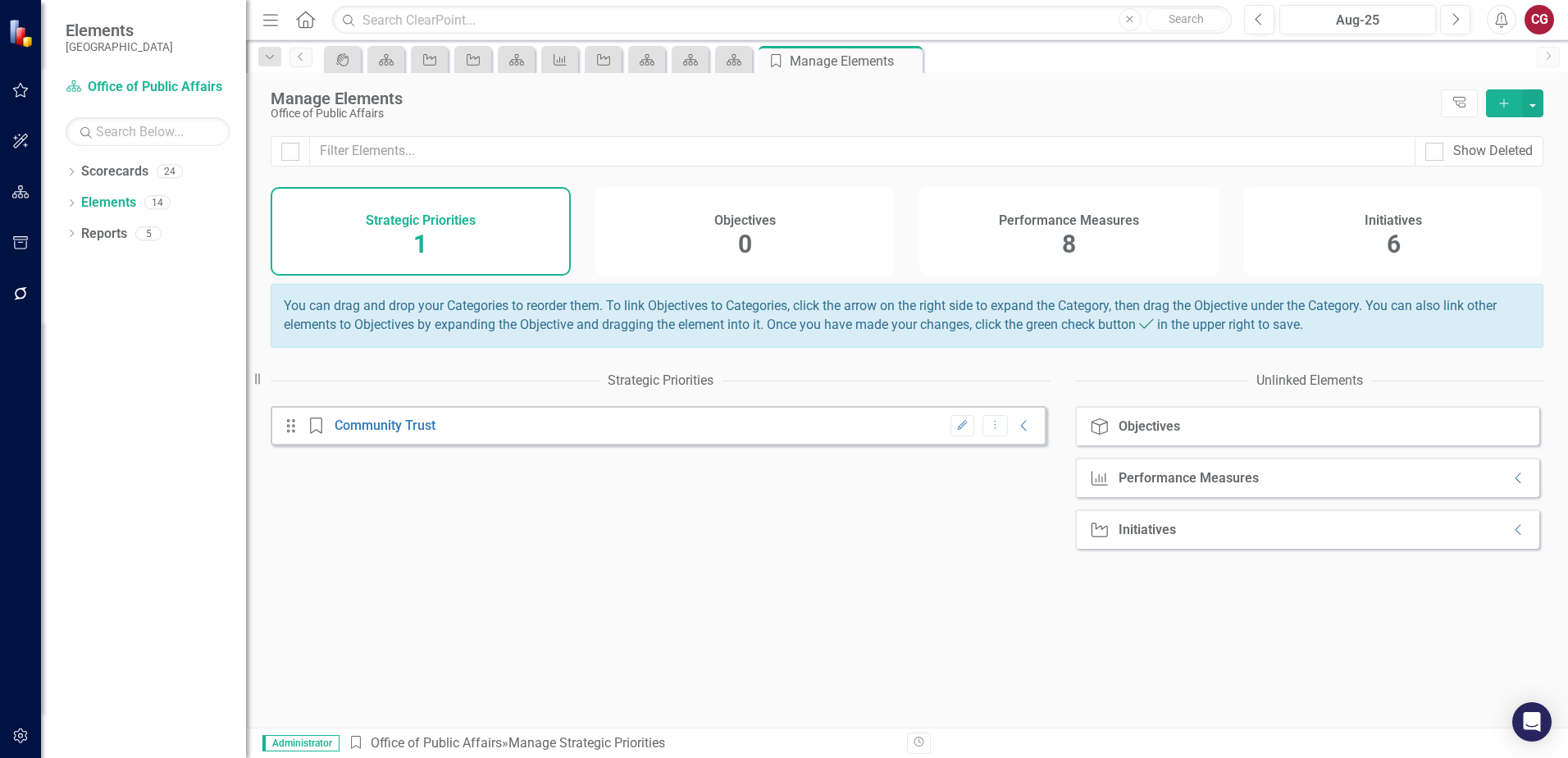
click at [1078, 243] on div "Performance Measures 8" at bounding box center [1070, 231] width 300 height 89
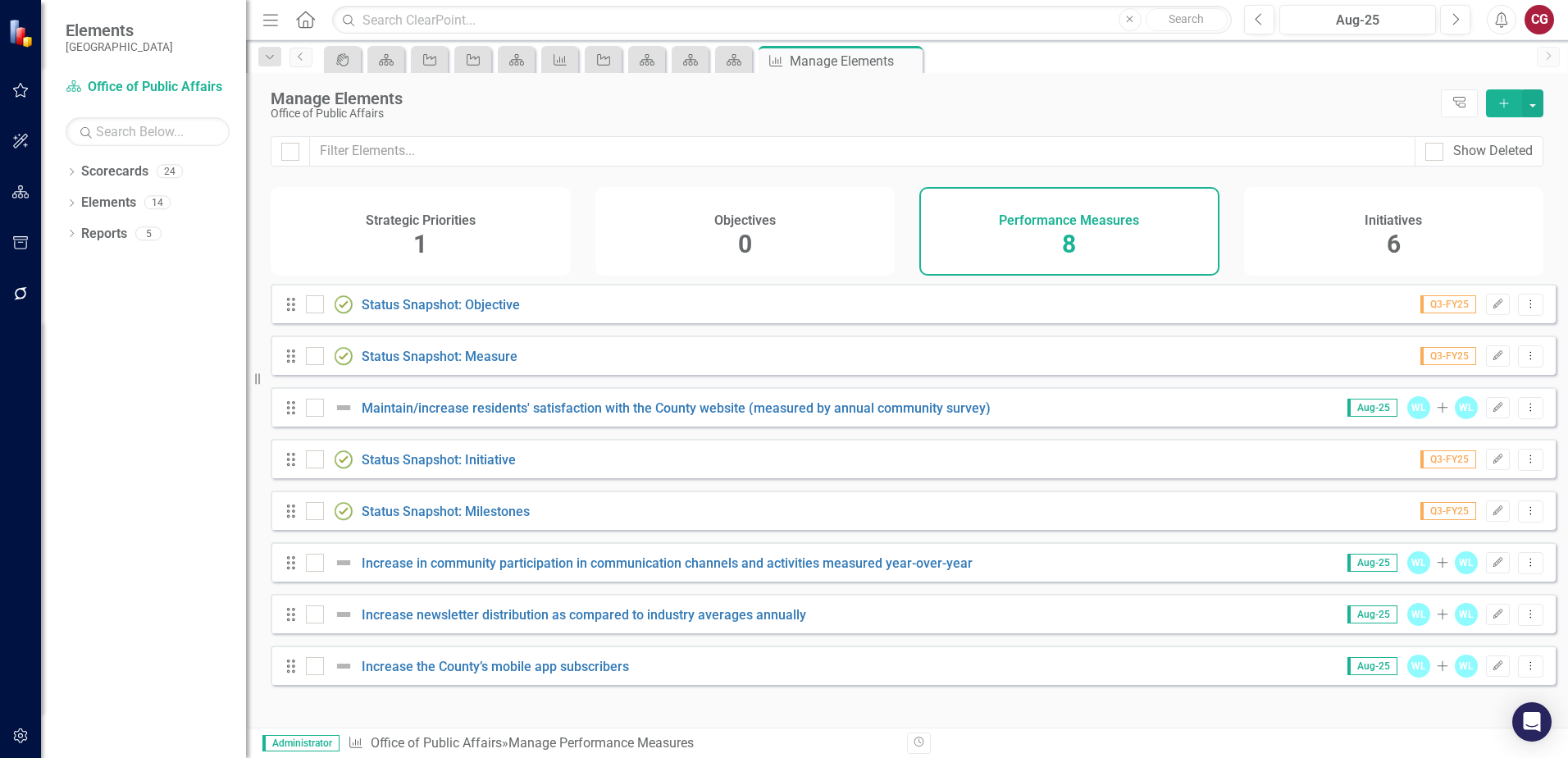
click at [1389, 225] on h4 "Initiatives" at bounding box center [1394, 220] width 57 height 14
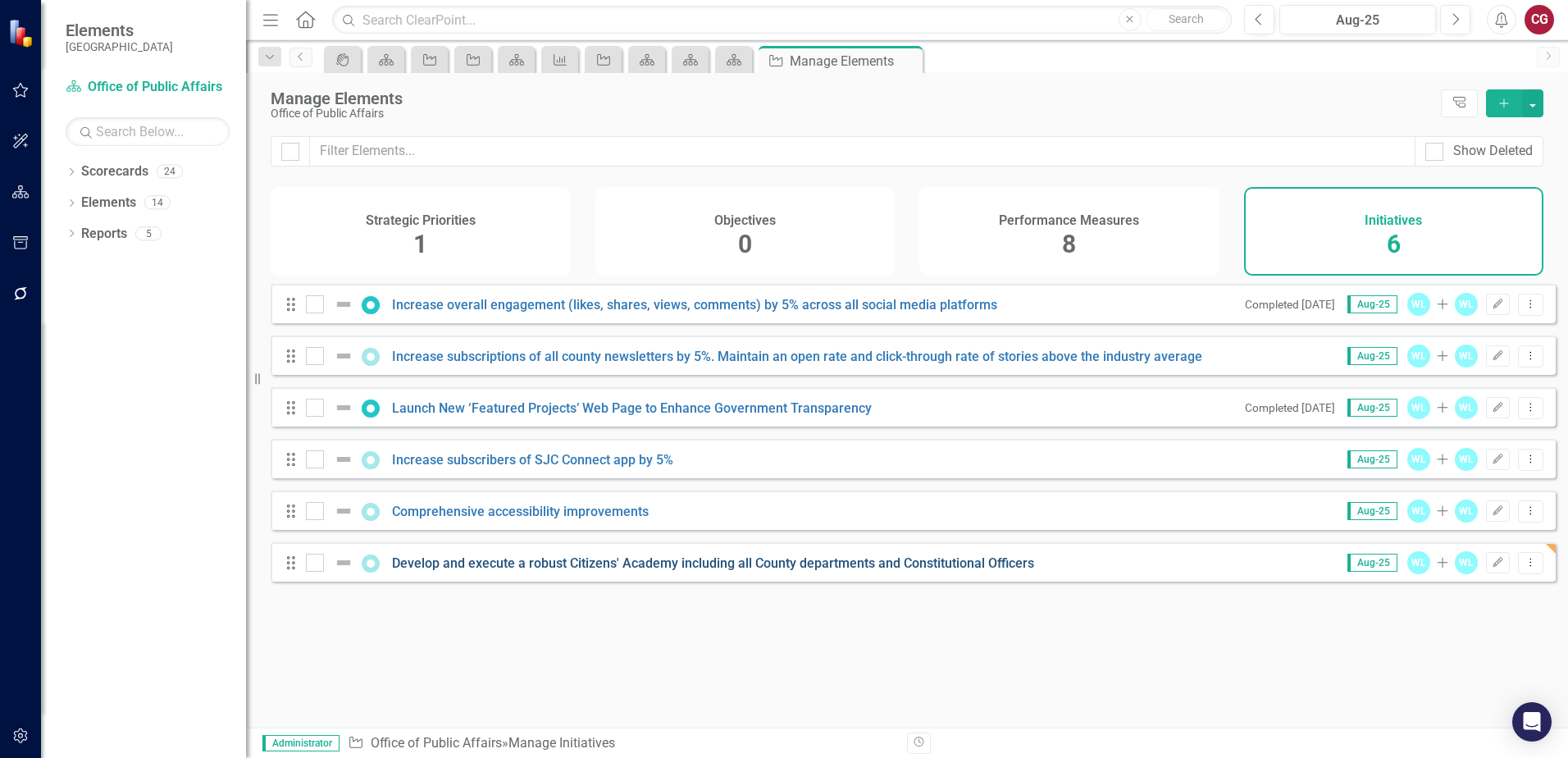
click at [909, 571] on link "Develop and execute a robust Citizens' Academy including all County departments…" at bounding box center [713, 563] width 642 height 15
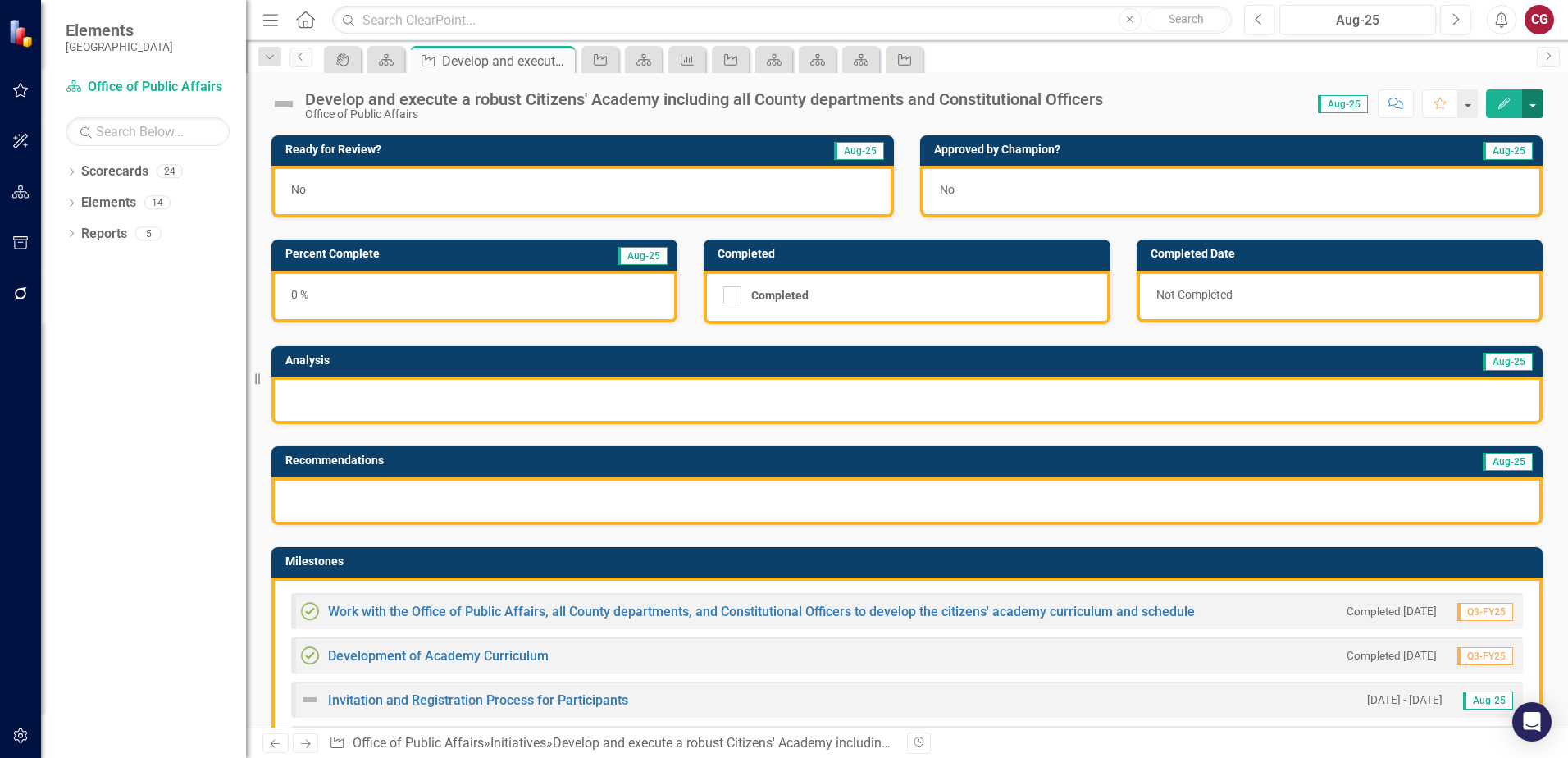
click at [1525, 100] on button "button" at bounding box center [1533, 104] width 21 height 29
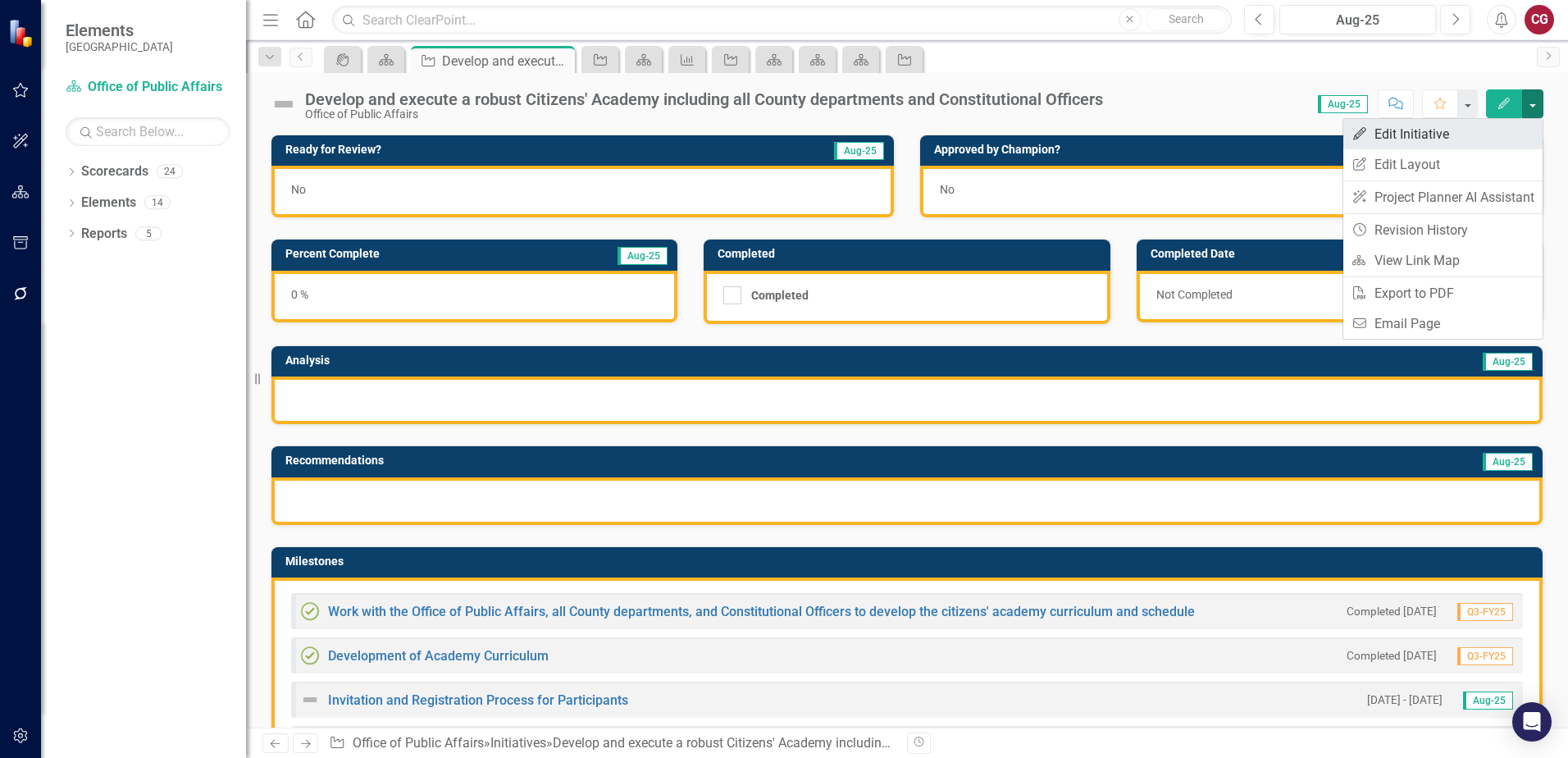
click at [1440, 133] on link "Edit Edit Initiative" at bounding box center [1443, 134] width 199 height 31
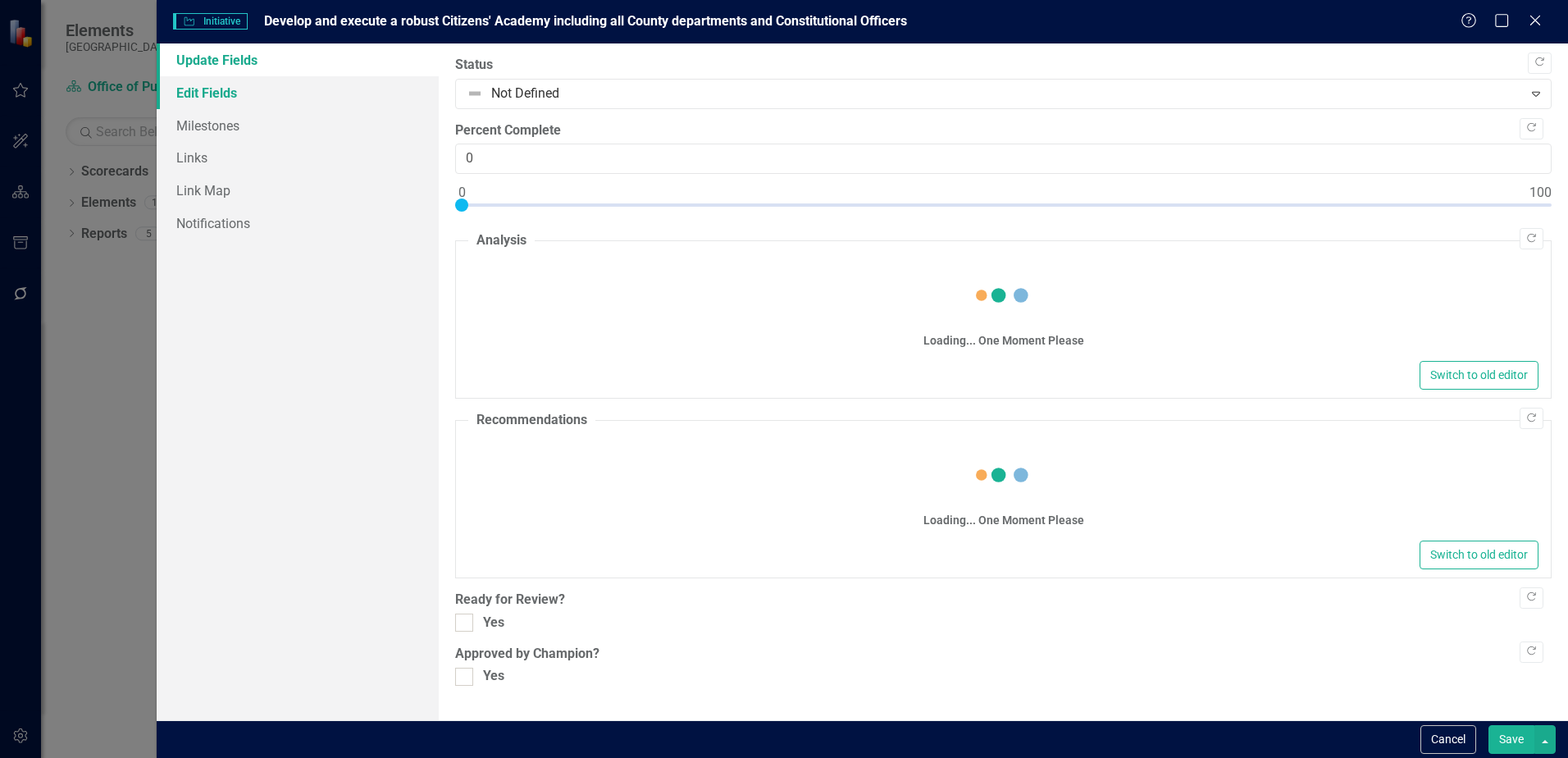
click at [239, 99] on link "Edit Fields" at bounding box center [297, 93] width 282 height 32
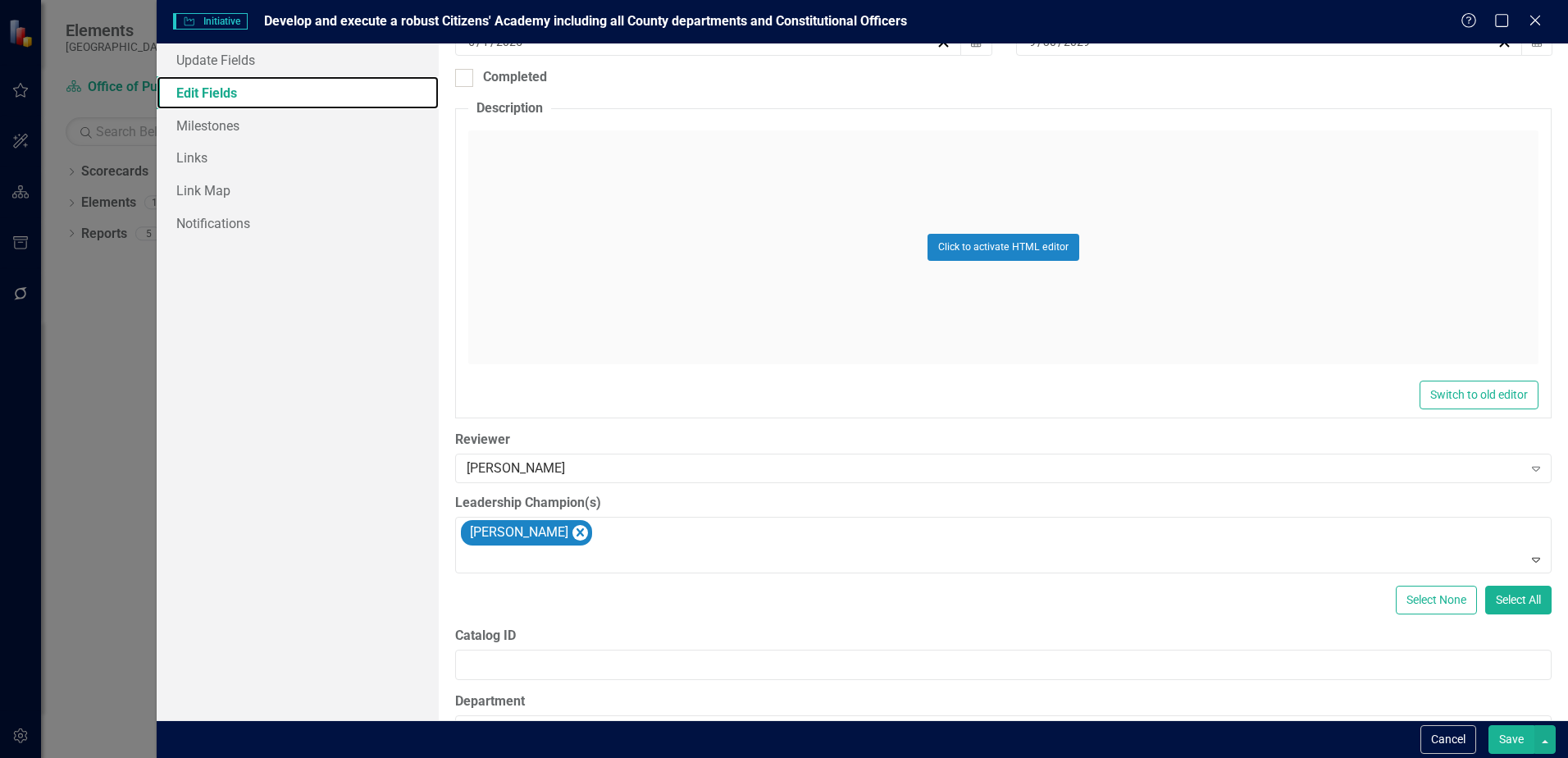
scroll to position [547, 0]
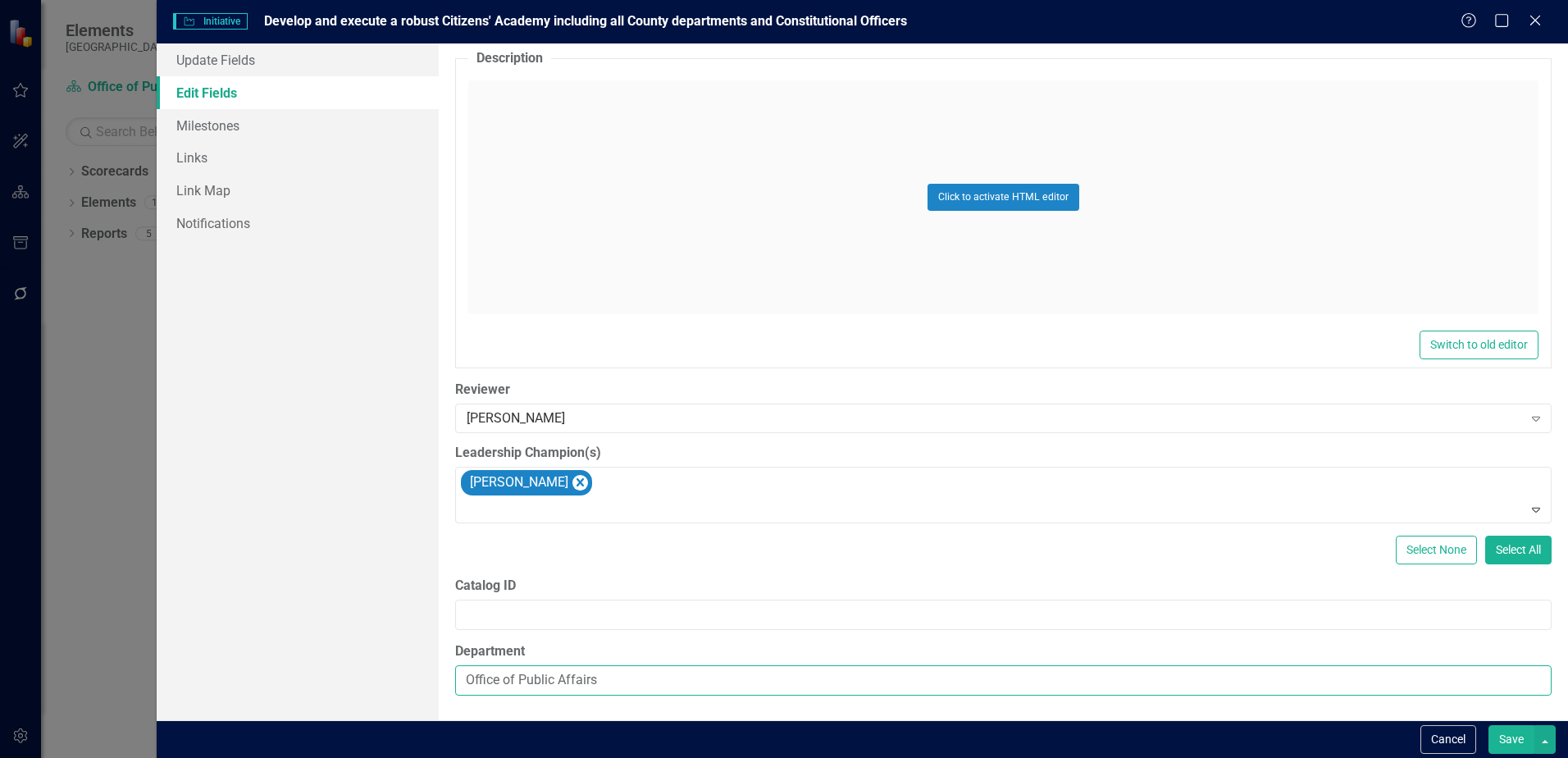
click at [653, 681] on input "Office of Public Affairs" at bounding box center [1003, 681] width 1097 height 31
click at [639, 676] on input "Office of Public Affairs" at bounding box center [1003, 681] width 1097 height 31
click at [1529, 748] on button "Save" at bounding box center [1512, 739] width 46 height 29
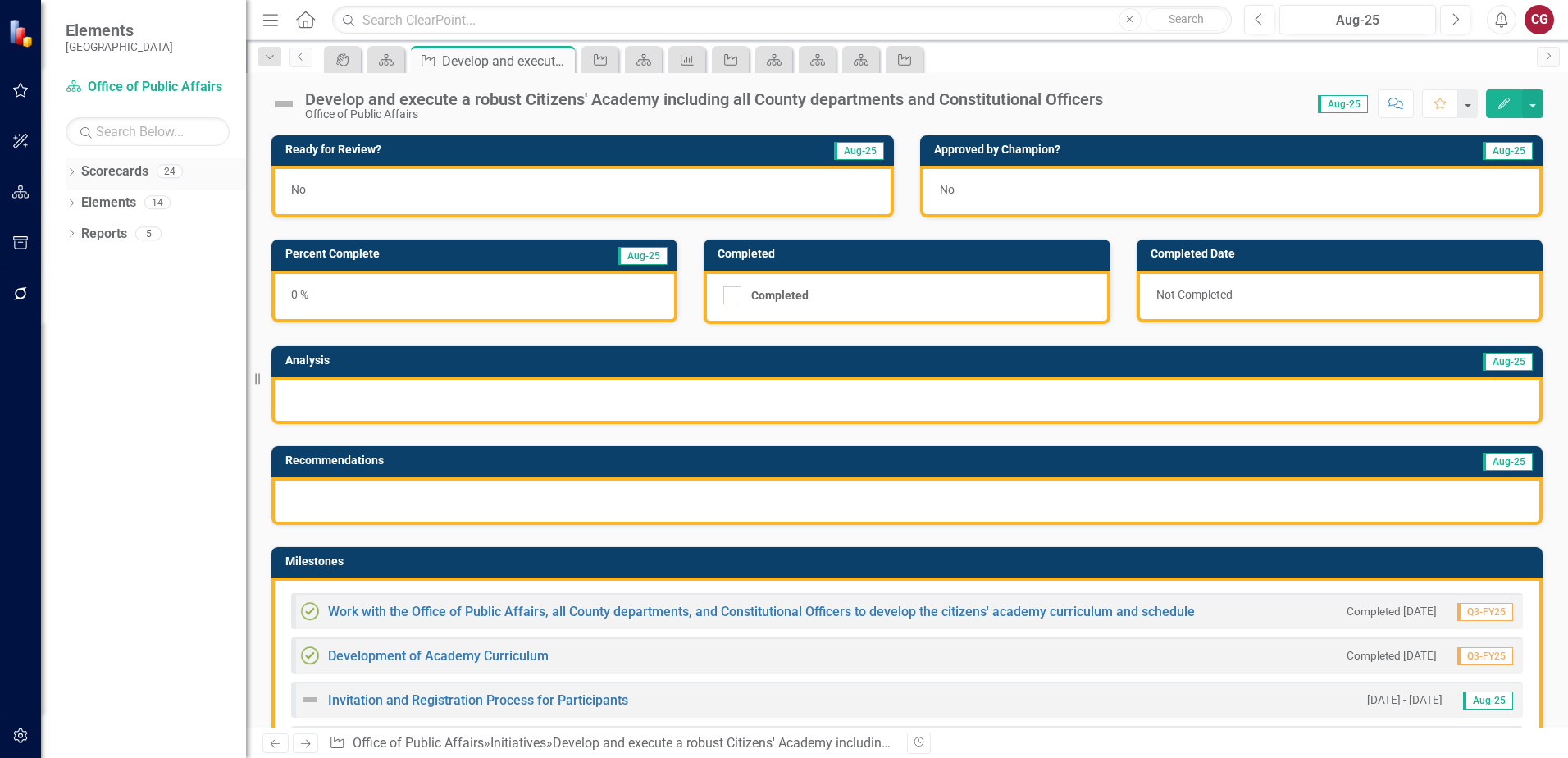
click at [98, 177] on link "Scorecards" at bounding box center [115, 172] width 67 height 19
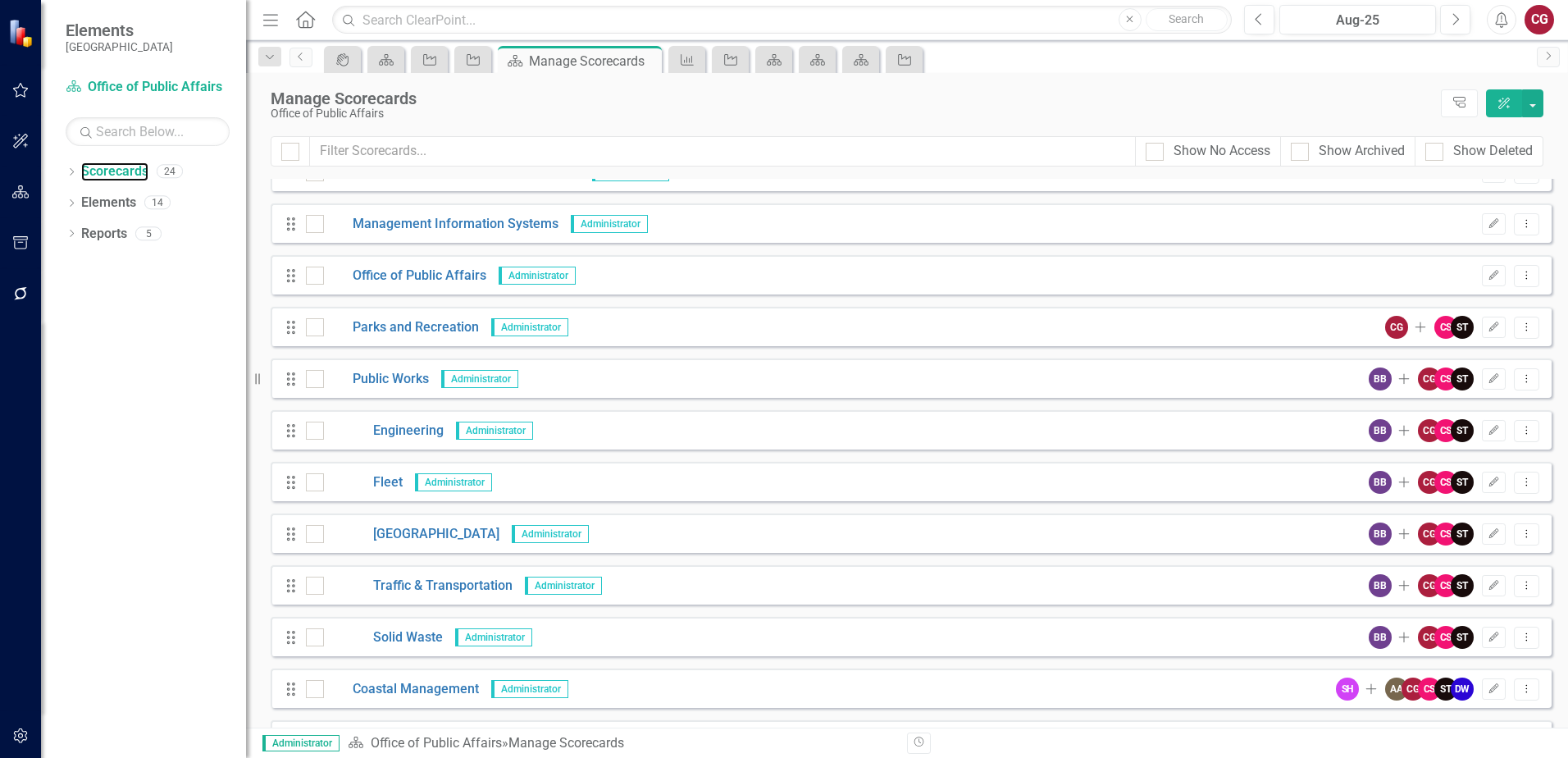
scroll to position [656, 0]
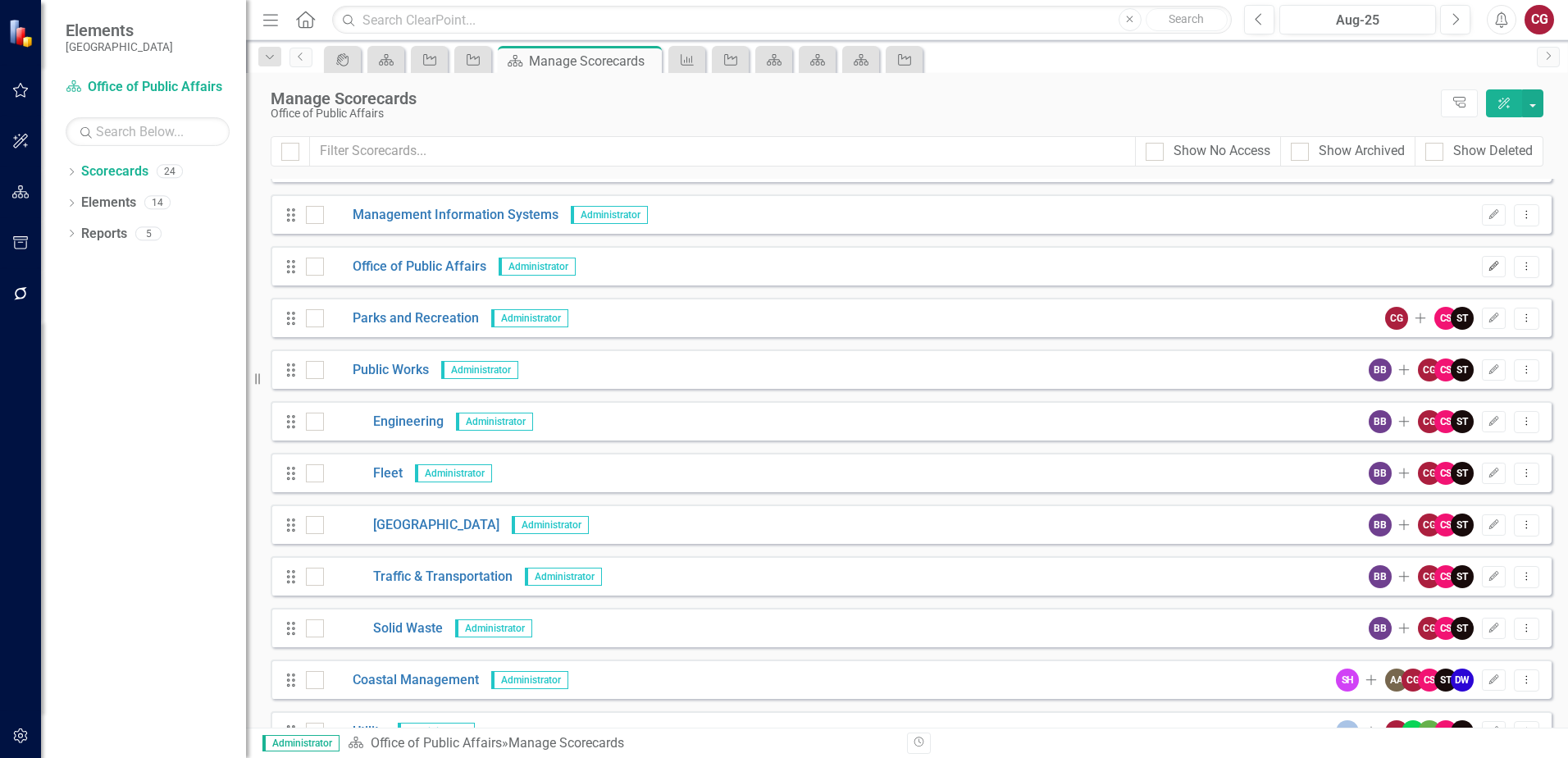
click at [1488, 266] on icon "Edit" at bounding box center [1493, 267] width 12 height 10
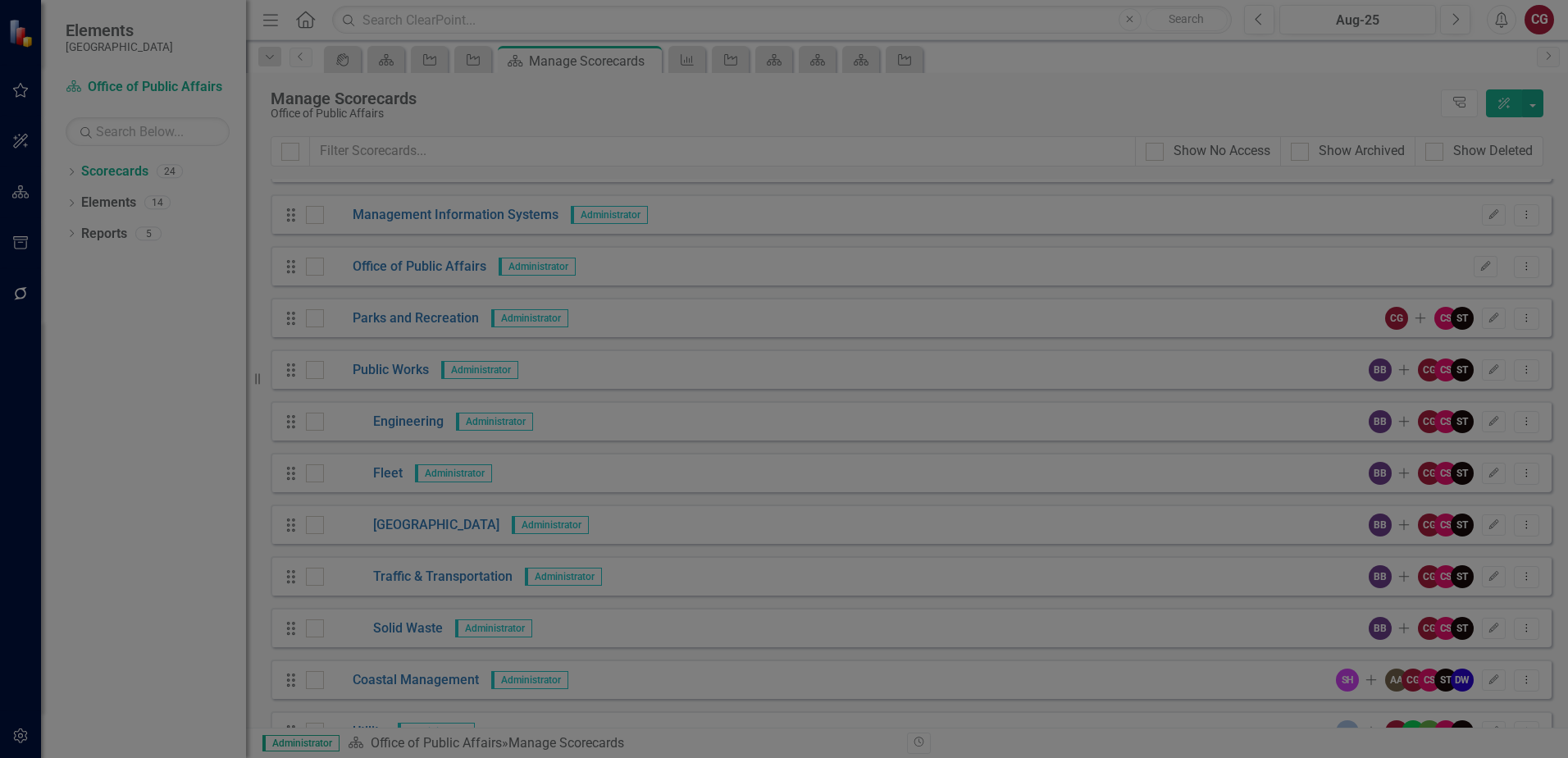
click at [252, 89] on link "Edit Fields" at bounding box center [297, 93] width 282 height 32
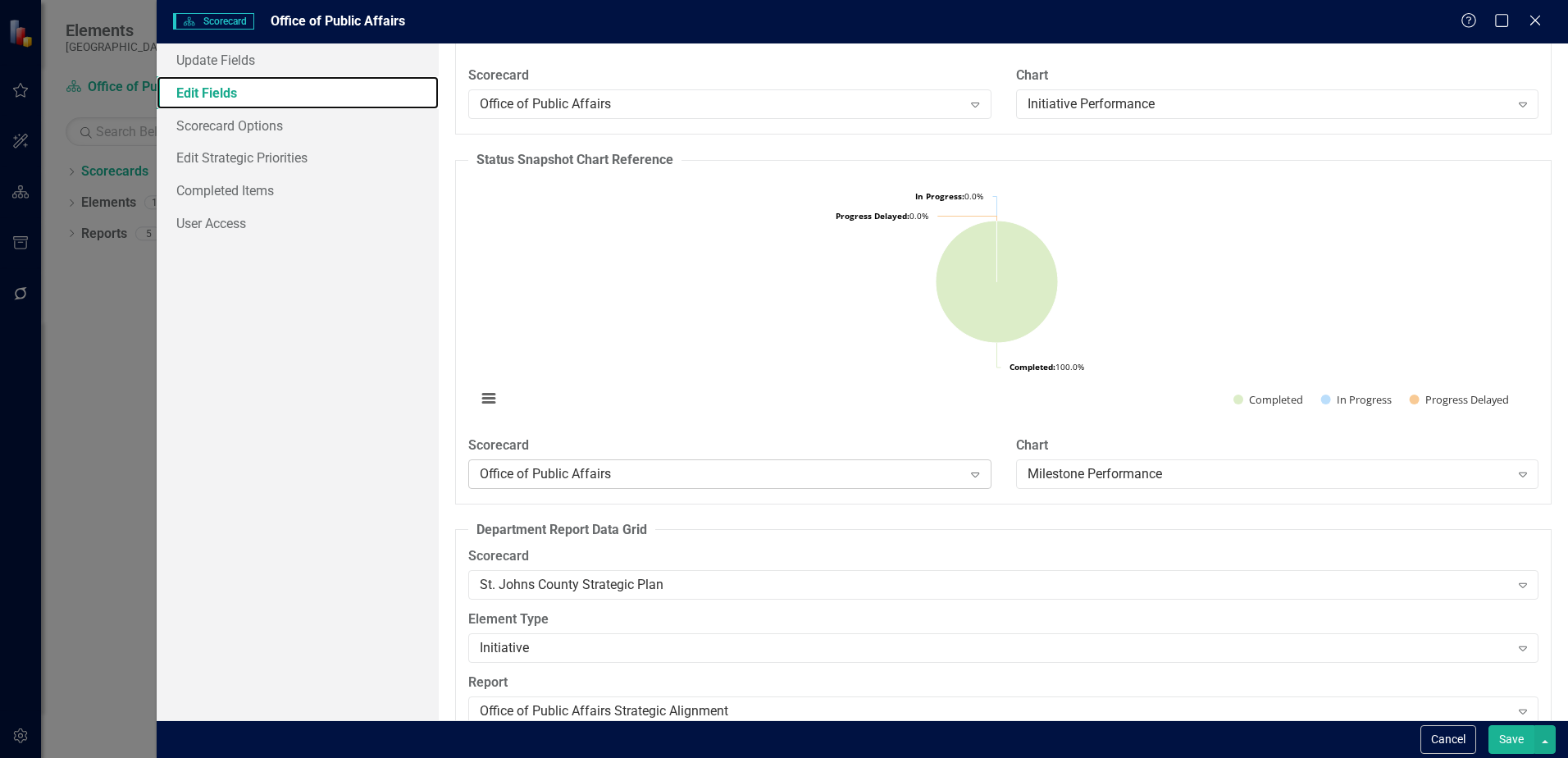
scroll to position [2003, 0]
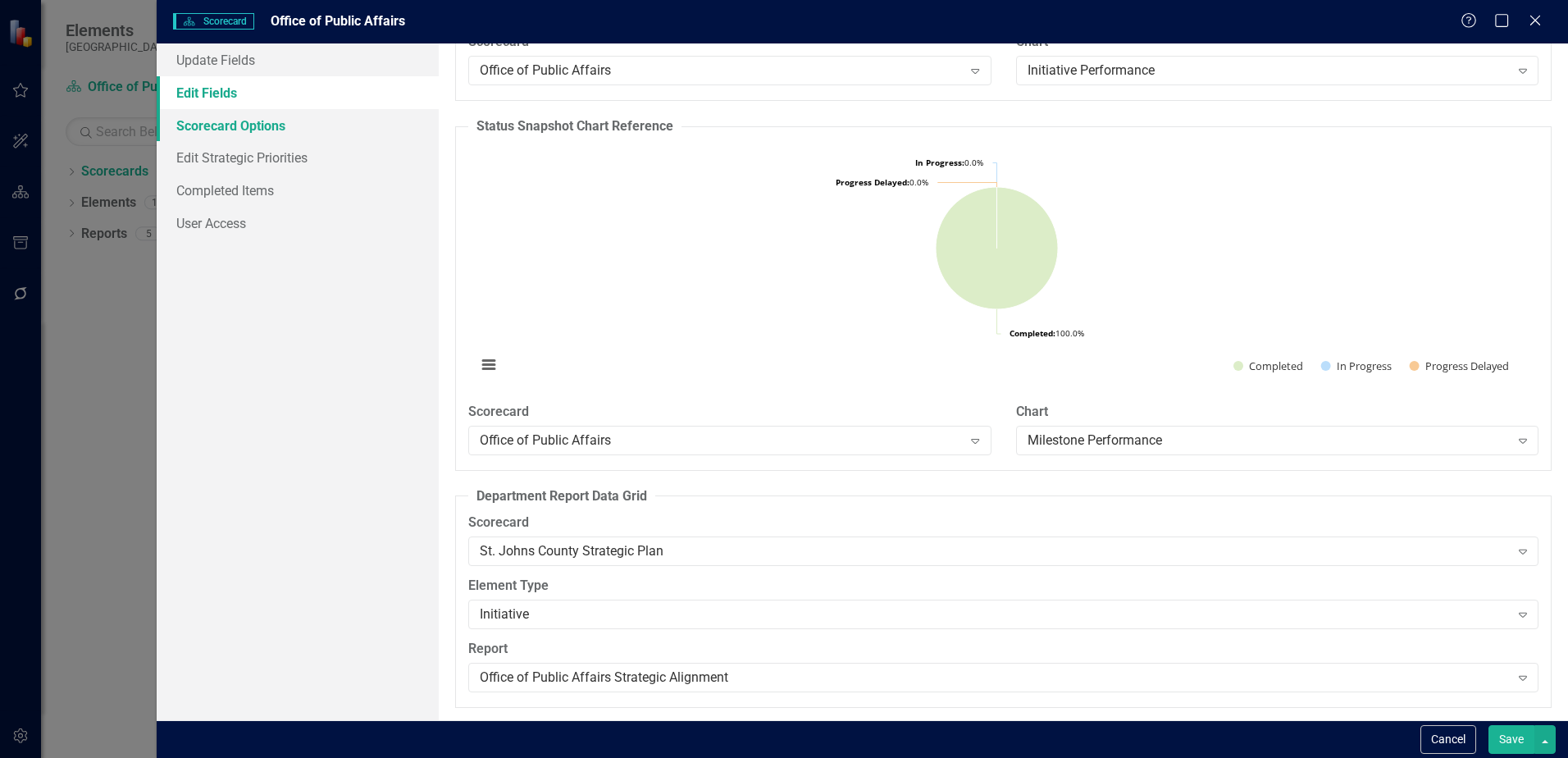
click at [229, 127] on link "Scorecard Options" at bounding box center [297, 125] width 282 height 32
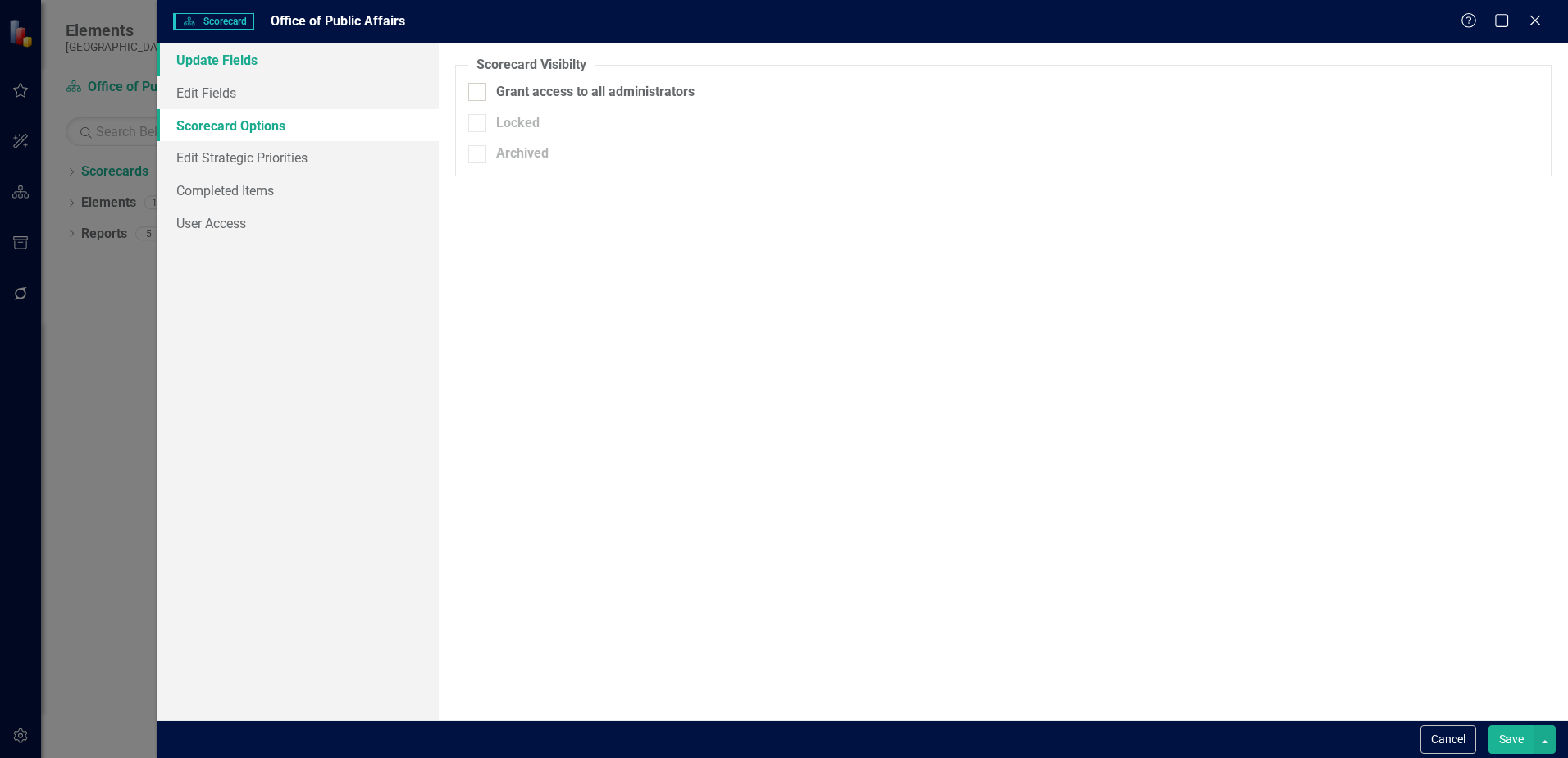
click at [210, 67] on link "Update Fields" at bounding box center [297, 59] width 282 height 32
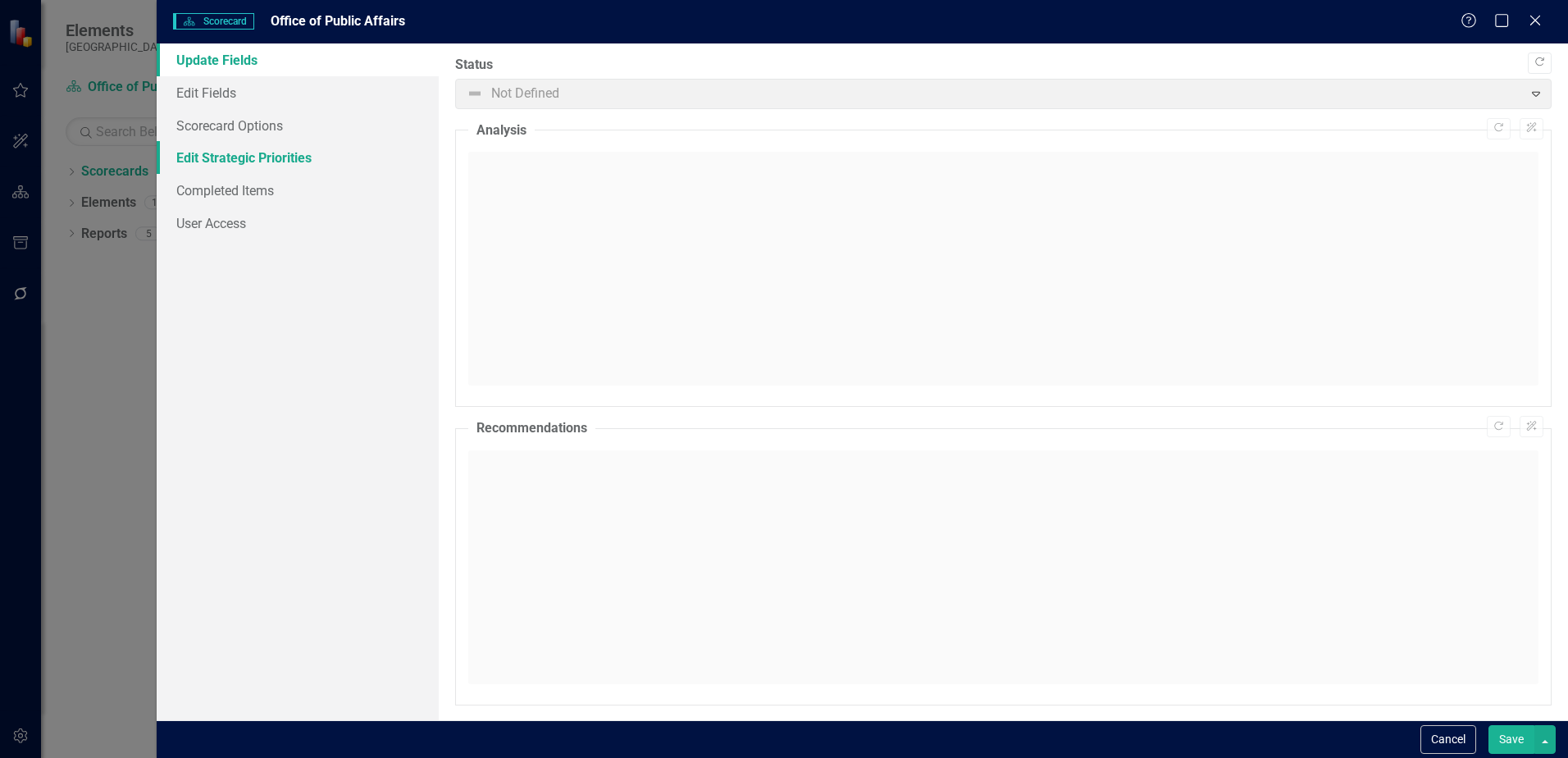
click at [223, 148] on link "Edit Strategic Priorities" at bounding box center [297, 158] width 282 height 32
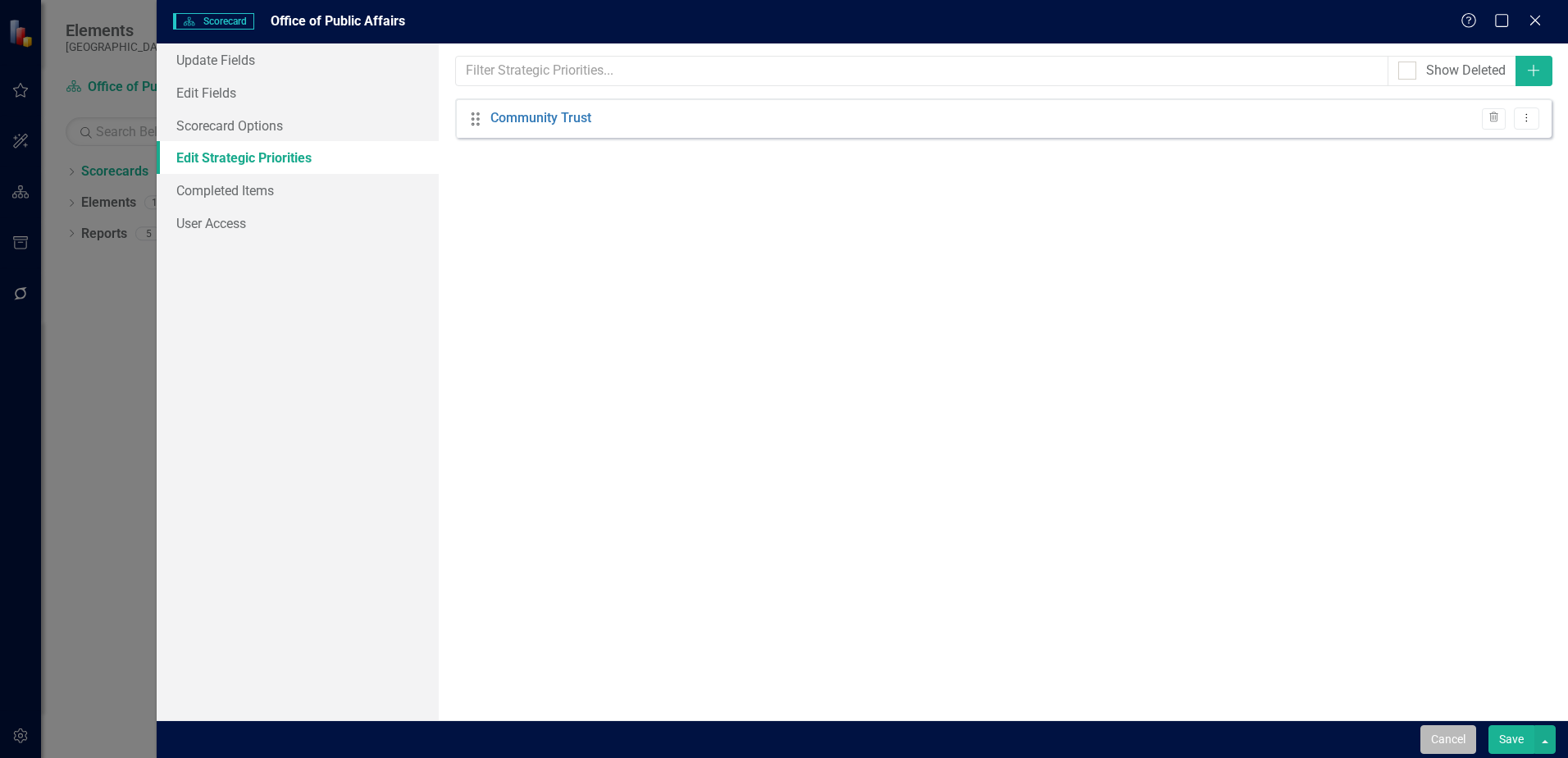
click at [1439, 742] on button "Cancel" at bounding box center [1448, 739] width 55 height 29
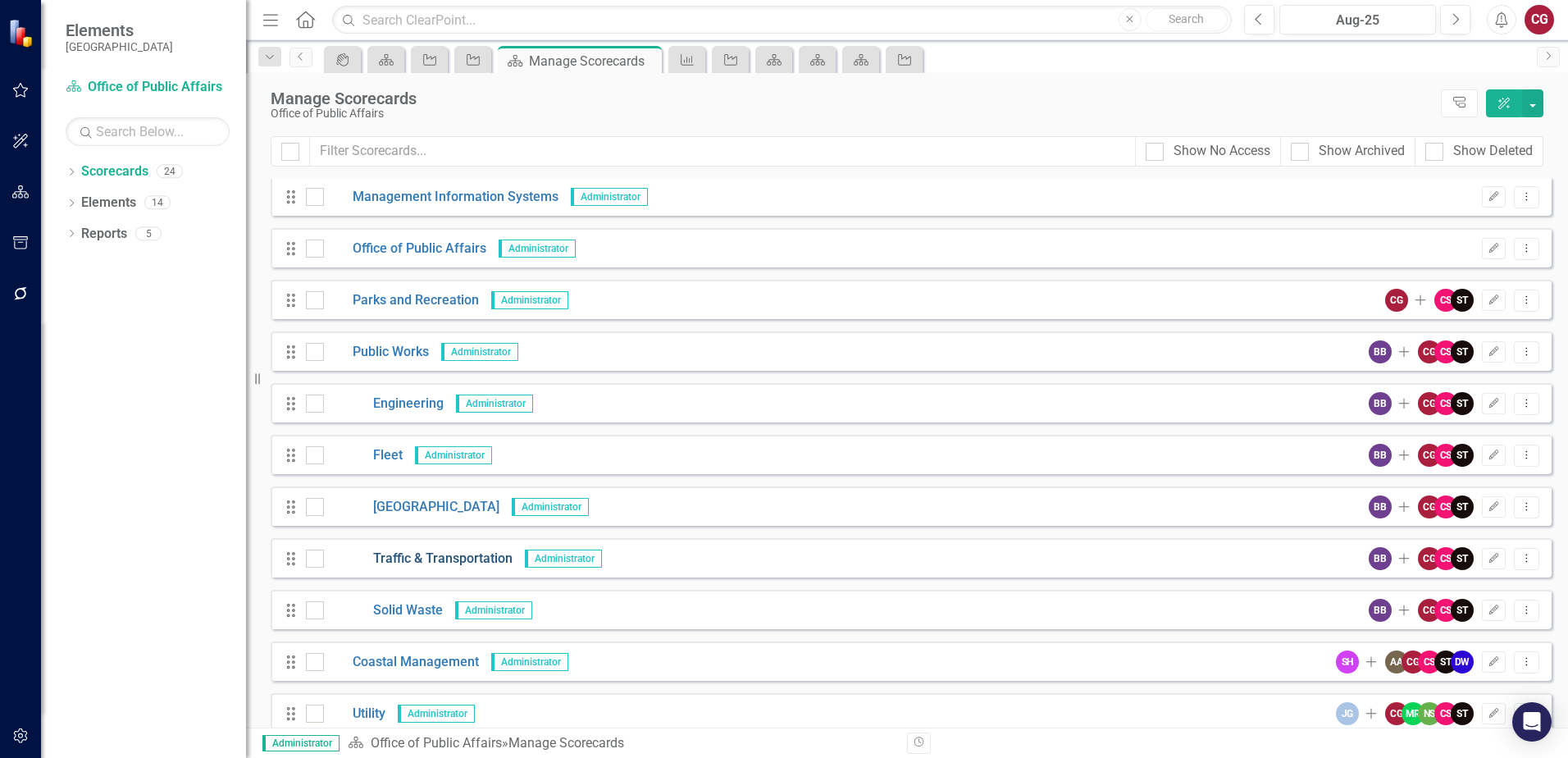
scroll to position [691, 0]
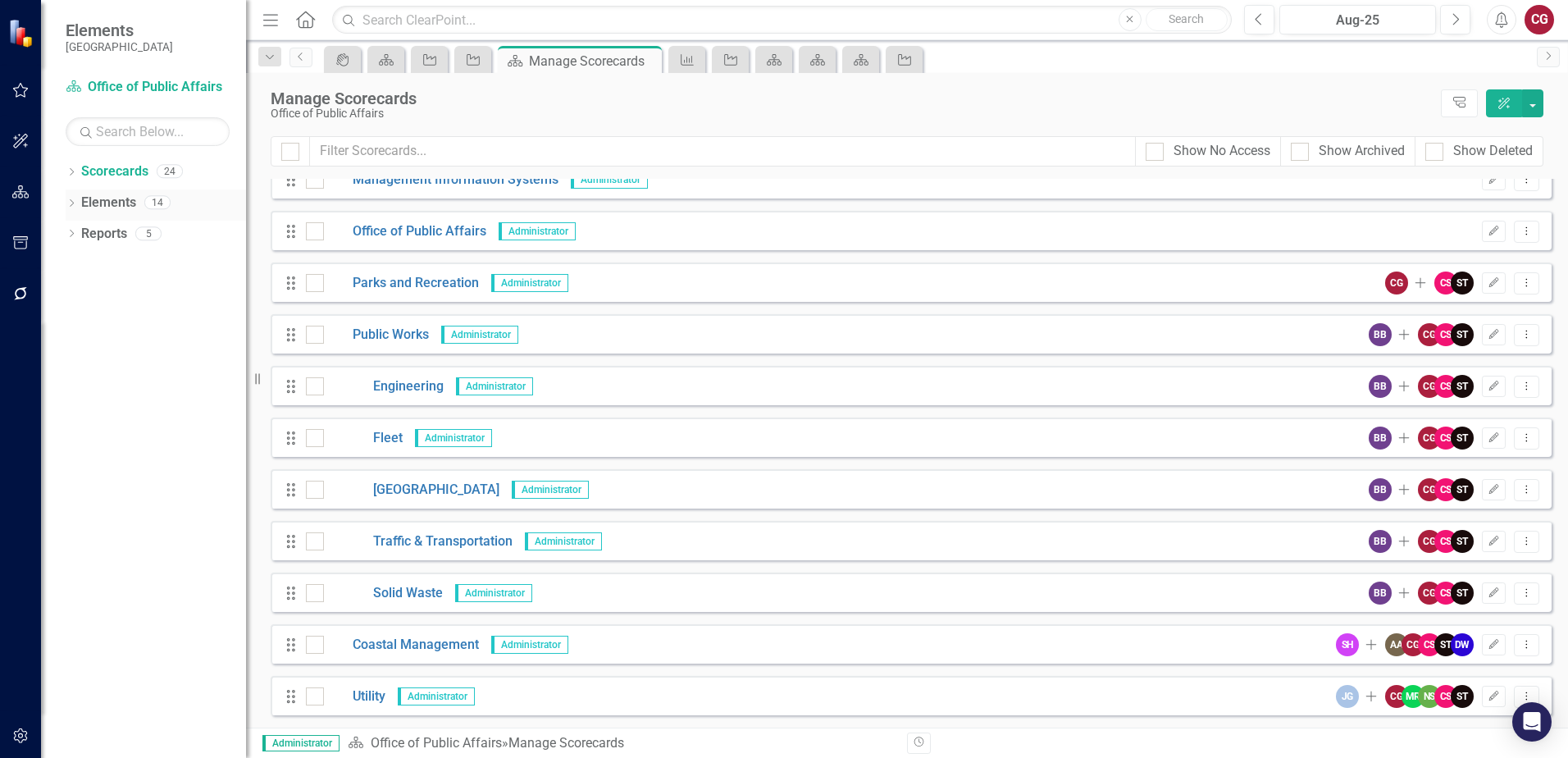
click at [98, 200] on link "Elements" at bounding box center [108, 203] width 54 height 19
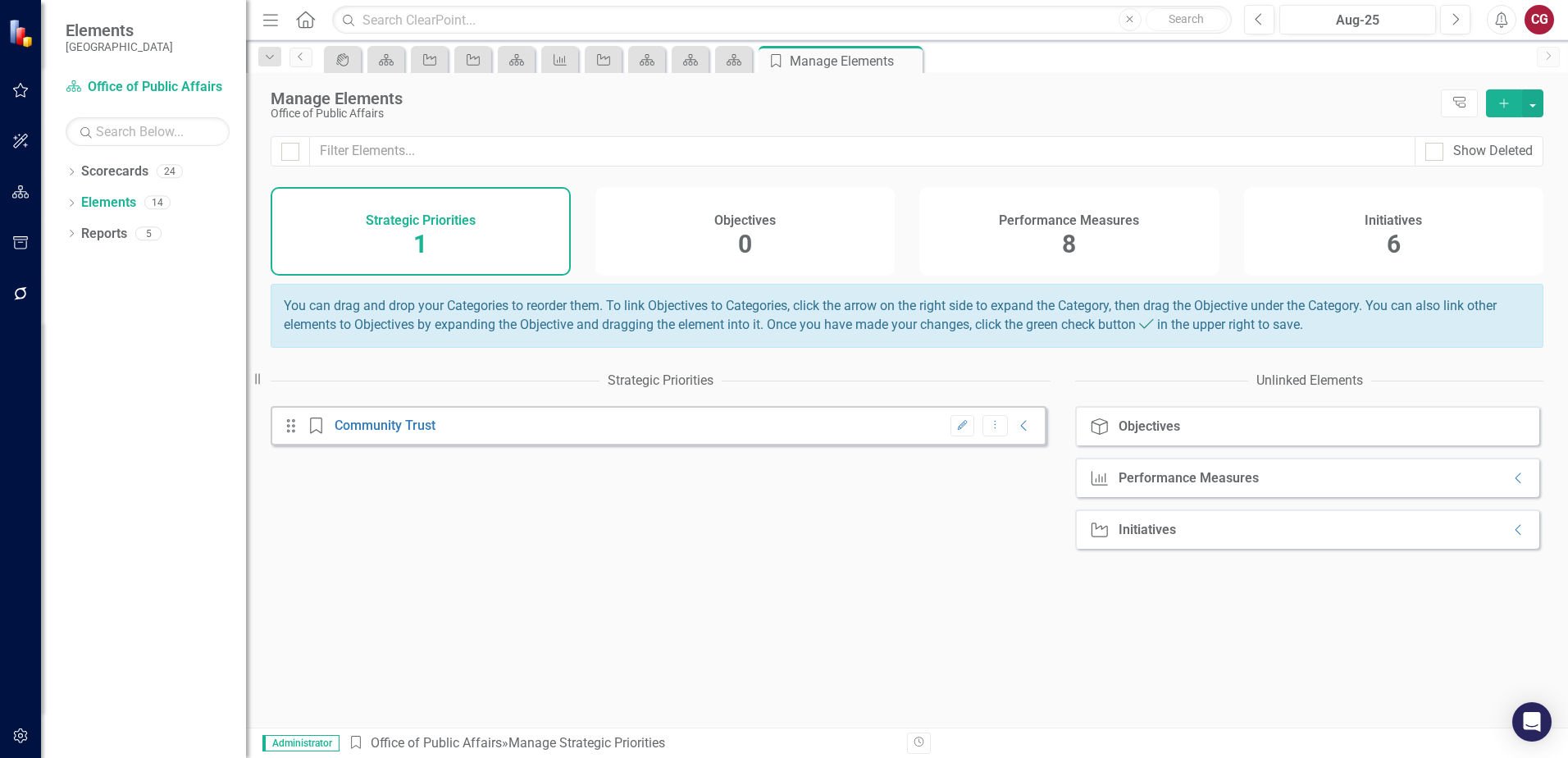
click at [1424, 233] on div "Initiatives 6" at bounding box center [1394, 231] width 300 height 89
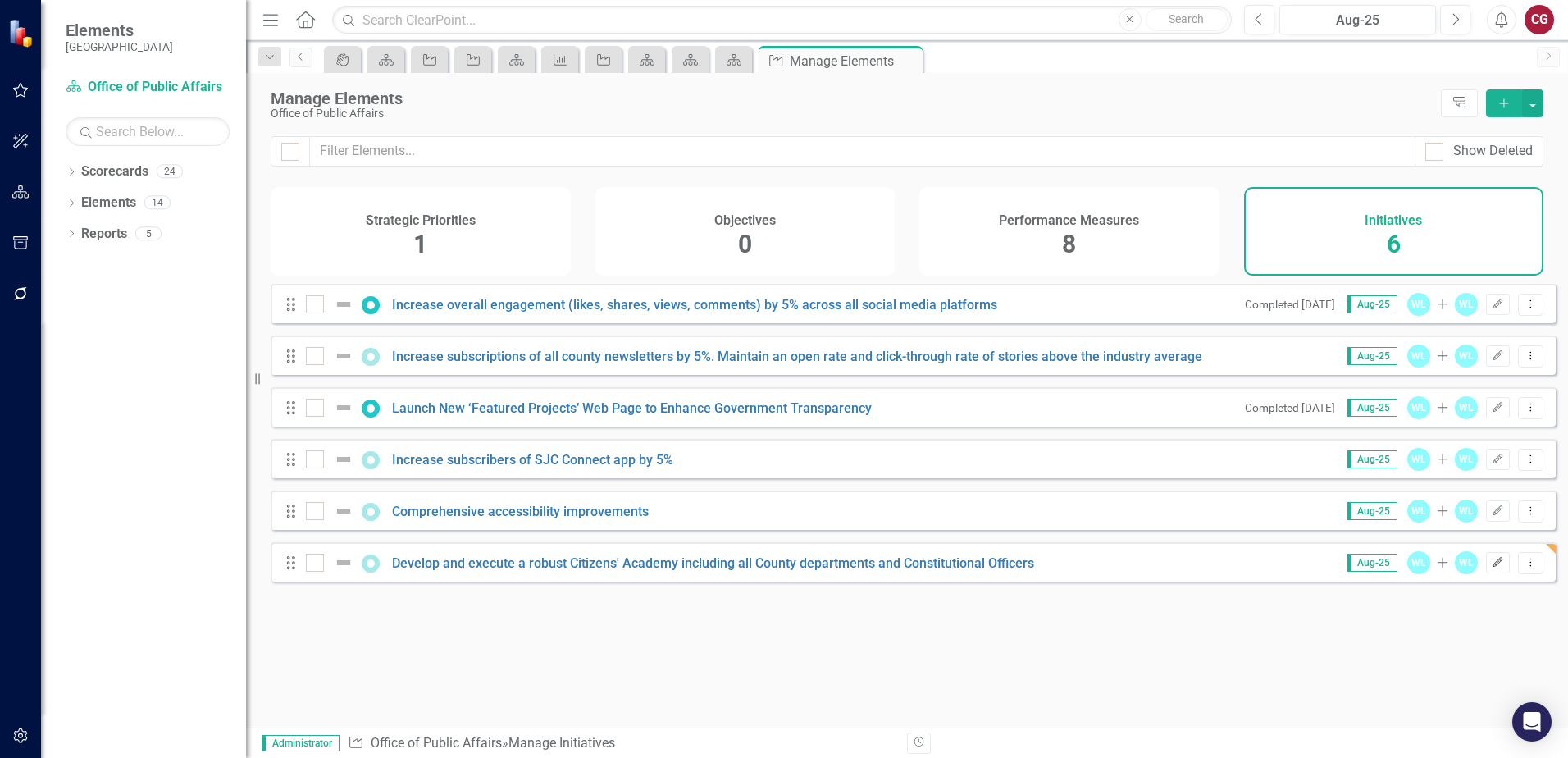
click at [1489, 574] on button "Edit" at bounding box center [1497, 562] width 24 height 21
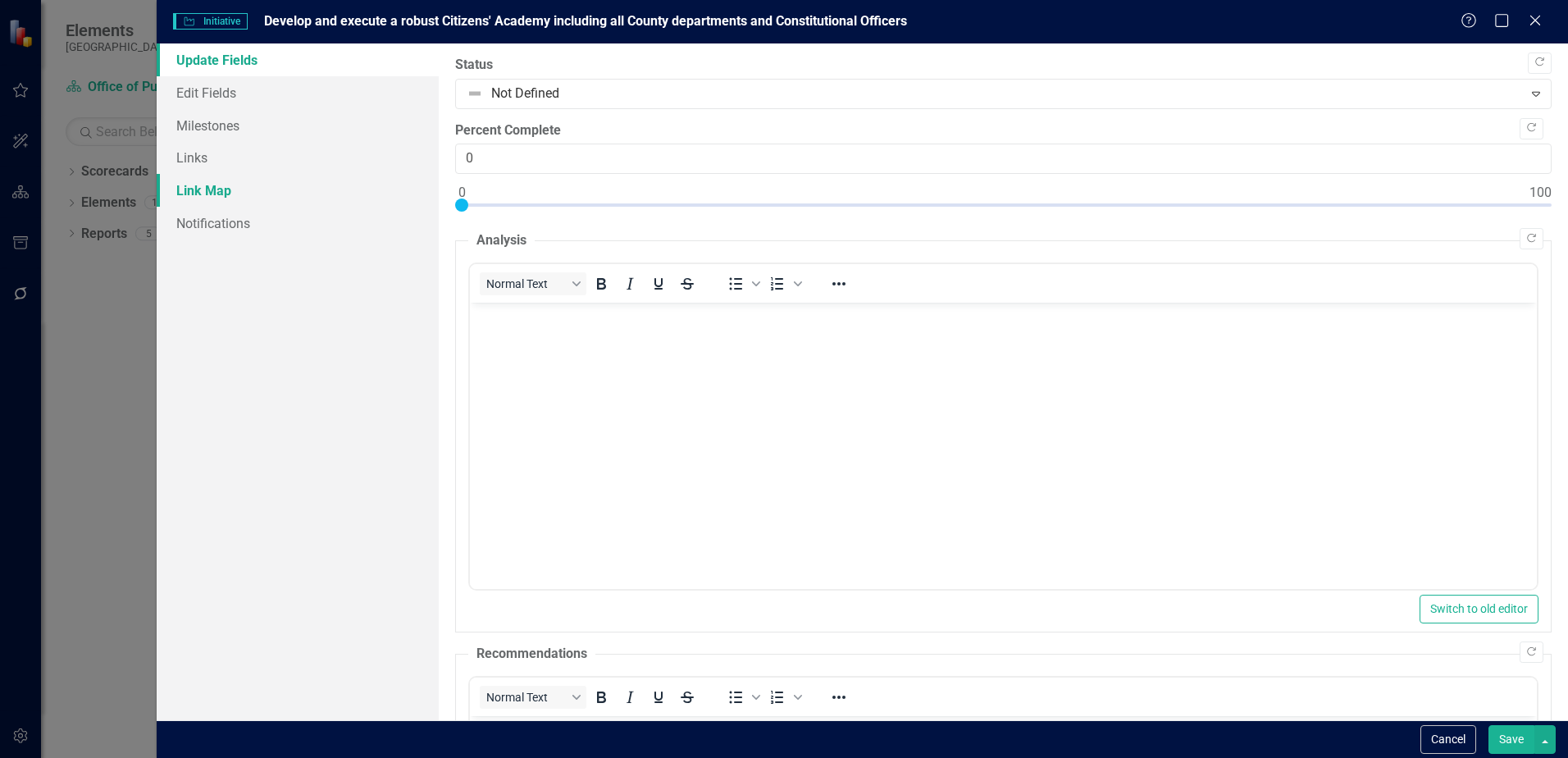
click at [200, 185] on link "Link Map" at bounding box center [297, 190] width 282 height 32
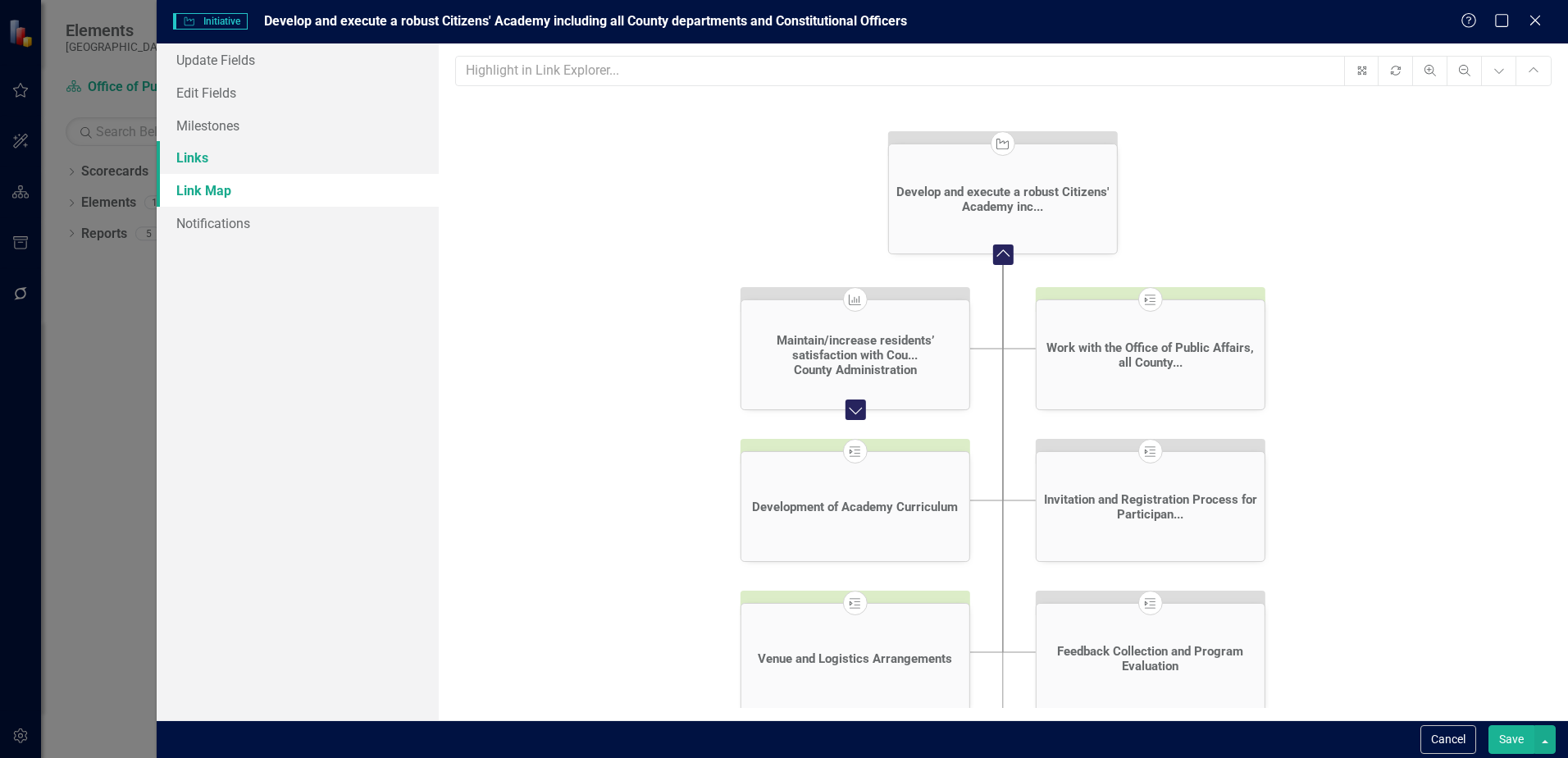
click at [205, 158] on link "Links" at bounding box center [297, 158] width 282 height 32
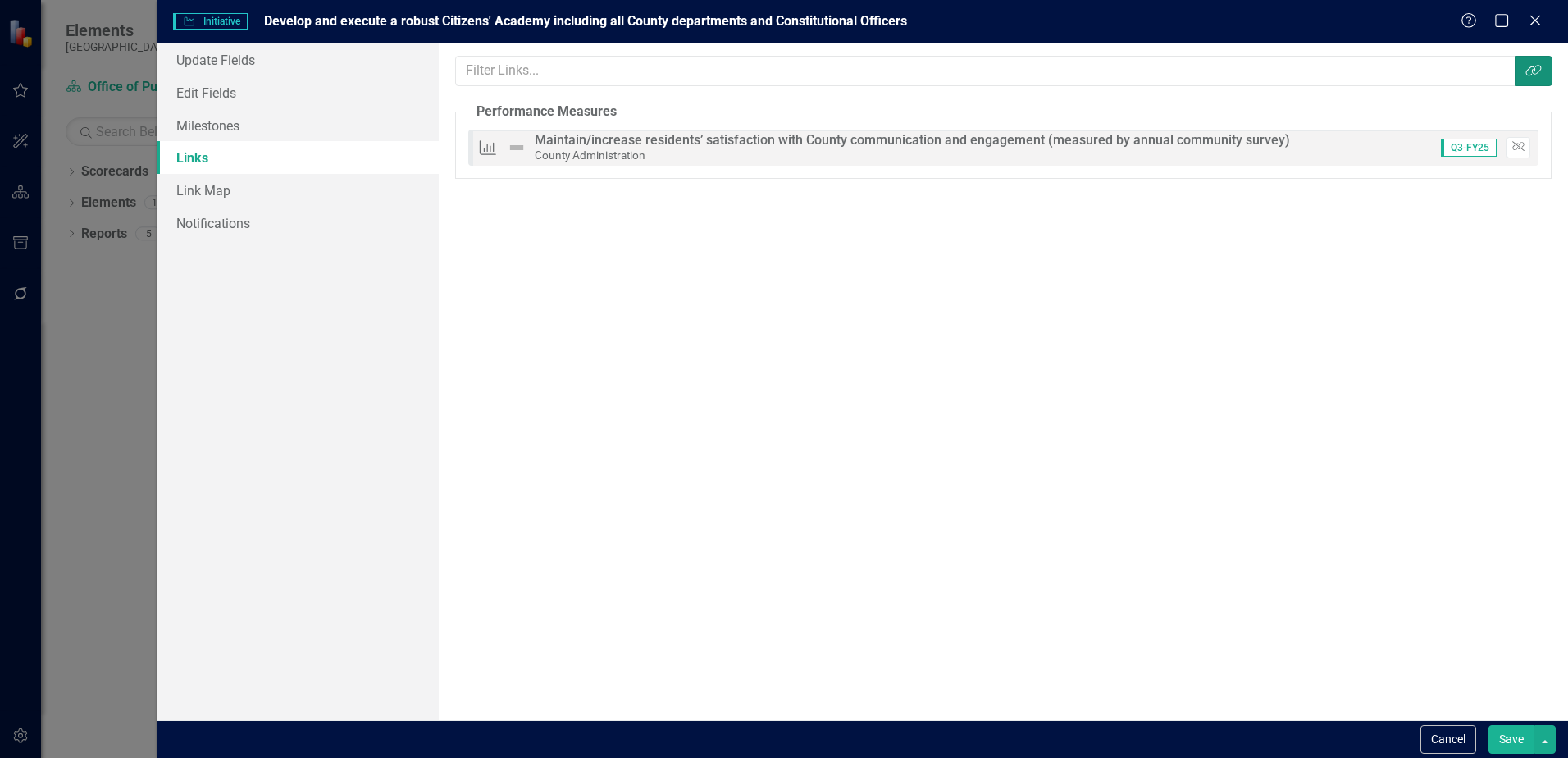
click at [1546, 78] on button "Link Tag" at bounding box center [1533, 71] width 37 height 31
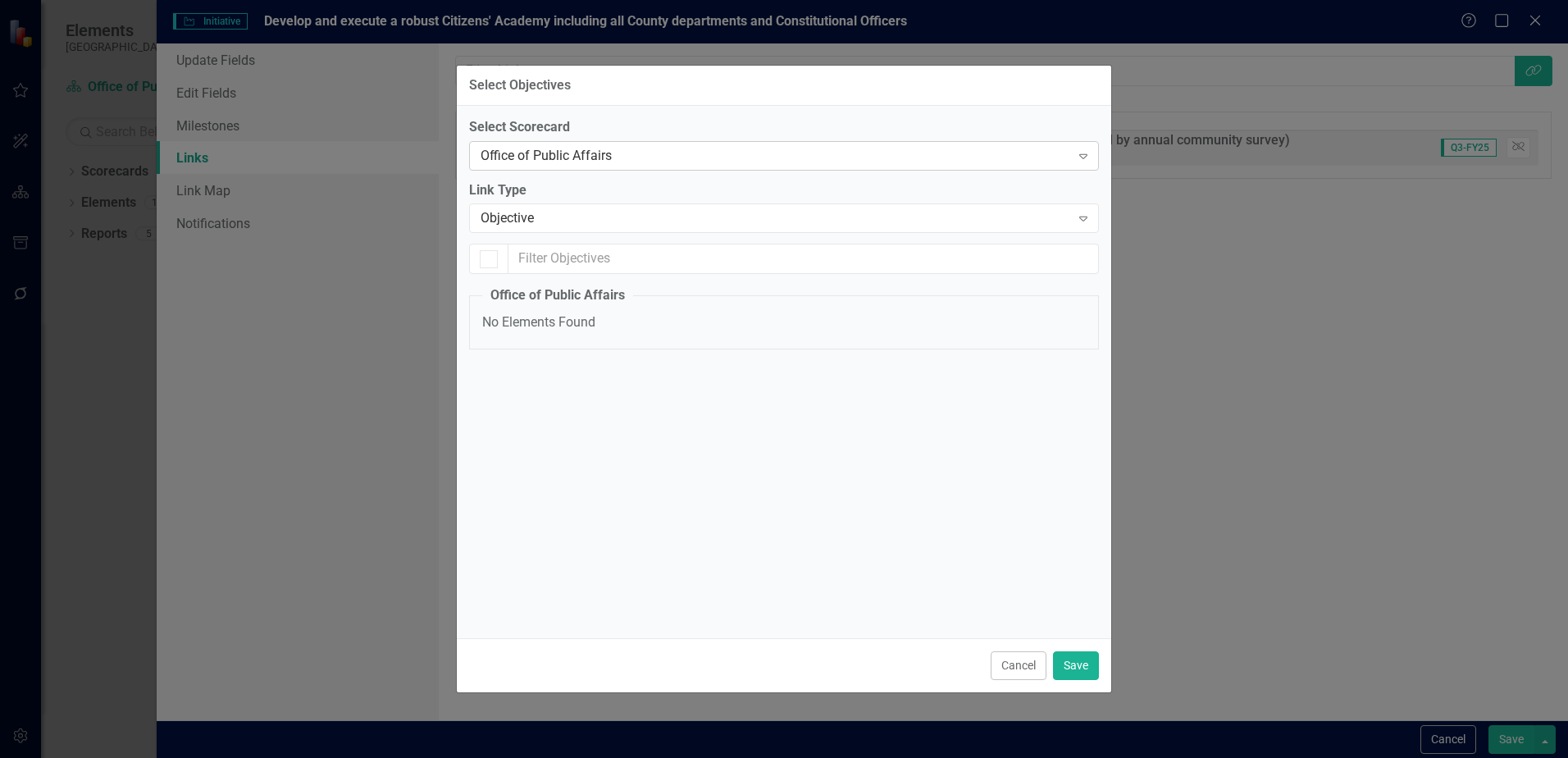
click at [983, 152] on div "Office of Public Affairs" at bounding box center [775, 156] width 590 height 19
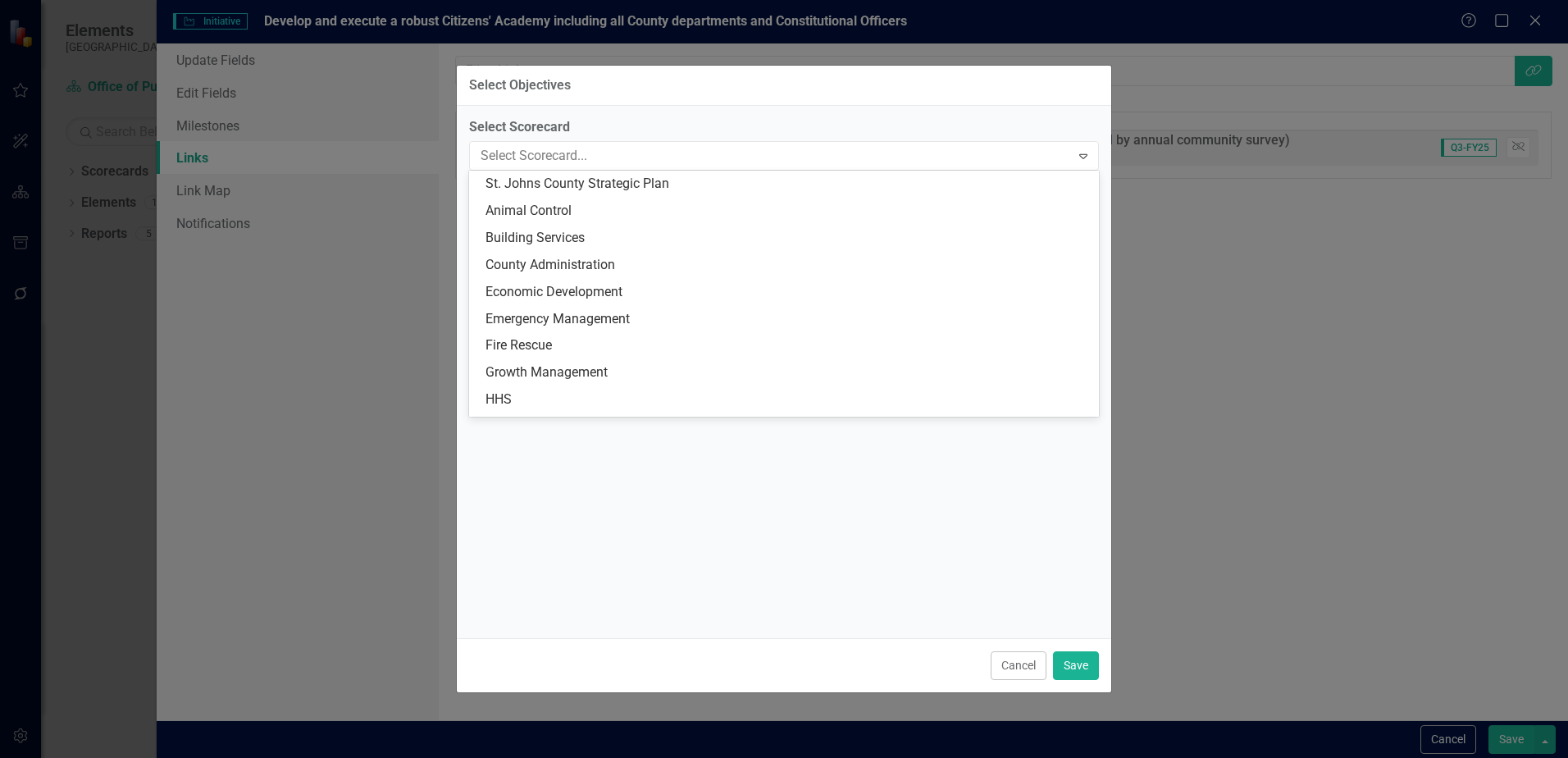
scroll to position [378, 0]
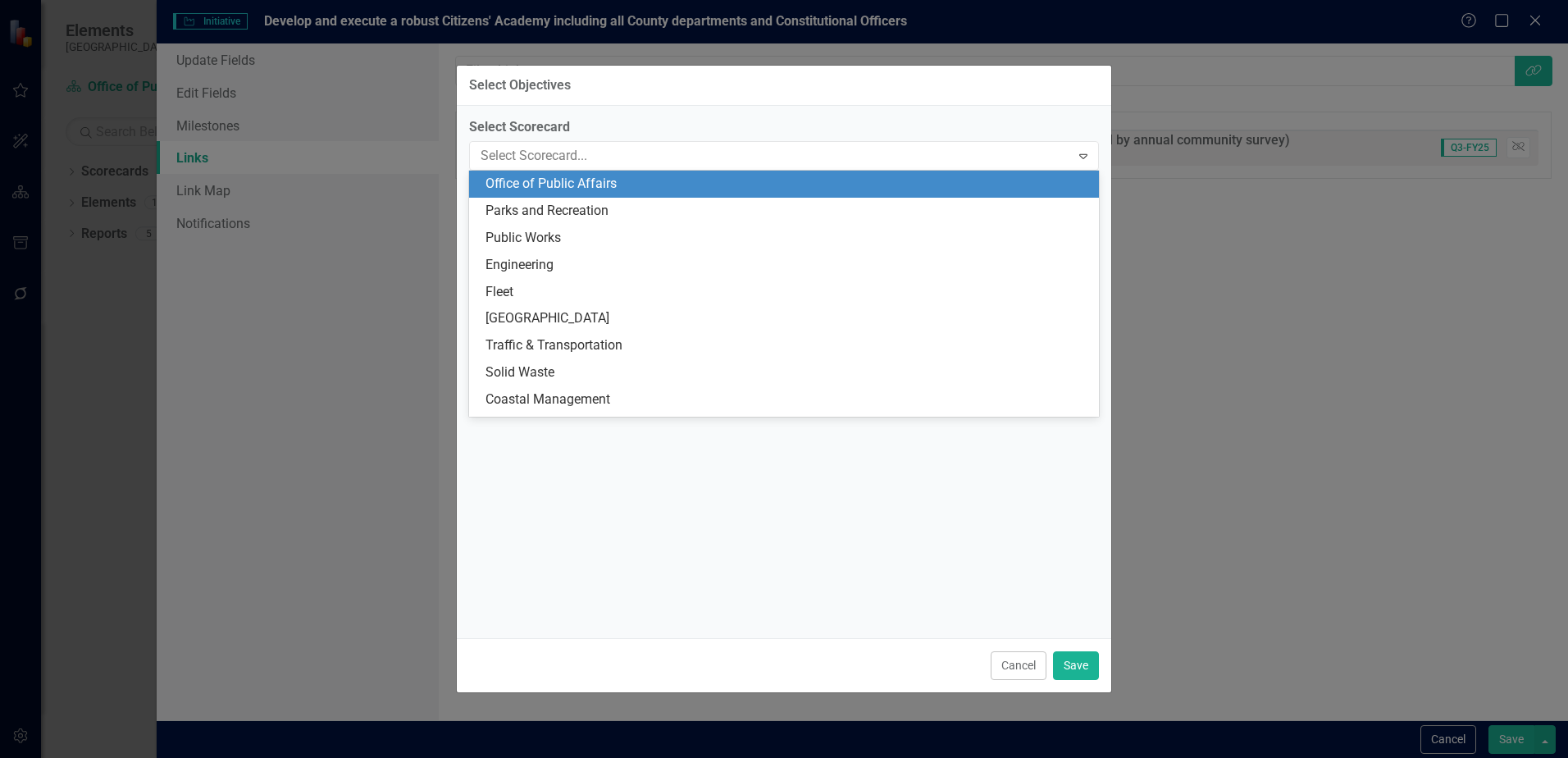
click at [990, 183] on div "Office of Public Affairs" at bounding box center [787, 184] width 603 height 19
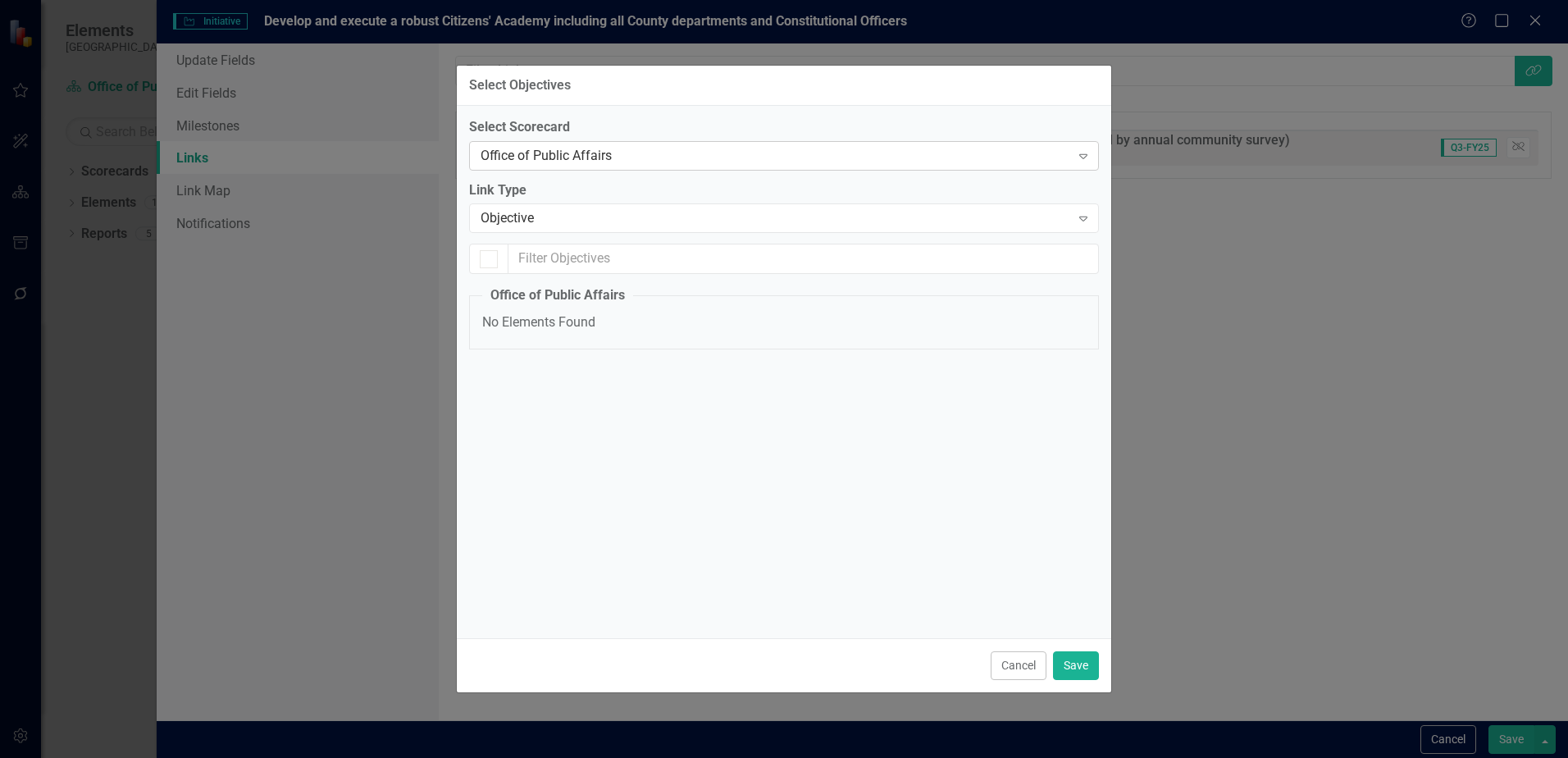
click at [645, 151] on div "Office of Public Affairs" at bounding box center [775, 156] width 590 height 19
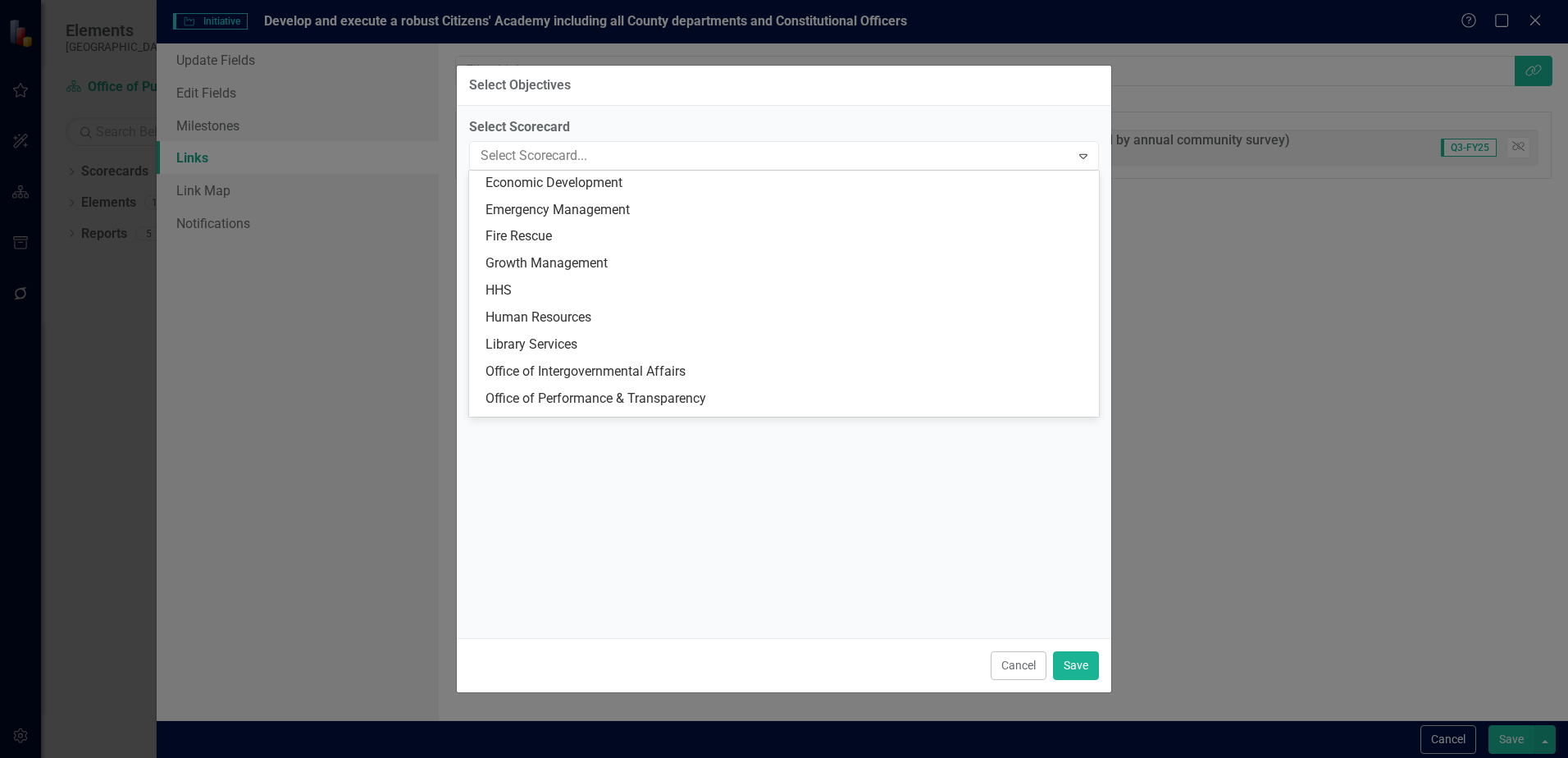
scroll to position [0, 0]
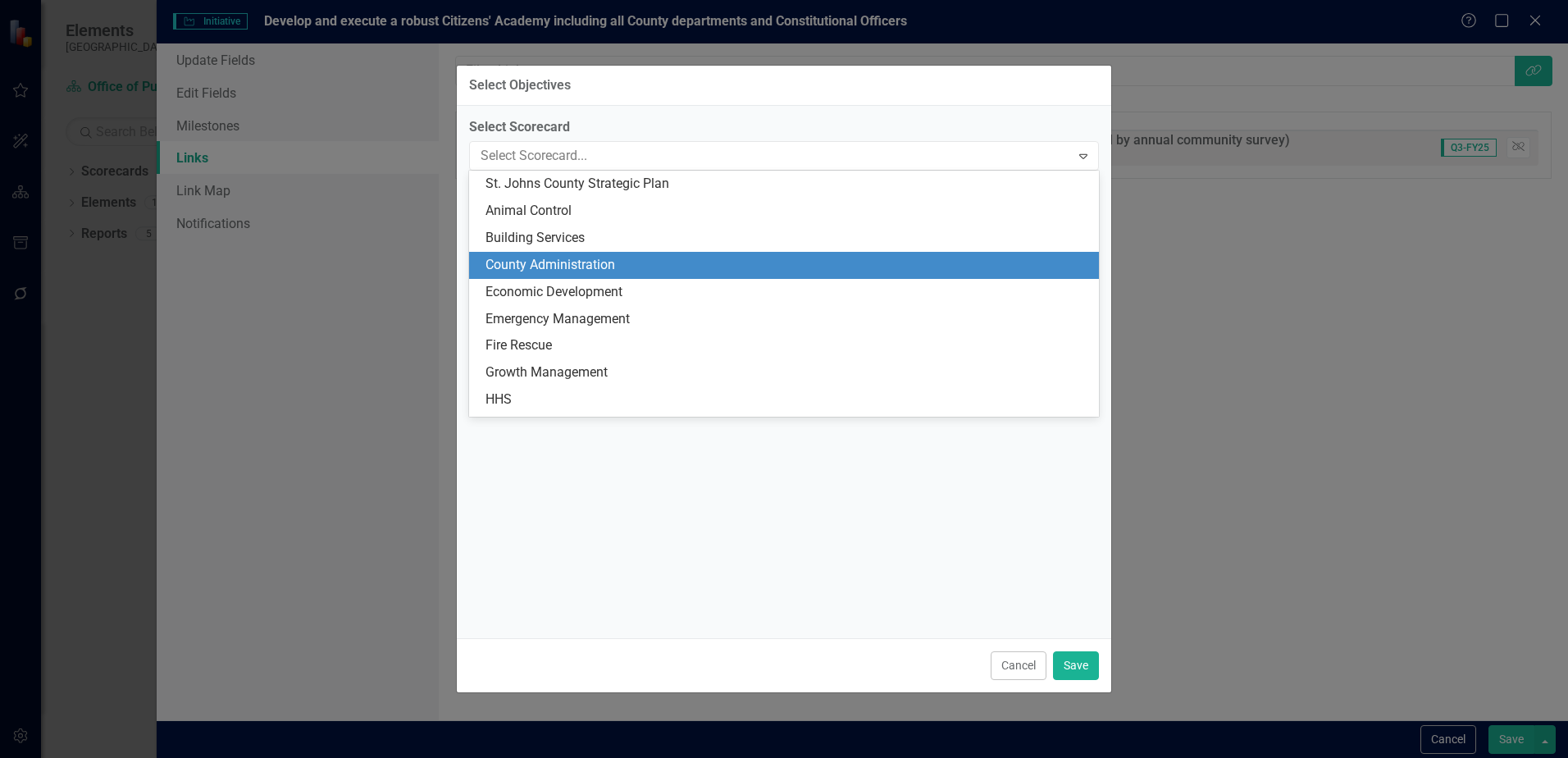
click at [577, 257] on div "County Administration" at bounding box center [787, 266] width 603 height 19
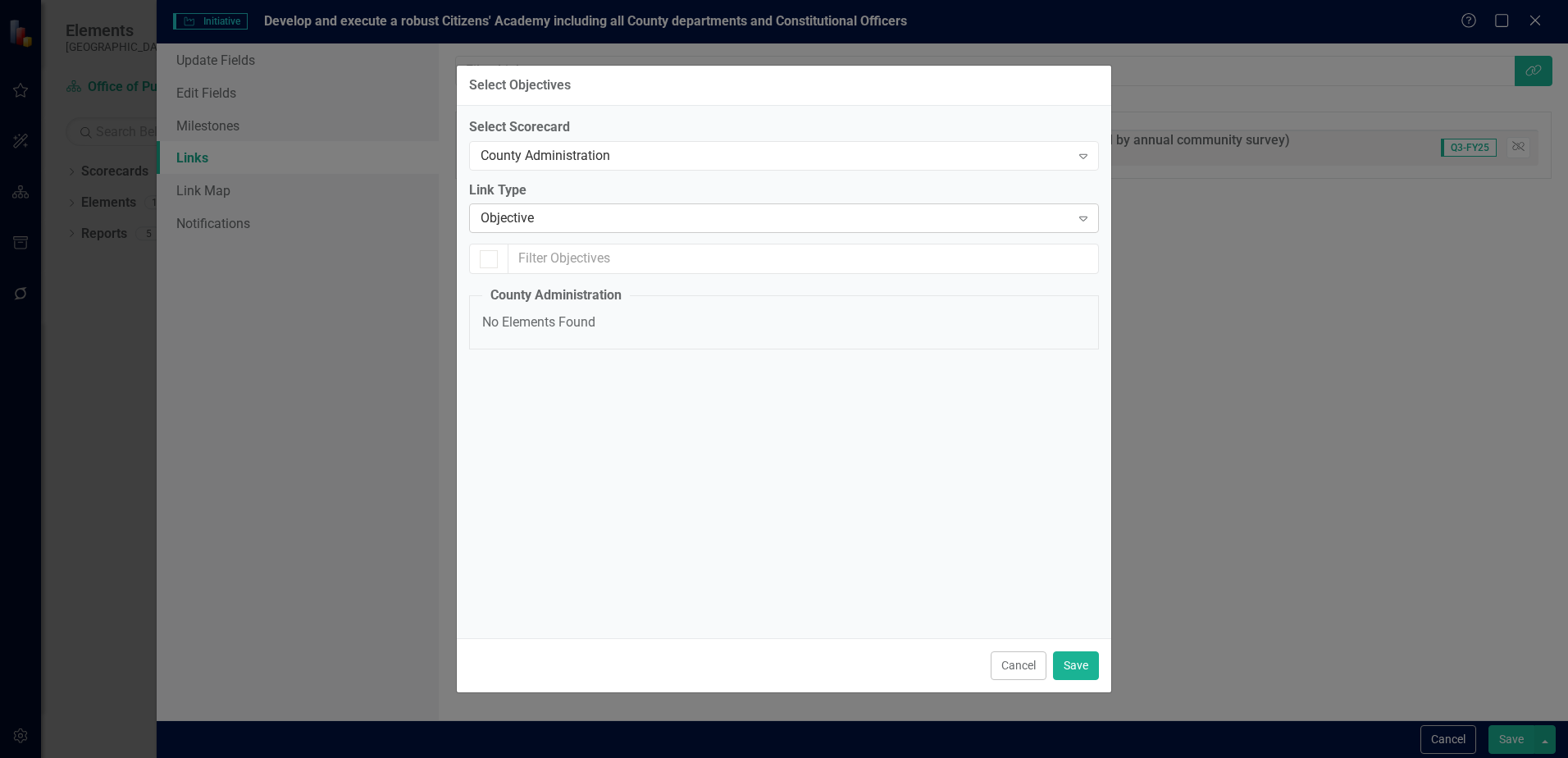
click at [683, 210] on div "Objective" at bounding box center [775, 219] width 590 height 19
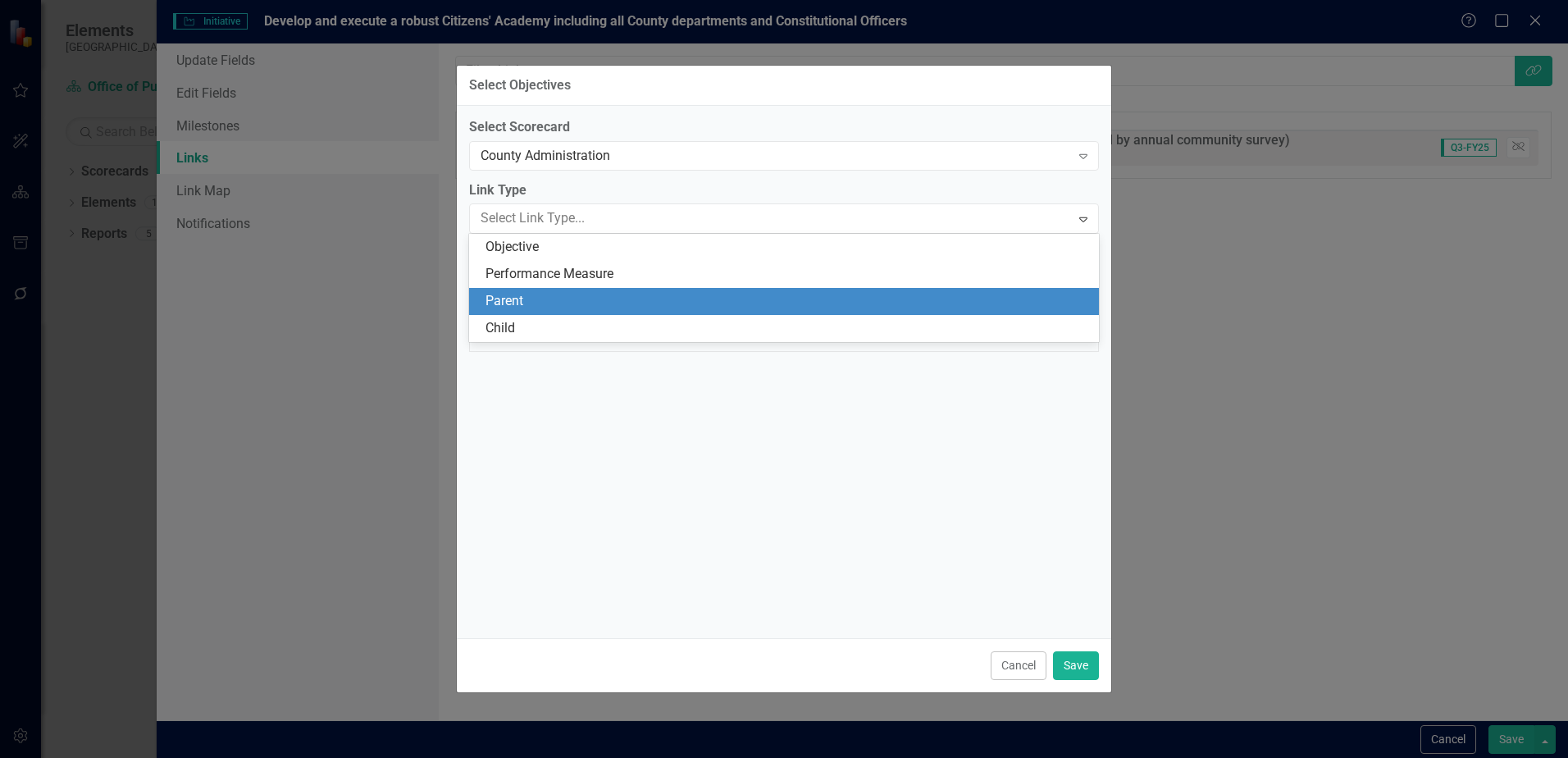
click at [558, 298] on div "Parent" at bounding box center [787, 301] width 603 height 19
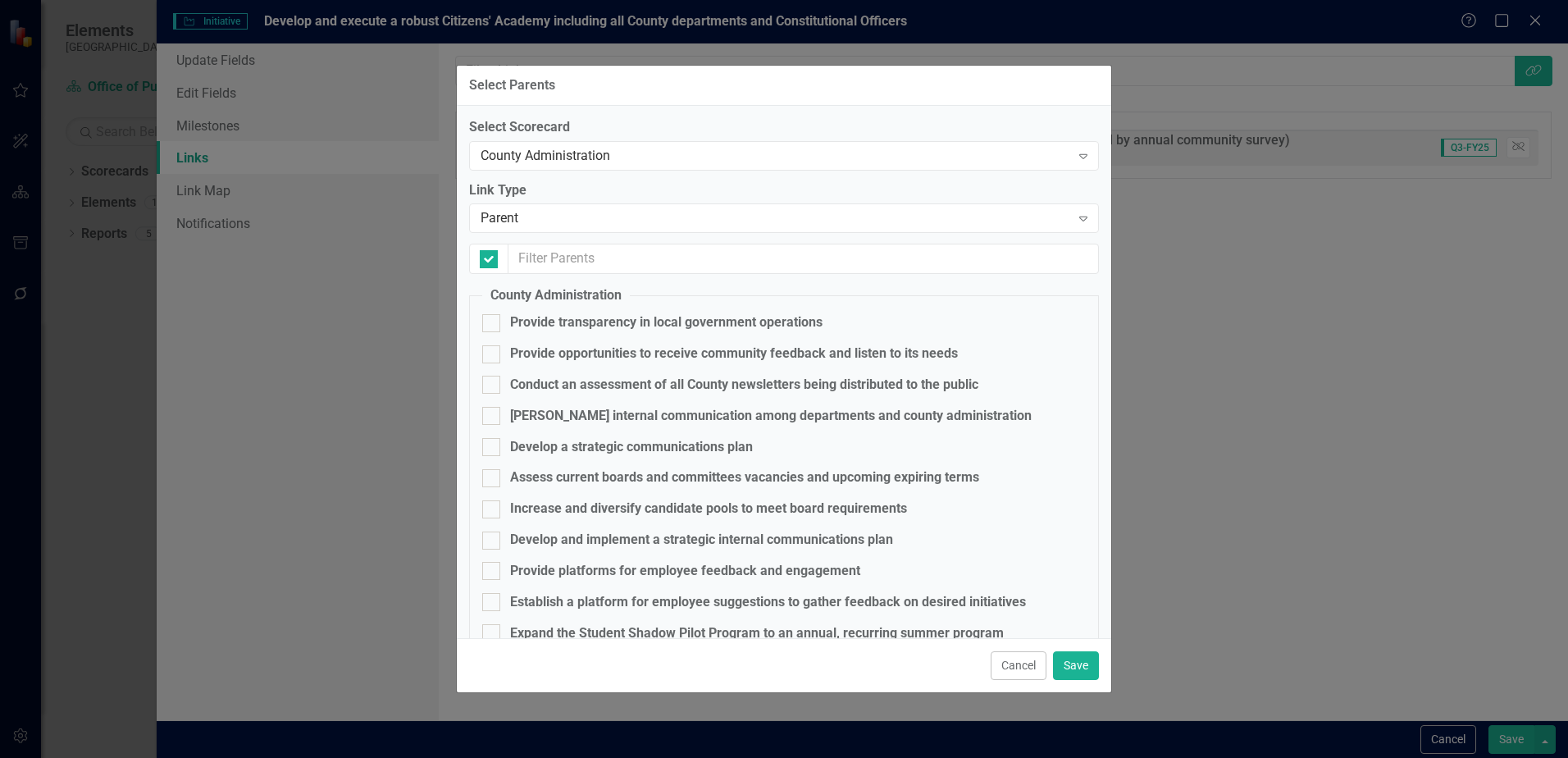
checkbox input "false"
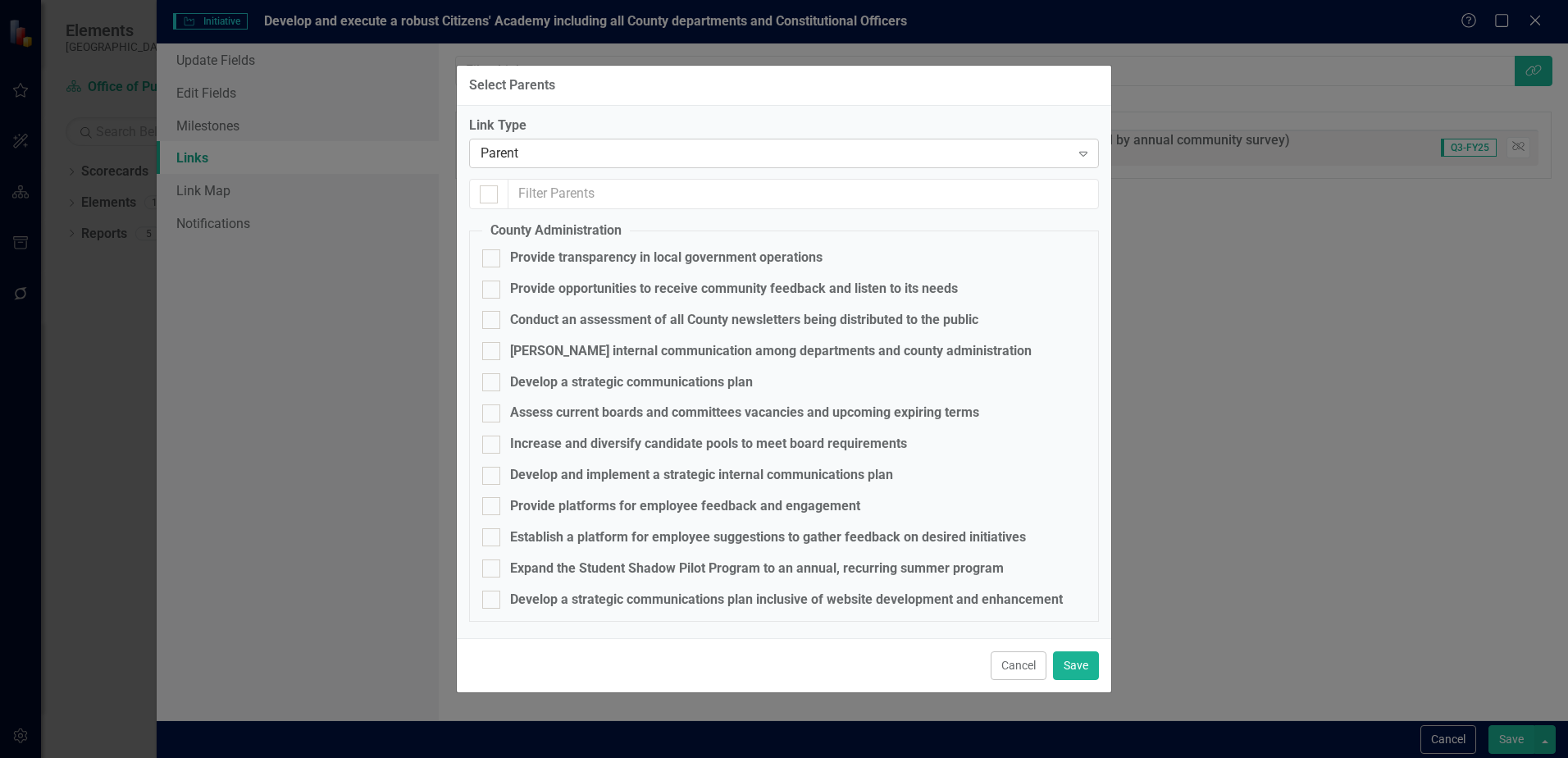
click at [658, 159] on div "Parent" at bounding box center [775, 154] width 590 height 19
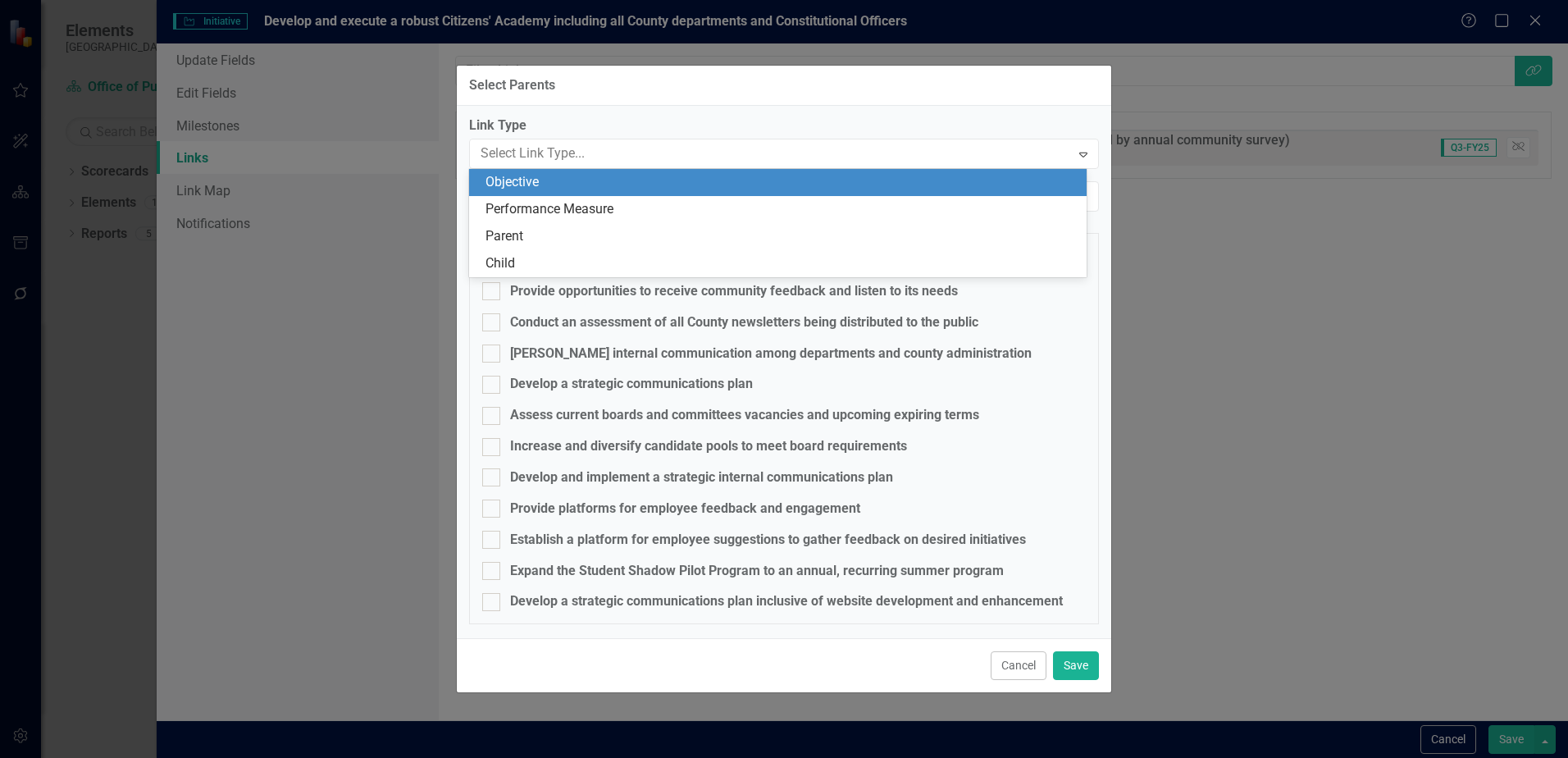
click at [623, 195] on div "Objective" at bounding box center [778, 183] width 618 height 27
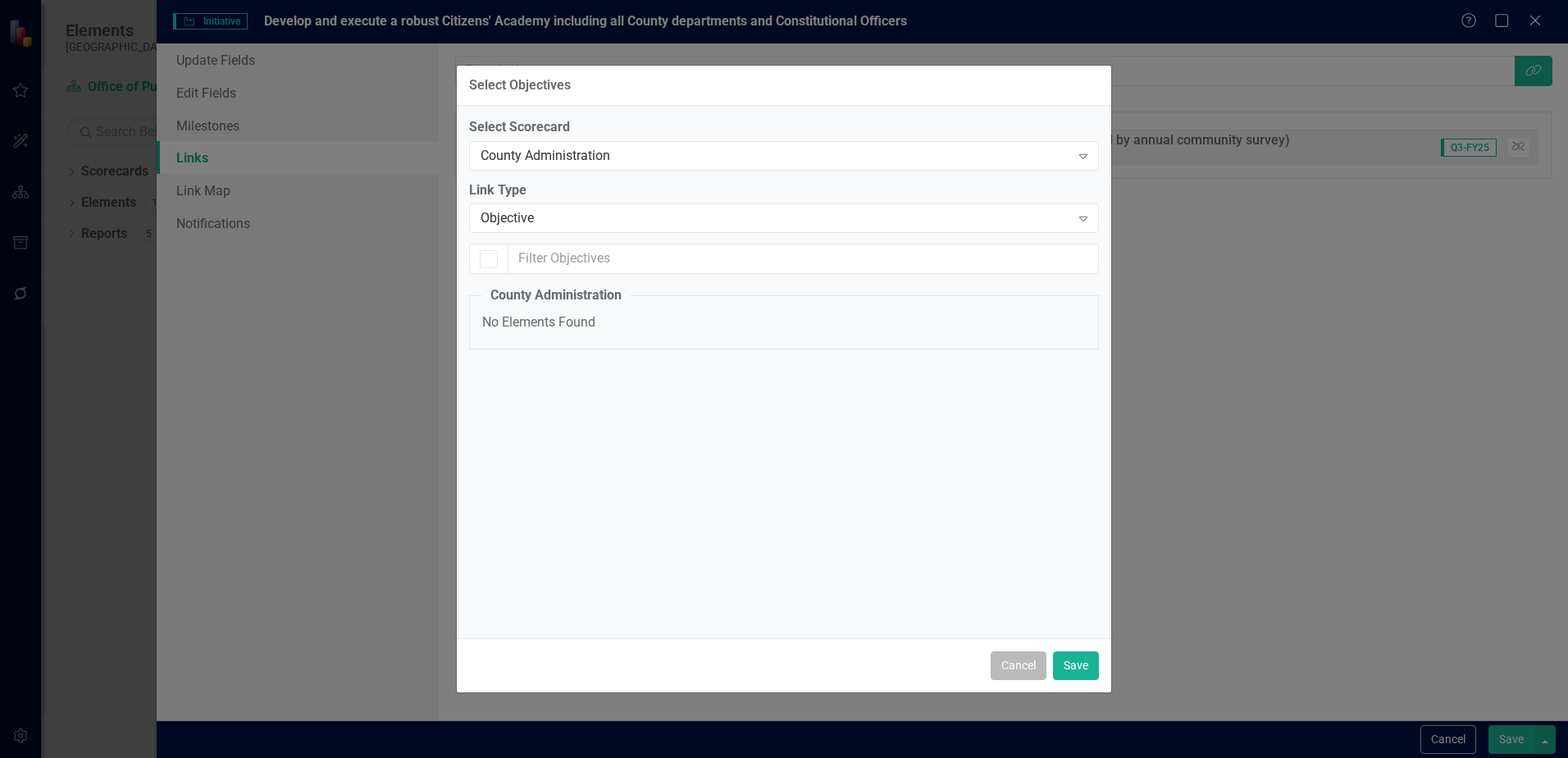
click at [1024, 671] on button "Cancel" at bounding box center [1018, 665] width 55 height 29
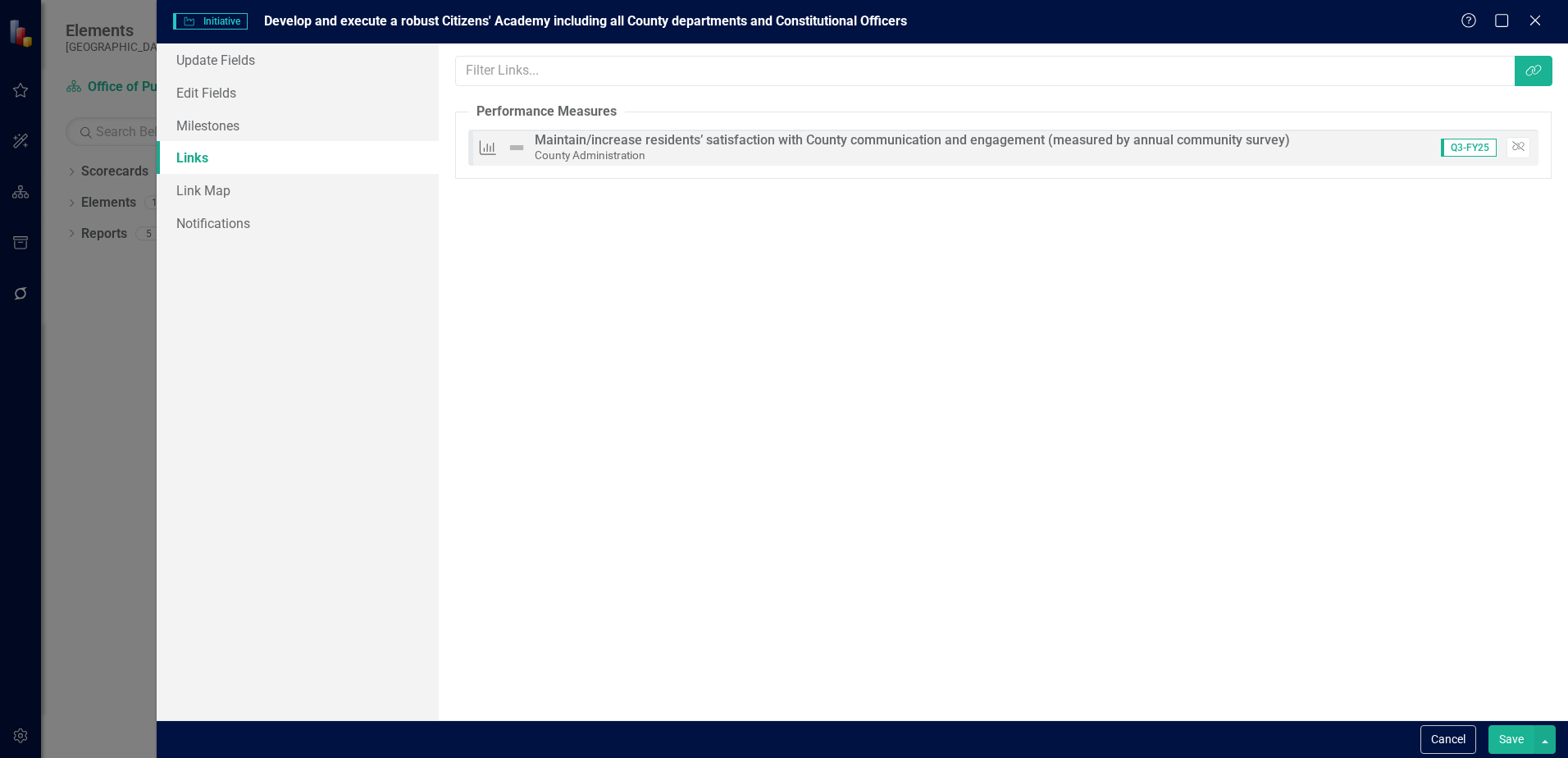
click at [1185, 336] on div "Links are one of the most powerful features of ClearPoint. By configuring the l…" at bounding box center [1003, 381] width 1129 height 677
click at [1457, 734] on button "Cancel" at bounding box center [1448, 739] width 55 height 29
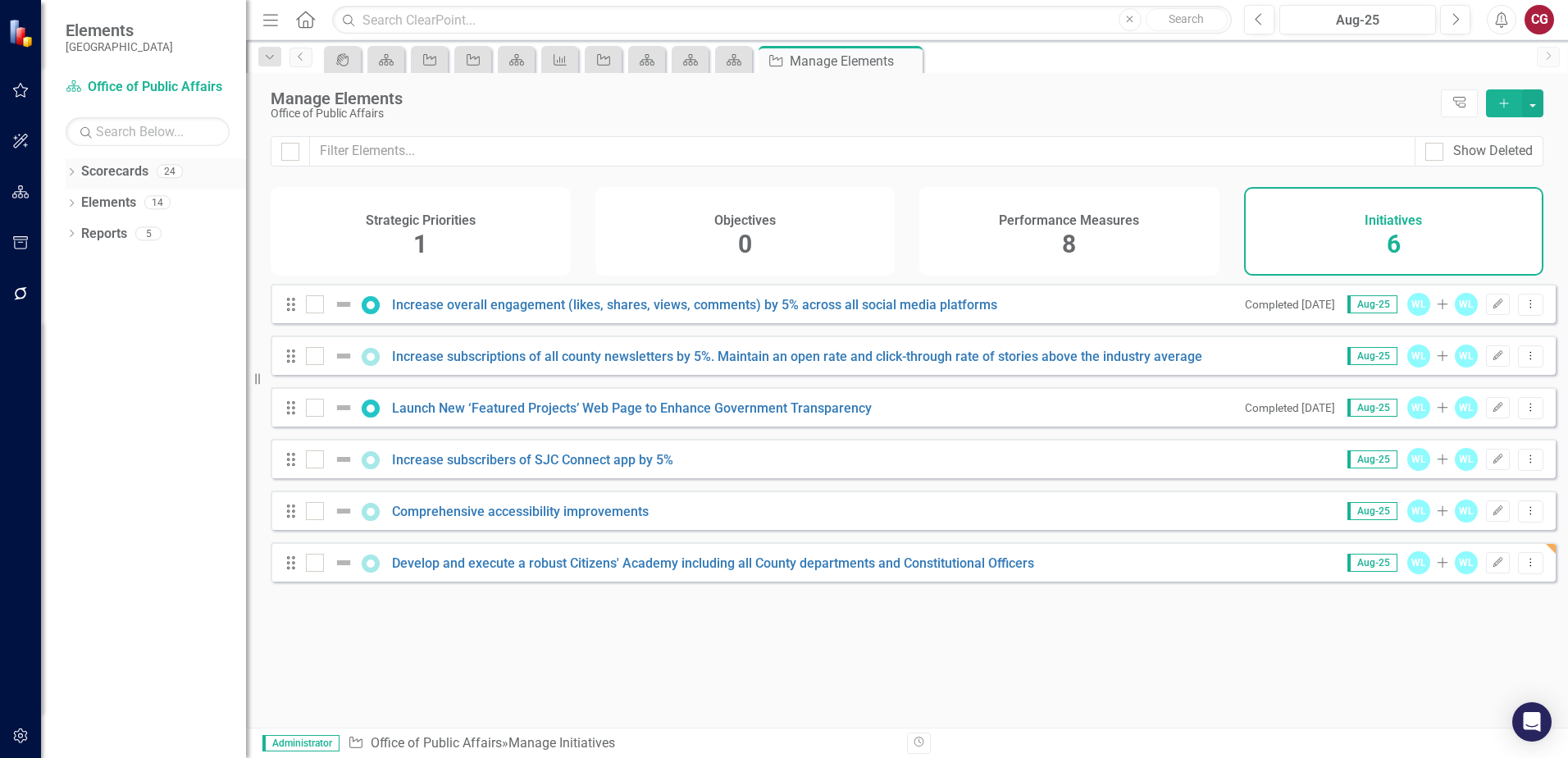
click at [95, 171] on link "Scorecards" at bounding box center [115, 172] width 67 height 19
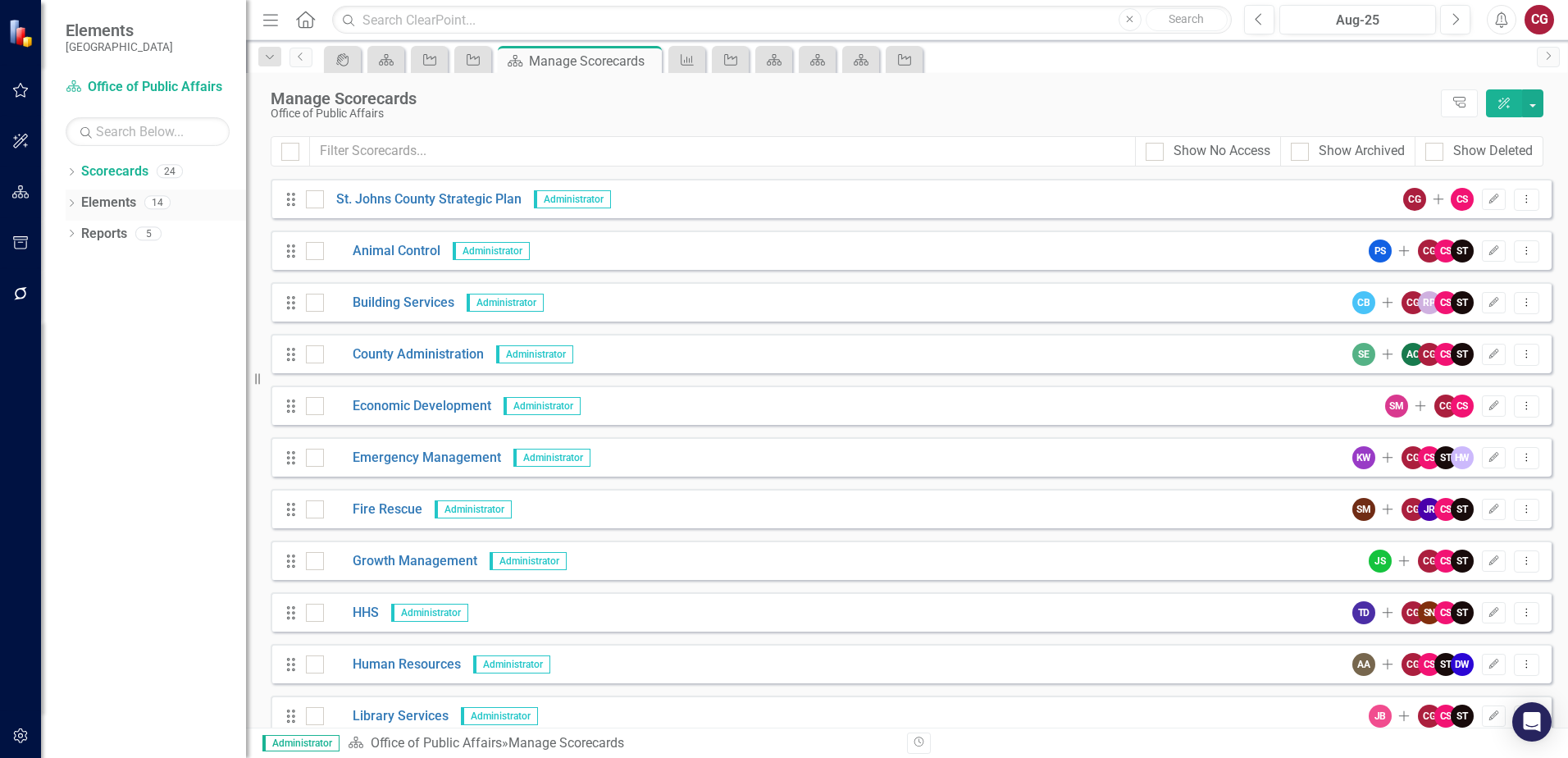
click at [112, 199] on link "Elements" at bounding box center [108, 203] width 54 height 19
